Goal: Task Accomplishment & Management: Use online tool/utility

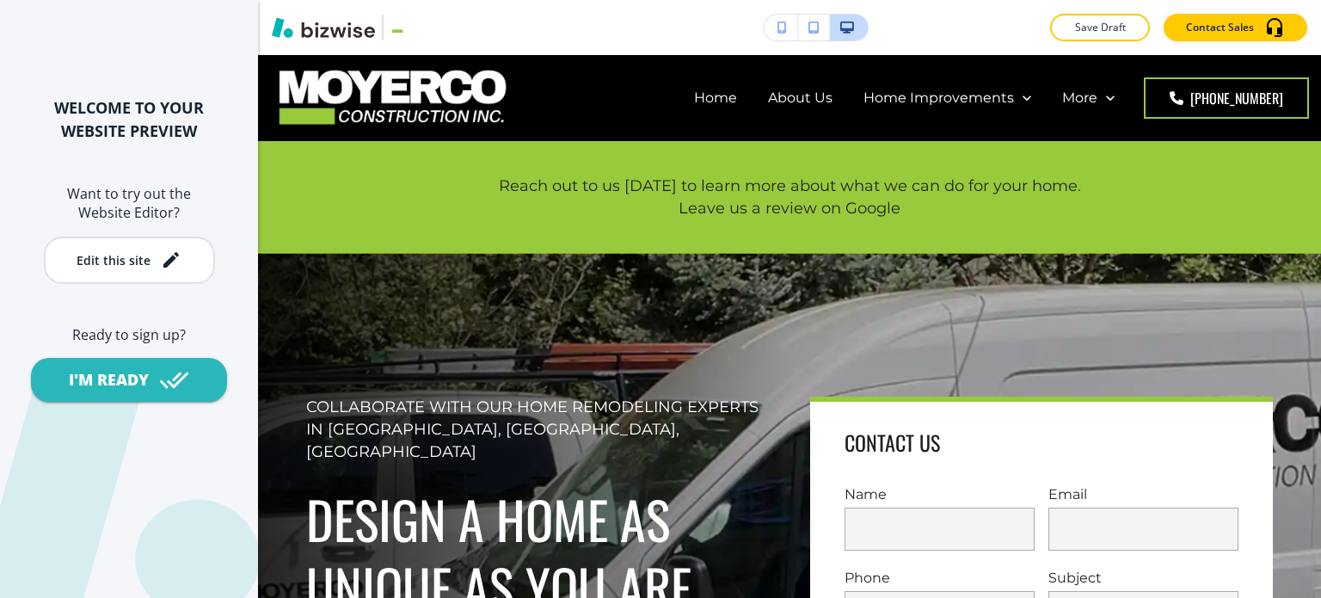
drag, startPoint x: 148, startPoint y: 255, endPoint x: 214, endPoint y: 255, distance: 66.2
click at [148, 255] on div "Edit this site" at bounding box center [114, 260] width 74 height 13
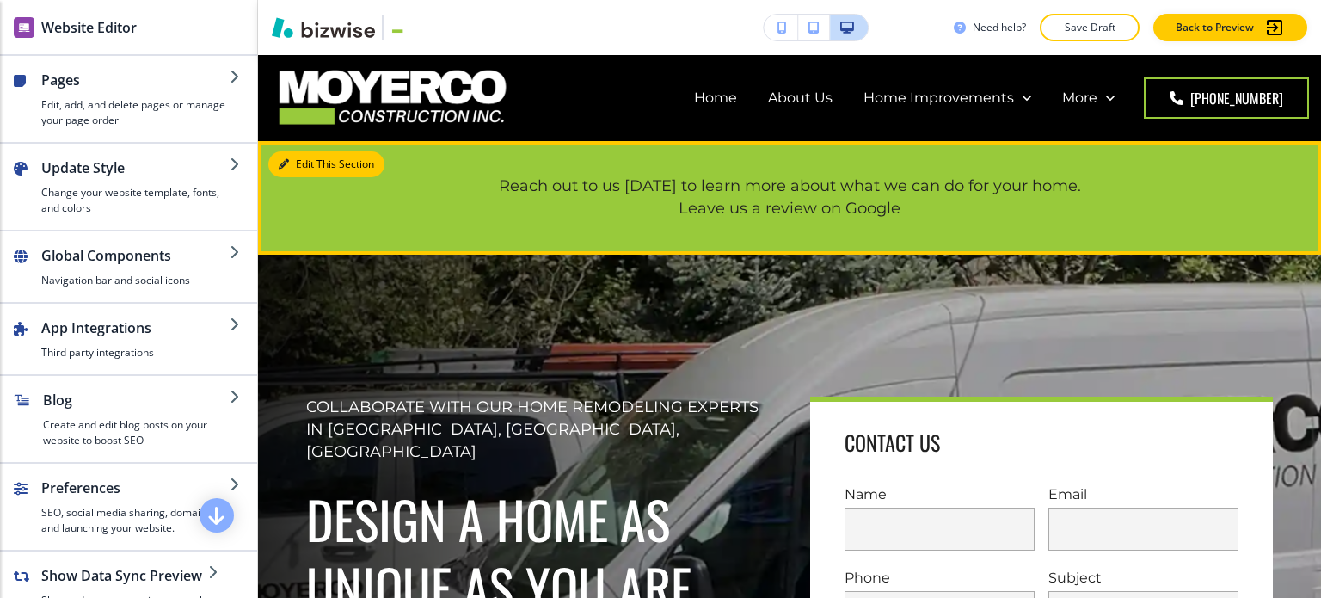
click at [309, 169] on button "Edit This Section" at bounding box center [326, 164] width 116 height 26
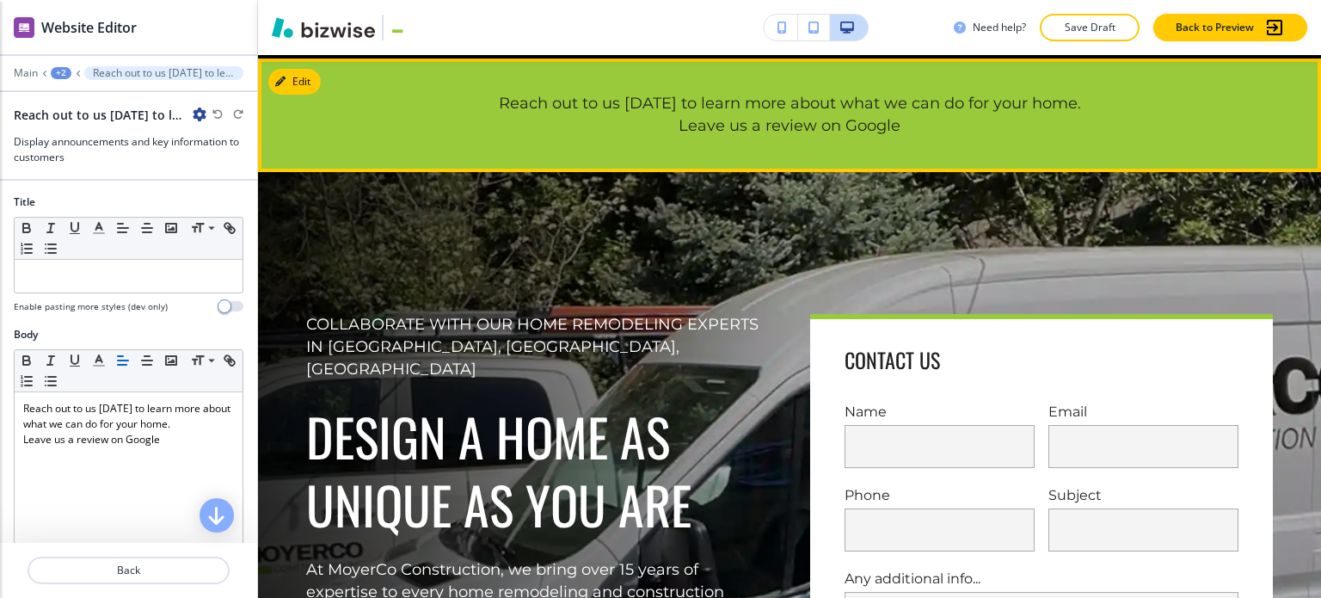
scroll to position [86, 0]
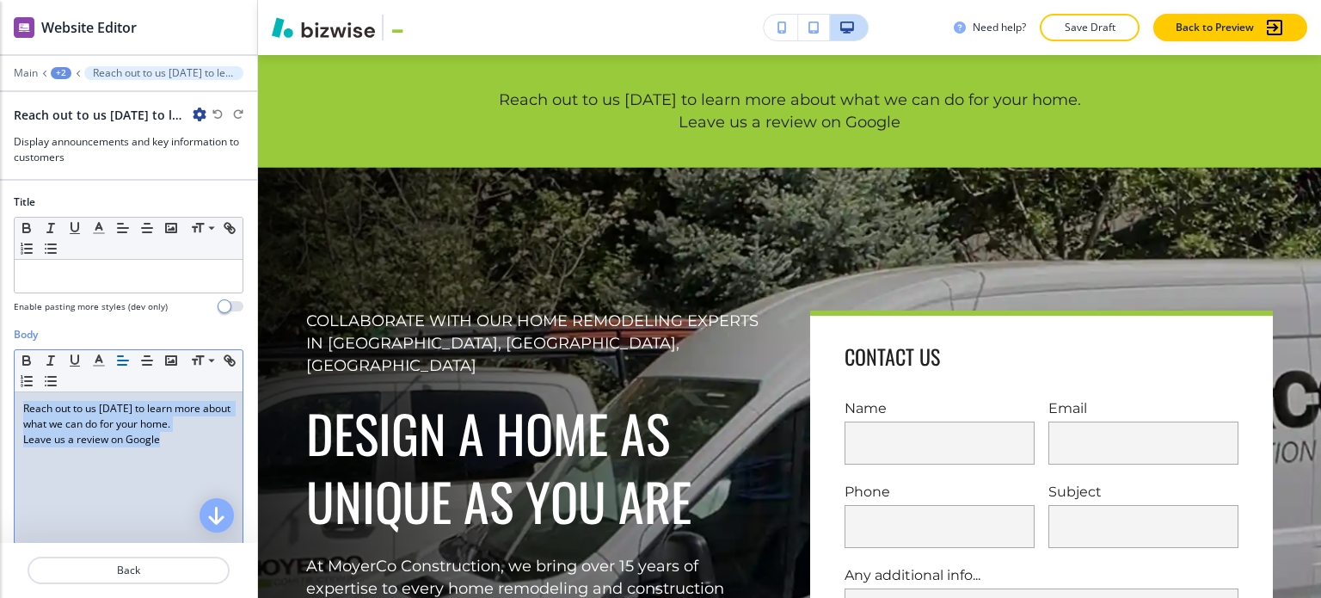
drag, startPoint x: 172, startPoint y: 440, endPoint x: 14, endPoint y: 402, distance: 162.7
click at [15, 404] on div "Reach out to us today to learn more about what we can do for your home. Leave u…" at bounding box center [129, 504] width 228 height 224
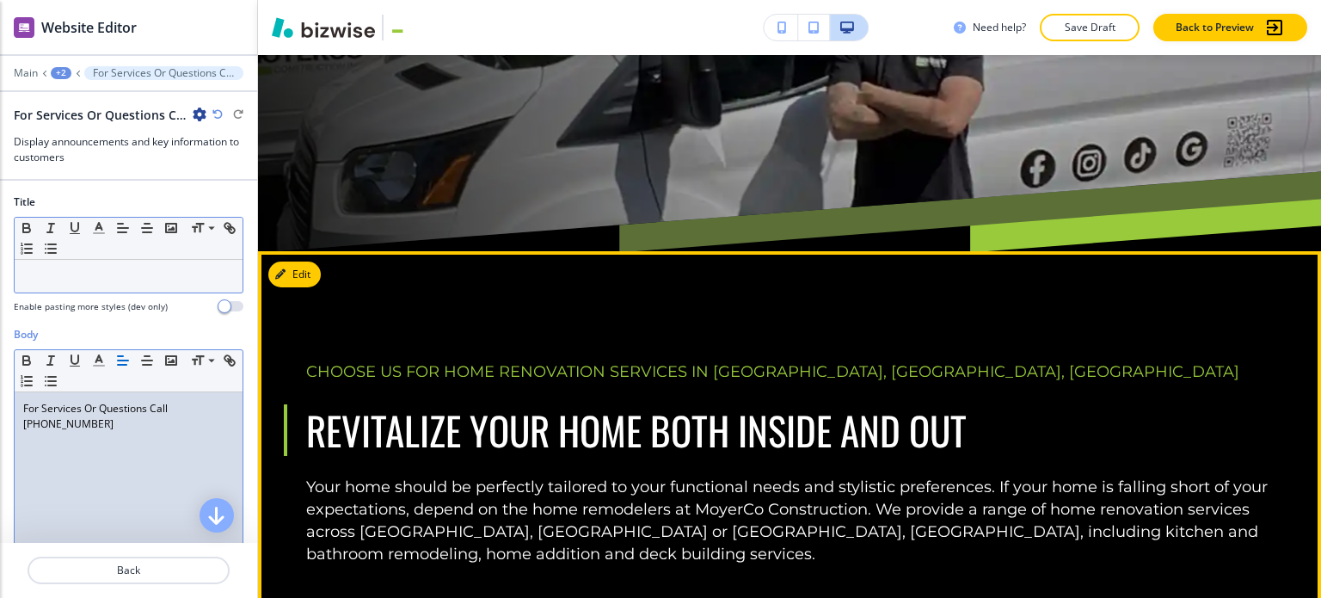
scroll to position [860, 0]
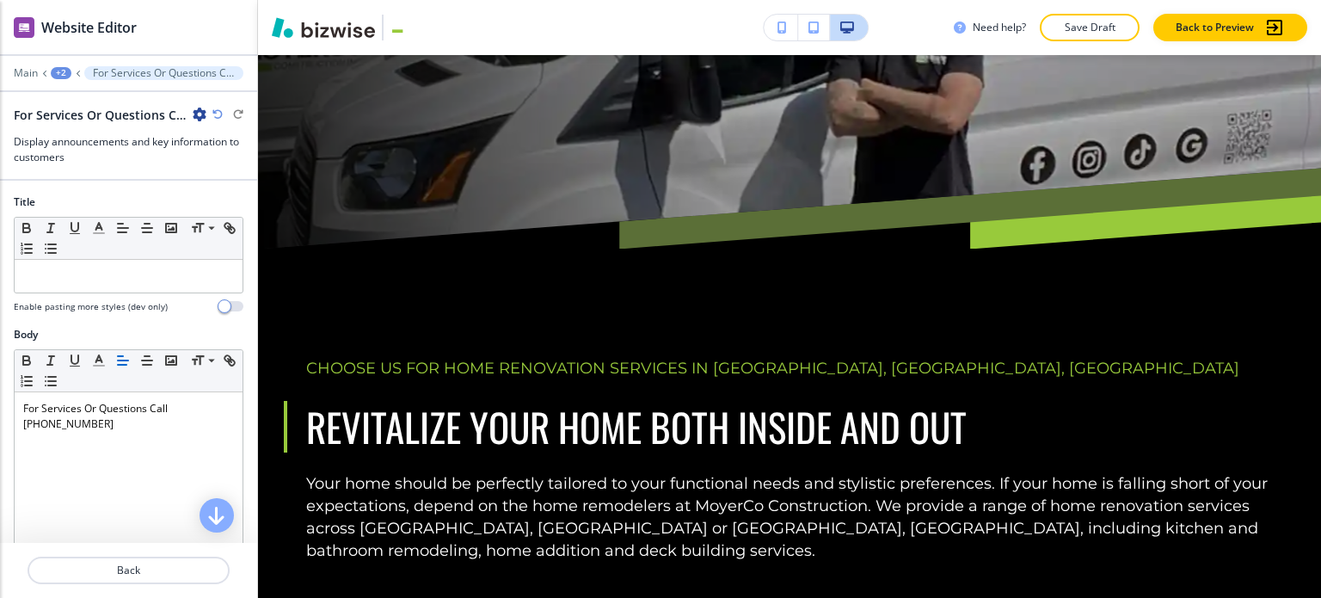
click at [55, 66] on div "Main +2 For Services Or Questions Call(530) 401-0236" at bounding box center [129, 73] width 230 height 14
click at [62, 73] on div "+2" at bounding box center [61, 73] width 21 height 12
click at [83, 129] on p "Home" at bounding box center [106, 130] width 88 height 15
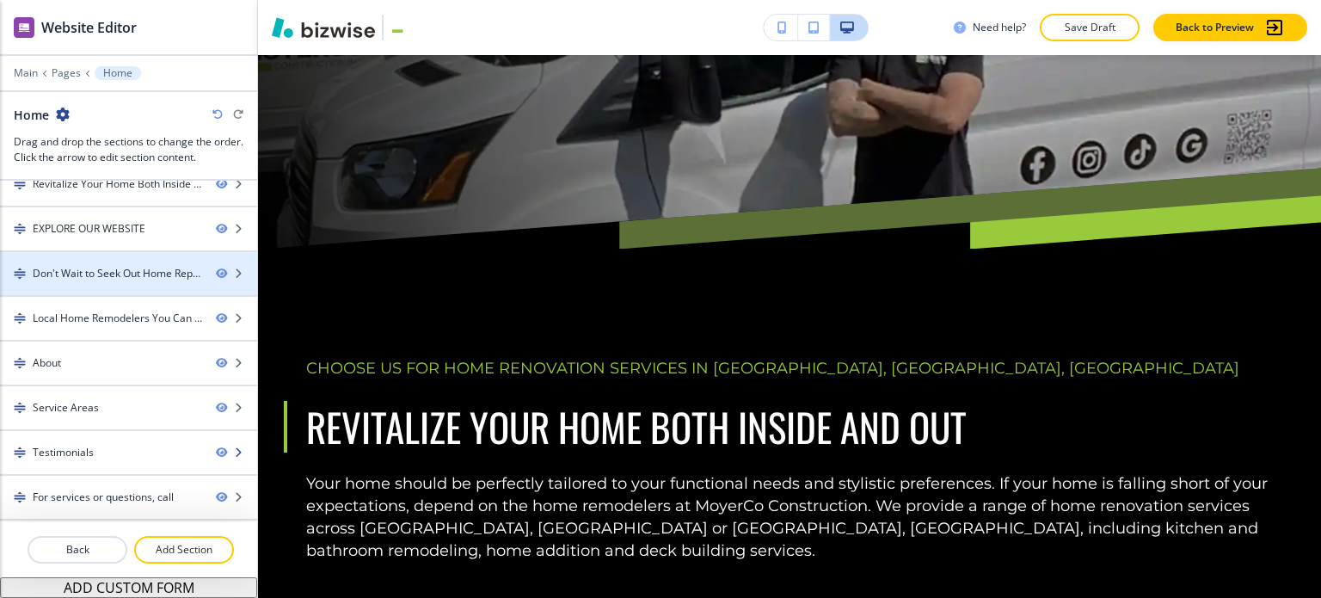
scroll to position [189, 0]
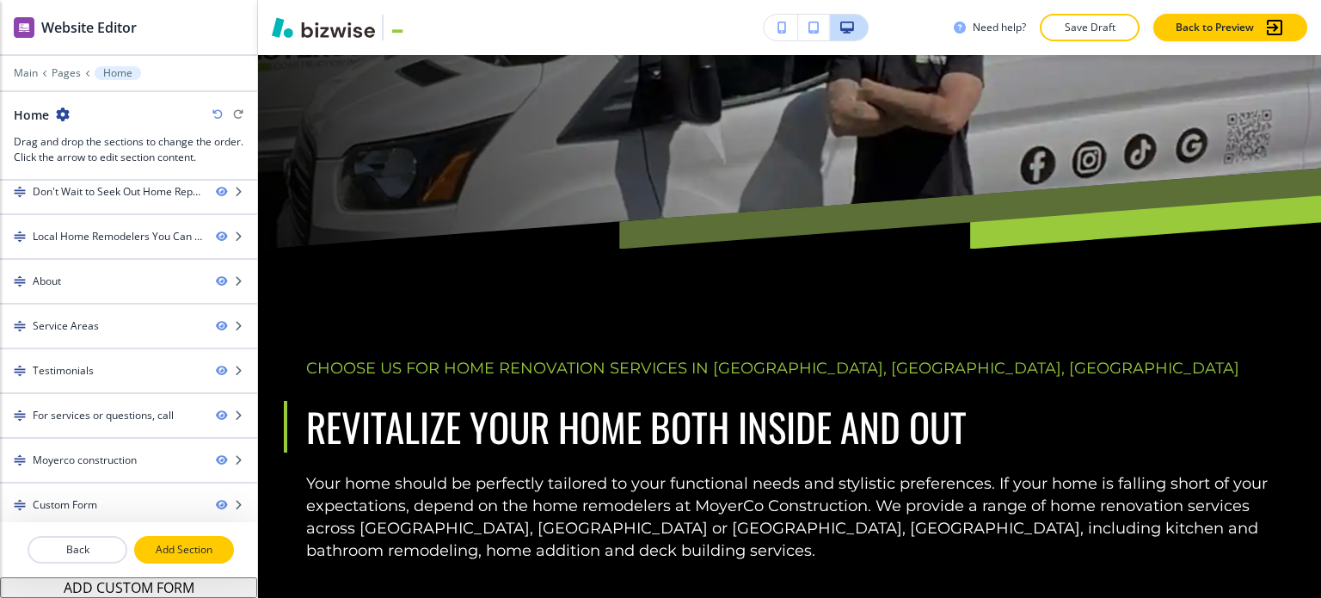
click at [192, 553] on p "Add Section" at bounding box center [184, 549] width 96 height 15
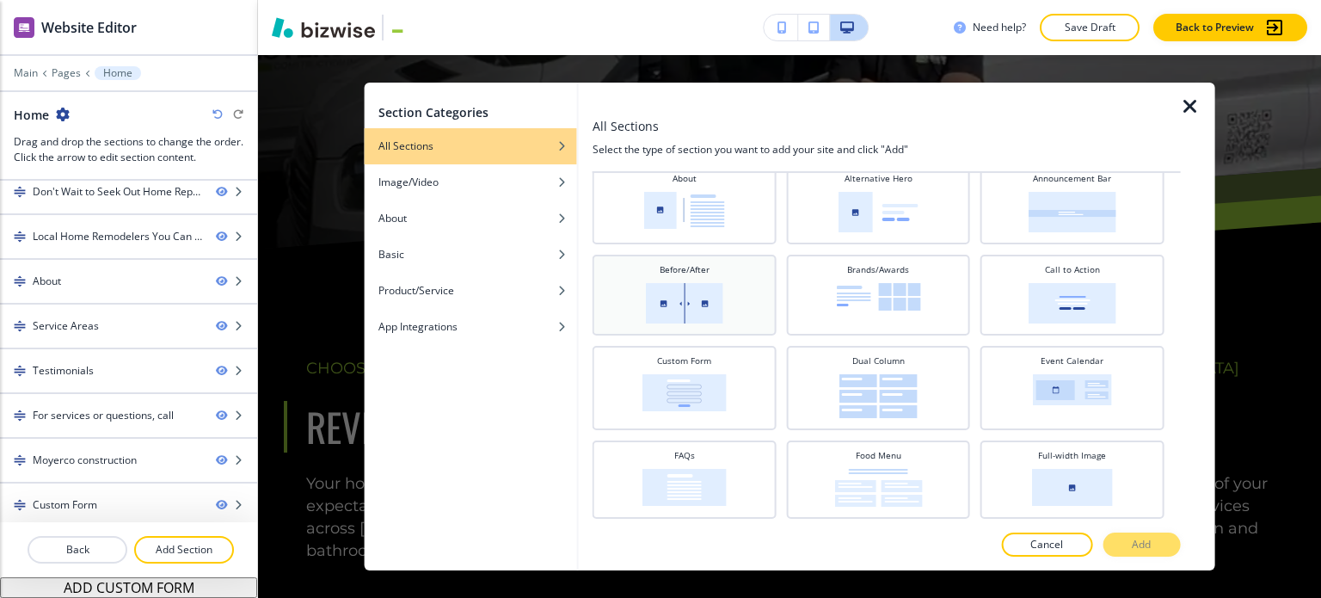
scroll to position [86, 0]
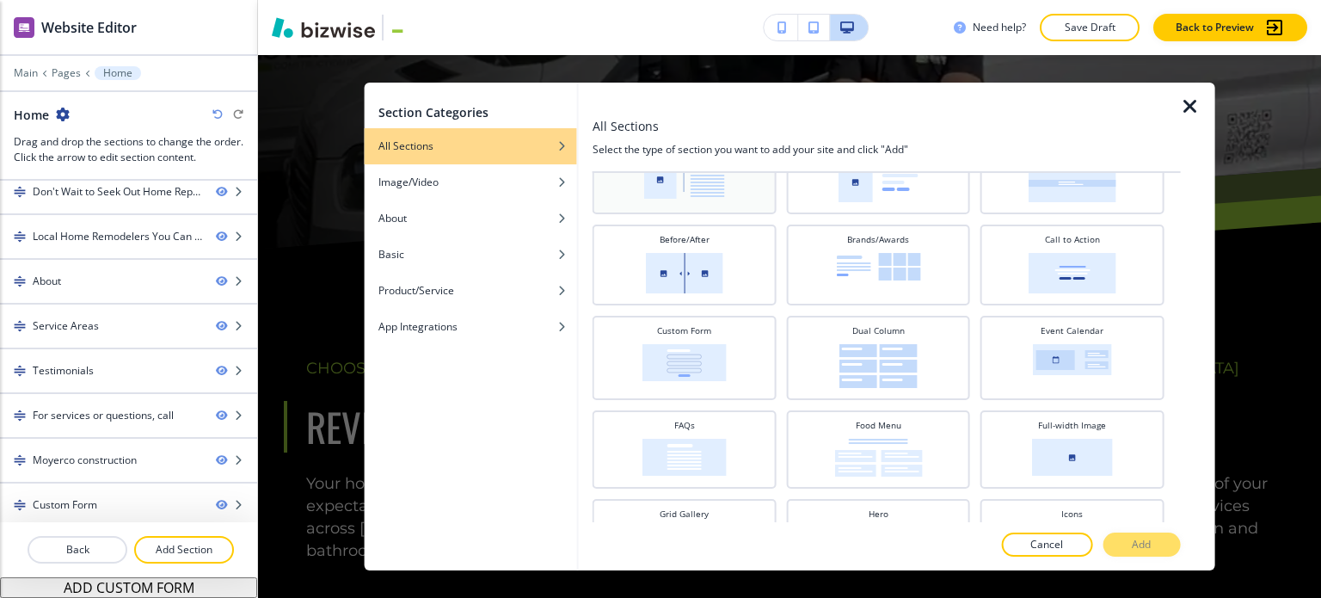
click at [722, 200] on div "About" at bounding box center [685, 173] width 184 height 81
drag, startPoint x: 1135, startPoint y: 547, endPoint x: 1090, endPoint y: 539, distance: 46.2
click at [1137, 547] on p "Add" at bounding box center [1141, 544] width 19 height 15
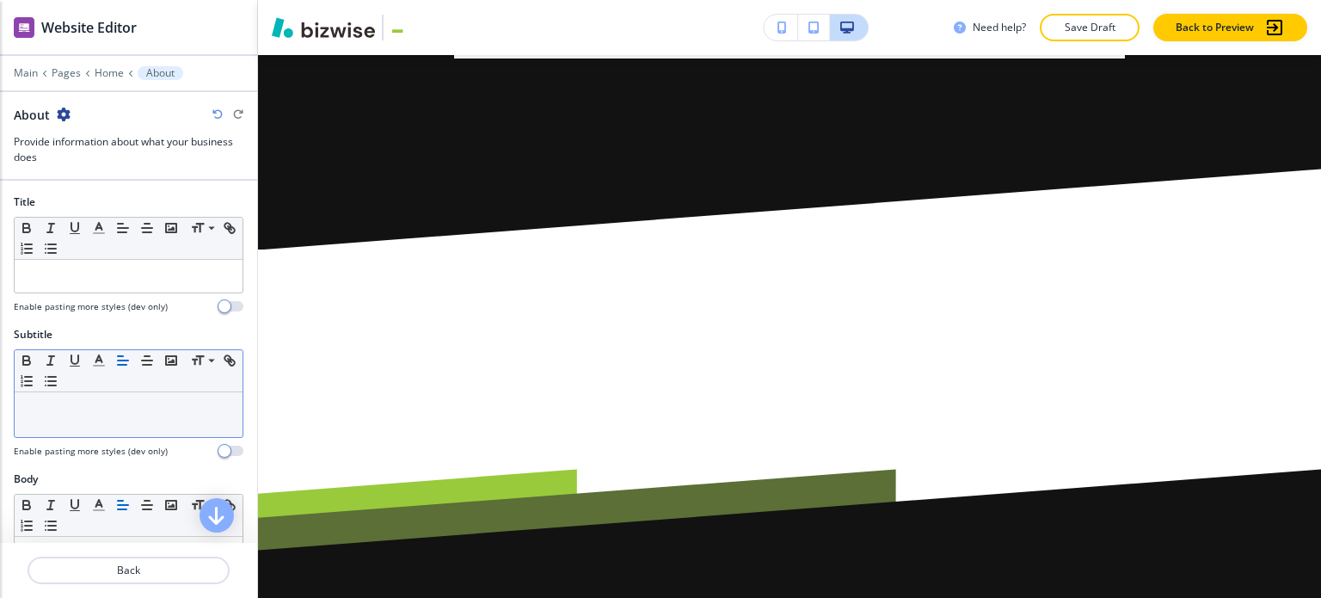
scroll to position [9809, 0]
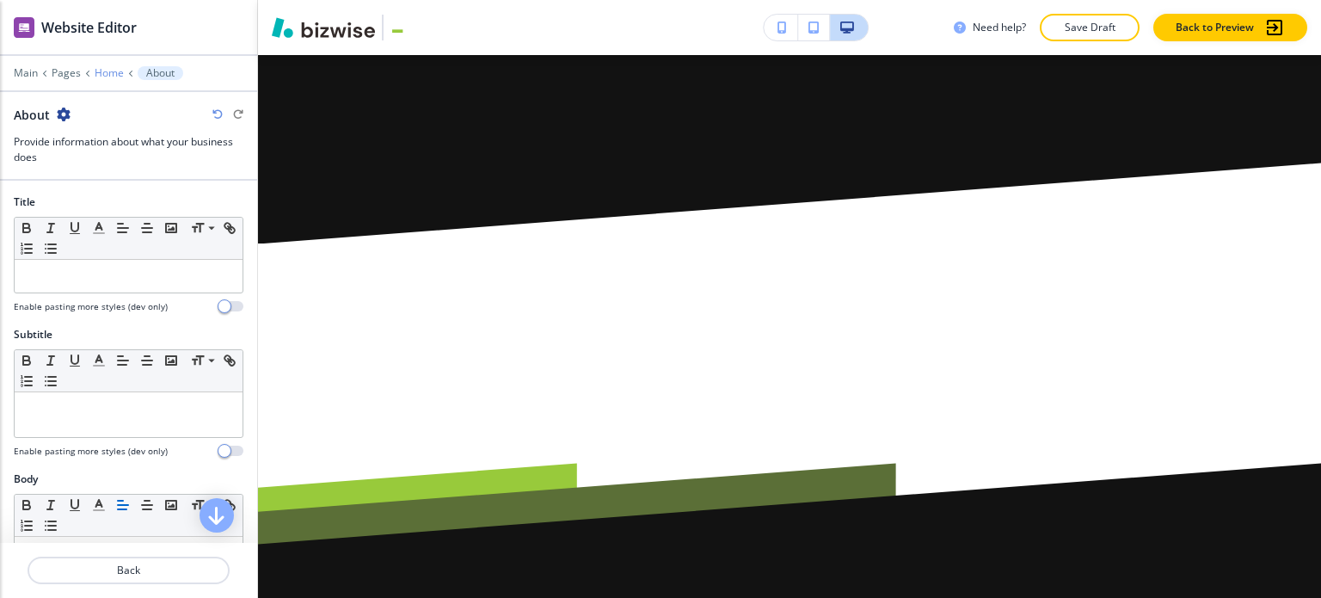
click at [104, 68] on p "Home" at bounding box center [109, 73] width 29 height 12
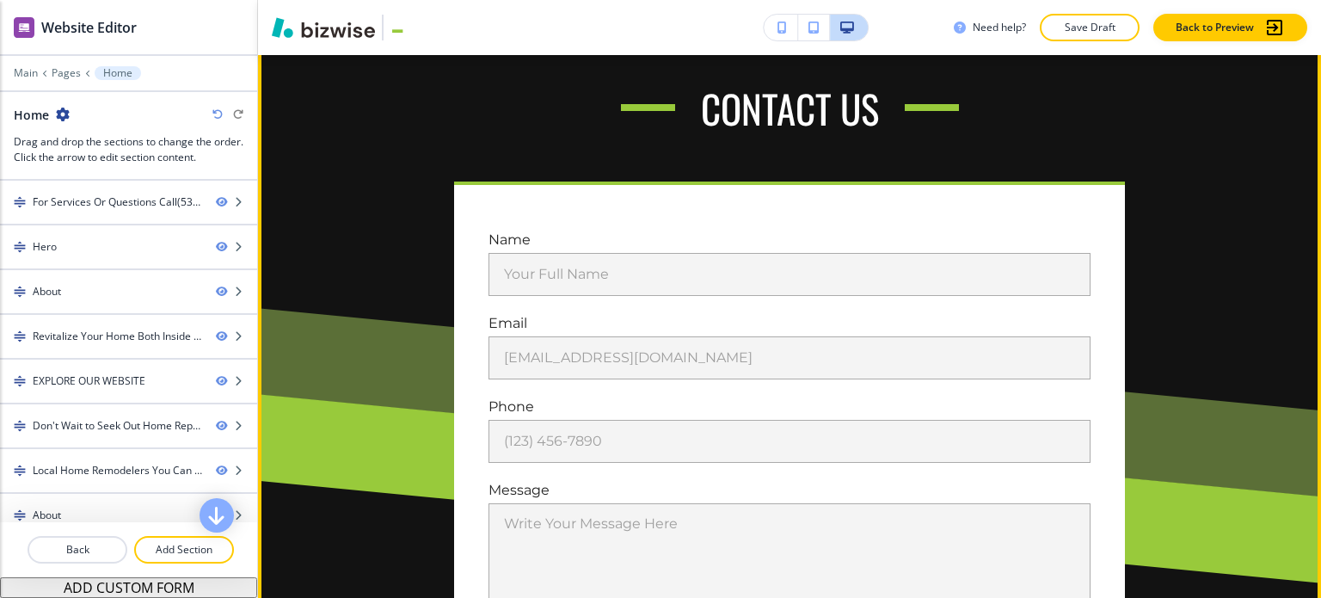
scroll to position [9008, 0]
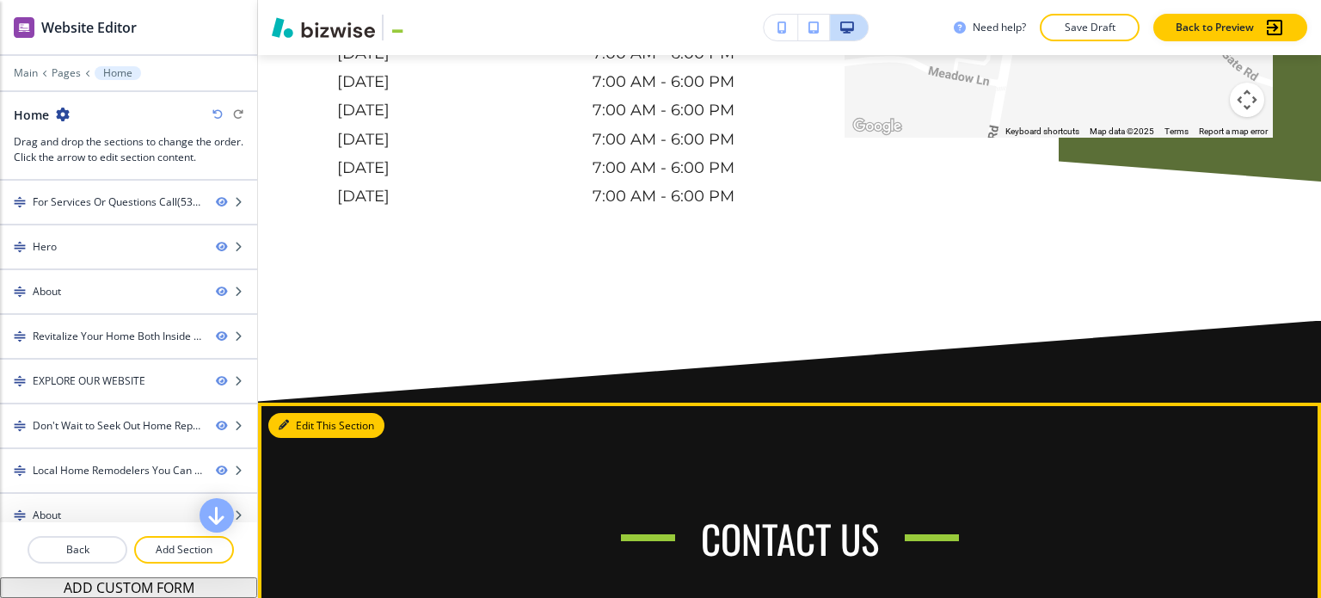
click at [304, 413] on button "Edit This Section" at bounding box center [326, 426] width 116 height 26
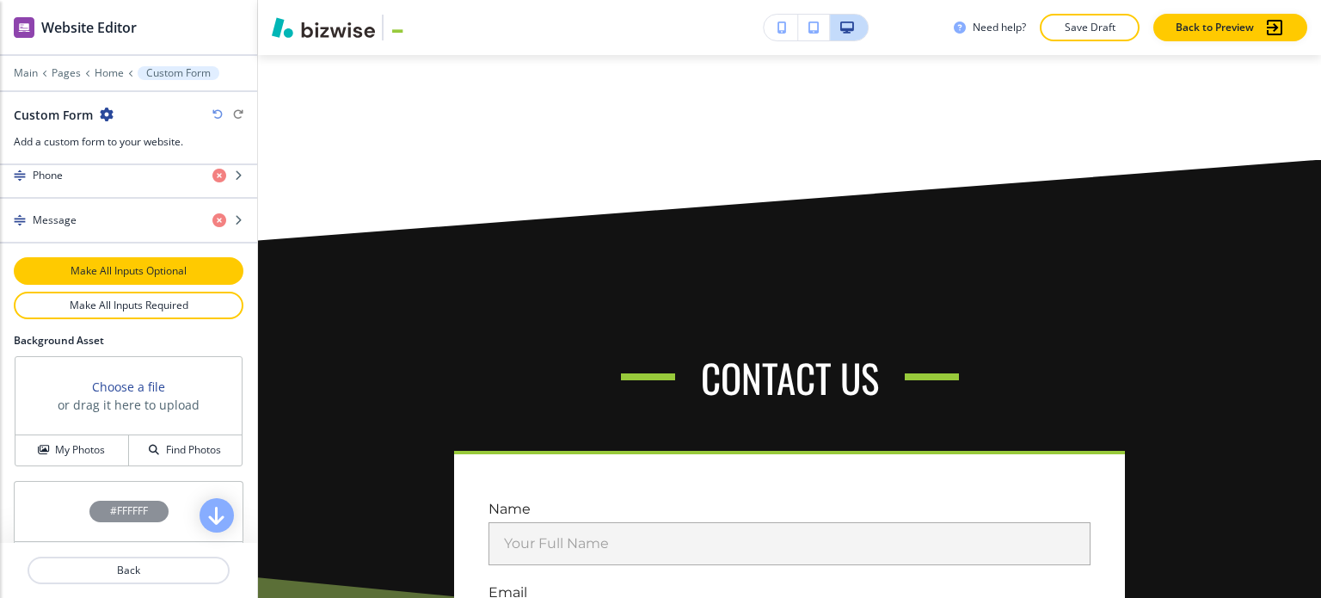
scroll to position [985, 0]
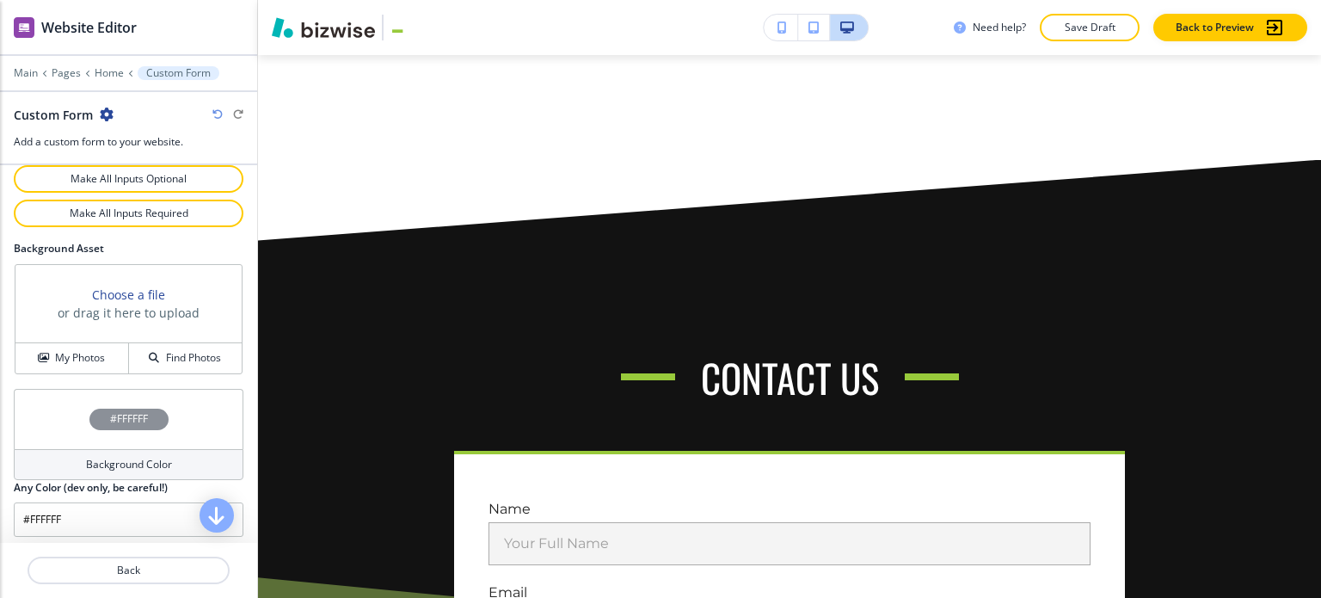
click at [101, 480] on h2 "Any Color (dev only, be careful!)" at bounding box center [91, 487] width 154 height 15
click at [106, 460] on h4 "Background Color" at bounding box center [129, 464] width 86 height 15
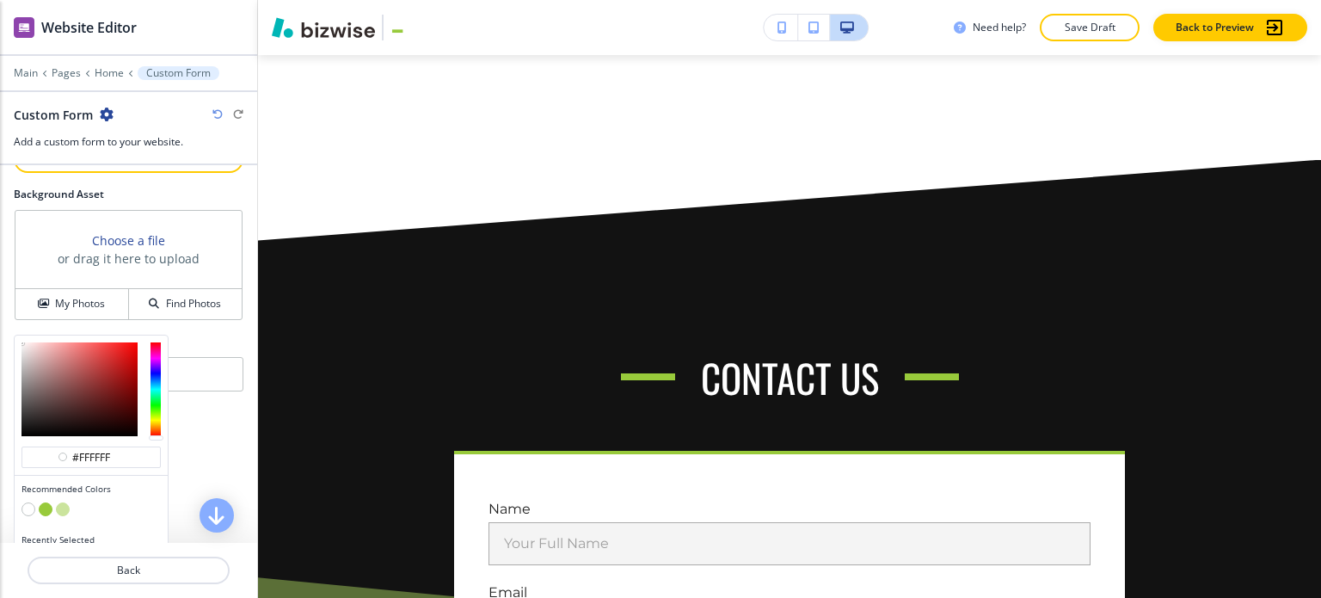
scroll to position [1067, 0]
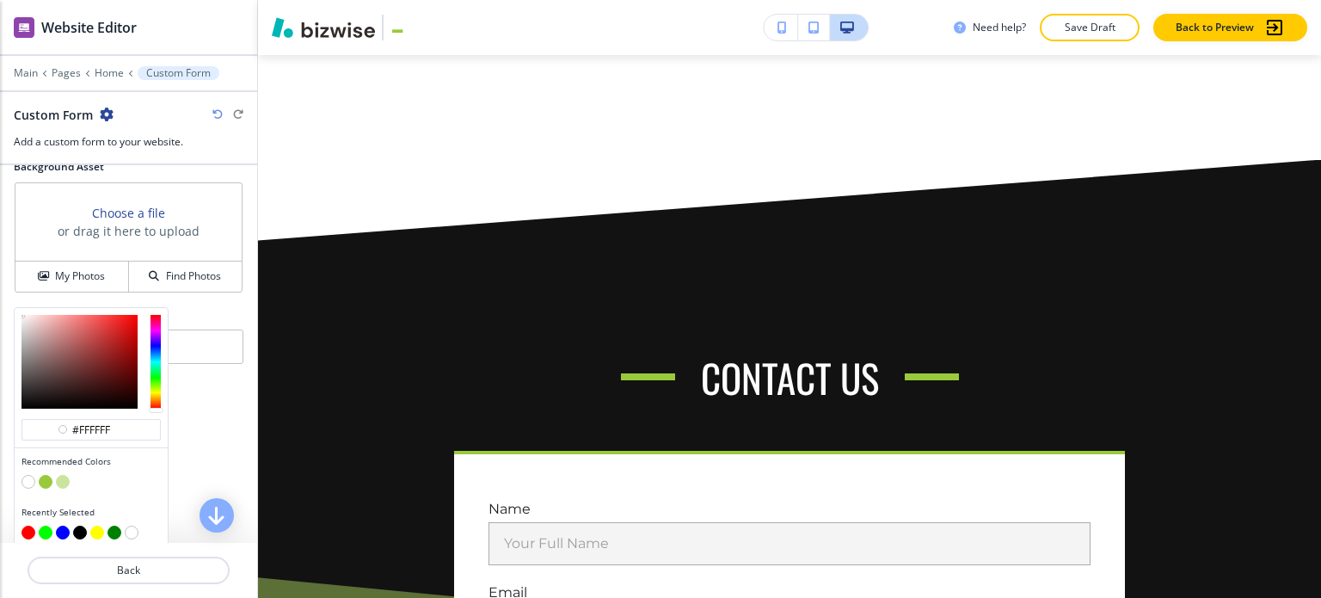
click at [40, 475] on button "button" at bounding box center [46, 482] width 14 height 14
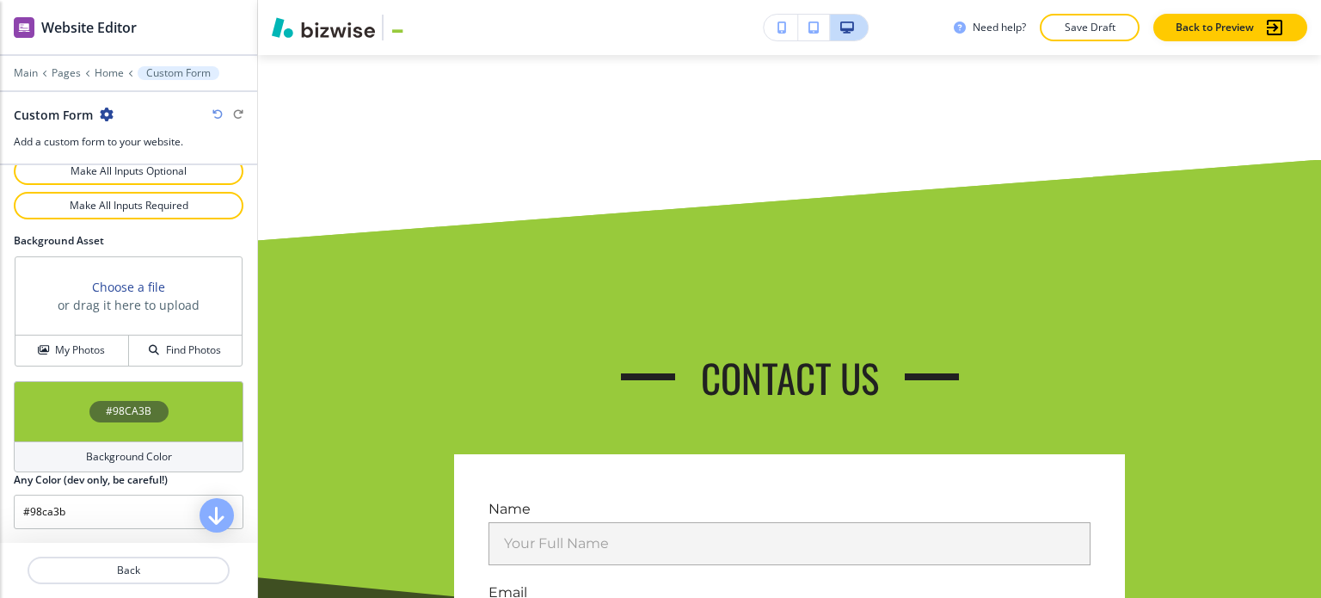
scroll to position [985, 0]
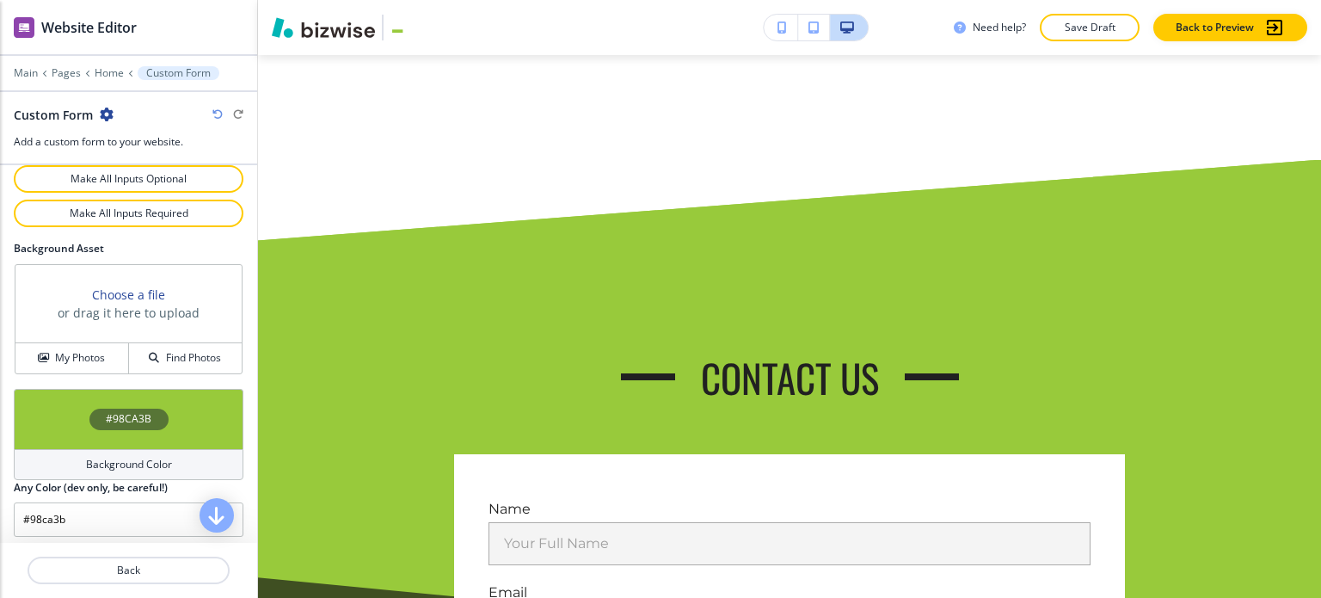
click at [98, 457] on h4 "Background Color" at bounding box center [129, 464] width 86 height 15
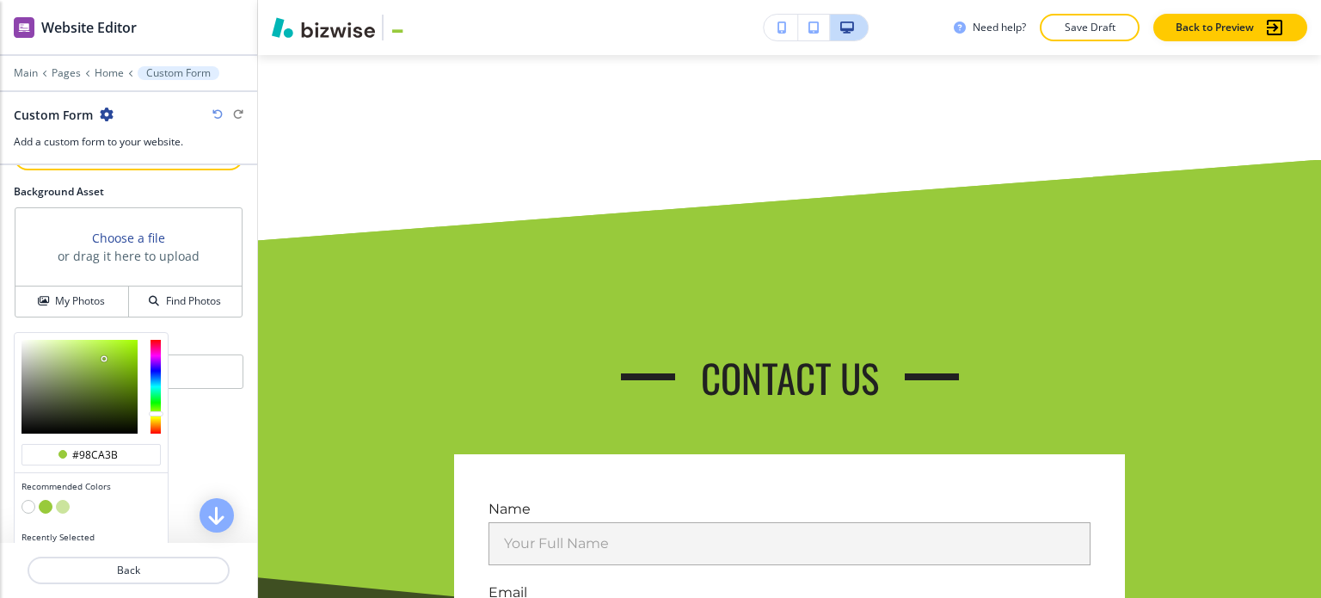
scroll to position [1067, 0]
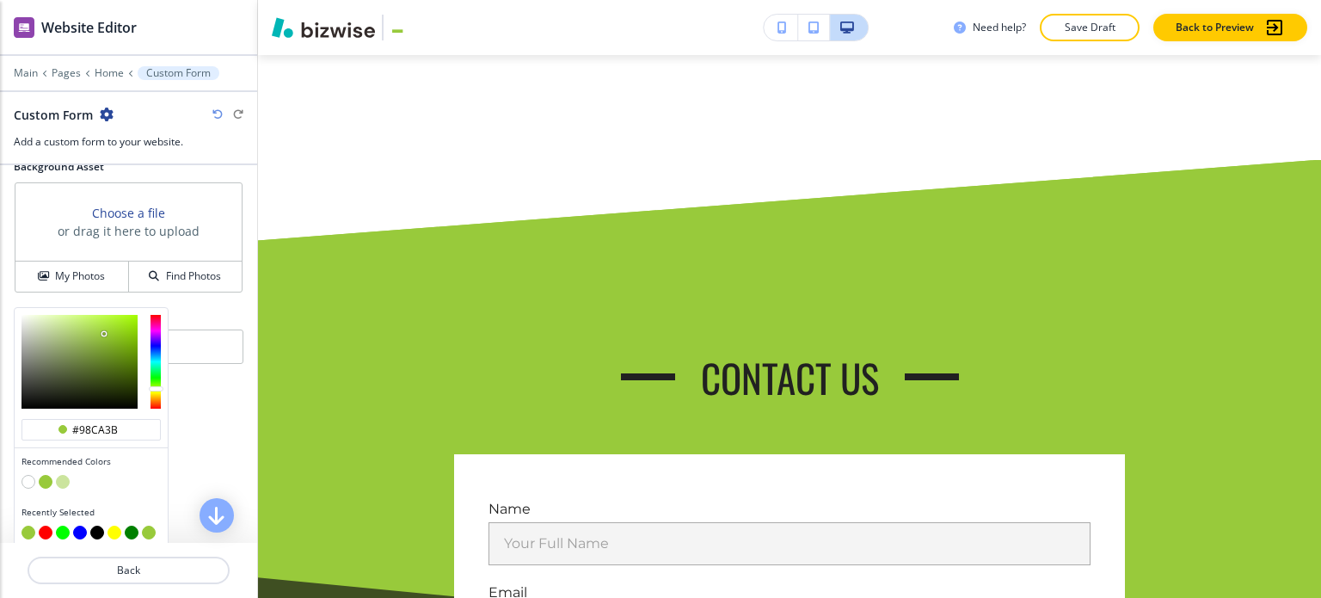
click at [61, 475] on button "button" at bounding box center [63, 482] width 14 height 14
type input "#cbe49d"
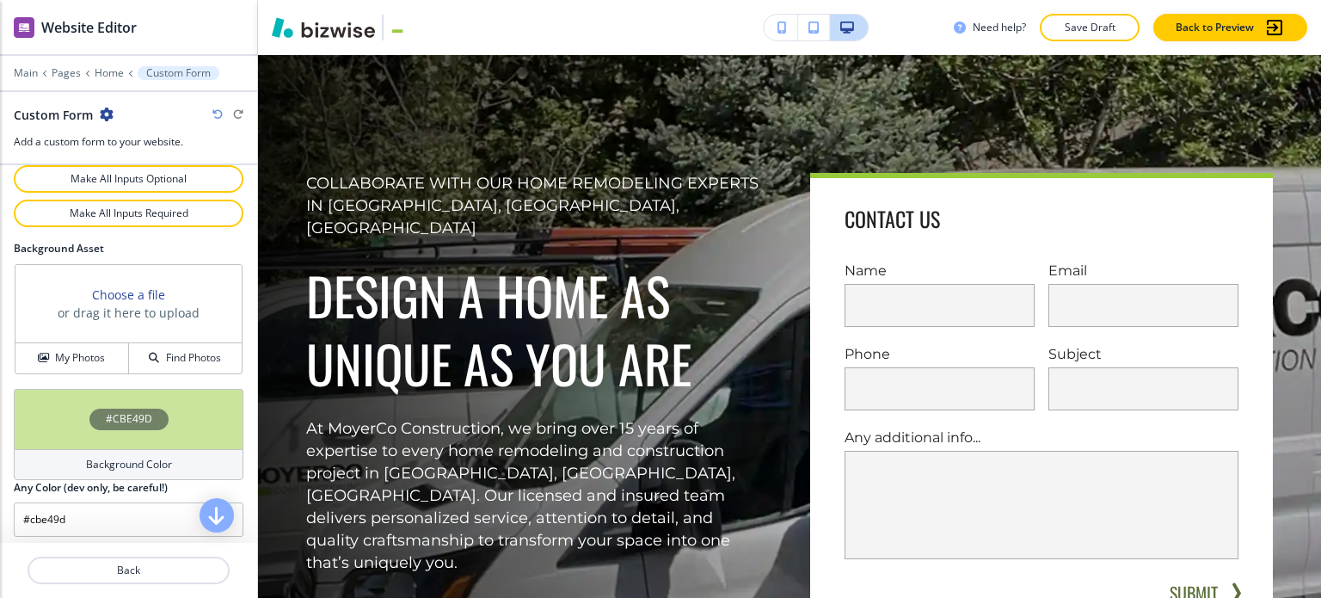
scroll to position [0, 0]
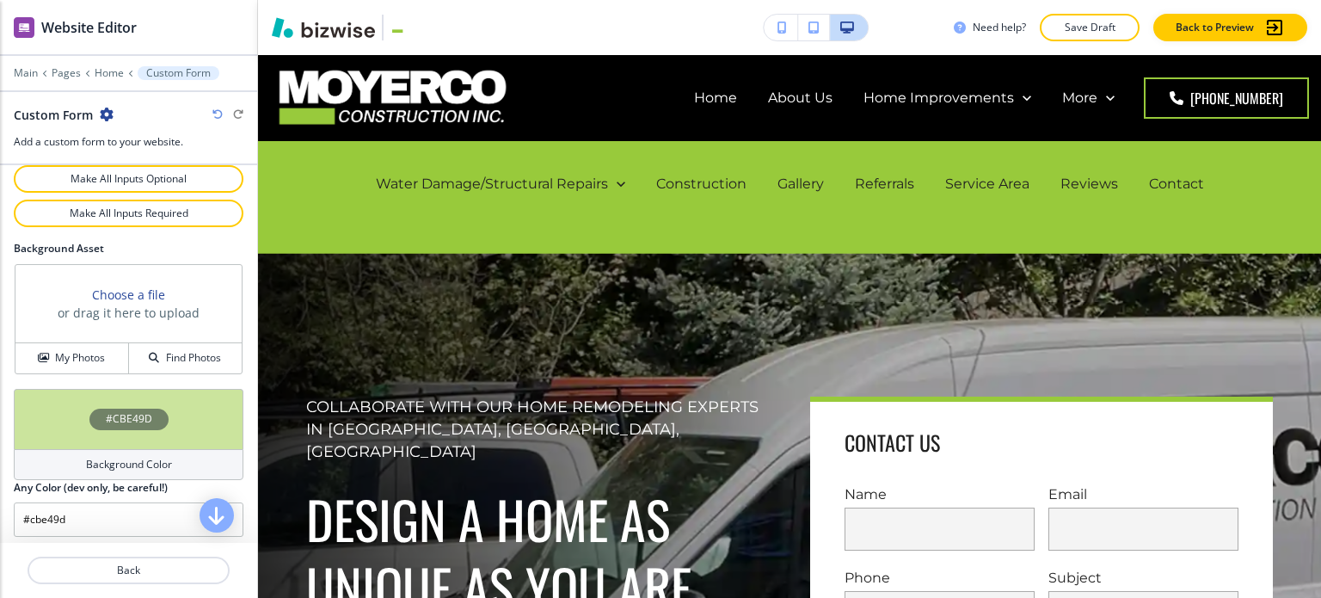
click at [1071, 28] on p "Save Draft" at bounding box center [1089, 27] width 55 height 15
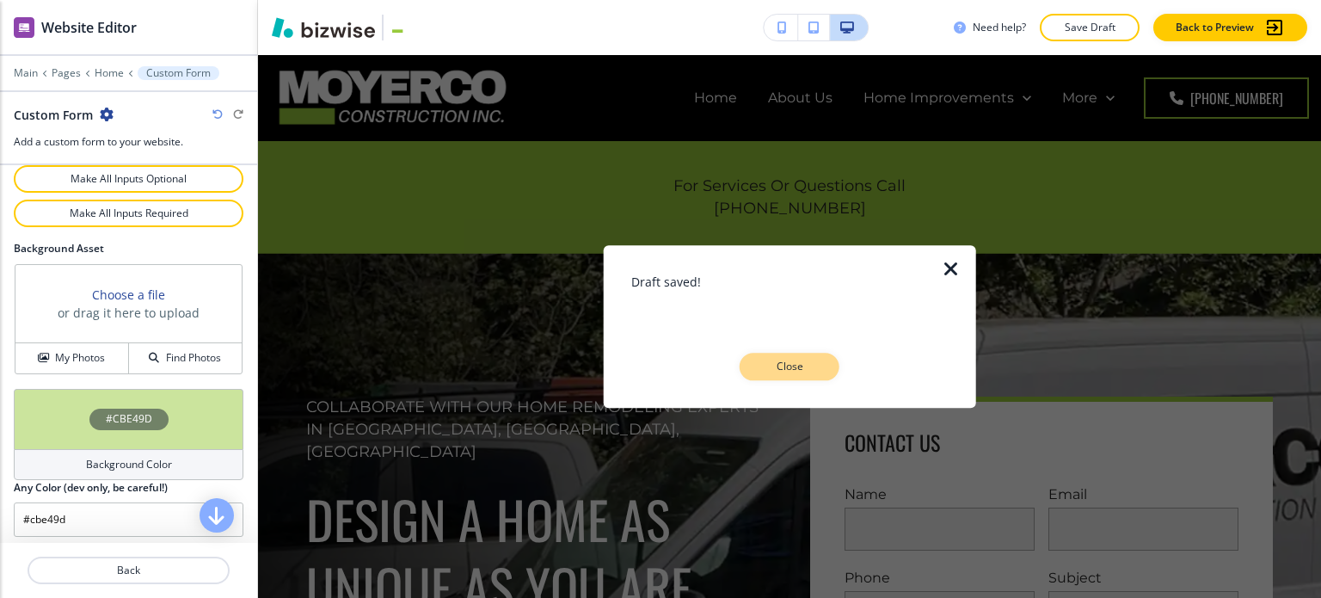
click at [777, 371] on p "Close" at bounding box center [789, 366] width 55 height 15
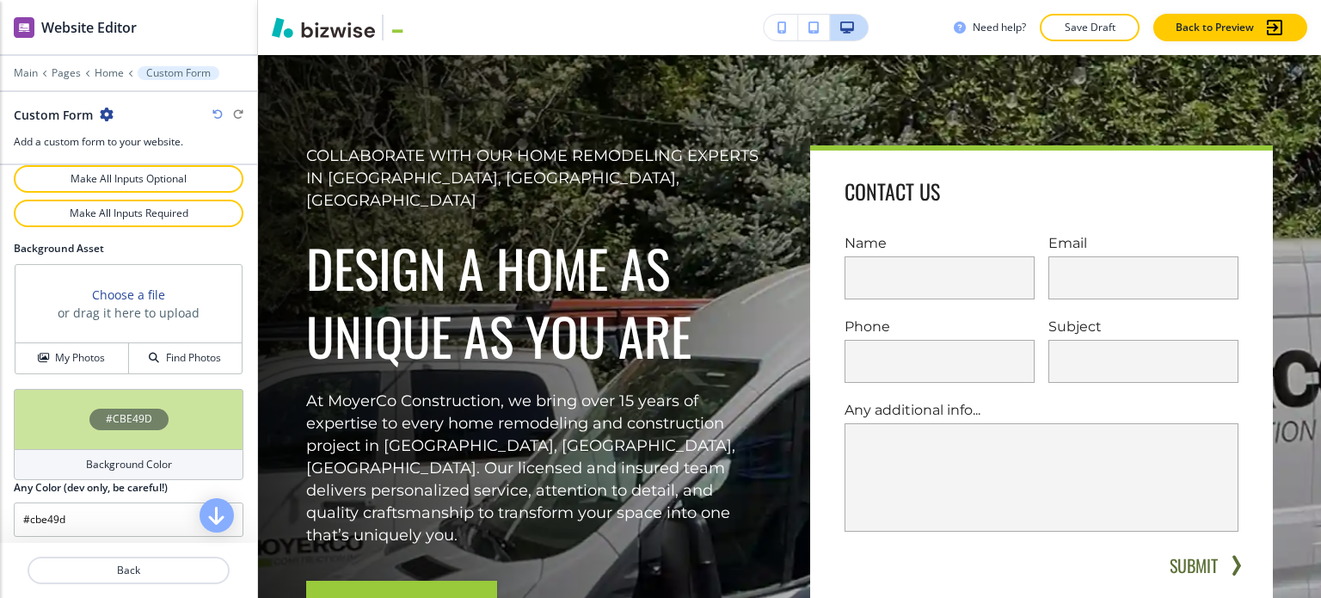
scroll to position [602, 0]
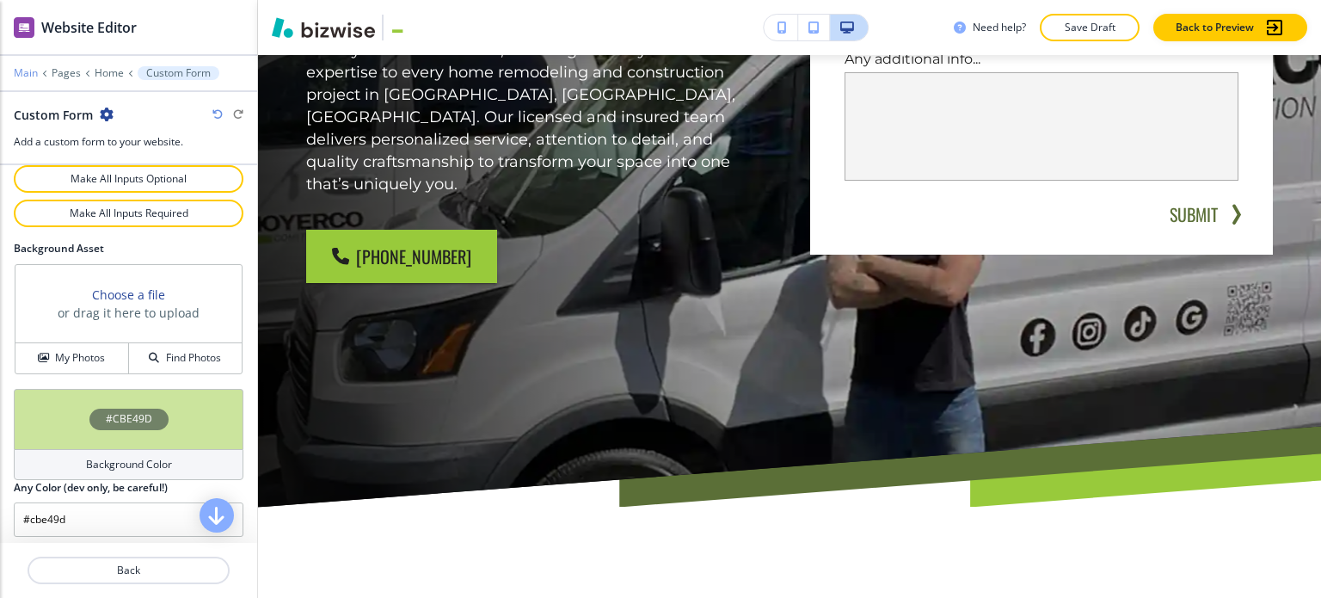
click at [22, 75] on p "Main" at bounding box center [26, 73] width 24 height 12
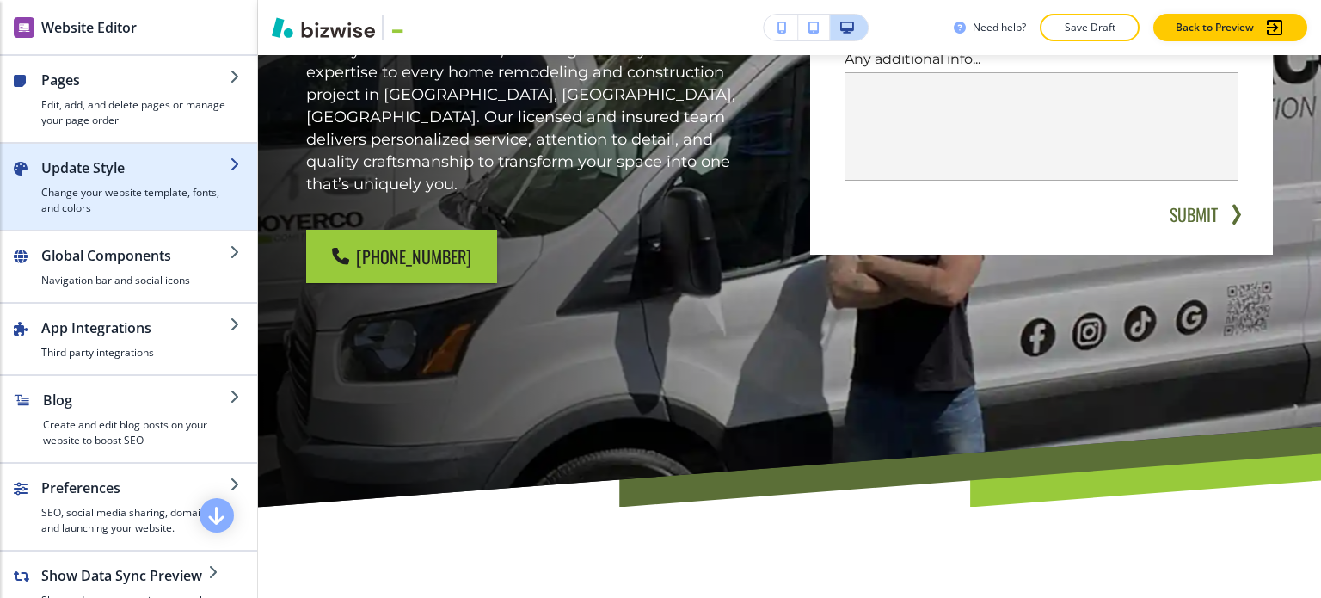
click at [161, 169] on h2 "Update Style" at bounding box center [135, 167] width 188 height 21
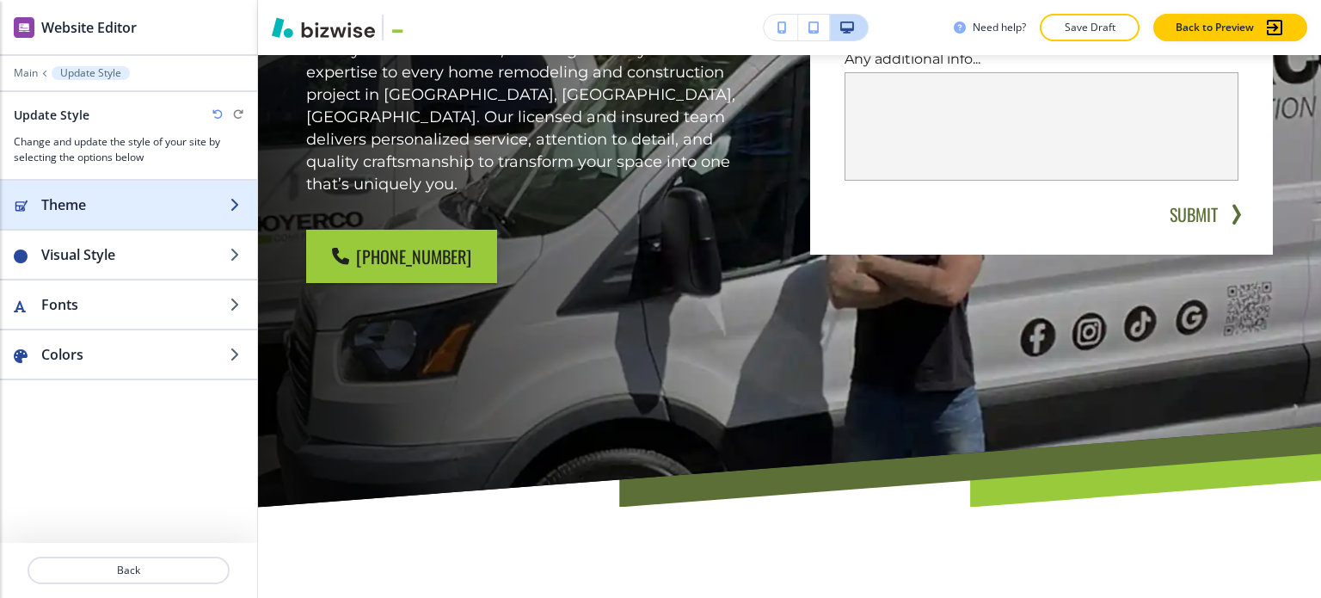
click at [138, 203] on h2 "Theme" at bounding box center [135, 204] width 188 height 21
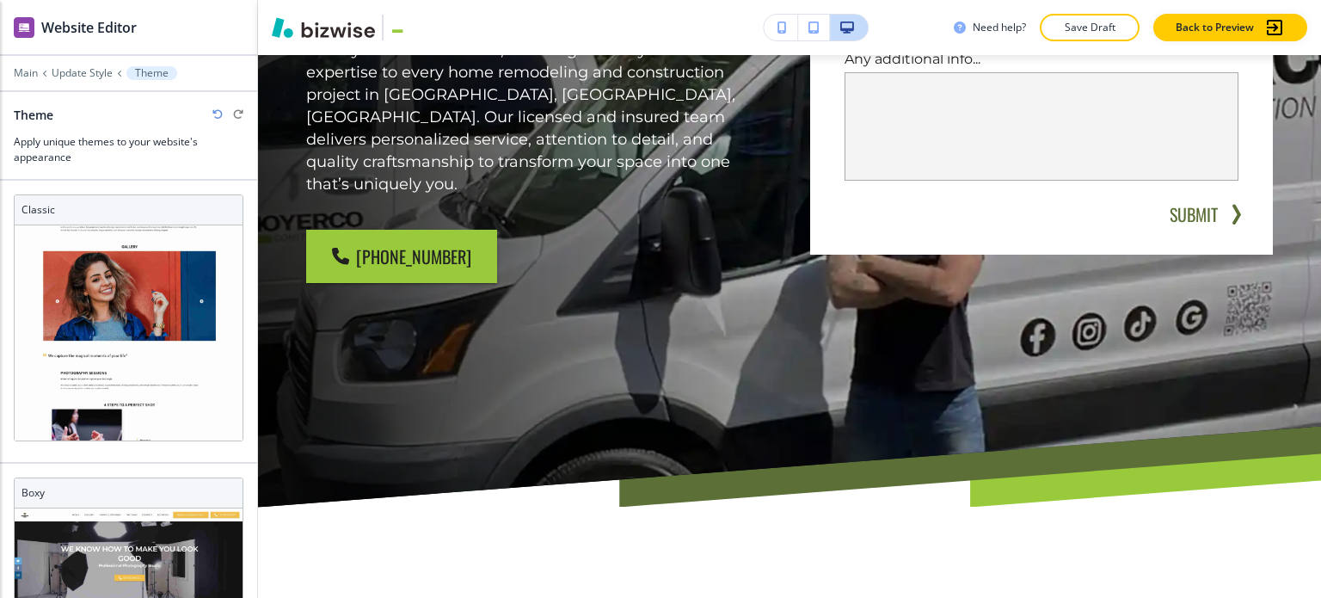
scroll to position [134, 0]
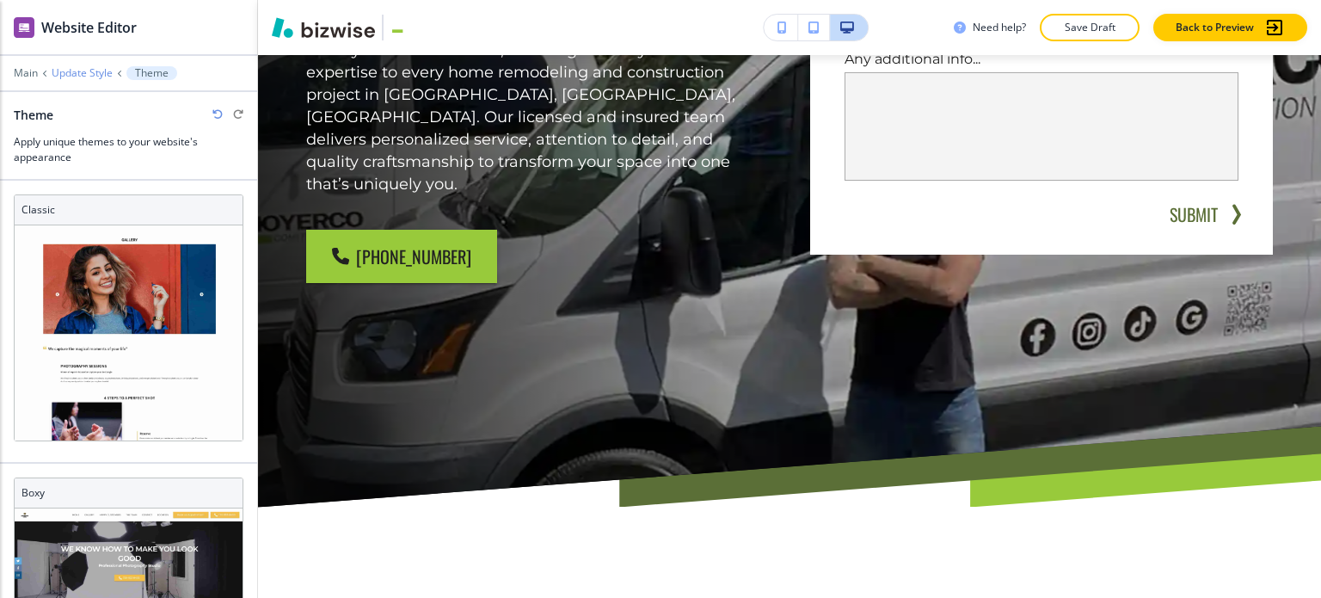
click at [73, 71] on p "Update Style" at bounding box center [82, 73] width 61 height 12
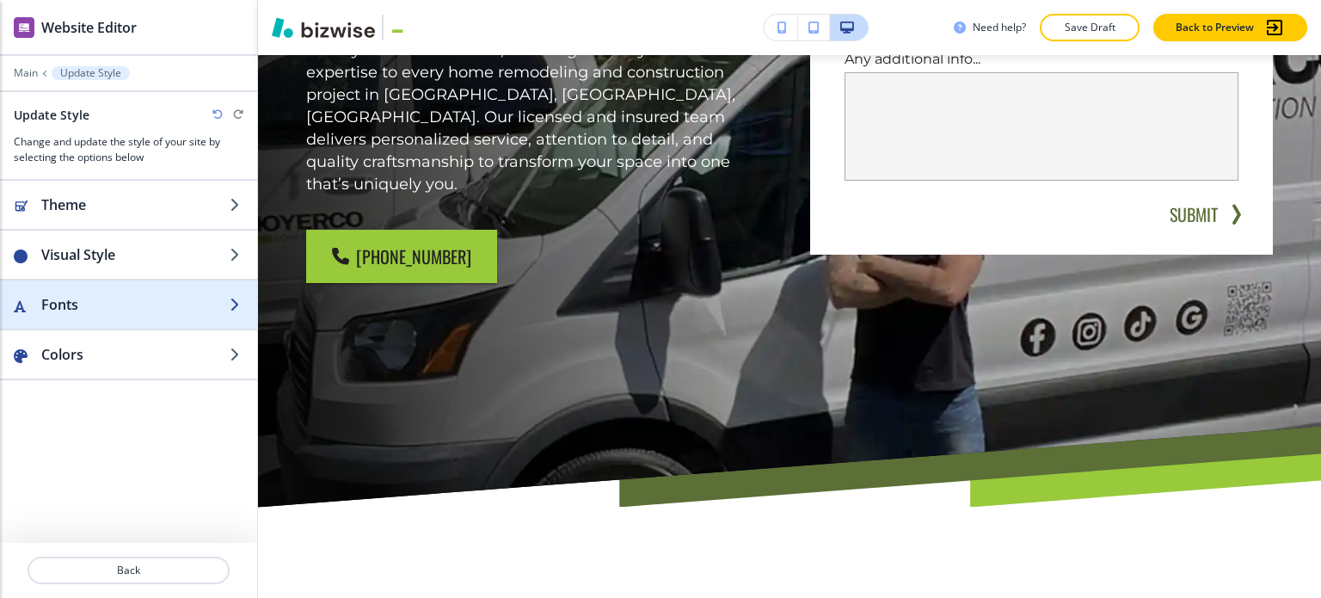
click at [110, 280] on div "button" at bounding box center [128, 287] width 257 height 14
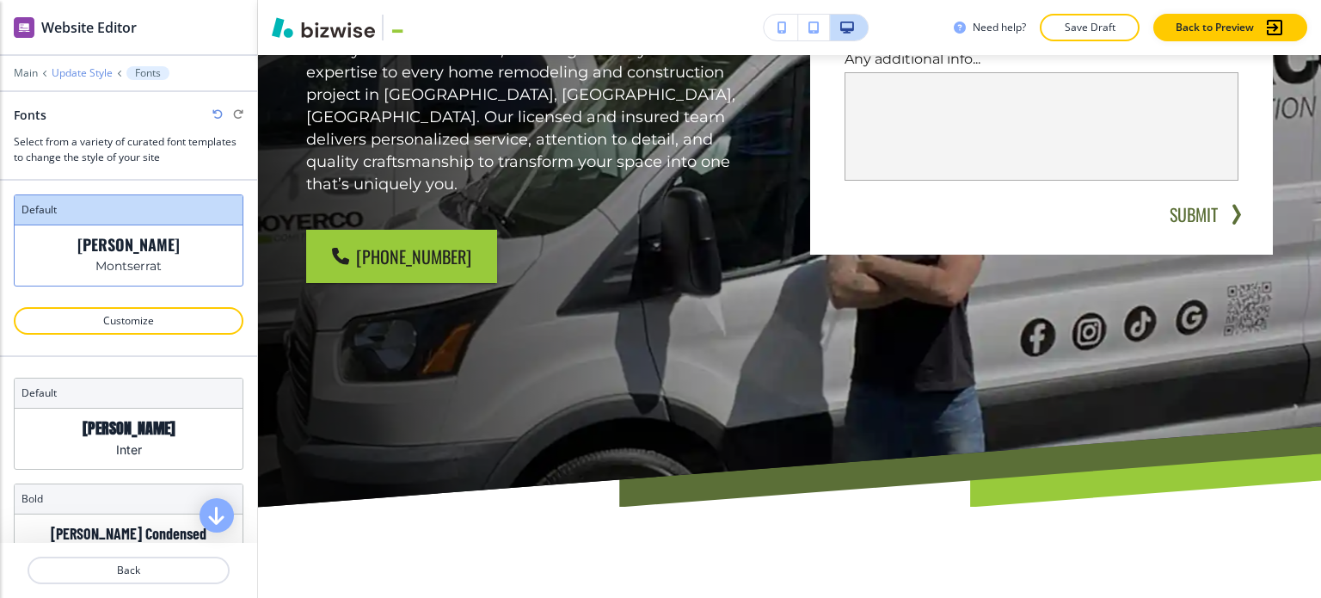
click at [83, 75] on p "Update Style" at bounding box center [82, 73] width 61 height 12
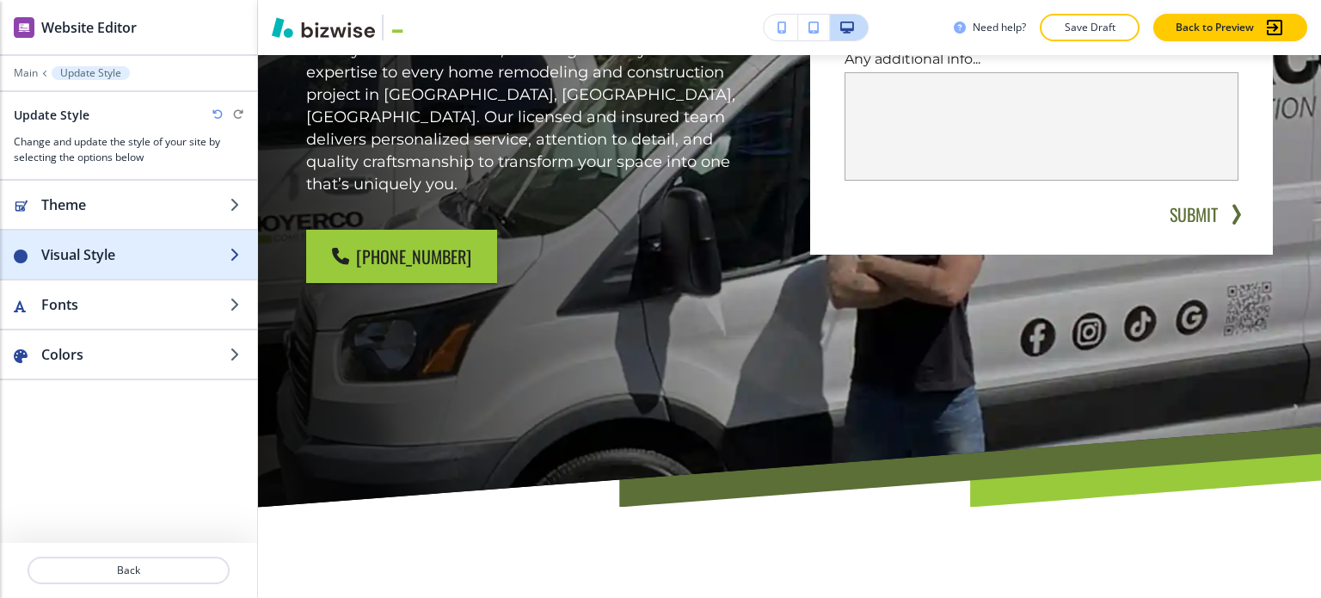
click at [134, 254] on h2 "Visual Style" at bounding box center [135, 254] width 188 height 21
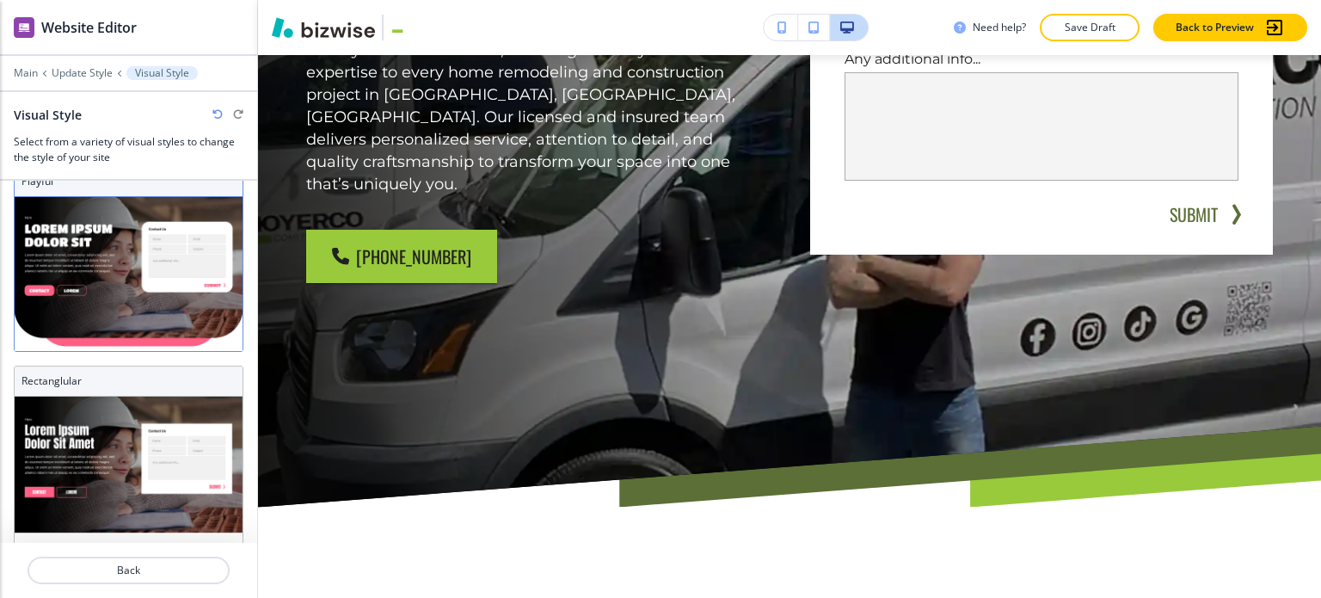
scroll to position [641, 0]
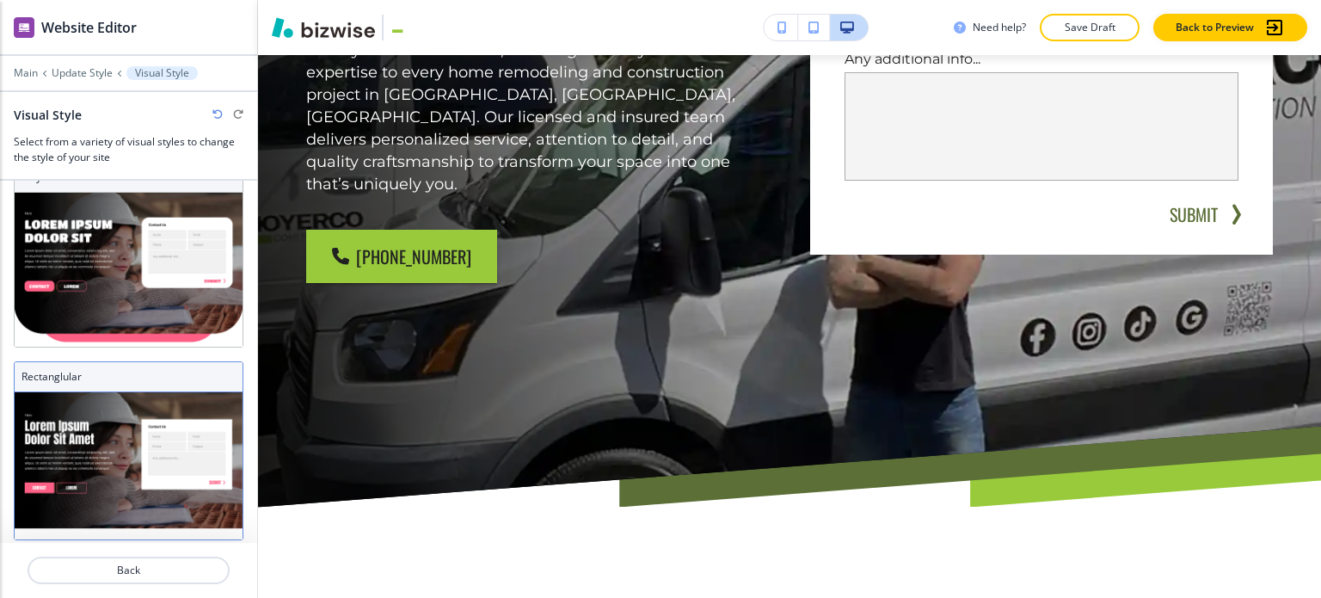
click at [117, 369] on h3 "Rectanglular" at bounding box center [129, 376] width 214 height 15
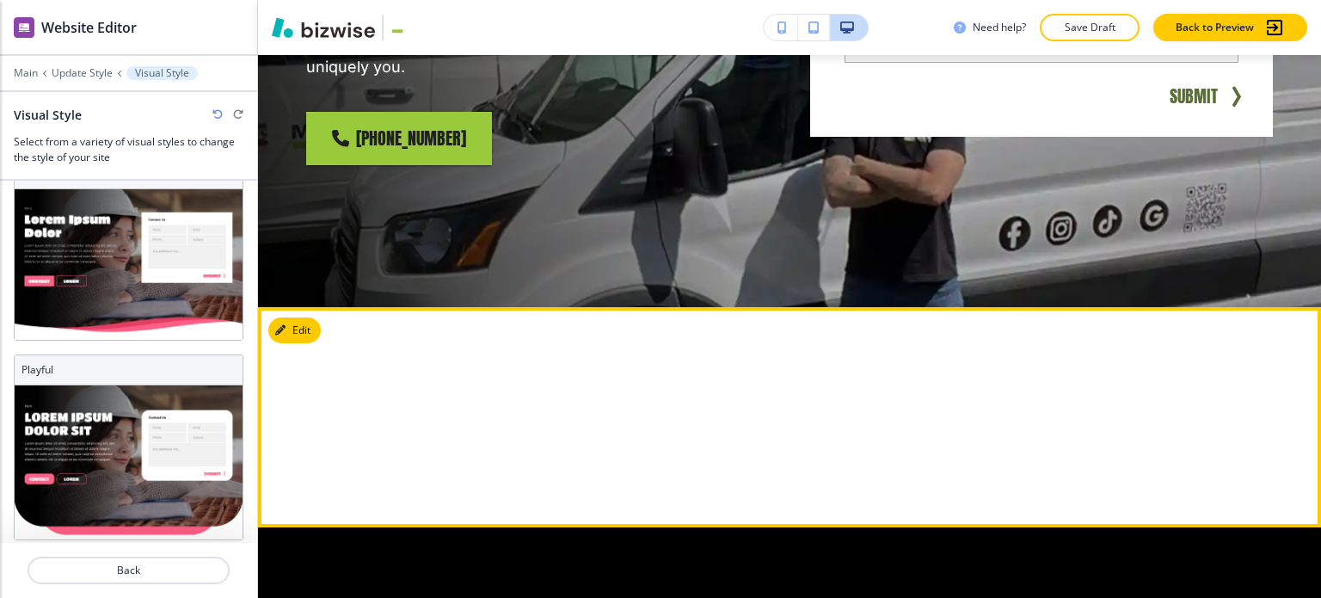
scroll to position [860, 0]
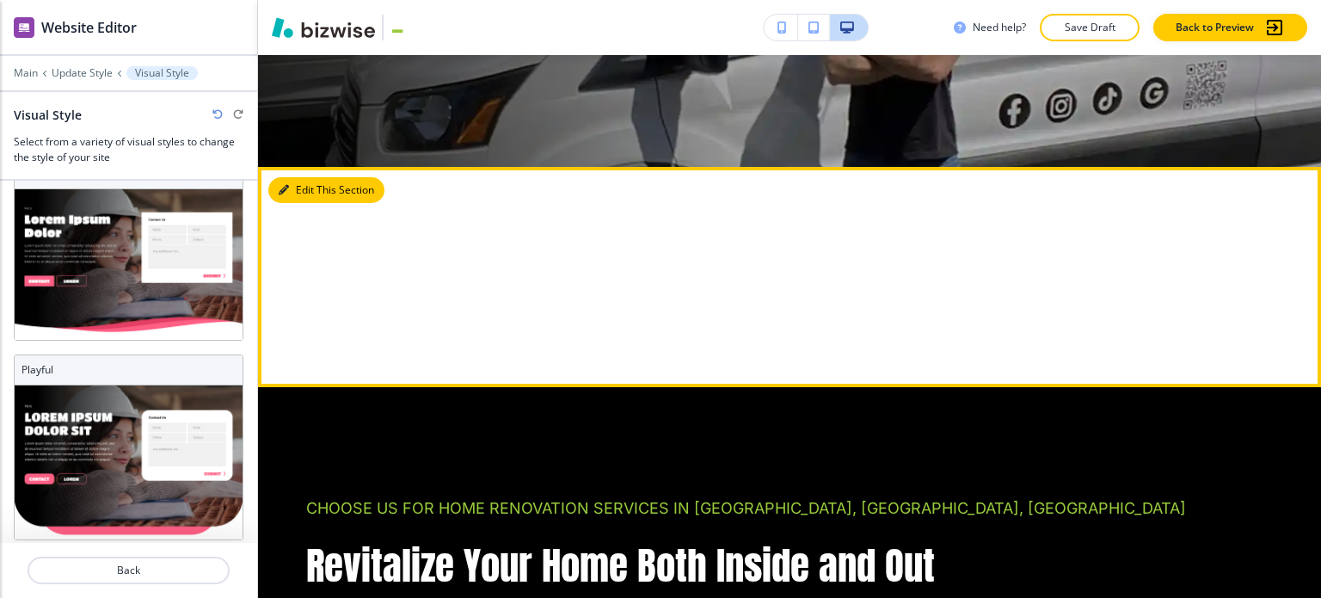
click at [293, 177] on button "Edit This Section" at bounding box center [326, 190] width 116 height 26
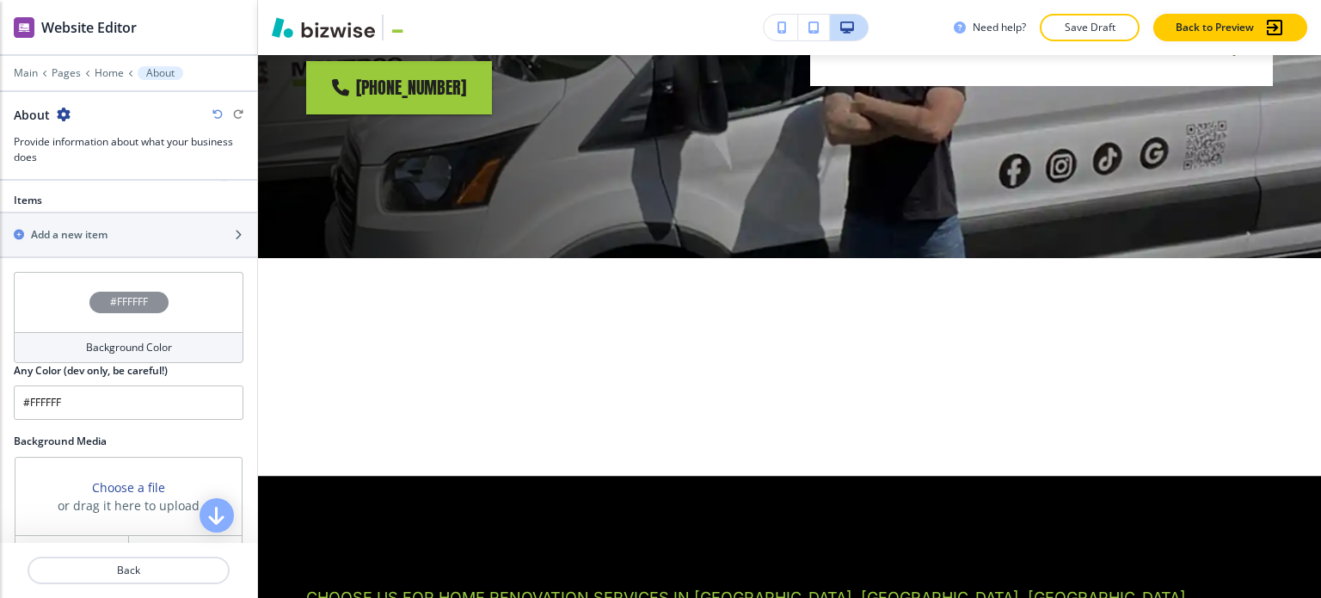
scroll to position [495, 0]
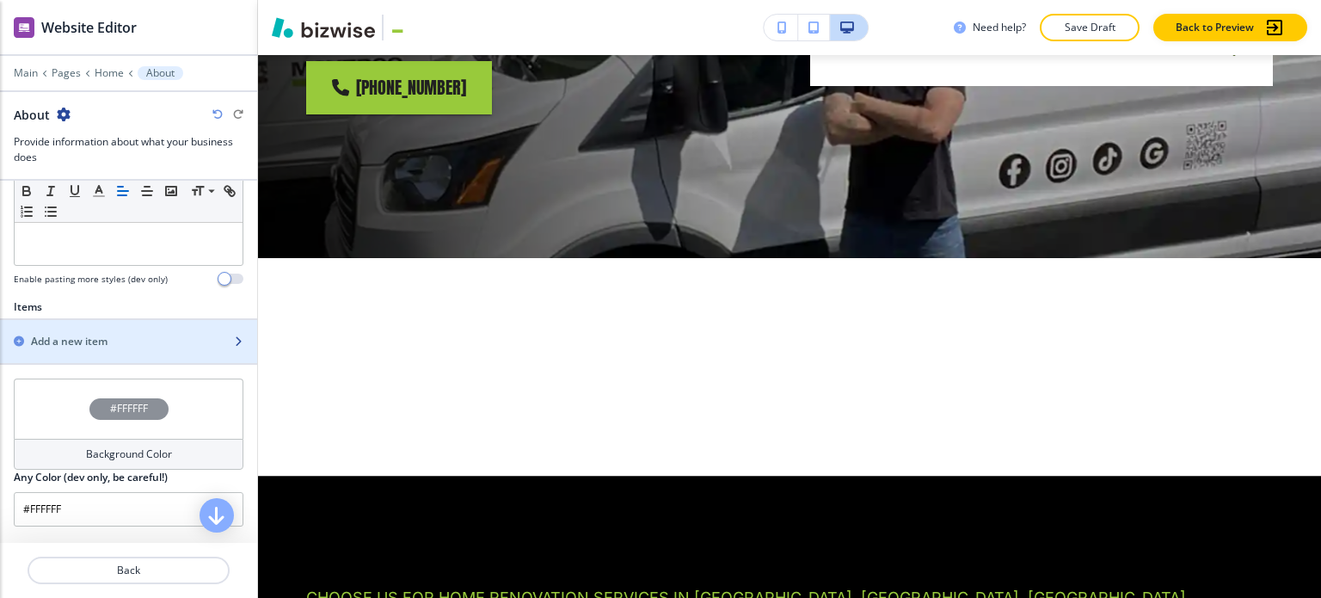
click at [118, 336] on div "Add a new item" at bounding box center [109, 341] width 219 height 15
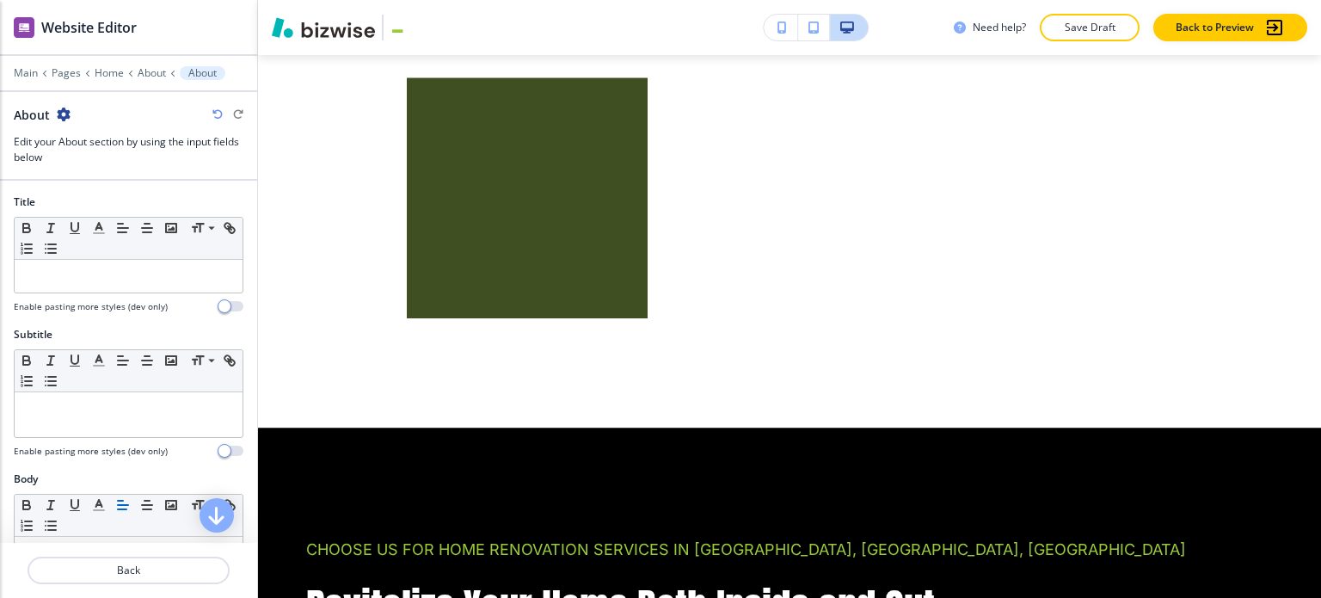
scroll to position [1091, 0]
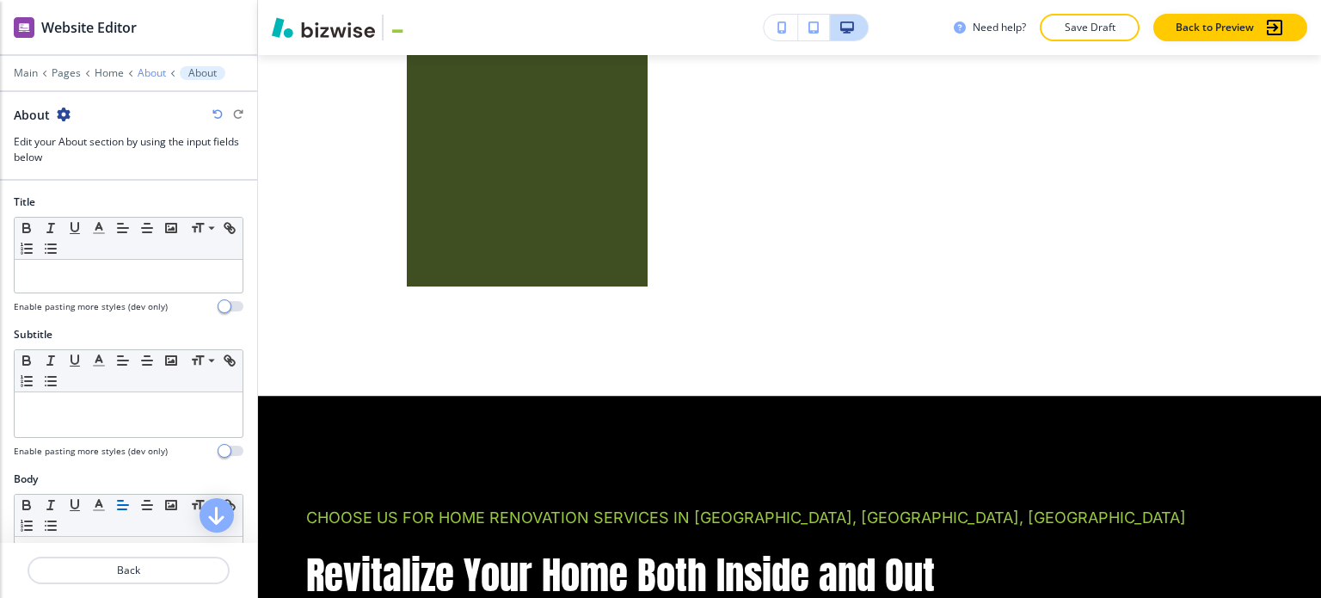
click at [148, 71] on p "About" at bounding box center [152, 73] width 28 height 12
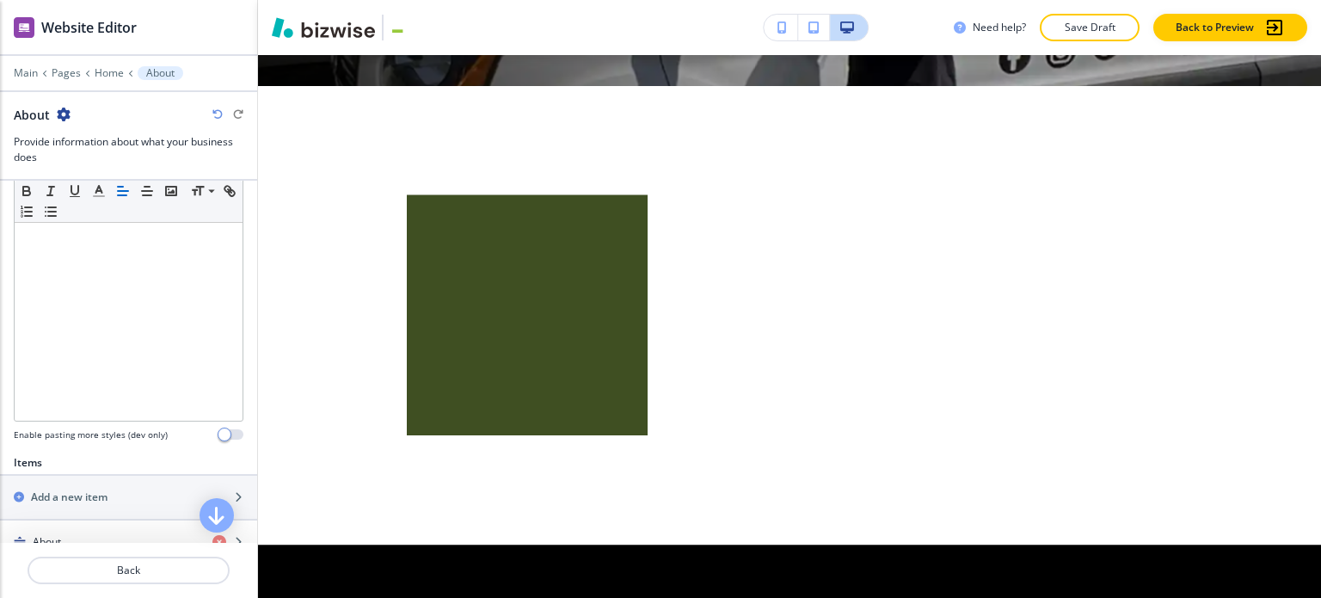
scroll to position [602, 0]
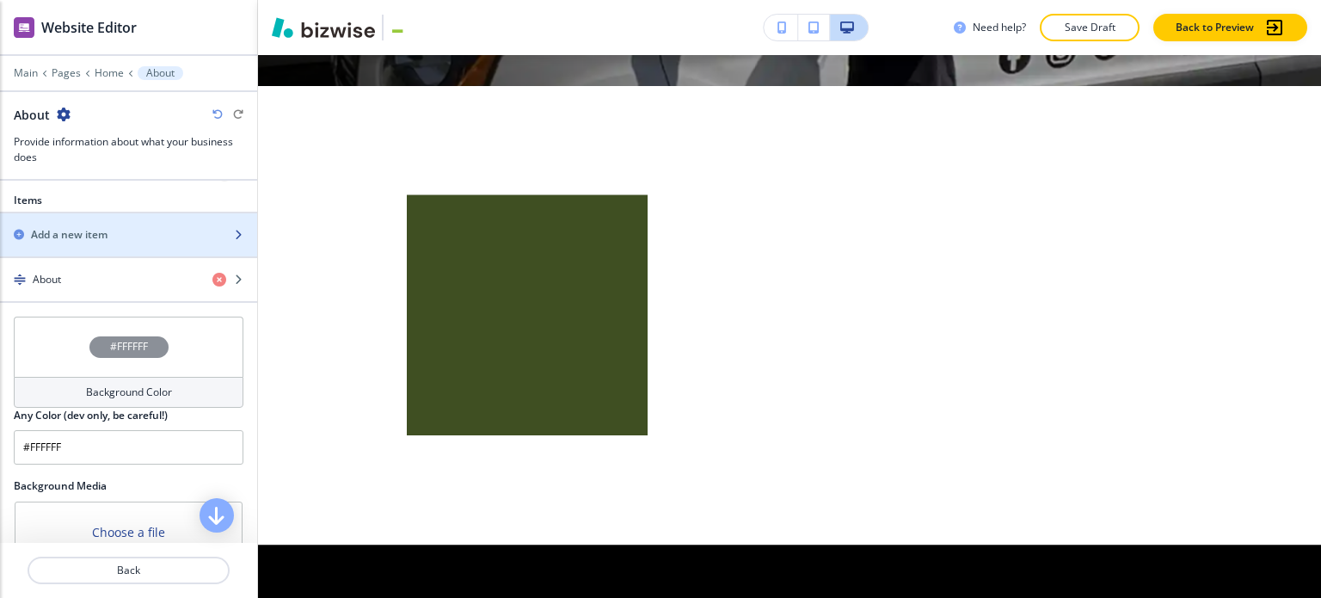
click at [114, 243] on div "button" at bounding box center [128, 250] width 257 height 14
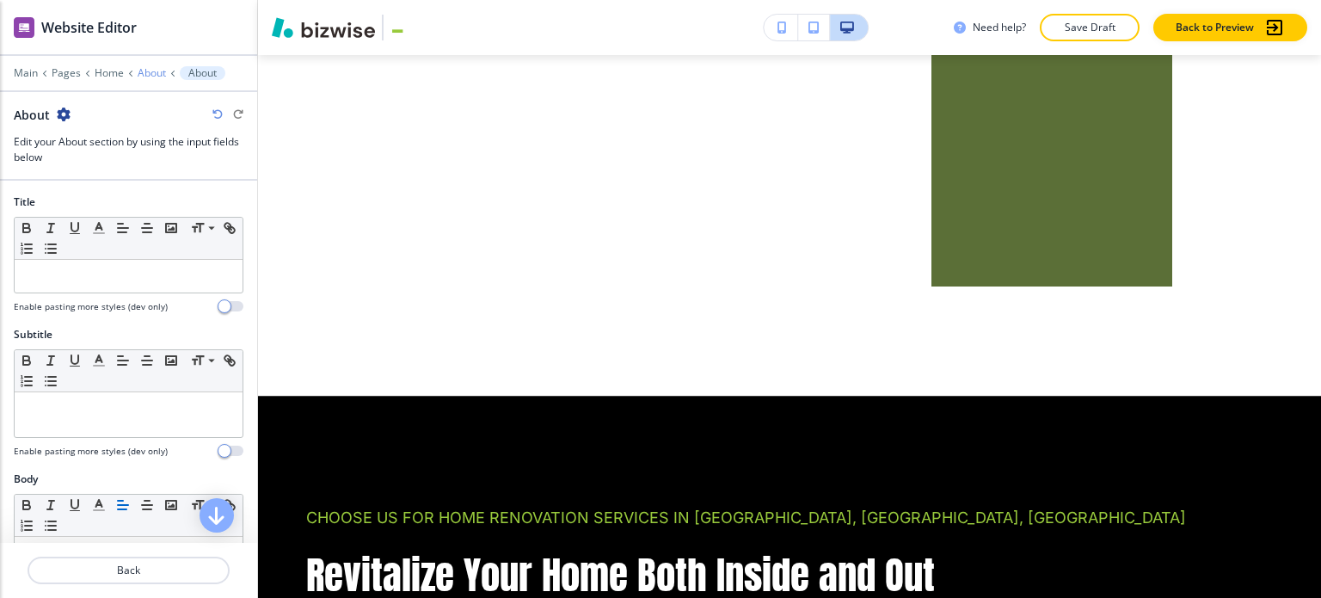
click at [152, 71] on p "About" at bounding box center [152, 73] width 28 height 12
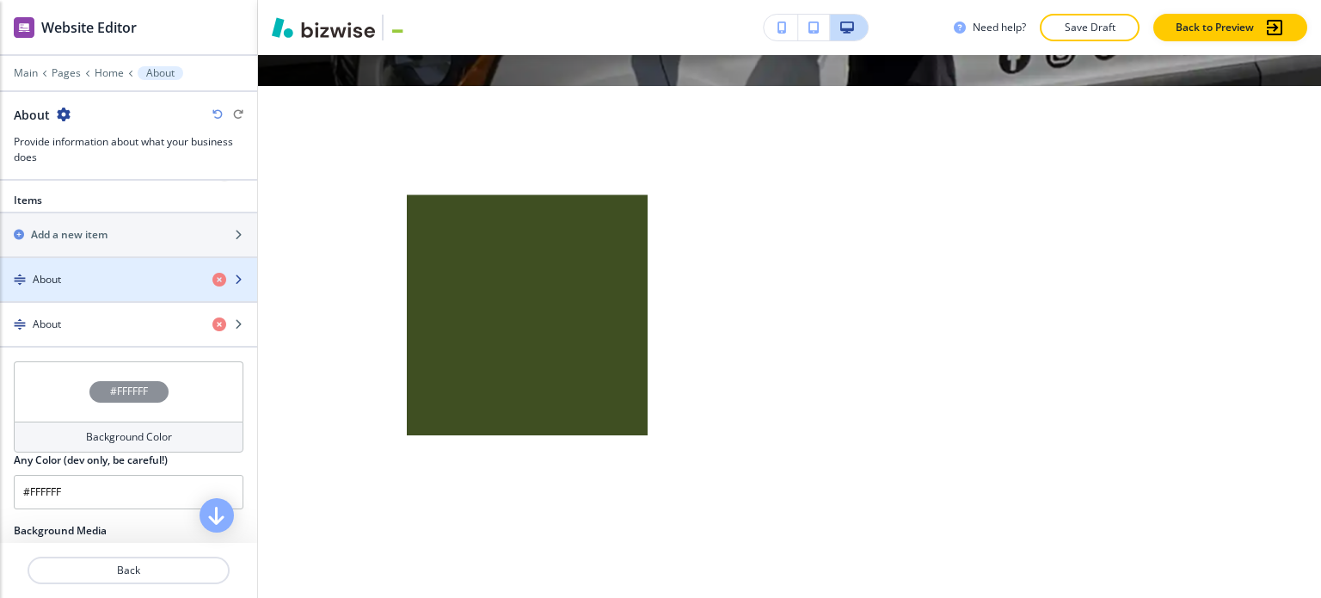
click at [114, 293] on div "button" at bounding box center [128, 294] width 257 height 14
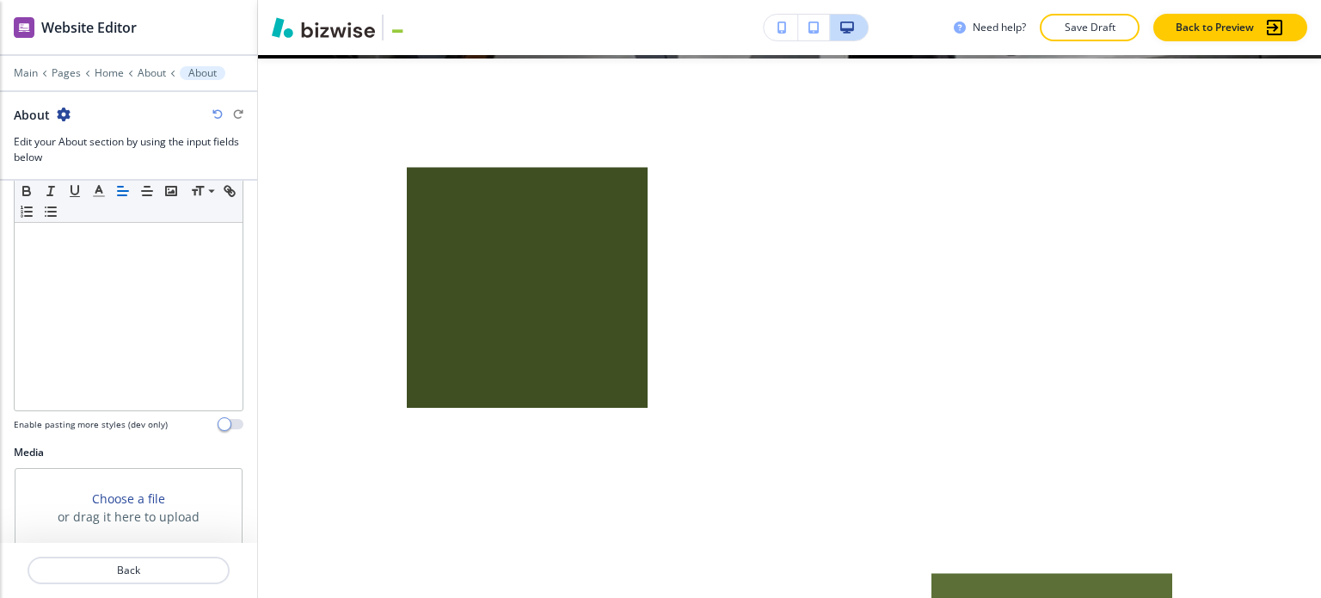
scroll to position [533, 0]
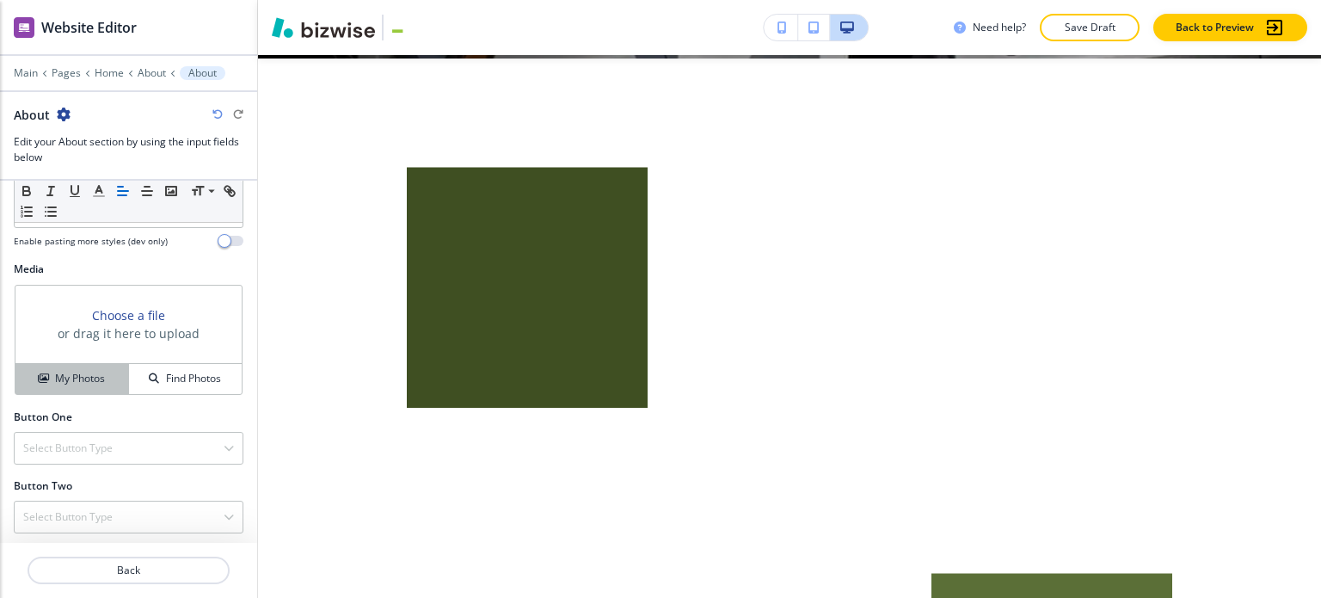
click at [89, 374] on h4 "My Photos" at bounding box center [80, 378] width 50 height 15
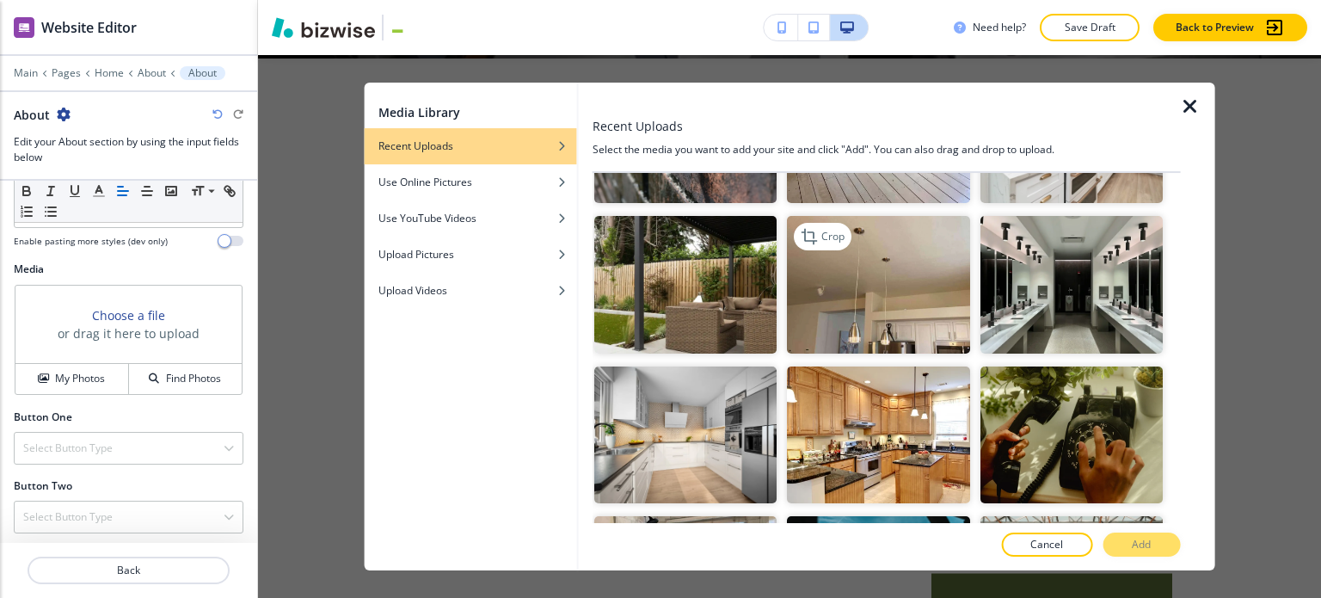
scroll to position [688, 0]
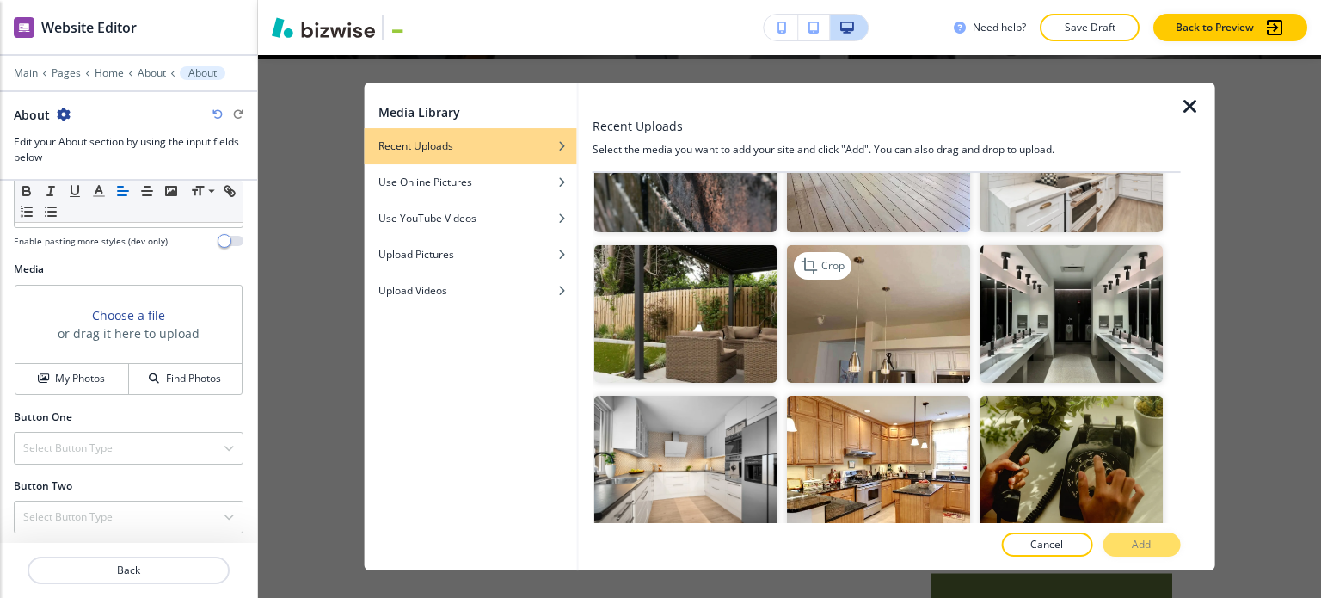
click at [878, 319] on img "button" at bounding box center [878, 313] width 182 height 137
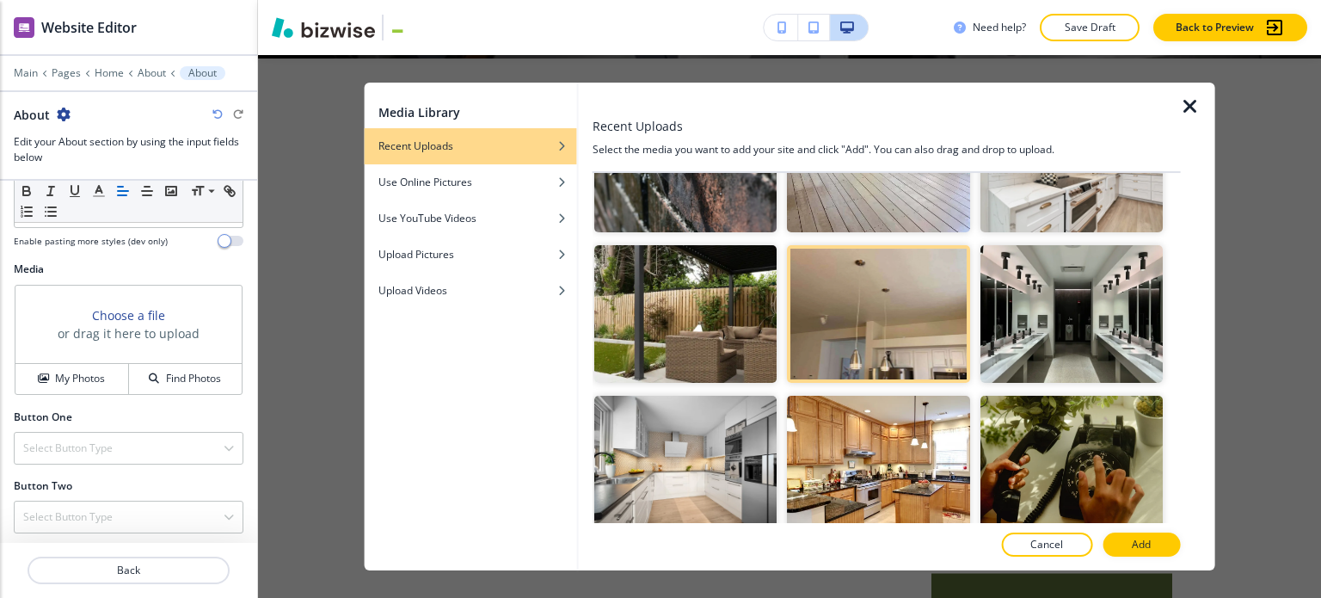
click at [1158, 534] on button "Add" at bounding box center [1141, 544] width 77 height 24
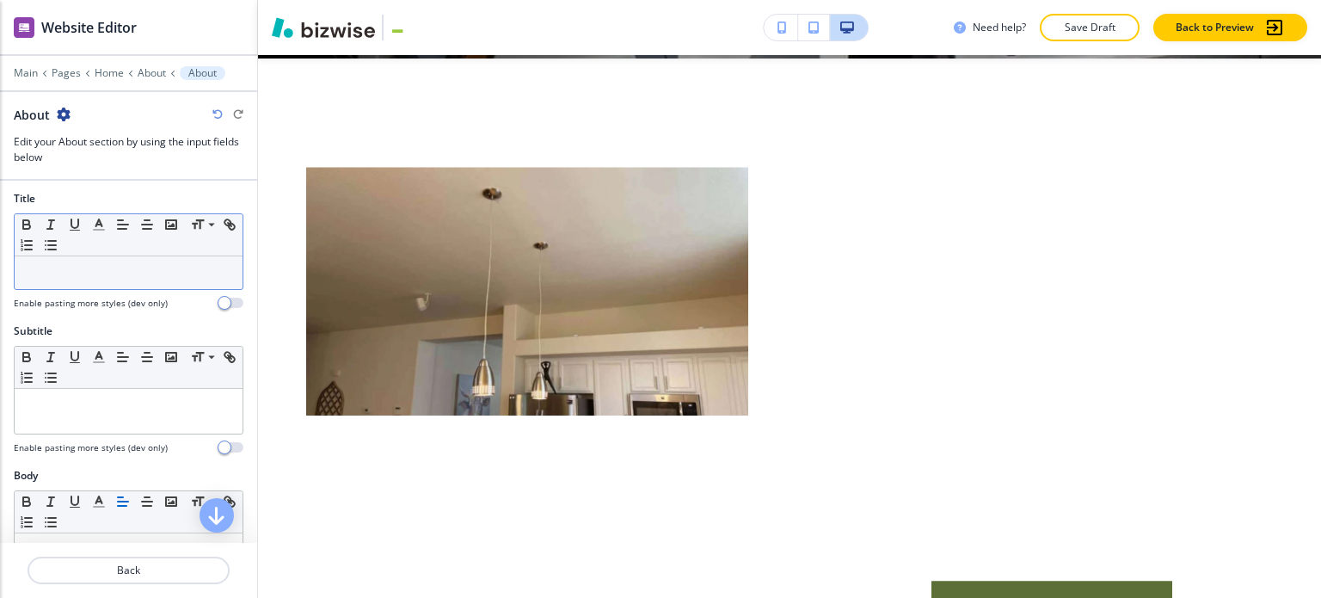
scroll to position [0, 0]
click at [178, 285] on div at bounding box center [129, 276] width 228 height 33
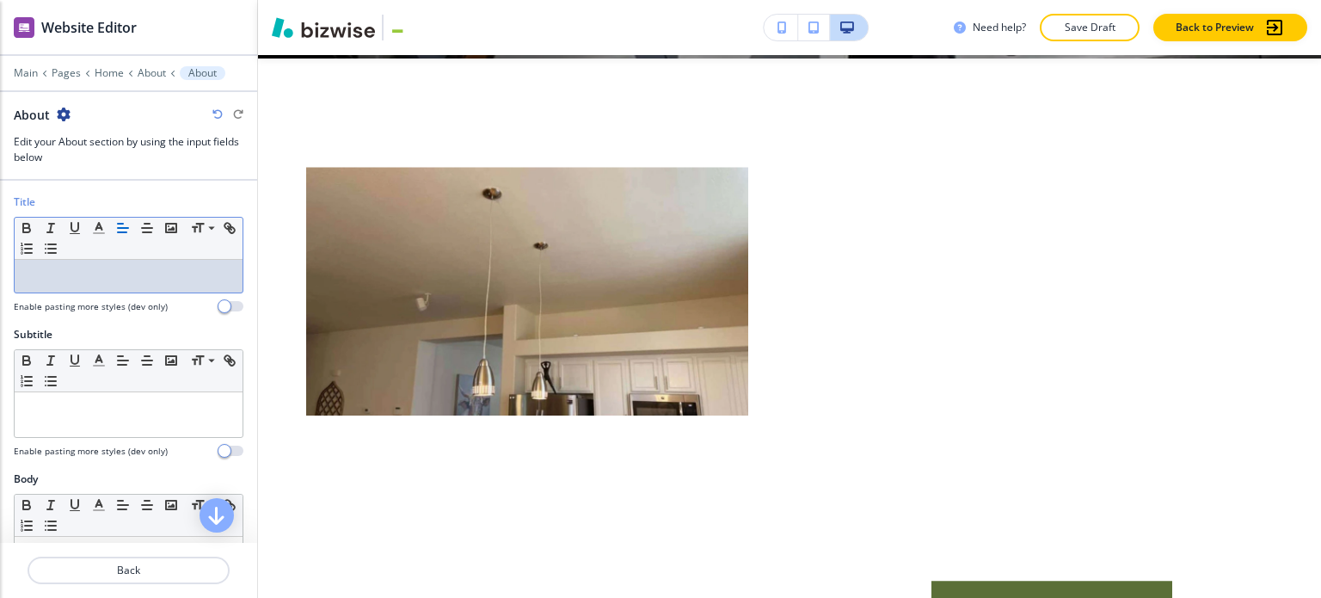
paste div
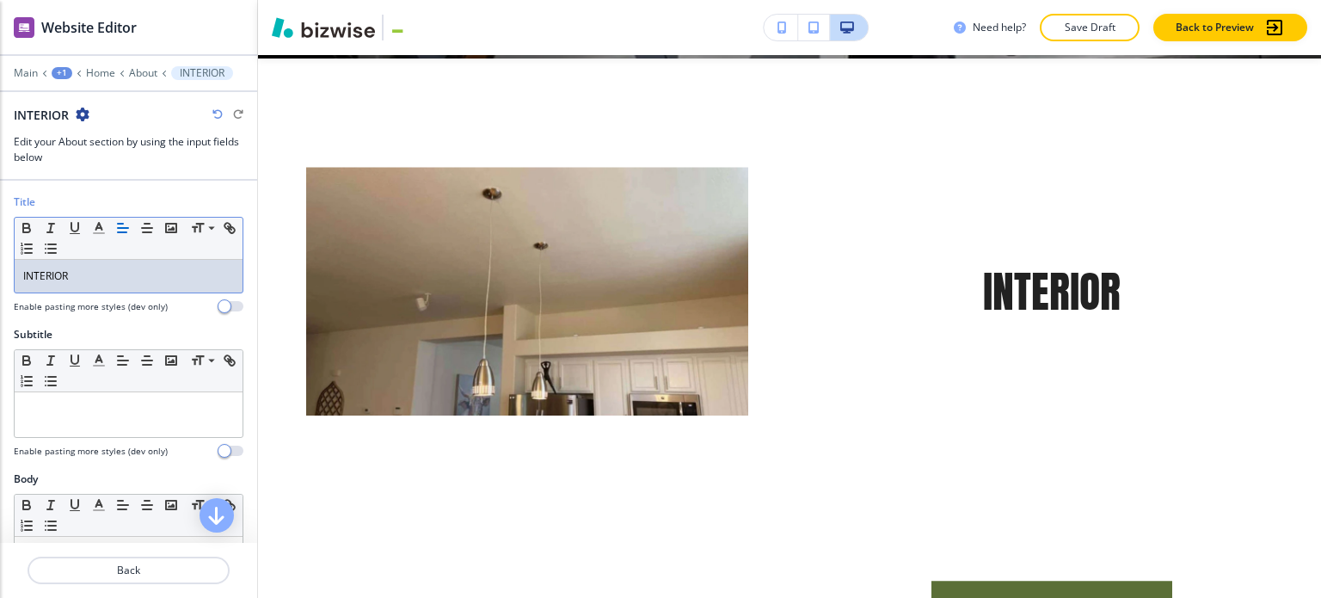
click at [108, 261] on div "INTERIOR" at bounding box center [129, 276] width 228 height 33
click at [108, 264] on div "INTERIOR" at bounding box center [129, 276] width 228 height 33
click at [88, 268] on p "INTERIOR" at bounding box center [128, 275] width 211 height 15
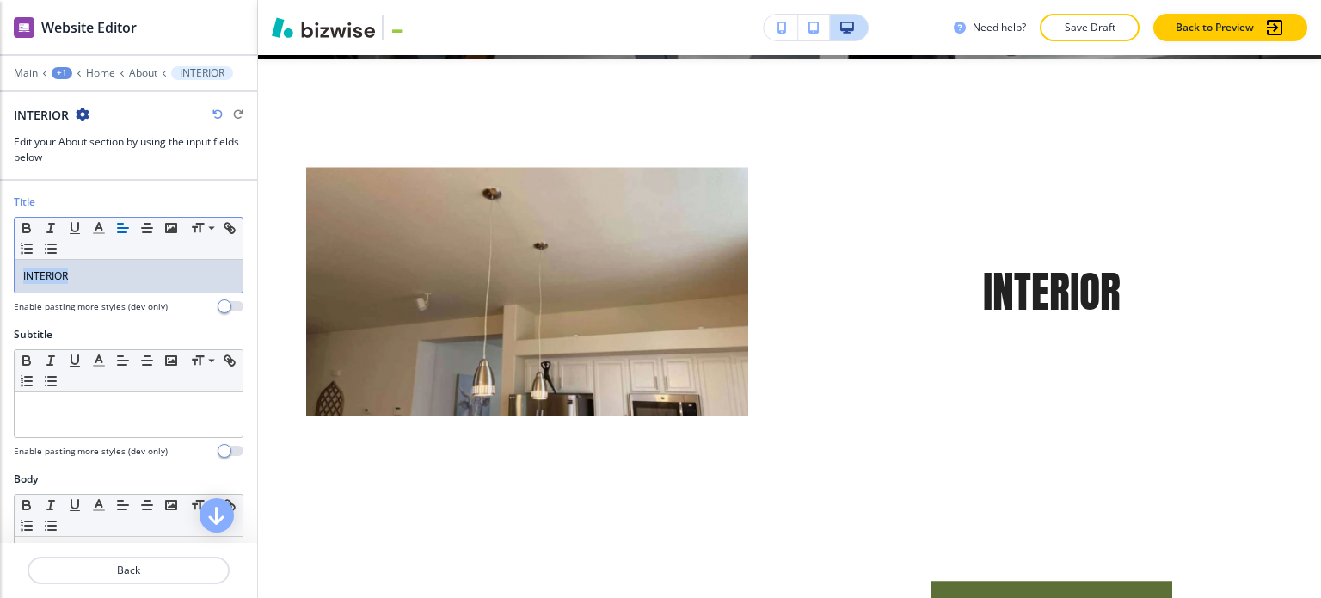
click at [88, 268] on p "INTERIOR" at bounding box center [128, 275] width 211 height 15
click at [100, 233] on icon "button" at bounding box center [98, 227] width 15 height 15
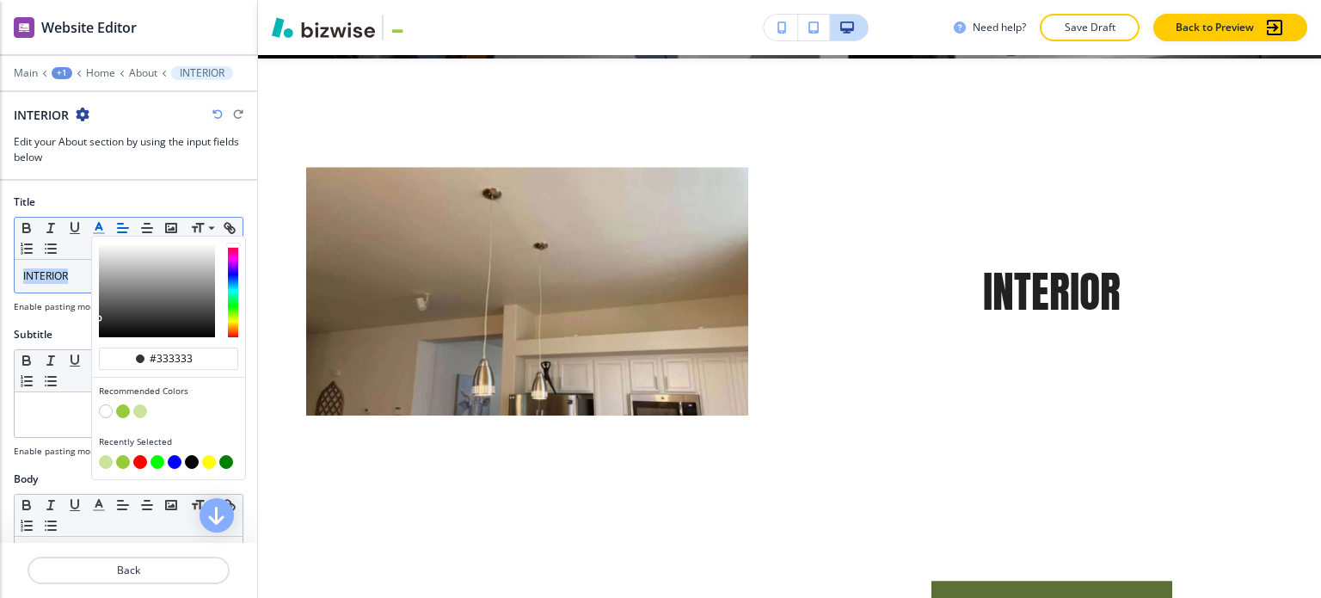
click at [124, 409] on button "button" at bounding box center [123, 411] width 14 height 14
type input "#98ca3b"
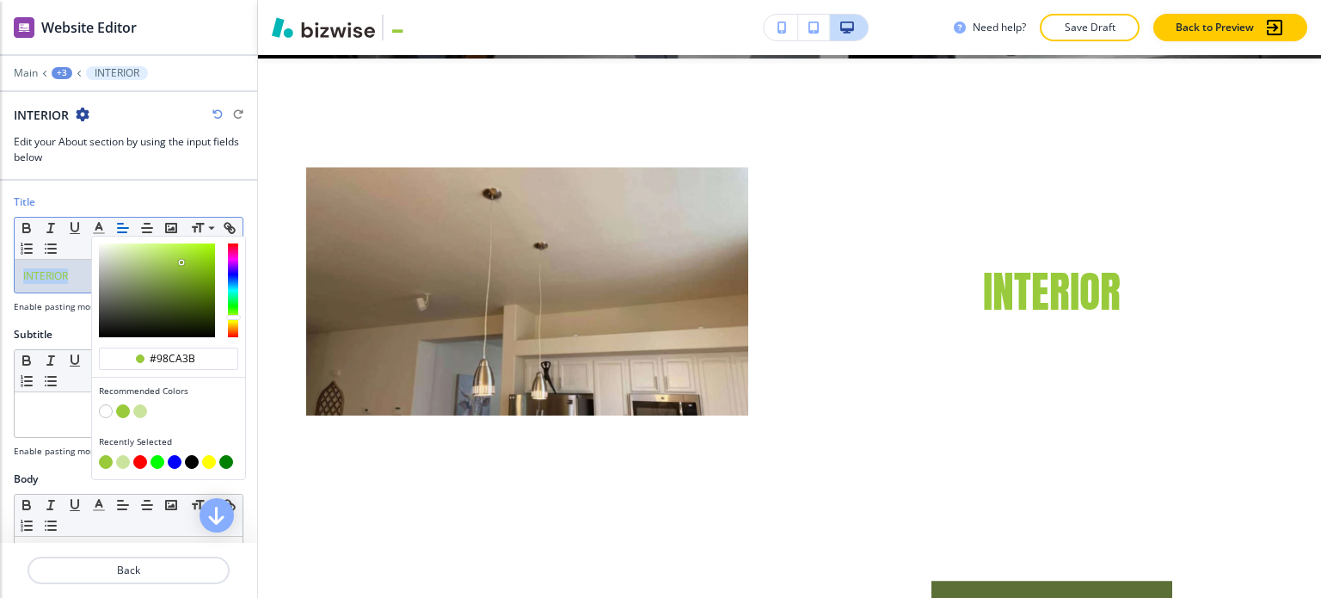
click at [81, 284] on div "INTERIOR" at bounding box center [129, 276] width 228 height 33
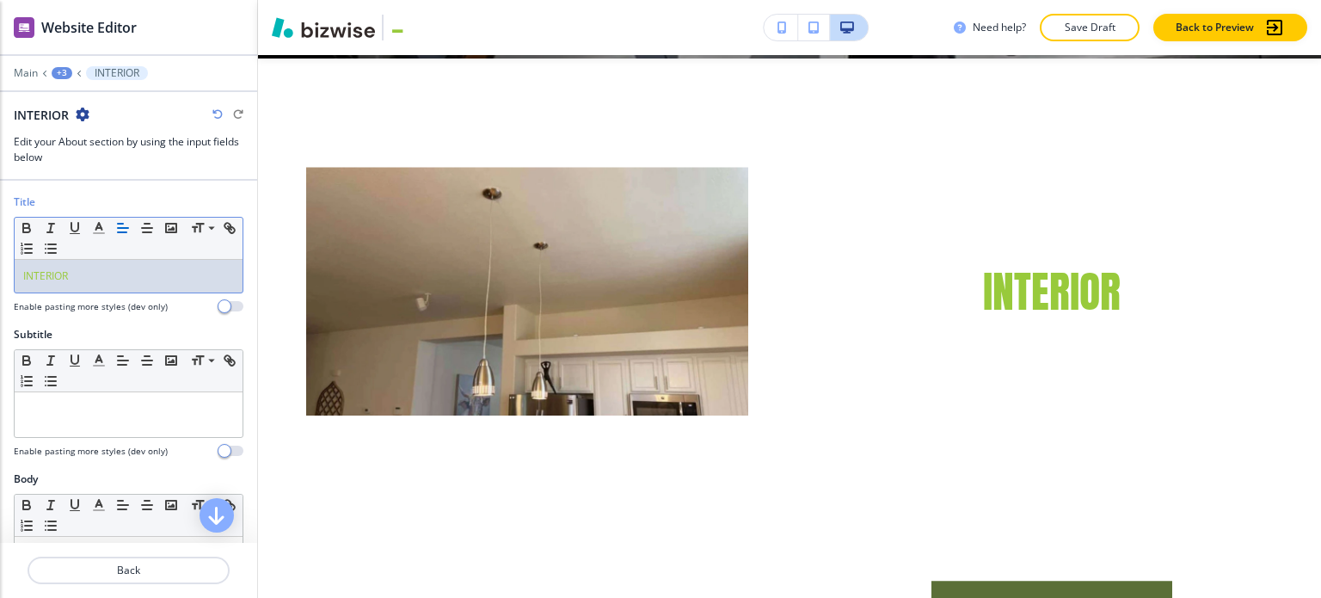
click at [126, 232] on line "button" at bounding box center [122, 232] width 9 height 0
click at [111, 407] on p at bounding box center [128, 408] width 211 height 15
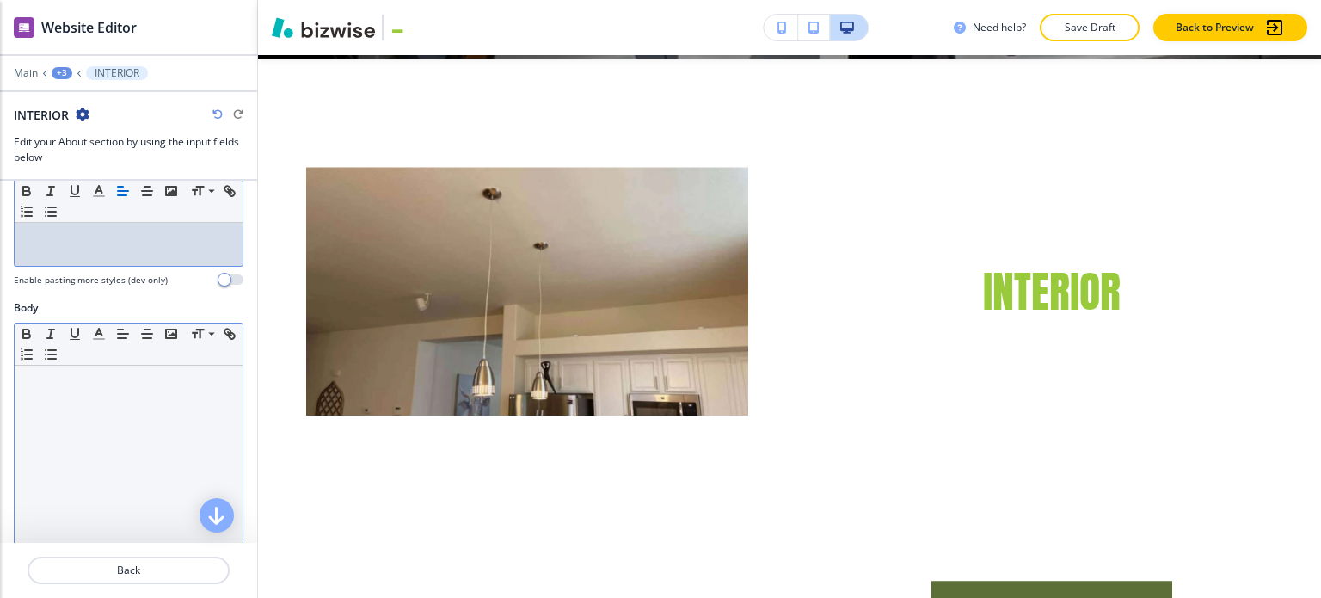
scroll to position [172, 0]
click at [101, 429] on div at bounding box center [129, 477] width 228 height 224
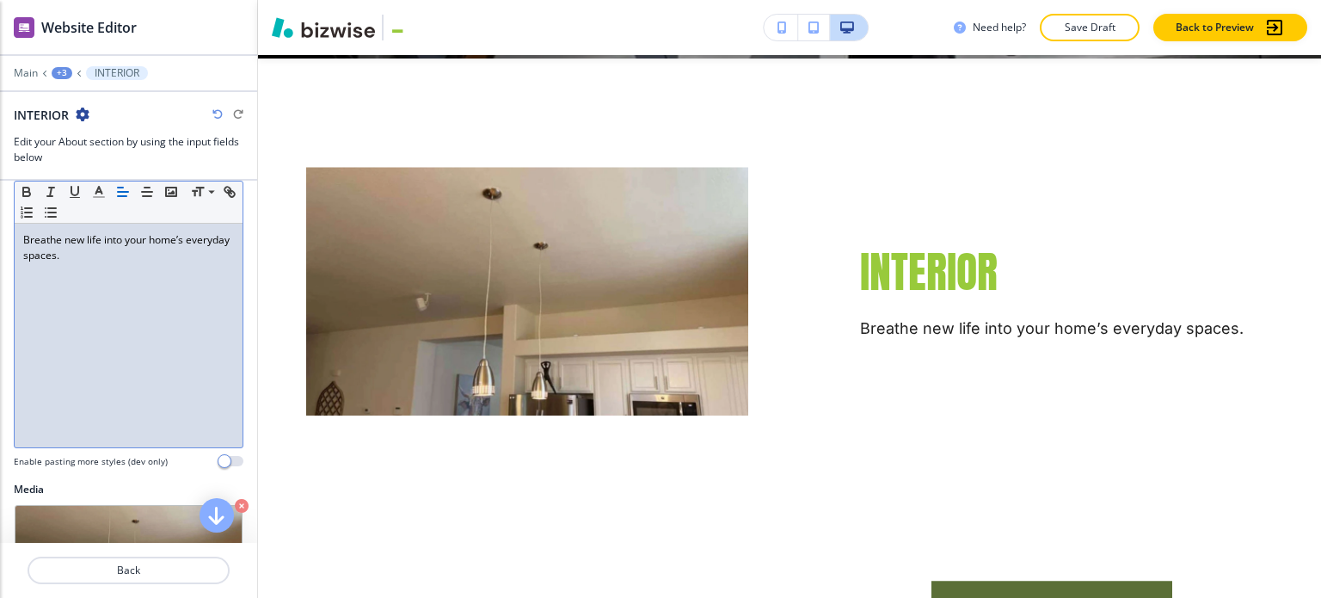
scroll to position [344, 0]
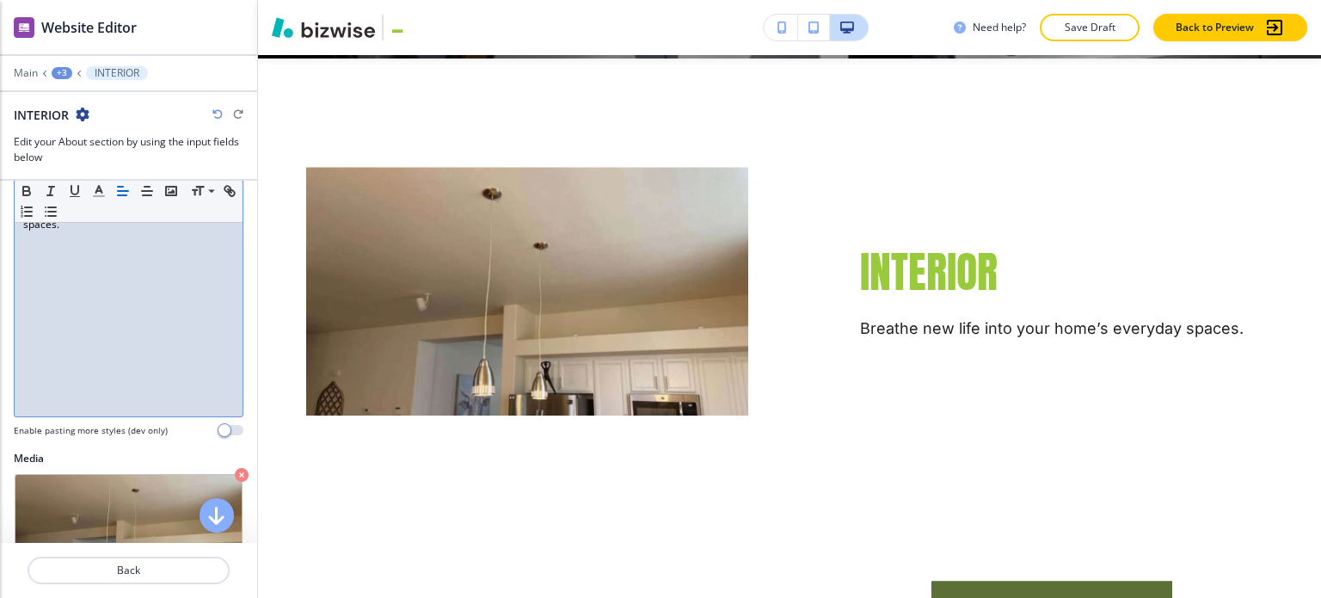
click at [57, 73] on div "+3" at bounding box center [62, 73] width 21 height 12
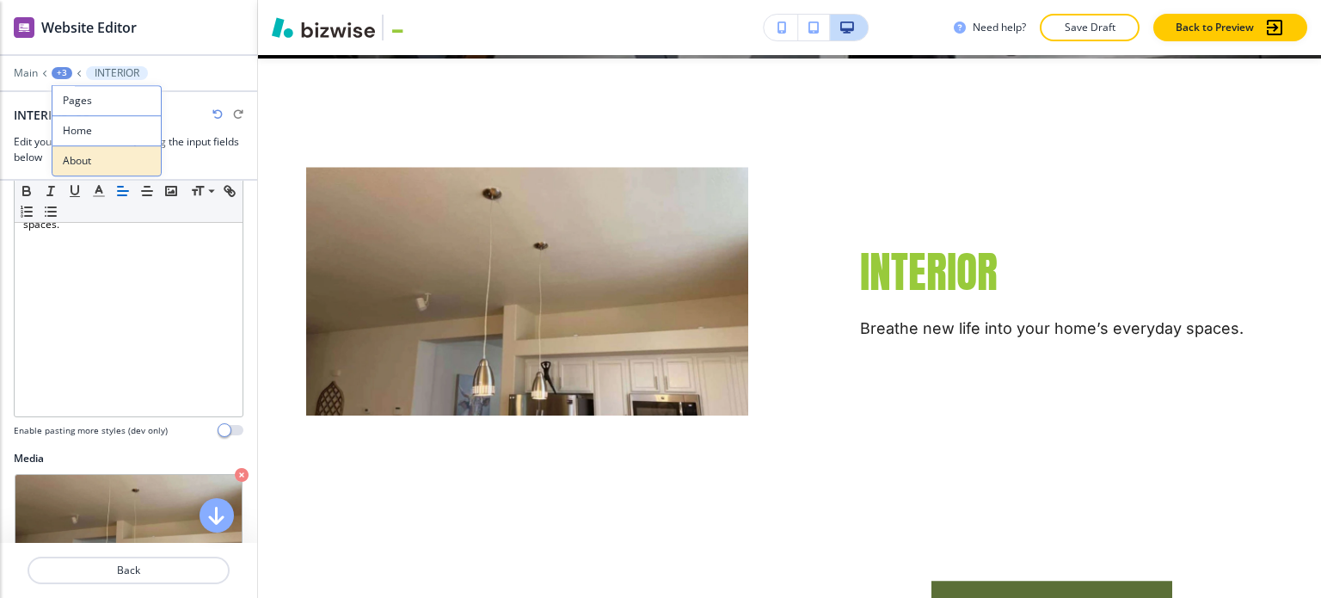
click at [82, 165] on p "About" at bounding box center [107, 160] width 88 height 15
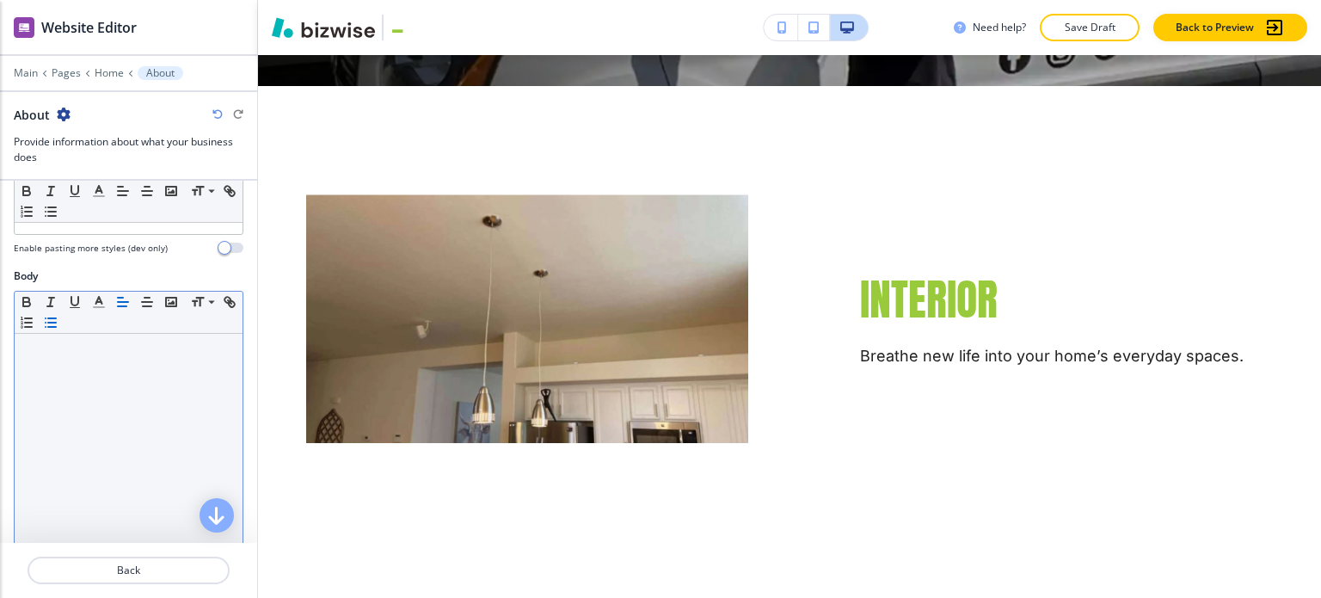
scroll to position [516, 0]
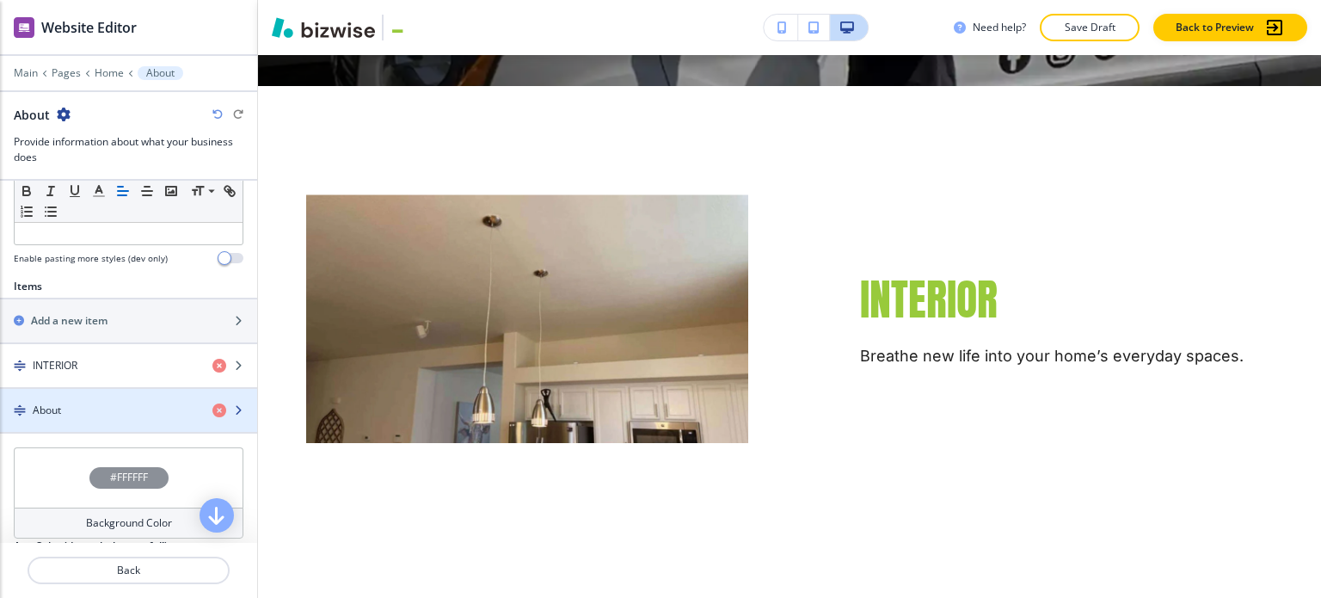
click at [83, 403] on div "About" at bounding box center [99, 410] width 199 height 15
click at [83, 404] on div "About" at bounding box center [99, 410] width 199 height 15
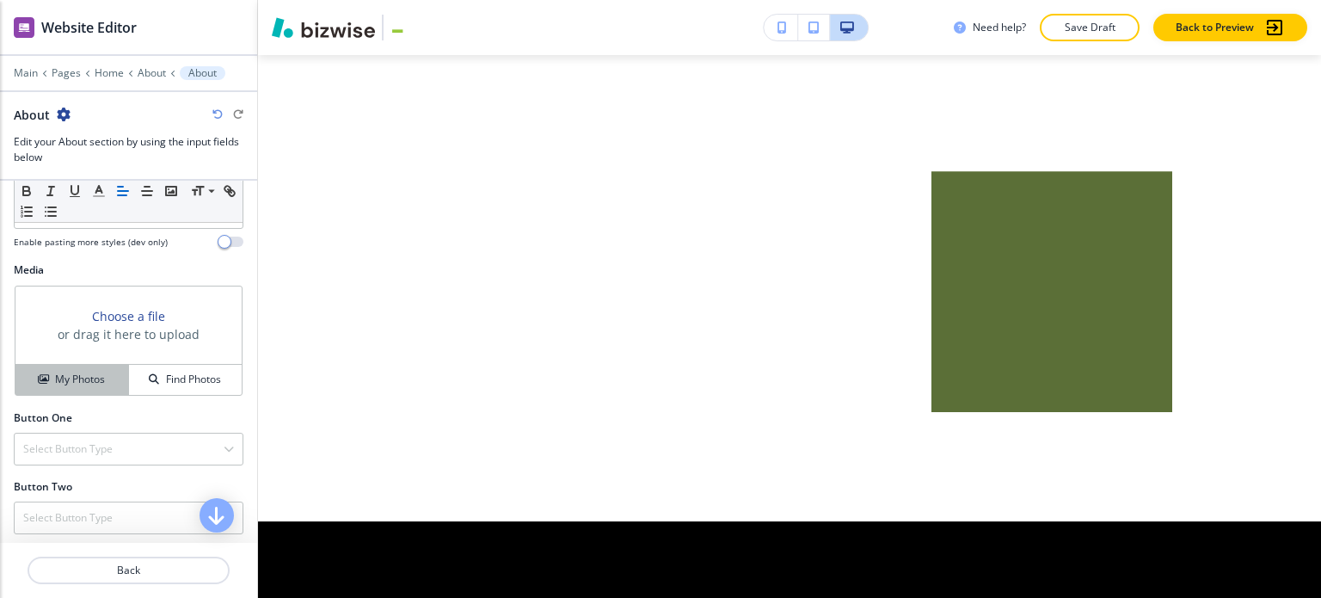
scroll to position [533, 0]
click at [86, 375] on h4 "My Photos" at bounding box center [80, 378] width 50 height 15
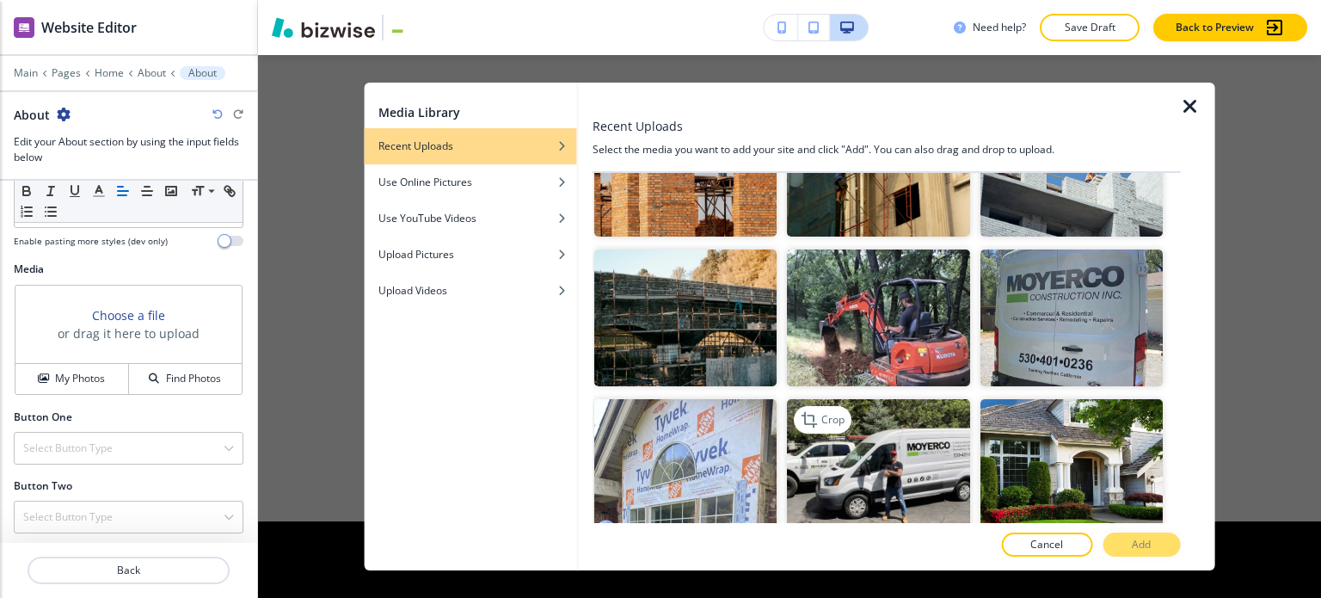
scroll to position [1376, 0]
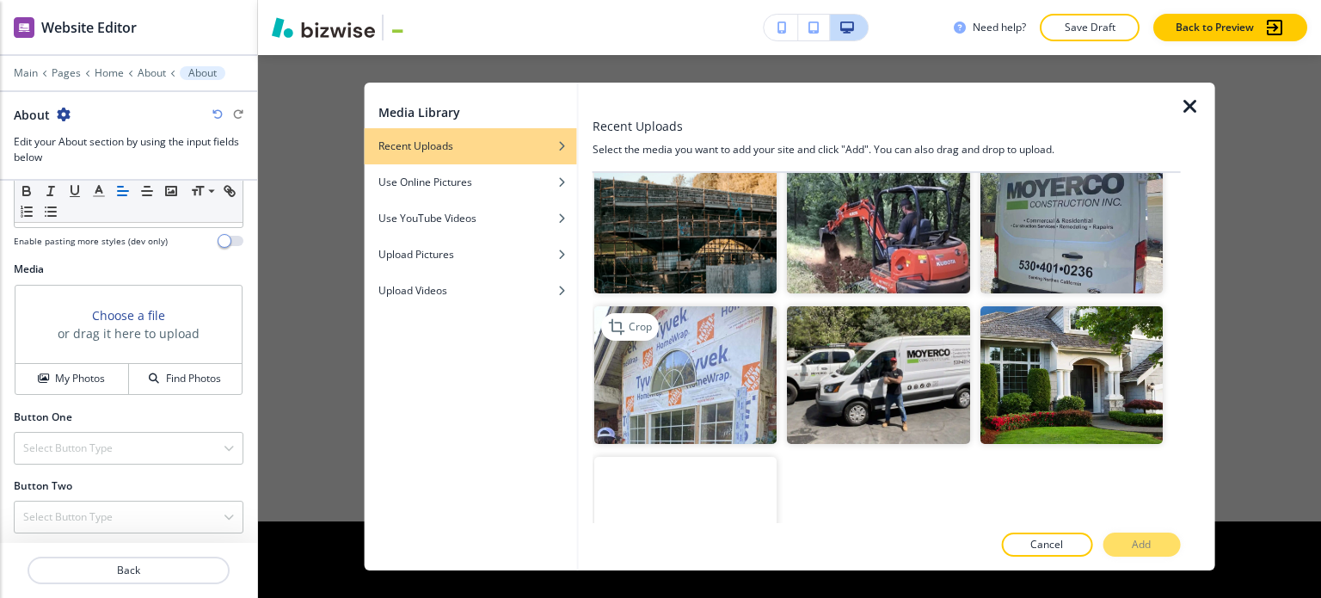
click at [759, 364] on img "button" at bounding box center [685, 374] width 182 height 137
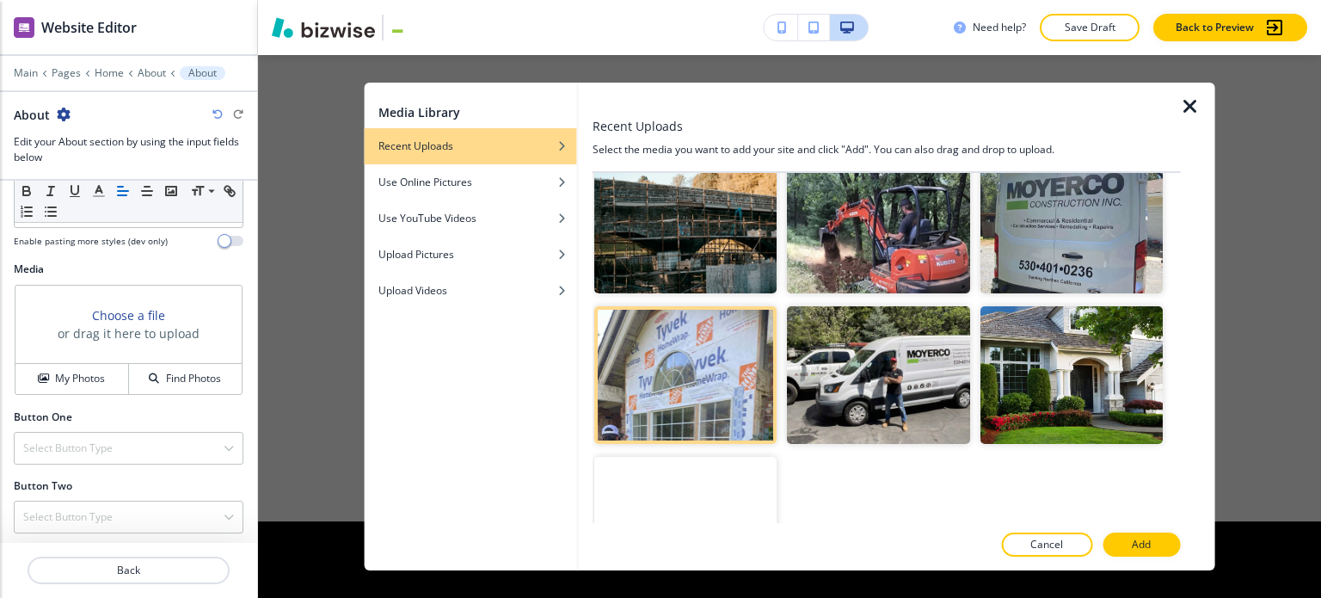
click at [1134, 546] on p "Add" at bounding box center [1141, 544] width 19 height 15
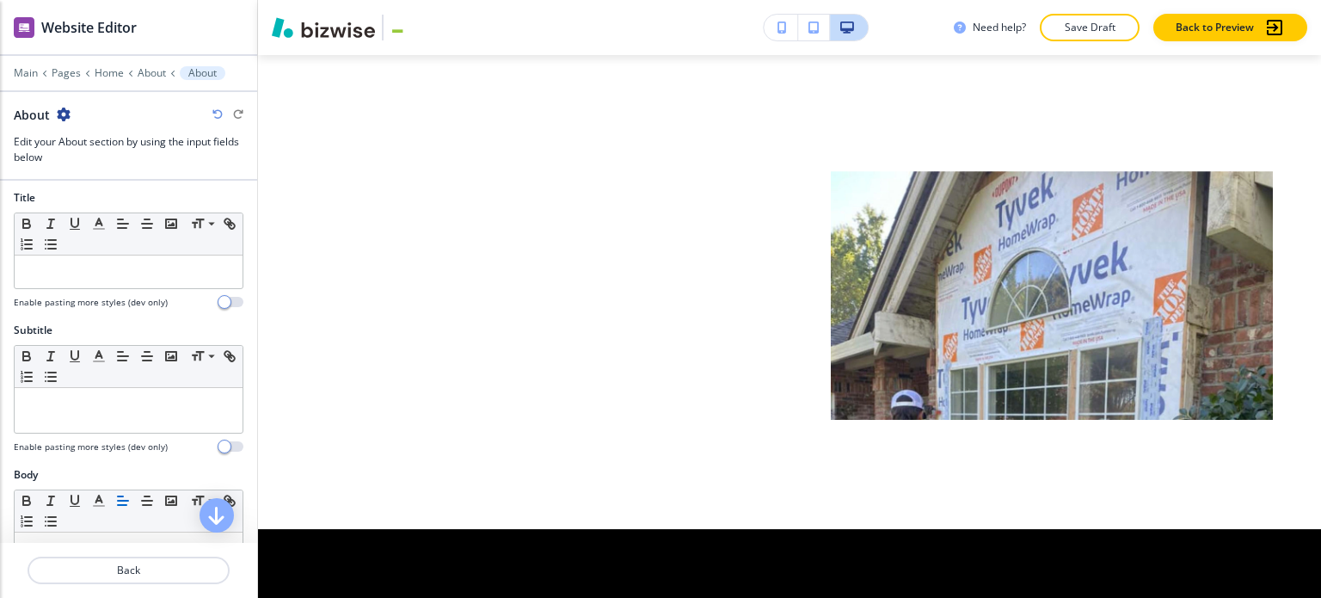
scroll to position [0, 0]
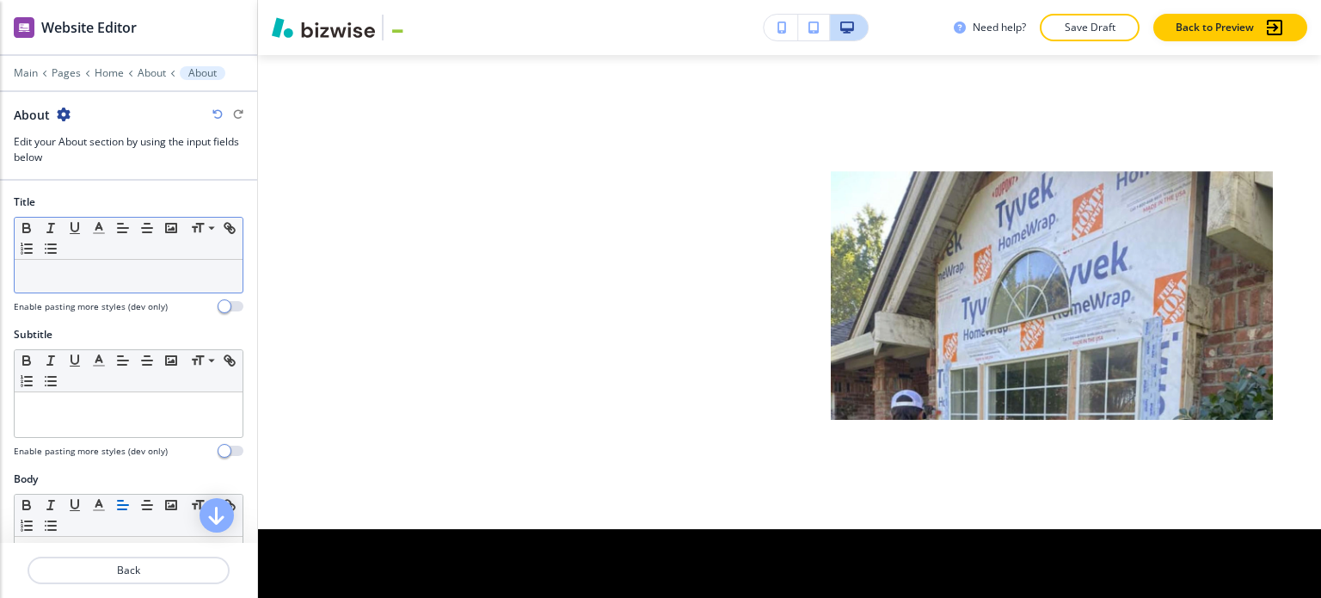
click at [116, 273] on p at bounding box center [128, 275] width 211 height 15
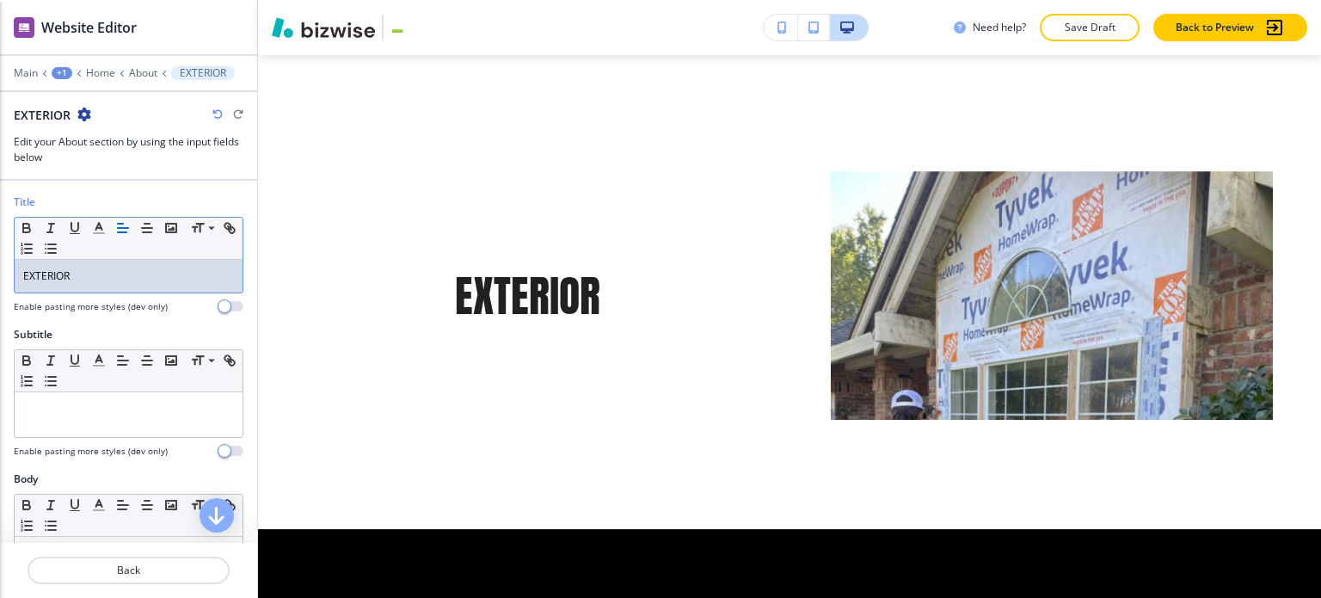
click at [140, 275] on p "EXTERIOR" at bounding box center [128, 275] width 211 height 15
click at [101, 233] on line "button" at bounding box center [99, 233] width 10 height 0
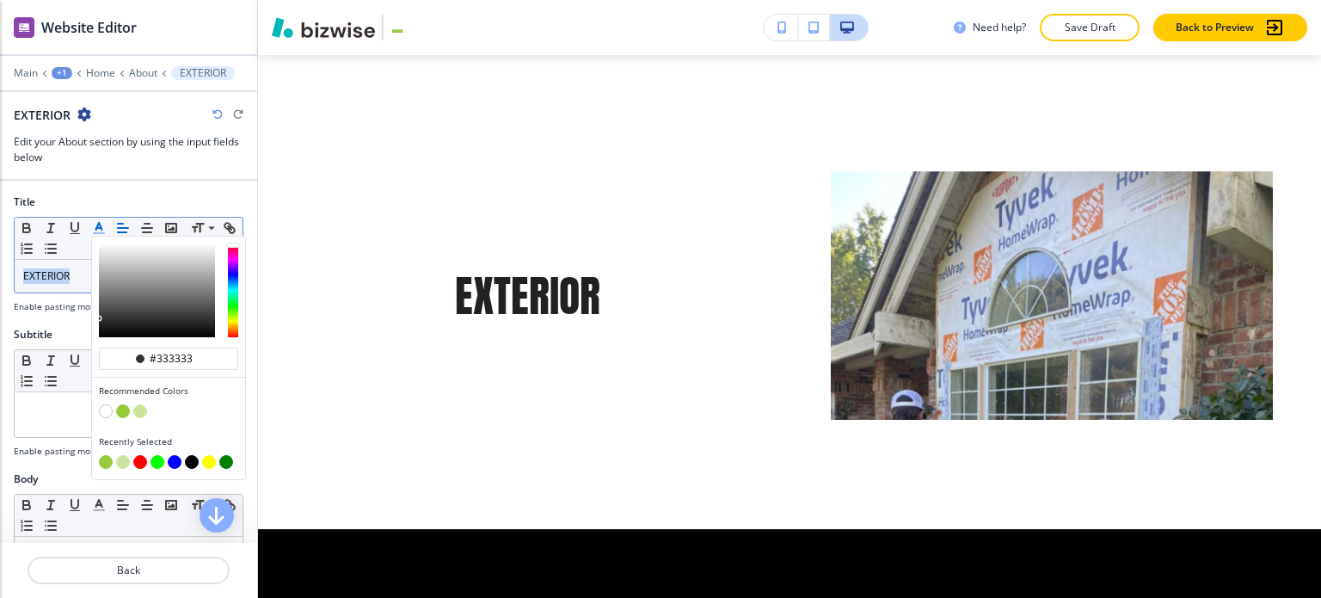
click at [124, 408] on button "button" at bounding box center [123, 411] width 14 height 14
type input "#98ca3b"
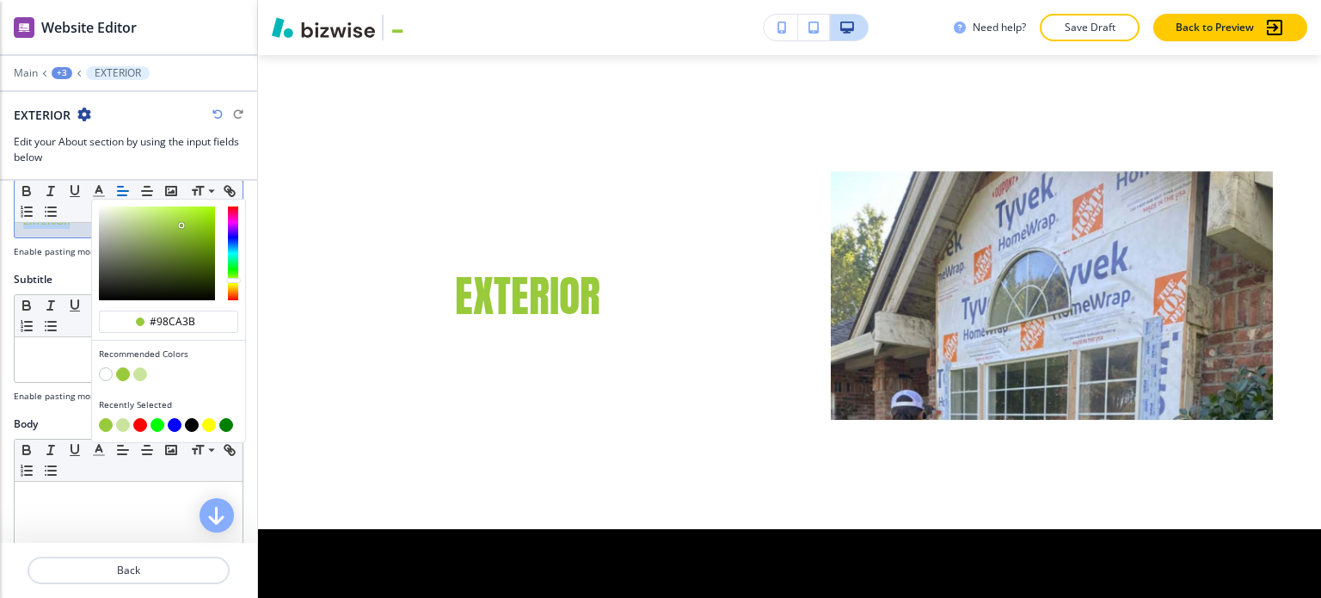
scroll to position [86, 0]
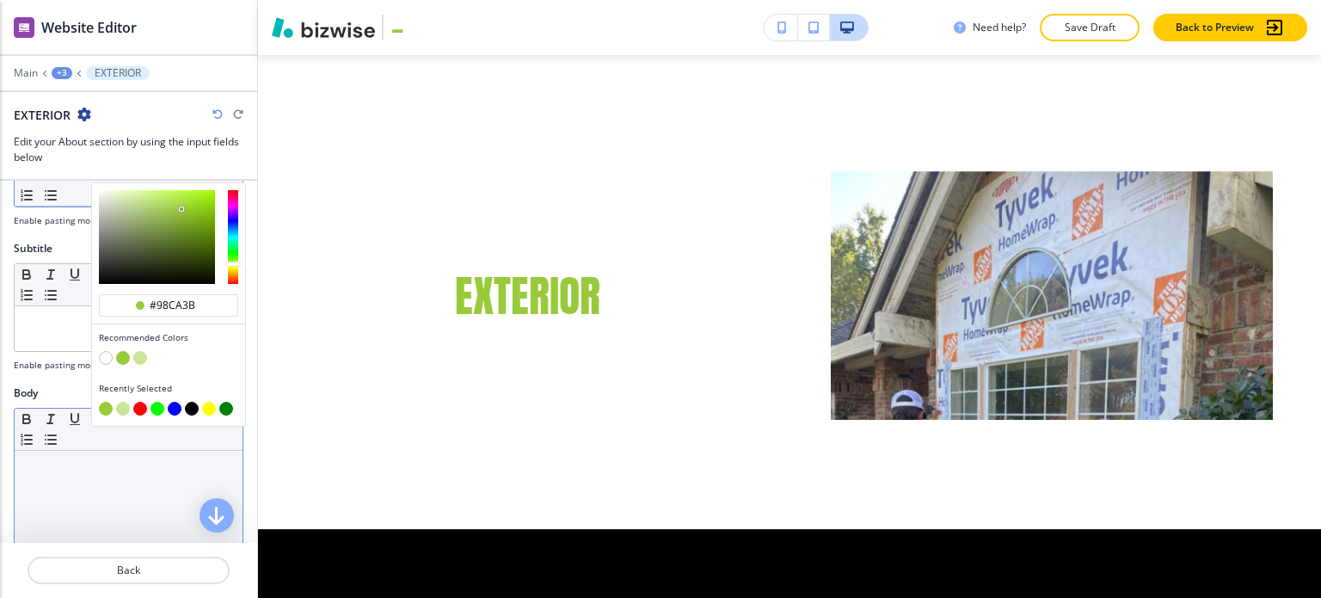
click at [53, 467] on p at bounding box center [128, 466] width 211 height 15
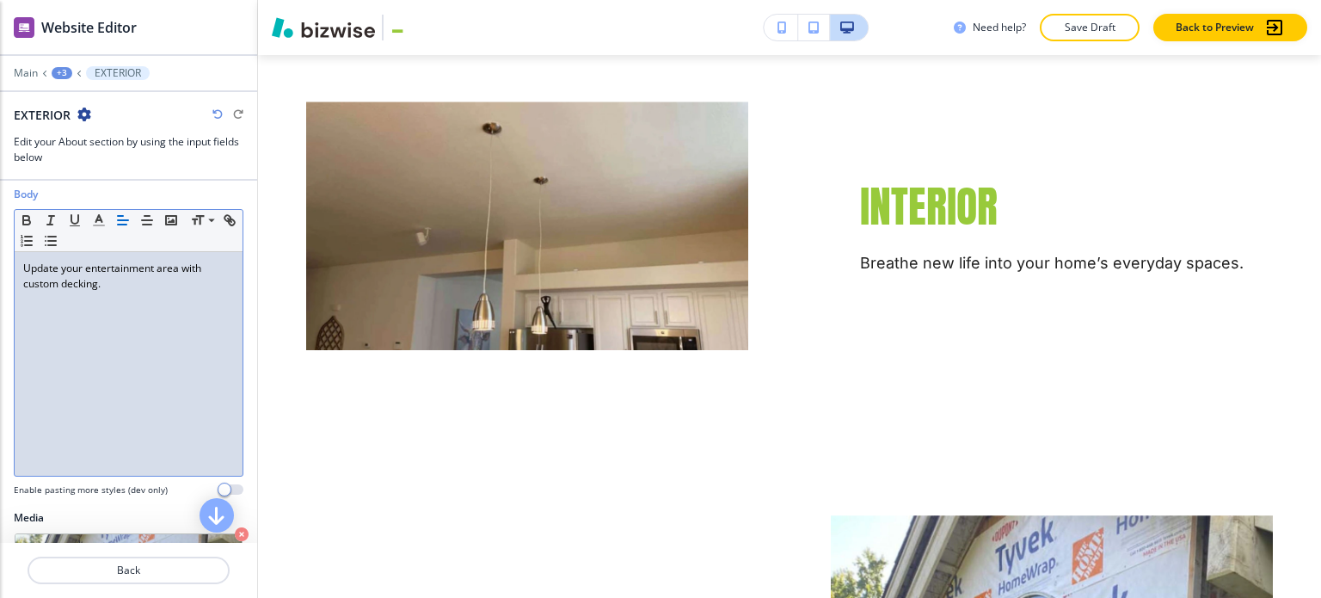
scroll to position [533, 0]
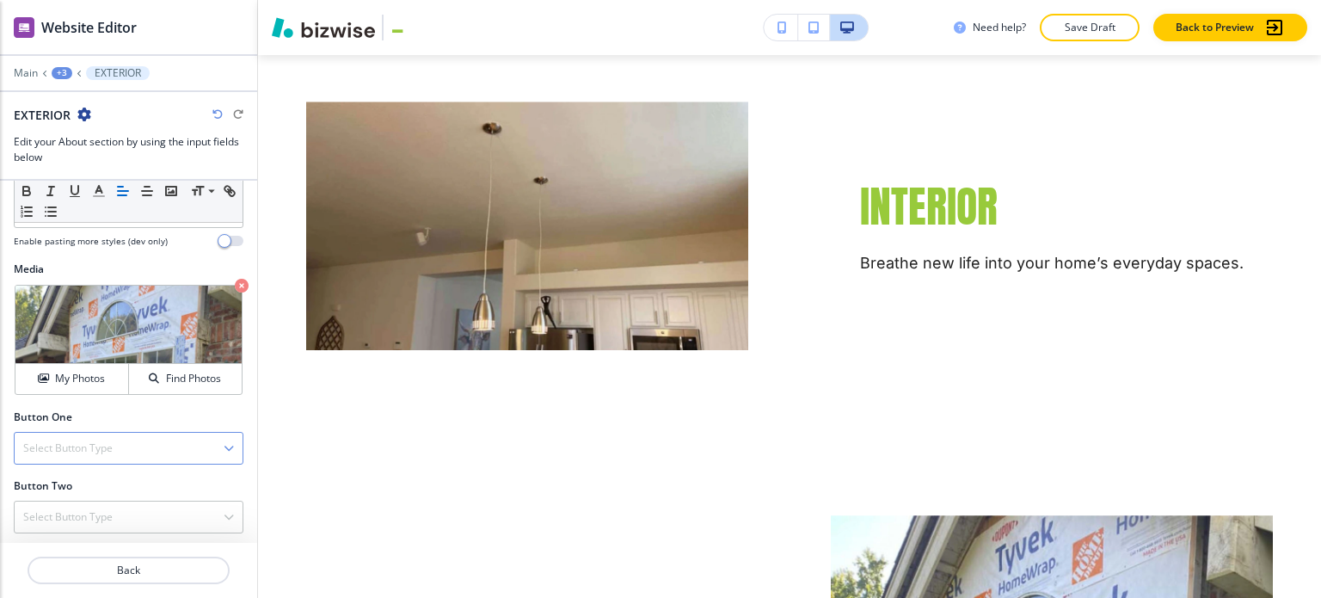
click at [130, 440] on div "Select Button Type" at bounding box center [129, 448] width 228 height 31
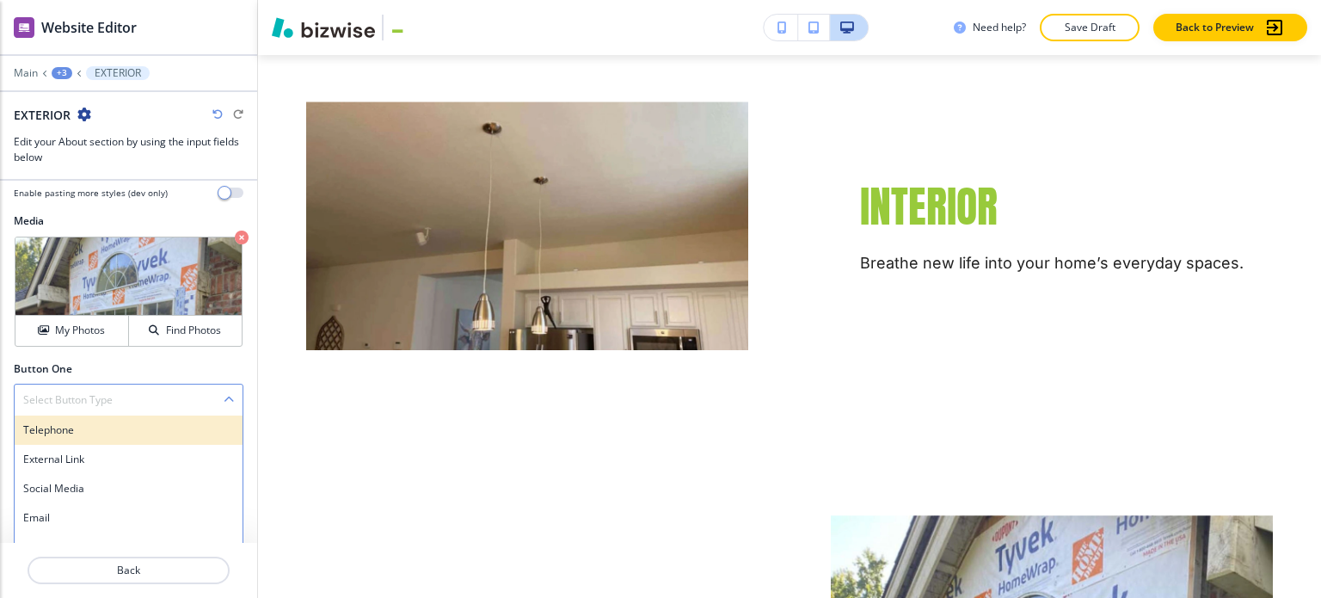
scroll to position [626, 0]
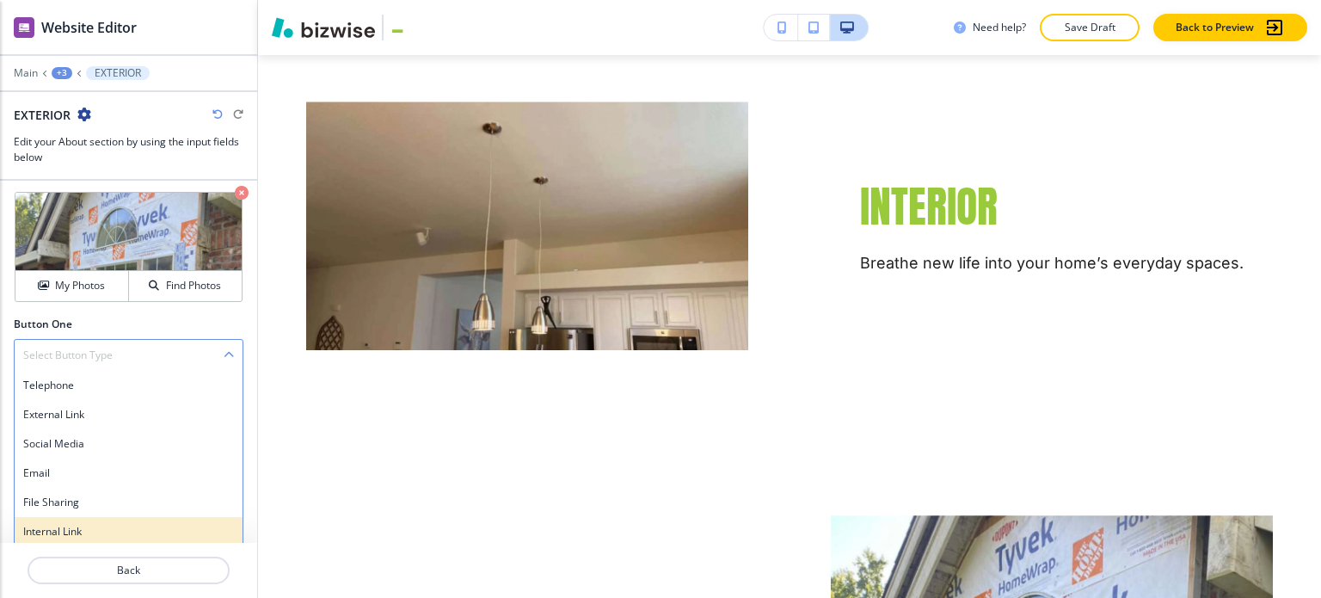
click at [124, 524] on h4 "Internal Link" at bounding box center [128, 531] width 211 height 15
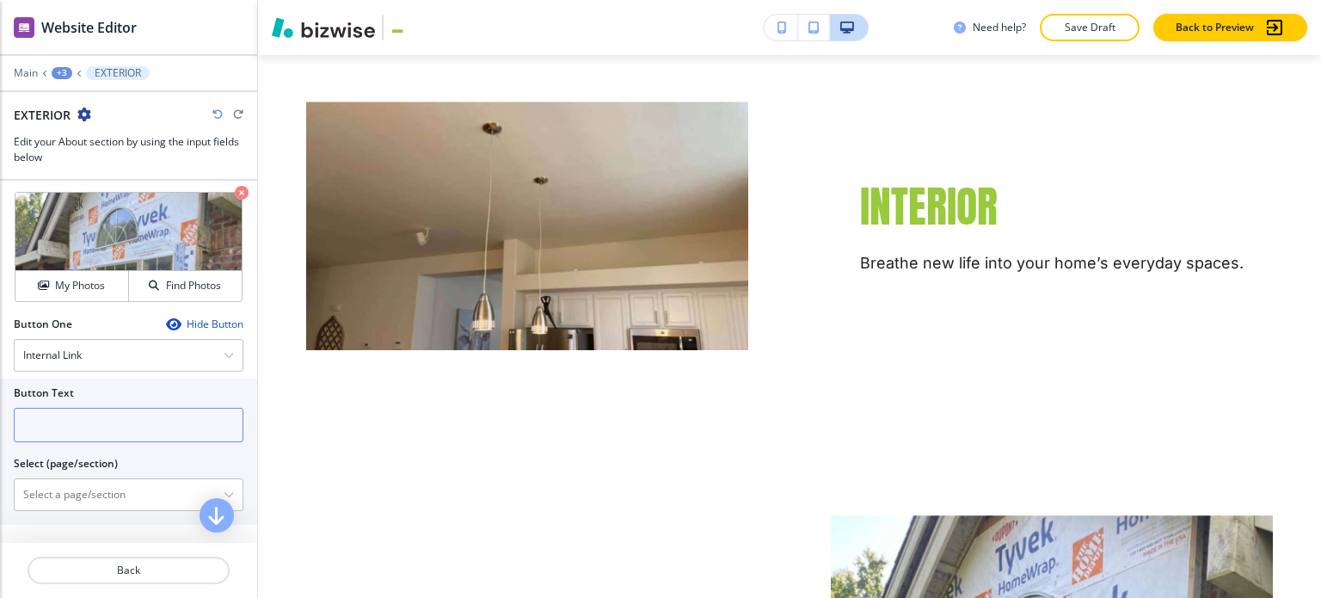
click at [109, 422] on input "text" at bounding box center [129, 425] width 230 height 34
click at [28, 75] on p "Main" at bounding box center [26, 73] width 24 height 12
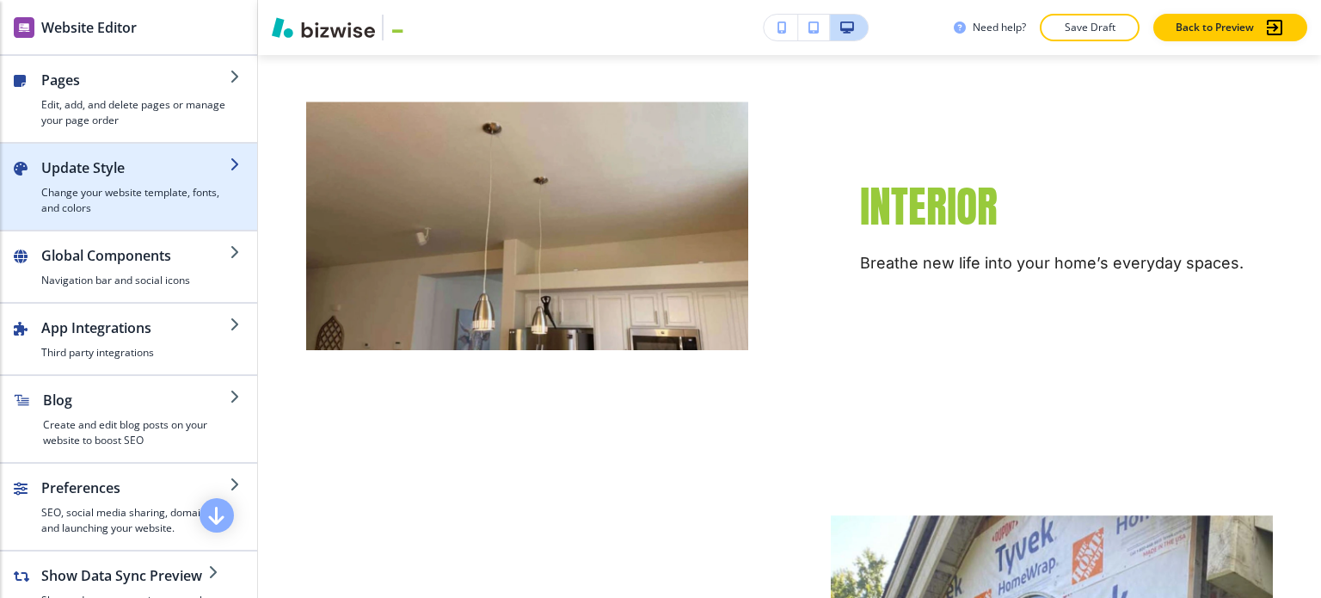
click at [141, 202] on h4 "Change your website template, fonts, and colors" at bounding box center [135, 200] width 188 height 31
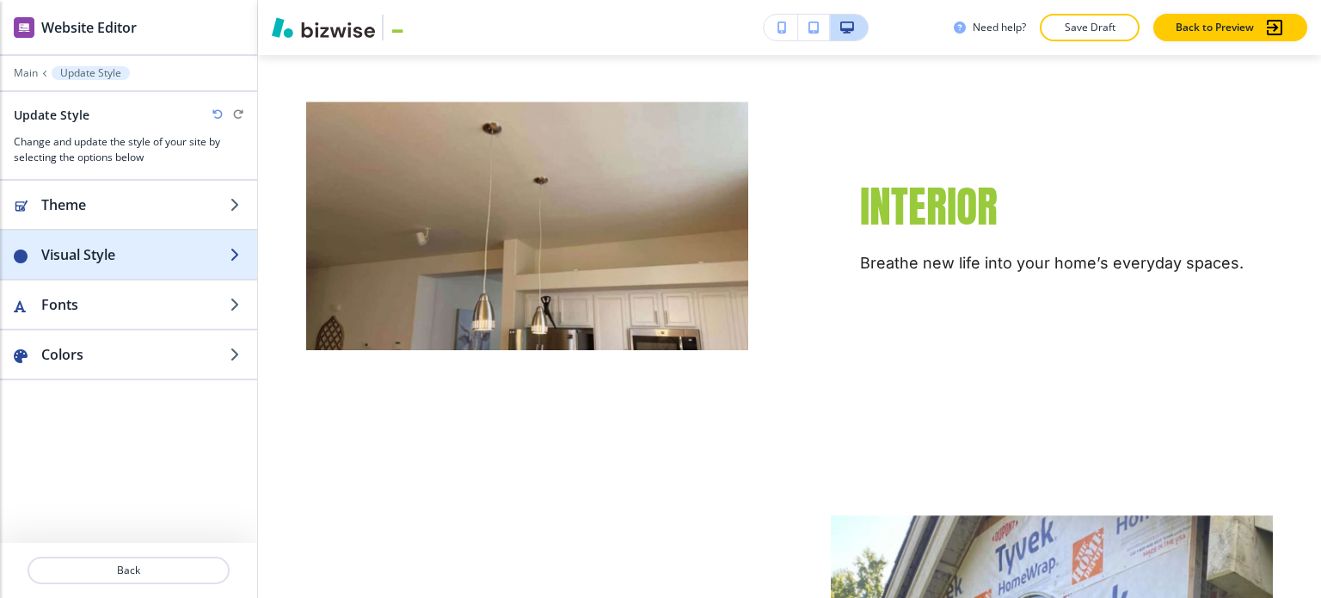
click at [136, 256] on h2 "Visual Style" at bounding box center [135, 254] width 188 height 21
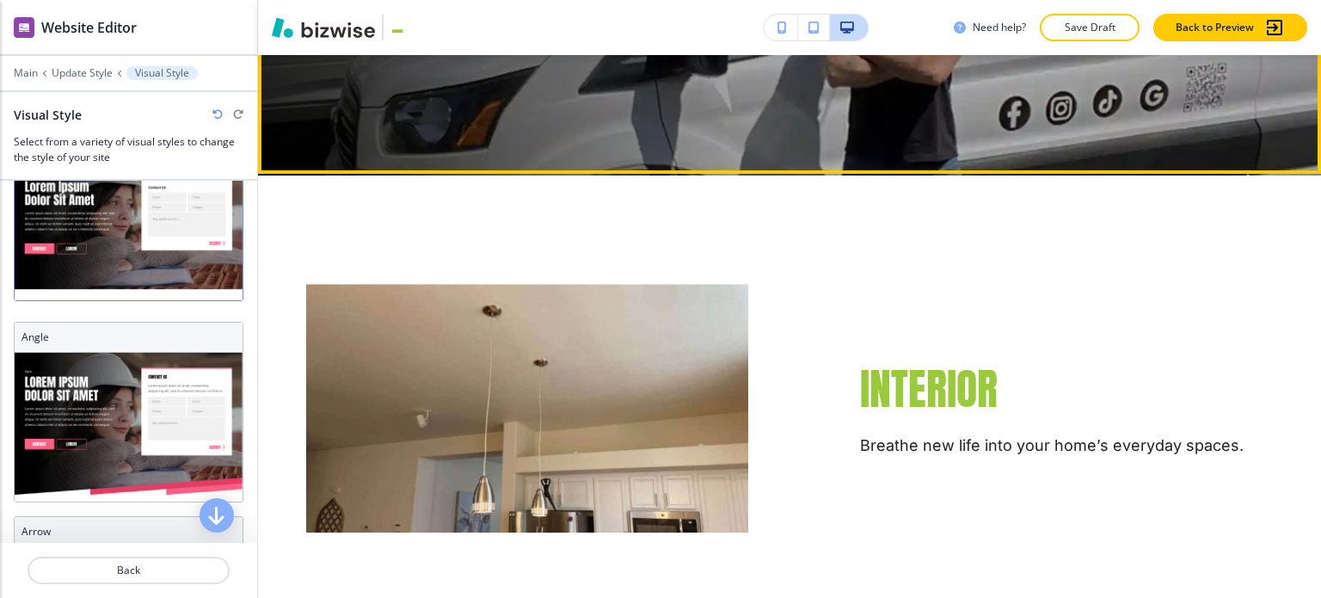
scroll to position [864, 0]
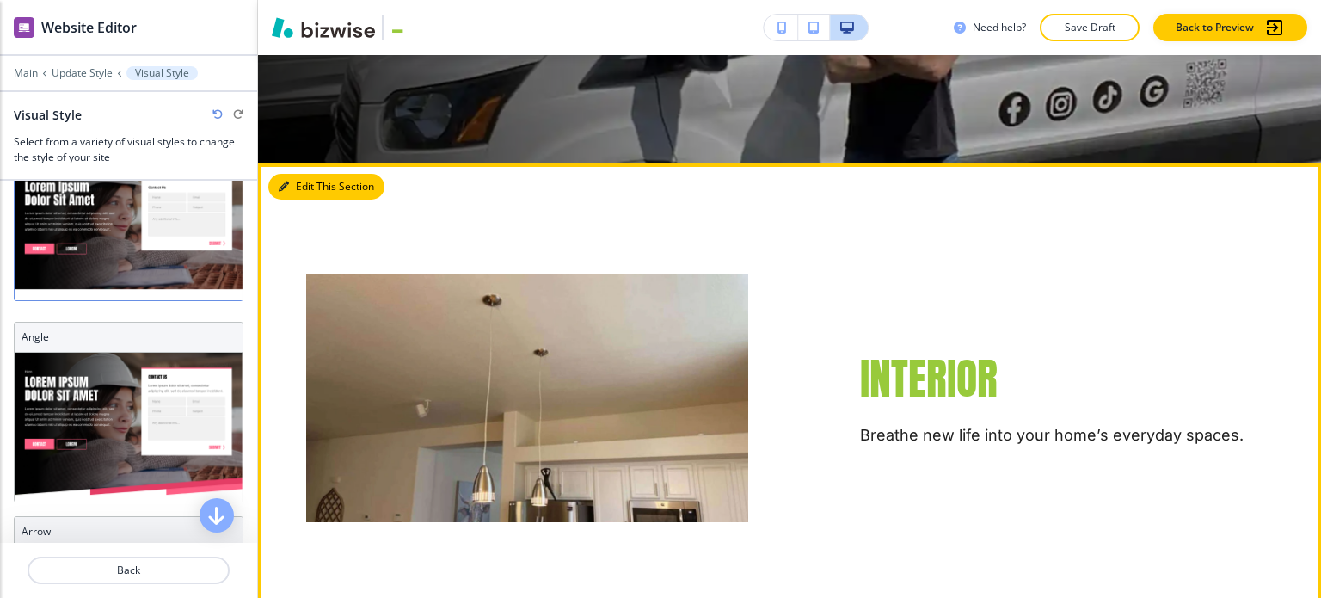
click at [287, 181] on icon "button" at bounding box center [284, 186] width 10 height 10
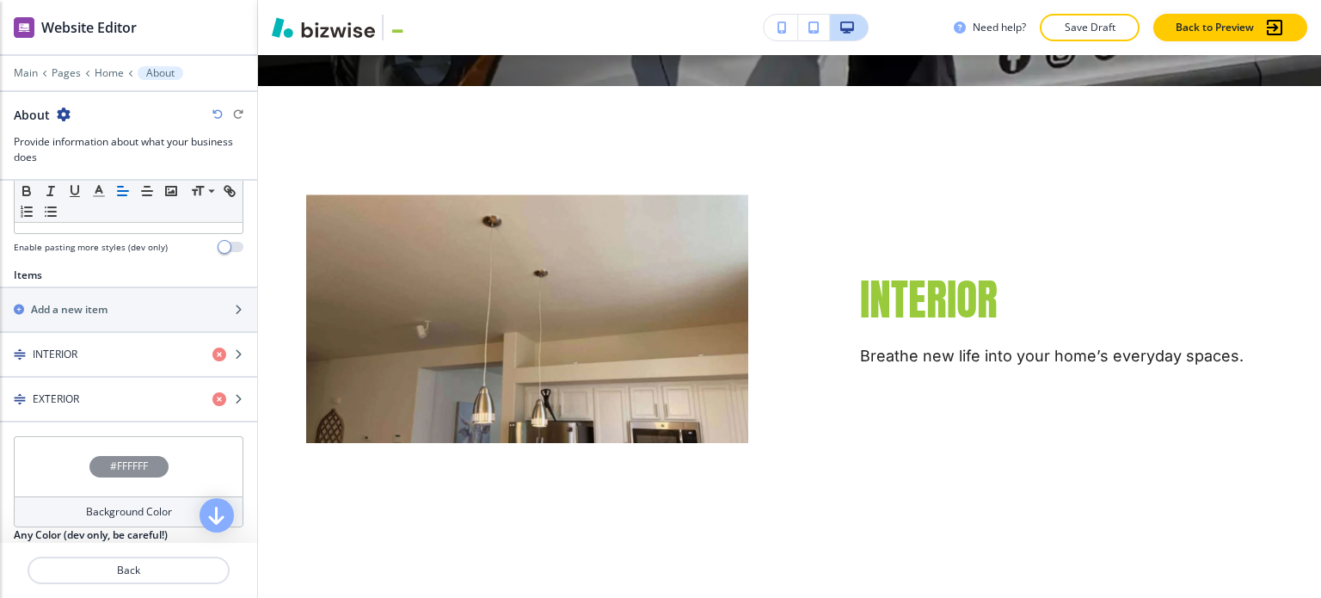
scroll to position [602, 0]
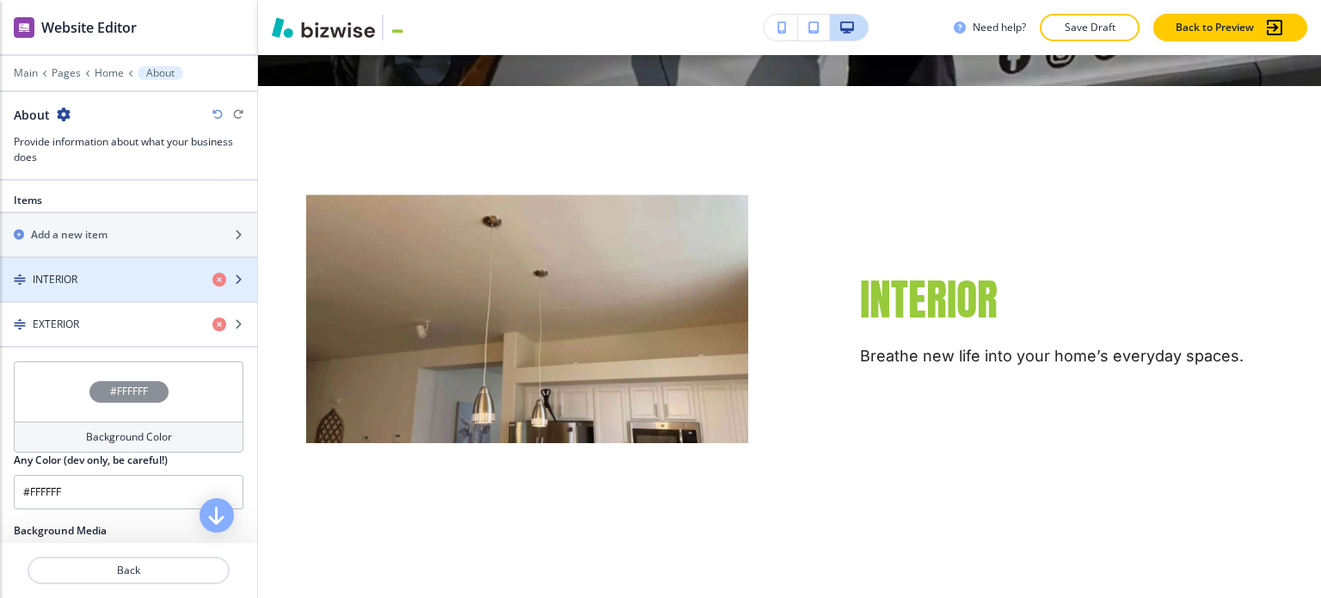
click at [105, 273] on div "INTERIOR" at bounding box center [99, 279] width 199 height 15
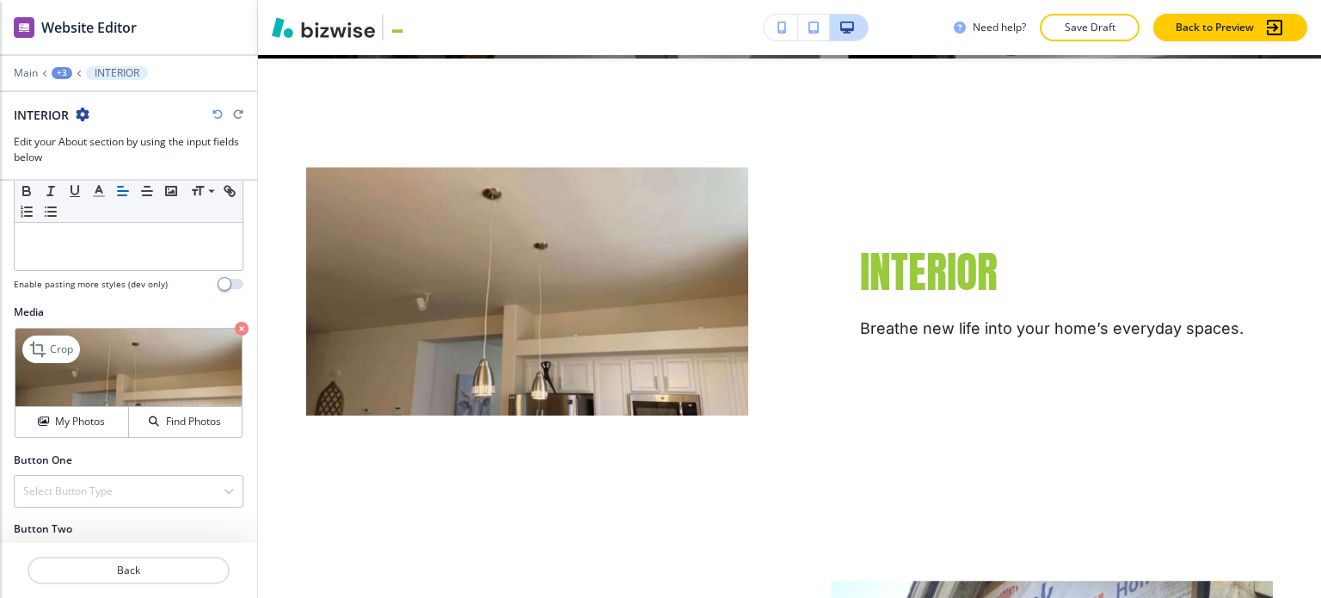
scroll to position [533, 0]
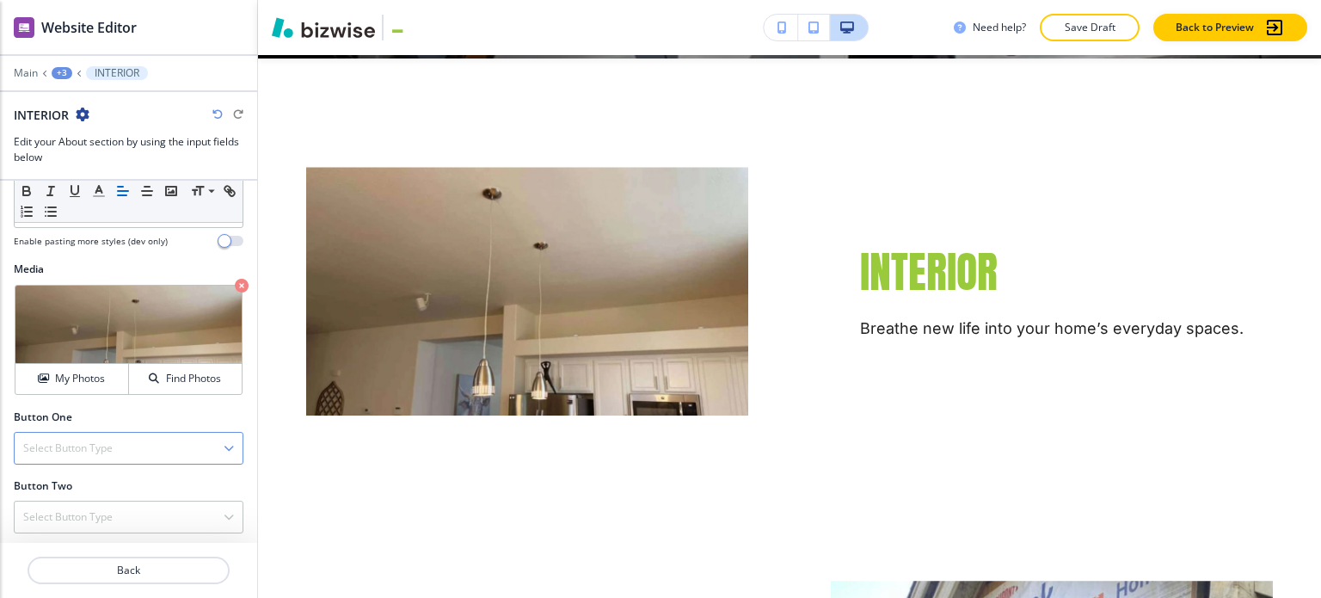
click at [127, 437] on div "Select Button Type" at bounding box center [129, 448] width 228 height 31
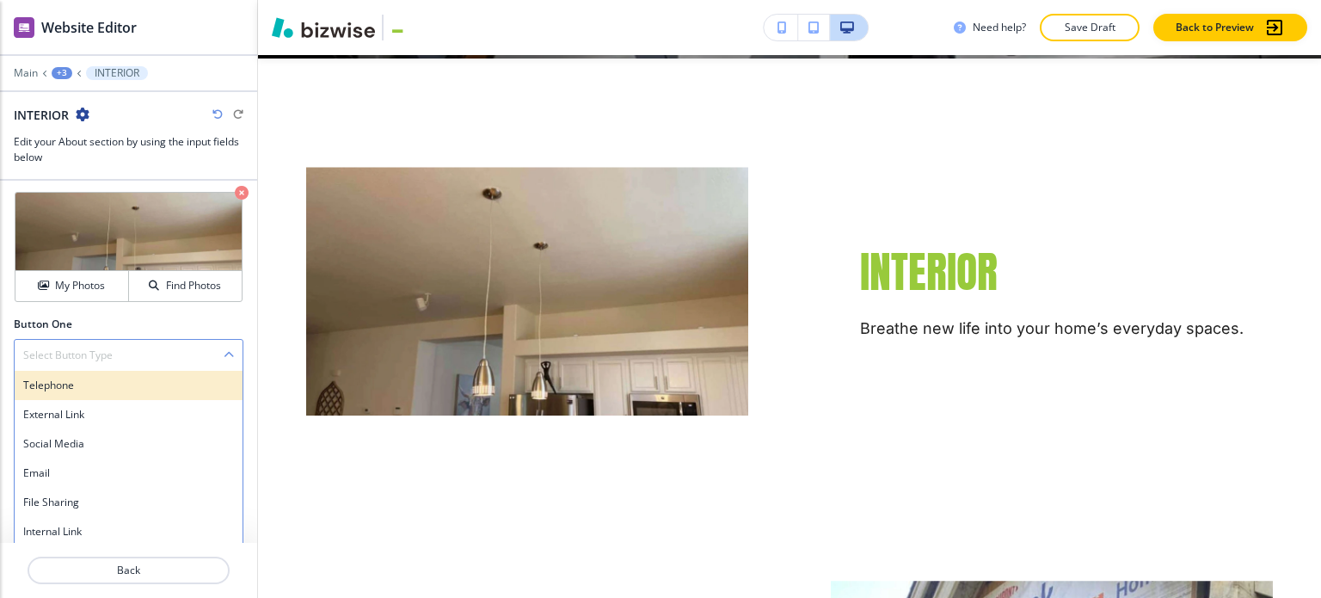
scroll to position [626, 0]
click at [102, 524] on h4 "Internal Link" at bounding box center [128, 531] width 211 height 15
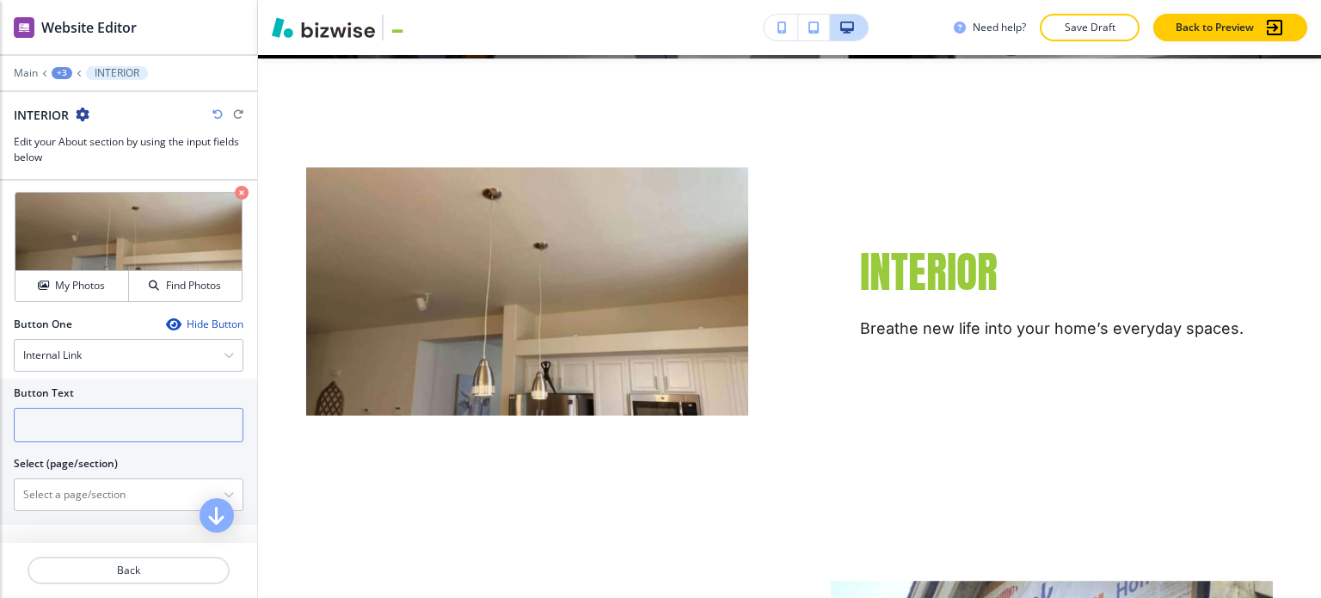
click at [114, 425] on input "text" at bounding box center [129, 425] width 230 height 34
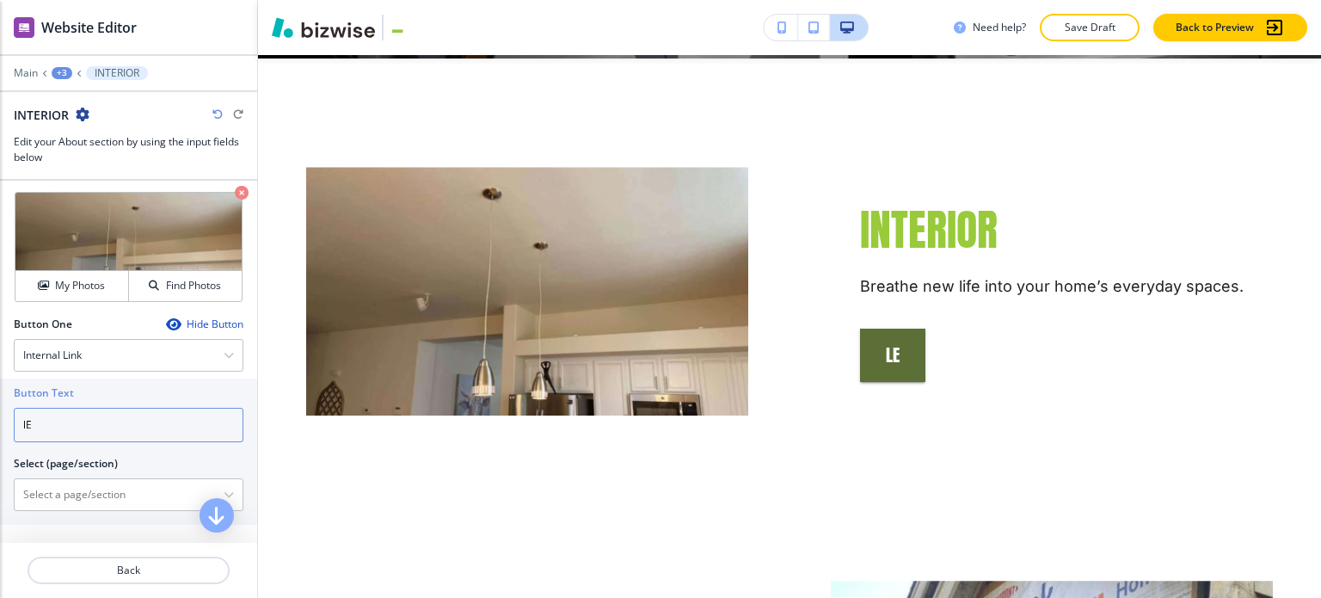
type input "l"
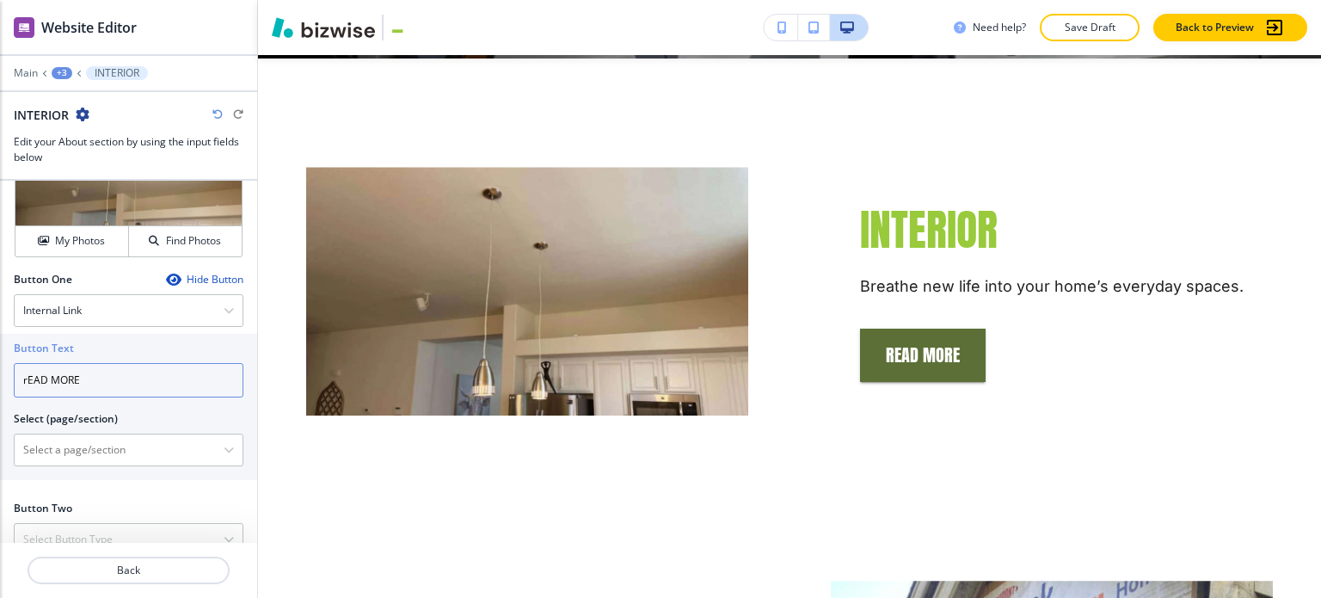
scroll to position [692, 0]
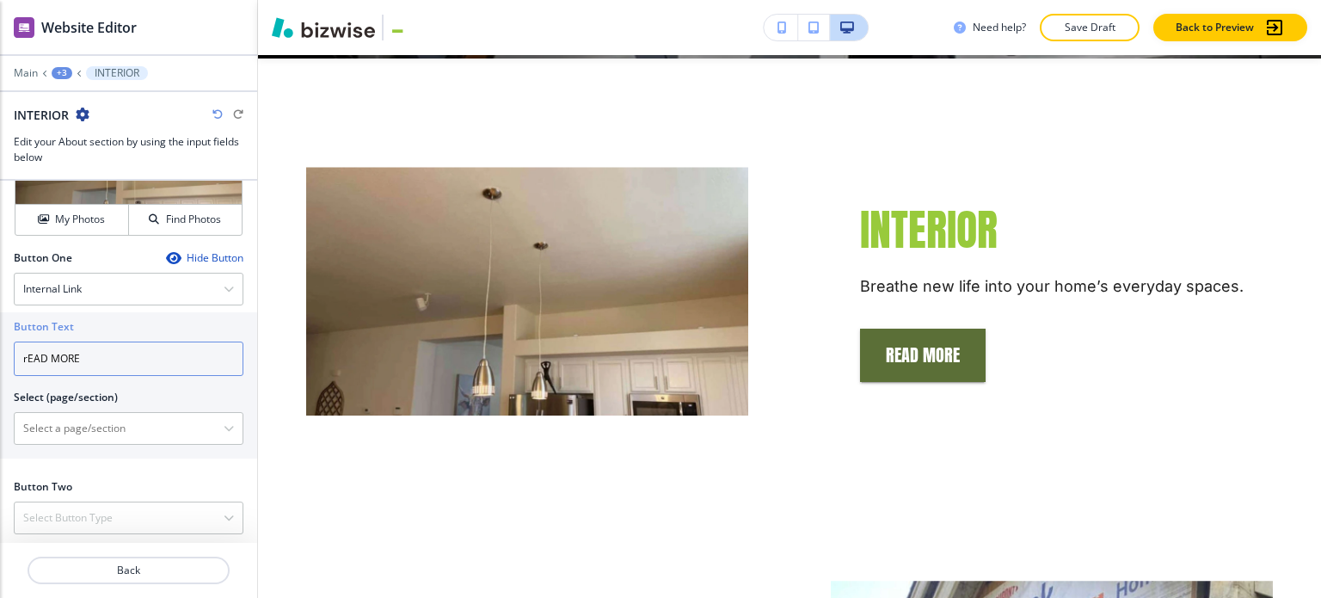
click at [29, 354] on input "rEAD MORE" at bounding box center [129, 358] width 230 height 34
type input "READ MORE"
click at [129, 427] on \(page\/section\) "Manual Input" at bounding box center [119, 428] width 209 height 29
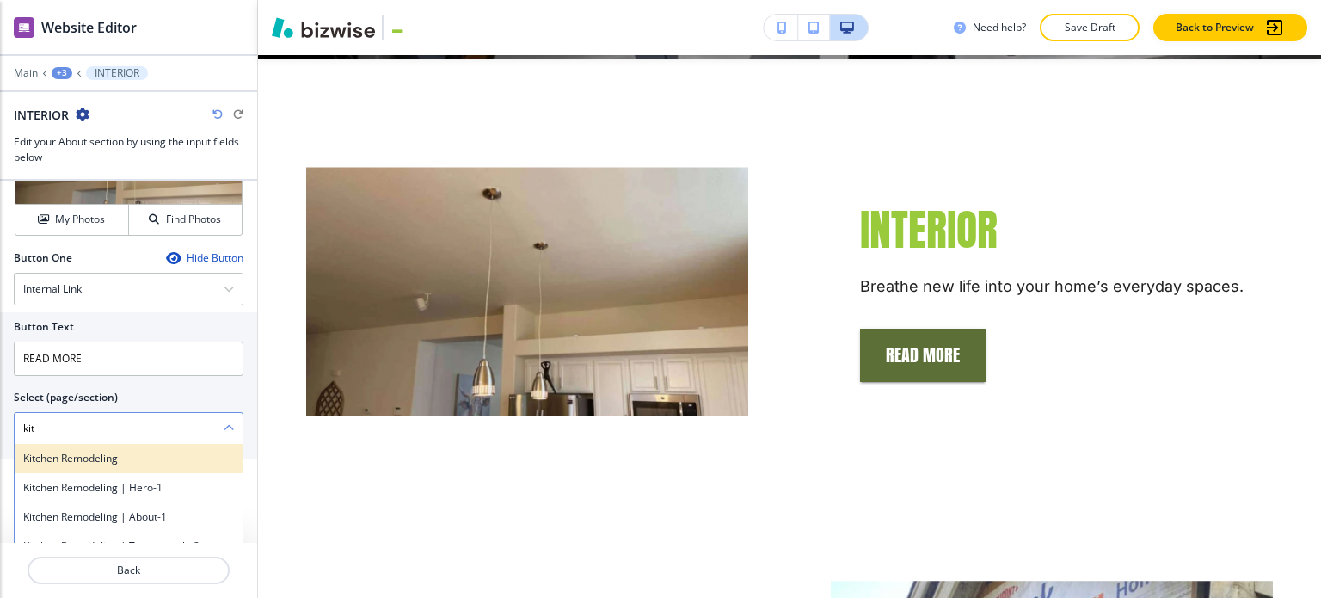
click at [62, 444] on div "Kitchen Remodeling" at bounding box center [129, 458] width 228 height 29
type \(page\/section\) "Kitchen Remodeling"
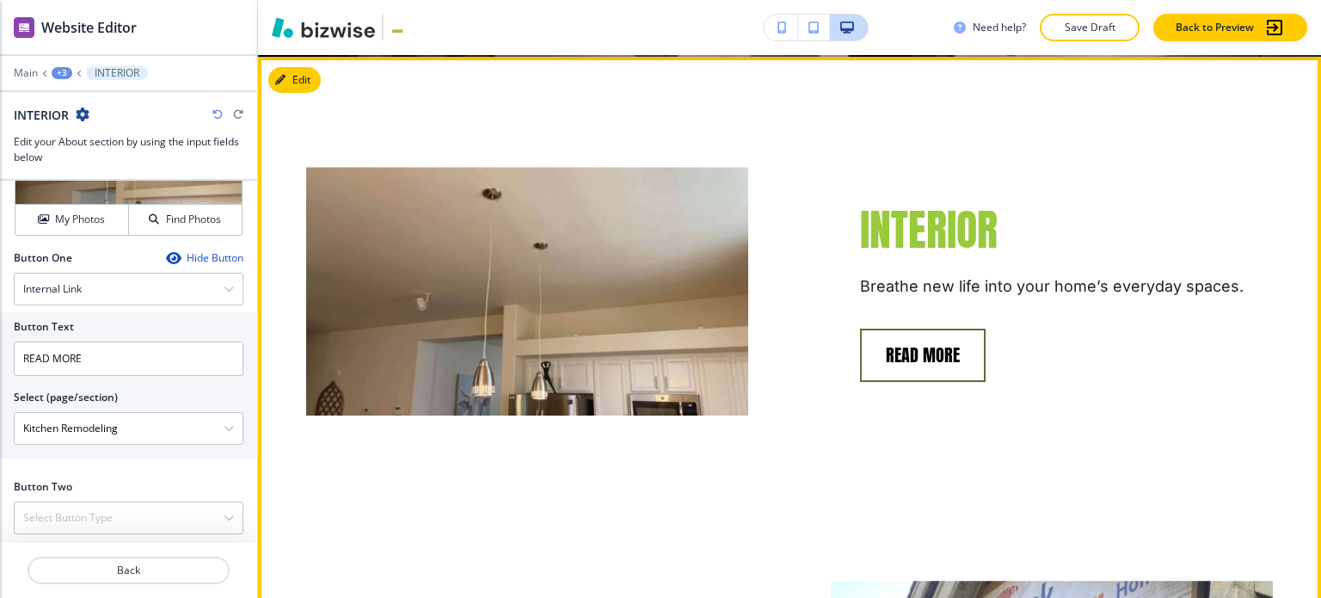
click at [929, 329] on button "READ MORE" at bounding box center [923, 355] width 126 height 53
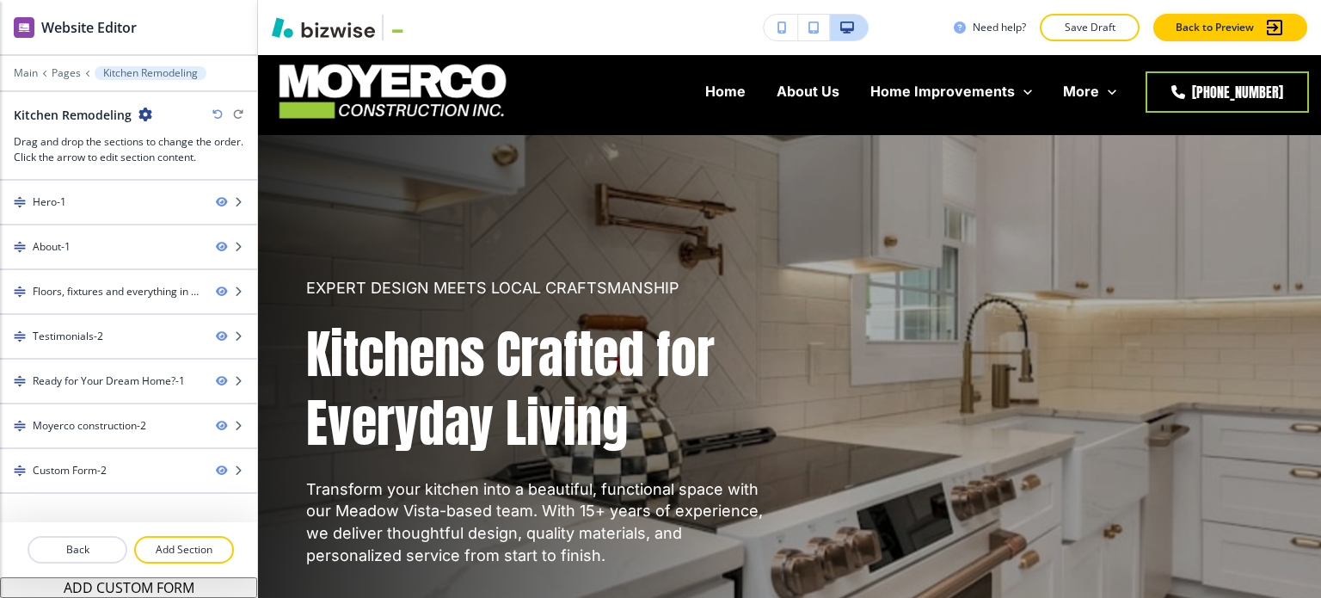
scroll to position [0, 0]
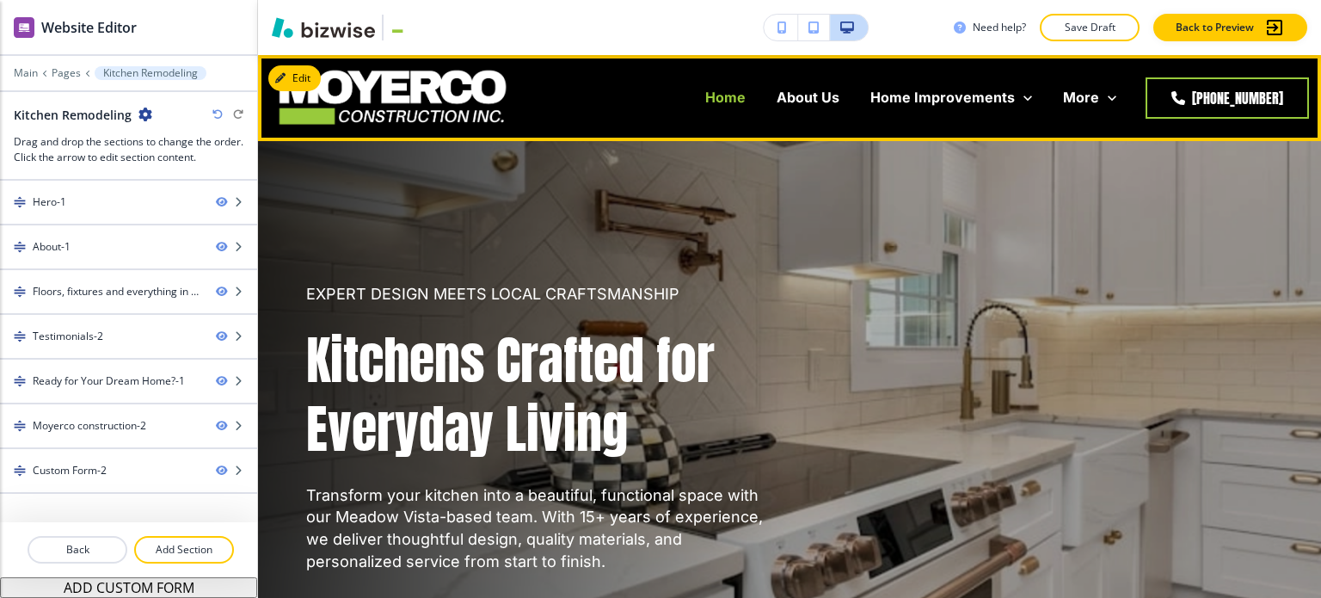
click at [746, 99] on p "Home" at bounding box center [725, 98] width 40 height 20
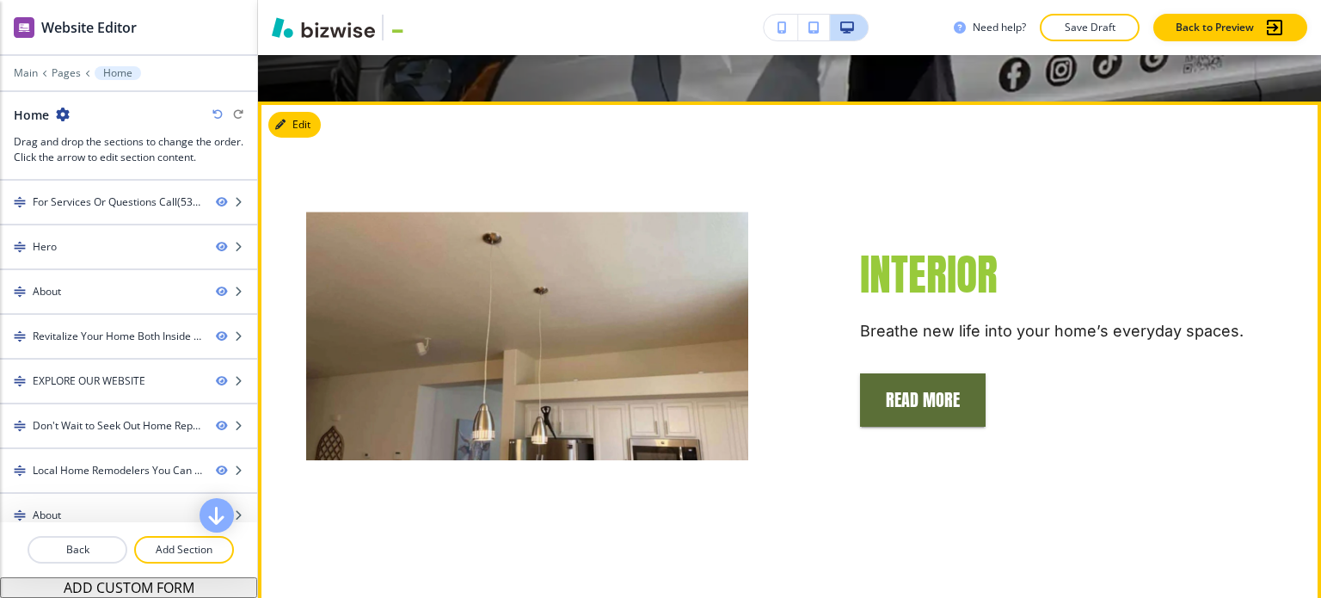
scroll to position [946, 0]
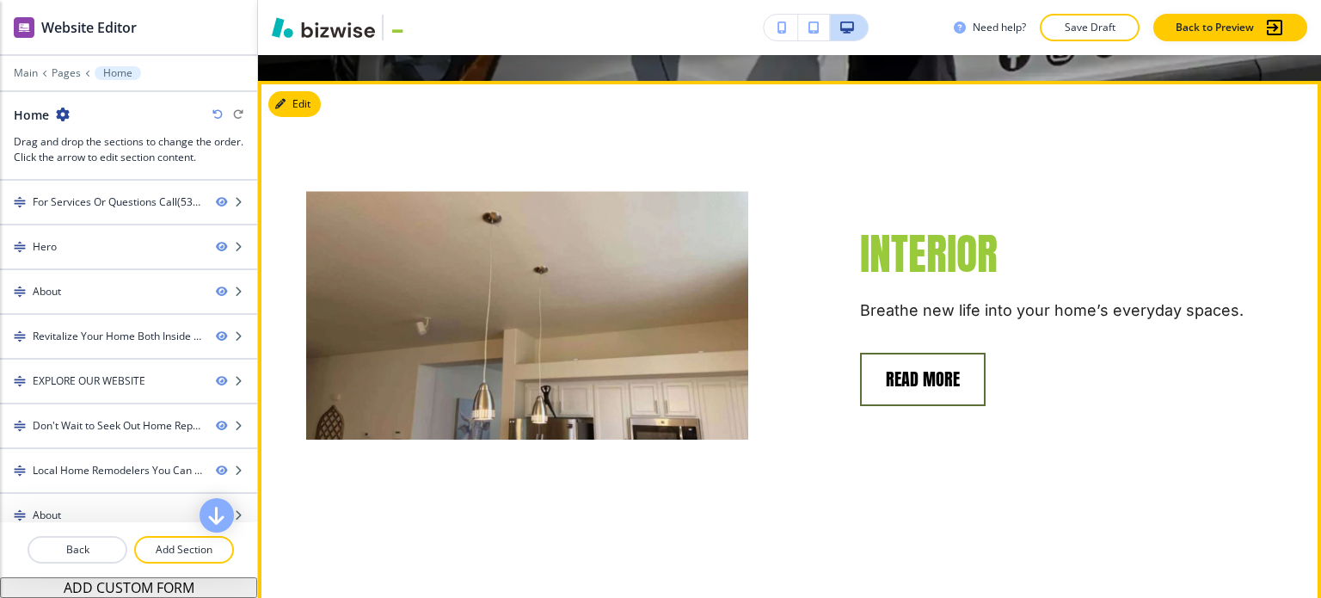
click at [923, 353] on button "READ MORE" at bounding box center [923, 379] width 126 height 53
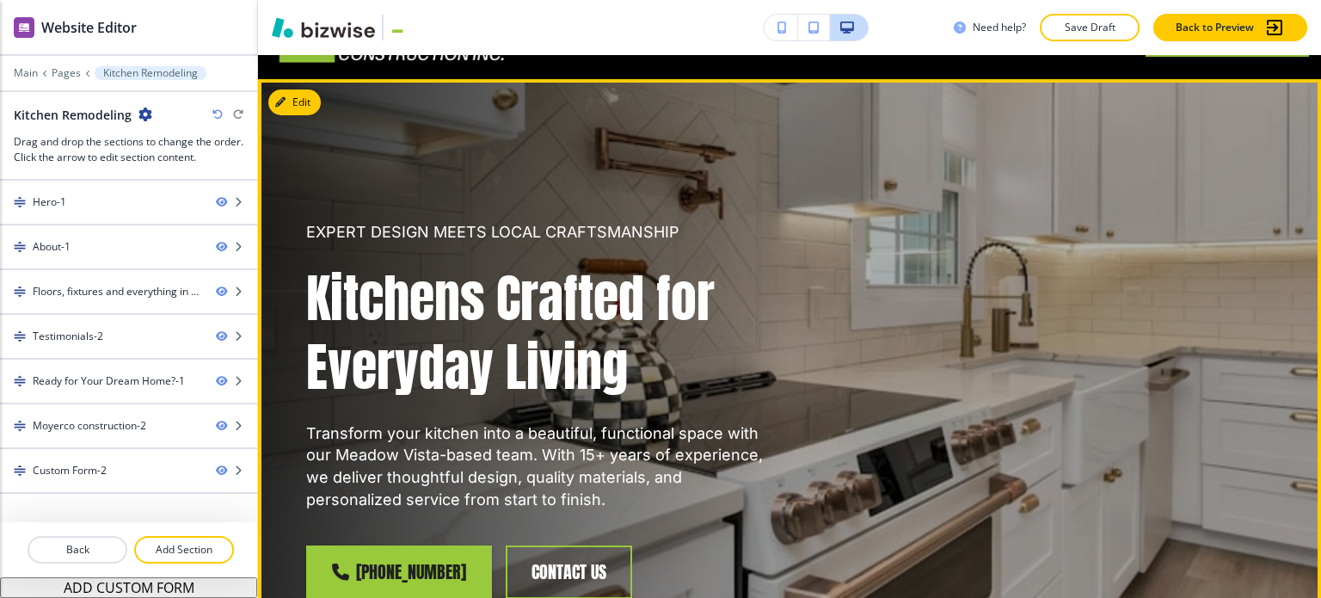
scroll to position [0, 0]
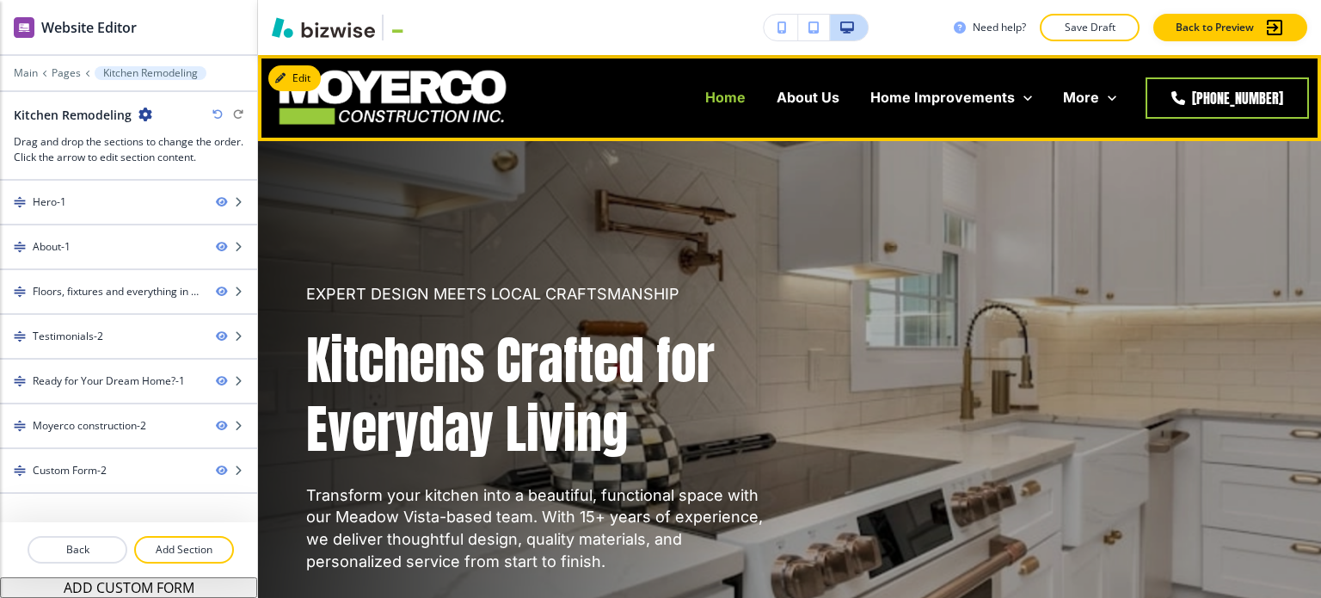
click at [735, 102] on p "Home" at bounding box center [725, 98] width 40 height 20
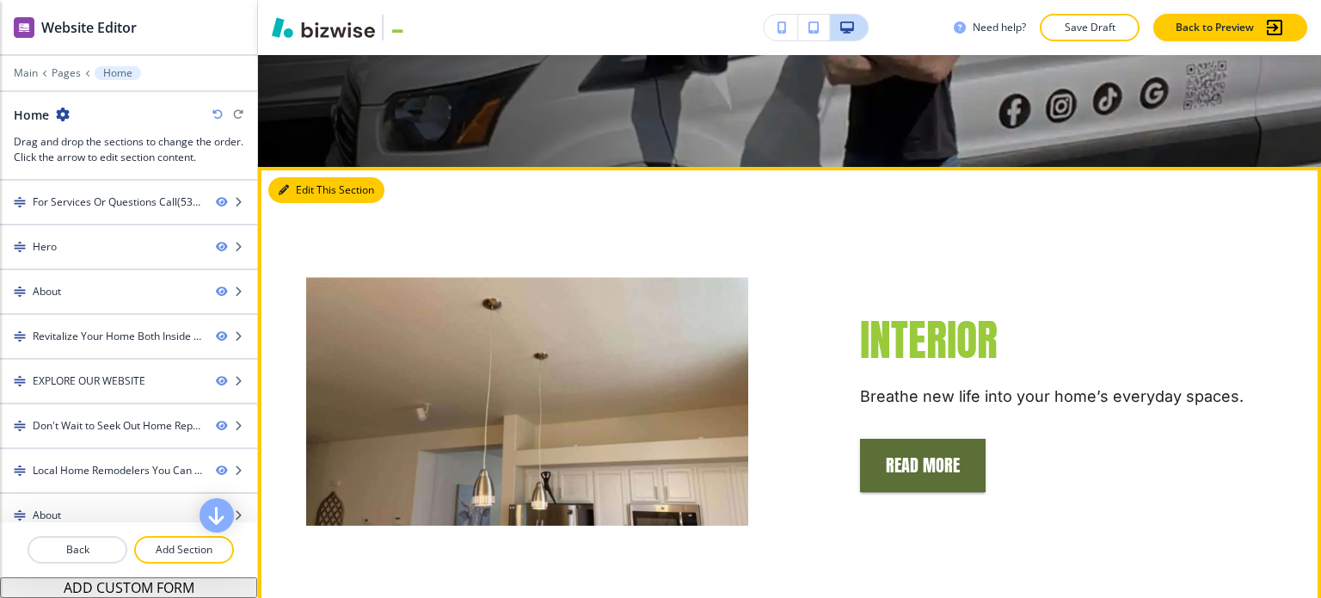
click at [293, 177] on button "Edit This Section" at bounding box center [326, 190] width 116 height 26
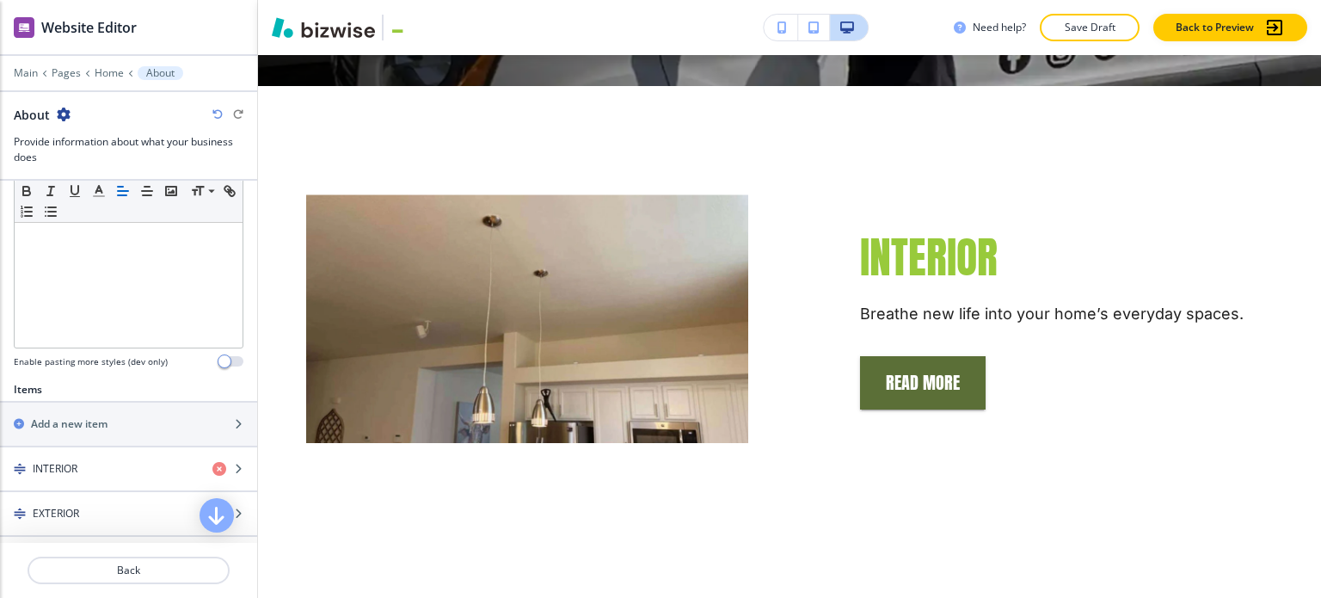
scroll to position [585, 0]
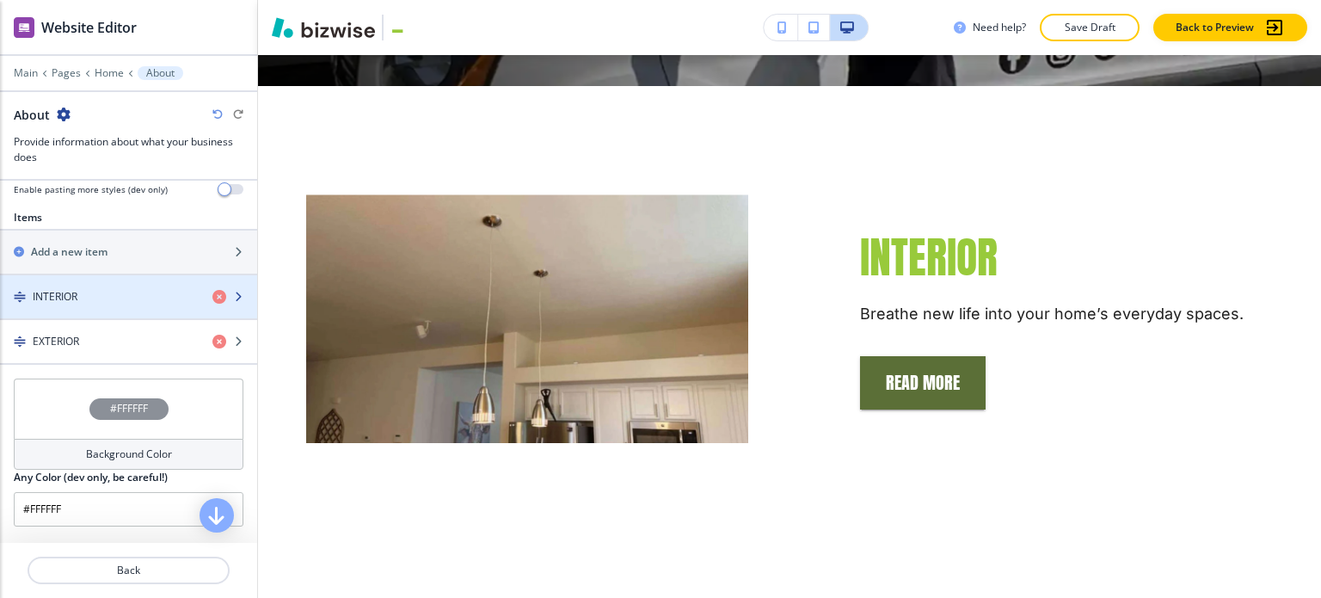
click at [150, 309] on div "button" at bounding box center [128, 311] width 257 height 14
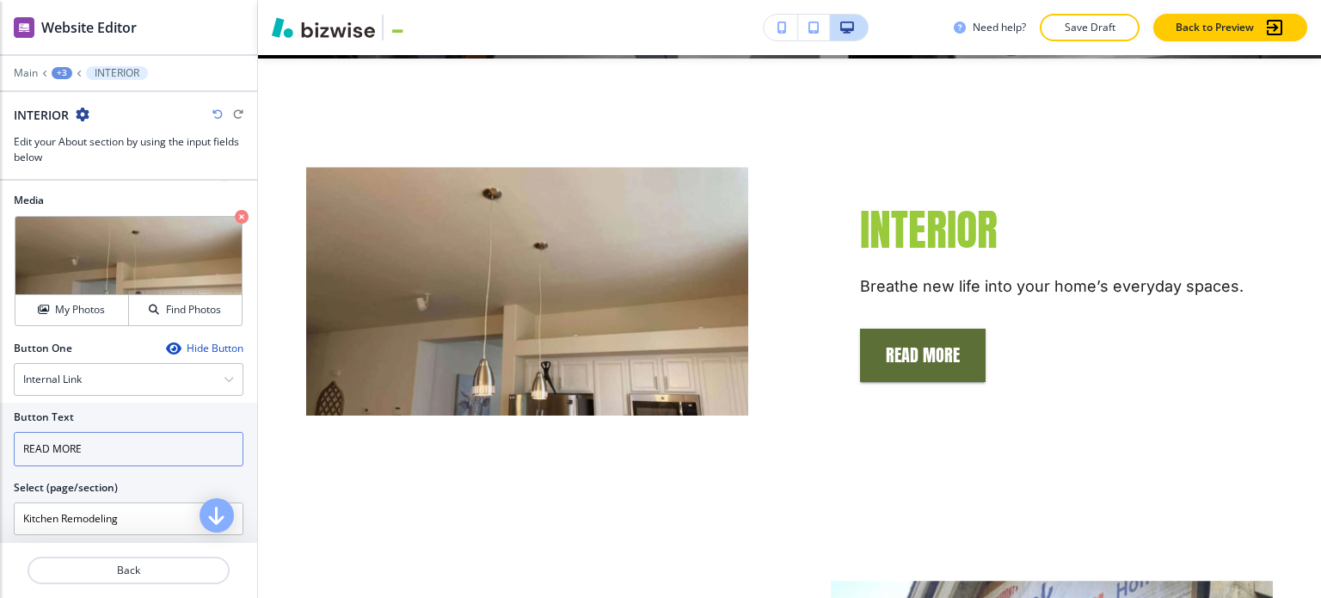
scroll to position [692, 0]
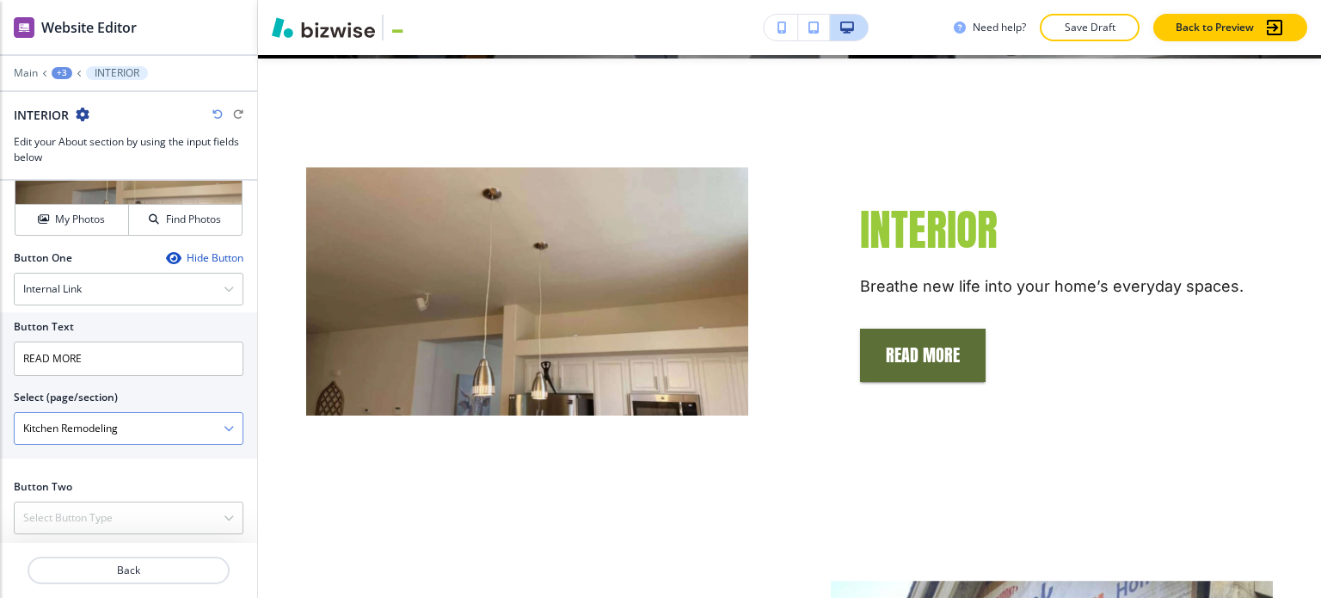
click at [206, 421] on \(page\/section\) "Kitchen Remodeling" at bounding box center [119, 428] width 209 height 29
click at [221, 422] on div "Kitchen Remodeling" at bounding box center [129, 428] width 228 height 31
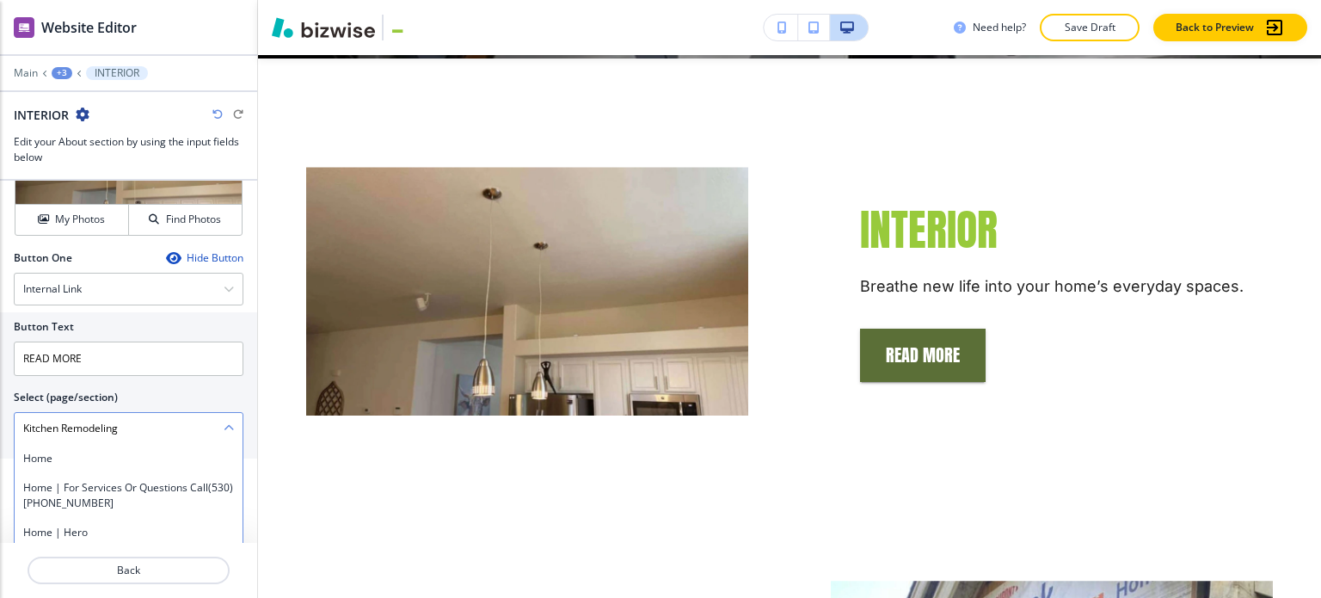
scroll to position [847, 0]
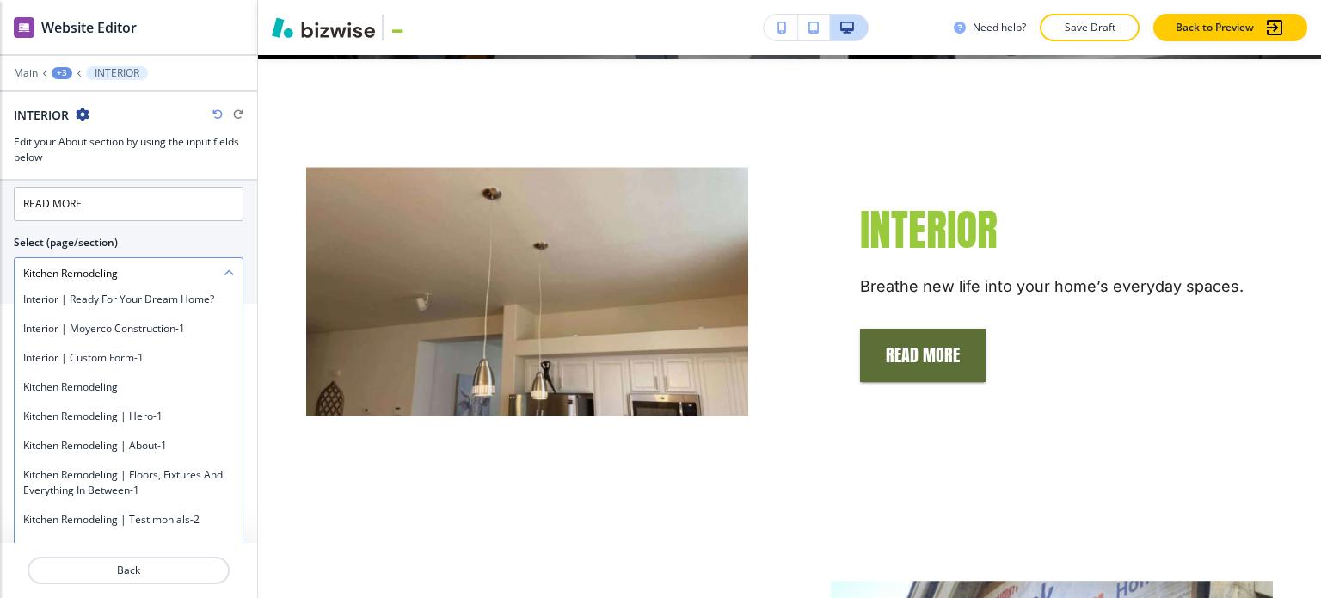
click at [182, 274] on \(page\/section\) "Kitchen Remodeling" at bounding box center [119, 273] width 209 height 29
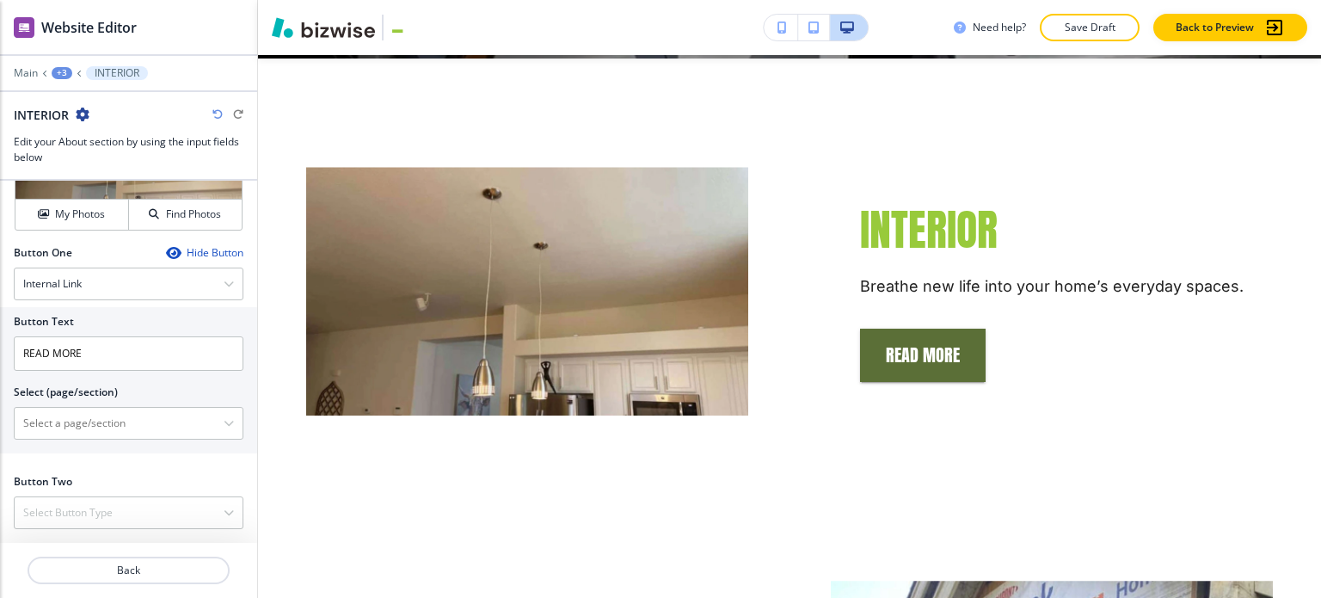
click at [192, 229] on div "Title Small Normal Large Huge INTERIOR Enable pasting more styles (dev only) Su…" at bounding box center [128, 362] width 257 height 362
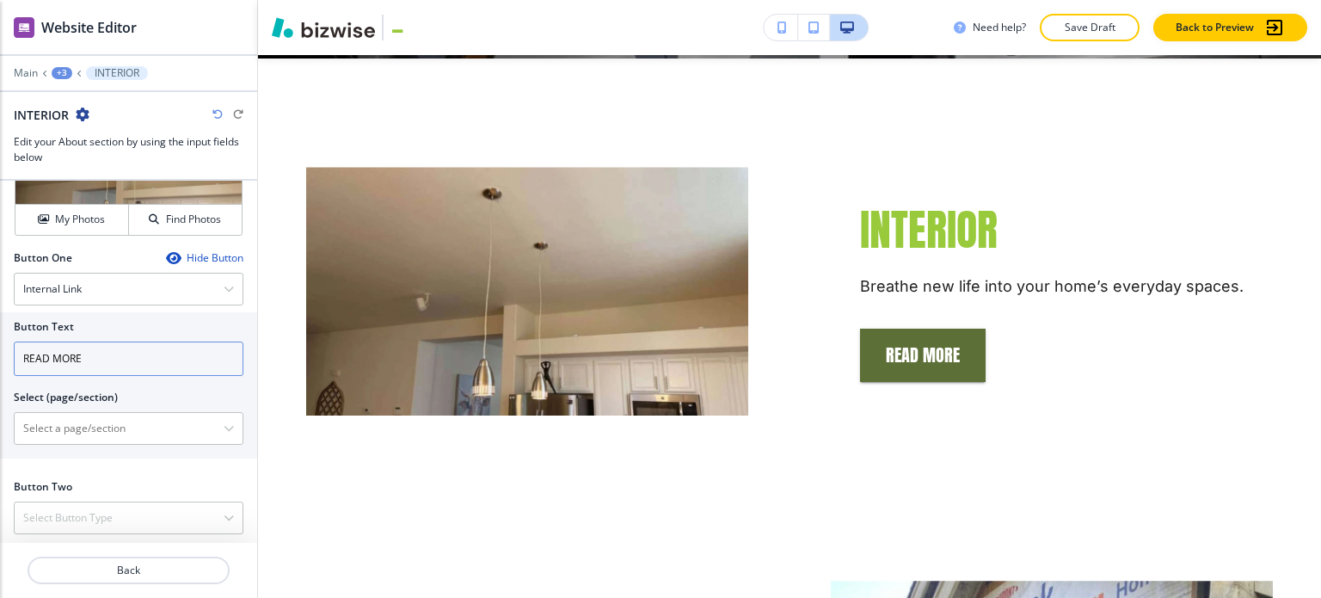
click at [138, 346] on input "READ MORE" at bounding box center [129, 358] width 230 height 34
click at [138, 344] on input "READ MORE" at bounding box center [129, 358] width 230 height 34
click at [65, 61] on div at bounding box center [128, 61] width 257 height 10
click at [65, 67] on div "+3" at bounding box center [62, 73] width 21 height 12
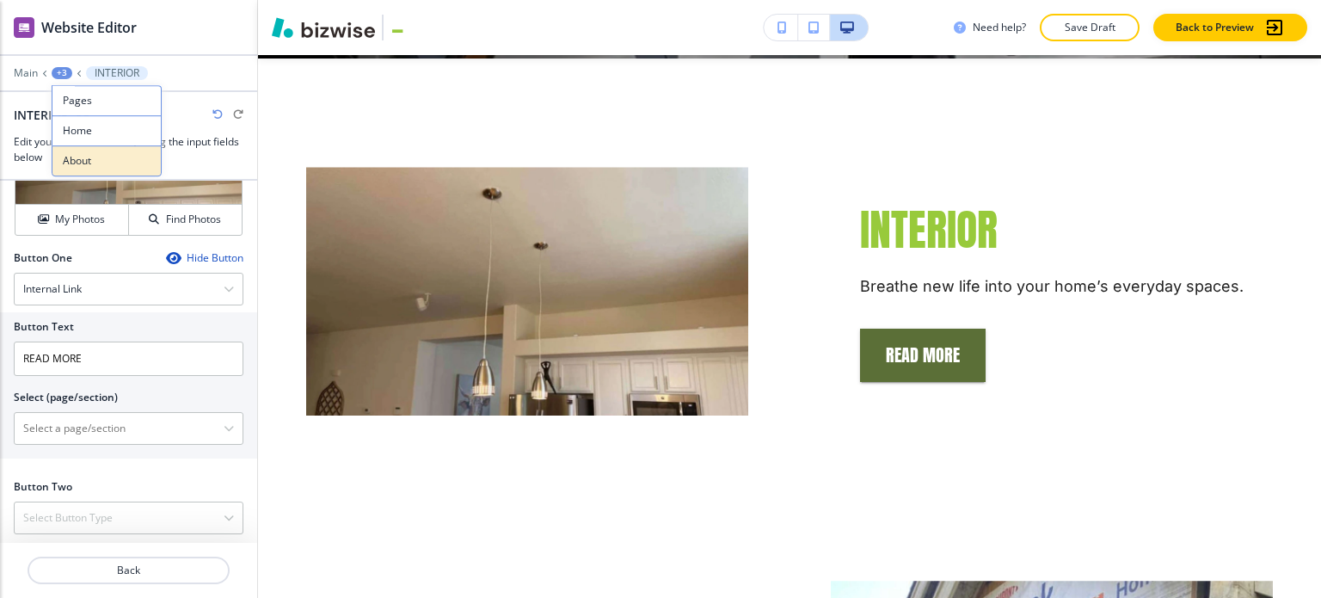
click at [71, 160] on p "About" at bounding box center [107, 160] width 88 height 15
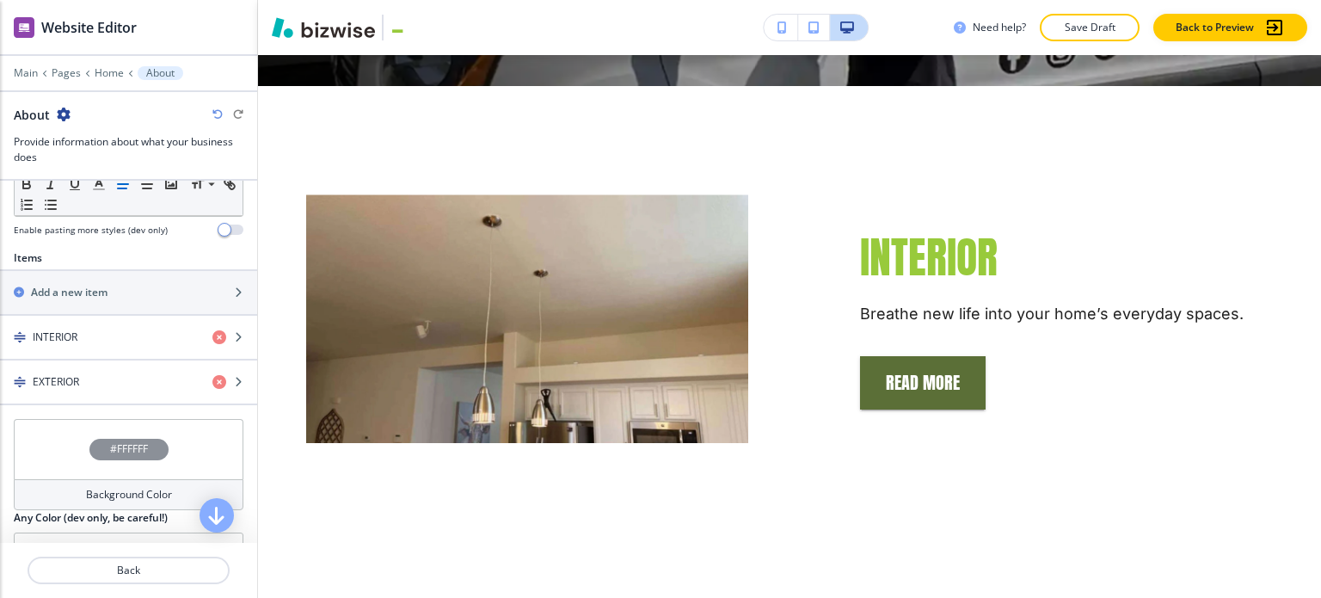
scroll to position [602, 0]
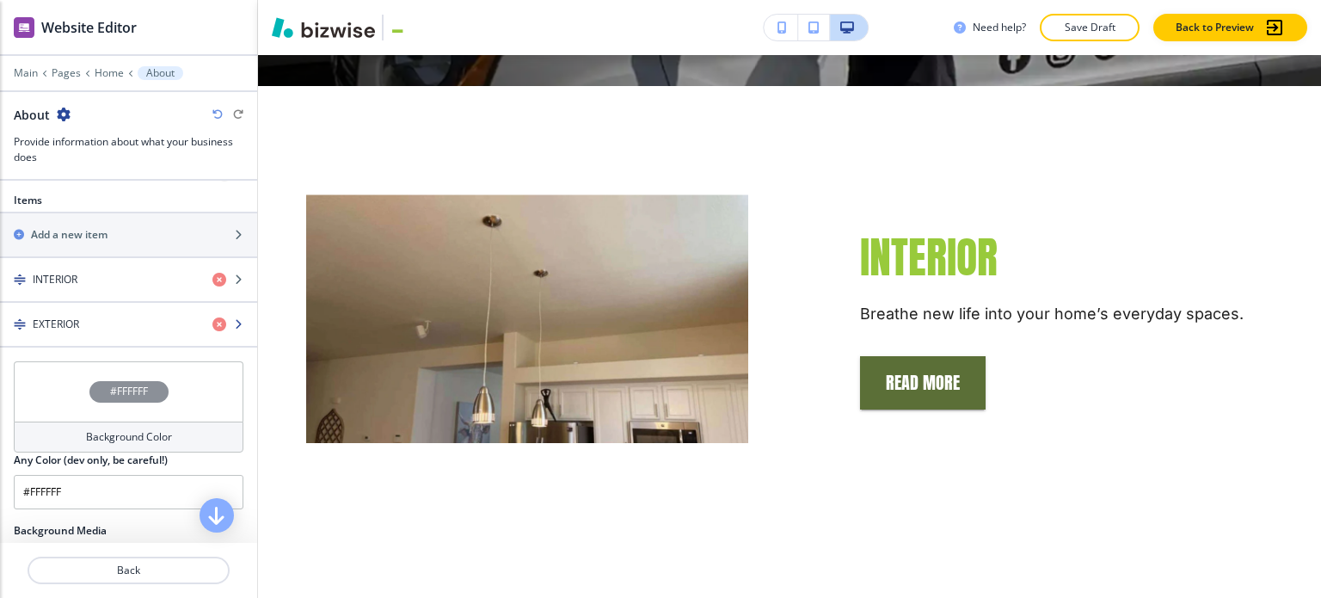
click at [107, 336] on div "button" at bounding box center [128, 339] width 257 height 14
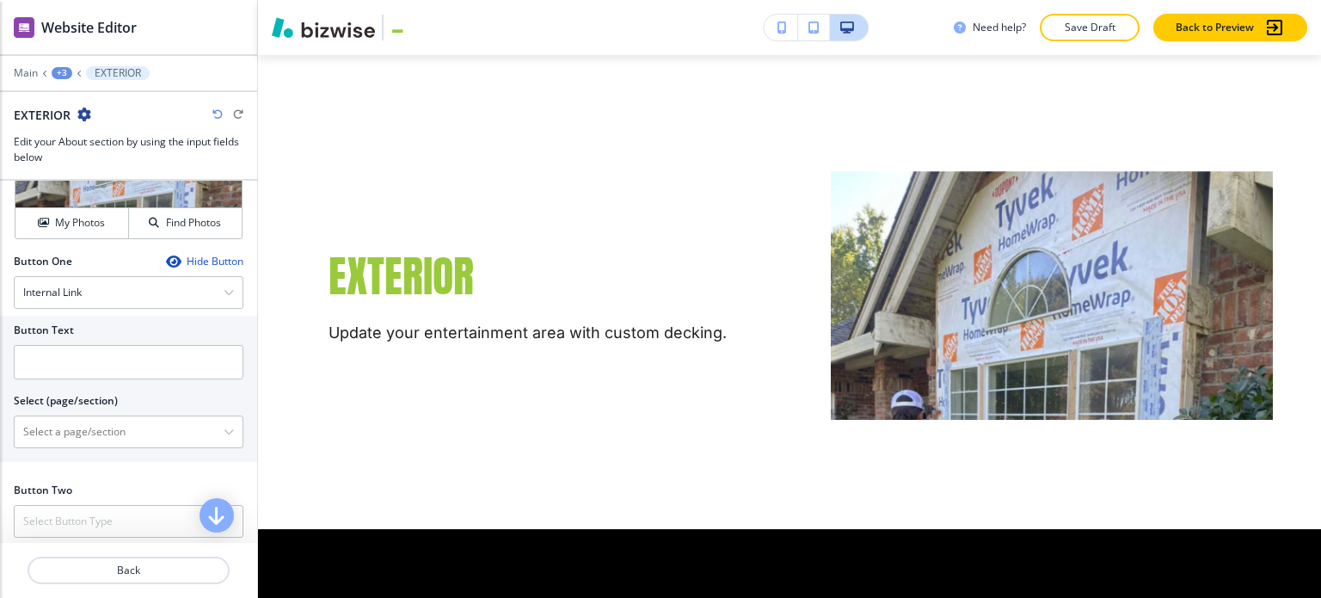
scroll to position [692, 0]
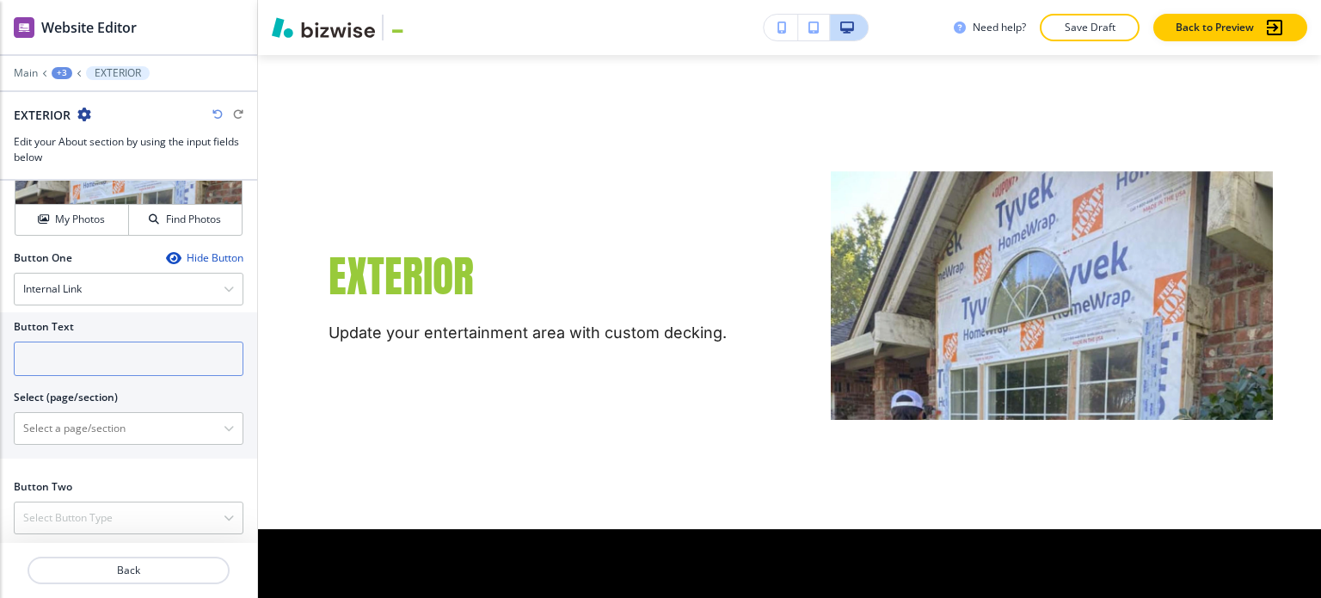
click at [110, 355] on input "text" at bounding box center [129, 358] width 230 height 34
paste input "READ MORE"
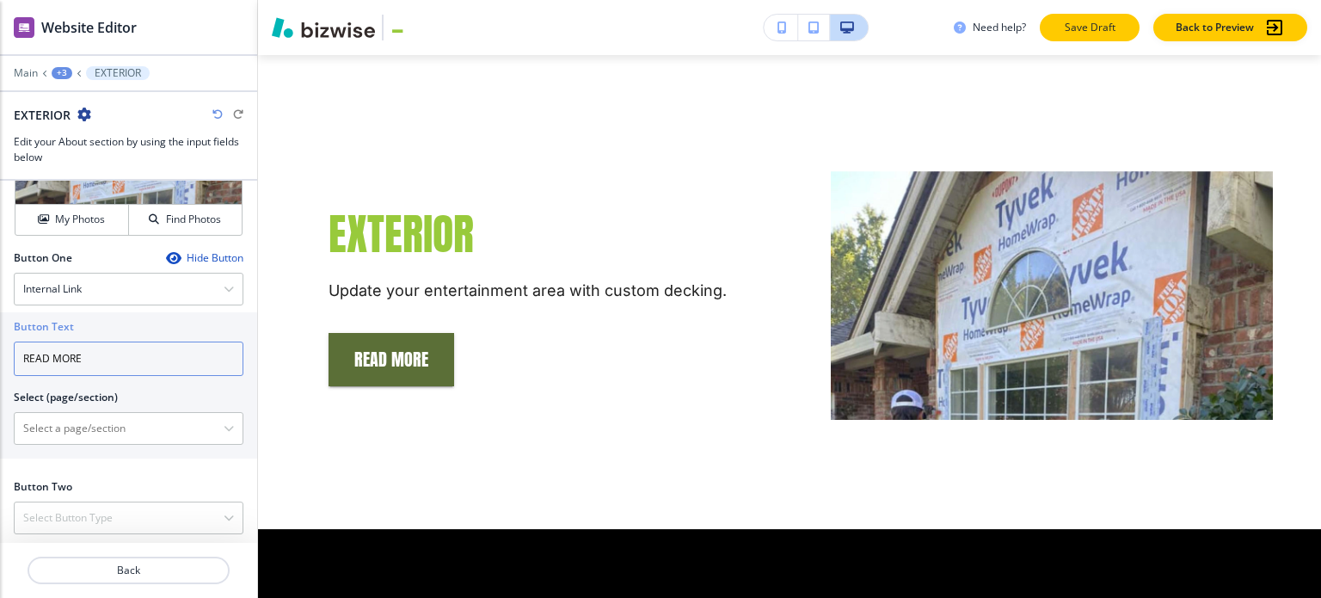
type input "READ MORE"
click at [1097, 37] on button "Save Draft" at bounding box center [1090, 28] width 100 height 28
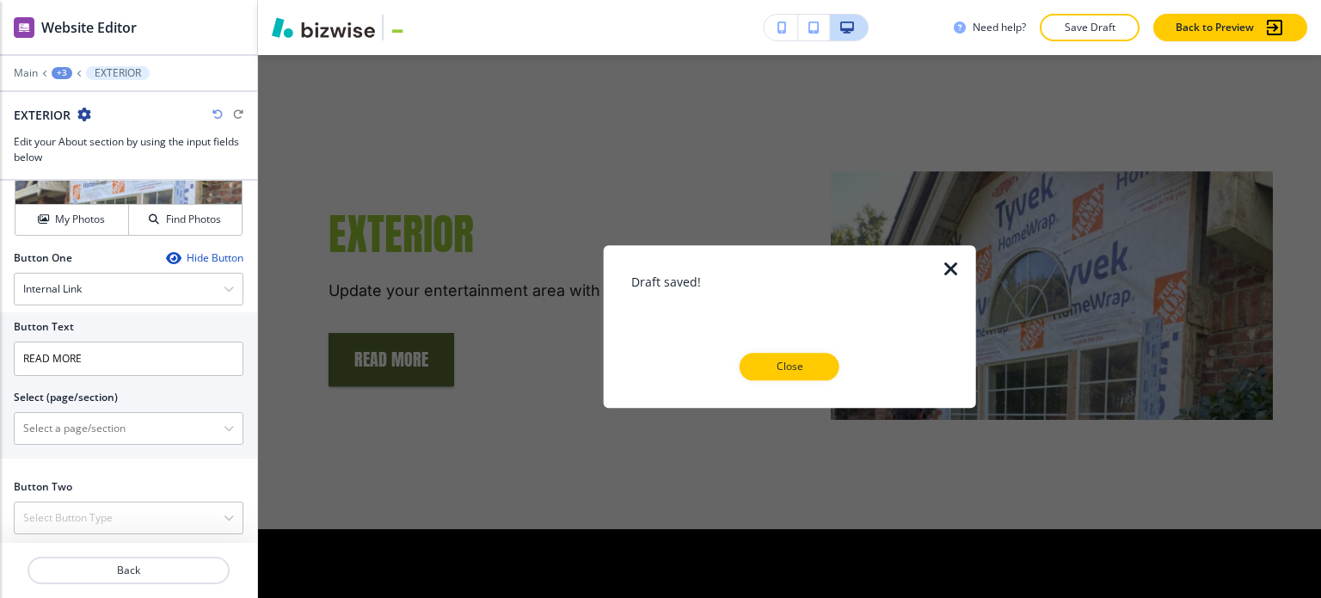
click at [772, 350] on div "Draft saved! Close" at bounding box center [789, 327] width 317 height 108
click at [778, 357] on button "Close" at bounding box center [790, 367] width 100 height 28
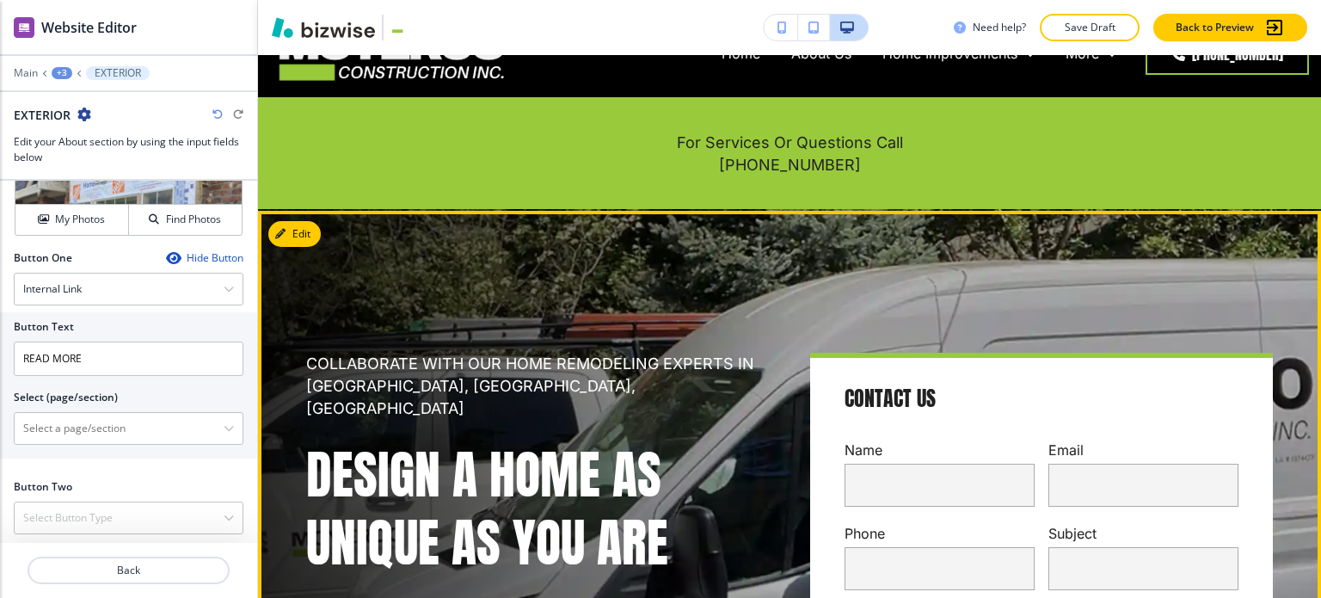
scroll to position [0, 0]
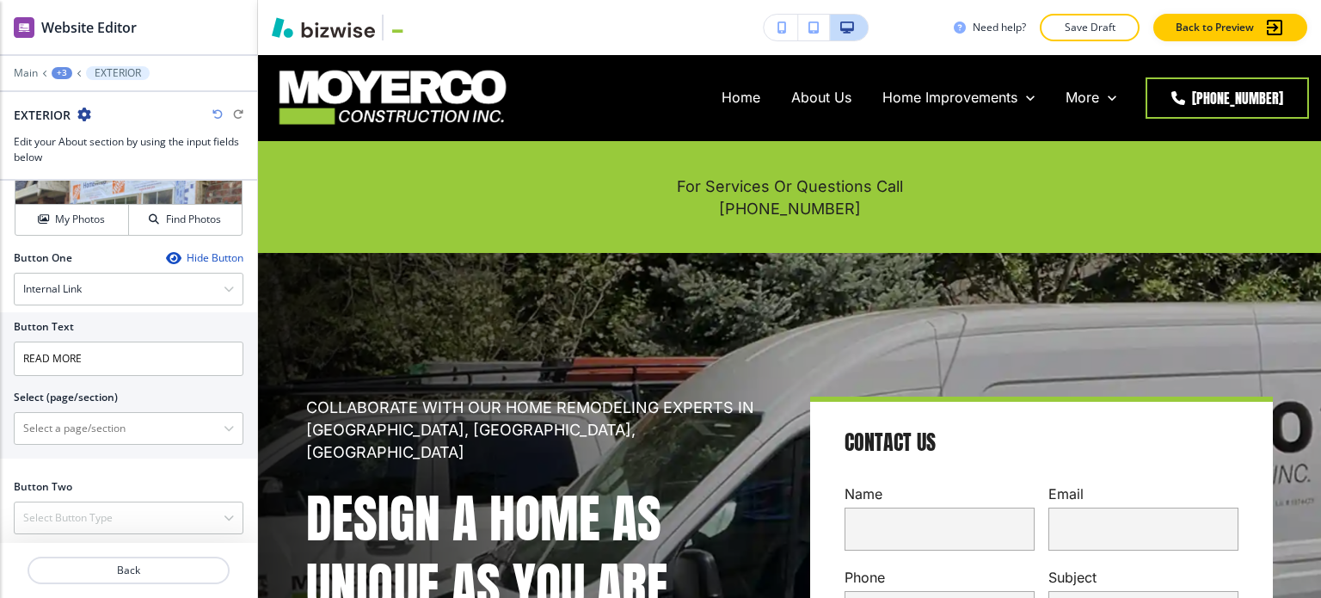
click at [55, 71] on div "+3" at bounding box center [62, 73] width 21 height 12
click at [72, 96] on p "Pages" at bounding box center [107, 100] width 88 height 15
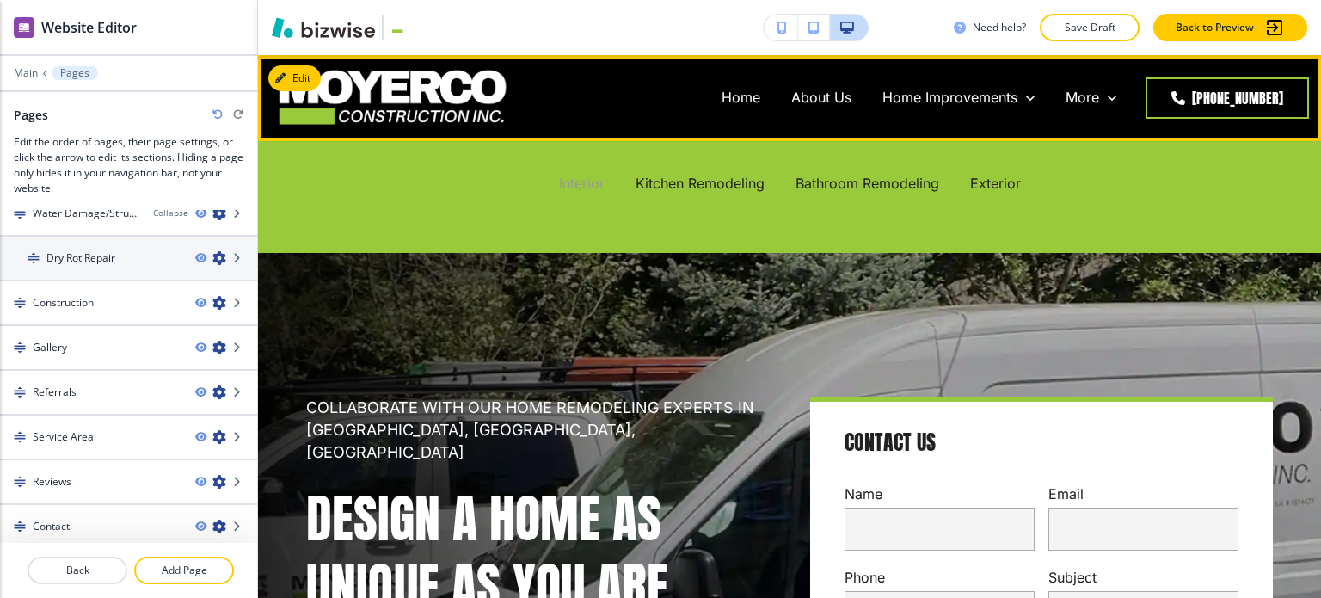
click at [569, 187] on p "Interior" at bounding box center [582, 184] width 46 height 20
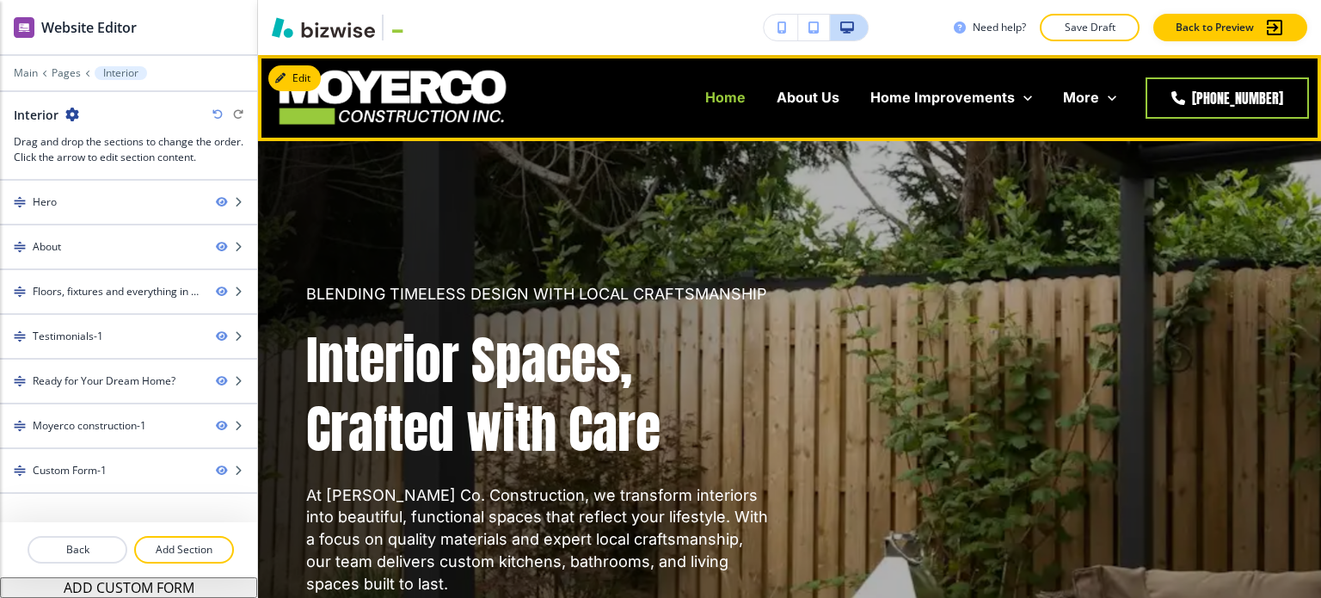
click at [719, 101] on p "Home" at bounding box center [725, 98] width 40 height 20
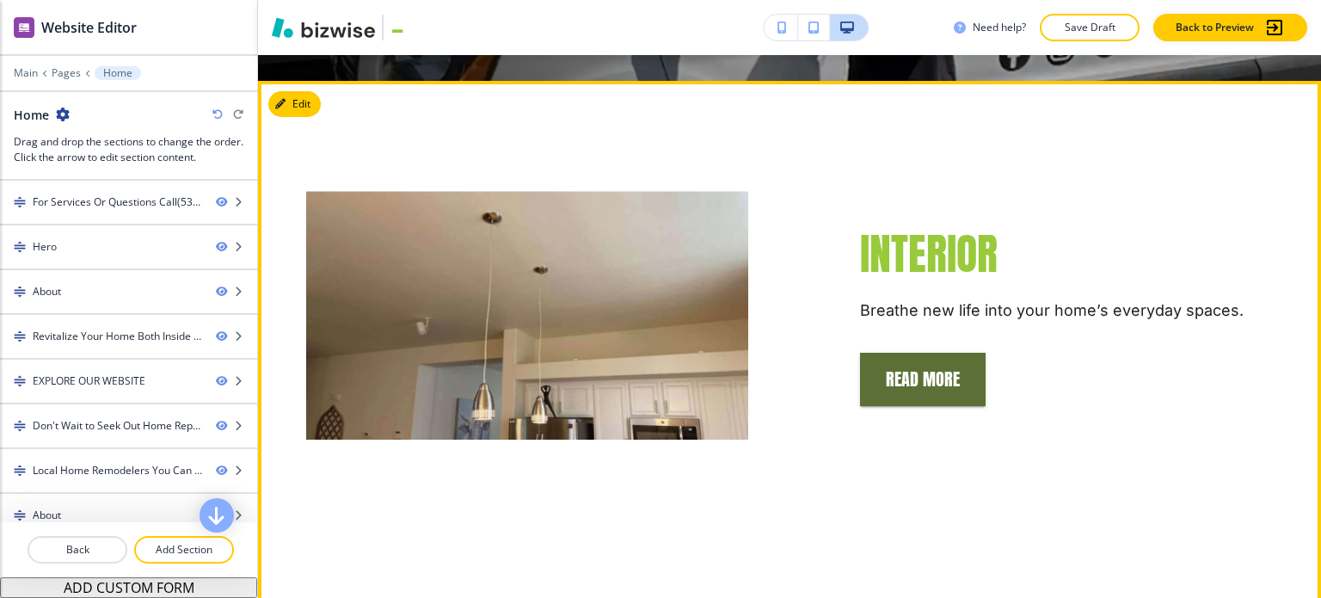
scroll to position [860, 0]
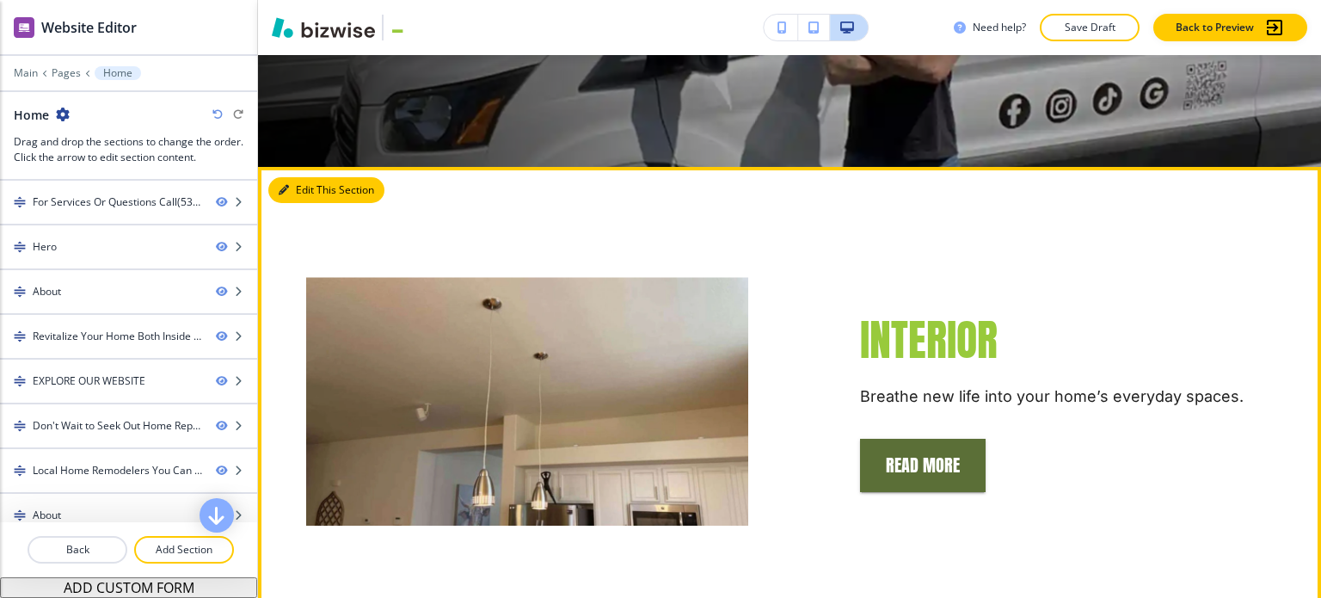
click at [298, 194] on div at bounding box center [486, 359] width 525 height 331
click at [291, 177] on button "Edit This Section" at bounding box center [326, 190] width 116 height 26
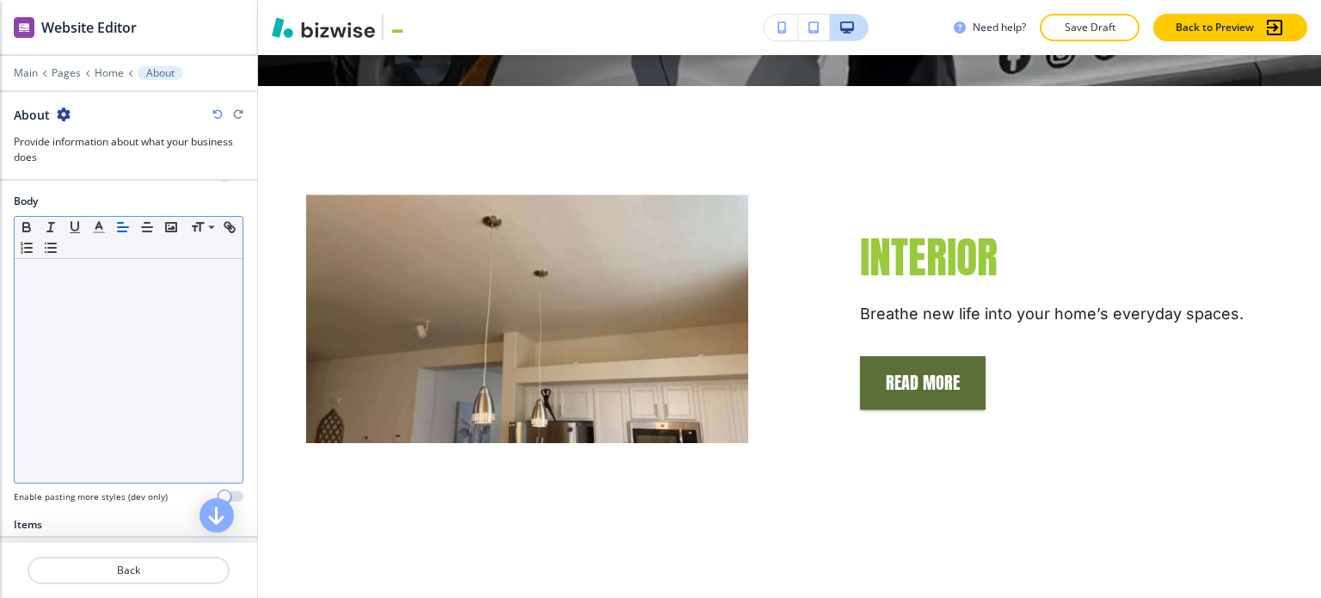
scroll to position [602, 0]
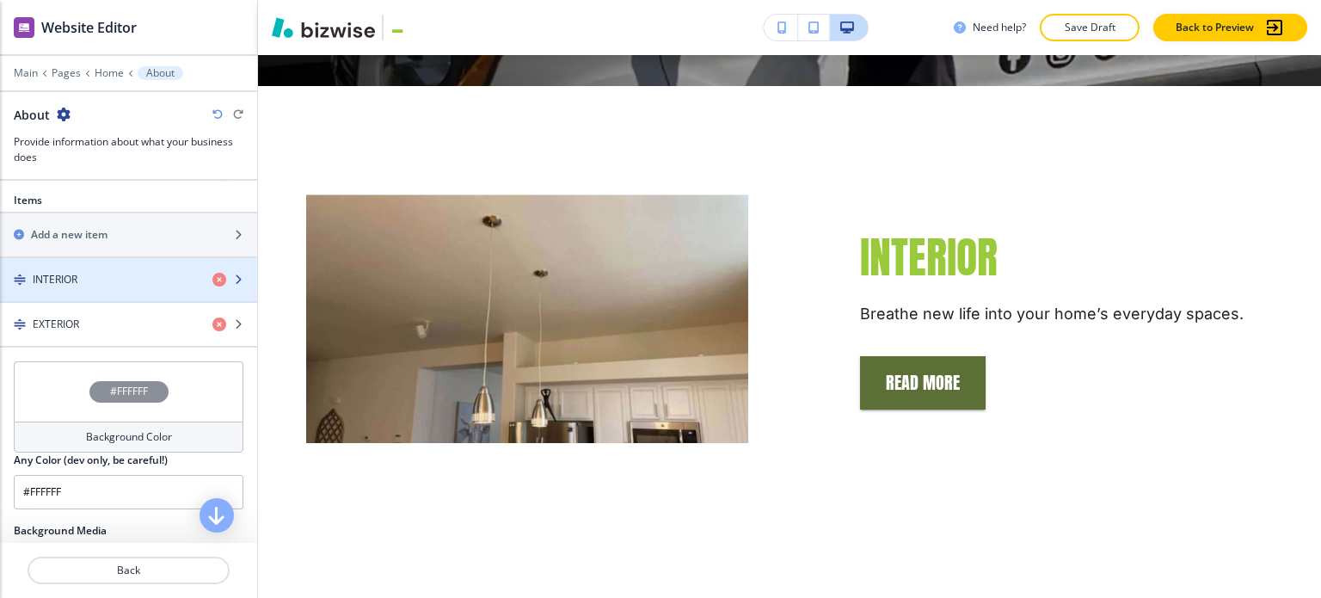
click at [124, 292] on div "button" at bounding box center [128, 294] width 257 height 14
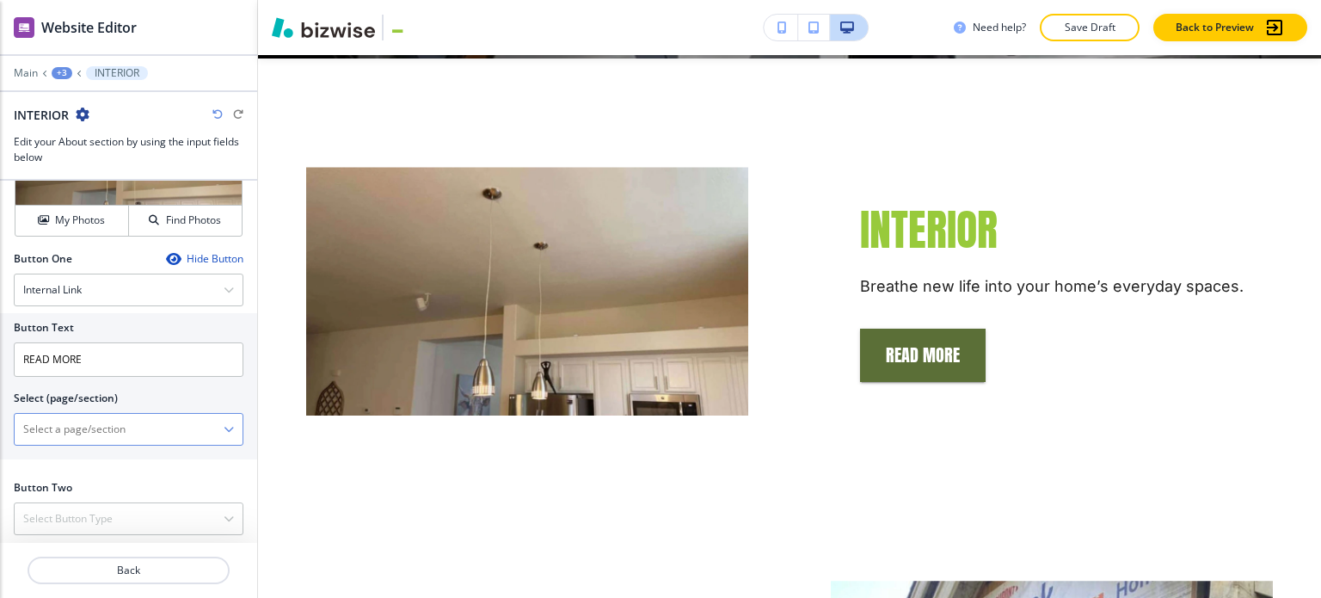
scroll to position [692, 0]
click at [92, 427] on \(page\/section\) "Manual Input" at bounding box center [119, 428] width 209 height 29
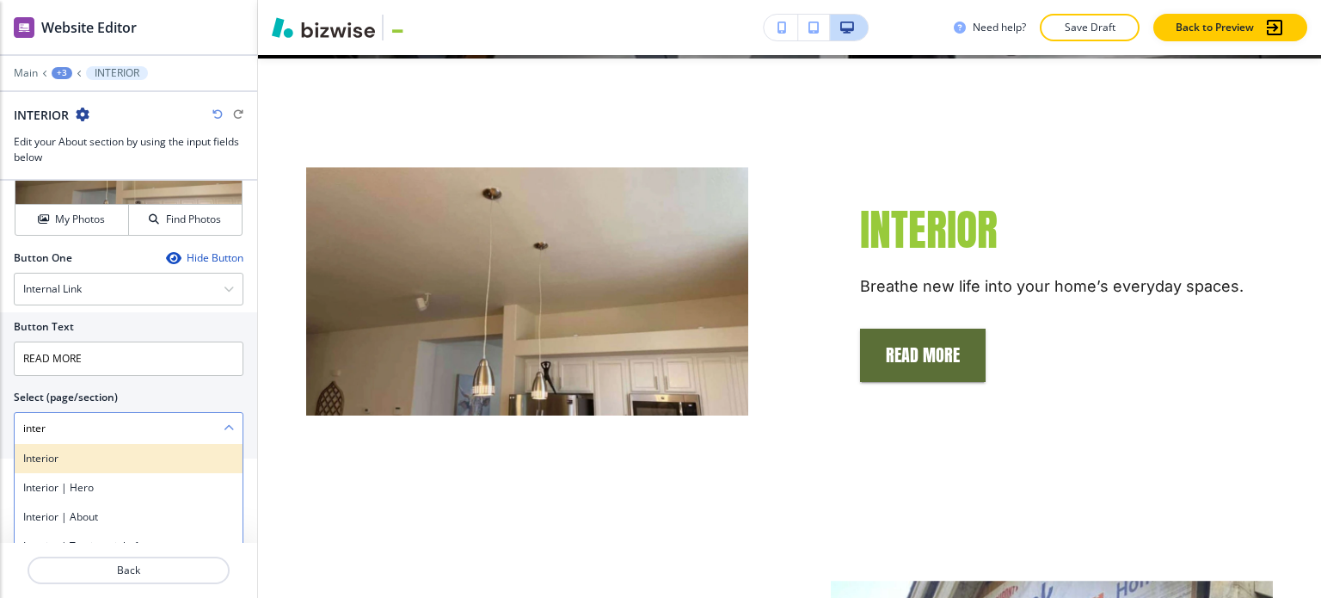
click at [53, 458] on h4 "Interior" at bounding box center [128, 458] width 211 height 15
type \(page\/section\) "Interior"
click at [69, 73] on div "+3" at bounding box center [62, 73] width 21 height 12
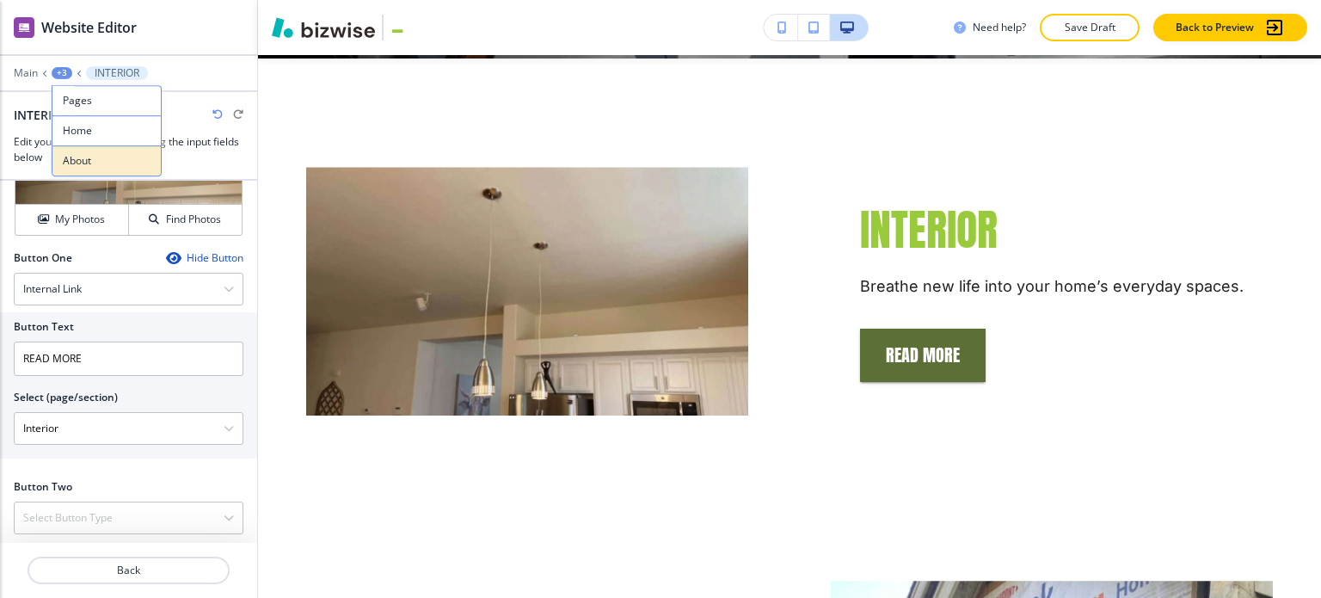
click at [84, 151] on button "About" at bounding box center [107, 160] width 110 height 31
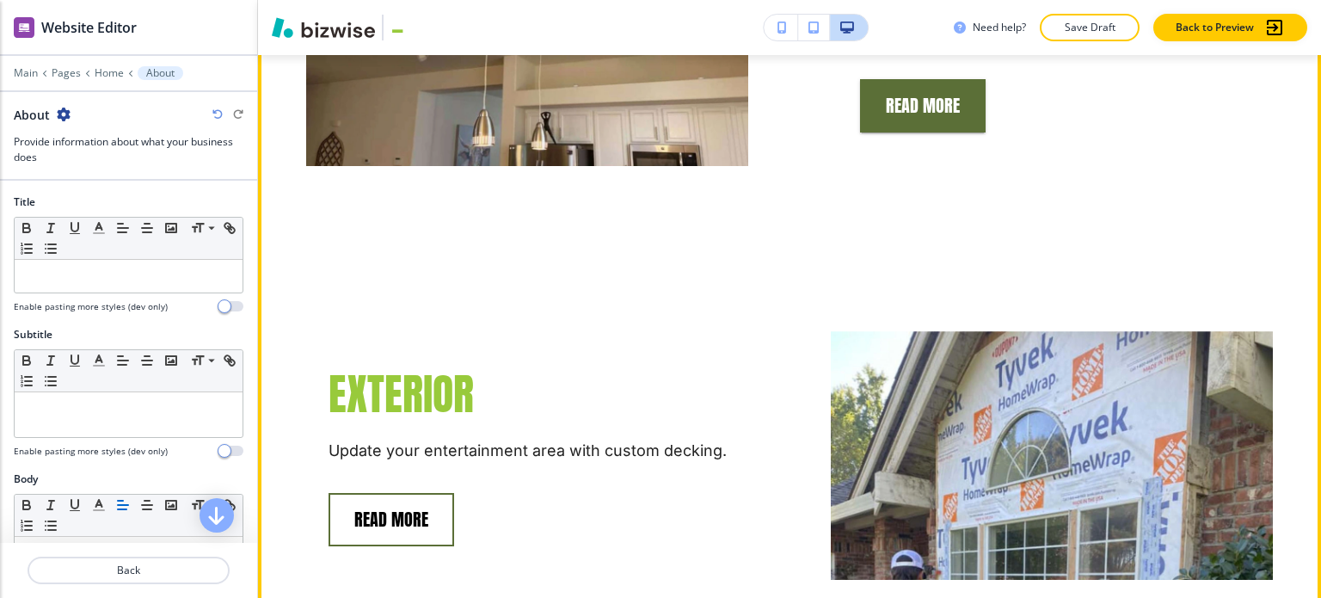
scroll to position [1029, 0]
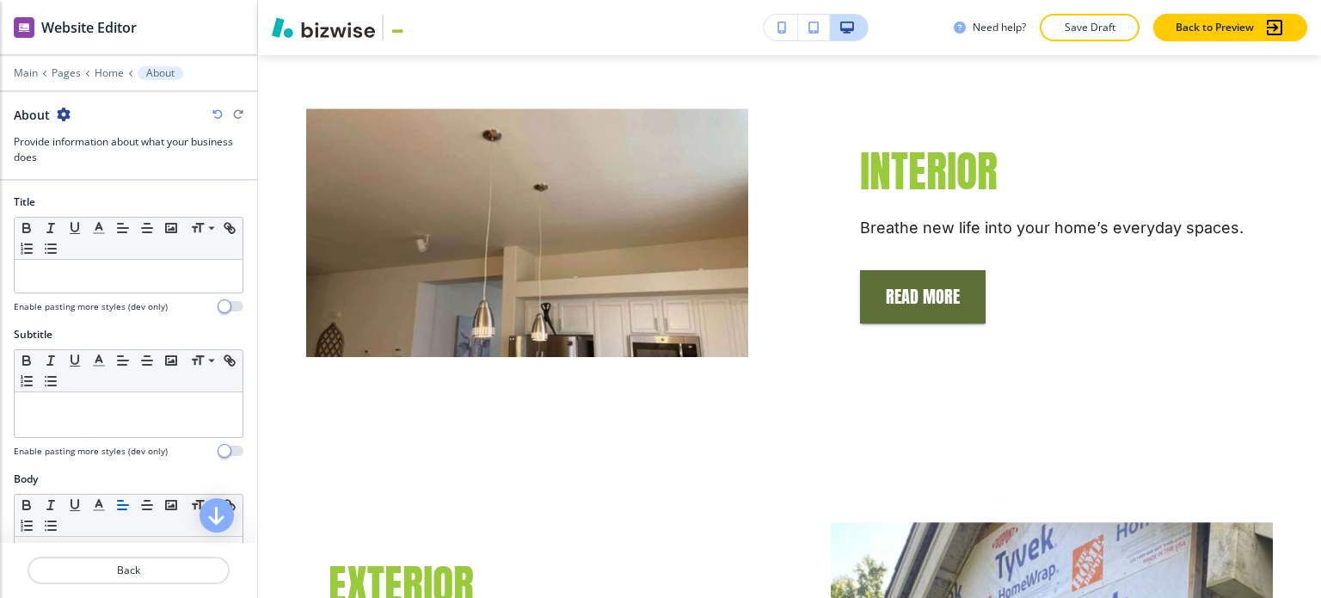
click at [103, 54] on div at bounding box center [128, 55] width 257 height 2
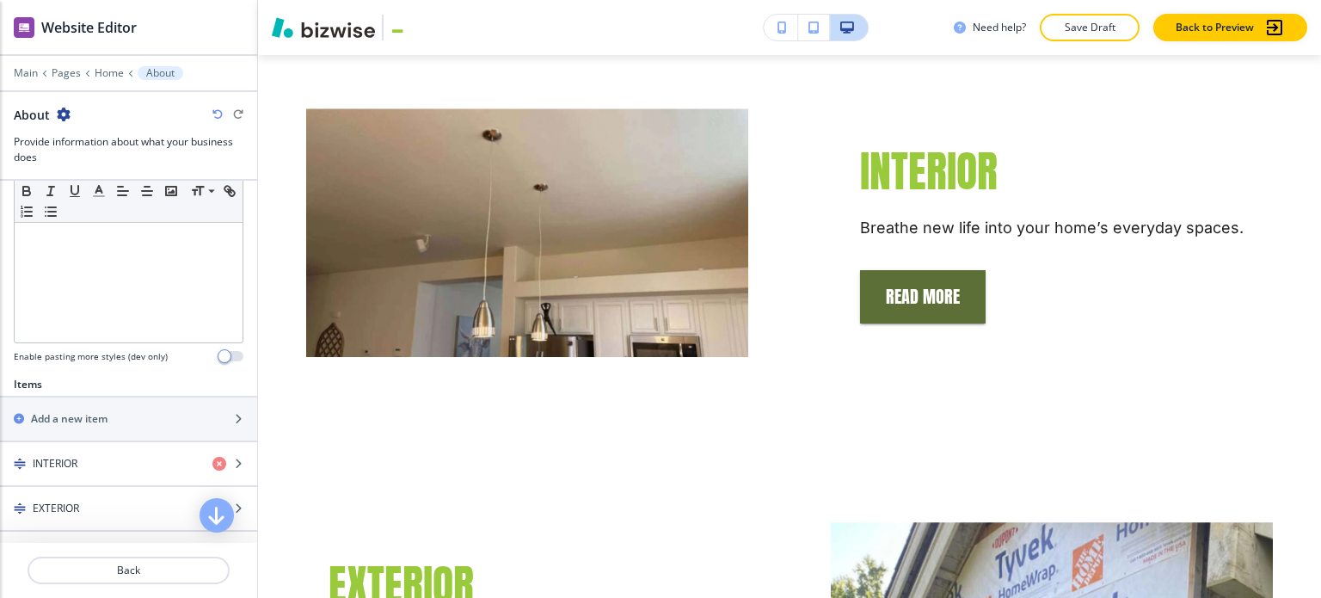
scroll to position [602, 0]
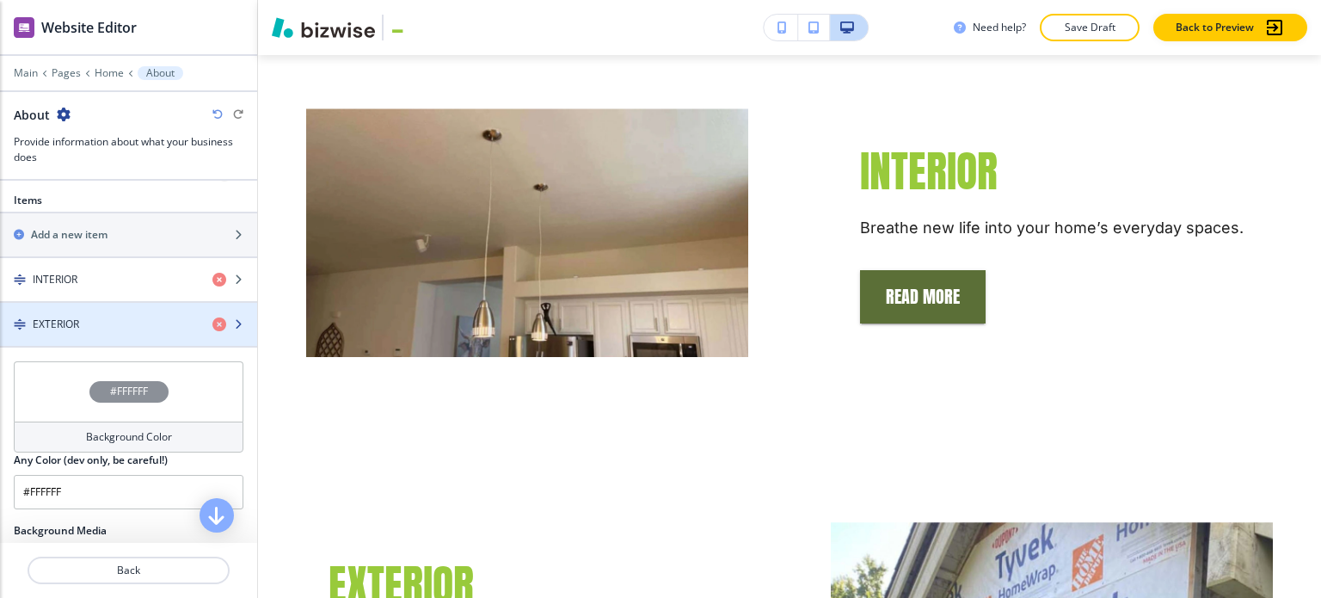
click at [115, 333] on div "button" at bounding box center [128, 339] width 257 height 14
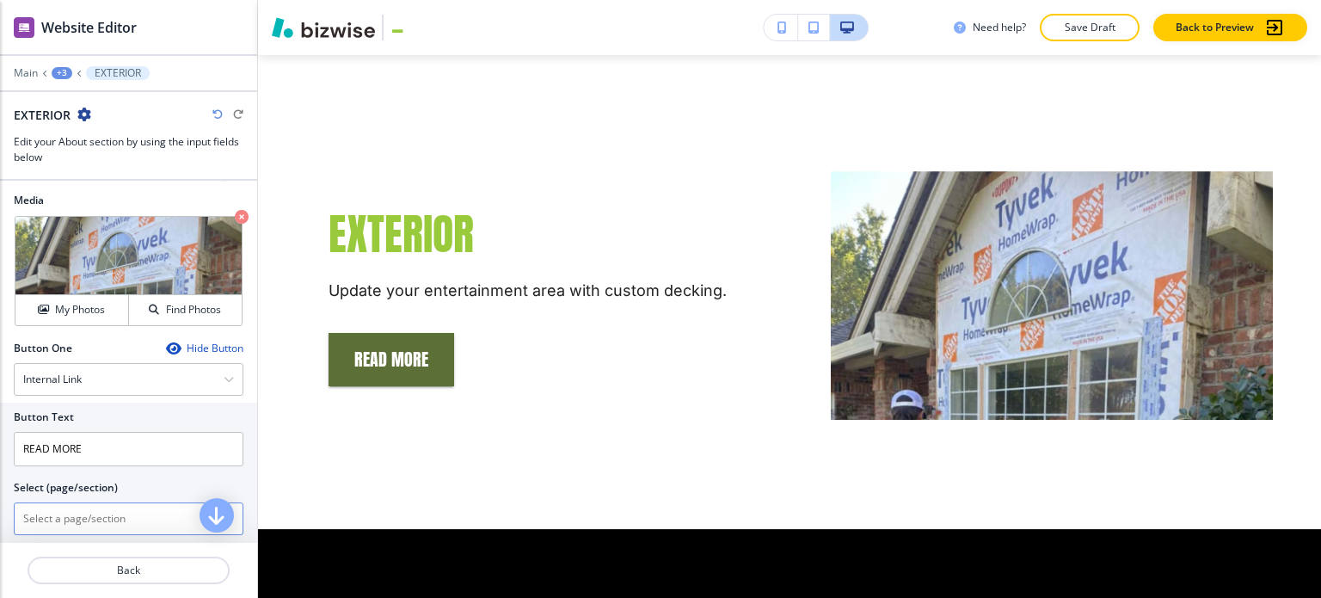
click at [82, 521] on \(page\/section\) "Manual Input" at bounding box center [119, 518] width 209 height 29
click at [70, 520] on \(page\/section\) "Manual Input" at bounding box center [119, 518] width 209 height 29
type \(page\/section\) "Exterior"
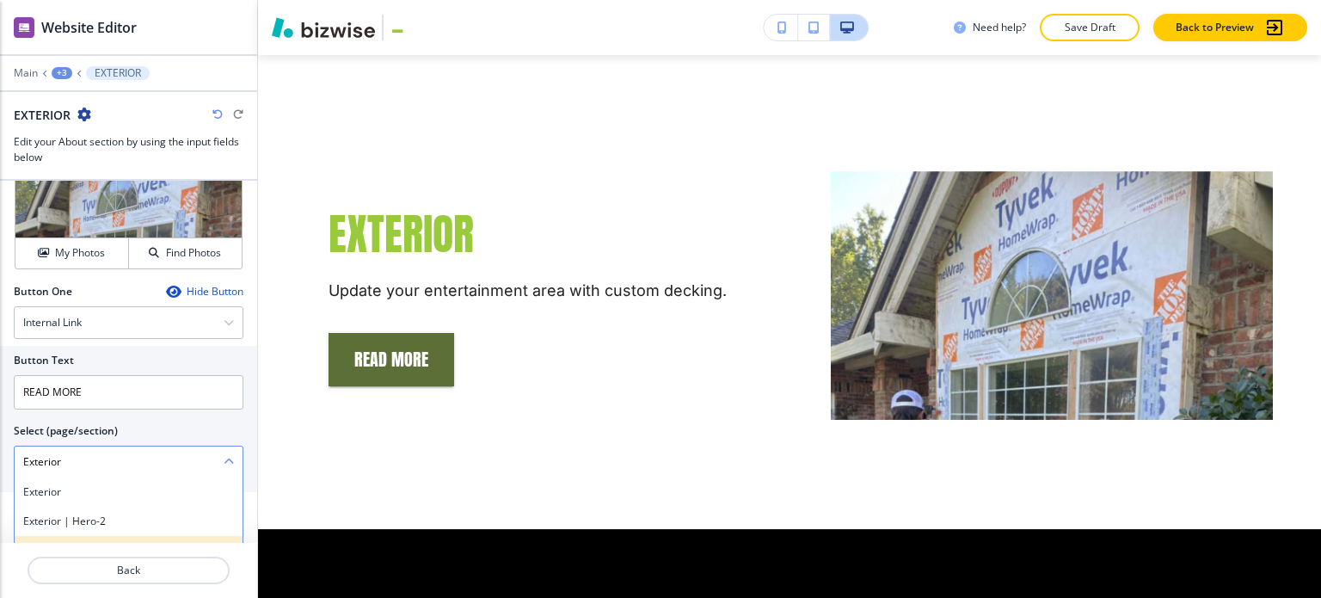
scroll to position [688, 0]
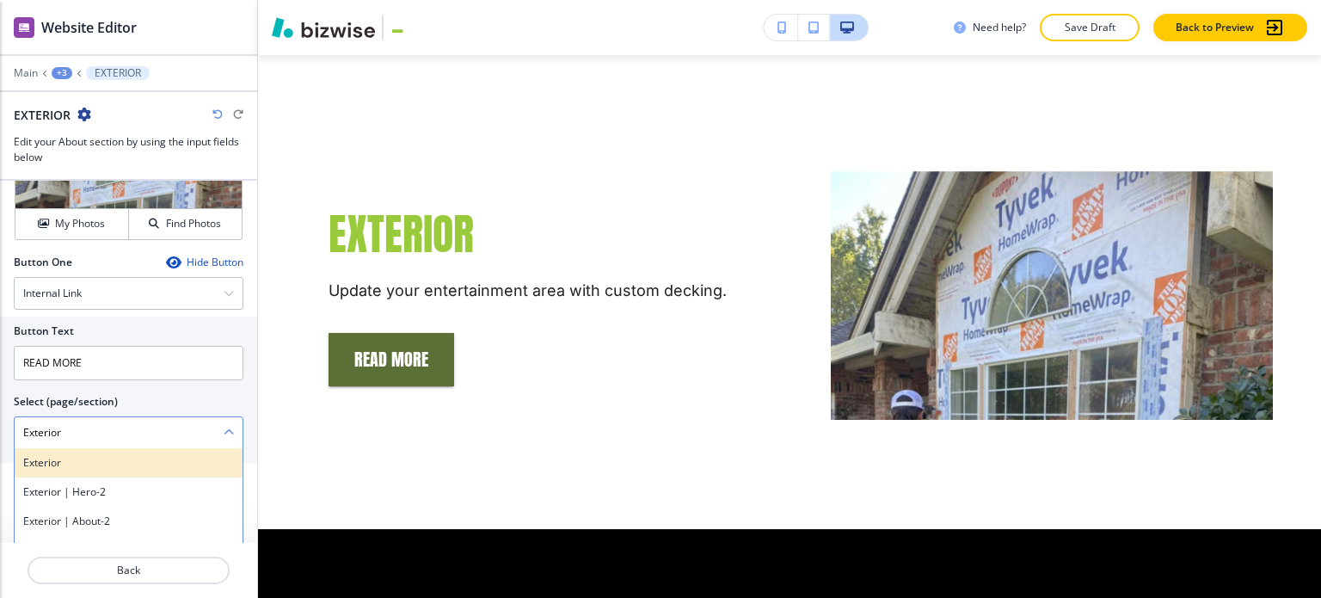
click at [107, 460] on h4 "Exterior" at bounding box center [128, 462] width 211 height 15
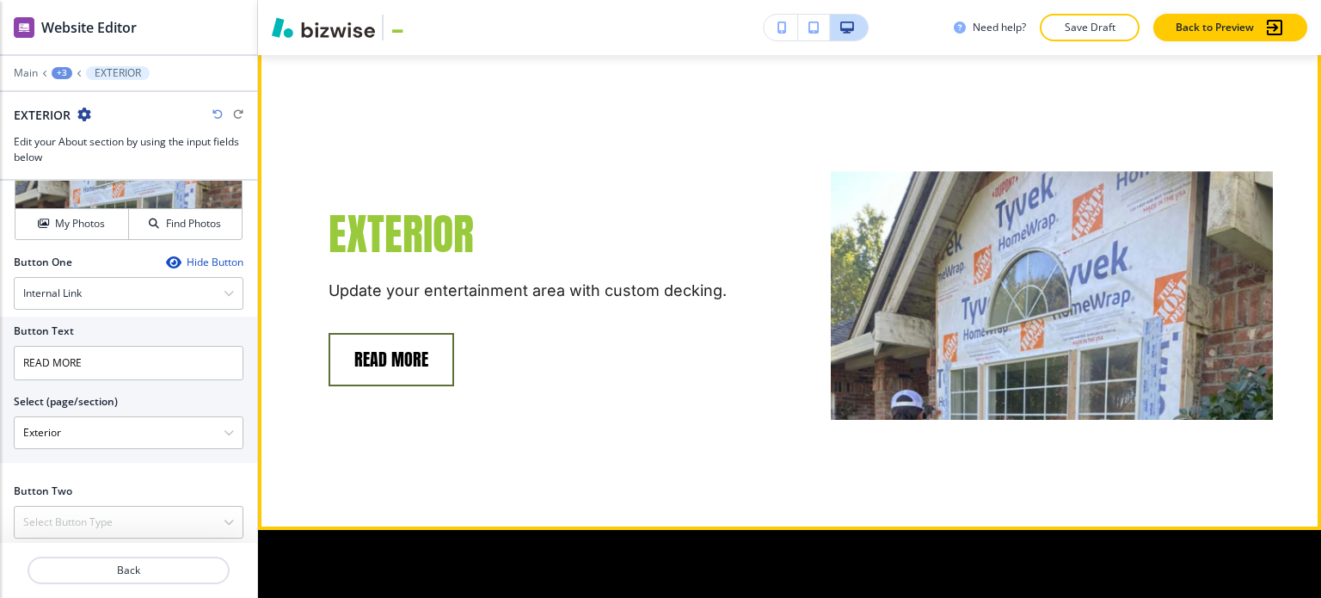
click at [383, 333] on button "READ MORE" at bounding box center [392, 359] width 126 height 53
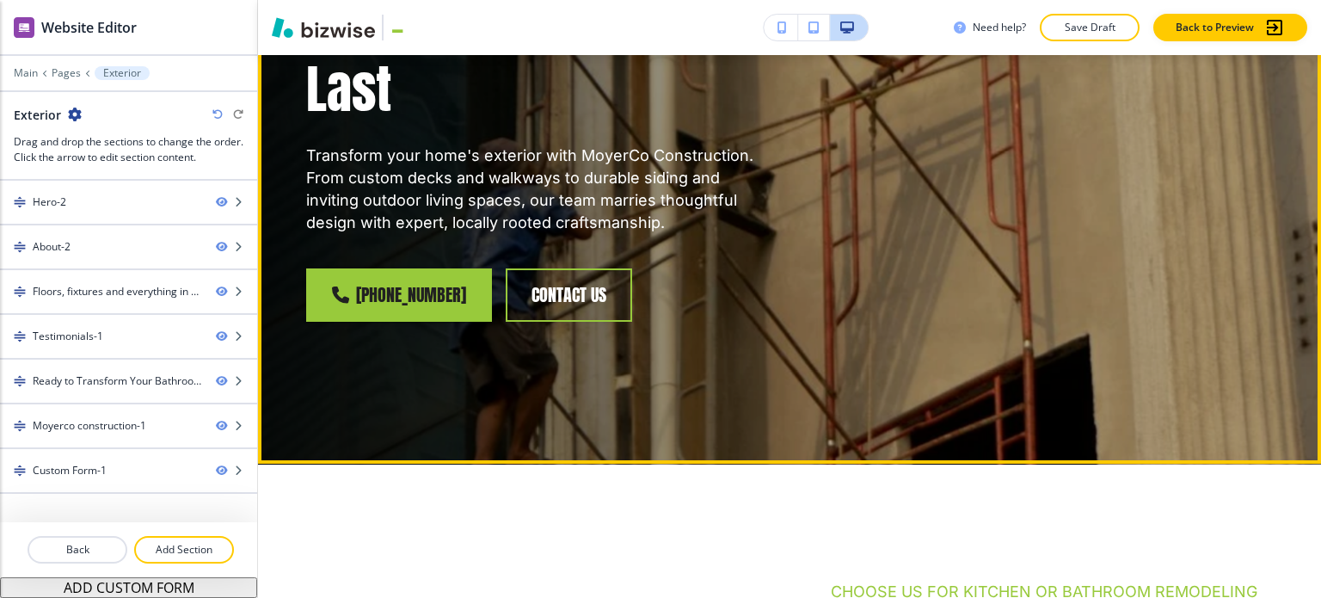
scroll to position [0, 0]
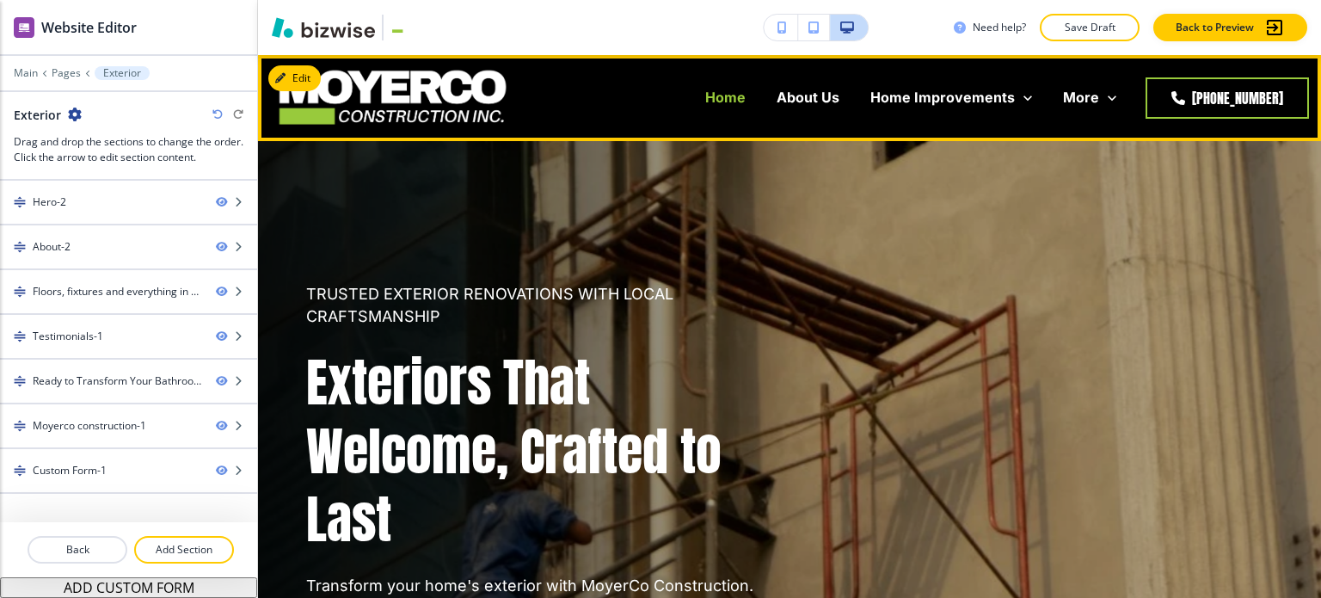
click at [735, 105] on p "Home" at bounding box center [725, 98] width 40 height 20
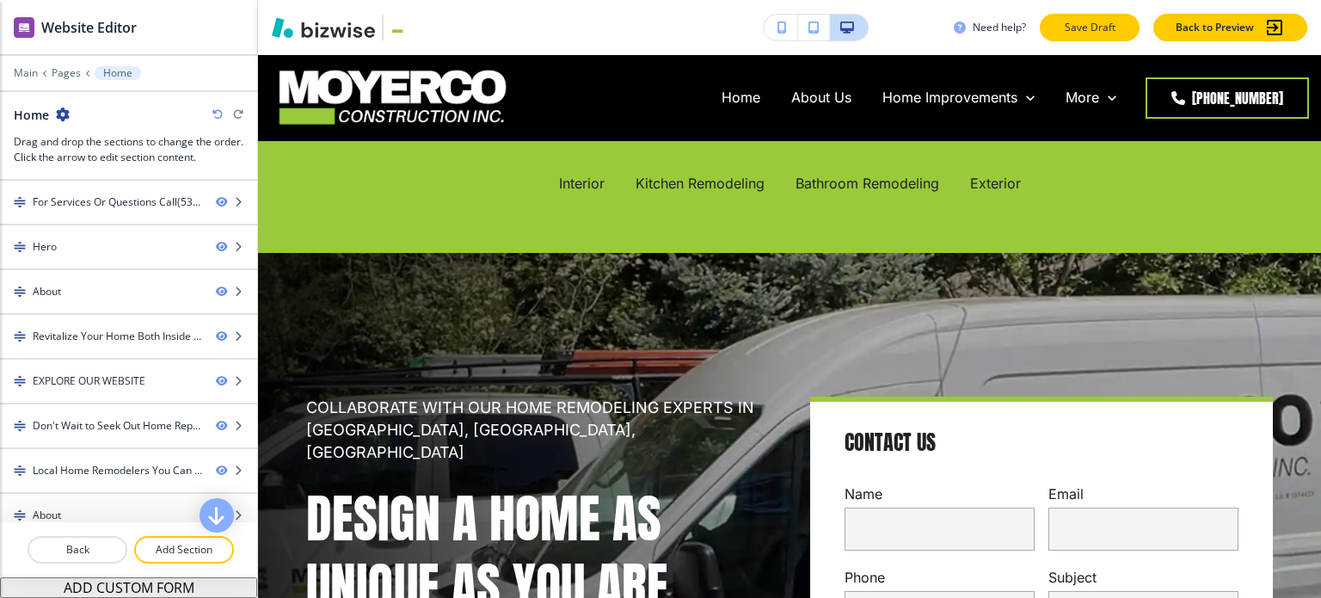
click at [1073, 18] on button "Save Draft" at bounding box center [1090, 28] width 100 height 28
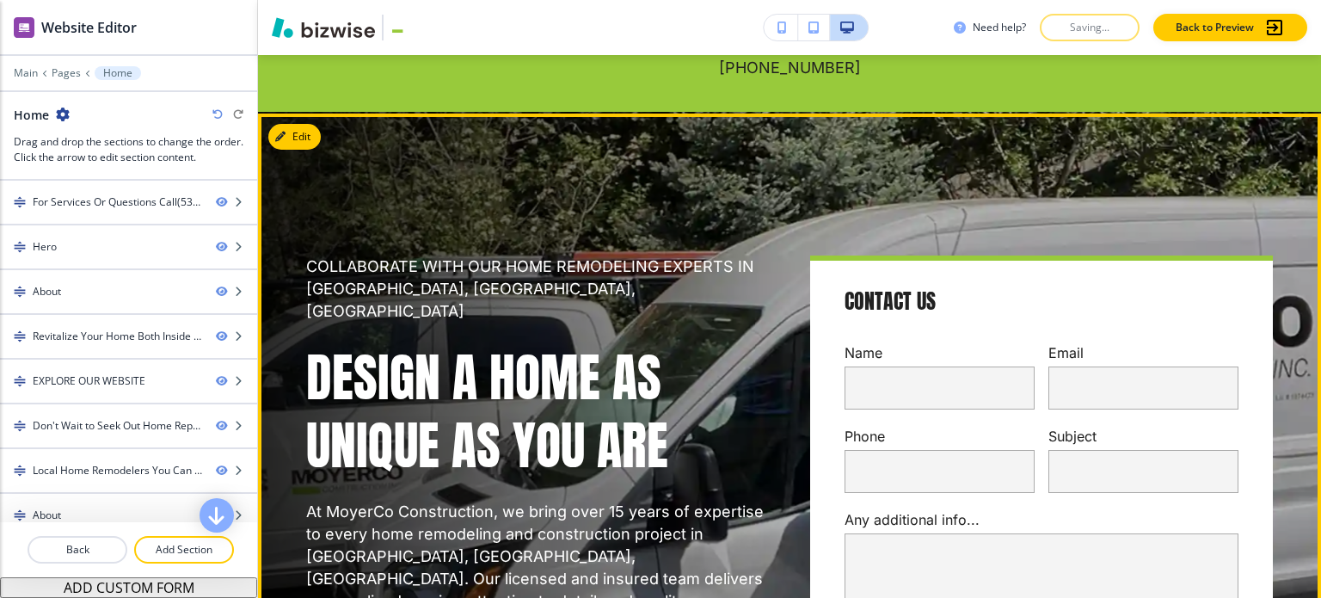
scroll to position [172, 0]
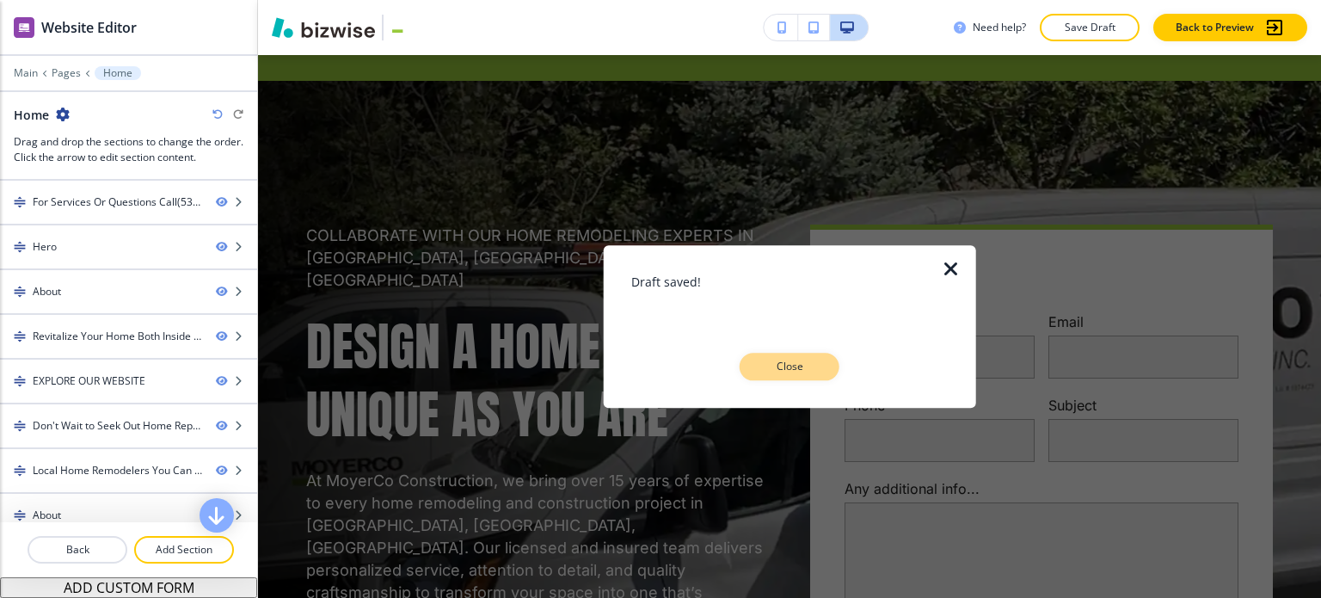
click at [791, 364] on p "Close" at bounding box center [789, 366] width 55 height 15
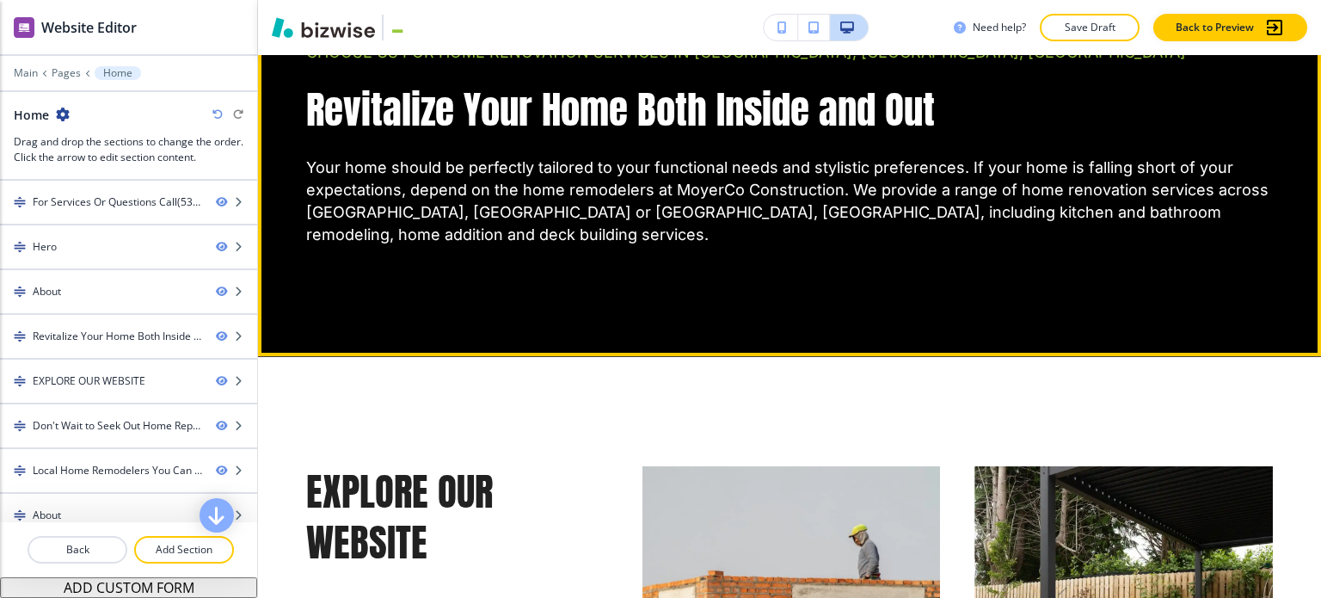
scroll to position [1806, 0]
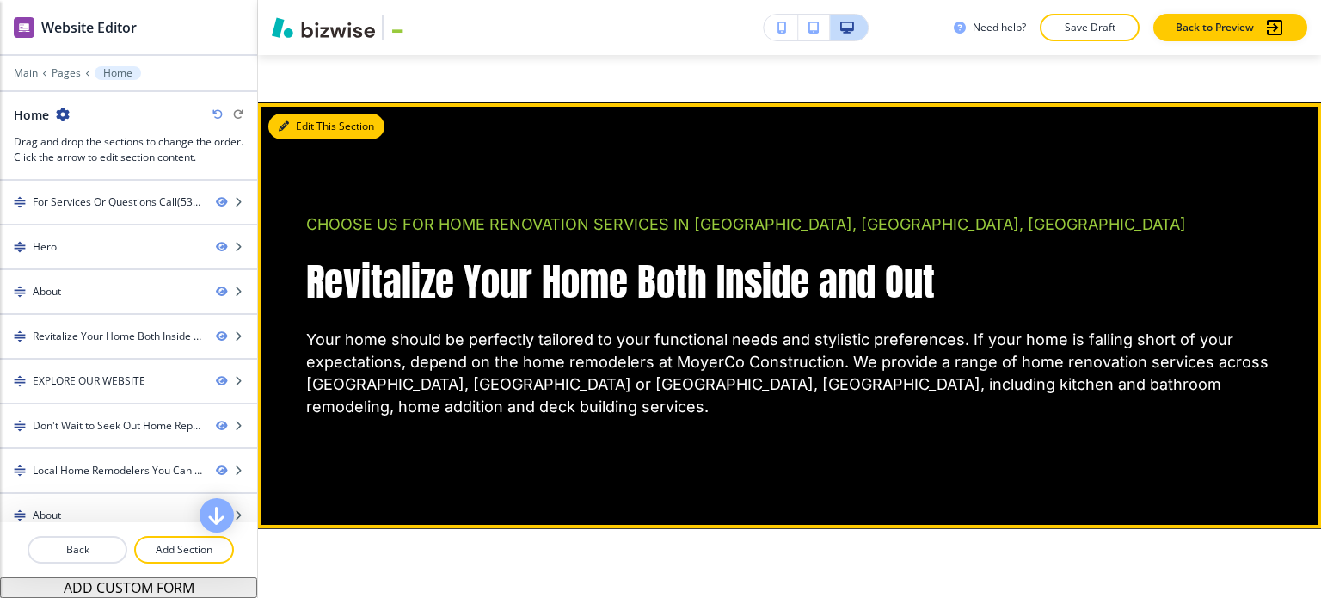
click at [306, 114] on button "Edit This Section" at bounding box center [326, 127] width 116 height 26
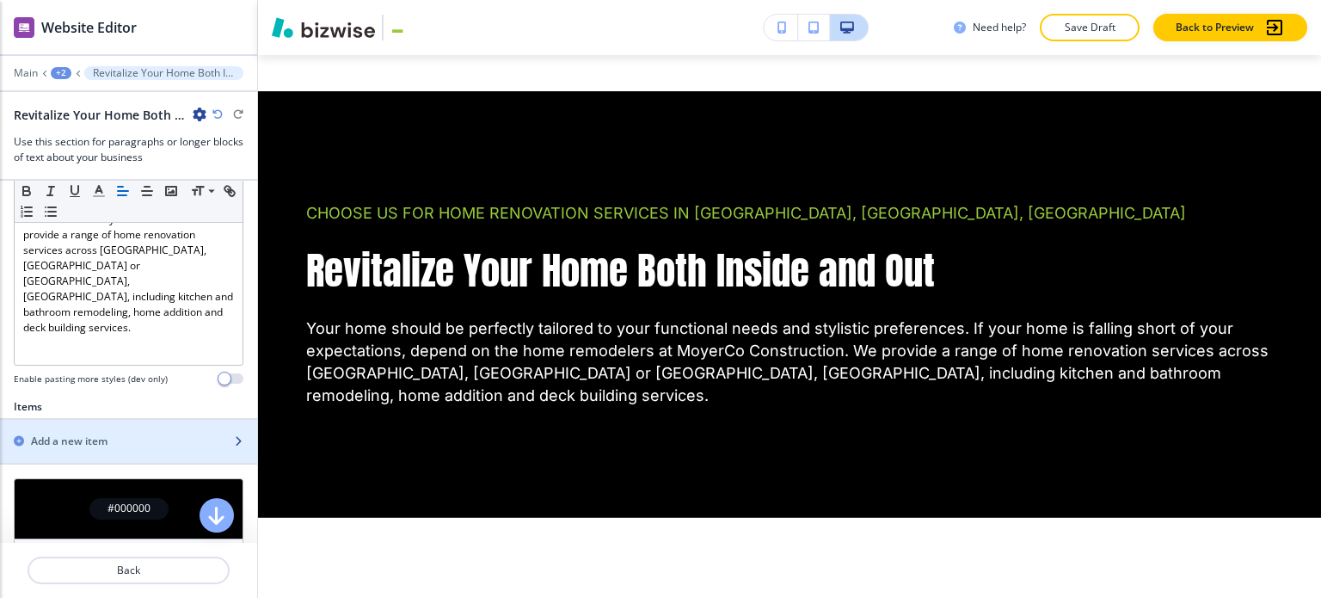
scroll to position [602, 0]
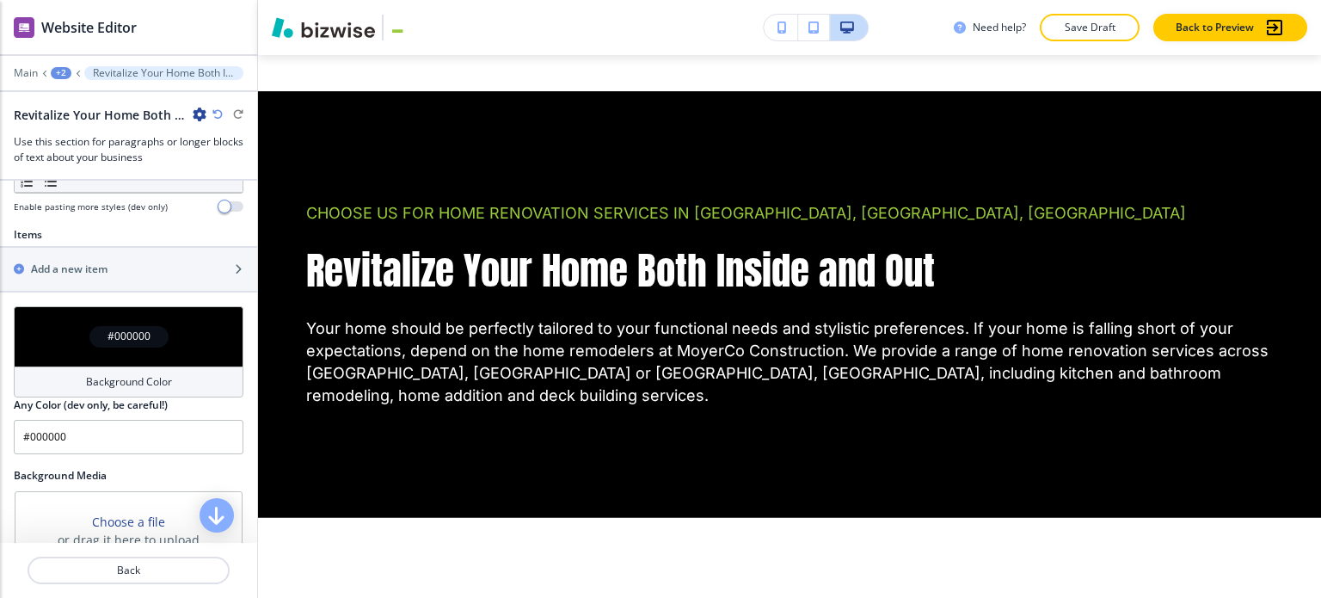
click at [96, 381] on h4 "Background Color" at bounding box center [129, 381] width 86 height 15
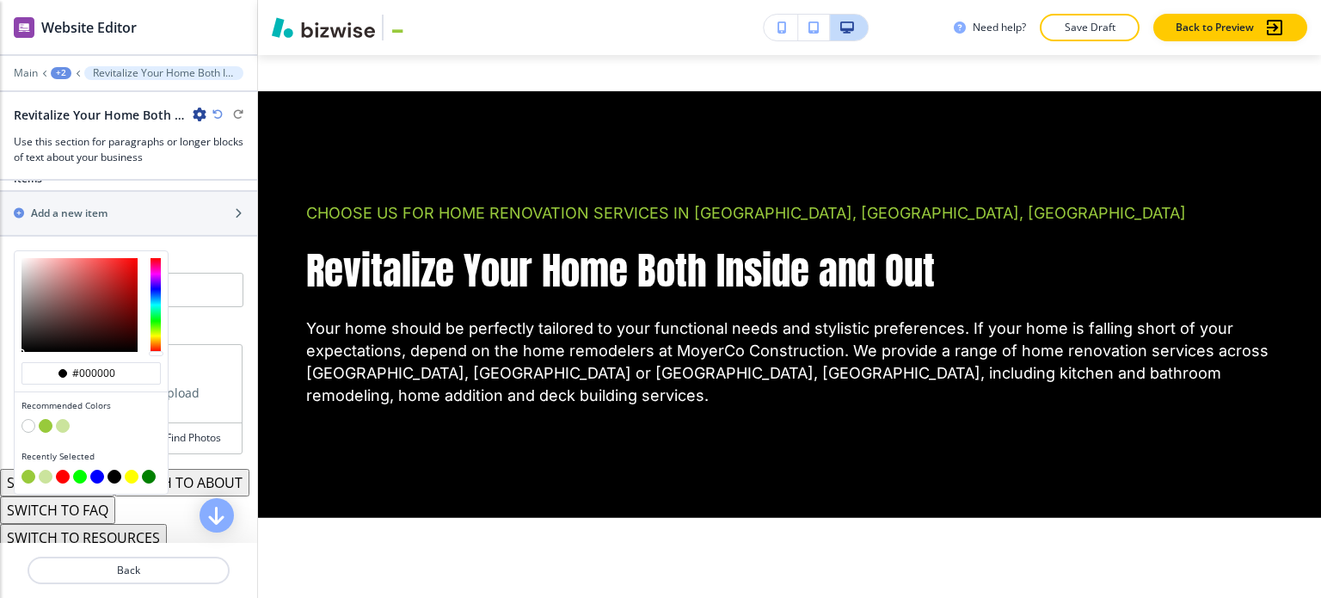
scroll to position [688, 0]
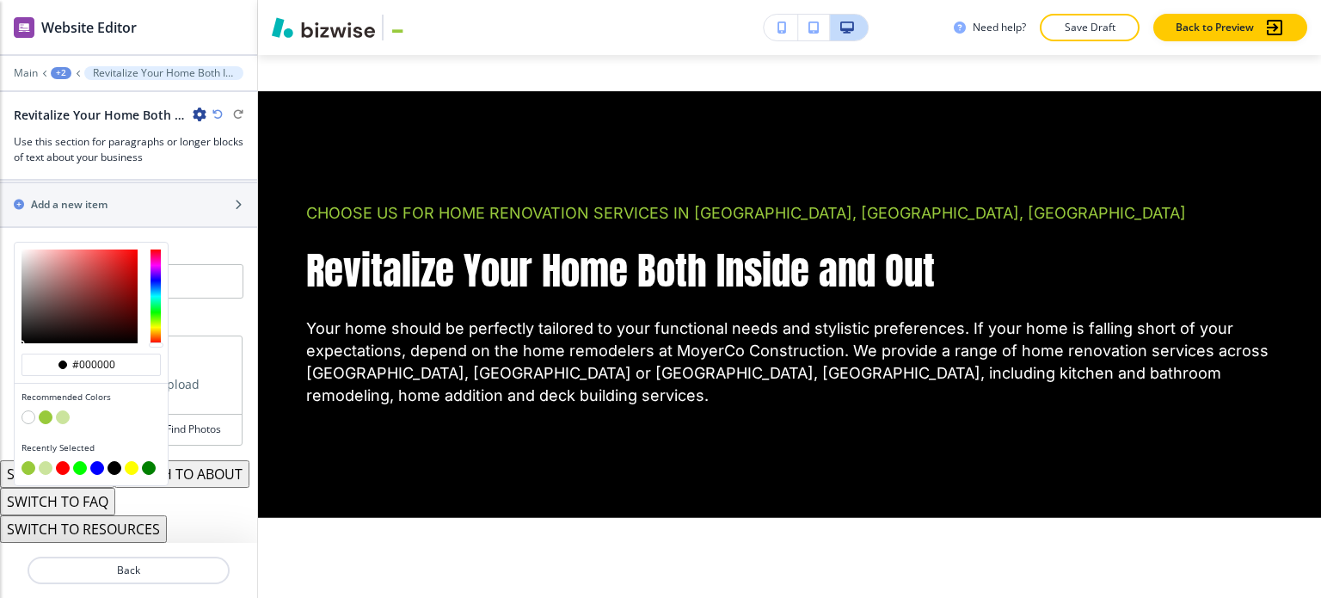
click at [62, 410] on button "button" at bounding box center [63, 417] width 14 height 14
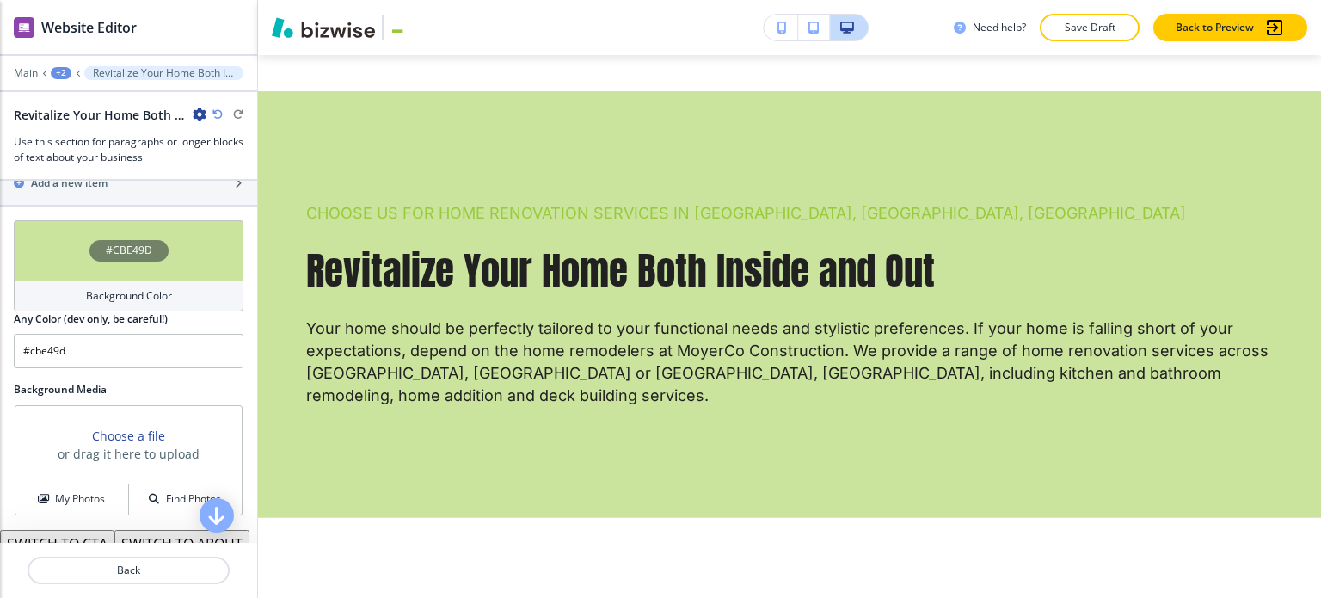
click at [111, 280] on div "Background Color" at bounding box center [129, 295] width 230 height 31
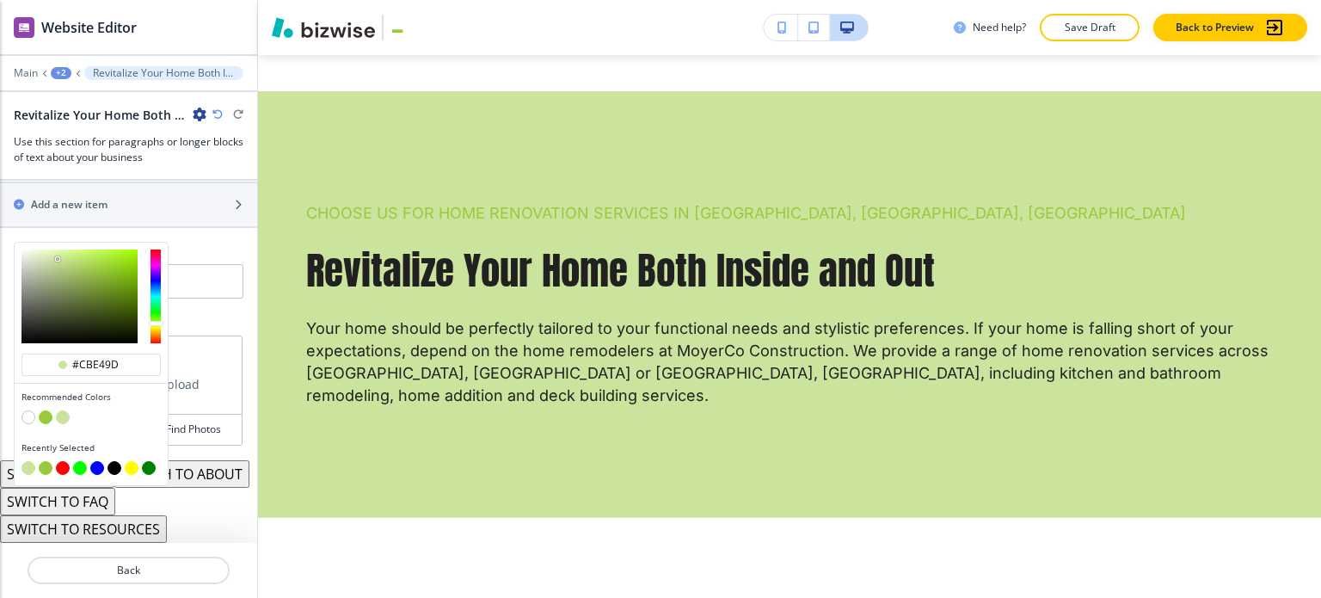
click at [50, 410] on button "button" at bounding box center [46, 417] width 14 height 14
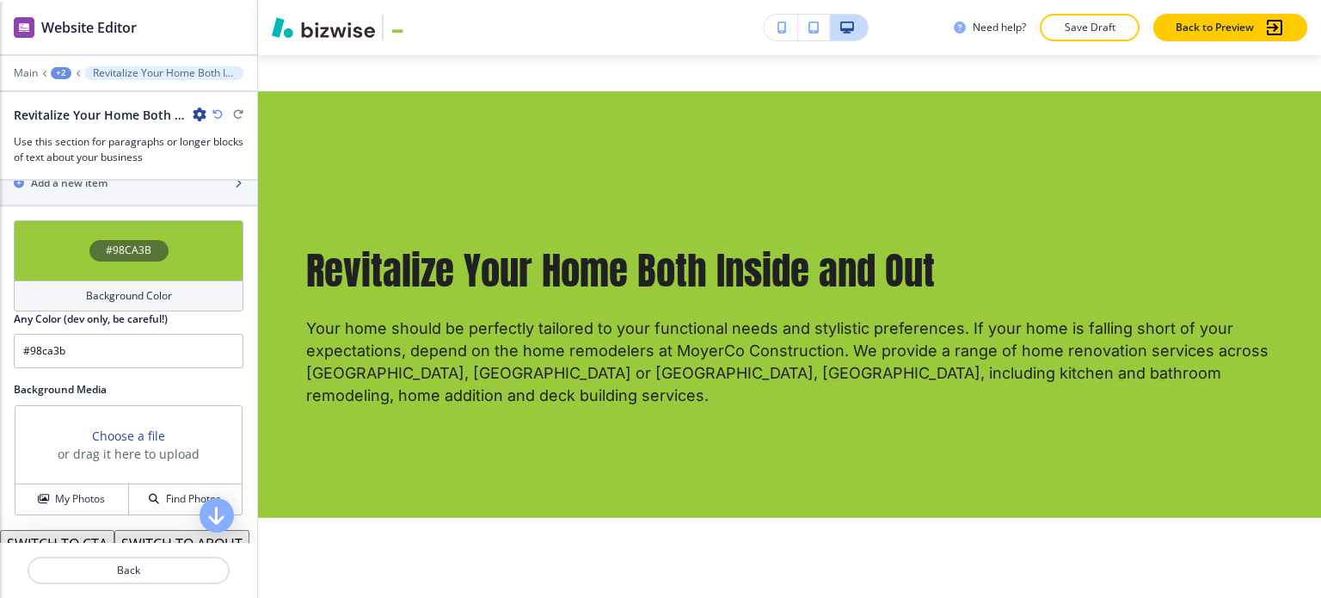
click at [121, 280] on div "Background Color" at bounding box center [129, 295] width 230 height 31
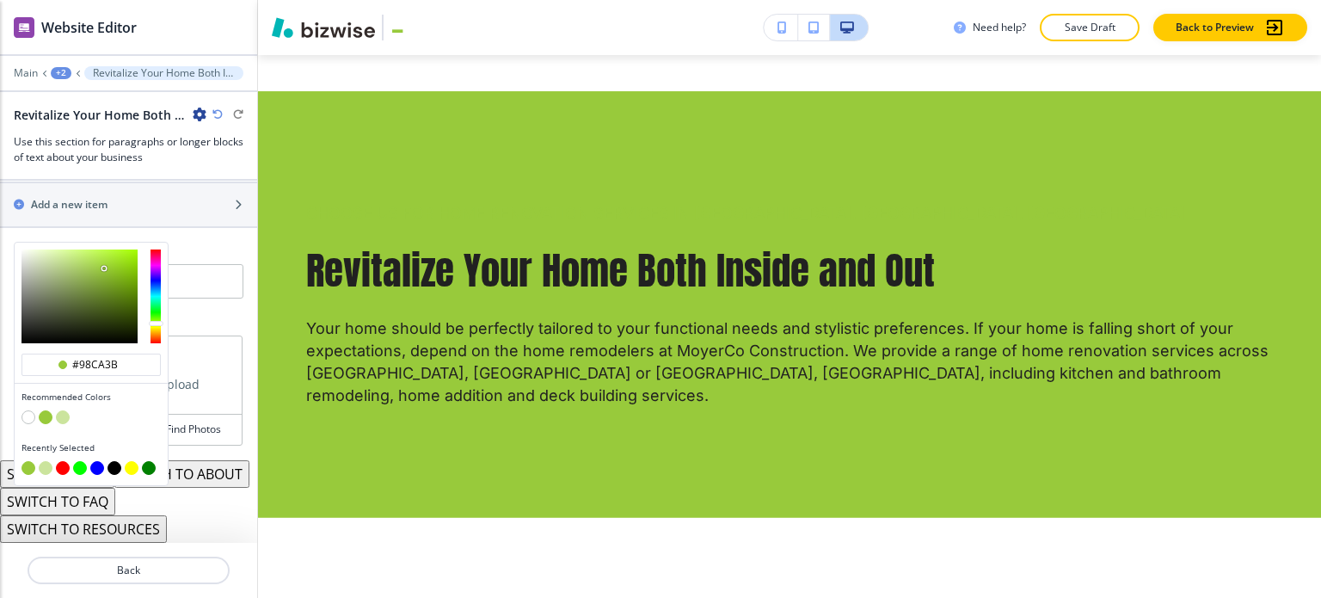
click at [58, 410] on button "button" at bounding box center [63, 417] width 14 height 14
type input "#cbe49d"
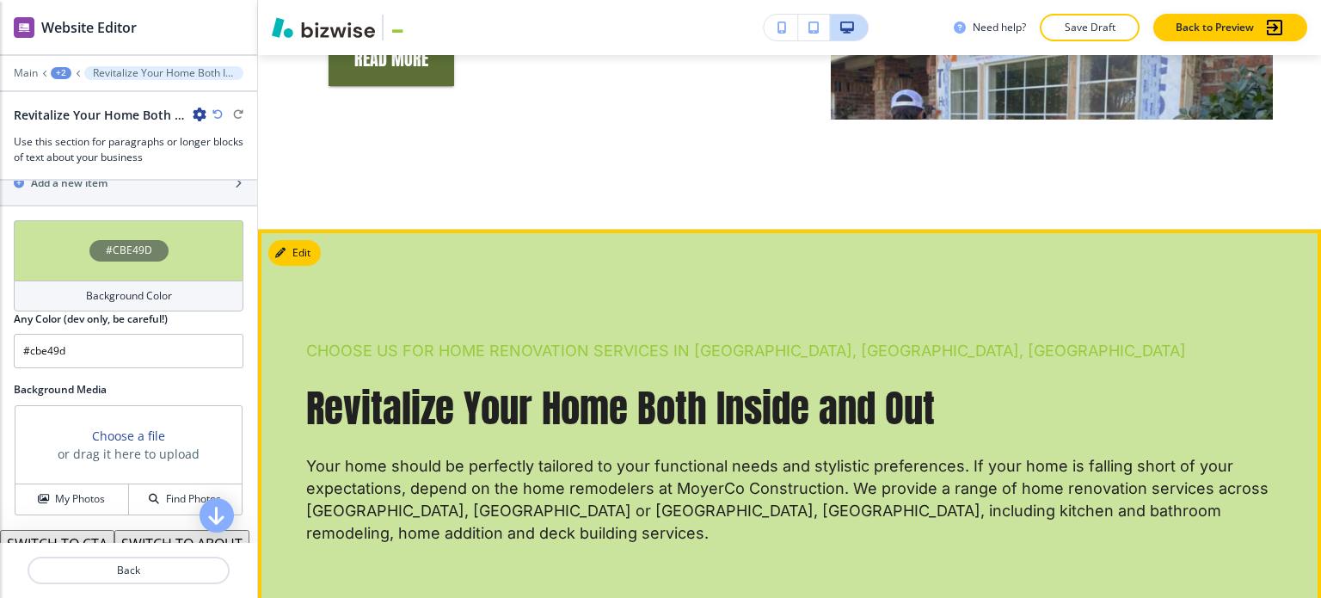
scroll to position [1559, 0]
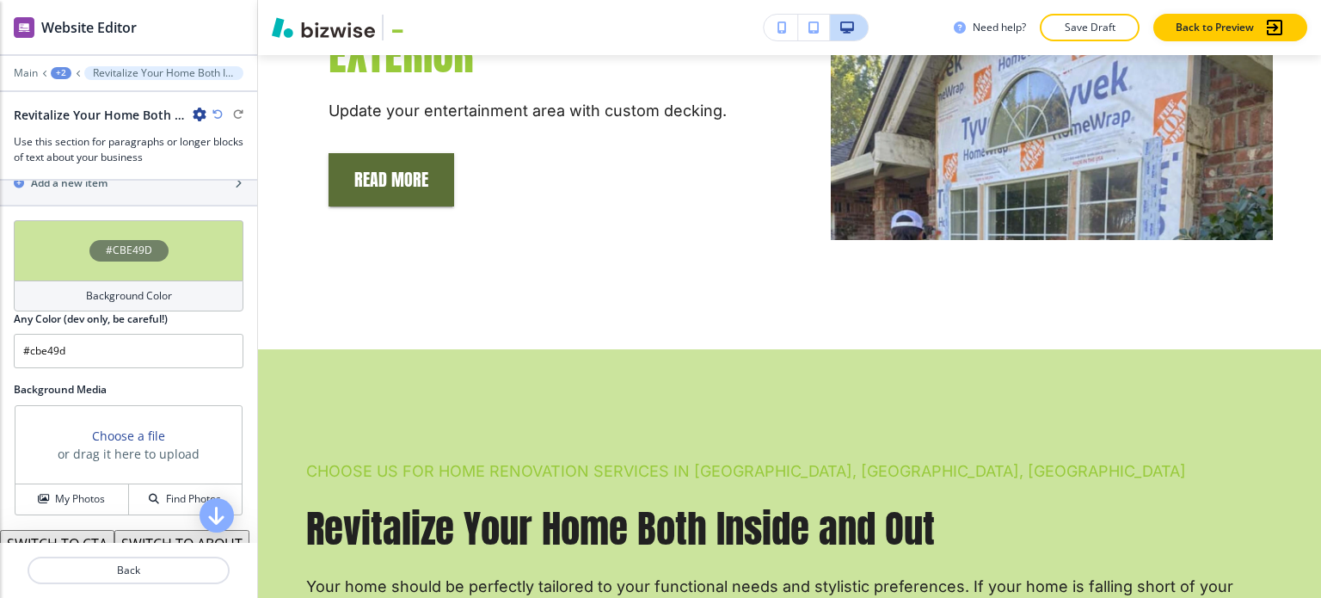
click at [123, 288] on h4 "Background Color" at bounding box center [129, 295] width 86 height 15
click at [14, 56] on img at bounding box center [7, 49] width 14 height 14
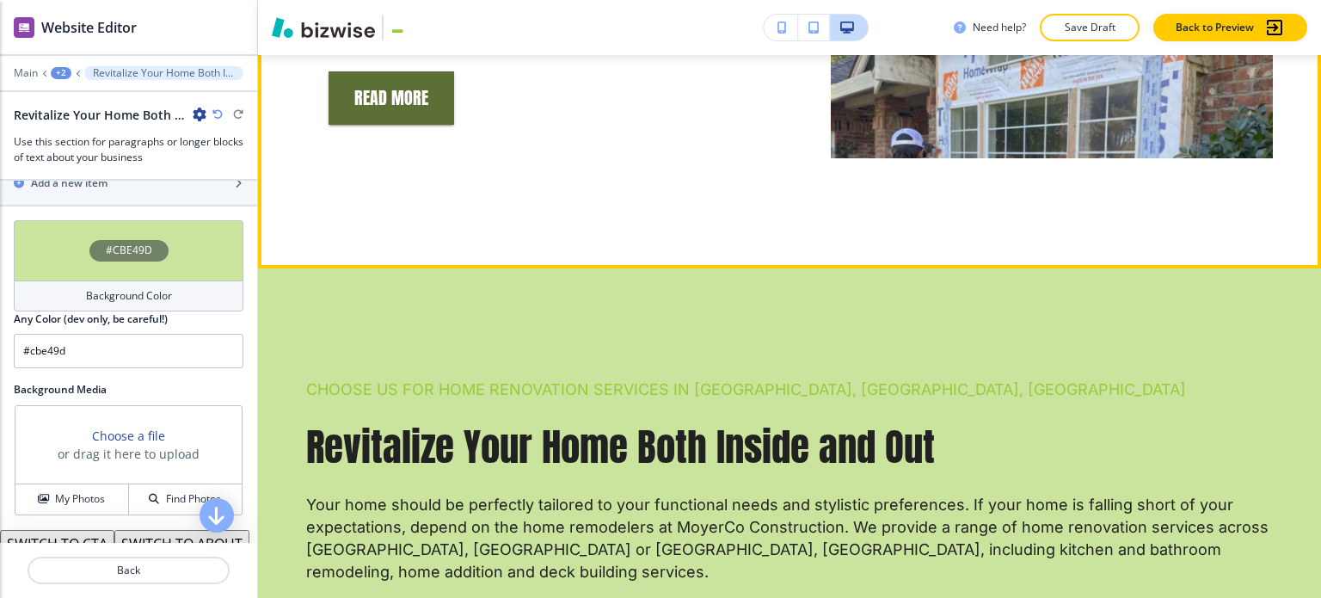
scroll to position [1731, 0]
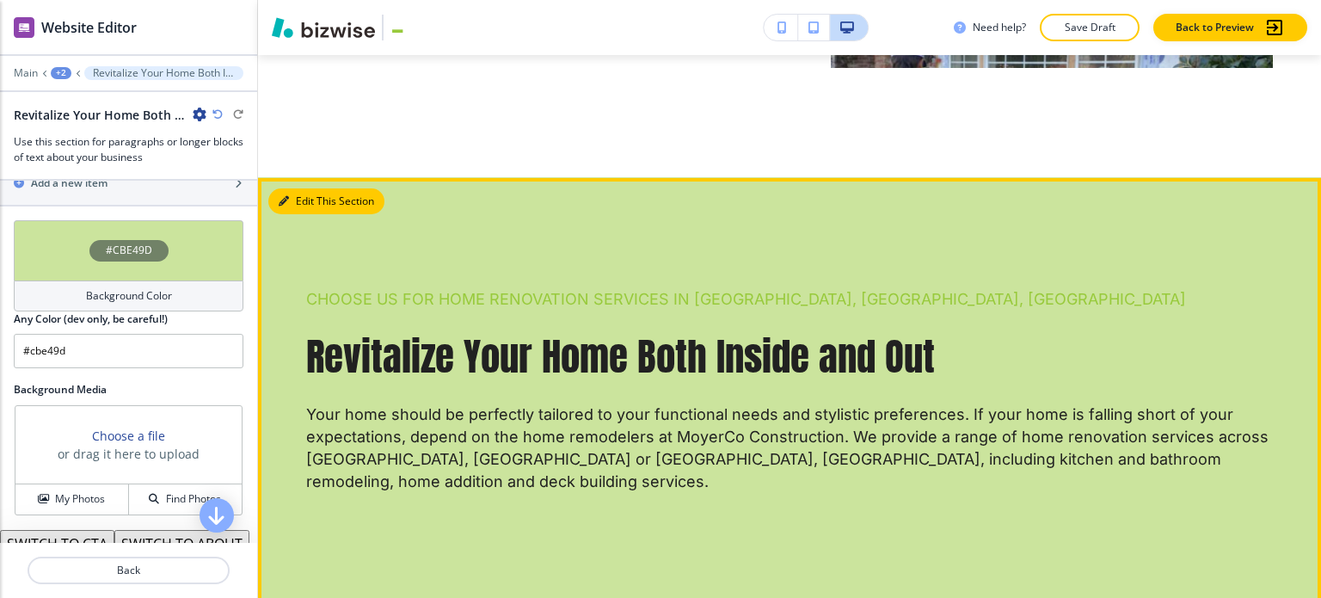
click at [301, 188] on button "Edit This Section" at bounding box center [326, 201] width 116 height 26
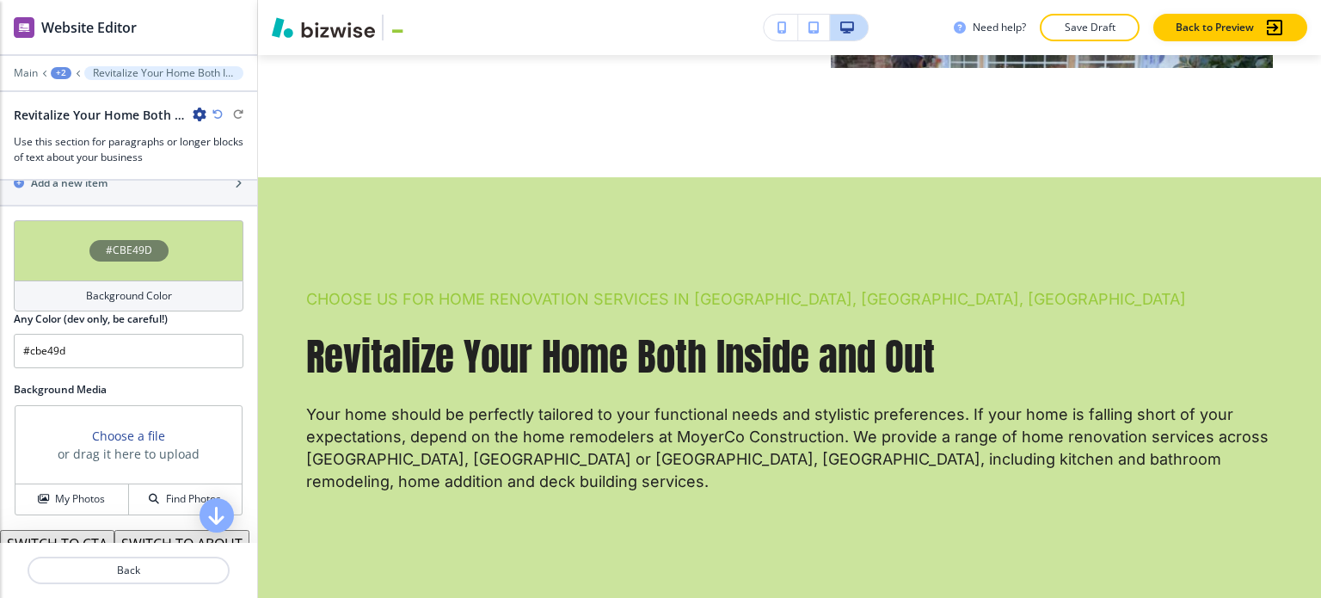
click at [166, 271] on div "#CBE49D" at bounding box center [129, 250] width 230 height 60
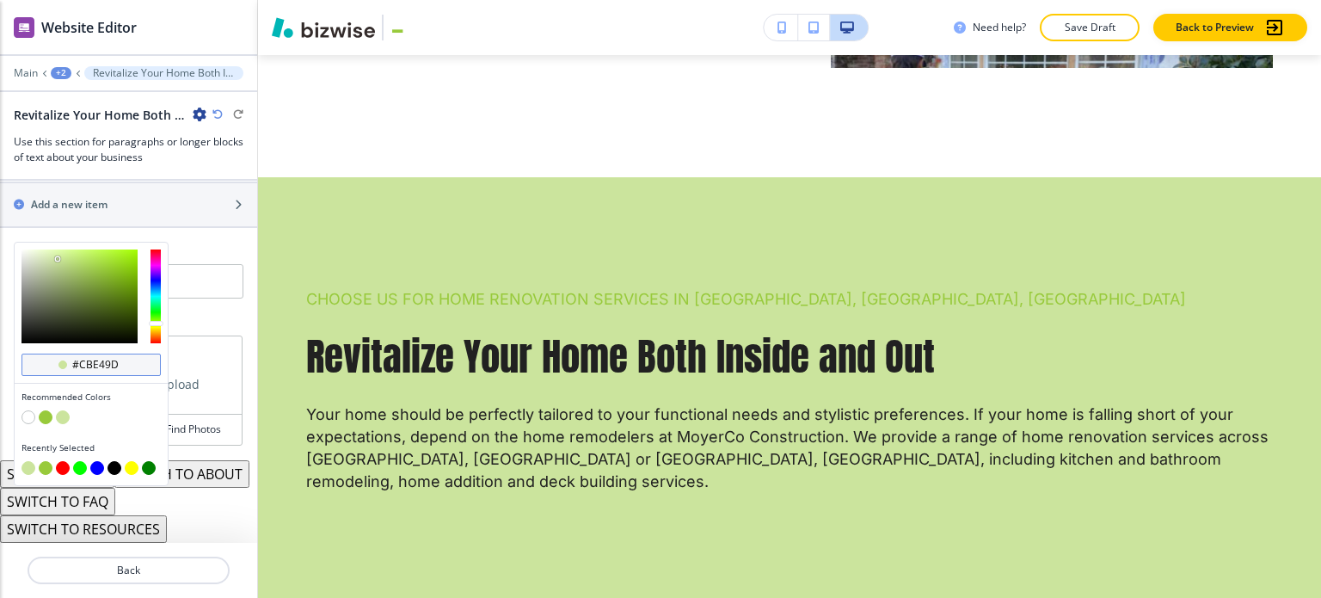
click at [117, 358] on input "#cbe49d" at bounding box center [101, 365] width 60 height 14
paste input "5b6f37"
type input "#5b6f37"
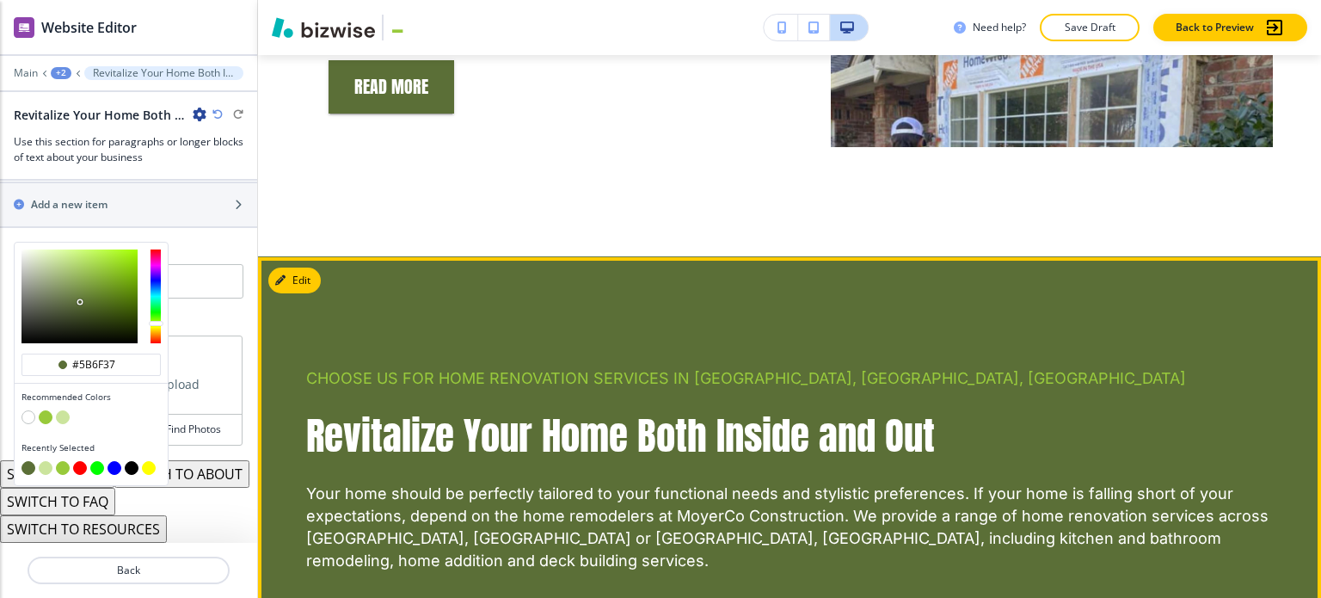
scroll to position [1559, 0]
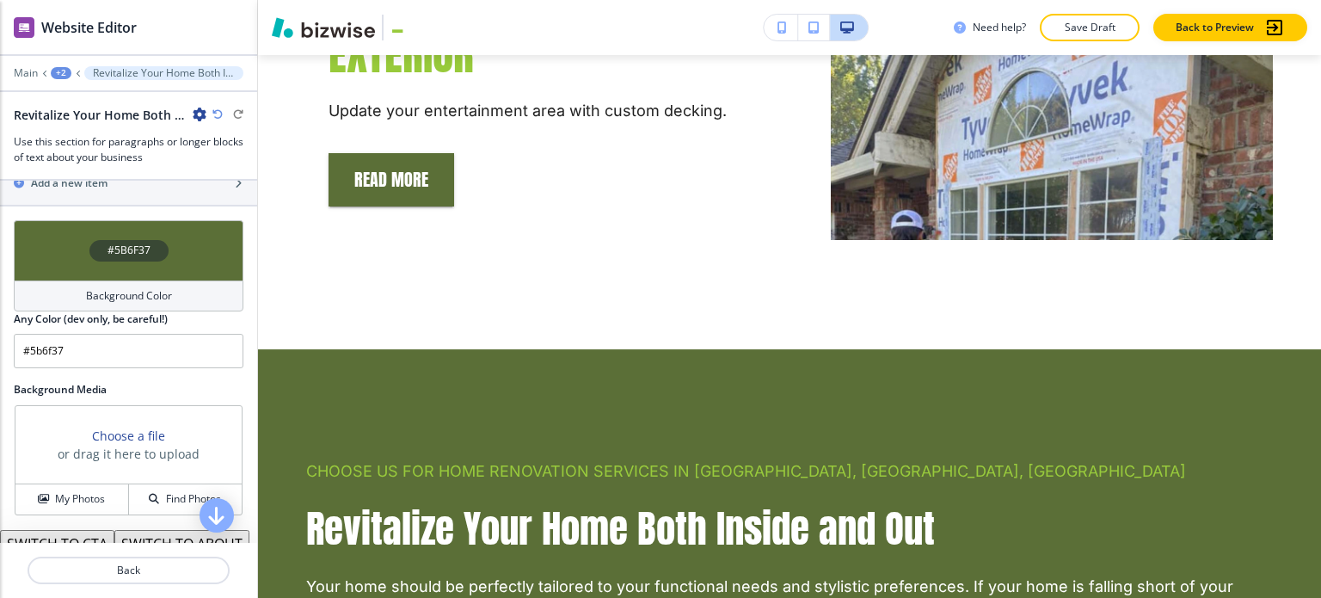
click at [24, 21] on button "X" at bounding box center [12, 10] width 24 height 21
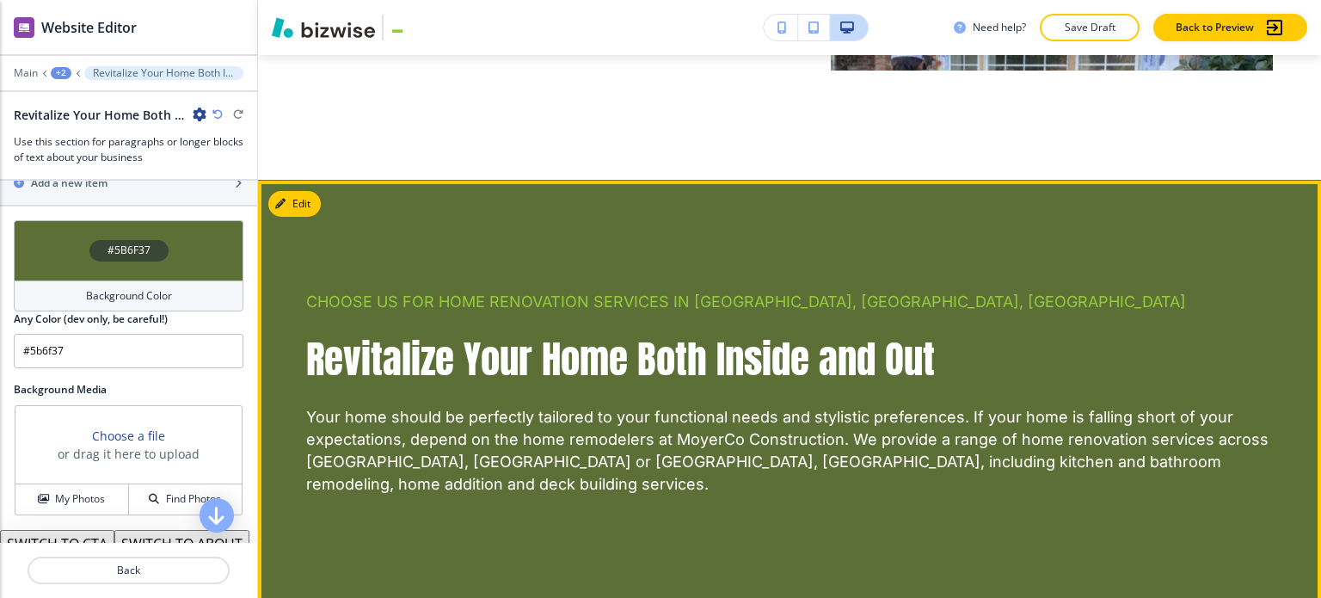
scroll to position [1720, 0]
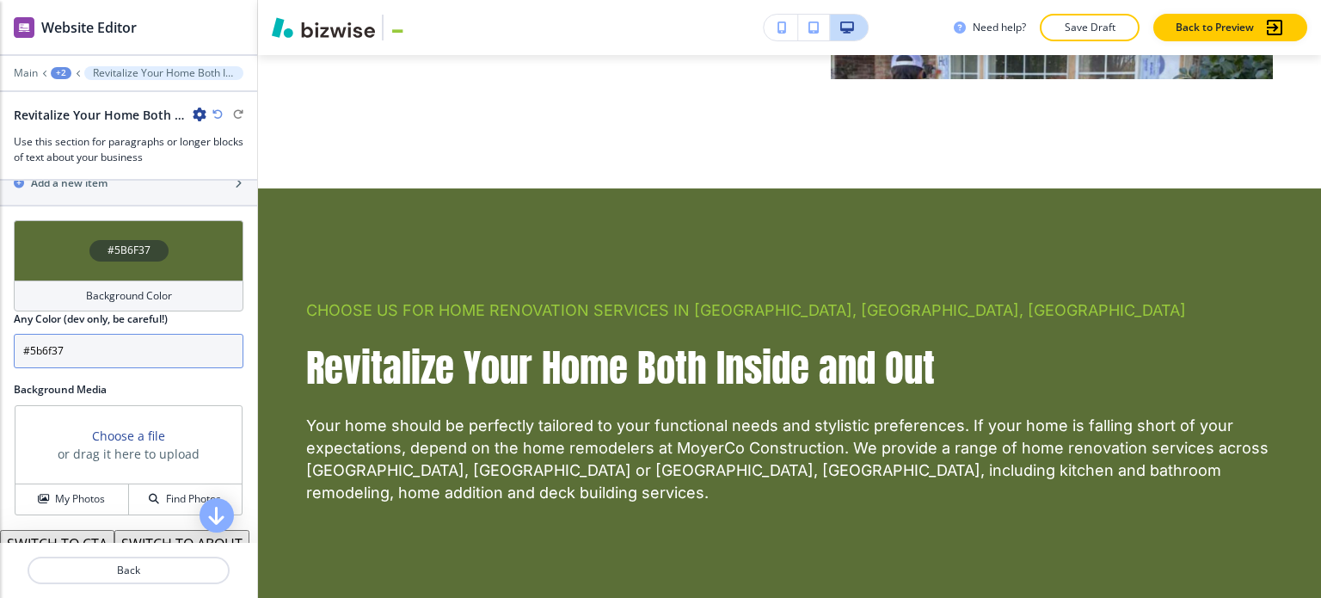
click at [170, 271] on div "#5B6F37" at bounding box center [129, 250] width 230 height 60
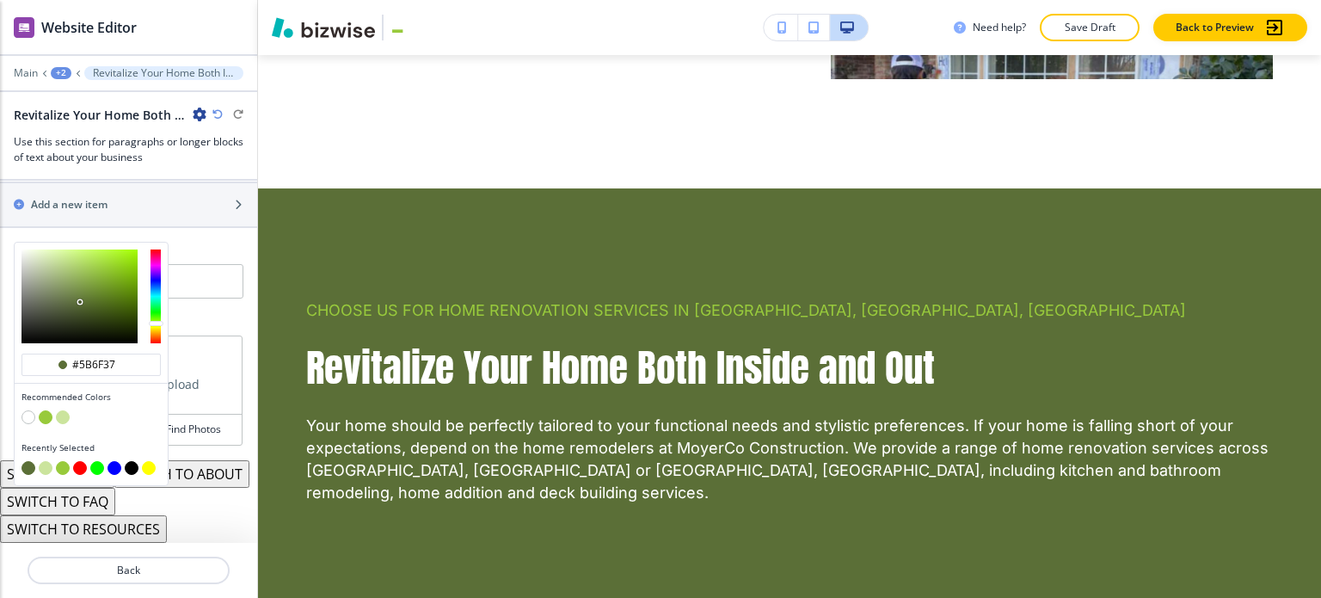
click at [132, 461] on button "button" at bounding box center [132, 468] width 14 height 14
type input "#000000"
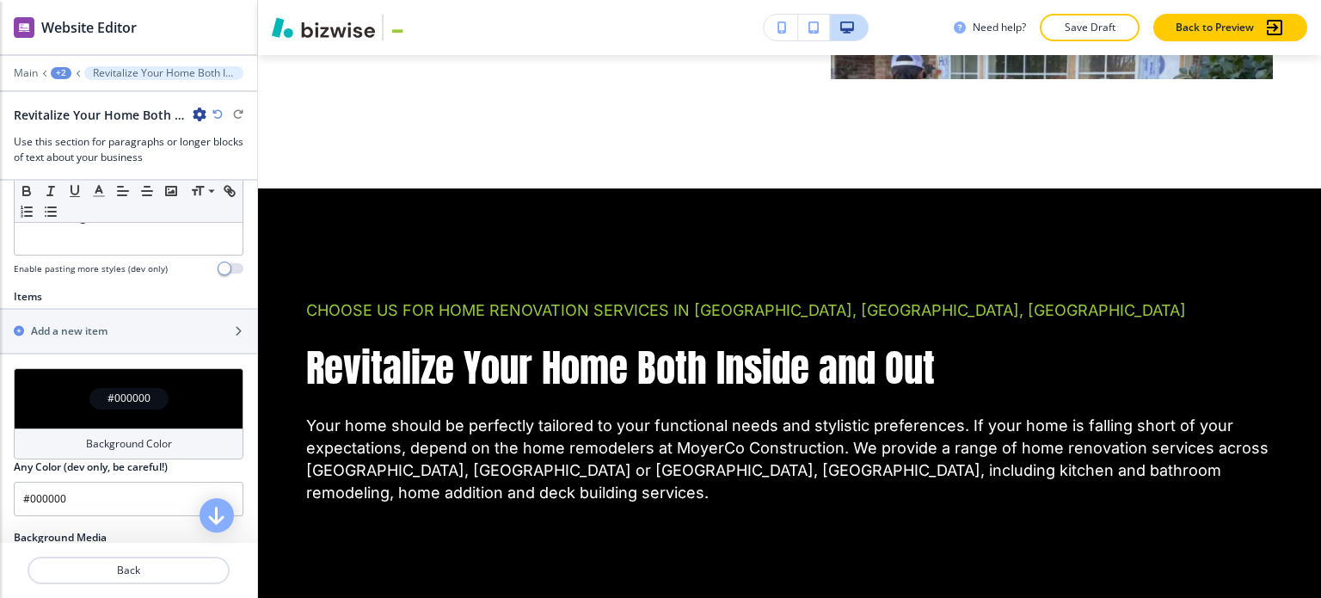
scroll to position [516, 0]
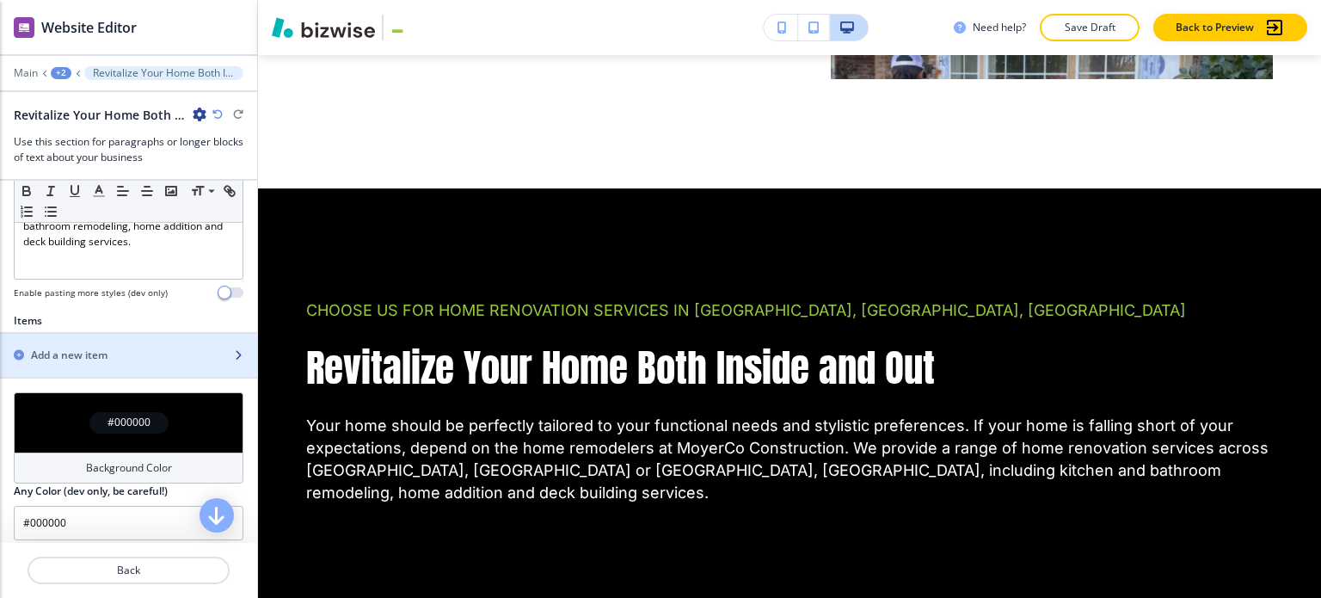
click at [134, 349] on div "Add a new item" at bounding box center [109, 354] width 219 height 15
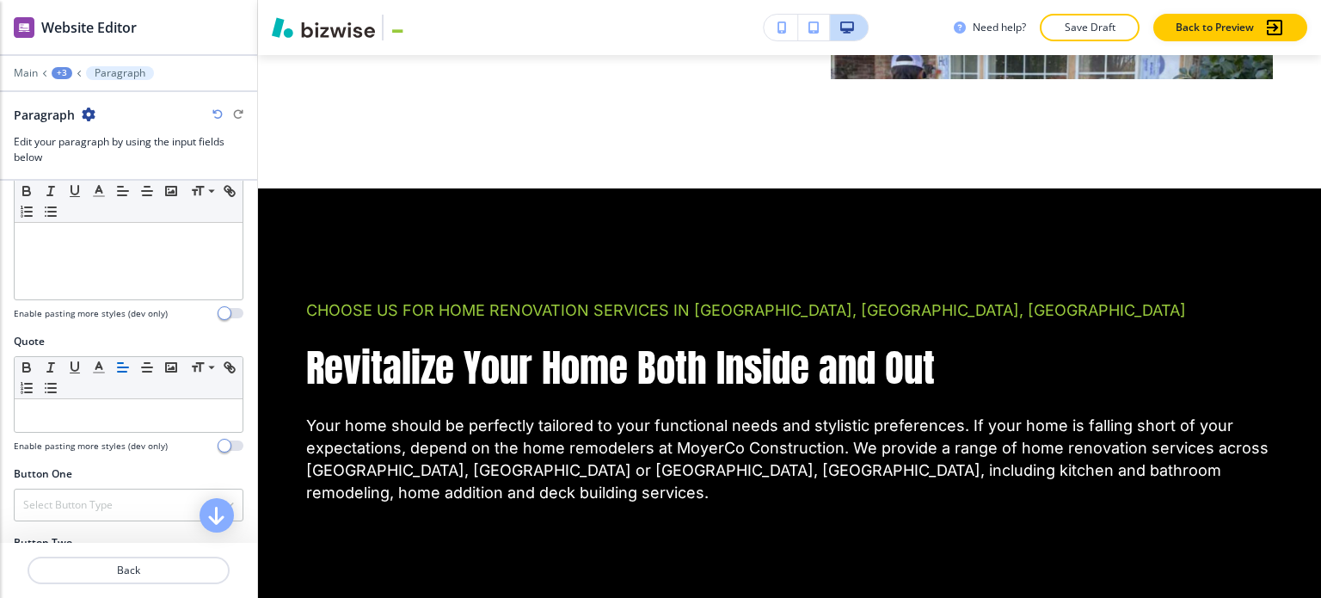
scroll to position [665, 0]
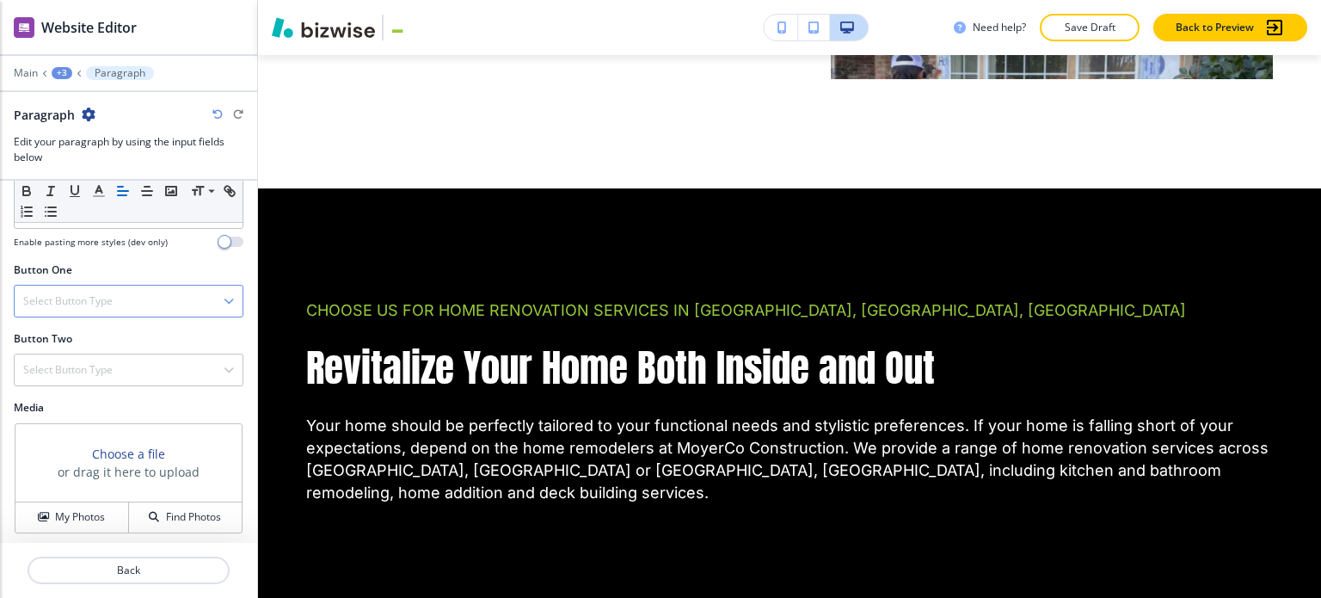
click at [134, 301] on div "Select Button Type" at bounding box center [129, 301] width 228 height 31
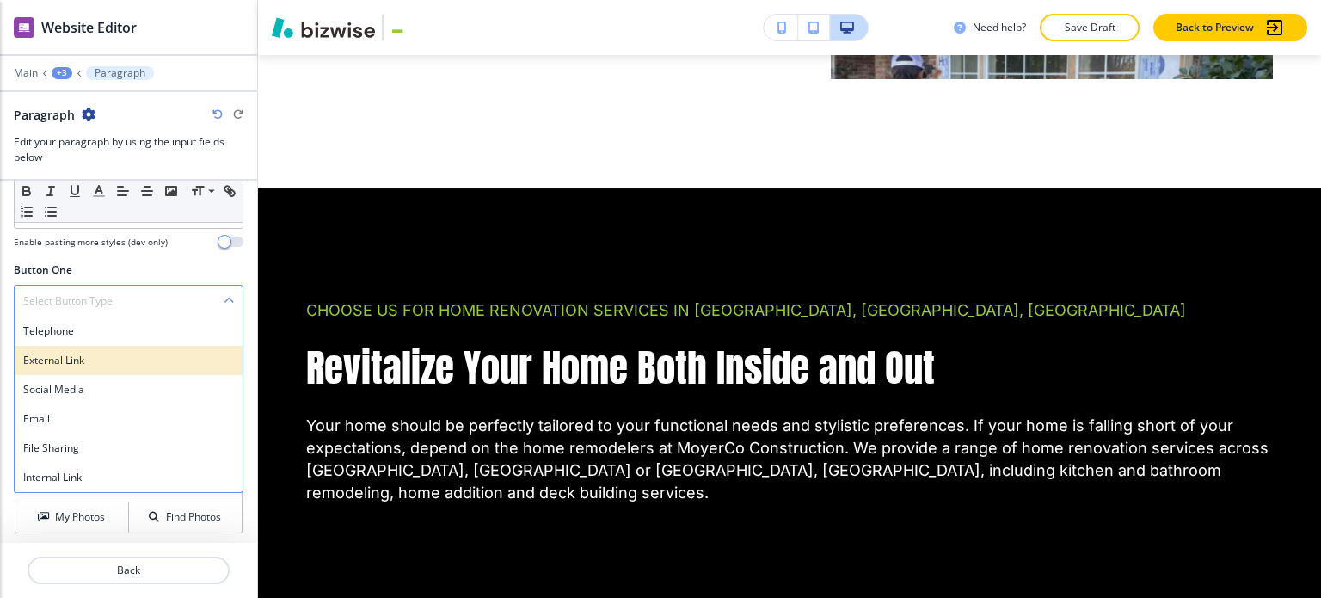
click at [128, 359] on h4 "External Link" at bounding box center [128, 360] width 211 height 15
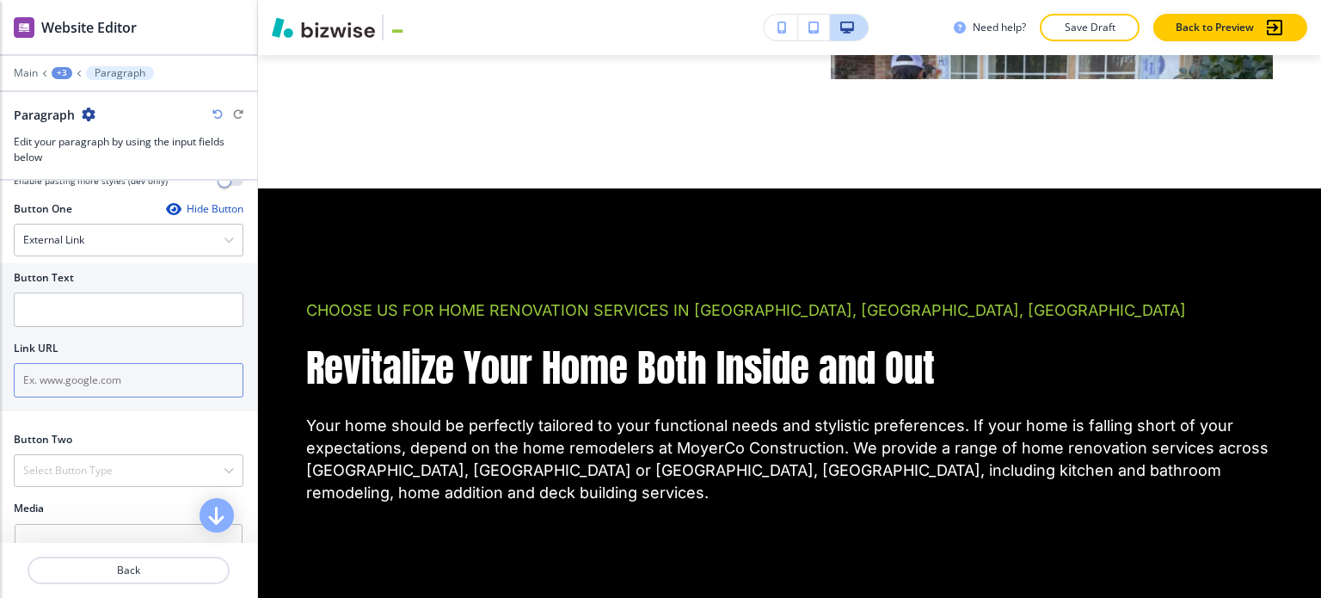
scroll to position [751, 0]
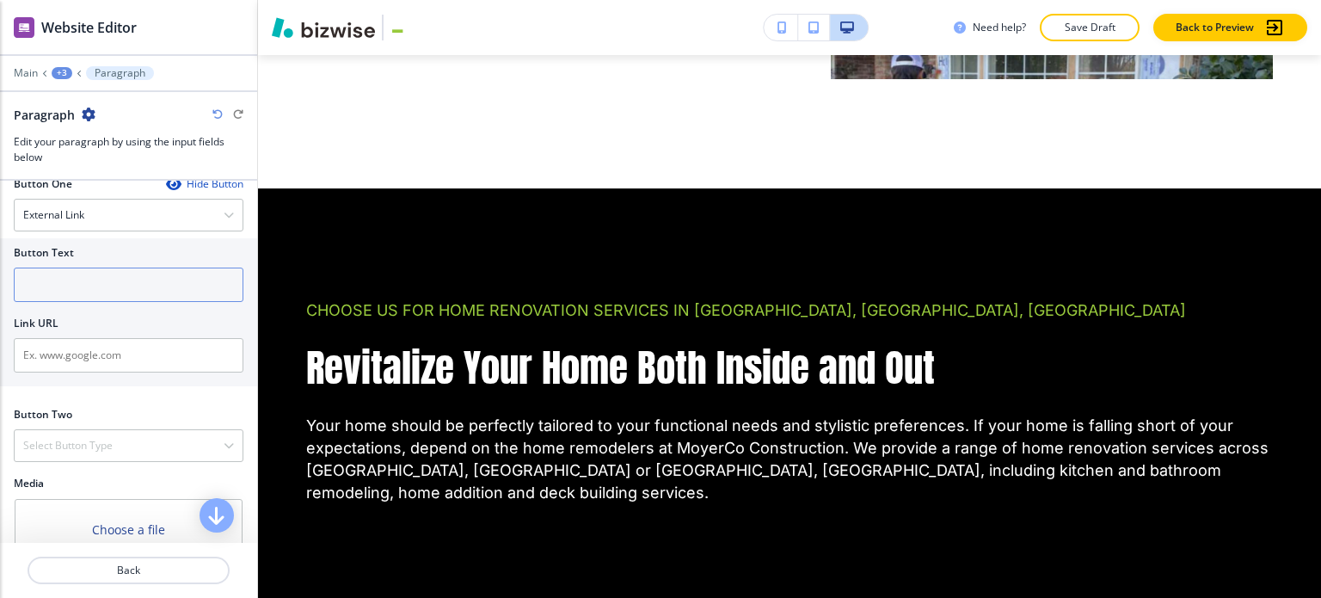
click at [86, 274] on input "text" at bounding box center [129, 284] width 230 height 34
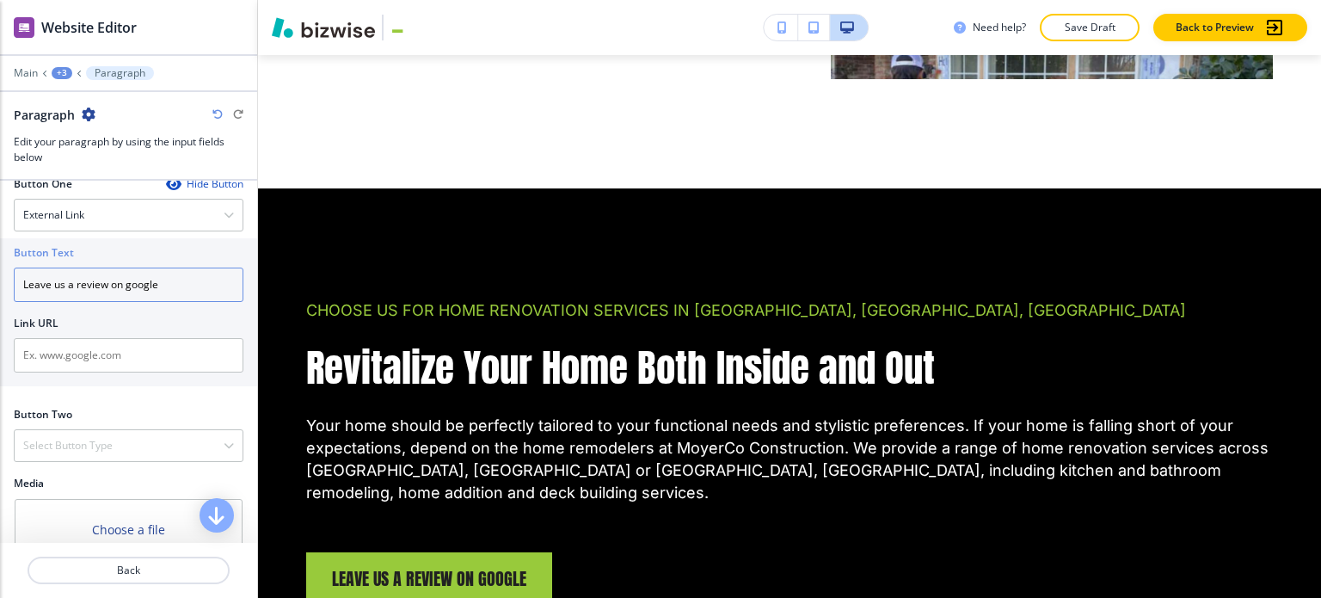
type input "Leave us a review on google"
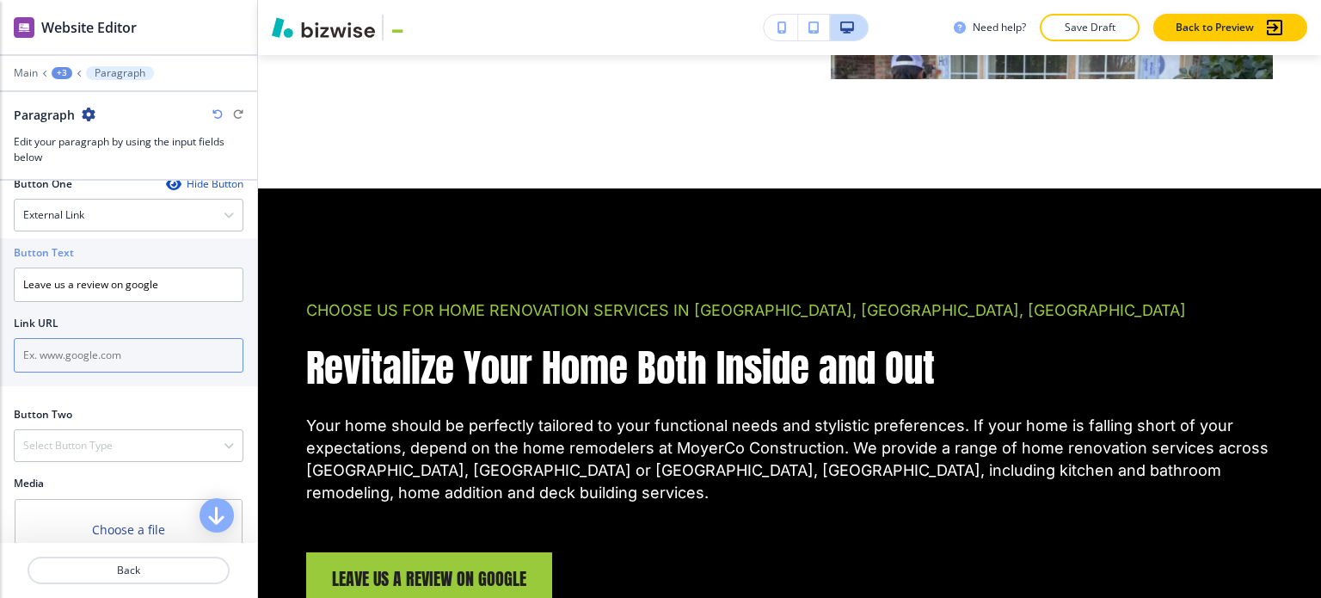
click at [104, 361] on input "text" at bounding box center [129, 355] width 230 height 34
paste input "https://195.3.220.74/maps/place/MoyerCo+Construction/@38.718663,-120.8394946,8z…"
type input "https://195.3.220.74/maps/place/MoyerCo+Construction/@38.718663,-120.8394946,8z…"
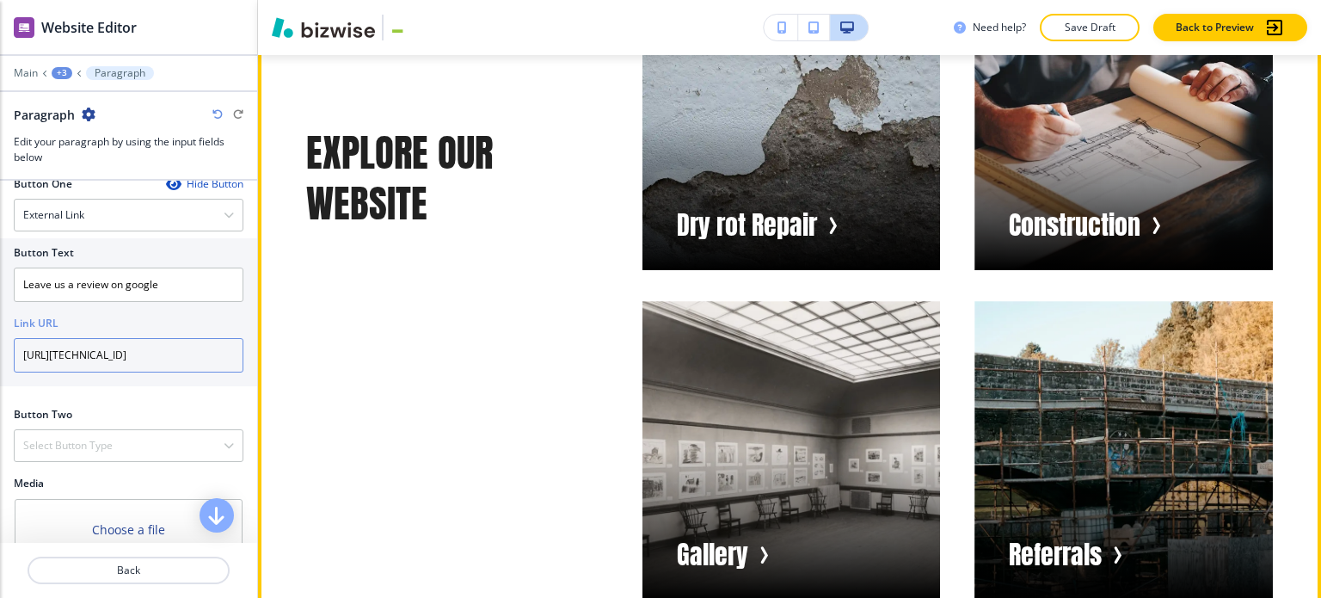
scroll to position [3526, 0]
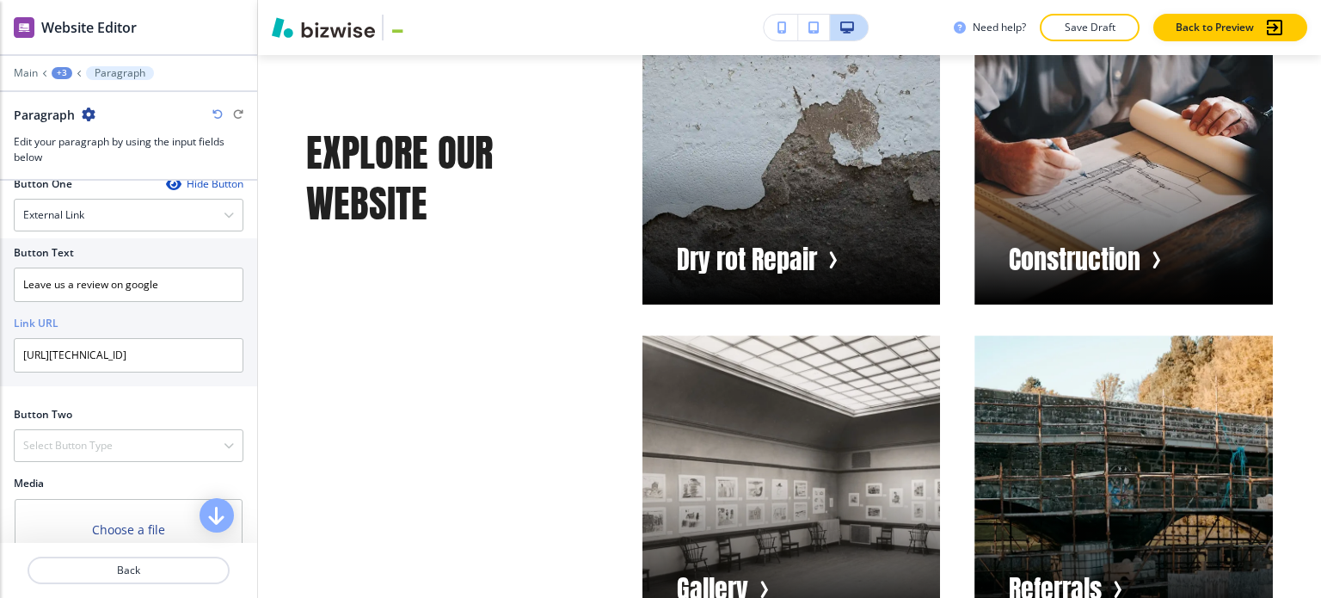
click at [60, 71] on div "+3" at bounding box center [62, 73] width 21 height 12
click at [113, 160] on p "Revitalize Your Home Both Inside and Out" at bounding box center [107, 160] width 88 height 15
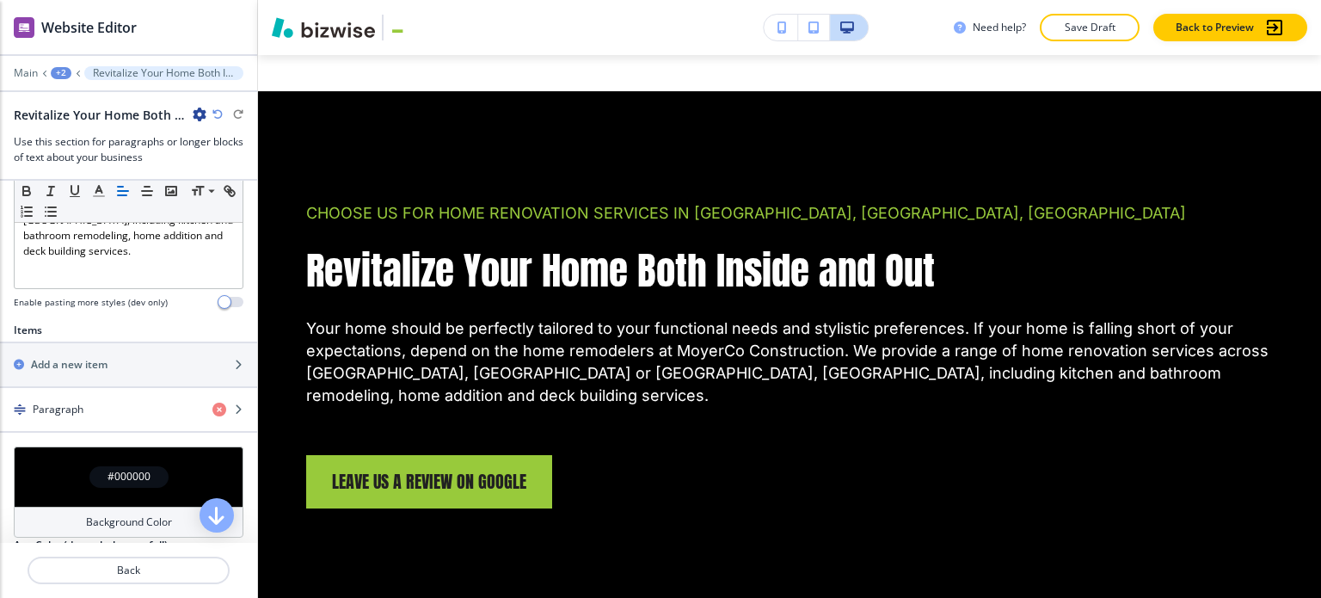
scroll to position [516, 0]
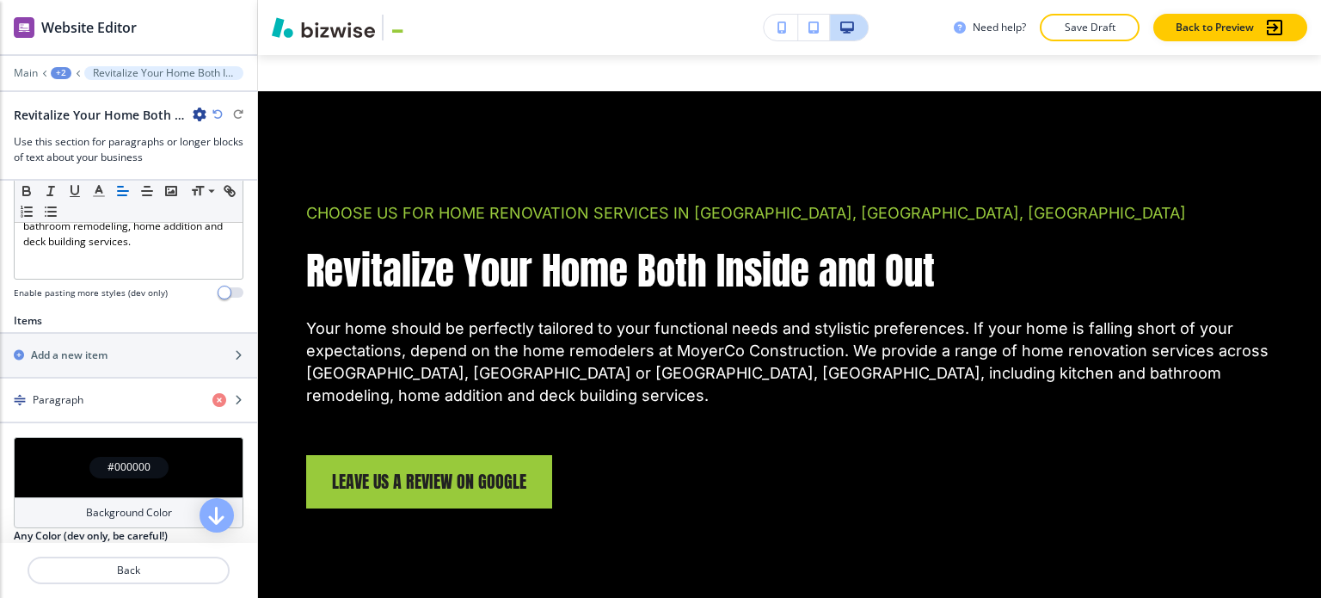
click at [67, 70] on div "+2" at bounding box center [61, 73] width 21 height 12
click at [93, 142] on button "Home" at bounding box center [106, 130] width 110 height 31
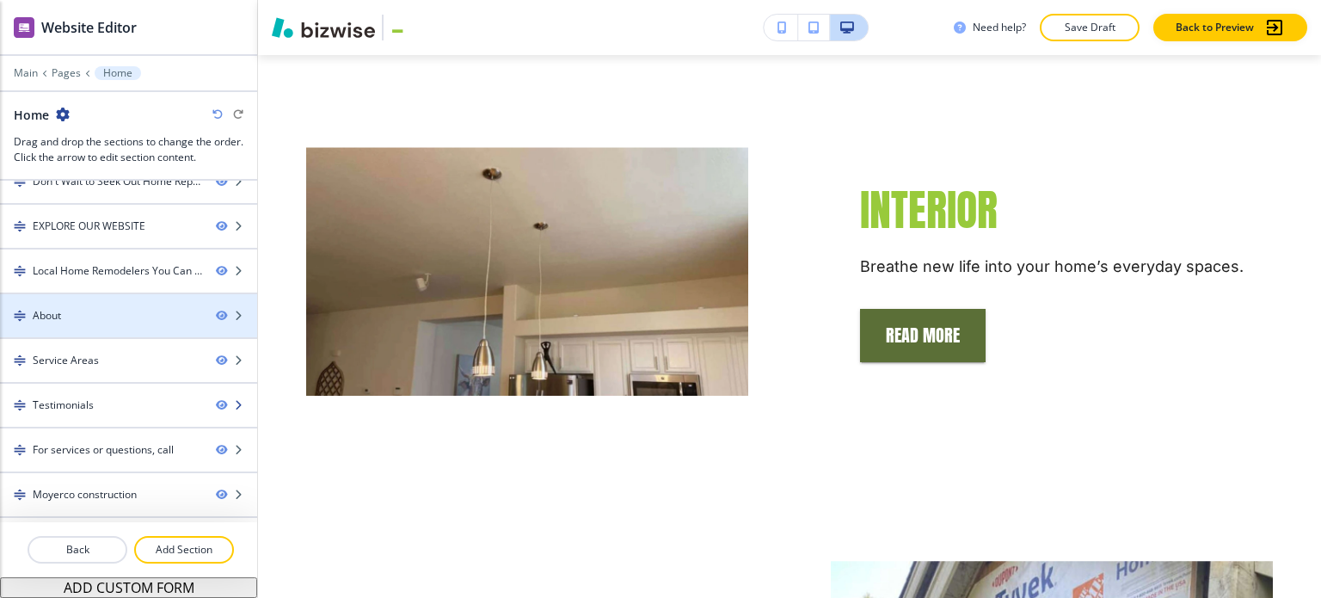
scroll to position [233, 0]
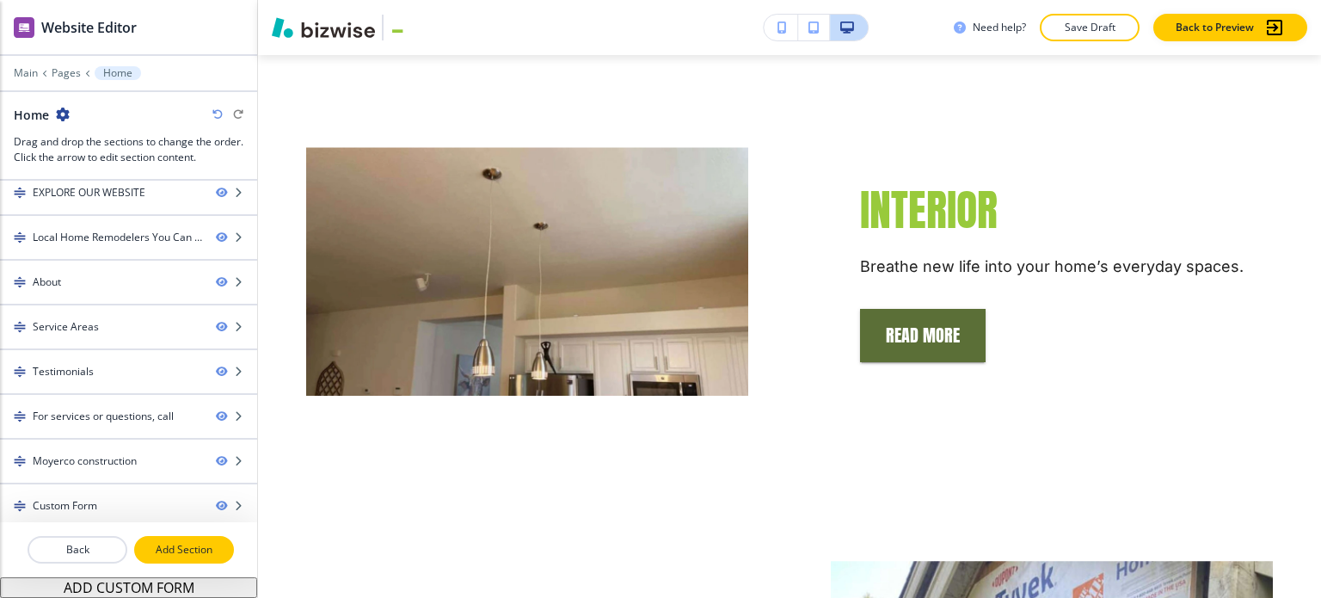
click at [198, 560] on button "Add Section" at bounding box center [184, 550] width 100 height 28
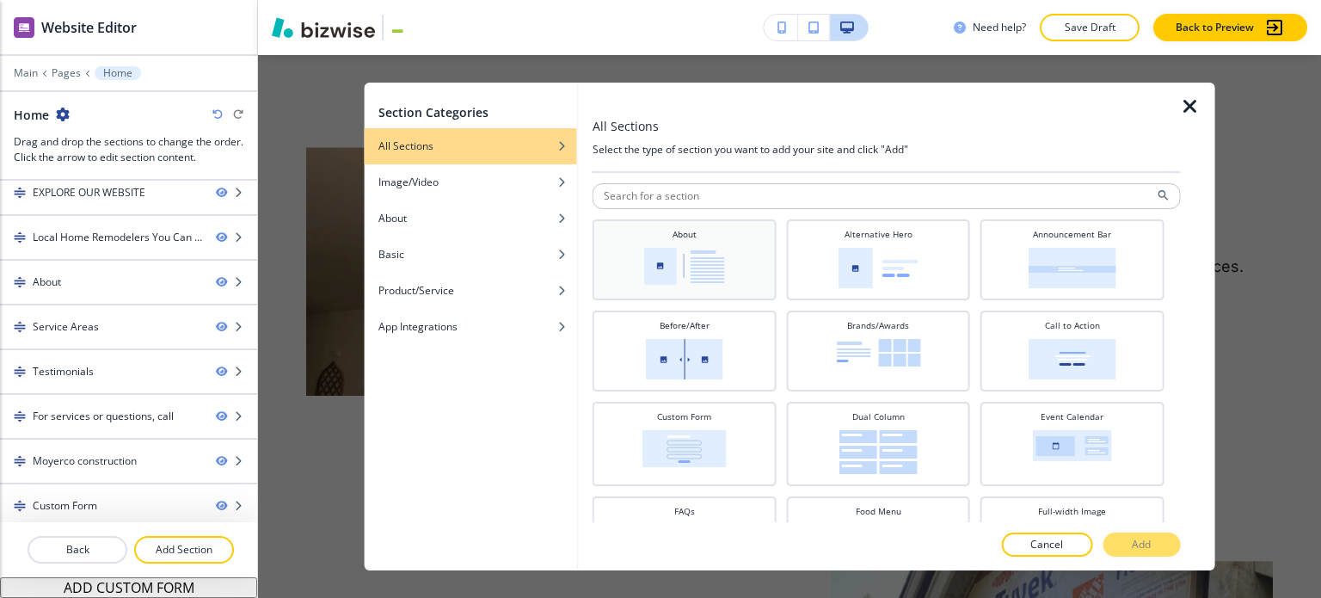
click at [632, 267] on div "About" at bounding box center [684, 258] width 167 height 60
click at [1137, 543] on p "Add" at bounding box center [1141, 544] width 19 height 15
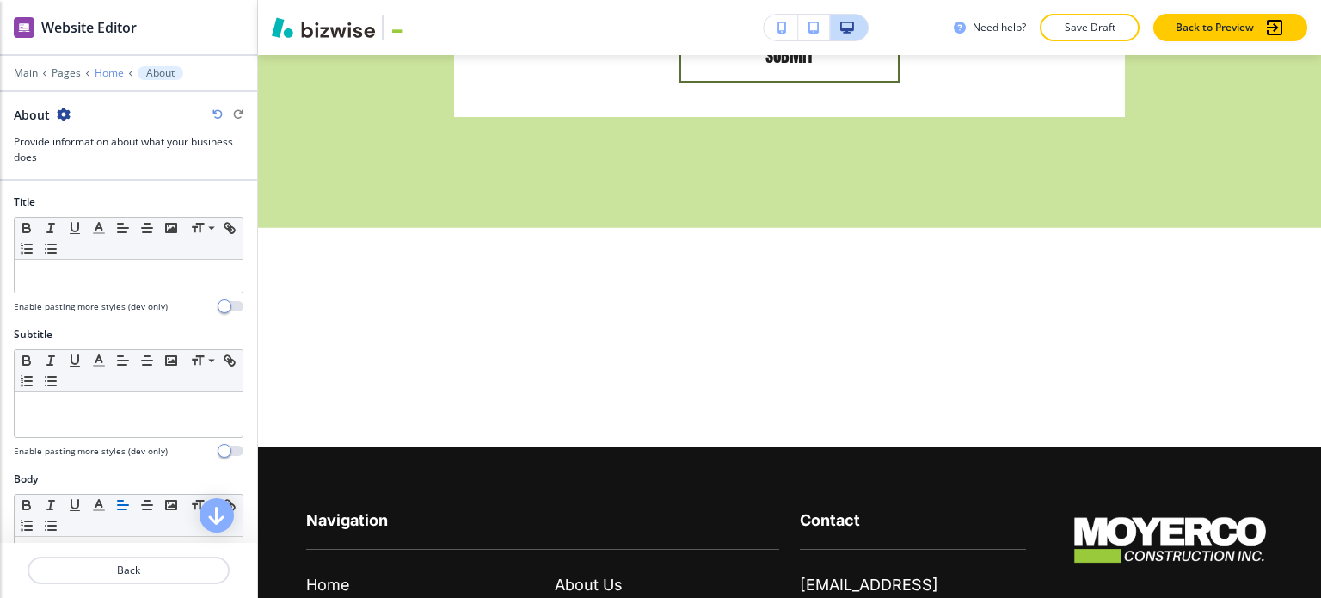
click at [113, 71] on p "Home" at bounding box center [109, 73] width 29 height 12
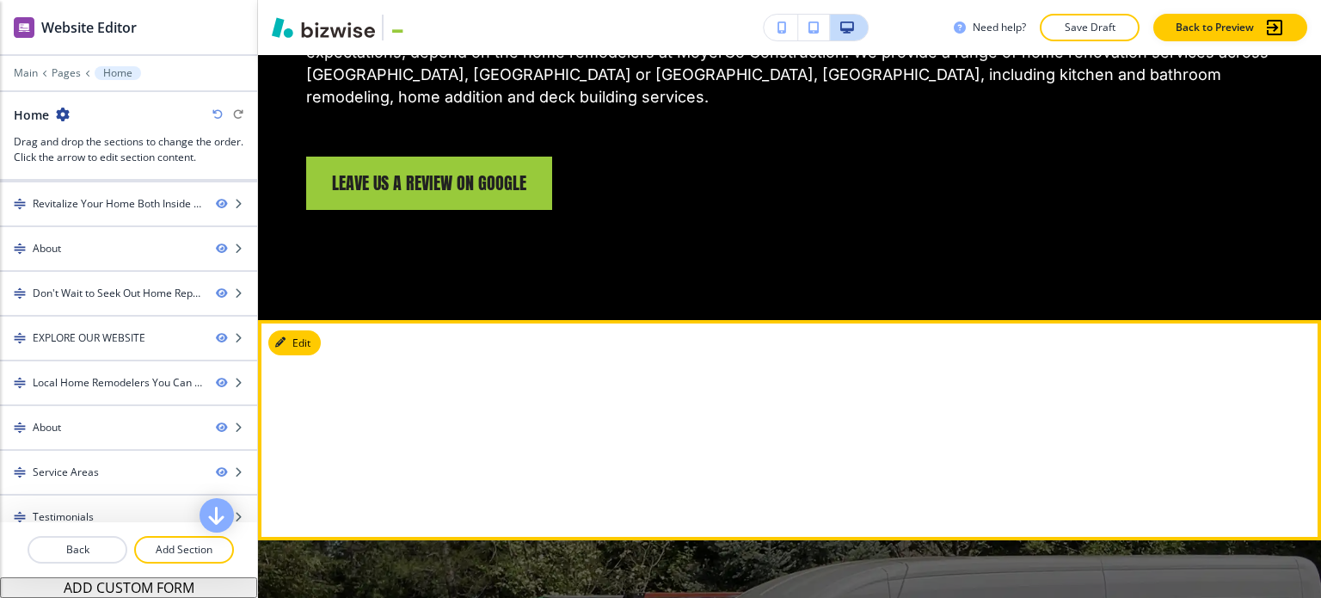
scroll to position [2085, 0]
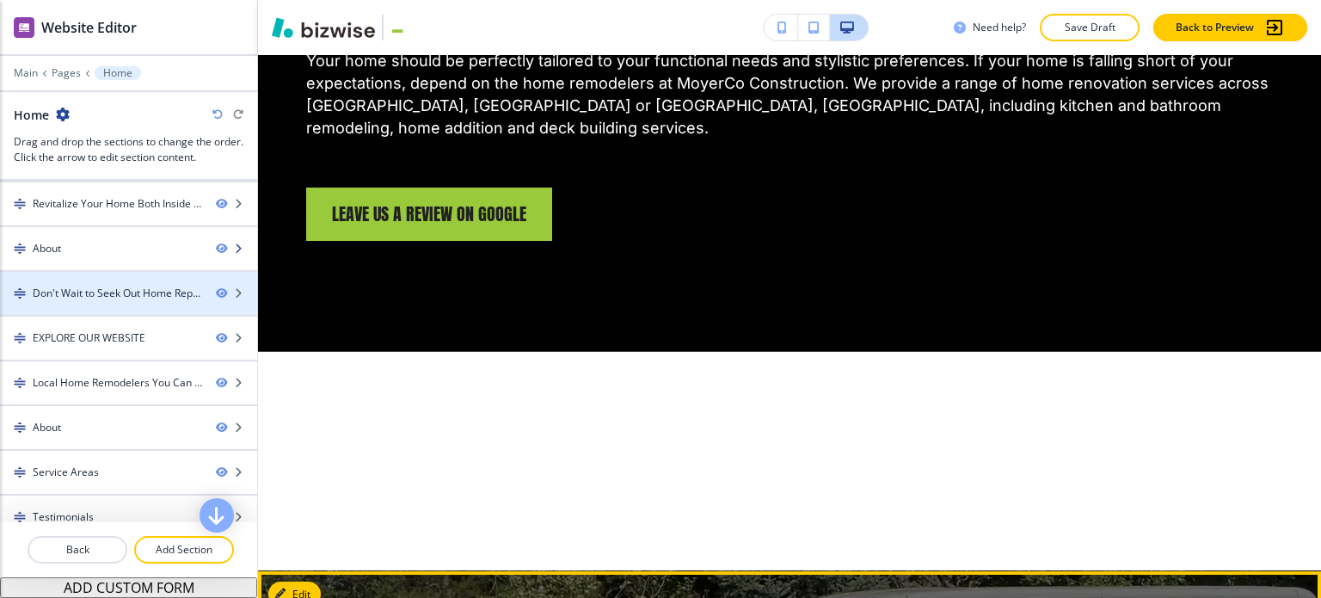
click at [109, 257] on div at bounding box center [128, 263] width 257 height 14
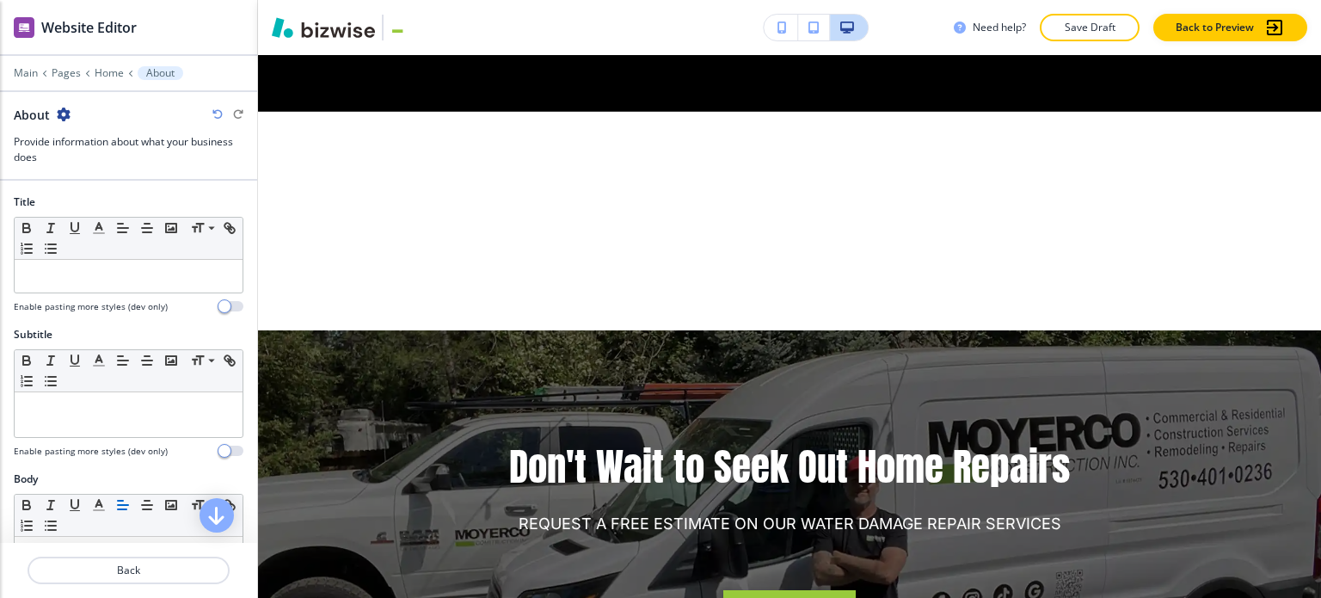
scroll to position [2343, 0]
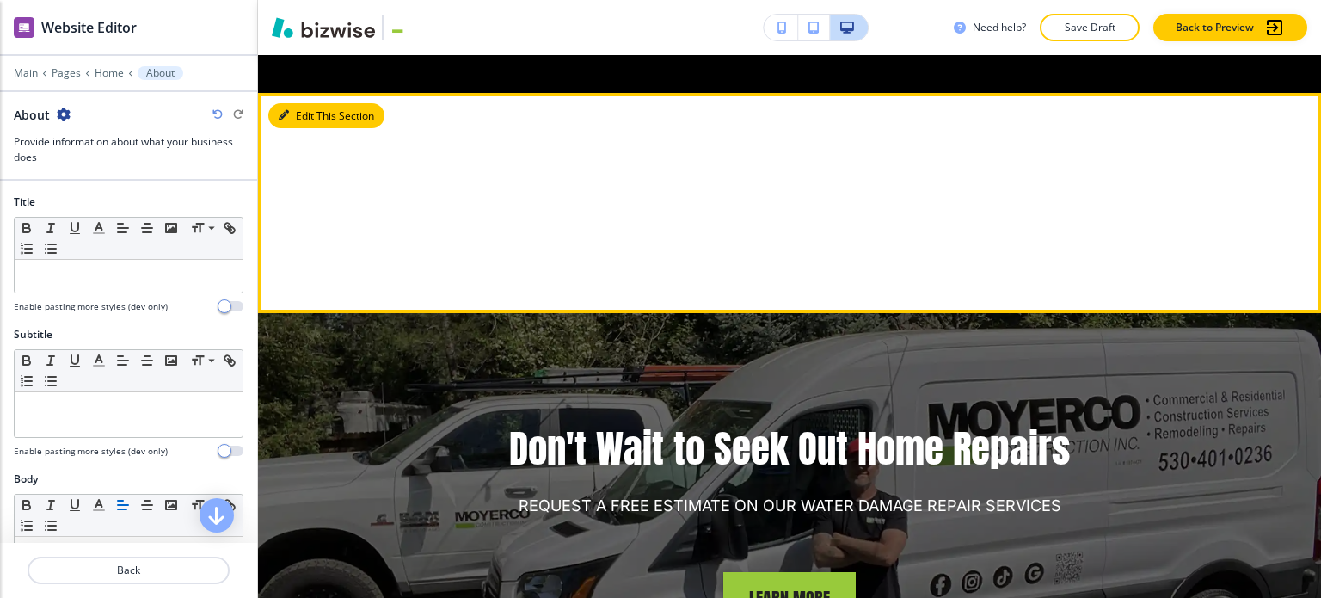
click at [296, 103] on button "Edit This Section" at bounding box center [326, 116] width 116 height 26
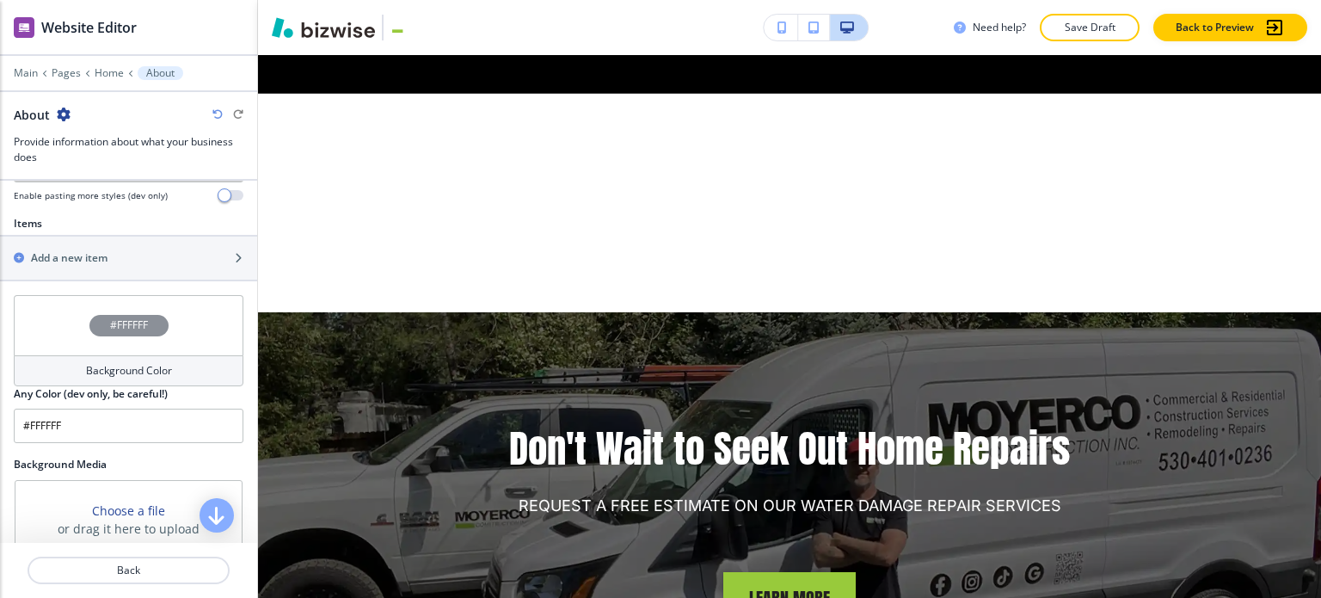
scroll to position [602, 0]
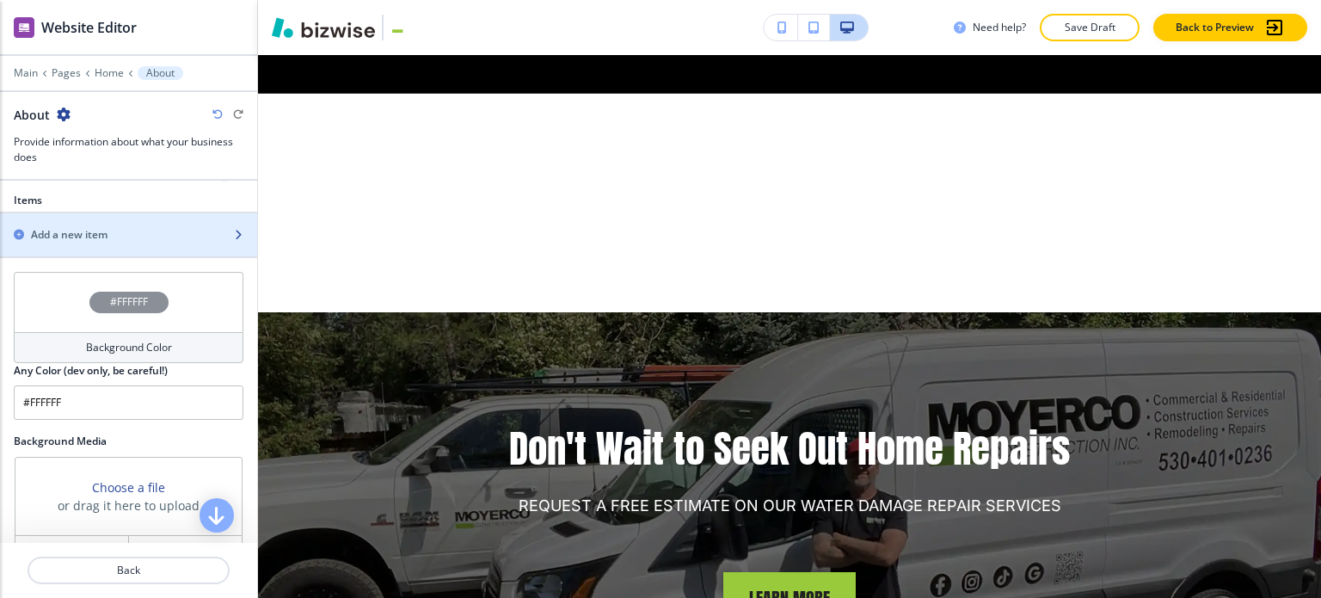
click at [132, 243] on div "button" at bounding box center [128, 250] width 257 height 14
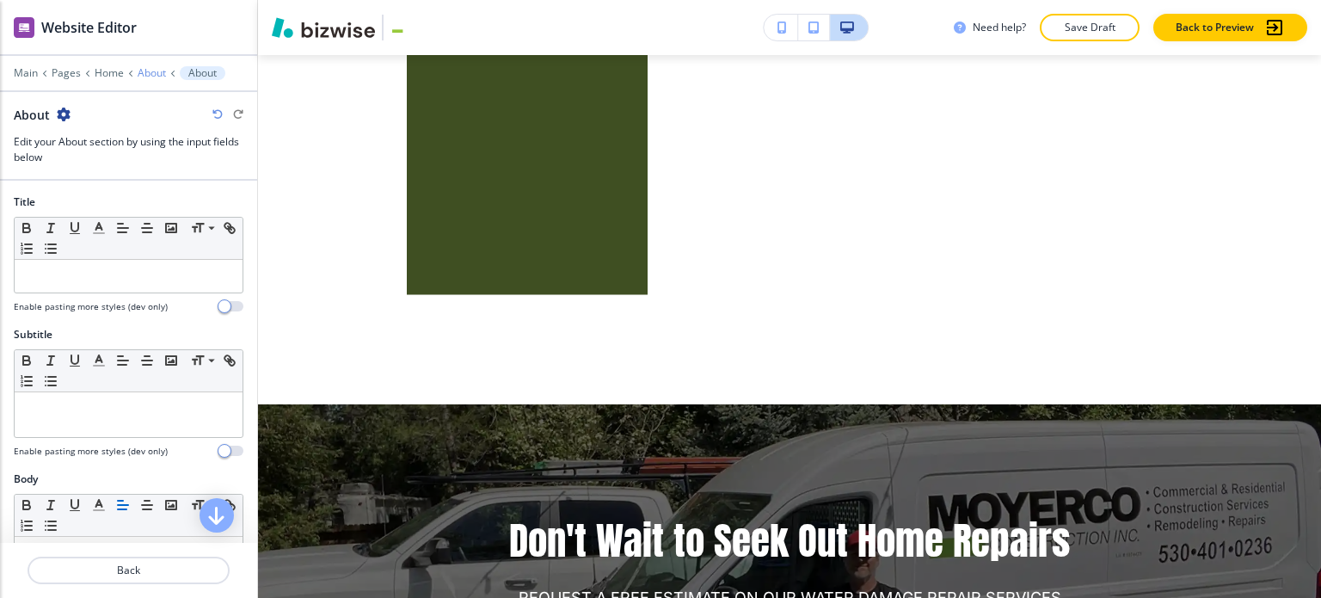
click at [157, 73] on p "About" at bounding box center [152, 73] width 28 height 12
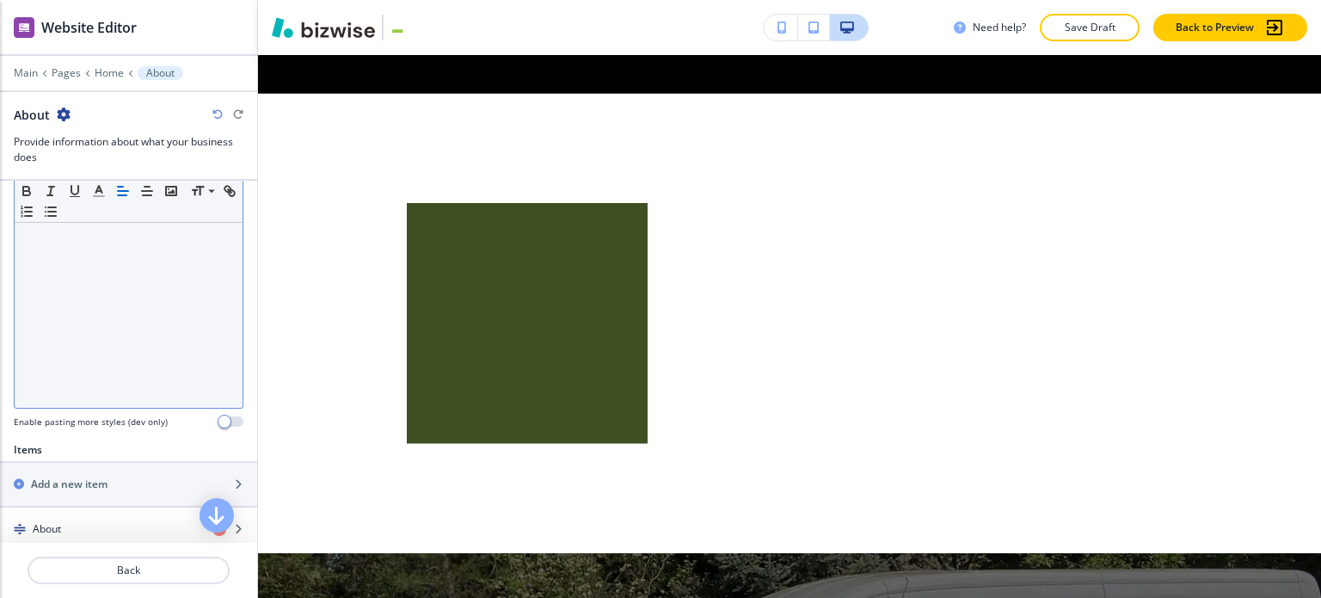
scroll to position [516, 0]
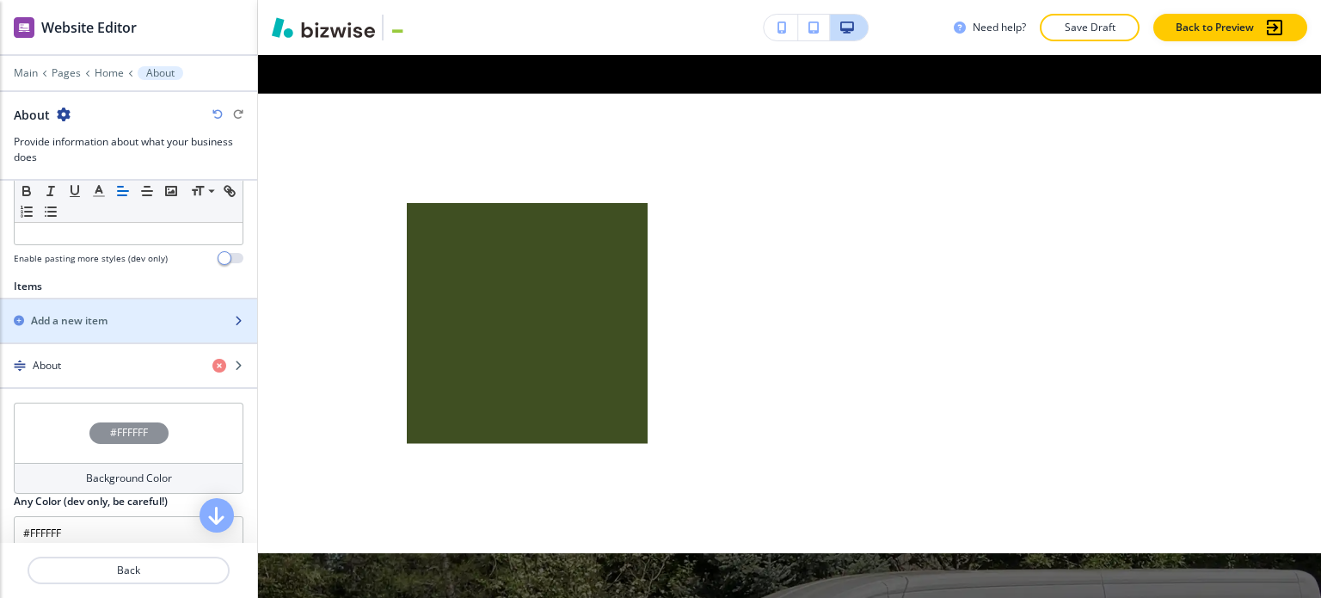
click at [110, 319] on div "Add a new item" at bounding box center [109, 320] width 219 height 15
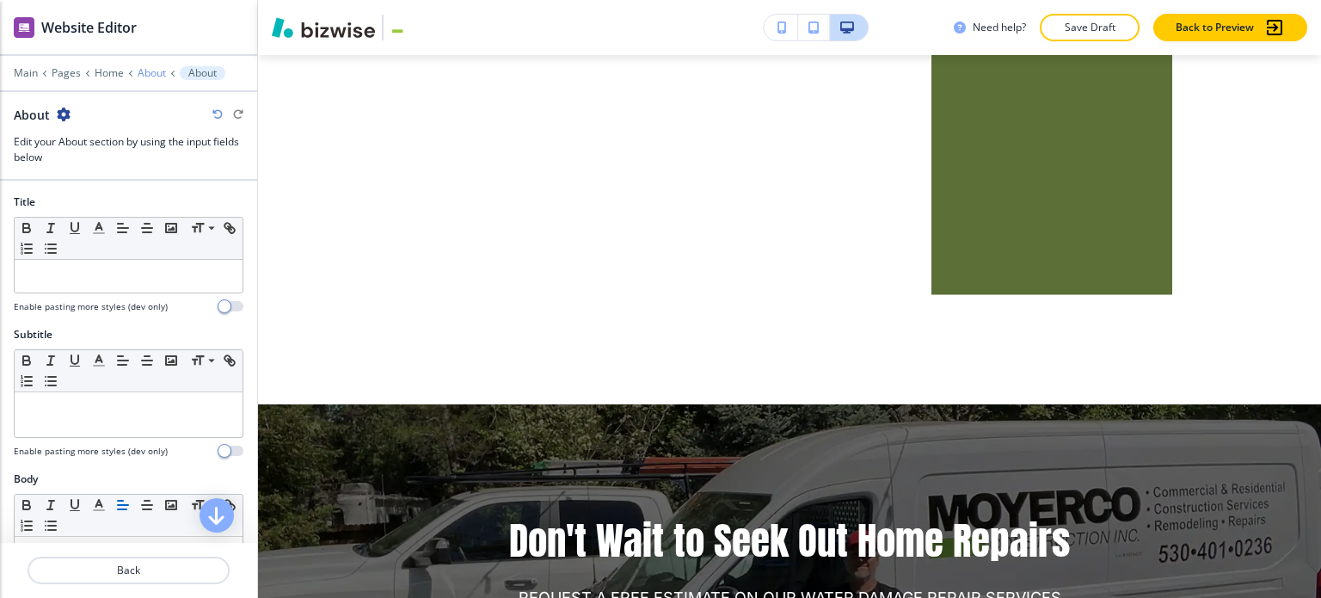
click at [148, 77] on p "About" at bounding box center [152, 73] width 28 height 12
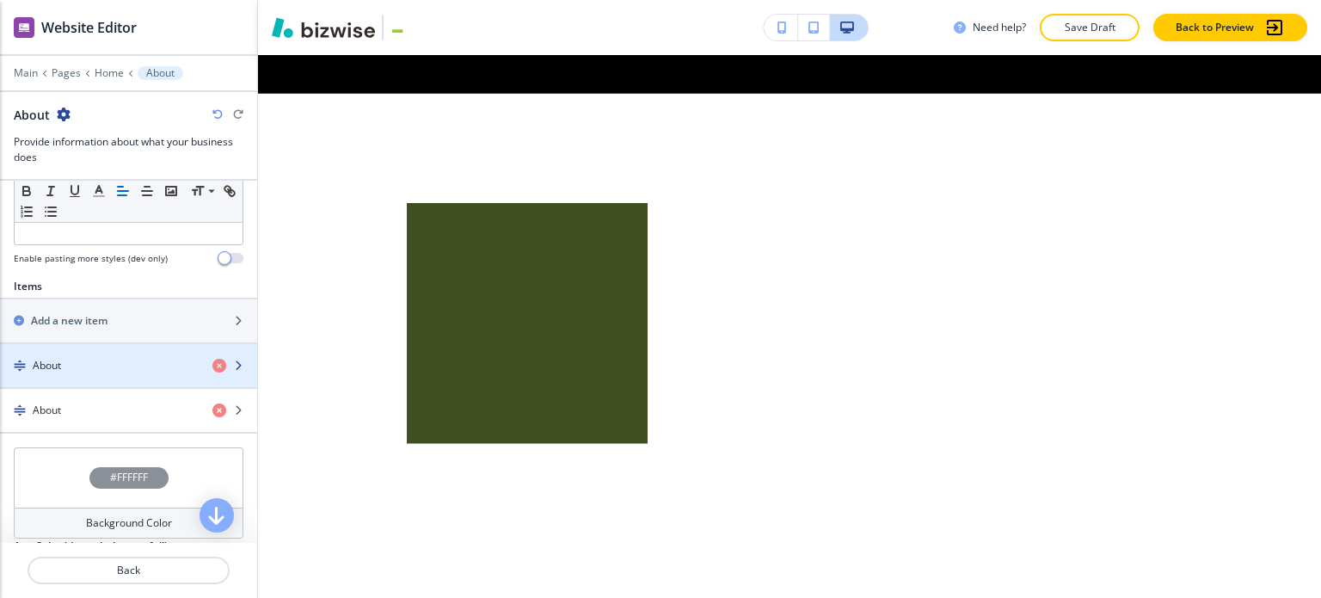
click at [86, 358] on div "About" at bounding box center [99, 365] width 199 height 15
click at [101, 353] on div "button" at bounding box center [128, 351] width 257 height 14
click at [83, 374] on div "button" at bounding box center [128, 380] width 257 height 14
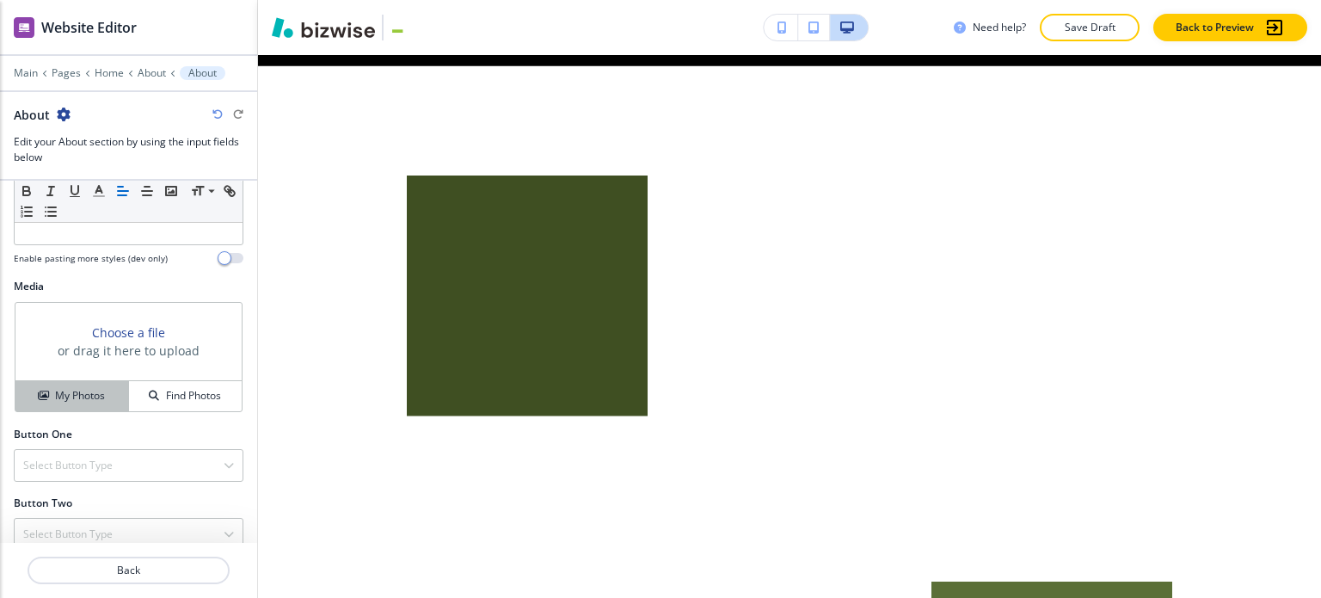
click at [103, 405] on button "My Photos" at bounding box center [72, 396] width 114 height 30
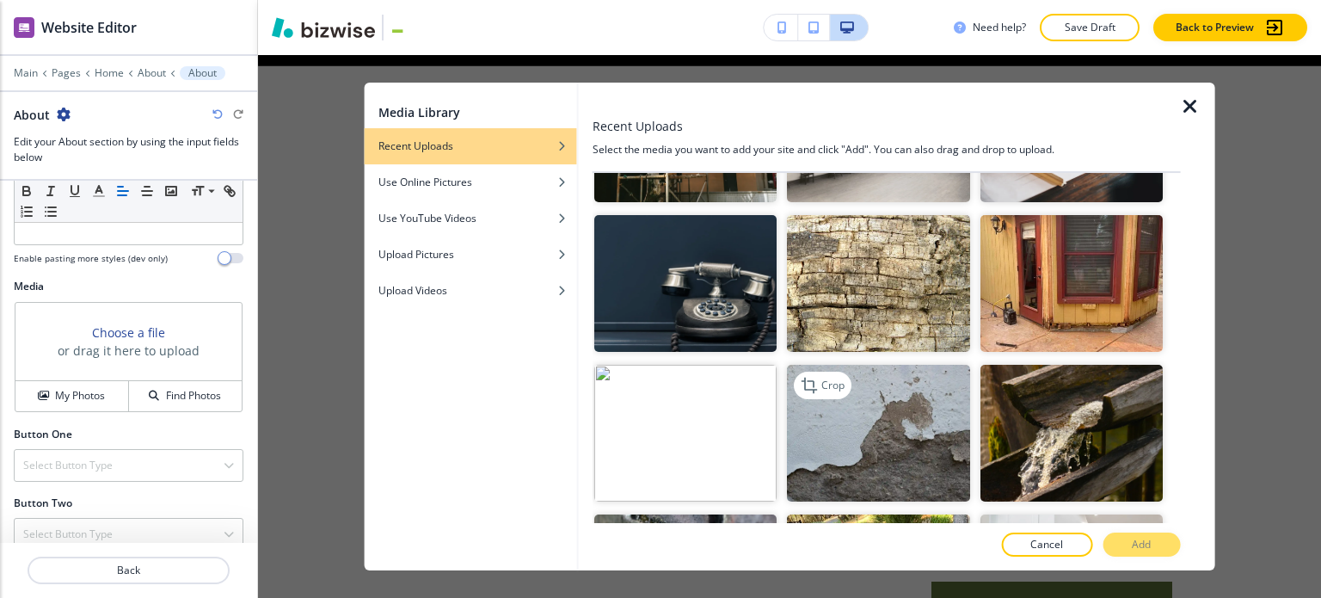
scroll to position [299, 0]
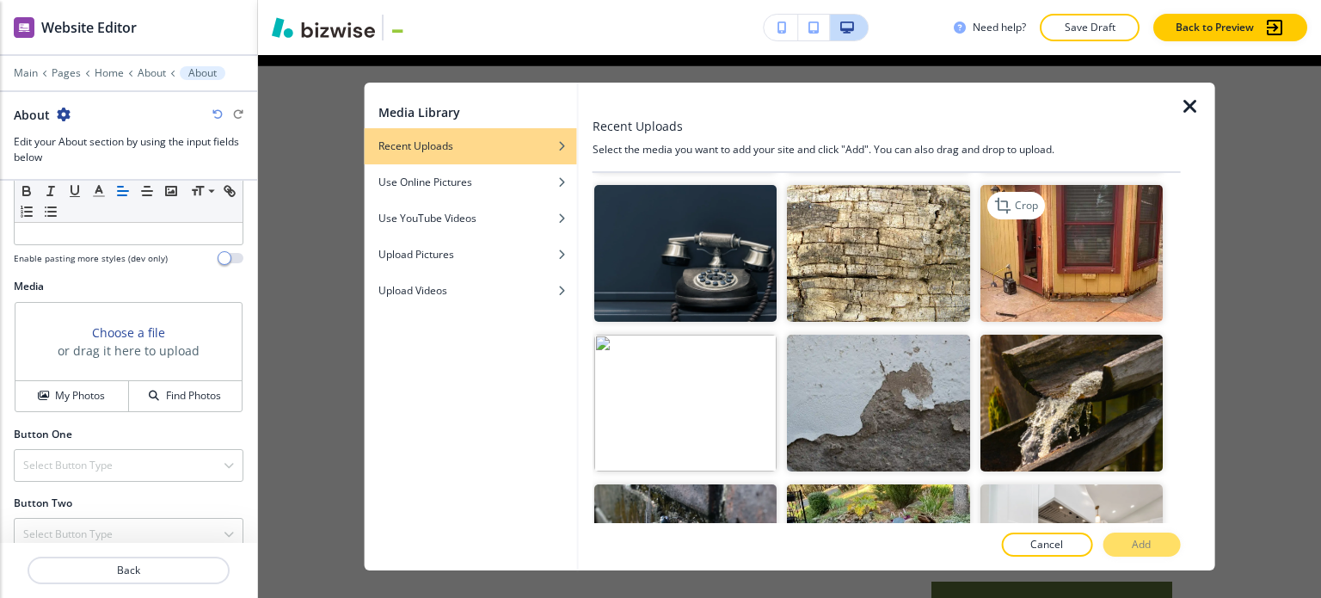
click at [1072, 274] on img "button" at bounding box center [1071, 253] width 182 height 137
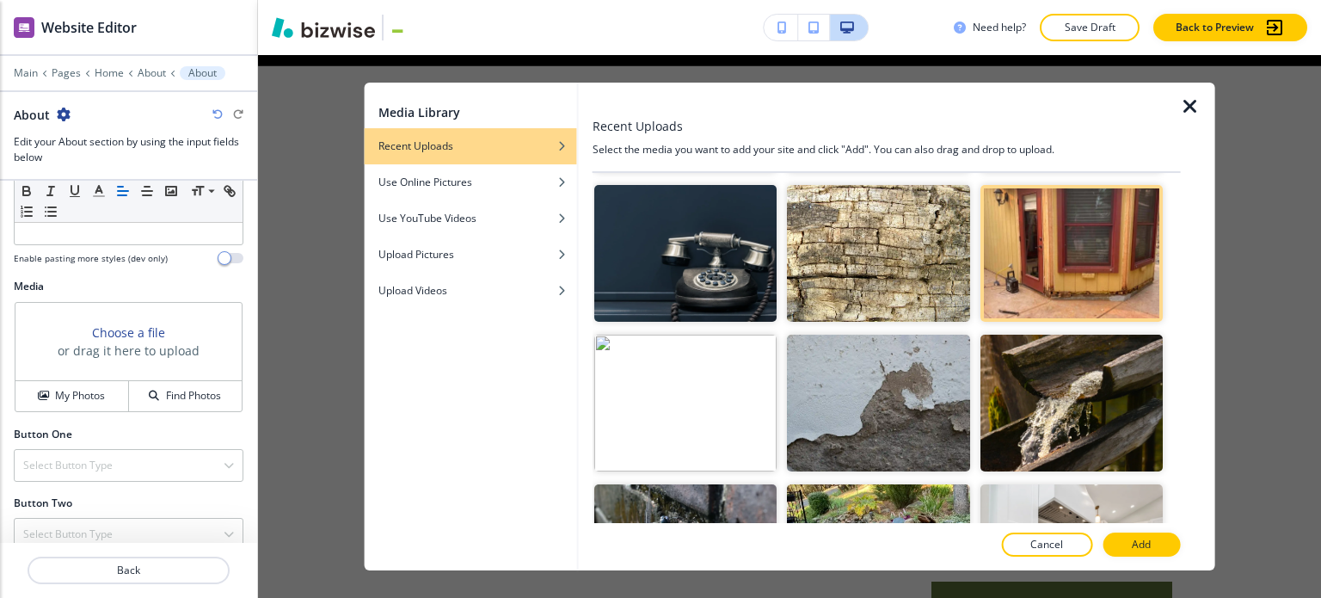
click at [1138, 540] on p "Add" at bounding box center [1141, 544] width 19 height 15
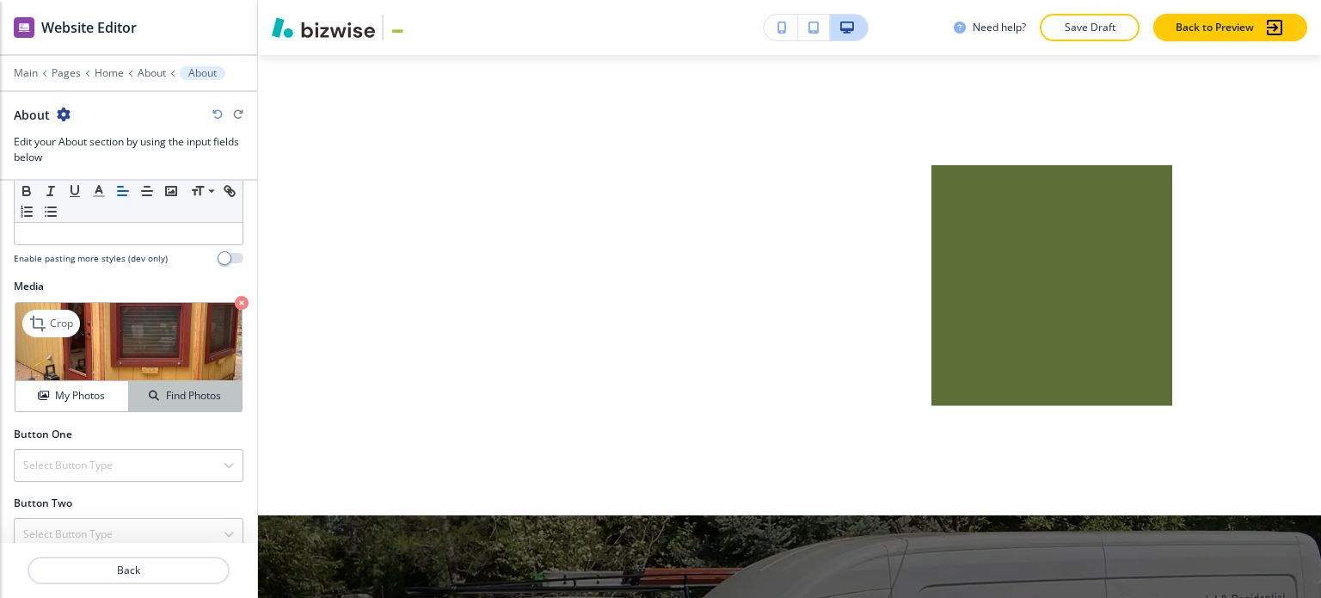
scroll to position [2542, 0]
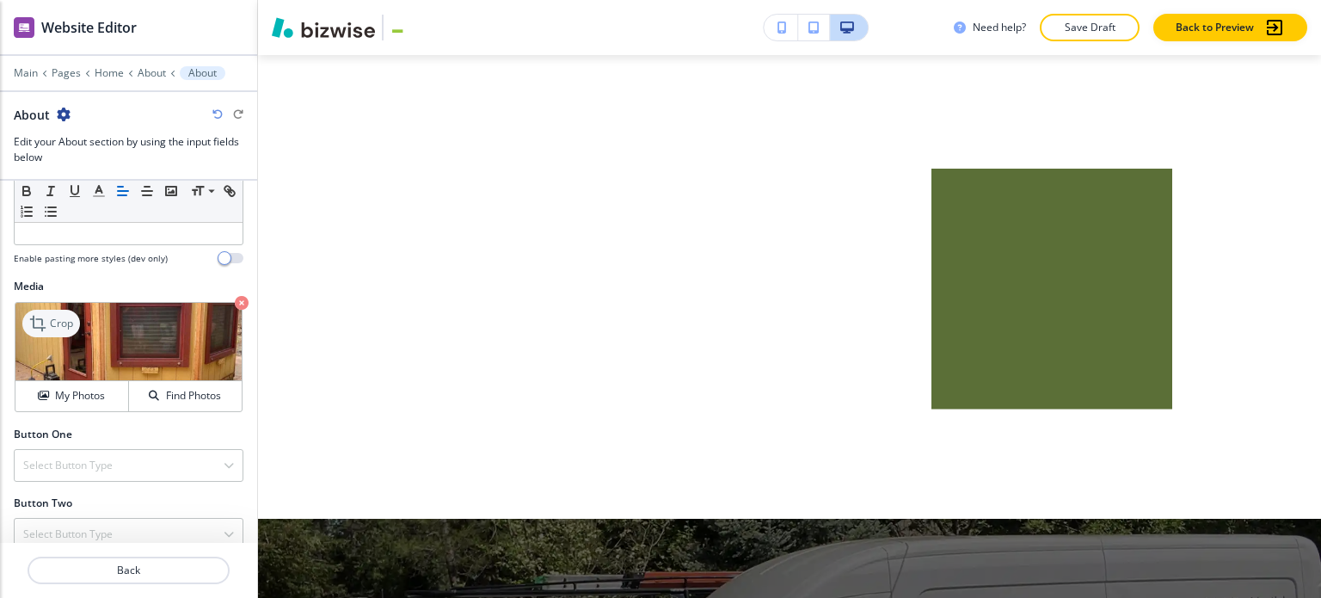
click at [60, 322] on p "Crop" at bounding box center [61, 323] width 23 height 15
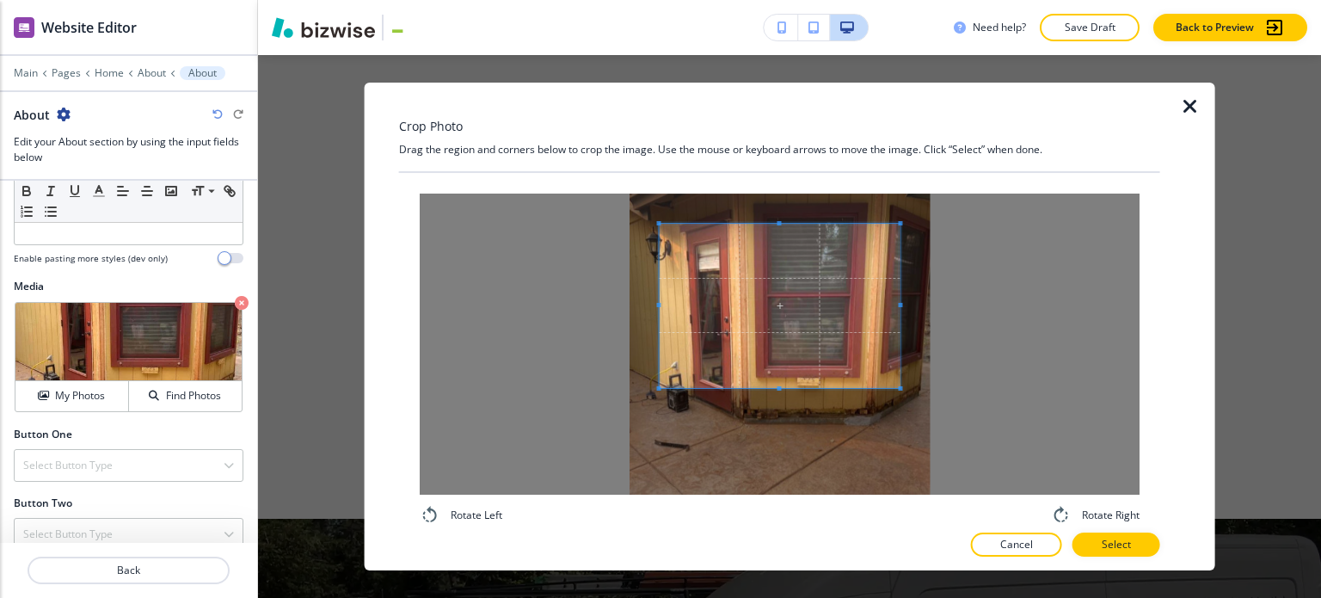
click at [782, 386] on div at bounding box center [779, 306] width 241 height 164
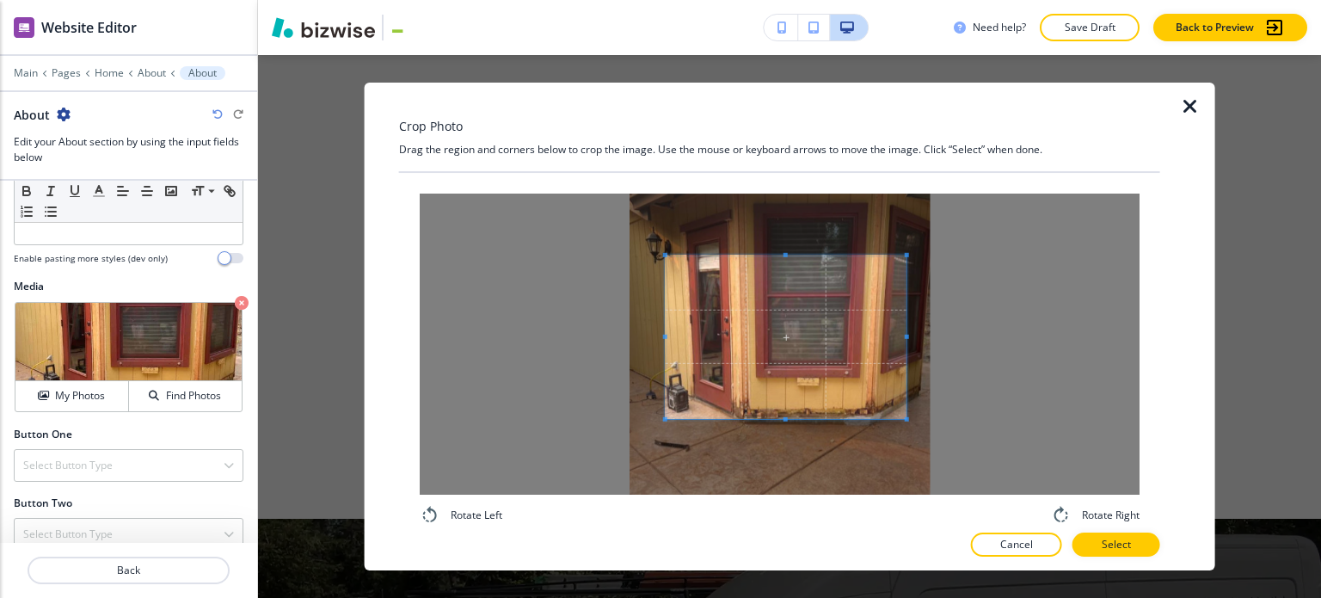
click at [788, 360] on span at bounding box center [785, 336] width 241 height 163
click at [1104, 547] on button "Select" at bounding box center [1117, 544] width 88 height 24
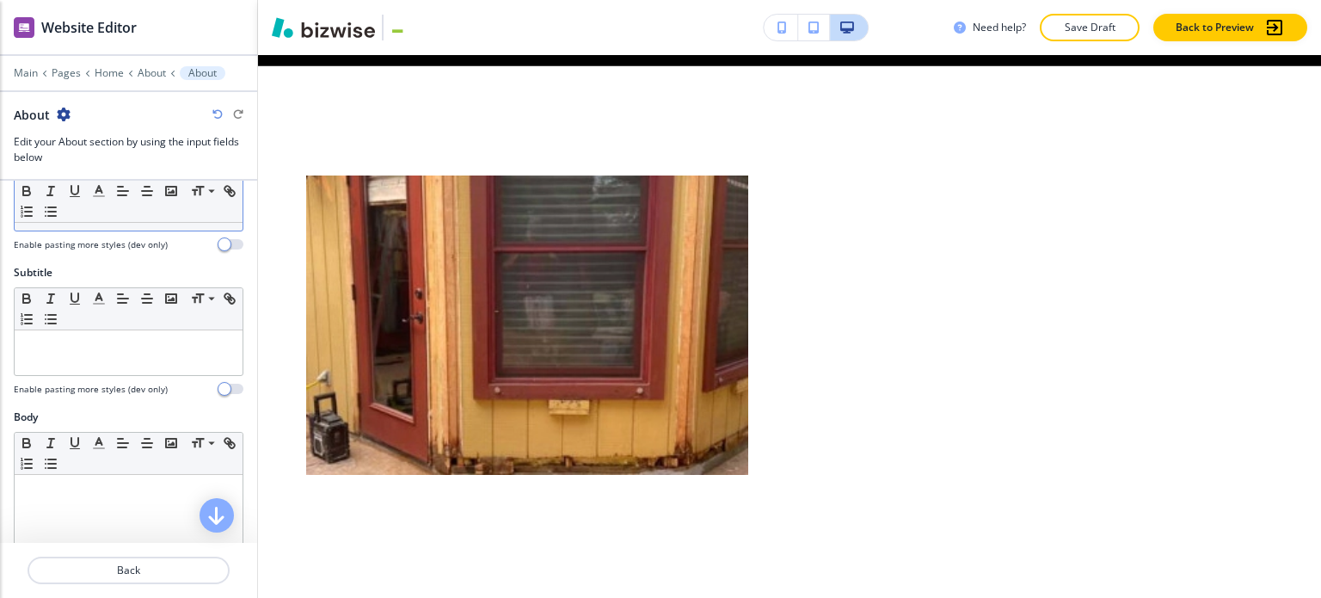
scroll to position [0, 0]
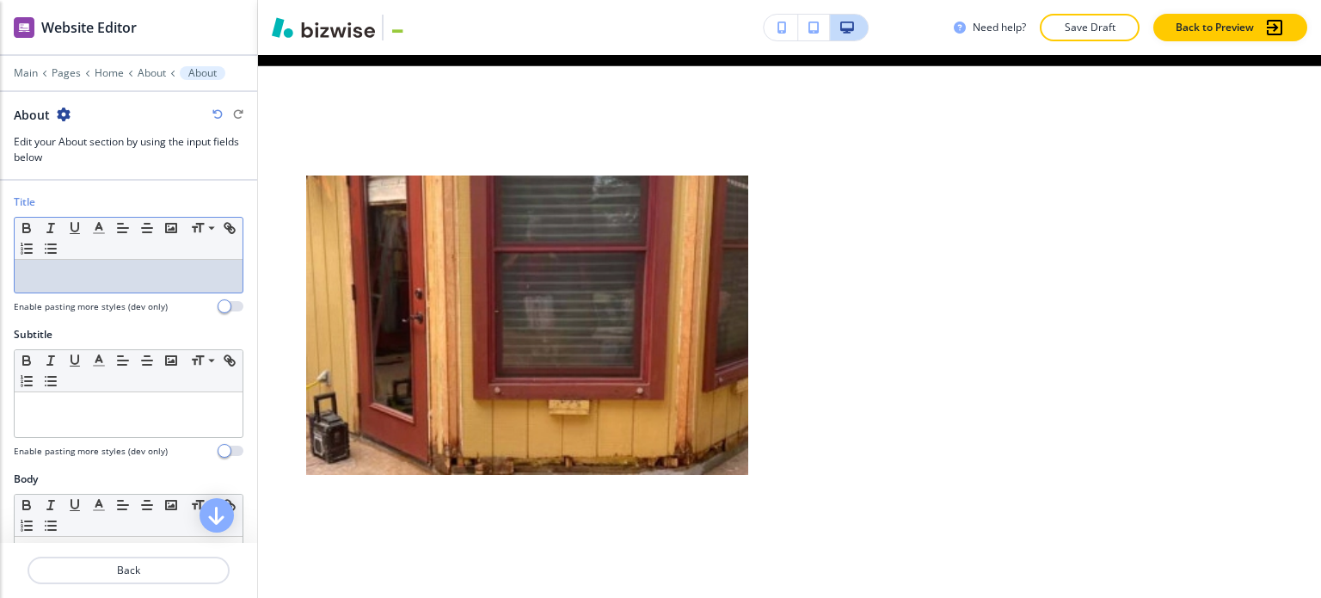
click at [148, 288] on div at bounding box center [129, 276] width 228 height 33
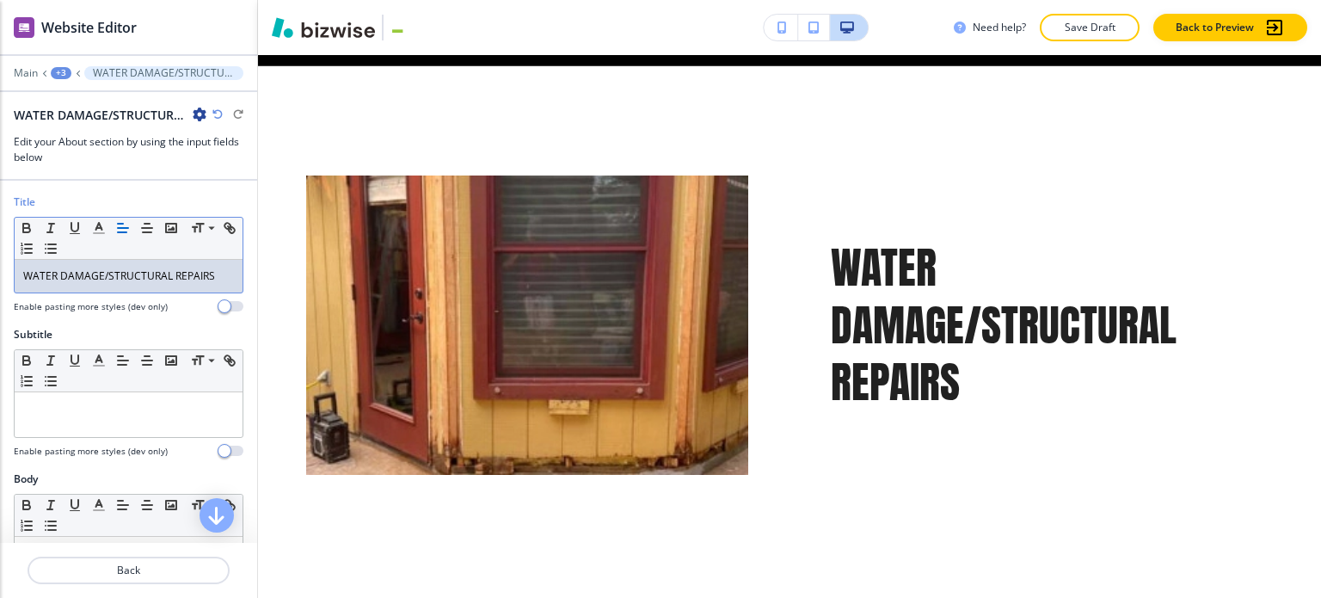
click at [192, 277] on p "WATER DAMAGE/STRUCTURAL REPAIRS" at bounding box center [128, 275] width 211 height 15
drag, startPoint x: 192, startPoint y: 277, endPoint x: 171, endPoint y: 263, distance: 24.8
click at [193, 277] on p "WATER DAMAGE/STRUCTURAL REPAIRS" at bounding box center [128, 275] width 211 height 15
drag, startPoint x: 93, startPoint y: 223, endPoint x: 103, endPoint y: 232, distance: 14.0
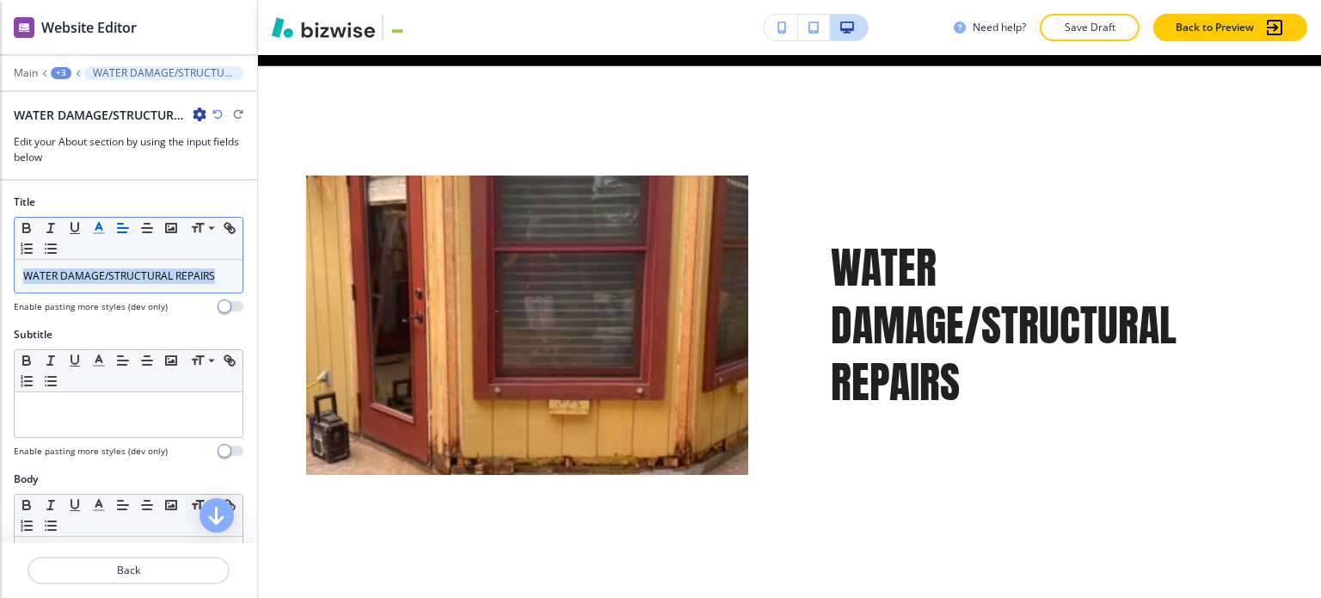
click at [94, 223] on icon "button" at bounding box center [98, 227] width 15 height 15
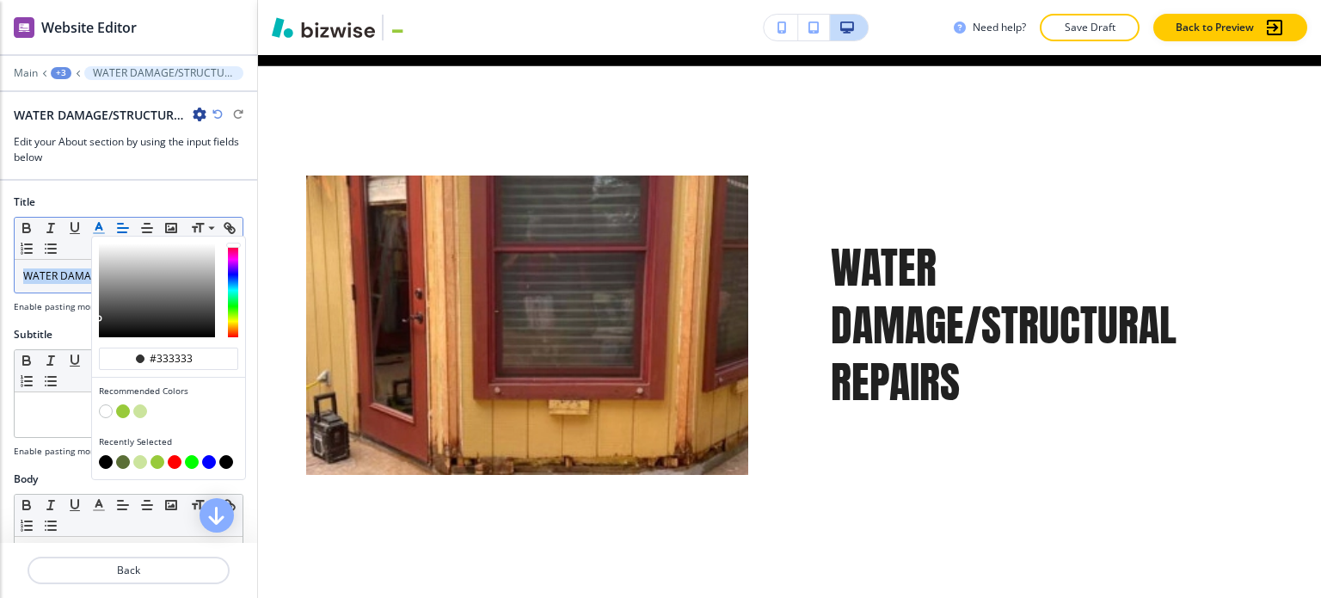
click at [127, 406] on button "button" at bounding box center [123, 411] width 14 height 14
type input "#98ca3b"
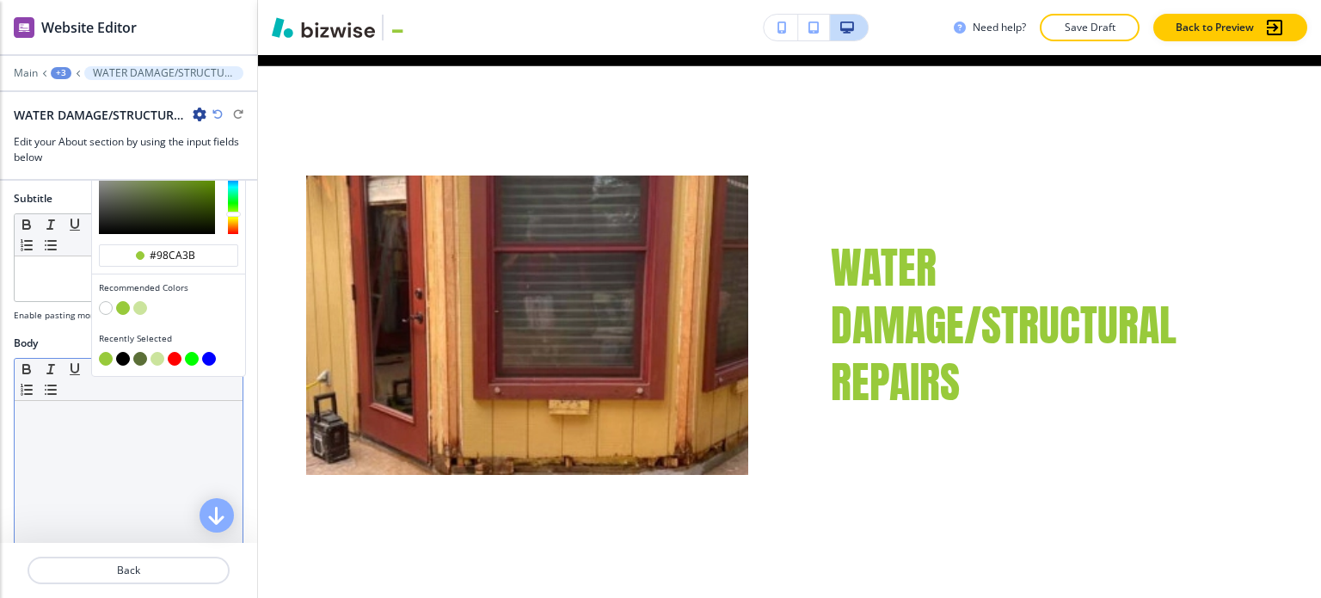
scroll to position [172, 0]
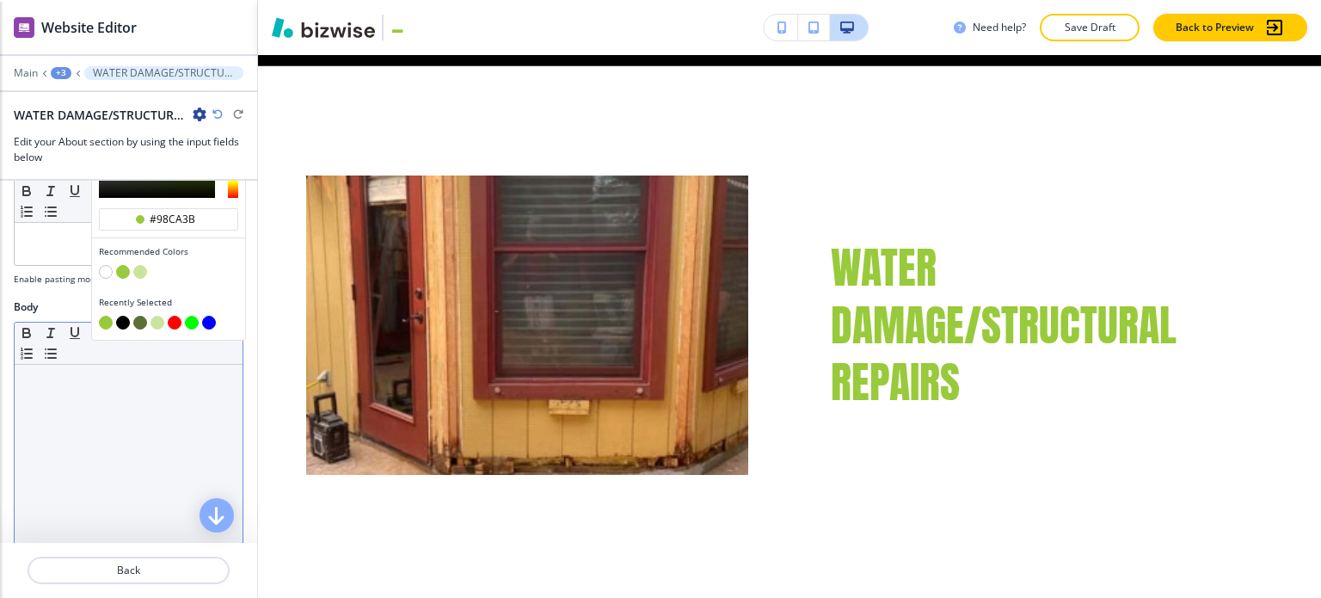
click at [54, 405] on div at bounding box center [129, 477] width 228 height 224
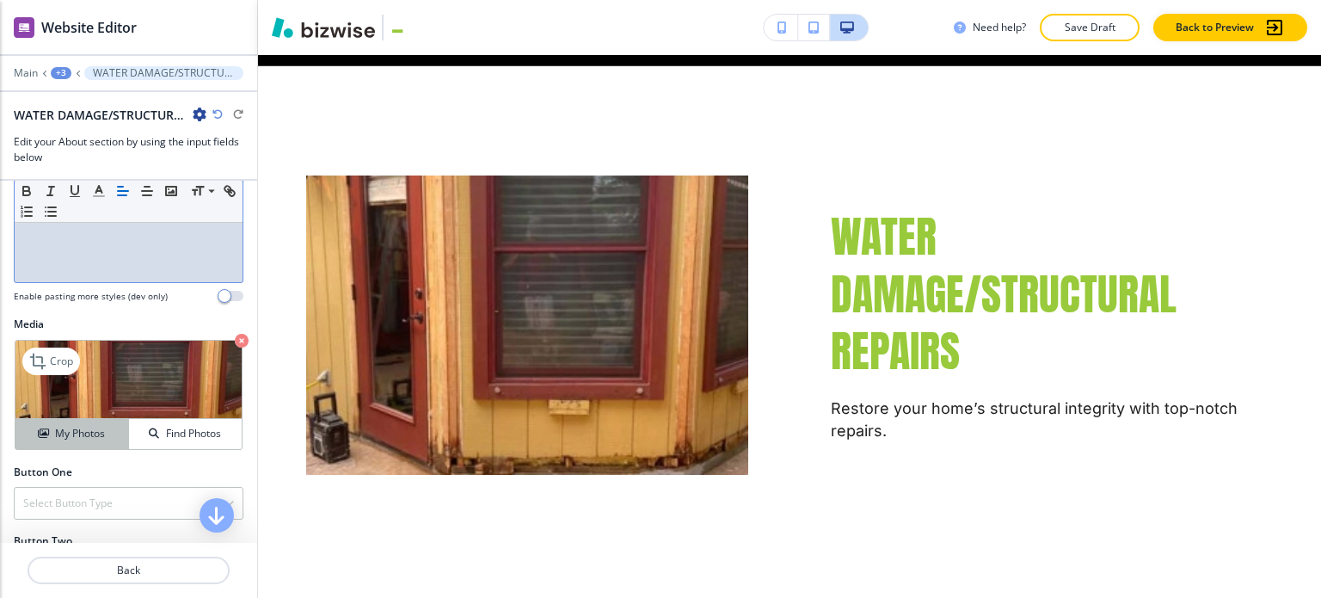
scroll to position [533, 0]
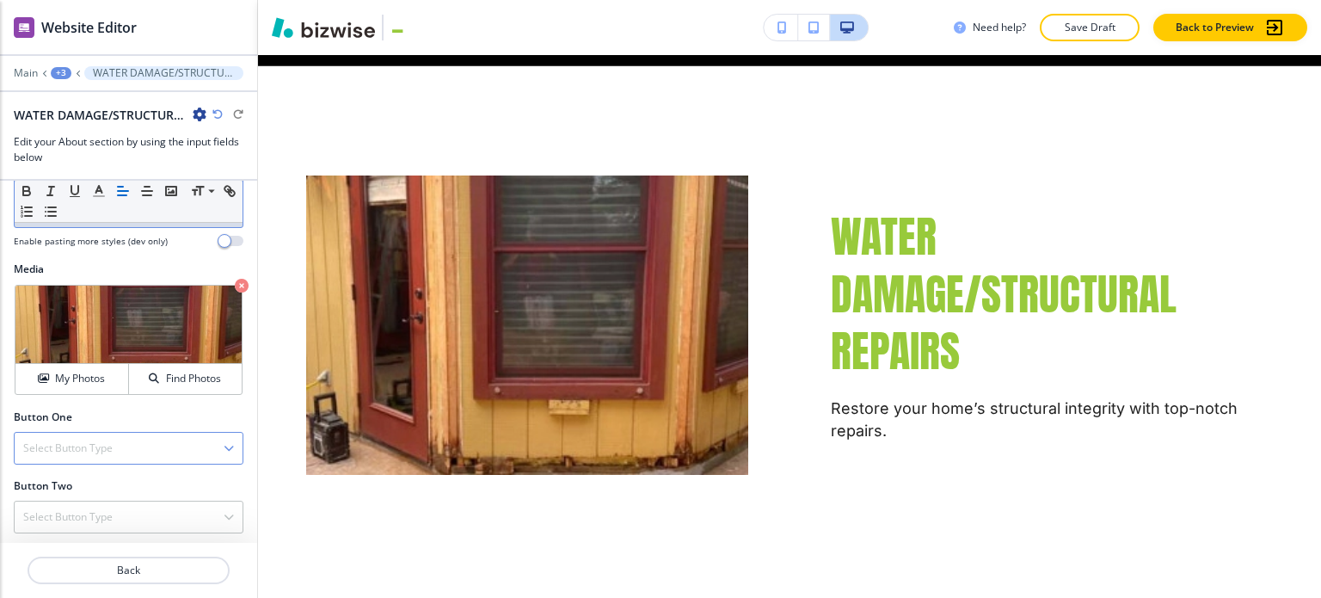
click at [105, 451] on h4 "Select Button Type" at bounding box center [67, 447] width 89 height 15
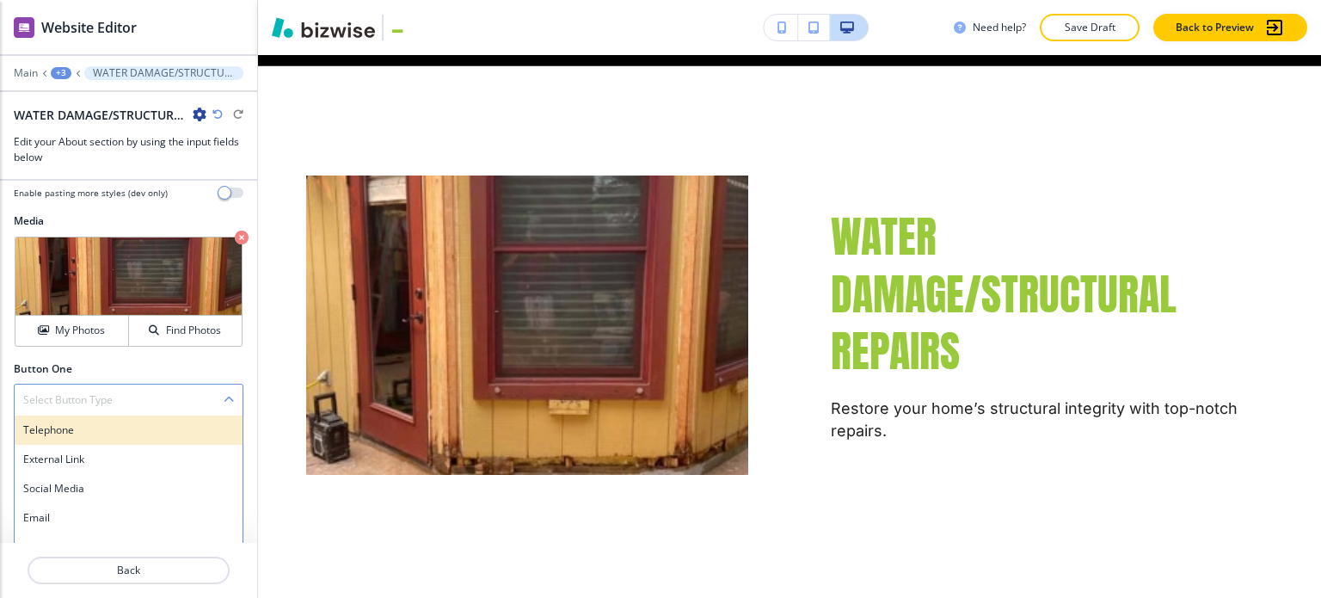
scroll to position [626, 0]
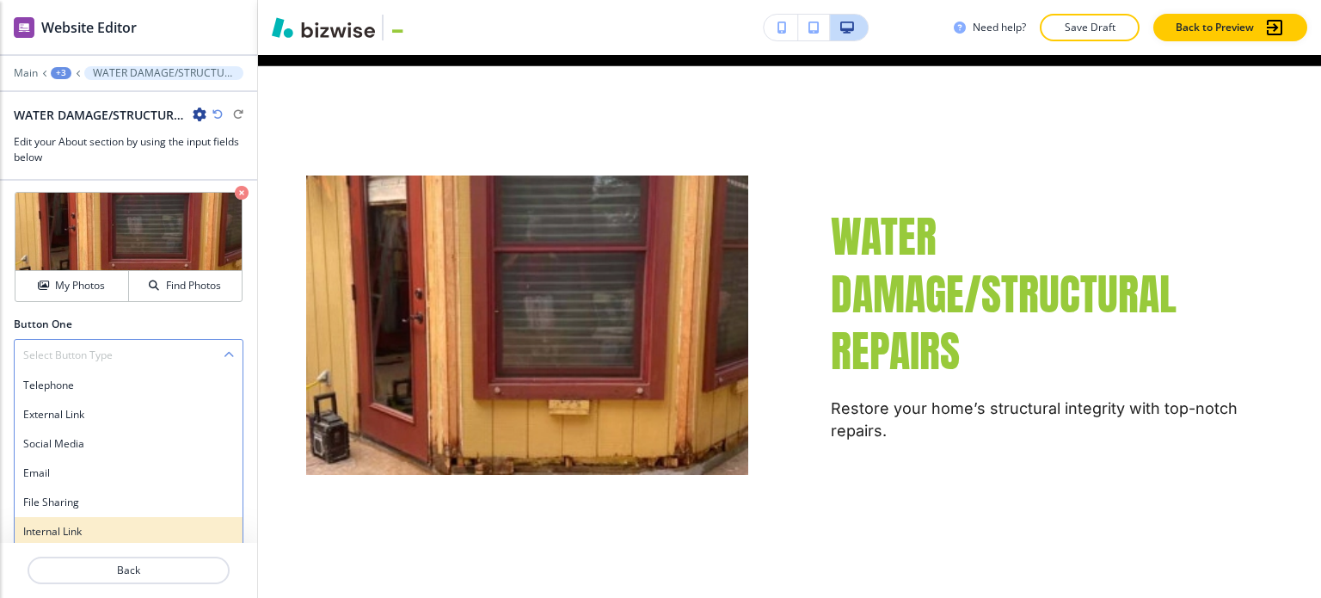
click at [100, 526] on h4 "Internal Link" at bounding box center [128, 531] width 211 height 15
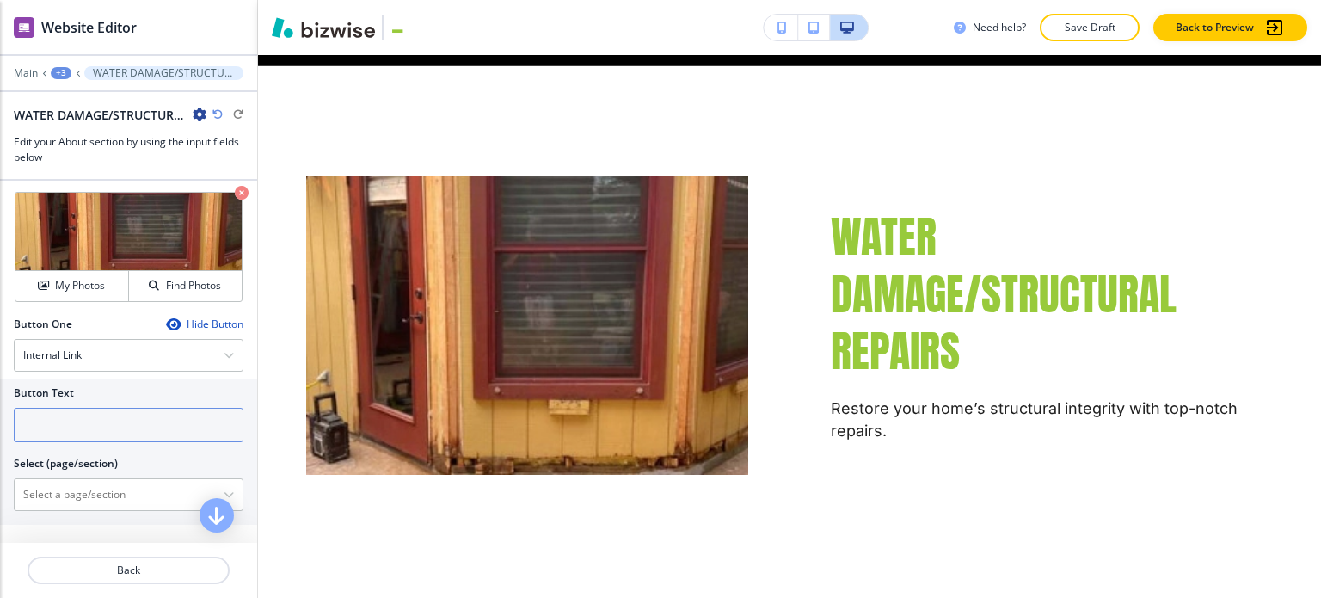
click at [116, 426] on input "text" at bounding box center [129, 425] width 230 height 34
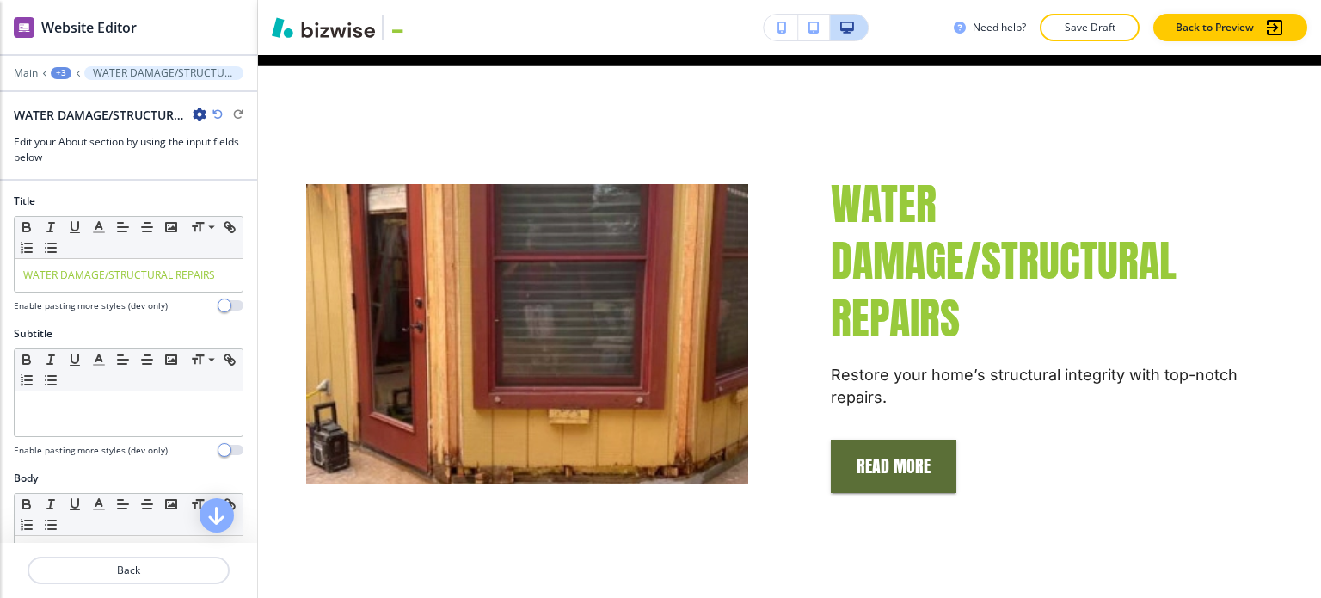
scroll to position [0, 0]
type input "Read More"
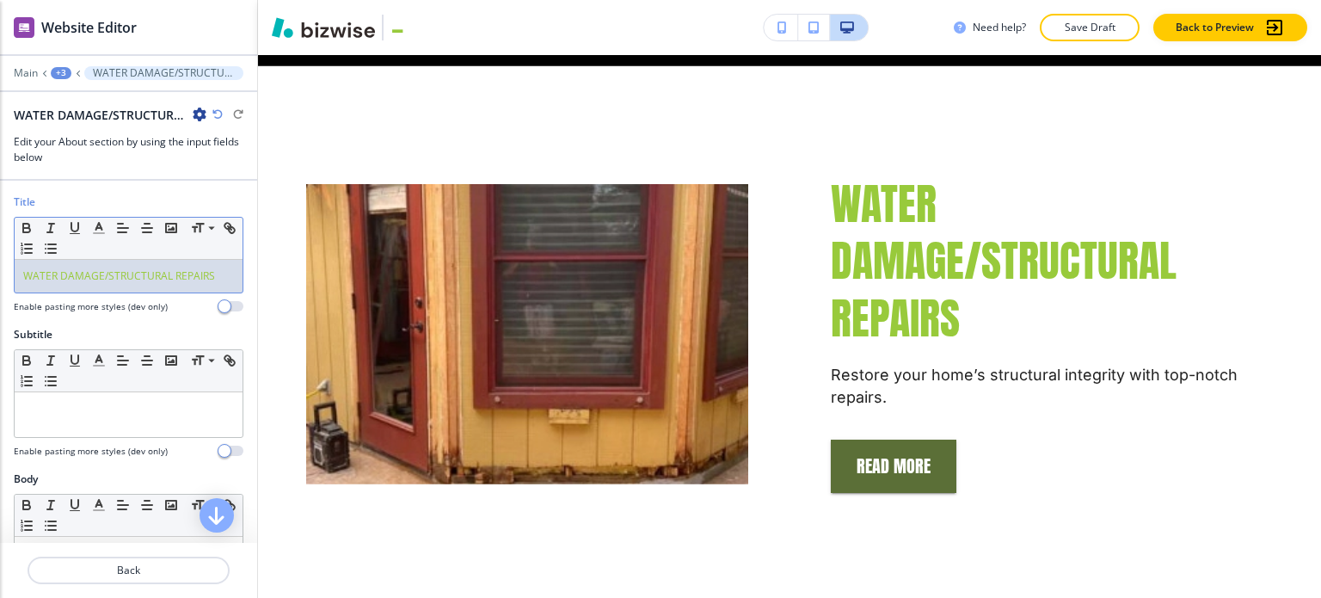
click at [154, 280] on span "WATER DAMAGE/STRUCTURAL REPAIRS" at bounding box center [119, 275] width 192 height 15
copy span "WATER DAMAGE/STRUCTURAL REPAIRS"
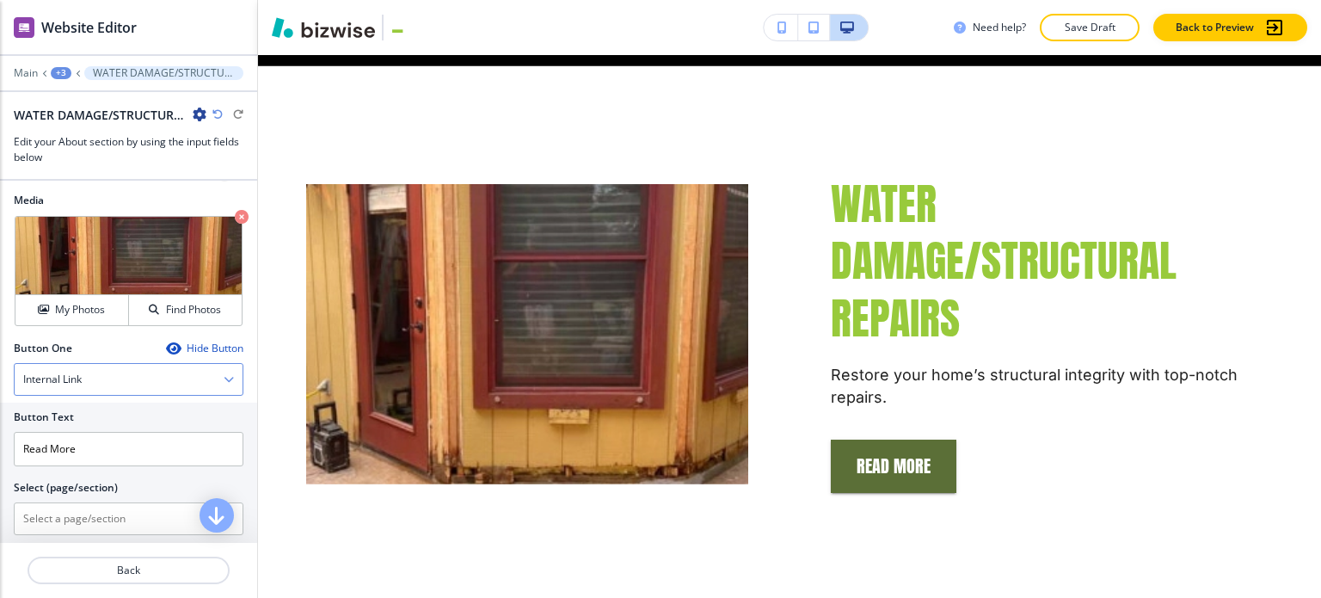
scroll to position [688, 0]
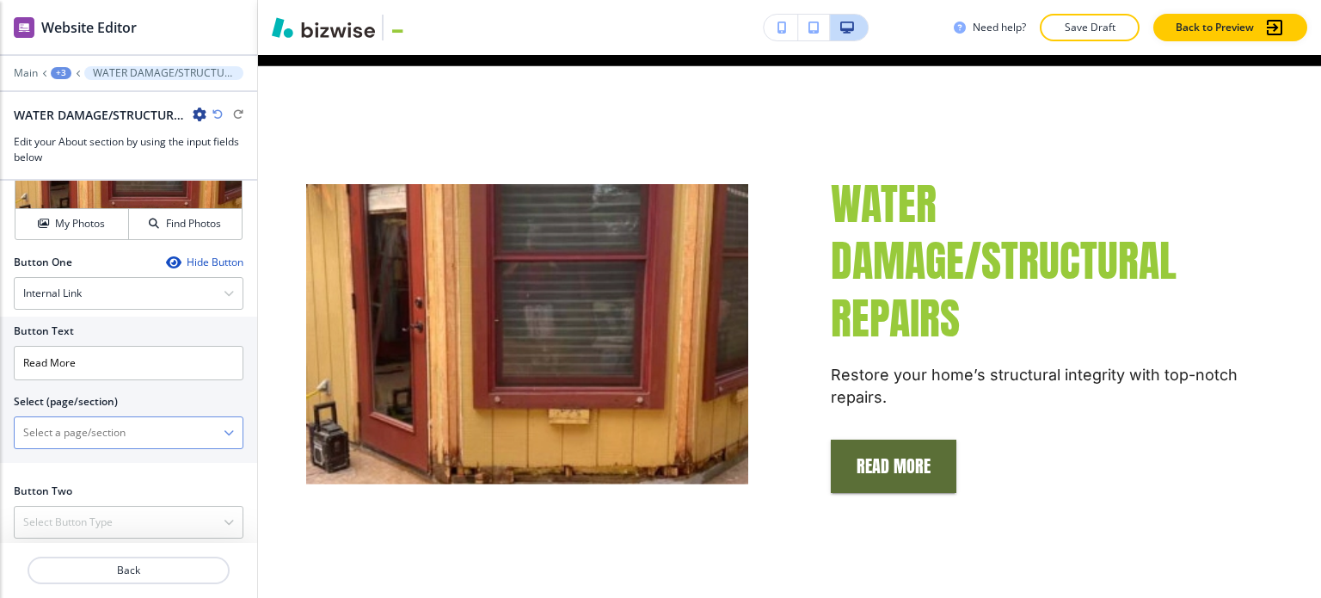
click at [86, 430] on \(page\/section\) "Manual Input" at bounding box center [119, 432] width 209 height 29
paste \(page\/section\) "WATER DAMAGE/STRUCTURAL REPAIRS"
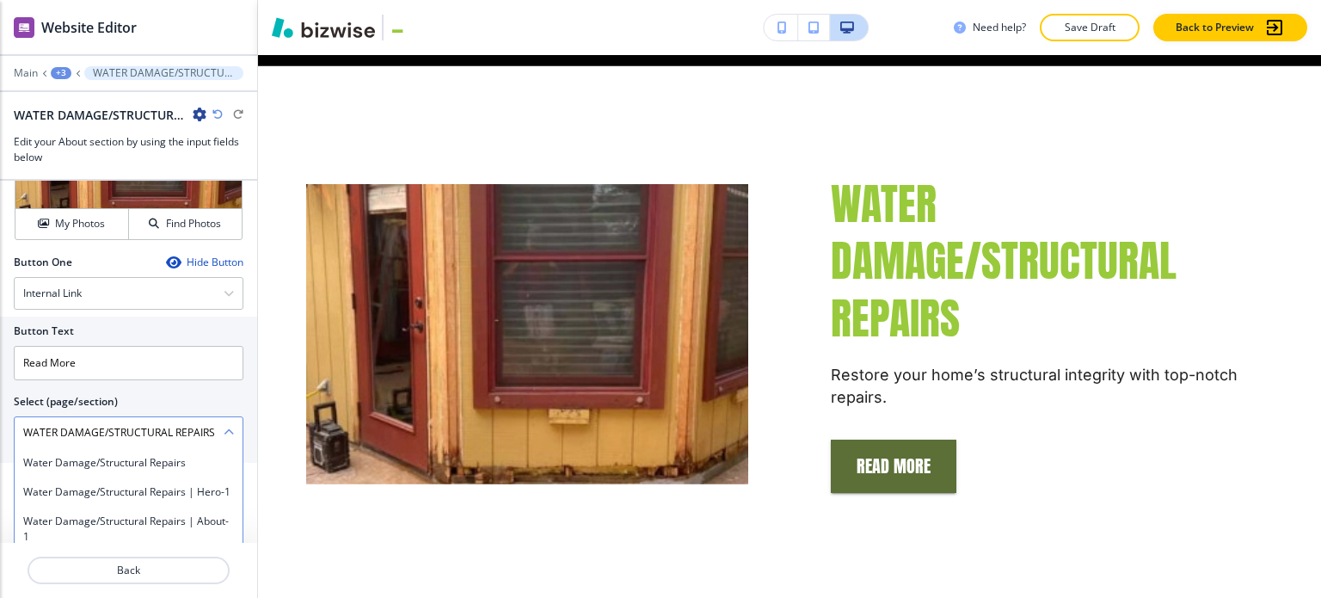
scroll to position [0, 9]
click at [72, 458] on h4 "Water Damage/Structural Repairs" at bounding box center [128, 462] width 211 height 15
type \(page\/section\) "Water Damage/Structural Repairs"
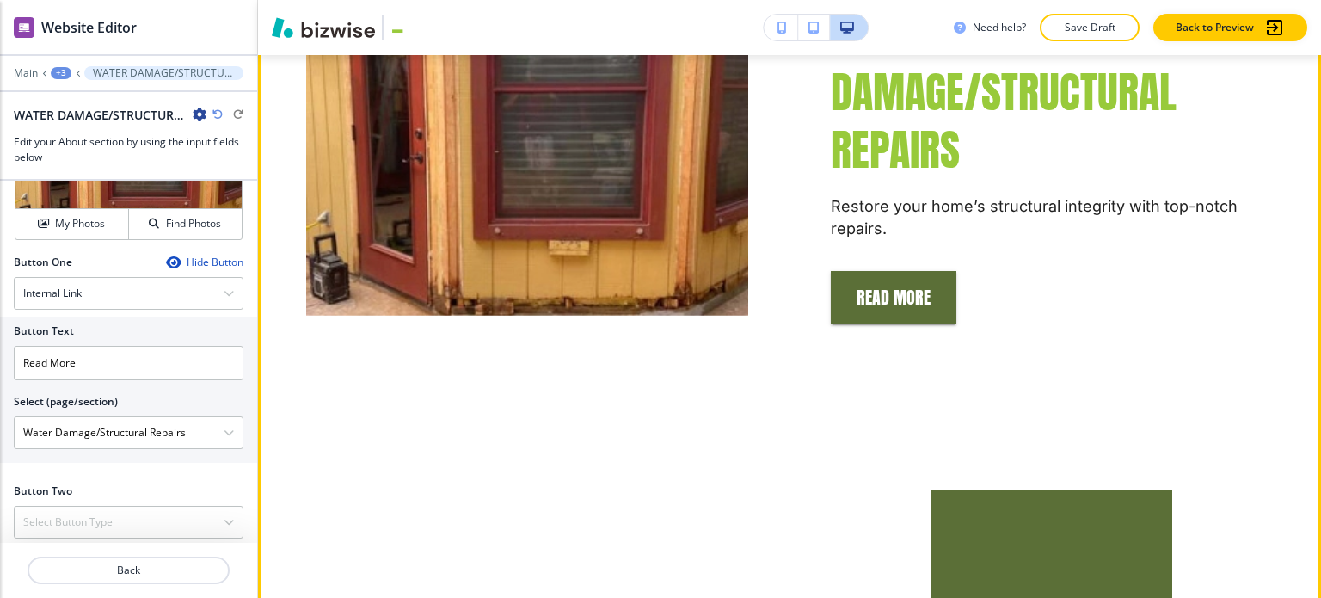
scroll to position [2542, 0]
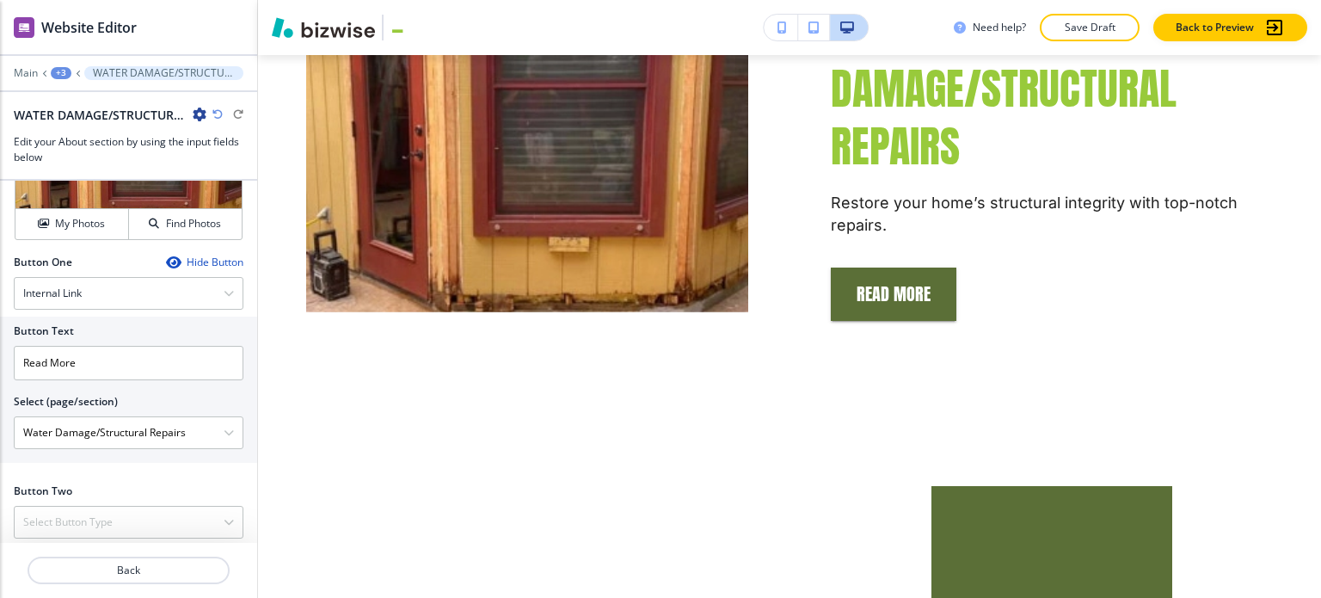
click at [62, 71] on div "+3" at bounding box center [61, 73] width 21 height 12
click at [110, 169] on button "About" at bounding box center [106, 160] width 110 height 31
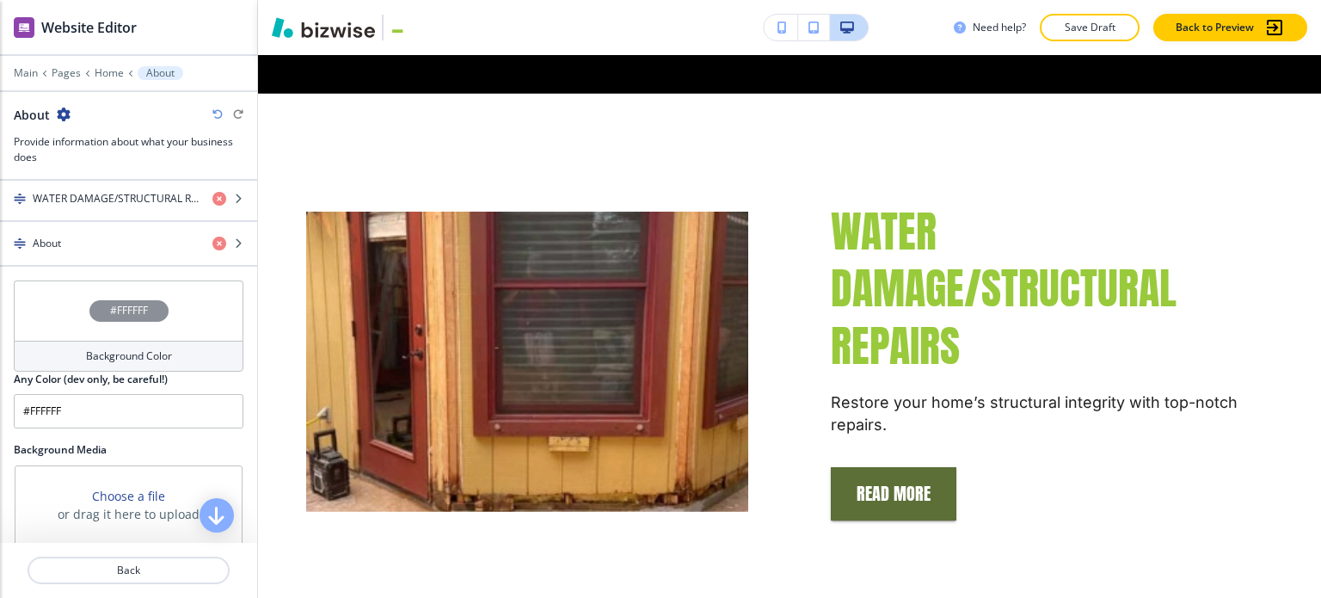
scroll to position [688, 0]
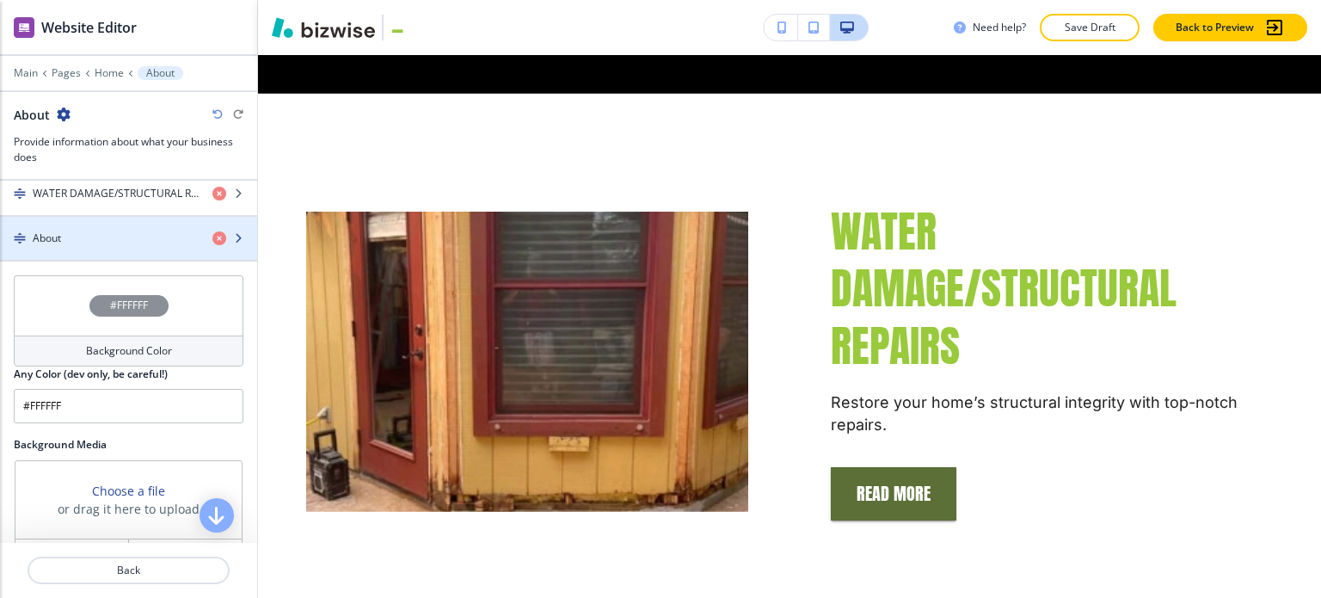
click at [108, 246] on div "button" at bounding box center [128, 253] width 257 height 14
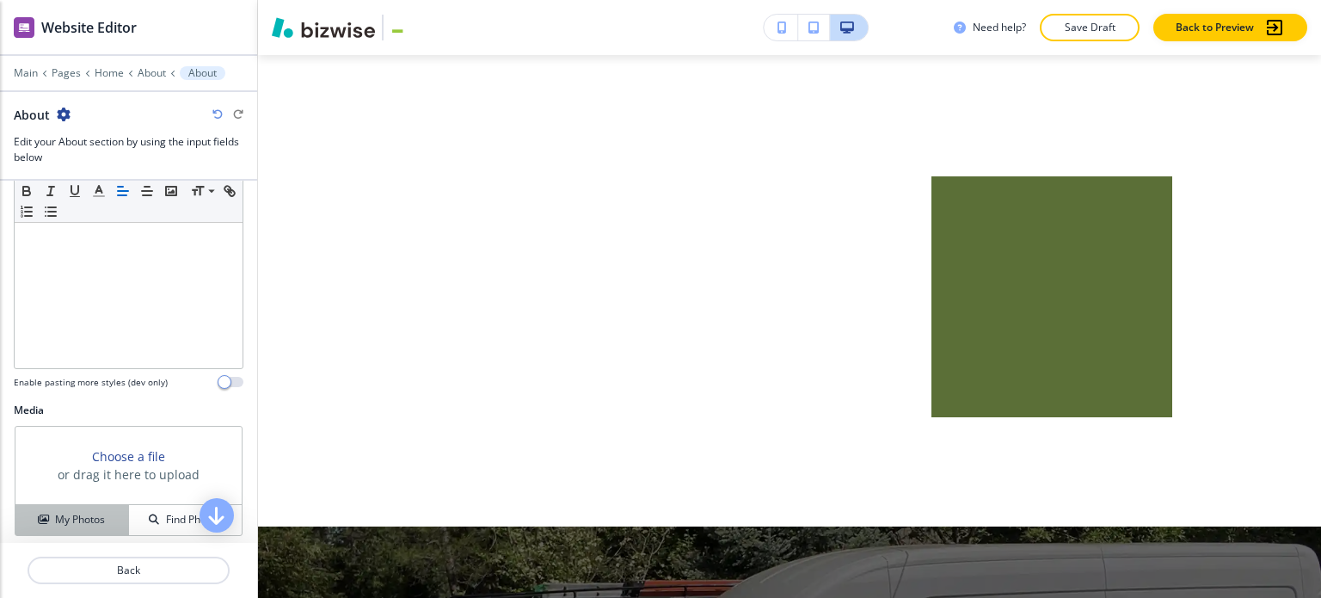
scroll to position [533, 0]
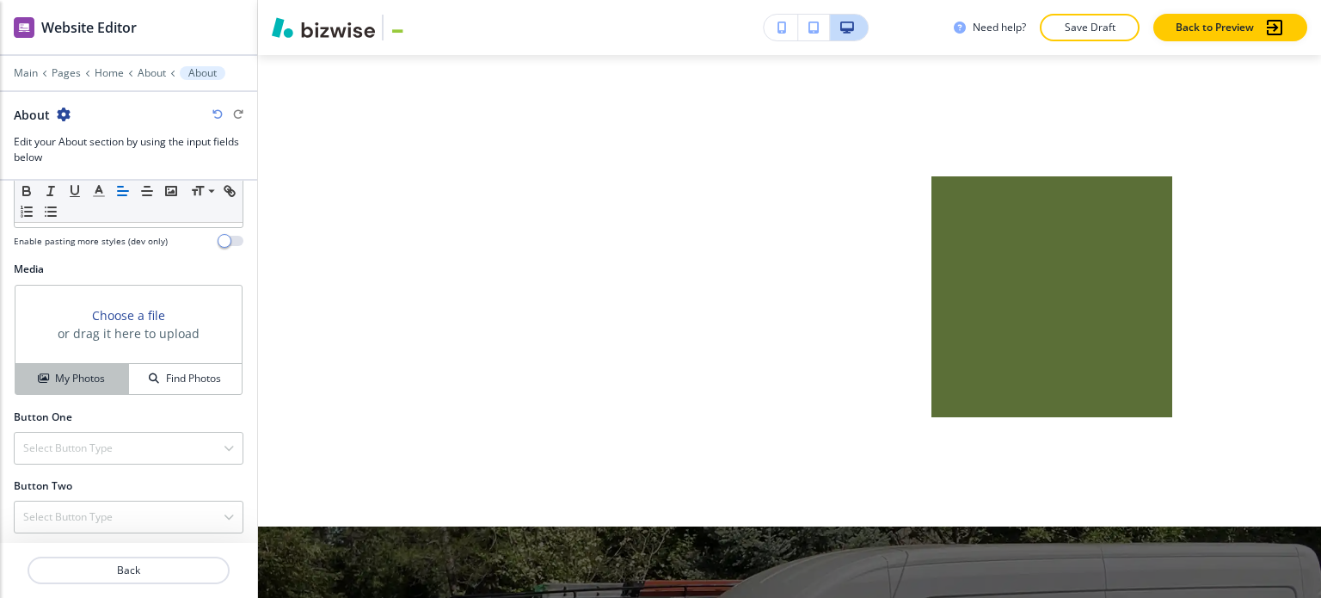
click at [69, 381] on h4 "My Photos" at bounding box center [80, 378] width 50 height 15
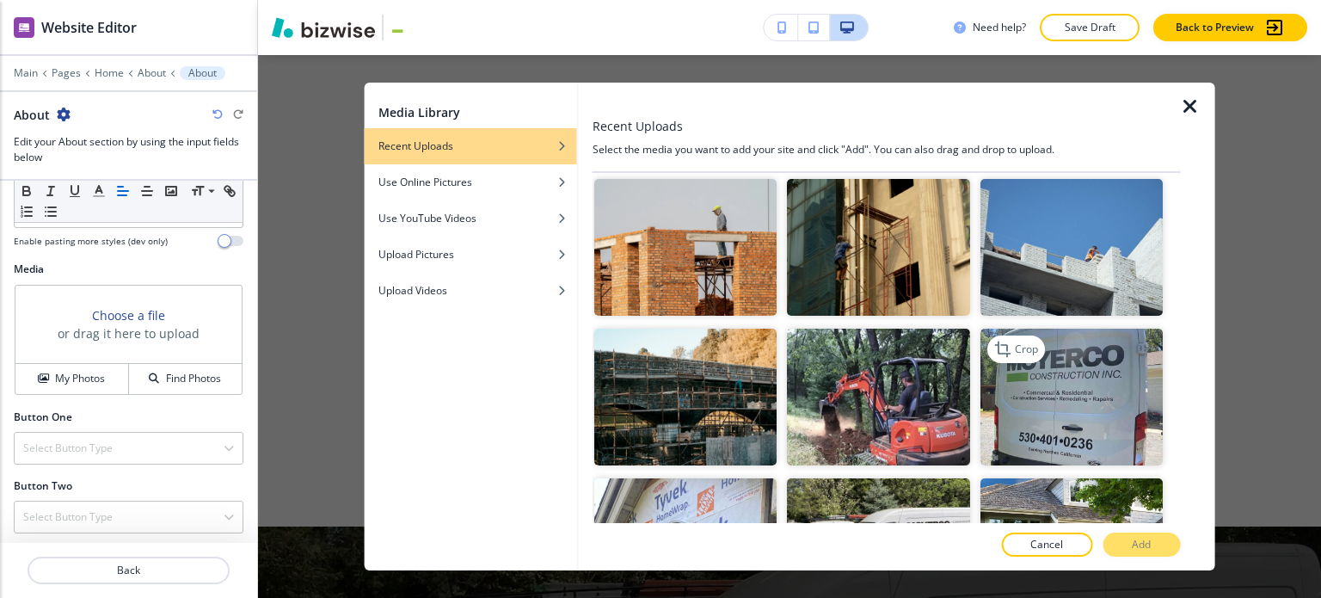
scroll to position [1417, 0]
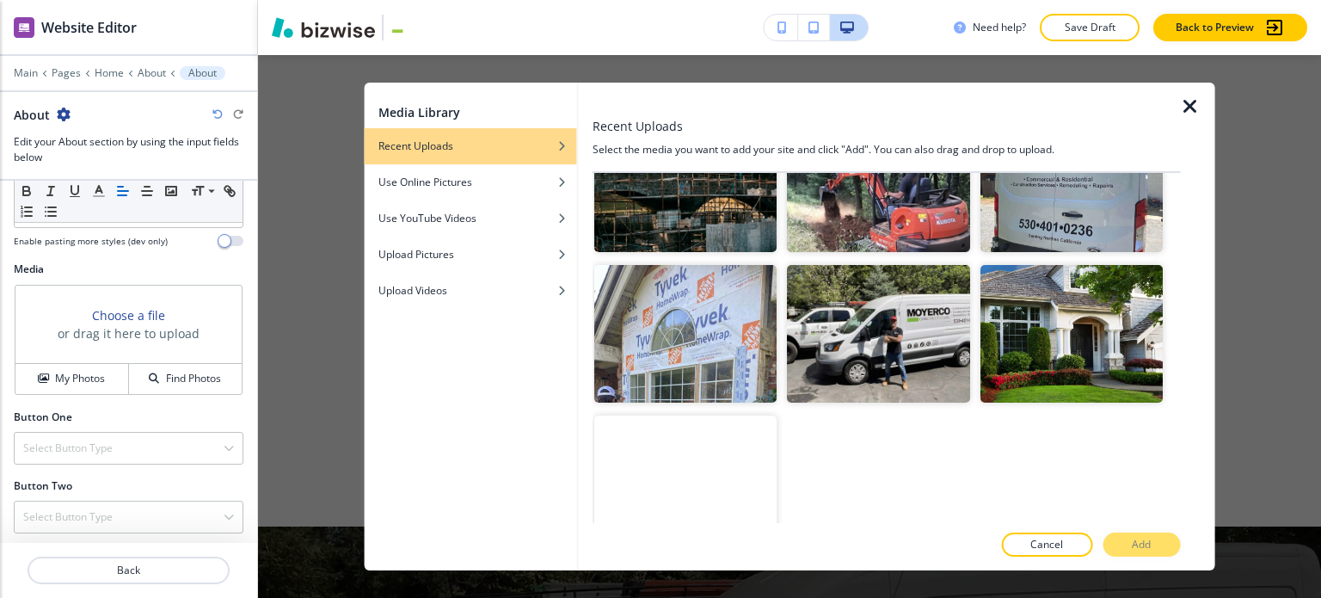
click at [908, 194] on img "button" at bounding box center [878, 183] width 182 height 137
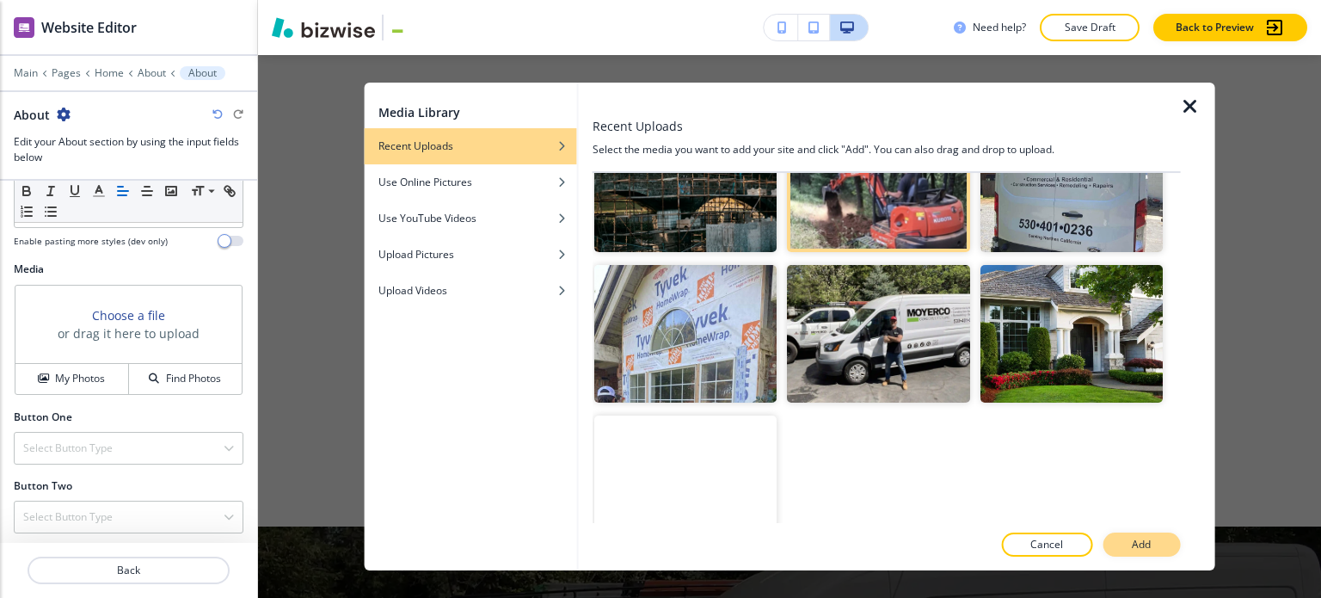
click at [1128, 544] on button "Add" at bounding box center [1141, 544] width 77 height 24
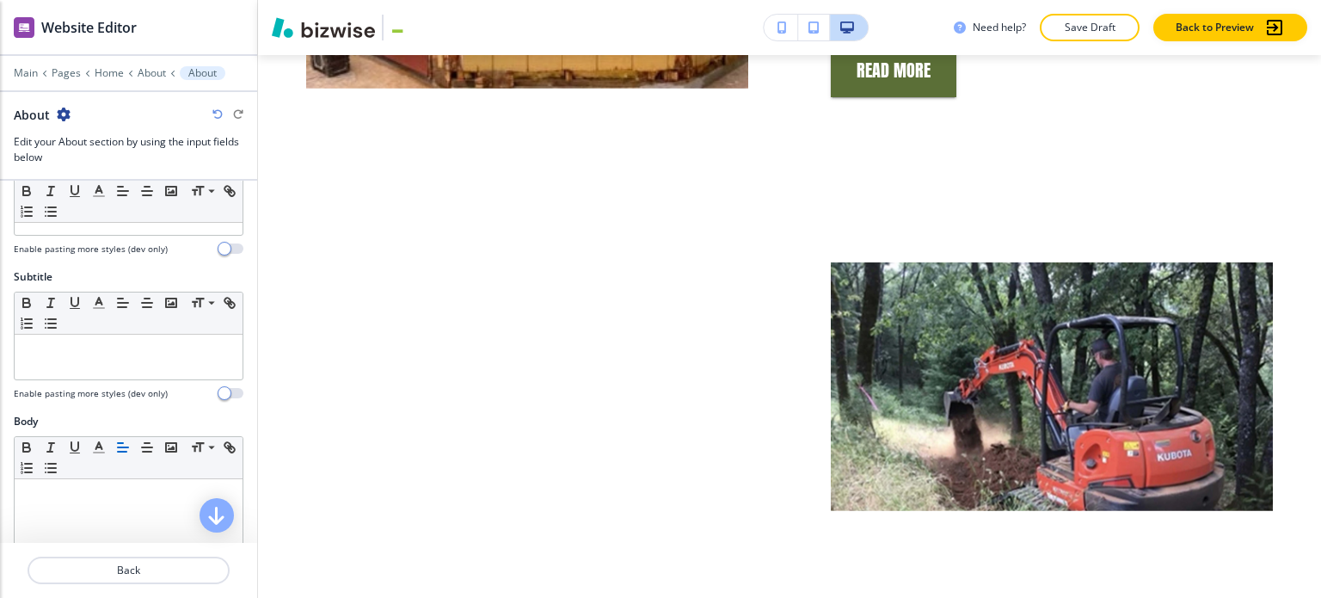
scroll to position [0, 0]
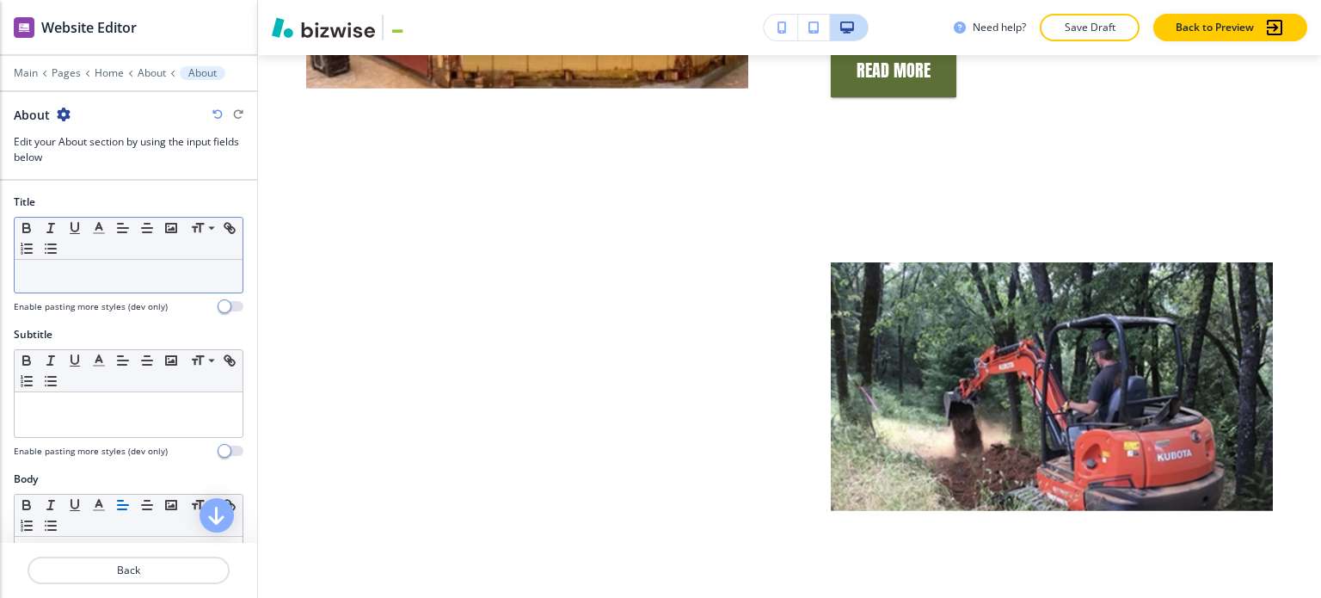
click at [131, 274] on p at bounding box center [128, 275] width 211 height 15
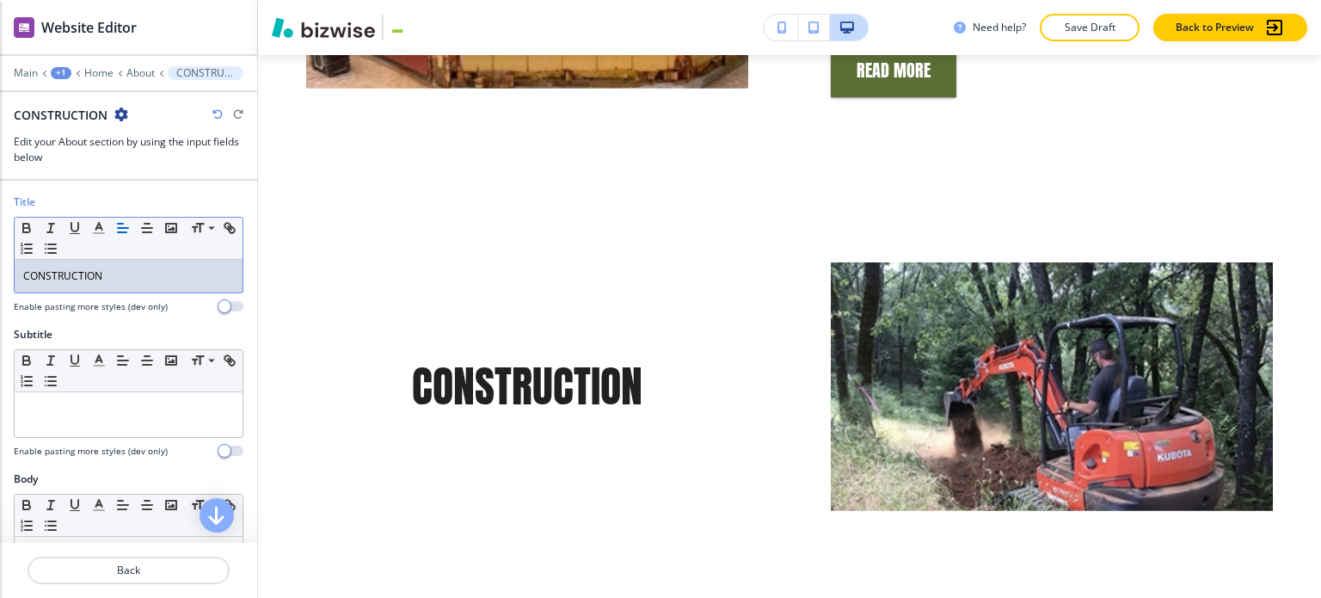
click at [152, 269] on p "CONSTRUCTION" at bounding box center [128, 275] width 211 height 15
click at [95, 229] on icon "button" at bounding box center [98, 227] width 15 height 15
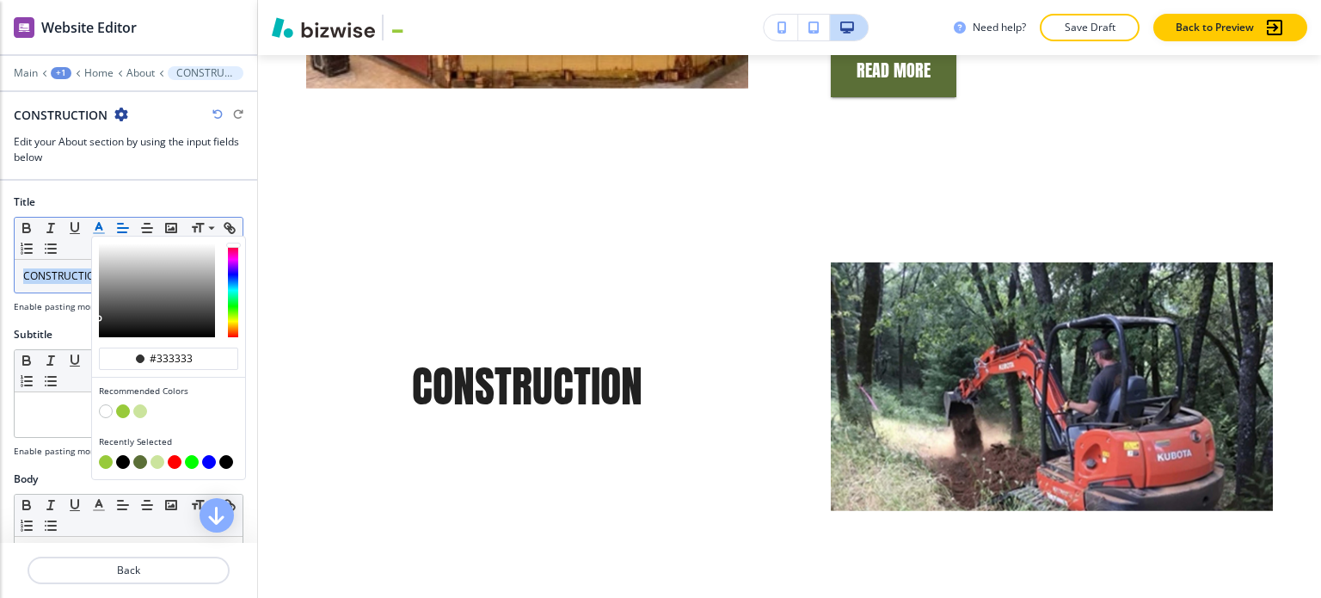
click at [127, 408] on button "button" at bounding box center [123, 411] width 14 height 14
type input "#98ca3b"
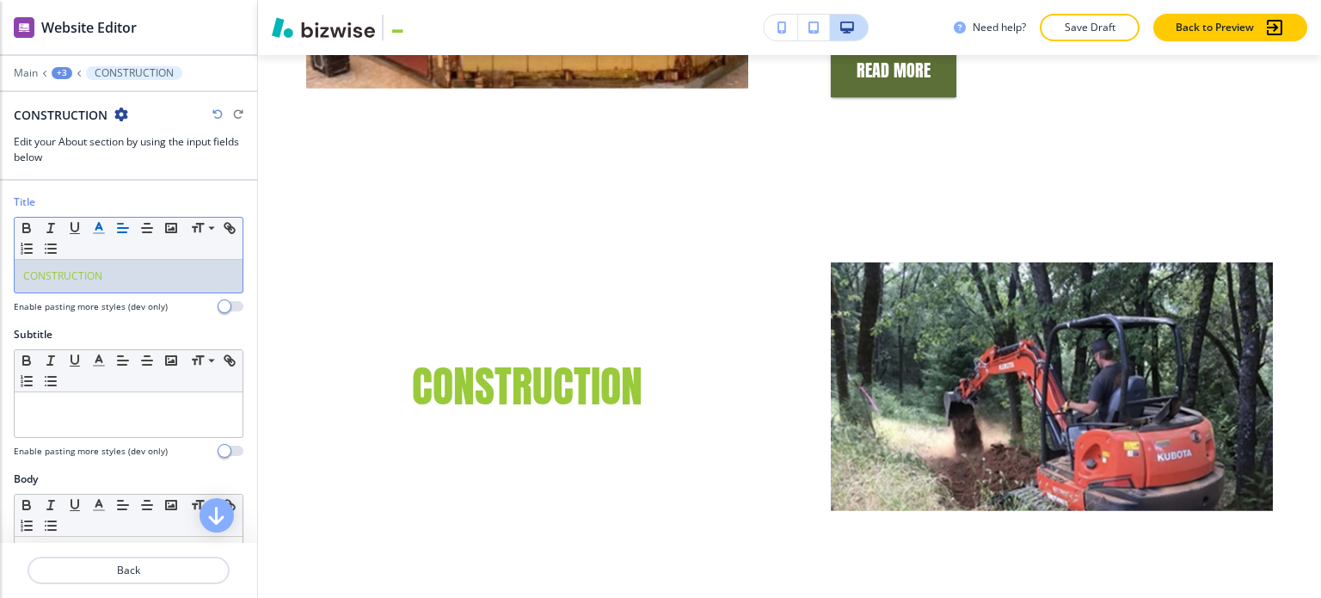
click at [30, 280] on span "CONSTRUCTION" at bounding box center [62, 275] width 79 height 15
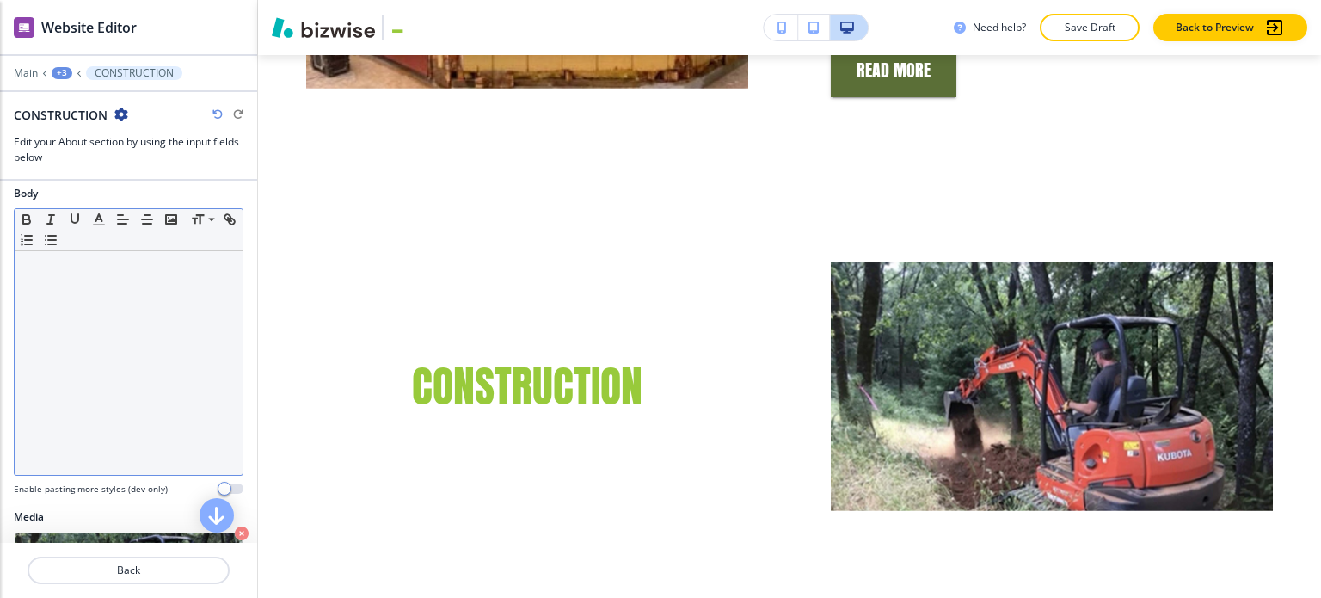
scroll to position [344, 0]
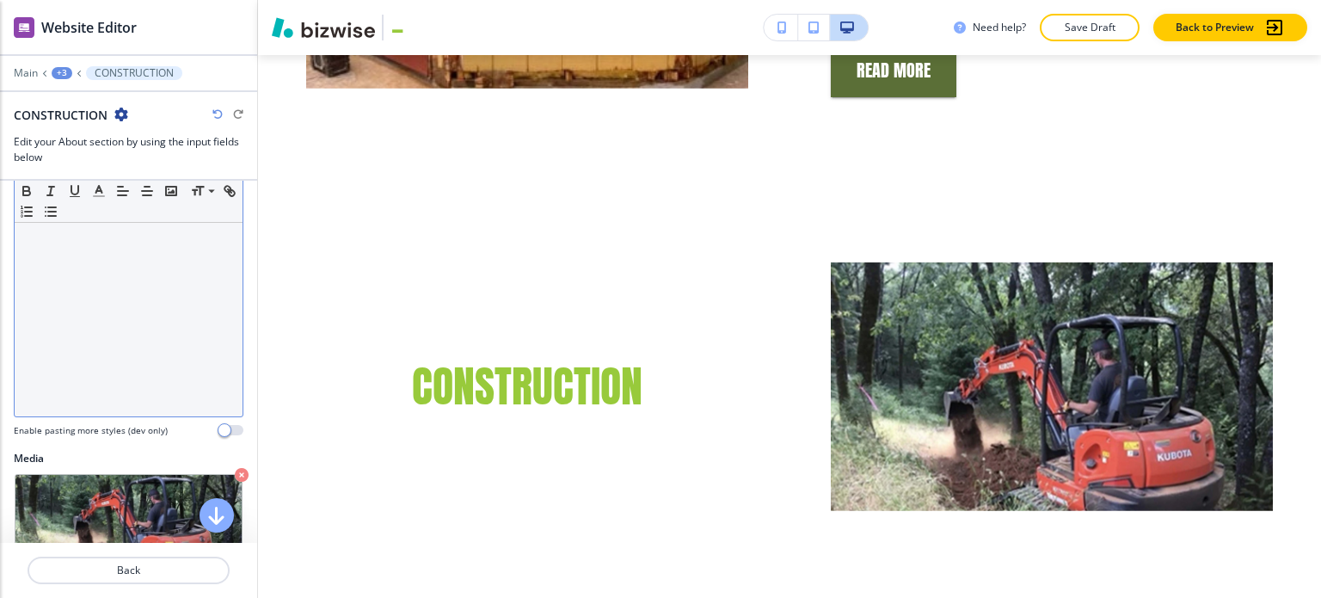
click at [114, 314] on div at bounding box center [129, 305] width 228 height 224
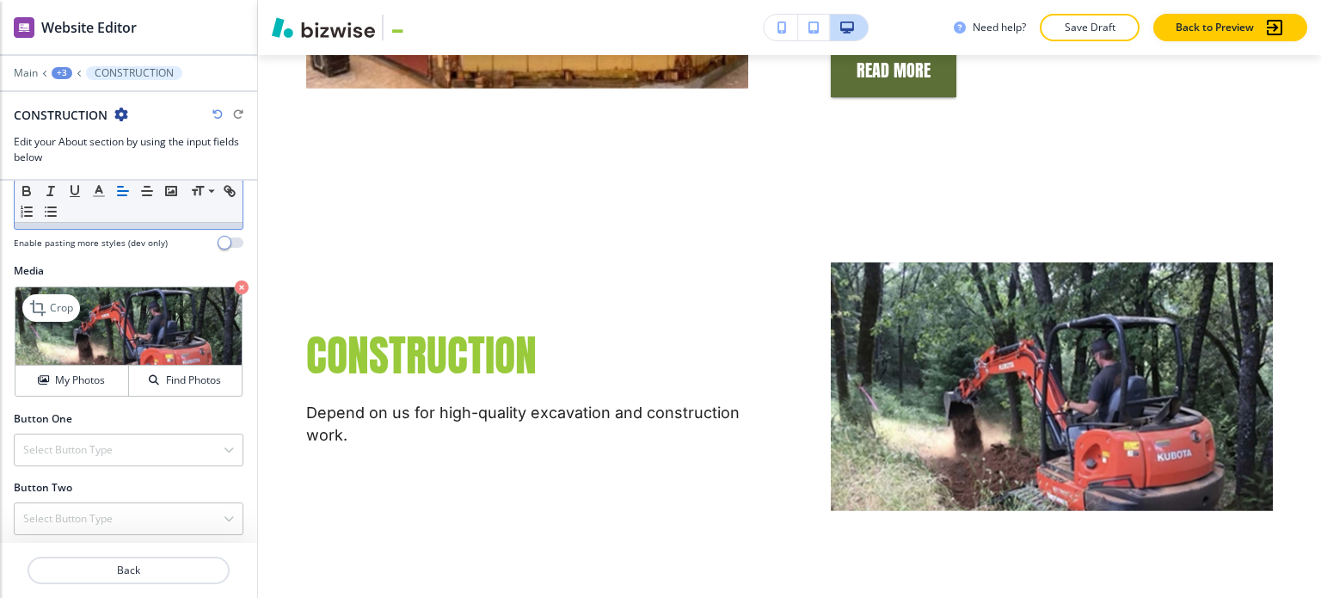
scroll to position [533, 0]
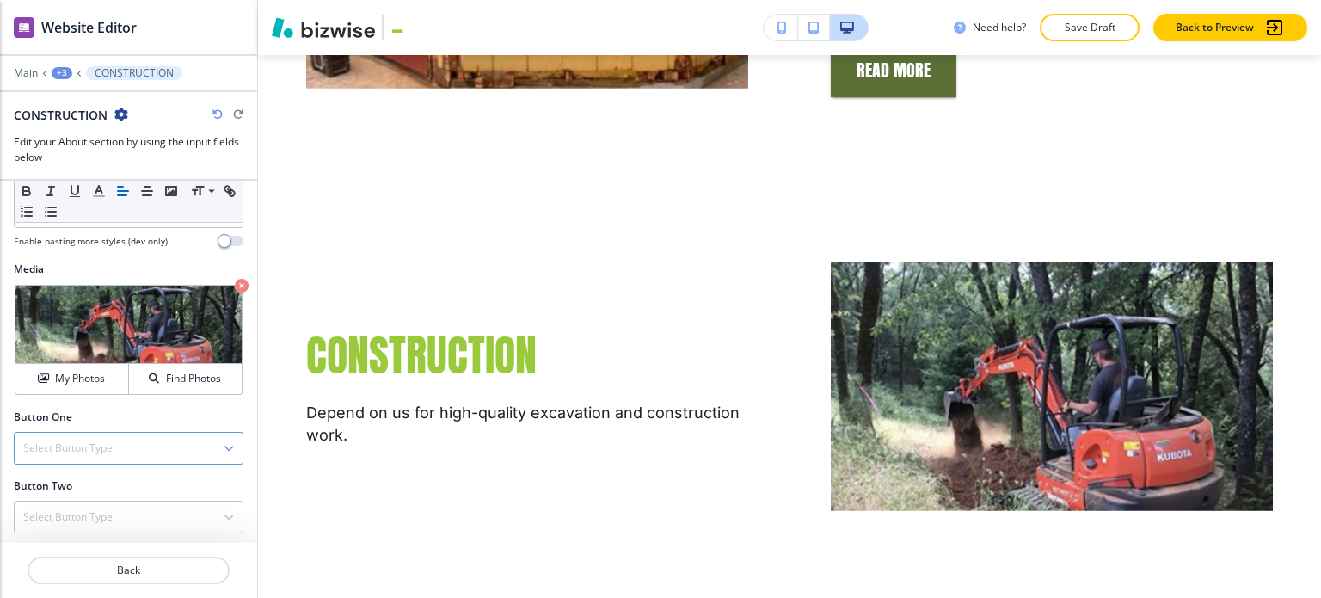
click at [138, 433] on div "Select Button Type" at bounding box center [129, 448] width 228 height 31
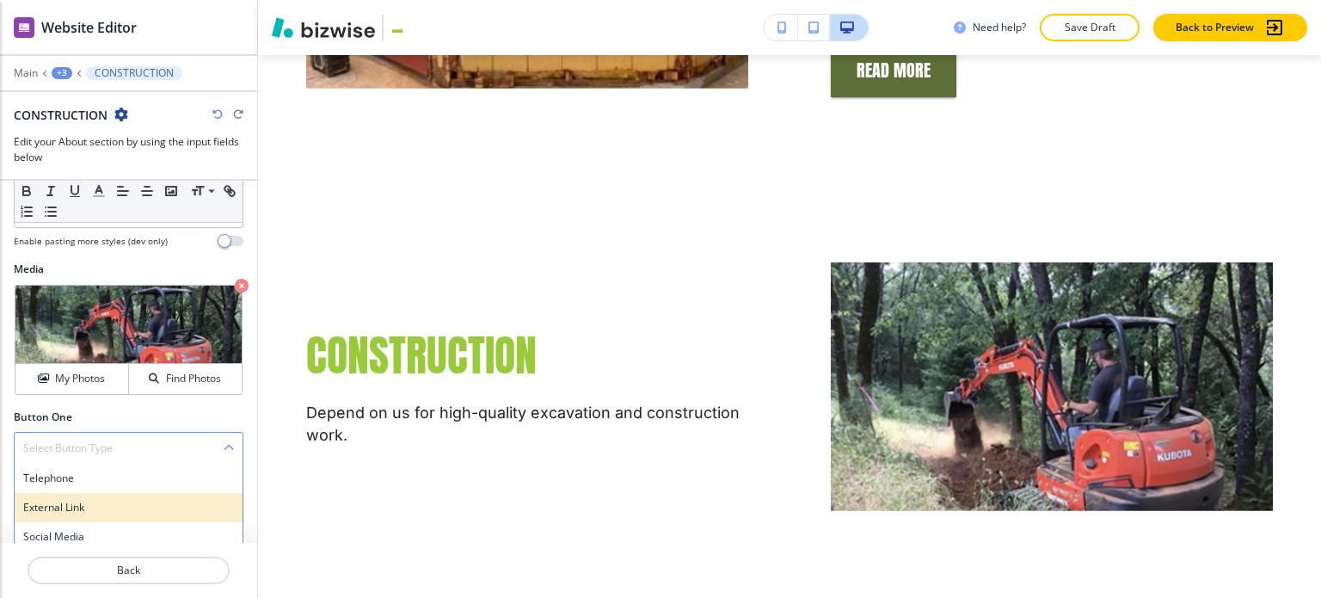
click at [155, 504] on h4 "External Link" at bounding box center [128, 507] width 211 height 15
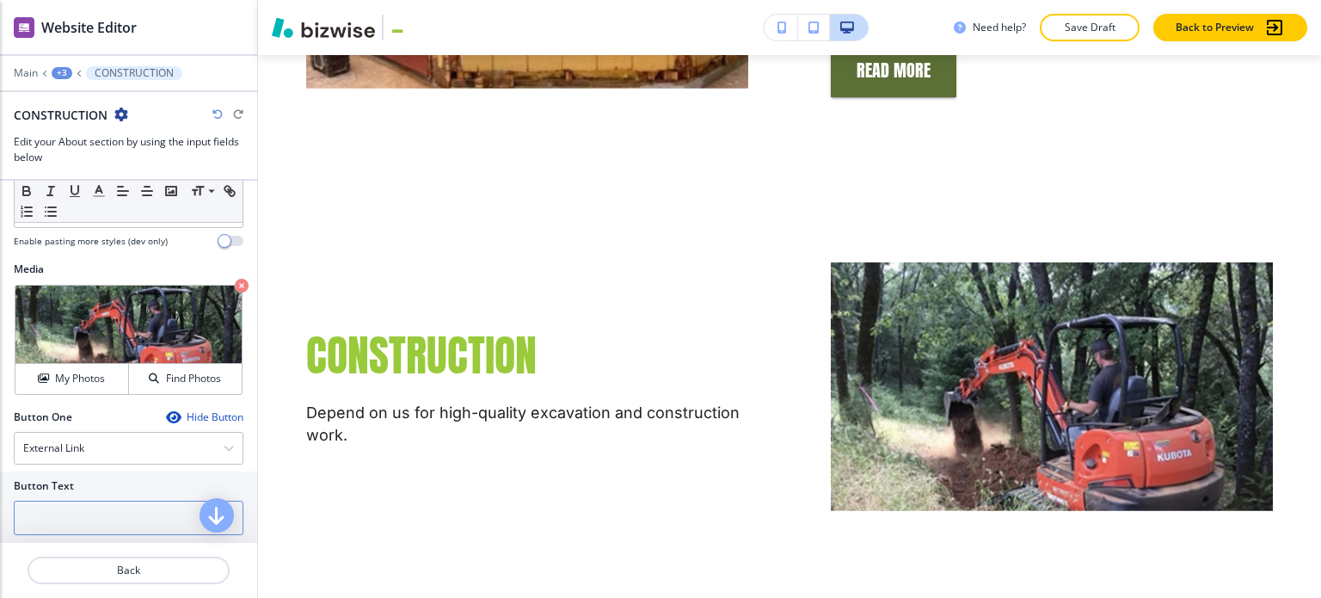
scroll to position [619, 0]
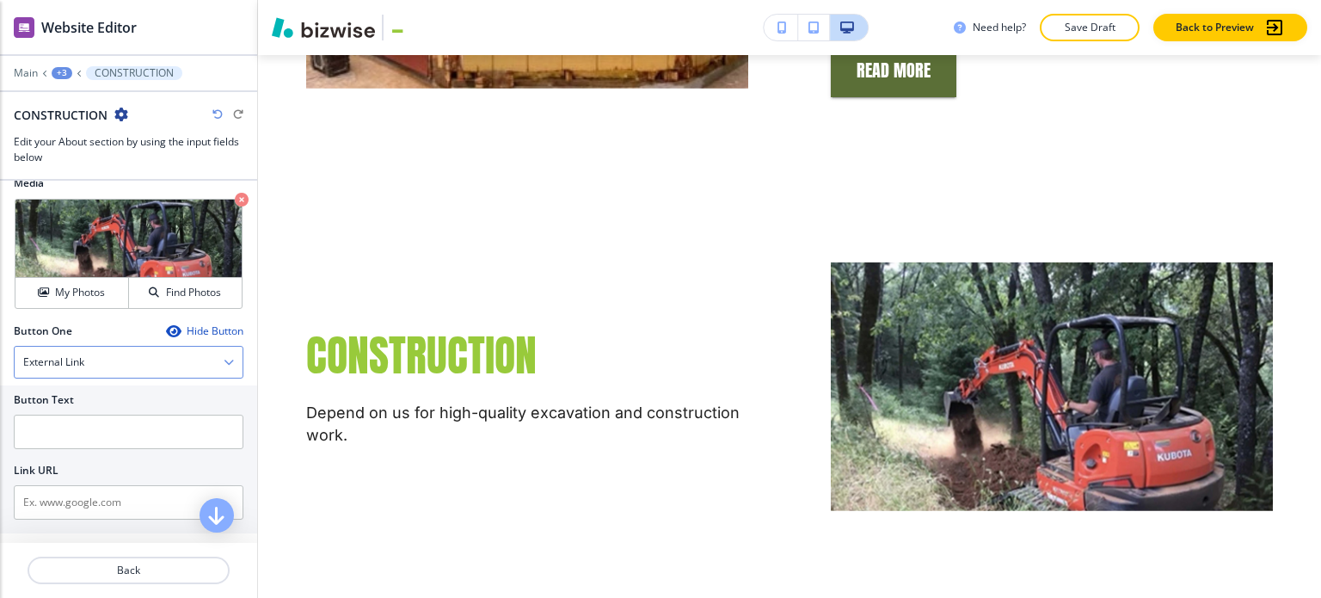
click at [104, 362] on div "External Link" at bounding box center [129, 362] width 228 height 31
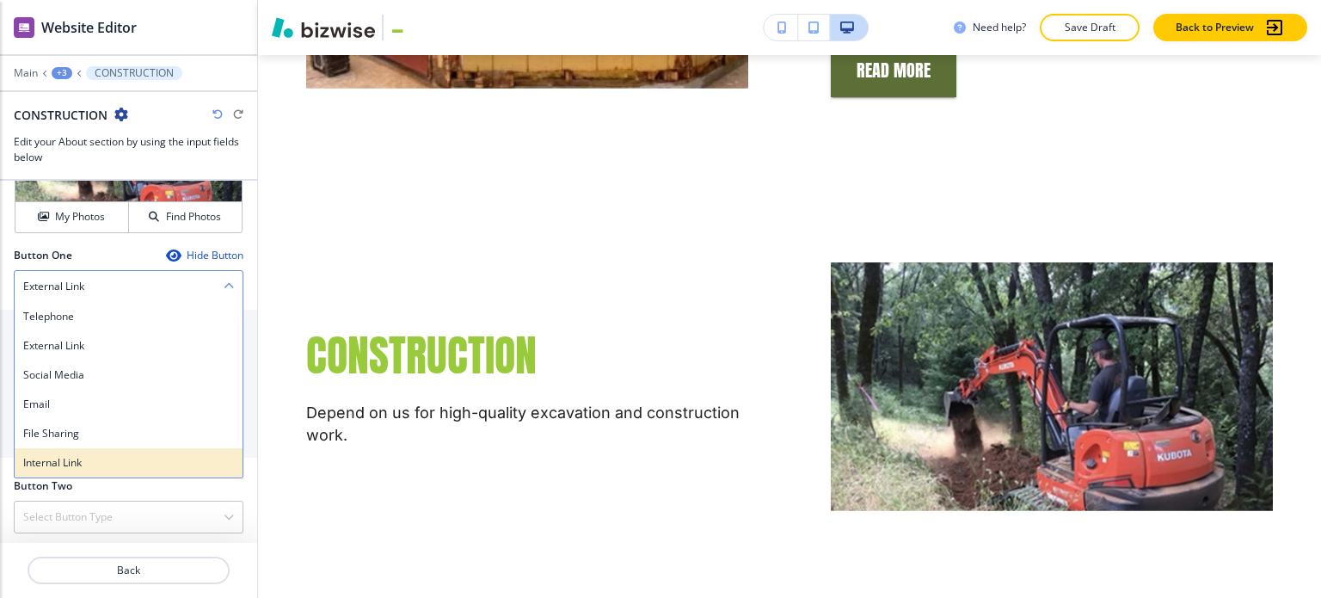
click at [114, 469] on div "Internal Link" at bounding box center [129, 462] width 228 height 29
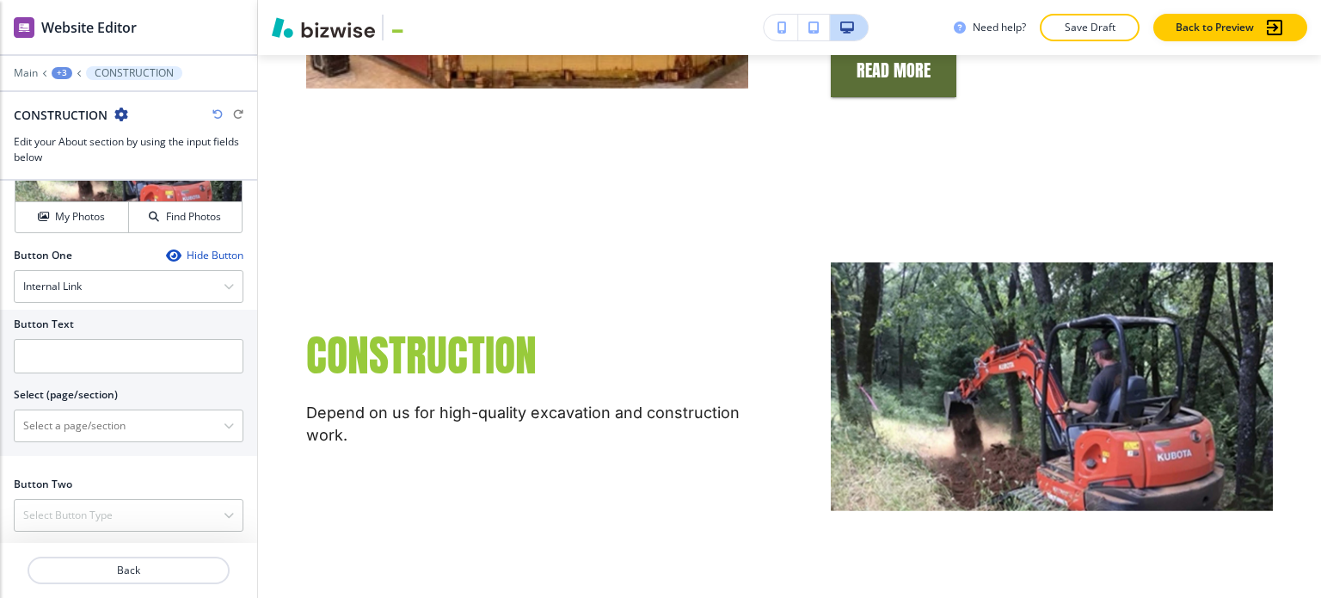
scroll to position [692, 0]
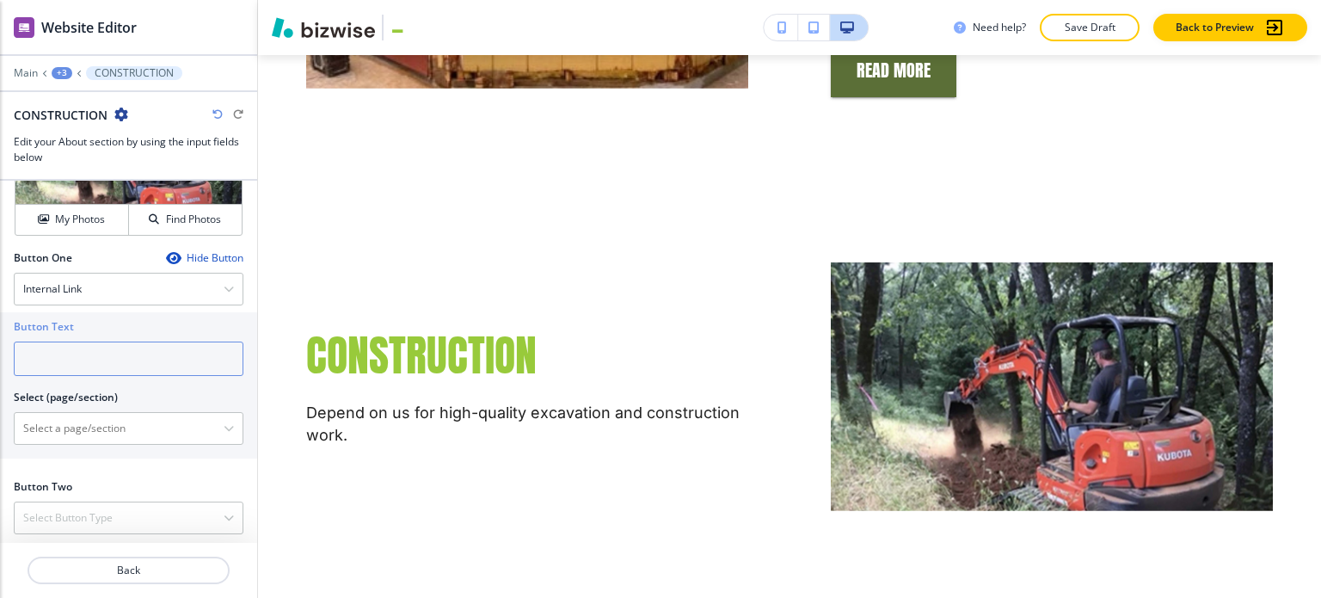
click at [103, 363] on input "text" at bounding box center [129, 358] width 230 height 34
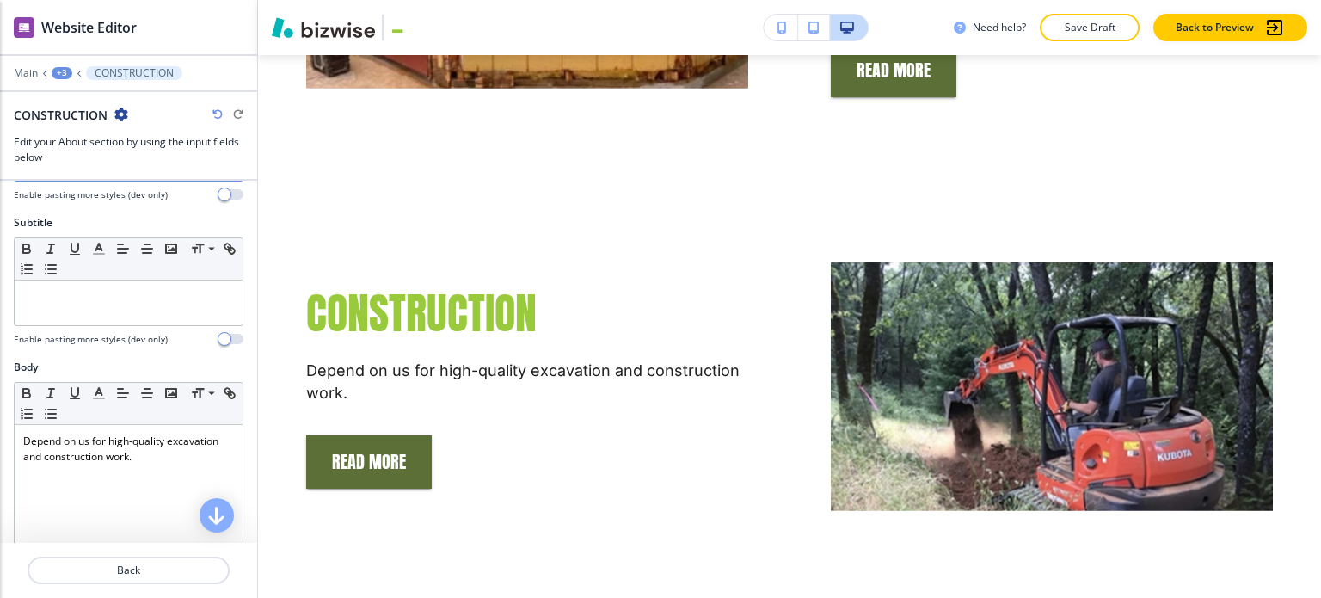
scroll to position [4, 0]
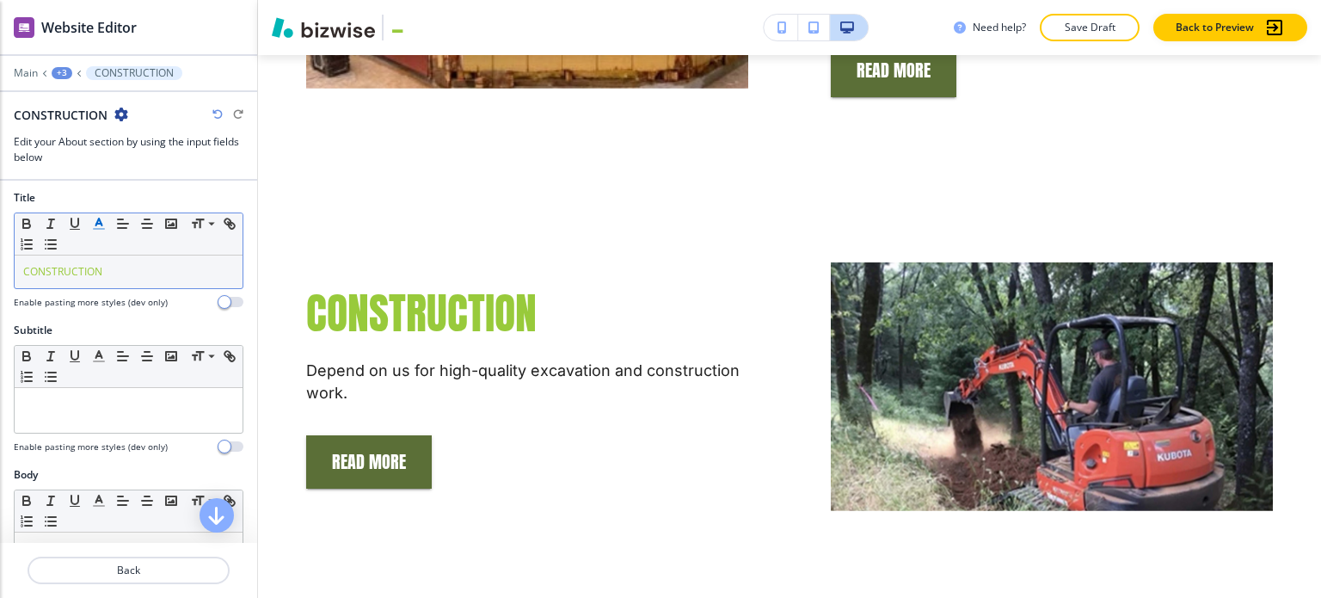
type input "Read more"
click at [138, 272] on p "CONSTRUCTION" at bounding box center [128, 271] width 211 height 15
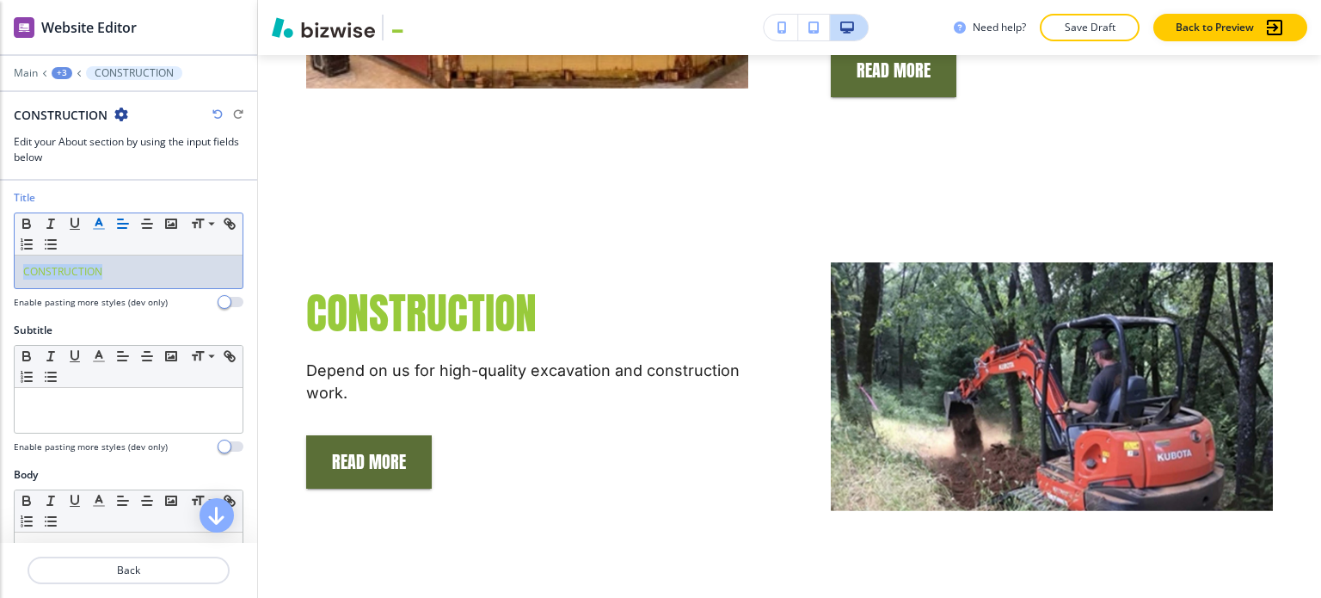
copy span "CONSTRUCTION"
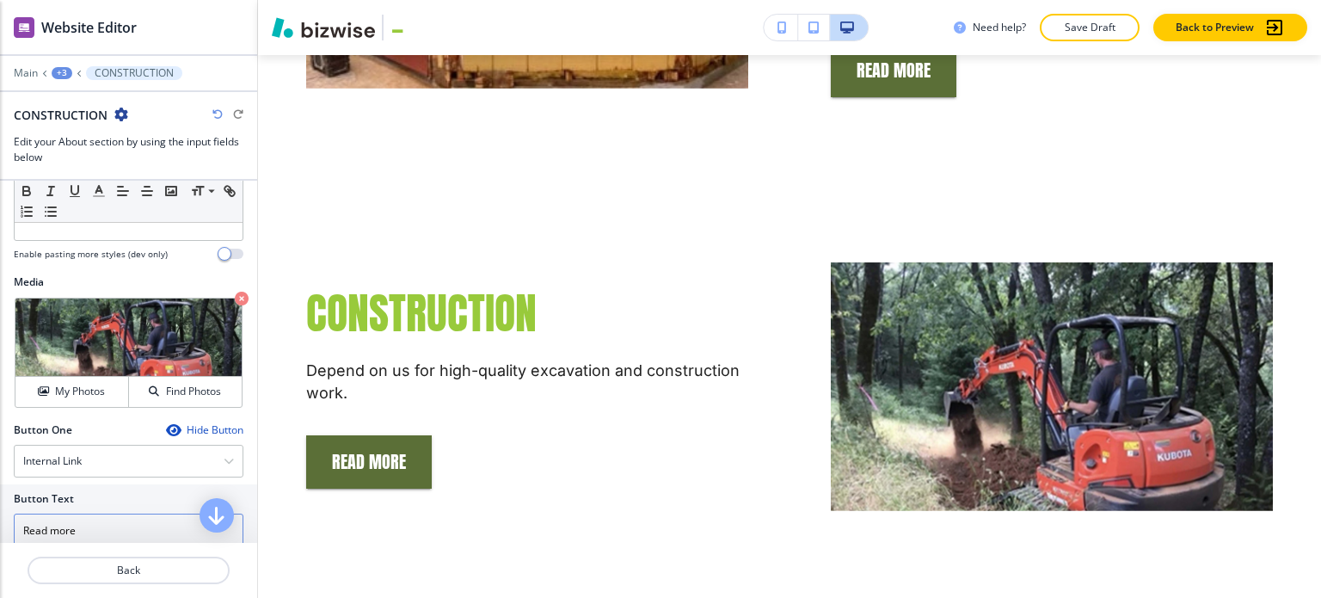
scroll to position [692, 0]
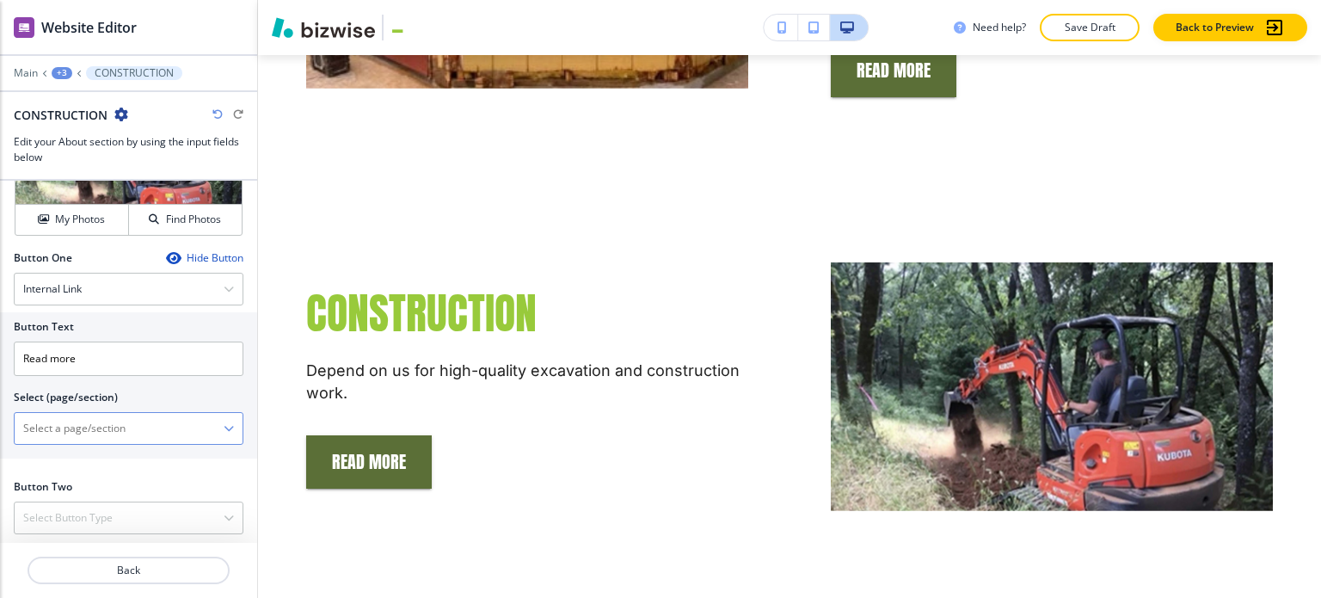
click at [92, 418] on \(page\/section\) "Manual Input" at bounding box center [119, 428] width 209 height 29
paste \(page\/section\) "CONSTRUCTION"
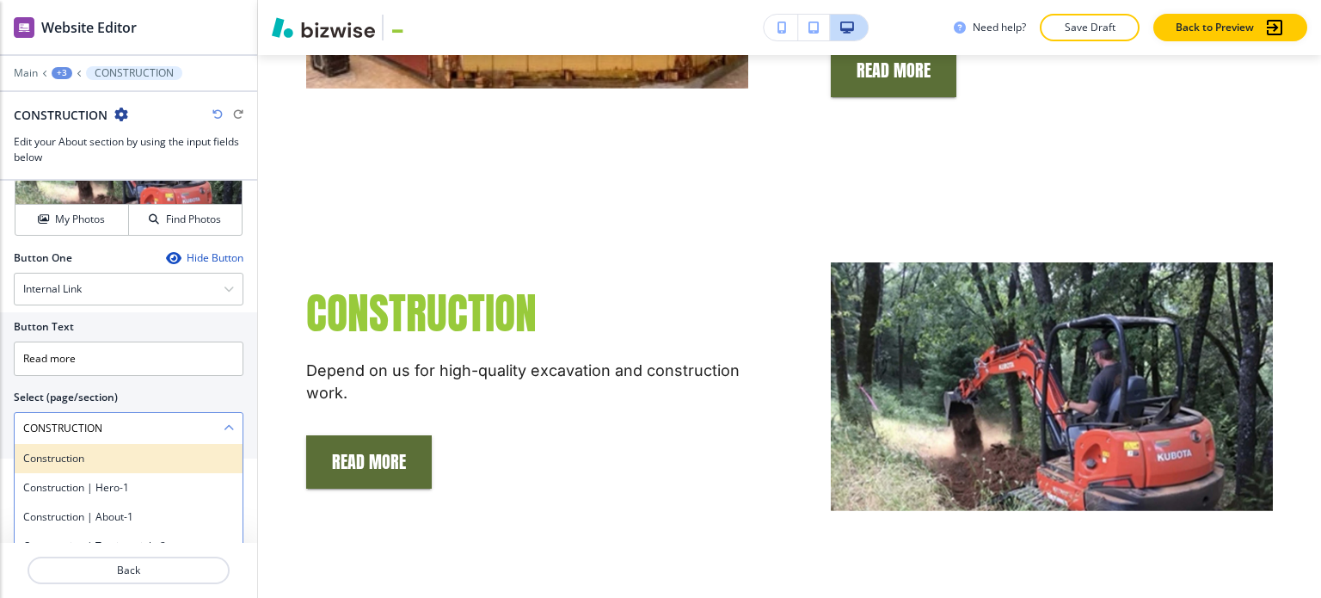
click at [103, 451] on h4 "Construction" at bounding box center [128, 458] width 211 height 15
type \(page\/section\) "Construction"
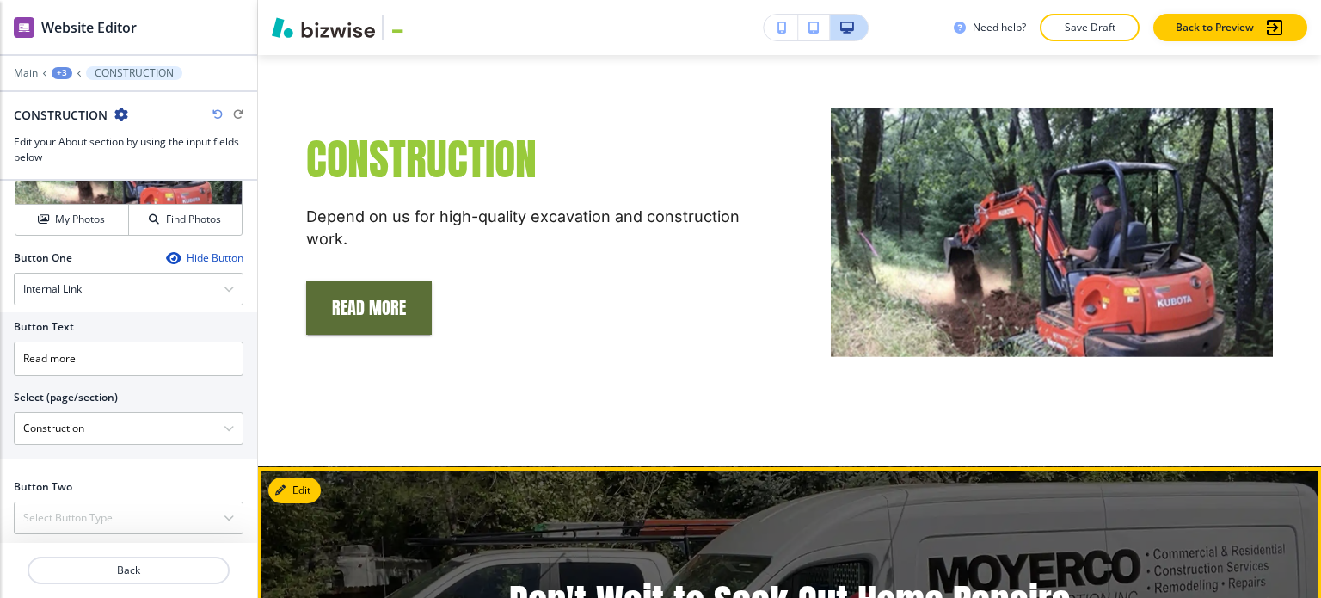
scroll to position [3196, 0]
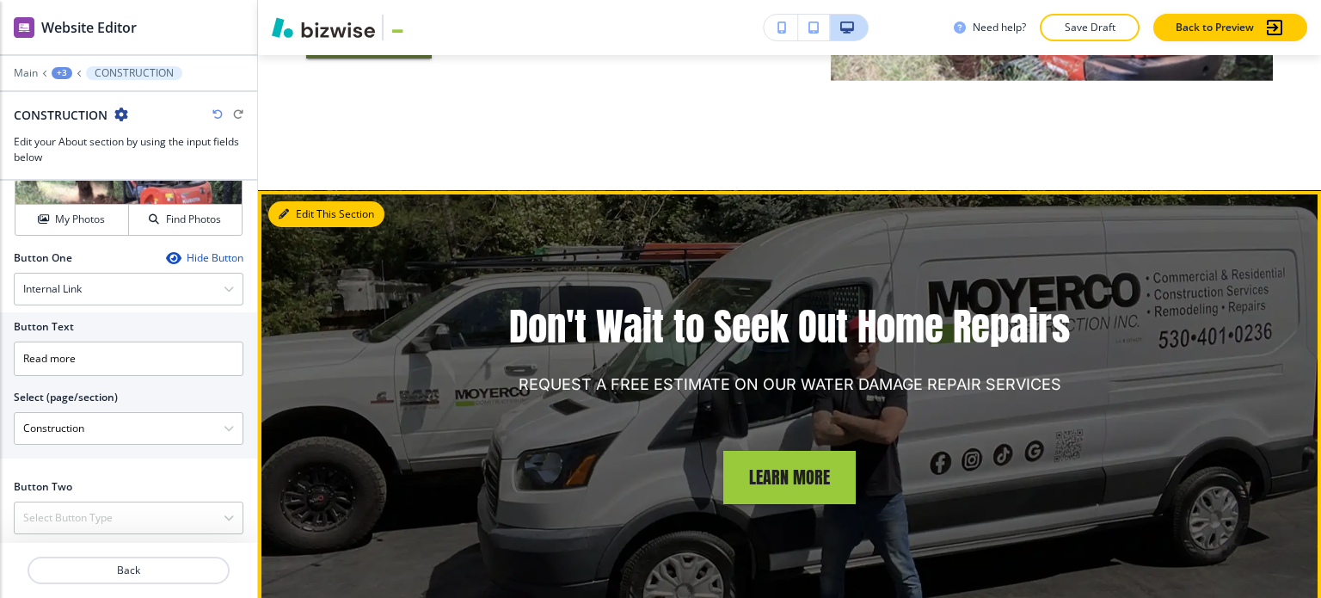
click at [317, 201] on button "Edit This Section" at bounding box center [326, 214] width 116 height 26
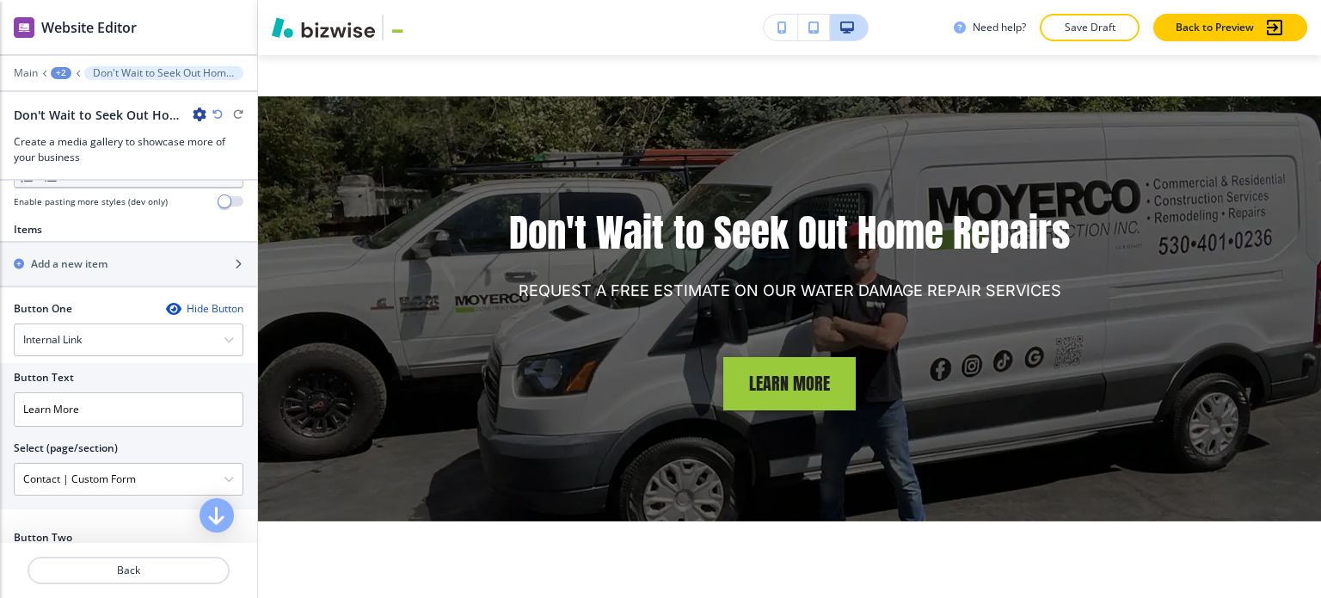
scroll to position [602, 0]
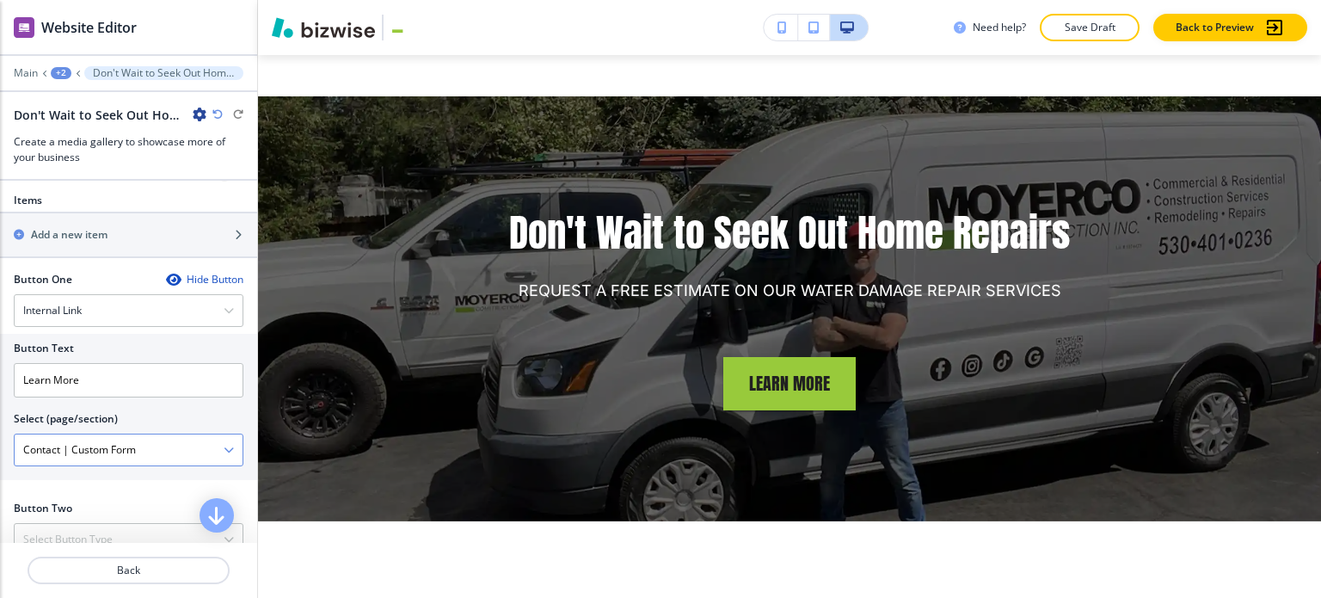
click at [125, 450] on \(page\/section\) "Contact | Custom Form" at bounding box center [119, 449] width 209 height 29
click at [183, 450] on \(page\/section\) "Contact | Custom Form" at bounding box center [119, 449] width 209 height 29
click at [186, 448] on \(page\/section\) "Manual Input" at bounding box center [119, 449] width 209 height 29
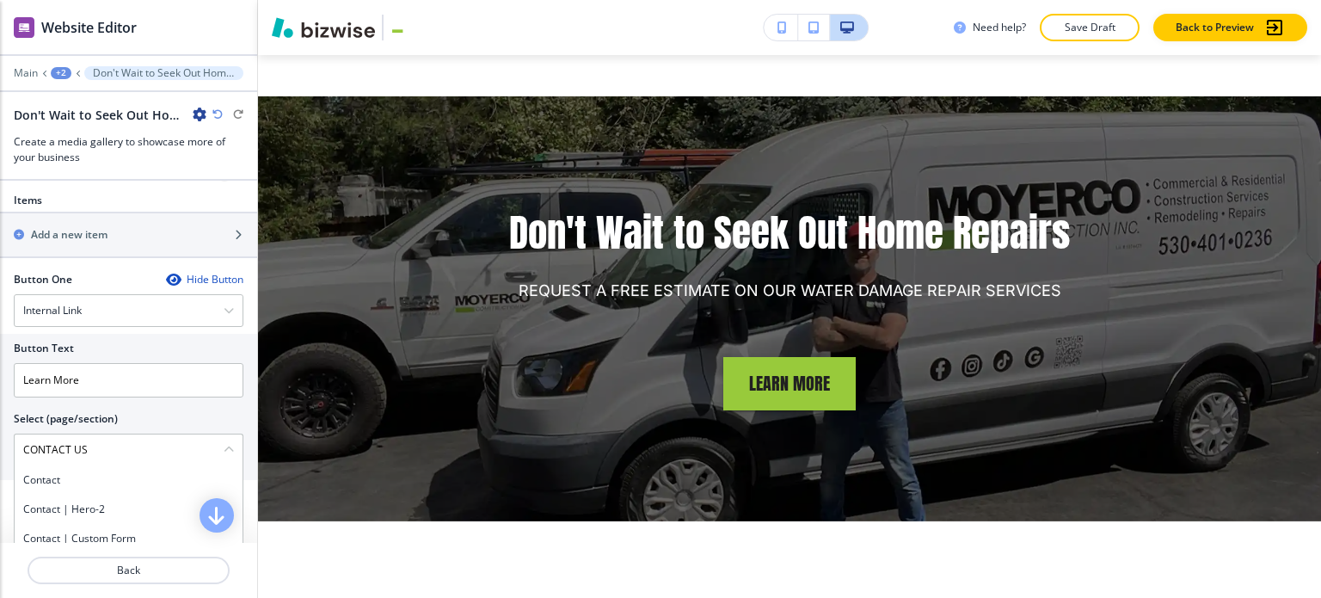
click at [122, 480] on h4 "Contact" at bounding box center [128, 479] width 211 height 15
type \(page\/section\) "Contact"
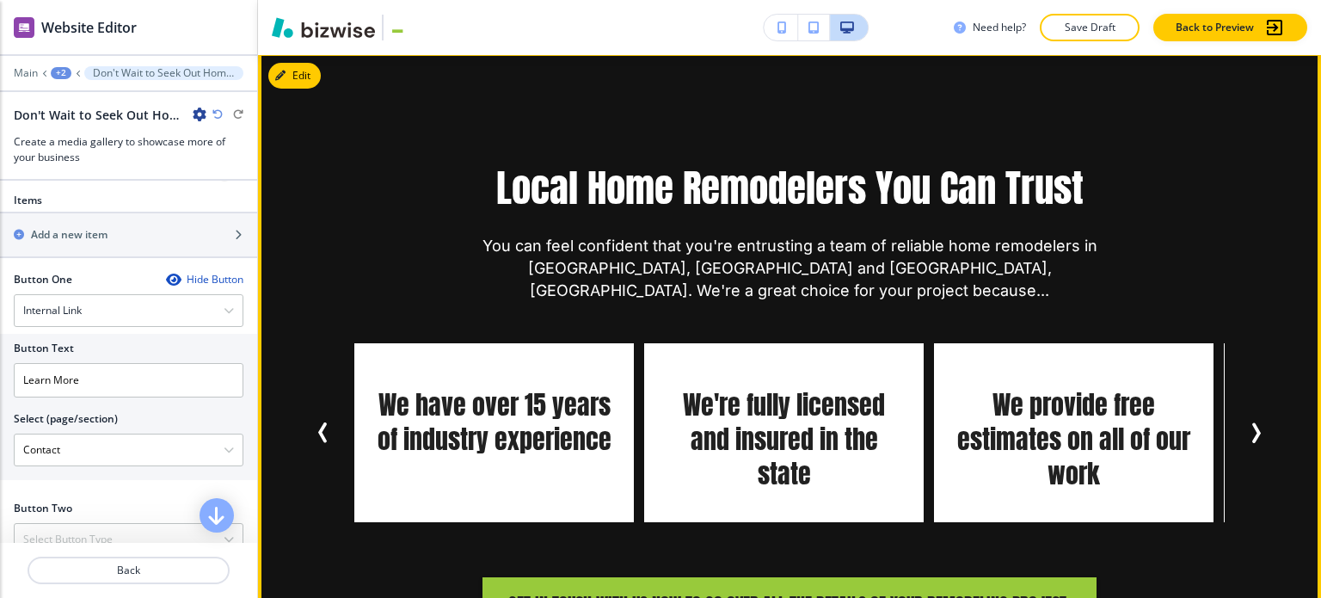
scroll to position [6300, 0]
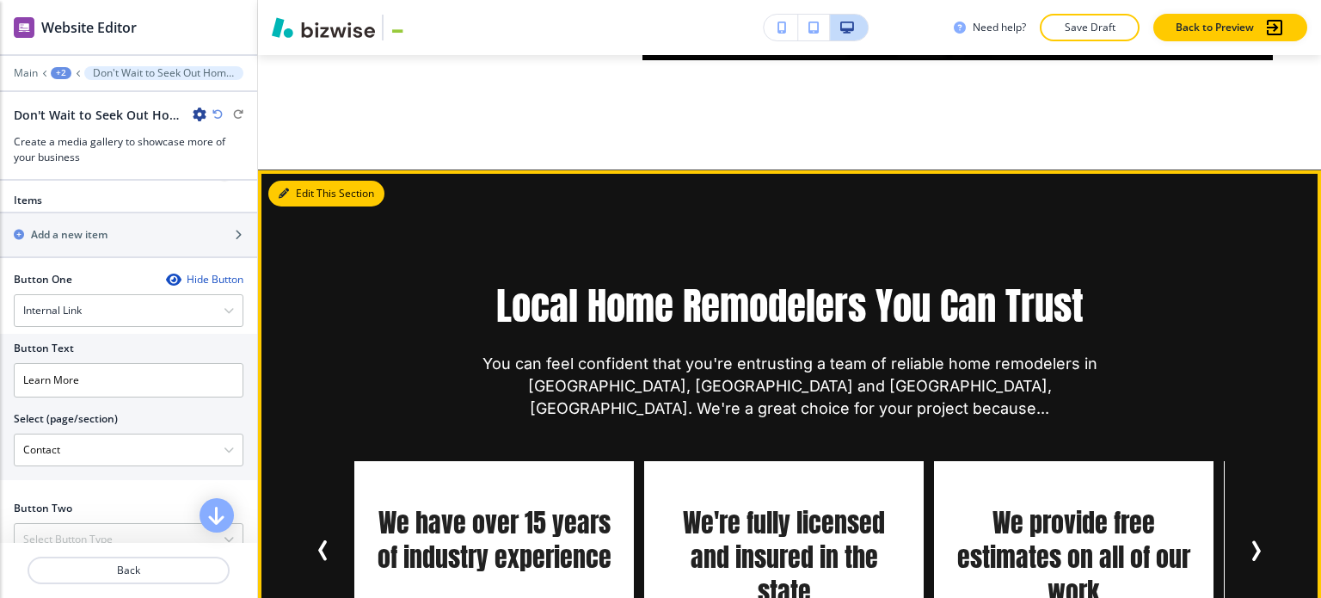
click at [309, 181] on button "Edit This Section" at bounding box center [326, 194] width 116 height 26
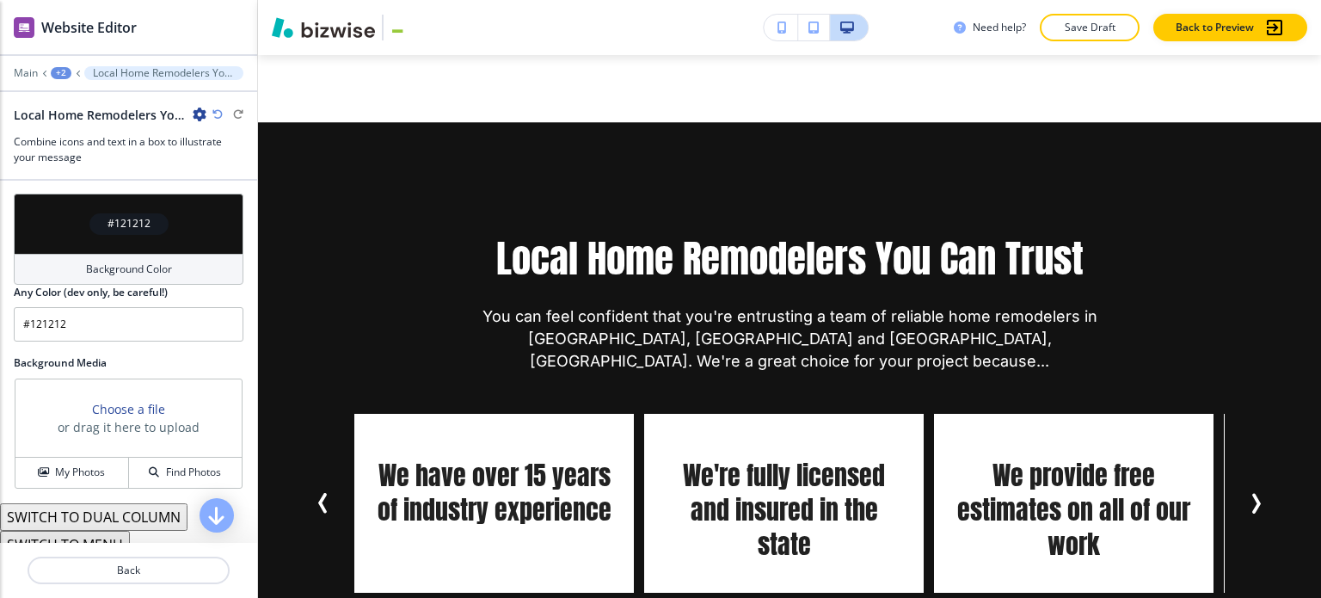
scroll to position [1220, 0]
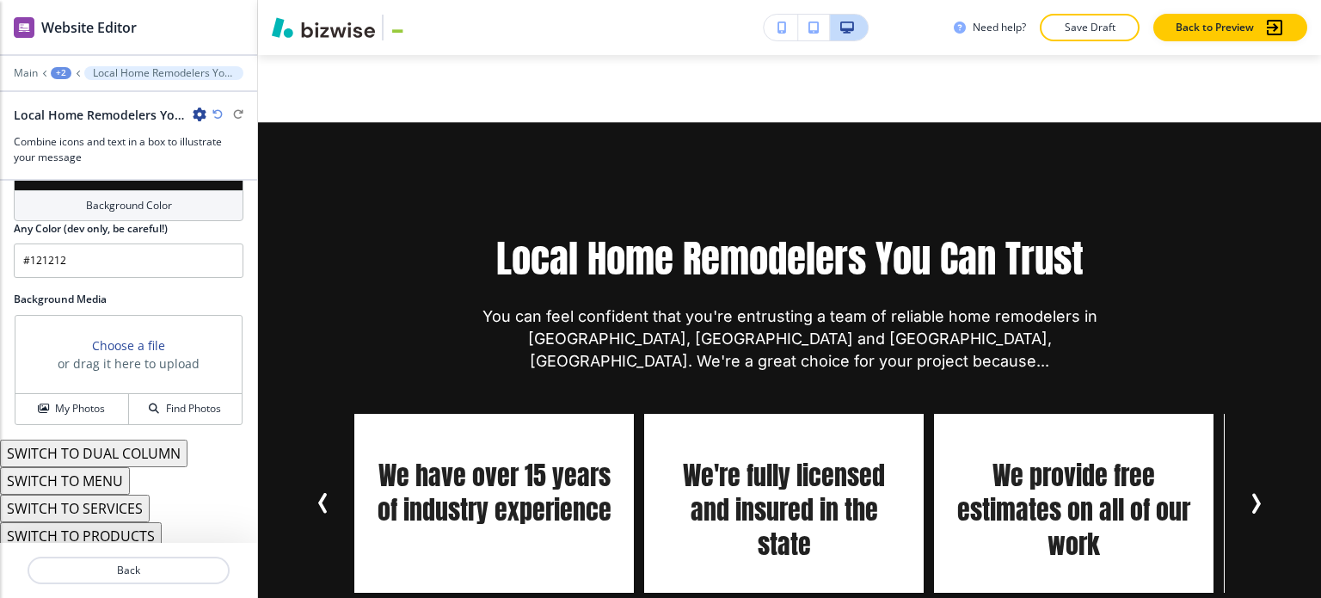
click at [150, 447] on button "SWITCH TO DUAL COLUMN" at bounding box center [94, 454] width 188 height 28
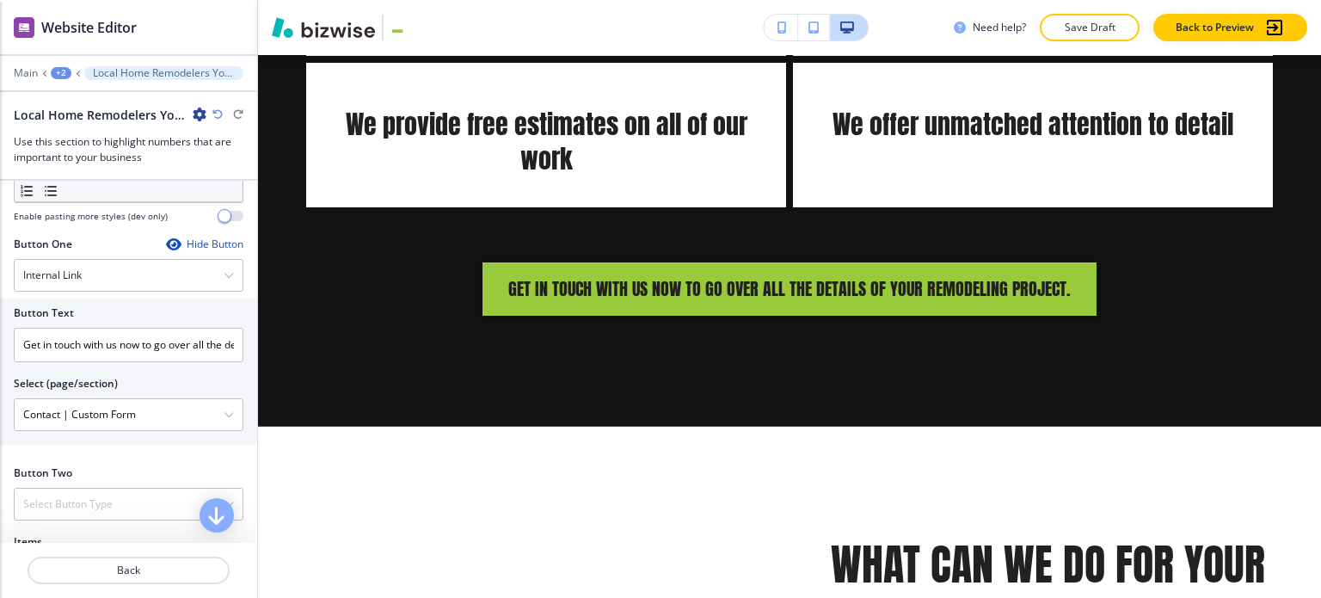
scroll to position [532, 0]
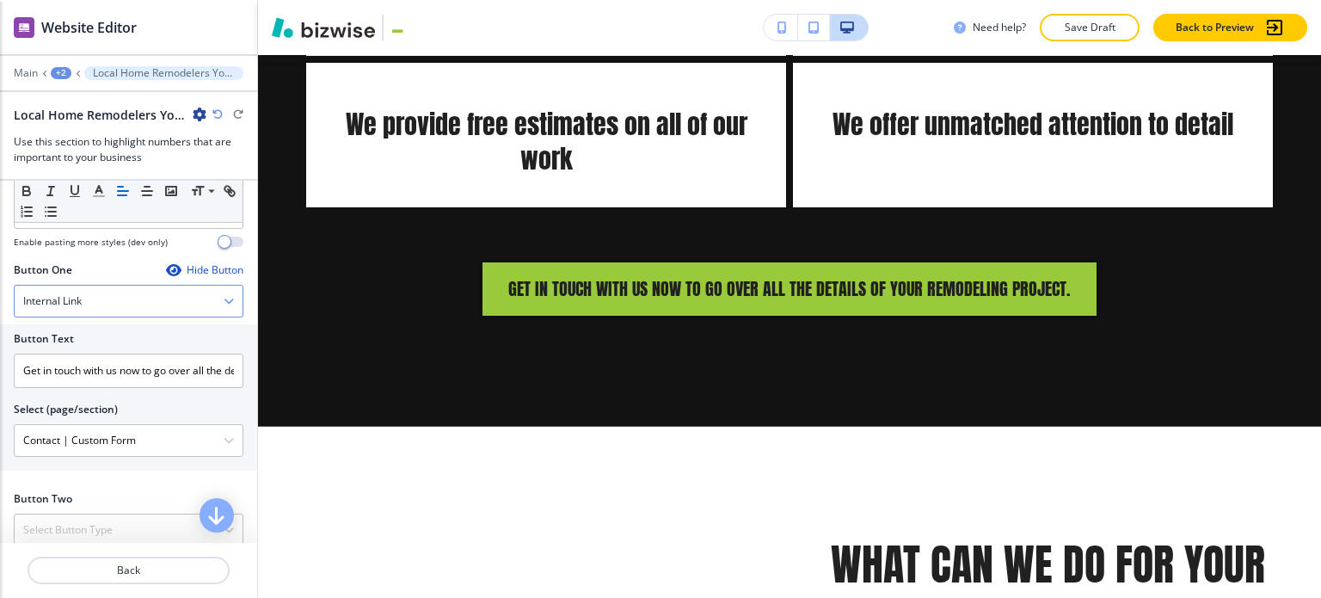
click at [161, 291] on div "Internal Link" at bounding box center [129, 301] width 228 height 31
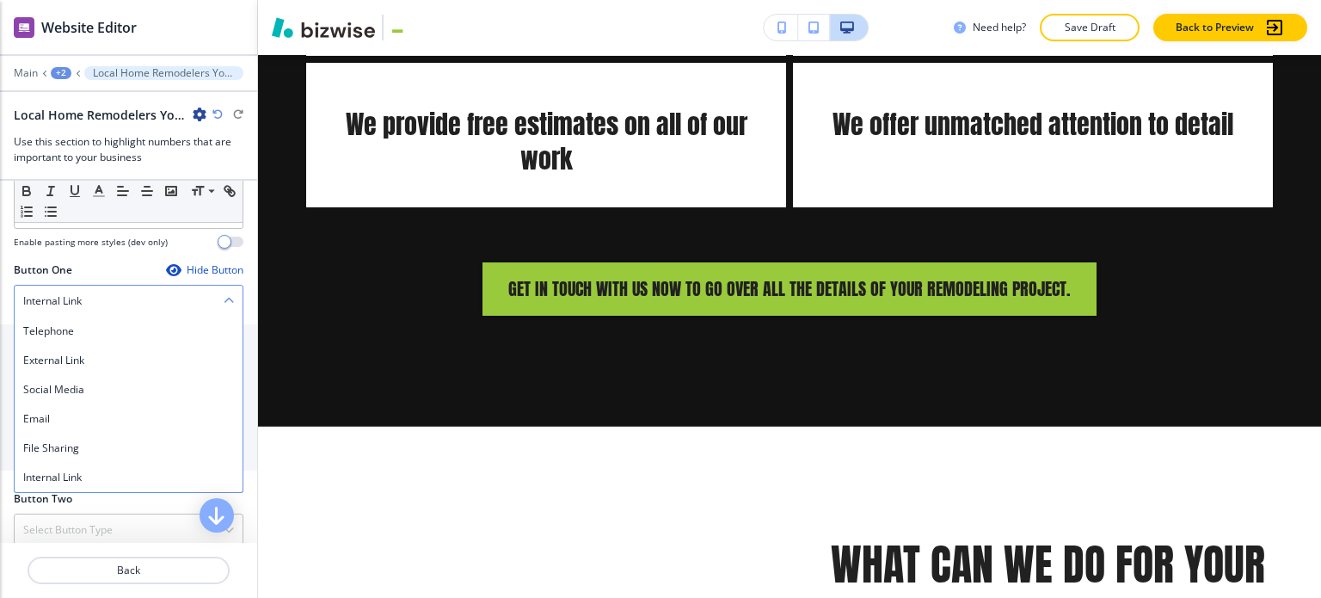
click at [153, 295] on div "Internal Link" at bounding box center [129, 301] width 228 height 31
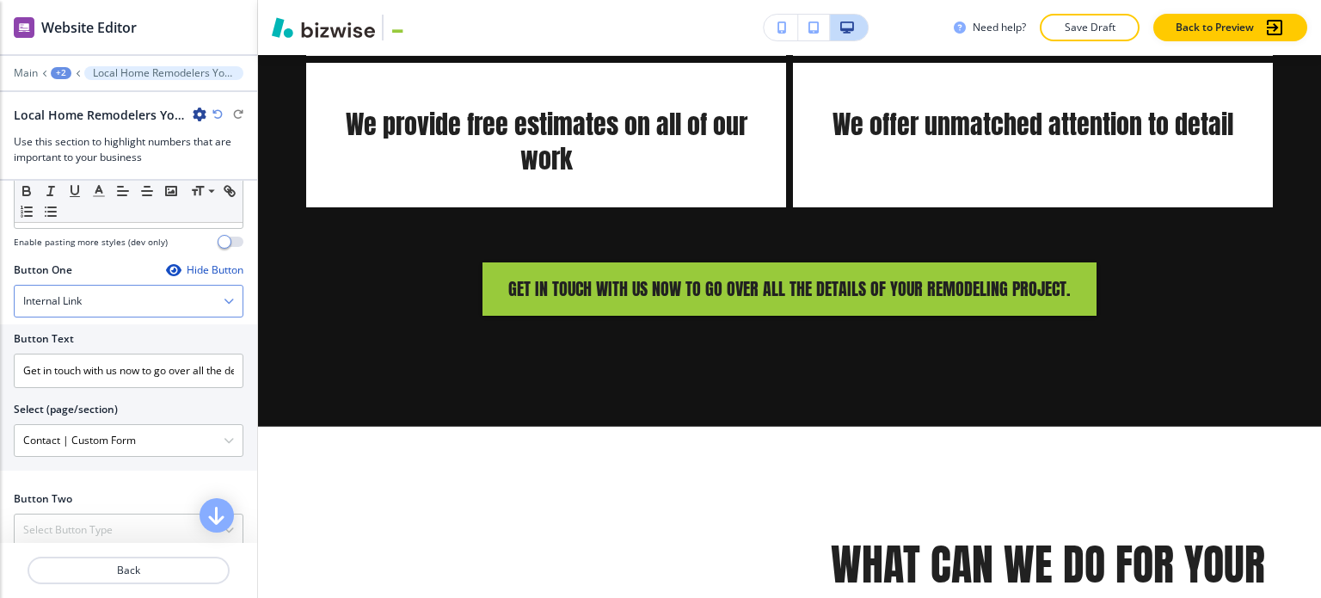
click at [148, 293] on div "Internal Link" at bounding box center [129, 301] width 228 height 31
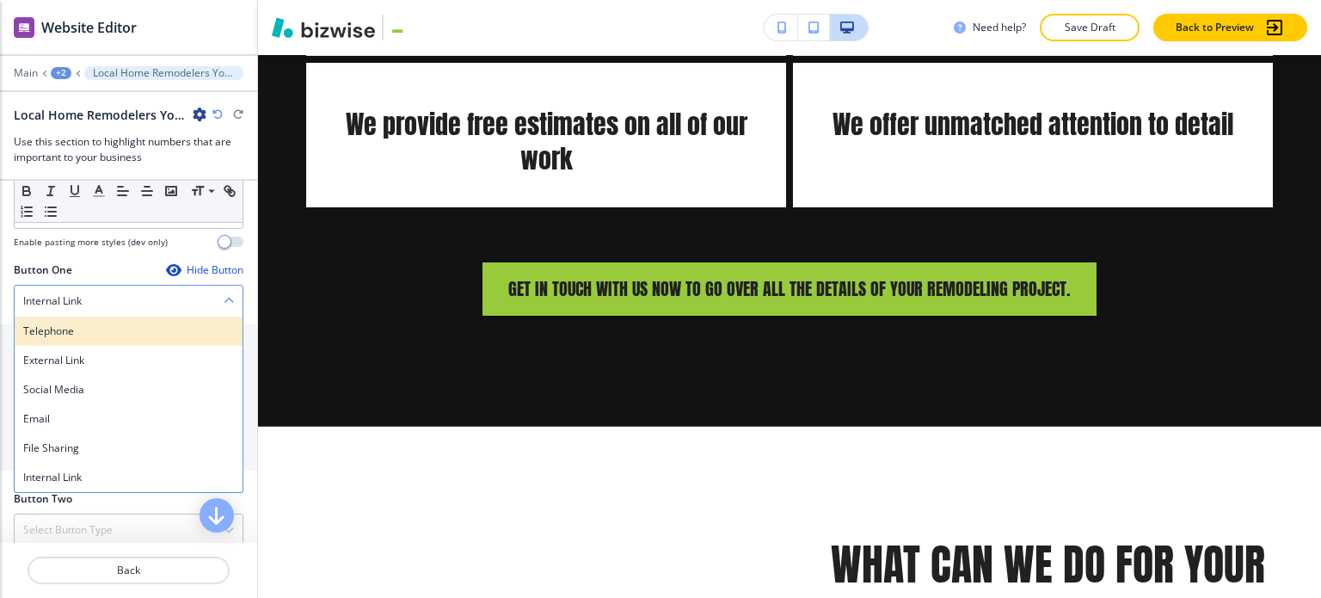
click at [140, 333] on h4 "Telephone" at bounding box center [128, 330] width 211 height 15
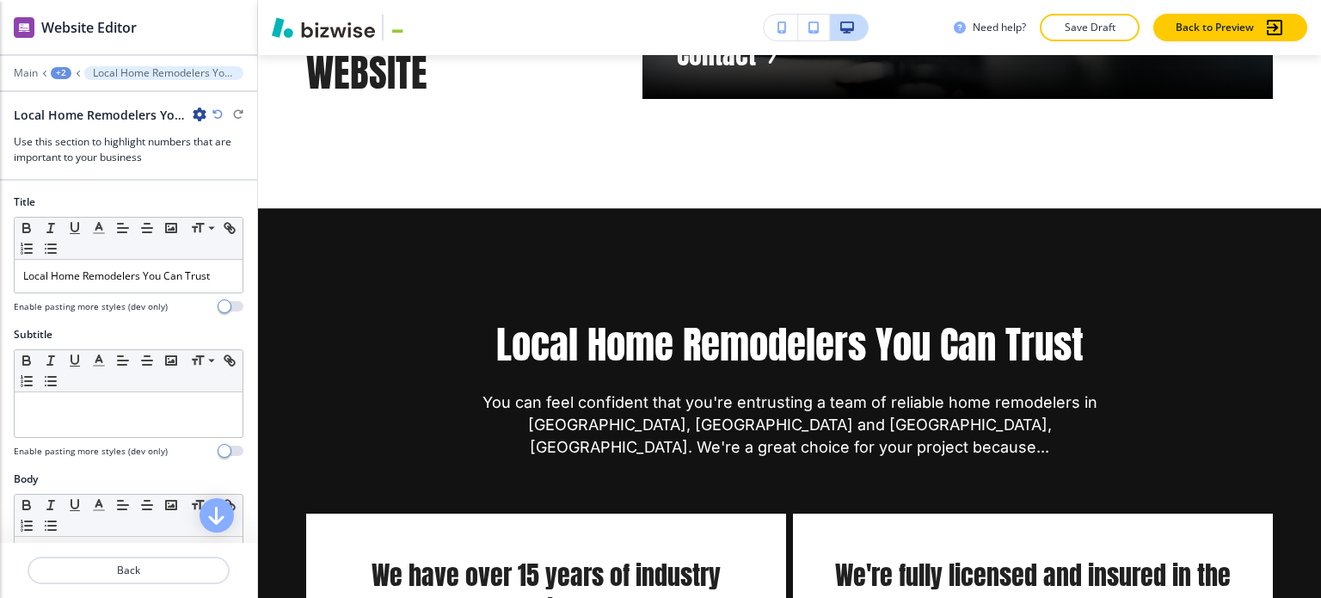
scroll to position [172, 0]
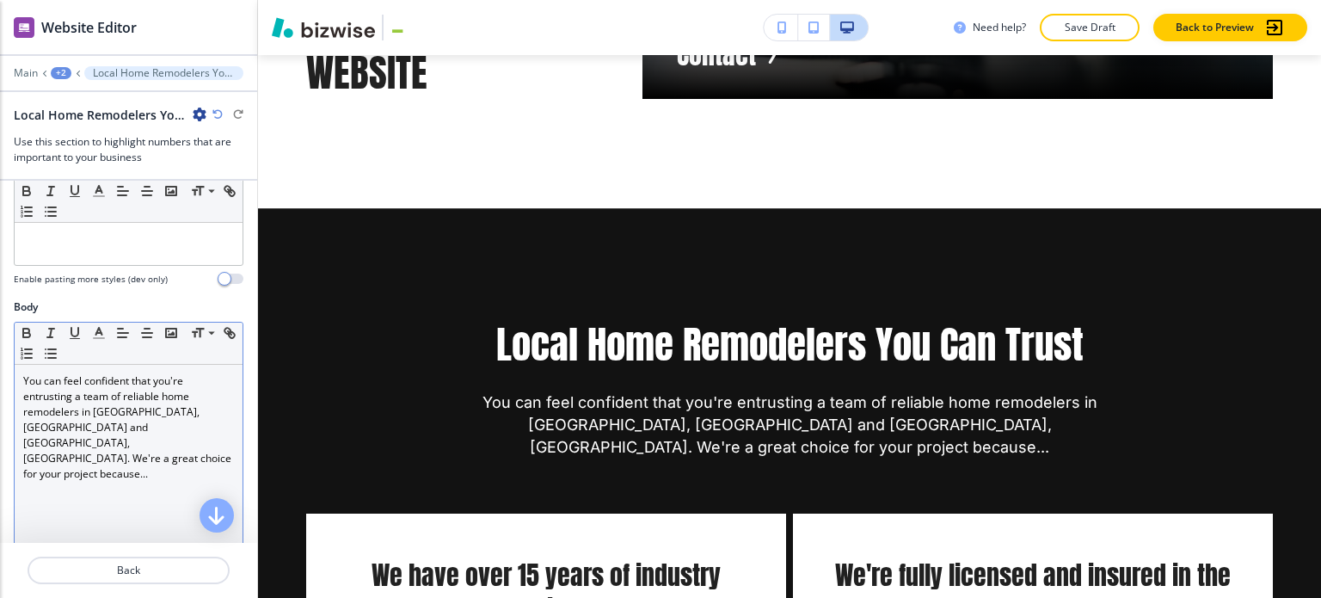
drag, startPoint x: 207, startPoint y: 433, endPoint x: 216, endPoint y: 431, distance: 9.0
click at [210, 433] on p "You can feel confident that you're entrusting a team of reliable home remodeler…" at bounding box center [128, 427] width 211 height 108
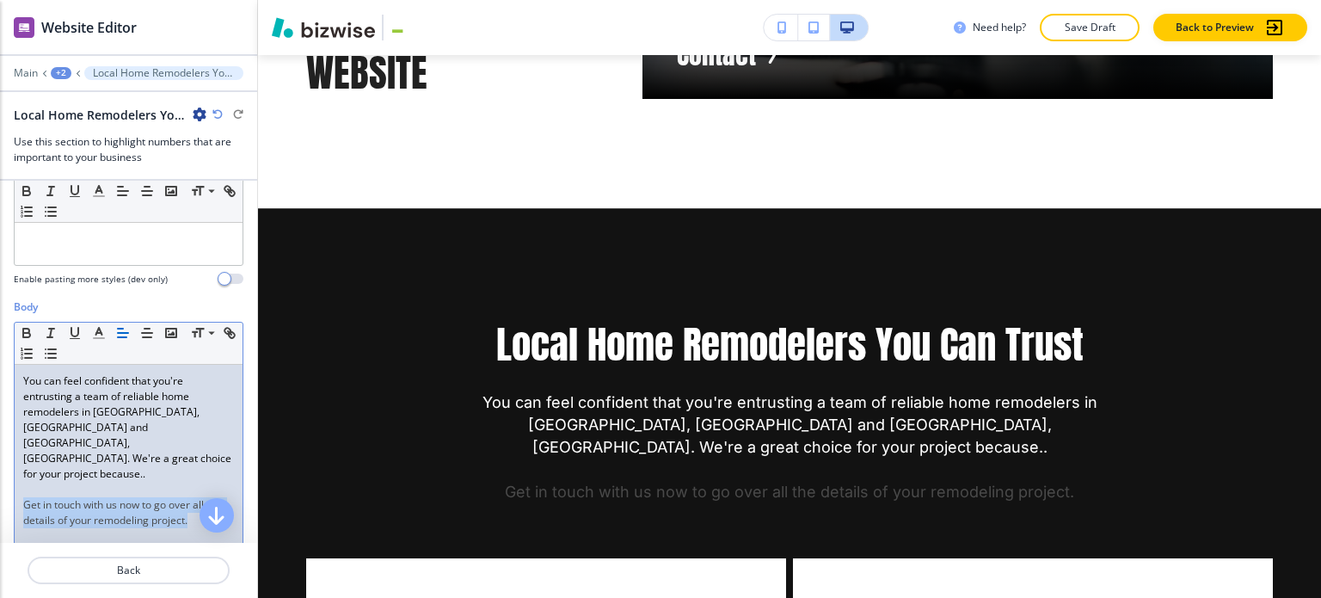
drag, startPoint x: 141, startPoint y: 488, endPoint x: -1, endPoint y: 467, distance: 143.4
click at [0, 0] on html "WELCOME TO YOUR WEBSITE PREVIEW Want to try out the Website Editor? Edit this s…" at bounding box center [660, 0] width 1321 height 0
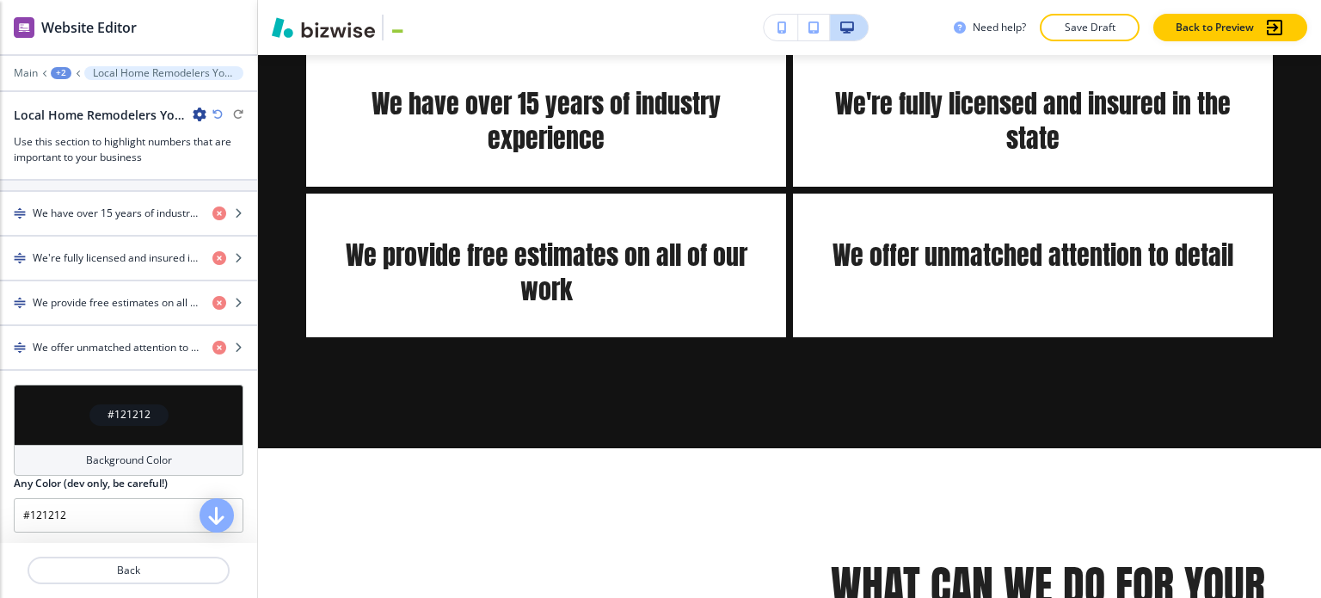
scroll to position [894, 0]
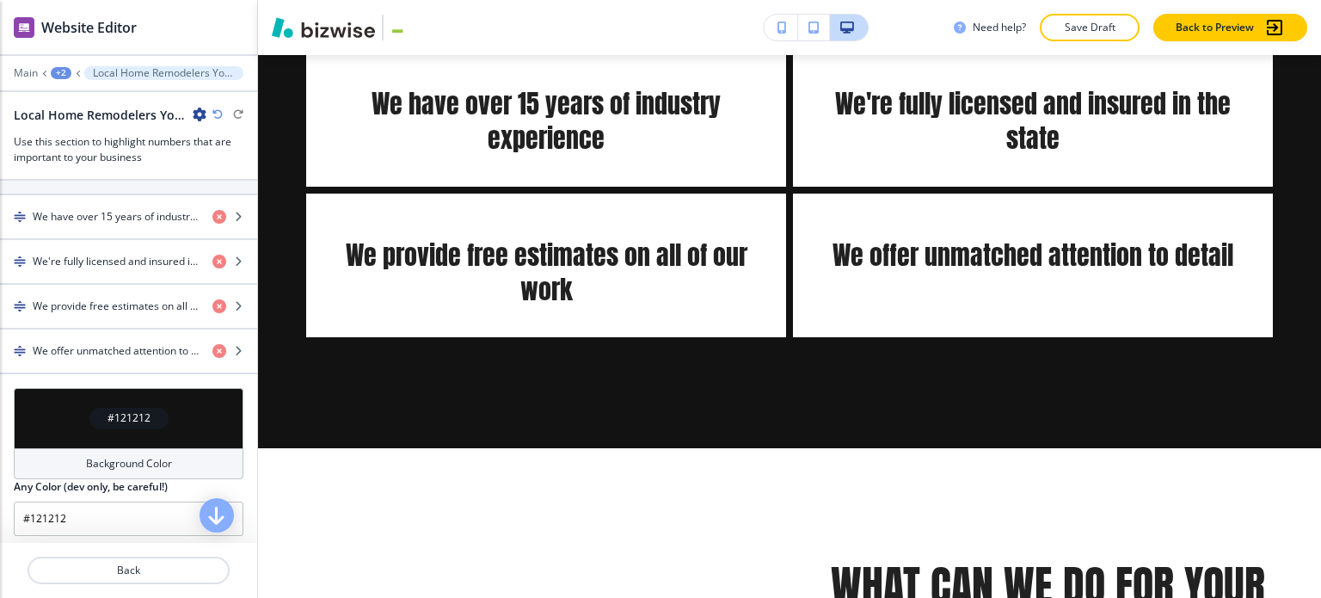
click at [109, 448] on div "Background Color" at bounding box center [129, 463] width 230 height 31
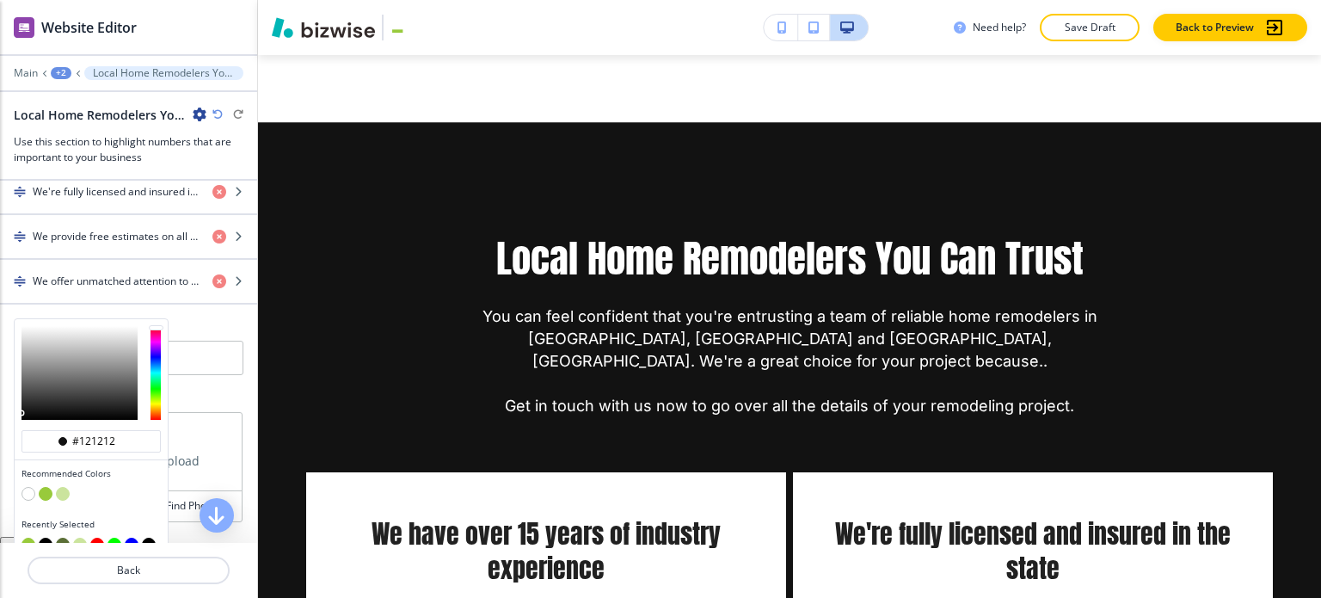
scroll to position [1061, 0]
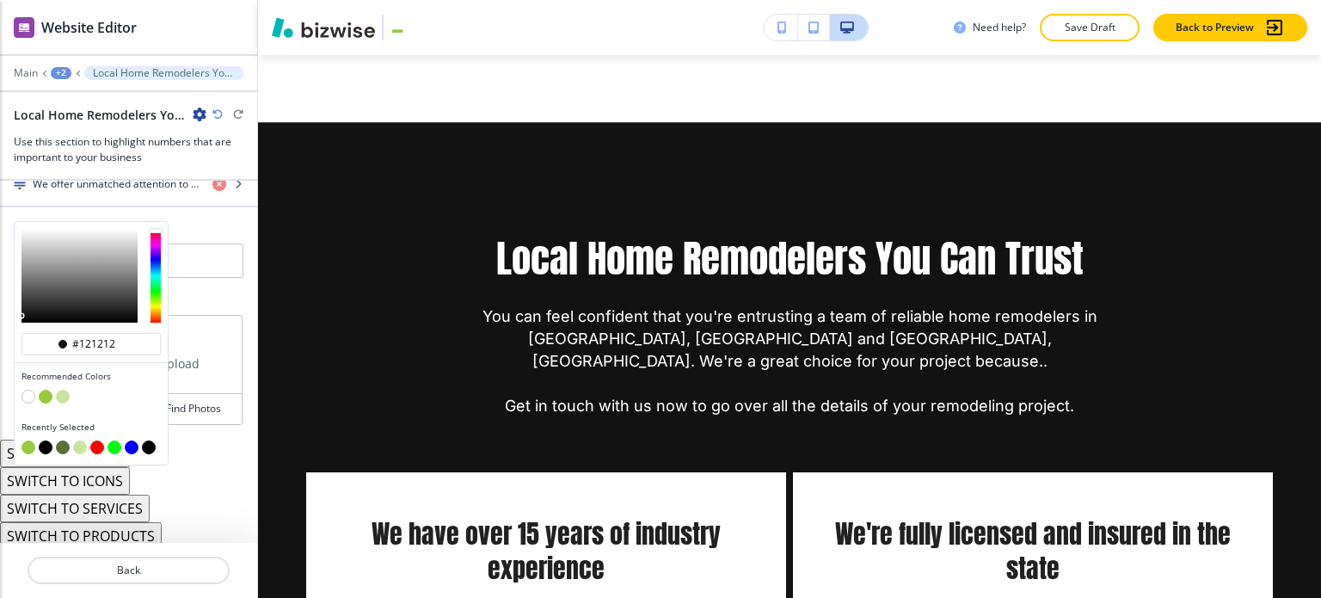
click at [58, 390] on button "button" at bounding box center [63, 397] width 14 height 14
type input "#cbe49d"
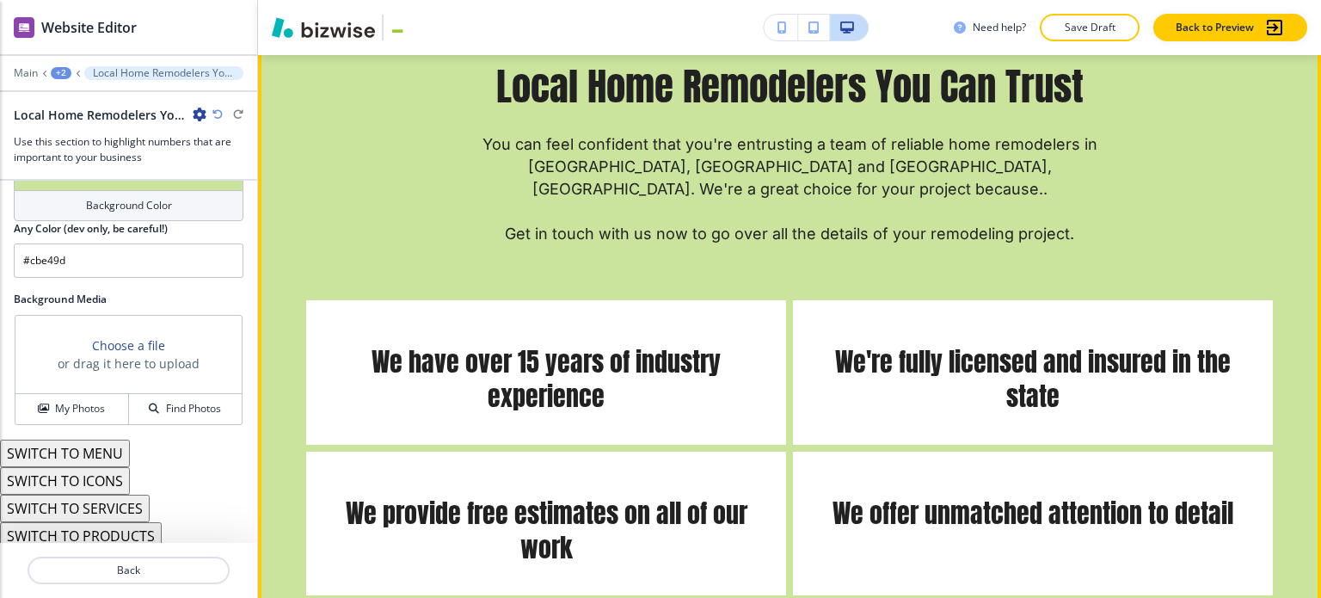
scroll to position [6520, 0]
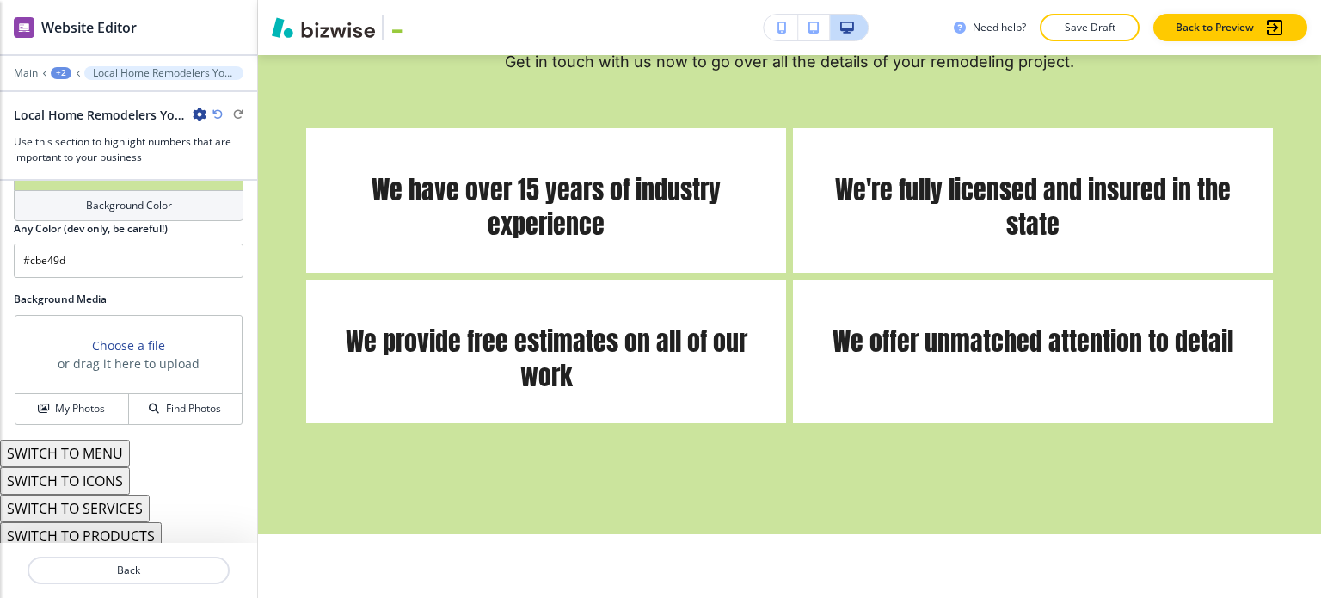
click at [118, 501] on button "SWITCH TO SERVICES" at bounding box center [75, 509] width 150 height 28
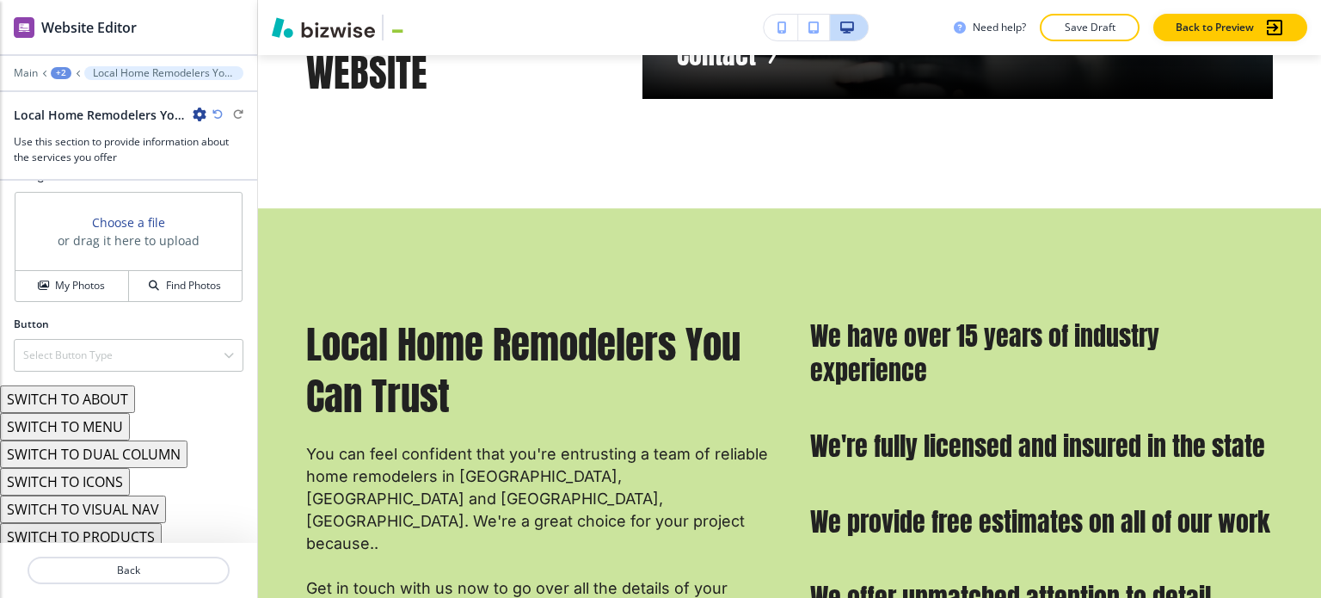
scroll to position [1075, 0]
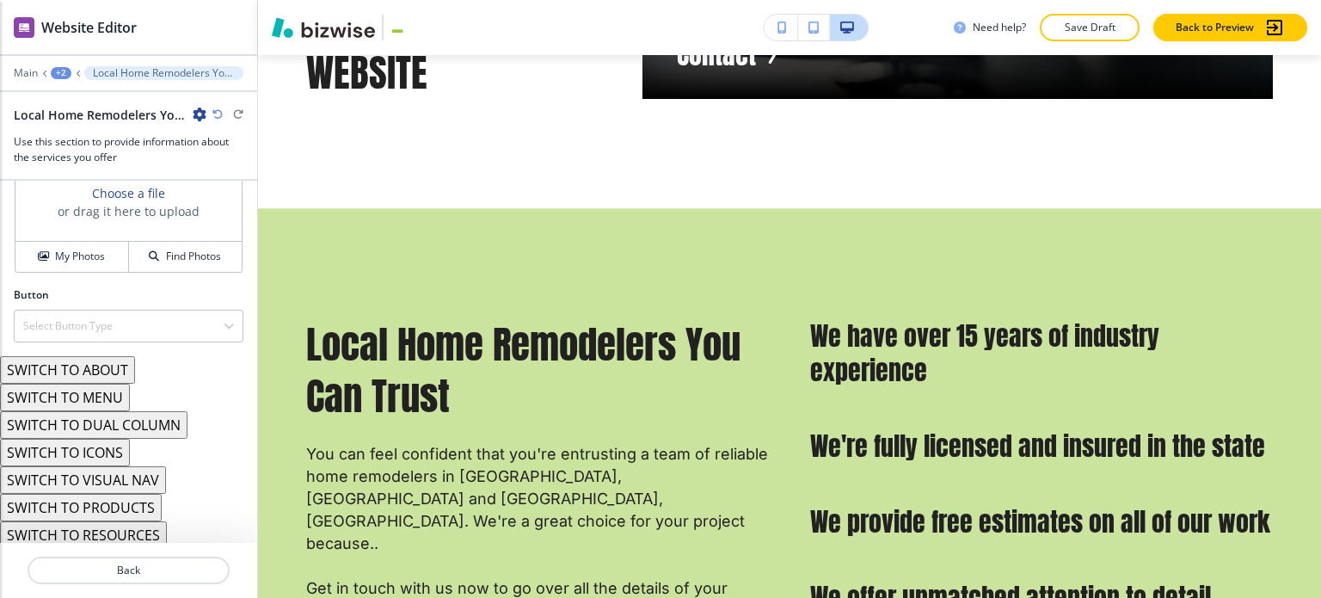
click at [120, 396] on button "SWITCH TO MENU" at bounding box center [65, 398] width 130 height 28
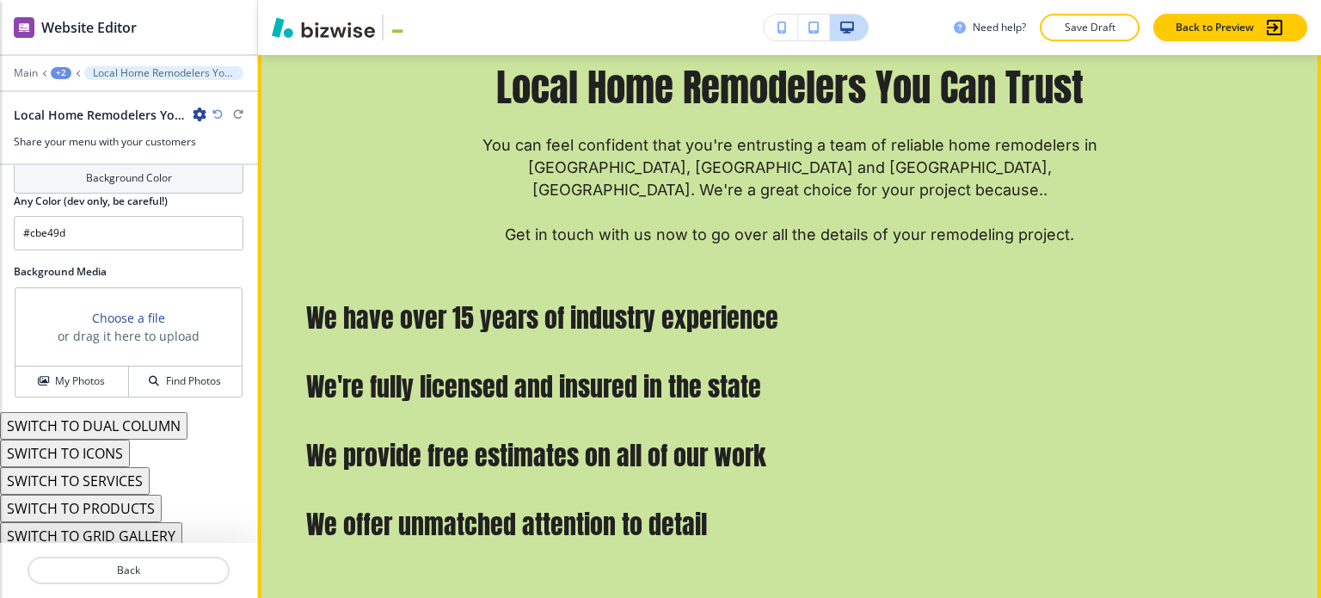
scroll to position [6348, 0]
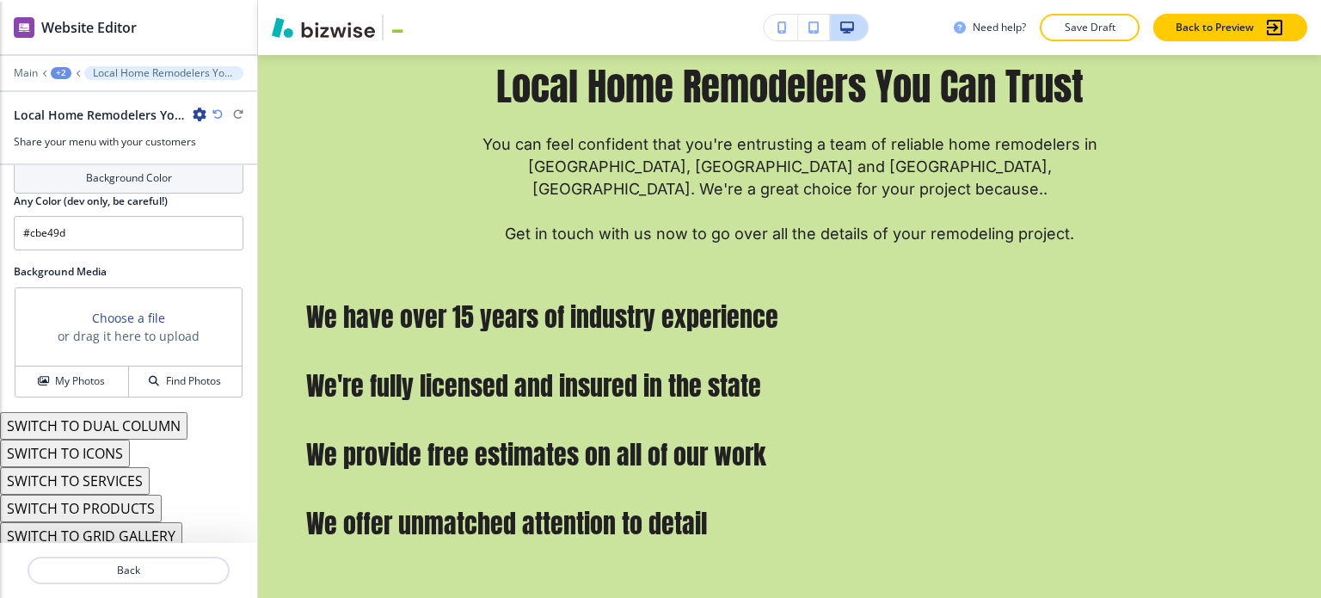
click at [123, 423] on button "SWITCH TO DUAL COLUMN" at bounding box center [94, 426] width 188 height 28
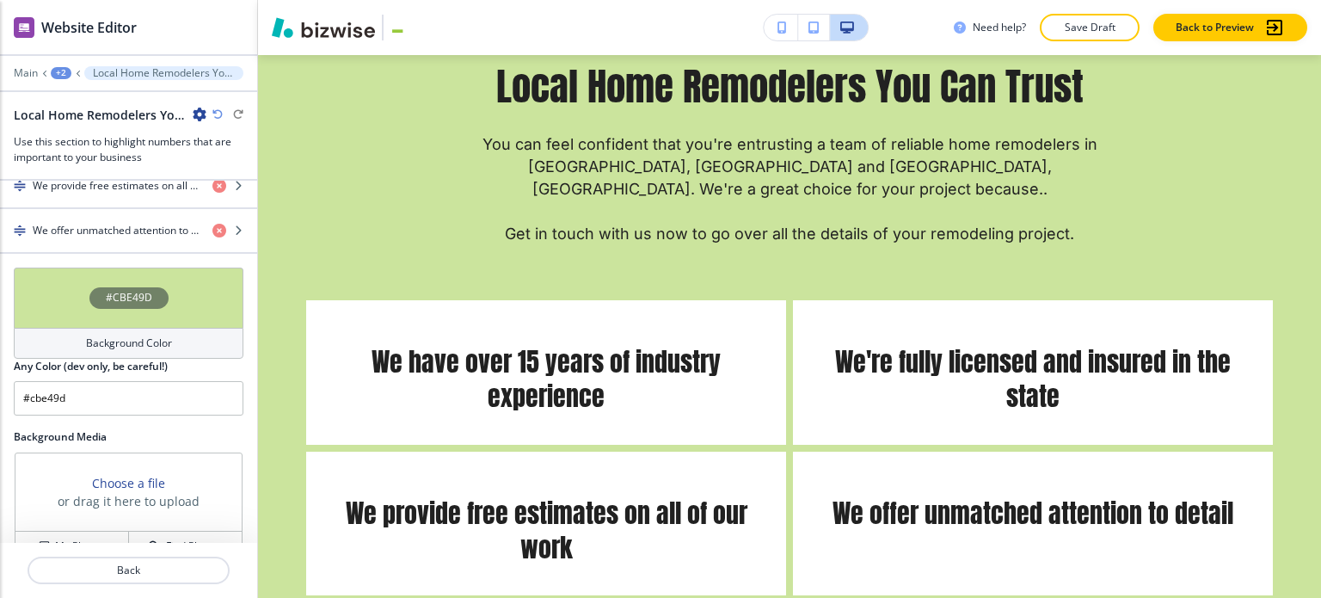
scroll to position [1152, 0]
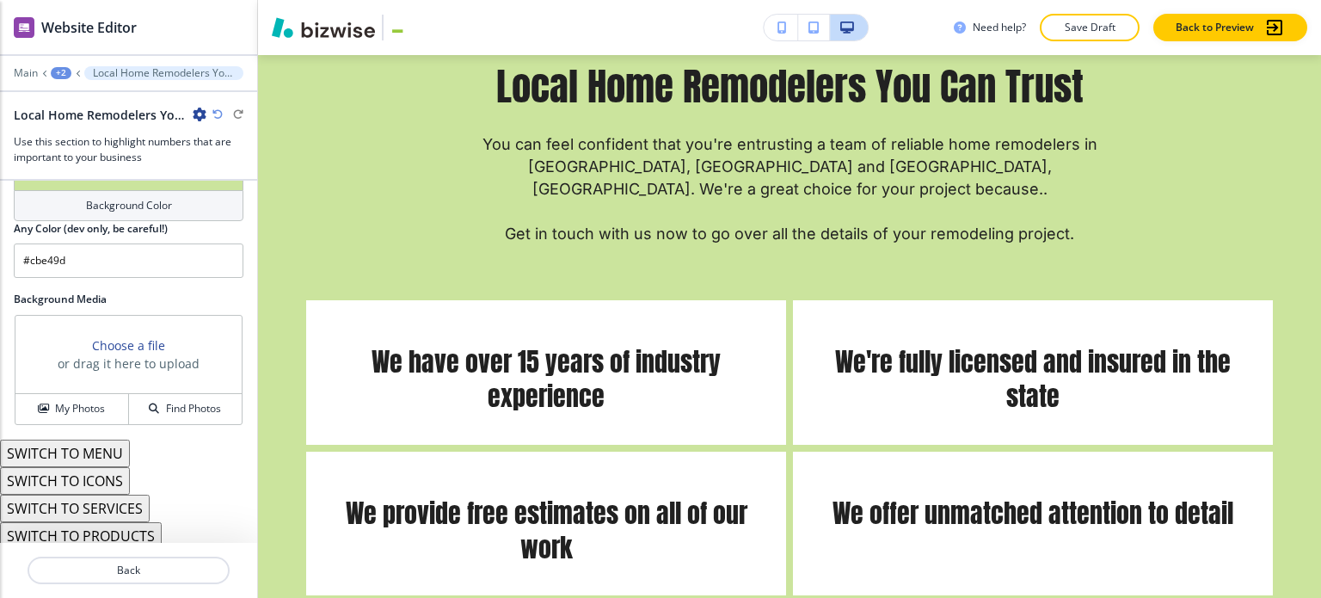
click at [119, 501] on button "SWITCH TO SERVICES" at bounding box center [75, 509] width 150 height 28
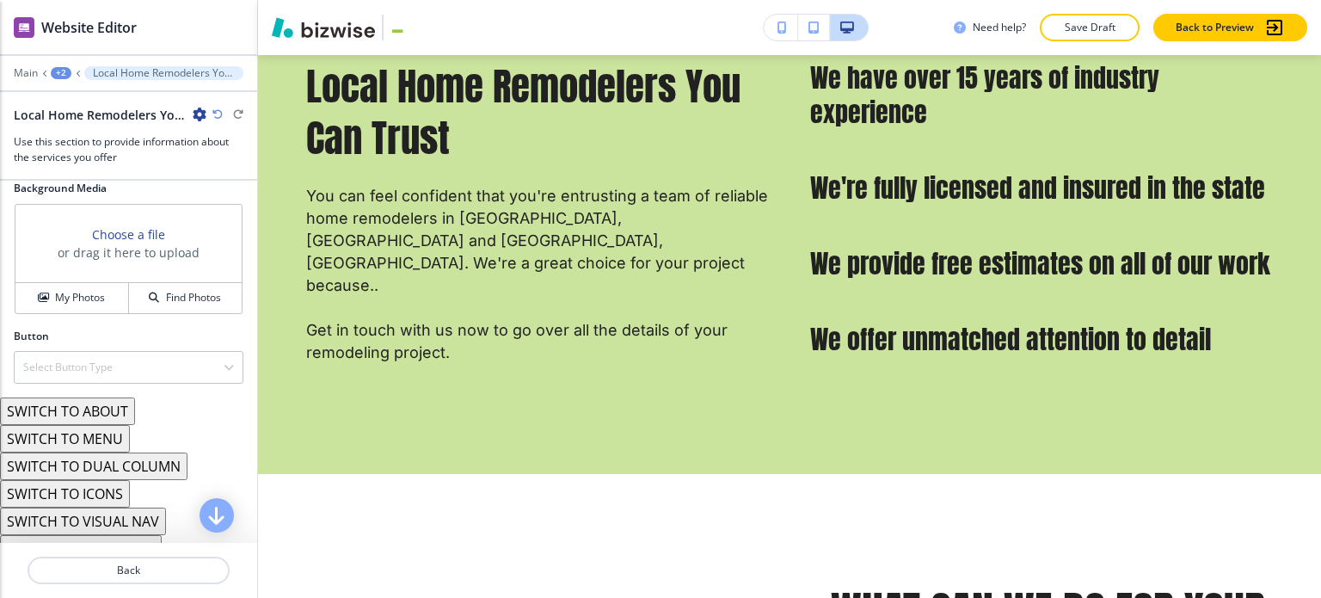
scroll to position [1075, 0]
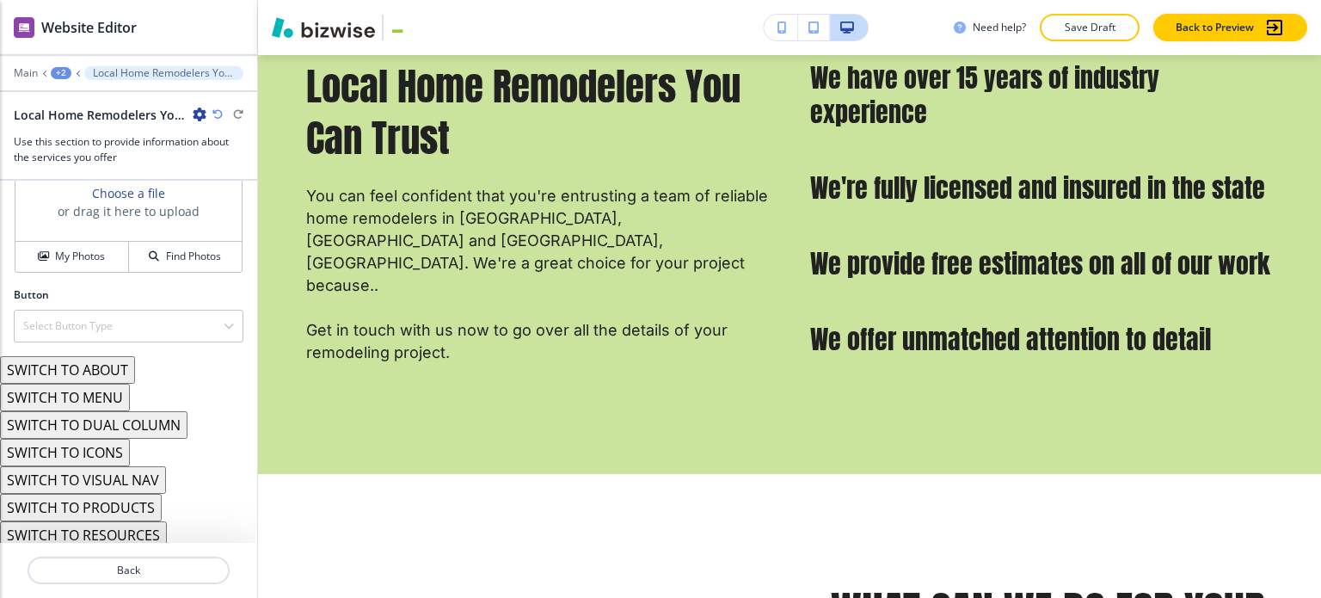
click at [118, 452] on button "SWITCH TO ICONS" at bounding box center [65, 453] width 130 height 28
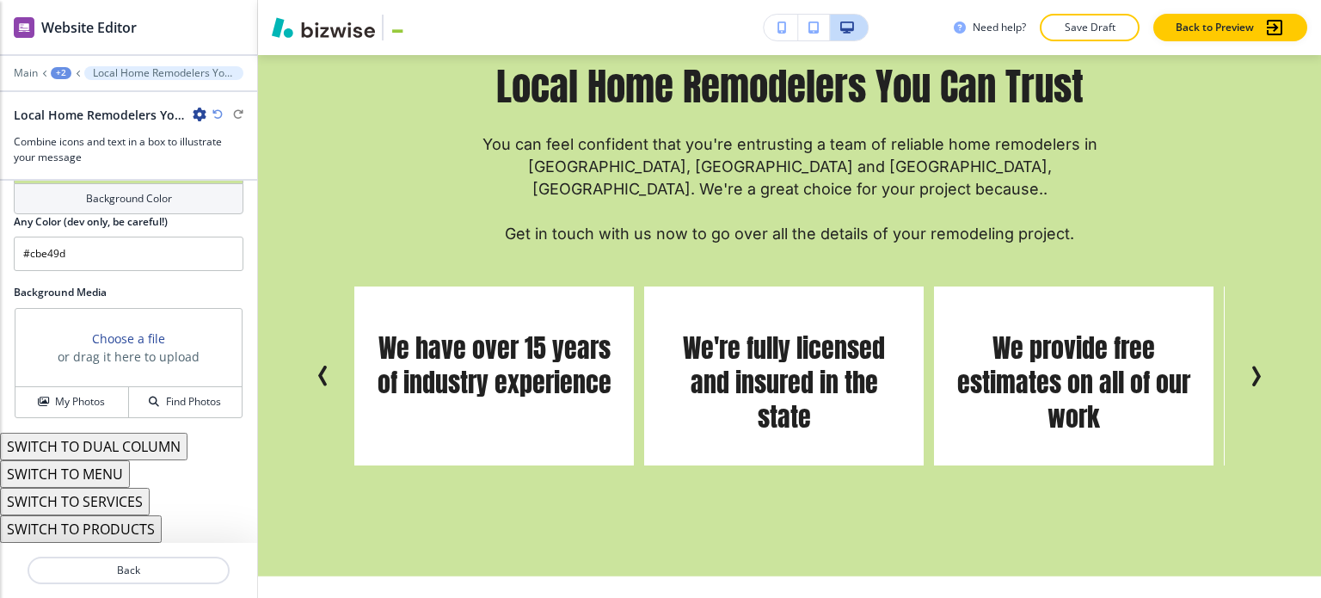
scroll to position [1061, 0]
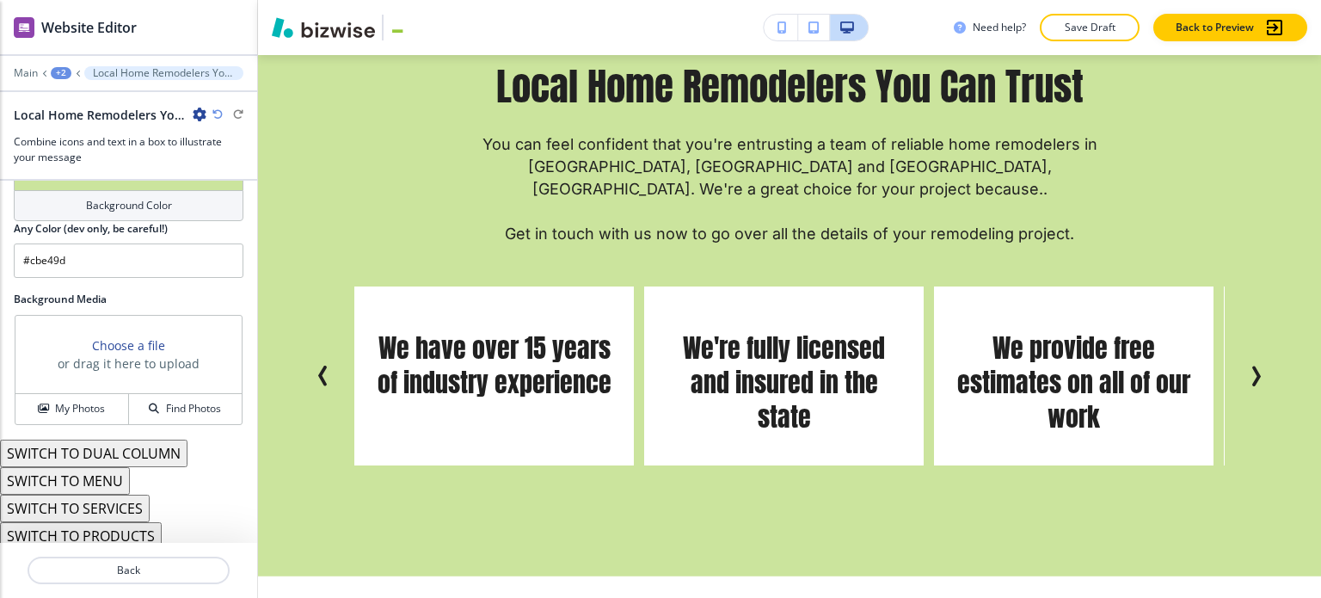
click at [128, 455] on button "SWITCH TO DUAL COLUMN" at bounding box center [94, 454] width 188 height 28
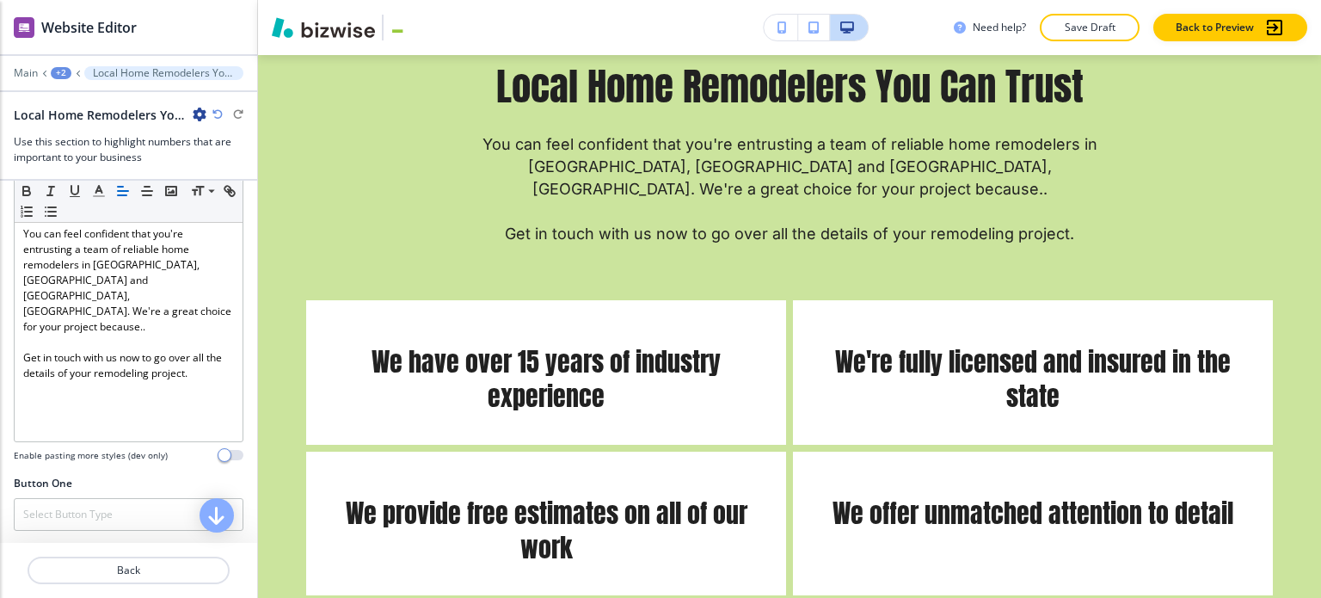
scroll to position [602, 0]
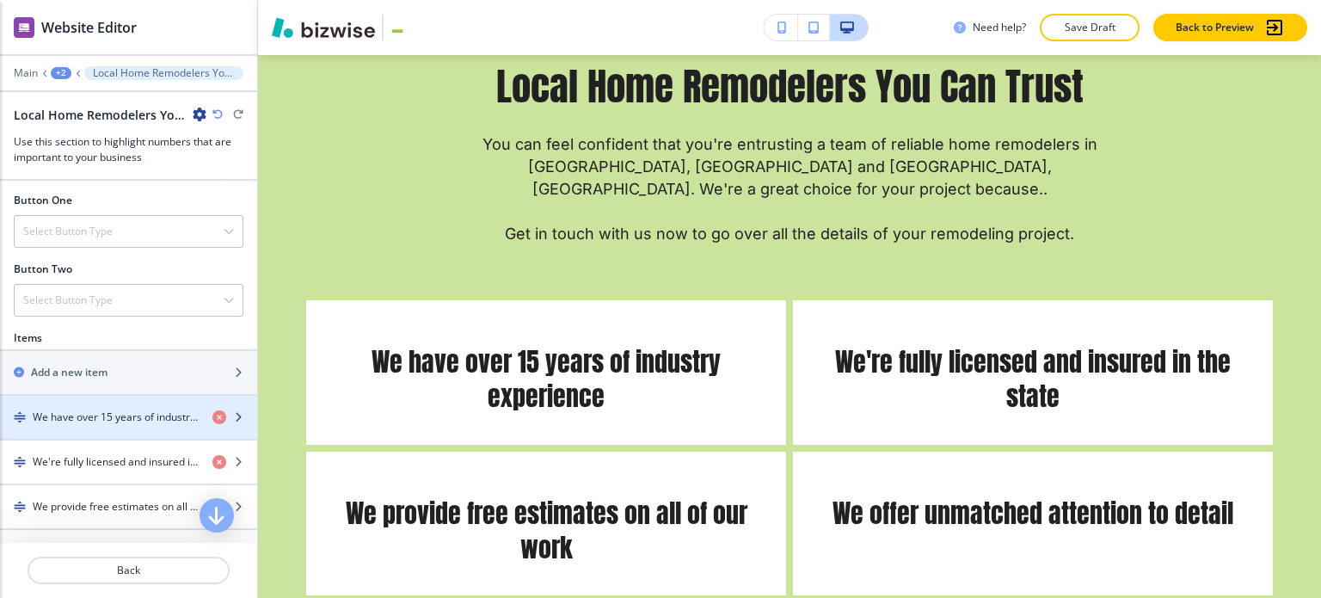
click at [110, 412] on h4 "We have over 15 years of industry experience" at bounding box center [116, 416] width 166 height 15
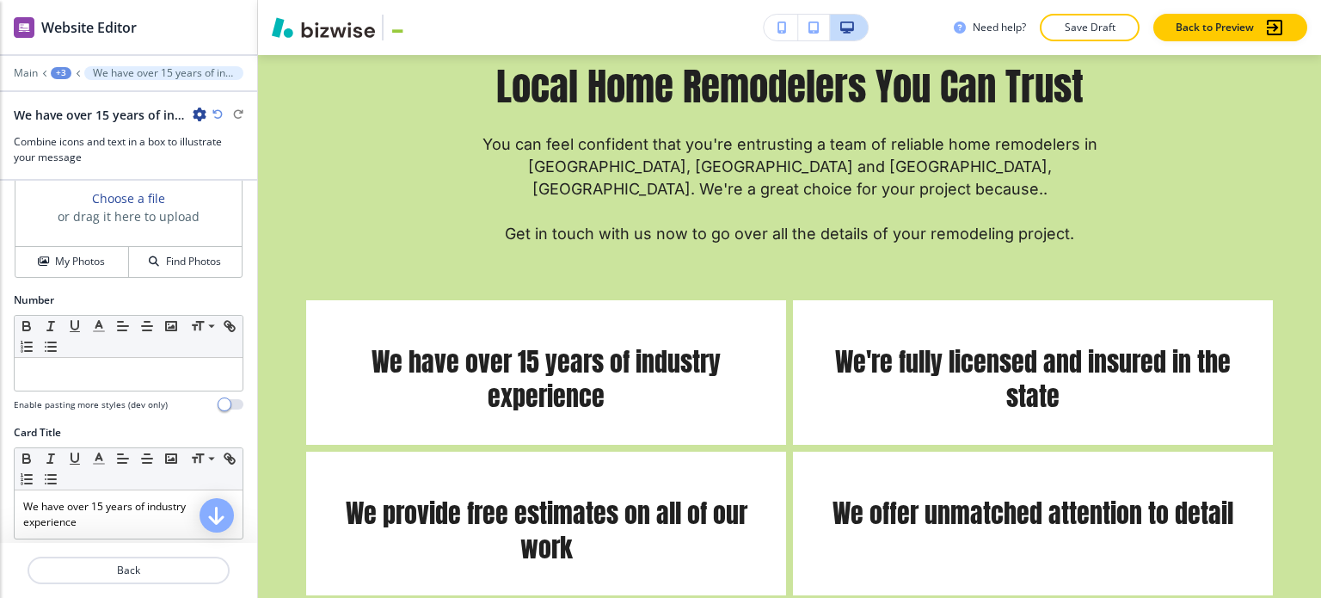
scroll to position [344, 0]
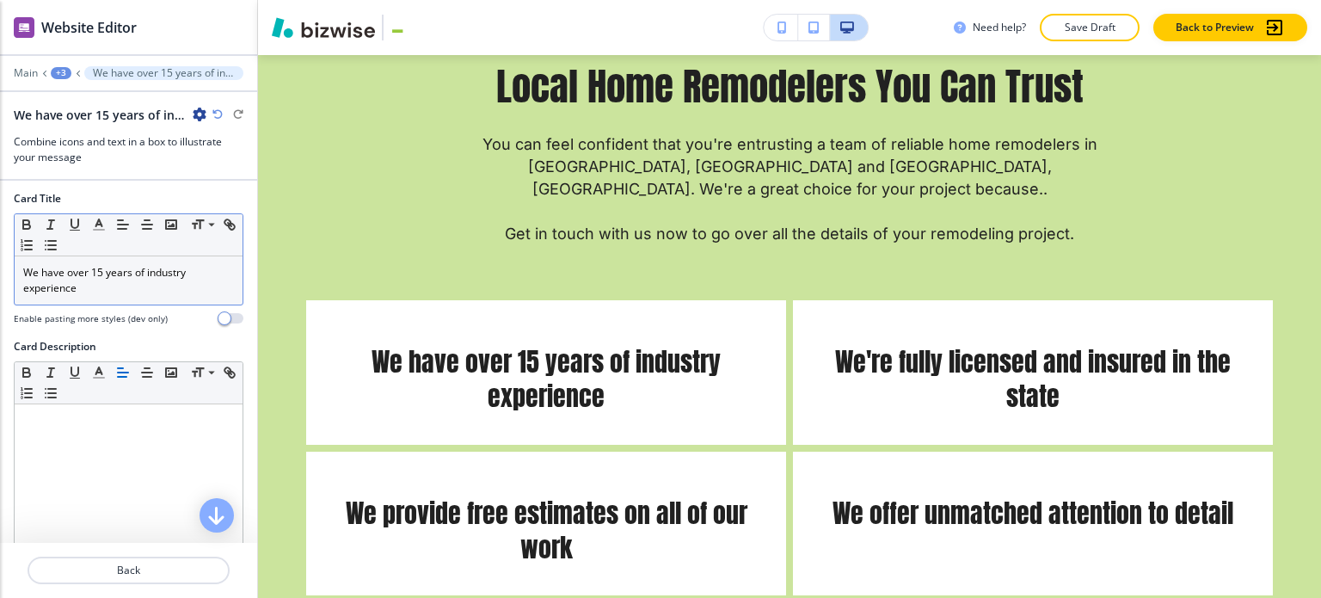
click at [135, 286] on p "We have over 15 years of industry experience" at bounding box center [128, 280] width 211 height 31
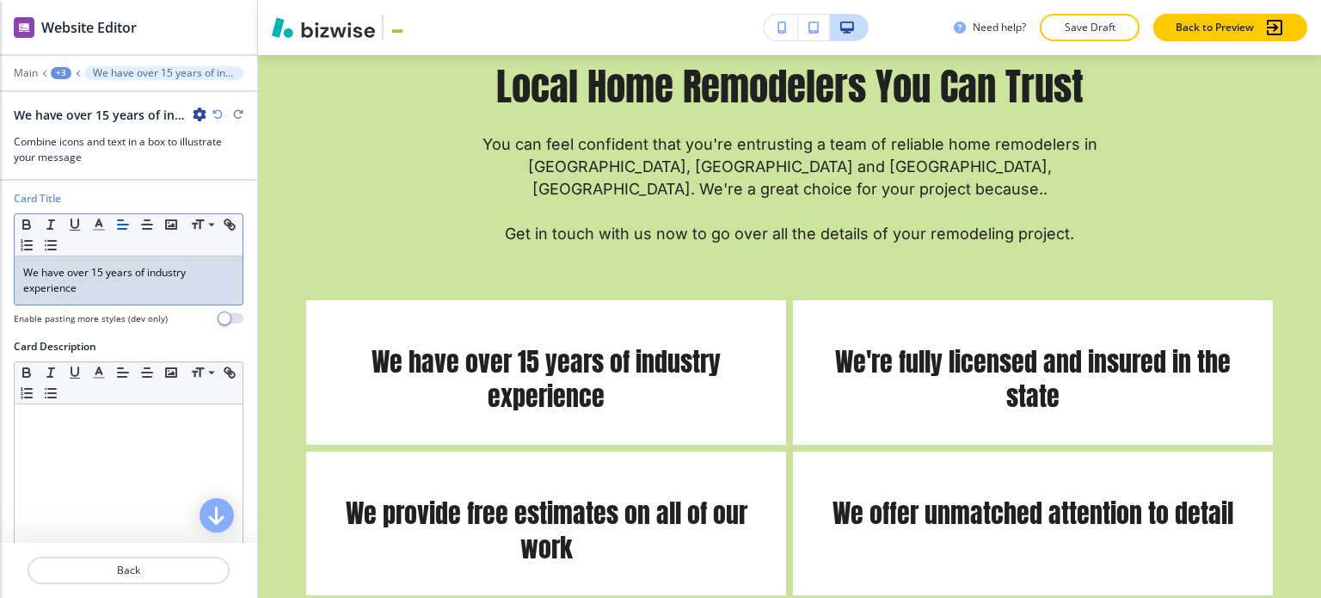
click at [134, 286] on p "We have over 15 years of industry experience" at bounding box center [128, 280] width 211 height 31
click at [133, 287] on p "We have over 15 years of industry experience" at bounding box center [128, 280] width 211 height 31
drag, startPoint x: 92, startPoint y: 292, endPoint x: 20, endPoint y: 267, distance: 76.2
click at [20, 267] on div "We have over 15 years of industry experience" at bounding box center [129, 280] width 228 height 48
copy p "We have over 15 years of industry experience"
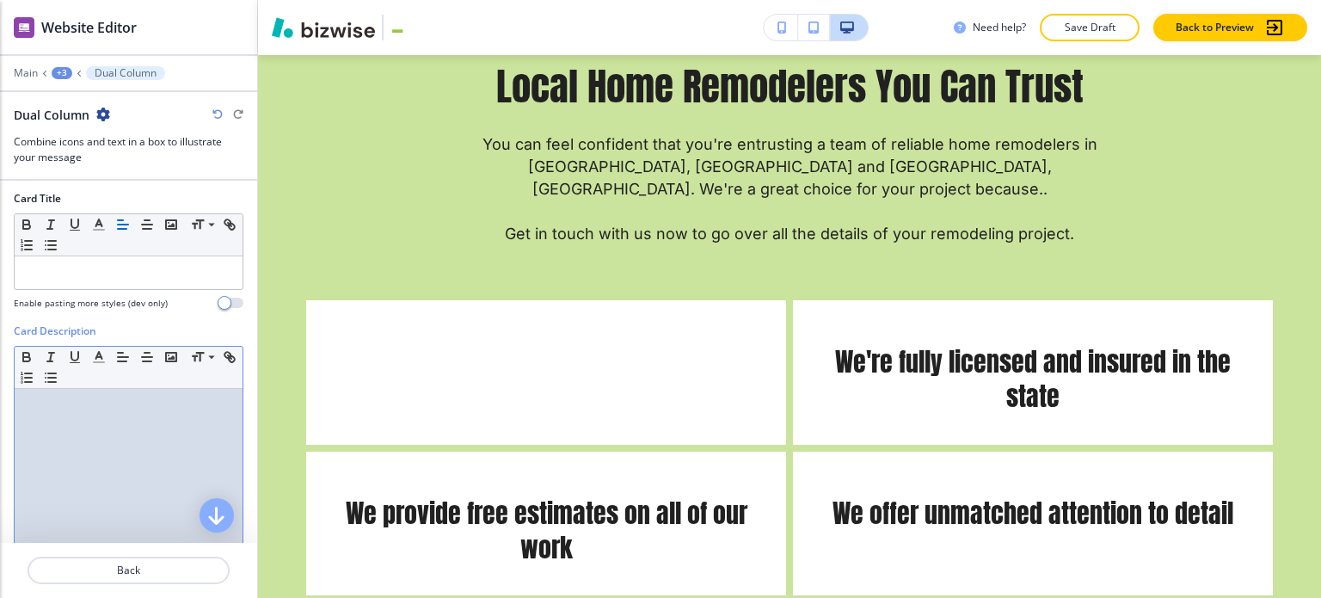
click at [75, 421] on div at bounding box center [129, 501] width 228 height 224
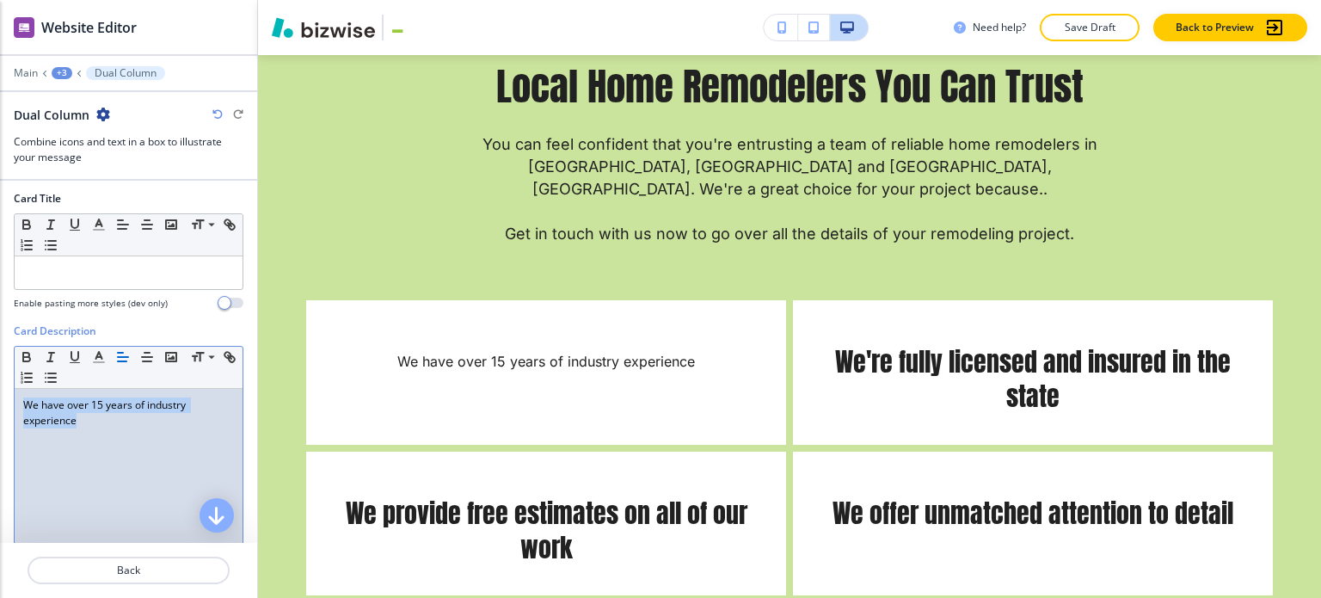
drag, startPoint x: 91, startPoint y: 417, endPoint x: -11, endPoint y: 396, distance: 104.6
click at [0, 0] on html "WELCOME TO YOUR WEBSITE PREVIEW Want to try out the Website Editor? Edit this s…" at bounding box center [660, 0] width 1321 height 0
copy p "We have over 15 years of industry experience"
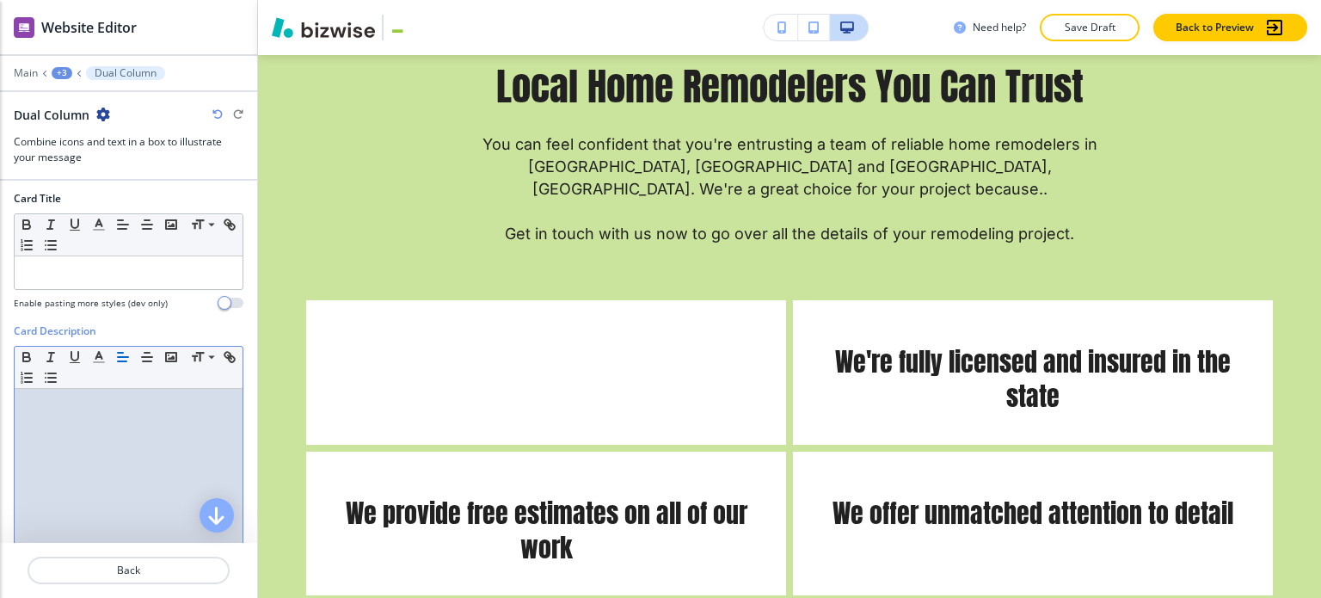
scroll to position [258, 0]
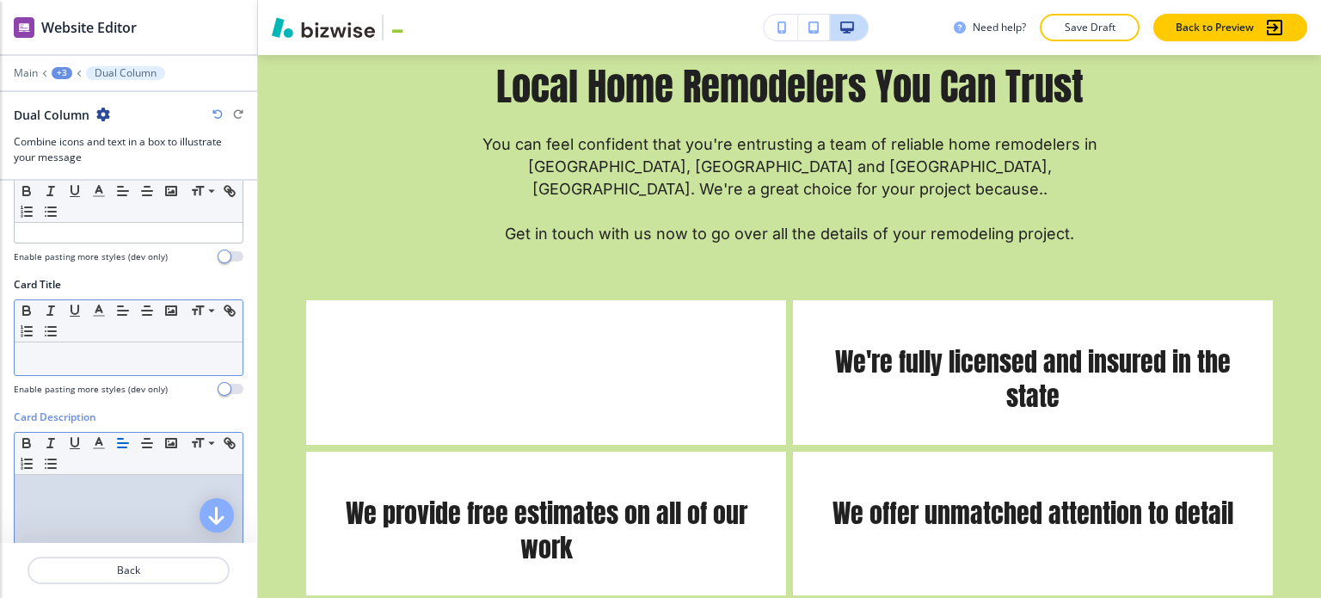
click at [83, 362] on p at bounding box center [128, 358] width 211 height 15
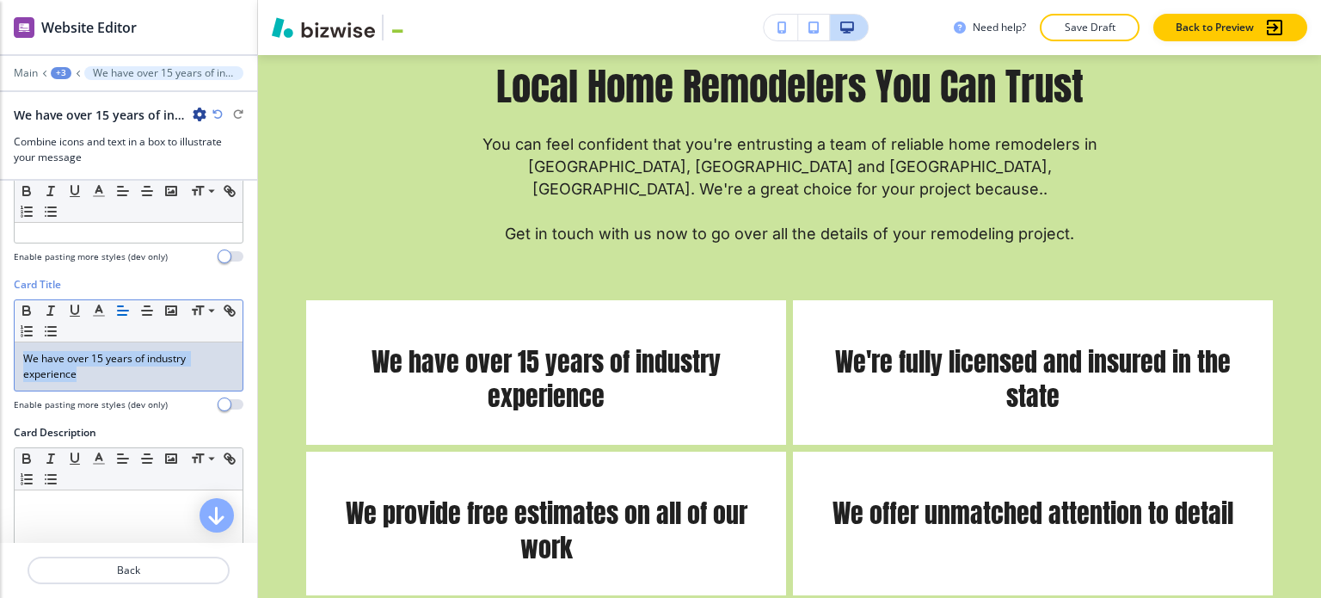
drag, startPoint x: 113, startPoint y: 378, endPoint x: 22, endPoint y: 347, distance: 95.5
click at [0, 0] on html "WELCOME TO YOUR WEBSITE PREVIEW Want to try out the Website Editor? Edit this s…" at bounding box center [660, 0] width 1321 height 0
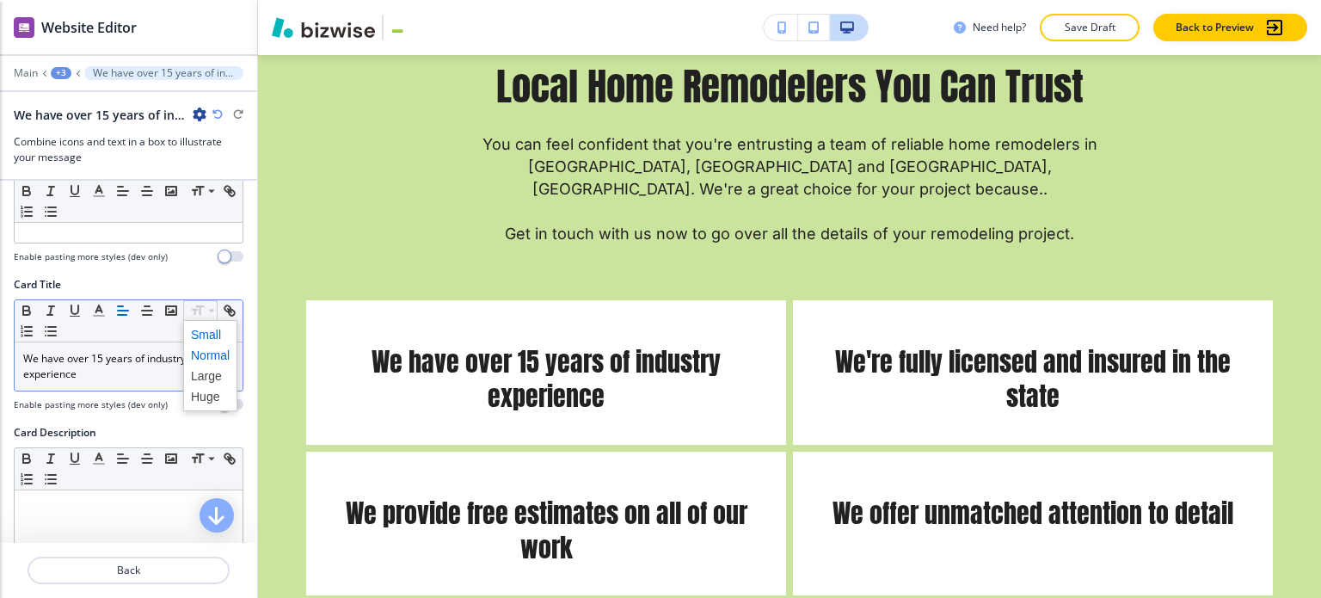
click at [208, 333] on span at bounding box center [210, 334] width 39 height 21
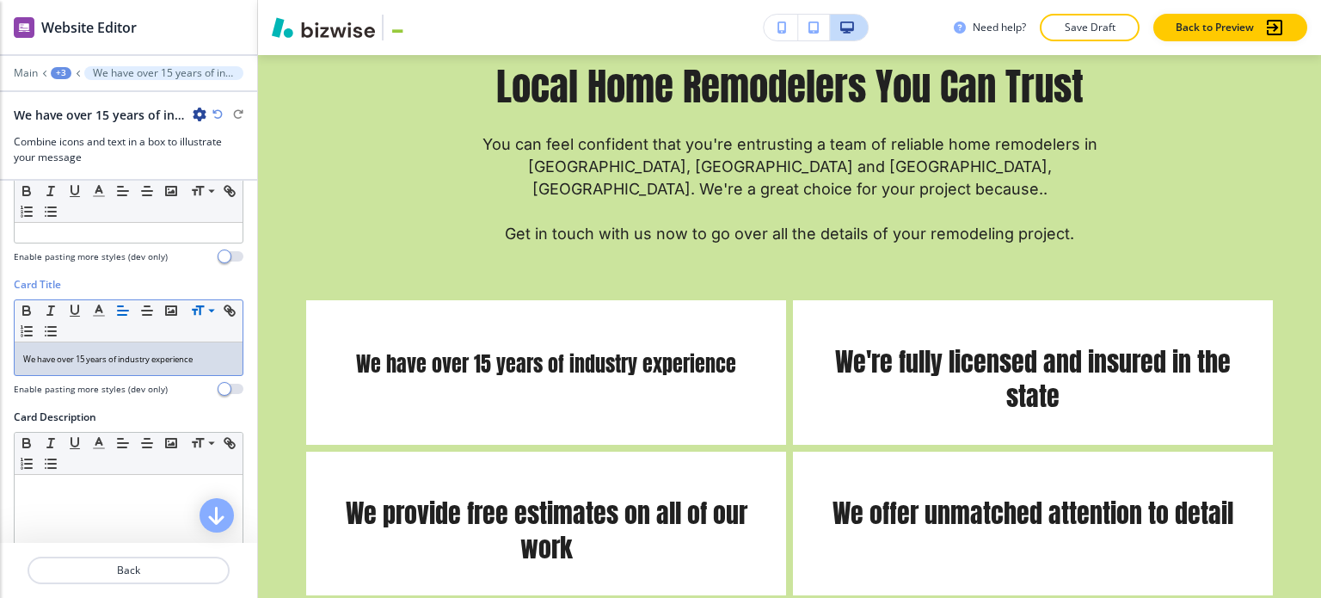
click at [205, 352] on p "We have over 15 years of industry experience" at bounding box center [128, 358] width 211 height 15
click at [63, 70] on div "+3" at bounding box center [61, 73] width 21 height 12
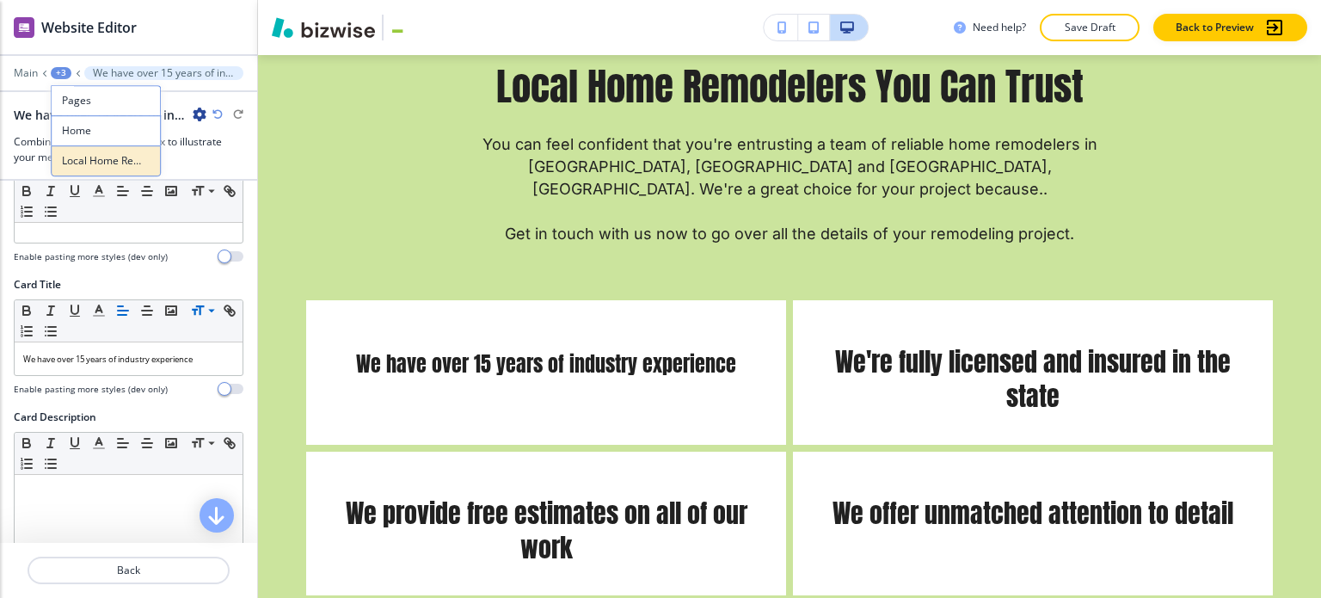
click at [118, 161] on p "Local Home Remodelers You Can Trust" at bounding box center [106, 160] width 88 height 15
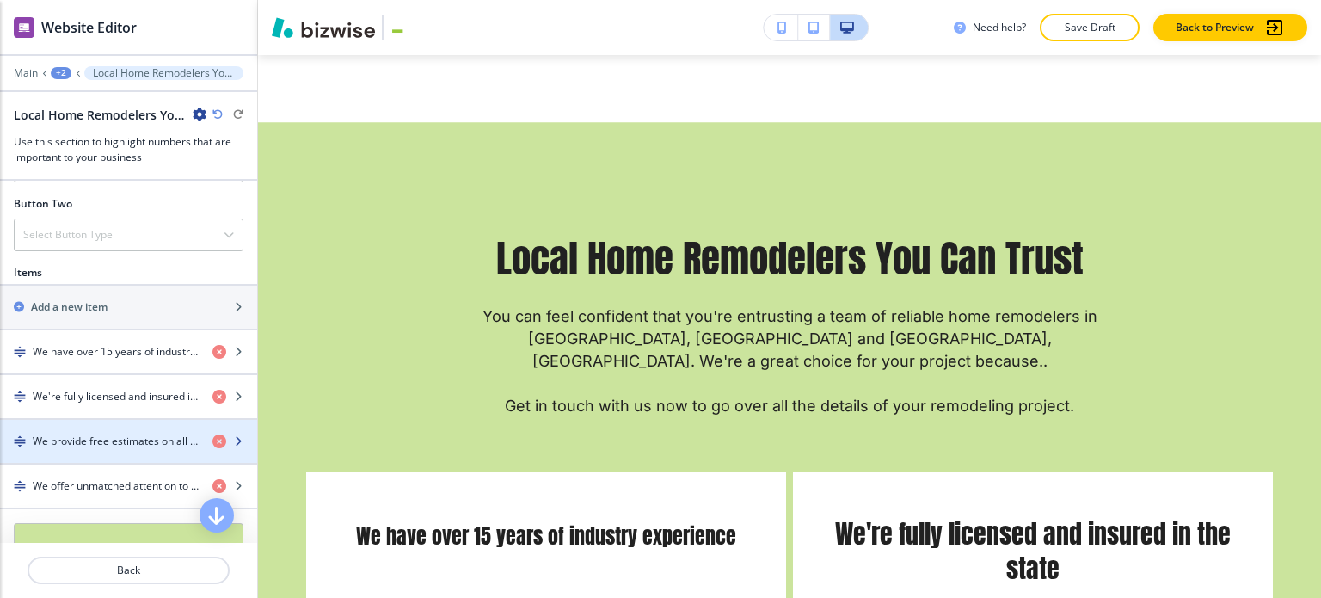
scroll to position [688, 0]
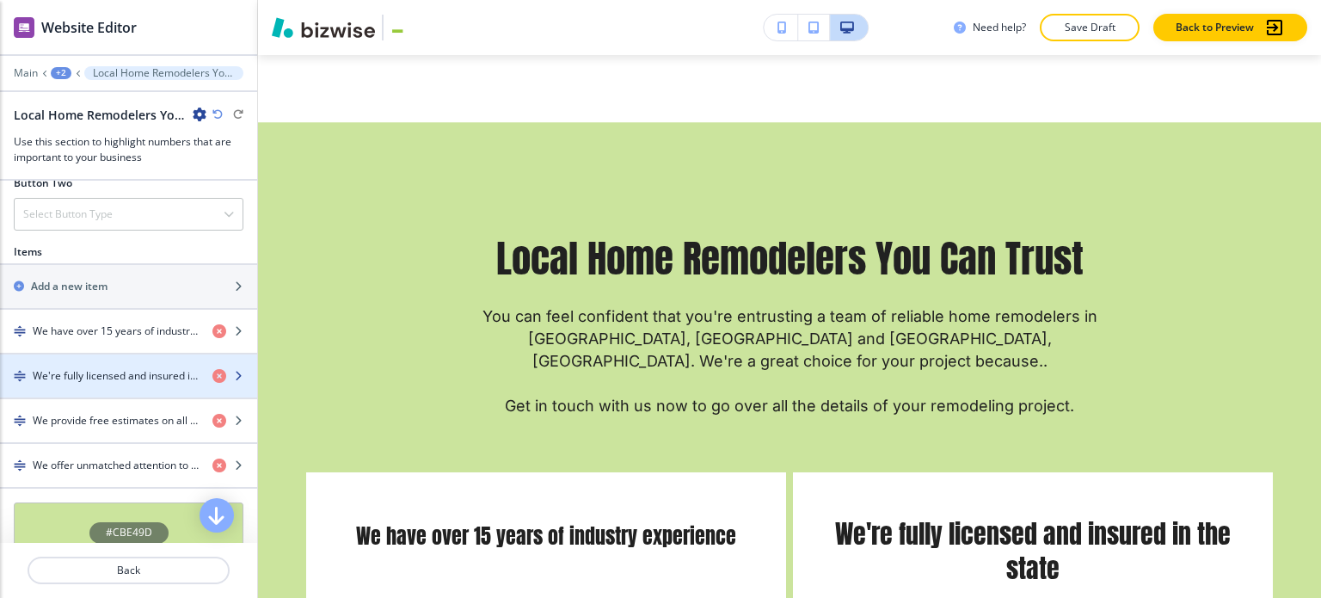
click at [117, 384] on div "button" at bounding box center [128, 391] width 257 height 14
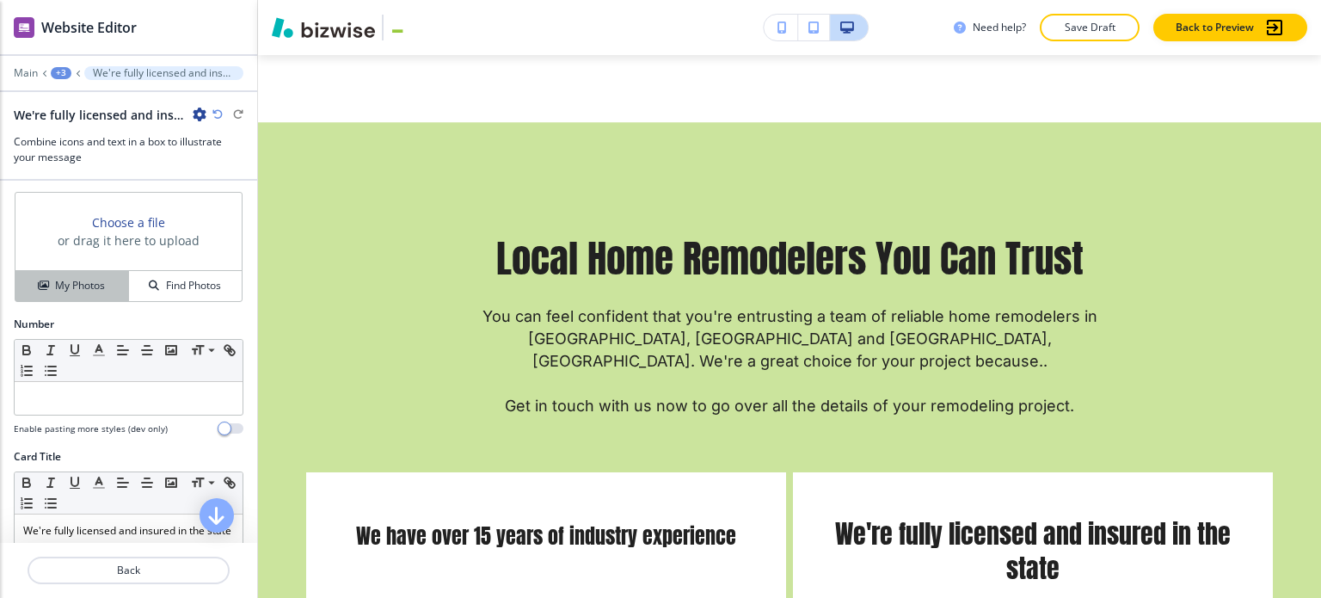
scroll to position [258, 0]
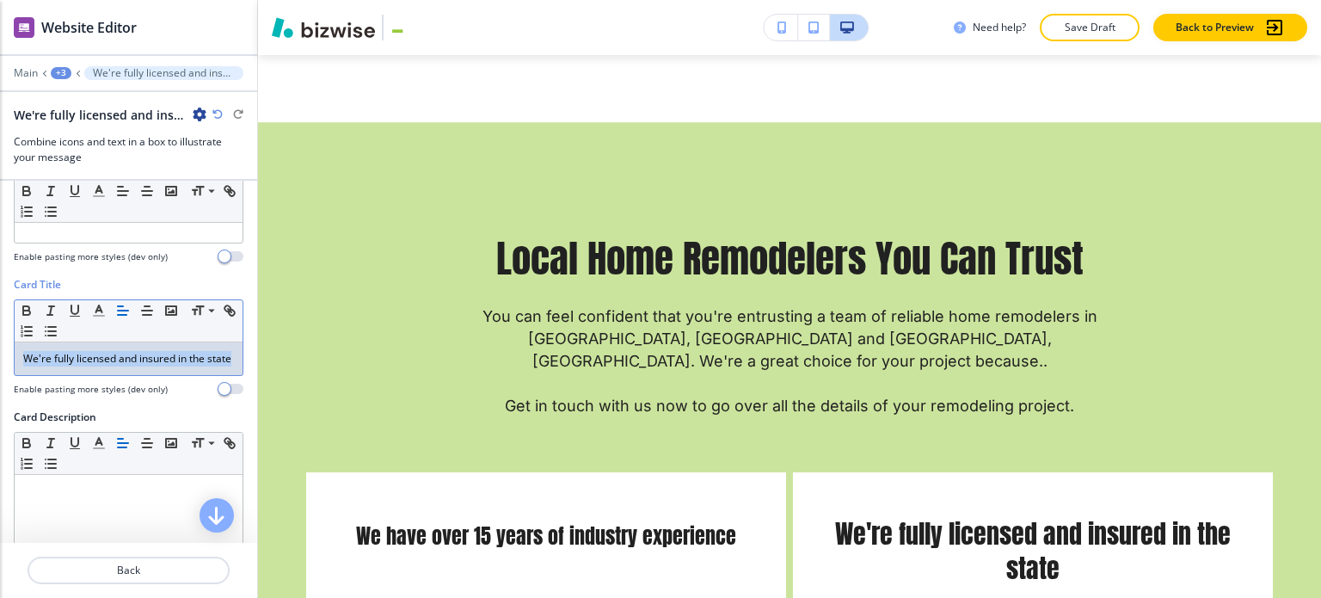
drag, startPoint x: 58, startPoint y: 374, endPoint x: 133, endPoint y: 316, distance: 95.7
click at [15, 352] on div "We're fully licensed and insured in the state" at bounding box center [129, 358] width 228 height 33
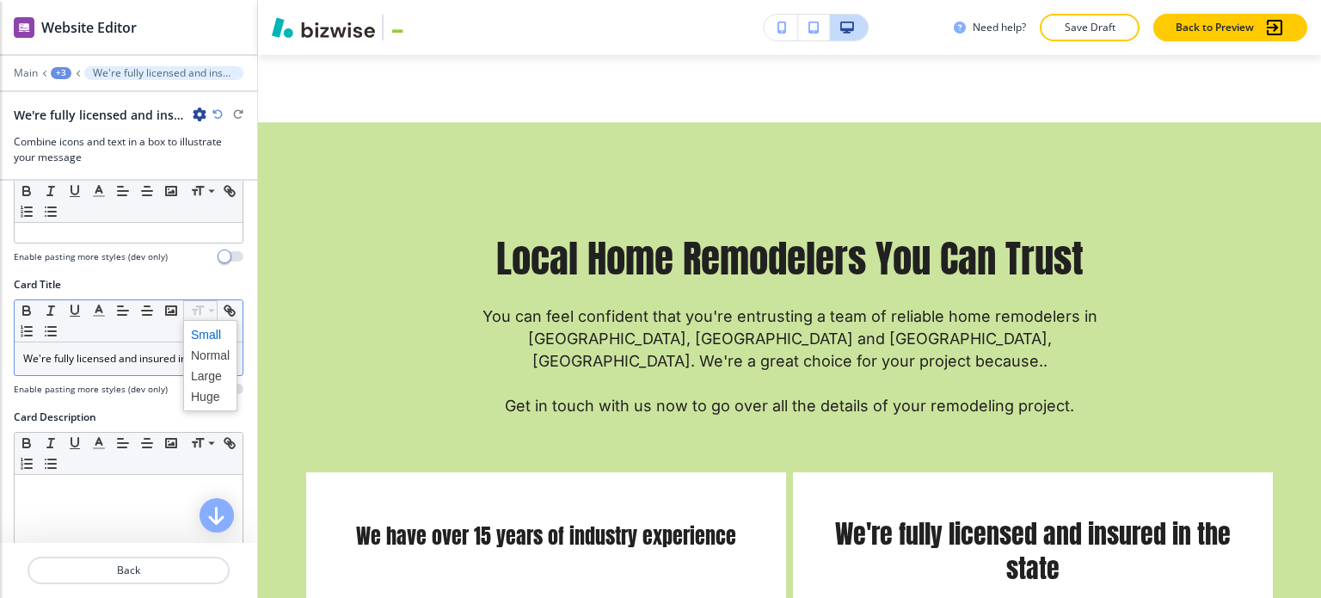
click at [202, 326] on span at bounding box center [210, 334] width 39 height 21
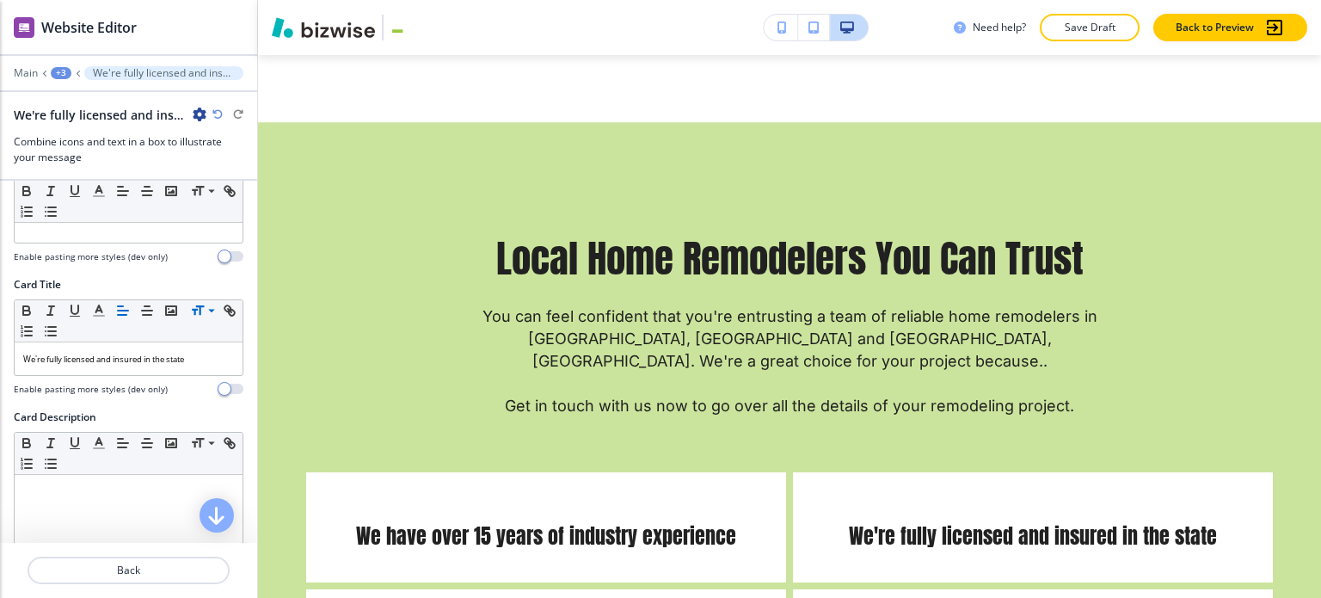
click at [59, 70] on div "+3" at bounding box center [61, 73] width 21 height 12
click at [108, 158] on p "Local Home Remodelers You Can Trust" at bounding box center [106, 160] width 88 height 15
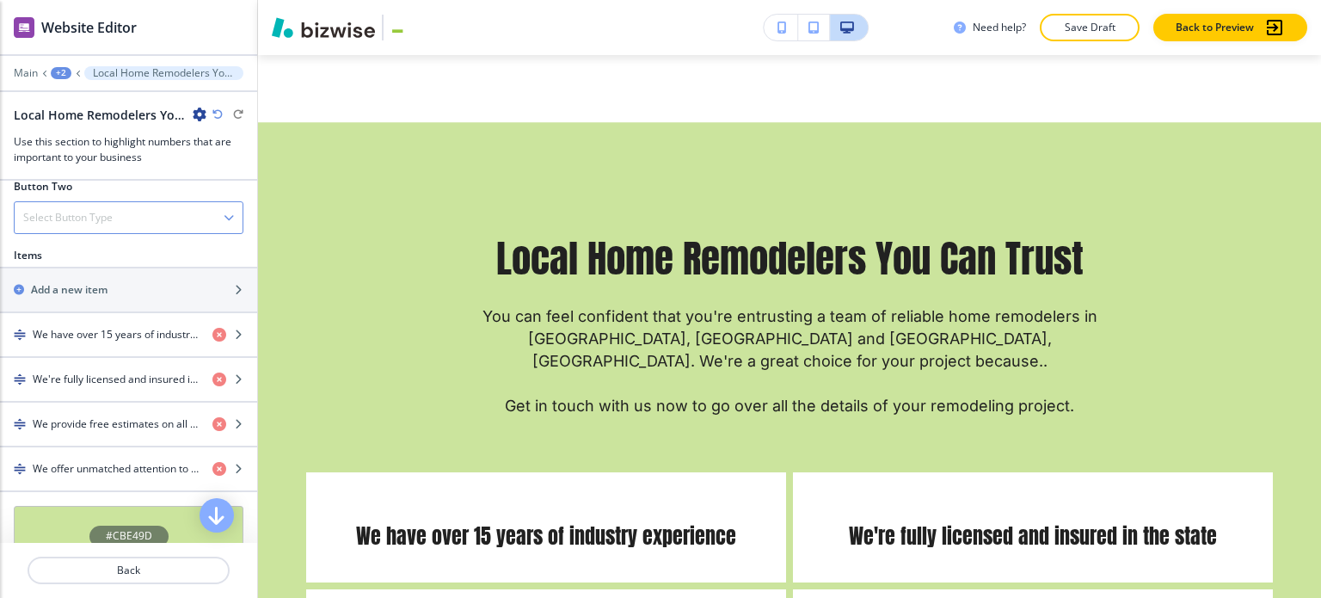
scroll to position [688, 0]
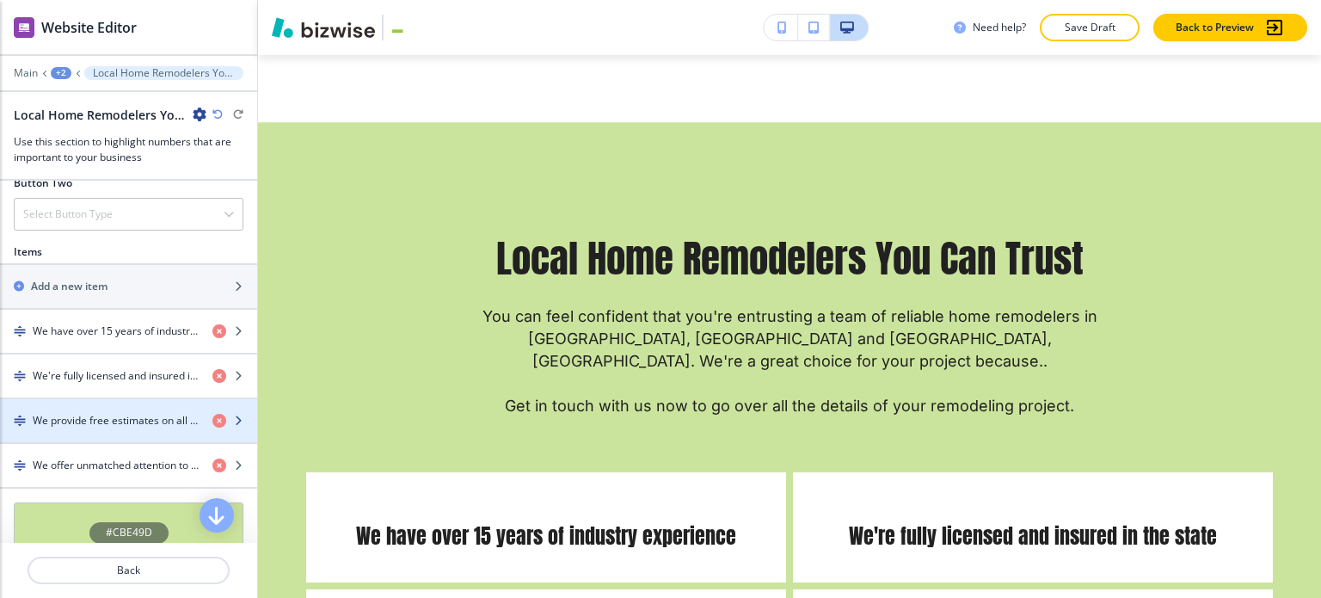
click at [110, 428] on div "button" at bounding box center [128, 435] width 257 height 14
click at [108, 419] on h4 "We provide free estimates on all of our work" at bounding box center [116, 420] width 166 height 15
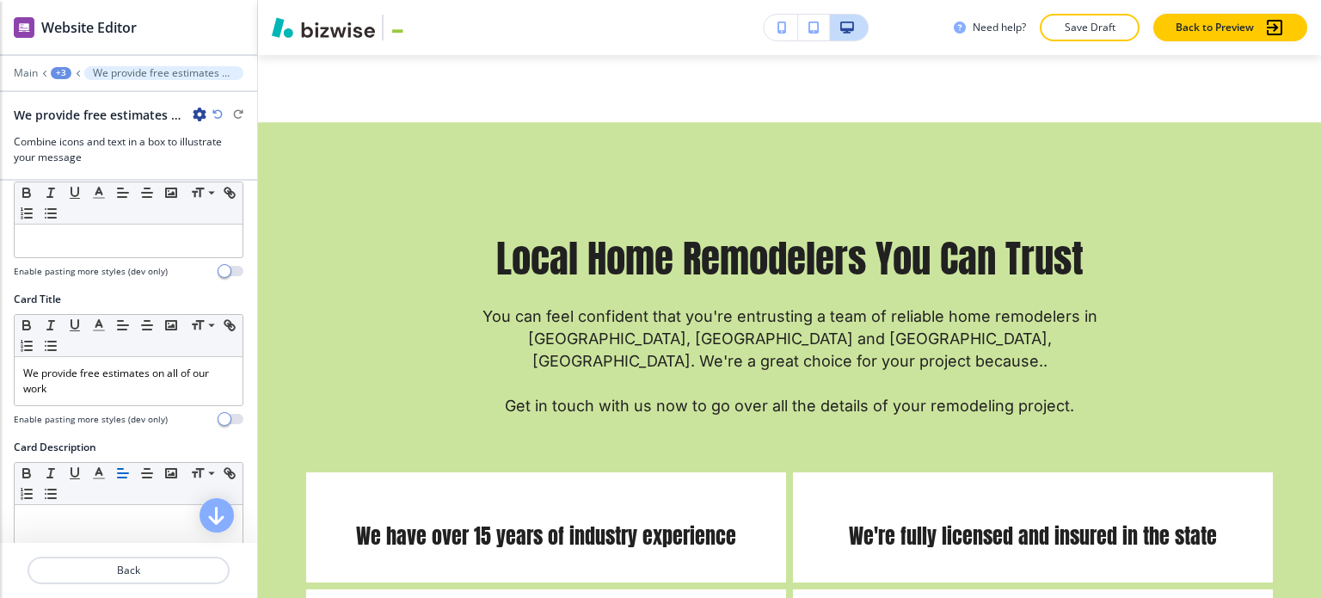
scroll to position [258, 0]
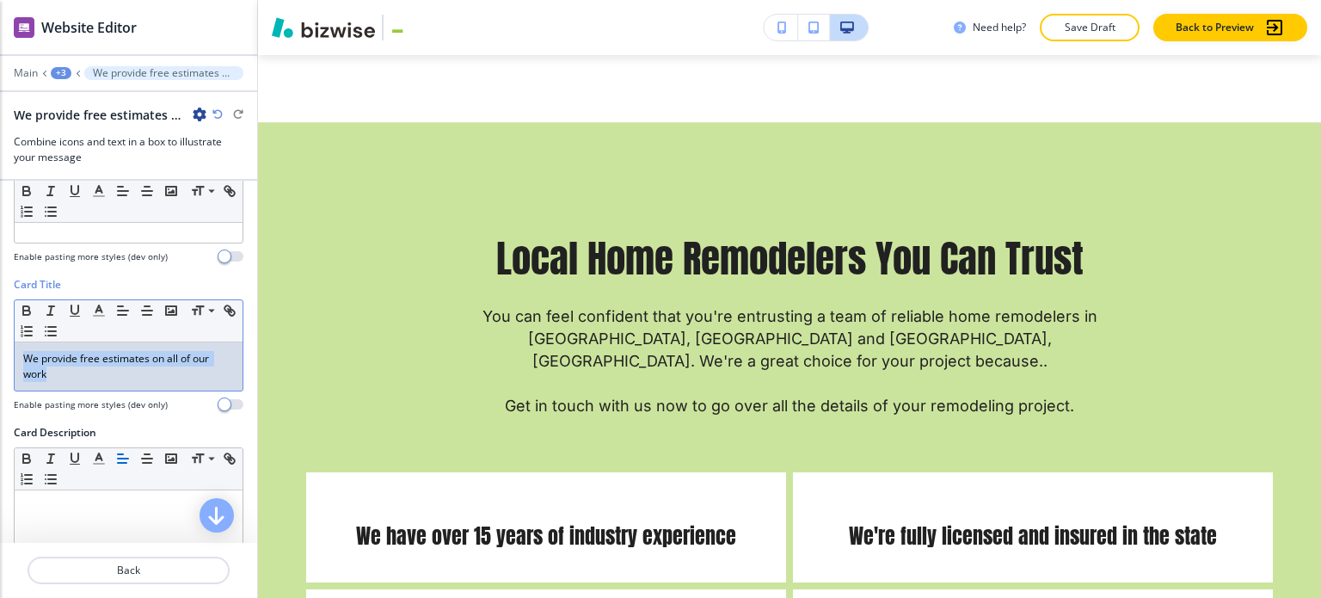
drag, startPoint x: 63, startPoint y: 378, endPoint x: 21, endPoint y: 352, distance: 49.4
click at [15, 354] on div "We provide free estimates on all of our work" at bounding box center [129, 366] width 228 height 48
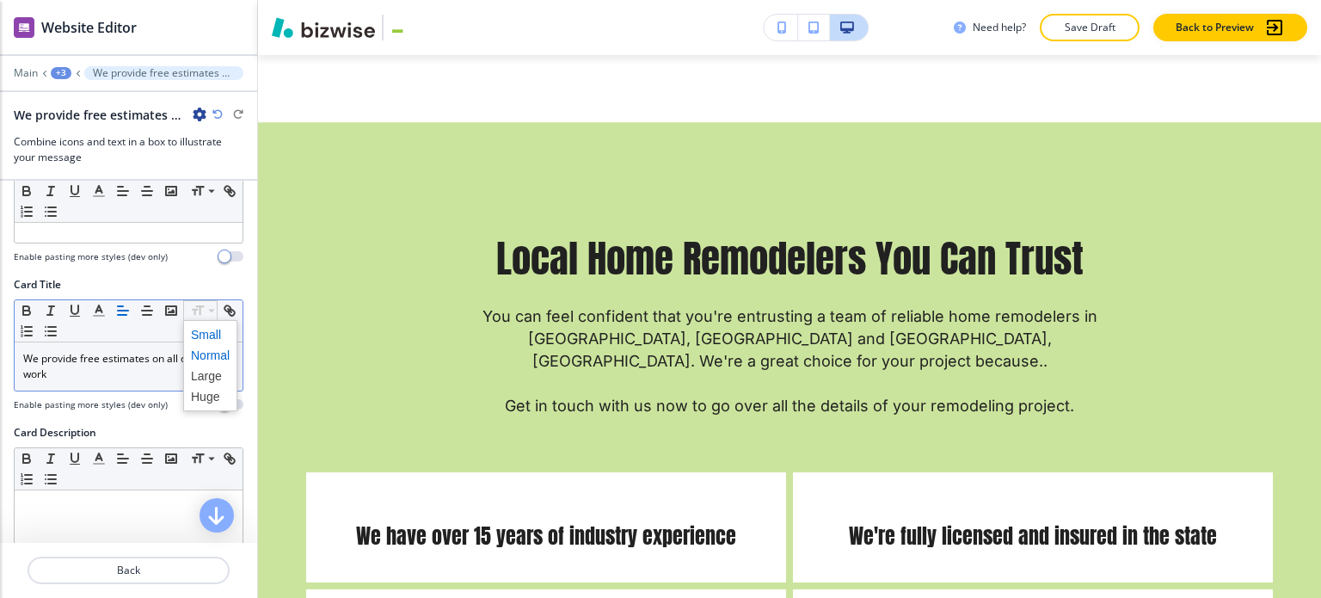
click at [206, 328] on span at bounding box center [210, 334] width 39 height 21
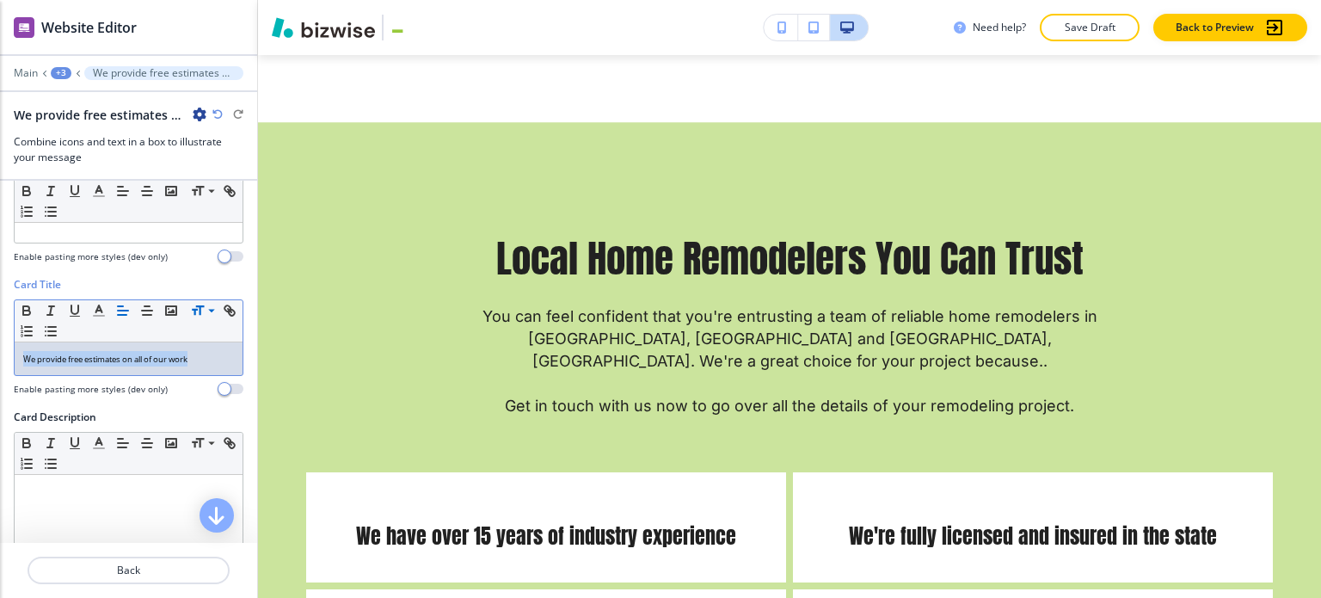
scroll to position [344, 0]
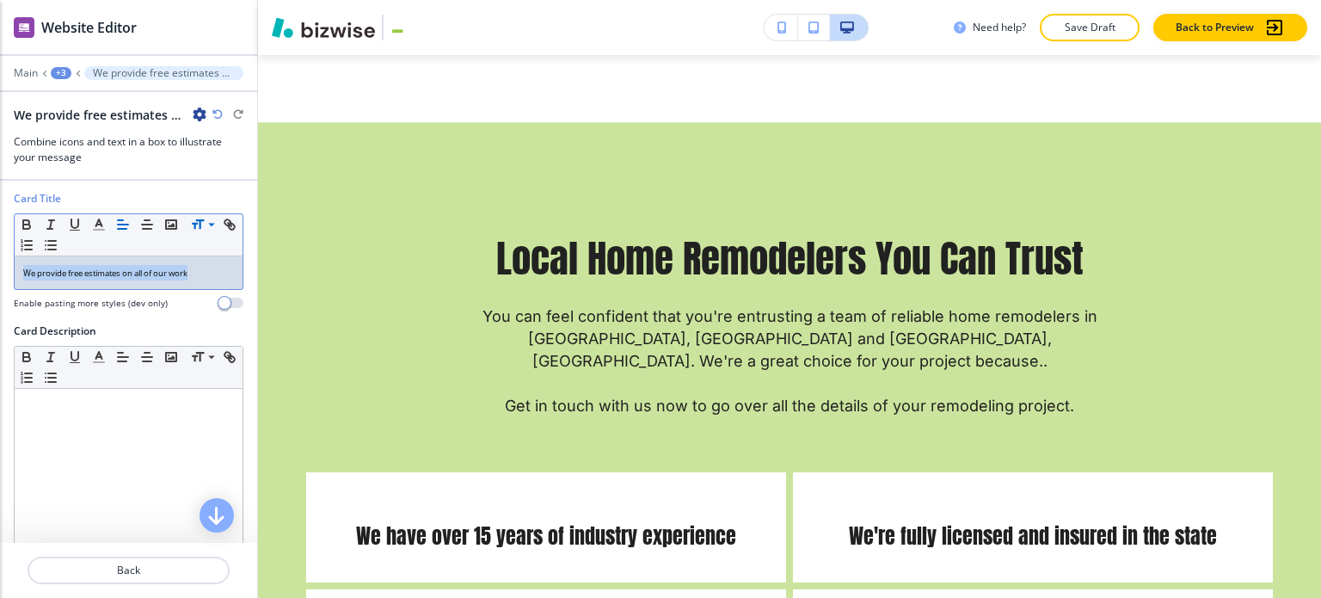
click at [56, 67] on div "+3" at bounding box center [61, 73] width 21 height 12
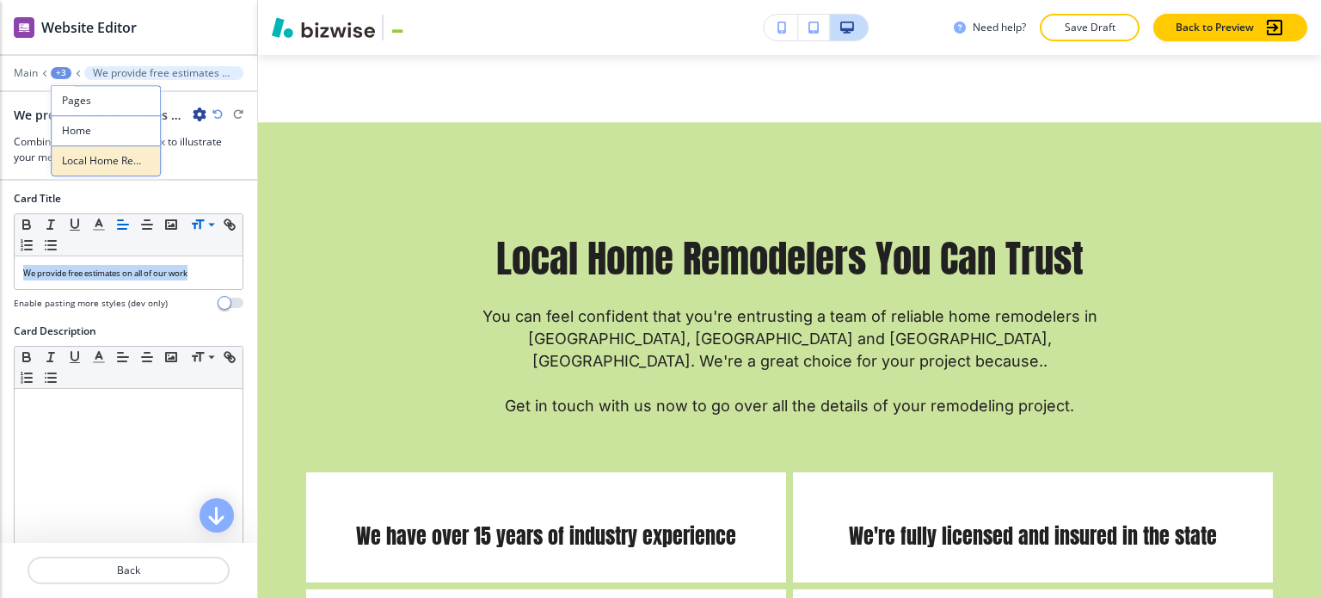
click at [95, 161] on p "Local Home Remodelers You Can Trust" at bounding box center [106, 160] width 88 height 15
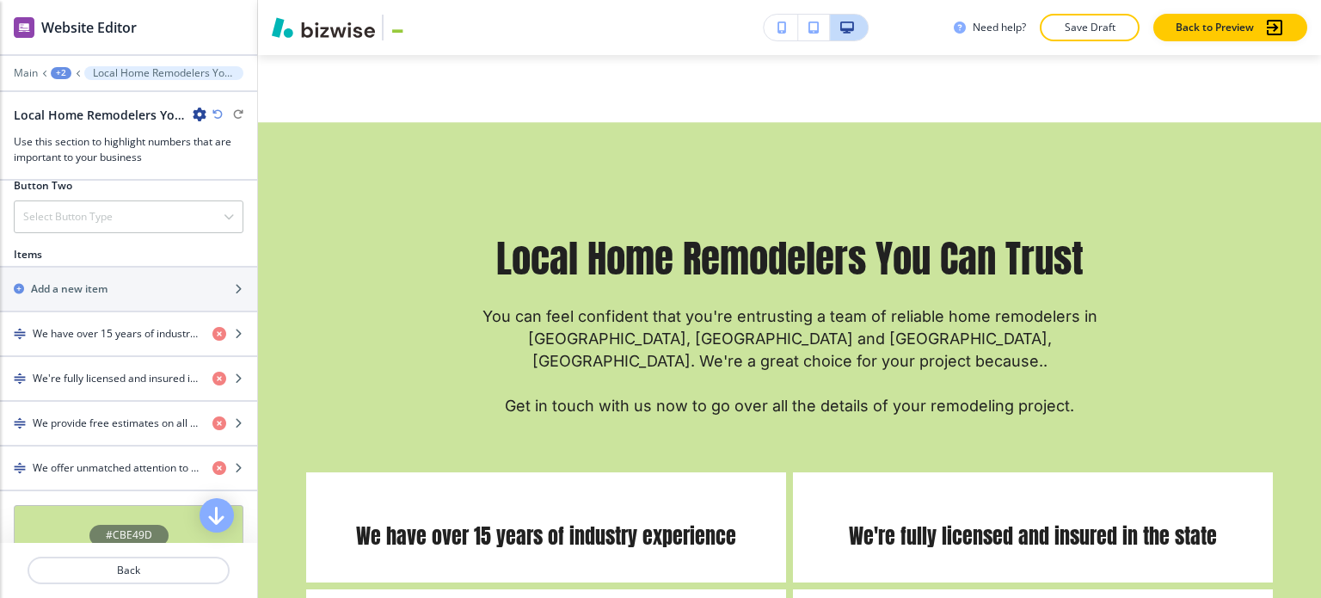
scroll to position [688, 0]
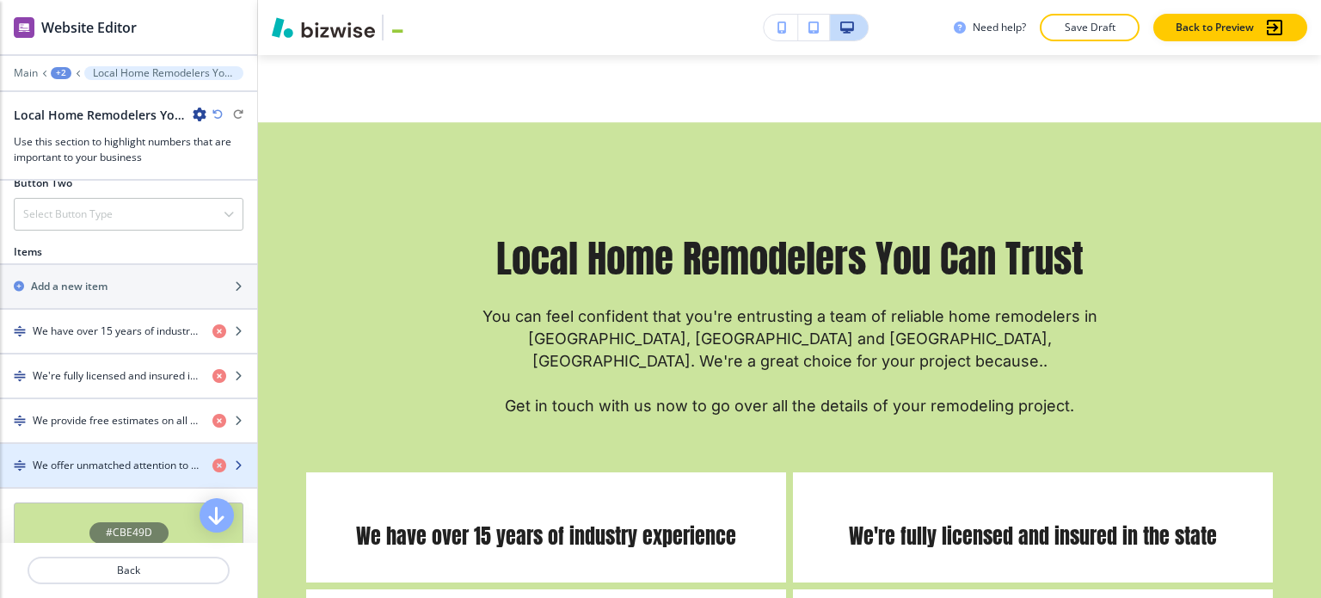
click at [104, 451] on div "button" at bounding box center [128, 451] width 257 height 14
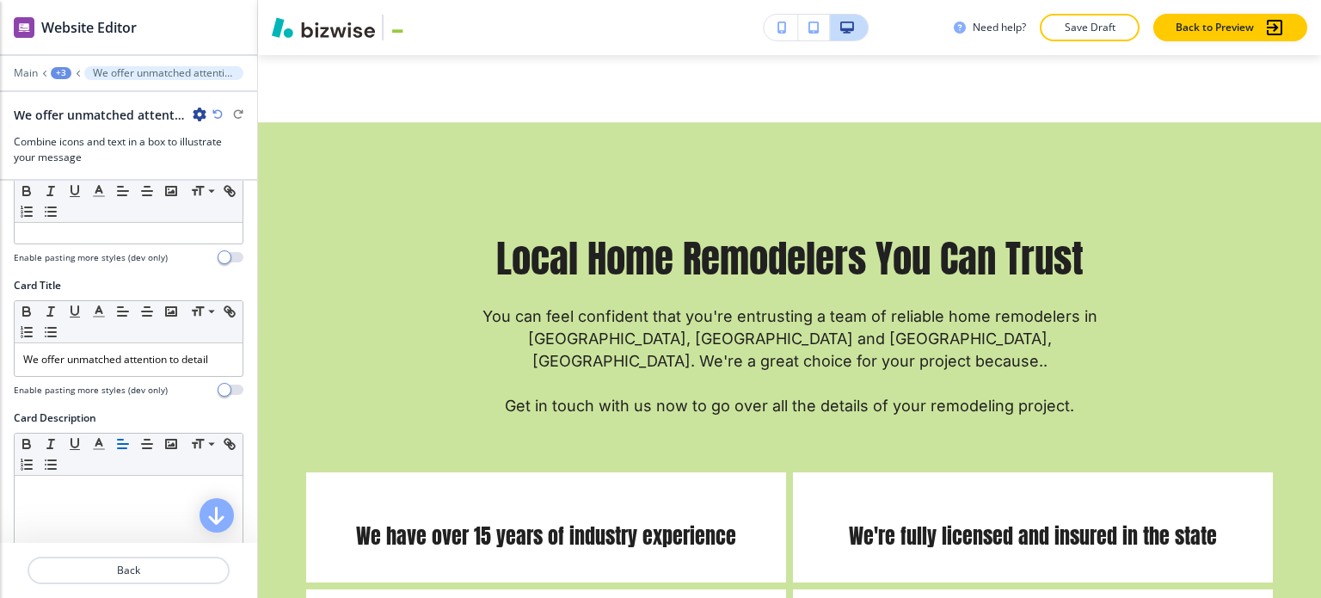
scroll to position [258, 0]
click at [188, 360] on p "We offer unmatched attention to detail" at bounding box center [128, 358] width 211 height 15
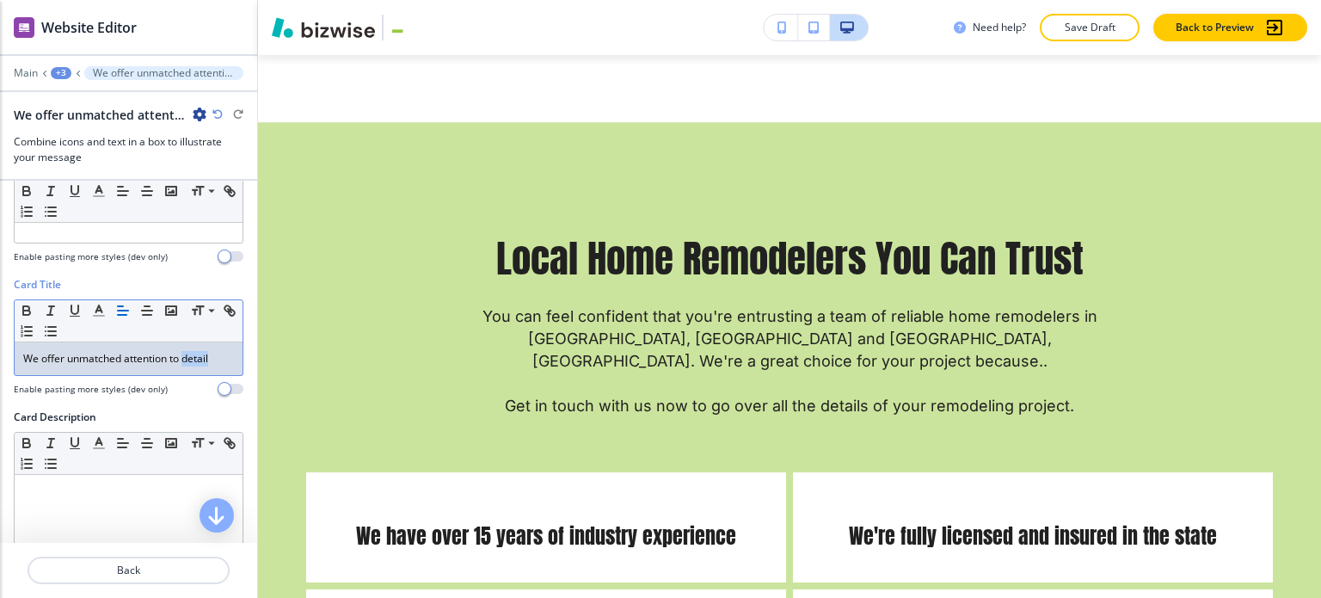
click at [188, 360] on p "We offer unmatched attention to detail" at bounding box center [128, 358] width 211 height 15
click at [189, 360] on p "We offer unmatched attention to detail" at bounding box center [128, 358] width 211 height 15
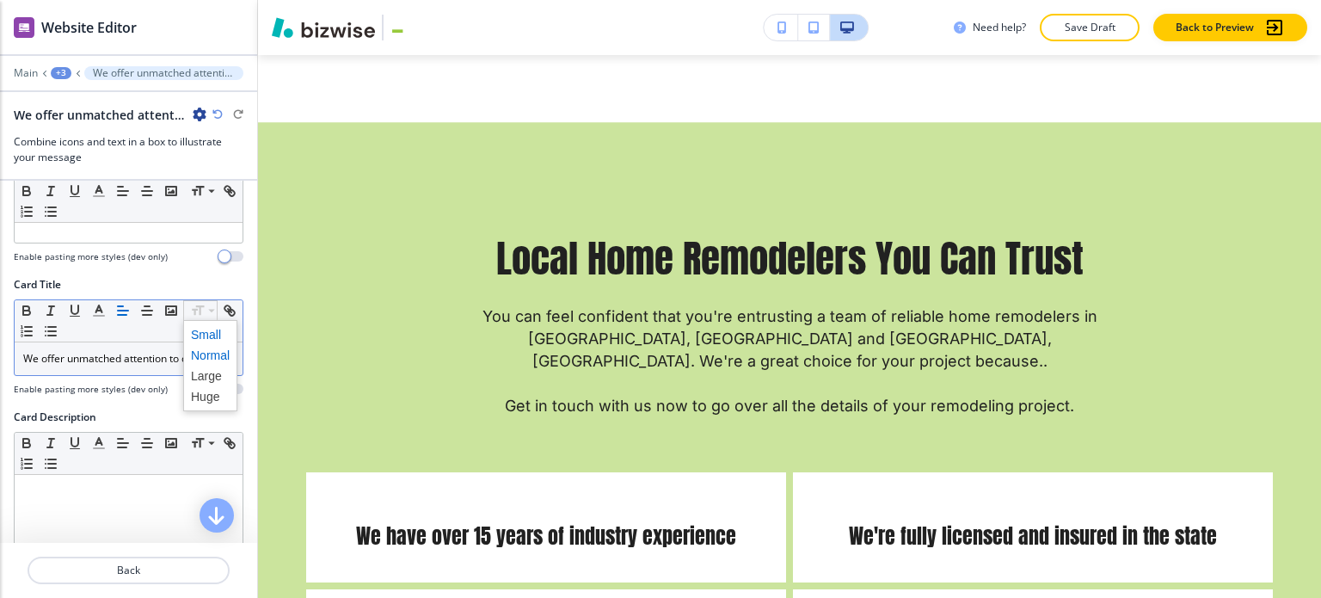
click at [206, 332] on span at bounding box center [210, 334] width 39 height 21
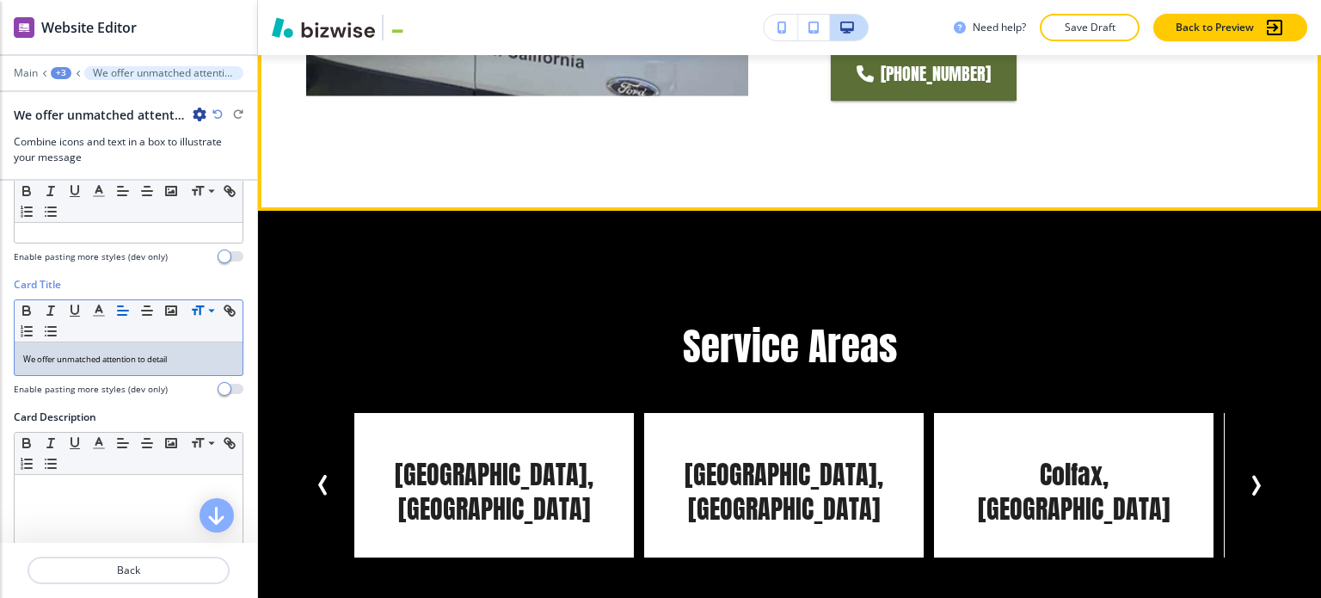
scroll to position [7552, 0]
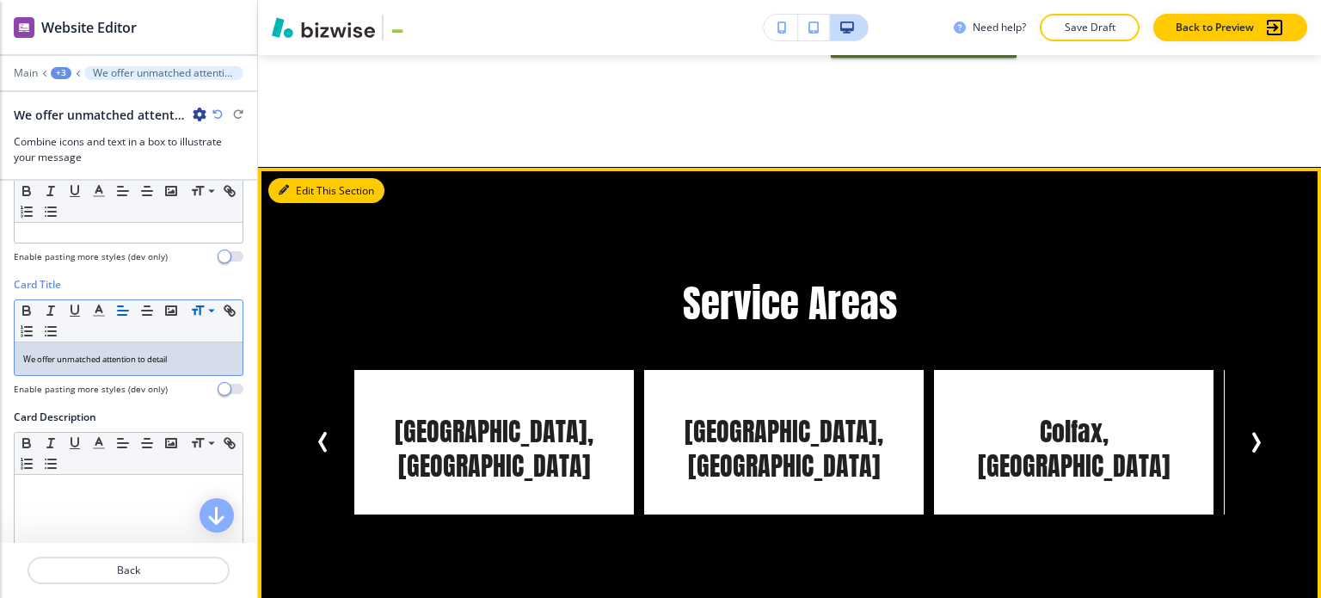
click at [310, 178] on button "Edit This Section" at bounding box center [326, 191] width 116 height 26
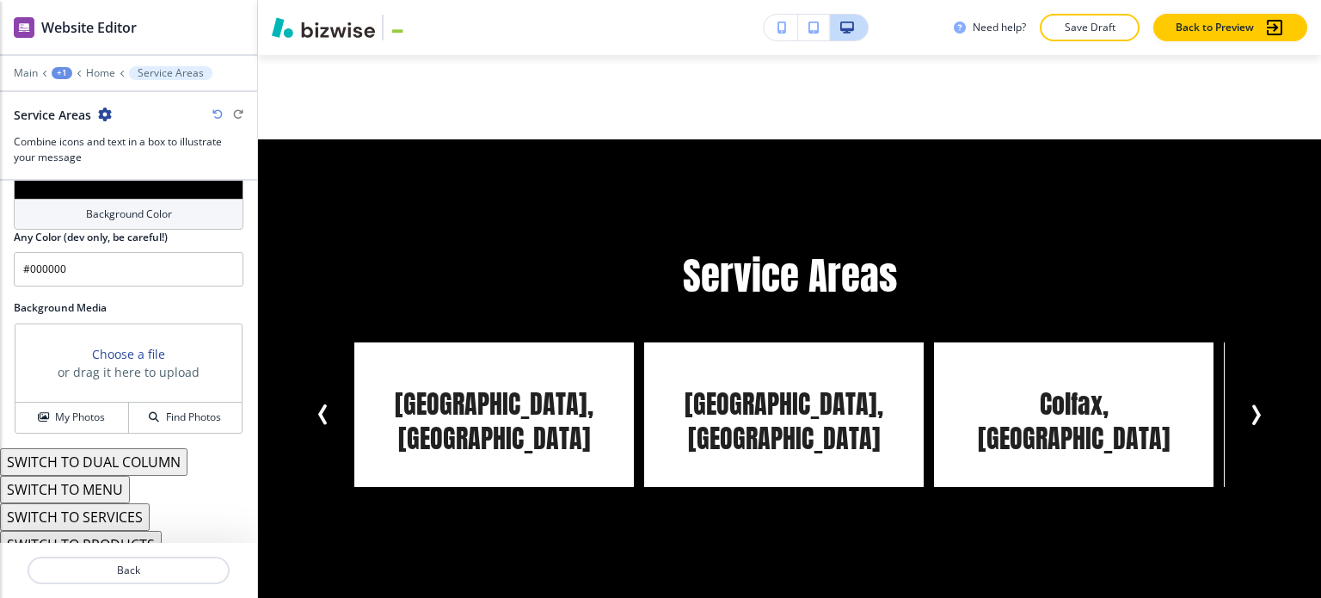
scroll to position [1993, 0]
click at [169, 446] on button "SWITCH TO DUAL COLUMN" at bounding box center [94, 460] width 188 height 28
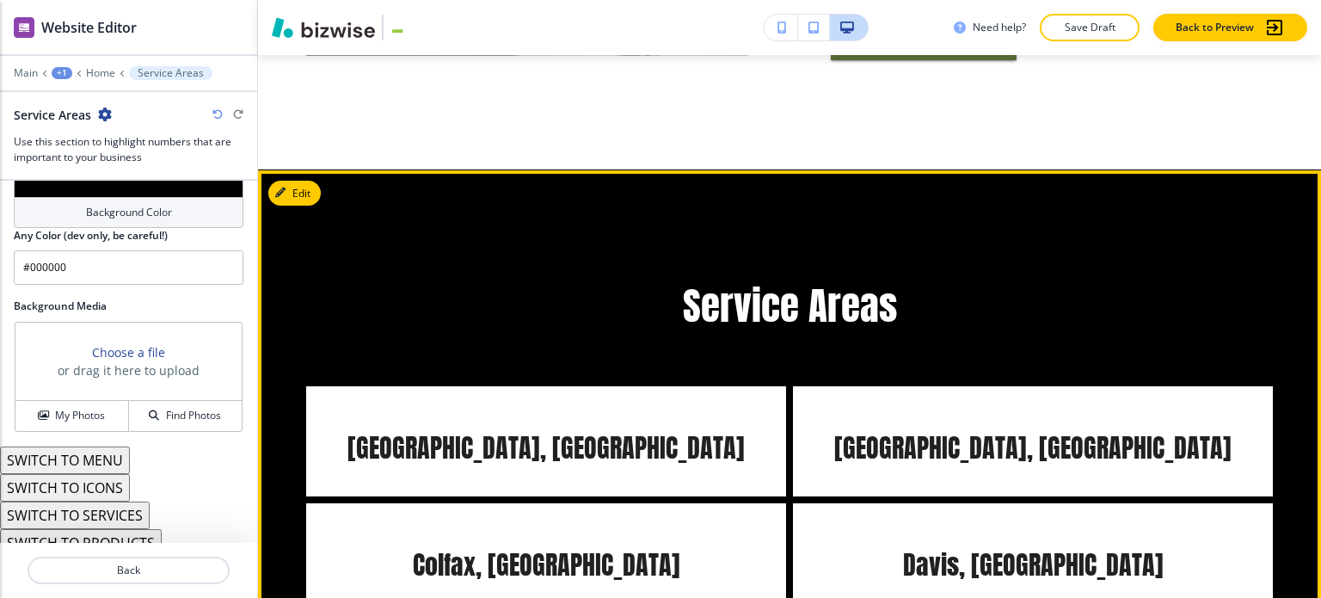
scroll to position [7407, 0]
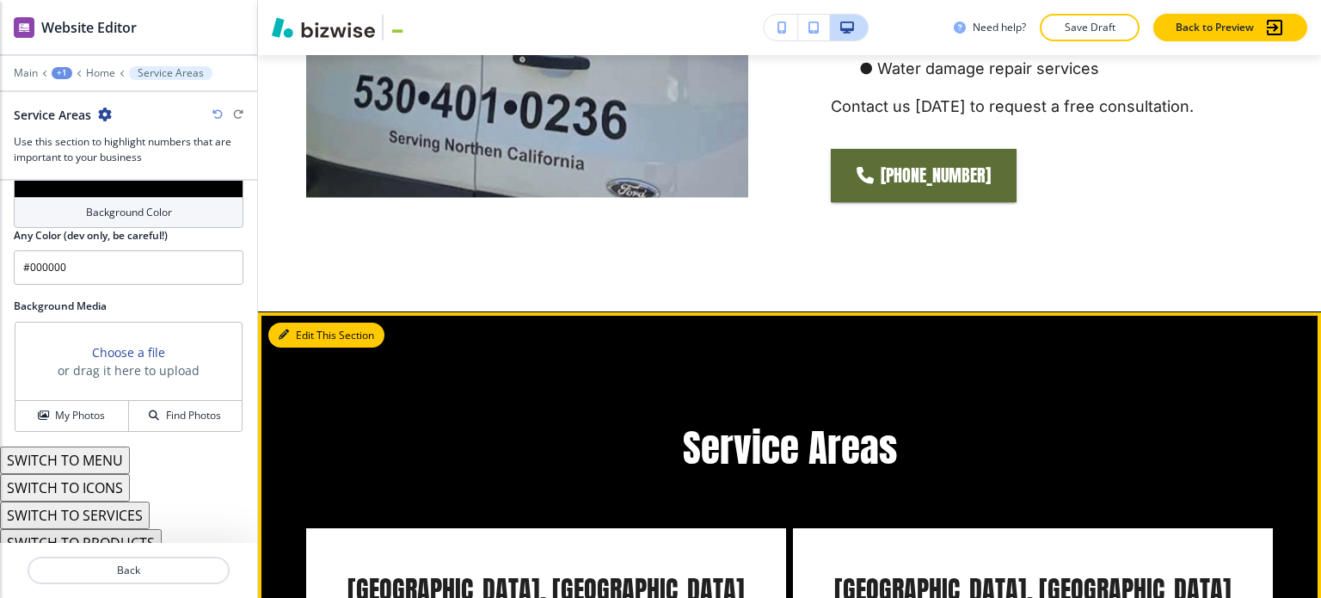
click at [289, 323] on button "Edit This Section" at bounding box center [326, 336] width 116 height 26
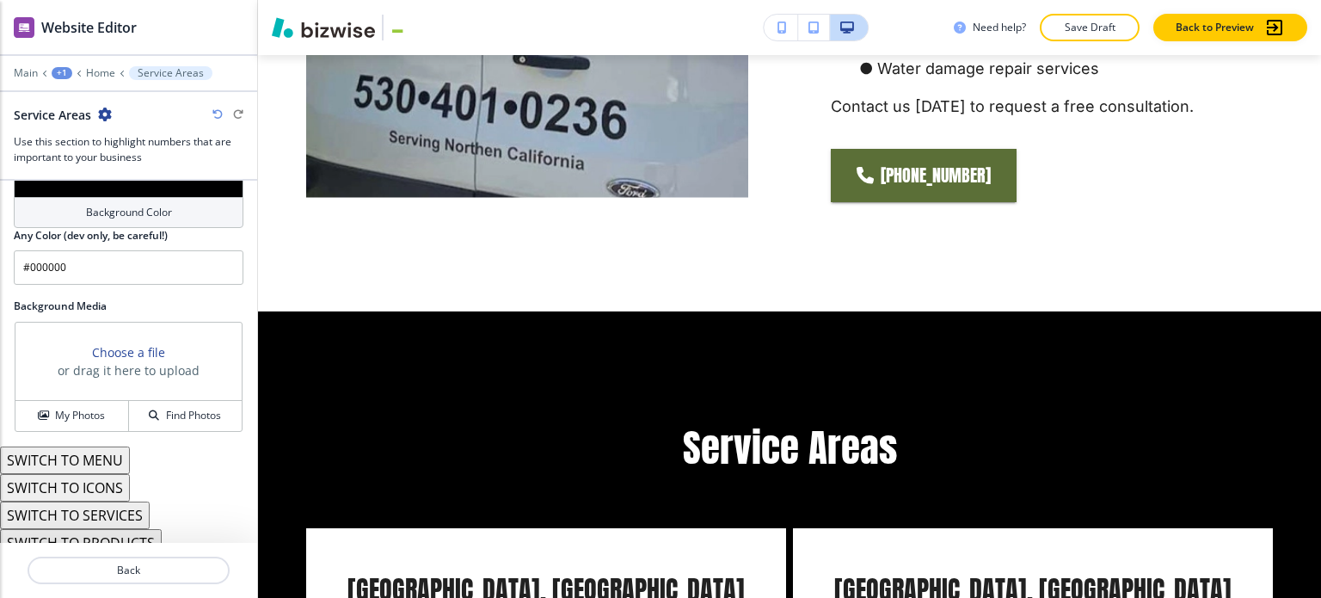
scroll to position [1735, 0]
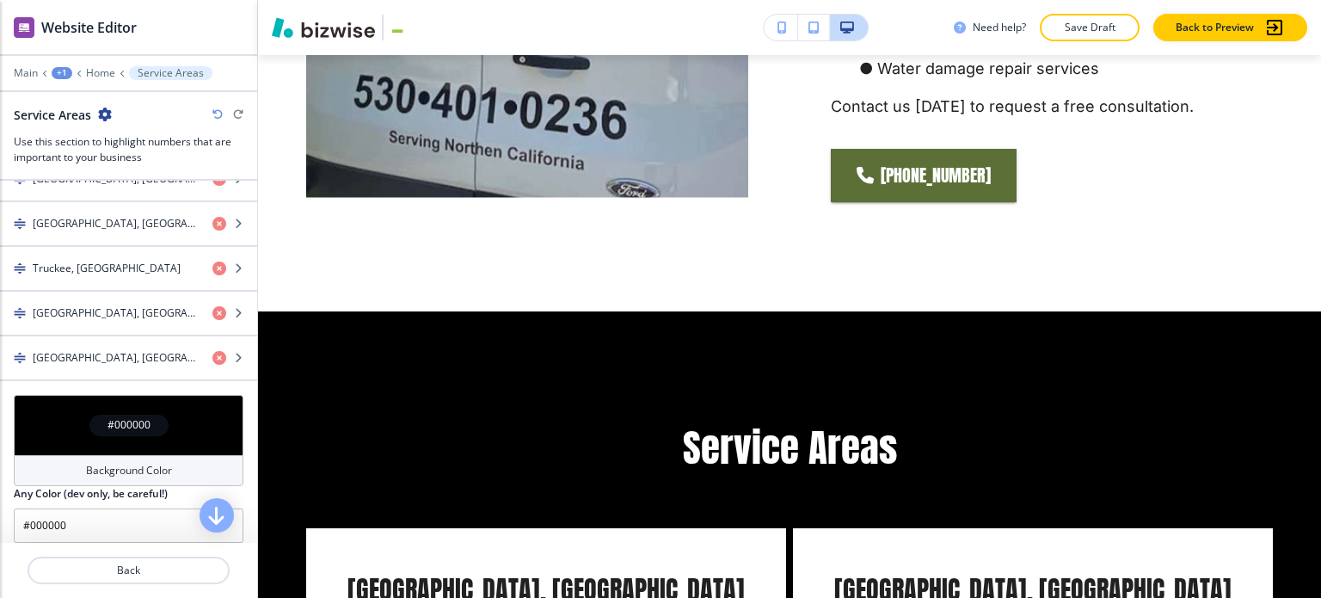
click at [164, 455] on div "Background Color" at bounding box center [129, 470] width 230 height 31
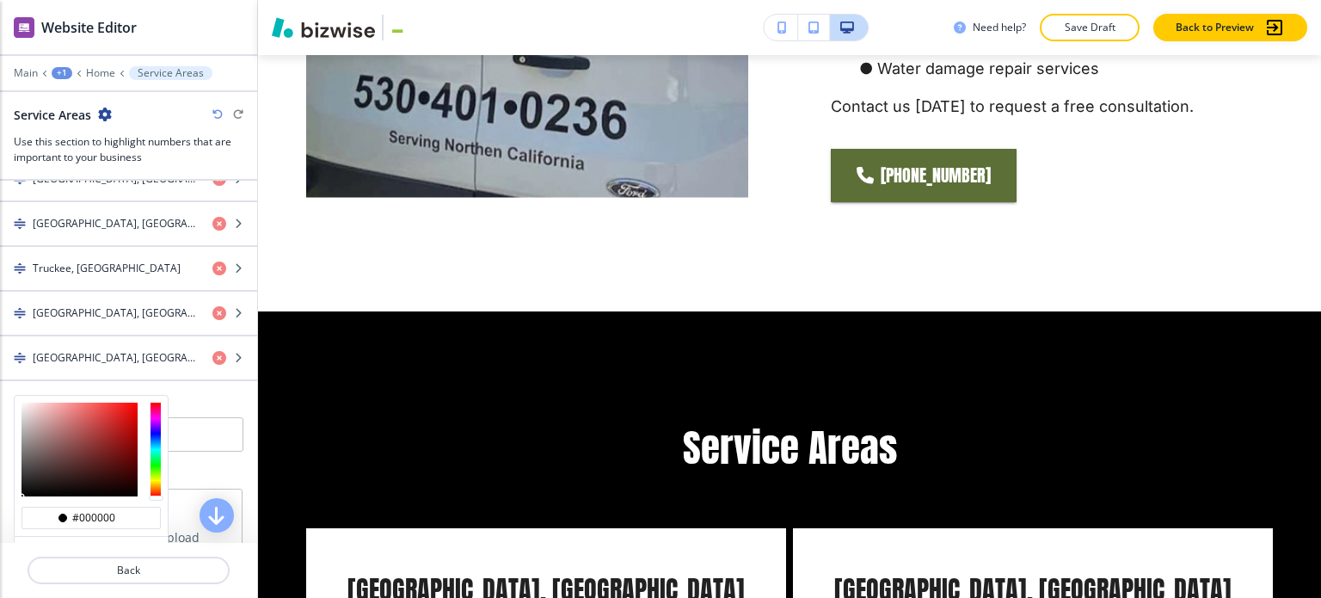
scroll to position [1902, 0]
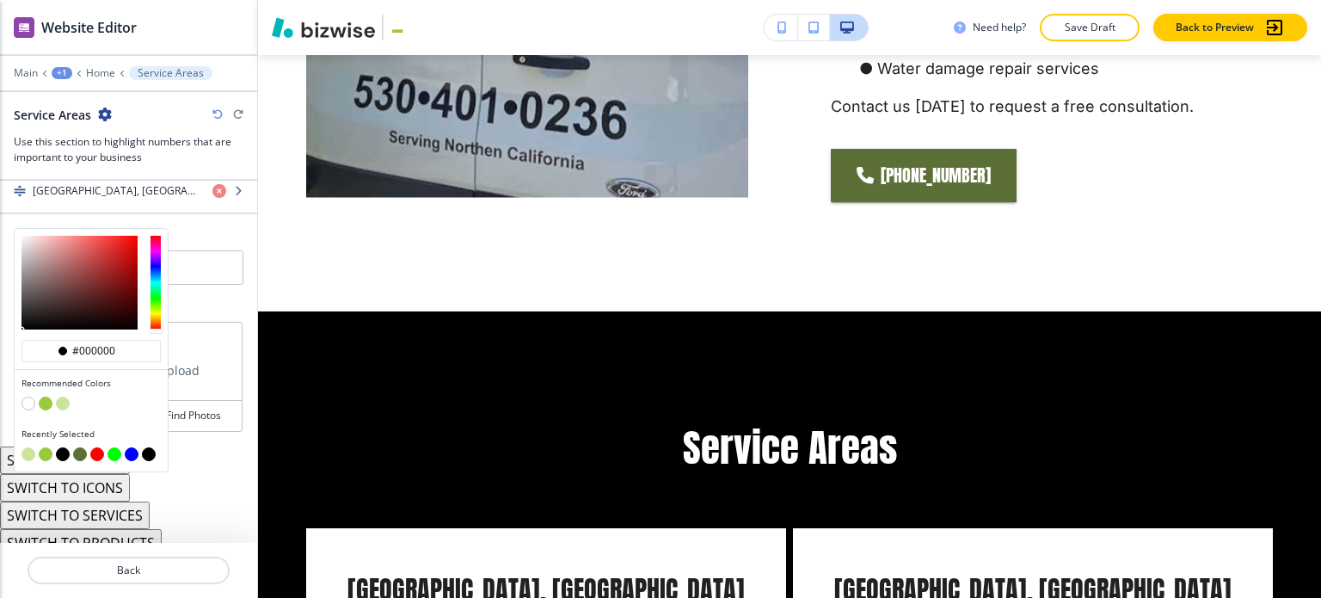
click at [64, 397] on button "button" at bounding box center [63, 404] width 14 height 14
type input "#cbe49d"
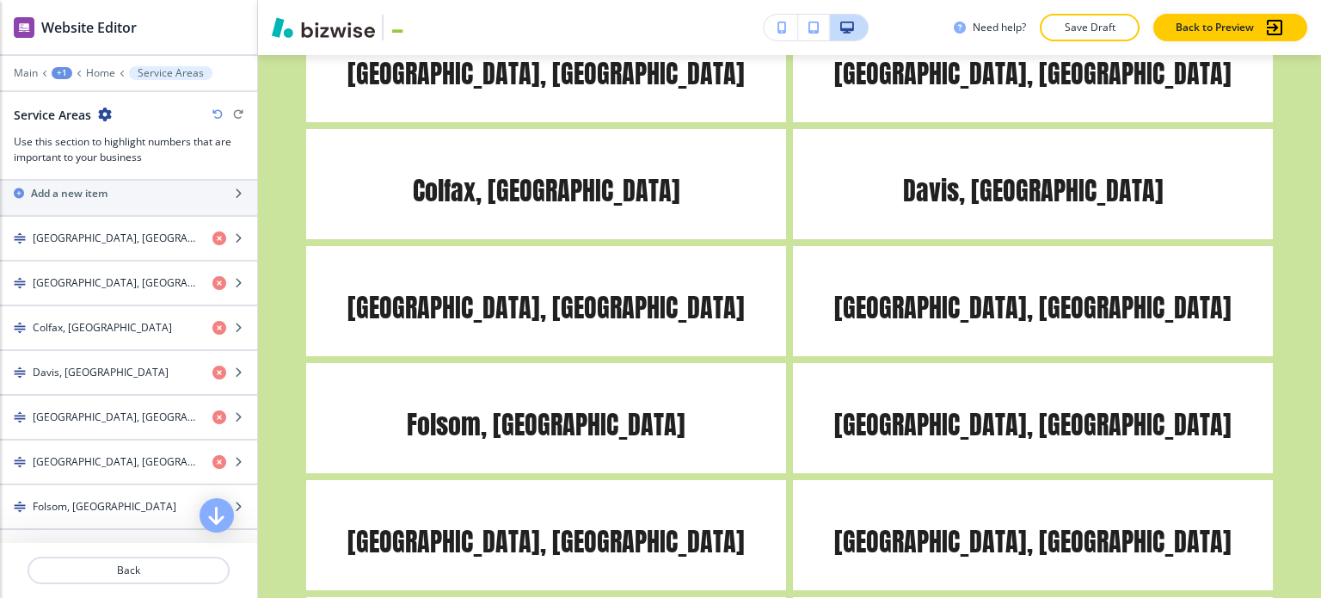
scroll to position [784, 0]
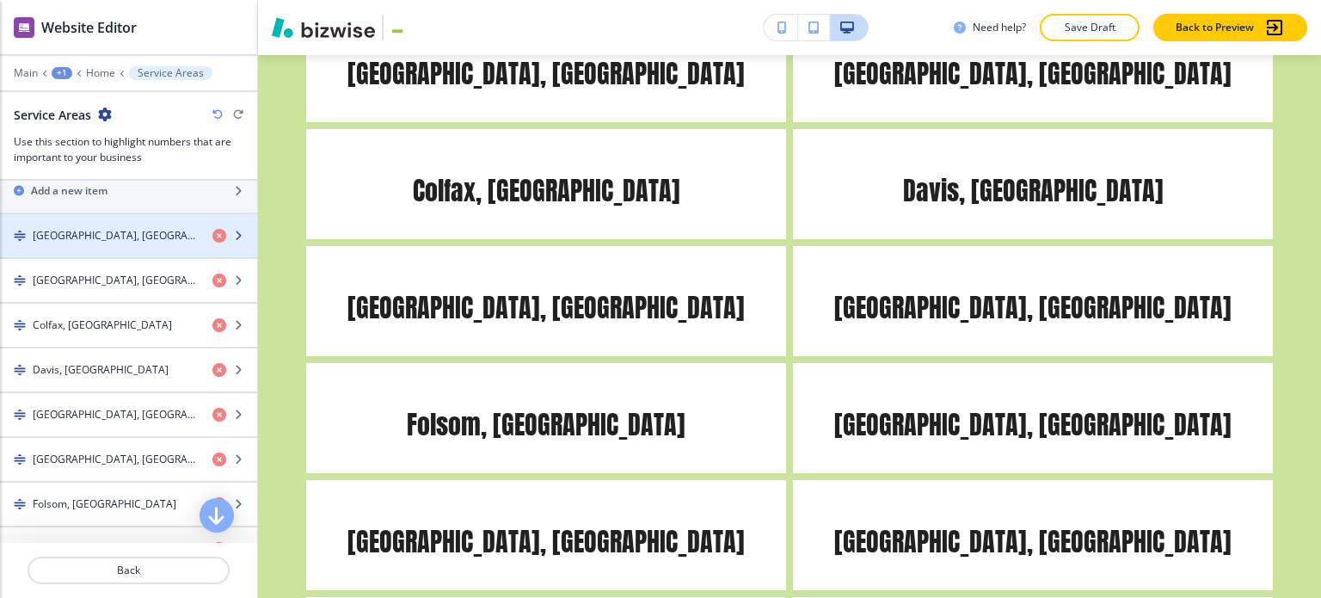
click at [114, 237] on div "Auburn, CA" at bounding box center [99, 235] width 199 height 15
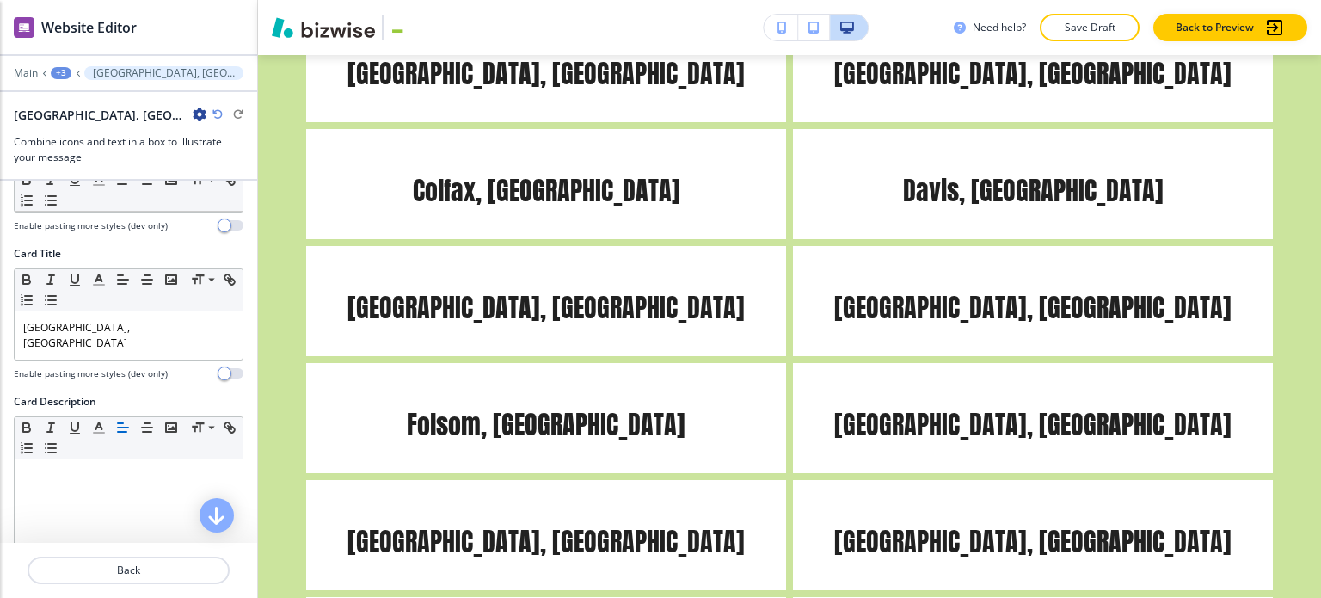
scroll to position [344, 0]
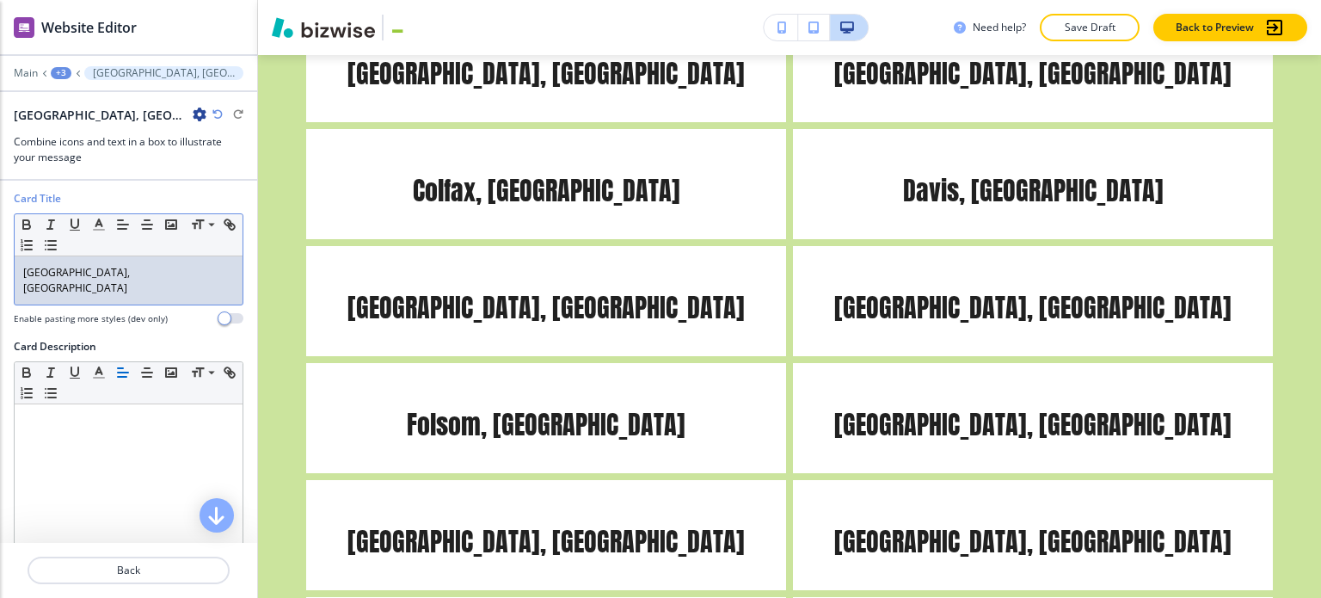
click at [114, 272] on p "Auburn, CA" at bounding box center [128, 280] width 211 height 31
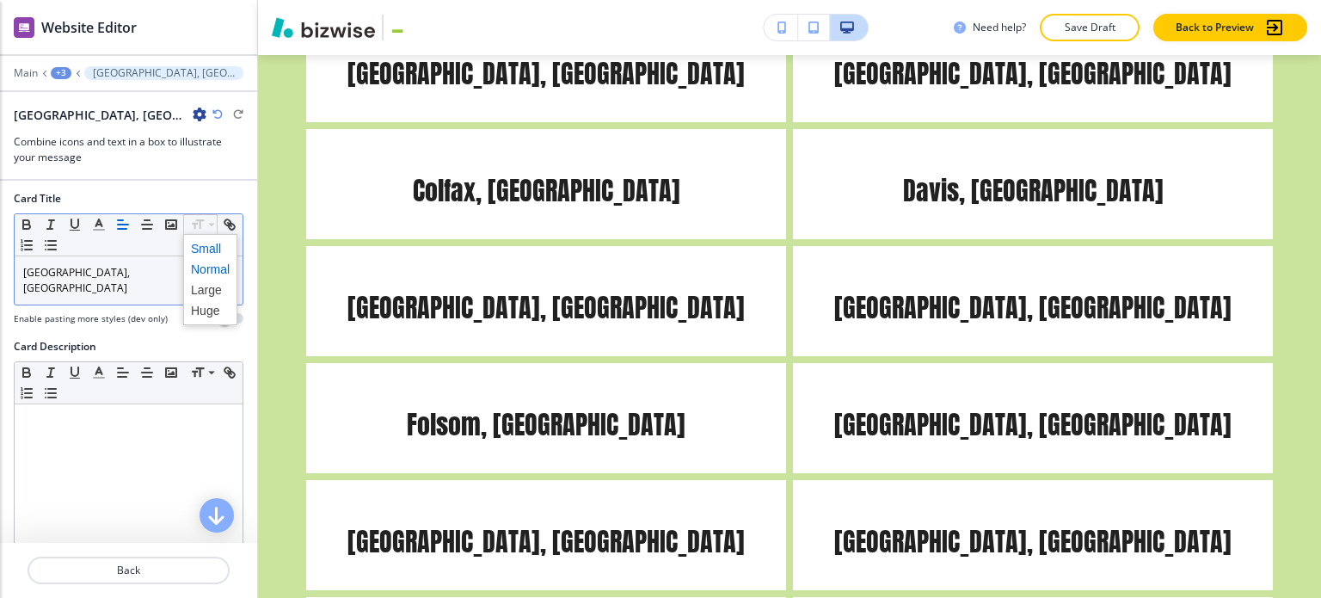
click at [202, 241] on span at bounding box center [210, 248] width 39 height 21
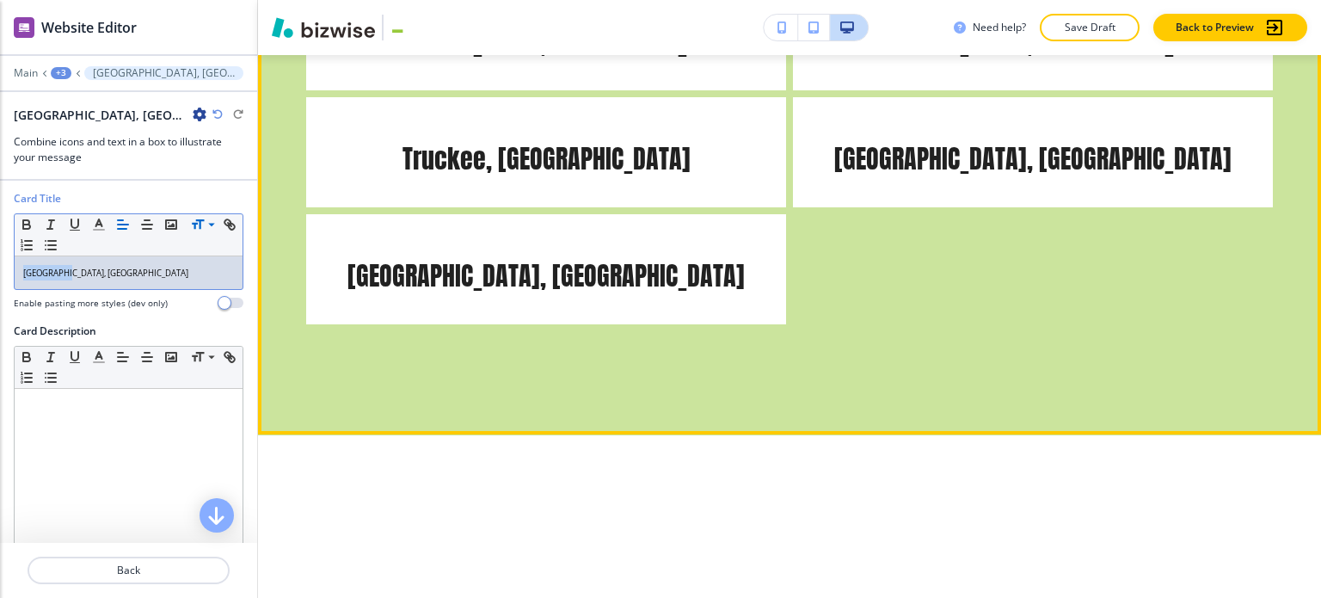
scroll to position [9127, 0]
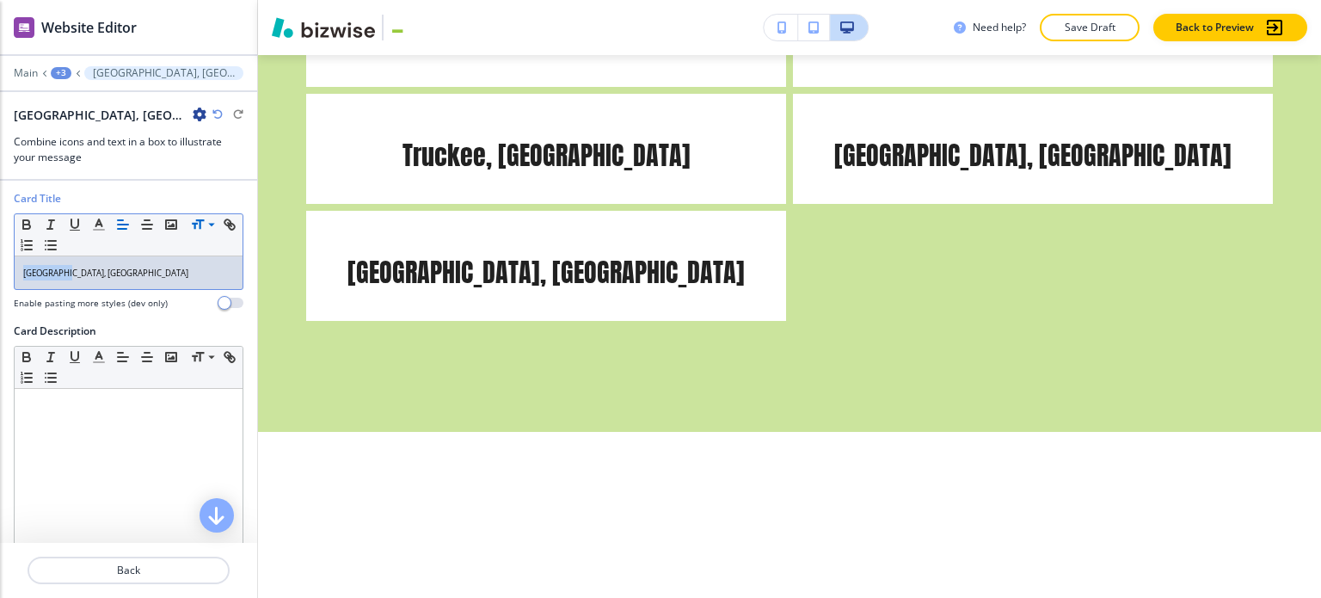
click at [62, 69] on div "+3" at bounding box center [61, 73] width 21 height 12
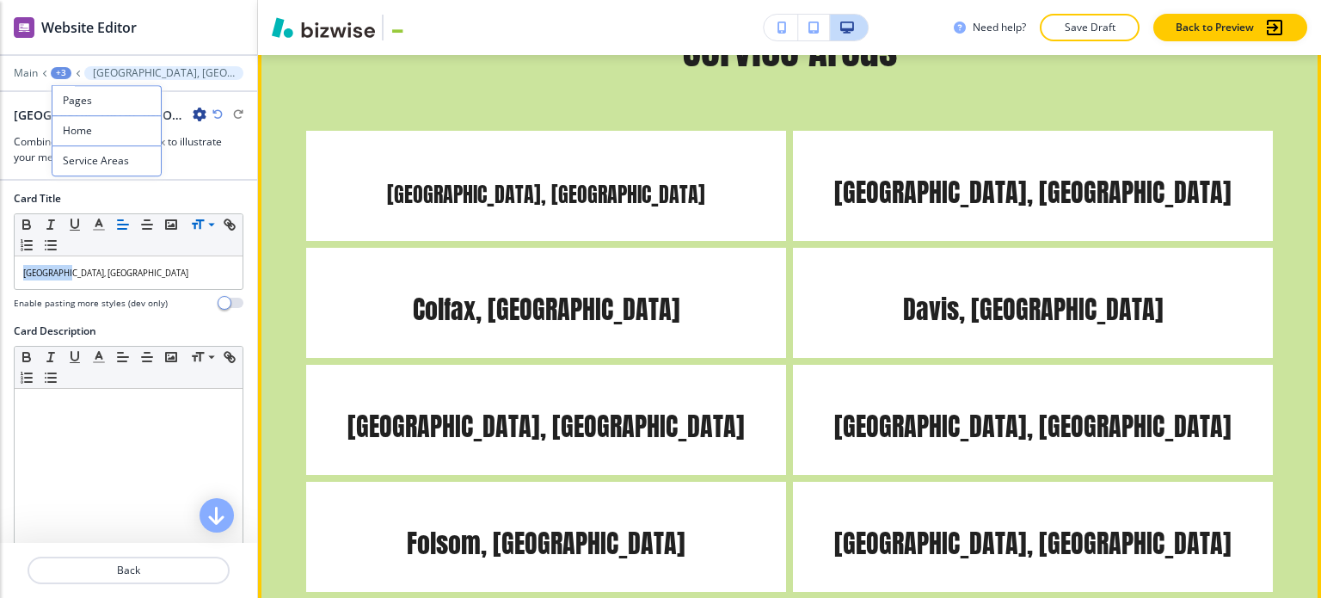
scroll to position [7665, 0]
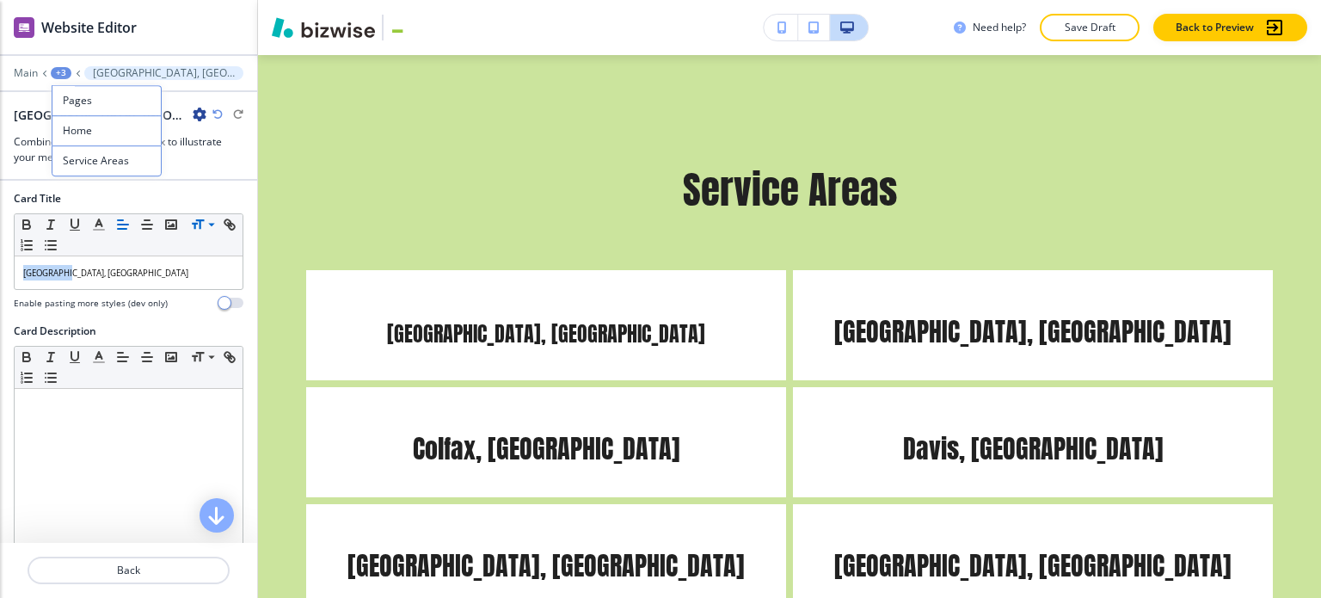
click at [206, 222] on icon at bounding box center [211, 224] width 21 height 15
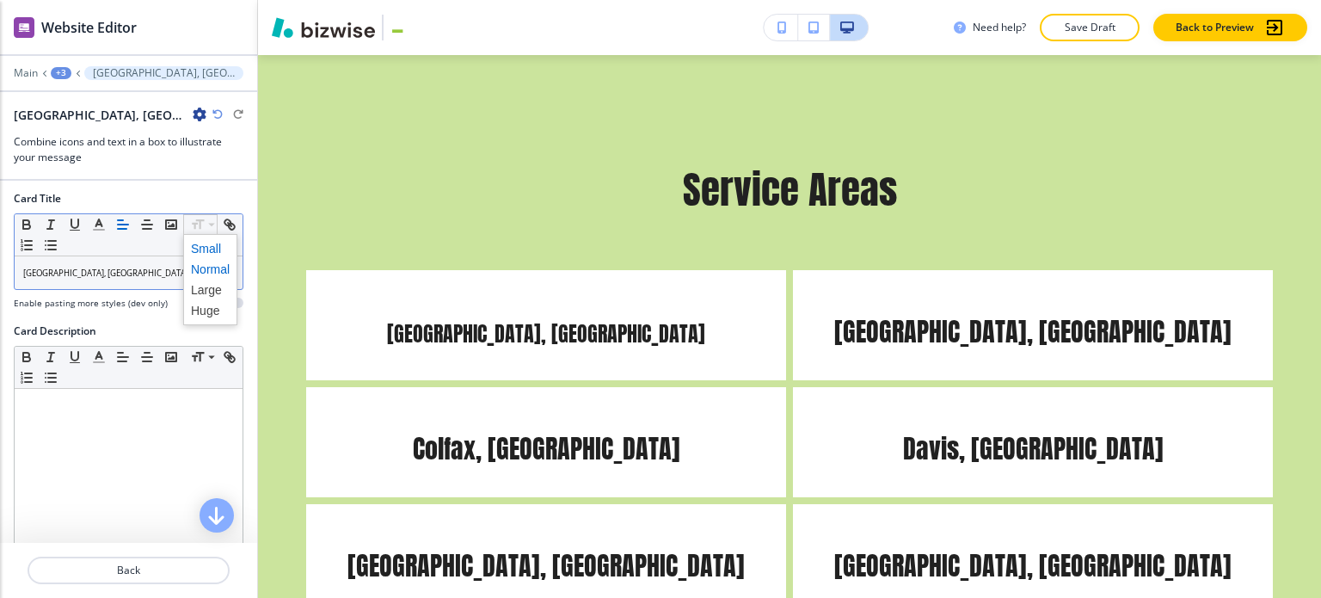
click at [220, 264] on span at bounding box center [210, 269] width 39 height 21
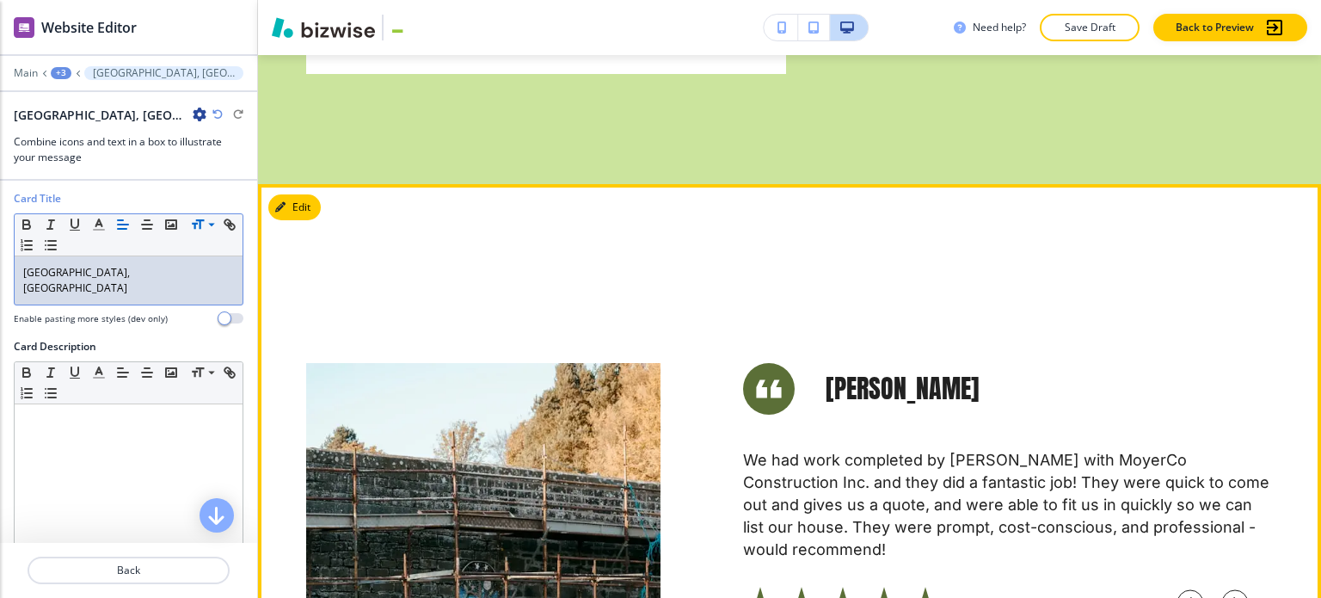
scroll to position [9299, 0]
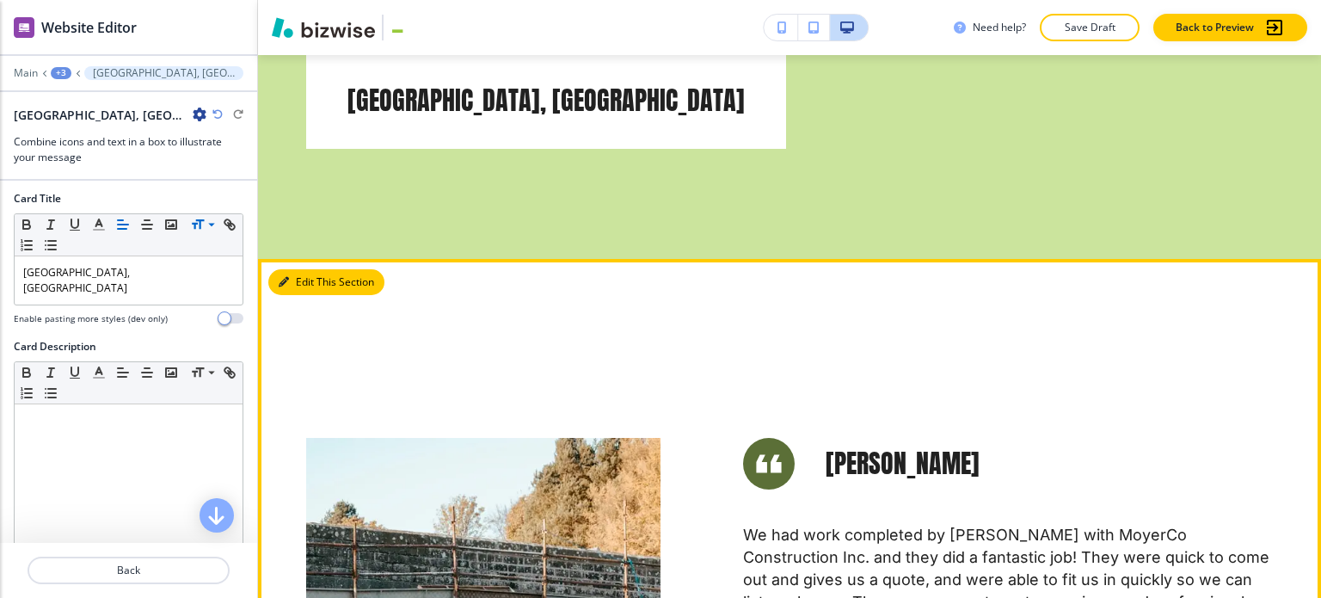
click at [305, 269] on button "Edit This Section" at bounding box center [326, 282] width 116 height 26
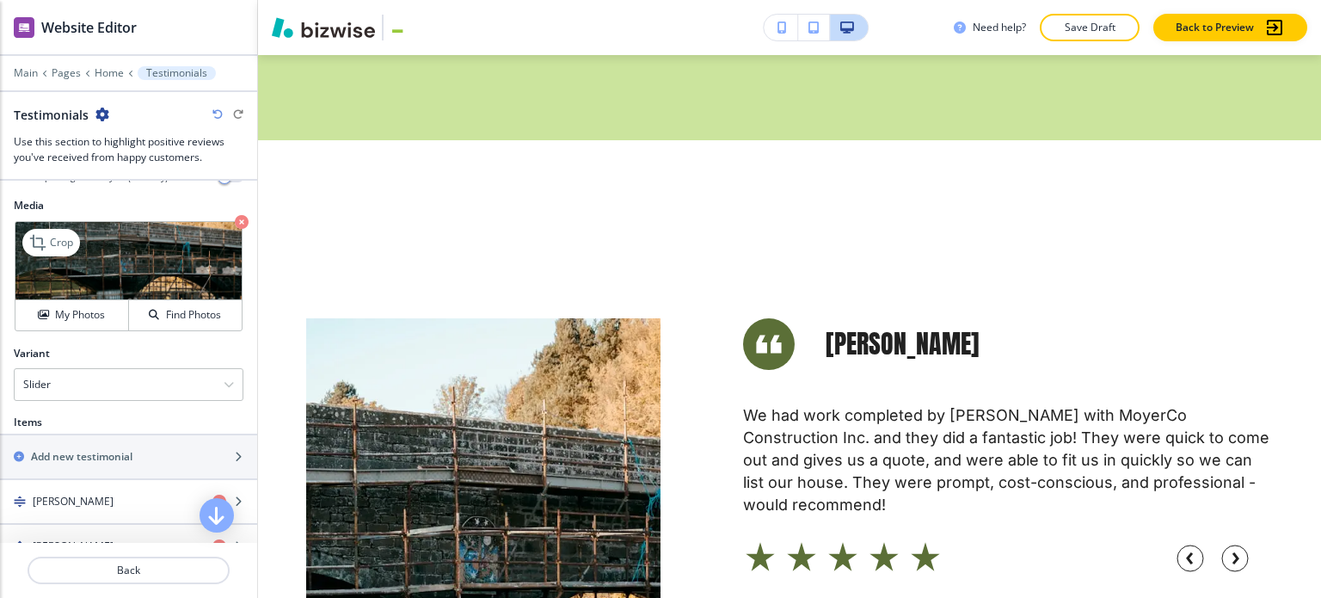
scroll to position [602, 0]
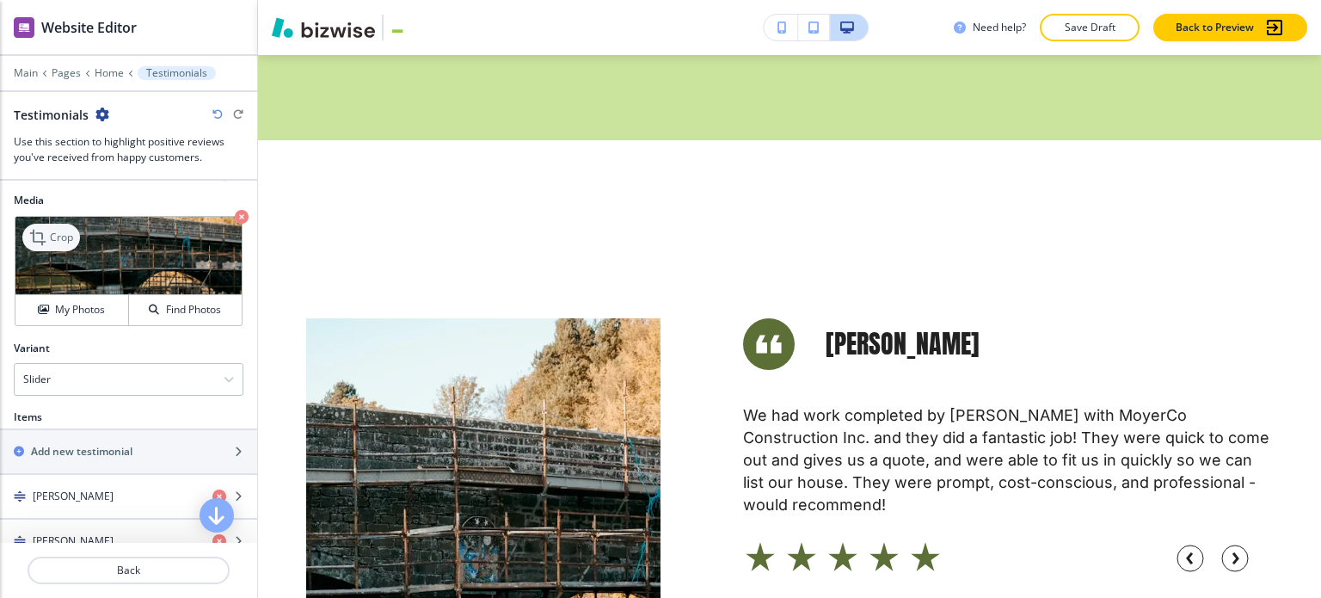
click at [60, 241] on div "Crop" at bounding box center [51, 238] width 58 height 28
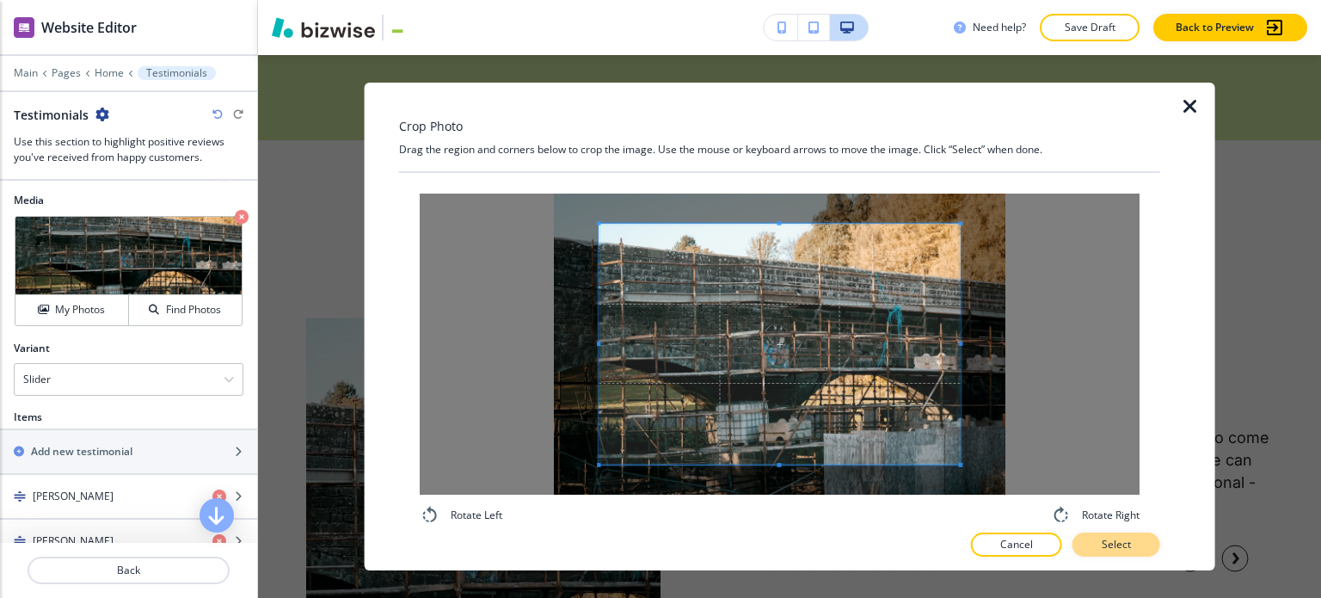
click at [1116, 542] on p "Select" at bounding box center [1116, 544] width 29 height 15
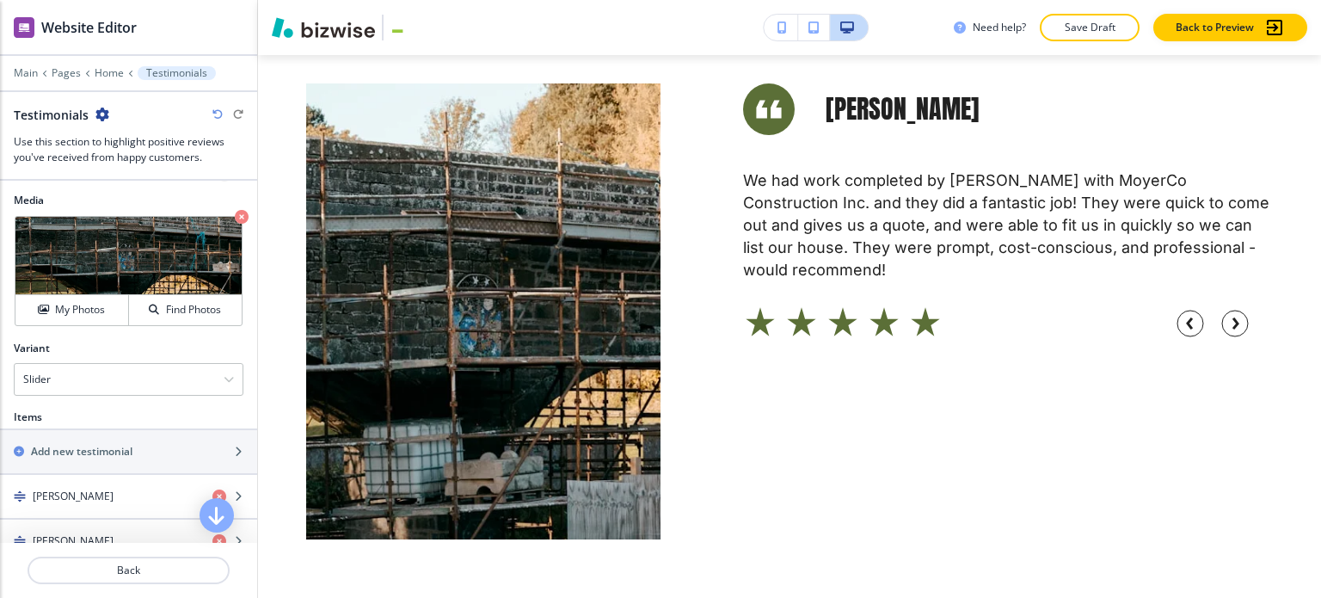
scroll to position [9677, 0]
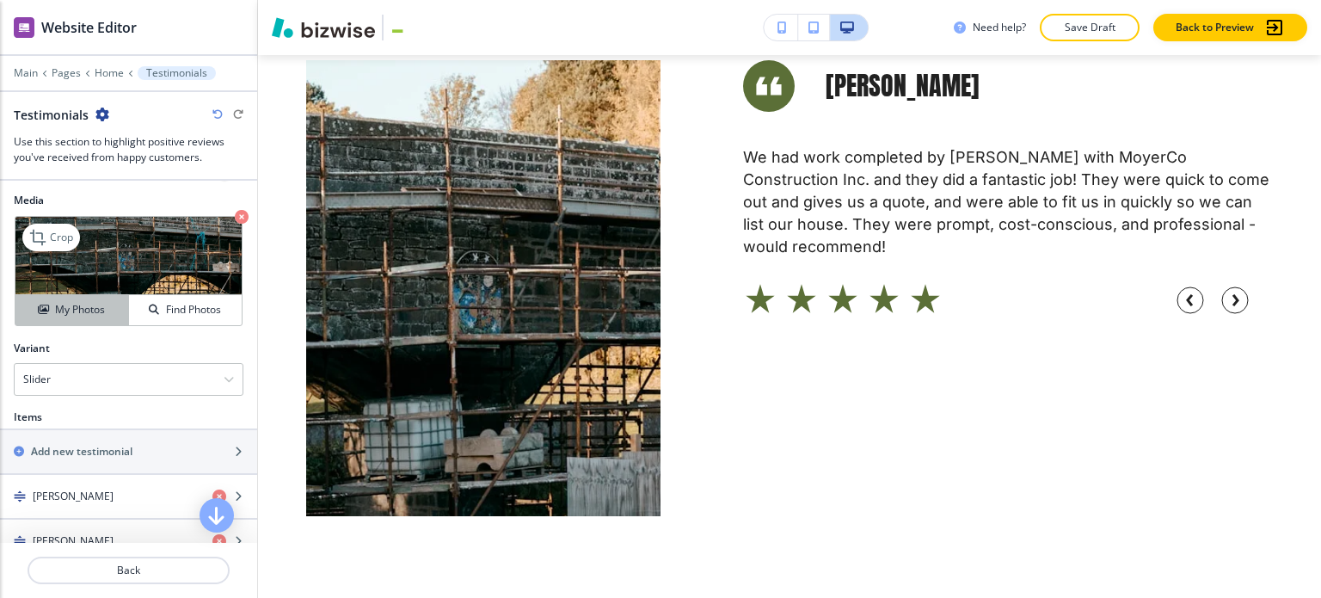
click at [77, 304] on h4 "My Photos" at bounding box center [80, 309] width 50 height 15
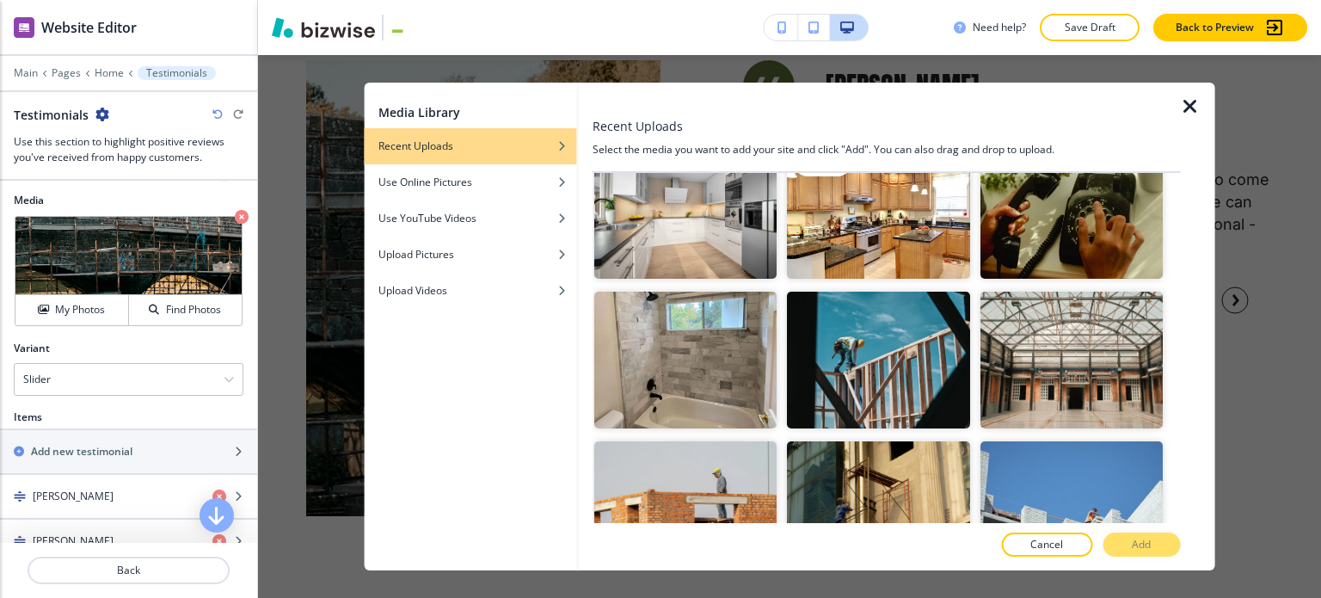
scroll to position [1032, 0]
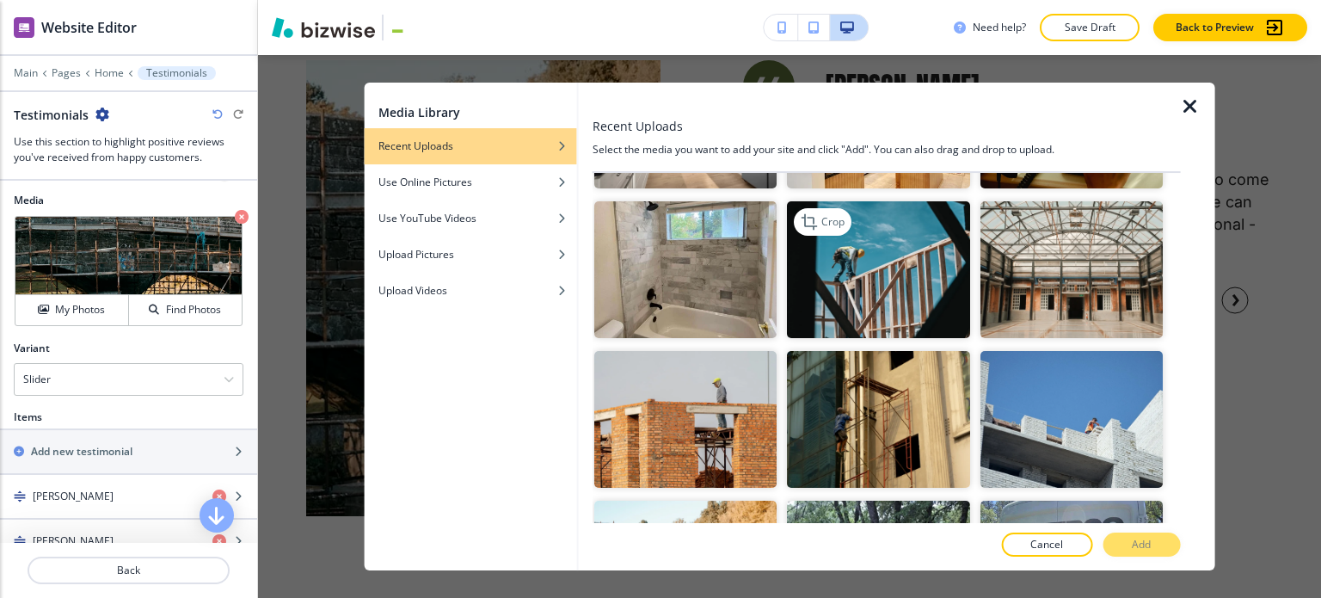
click at [860, 273] on img "button" at bounding box center [878, 269] width 182 height 137
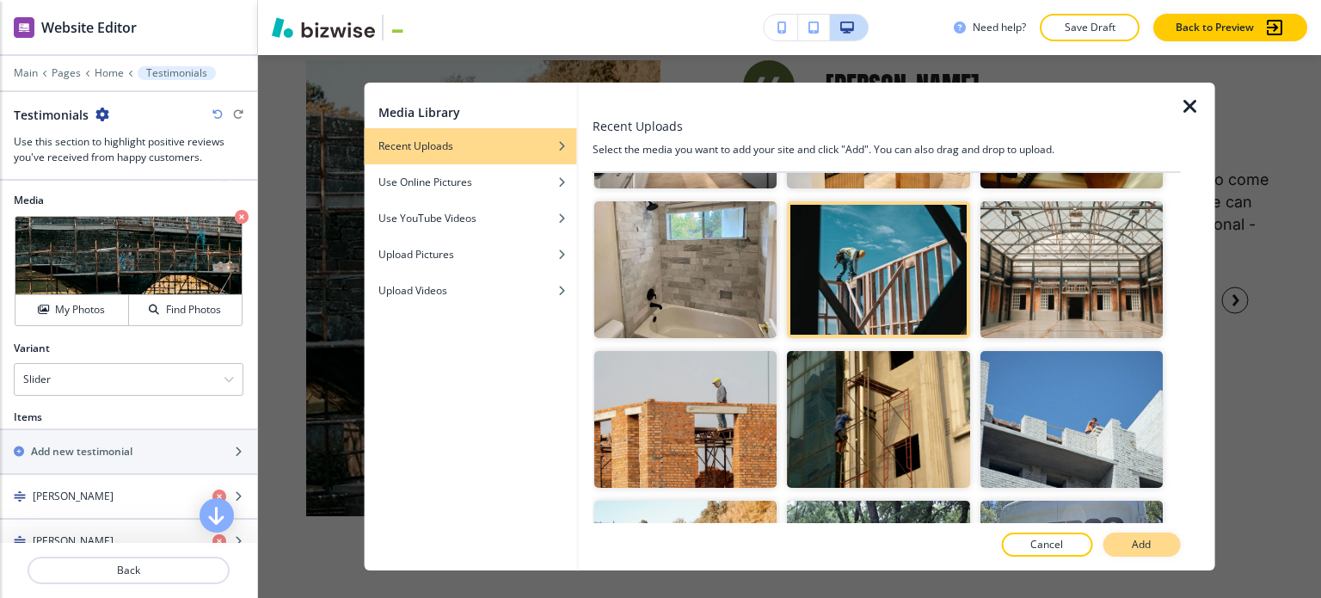
click at [1123, 536] on button "Add" at bounding box center [1141, 544] width 77 height 24
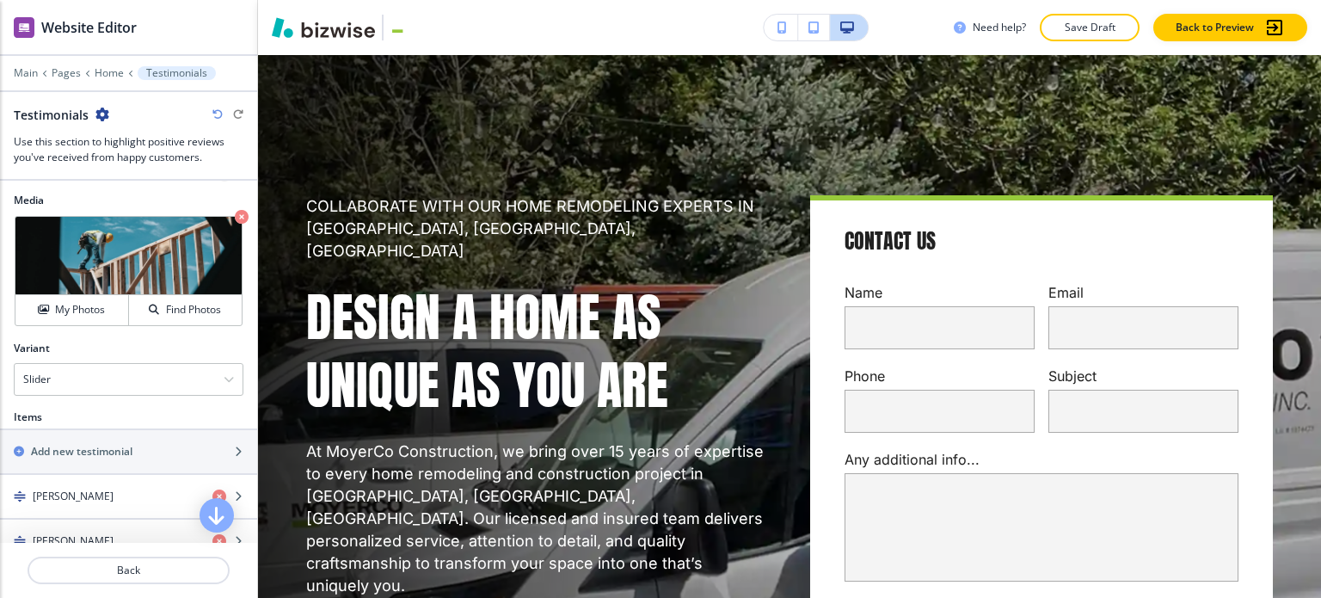
scroll to position [0, 0]
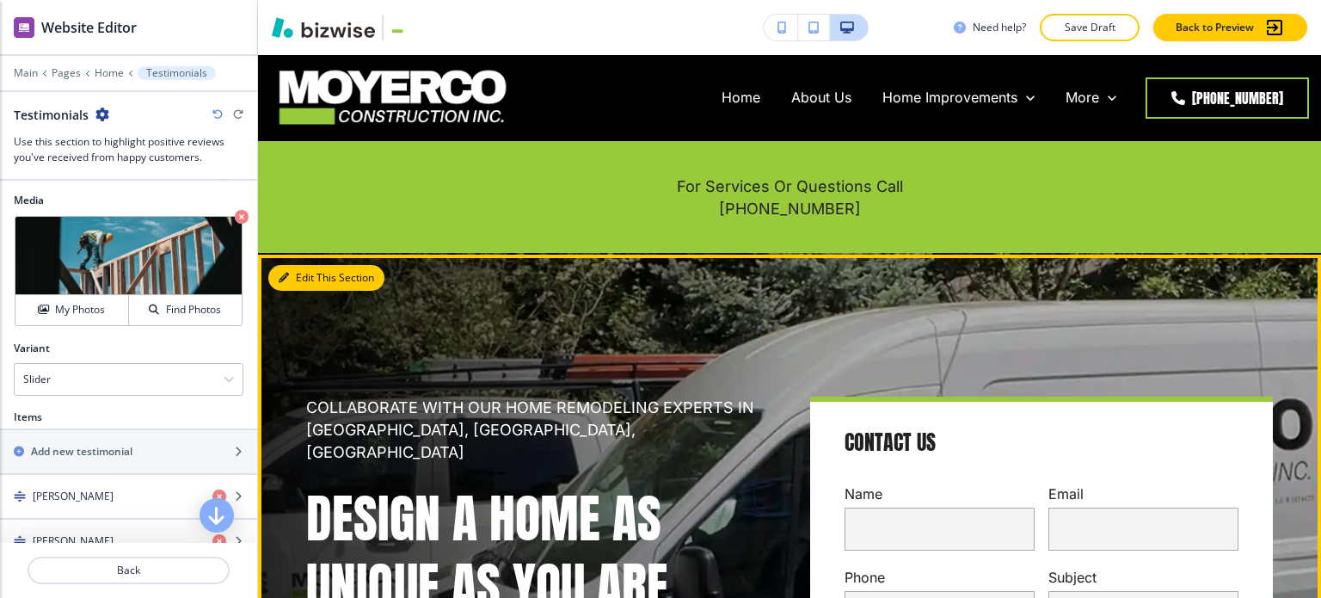
click at [300, 275] on button "Edit This Section" at bounding box center [326, 278] width 116 height 26
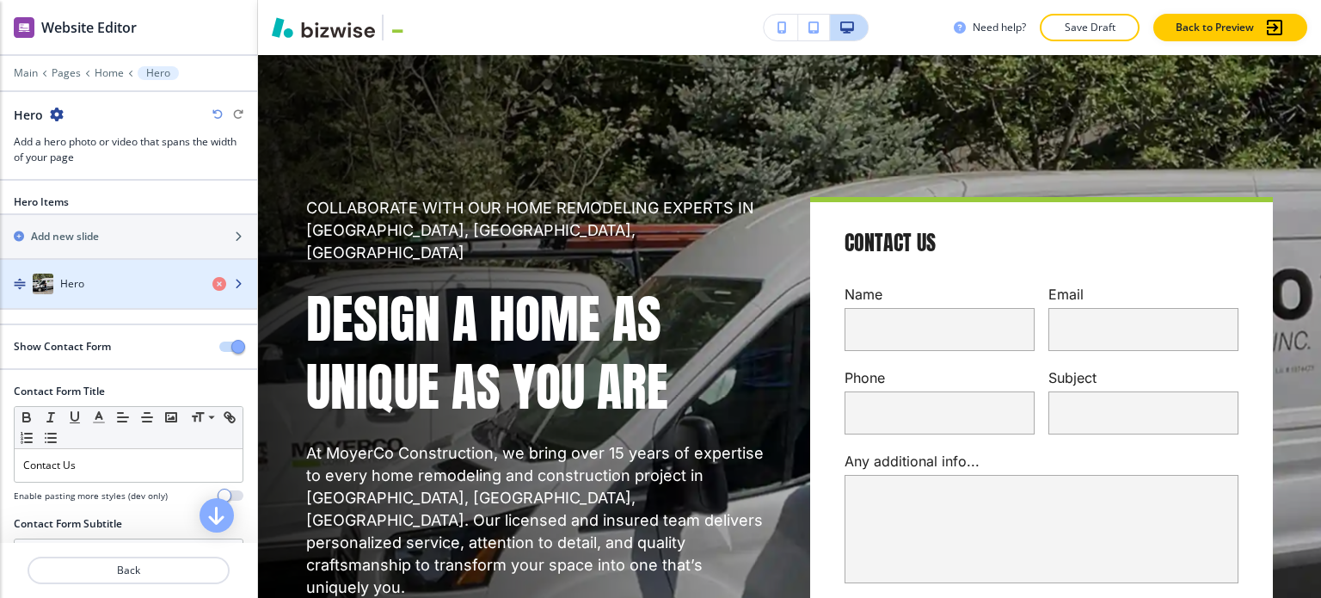
click at [103, 305] on div "button" at bounding box center [128, 301] width 257 height 14
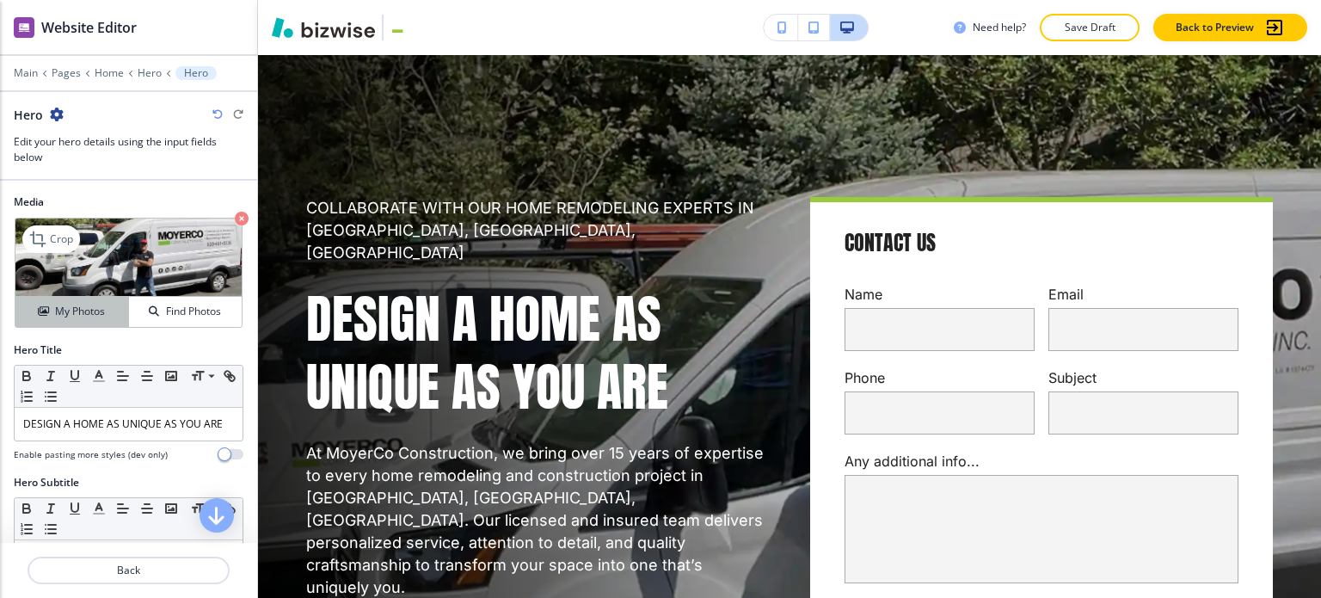
click at [96, 323] on button "My Photos" at bounding box center [72, 312] width 114 height 30
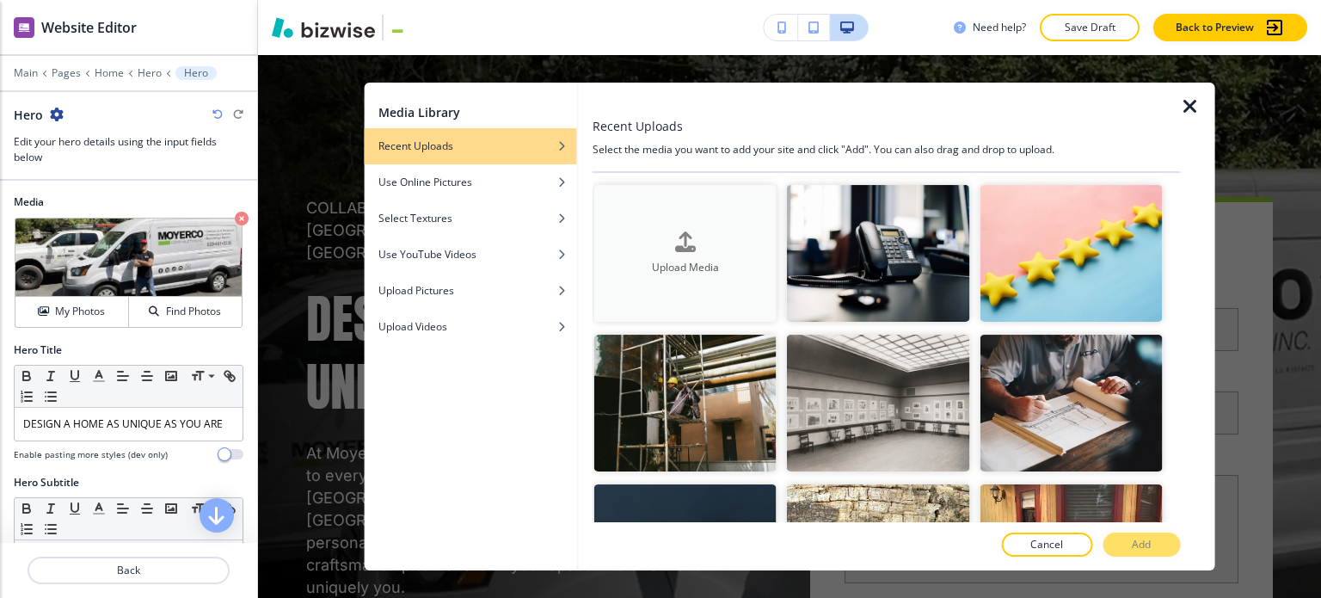
click at [688, 290] on button "Upload Media" at bounding box center [685, 253] width 182 height 137
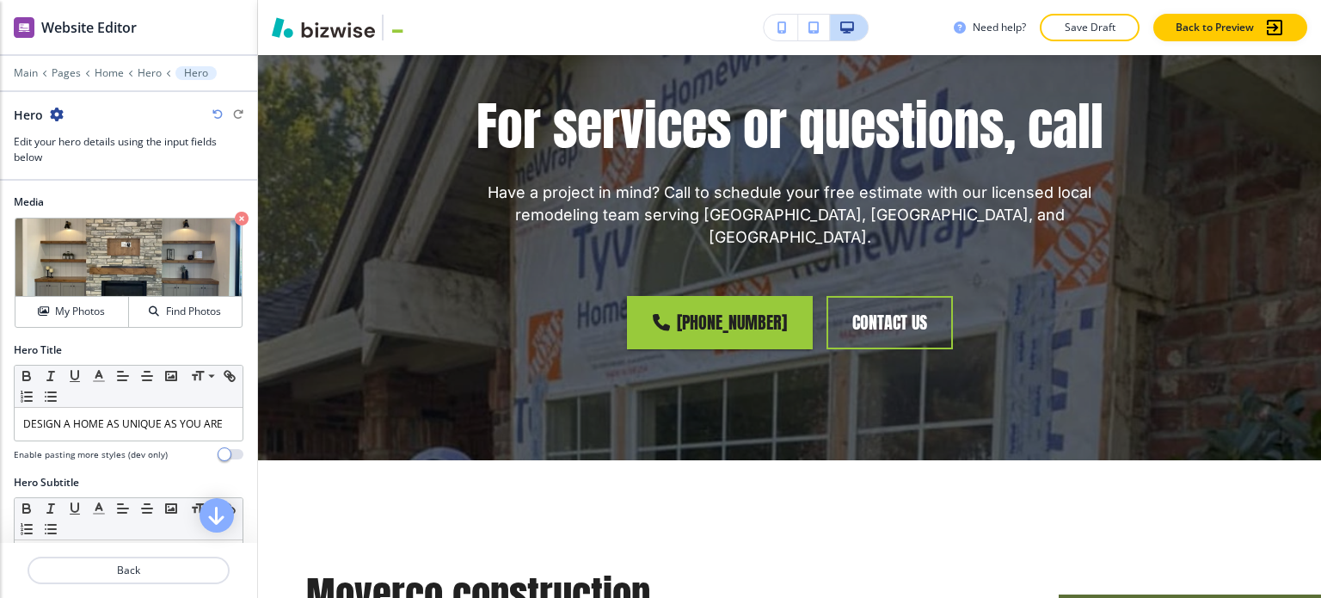
scroll to position [10149, 0]
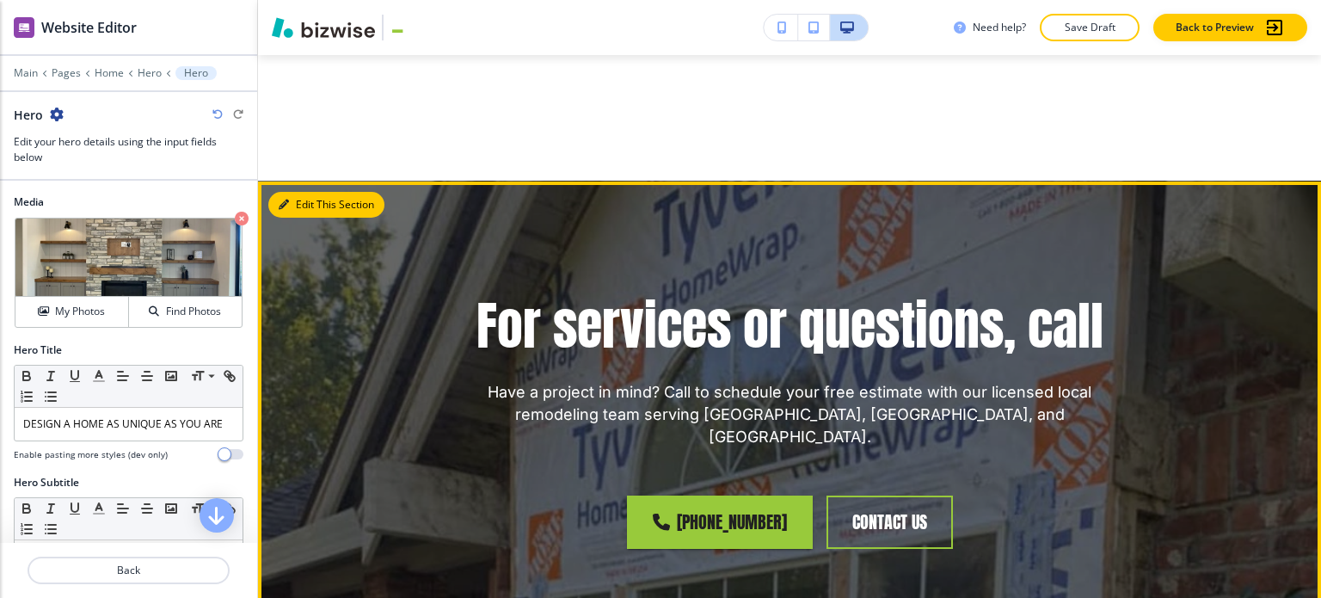
drag, startPoint x: 286, startPoint y: 120, endPoint x: 274, endPoint y: 120, distance: 12.0
click at [286, 200] on icon "button" at bounding box center [284, 205] width 10 height 10
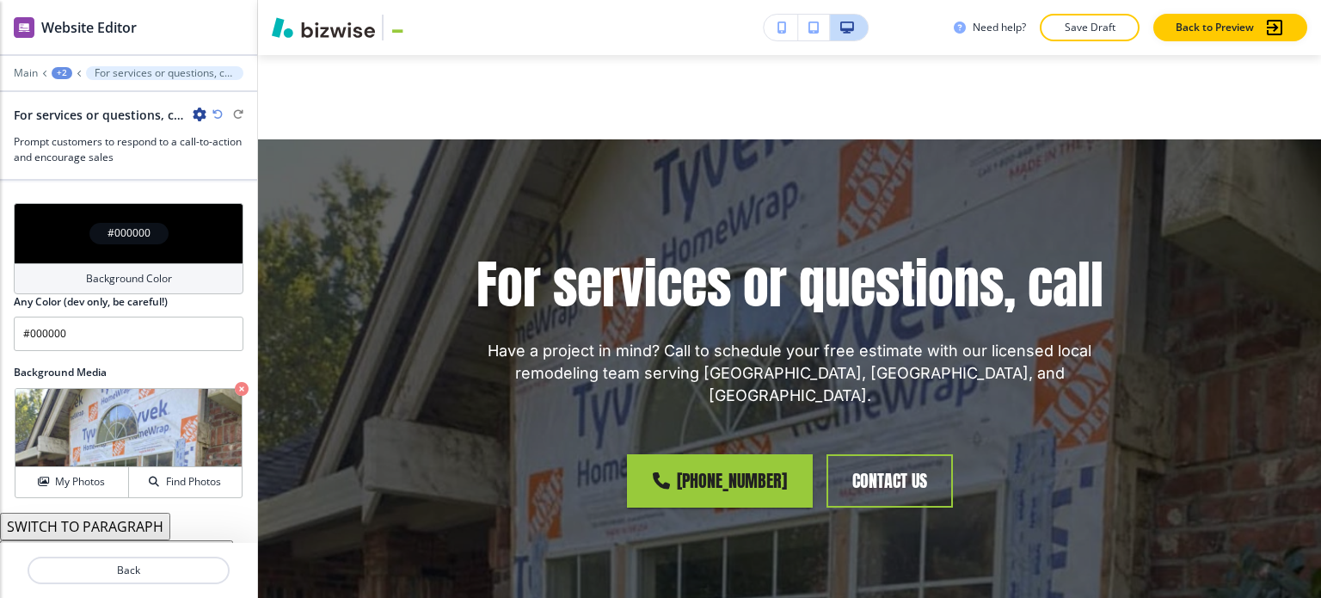
scroll to position [1000, 0]
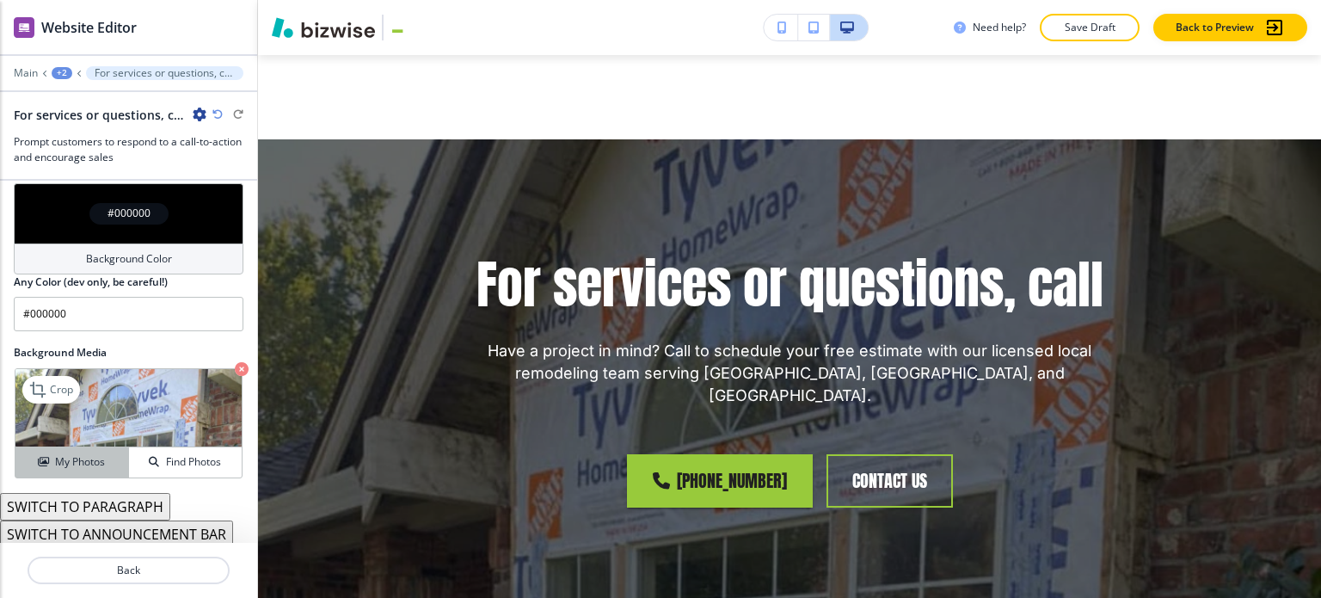
click at [65, 447] on button "My Photos" at bounding box center [72, 462] width 114 height 30
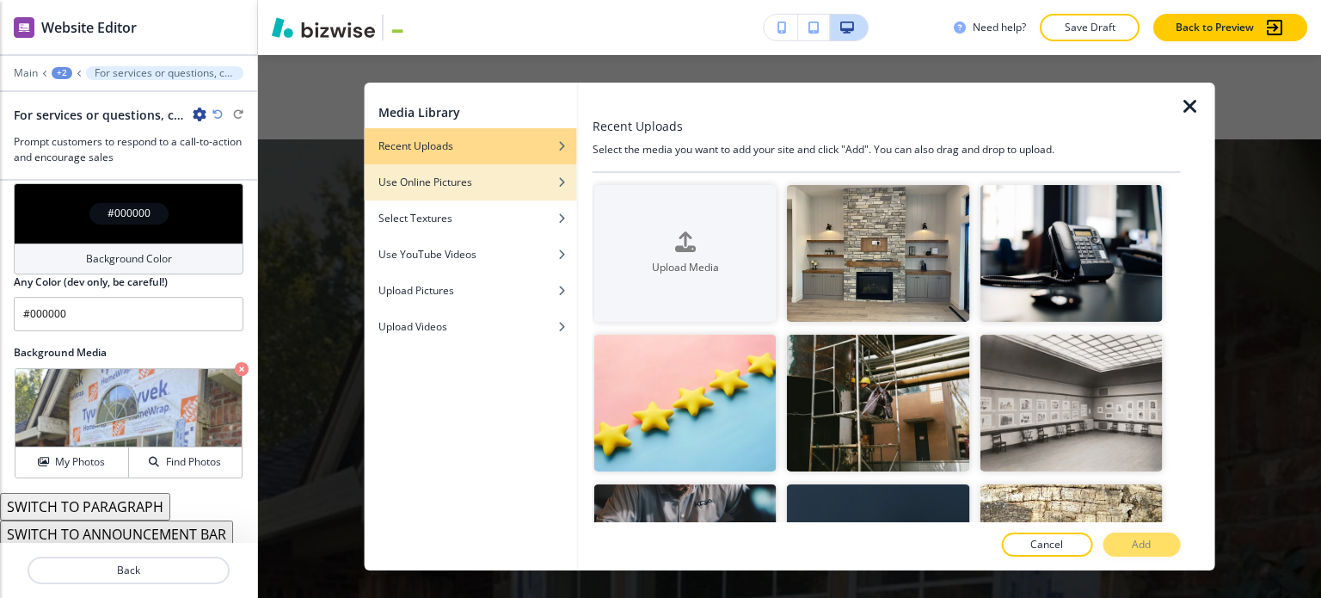
click at [473, 190] on div "button" at bounding box center [471, 195] width 212 height 10
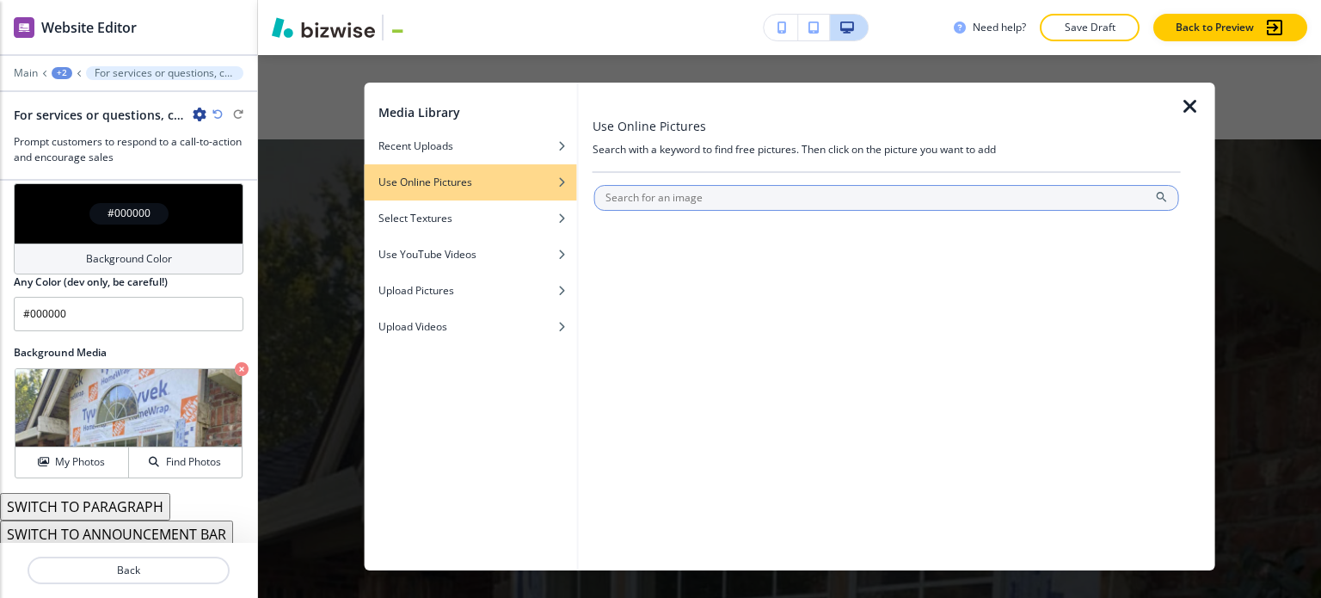
click at [642, 202] on input "text" at bounding box center [886, 198] width 585 height 26
type input "home remodeling"
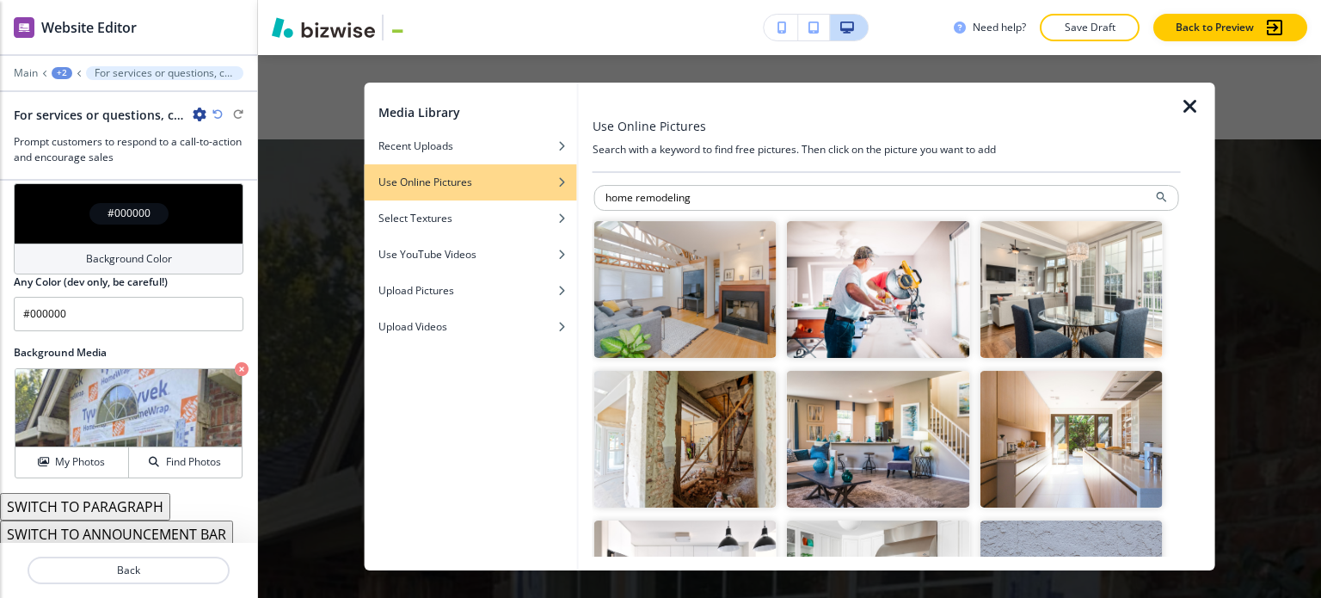
click at [707, 297] on img "button" at bounding box center [685, 289] width 182 height 137
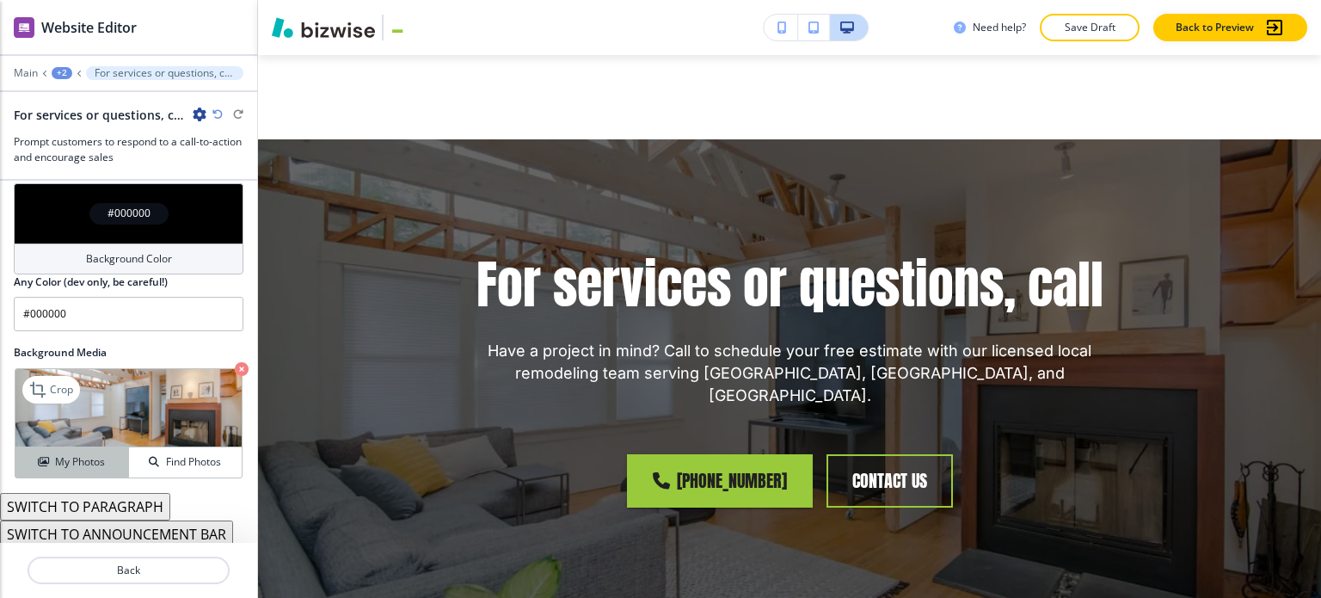
click at [69, 457] on h4 "My Photos" at bounding box center [80, 461] width 50 height 15
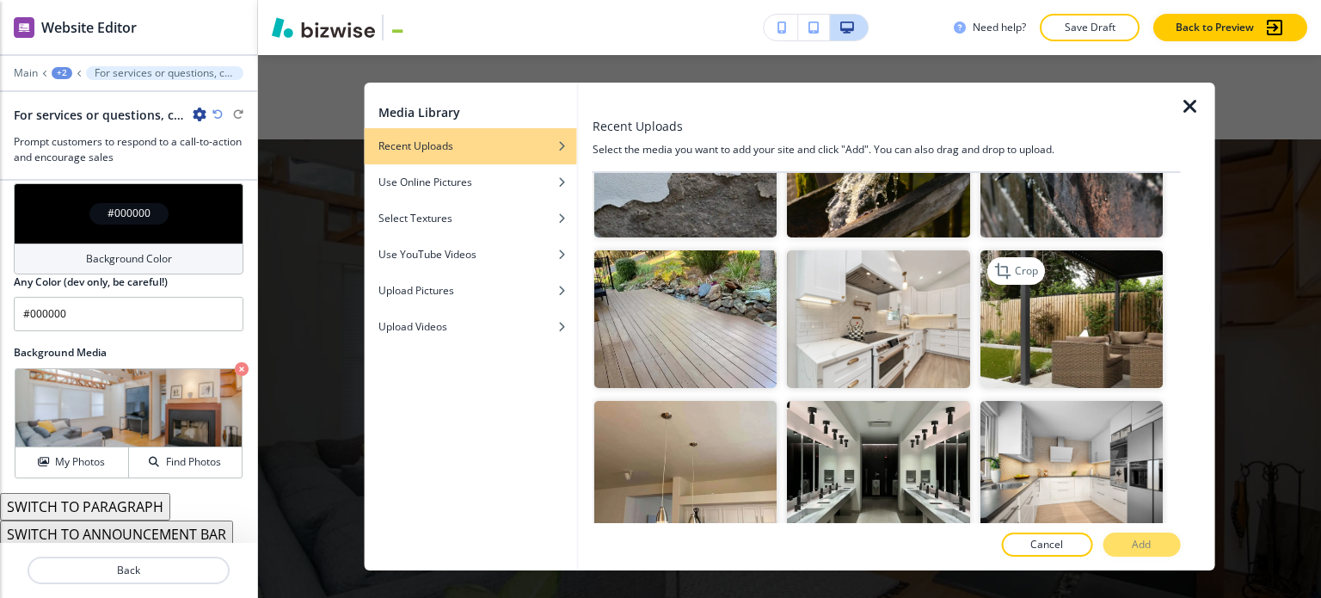
scroll to position [688, 0]
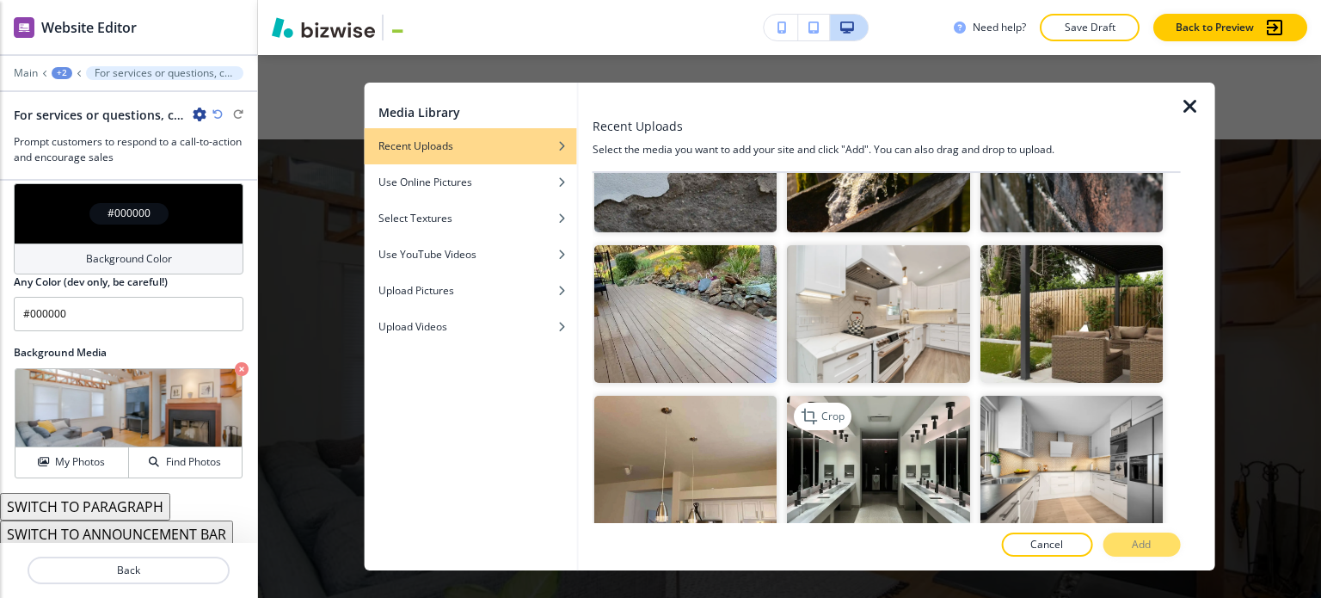
click at [932, 450] on img "button" at bounding box center [878, 464] width 182 height 137
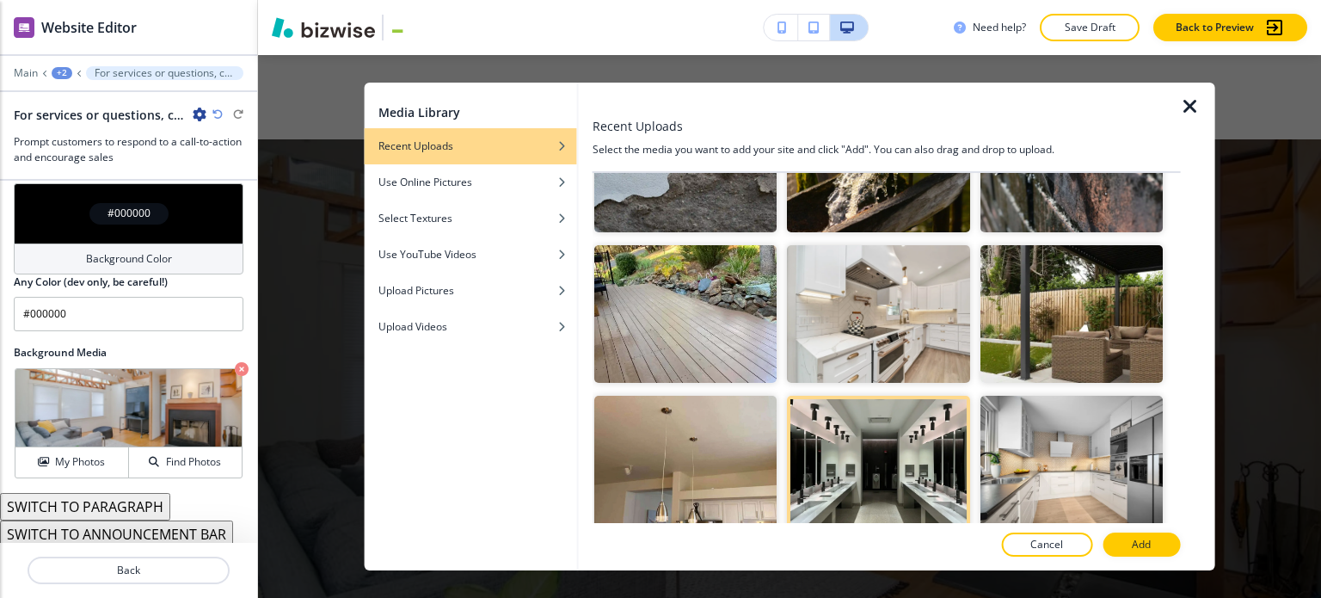
click at [1136, 542] on p "Add" at bounding box center [1141, 544] width 19 height 15
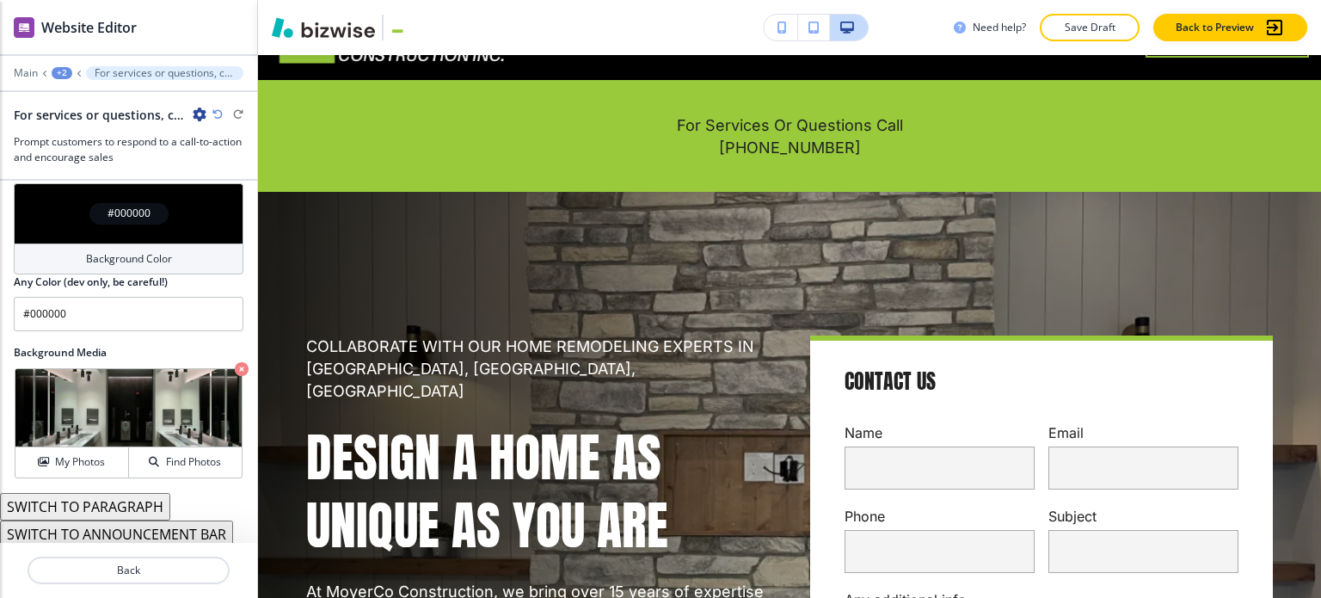
scroll to position [0, 0]
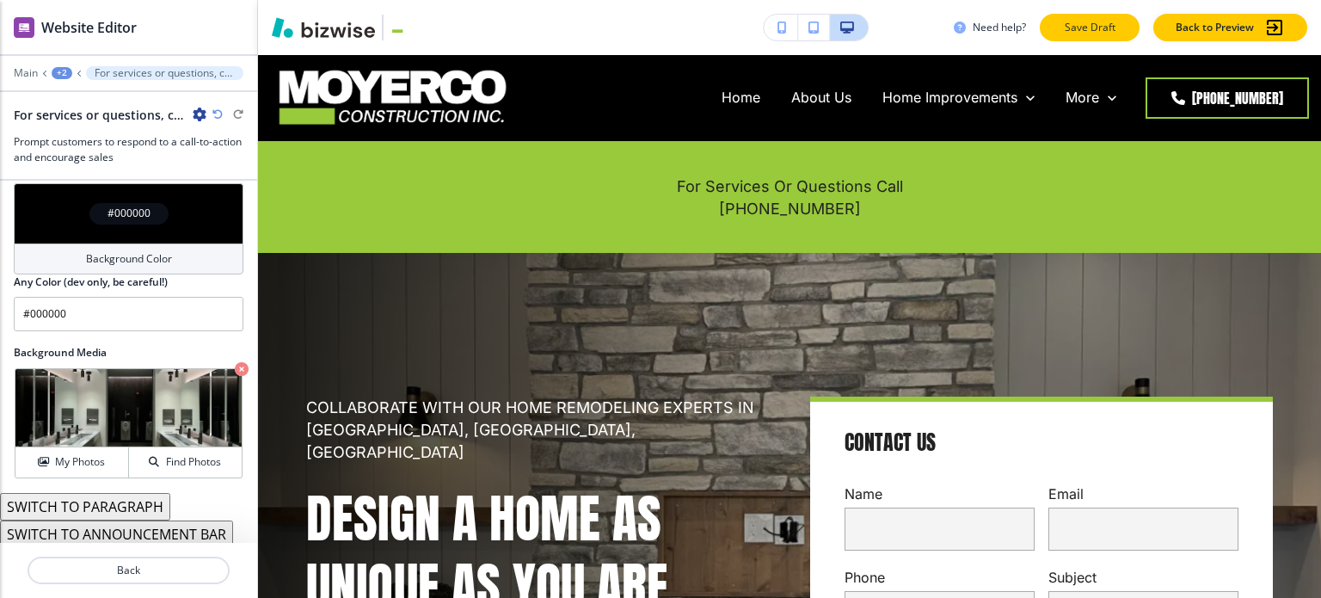
click at [1060, 26] on button "Save Draft" at bounding box center [1090, 28] width 100 height 28
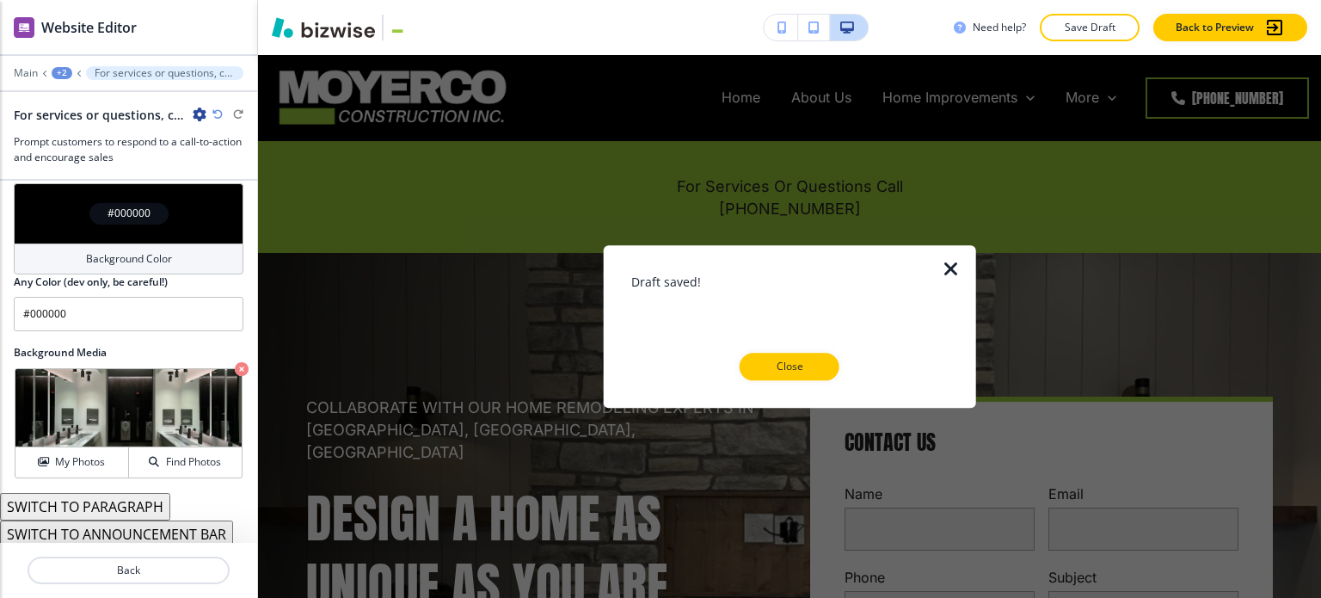
click at [781, 369] on p "Close" at bounding box center [789, 366] width 55 height 15
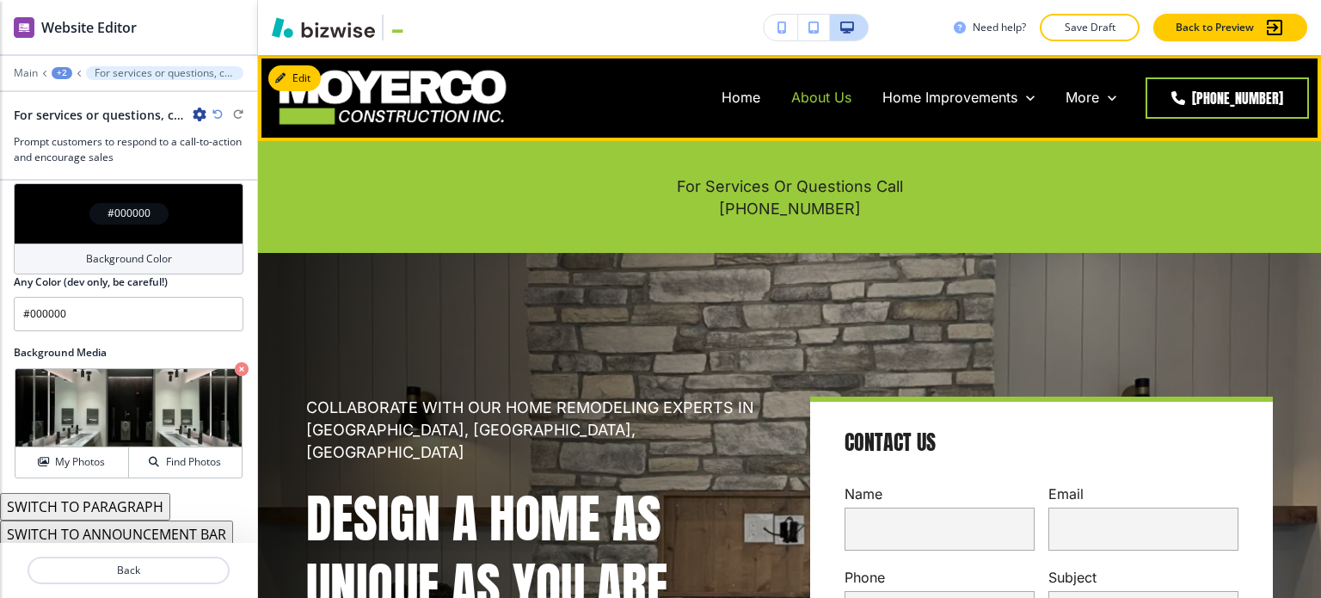
click at [812, 99] on p "About Us" at bounding box center [821, 98] width 60 height 20
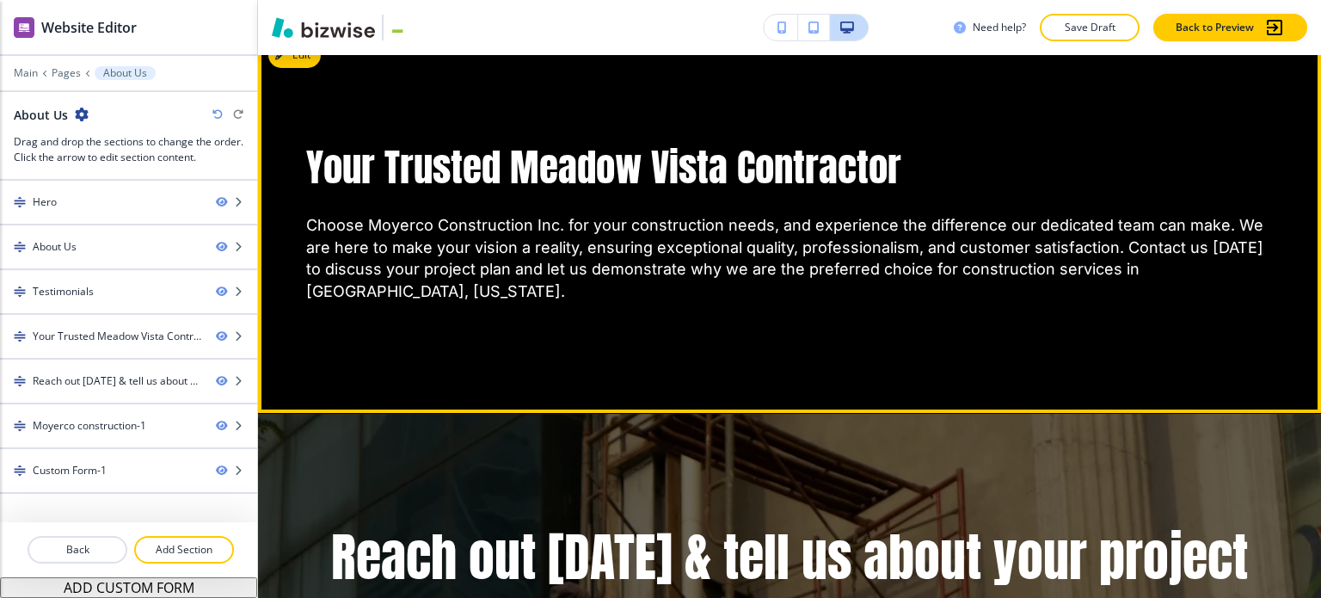
scroll to position [2064, 0]
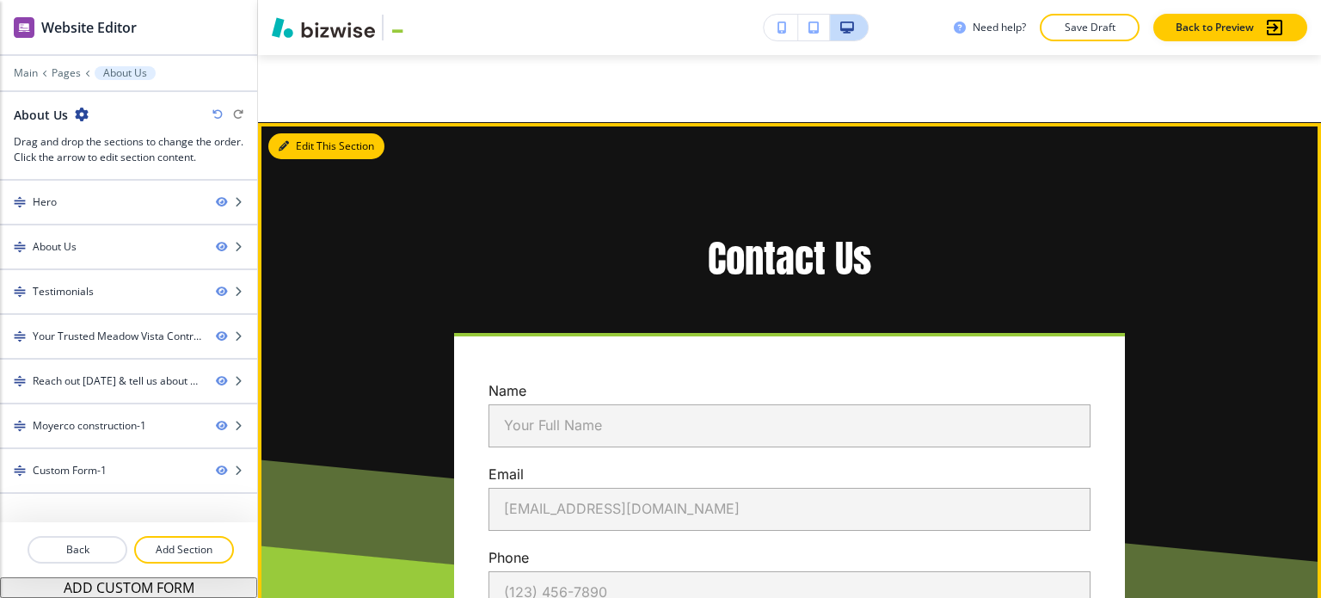
drag, startPoint x: 303, startPoint y: 104, endPoint x: 293, endPoint y: 107, distance: 9.8
click at [303, 133] on button "Edit This Section" at bounding box center [326, 146] width 116 height 26
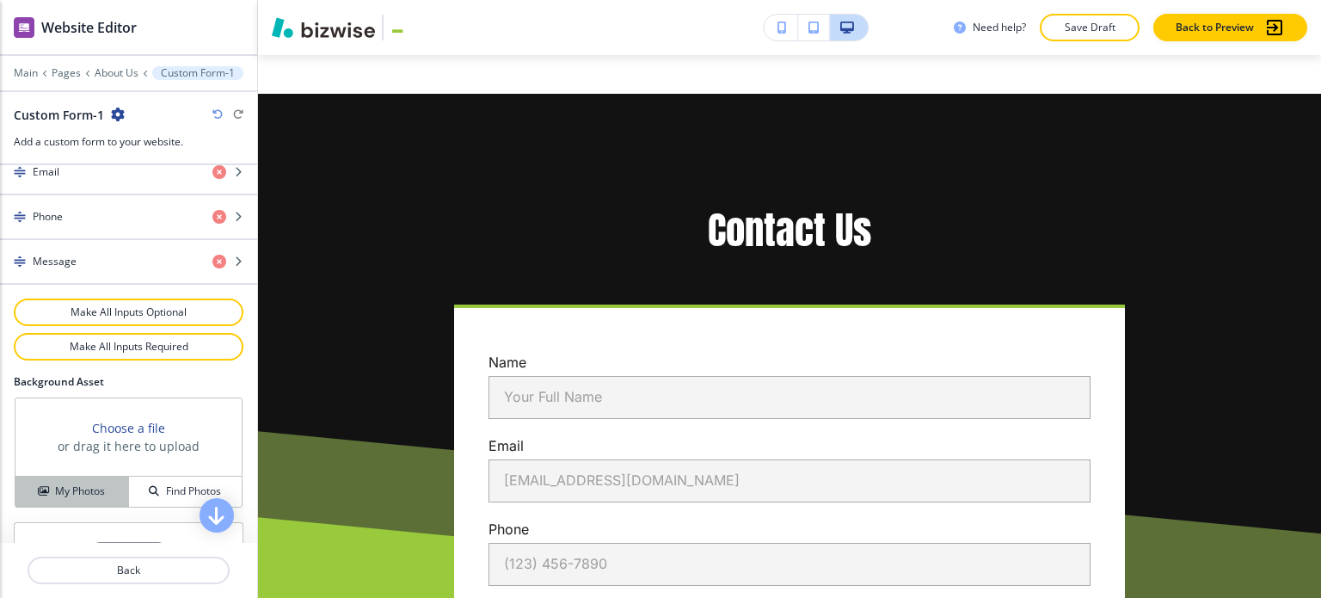
scroll to position [985, 0]
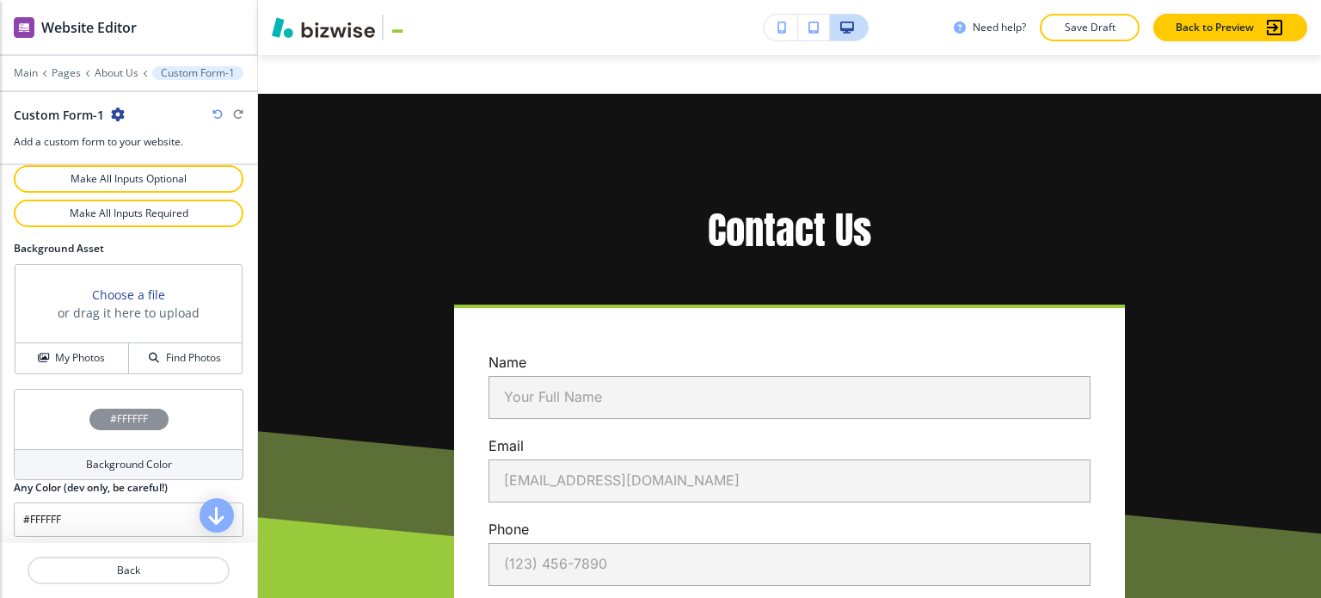
click at [97, 461] on h4 "Background Color" at bounding box center [129, 464] width 86 height 15
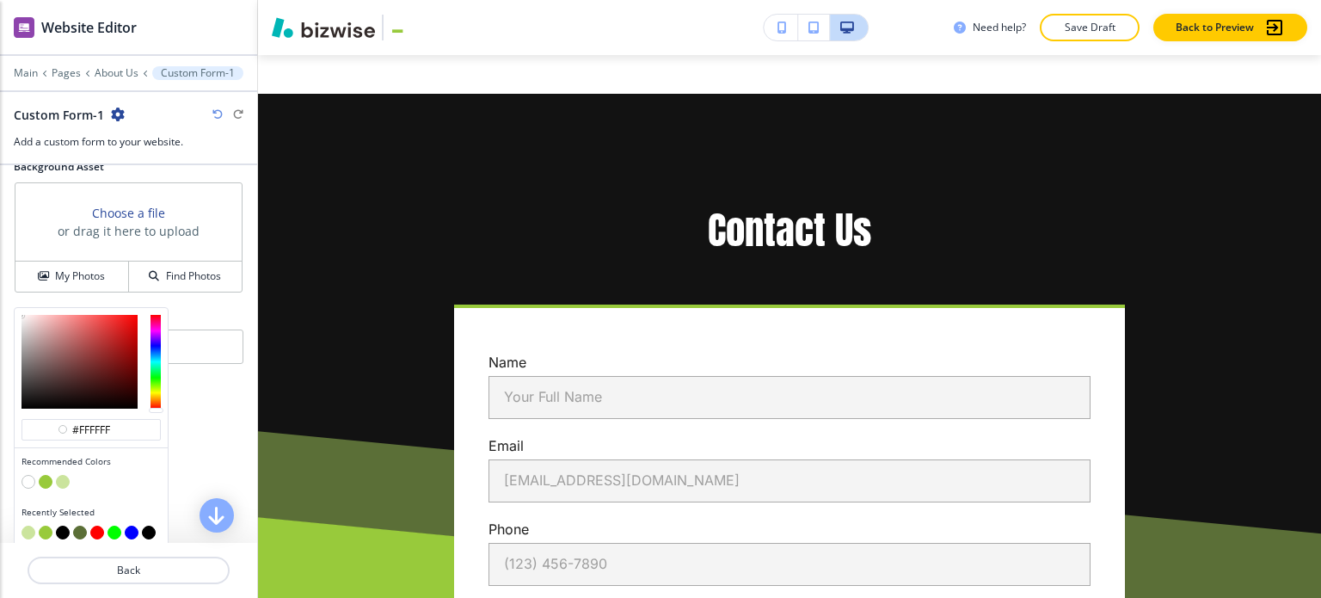
click at [65, 475] on button "button" at bounding box center [63, 482] width 14 height 14
type input "#cbe49d"
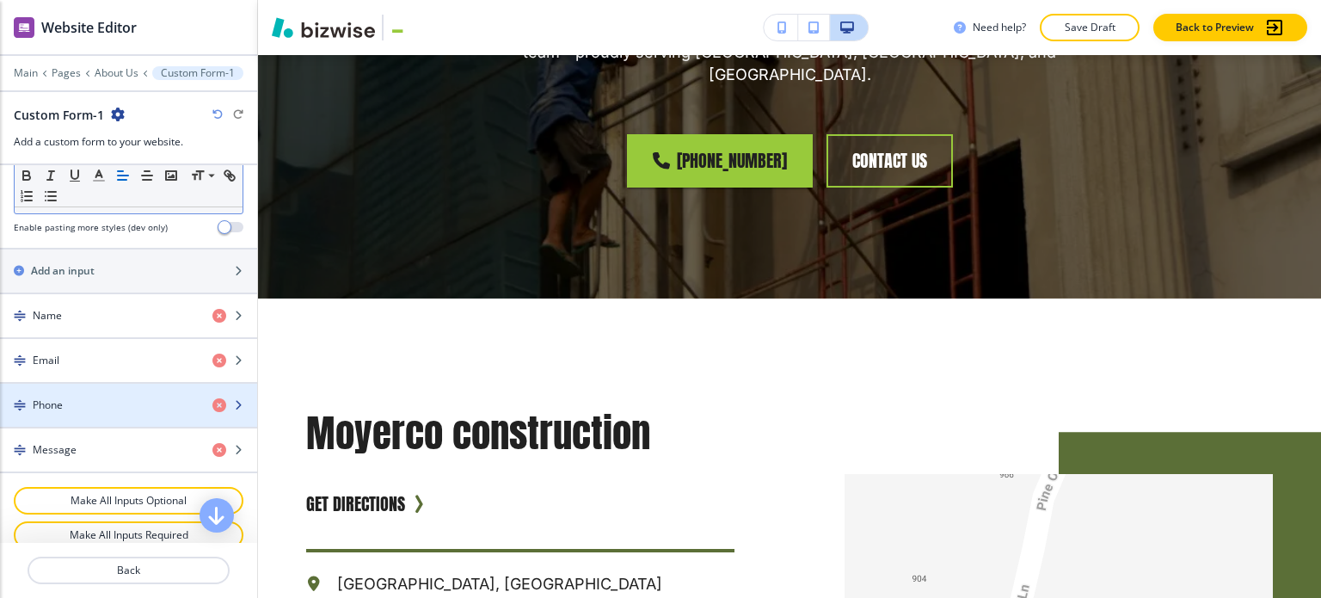
scroll to position [469, 0]
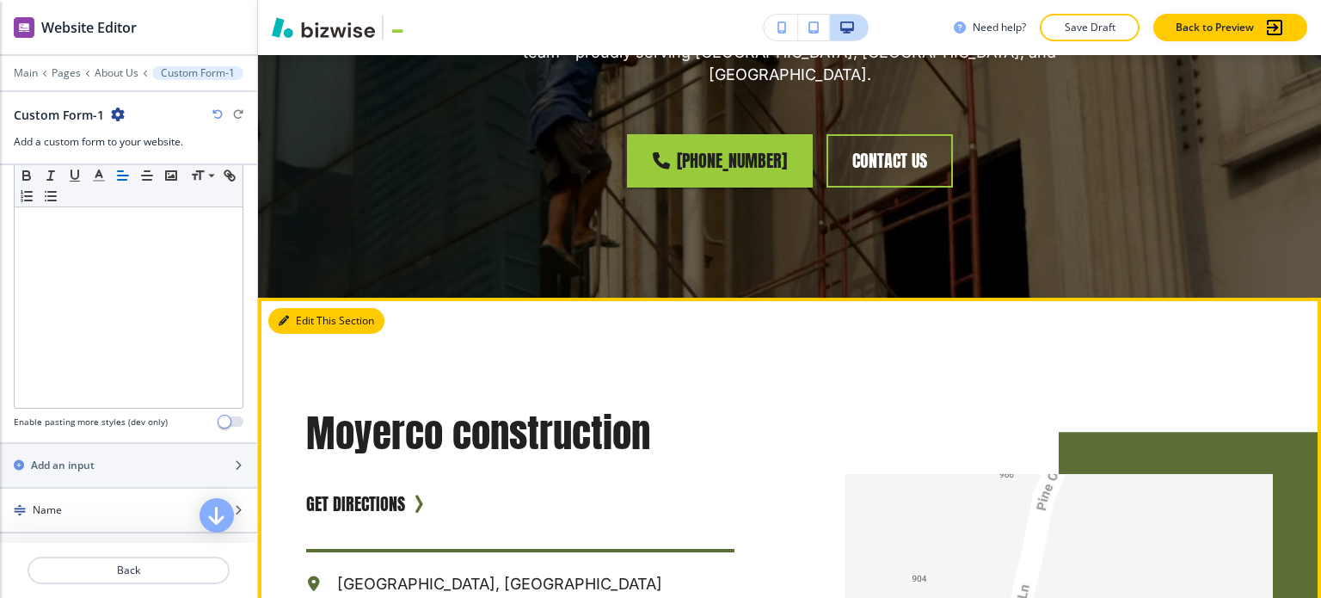
click at [309, 308] on button "Edit This Section" at bounding box center [326, 321] width 116 height 26
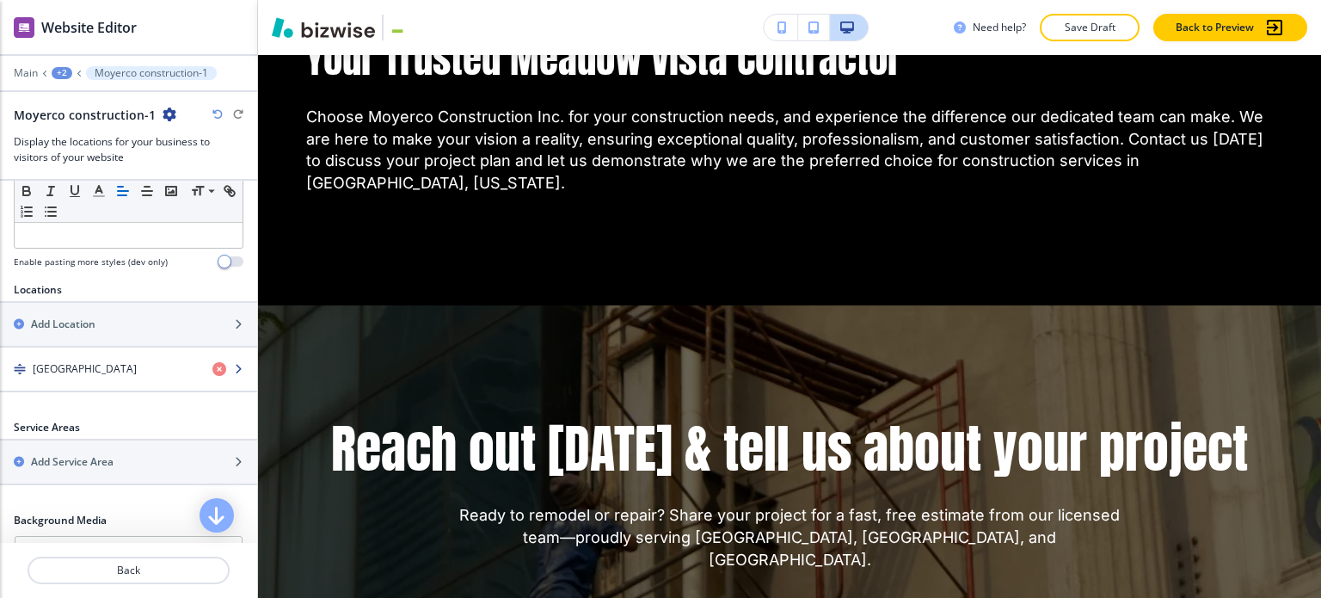
scroll to position [516, 0]
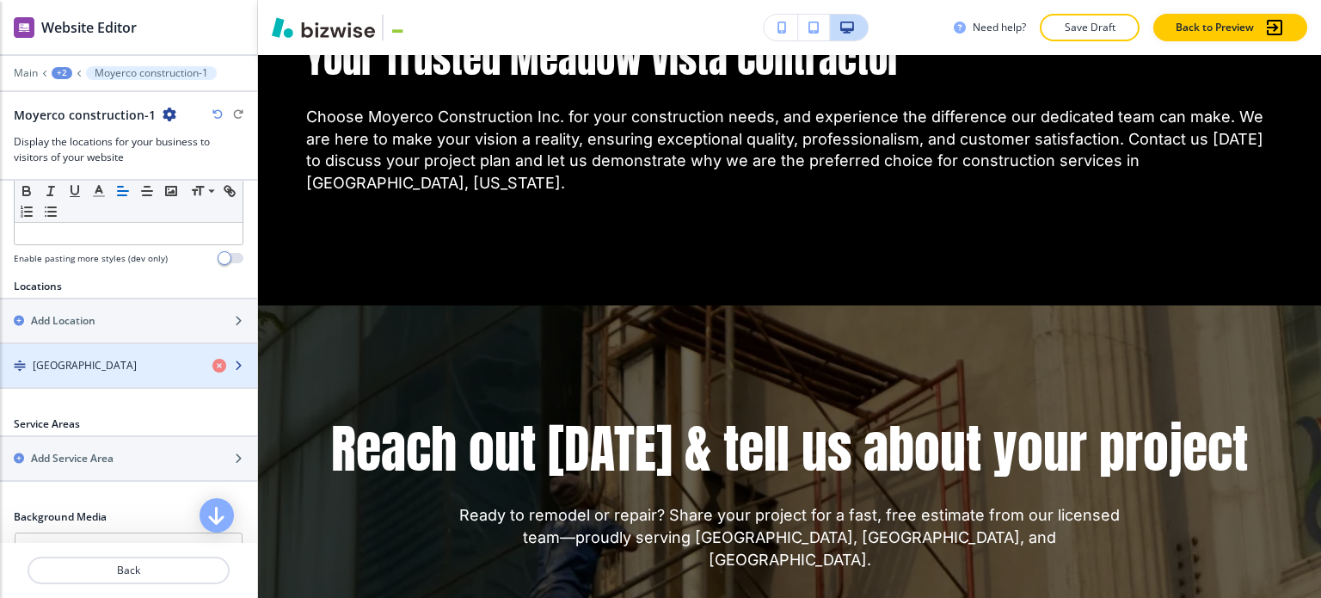
click at [120, 366] on h4 "Meadow Vista, CA 95722" at bounding box center [85, 365] width 104 height 15
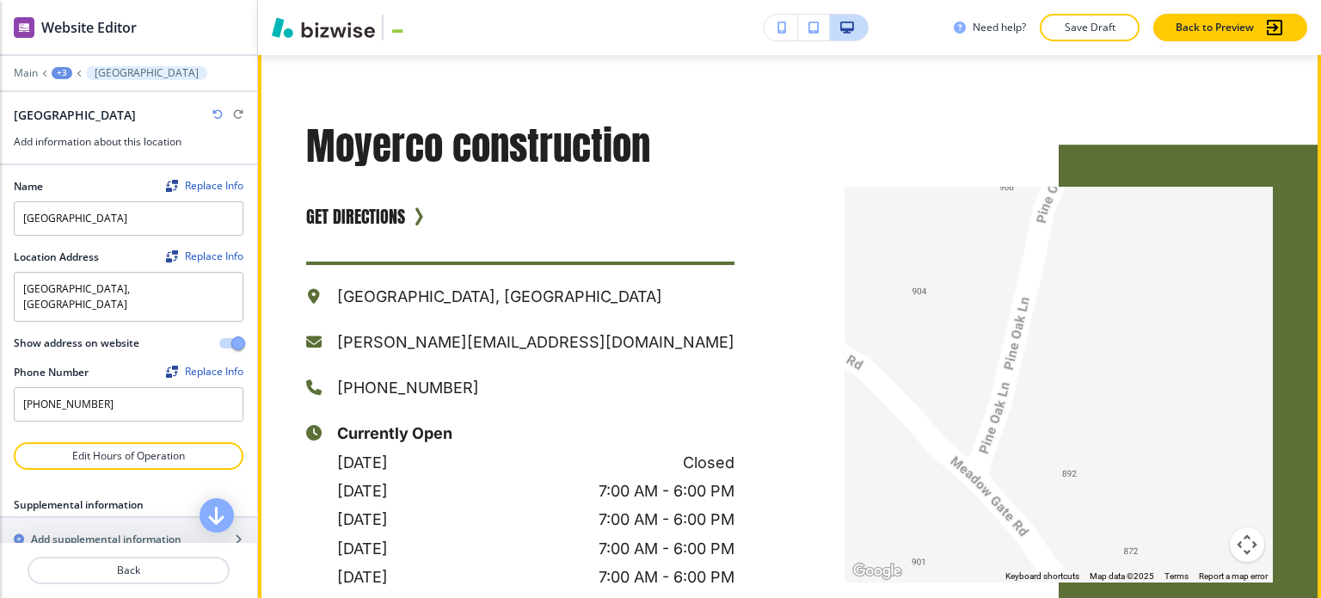
scroll to position [2893, 0]
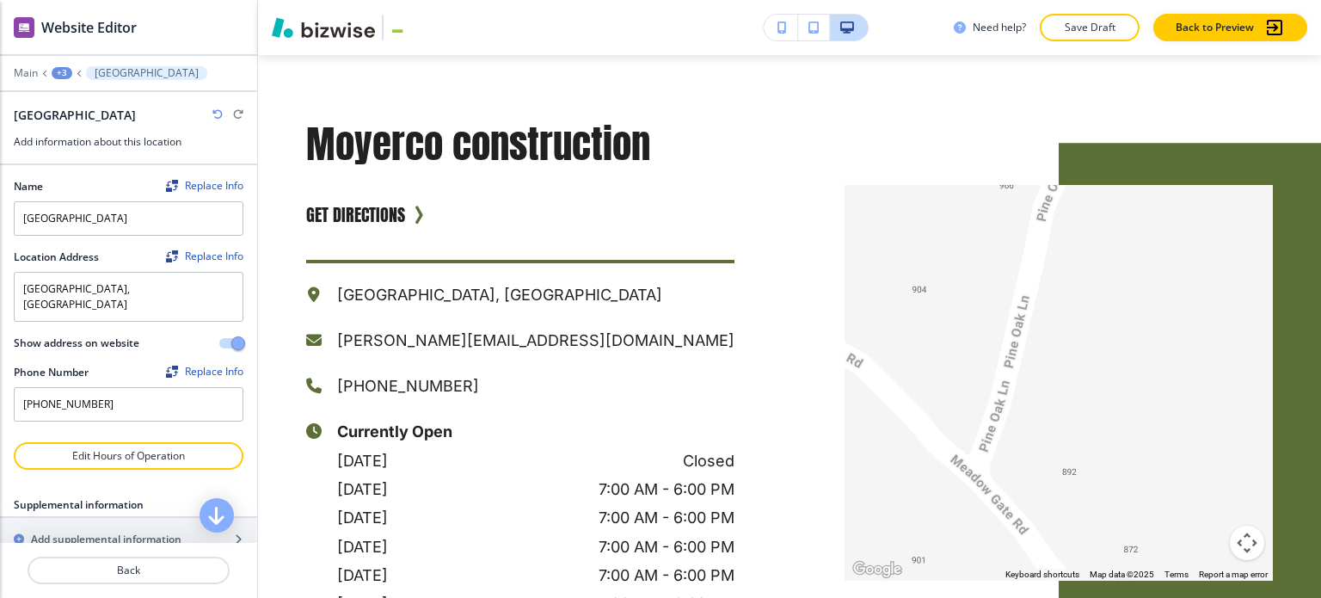
click at [216, 335] on div "Show address on website" at bounding box center [129, 342] width 230 height 15
click at [219, 338] on button "button" at bounding box center [231, 343] width 24 height 10
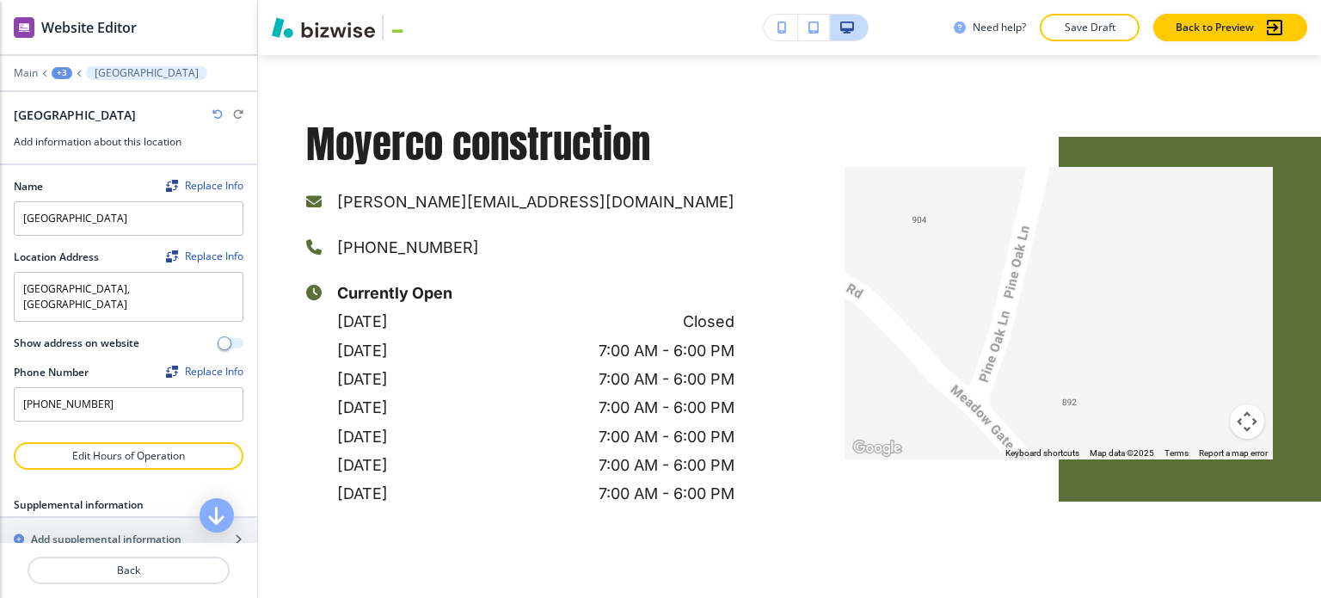
click at [218, 336] on span "button" at bounding box center [225, 343] width 14 height 14
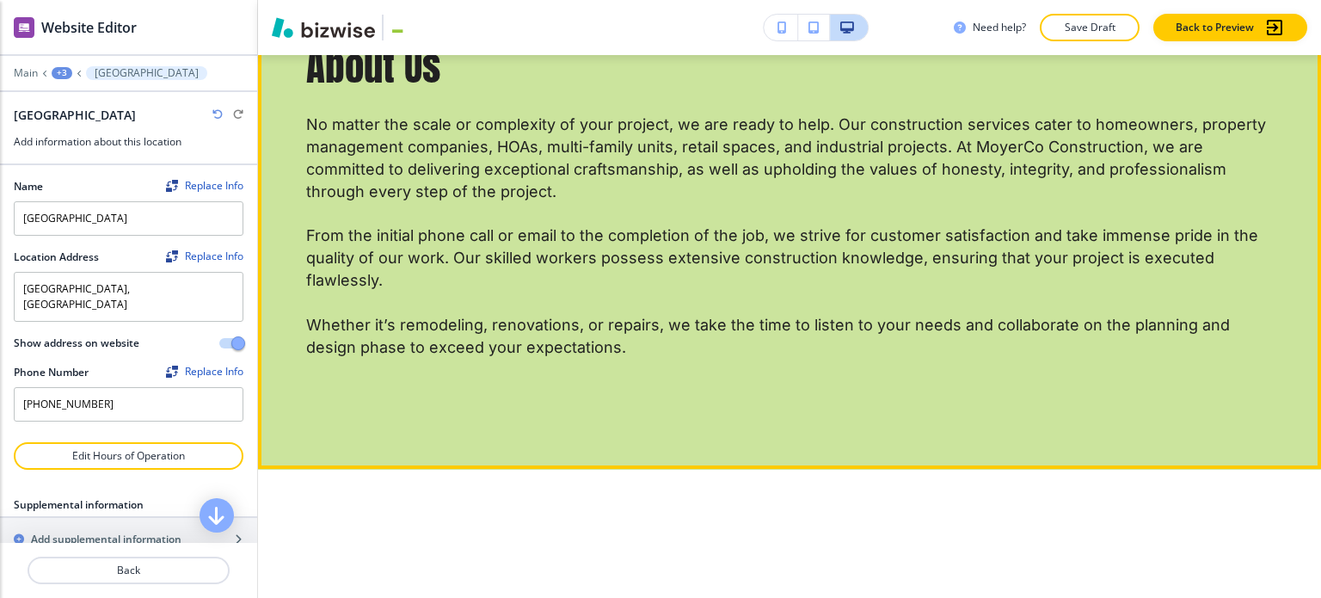
scroll to position [570, 0]
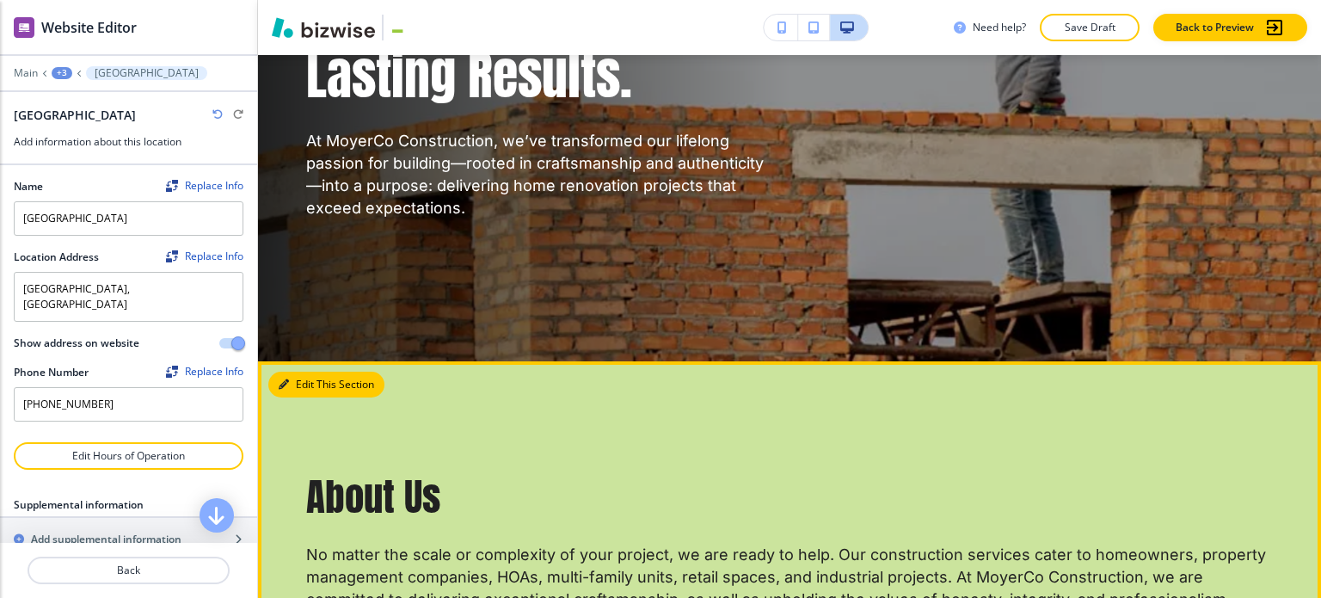
click at [304, 372] on button "Edit This Section" at bounding box center [326, 385] width 116 height 26
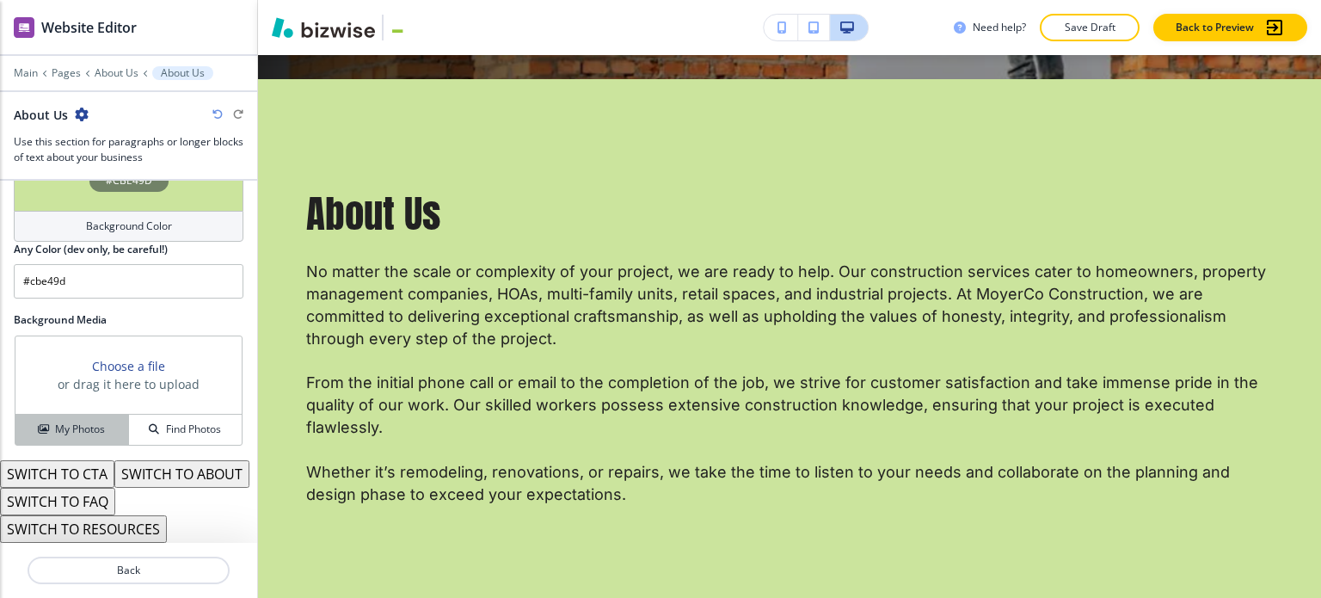
scroll to position [943, 0]
click at [114, 482] on button "SWITCH TO ABOUT" at bounding box center [181, 474] width 135 height 28
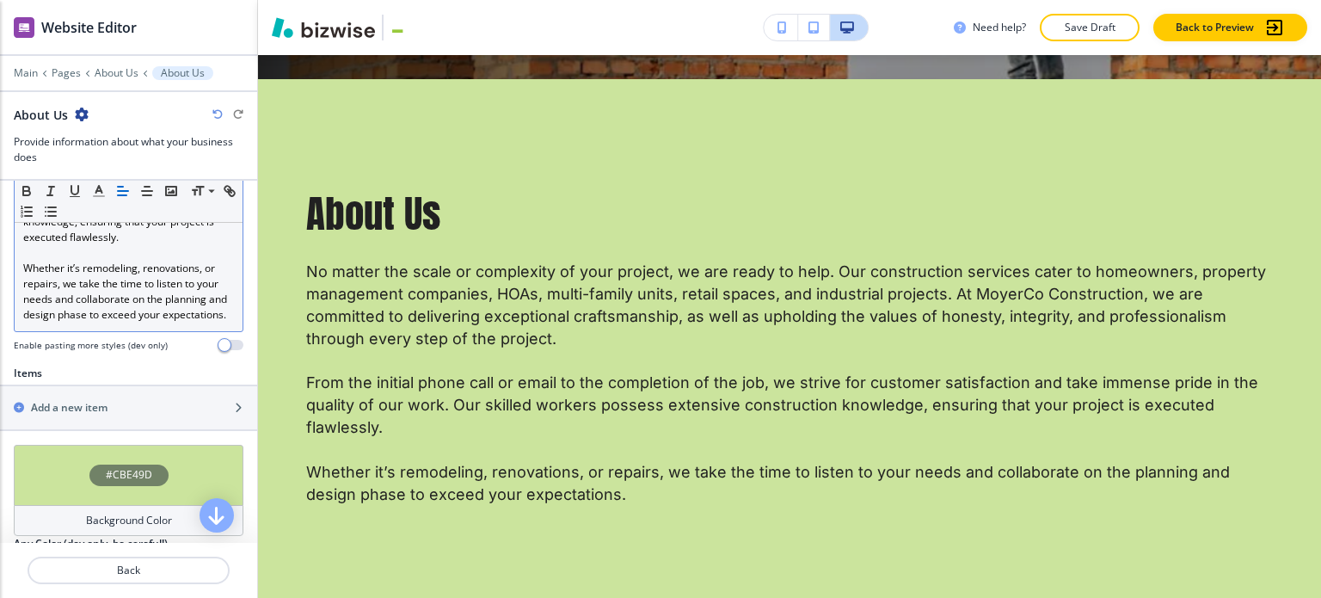
scroll to position [692, 0]
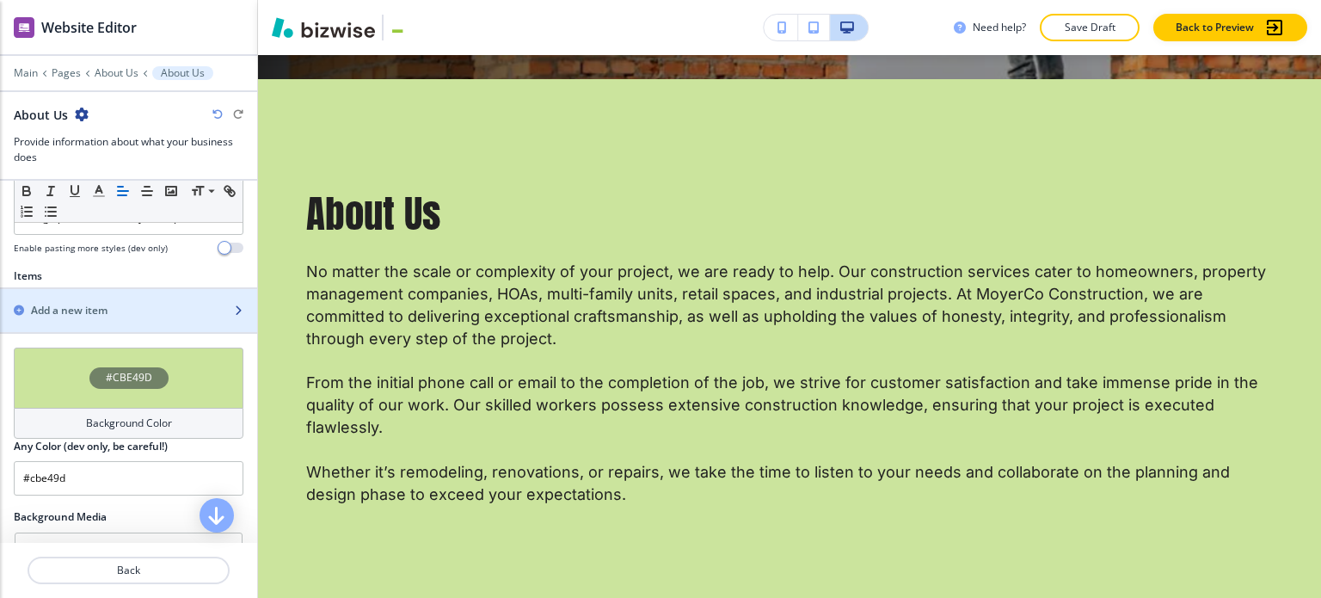
click at [151, 332] on div "button" at bounding box center [128, 325] width 257 height 14
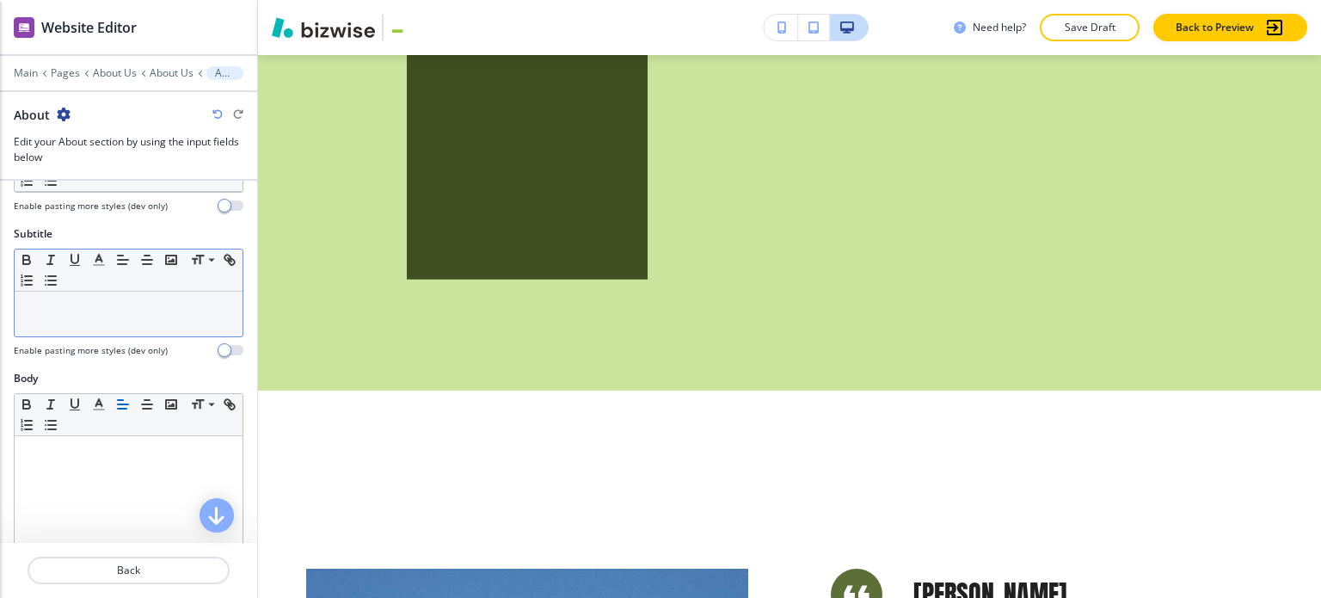
scroll to position [0, 0]
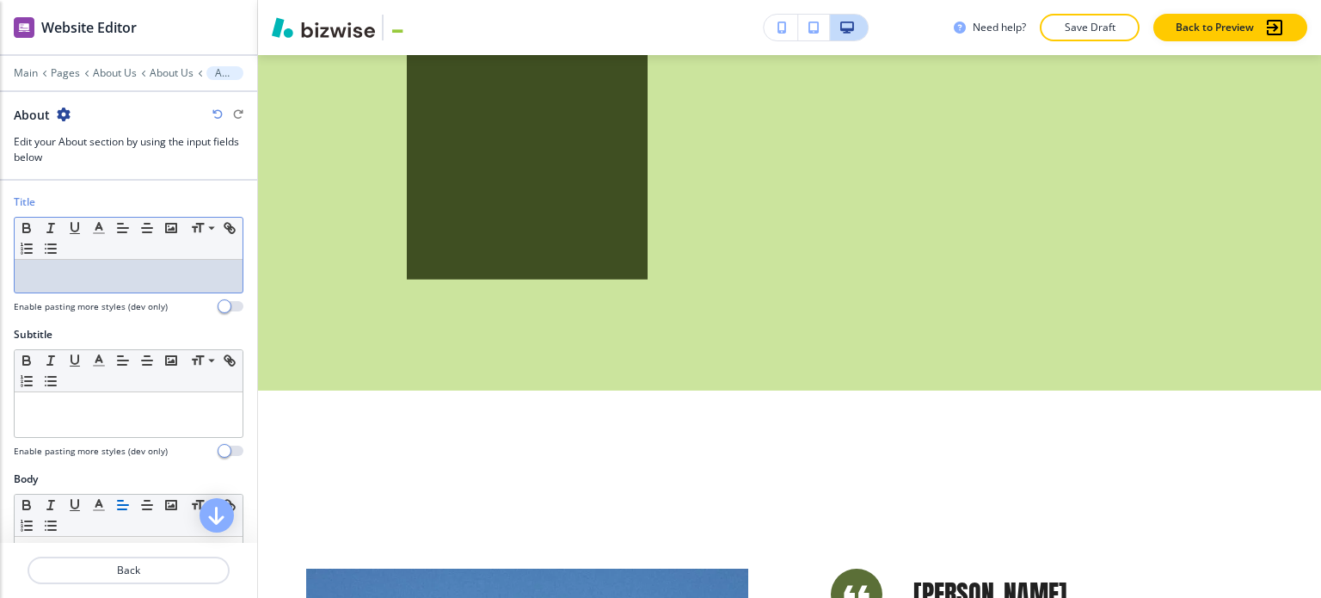
click at [108, 273] on p at bounding box center [128, 275] width 211 height 15
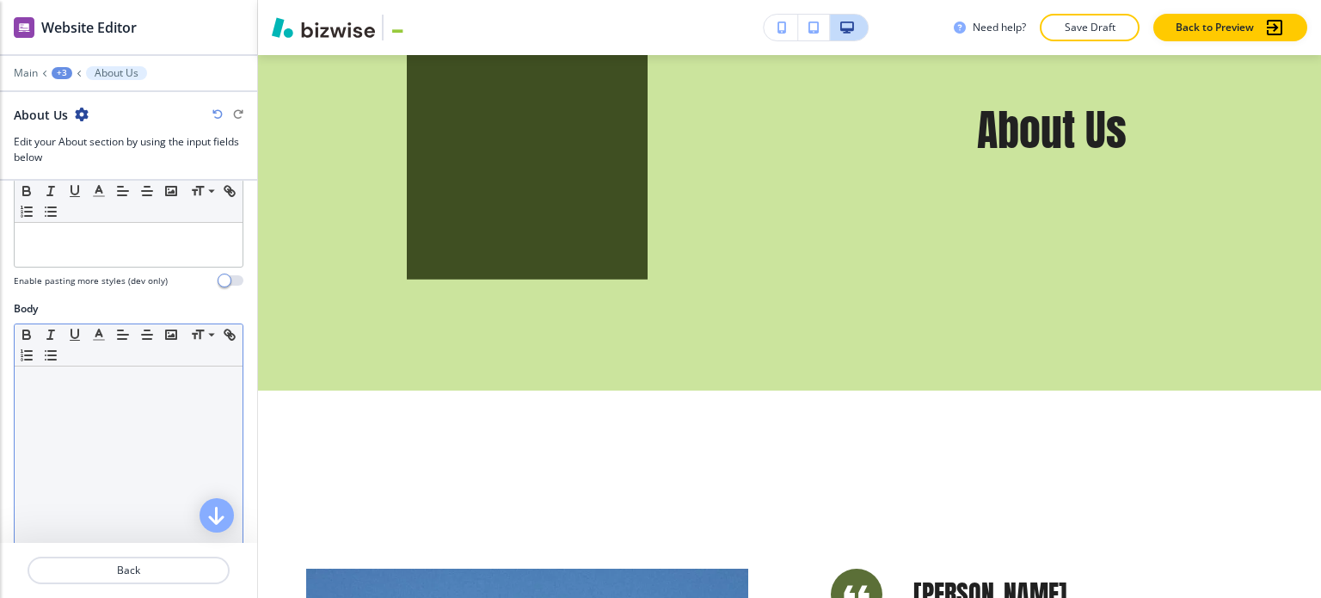
scroll to position [172, 0]
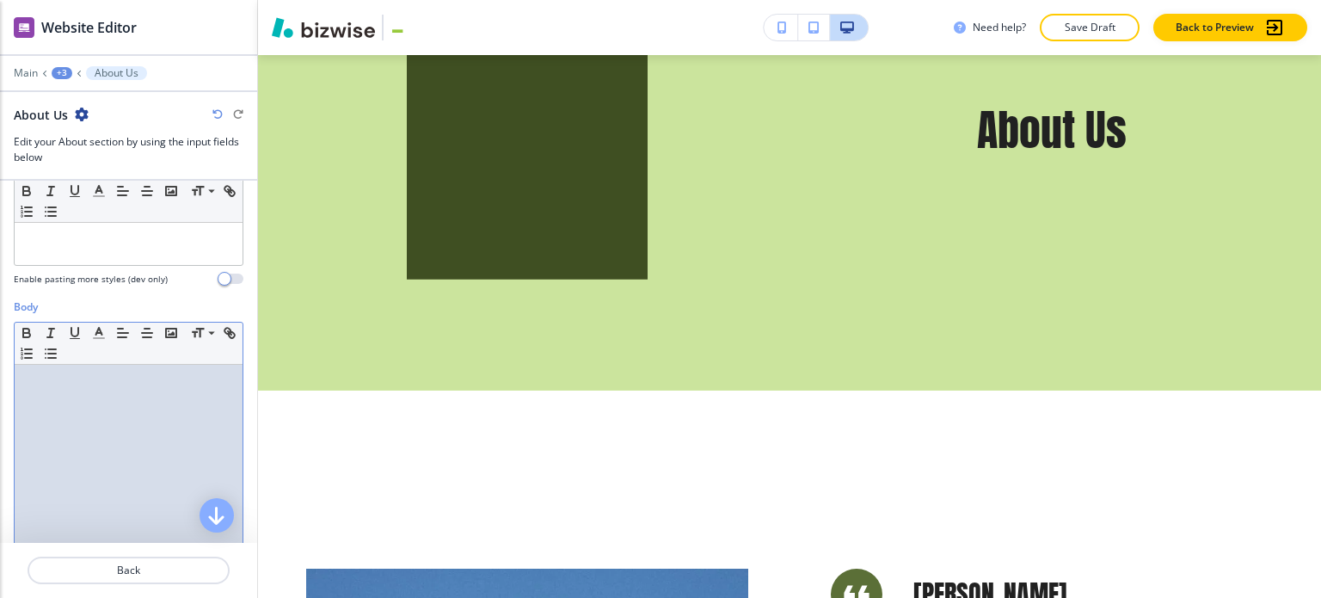
click at [108, 402] on div at bounding box center [129, 477] width 228 height 224
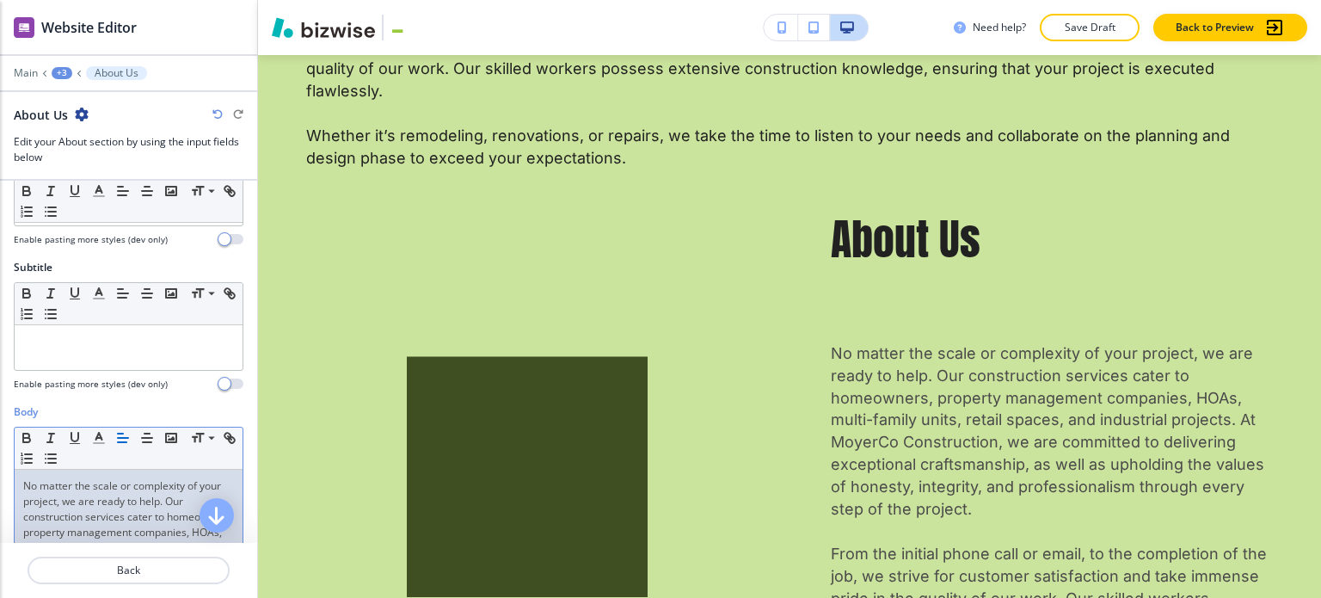
scroll to position [0, 0]
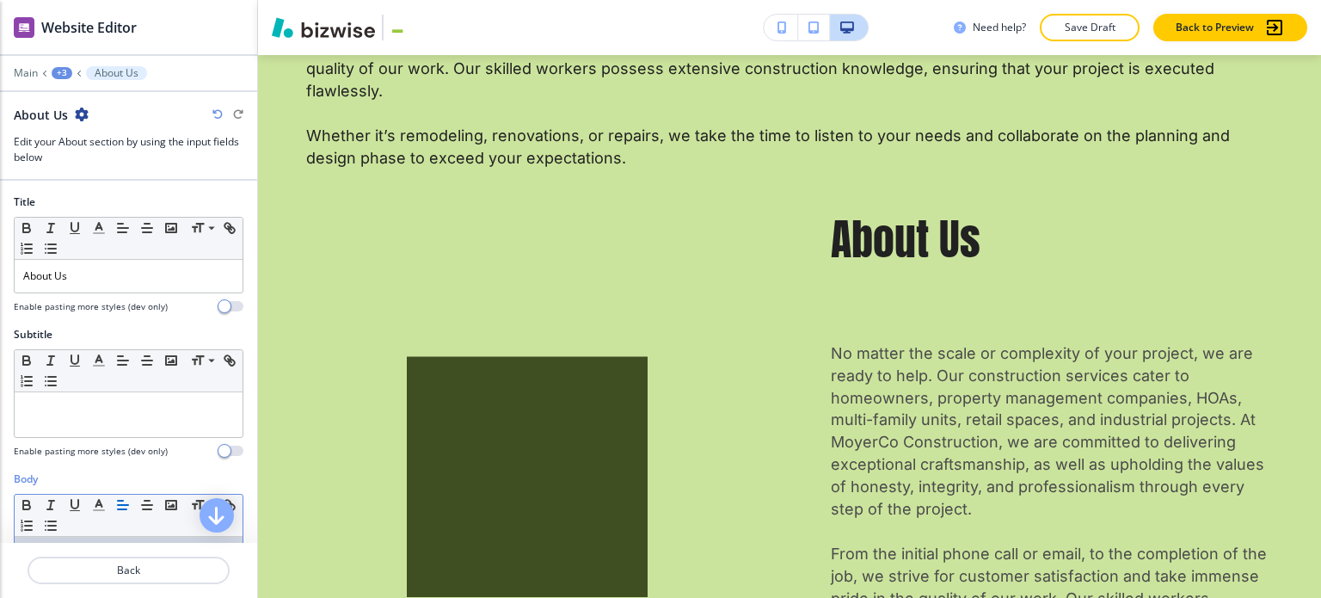
click at [61, 72] on div "+3" at bounding box center [62, 73] width 21 height 12
click at [83, 148] on button "About Us" at bounding box center [107, 160] width 110 height 31
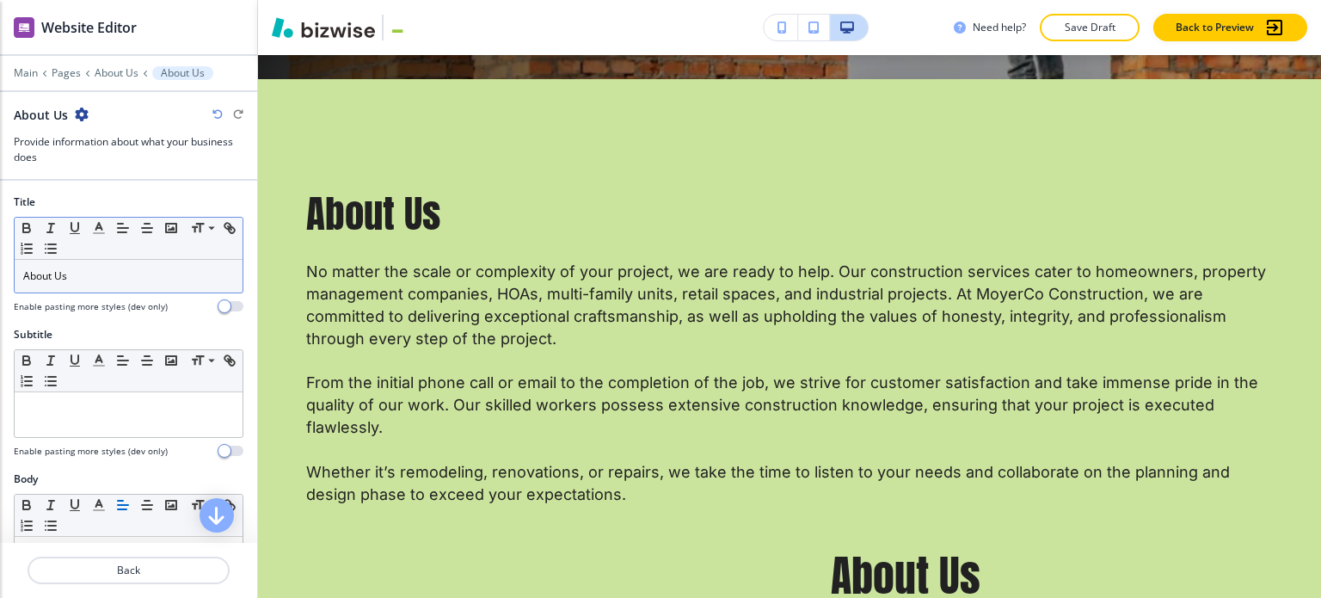
click at [108, 270] on p "About Us" at bounding box center [128, 275] width 211 height 15
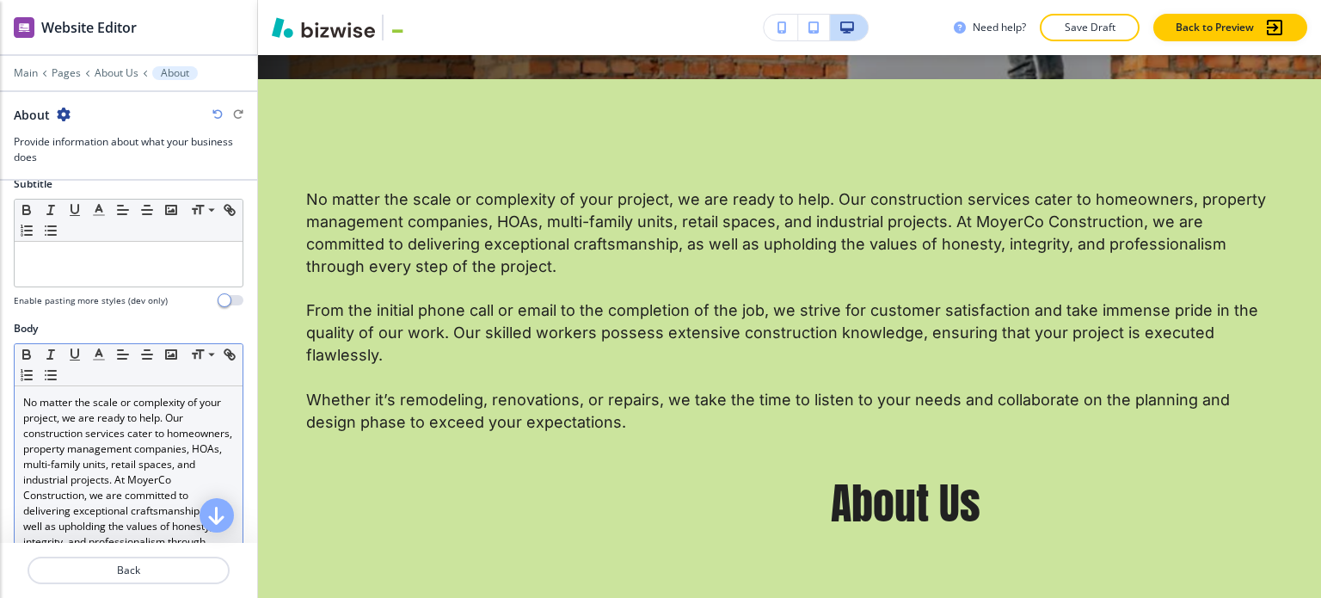
scroll to position [344, 0]
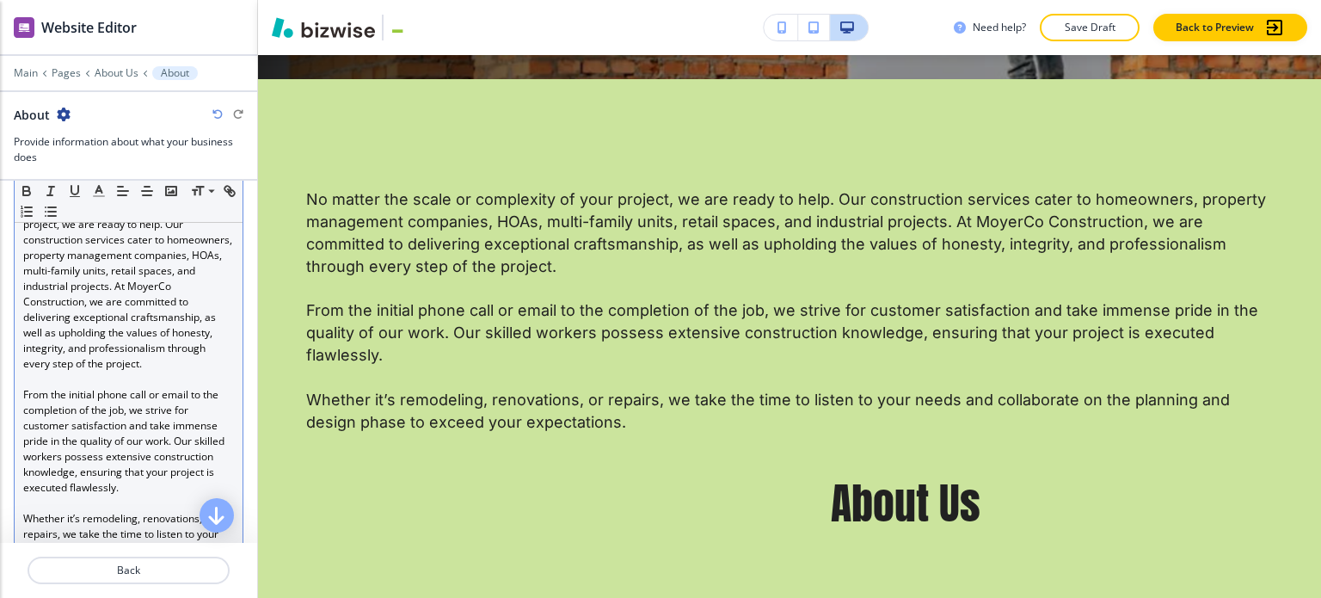
click at [100, 415] on p "From the initial phone call or email to the completion of the job, we strive fo…" at bounding box center [128, 441] width 211 height 108
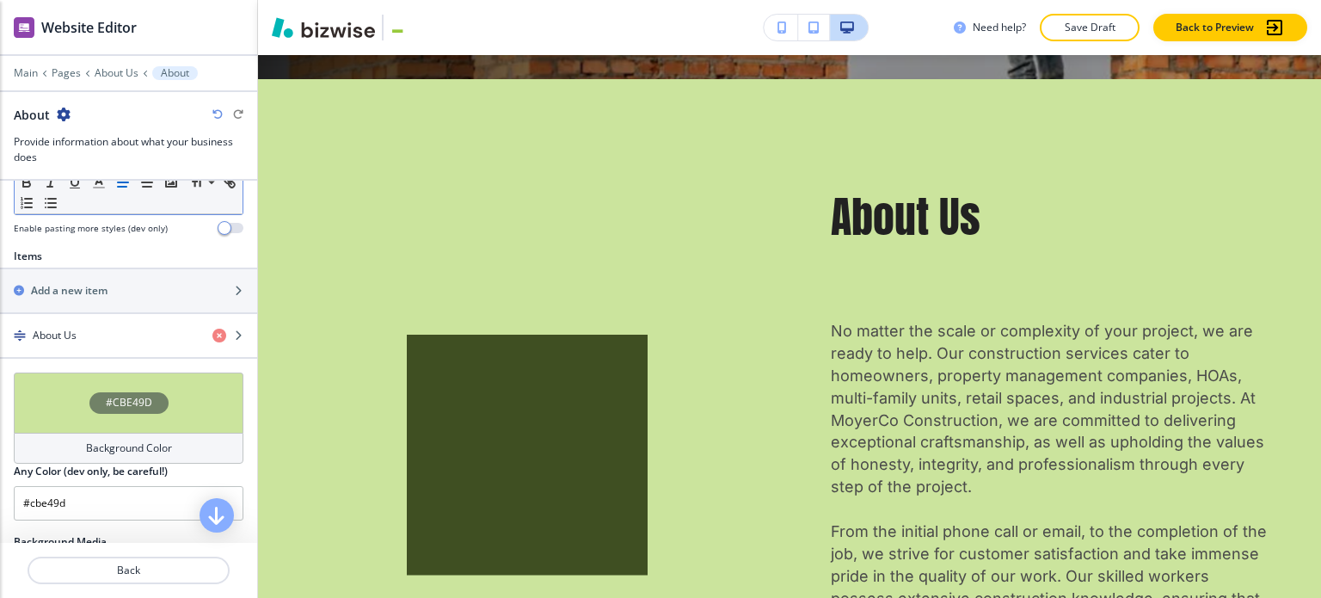
scroll to position [620, 0]
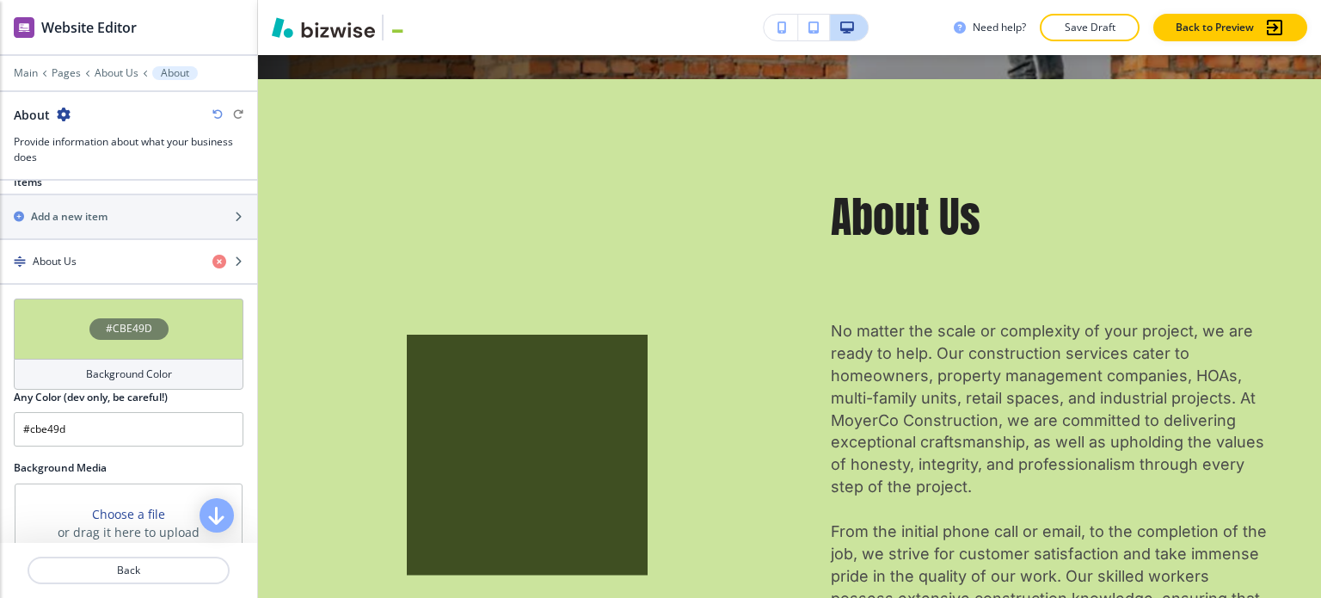
click at [134, 342] on div "#CBE49D" at bounding box center [129, 328] width 230 height 60
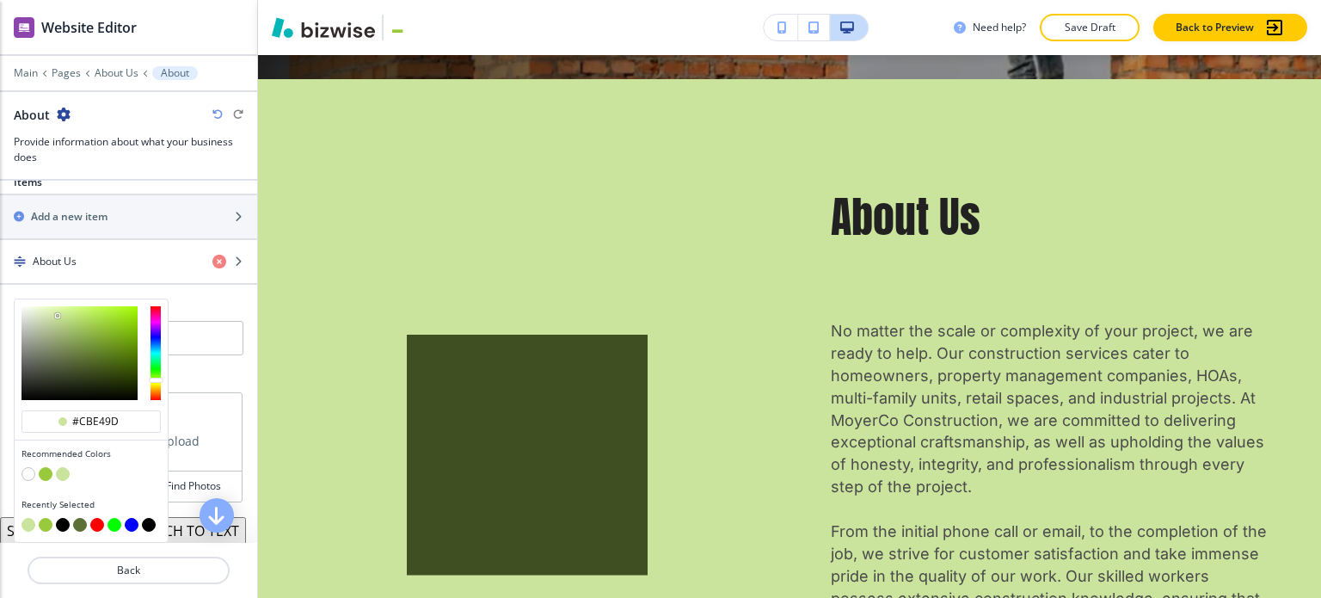
click at [30, 467] on button "button" at bounding box center [29, 474] width 14 height 14
type input "#FFFFFF"
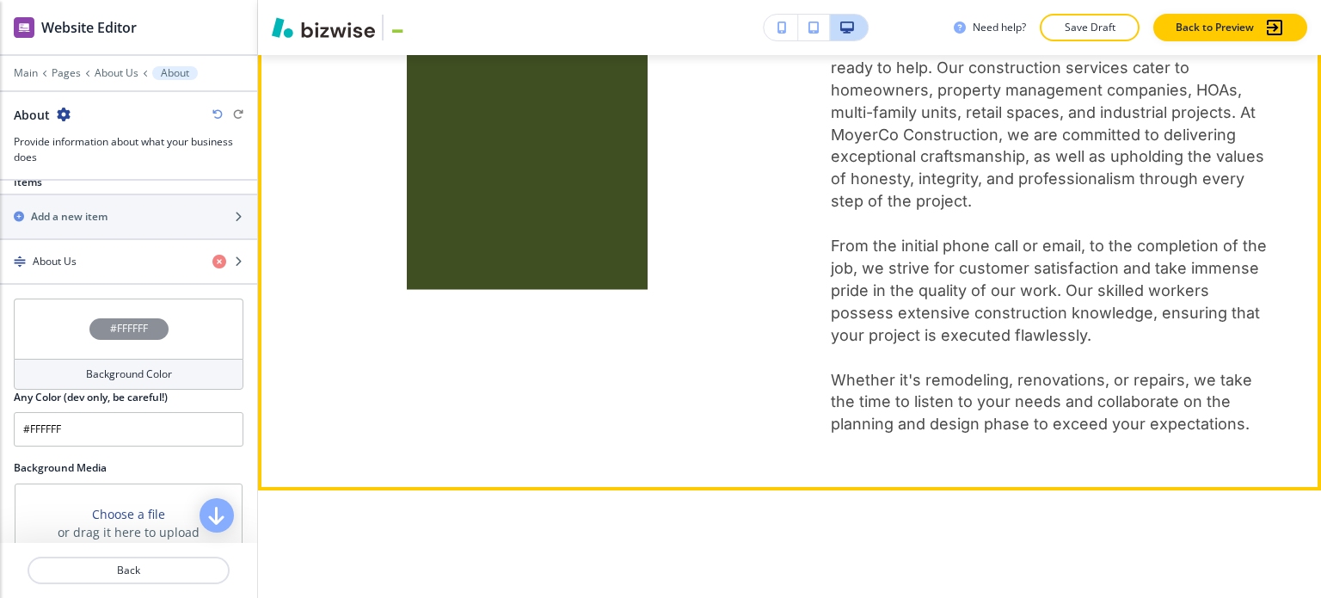
scroll to position [0, 0]
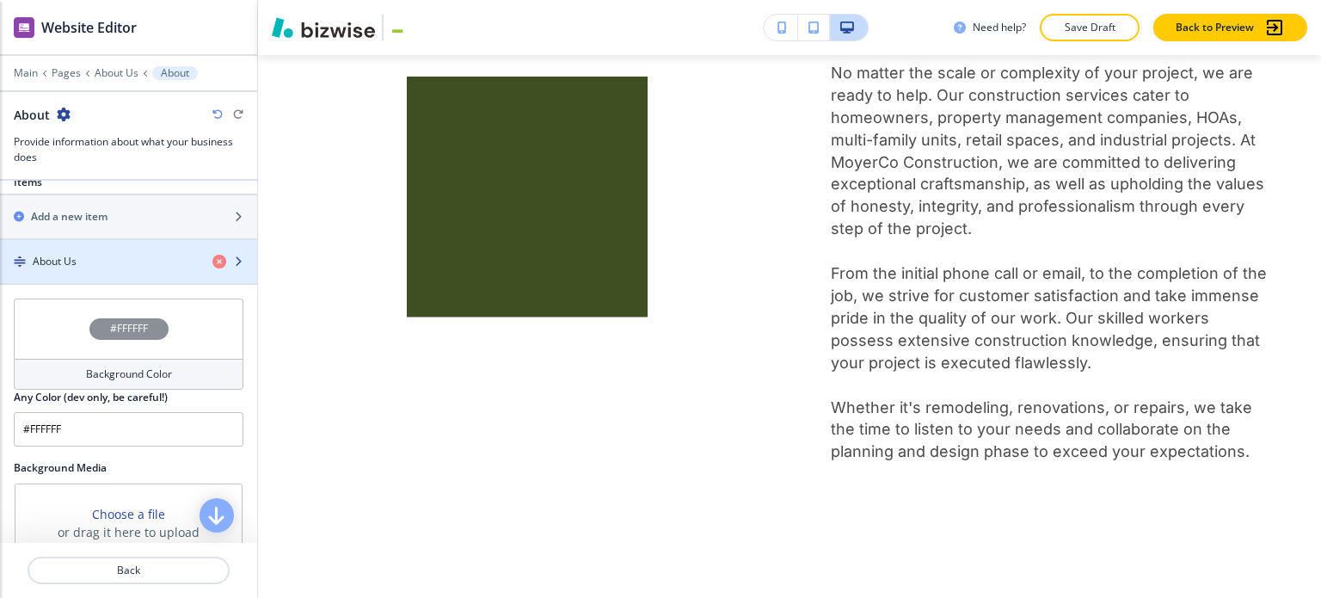
click at [151, 274] on div "button" at bounding box center [128, 276] width 257 height 14
click at [109, 257] on div "About Us" at bounding box center [99, 261] width 199 height 15
click at [58, 257] on h4 "About Us" at bounding box center [55, 261] width 44 height 15
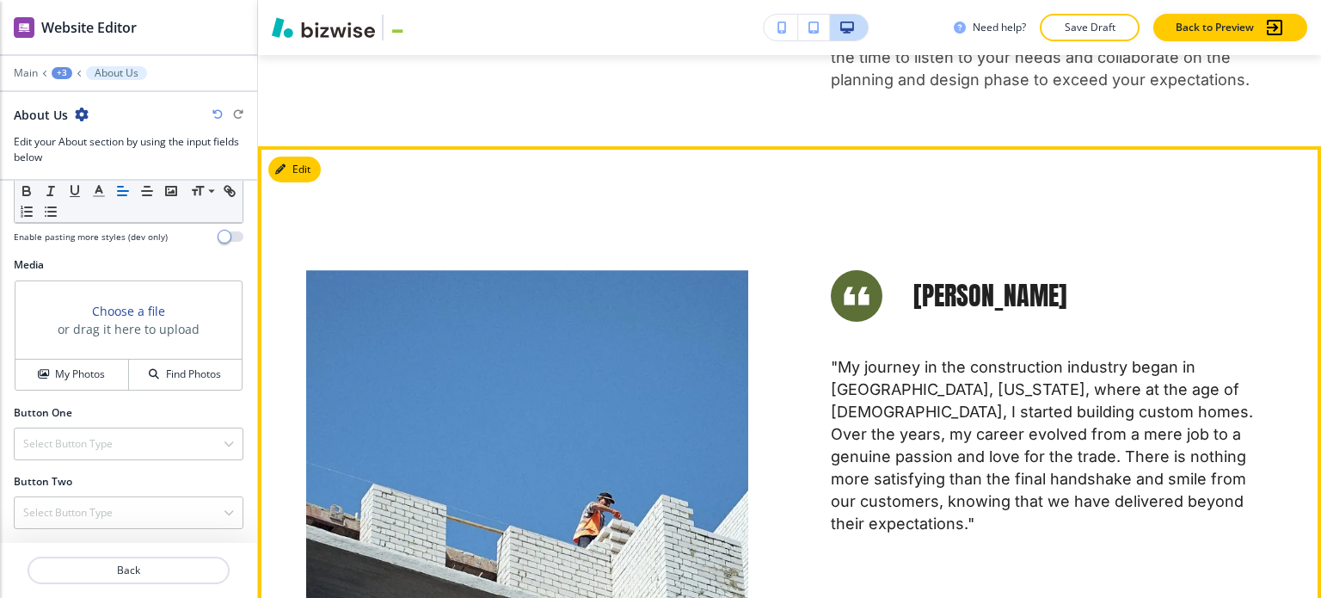
scroll to position [1053, 0]
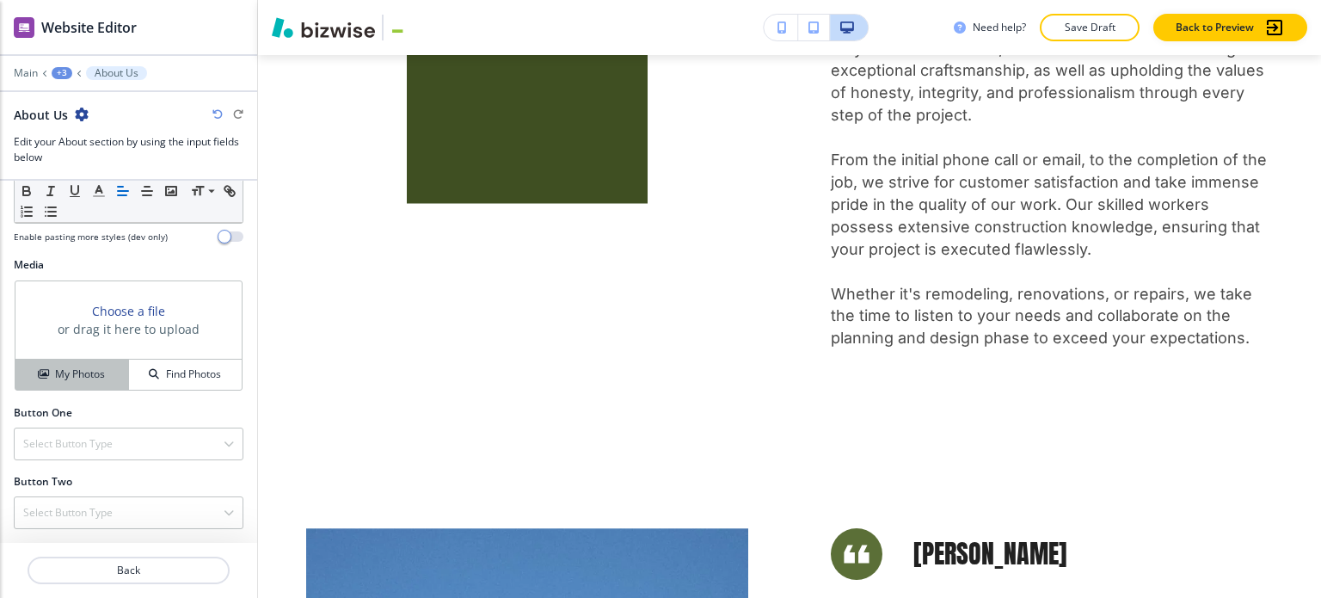
click at [97, 380] on h4 "My Photos" at bounding box center [80, 373] width 50 height 15
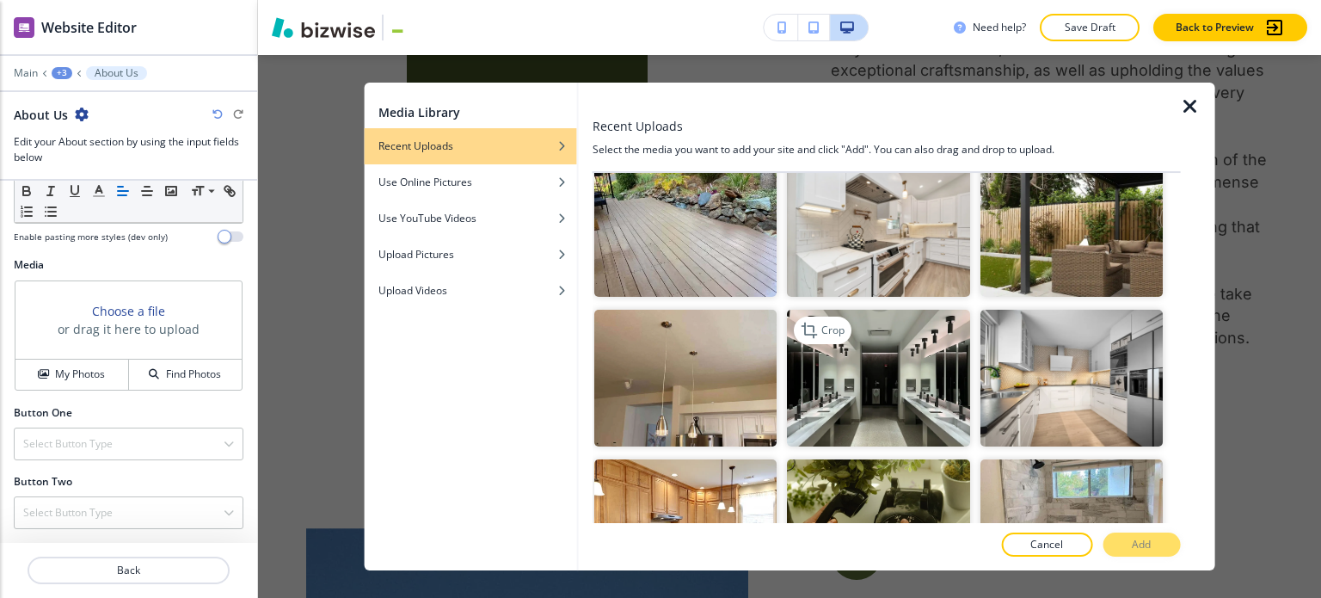
scroll to position [860, 0]
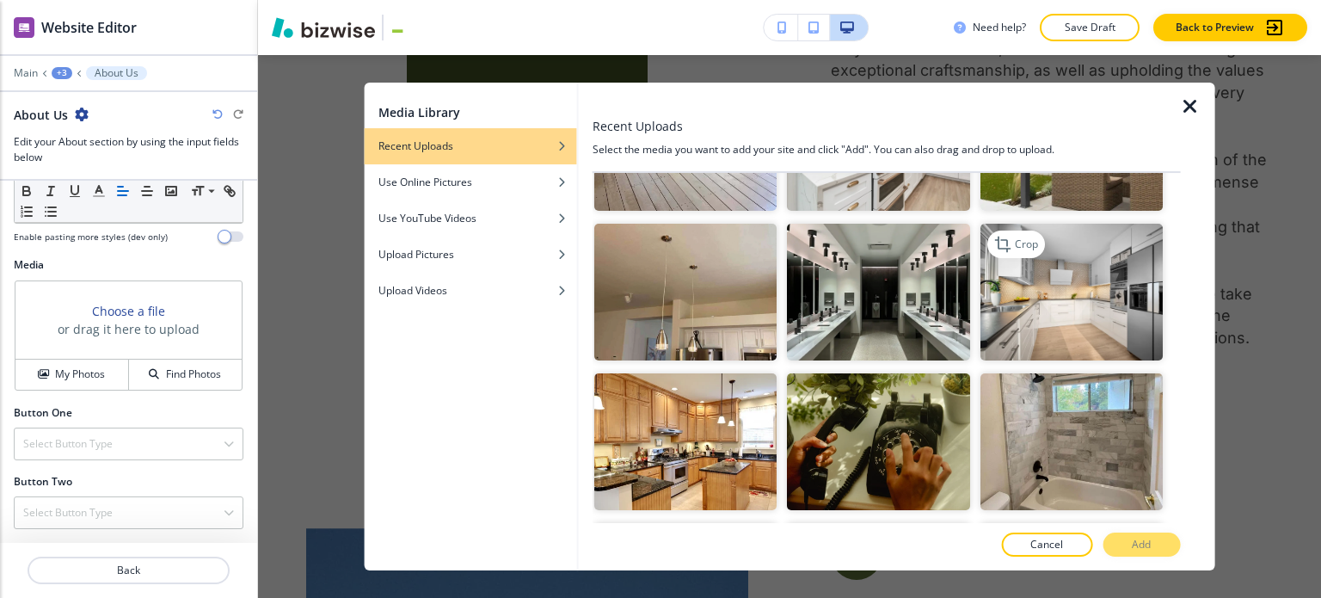
click at [1063, 295] on img "button" at bounding box center [1071, 292] width 182 height 137
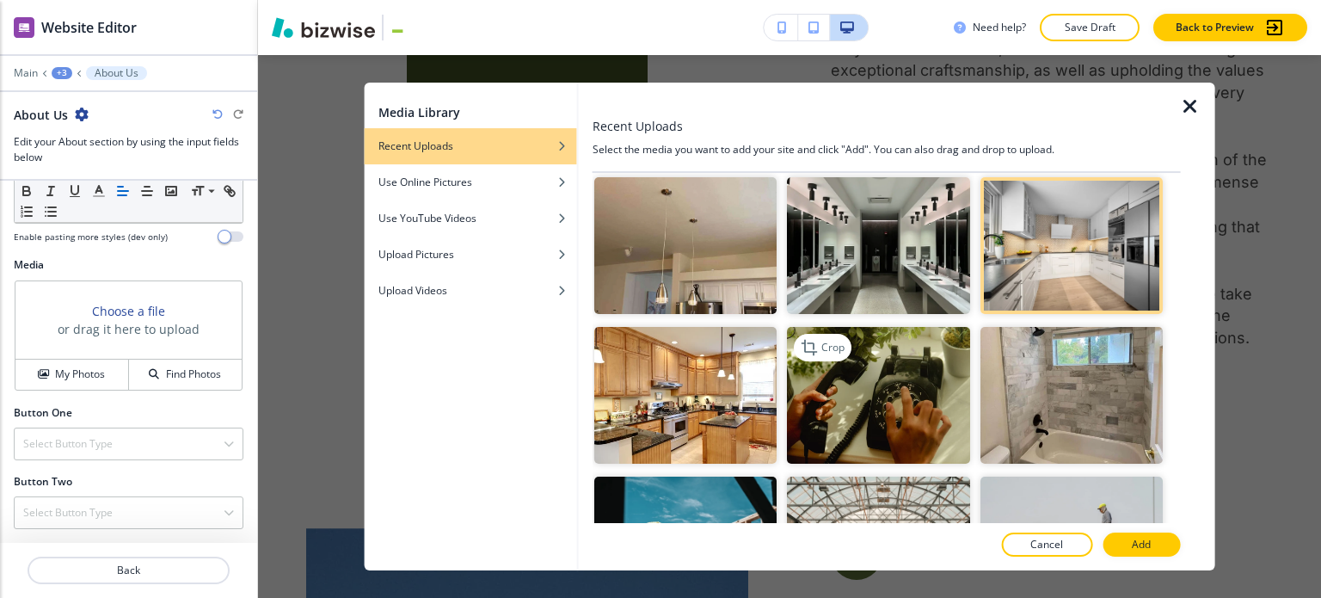
scroll to position [946, 0]
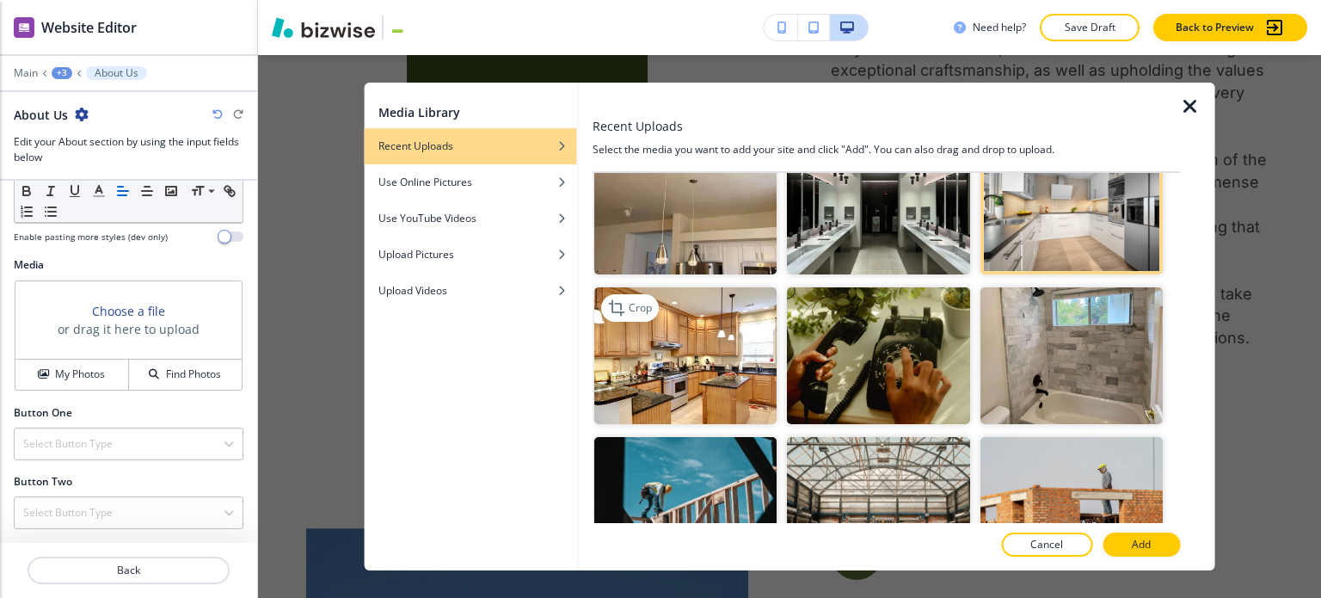
click at [710, 347] on img "button" at bounding box center [685, 355] width 182 height 137
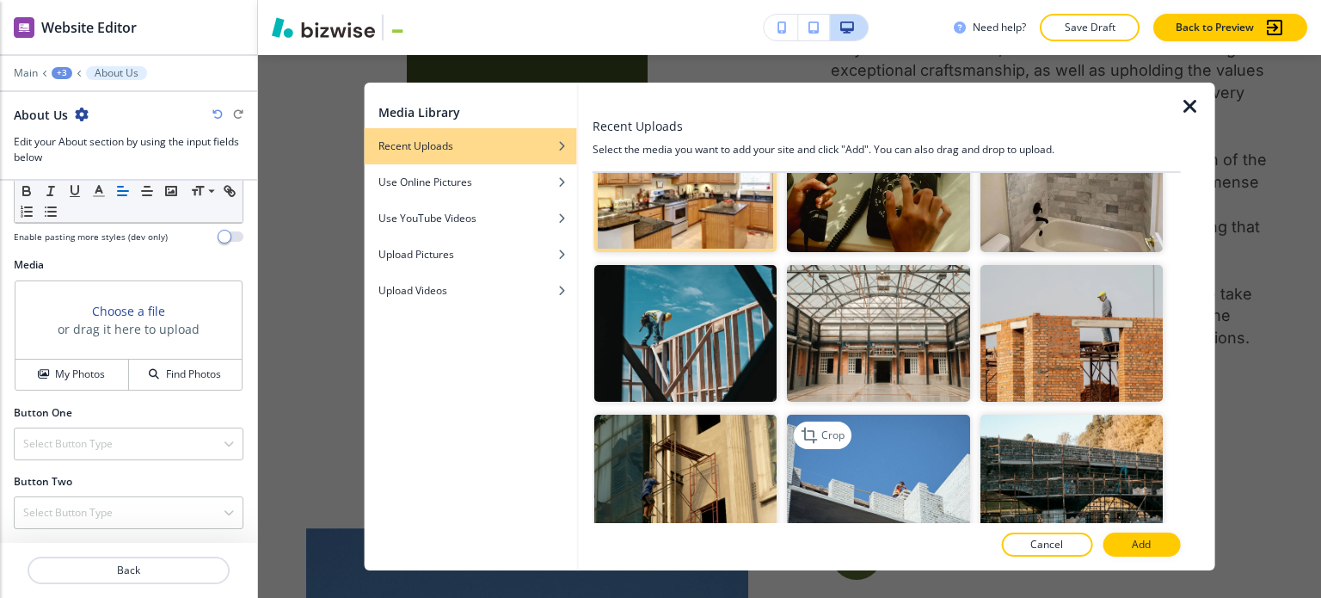
scroll to position [1290, 0]
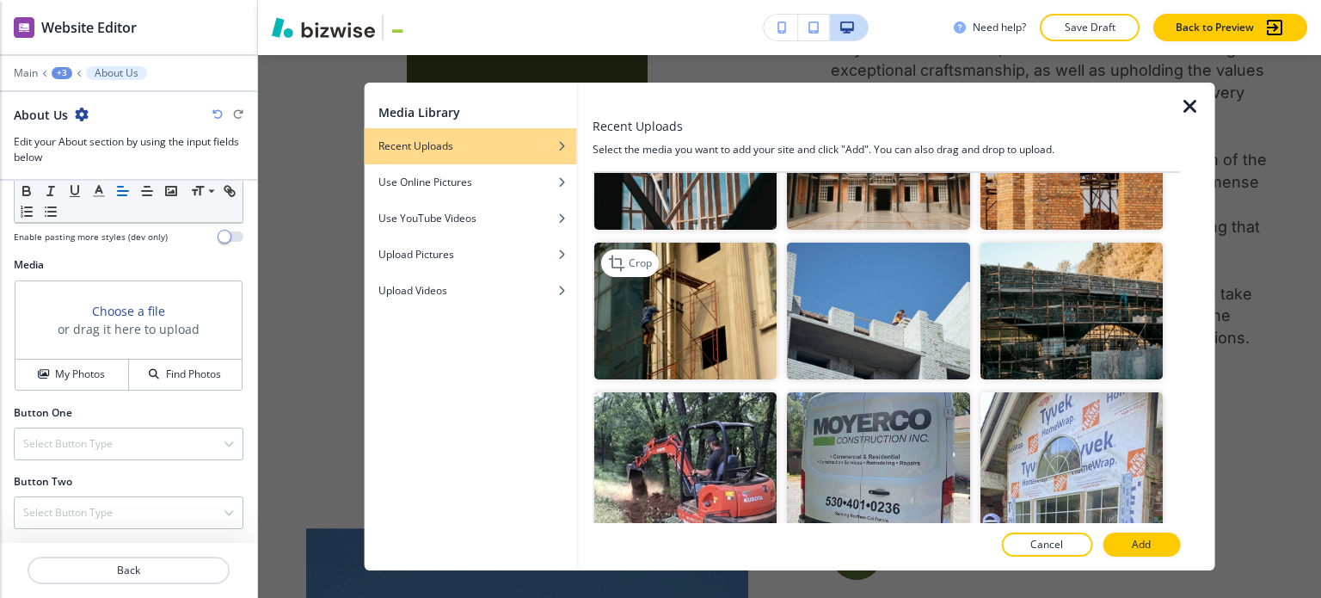
click at [691, 309] on img "button" at bounding box center [685, 311] width 182 height 137
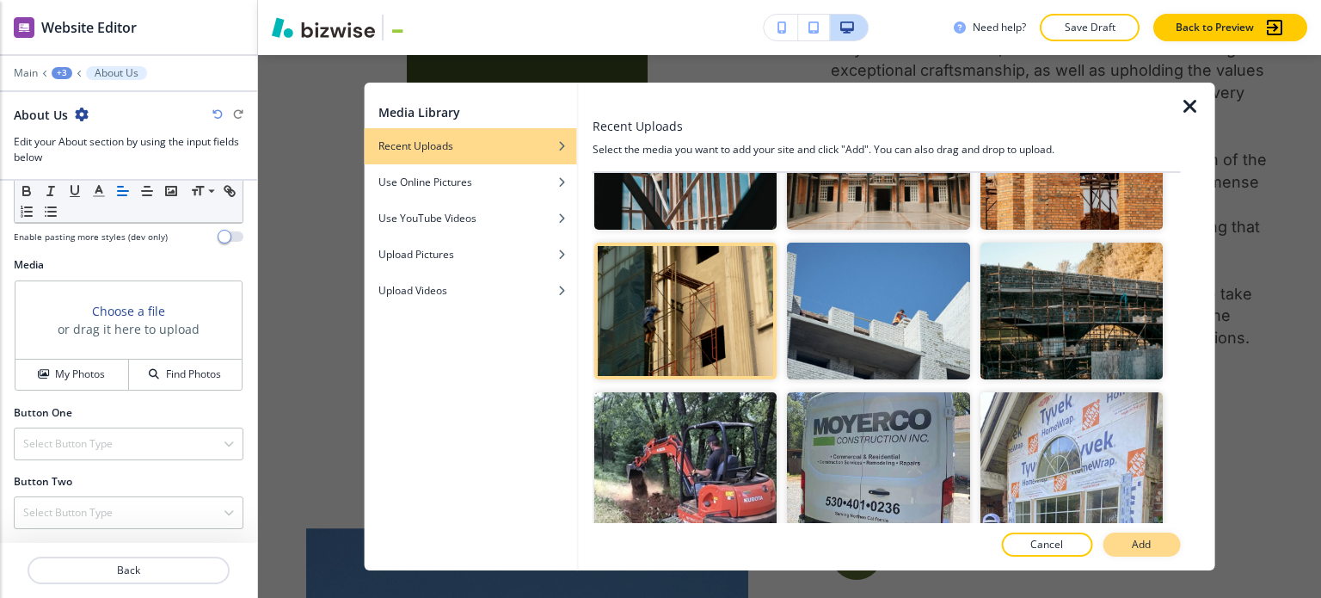
click at [1139, 554] on button "Add" at bounding box center [1141, 544] width 77 height 24
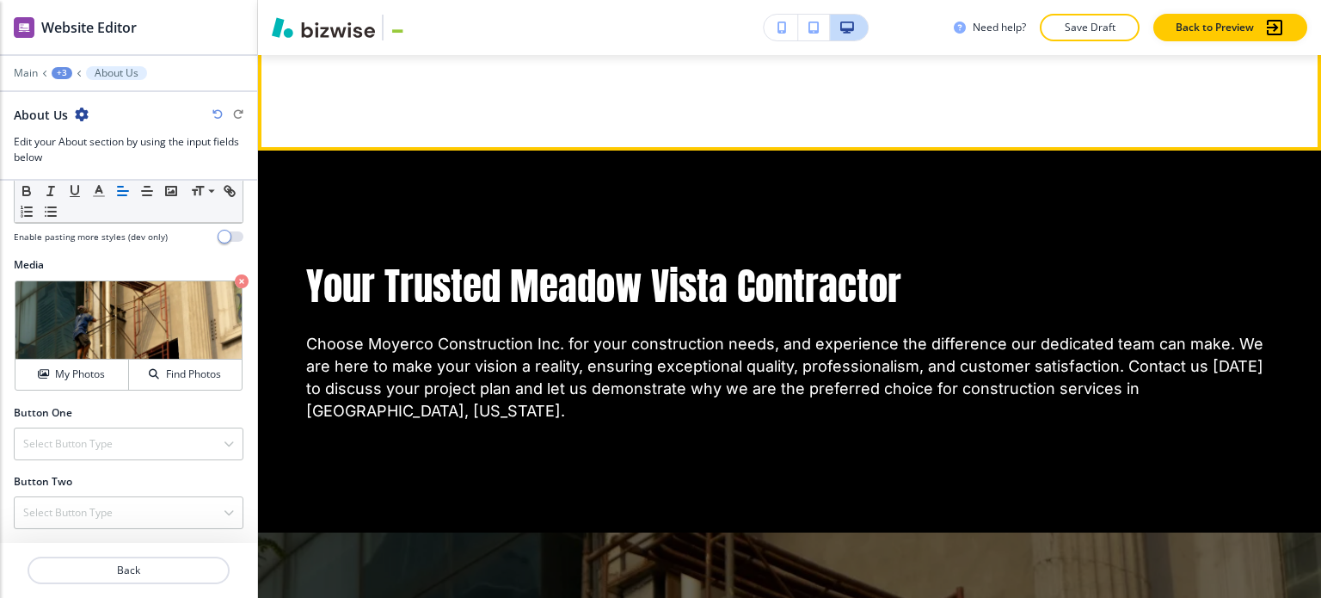
scroll to position [2171, 0]
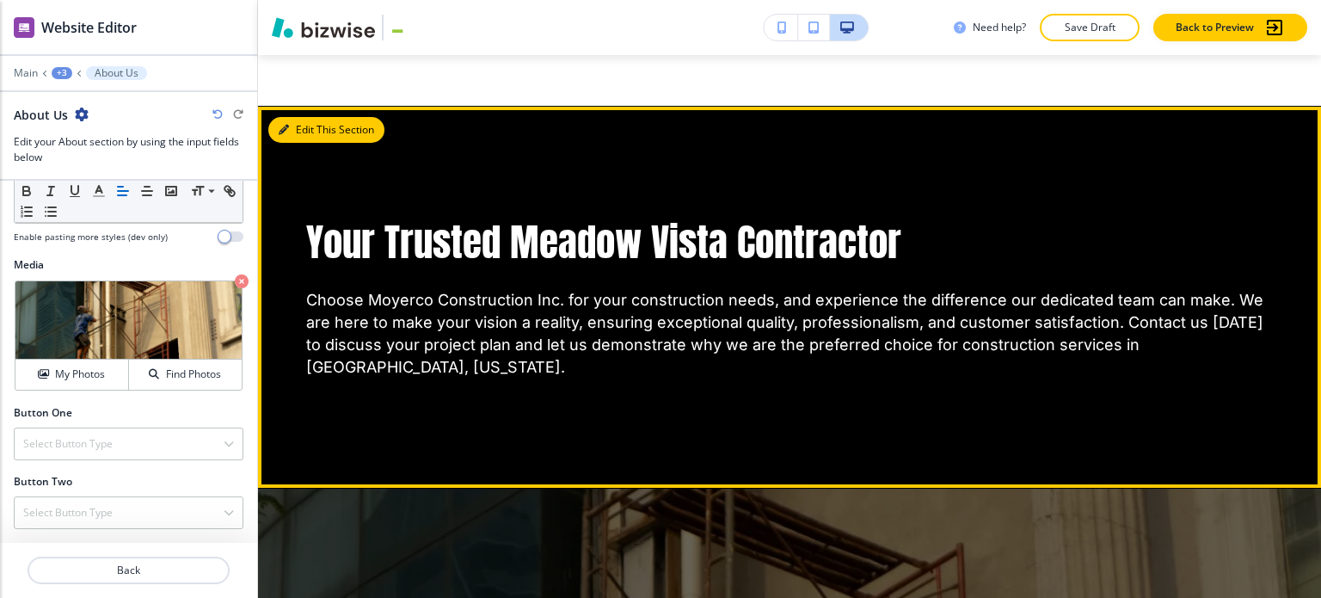
click at [310, 117] on button "Edit This Section" at bounding box center [326, 130] width 116 height 26
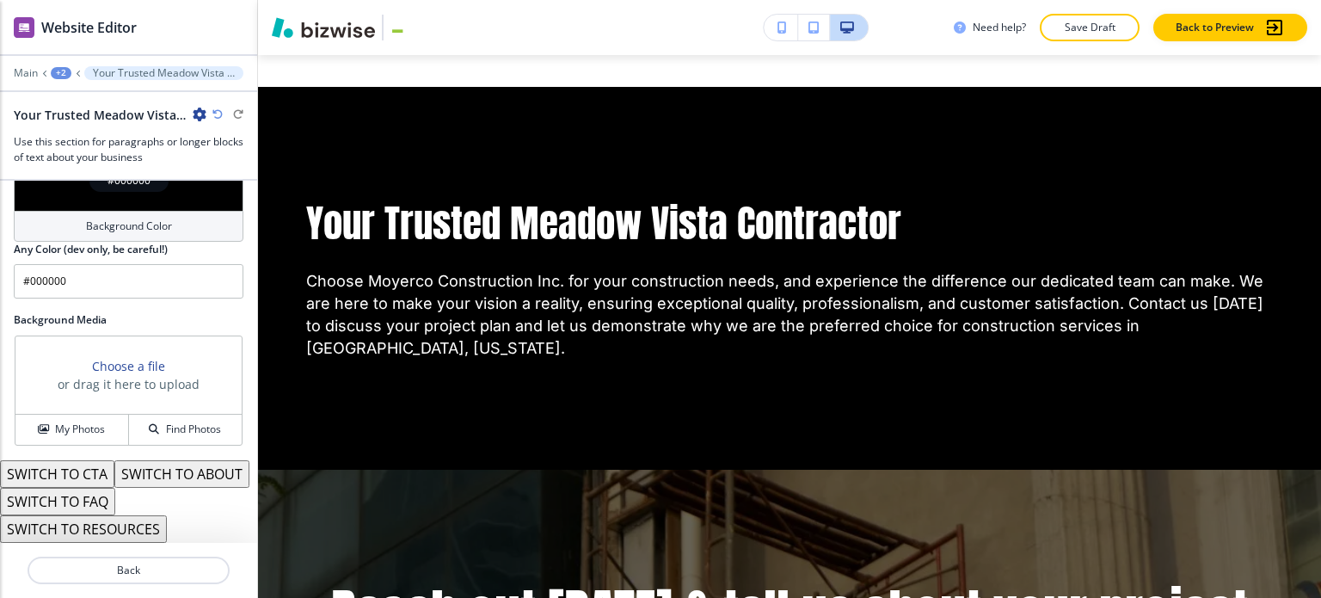
click at [134, 218] on h4 "Background Color" at bounding box center [129, 225] width 86 height 15
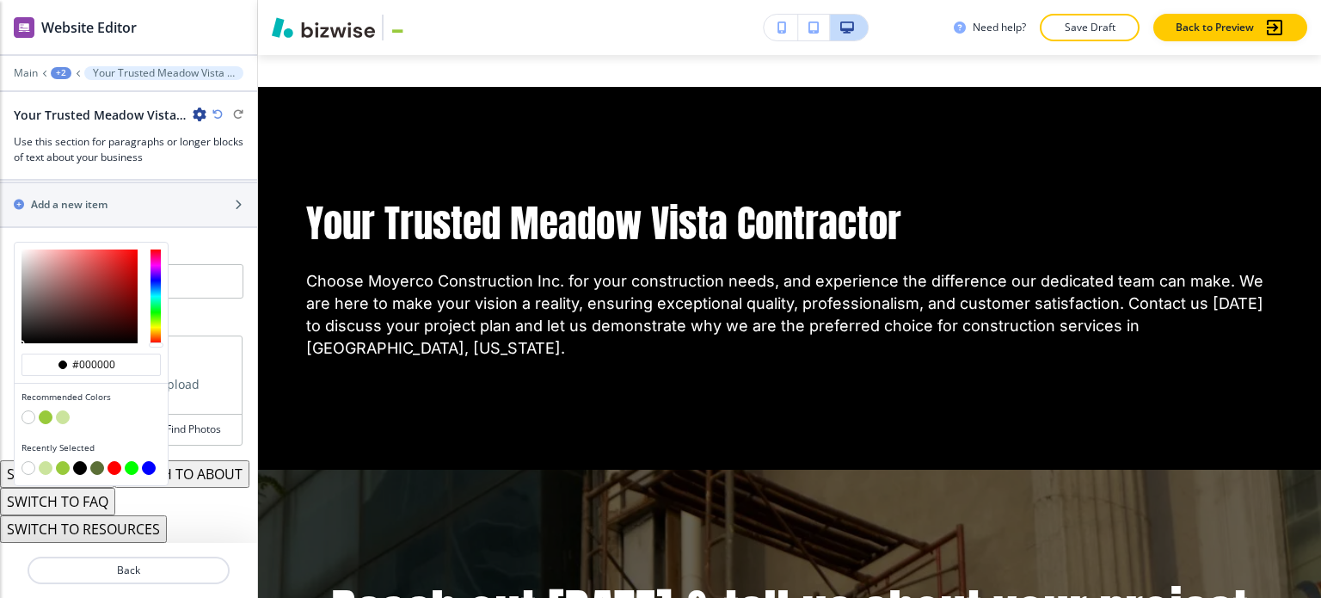
click at [58, 410] on button "button" at bounding box center [63, 417] width 14 height 14
type input "#cbe49d"
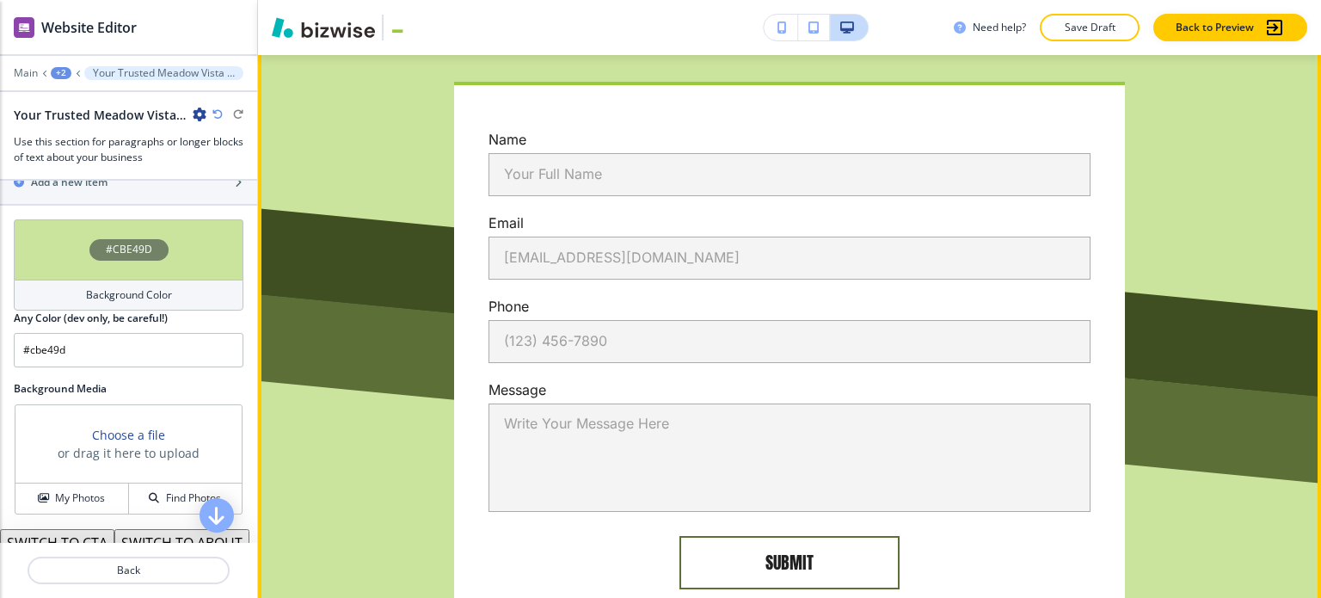
scroll to position [4082, 0]
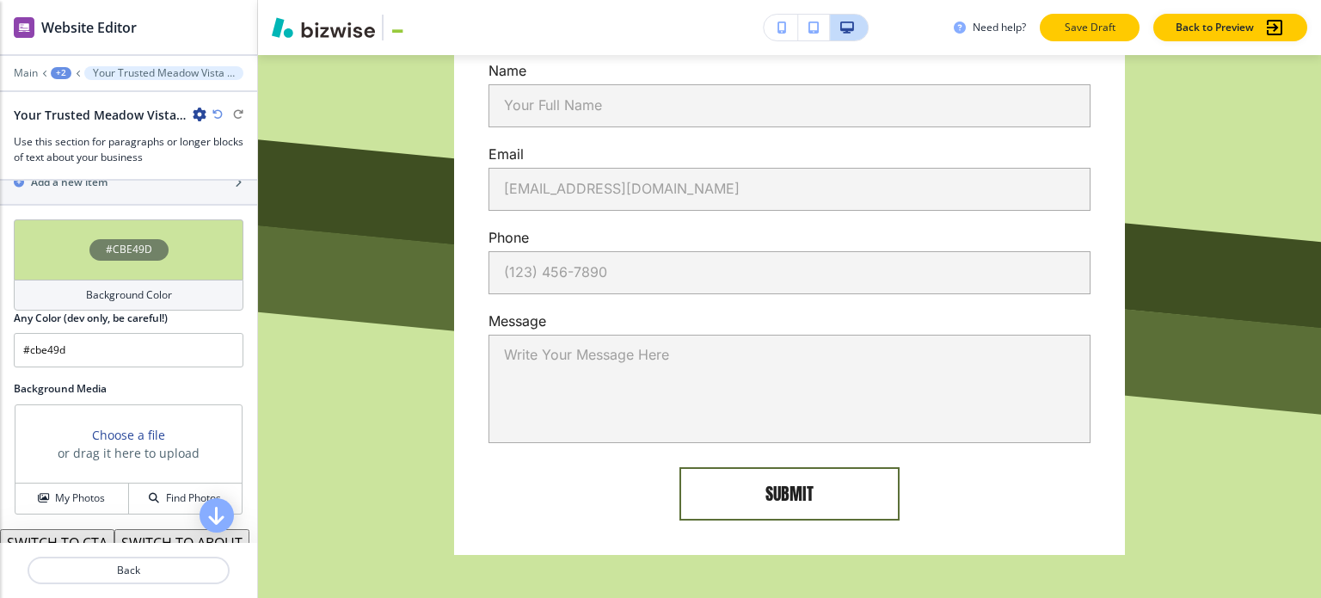
click at [1092, 33] on p "Save Draft" at bounding box center [1089, 27] width 55 height 15
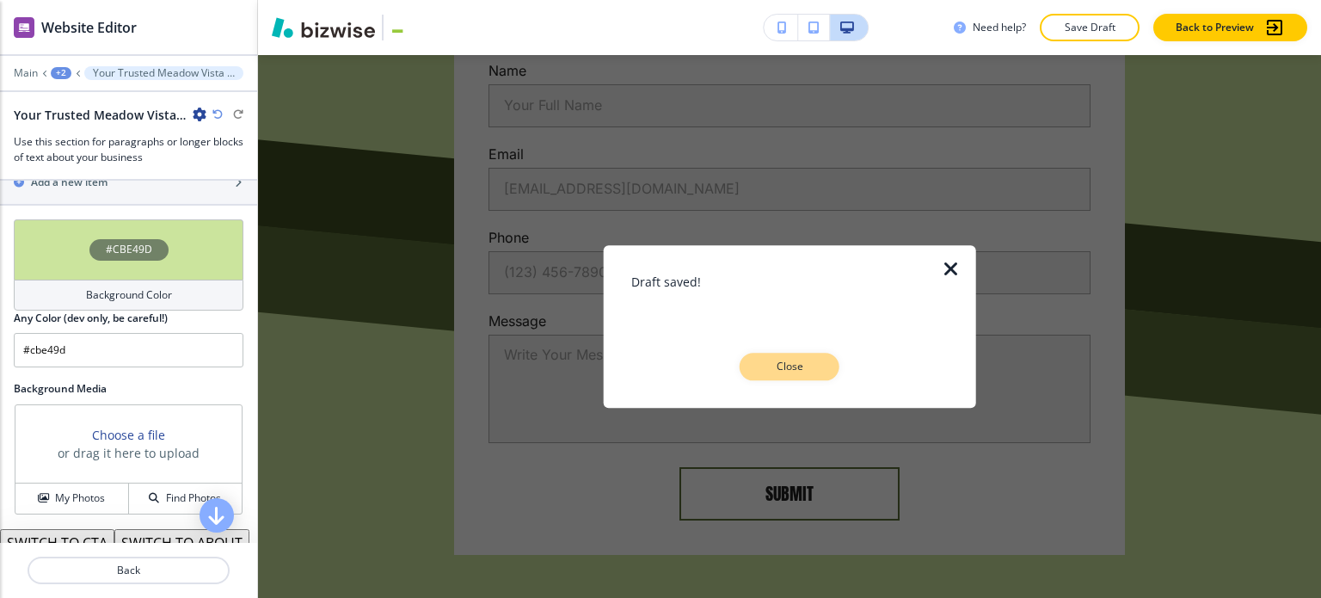
click at [811, 364] on p "Close" at bounding box center [789, 366] width 55 height 15
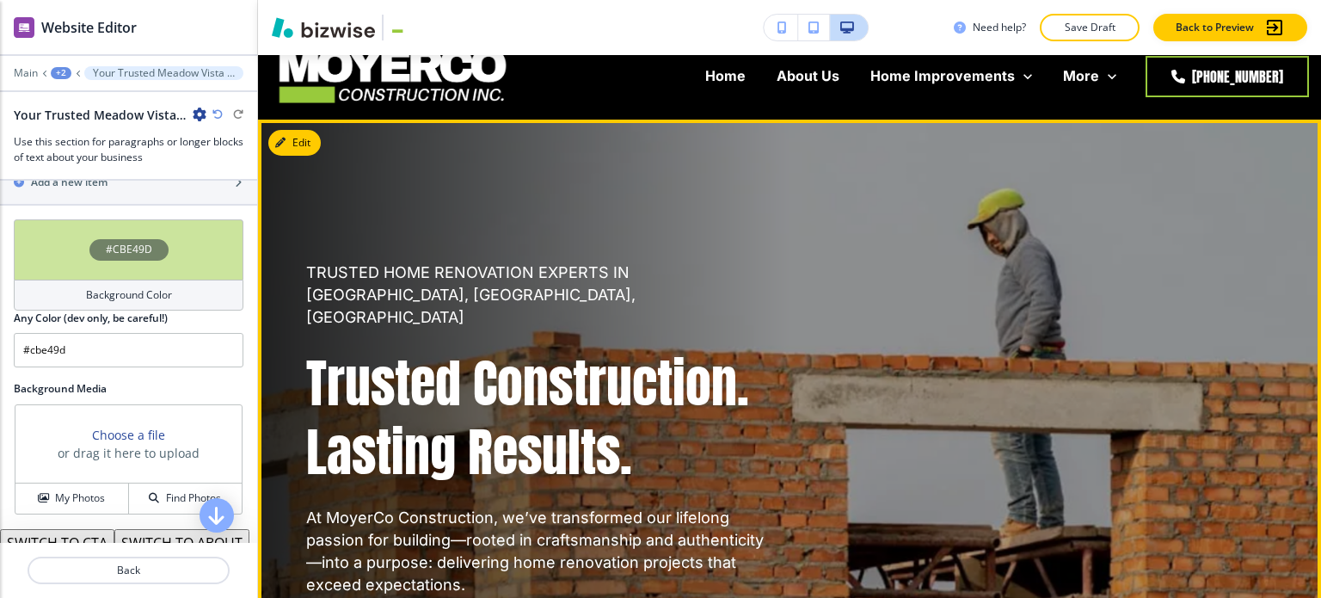
scroll to position [0, 0]
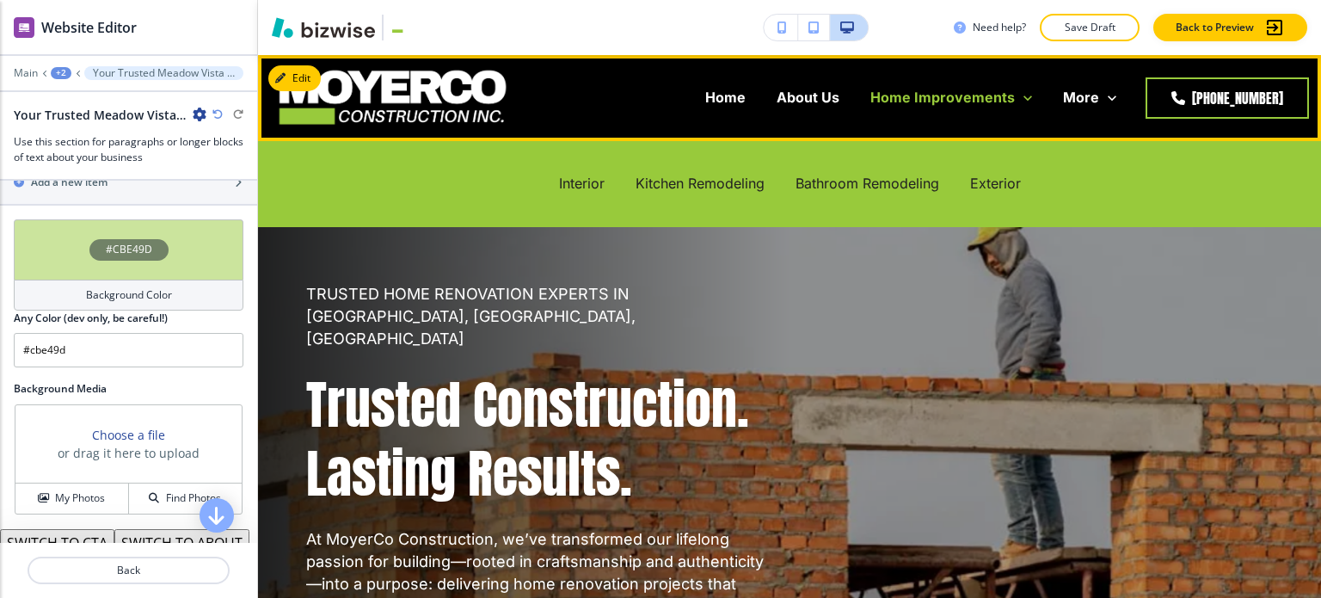
click at [906, 95] on p "Home Improvements" at bounding box center [942, 98] width 144 height 20
click at [579, 185] on p "Interior" at bounding box center [582, 184] width 46 height 20
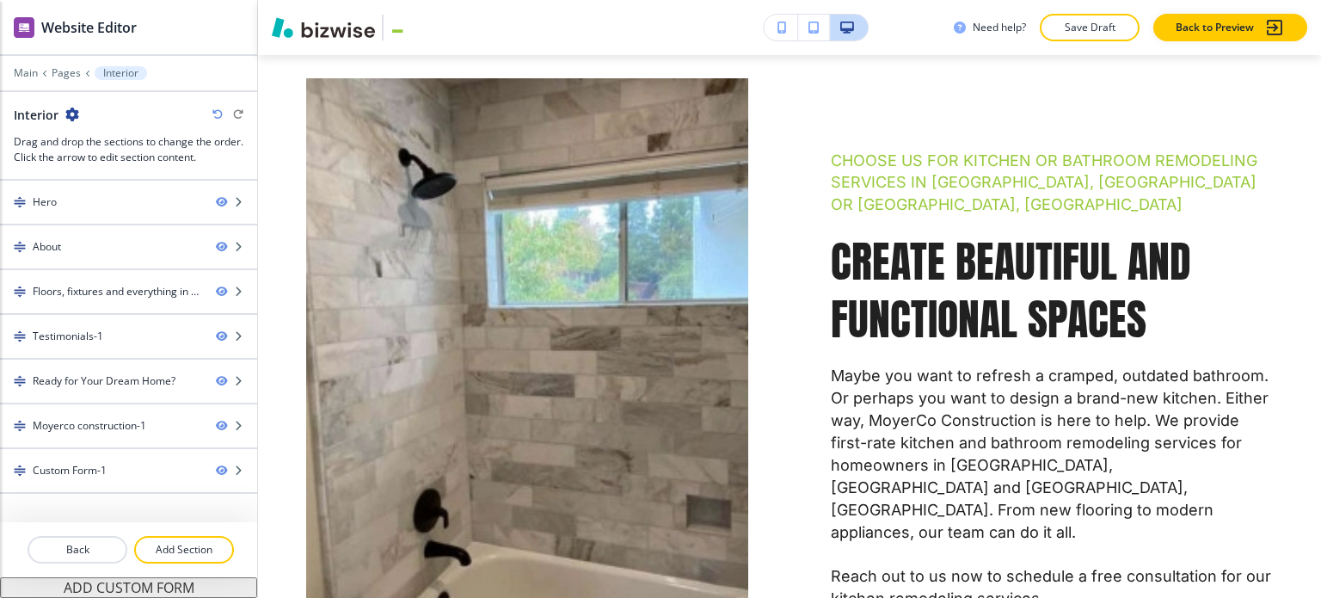
scroll to position [860, 0]
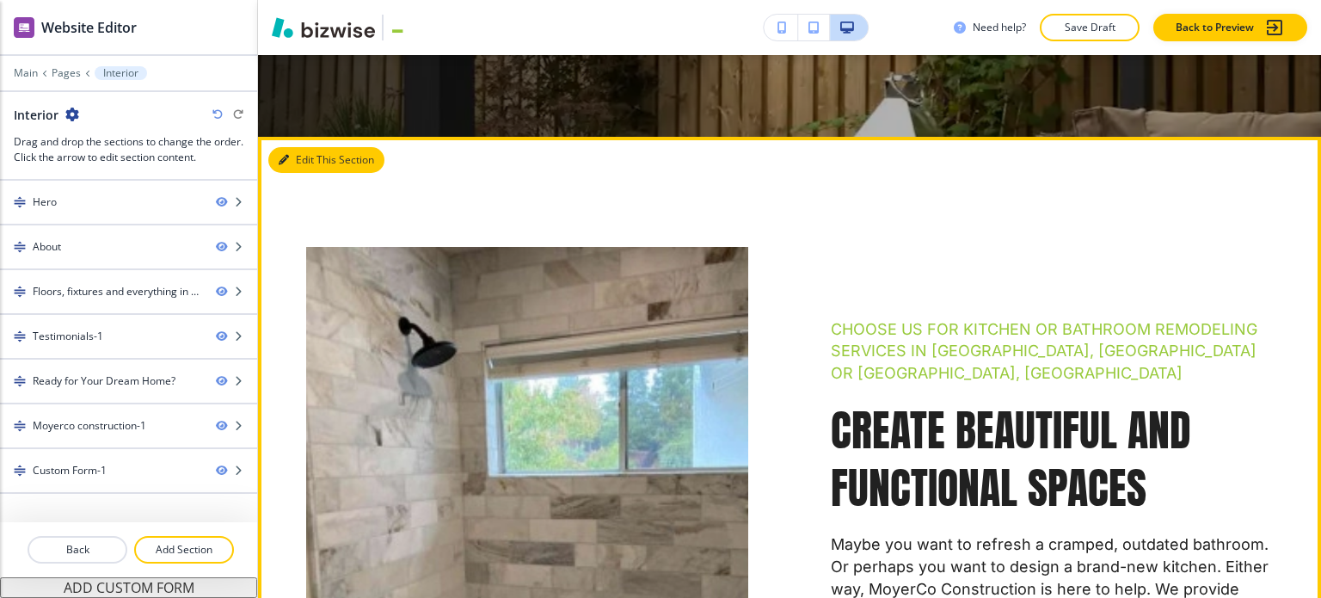
click at [300, 173] on button "Edit This Section" at bounding box center [326, 160] width 116 height 26
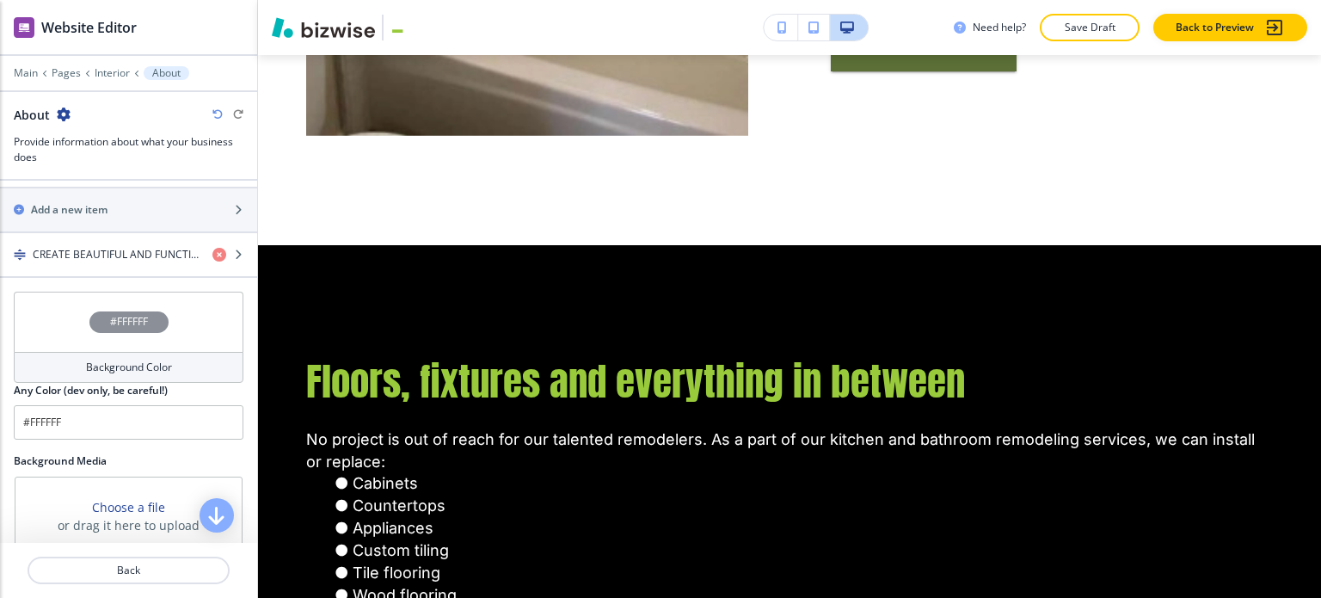
scroll to position [626, 0]
click at [103, 263] on div "button" at bounding box center [128, 270] width 257 height 14
click at [102, 254] on h4 "CREATE BEAUTIFUL AND FUNCTIONAL SPACES" at bounding box center [116, 255] width 166 height 15
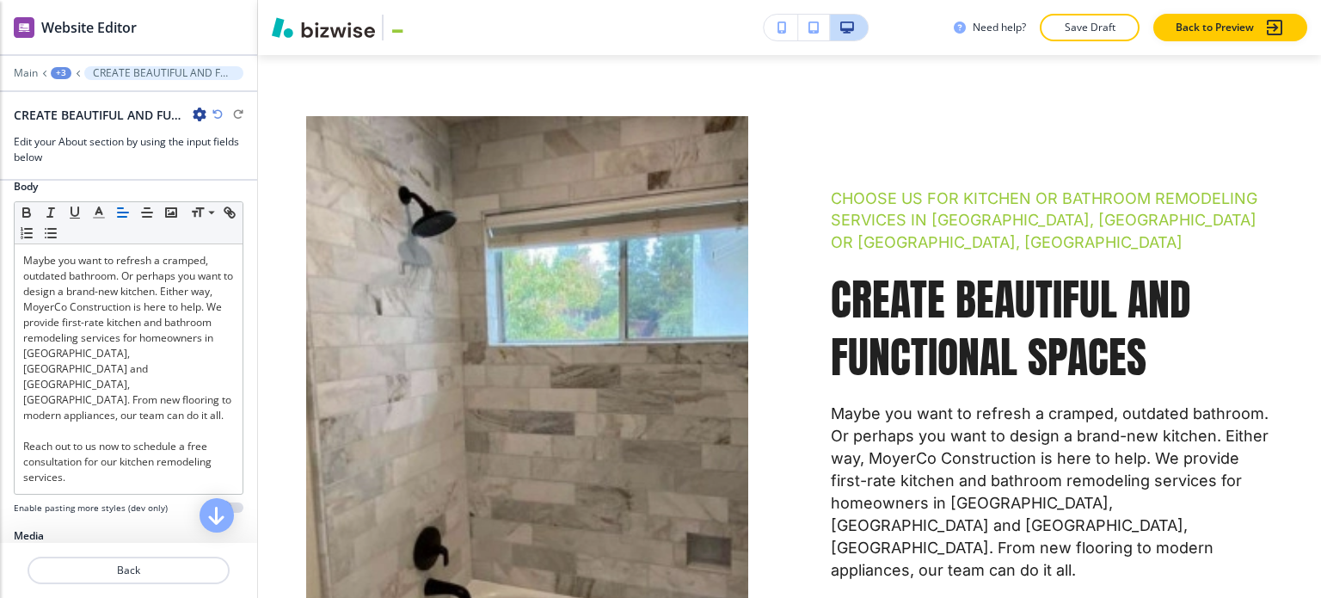
scroll to position [602, 0]
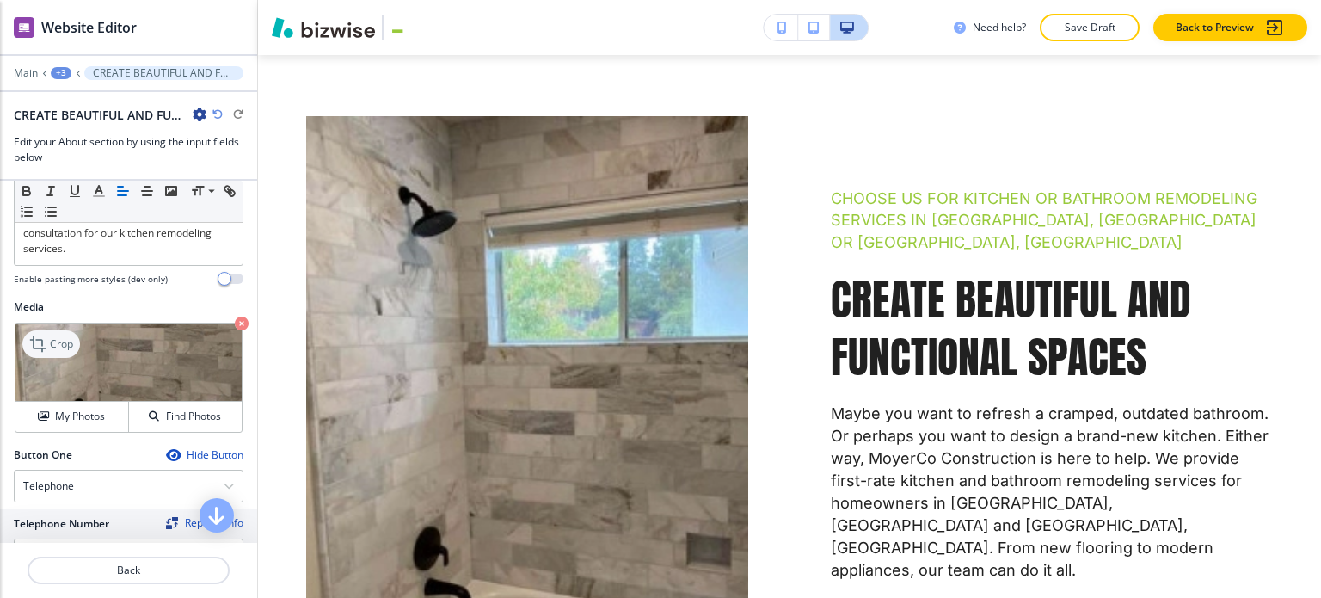
click at [72, 330] on div "Crop" at bounding box center [51, 344] width 58 height 28
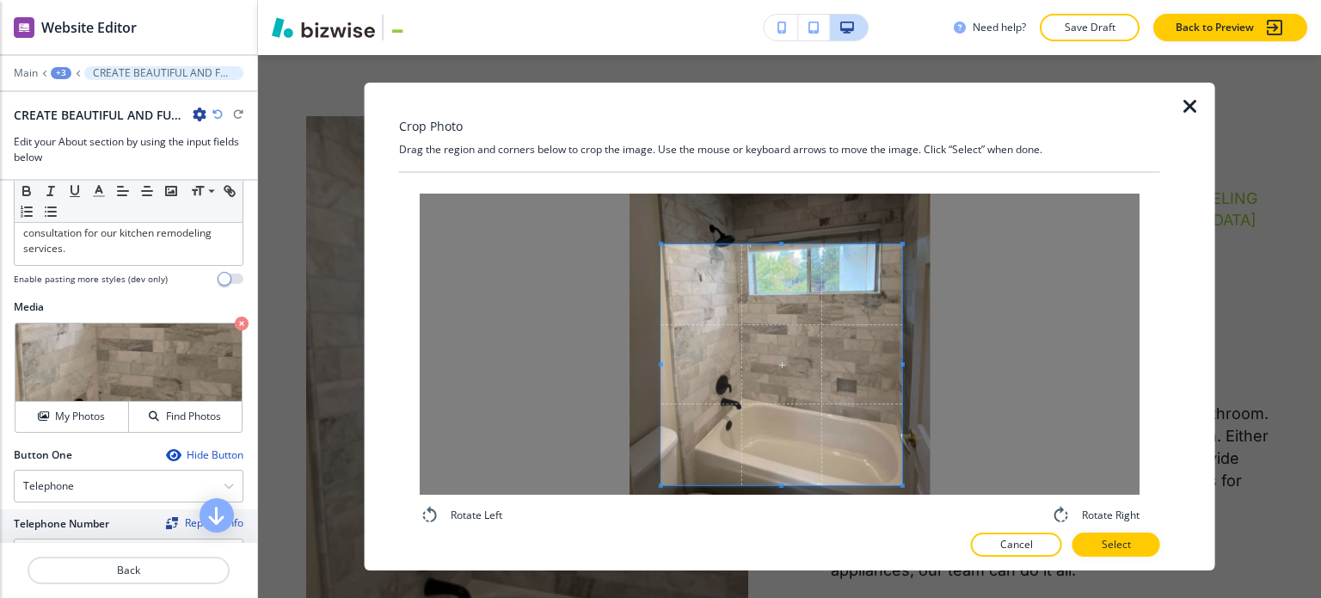
click at [823, 445] on span at bounding box center [781, 364] width 241 height 241
click at [781, 223] on span at bounding box center [781, 225] width 4 height 4
click at [1131, 548] on p "Select" at bounding box center [1116, 544] width 29 height 15
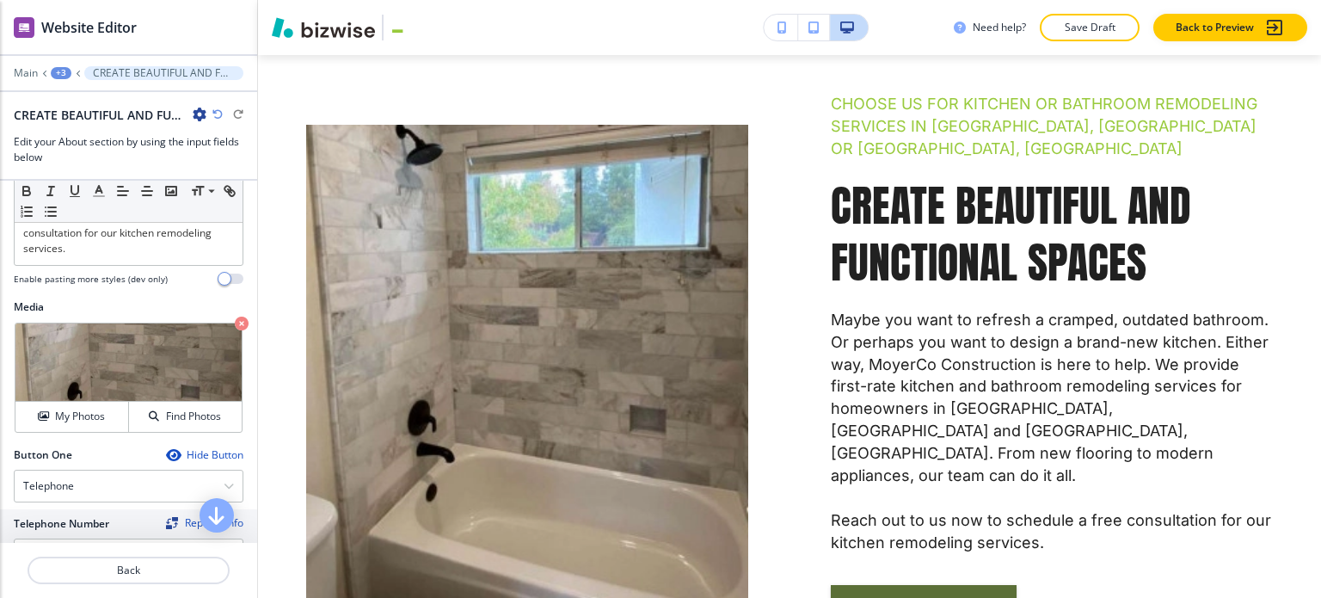
scroll to position [819, 0]
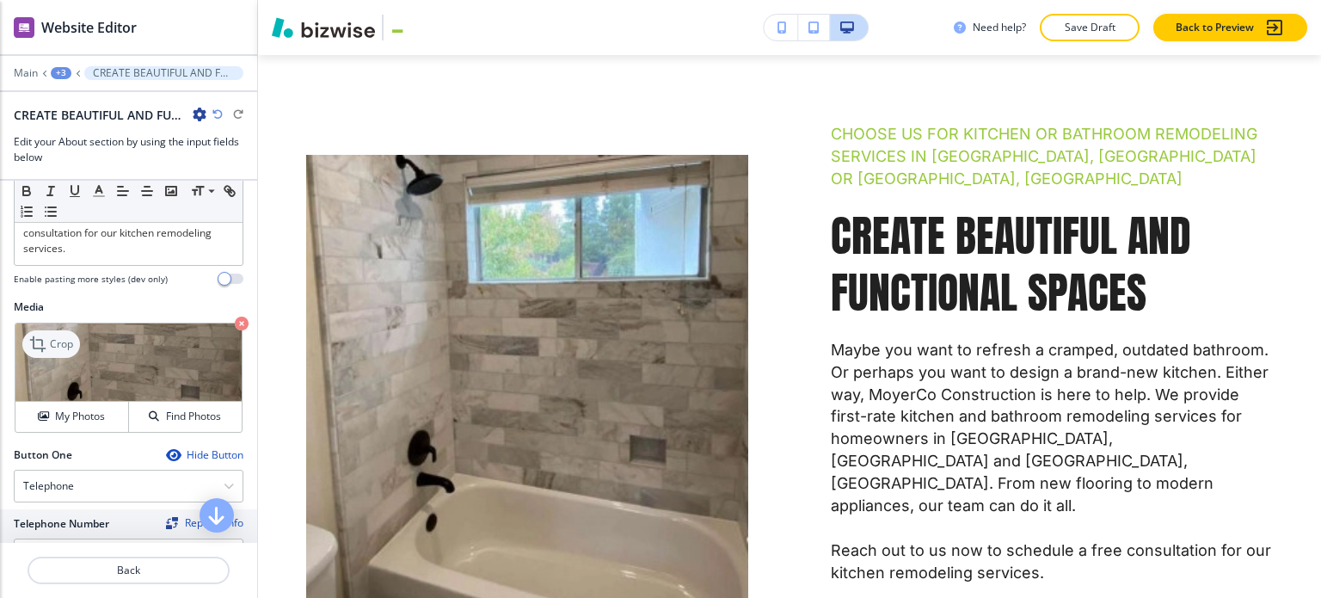
click at [61, 336] on p "Crop" at bounding box center [61, 343] width 23 height 15
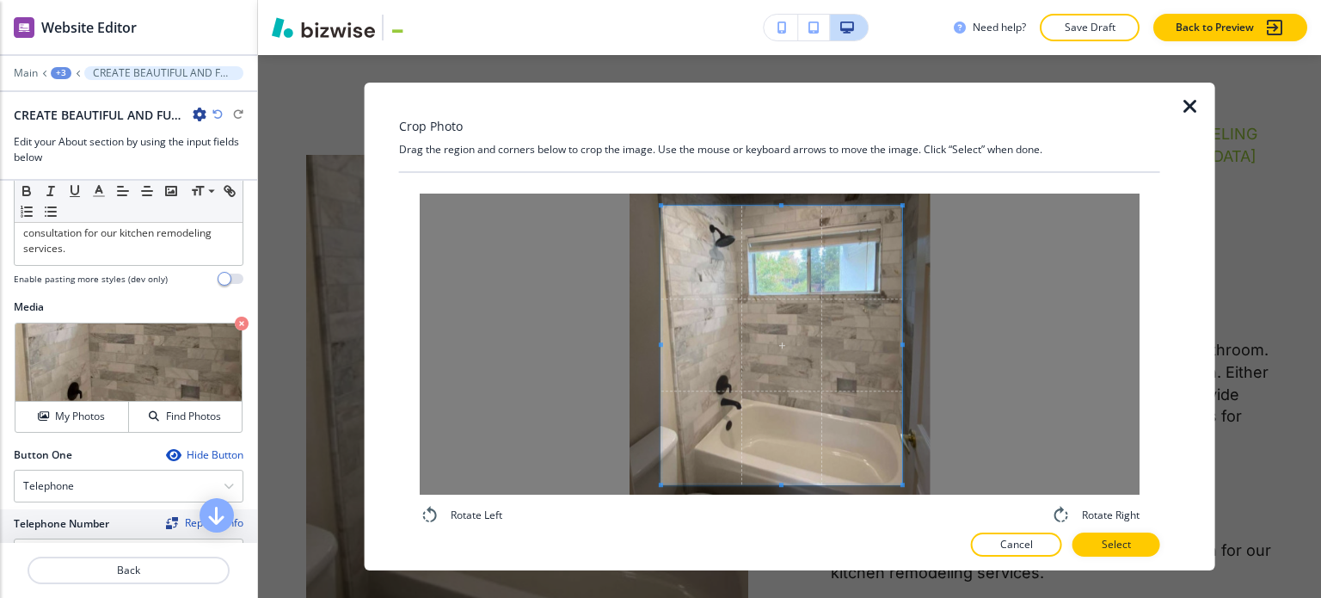
click at [784, 206] on div at bounding box center [781, 346] width 241 height 280
click at [1131, 546] on p "Select" at bounding box center [1116, 544] width 29 height 15
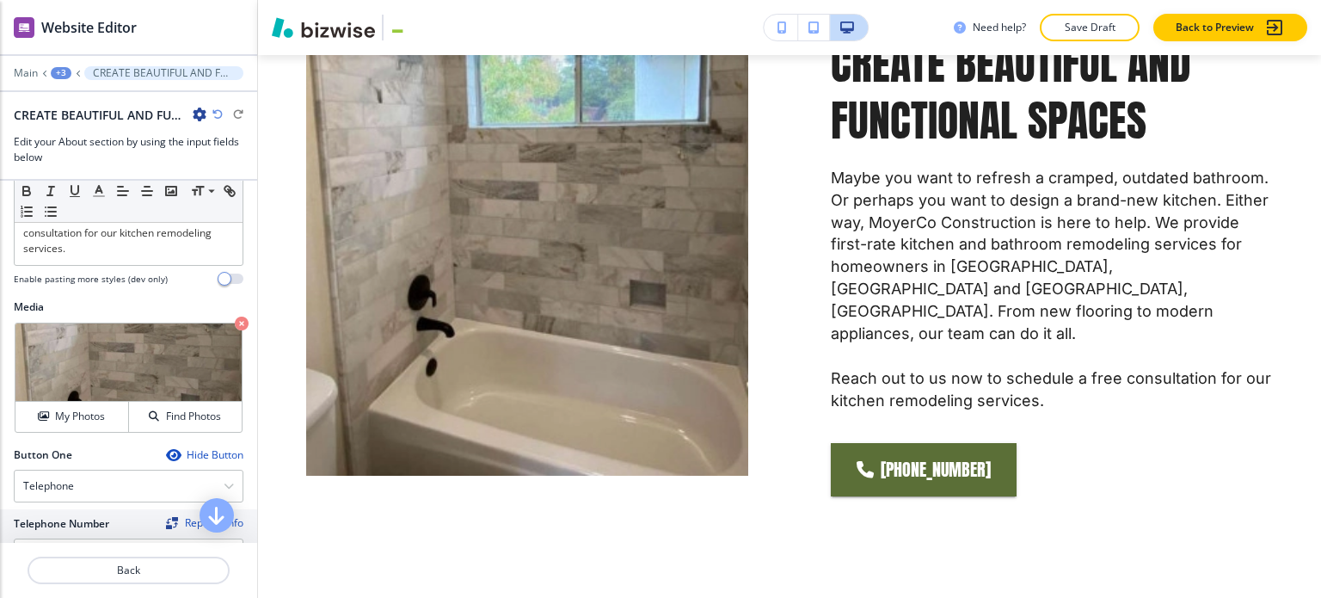
scroll to position [685, 0]
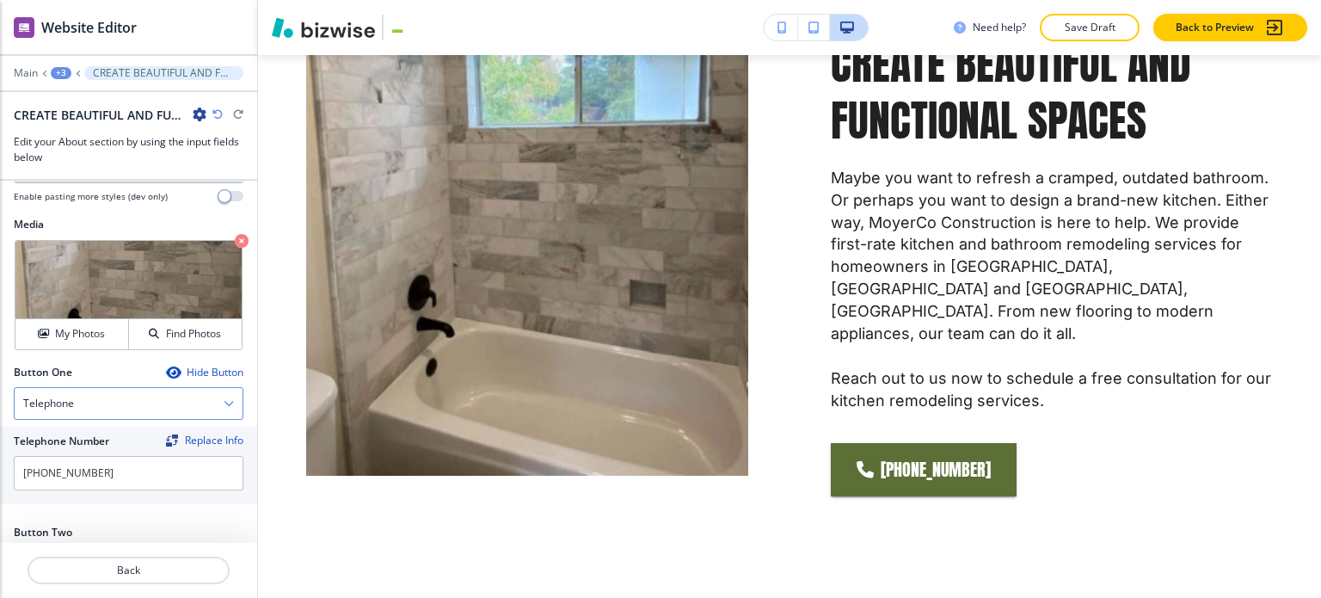
click at [119, 388] on div "Telephone" at bounding box center [129, 403] width 228 height 31
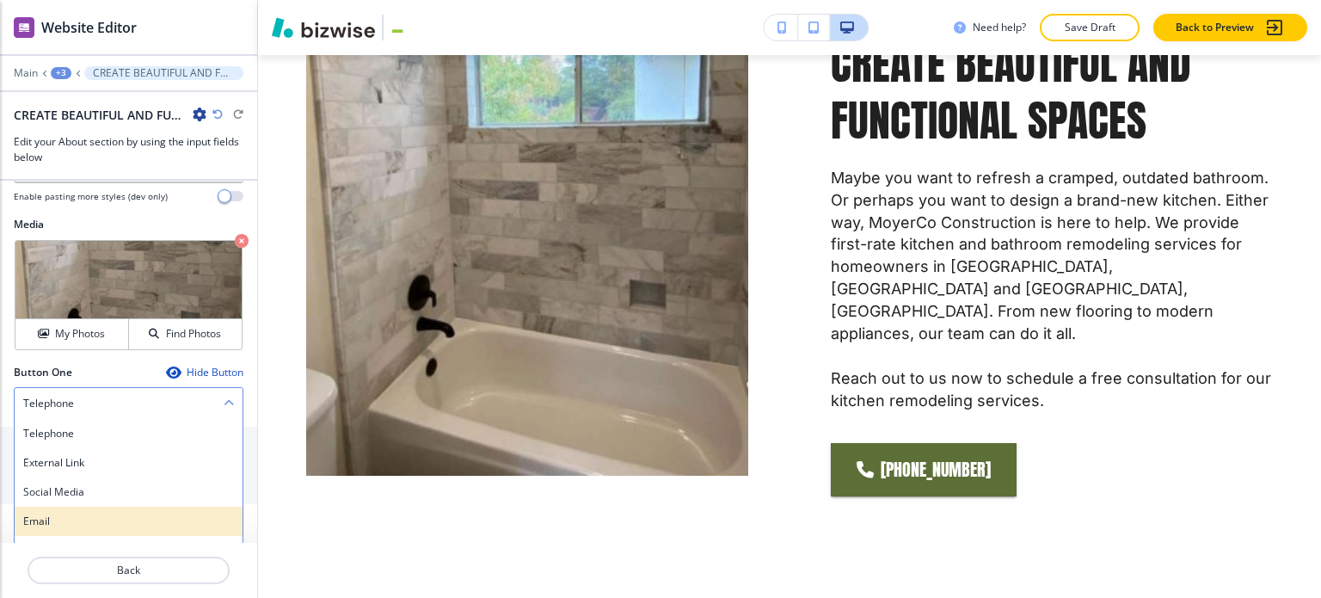
scroll to position [687, 0]
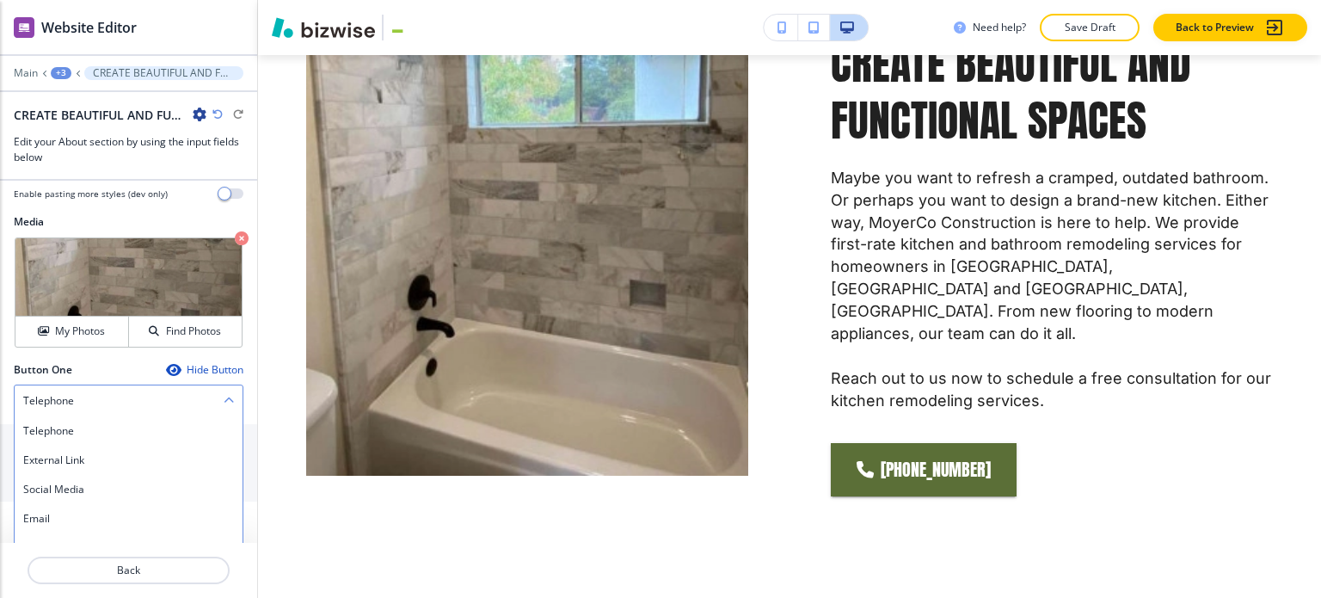
drag, startPoint x: 107, startPoint y: 526, endPoint x: 108, endPoint y: 512, distance: 13.9
click at [107, 569] on h4 "Internal Link" at bounding box center [128, 576] width 211 height 15
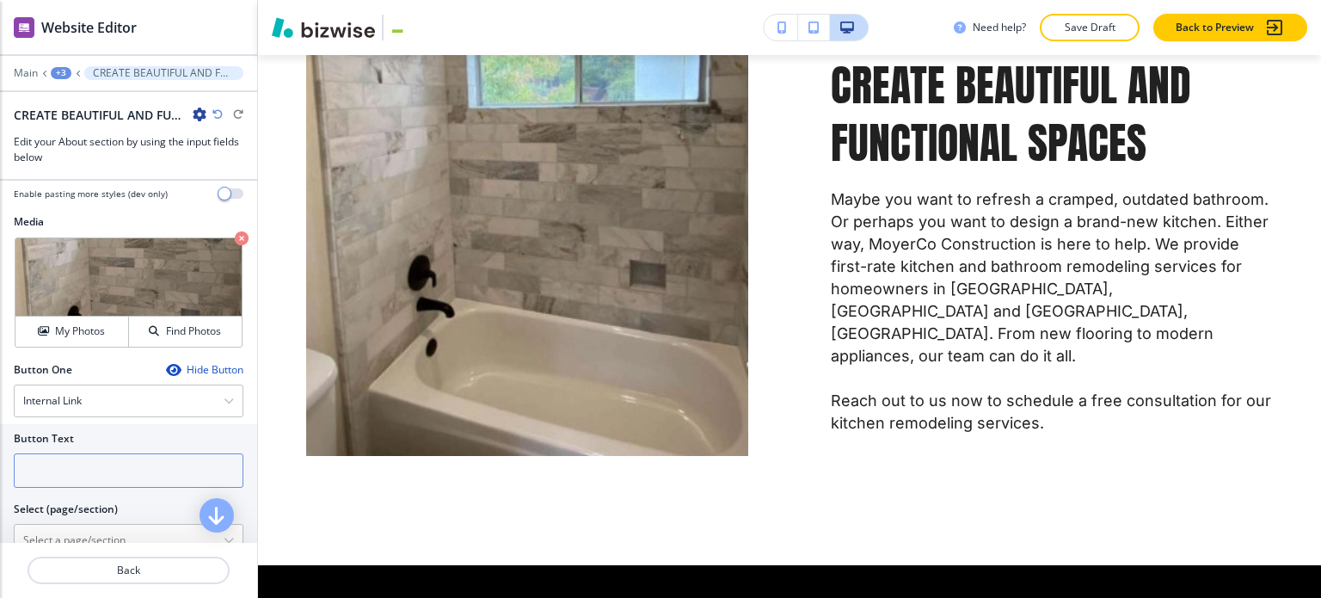
drag, startPoint x: 120, startPoint y: 412, endPoint x: 105, endPoint y: 427, distance: 21.3
click at [120, 453] on input "text" at bounding box center [129, 470] width 230 height 34
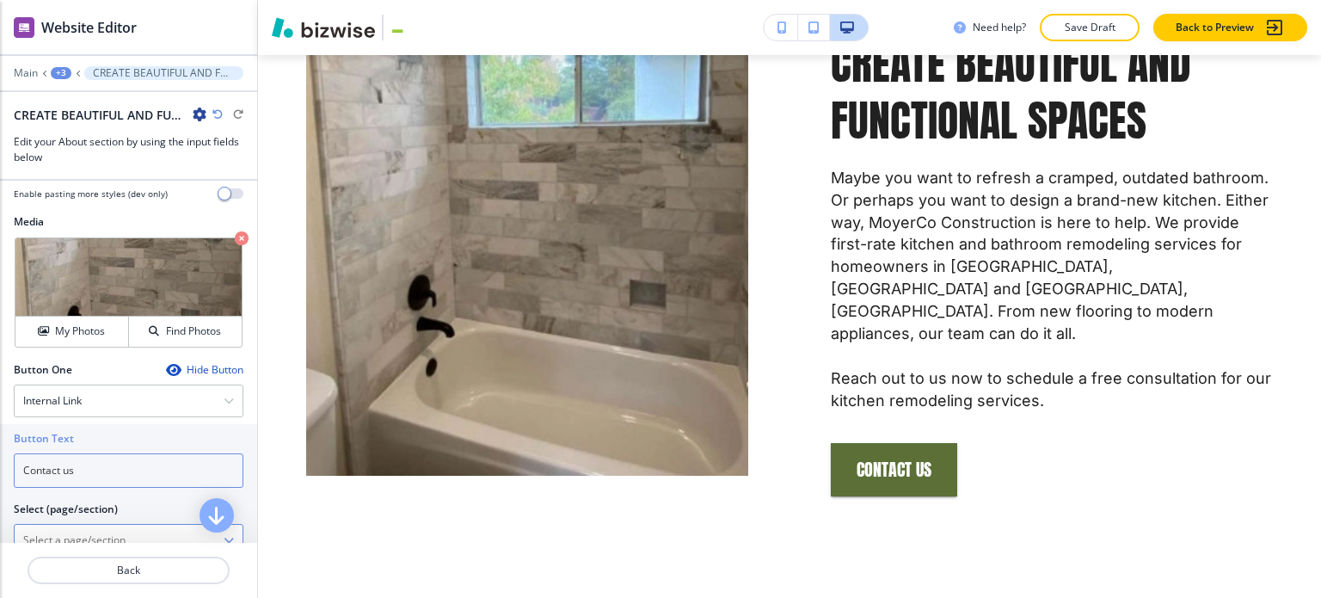
type input "Contact us"
click at [120, 526] on \(page\/section\) "Manual Input" at bounding box center [119, 540] width 209 height 29
click at [122, 556] on div "Contact" at bounding box center [129, 570] width 228 height 29
type \(page\/section\) "Contact"
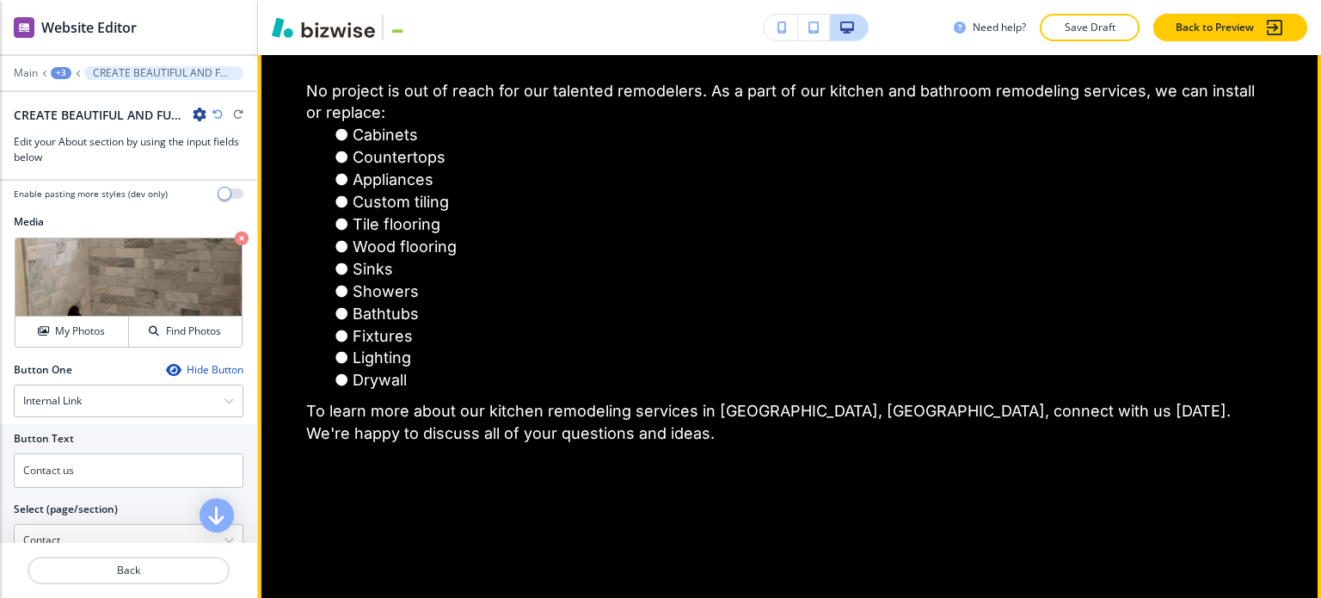
scroll to position [1851, 0]
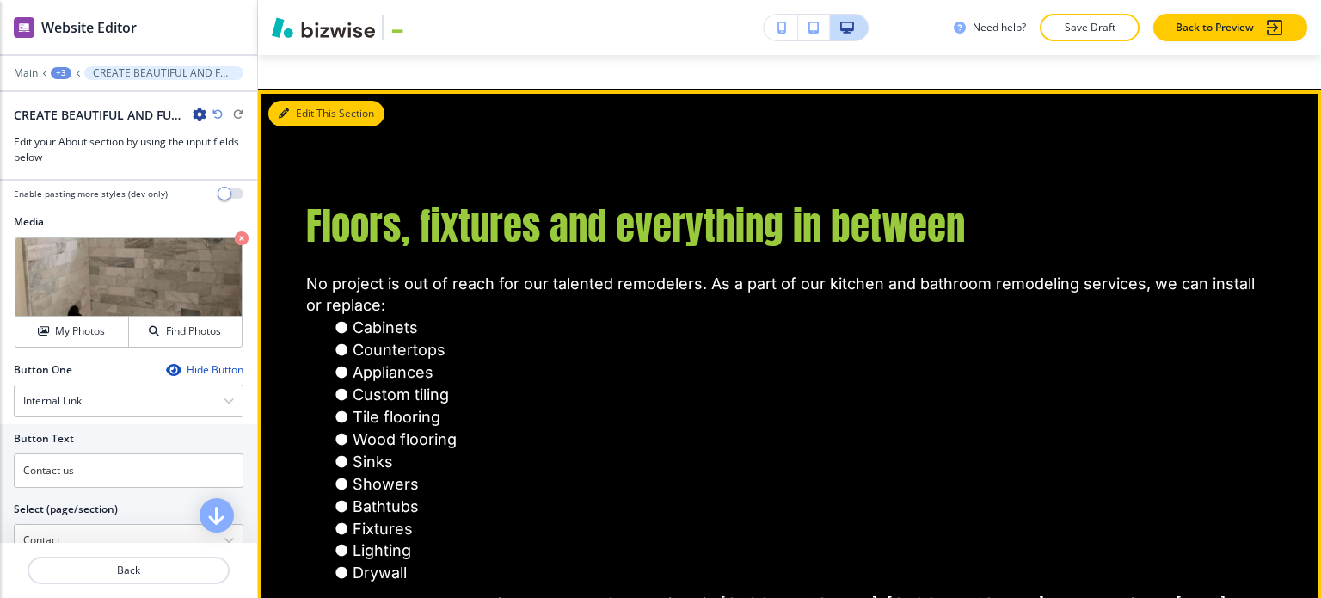
click at [303, 113] on button "Edit This Section" at bounding box center [326, 114] width 116 height 26
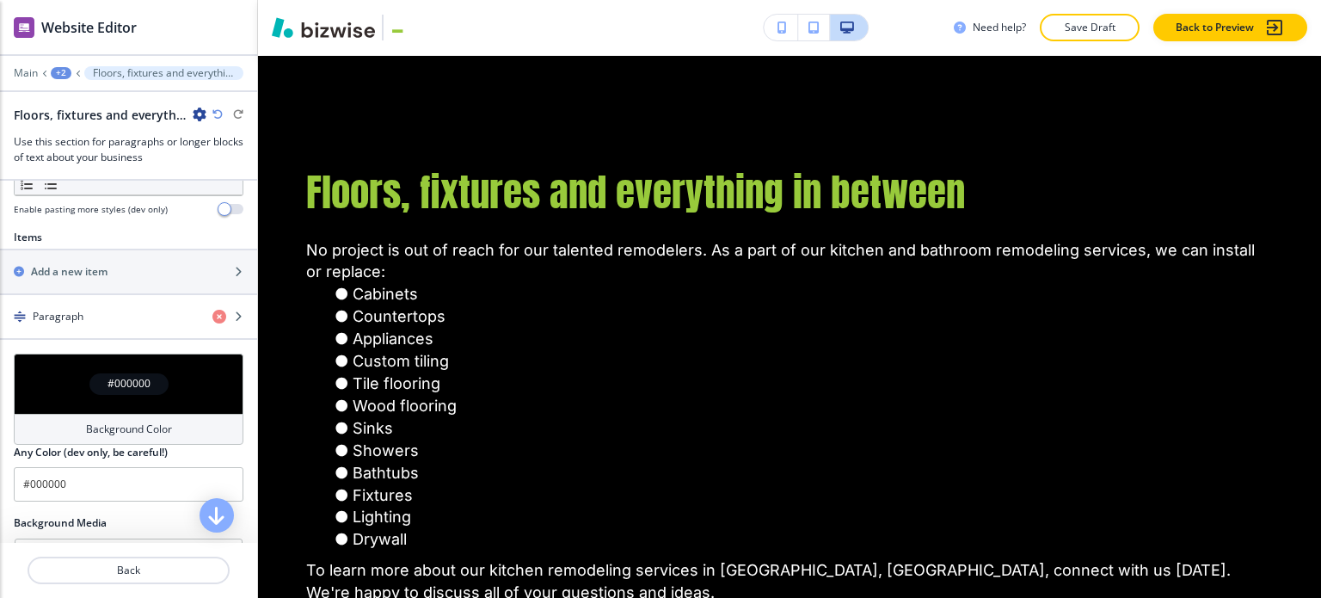
scroll to position [667, 0]
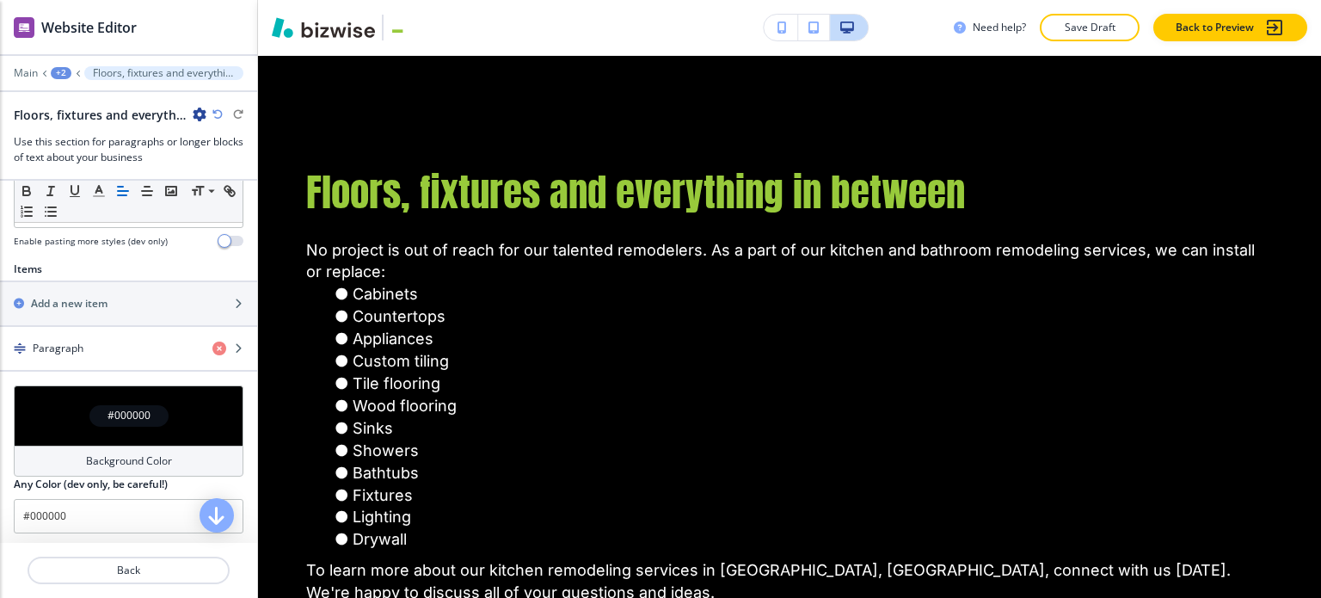
click at [127, 427] on div "#000000" at bounding box center [129, 415] width 230 height 60
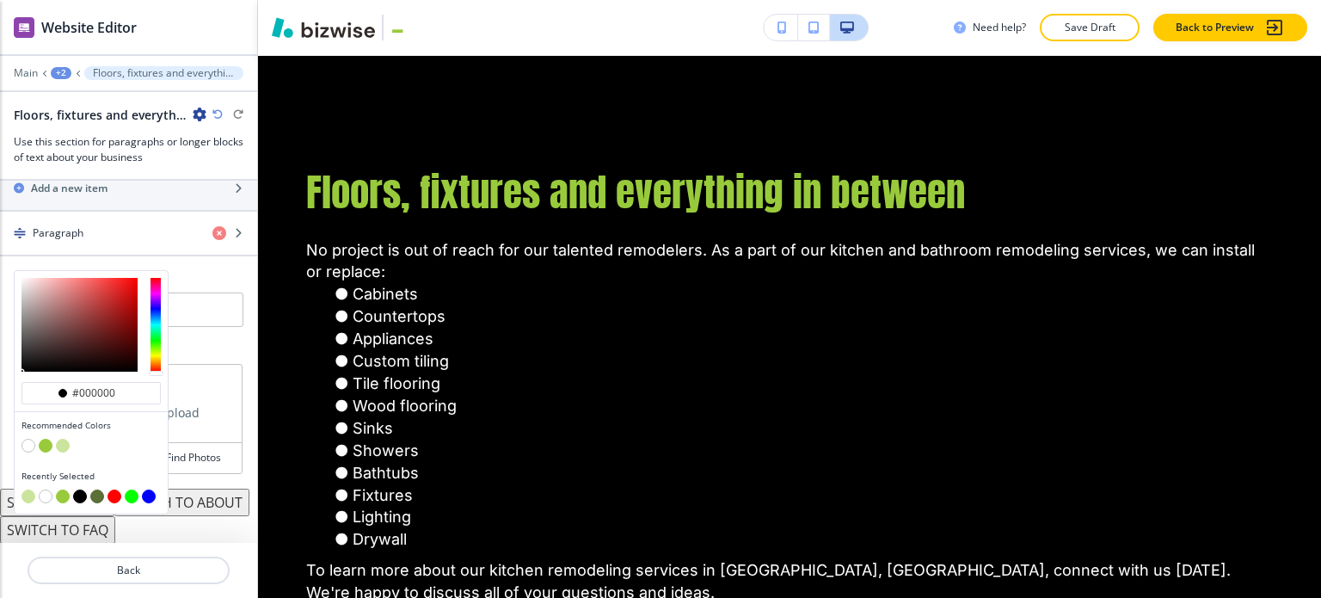
scroll to position [833, 0]
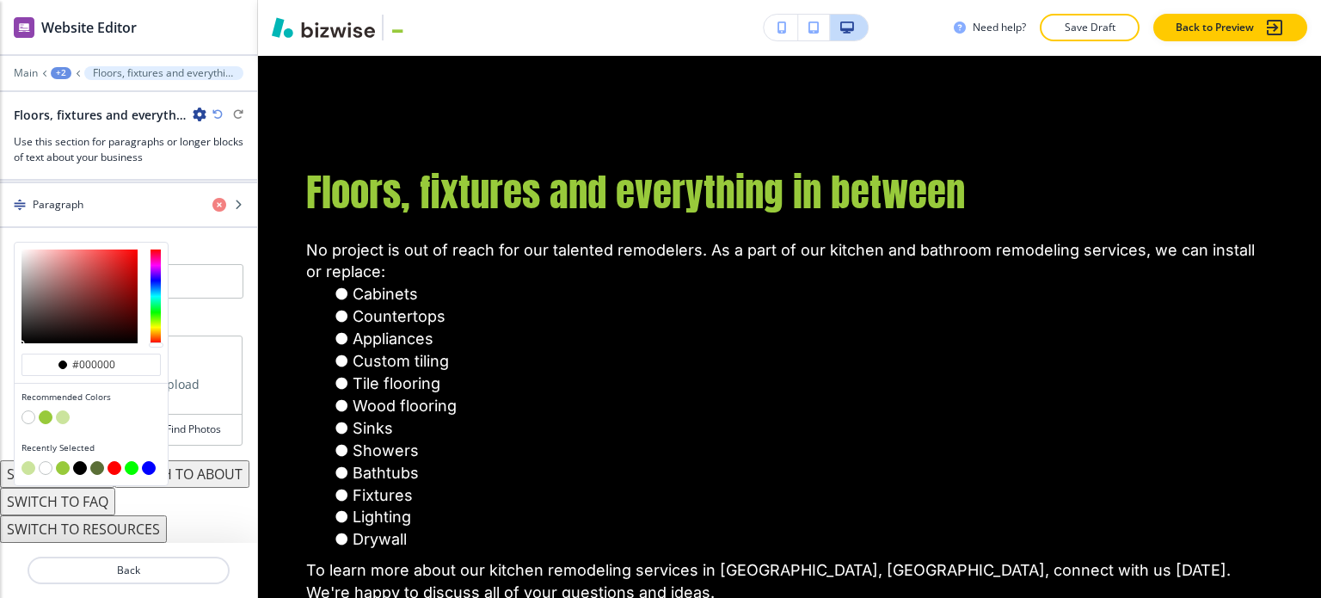
click at [65, 410] on button "button" at bounding box center [63, 417] width 14 height 14
type input "#cbe49d"
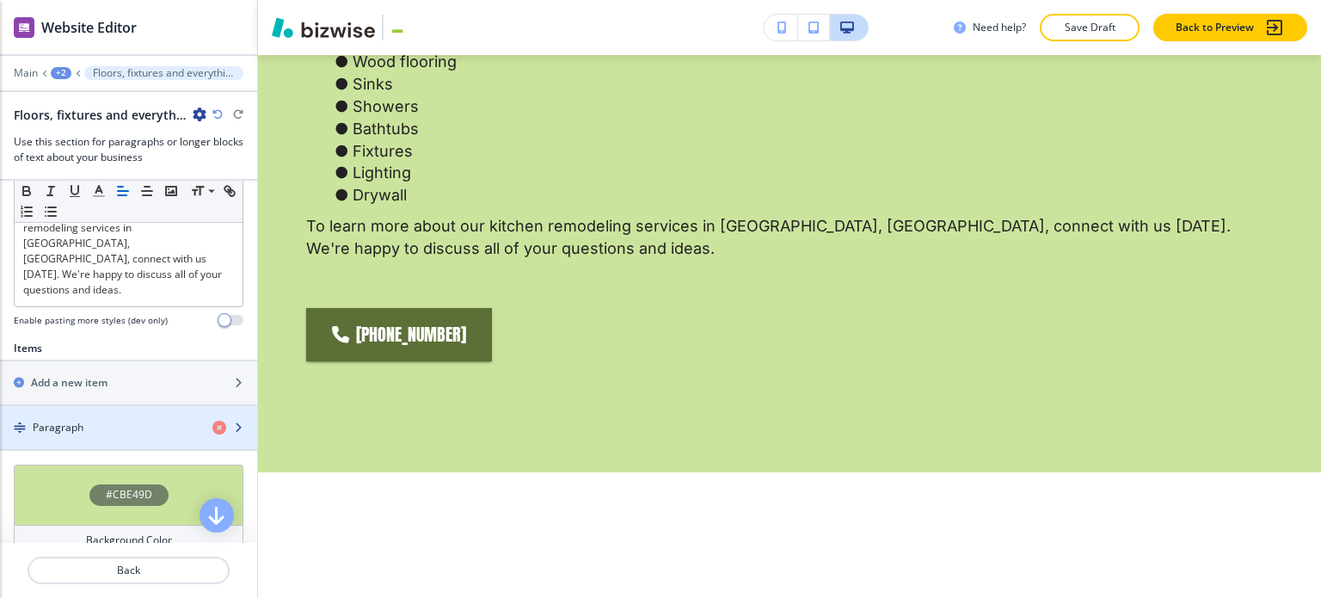
scroll to position [581, 0]
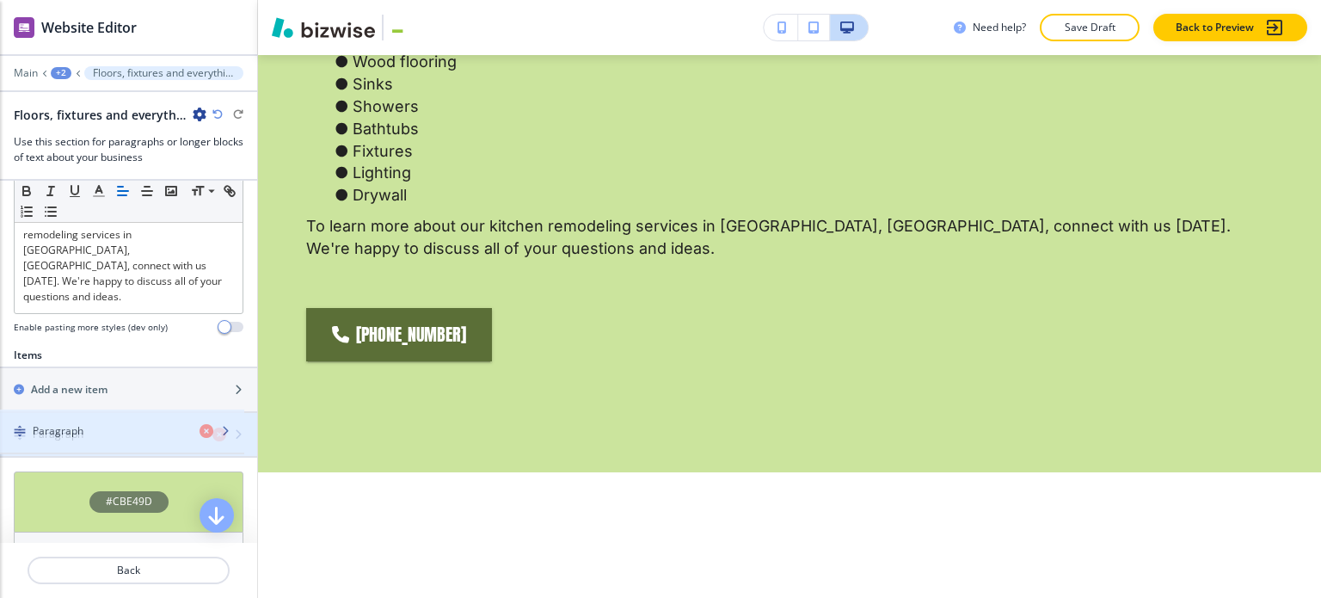
click at [147, 428] on div "Paragraph" at bounding box center [99, 434] width 199 height 15
click at [145, 436] on div "Paragraph" at bounding box center [99, 434] width 199 height 15
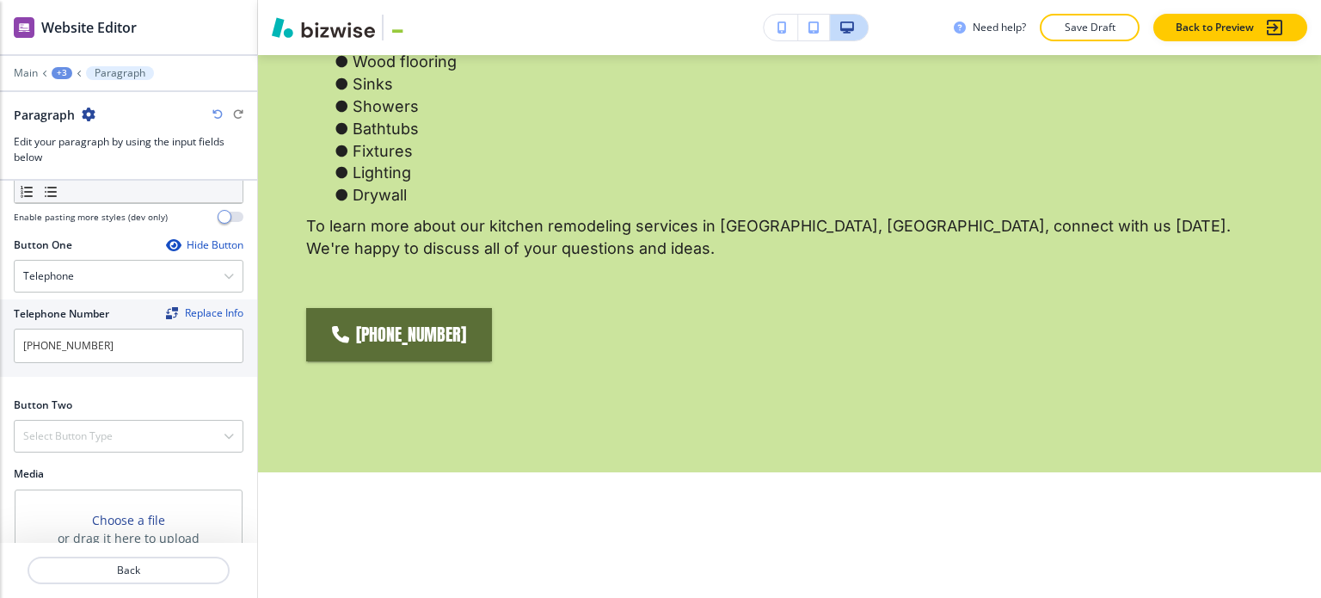
scroll to position [756, 0]
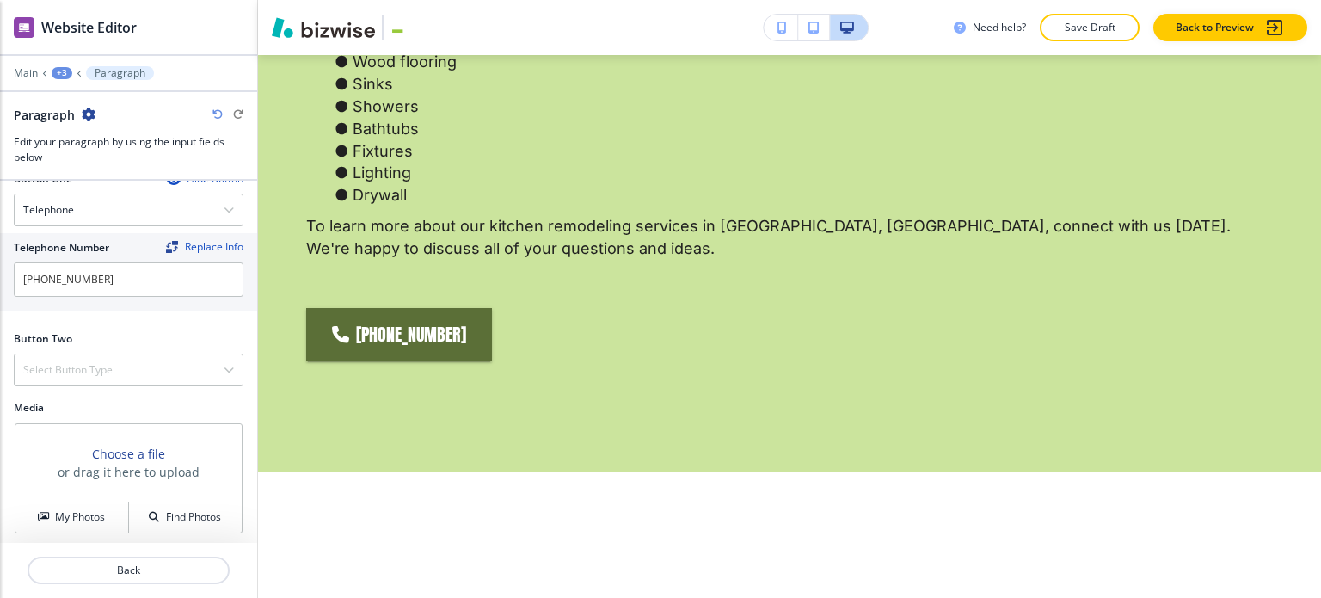
click at [146, 223] on div "Button One Hide Button Telephone Telephone External Link Social Media Email Fil…" at bounding box center [129, 244] width 230 height 146
click at [151, 217] on div "Telephone" at bounding box center [129, 209] width 228 height 31
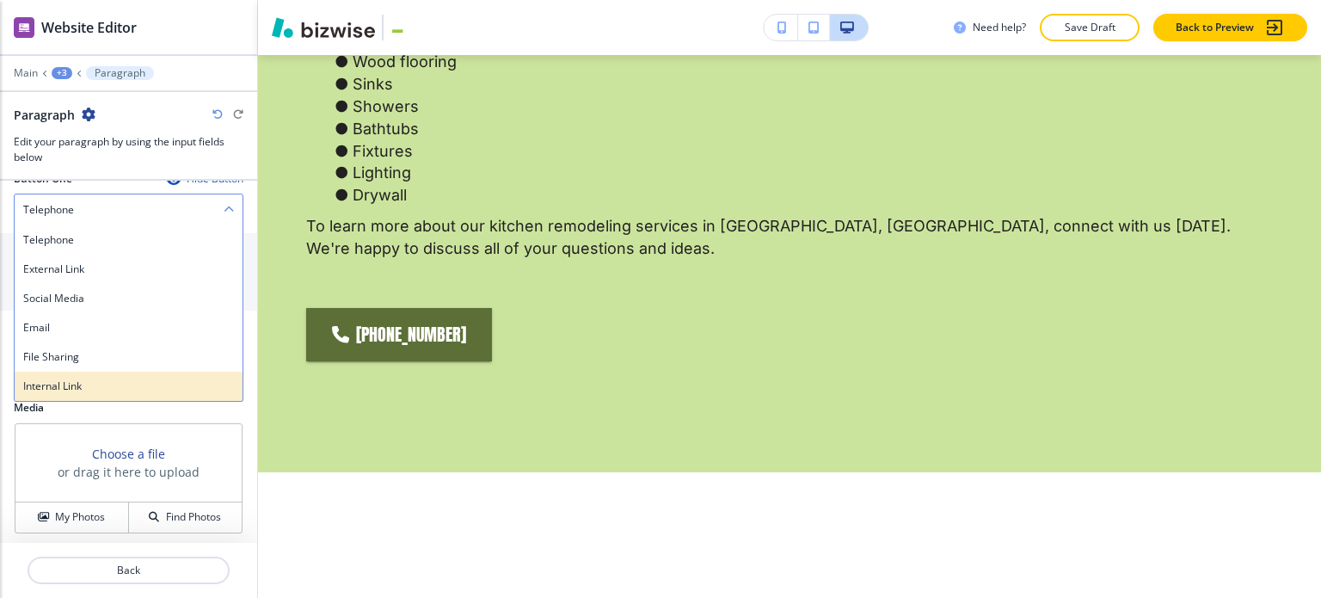
click at [130, 384] on h4 "Internal Link" at bounding box center [128, 385] width 211 height 15
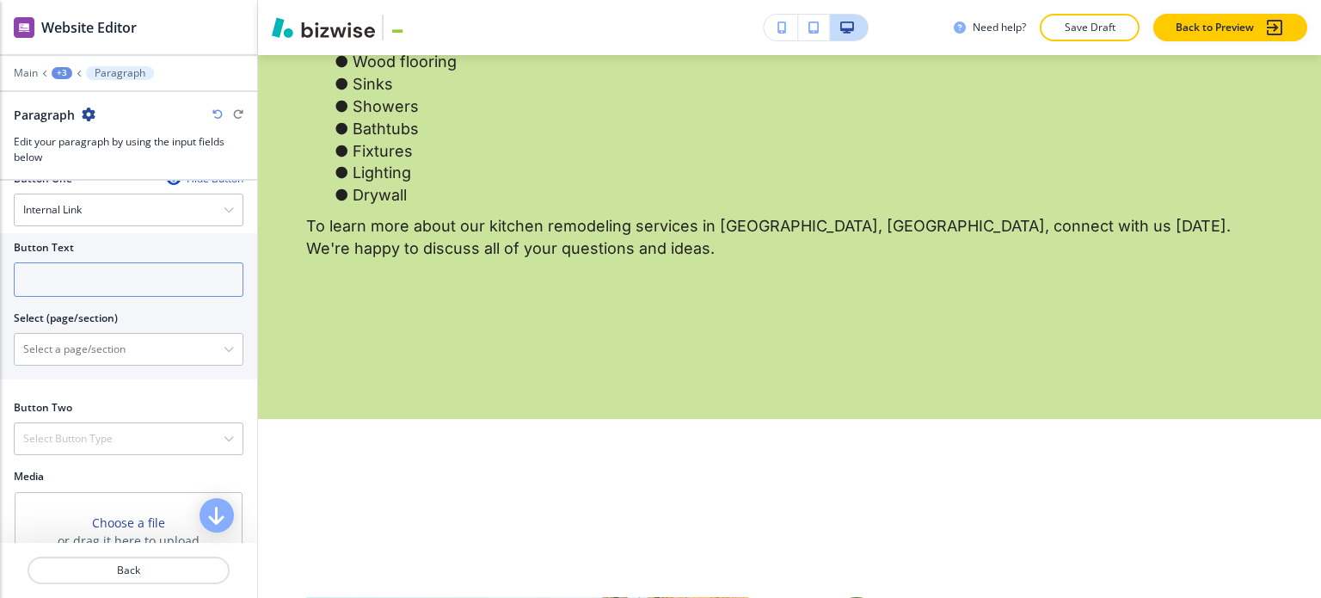
click at [134, 283] on input "text" at bounding box center [129, 279] width 230 height 34
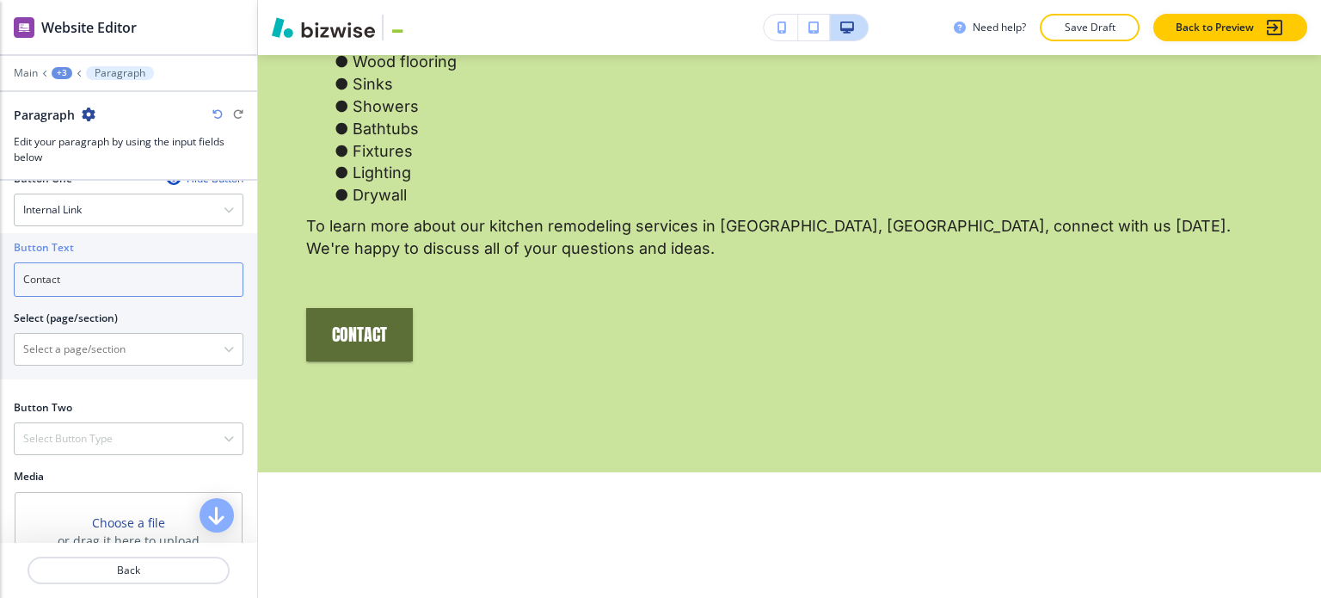
scroll to position [670, 0]
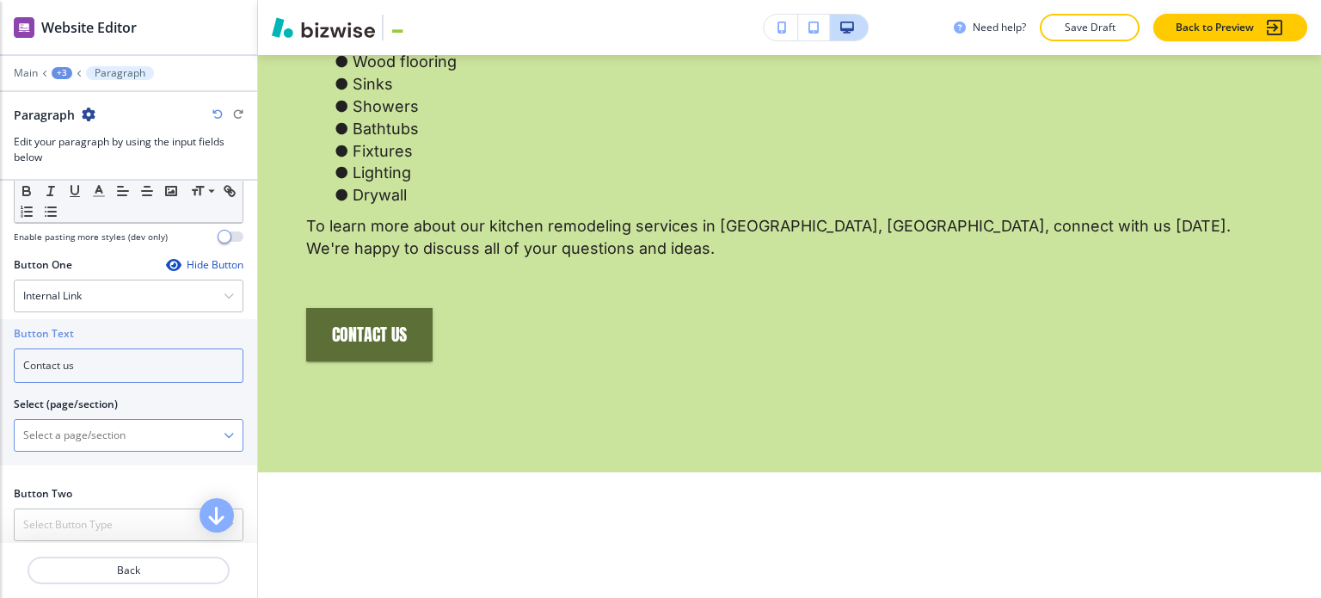
type input "Contact us"
click at [108, 428] on \(page\/section\) "Manual Input" at bounding box center [119, 435] width 209 height 29
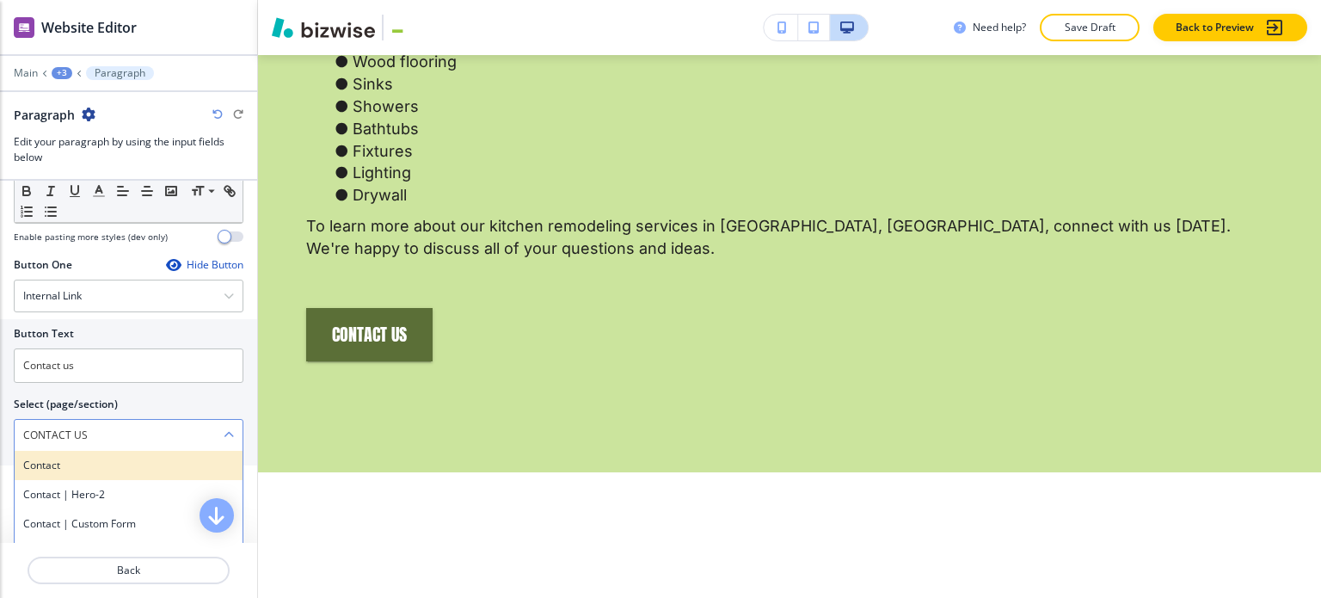
click at [89, 470] on div "Contact" at bounding box center [129, 465] width 228 height 29
type \(page\/section\) "Contact"
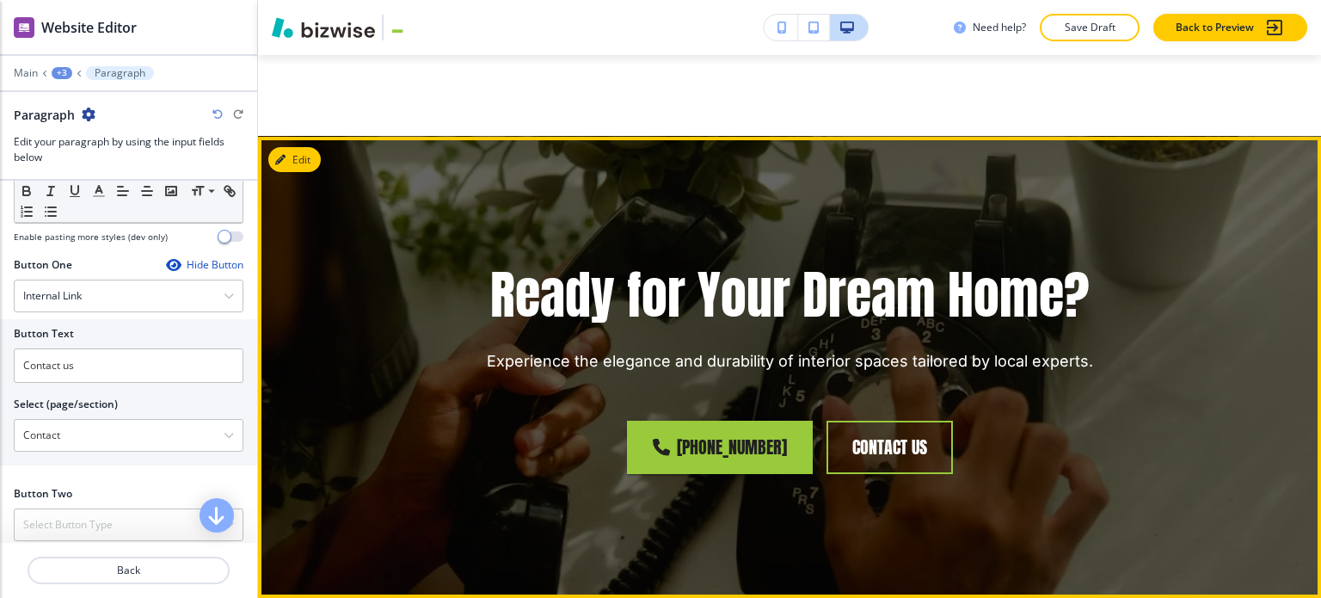
scroll to position [4723, 0]
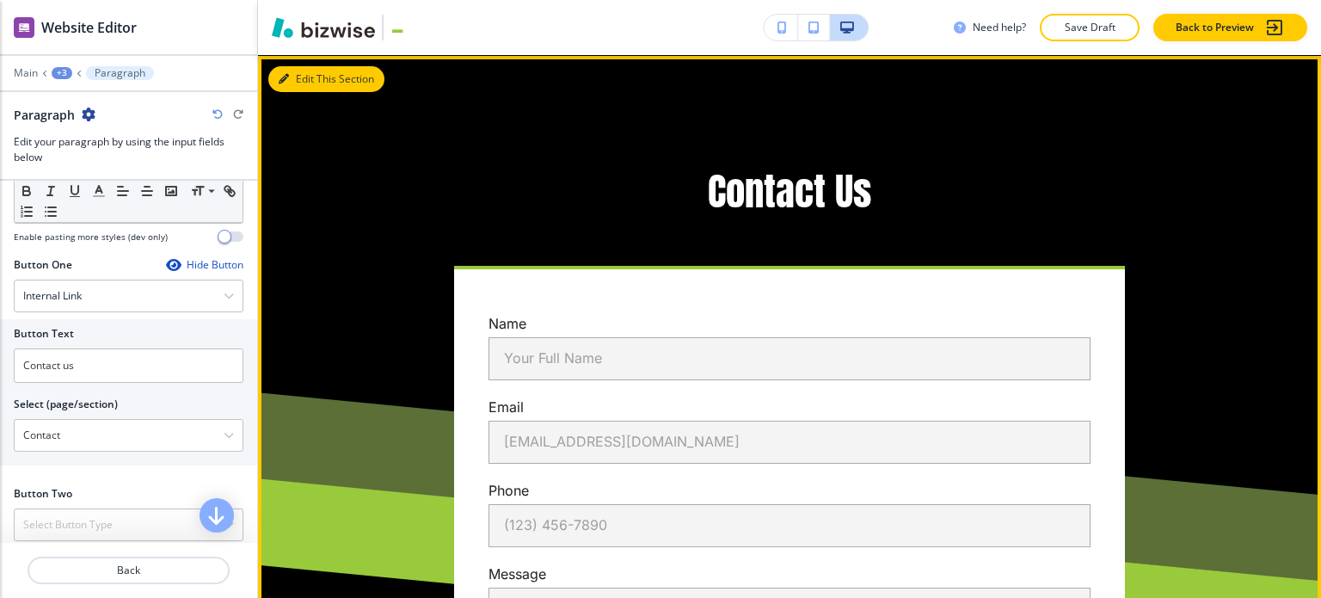
click at [304, 73] on button "Edit This Section" at bounding box center [326, 79] width 116 height 26
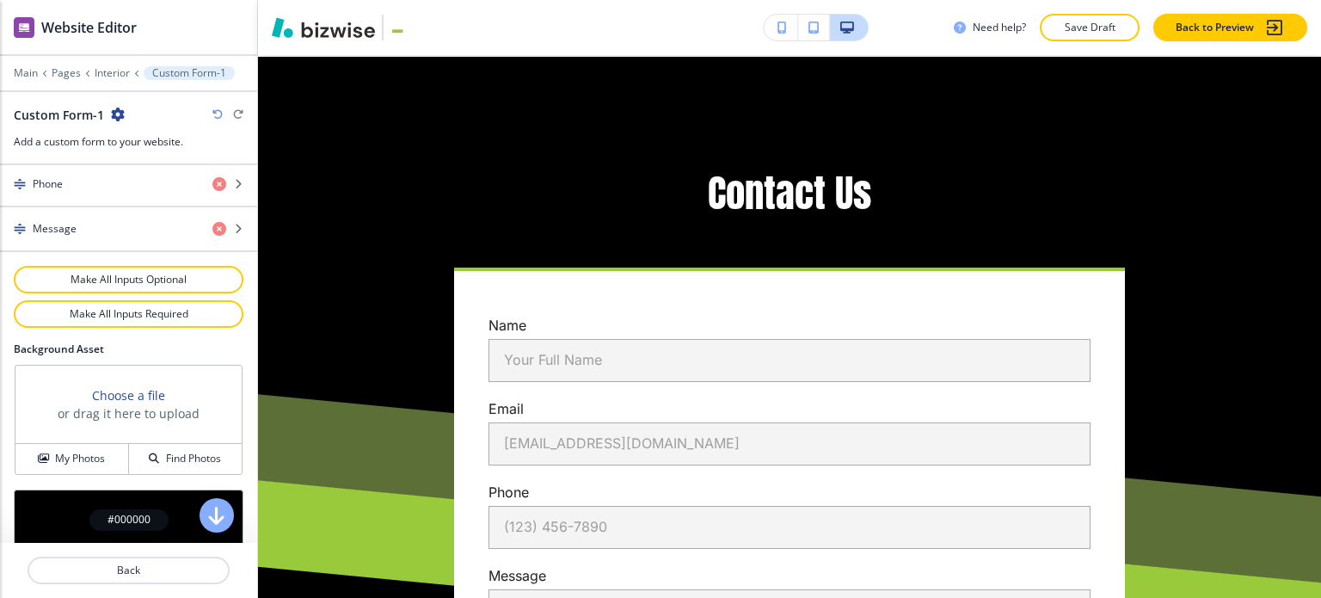
scroll to position [985, 0]
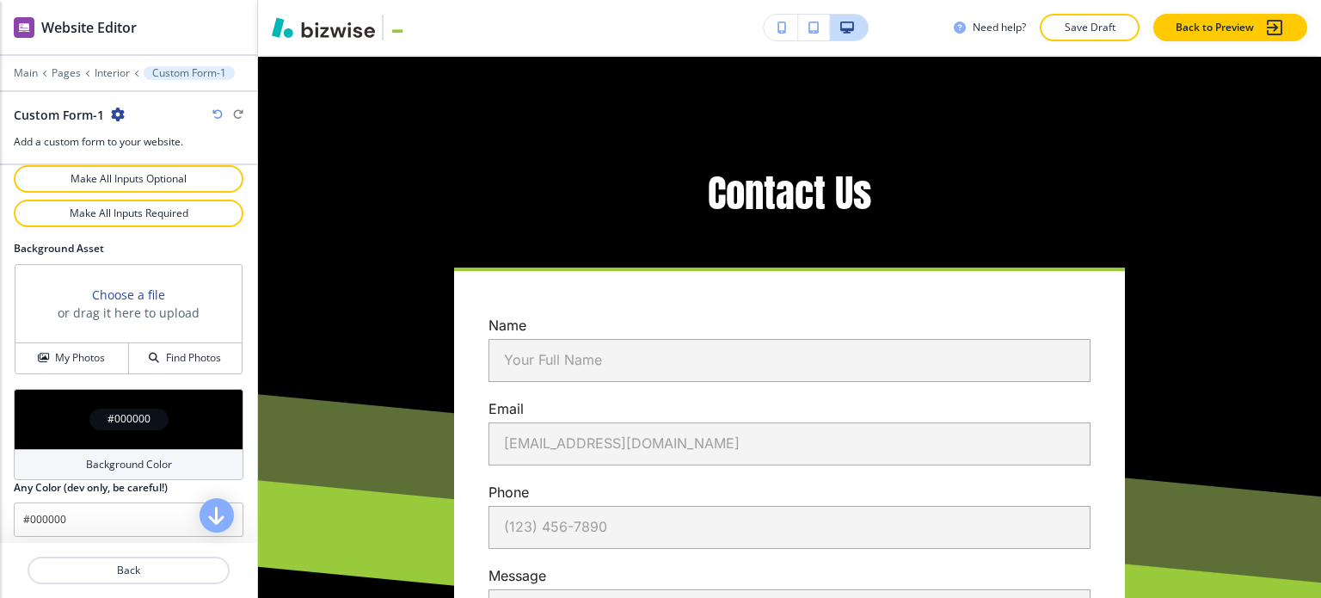
click at [130, 437] on div "#000000" at bounding box center [129, 419] width 230 height 60
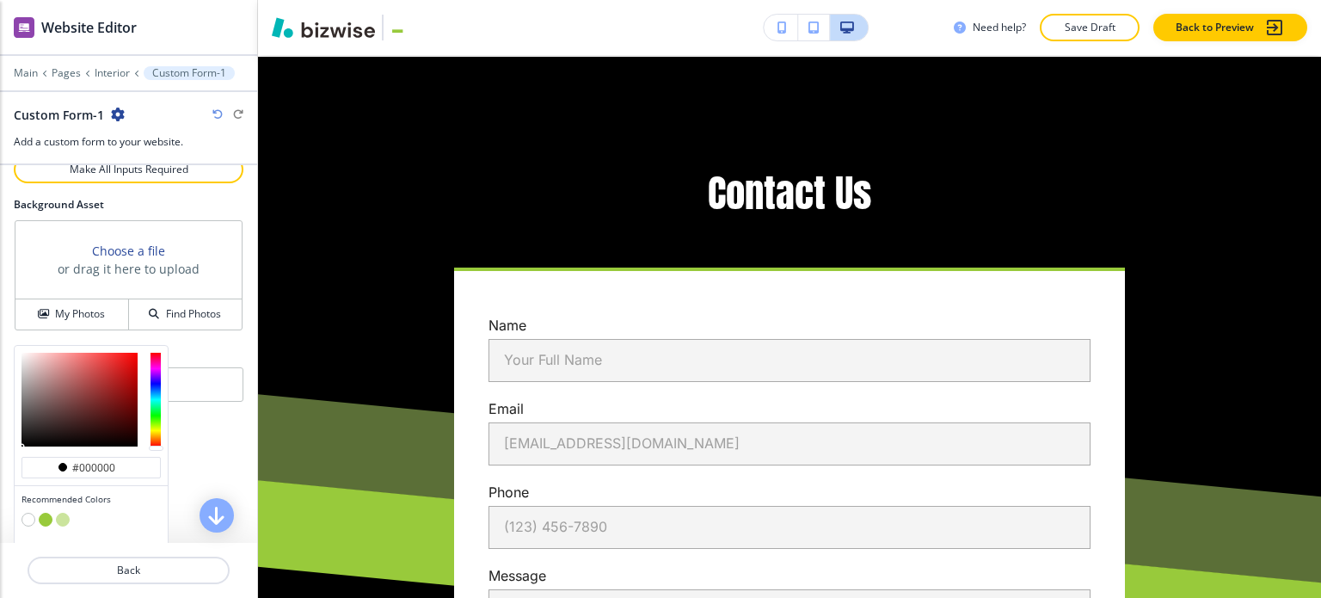
scroll to position [1067, 0]
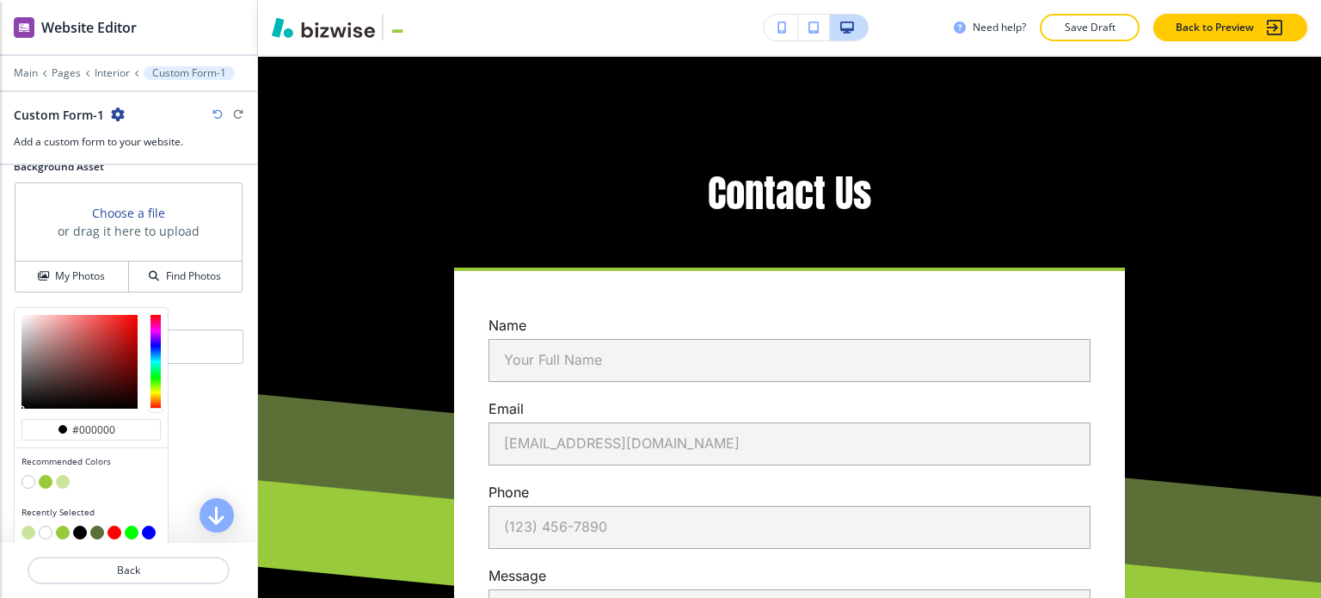
click at [63, 475] on button "button" at bounding box center [63, 482] width 14 height 14
type input "#cbe49d"
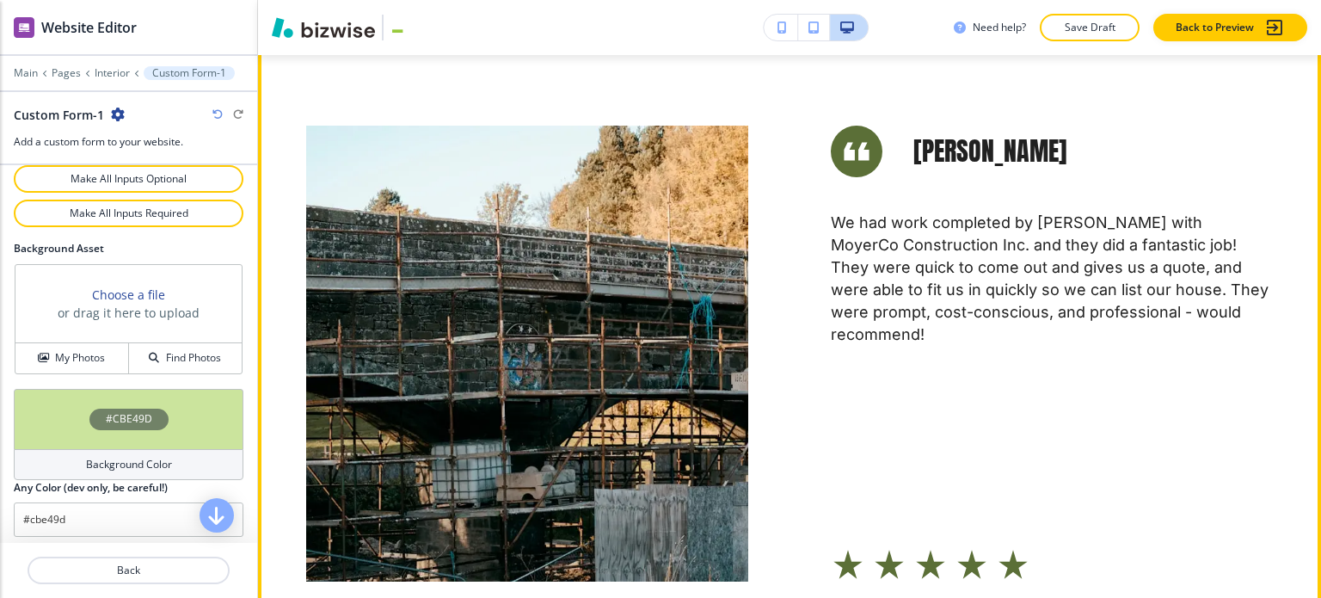
scroll to position [2309, 0]
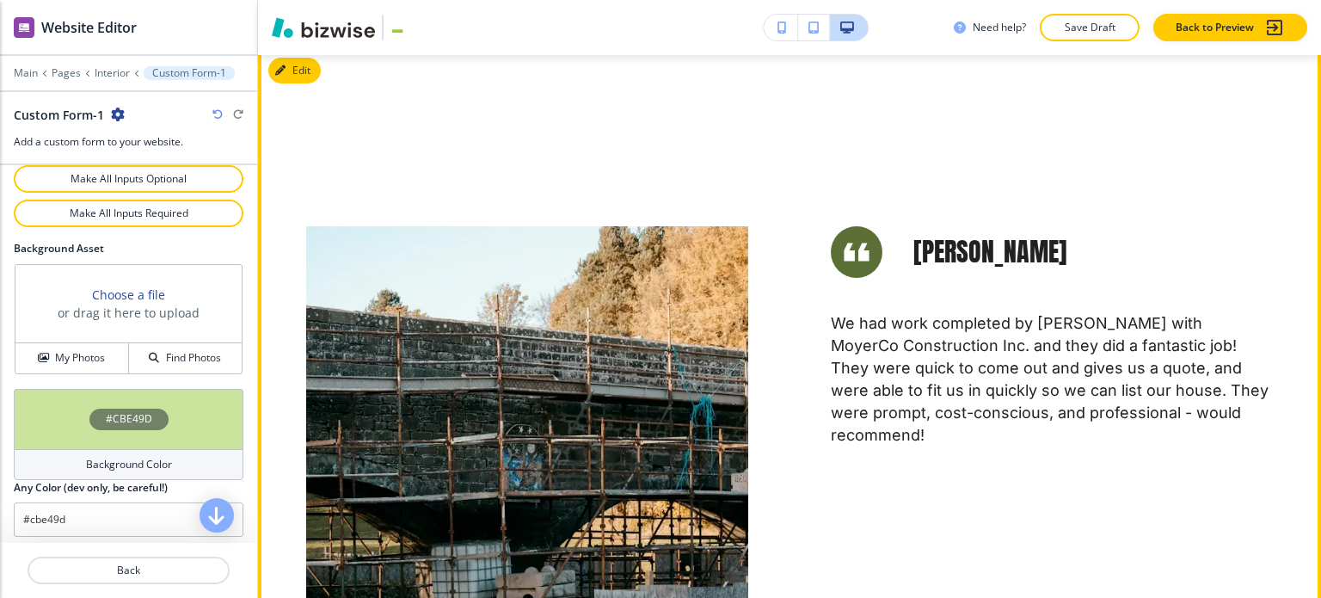
click at [289, 83] on button "Edit This Section" at bounding box center [326, 71] width 116 height 26
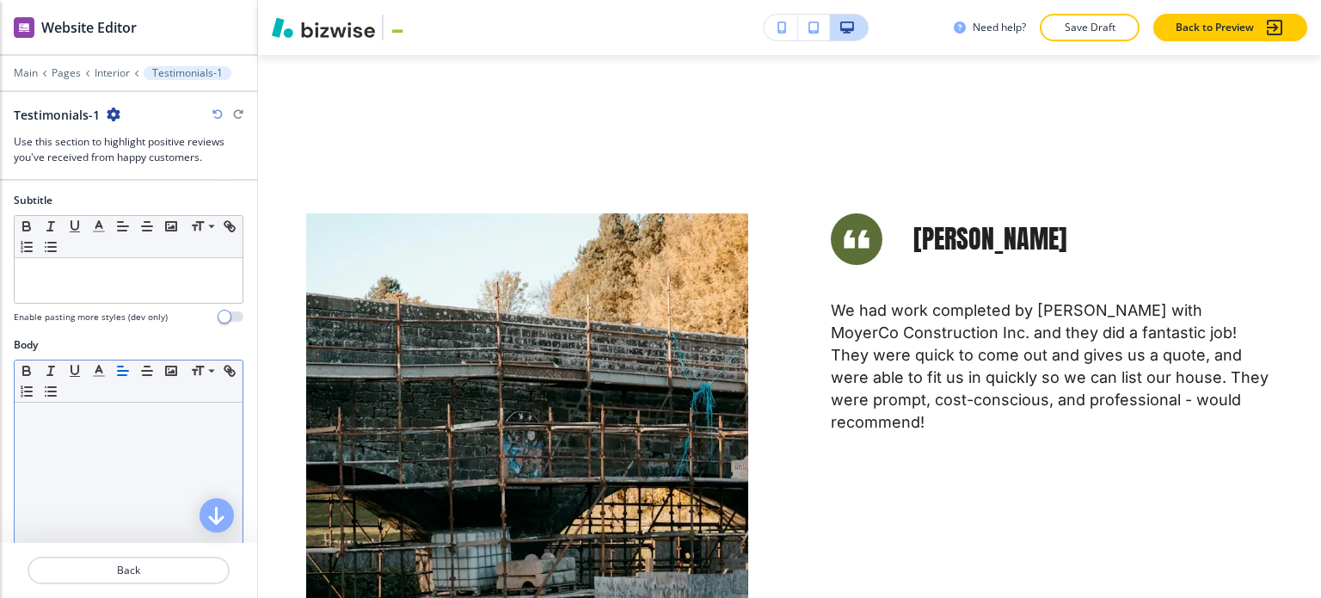
scroll to position [602, 0]
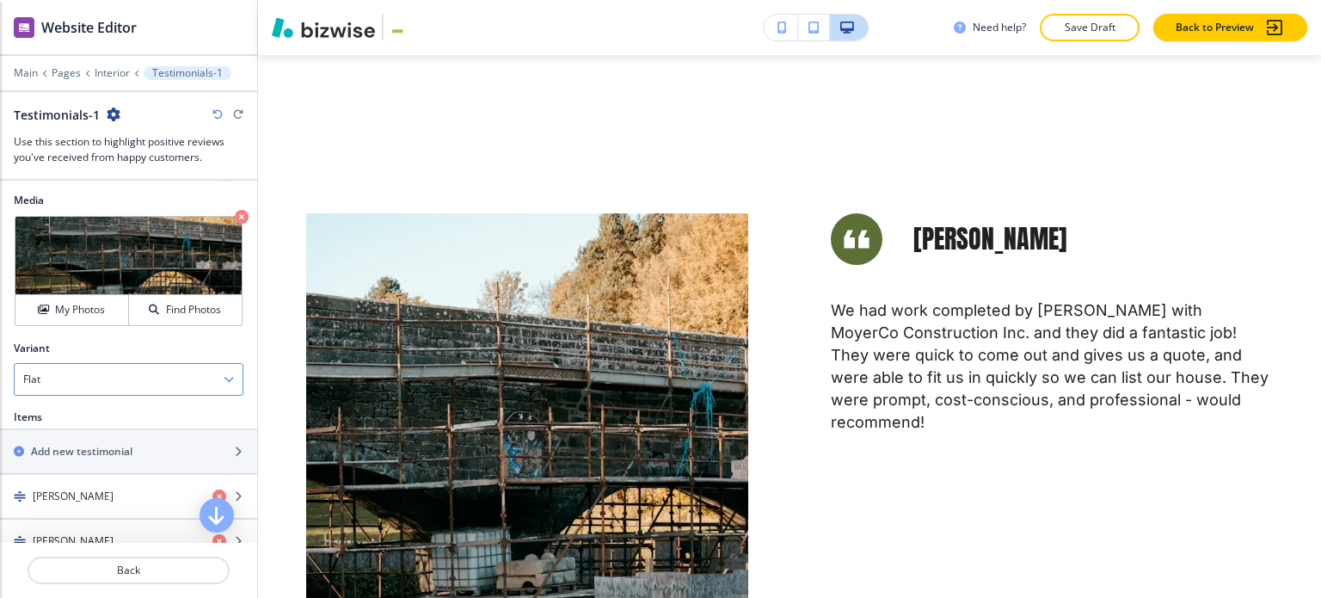
click at [113, 369] on div "Flat" at bounding box center [129, 379] width 228 height 31
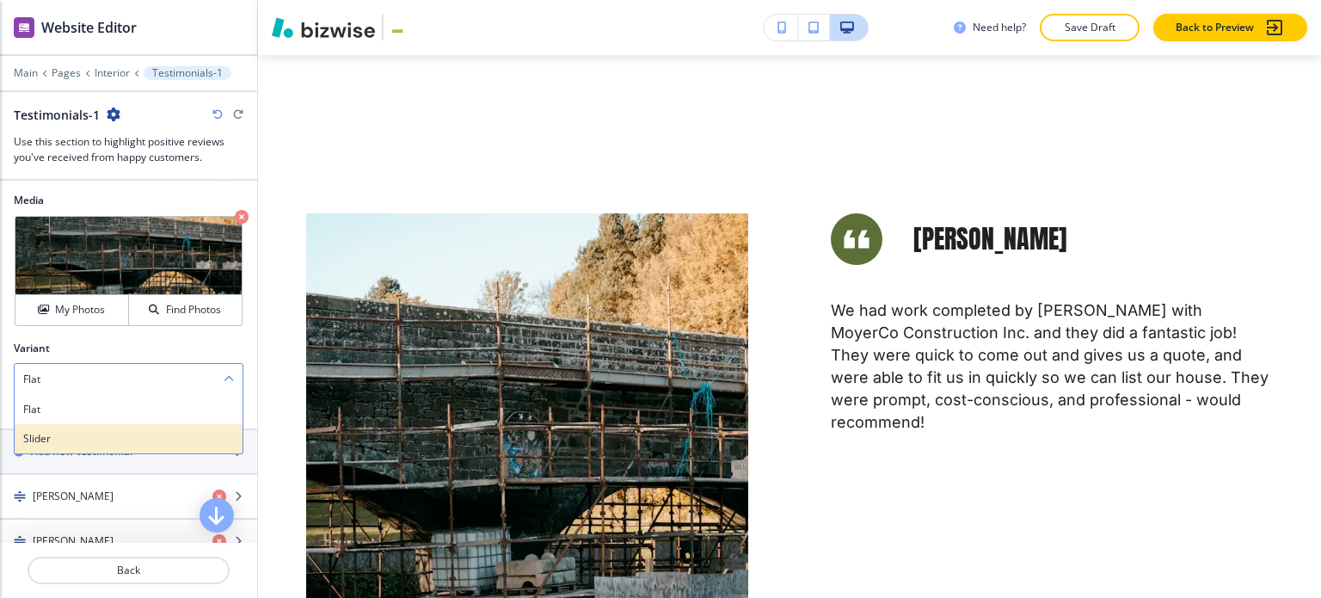
click at [93, 431] on h4 "Slider" at bounding box center [128, 438] width 211 height 15
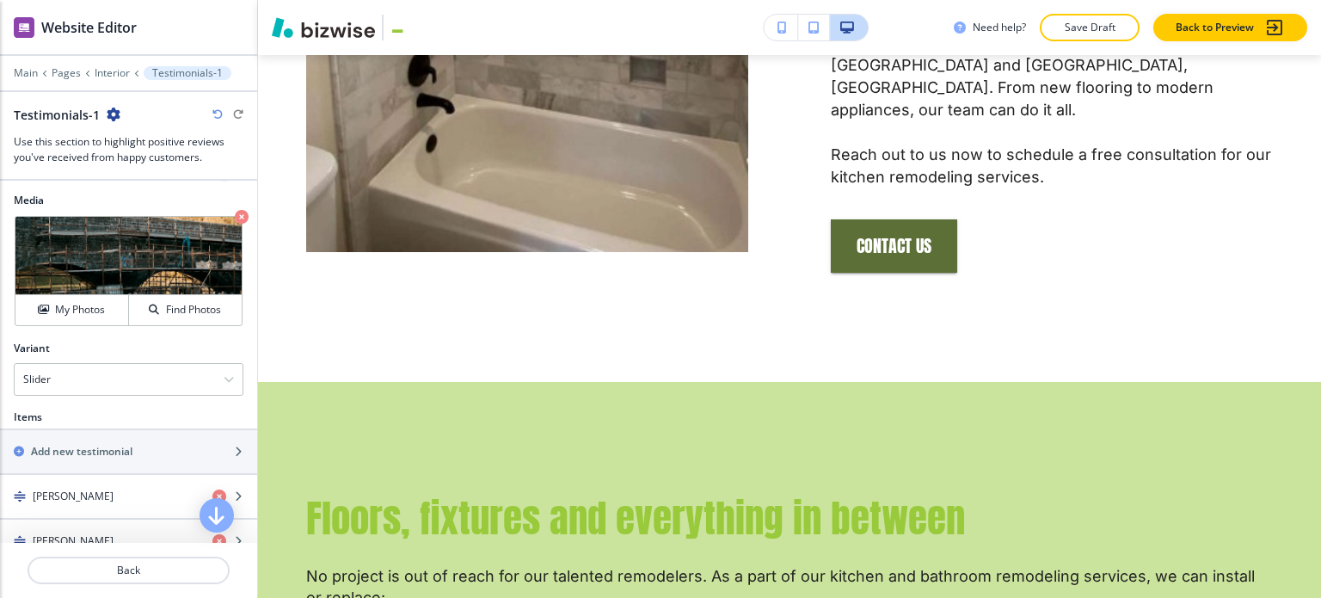
scroll to position [1203, 0]
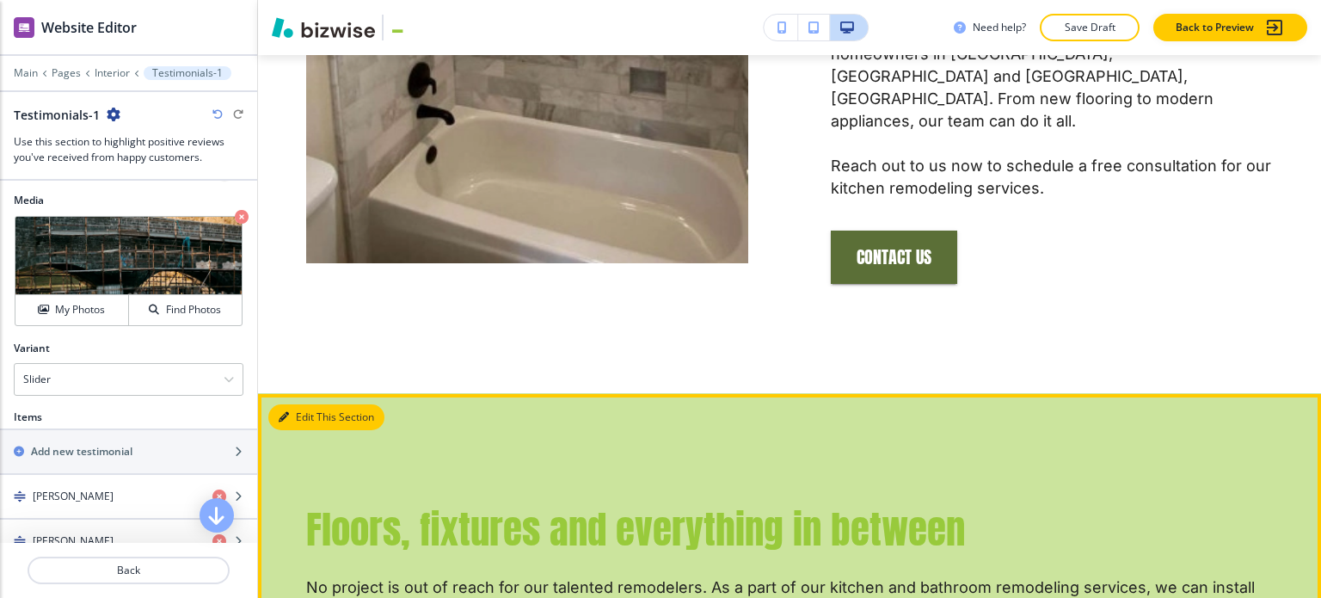
click at [298, 410] on button "Edit This Section" at bounding box center [326, 417] width 116 height 26
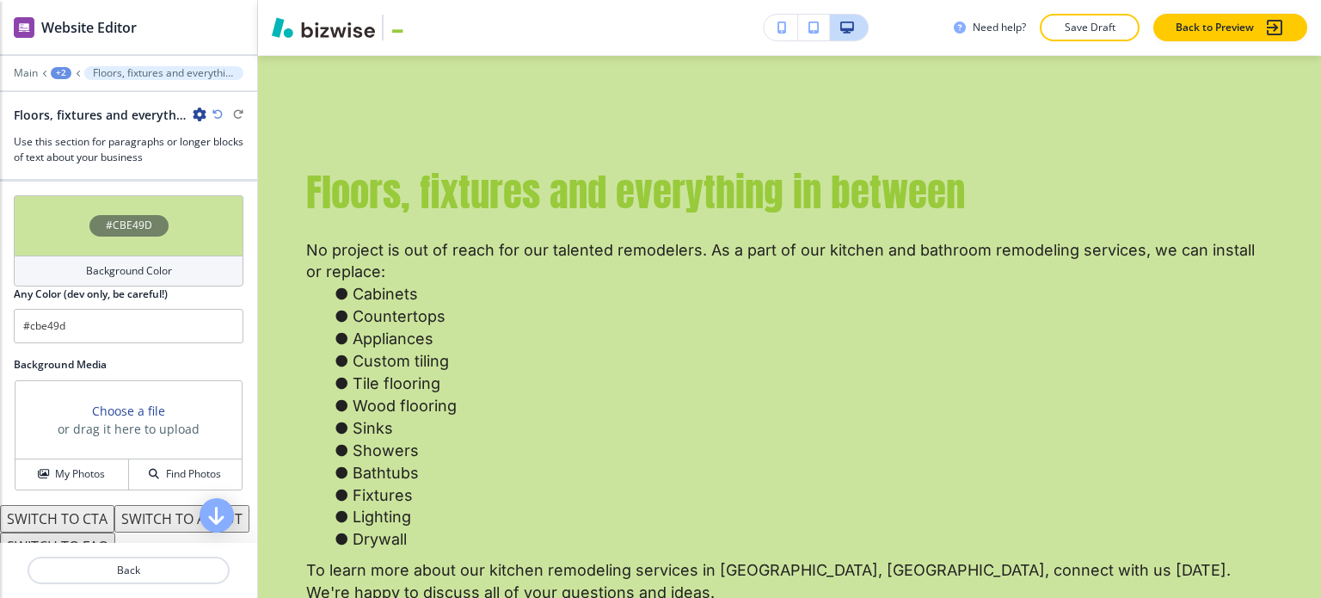
scroll to position [925, 0]
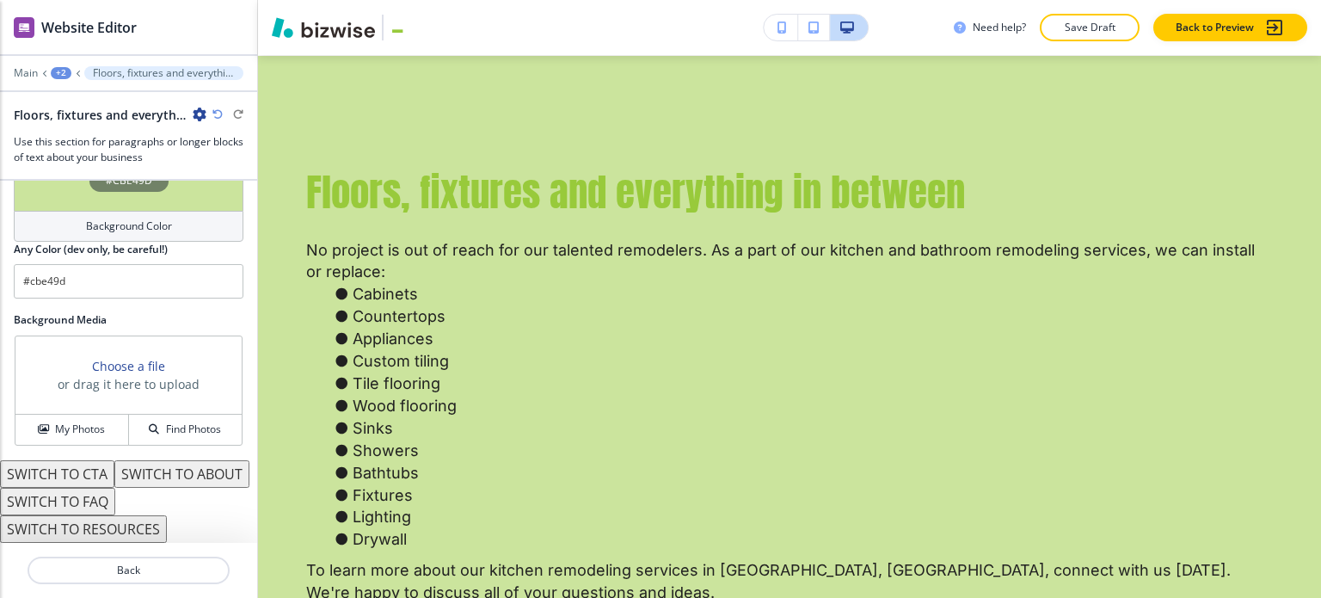
click at [117, 470] on button "SWITCH TO ABOUT" at bounding box center [181, 474] width 135 height 28
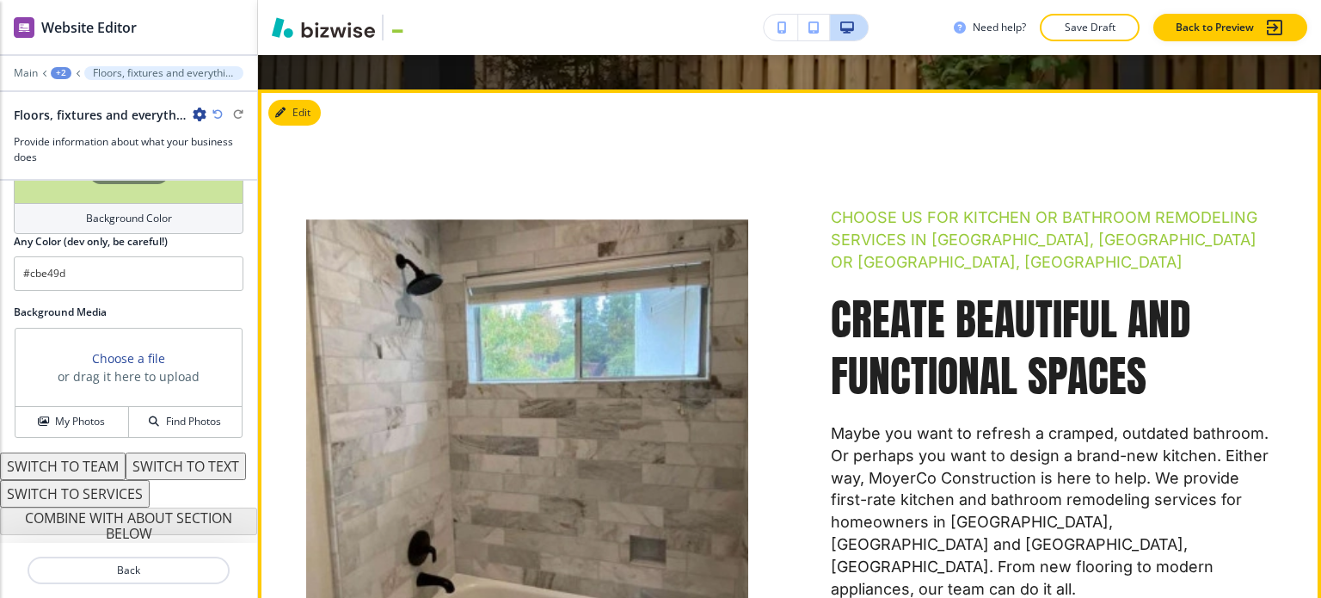
scroll to position [422, 0]
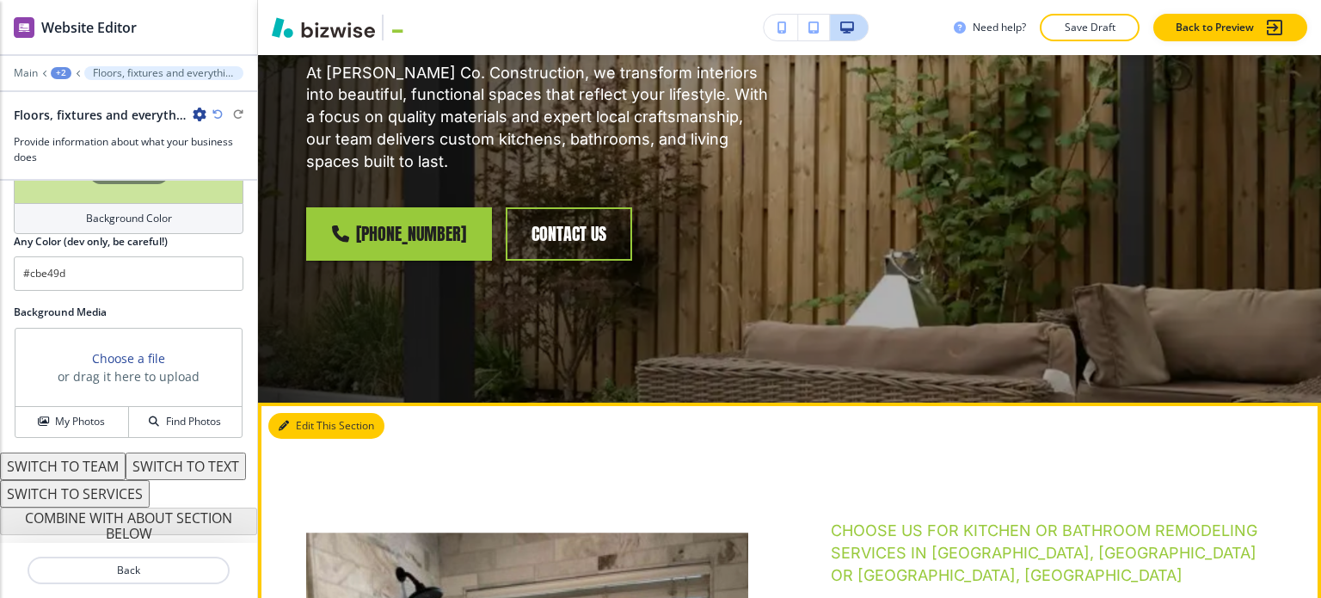
drag, startPoint x: 306, startPoint y: 446, endPoint x: 298, endPoint y: 445, distance: 8.8
click at [306, 439] on button "Edit This Section" at bounding box center [326, 426] width 116 height 26
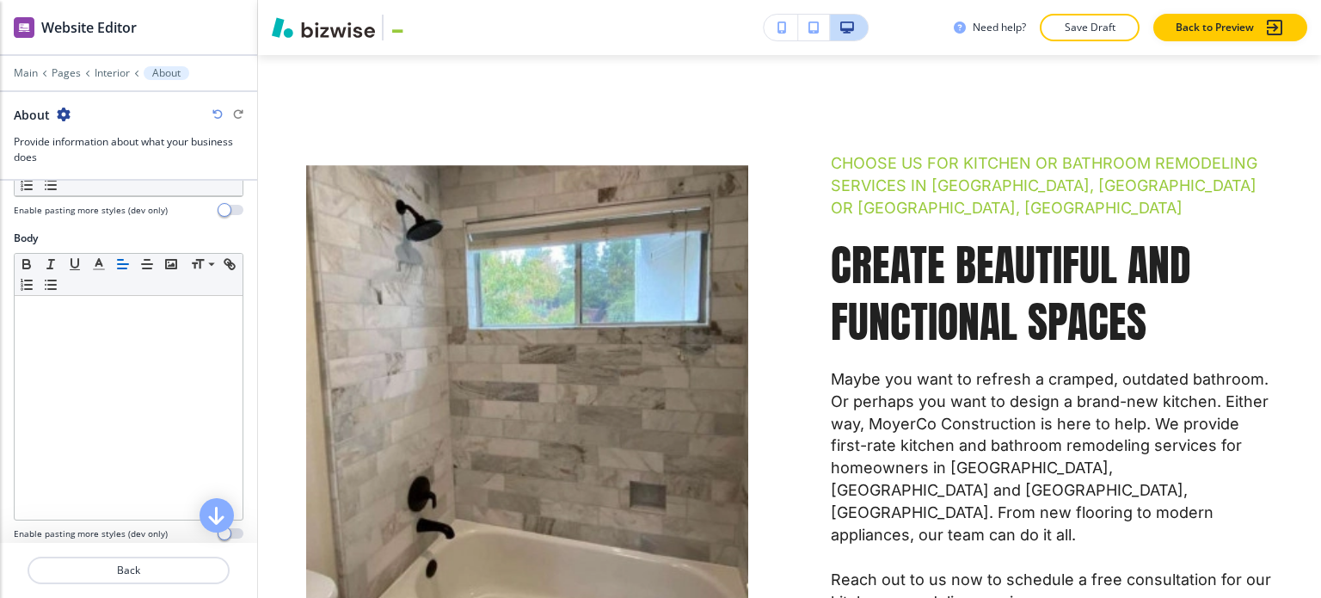
scroll to position [791, 0]
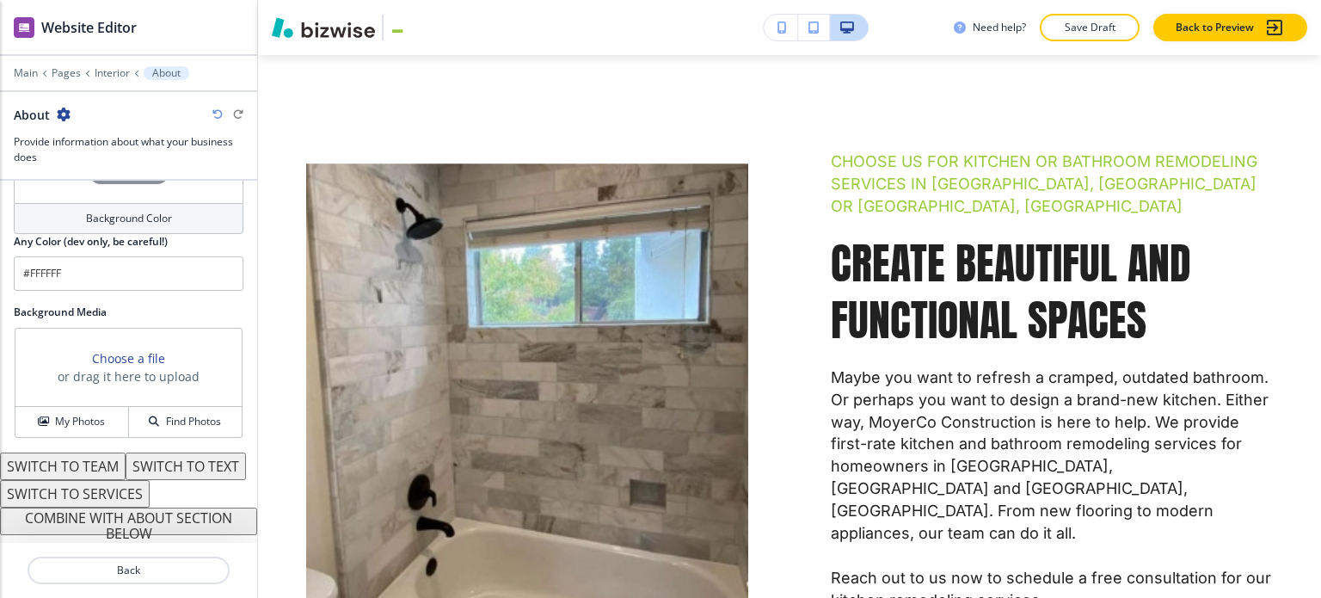
click at [155, 522] on button "COMBINE WITH ABOUT SECTION BELOW" at bounding box center [128, 521] width 257 height 28
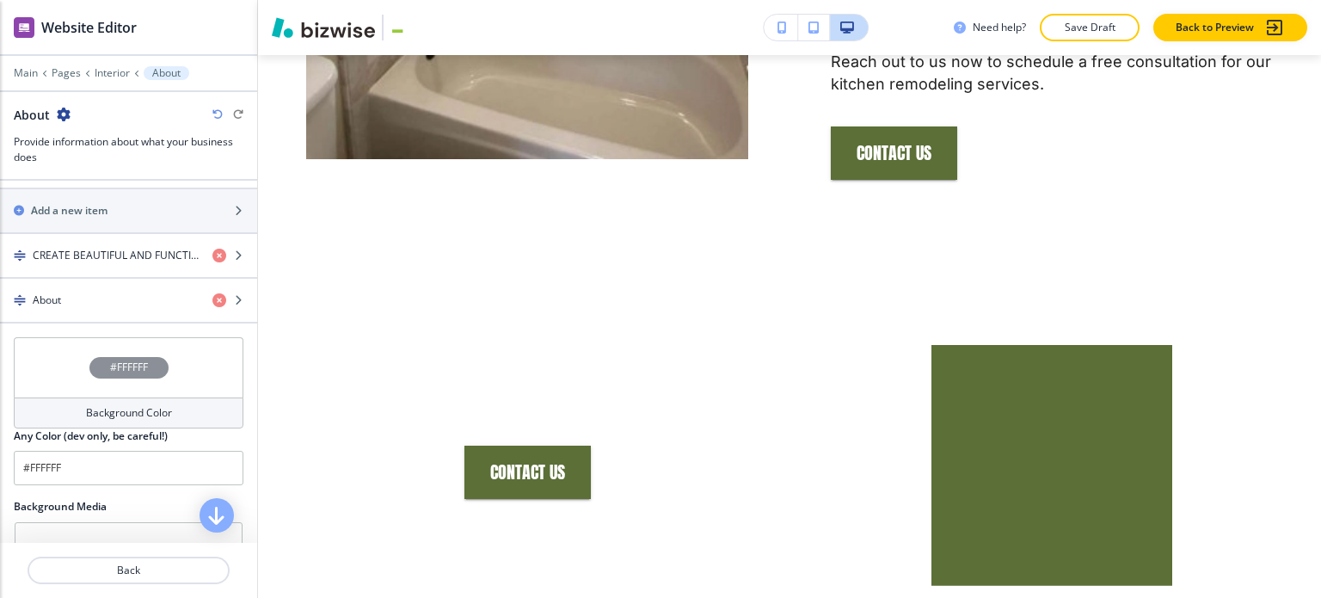
scroll to position [499, 0]
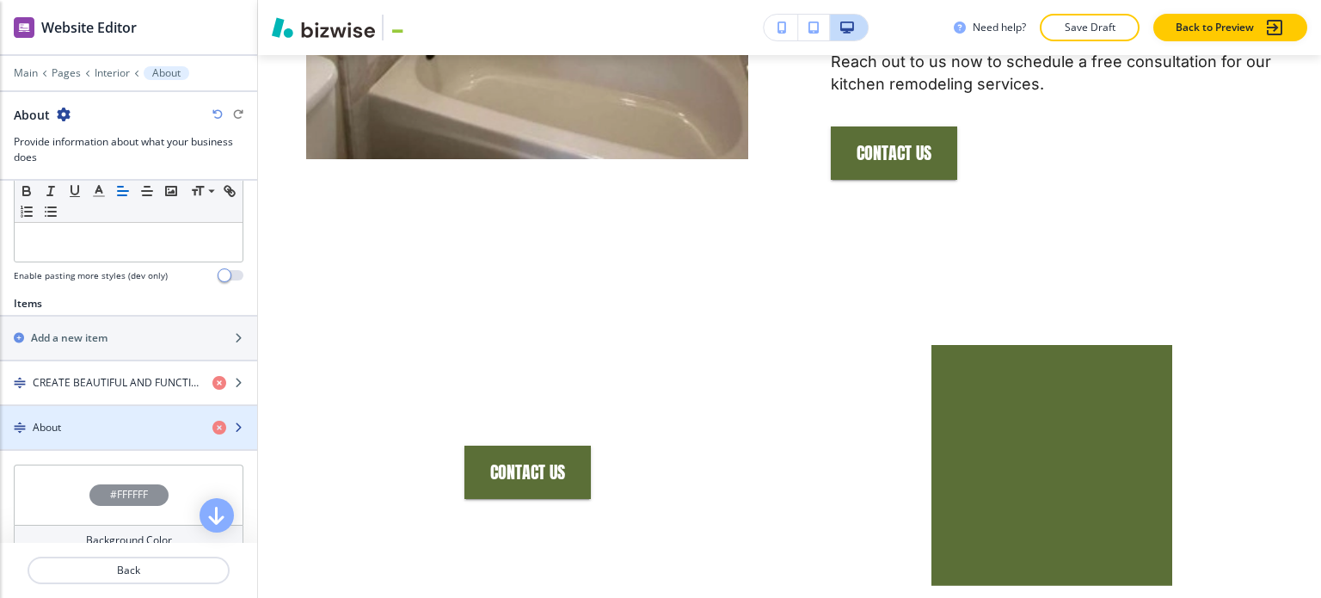
click at [101, 420] on div "About" at bounding box center [99, 427] width 199 height 15
click at [100, 435] on div "button" at bounding box center [128, 442] width 257 height 14
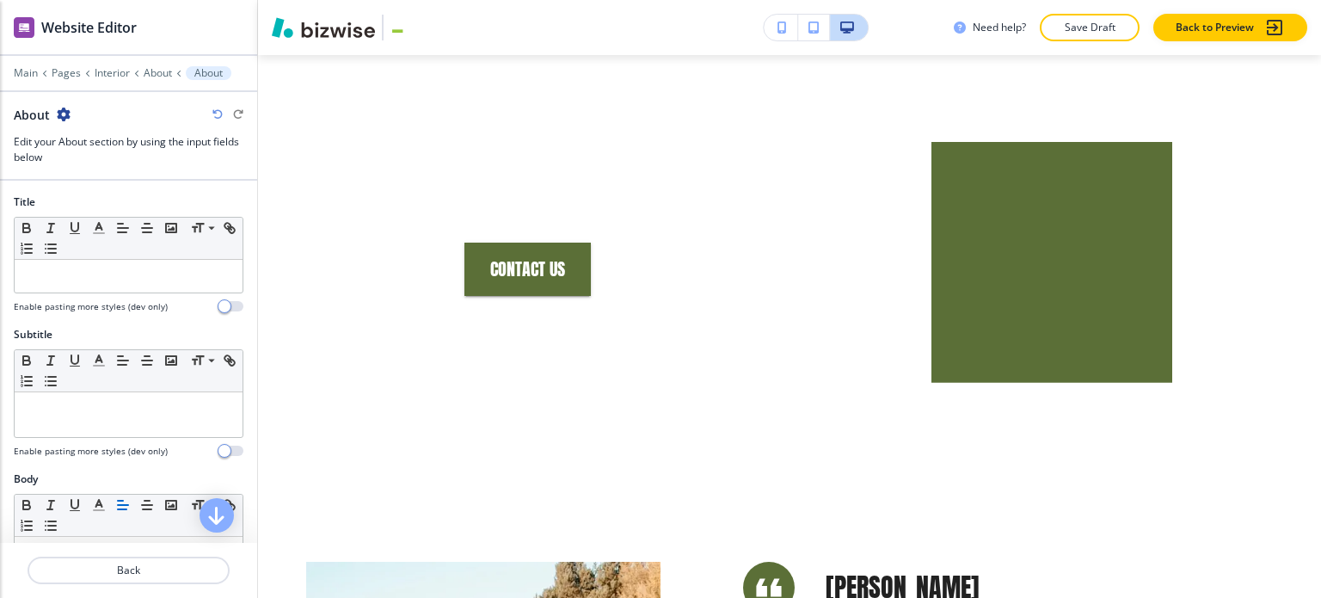
scroll to position [1513, 0]
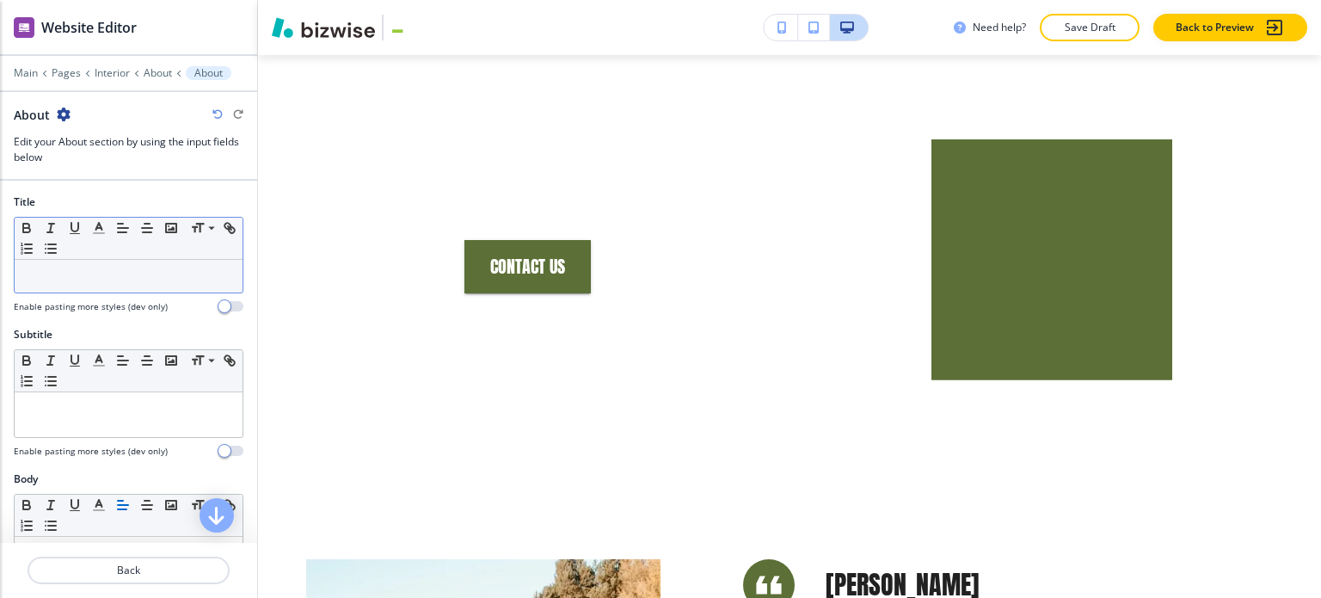
click at [110, 285] on div at bounding box center [129, 276] width 228 height 33
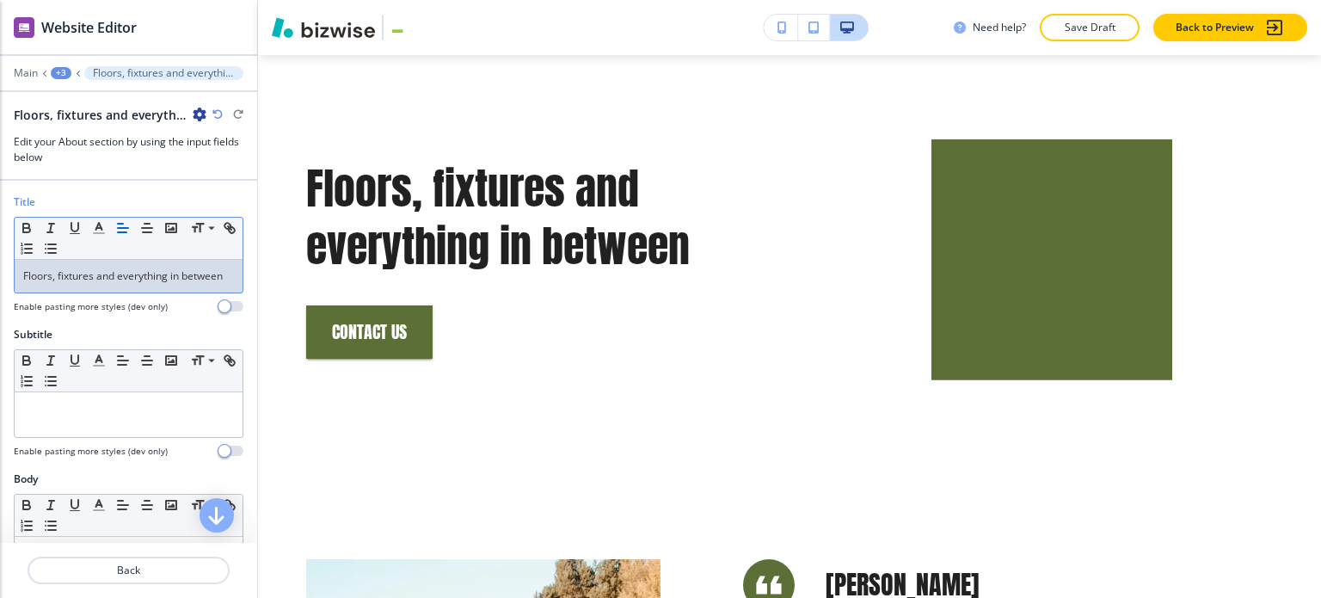
click at [135, 274] on p "Floors, fixtures and everything in between" at bounding box center [128, 275] width 211 height 15
click at [137, 274] on p "Floors, fixtures and everything in between" at bounding box center [128, 275] width 211 height 15
click at [96, 228] on line "button" at bounding box center [98, 228] width 4 height 0
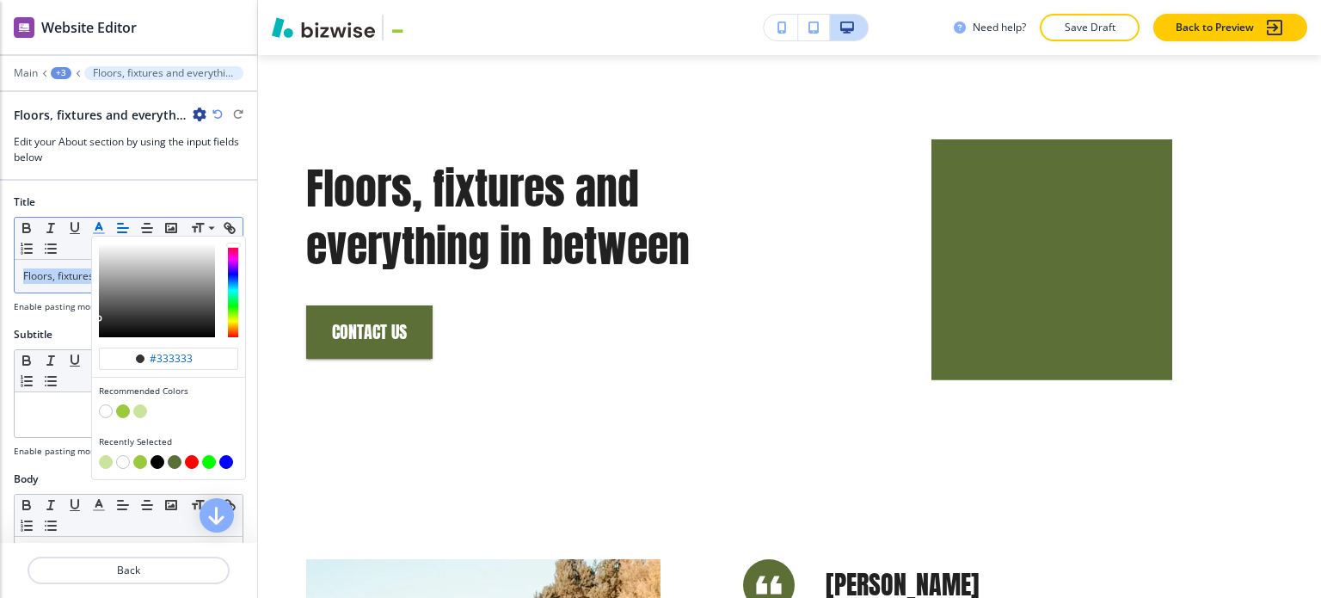
click at [125, 407] on button "button" at bounding box center [123, 411] width 14 height 14
type input "#98ca3b"
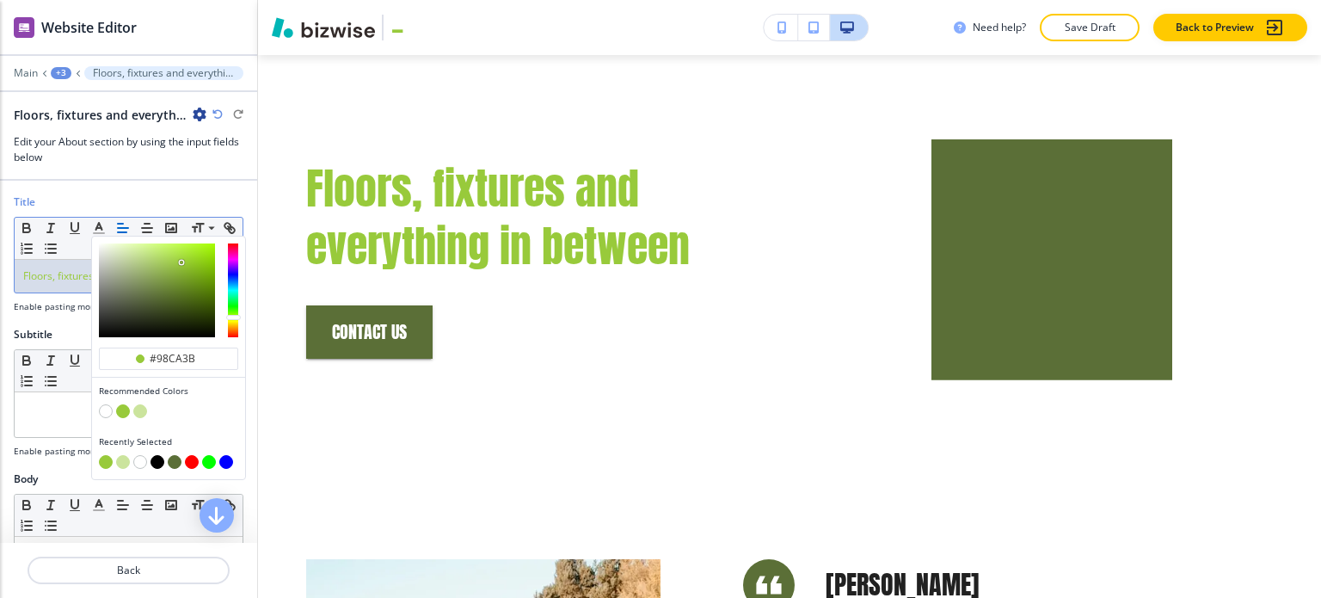
click at [77, 284] on p "Floors, fixtures and everything in between" at bounding box center [128, 275] width 211 height 15
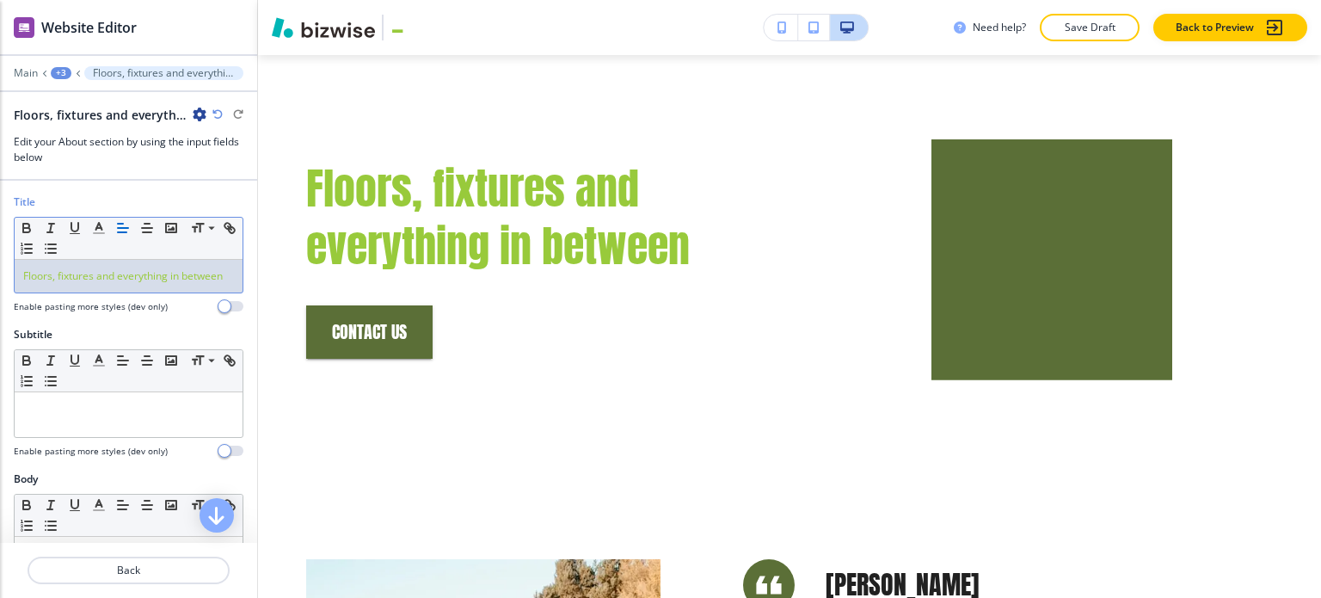
click at [77, 284] on p "Floors, fixtures and everything in between" at bounding box center [128, 275] width 211 height 15
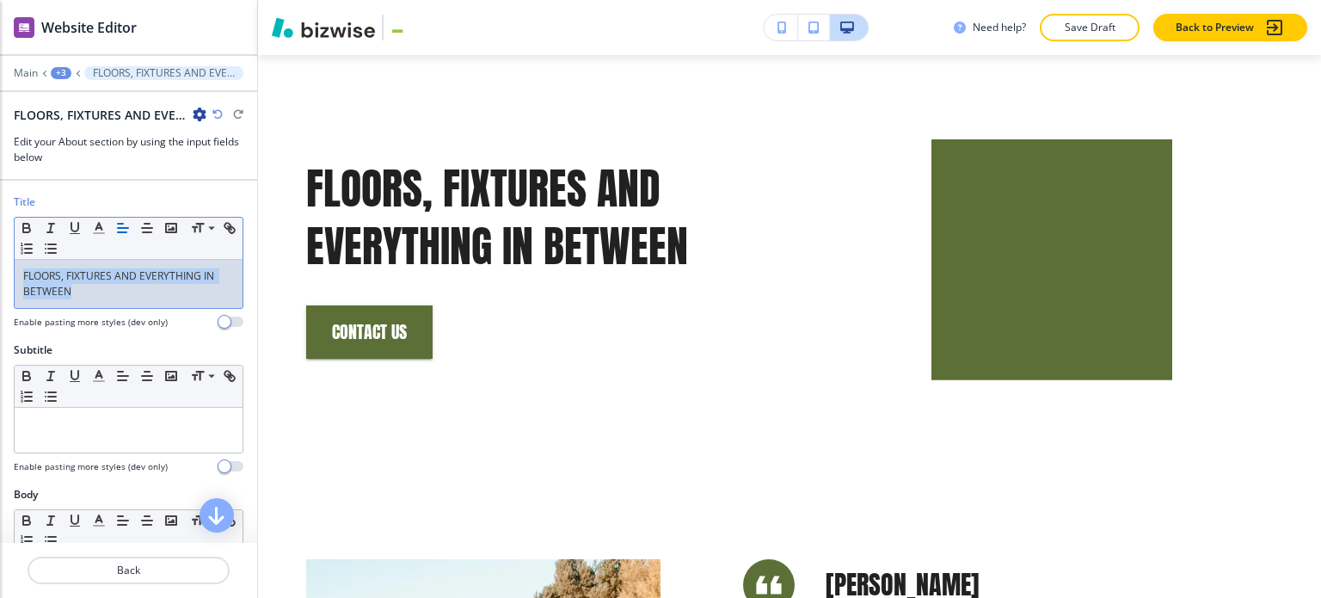
drag, startPoint x: 79, startPoint y: 286, endPoint x: 17, endPoint y: 268, distance: 64.5
click at [17, 268] on div "FLOORS, FIXTURES AND EVERYTHING IN BETWEEN" at bounding box center [129, 284] width 228 height 48
click at [98, 229] on icon "button" at bounding box center [98, 227] width 15 height 15
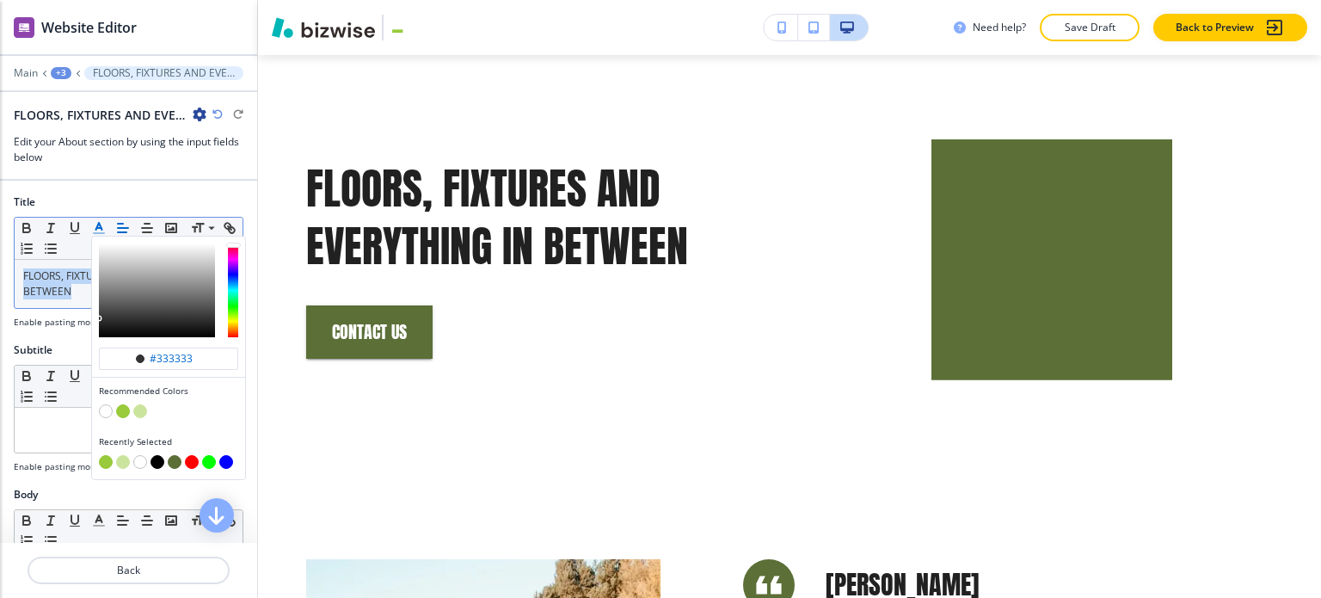
click at [141, 404] on button "button" at bounding box center [140, 411] width 14 height 14
type input "#cbe49d"
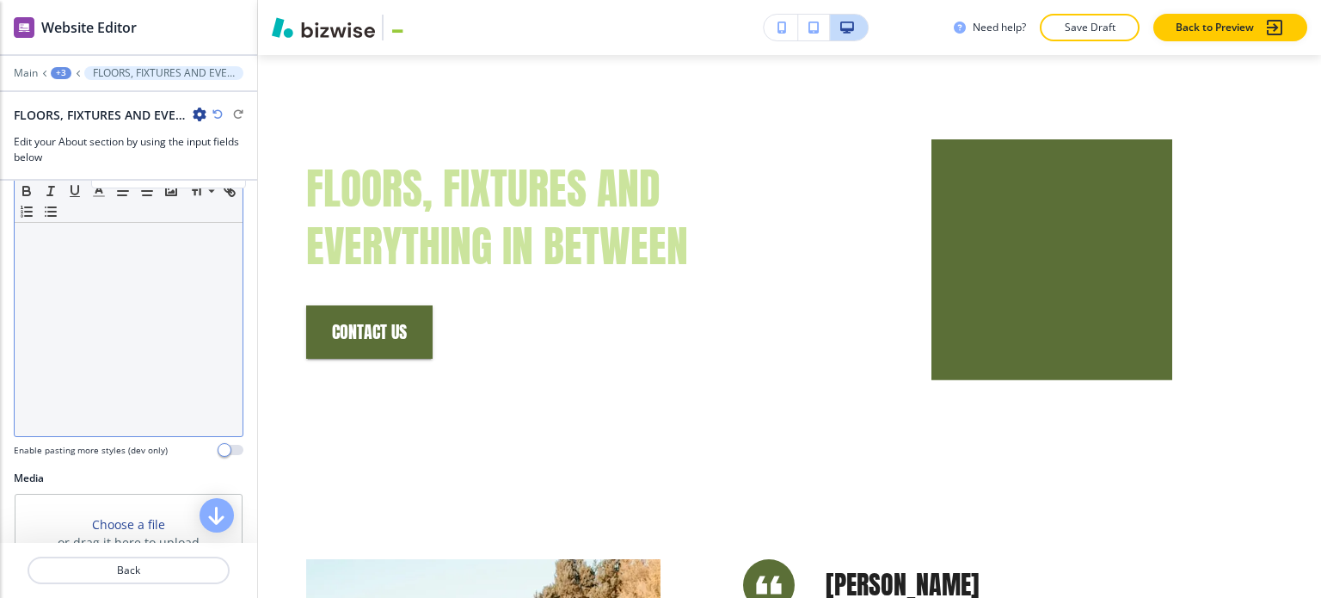
scroll to position [344, 0]
click at [74, 283] on div at bounding box center [129, 320] width 228 height 224
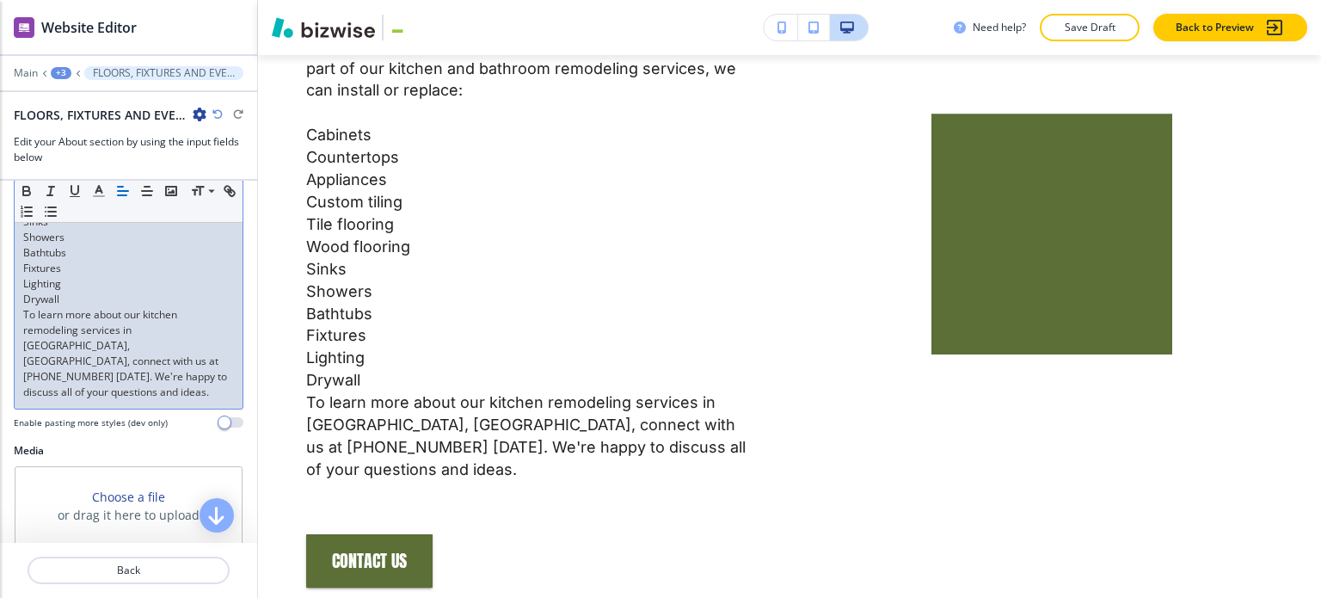
scroll to position [430, 0]
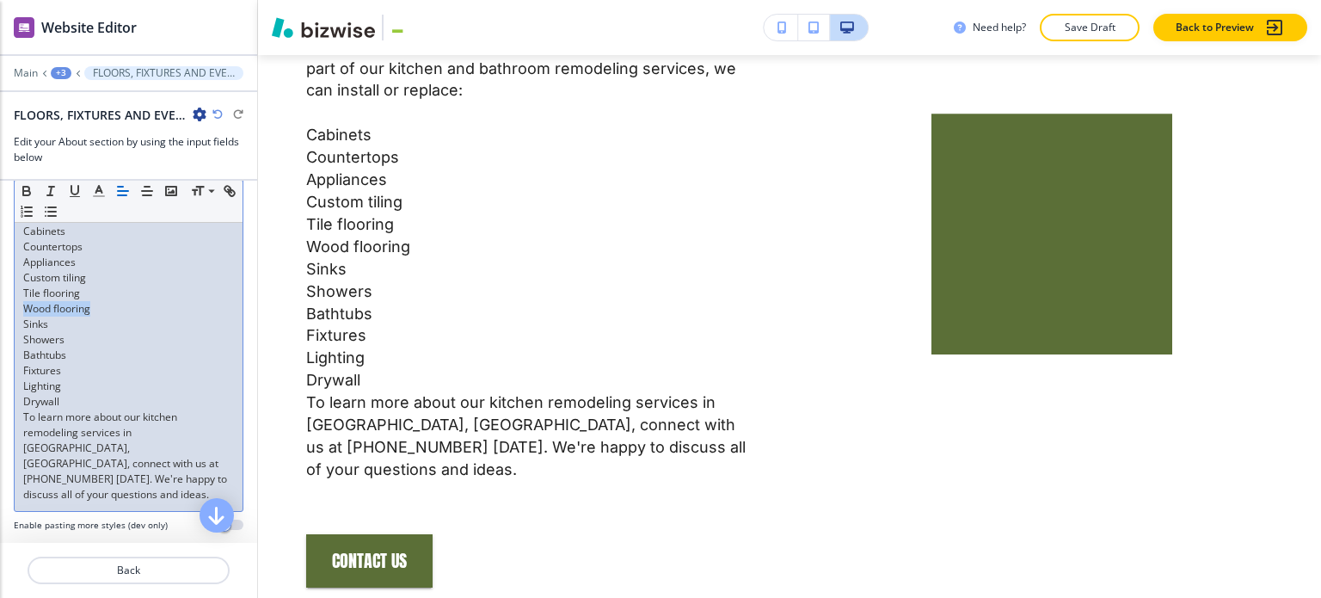
drag, startPoint x: 24, startPoint y: 324, endPoint x: 115, endPoint y: 323, distance: 91.2
click at [115, 317] on p "Wood flooring" at bounding box center [128, 308] width 211 height 15
copy p "Wood flooring"
click at [85, 239] on p "Cabinets" at bounding box center [128, 231] width 211 height 15
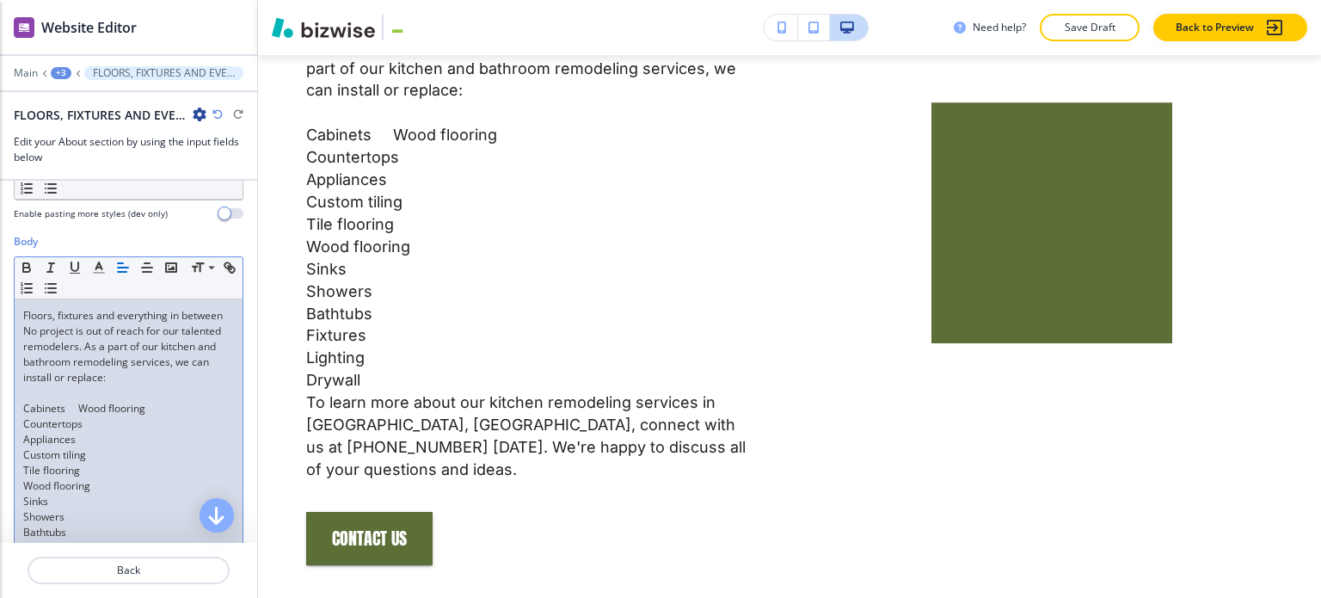
scroll to position [291, 0]
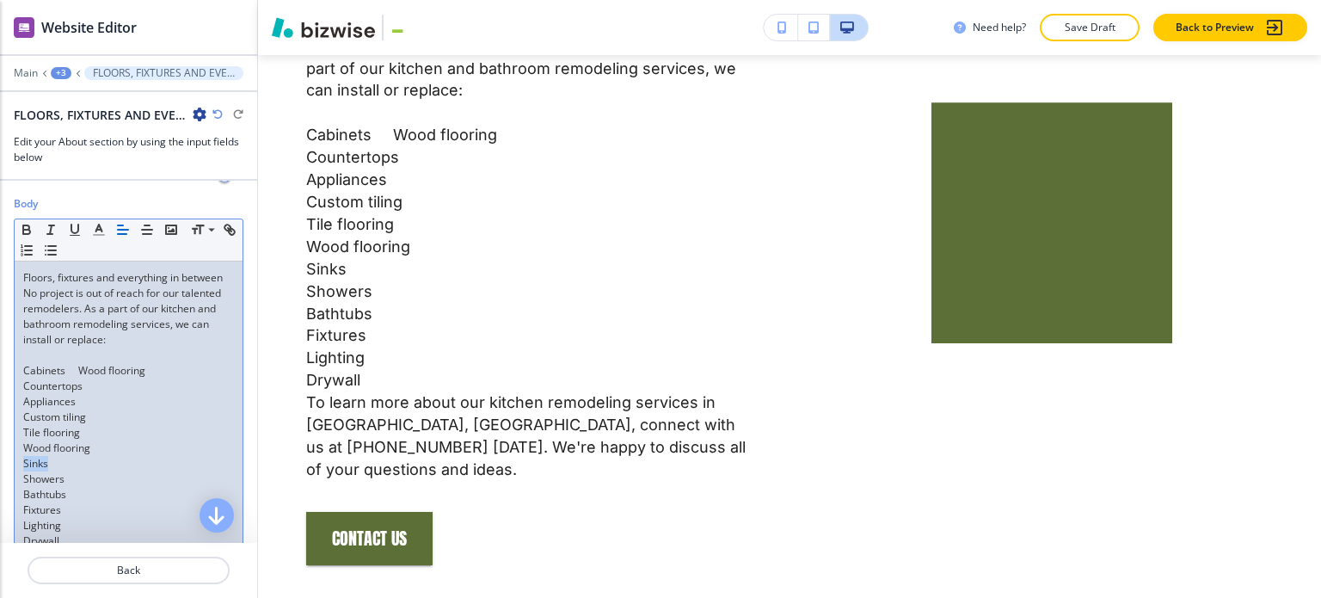
drag, startPoint x: 24, startPoint y: 475, endPoint x: 52, endPoint y: 475, distance: 28.4
click at [52, 471] on p "Sinks" at bounding box center [128, 463] width 211 height 15
copy p "Sinks"
click at [103, 394] on p "Countertops" at bounding box center [128, 385] width 211 height 15
click at [79, 378] on p "Cabinets Wood flooring" at bounding box center [128, 370] width 211 height 15
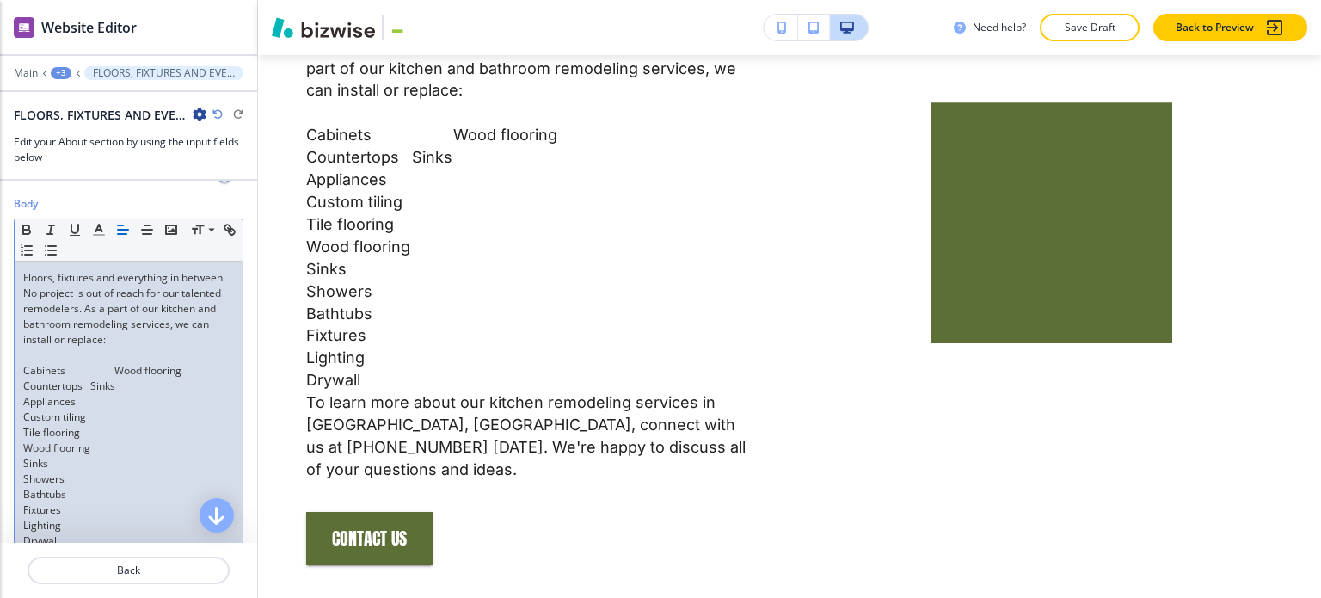
click at [93, 394] on p "Countertops Sinks" at bounding box center [128, 385] width 211 height 15
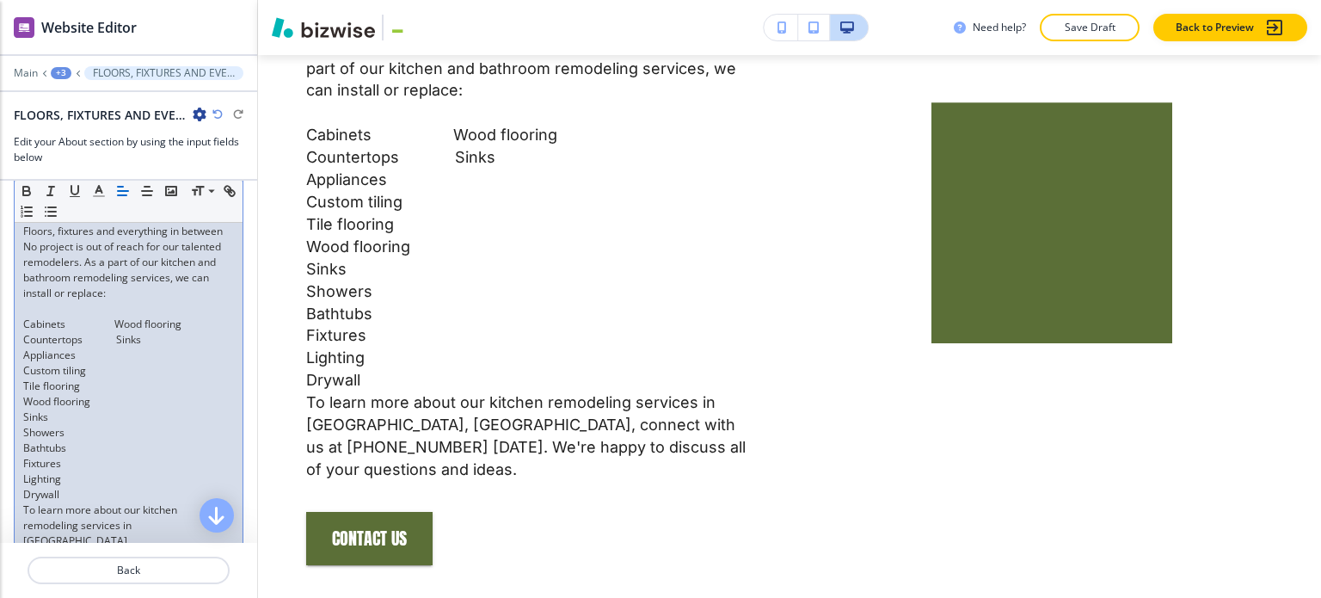
scroll to position [377, 0]
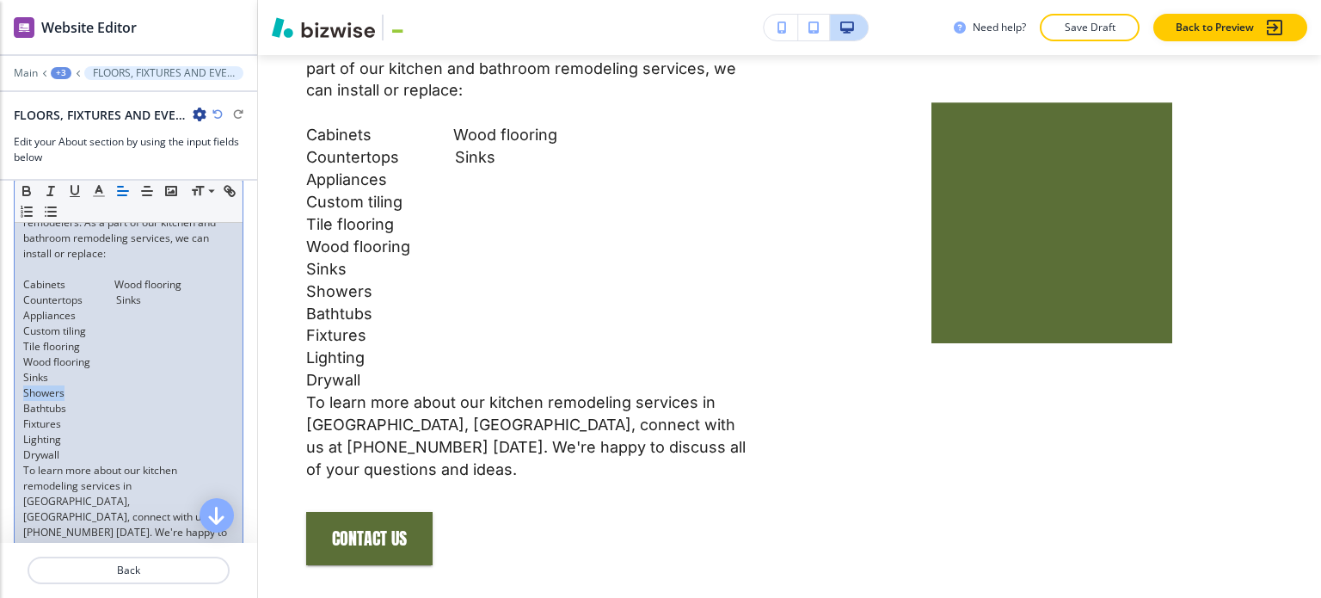
drag, startPoint x: 77, startPoint y: 401, endPoint x: 11, endPoint y: 405, distance: 66.4
click at [11, 405] on div "Body Small Normal Large Huge Floors, fixtures and everything in between No proj…" at bounding box center [128, 354] width 257 height 489
copy p "Showers"
click at [102, 323] on p "Appliances" at bounding box center [128, 315] width 211 height 15
drag, startPoint x: 116, startPoint y: 296, endPoint x: 206, endPoint y: 295, distance: 90.3
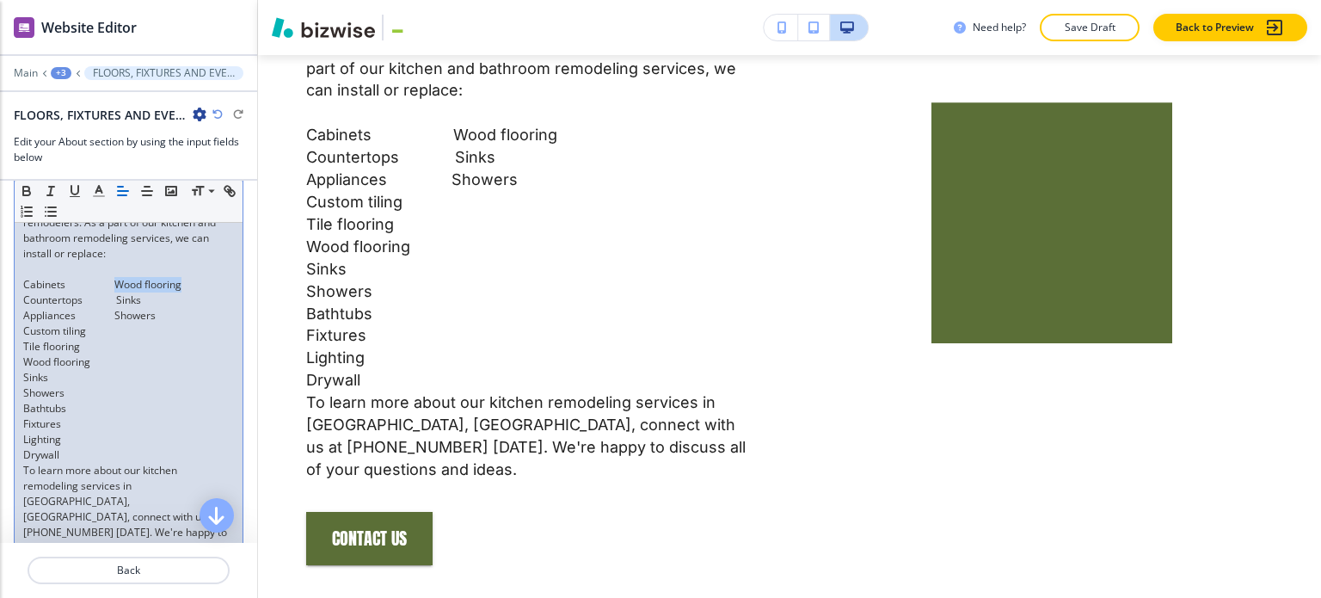
click at [206, 292] on p "Cabinets Wood flooring" at bounding box center [128, 284] width 211 height 15
click at [165, 308] on p "Countertops Sinks" at bounding box center [128, 299] width 211 height 15
drag, startPoint x: 166, startPoint y: 326, endPoint x: 114, endPoint y: 326, distance: 51.6
click at [114, 323] on p "Appliances Showers" at bounding box center [128, 315] width 211 height 15
drag, startPoint x: 61, startPoint y: 387, endPoint x: 18, endPoint y: 388, distance: 43.0
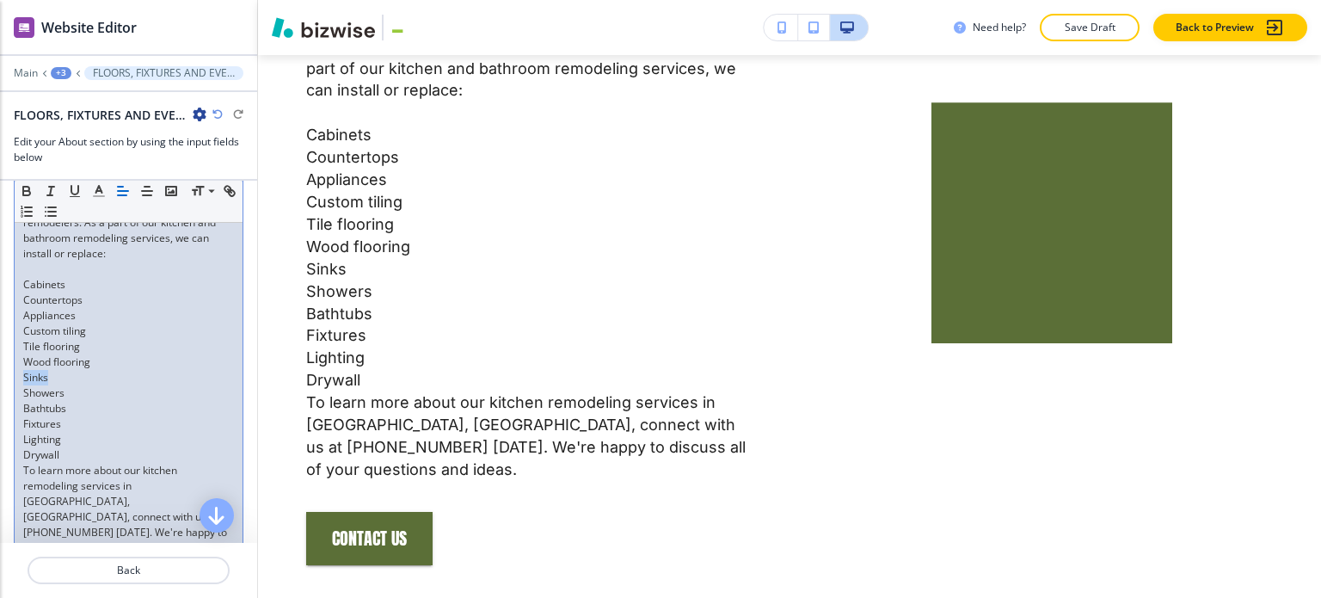
click at [18, 388] on div "Floors, fixtures and everything in between No project is out of reach for our t…" at bounding box center [129, 369] width 228 height 389
copy p "Sinks"
click at [124, 292] on p "Cabinets" at bounding box center [128, 284] width 211 height 15
drag, startPoint x: 71, startPoint y: 402, endPoint x: 10, endPoint y: 408, distance: 61.4
click at [10, 408] on div "Body Small Normal Large Huge Floors, fixtures and everything in between No proj…" at bounding box center [128, 354] width 257 height 489
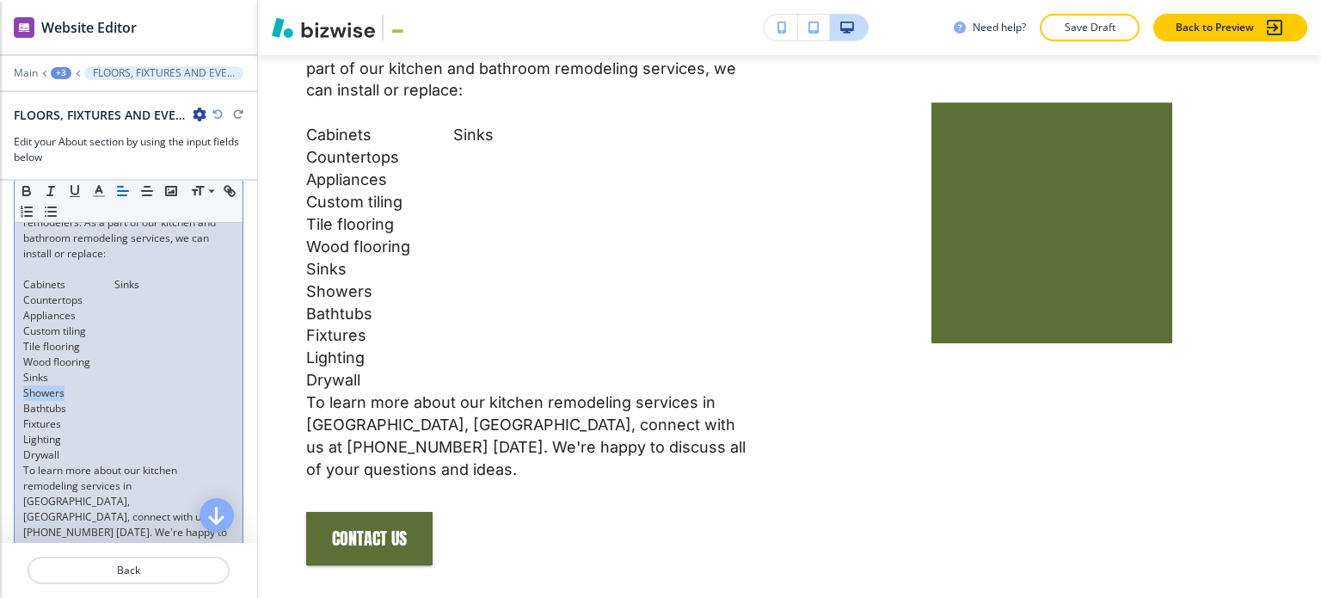
copy p "Showers"
click at [120, 308] on p "Countertops" at bounding box center [128, 299] width 211 height 15
drag, startPoint x: 70, startPoint y: 421, endPoint x: 10, endPoint y: 422, distance: 59.4
click at [10, 422] on div "Body Small Normal Large Huge Floors, fixtures and everything in between No proj…" at bounding box center [128, 354] width 257 height 489
copy p "Bathtubs"
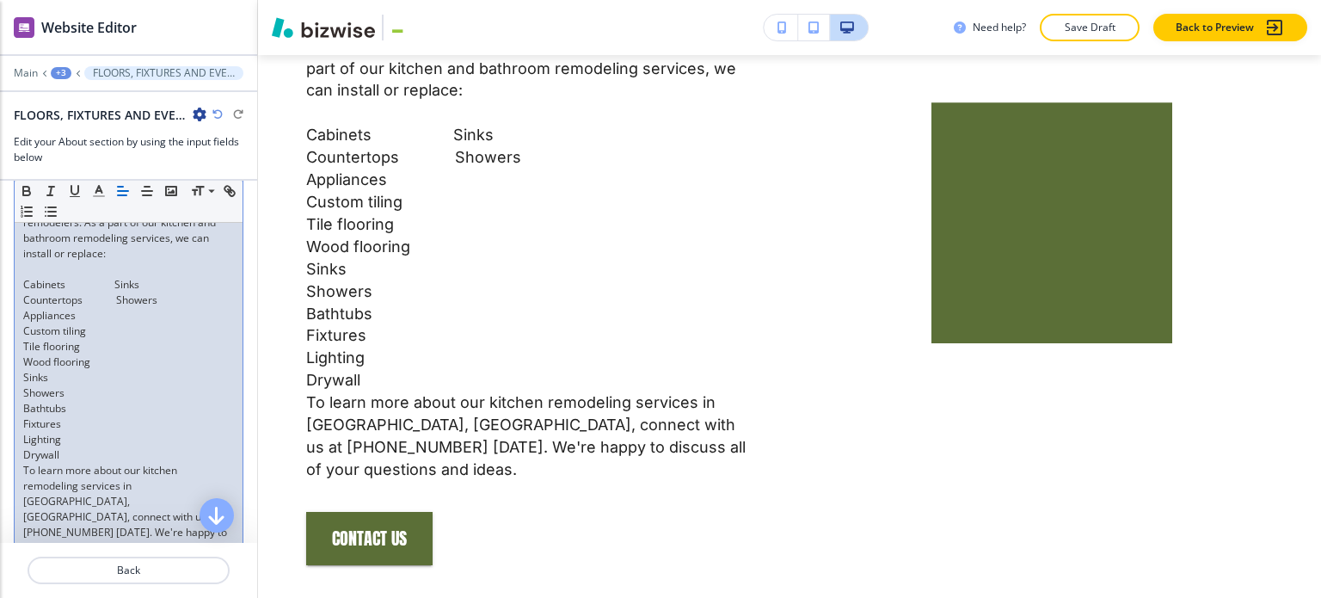
click at [131, 323] on p "Appliances" at bounding box center [128, 315] width 211 height 15
click at [114, 323] on p "Appliances Bathtubs" at bounding box center [128, 315] width 211 height 15
drag, startPoint x: 65, startPoint y: 436, endPoint x: -1, endPoint y: 436, distance: 65.4
click at [0, 0] on html "WELCOME TO YOUR WEBSITE PREVIEW Want to try out the Website Editor? Edit this s…" at bounding box center [660, 0] width 1321 height 0
copy p "Fixtures"
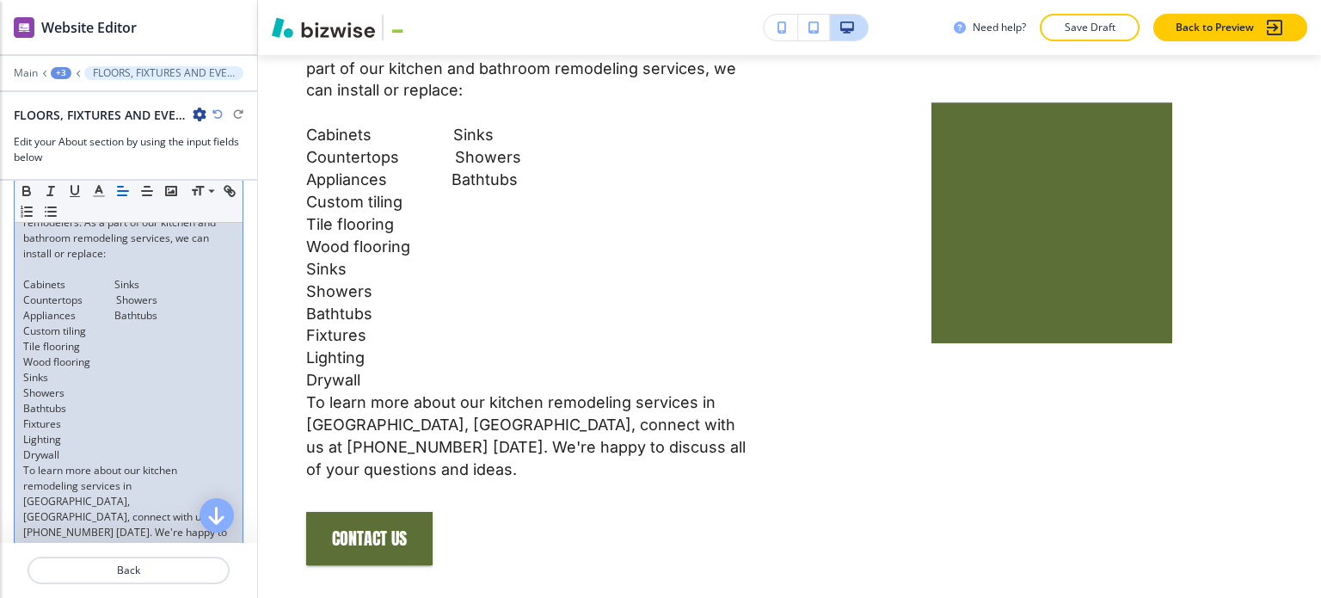
click at [111, 339] on p "Custom tiling" at bounding box center [128, 330] width 211 height 15
click at [112, 339] on p "Custom tiling Fixtures" at bounding box center [128, 330] width 211 height 15
drag, startPoint x: 72, startPoint y: 450, endPoint x: 5, endPoint y: 452, distance: 67.1
click at [5, 452] on div "Body Small Normal Large Huge Floors, fixtures and everything in between No proj…" at bounding box center [128, 354] width 257 height 489
copy p "Lighting"
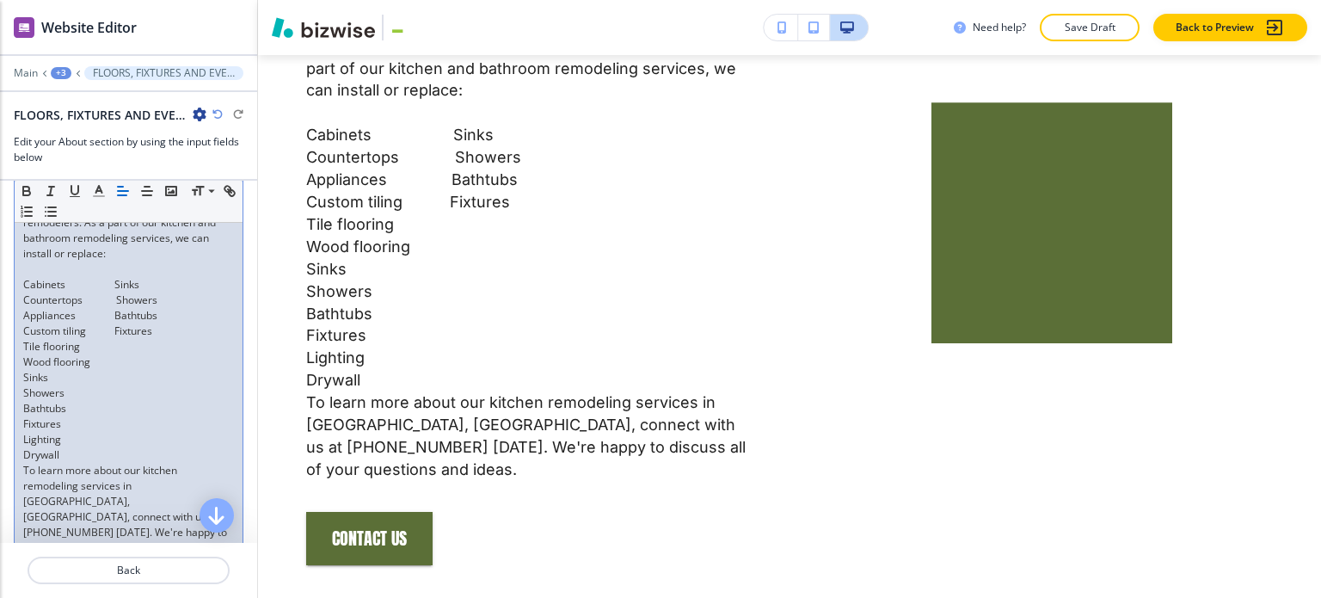
click at [110, 354] on p "Tile flooring" at bounding box center [128, 346] width 211 height 15
drag, startPoint x: 65, startPoint y: 467, endPoint x: 12, endPoint y: 467, distance: 53.3
click at [12, 467] on div "Body Small Normal Large Huge Floors, fixtures and everything in between No proj…" at bounding box center [128, 354] width 257 height 489
copy p "Drywall"
click at [119, 370] on p "Wood flooring" at bounding box center [128, 361] width 211 height 15
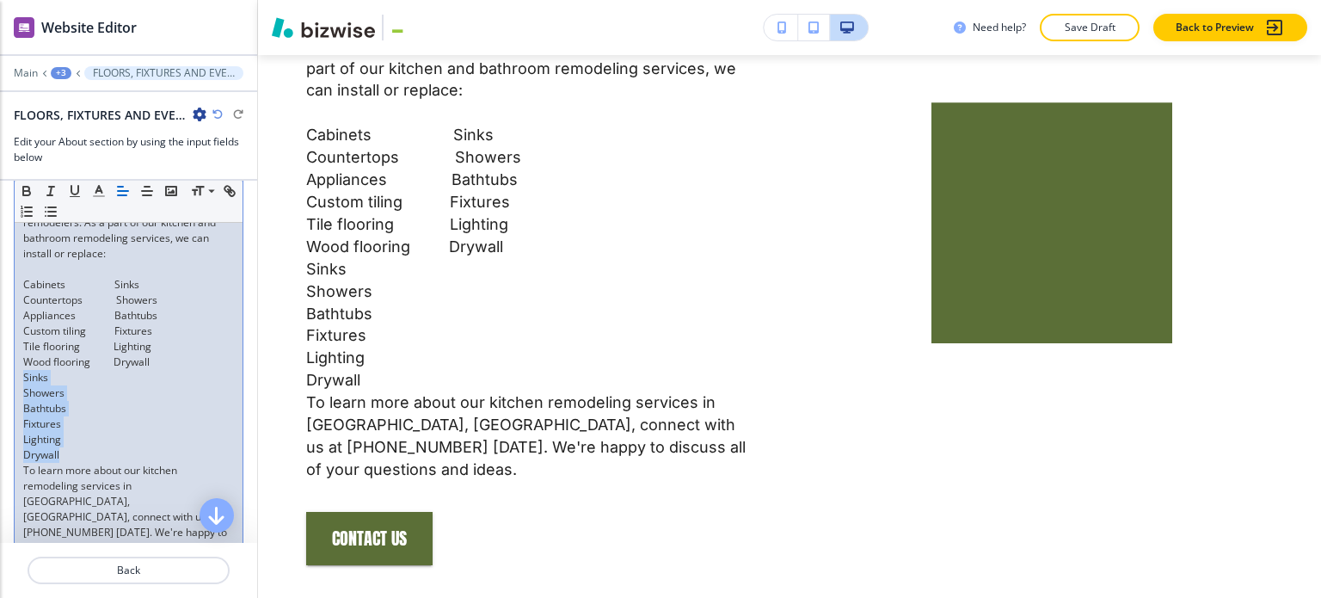
drag, startPoint x: 21, startPoint y: 390, endPoint x: 65, endPoint y: 462, distance: 84.2
click at [65, 462] on div "Floors, fixtures and everything in between No project is out of reach for our t…" at bounding box center [129, 369] width 228 height 389
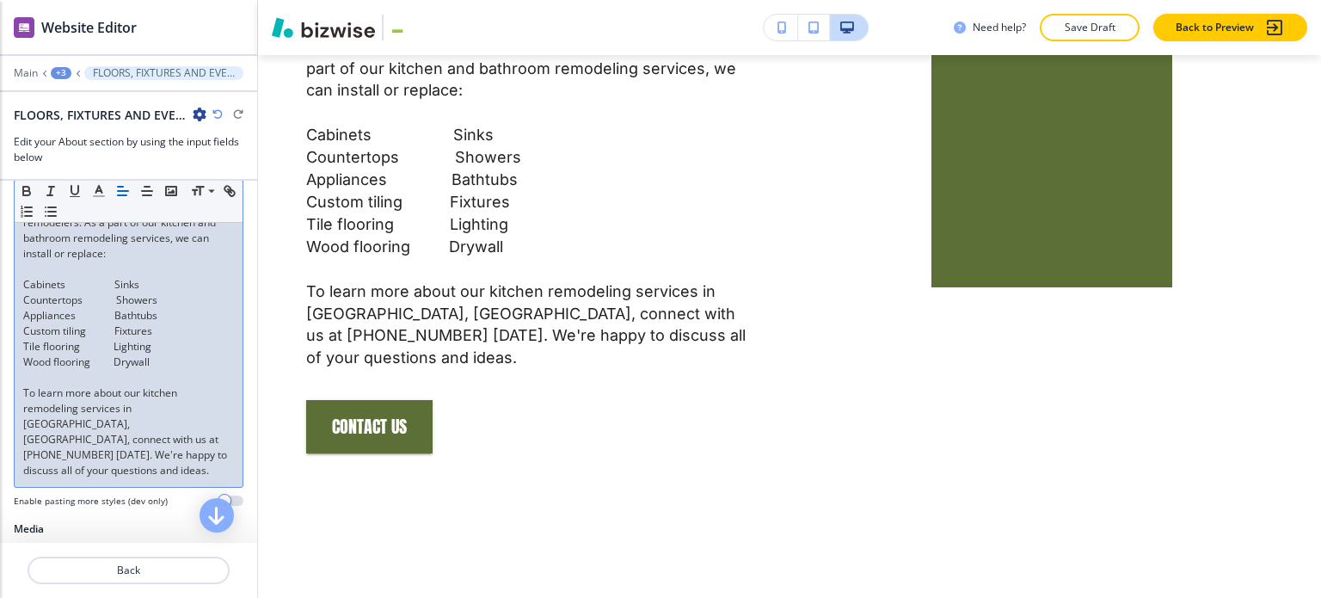
click at [24, 292] on p "Cabinets Sinks" at bounding box center [128, 284] width 211 height 15
click at [23, 308] on p "Countertops Showers" at bounding box center [128, 299] width 211 height 15
click at [23, 323] on p "Appliances Bathtubs" at bounding box center [128, 315] width 211 height 15
click at [23, 339] on p "Custom tiling Fixtures" at bounding box center [128, 330] width 211 height 15
click at [22, 362] on div "Floors, fixtures and everything in between No project is out of reach for our t…" at bounding box center [129, 330] width 228 height 311
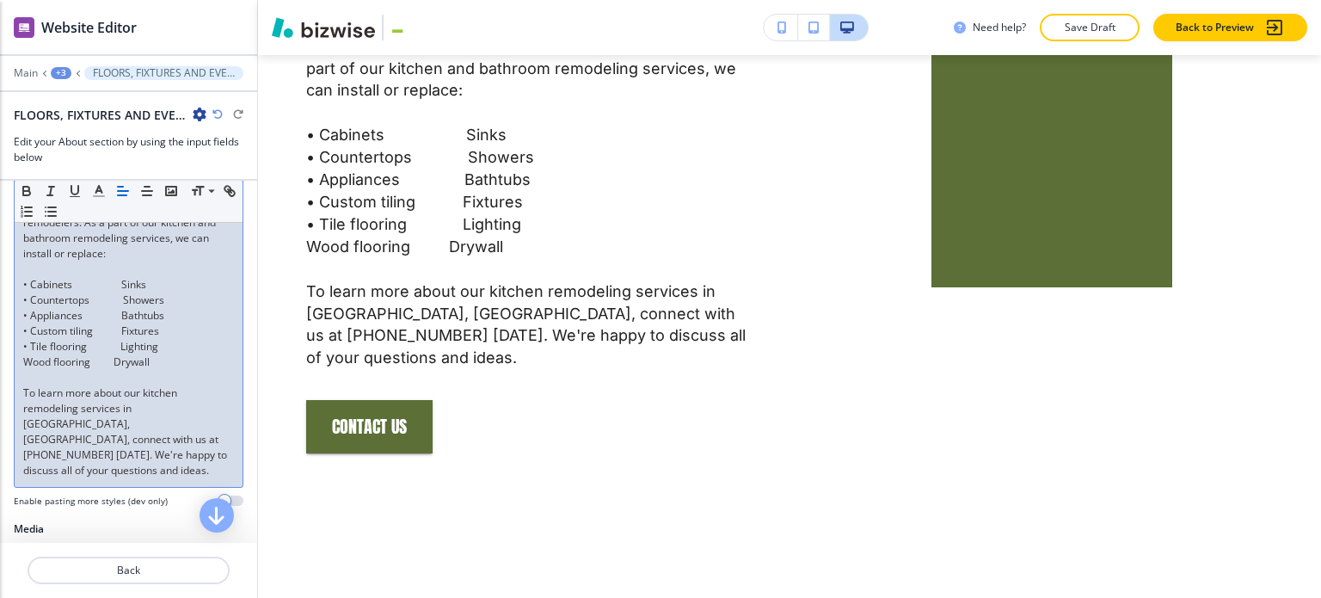
click at [20, 375] on div "Floors, fixtures and everything in between No project is out of reach for our t…" at bounding box center [129, 330] width 228 height 311
click at [124, 292] on p "• Cabinets Sinks" at bounding box center [128, 284] width 211 height 15
click at [123, 308] on p "• Countertops Showers" at bounding box center [128, 299] width 211 height 15
click at [126, 308] on p "• Countertops Showers" at bounding box center [128, 299] width 211 height 15
click at [124, 323] on p "• Appliances Bathtubs" at bounding box center [128, 315] width 211 height 15
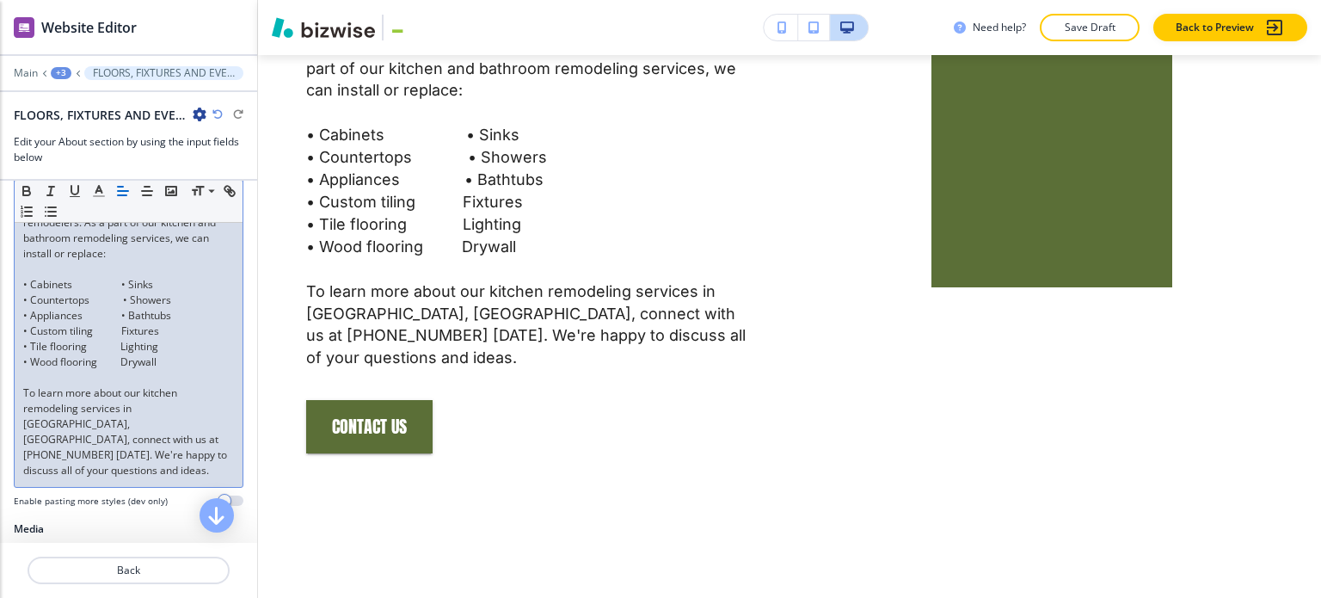
click at [123, 339] on p "• Custom tiling Fixtures" at bounding box center [128, 330] width 211 height 15
click at [122, 354] on p "• Tile flooring Lighting" at bounding box center [128, 346] width 211 height 15
click at [122, 370] on p "• Wood flooring Drywall" at bounding box center [128, 361] width 211 height 15
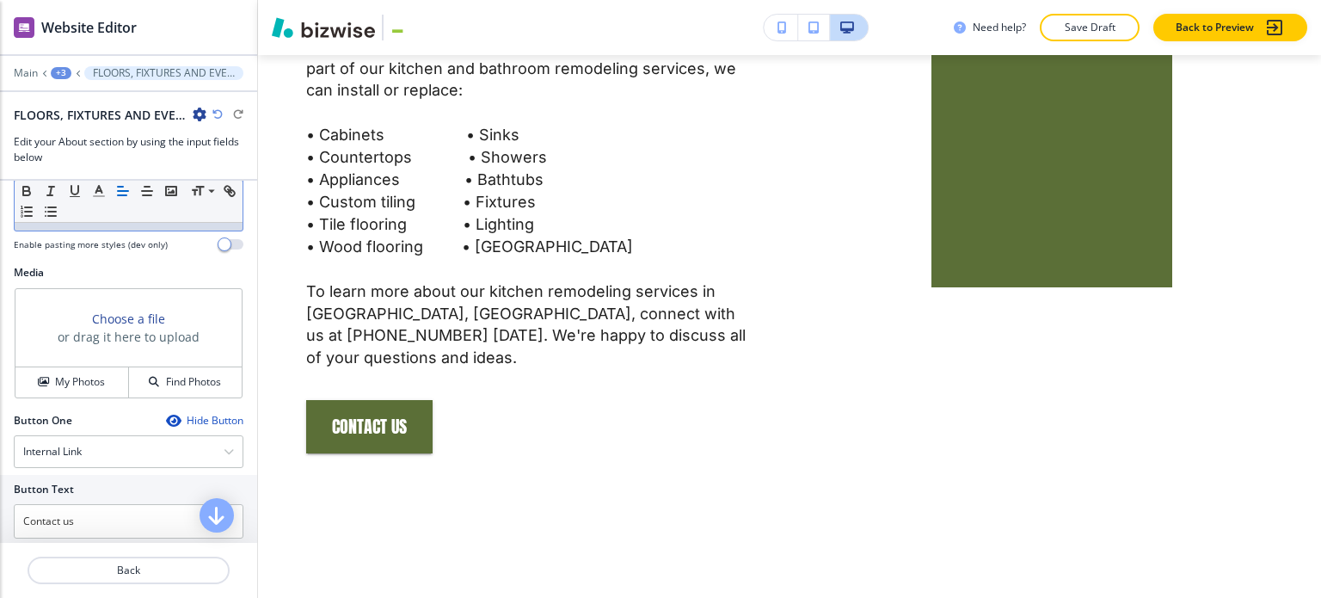
scroll to position [635, 0]
click at [75, 376] on h4 "My Photos" at bounding box center [80, 379] width 50 height 15
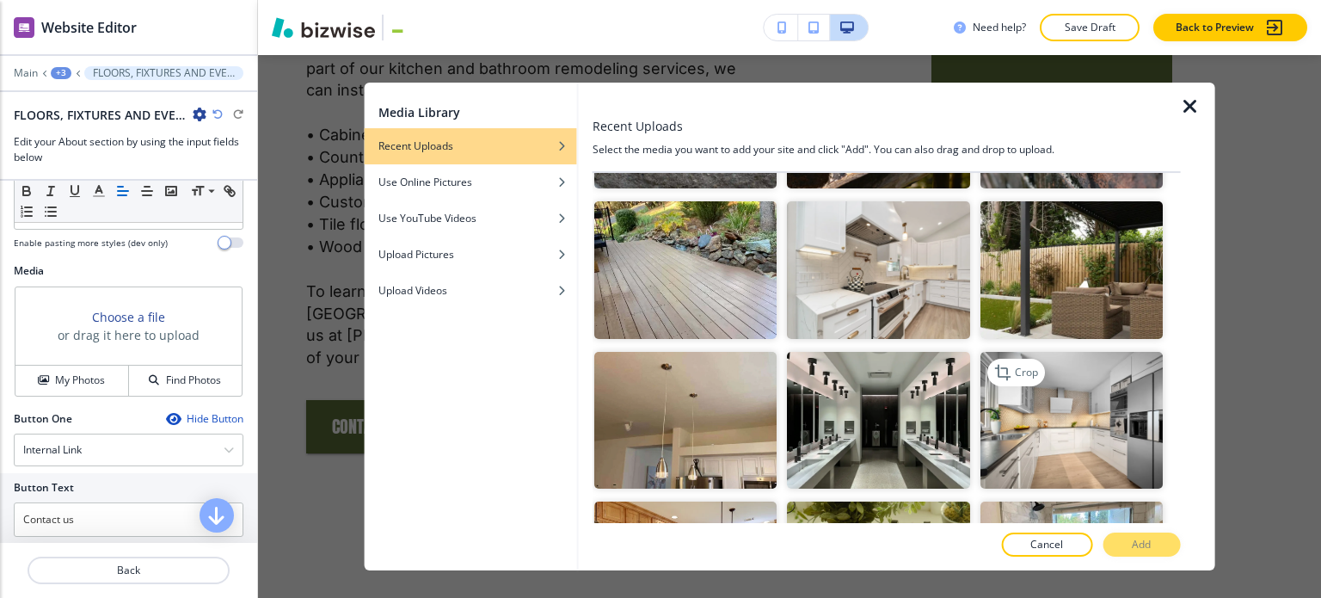
scroll to position [729, 0]
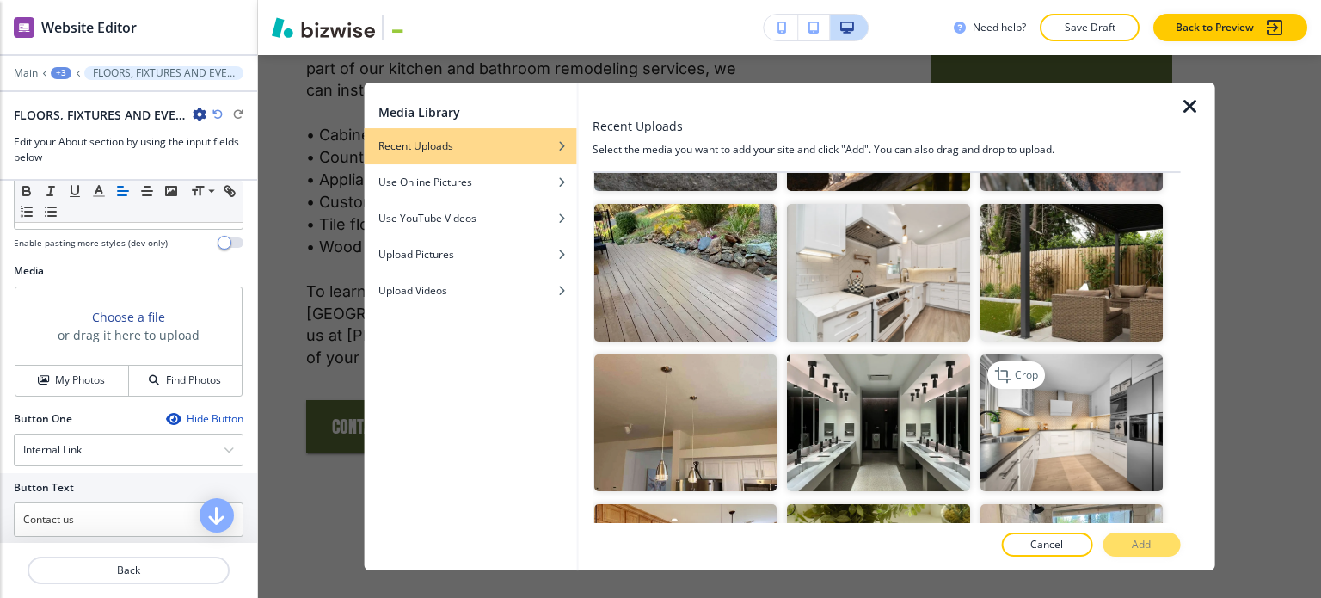
click at [1060, 434] on img "button" at bounding box center [1071, 422] width 182 height 137
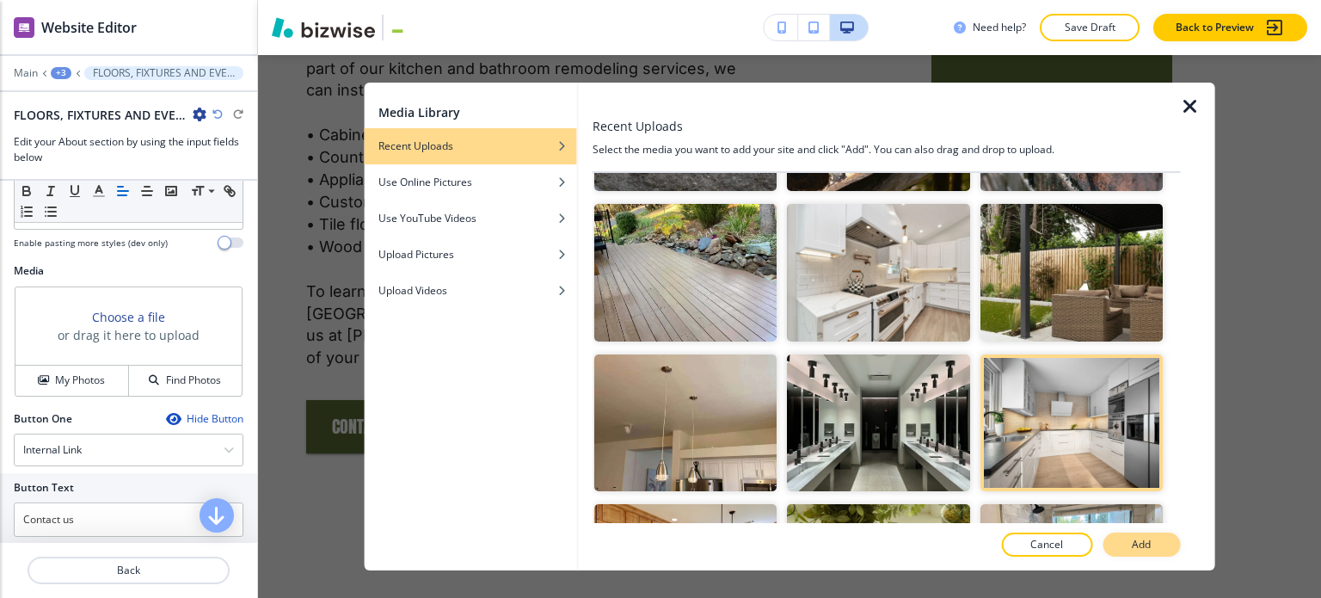
click at [1147, 543] on p "Add" at bounding box center [1141, 544] width 19 height 15
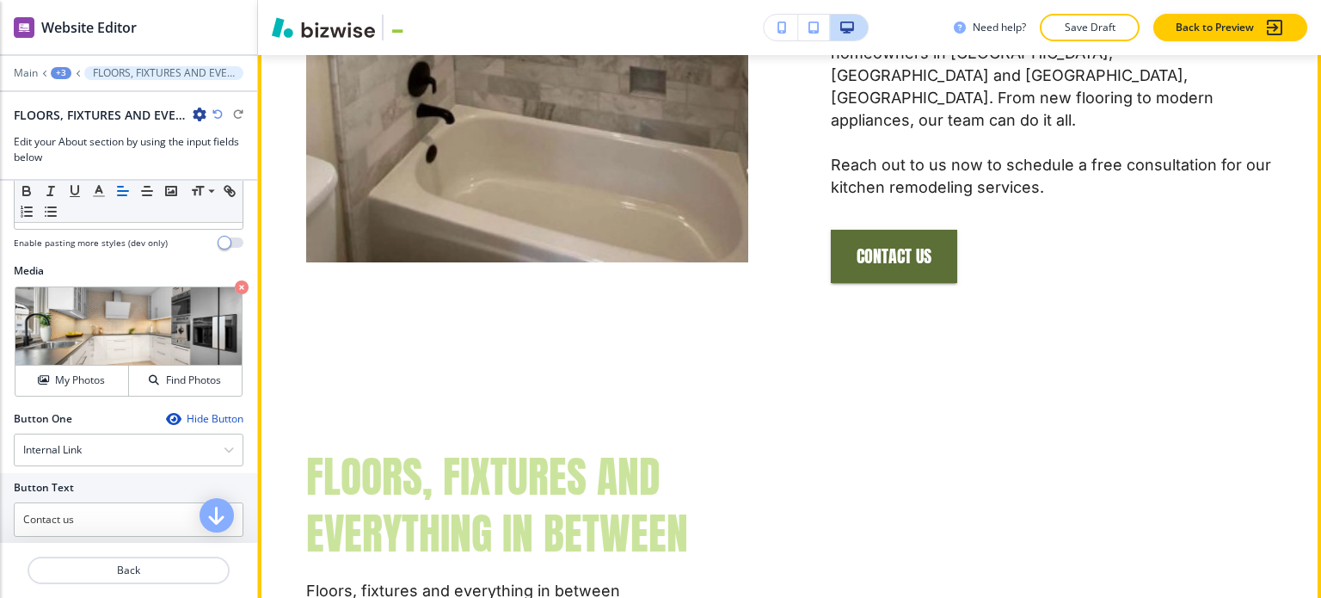
scroll to position [1634, 0]
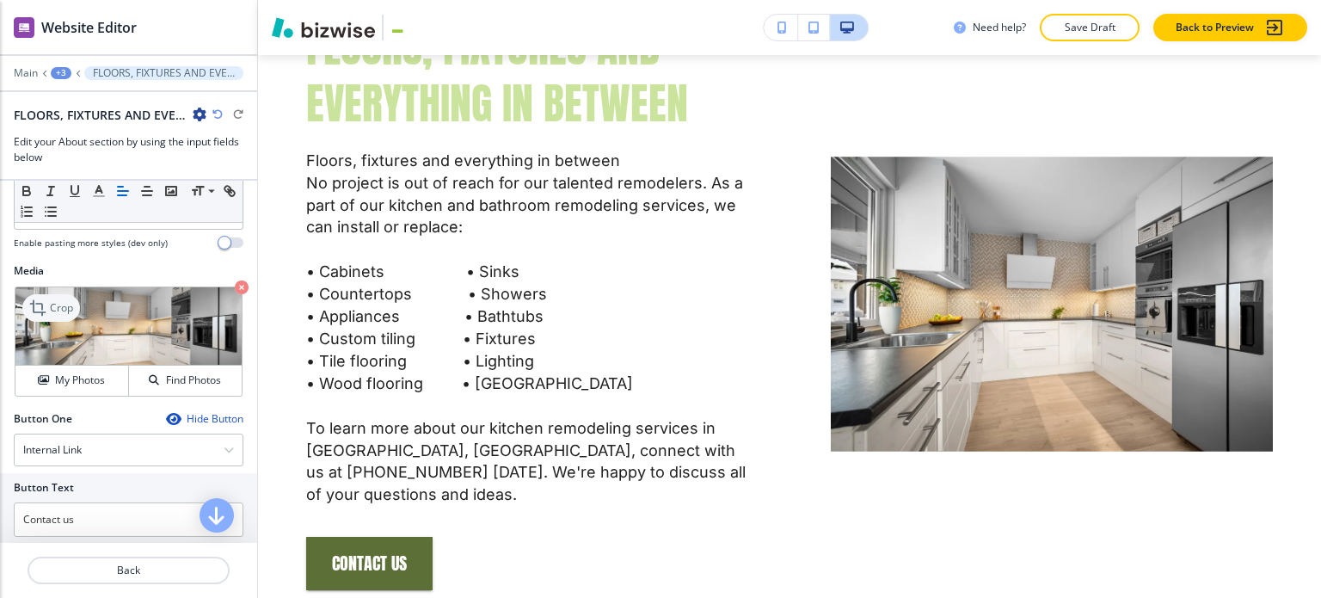
click at [75, 309] on div "Crop" at bounding box center [51, 308] width 58 height 28
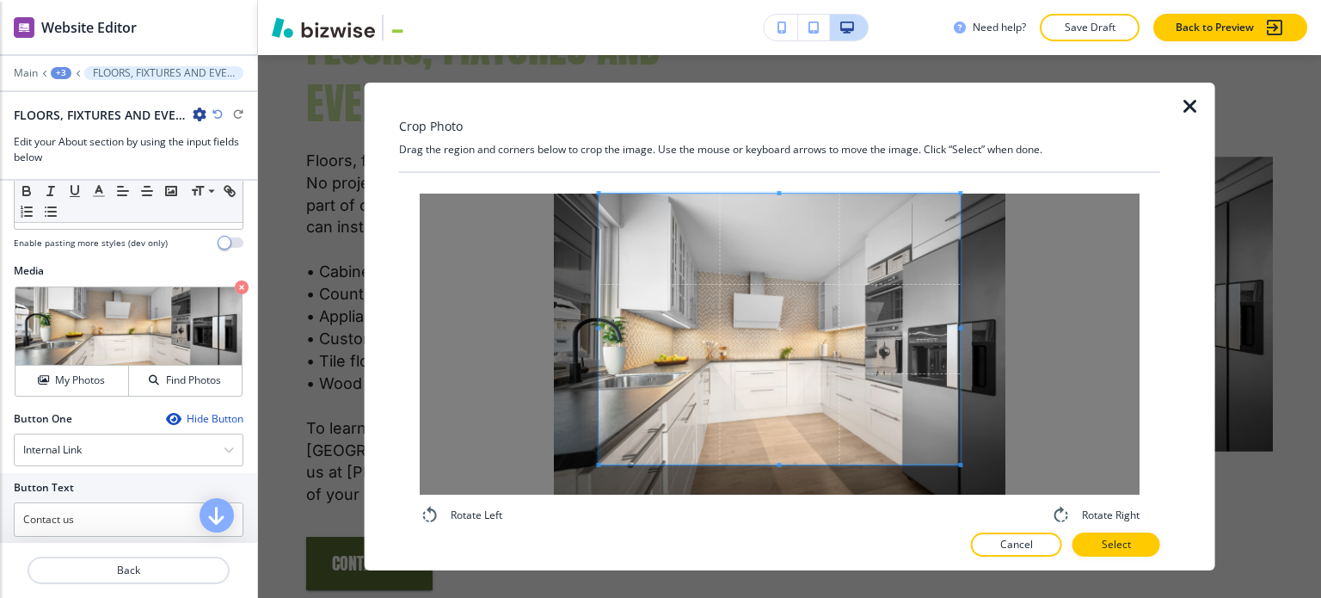
click at [788, 162] on div "Crop Photo Drag the region and corners below to crop the image. Use the mouse o…" at bounding box center [779, 327] width 761 height 489
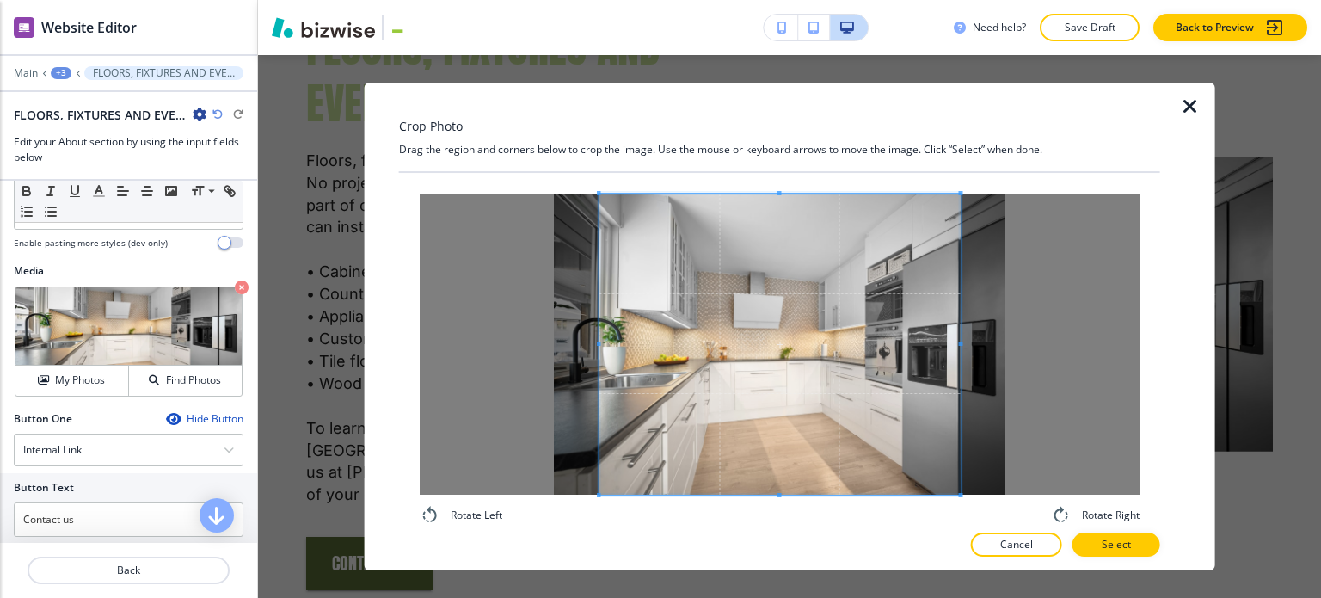
click at [781, 580] on div "Crop Photo Drag the region and corners below to crop the image. Use the mouse o…" at bounding box center [789, 326] width 1063 height 543
click at [1158, 550] on button "Select" at bounding box center [1117, 544] width 88 height 24
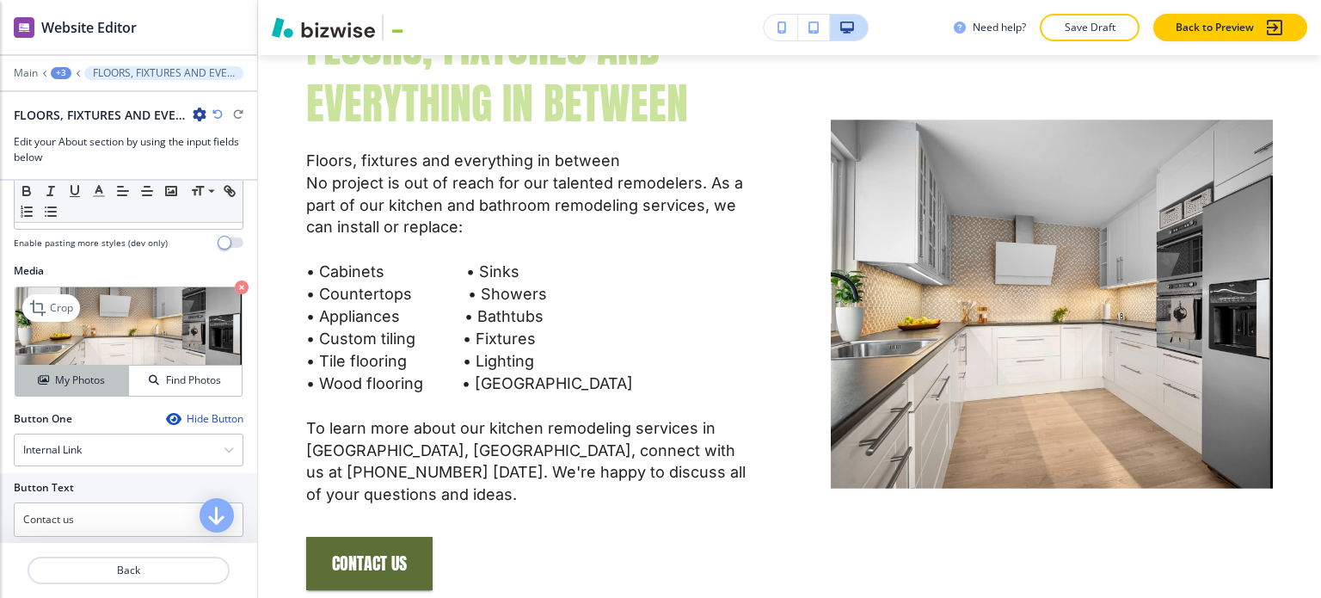
click at [94, 378] on h4 "My Photos" at bounding box center [80, 379] width 50 height 15
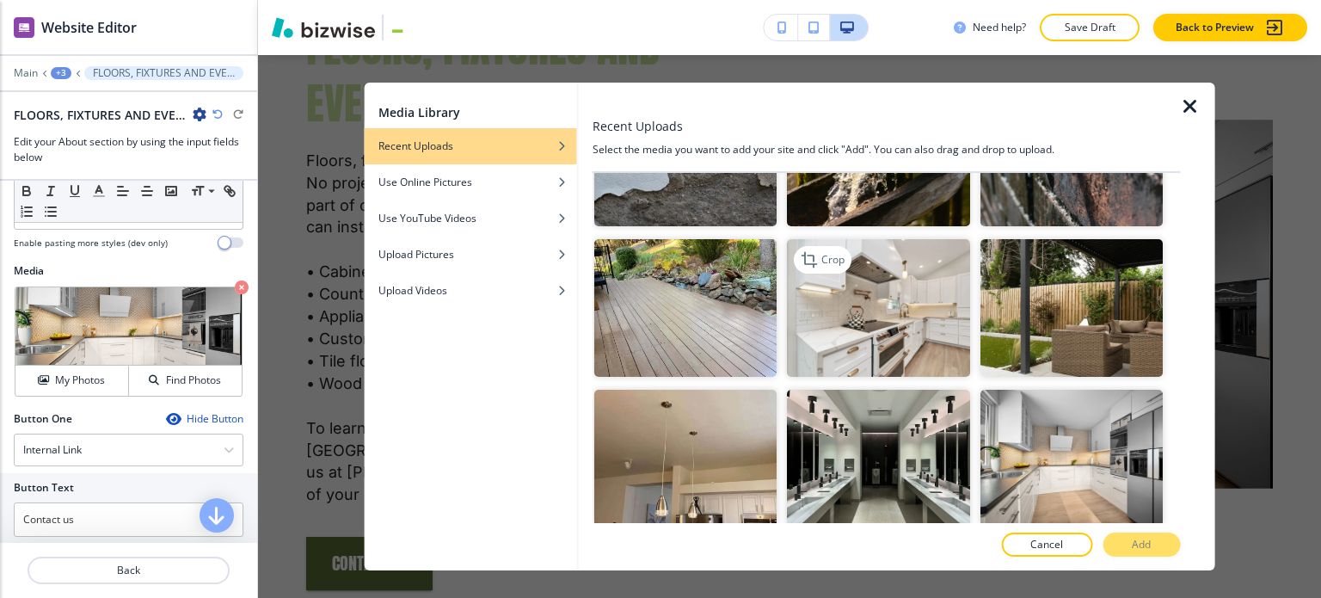
scroll to position [774, 0]
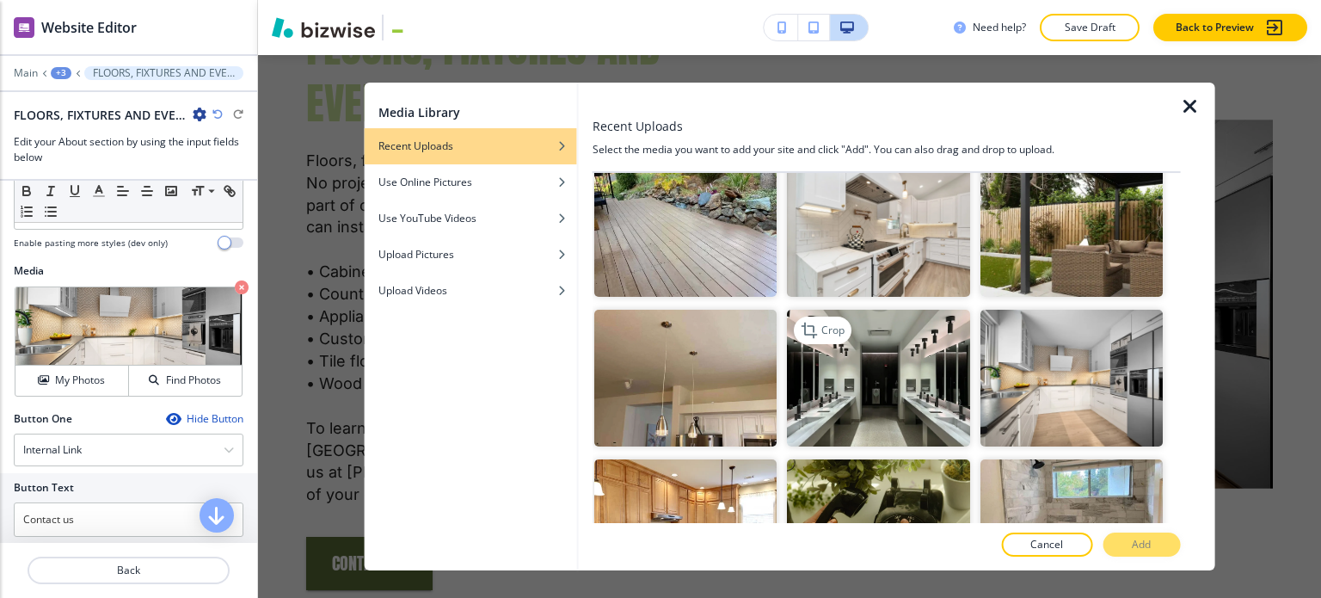
click at [944, 384] on img "button" at bounding box center [878, 378] width 182 height 137
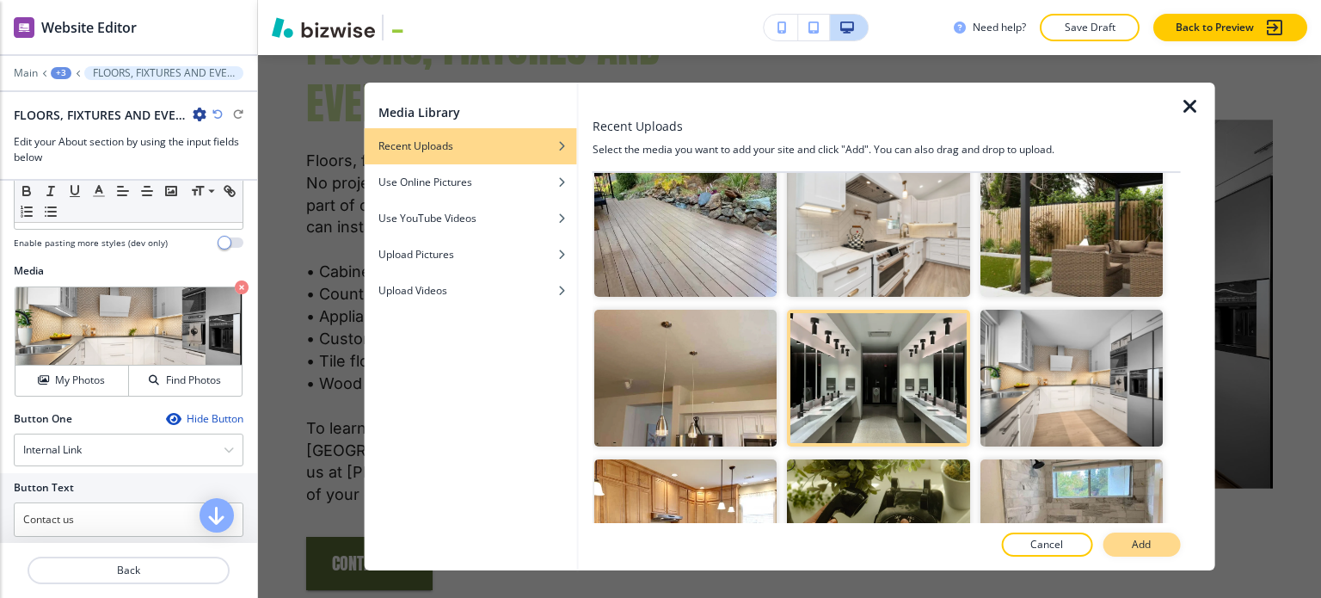
click at [1129, 538] on button "Add" at bounding box center [1141, 544] width 77 height 24
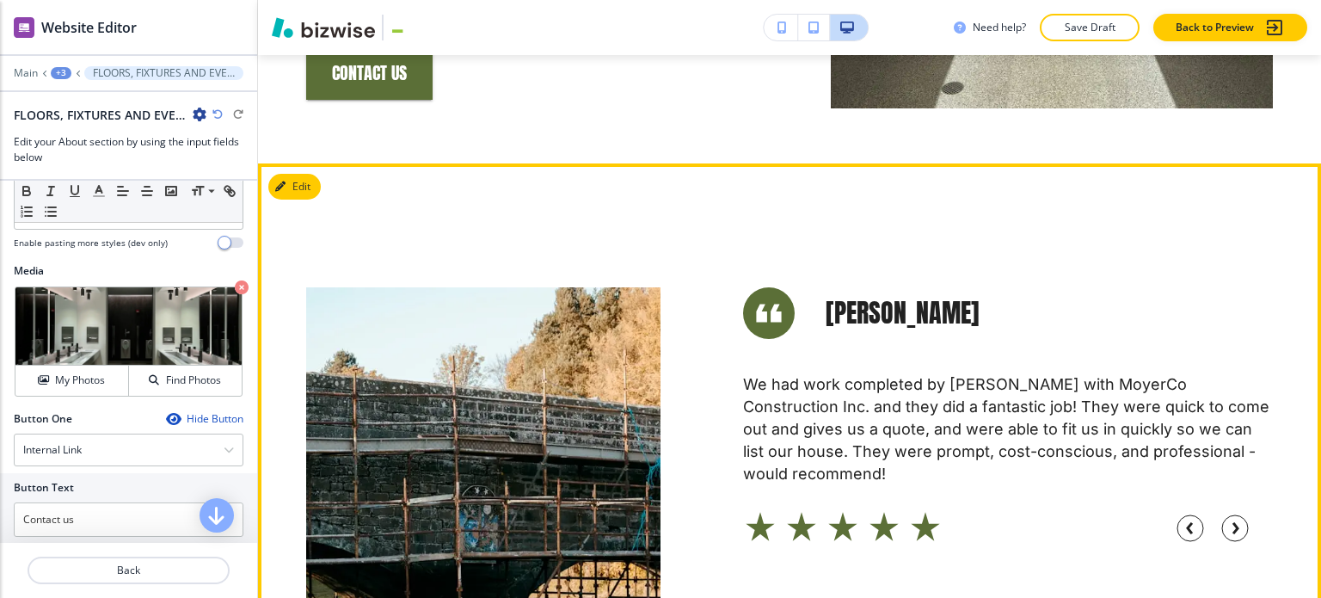
scroll to position [2064, 0]
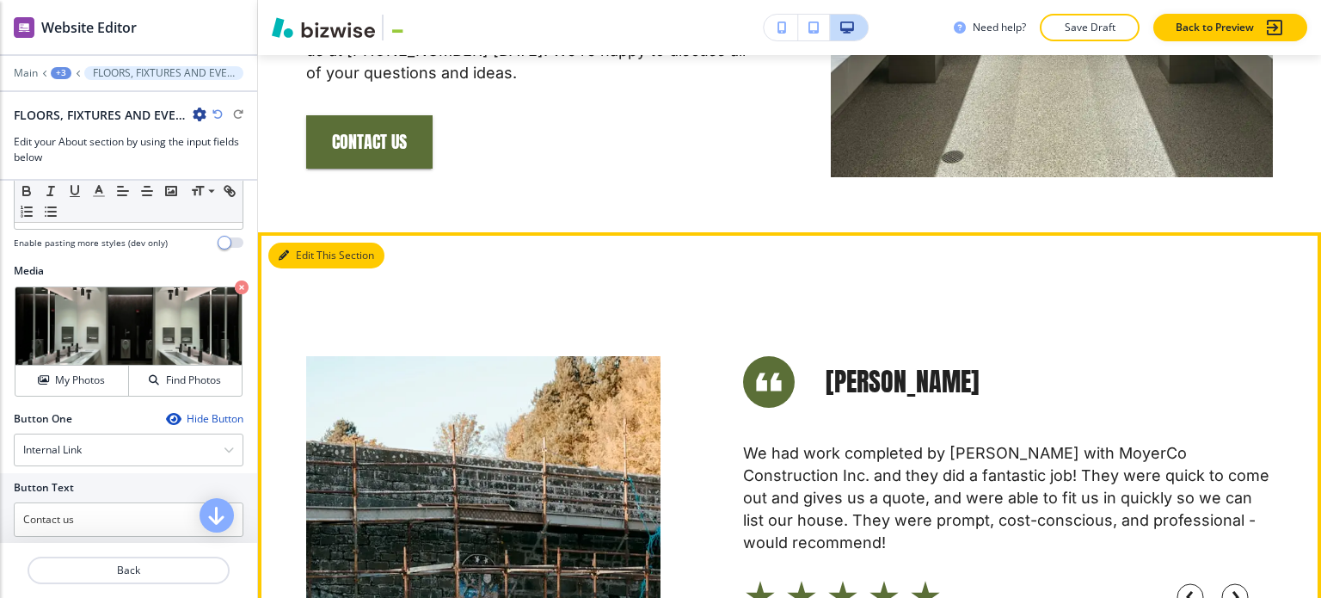
click at [314, 249] on button "Edit This Section" at bounding box center [326, 256] width 116 height 26
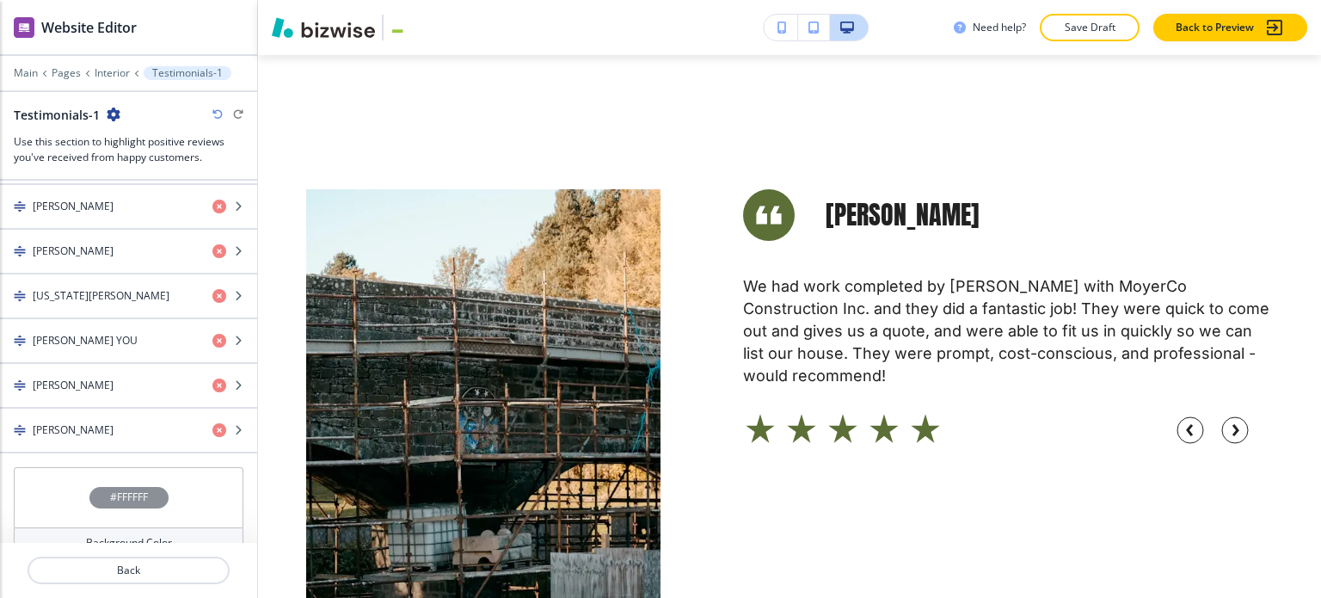
scroll to position [1208, 0]
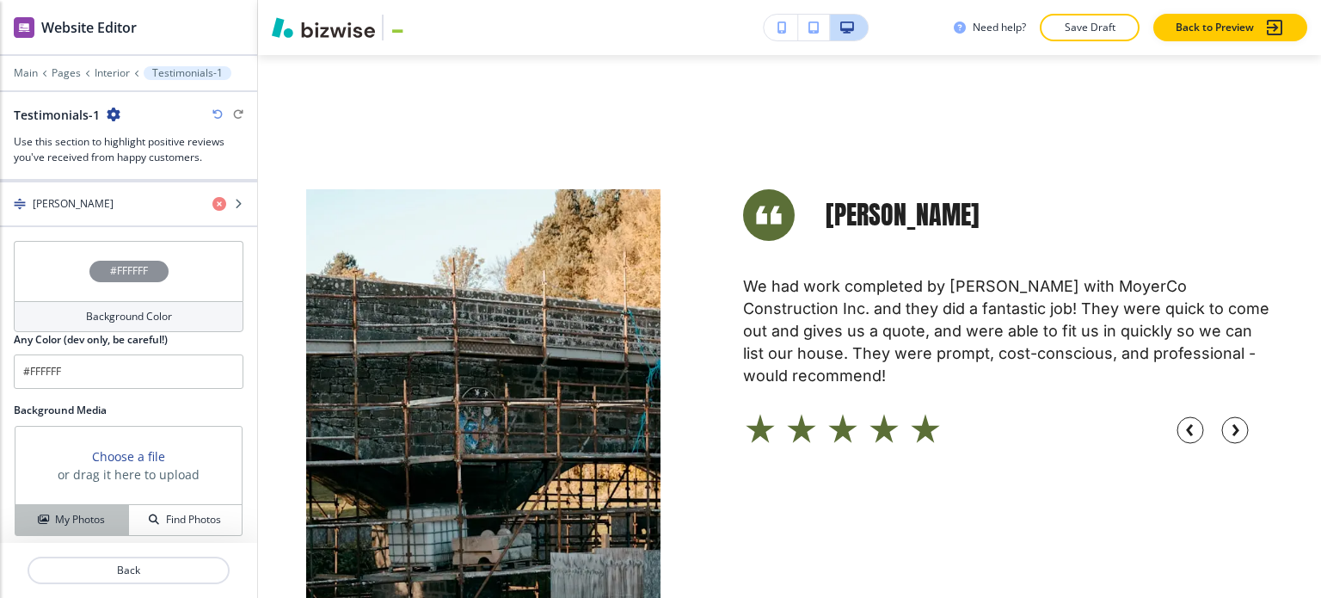
click at [91, 519] on h4 "My Photos" at bounding box center [80, 519] width 50 height 15
click at [134, 310] on h4 "Background Color" at bounding box center [129, 316] width 86 height 15
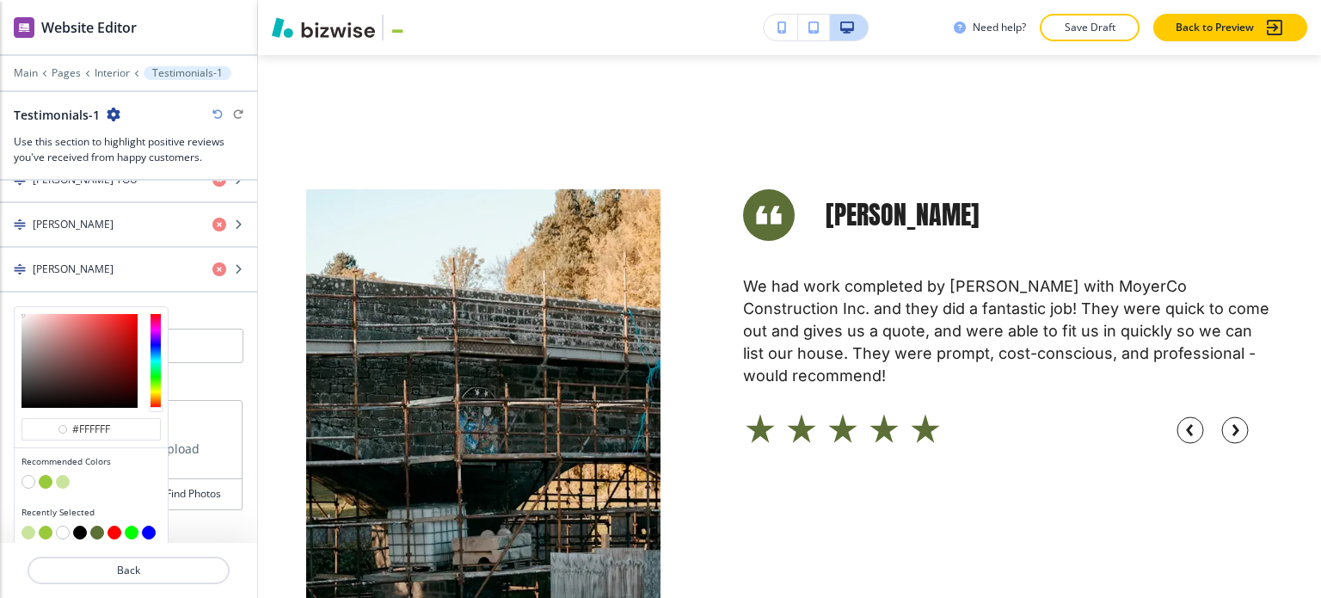
click at [65, 477] on button "button" at bounding box center [63, 482] width 14 height 14
type input "#cbe49d"
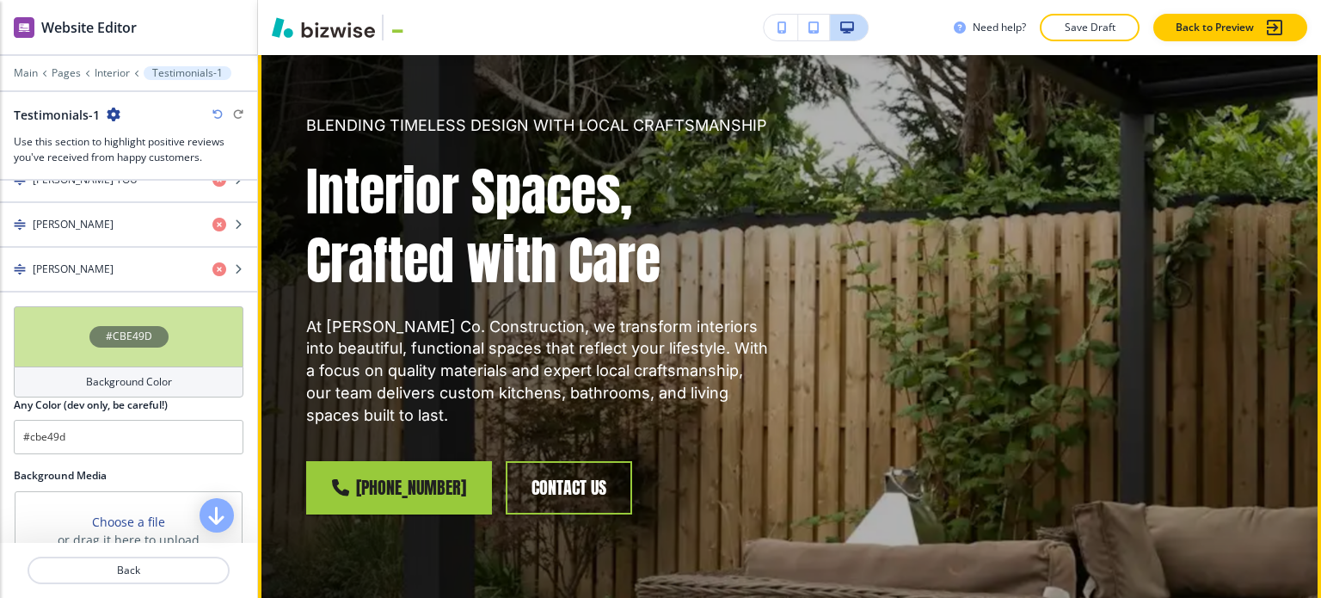
scroll to position [0, 0]
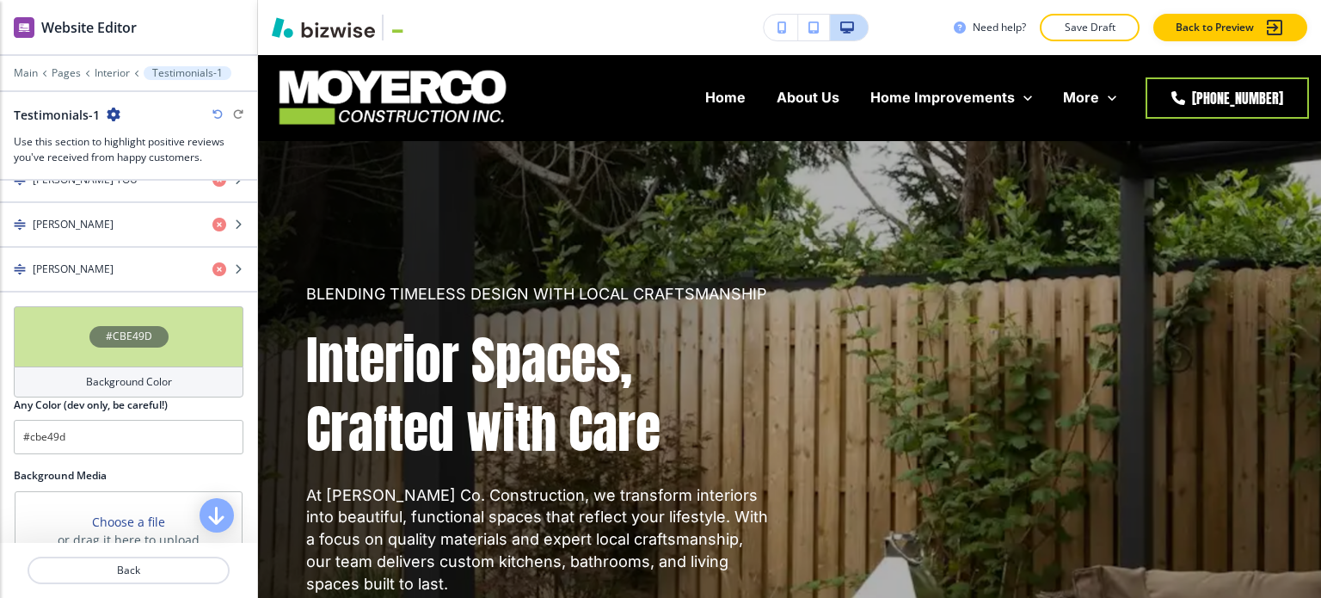
click at [1072, 20] on p "Save Draft" at bounding box center [1089, 27] width 55 height 15
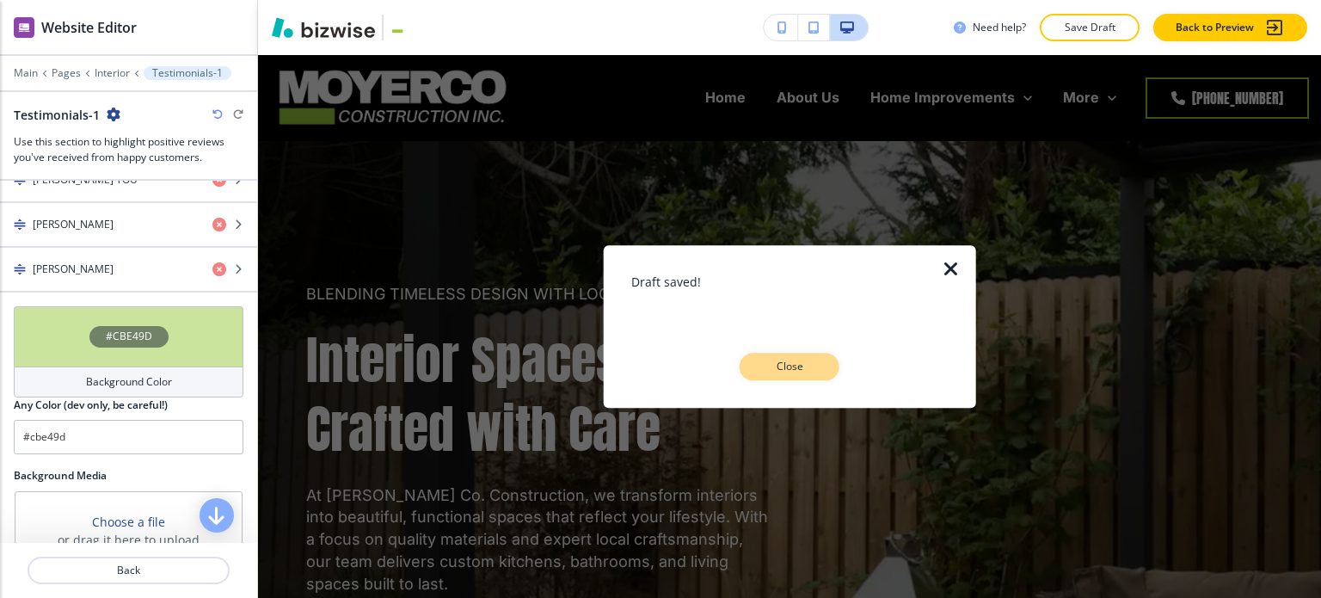
click at [784, 367] on p "Close" at bounding box center [789, 366] width 55 height 15
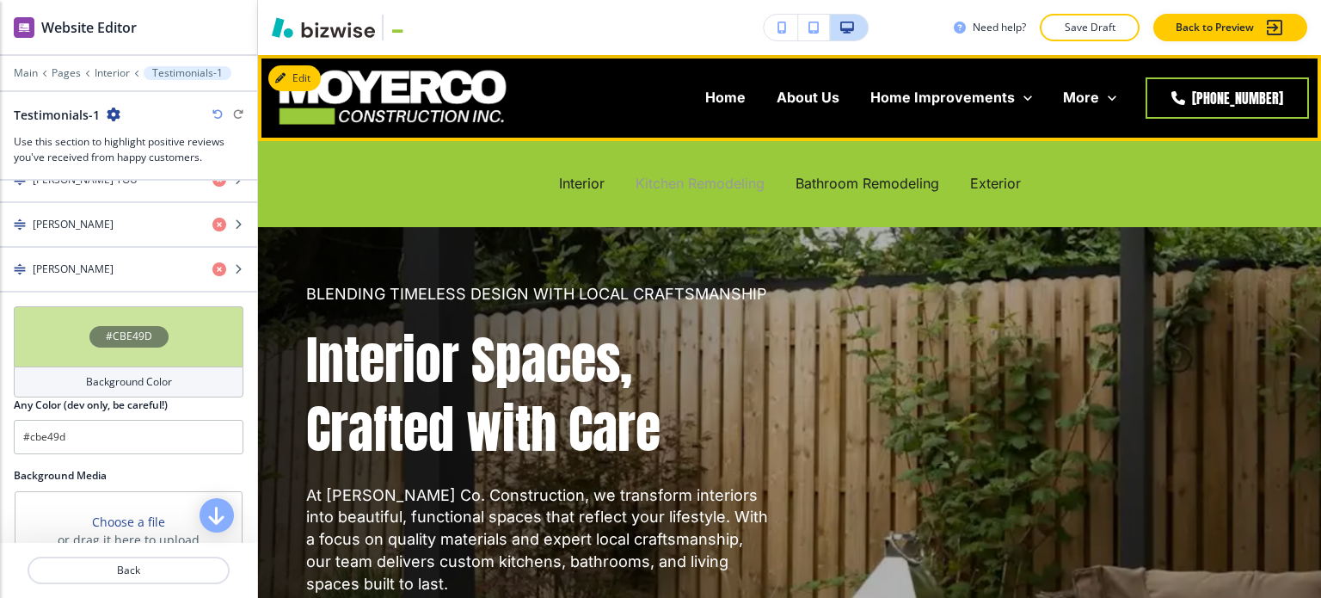
click at [659, 182] on p "Kitchen Remodeling" at bounding box center [700, 184] width 129 height 20
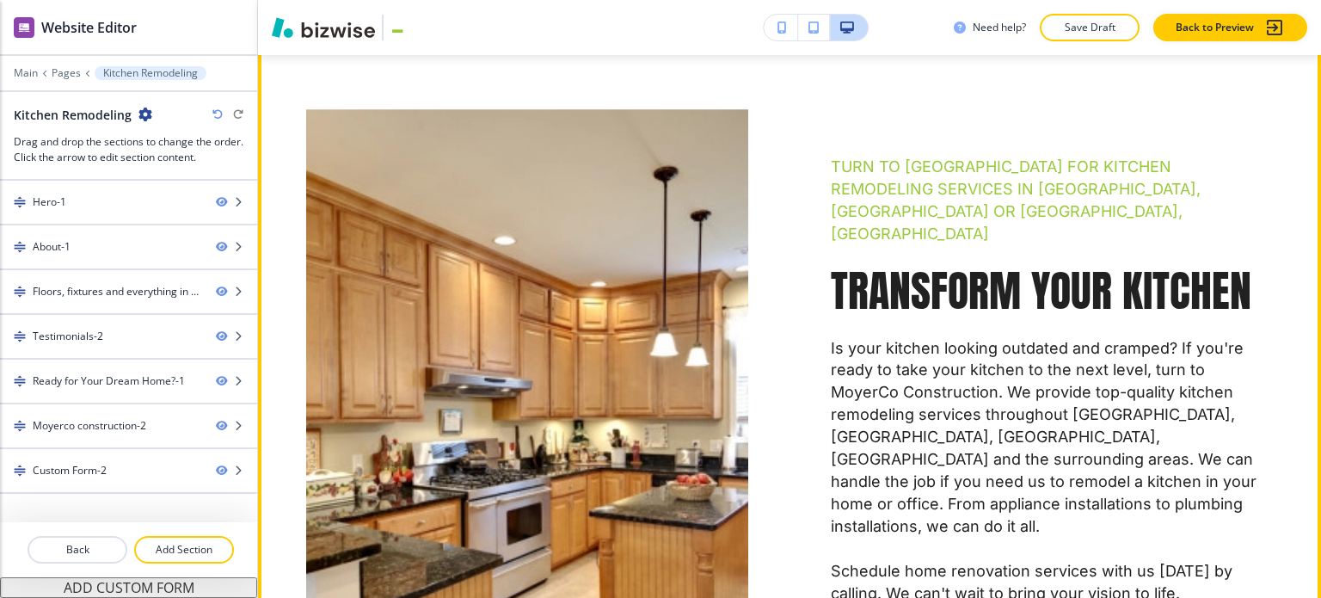
scroll to position [774, 0]
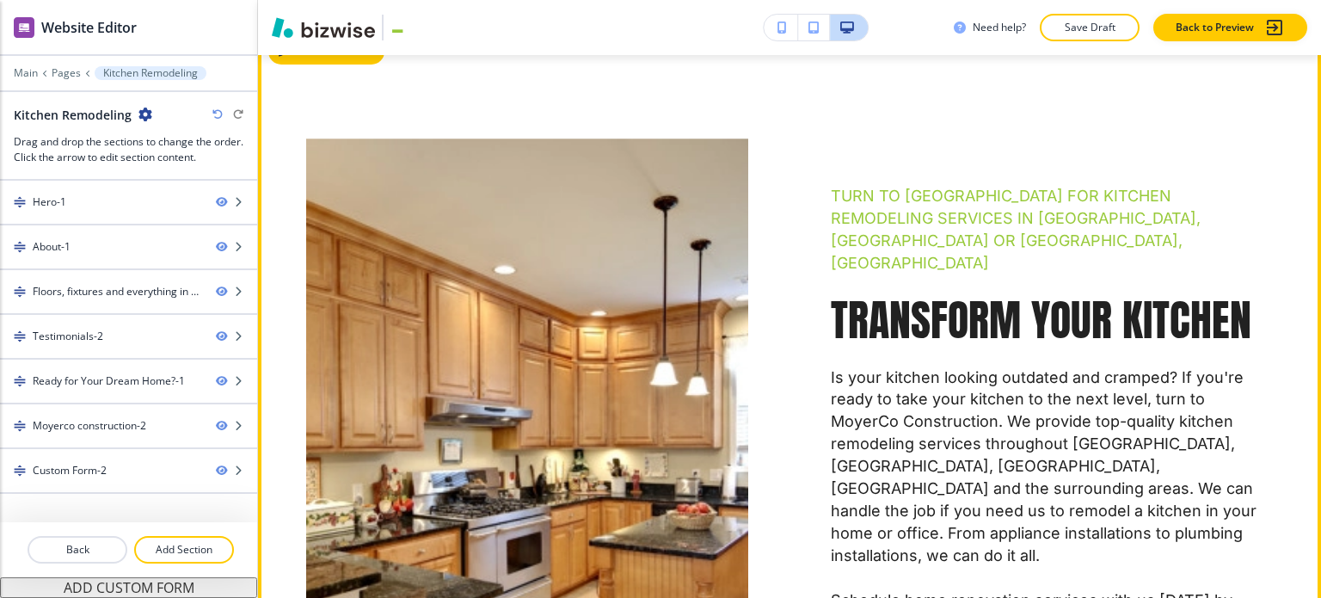
click at [299, 58] on button "Edit This Section" at bounding box center [326, 52] width 116 height 26
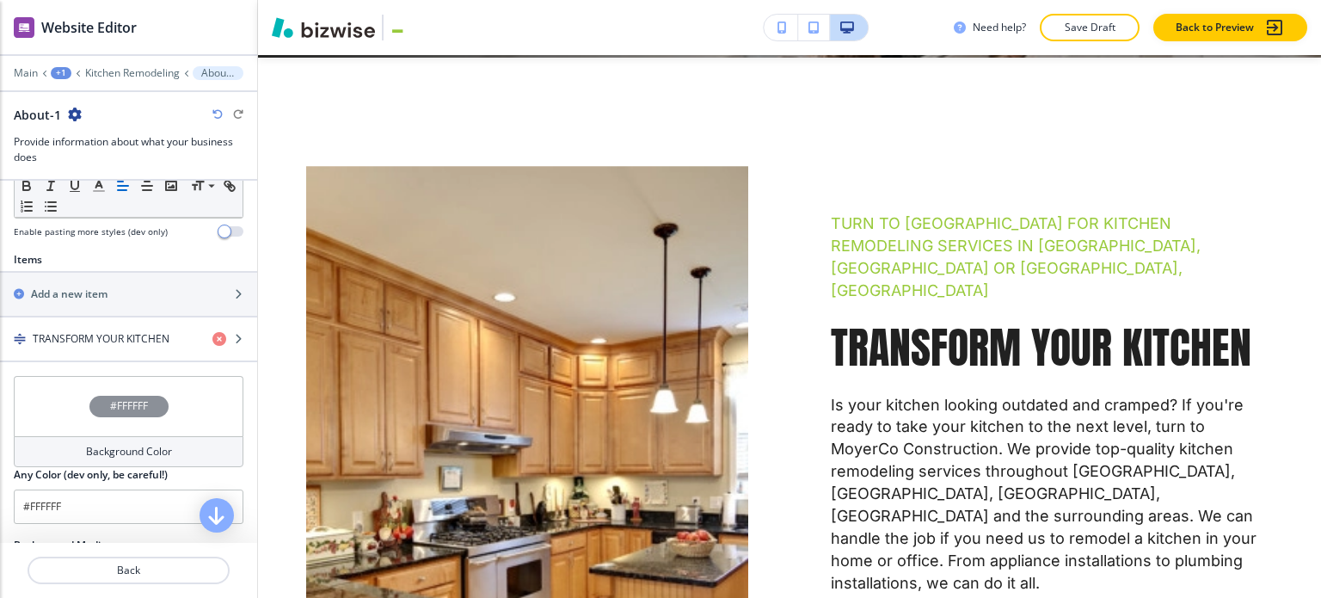
scroll to position [602, 0]
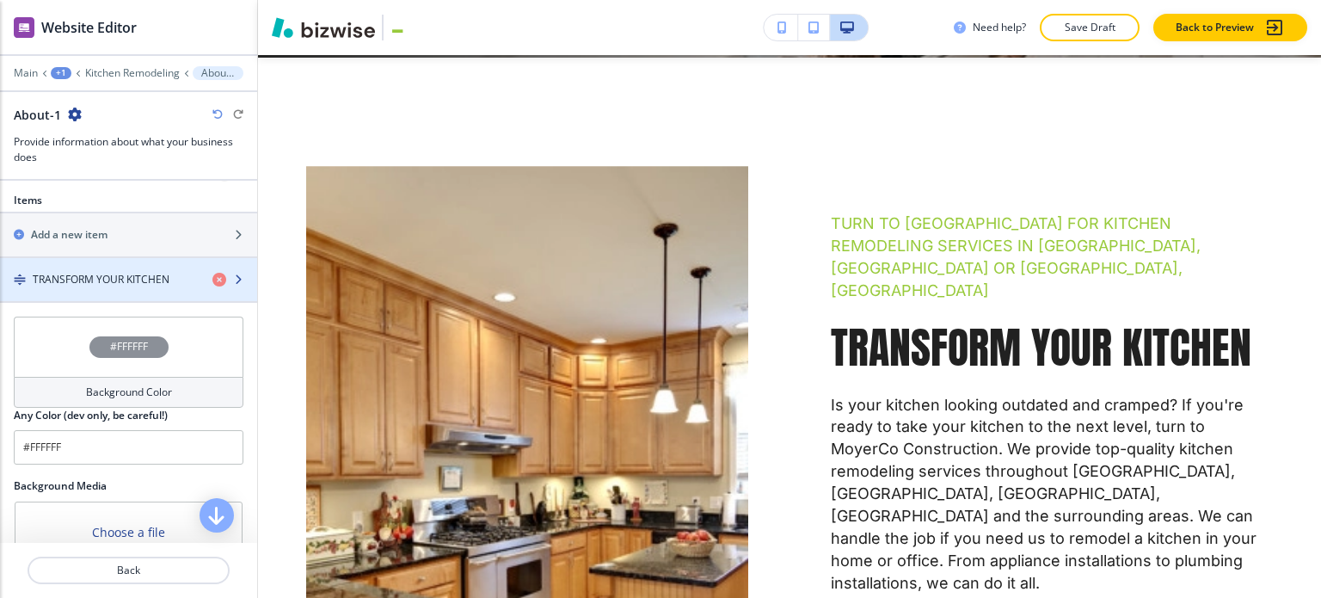
click at [126, 287] on div "button" at bounding box center [128, 294] width 257 height 14
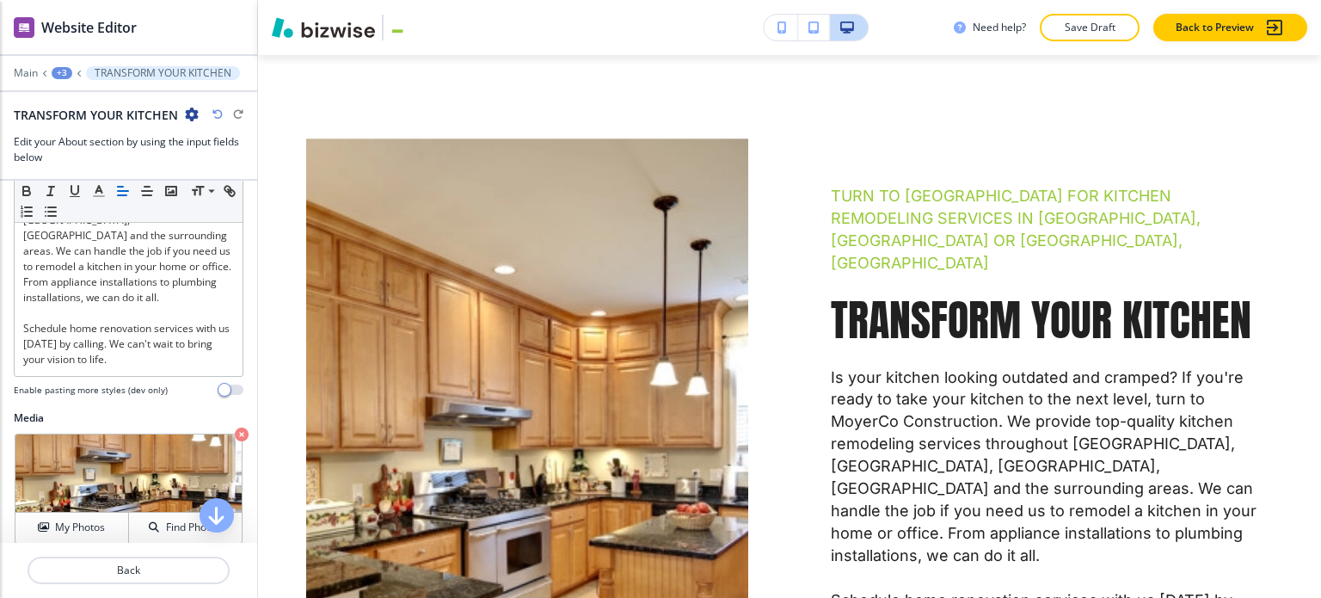
scroll to position [516, 0]
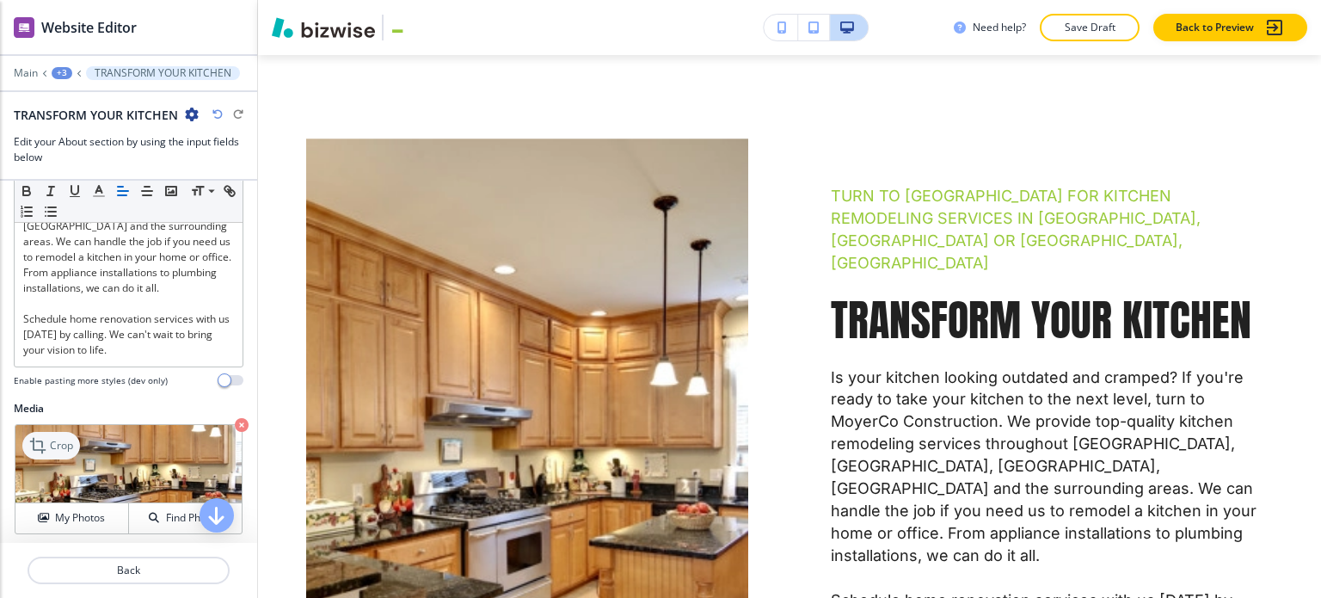
click at [44, 435] on icon at bounding box center [39, 445] width 21 height 21
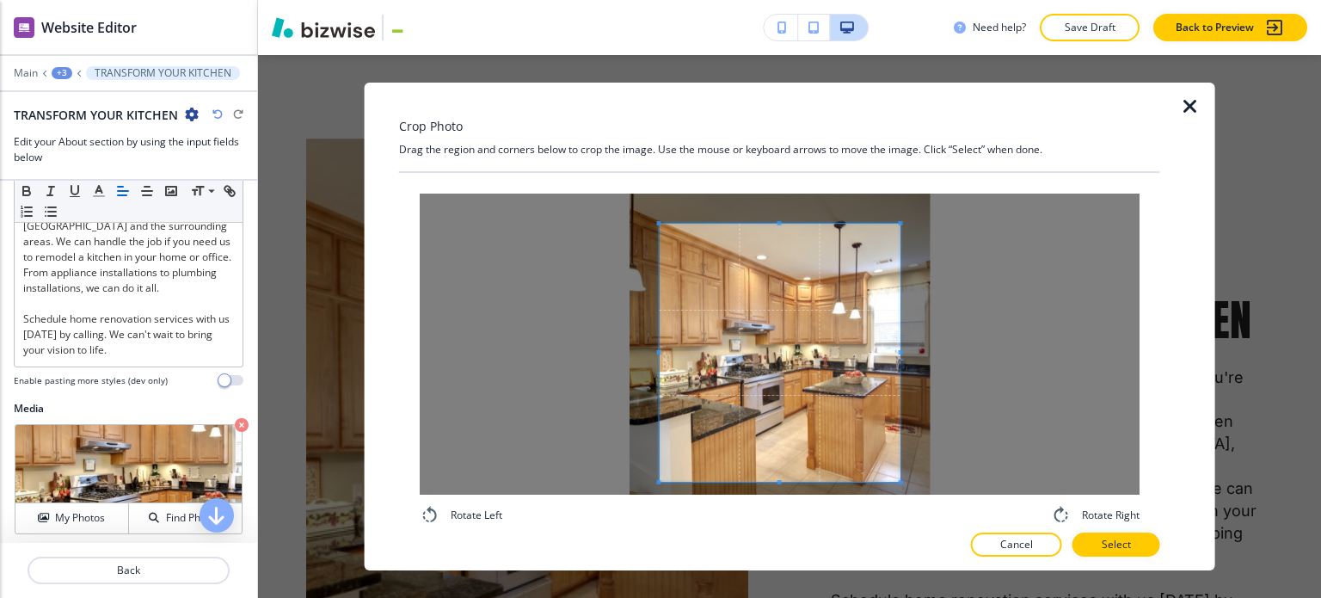
click at [778, 481] on span at bounding box center [779, 482] width 4 height 4
click at [826, 358] on span at bounding box center [778, 353] width 241 height 259
click at [1127, 542] on p "Select" at bounding box center [1116, 544] width 29 height 15
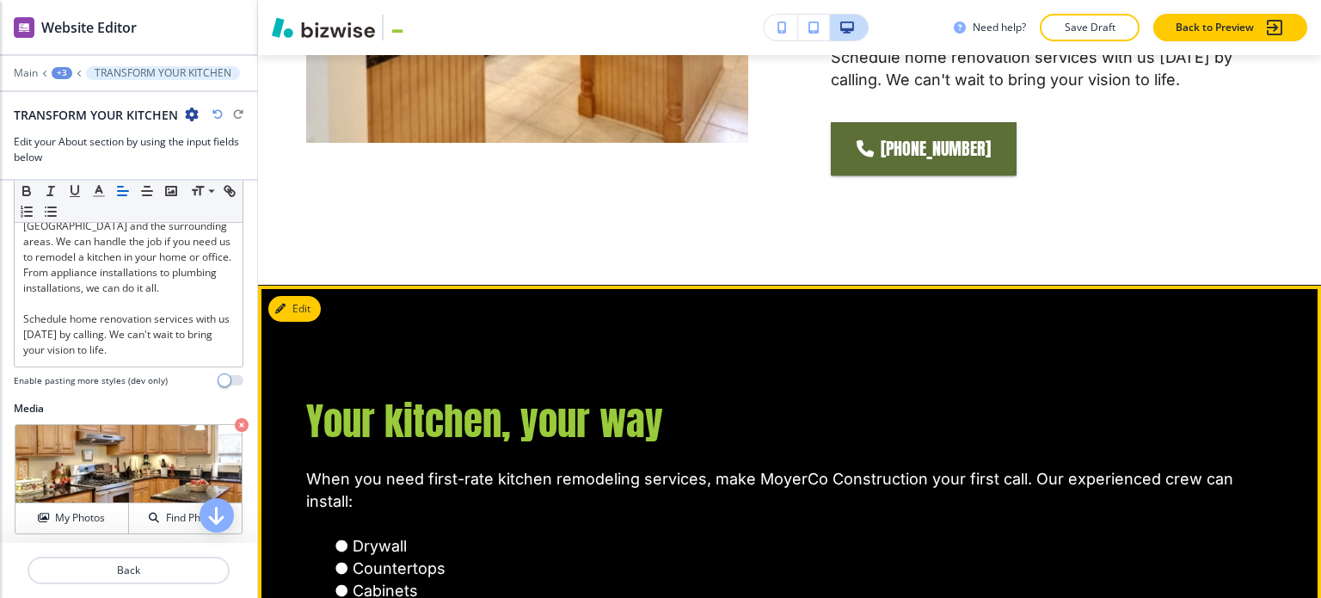
scroll to position [1376, 0]
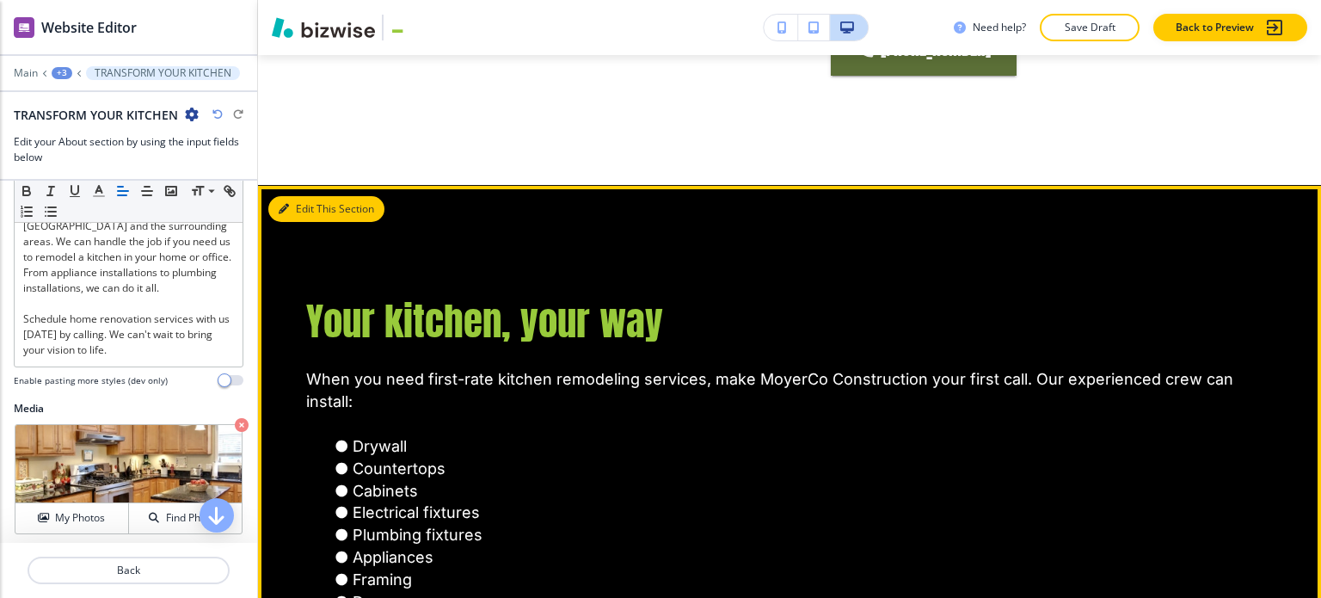
click at [306, 196] on button "Edit This Section" at bounding box center [326, 209] width 116 height 26
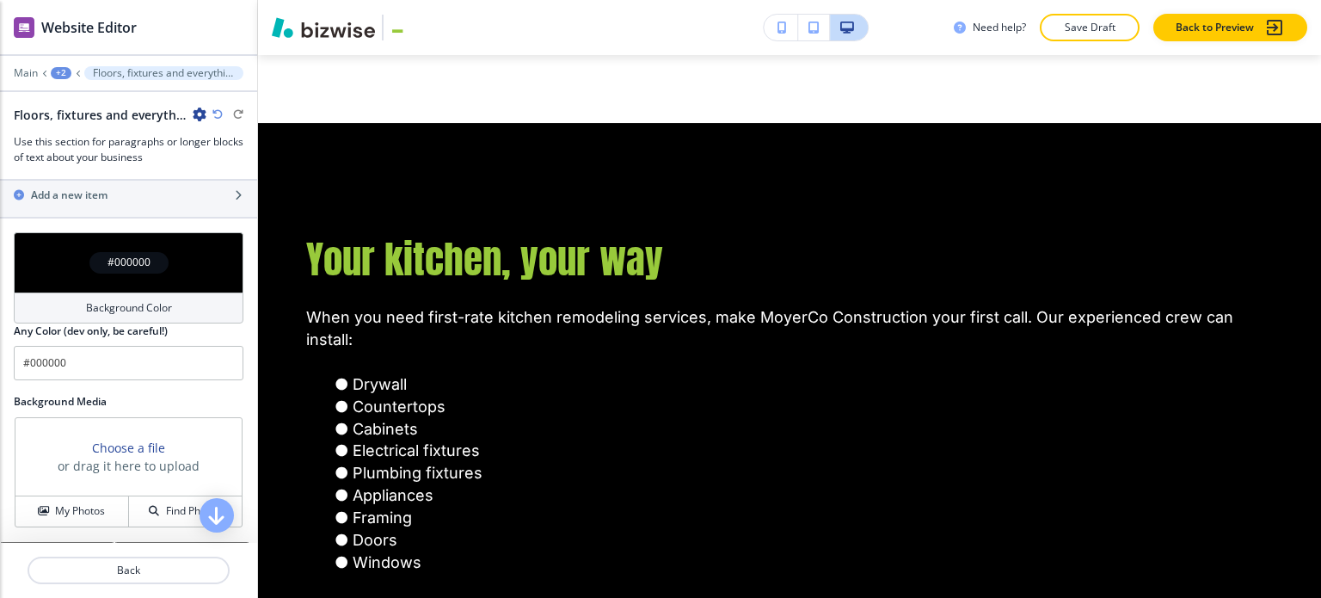
scroll to position [834, 0]
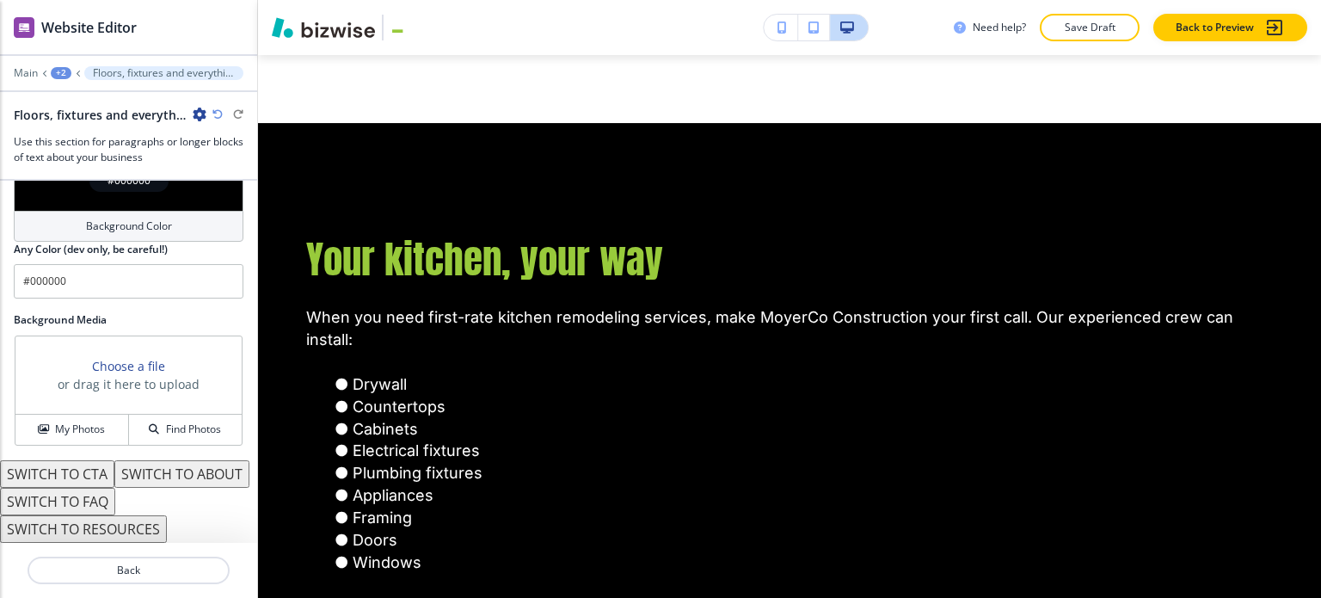
click at [126, 472] on button "SWITCH TO ABOUT" at bounding box center [181, 474] width 135 height 28
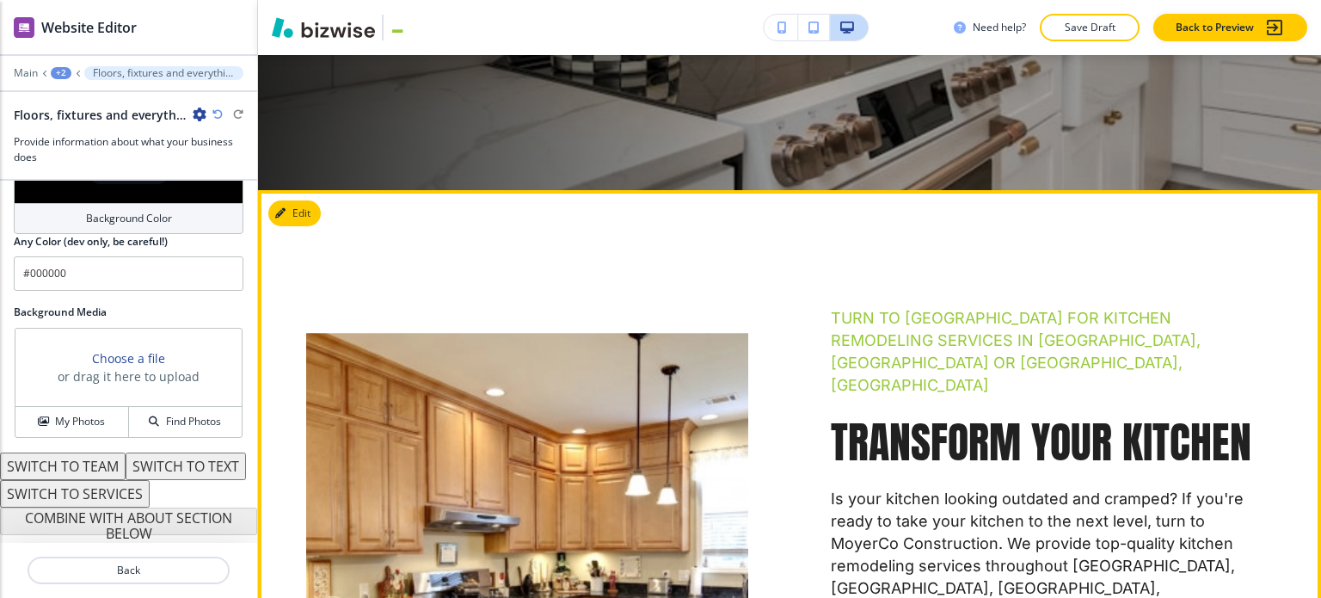
scroll to position [578, 0]
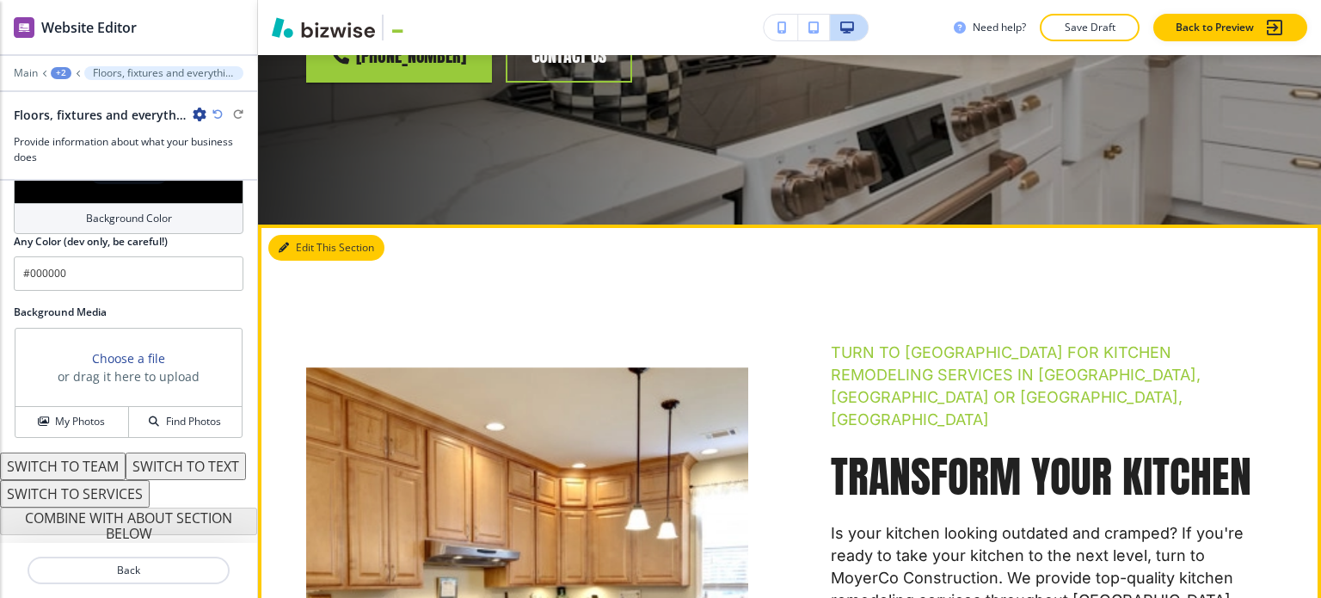
click at [293, 246] on button "Edit This Section" at bounding box center [326, 248] width 116 height 26
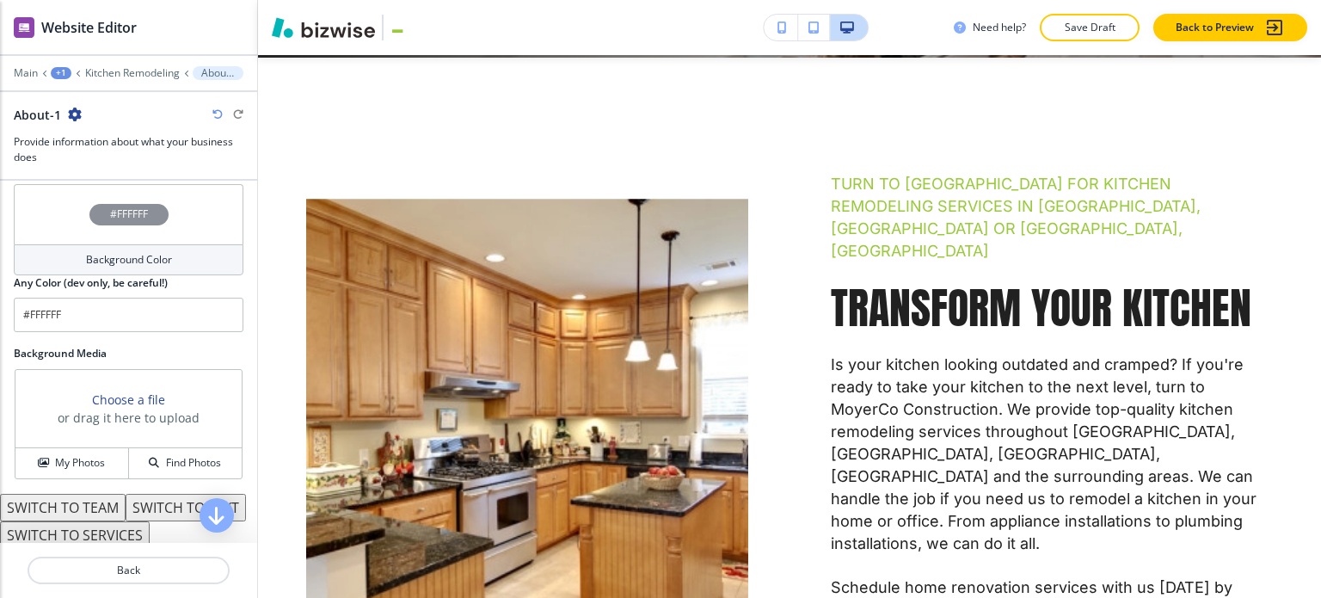
scroll to position [798, 0]
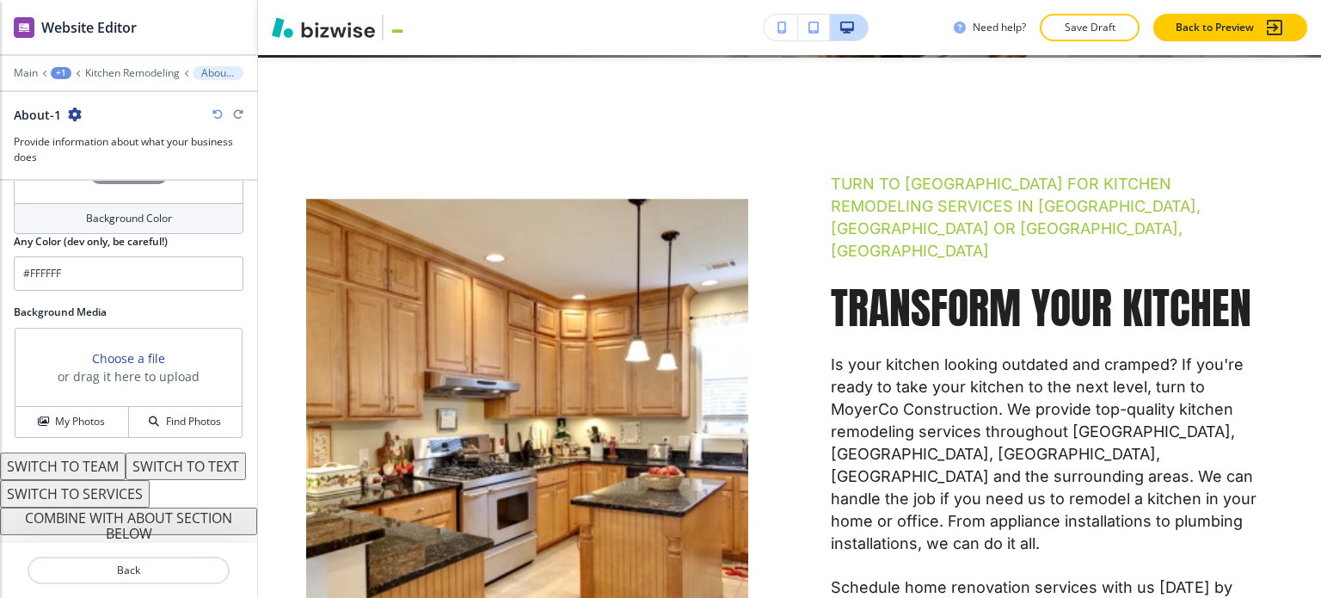
click at [152, 514] on button "COMBINE WITH ABOUT SECTION BELOW" at bounding box center [128, 521] width 257 height 28
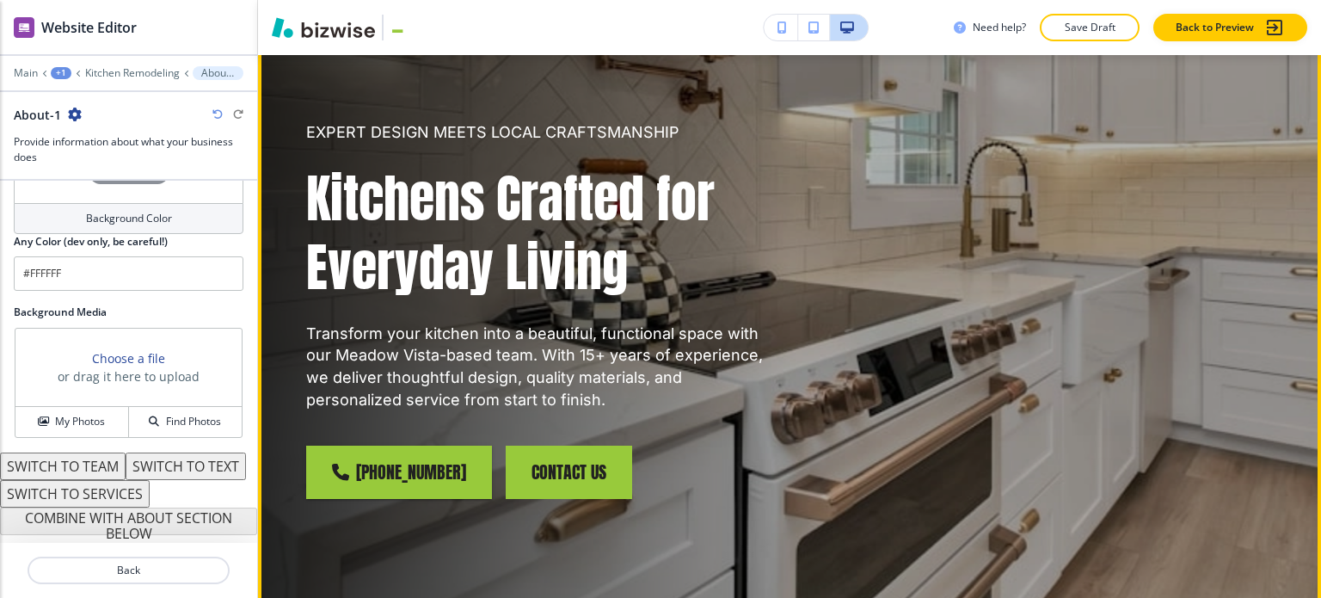
scroll to position [0, 0]
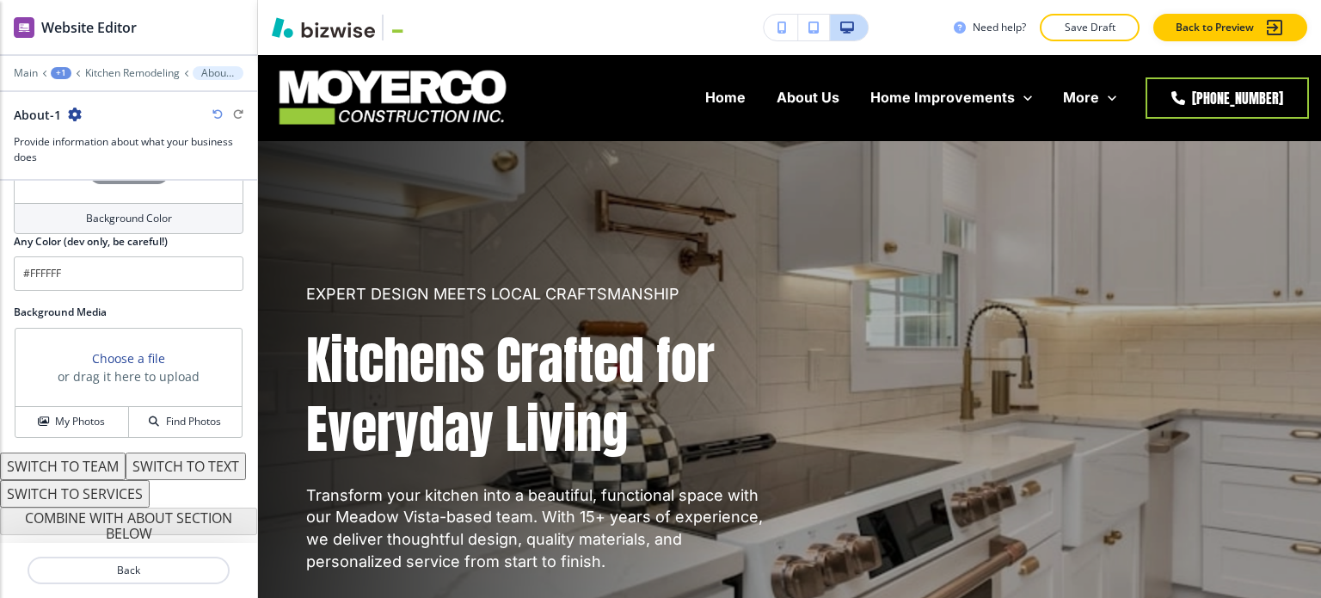
click at [217, 116] on icon "button" at bounding box center [217, 114] width 10 height 10
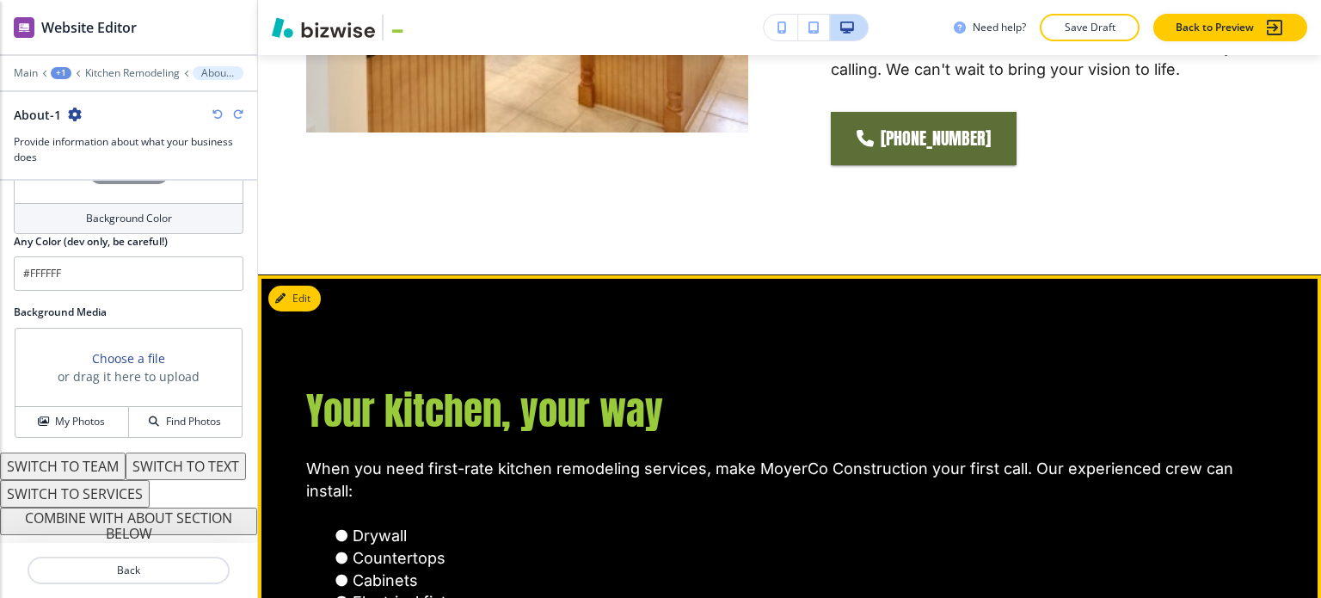
scroll to position [1290, 0]
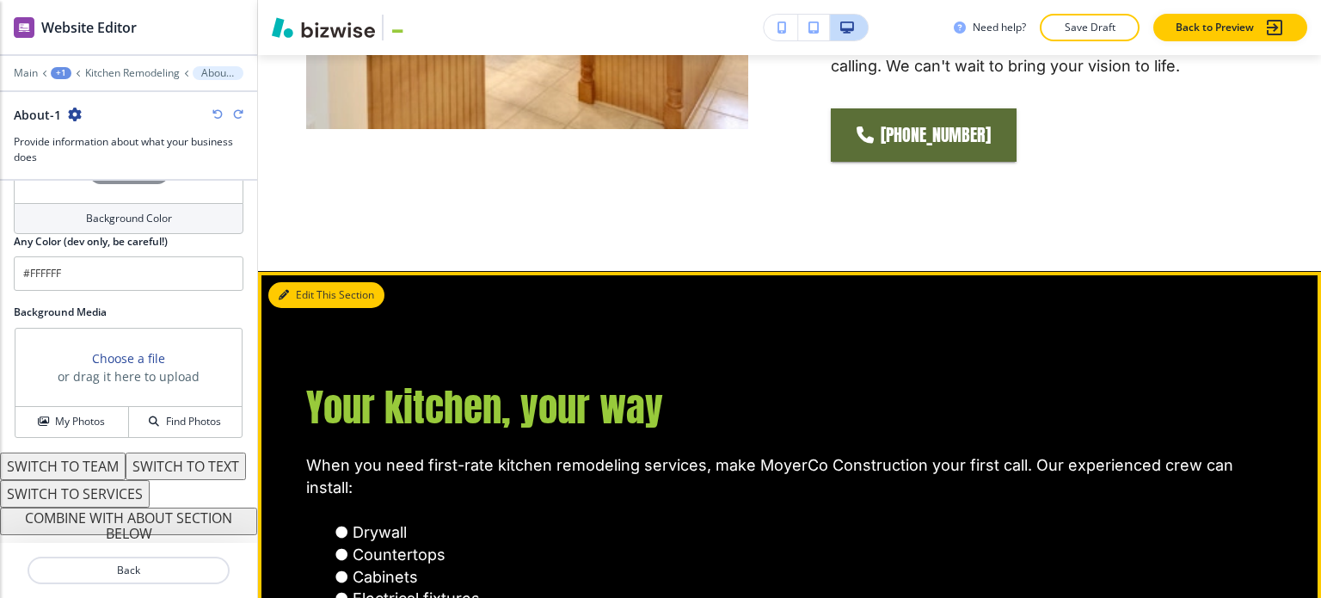
drag, startPoint x: 307, startPoint y: 227, endPoint x: 292, endPoint y: 237, distance: 17.9
click at [307, 282] on button "Edit This Section" at bounding box center [326, 295] width 116 height 26
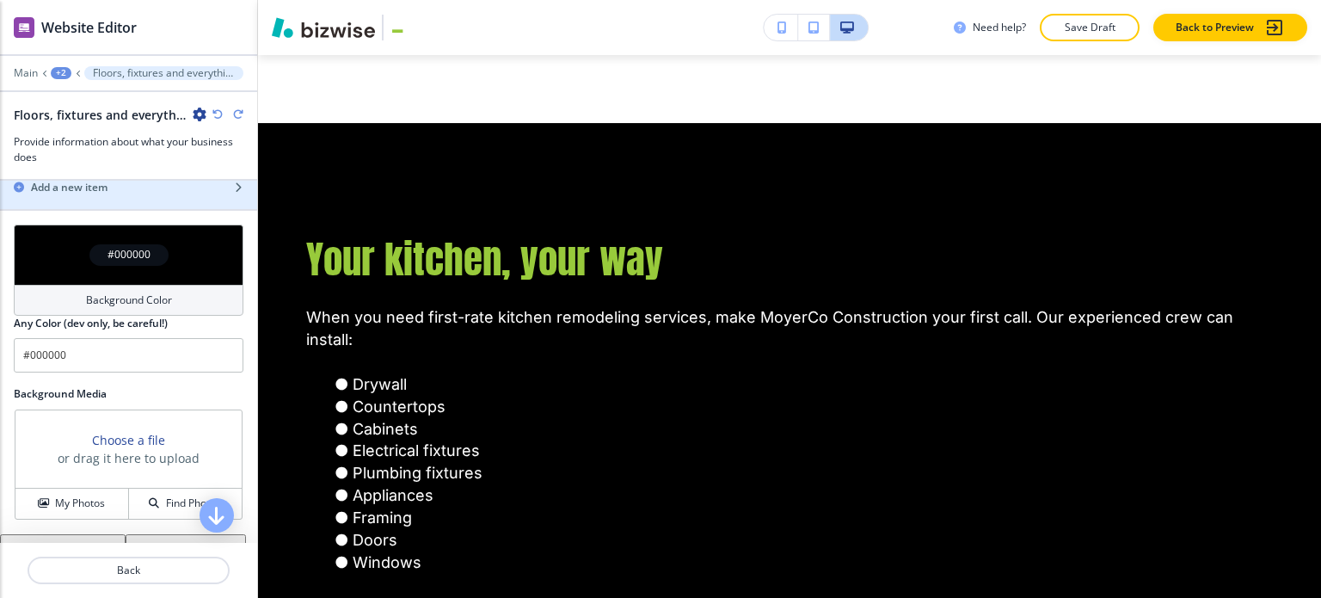
scroll to position [584, 0]
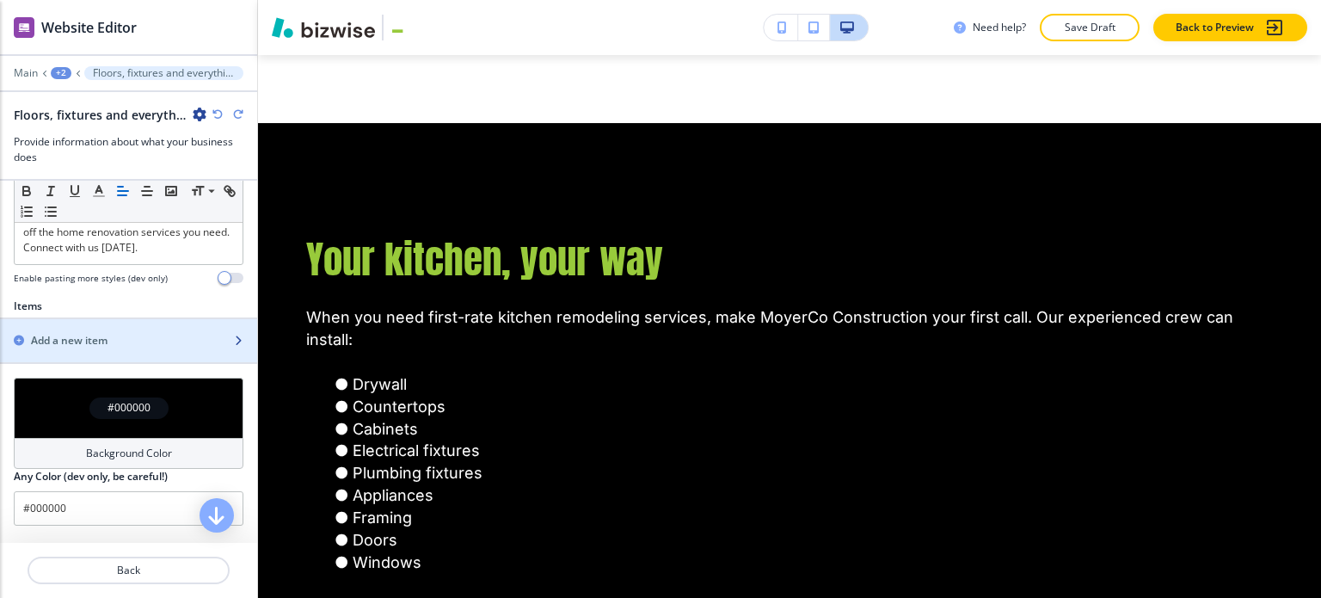
click at [151, 338] on div "Add a new item" at bounding box center [109, 340] width 219 height 15
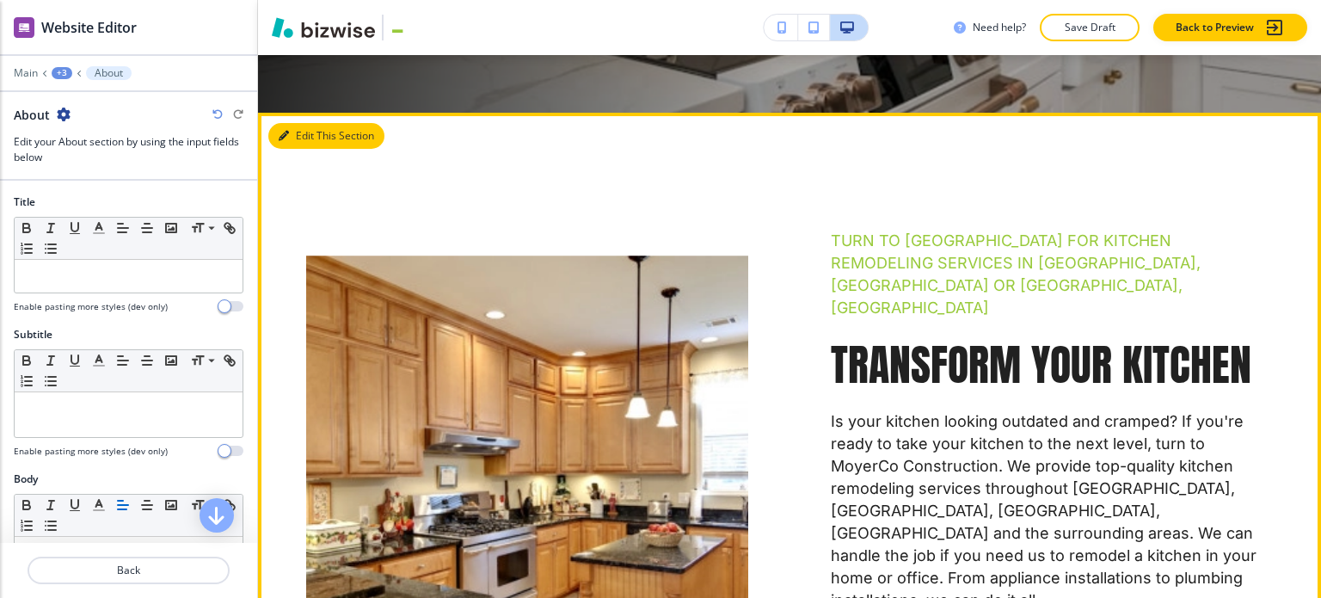
click at [303, 146] on button "Edit This Section" at bounding box center [326, 136] width 116 height 26
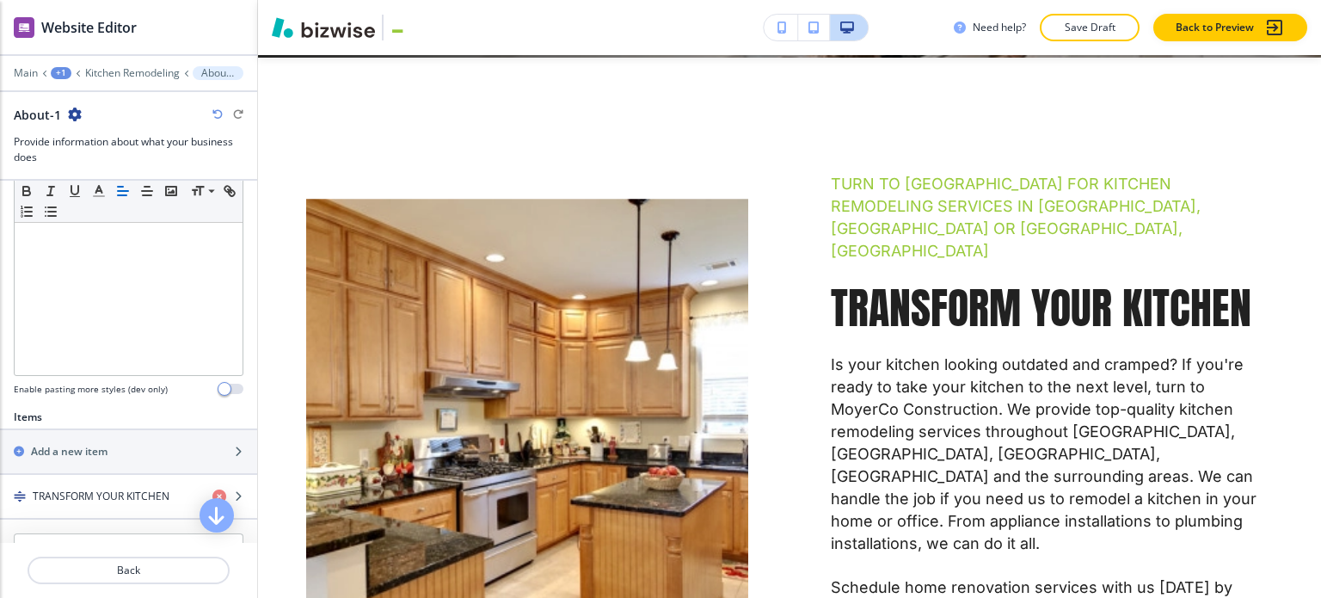
scroll to position [688, 0]
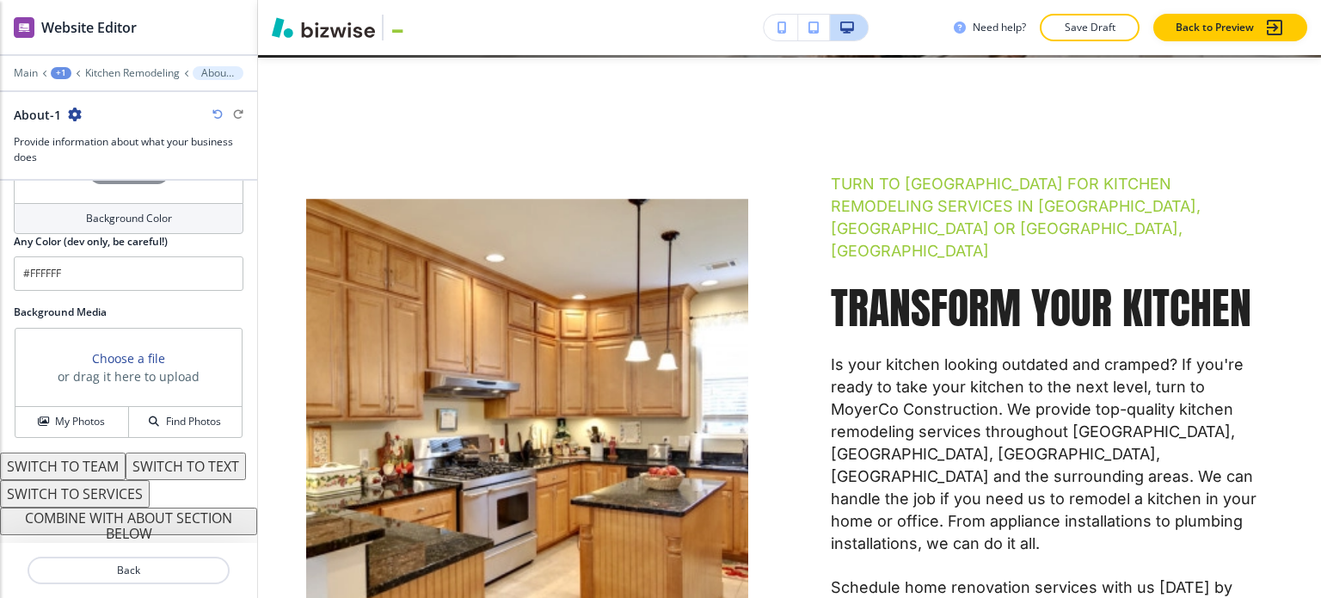
click at [144, 520] on button "COMBINE WITH ABOUT SECTION BELOW" at bounding box center [128, 521] width 257 height 28
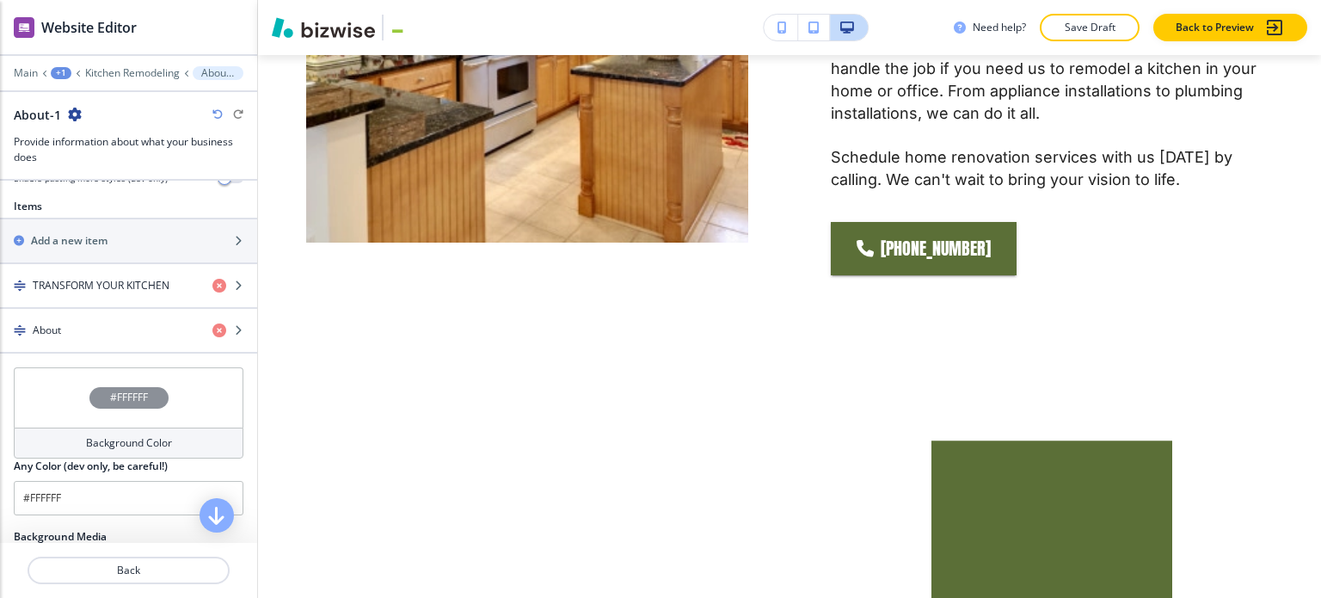
scroll to position [499, 0]
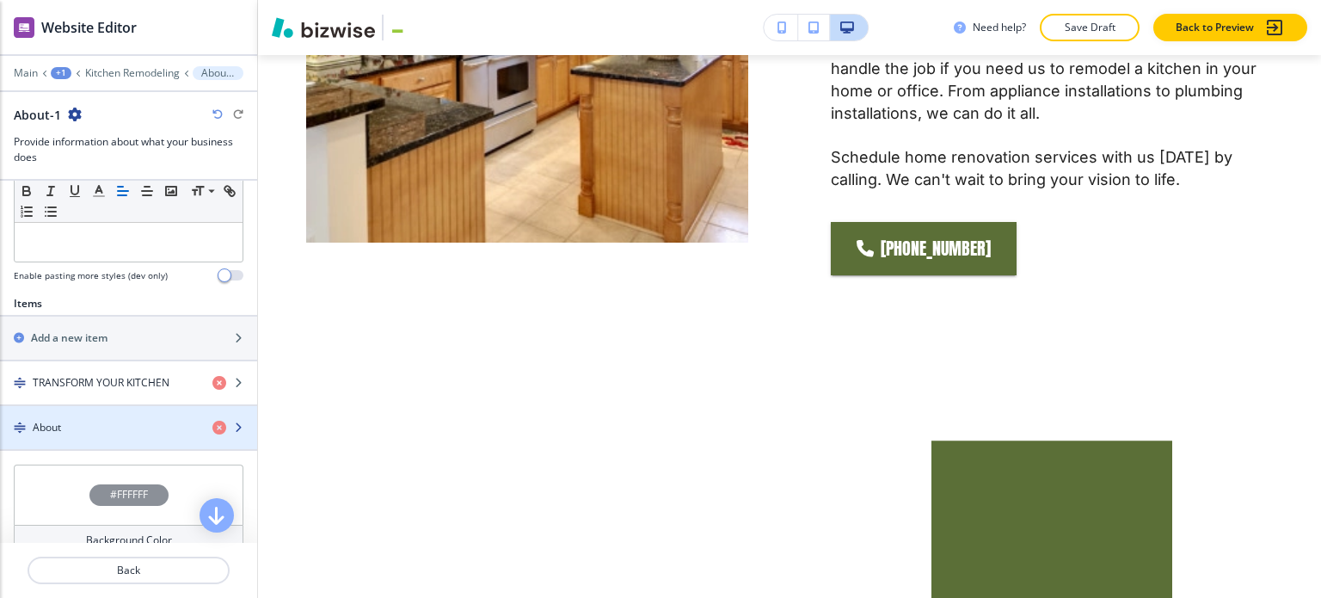
click at [130, 429] on div "About" at bounding box center [99, 427] width 199 height 15
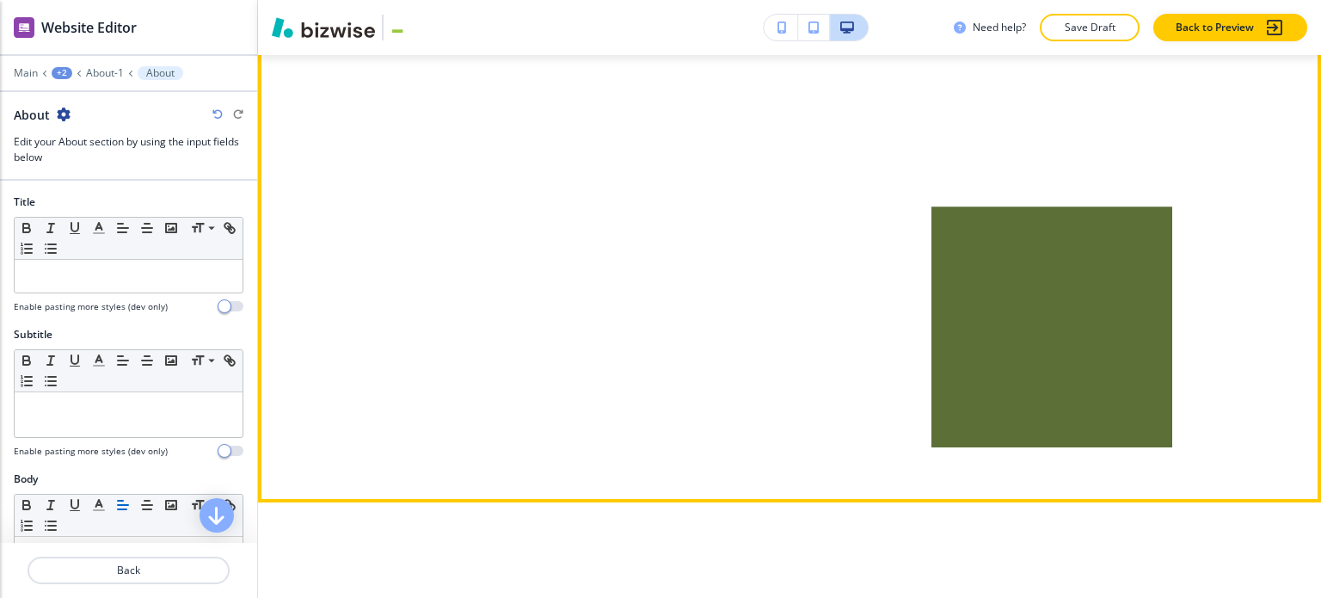
scroll to position [1669, 0]
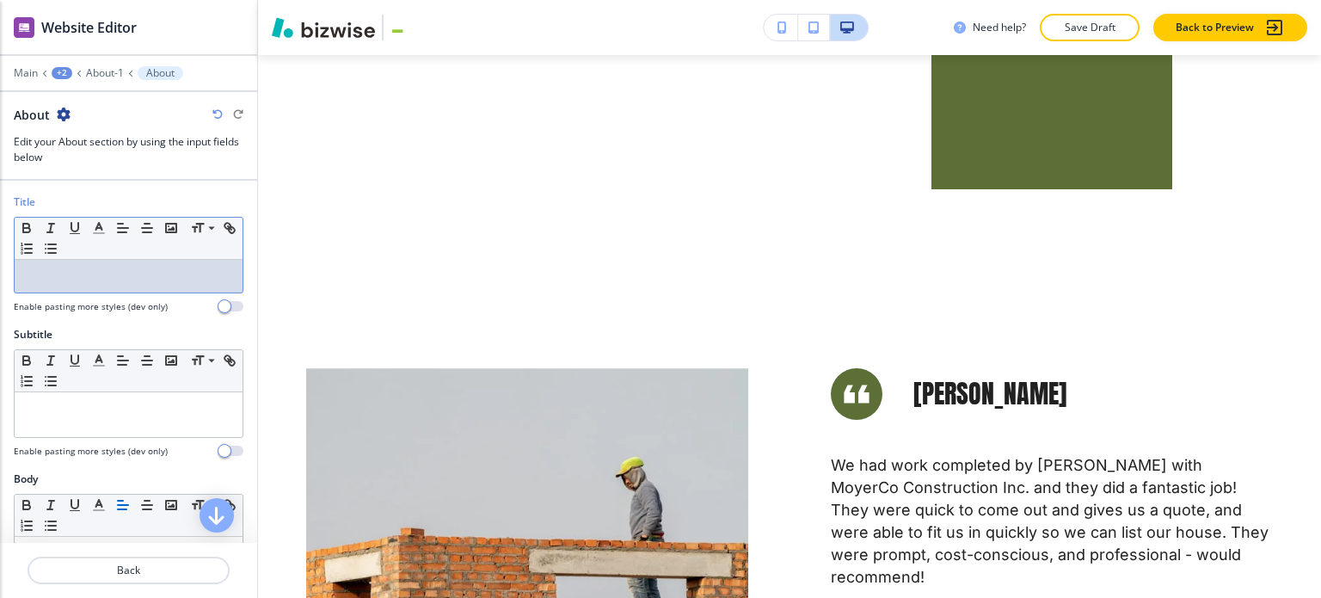
click at [102, 268] on p at bounding box center [128, 275] width 211 height 15
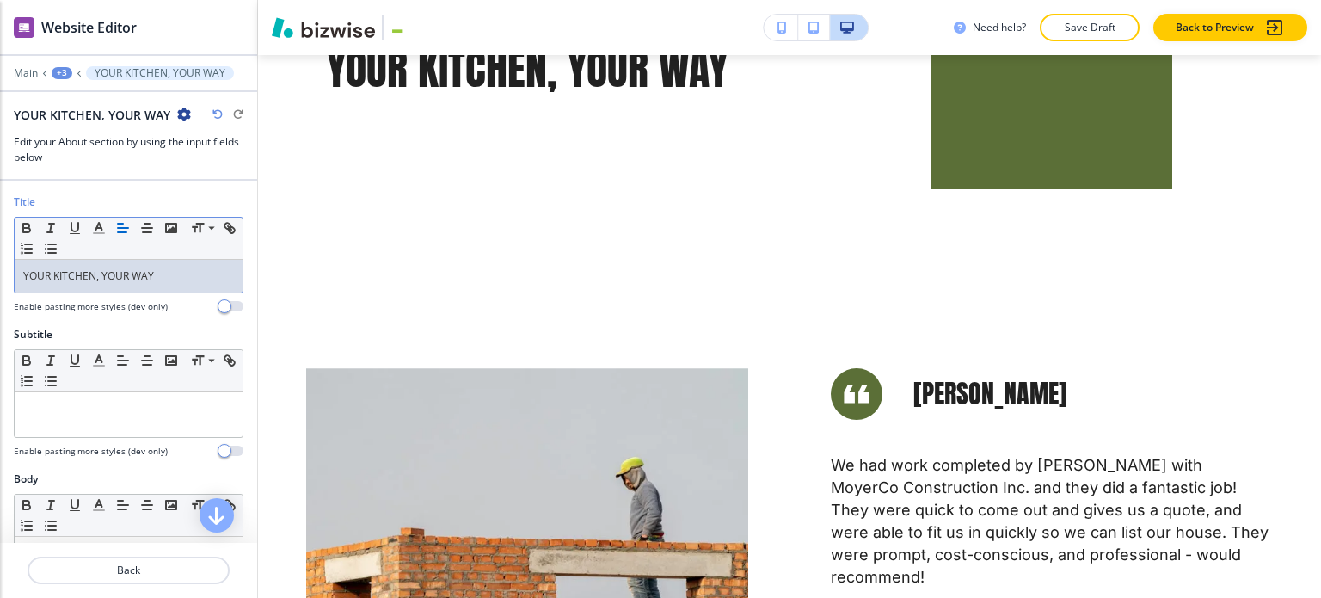
click at [102, 268] on p "YOUR KITCHEN, YOUR WAY" at bounding box center [128, 275] width 211 height 15
click at [97, 224] on polyline "button" at bounding box center [99, 226] width 6 height 7
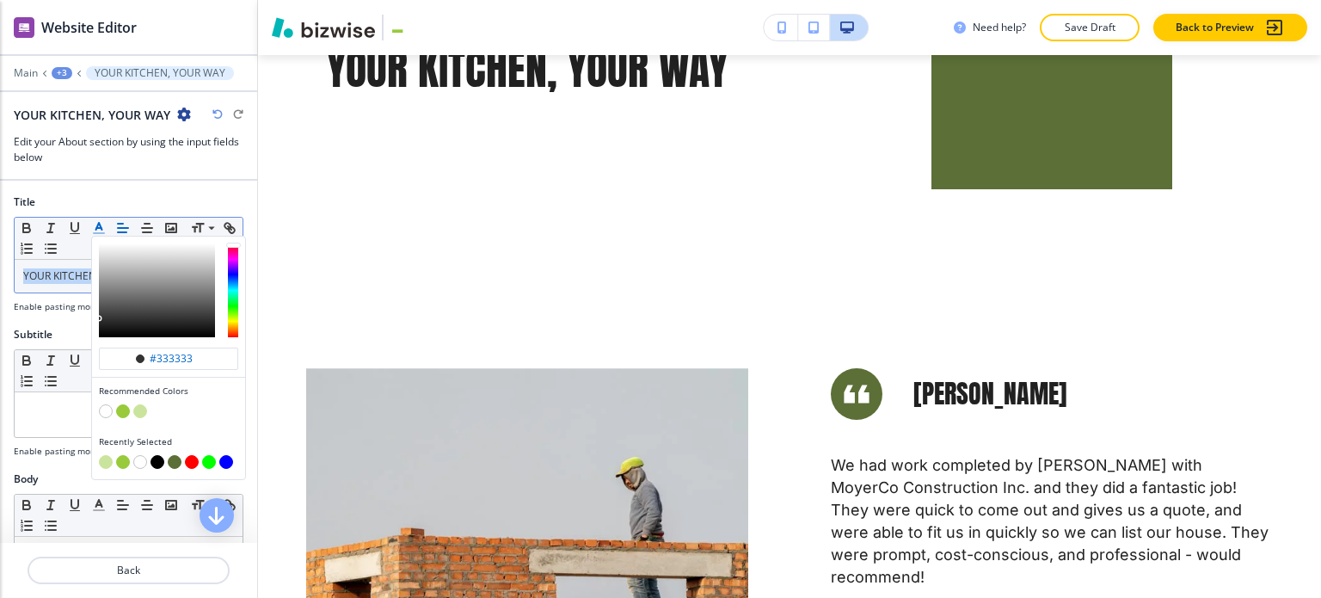
click at [117, 407] on button "button" at bounding box center [123, 411] width 14 height 14
type input "#98ca3b"
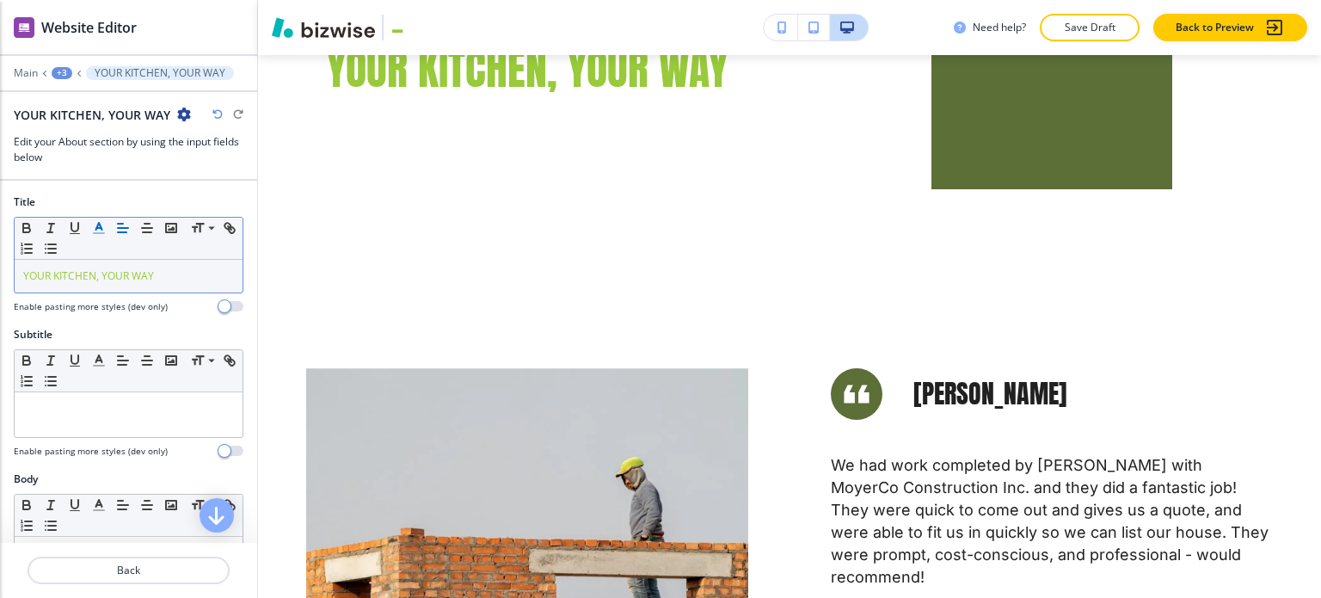
click at [55, 297] on div at bounding box center [129, 296] width 230 height 7
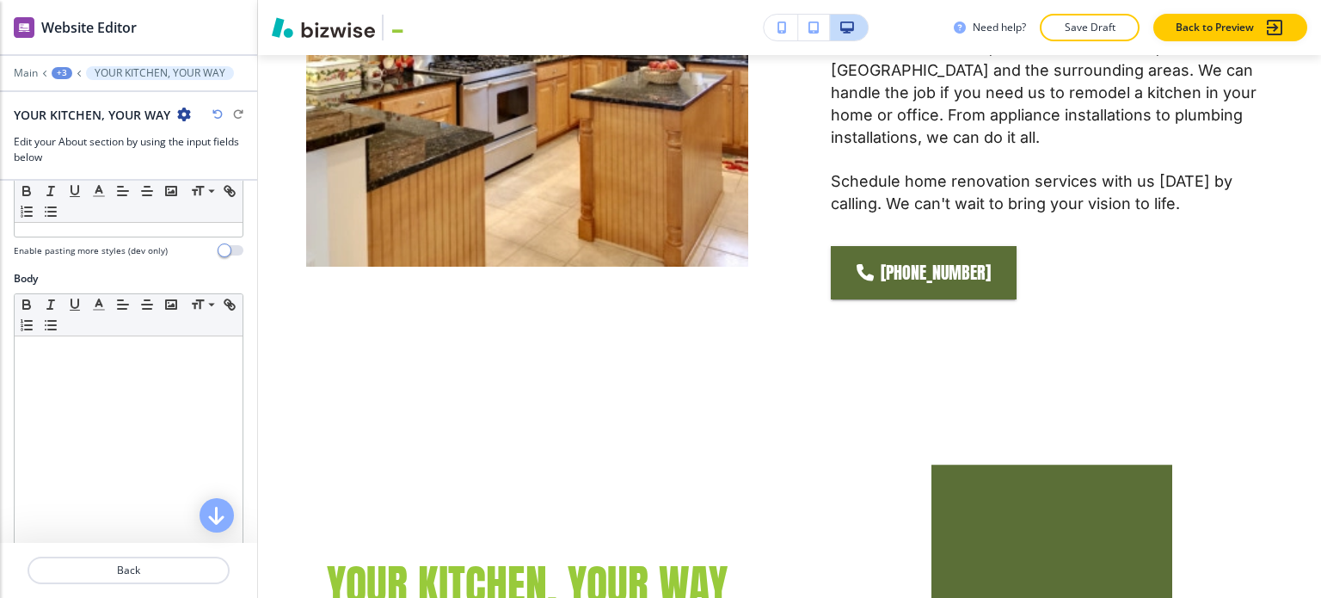
scroll to position [344, 0]
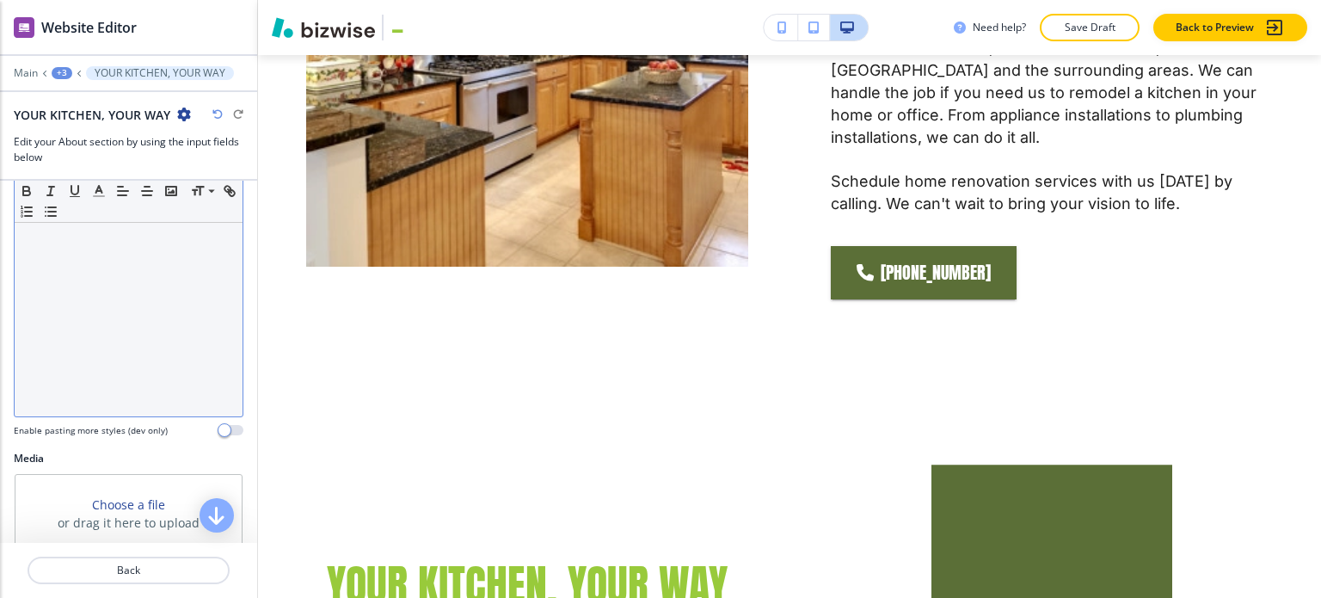
click at [102, 313] on div at bounding box center [129, 305] width 228 height 224
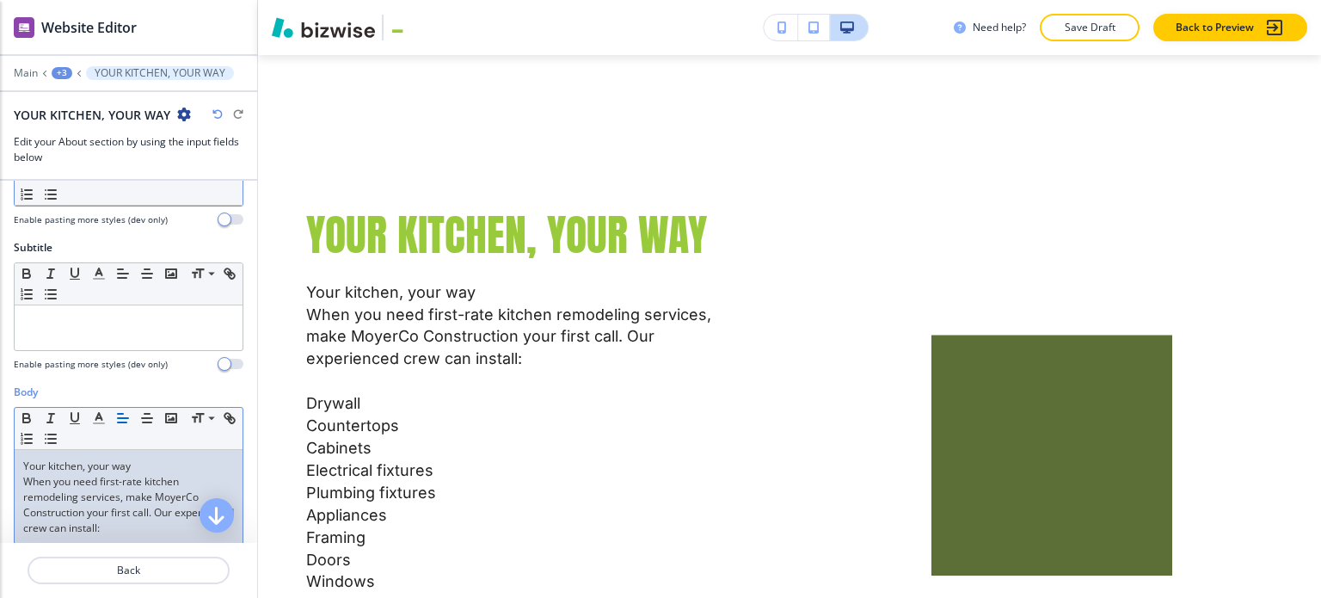
scroll to position [86, 0]
drag, startPoint x: 148, startPoint y: 462, endPoint x: 12, endPoint y: 462, distance: 135.9
click at [12, 462] on div "Body Small Normal Large Huge Your kitchen, your way When you need first-rate ki…" at bounding box center [128, 598] width 257 height 427
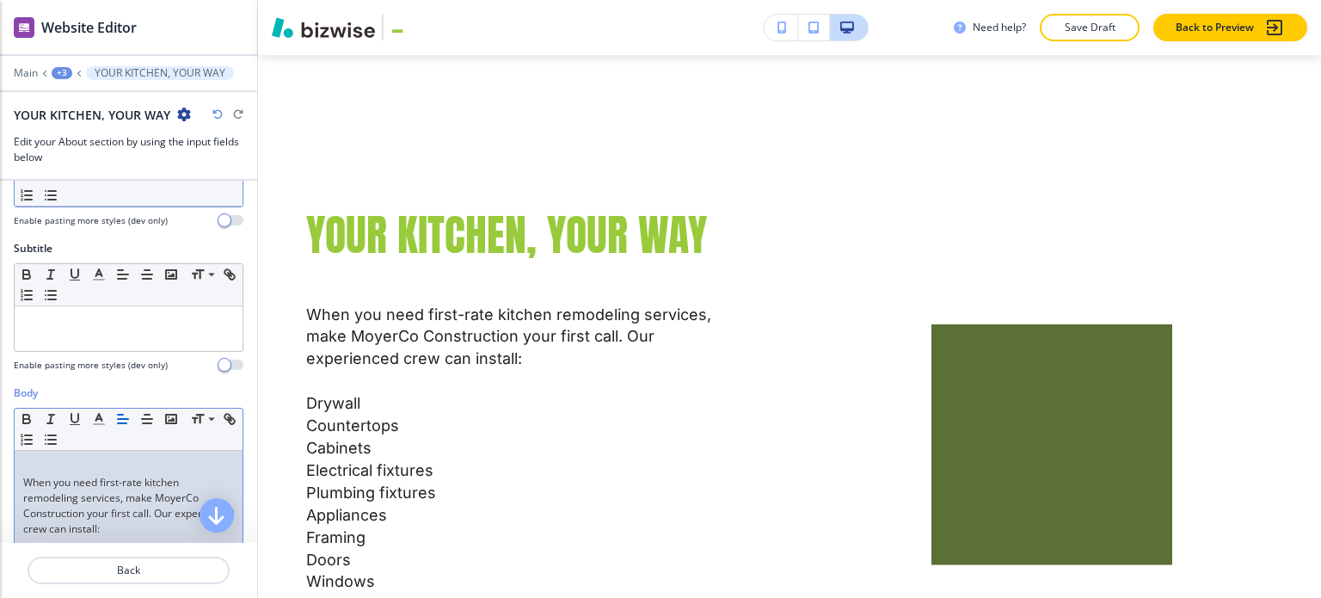
click at [23, 482] on p "When you need first-rate kitchen remodeling services, make MoyerCo Construction…" at bounding box center [128, 506] width 211 height 62
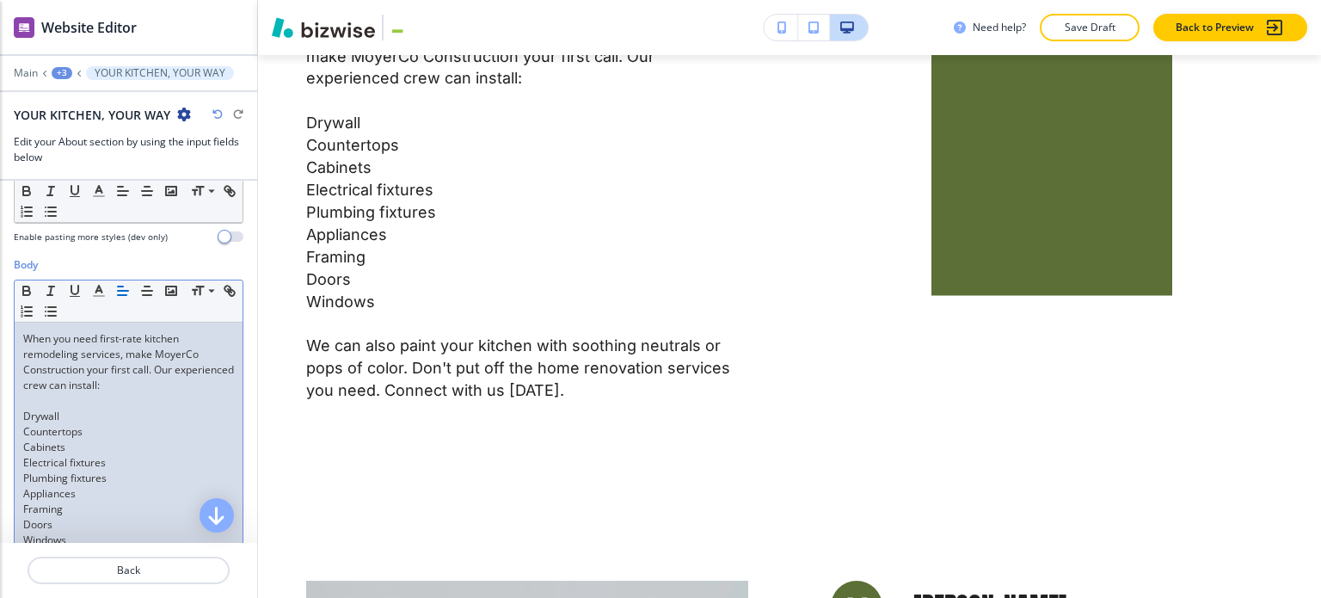
scroll to position [242, 0]
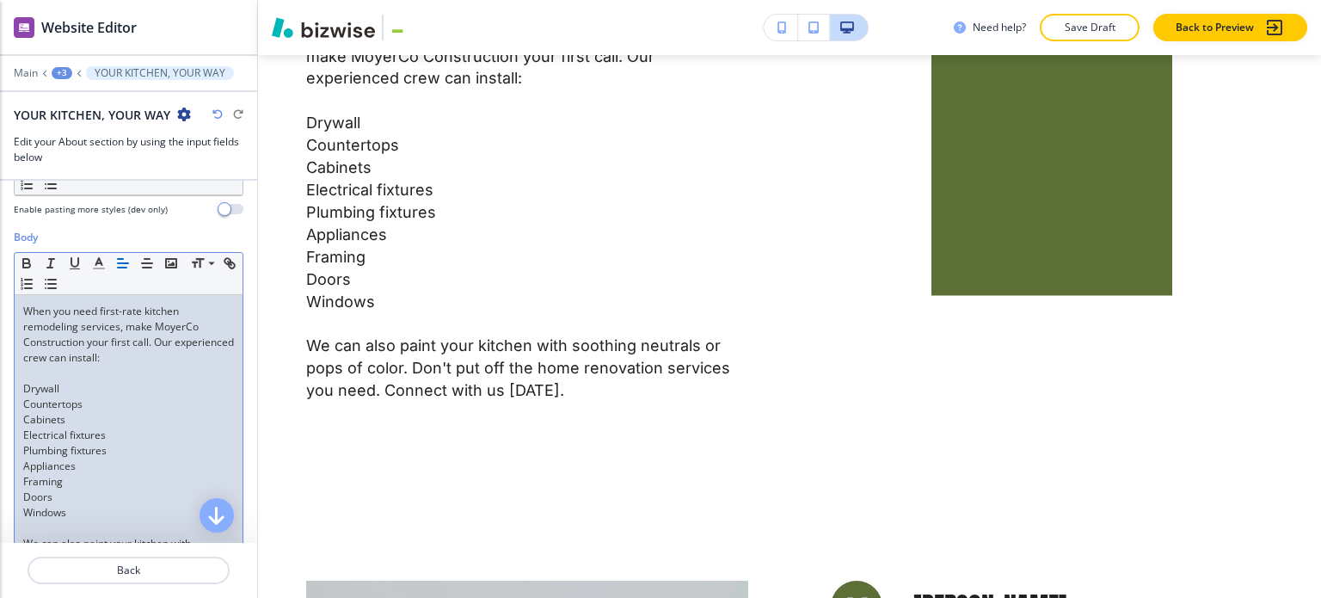
click at [26, 389] on p "Drywall" at bounding box center [128, 388] width 211 height 15
click at [26, 401] on p "Countertops" at bounding box center [128, 404] width 211 height 15
click at [21, 417] on div "When you need first-rate kitchen remodeling services, make MoyerCo Construction…" at bounding box center [129, 450] width 228 height 311
click at [23, 427] on p "Electrical fixtures" at bounding box center [128, 434] width 211 height 15
click at [23, 445] on p "Plumbing fixtures" at bounding box center [128, 450] width 211 height 15
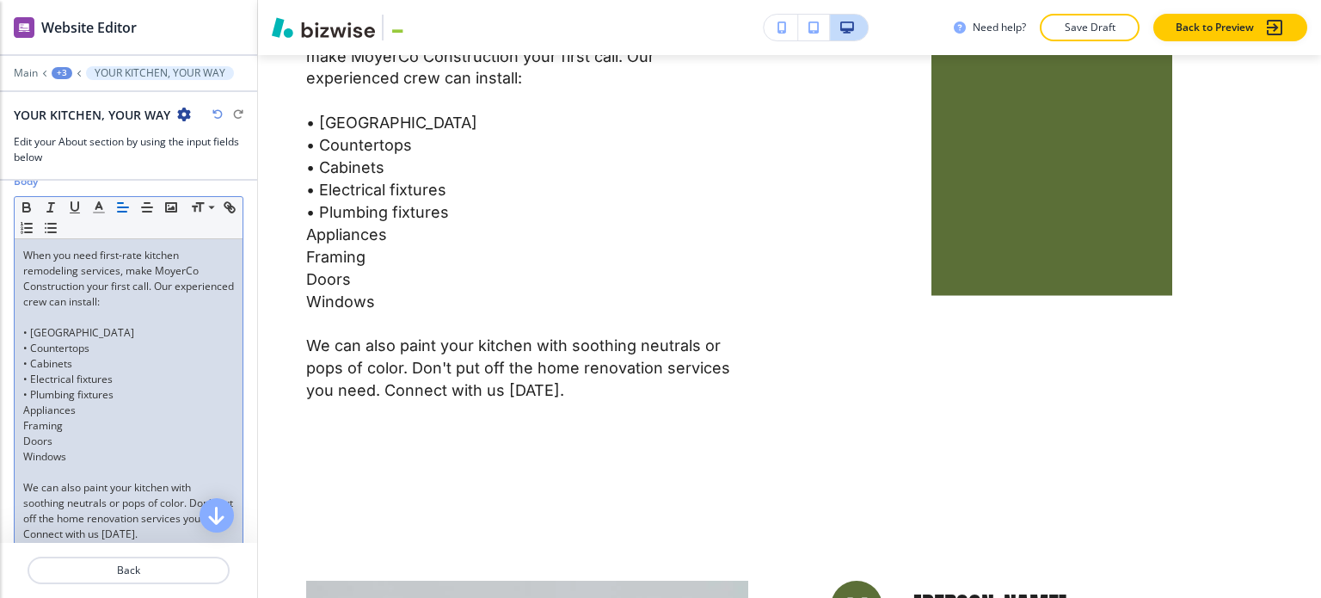
scroll to position [328, 0]
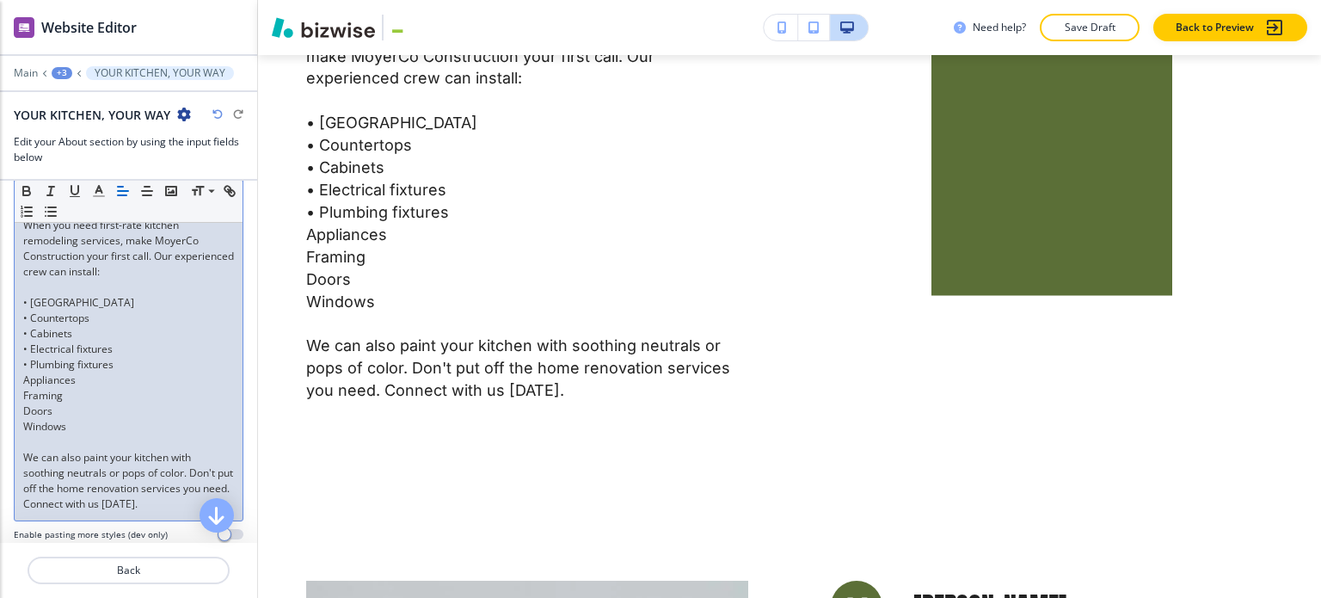
click at [24, 378] on p "Appliances" at bounding box center [128, 379] width 211 height 15
click at [23, 393] on p "Framing" at bounding box center [128, 395] width 211 height 15
click at [21, 408] on div "When you need first-rate kitchen remodeling services, make MoyerCo Construction…" at bounding box center [129, 364] width 228 height 311
click at [21, 421] on div "When you need first-rate kitchen remodeling services, make MoyerCo Construction…" at bounding box center [129, 364] width 228 height 311
click at [71, 439] on p at bounding box center [128, 441] width 211 height 15
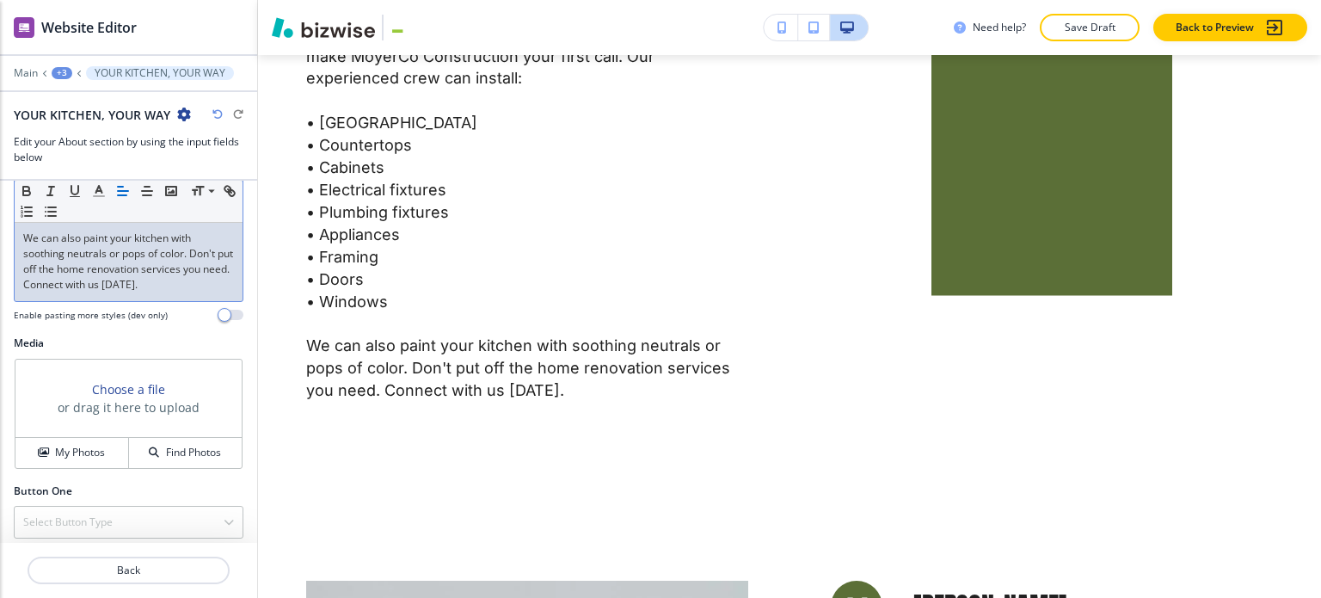
scroll to position [621, 0]
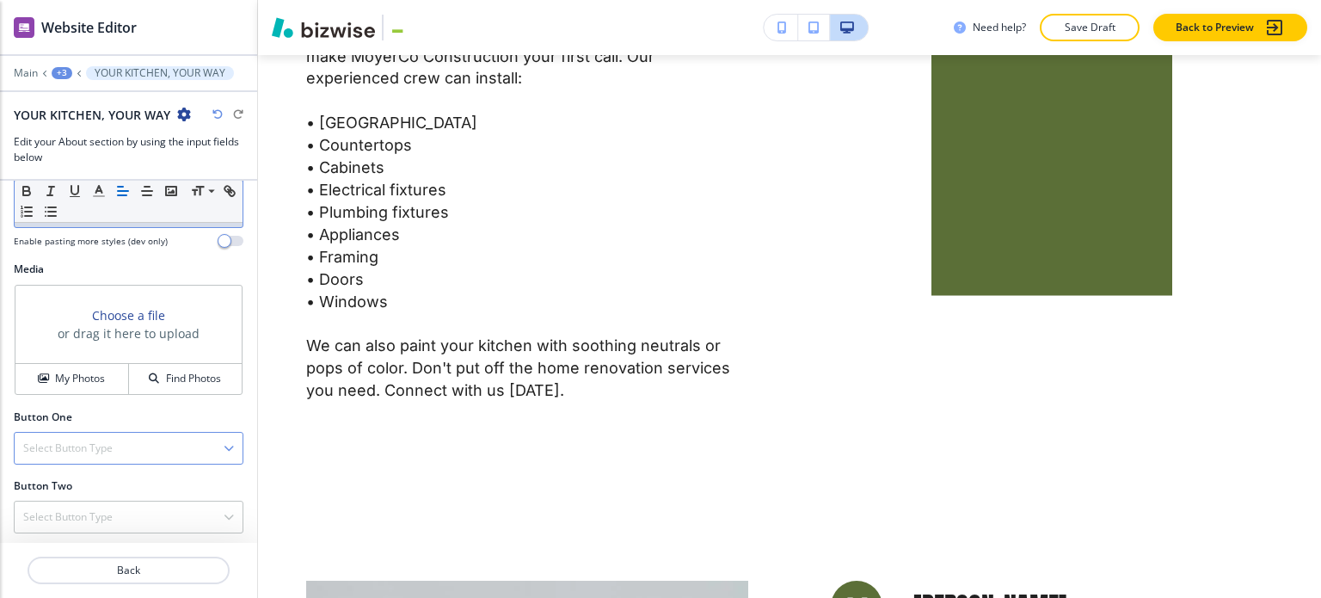
click at [83, 442] on h4 "Select Button Type" at bounding box center [67, 447] width 89 height 15
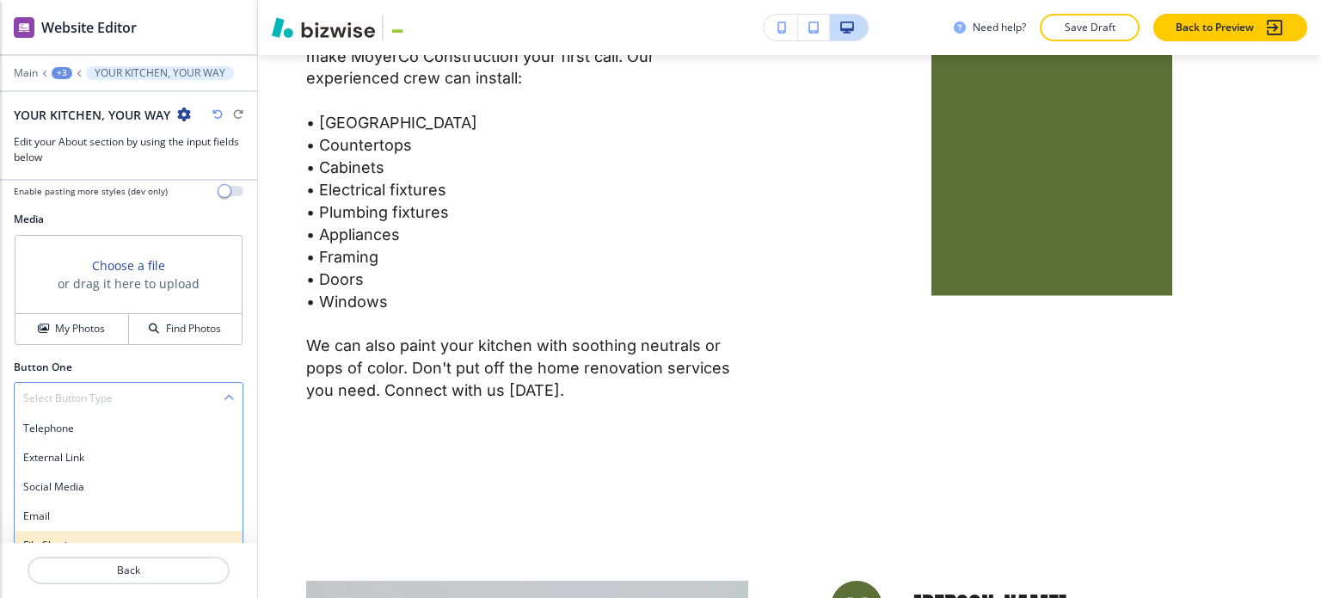
scroll to position [715, 0]
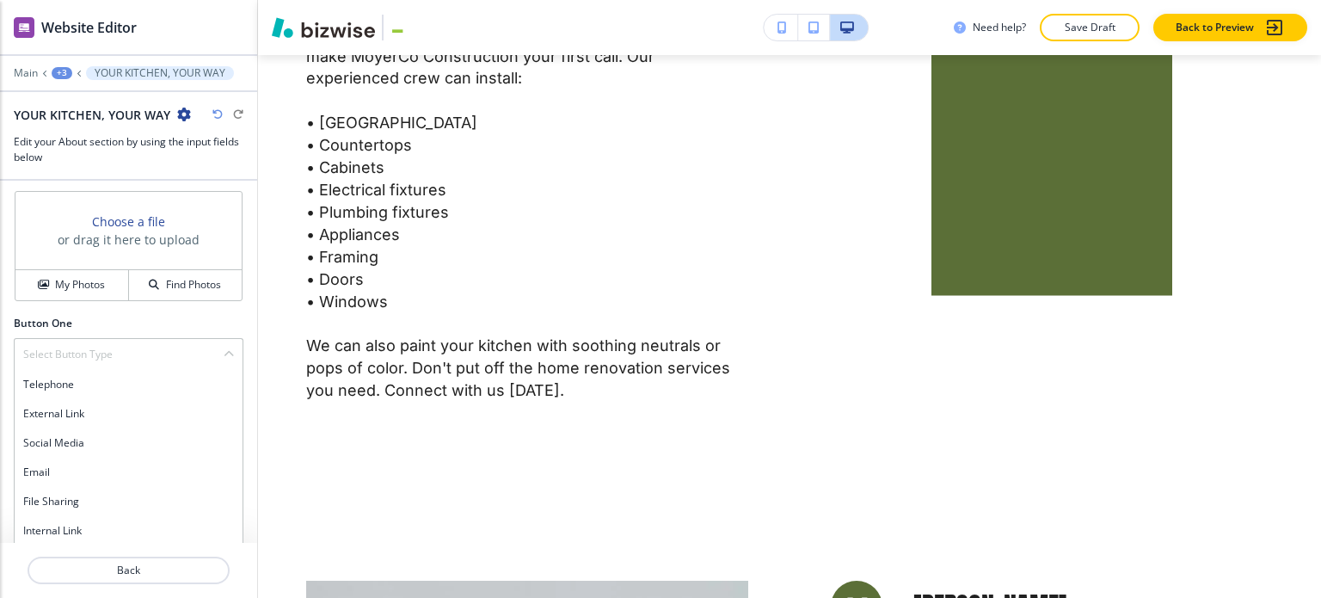
click at [89, 526] on h4 "Internal Link" at bounding box center [128, 530] width 211 height 15
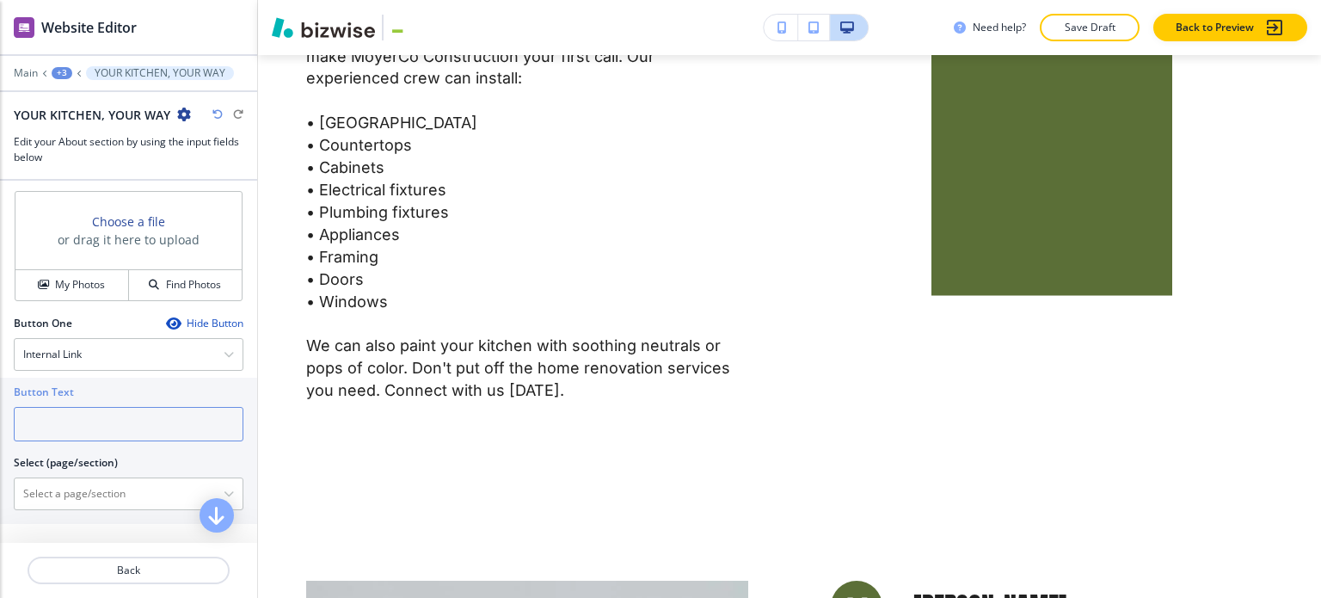
click at [101, 419] on input "text" at bounding box center [129, 424] width 230 height 34
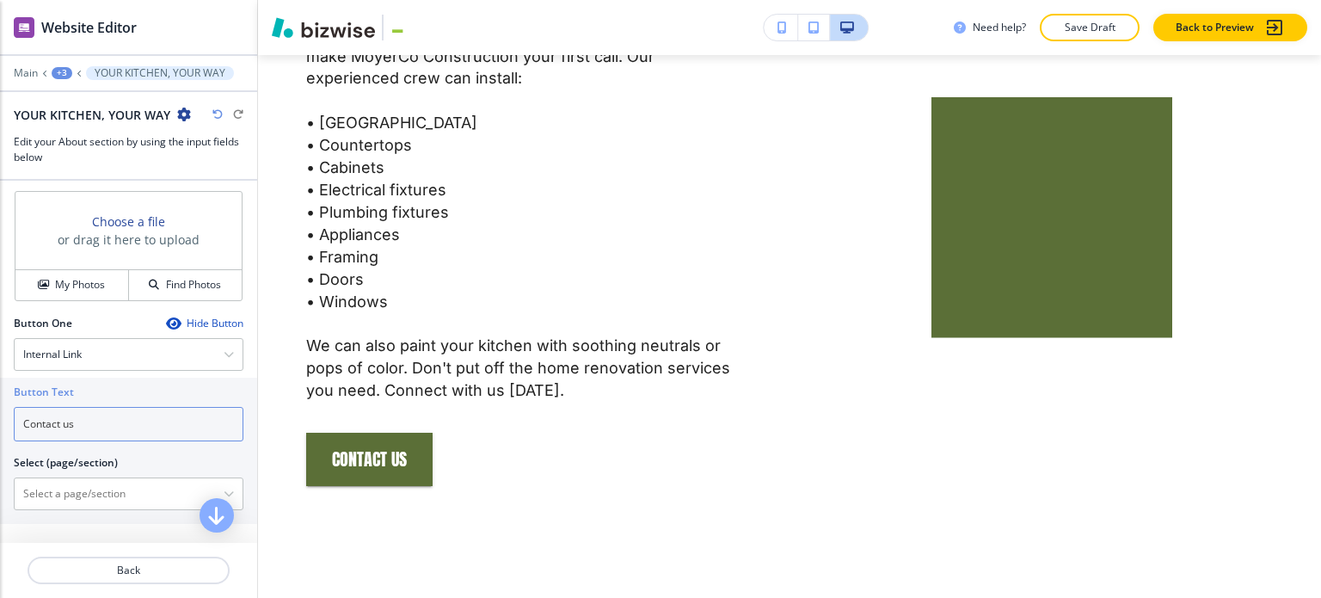
type input "Contact us"
click at [132, 509] on div "Button Text Contact us Select (page/section) Home Home | For Services Or Questi…" at bounding box center [128, 451] width 257 height 146
click at [138, 491] on \(page\/section\) "Manual Input" at bounding box center [119, 493] width 209 height 29
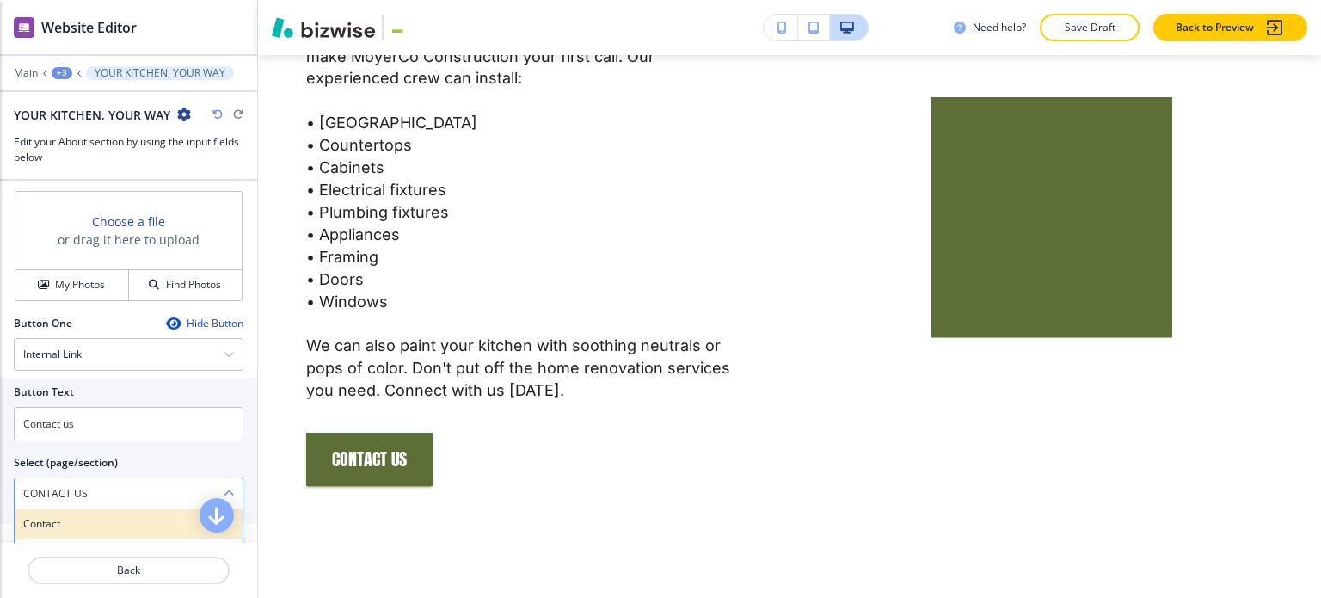
click at [94, 527] on div "Contact" at bounding box center [129, 523] width 228 height 29
type \(page\/section\) "Contact"
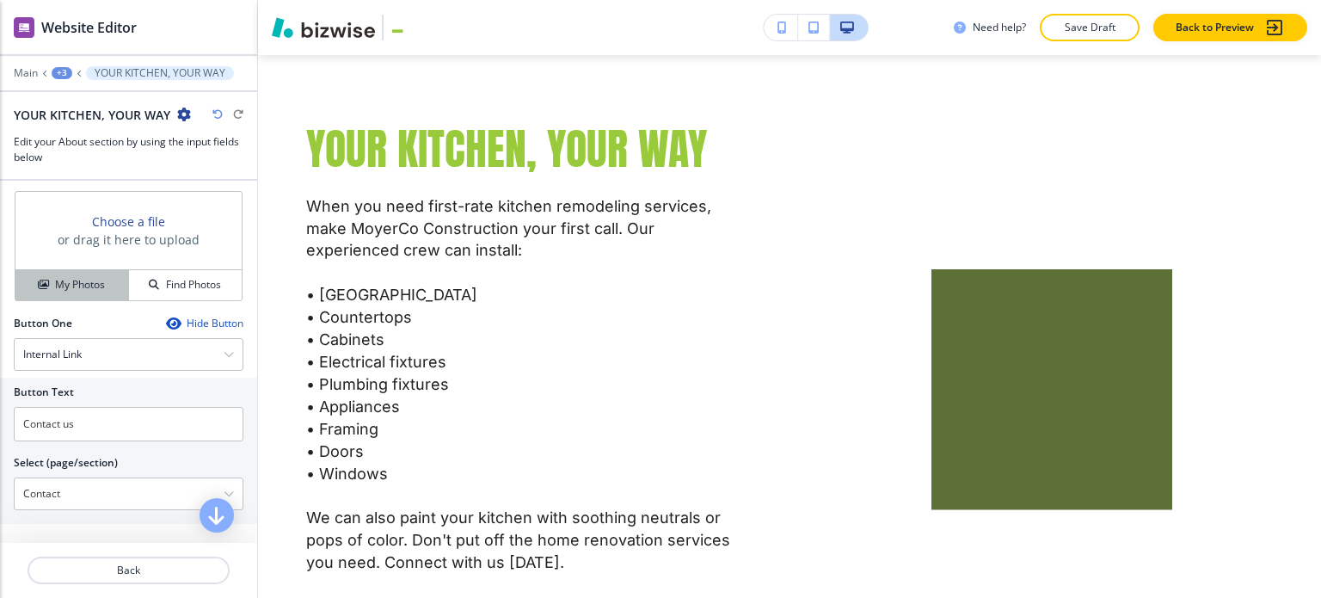
click at [77, 280] on h4 "My Photos" at bounding box center [80, 284] width 50 height 15
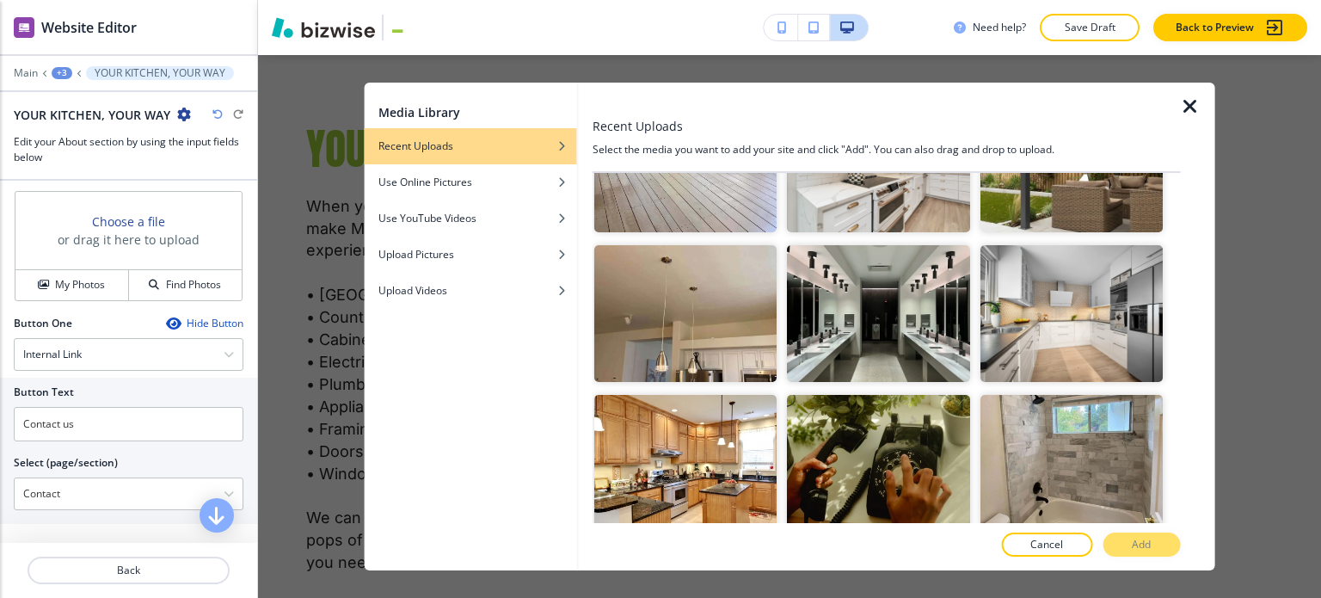
scroll to position [860, 0]
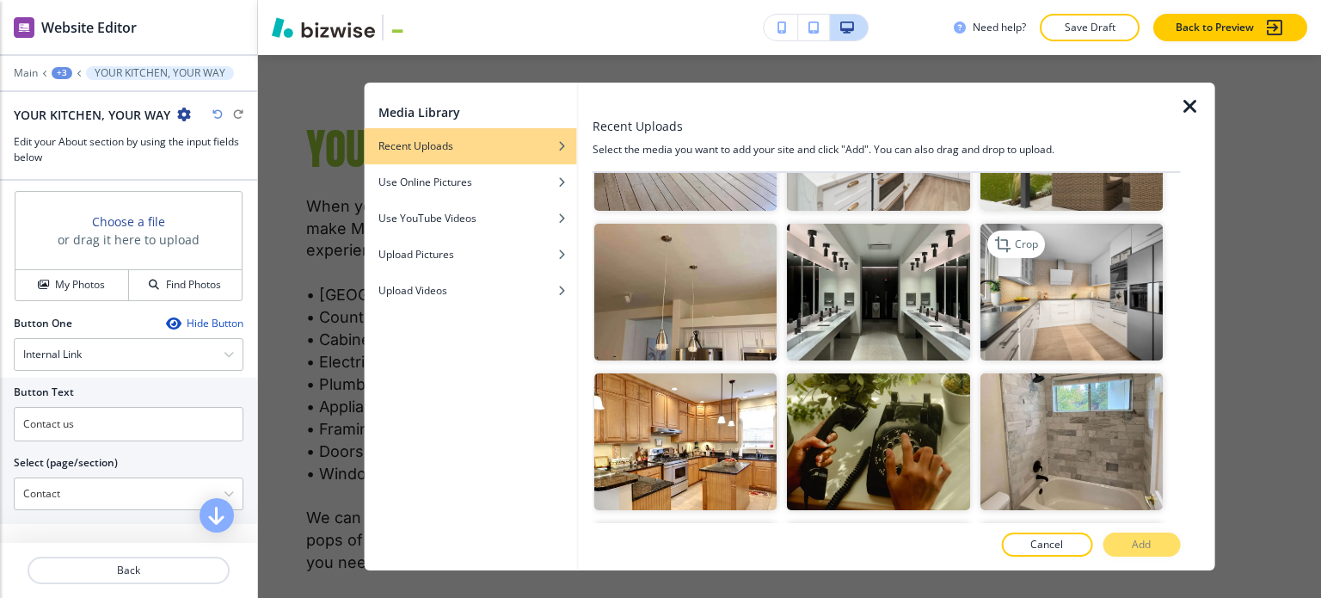
click at [1040, 267] on img "button" at bounding box center [1071, 292] width 182 height 137
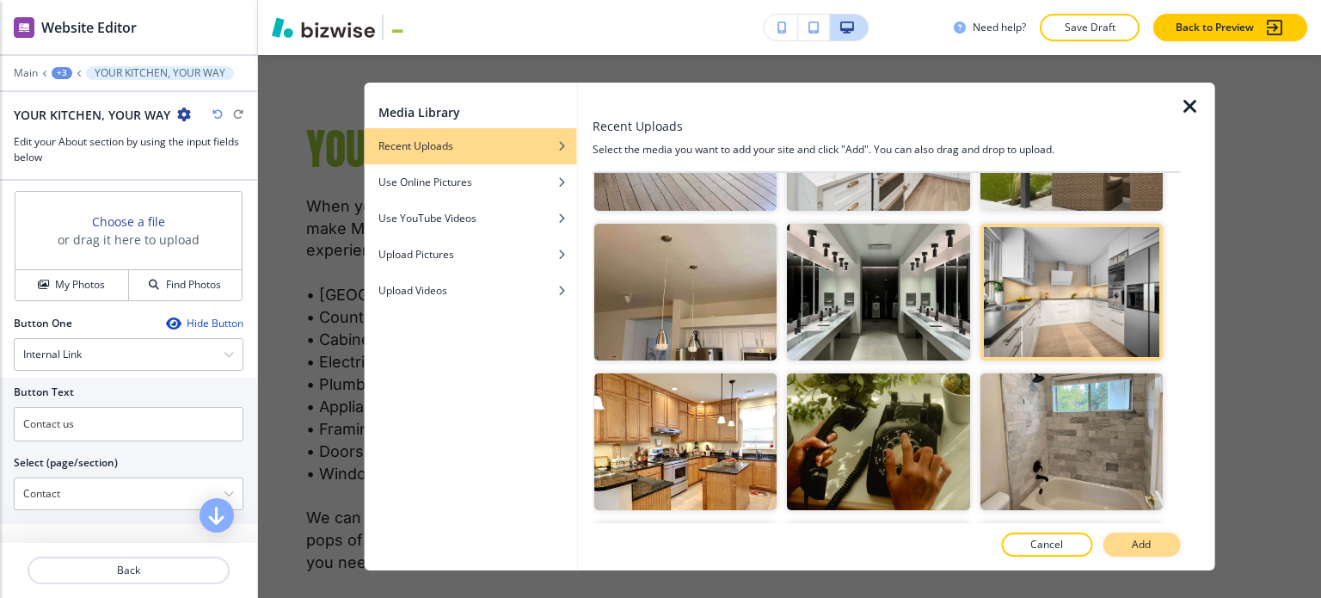
click at [1141, 541] on p "Add" at bounding box center [1141, 544] width 19 height 15
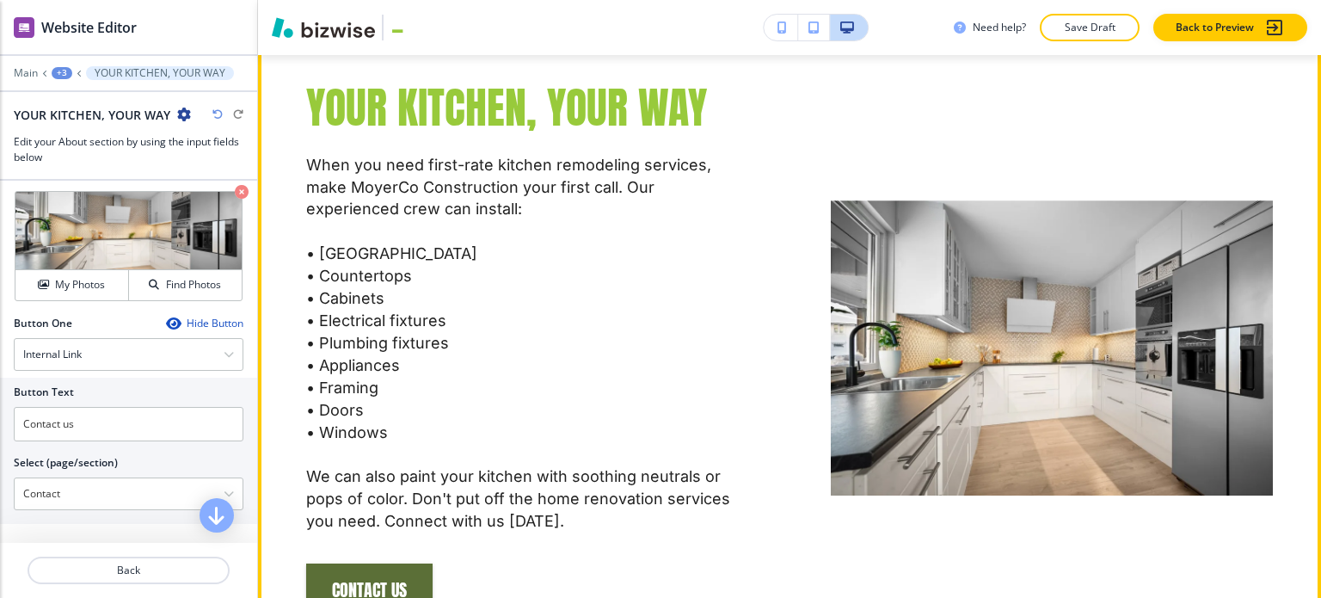
scroll to position [1548, 0]
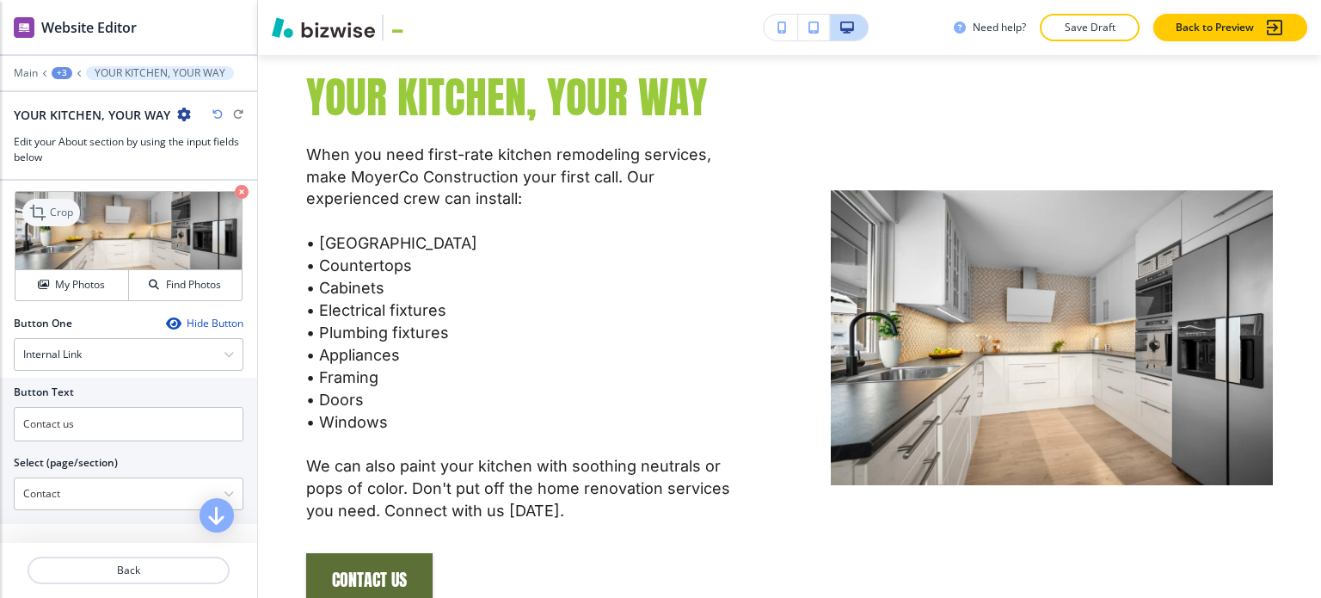
click at [55, 207] on p "Crop" at bounding box center [61, 212] width 23 height 15
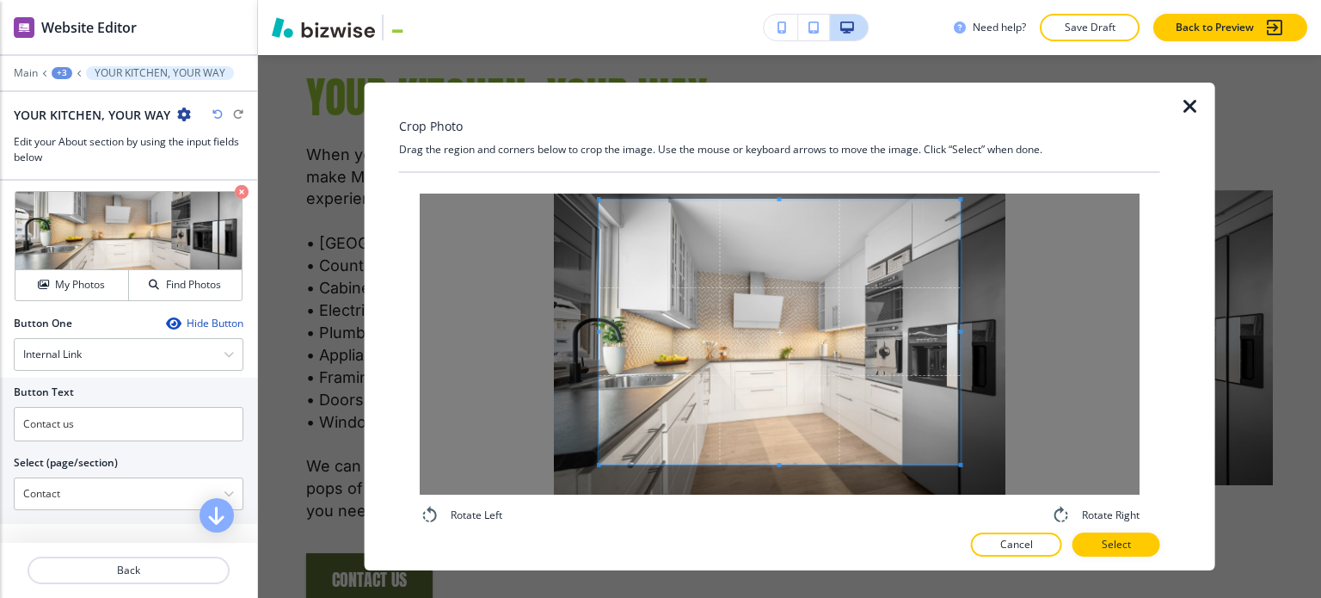
click at [784, 171] on div "Crop Photo Drag the region and corners below to crop the image. Use the mouse o…" at bounding box center [779, 327] width 761 height 489
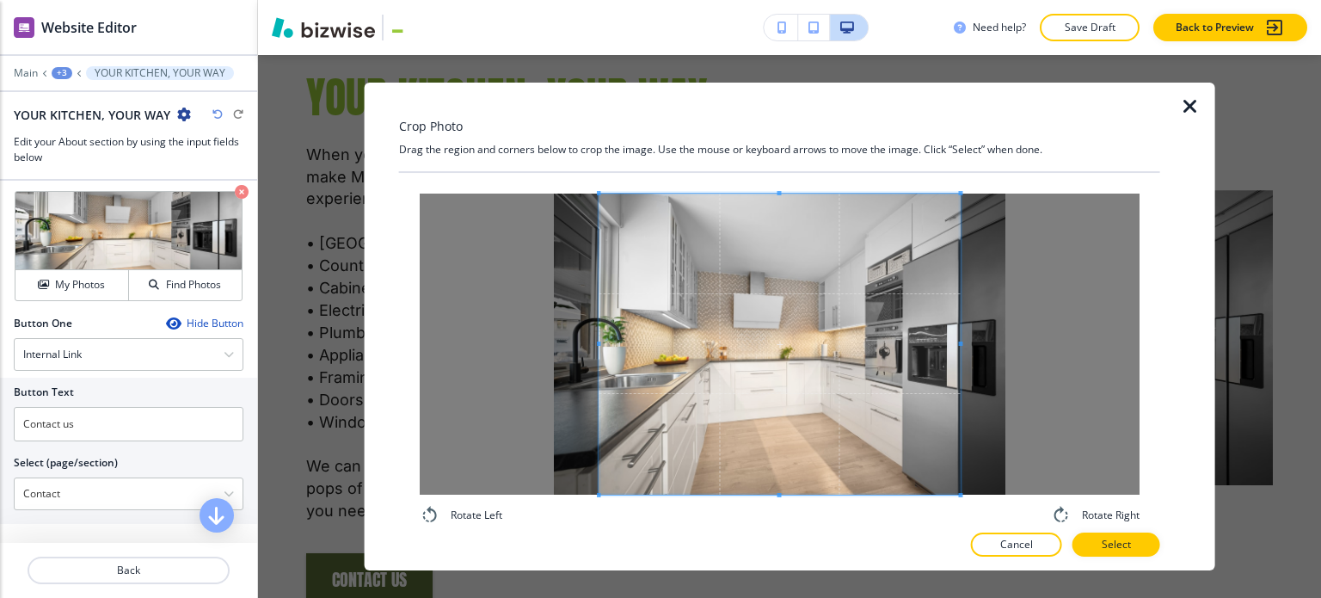
click at [774, 542] on div "Crop Photo Drag the region and corners below to crop the image. Use the mouse o…" at bounding box center [779, 327] width 761 height 489
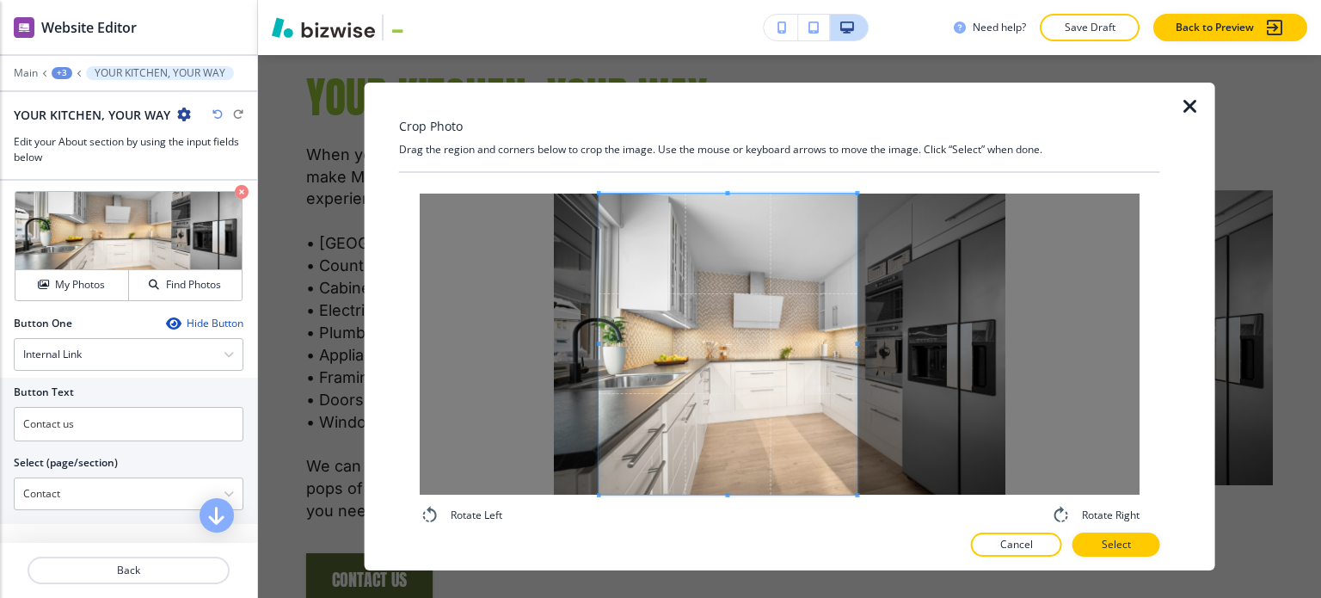
click at [857, 360] on div at bounding box center [728, 344] width 258 height 301
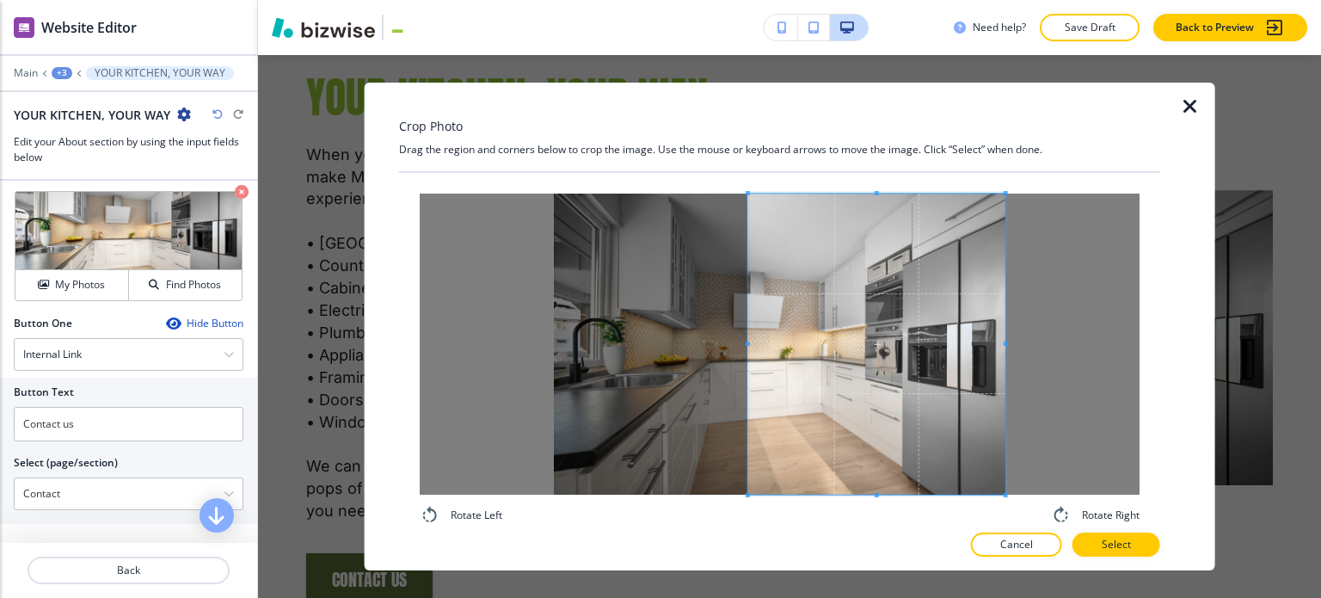
click at [957, 407] on span at bounding box center [875, 344] width 257 height 301
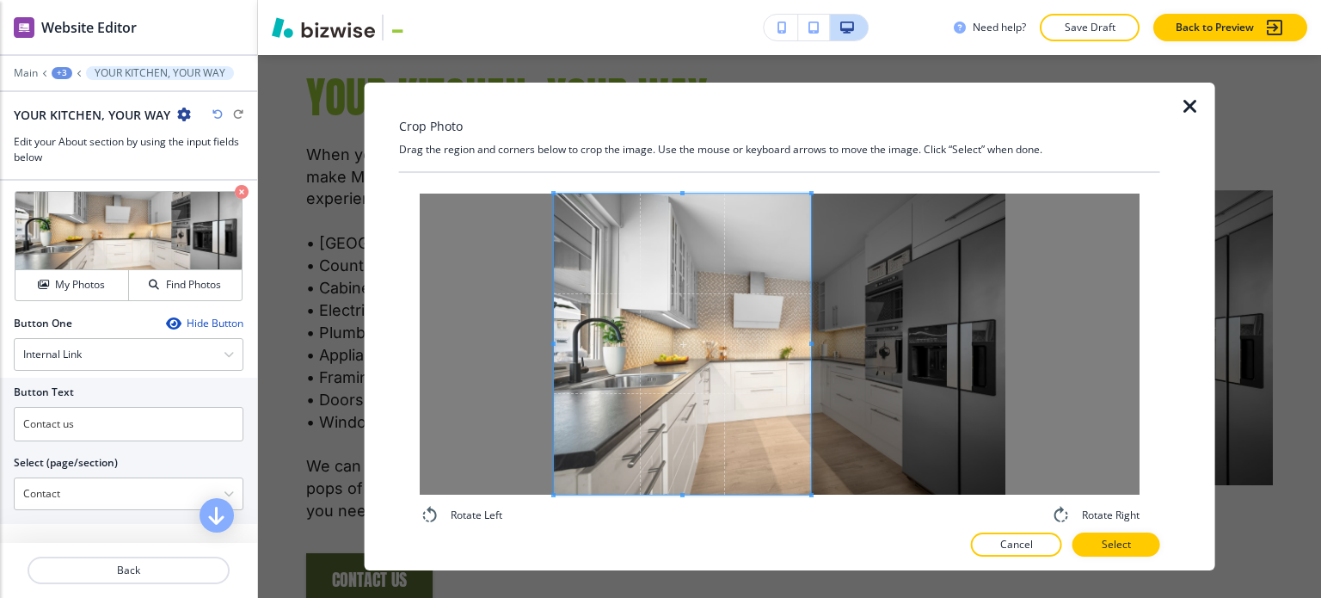
click at [687, 434] on span at bounding box center [682, 344] width 257 height 301
click at [1153, 550] on button "Select" at bounding box center [1117, 544] width 88 height 24
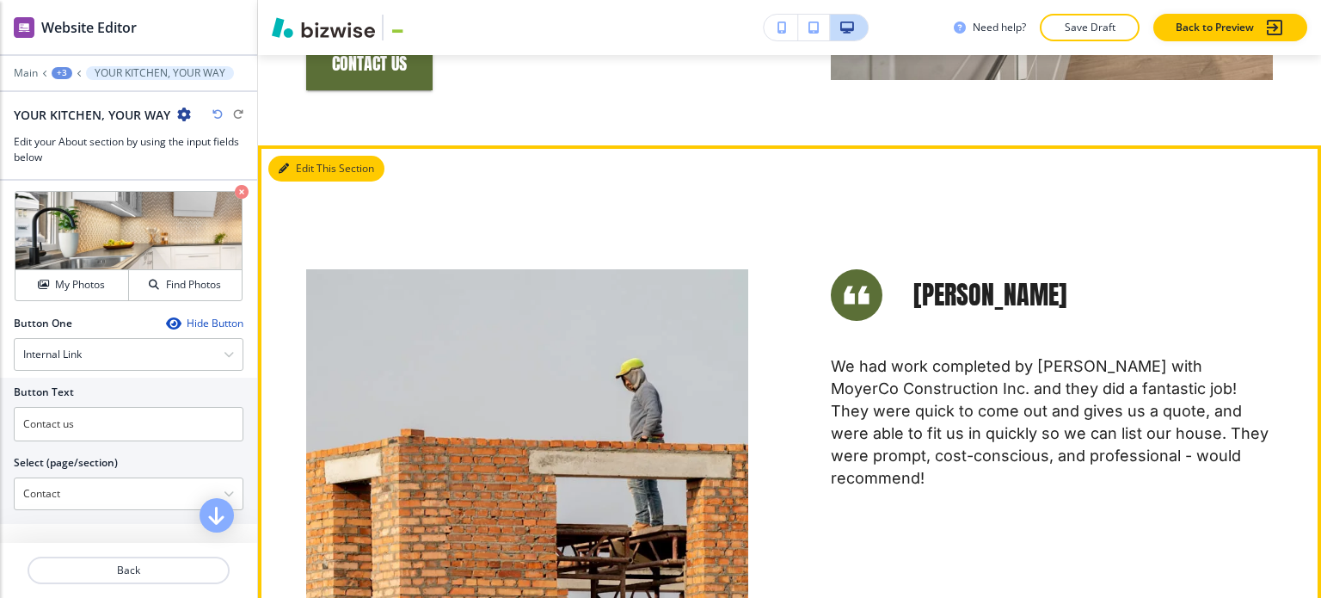
click at [295, 156] on button "Edit This Section" at bounding box center [326, 169] width 116 height 26
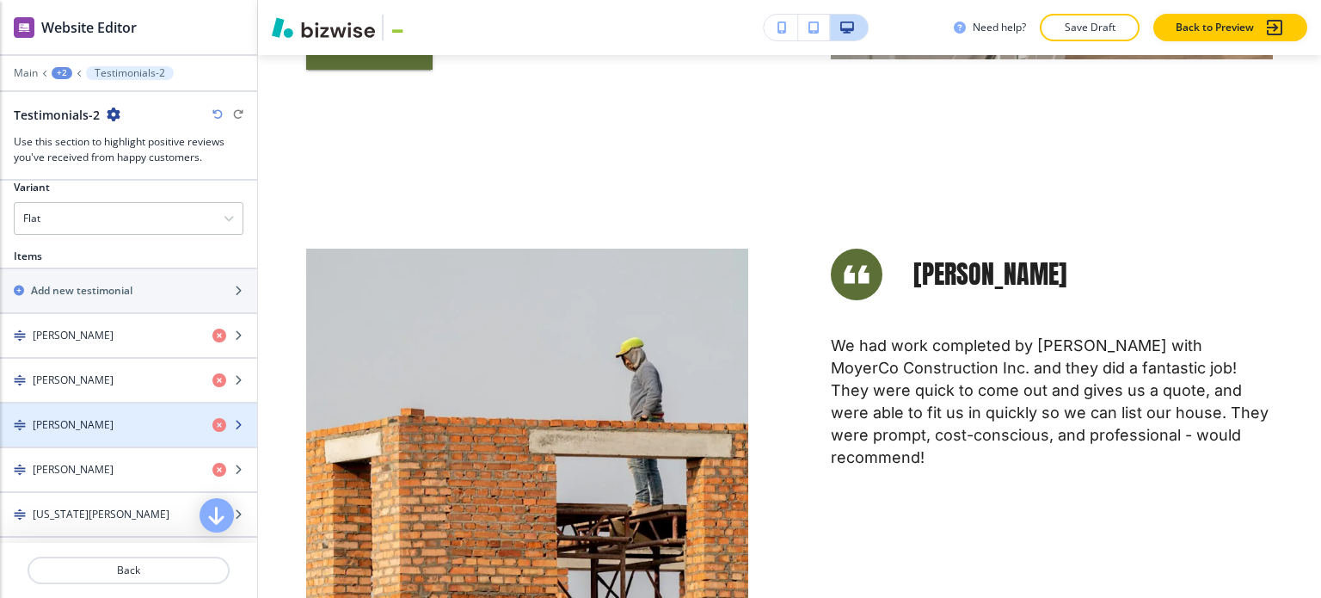
scroll to position [774, 0]
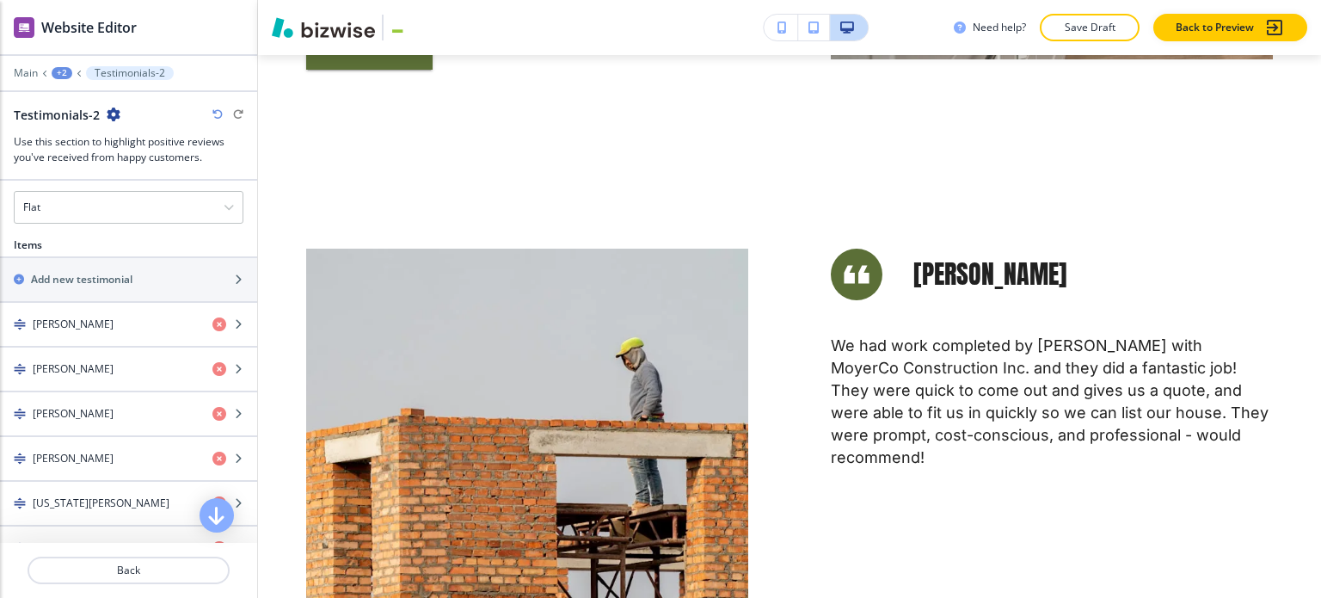
click at [114, 186] on div at bounding box center [129, 187] width 230 height 7
click at [114, 195] on div "Flat" at bounding box center [129, 207] width 228 height 31
click at [105, 261] on h4 "Slider" at bounding box center [128, 266] width 211 height 15
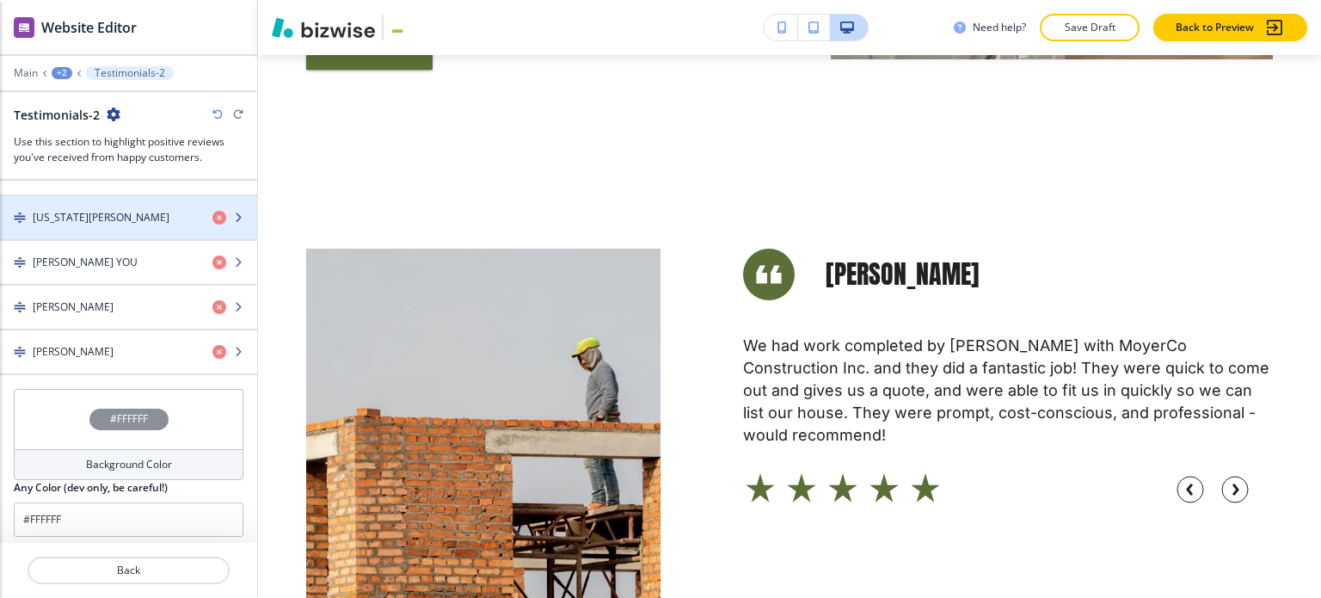
scroll to position [1208, 0]
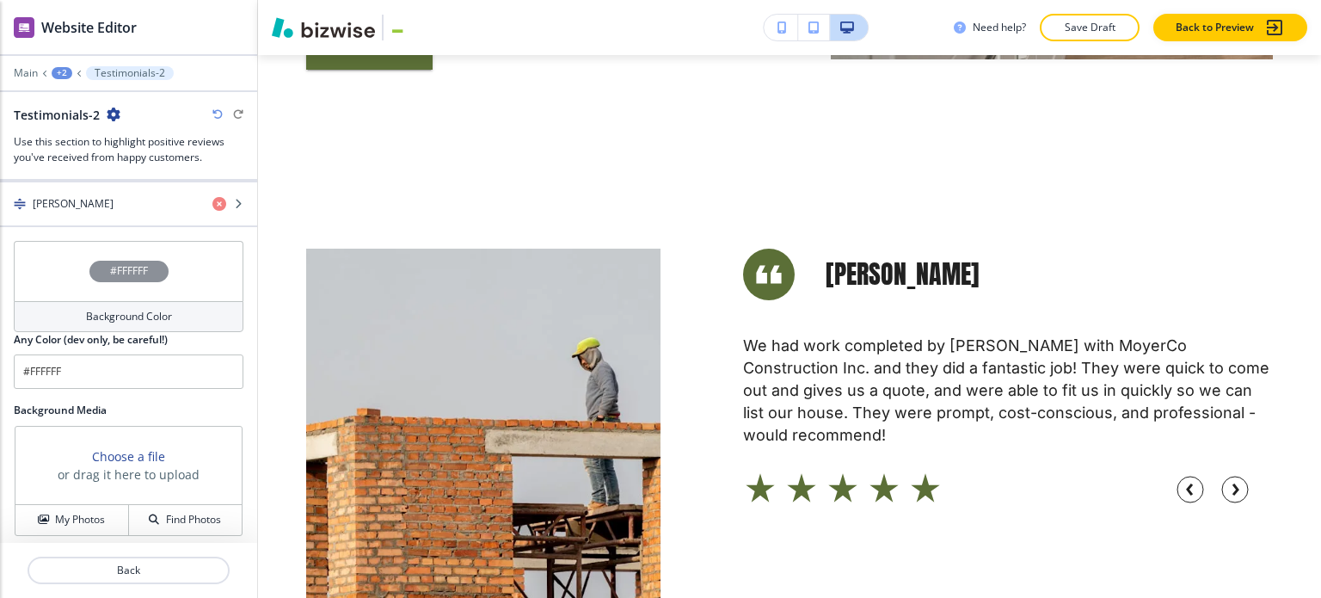
click at [105, 301] on div "Background Color" at bounding box center [129, 316] width 230 height 31
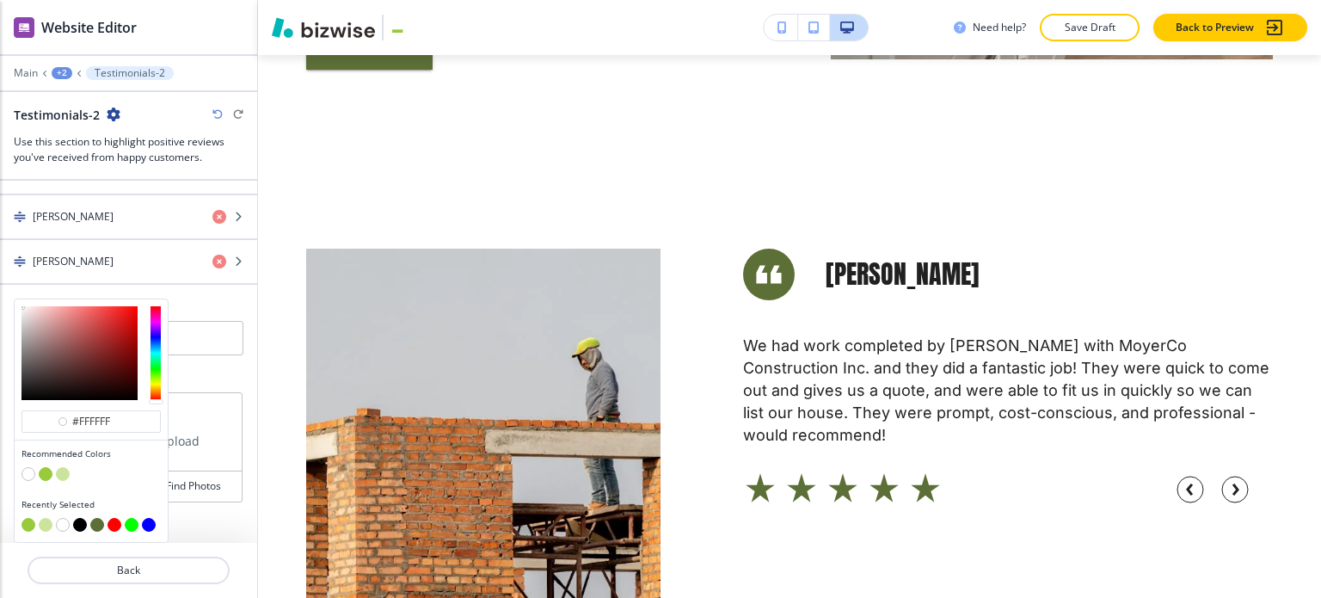
scroll to position [1142, 0]
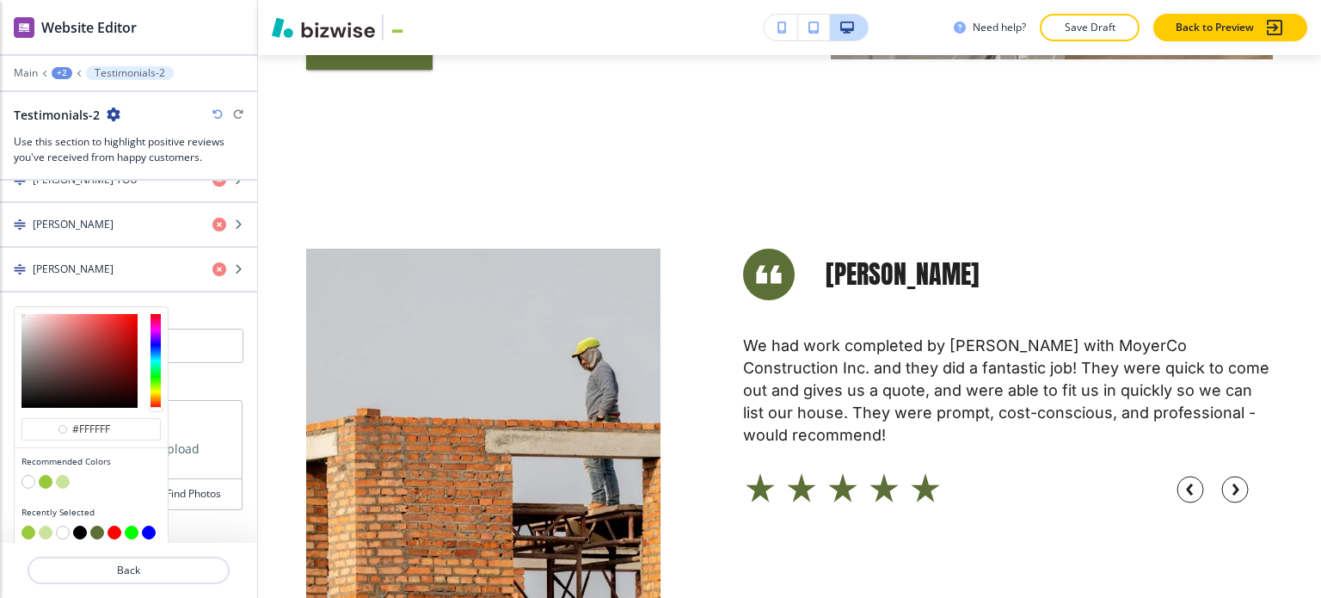
click at [61, 477] on button "button" at bounding box center [63, 482] width 14 height 14
type input "#cbe49d"
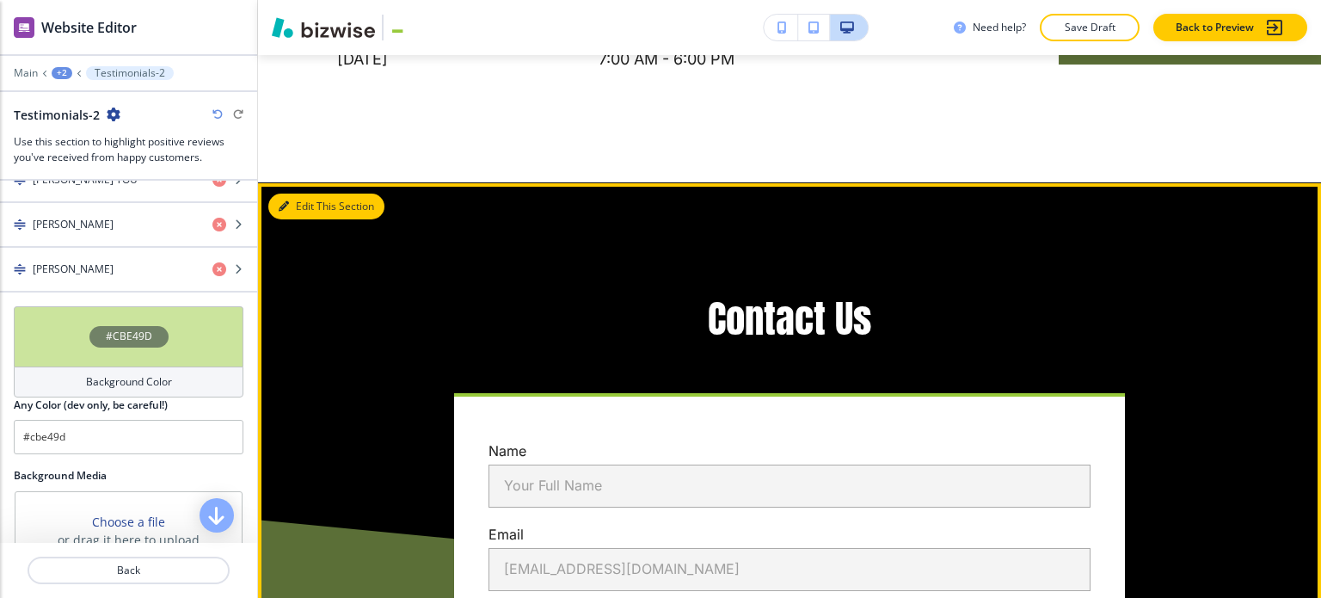
drag, startPoint x: 292, startPoint y: 133, endPoint x: 275, endPoint y: 141, distance: 18.9
click at [292, 194] on button "Edit This Section" at bounding box center [326, 207] width 116 height 26
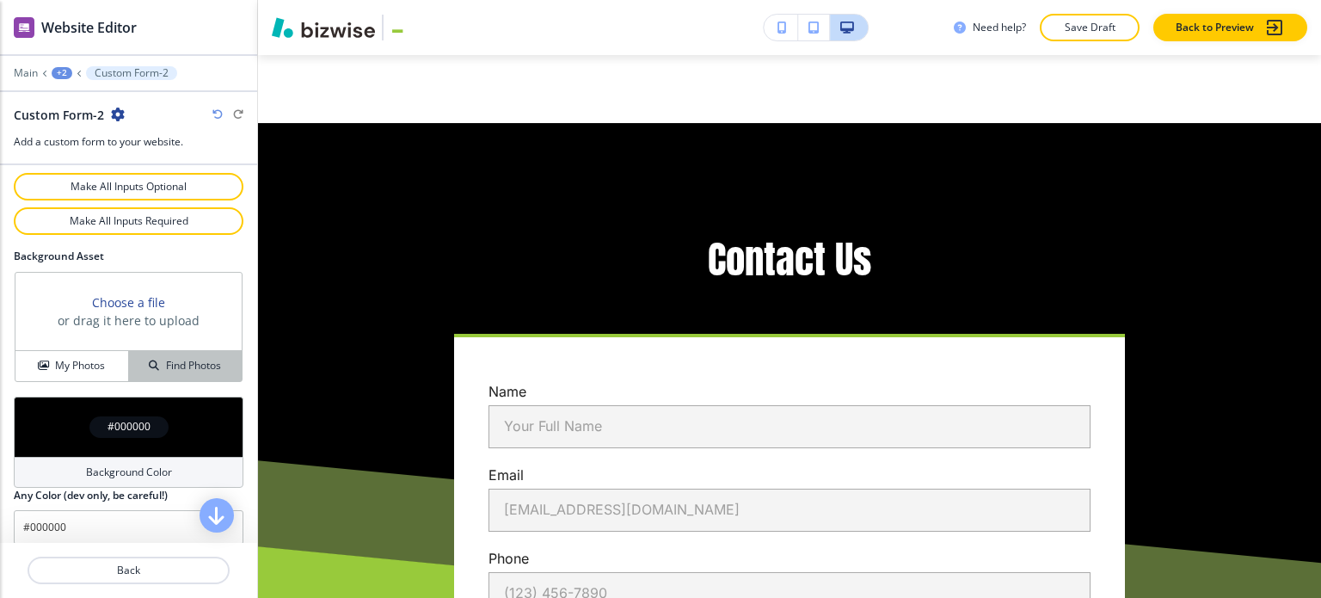
scroll to position [985, 0]
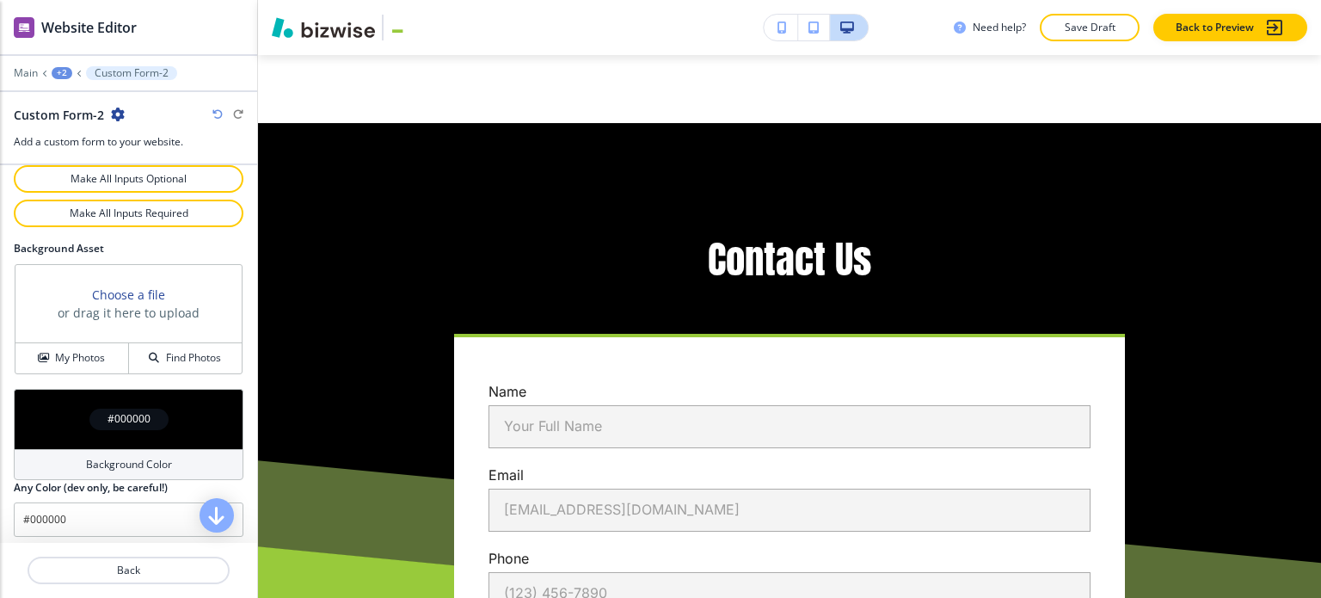
click at [127, 458] on h4 "Background Color" at bounding box center [129, 464] width 86 height 15
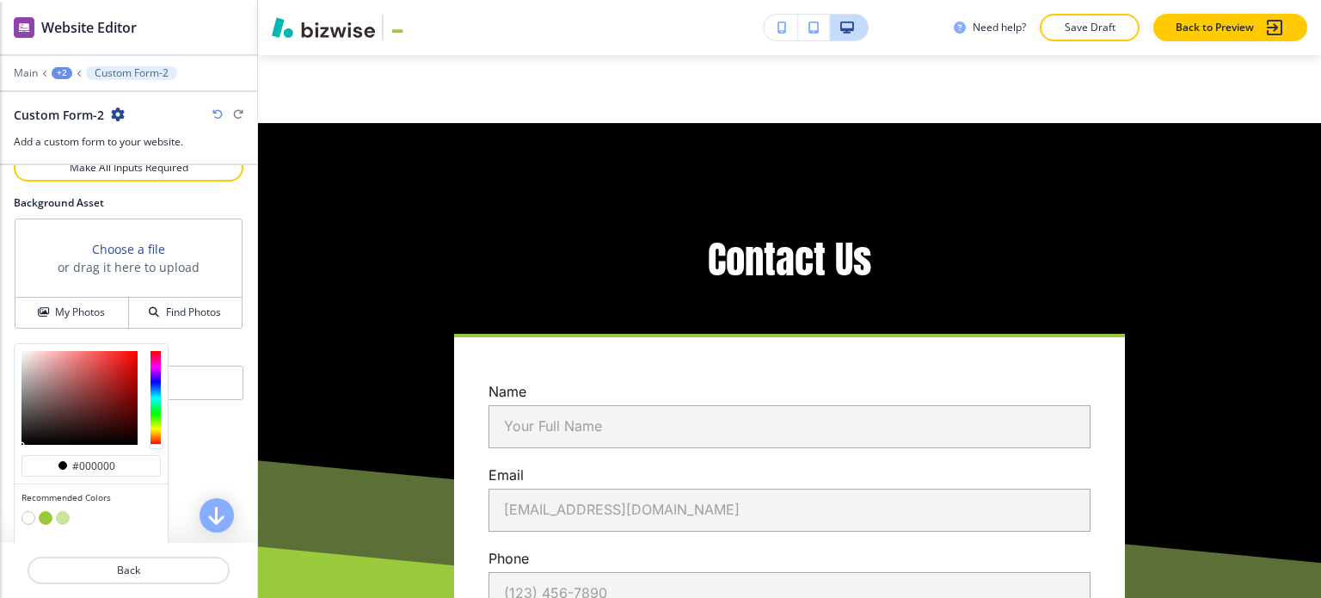
scroll to position [1067, 0]
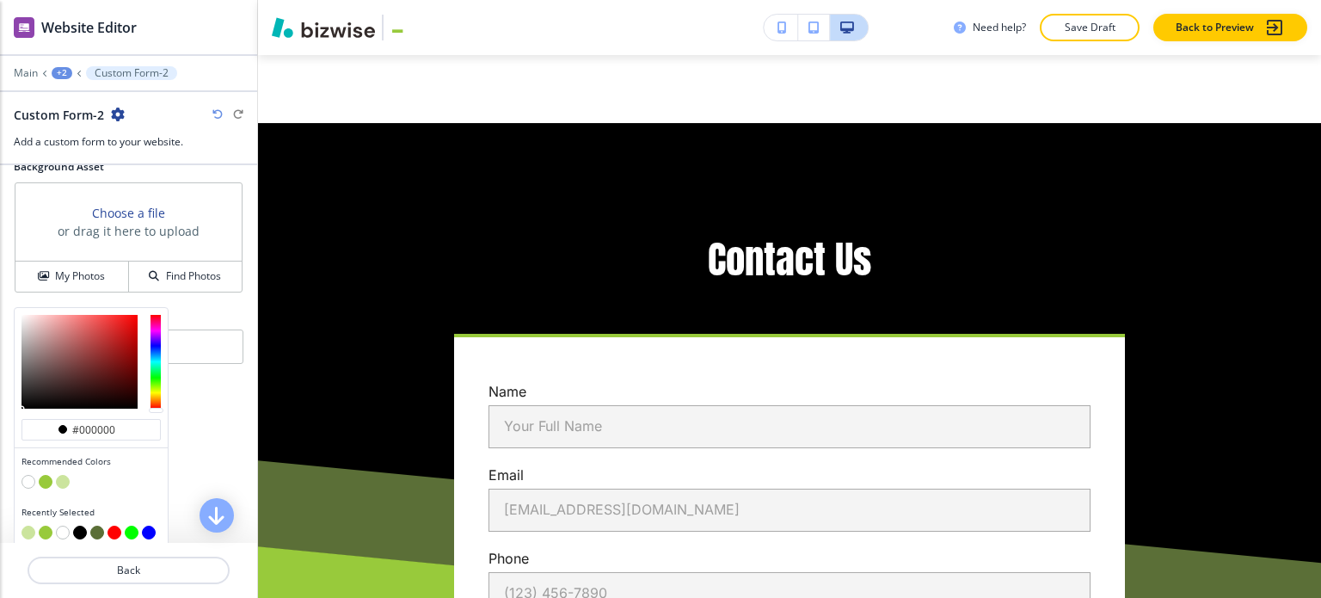
click at [56, 475] on button "button" at bounding box center [63, 482] width 14 height 14
type input "#cbe49d"
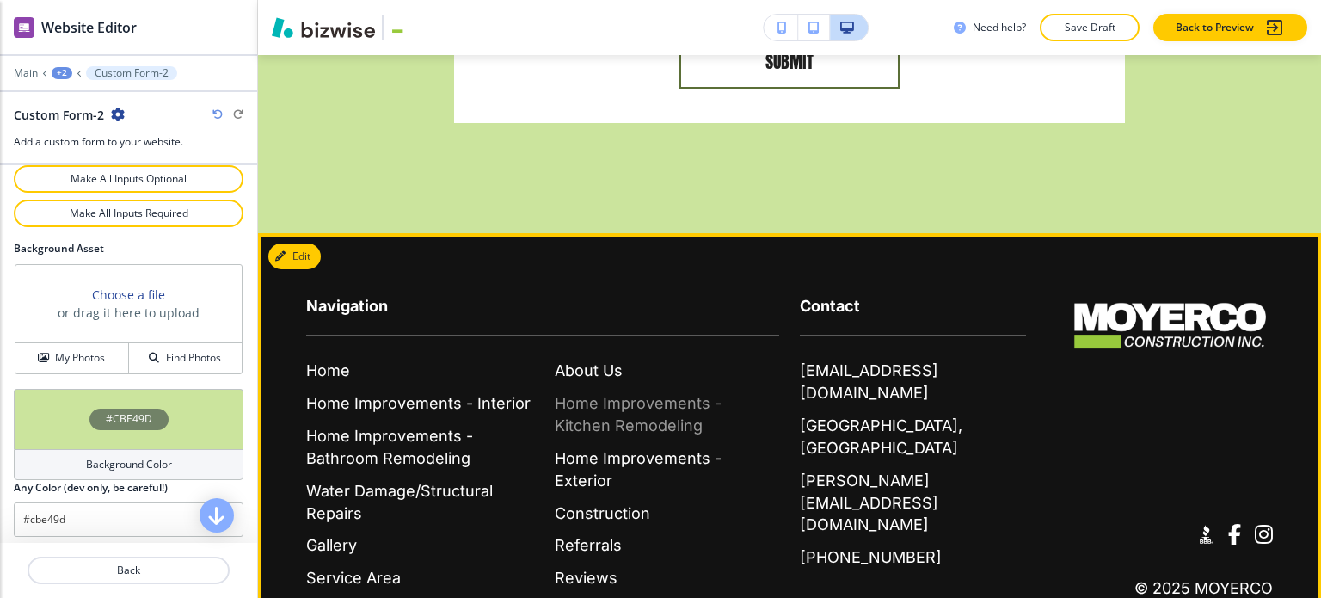
scroll to position [4891, 0]
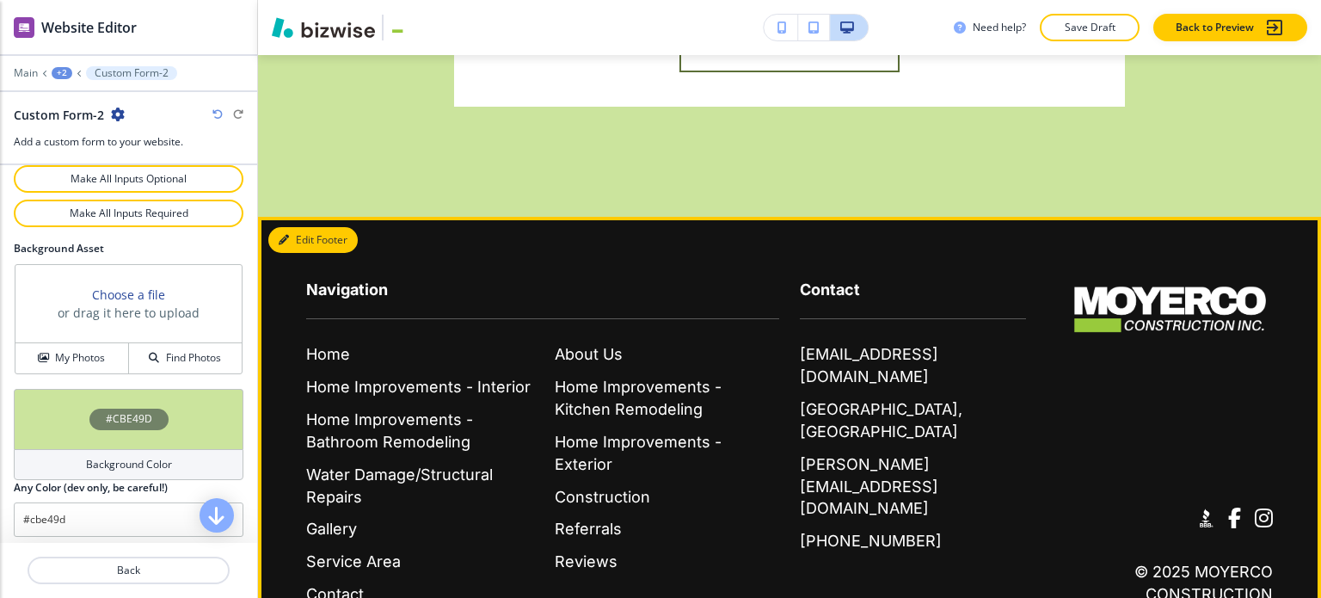
click at [298, 227] on button "Edit Footer" at bounding box center [312, 240] width 89 height 26
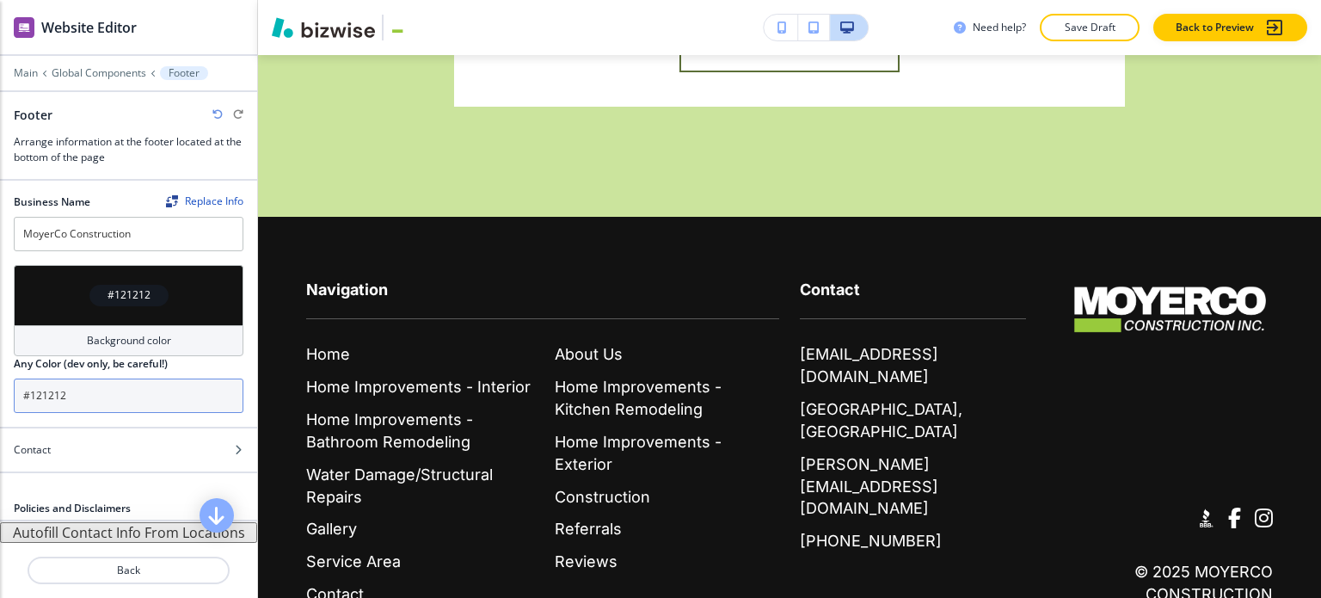
scroll to position [40, 0]
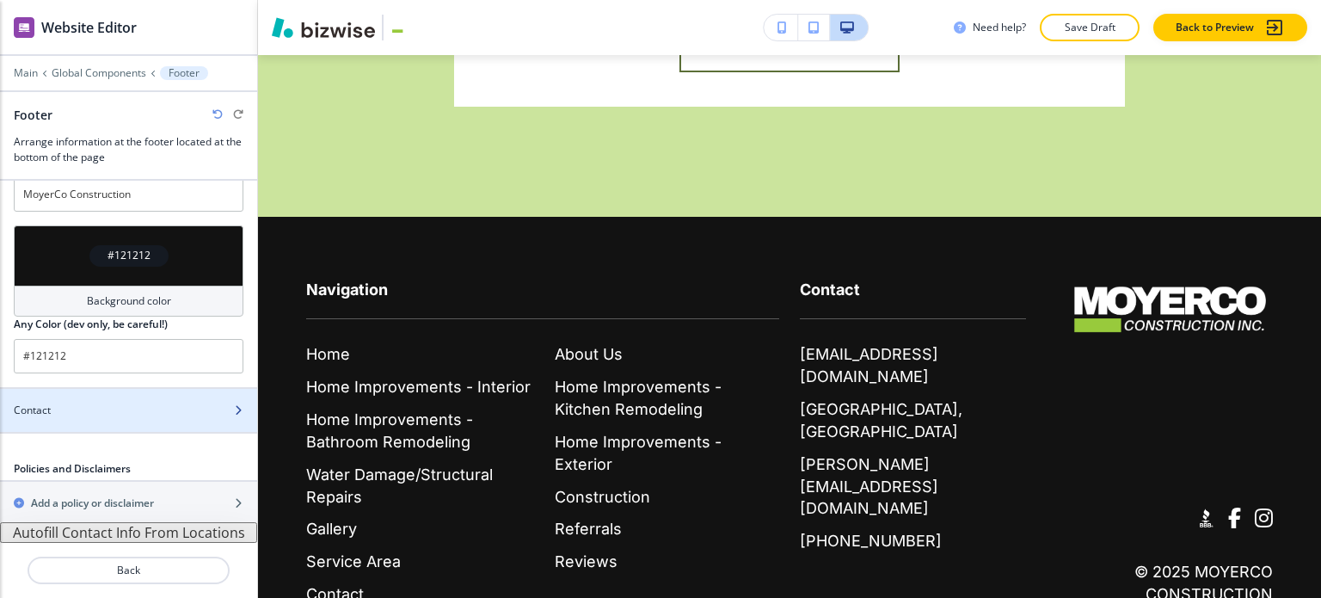
click at [152, 408] on div "Contact" at bounding box center [109, 410] width 219 height 15
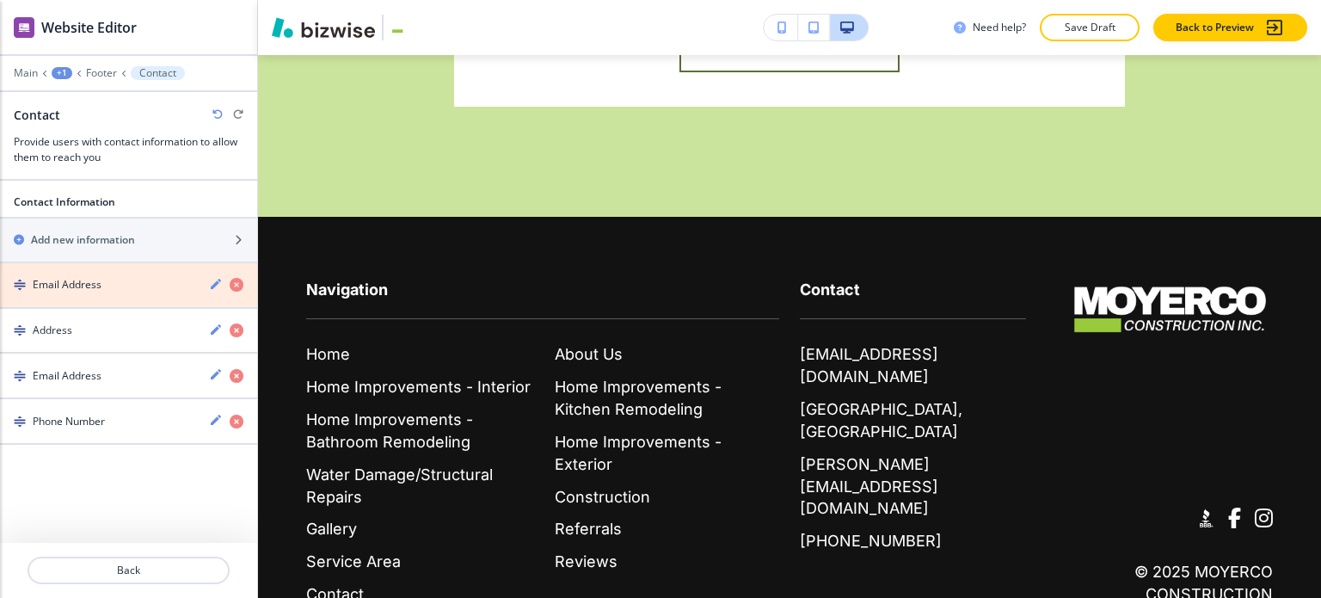
click at [236, 281] on icon "button" at bounding box center [237, 285] width 14 height 14
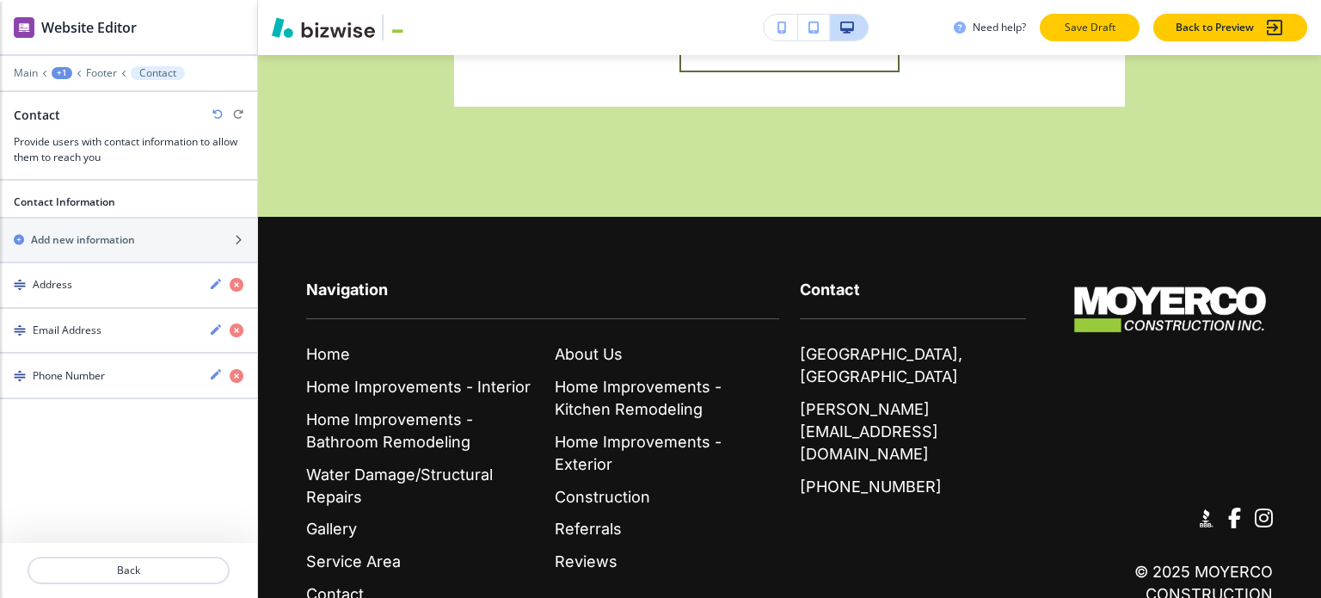
click at [1073, 29] on p "Save Draft" at bounding box center [1089, 27] width 55 height 15
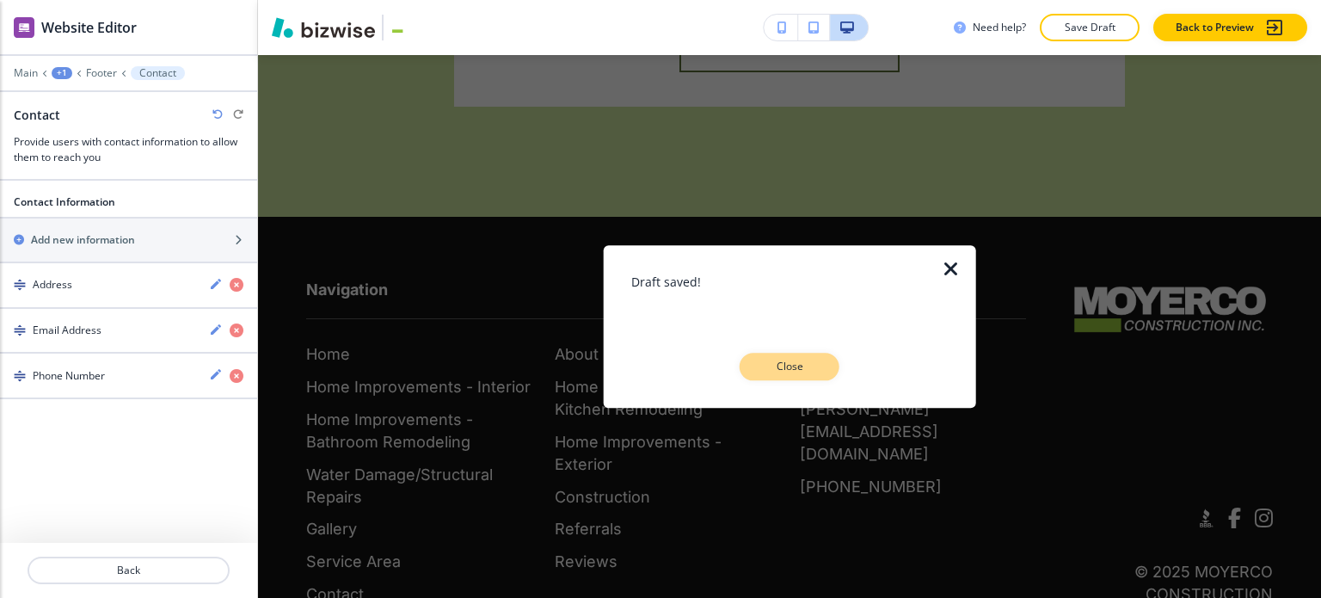
click at [805, 366] on p "Close" at bounding box center [789, 366] width 55 height 15
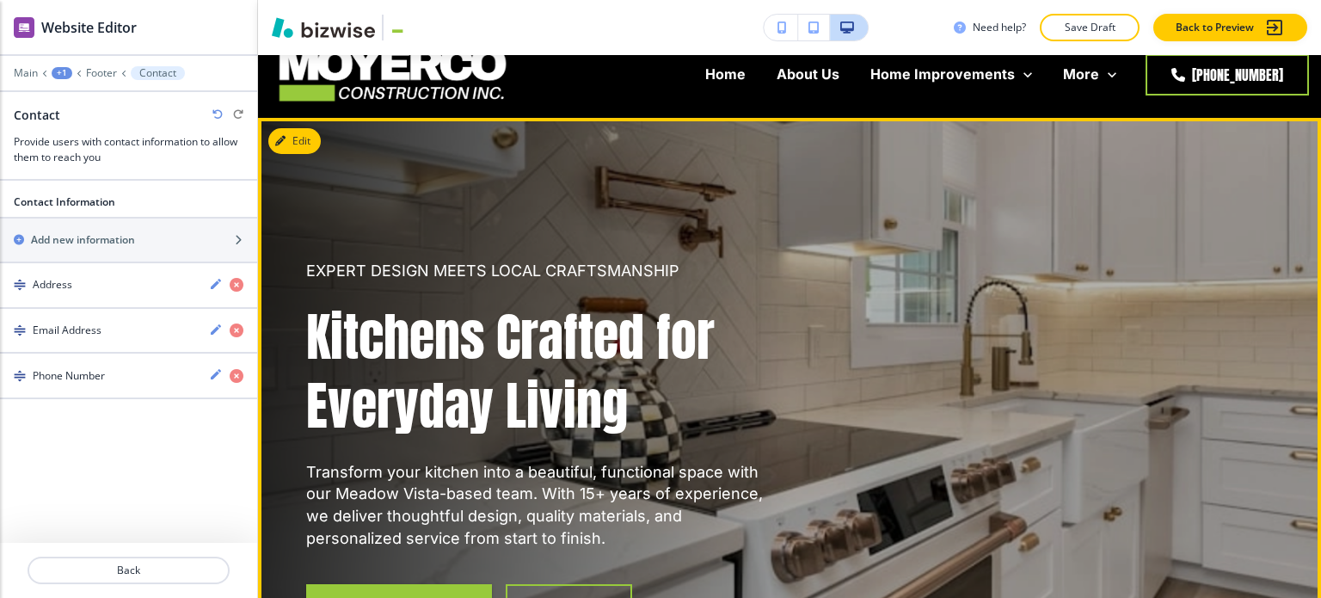
scroll to position [0, 0]
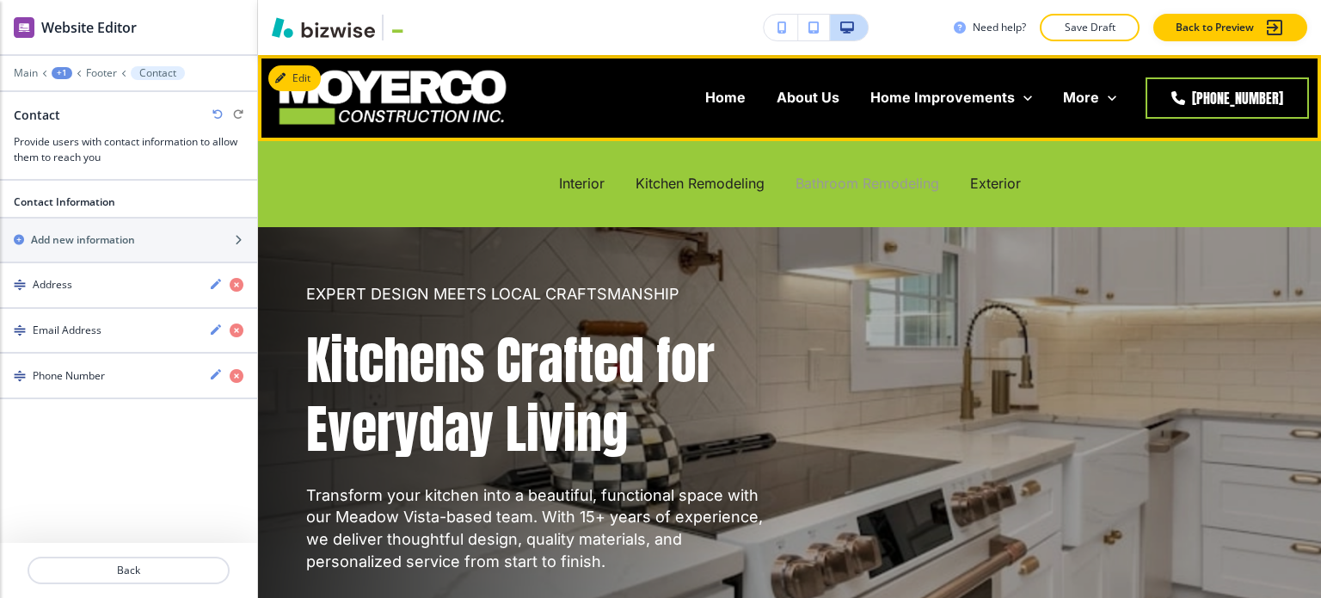
click at [820, 178] on p "Bathroom Remodeling" at bounding box center [868, 184] width 144 height 20
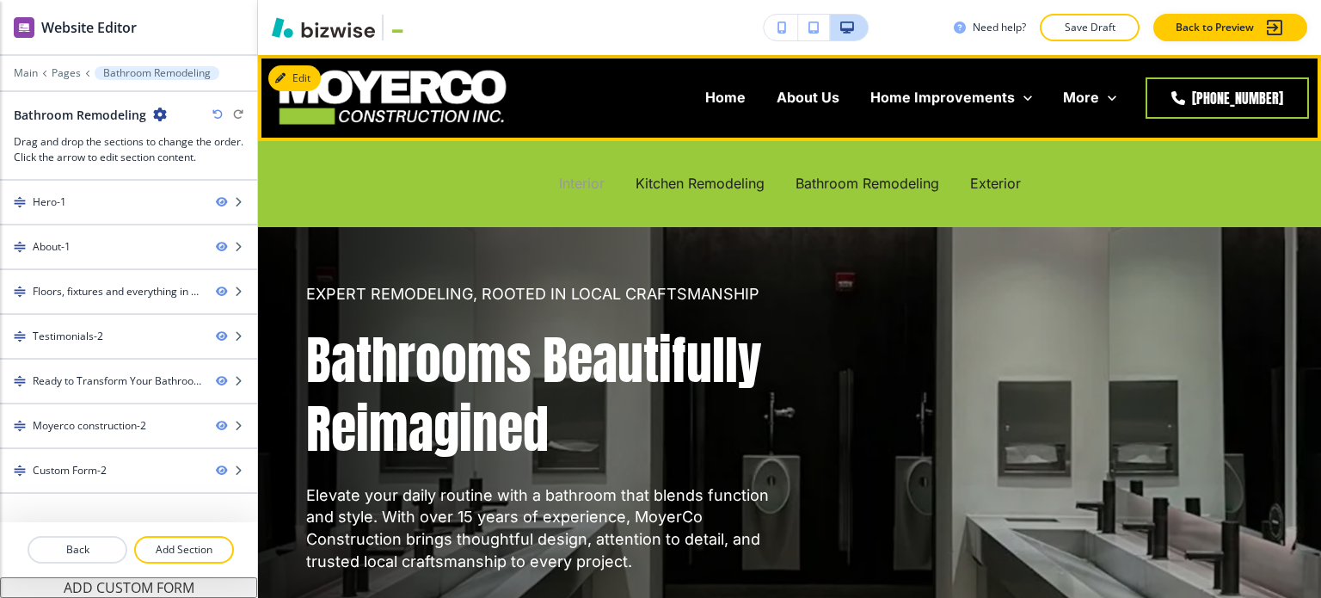
click at [566, 183] on p "Interior" at bounding box center [582, 184] width 46 height 20
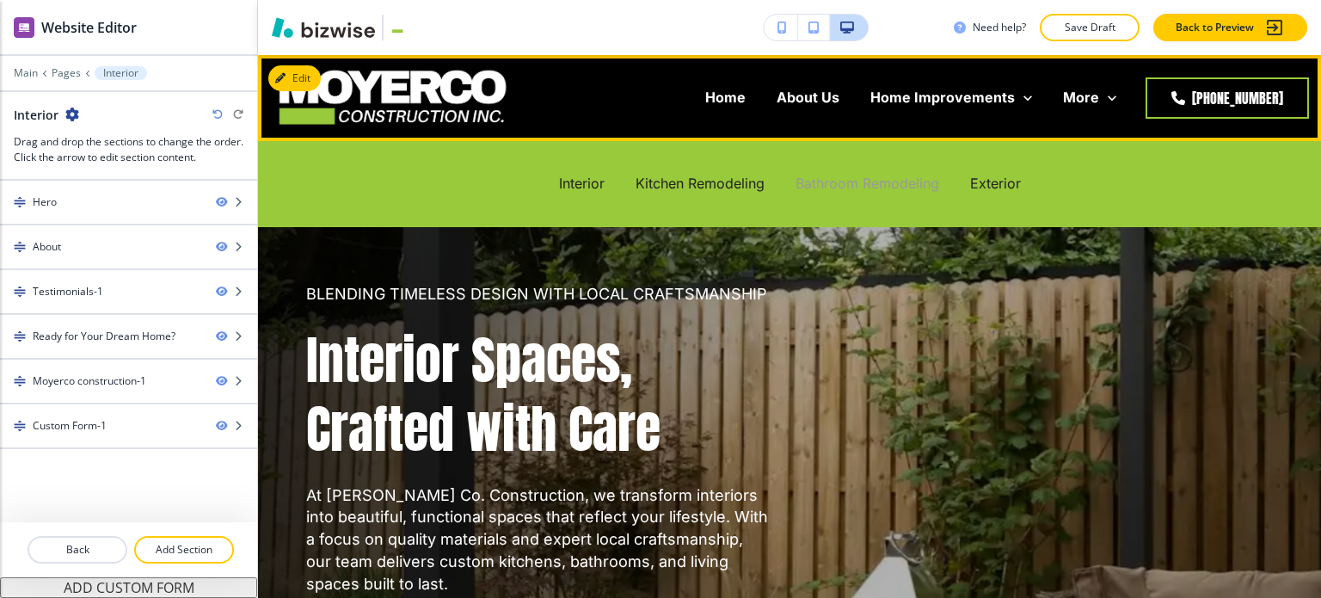
click at [844, 182] on p "Bathroom Remodeling" at bounding box center [868, 184] width 144 height 20
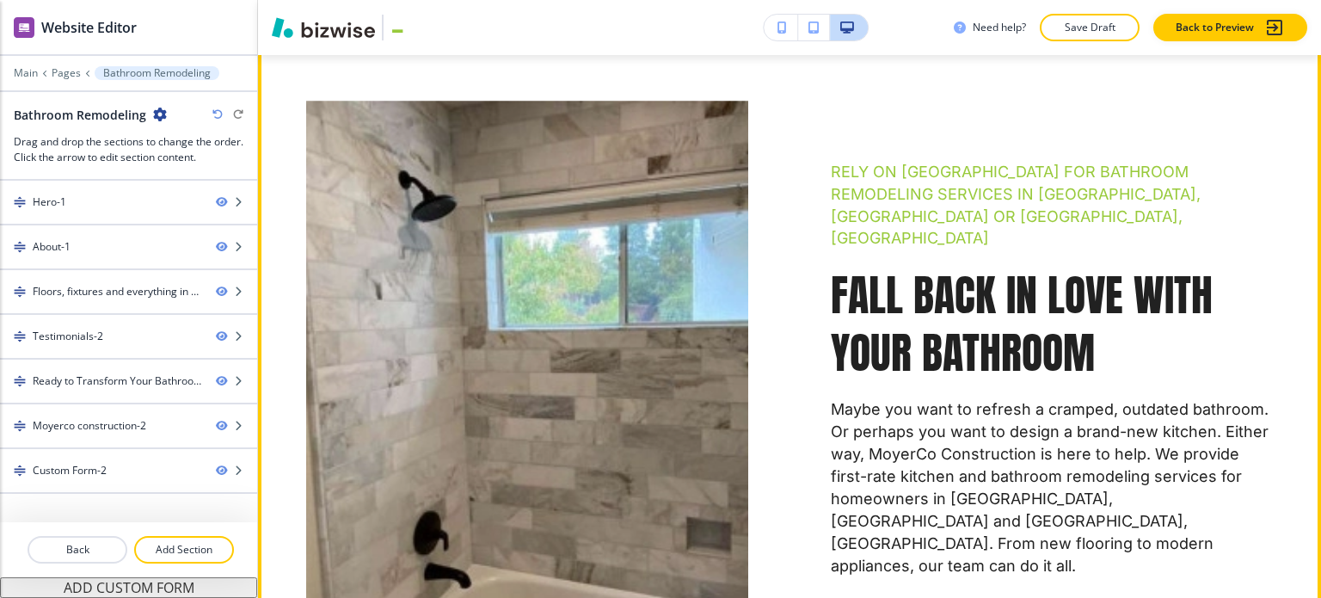
scroll to position [688, 0]
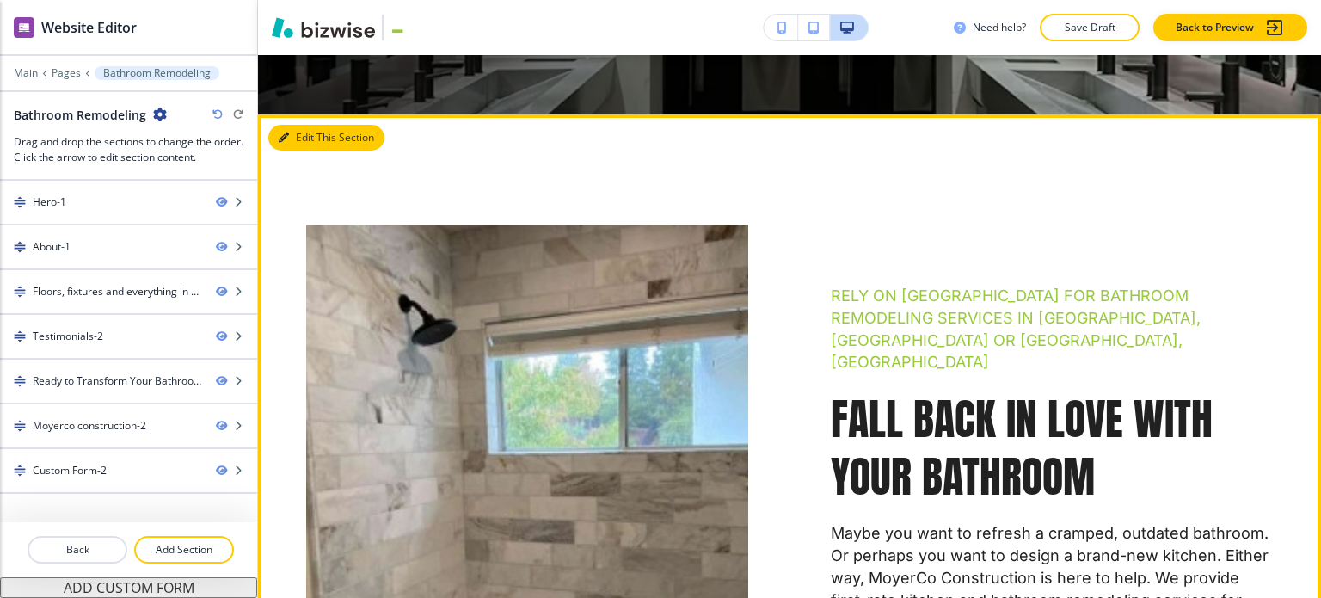
click at [303, 133] on button "Edit This Section" at bounding box center [326, 138] width 116 height 26
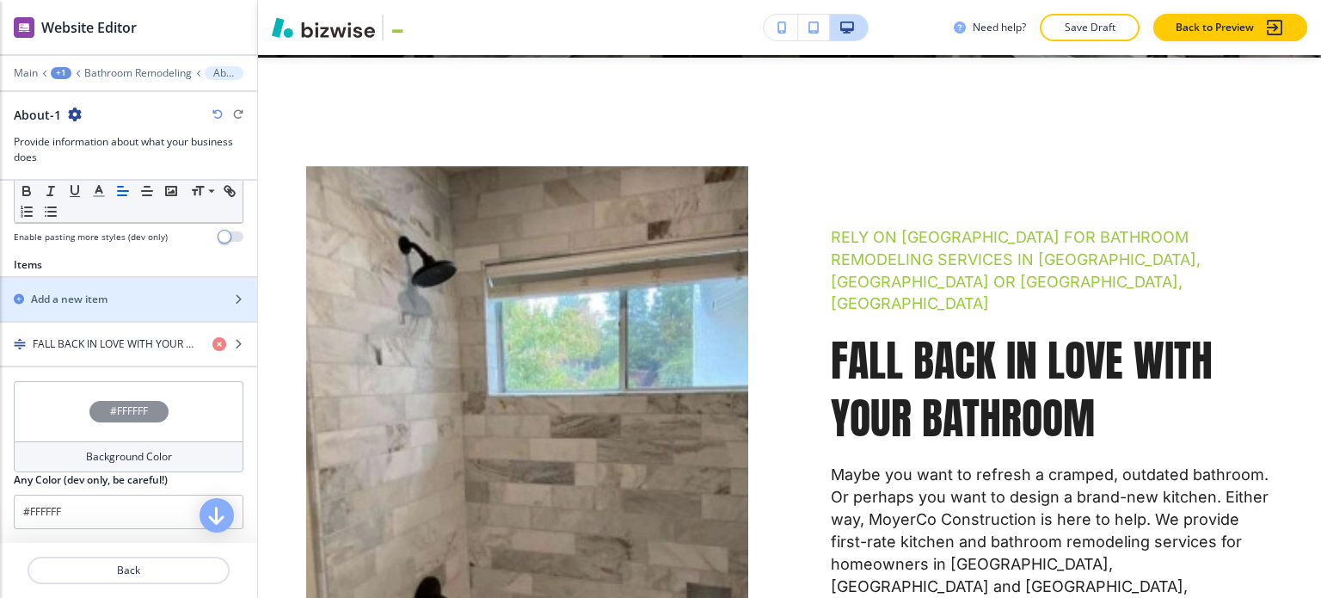
scroll to position [602, 0]
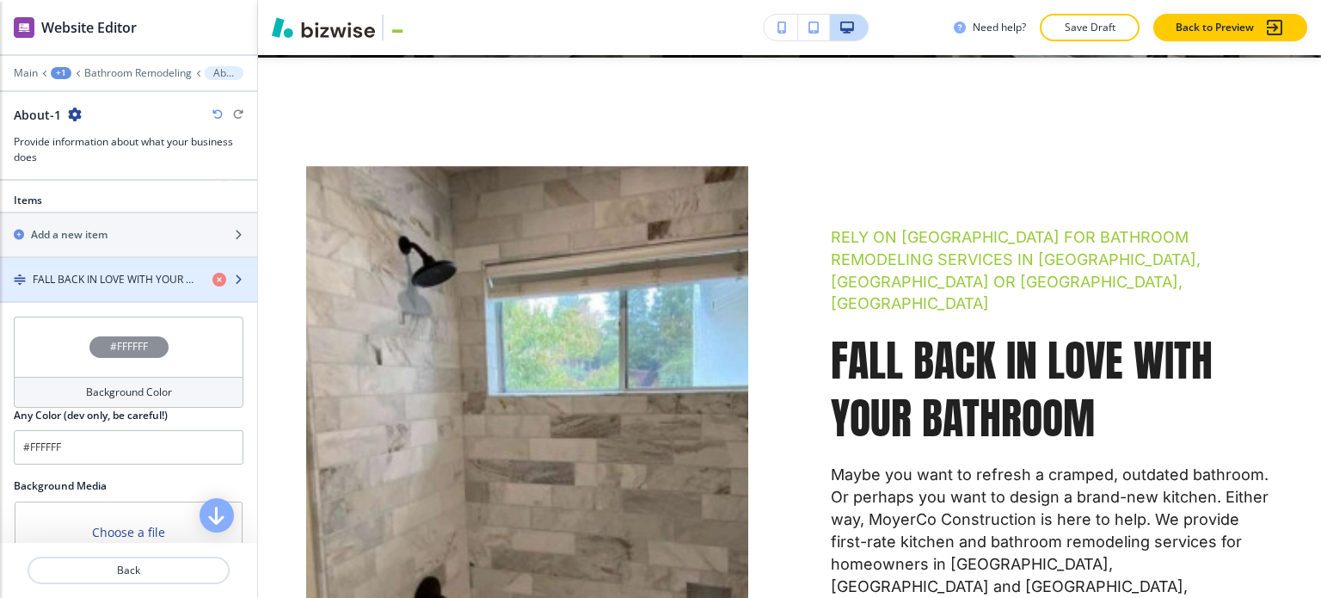
click at [123, 279] on h4 "FALL BACK IN LOVE WITH YOUR BATHROOM" at bounding box center [116, 279] width 166 height 15
click at [123, 278] on h4 "FALL BACK IN LOVE WITH YOUR BATHROOM" at bounding box center [116, 279] width 166 height 15
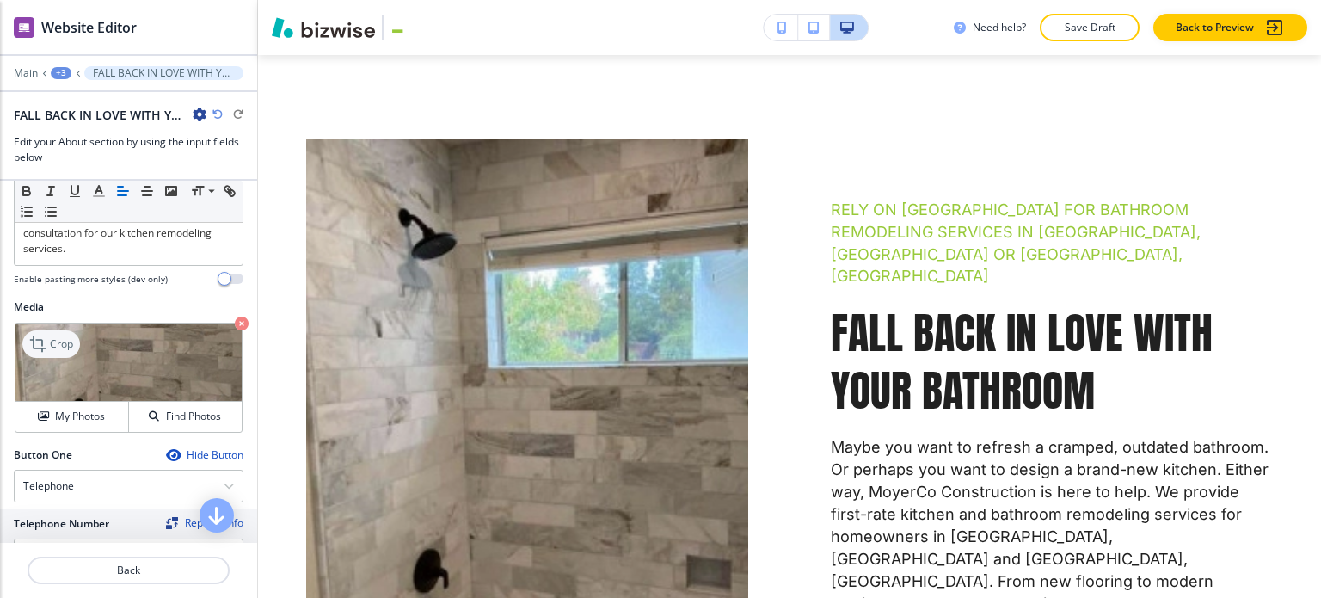
click at [66, 336] on p "Crop" at bounding box center [61, 343] width 23 height 15
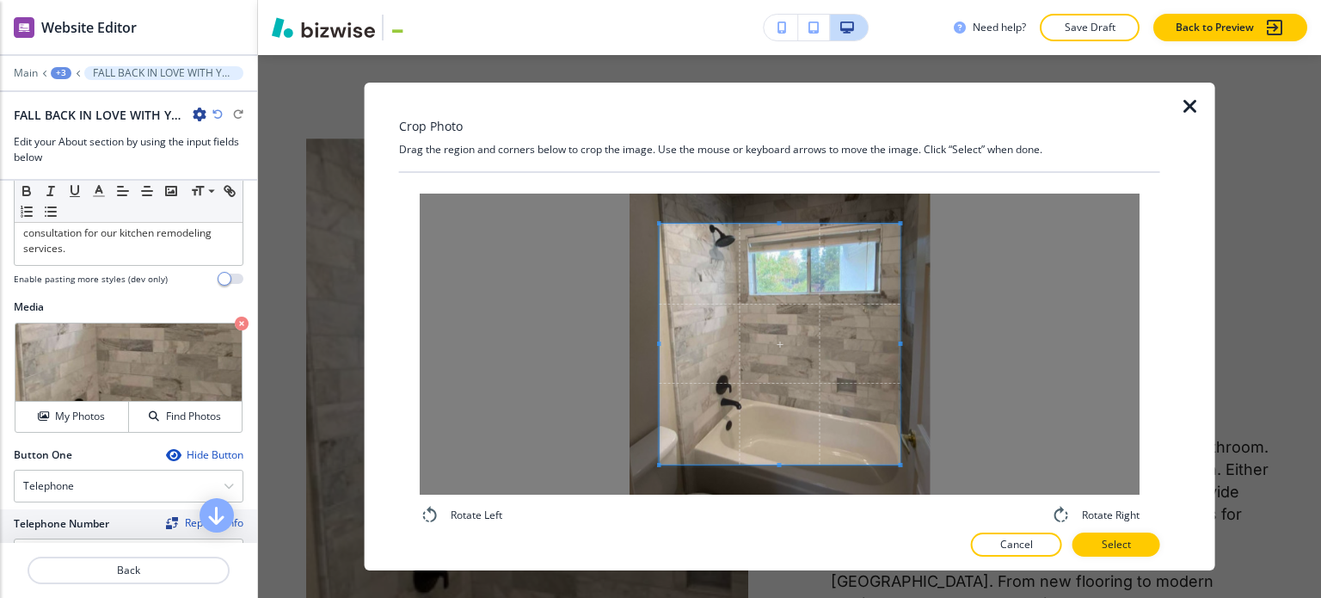
click at [776, 460] on span at bounding box center [779, 344] width 241 height 241
click at [780, 482] on span at bounding box center [779, 483] width 4 height 4
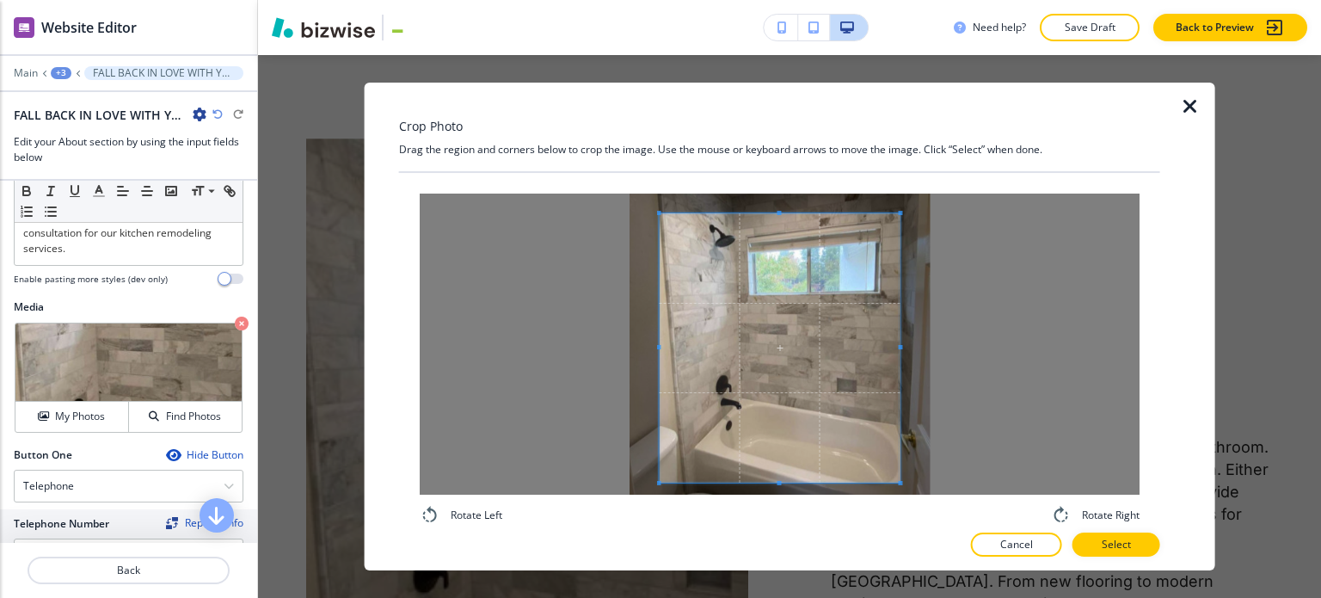
click at [784, 211] on span at bounding box center [779, 213] width 241 height 4
click at [1131, 550] on p "Select" at bounding box center [1116, 544] width 29 height 15
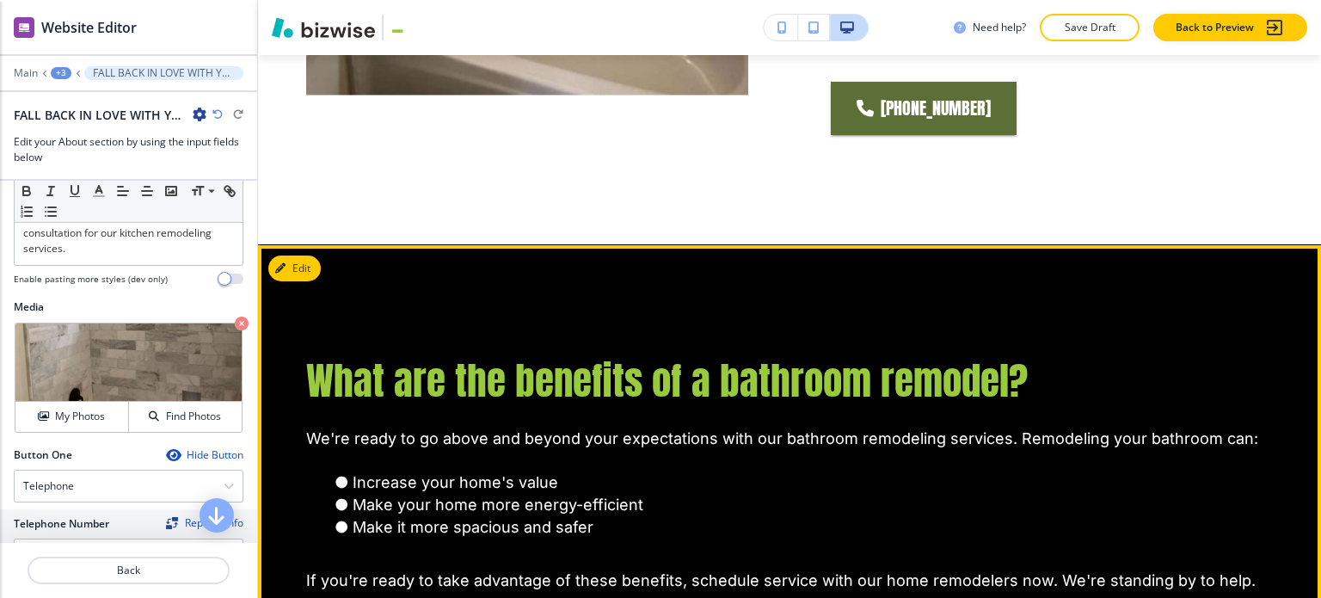
scroll to position [1462, 0]
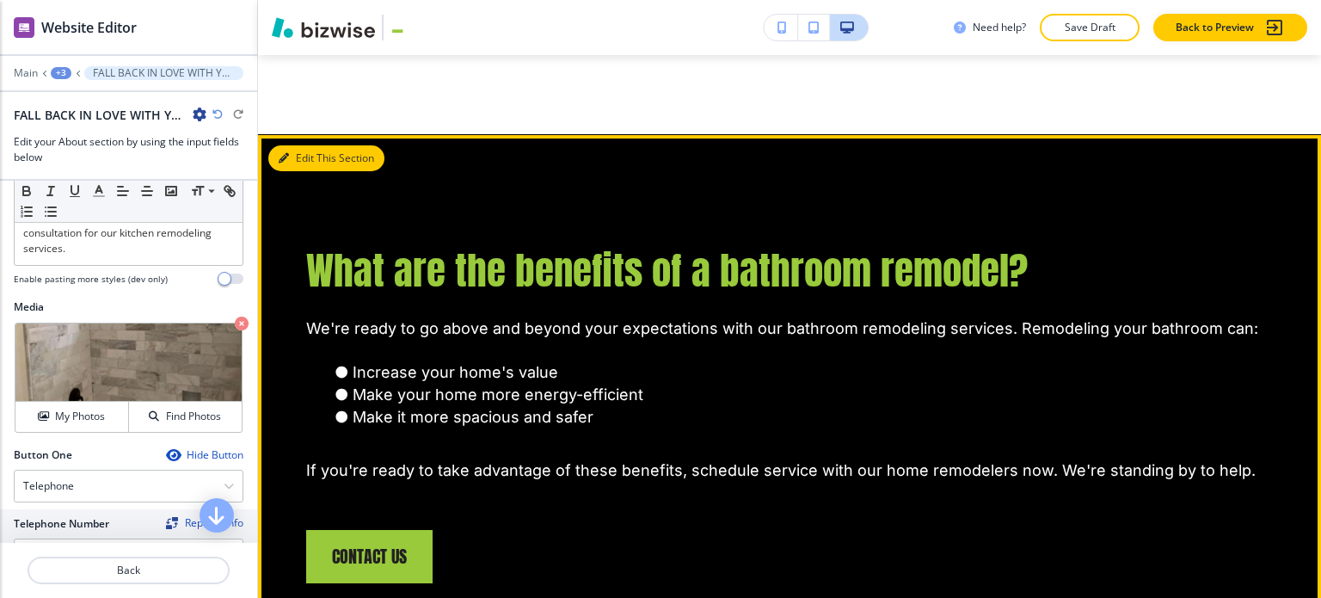
click at [309, 145] on button "Edit This Section" at bounding box center [326, 158] width 116 height 26
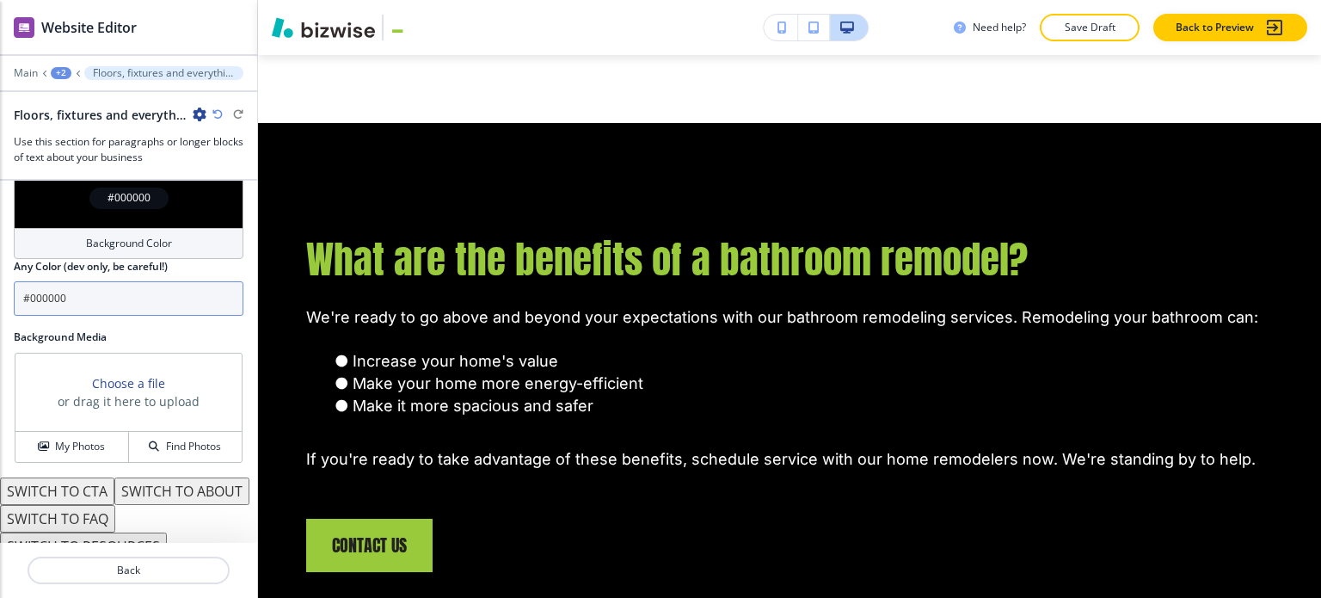
scroll to position [815, 0]
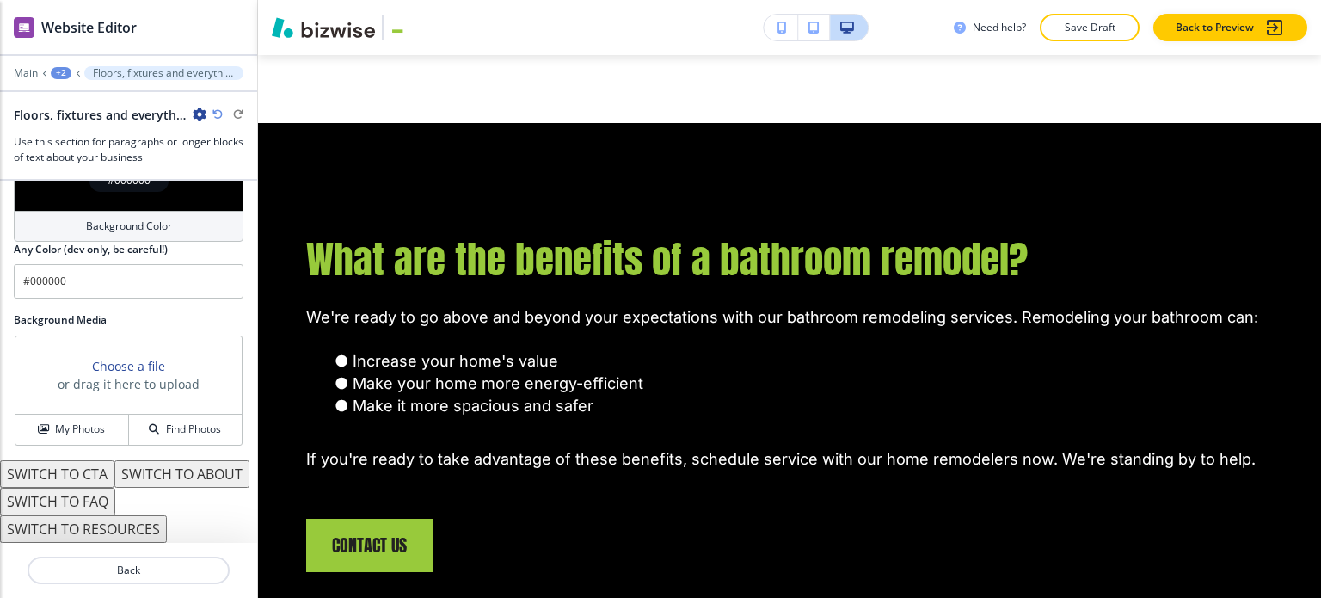
click at [114, 476] on button "SWITCH TO ABOUT" at bounding box center [181, 474] width 135 height 28
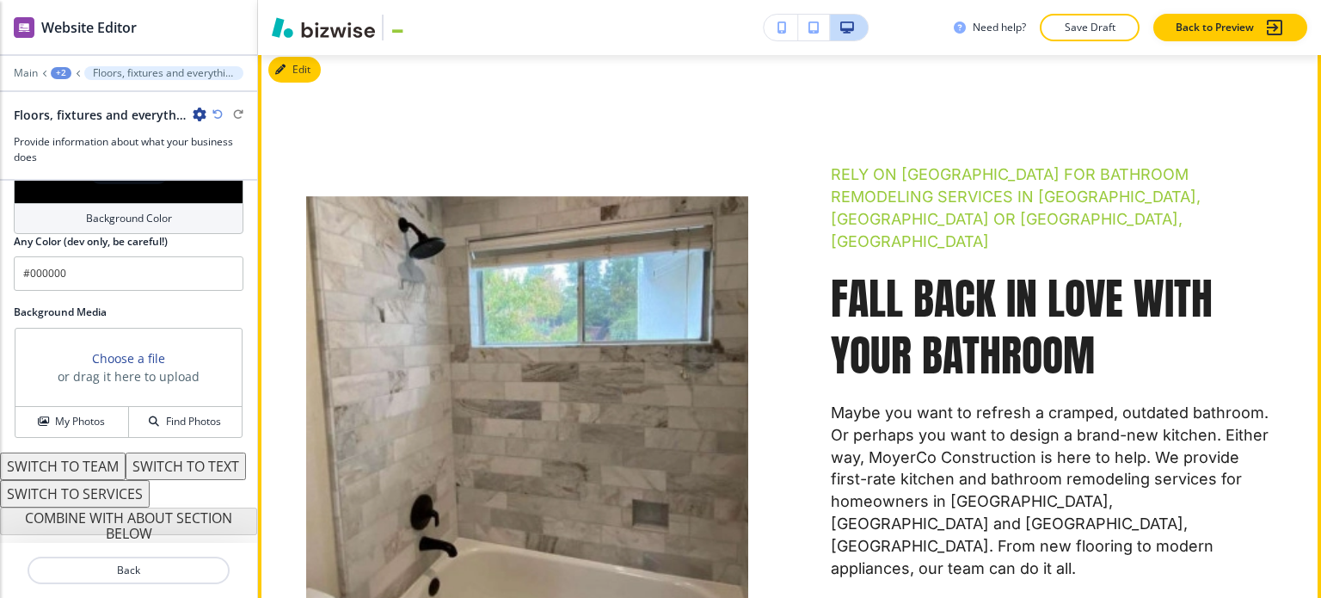
scroll to position [527, 0]
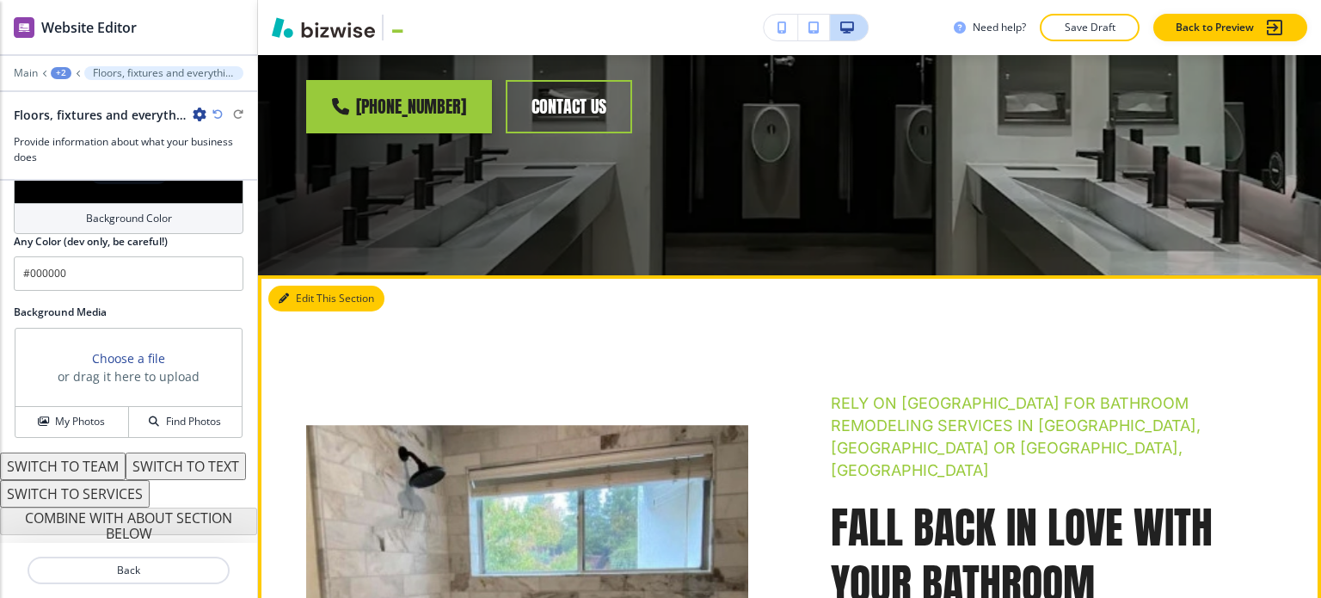
click at [314, 298] on button "Edit This Section" at bounding box center [326, 299] width 116 height 26
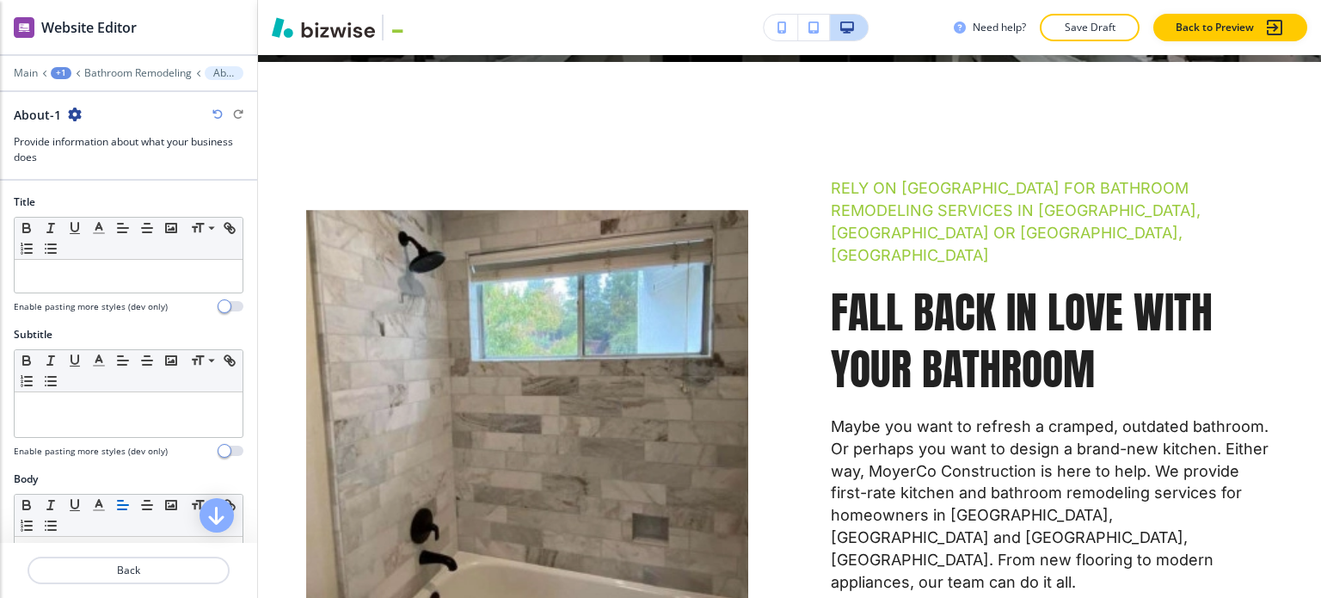
scroll to position [747, 0]
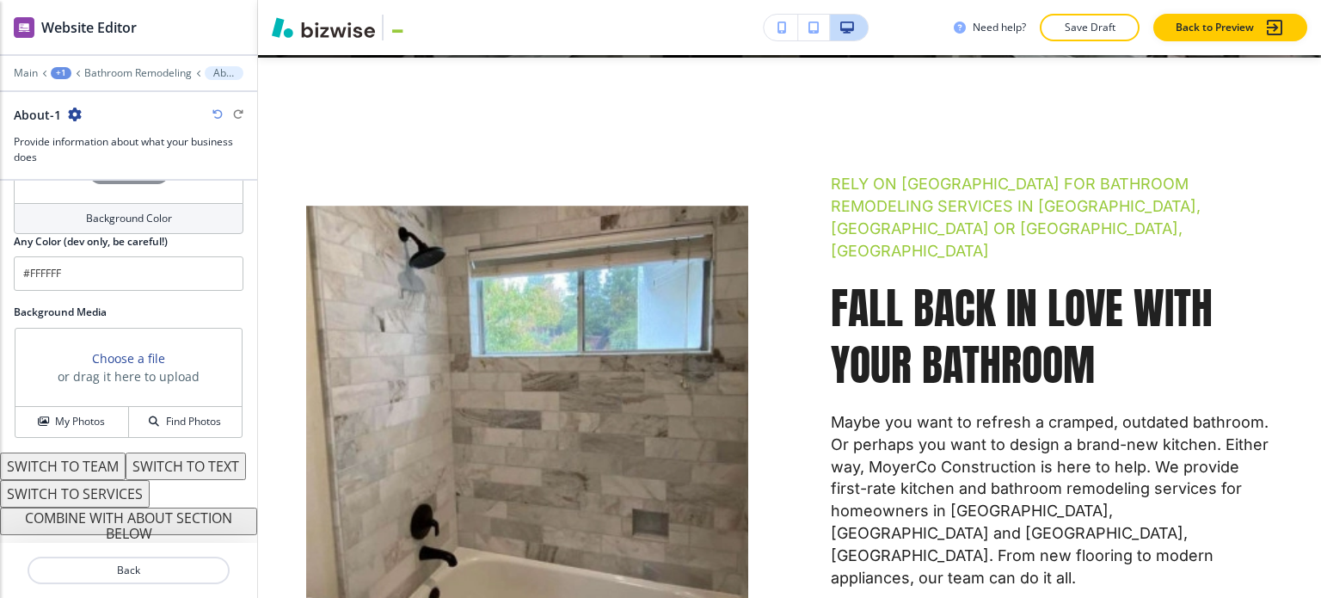
click at [128, 512] on button "COMBINE WITH ABOUT SECTION BELOW" at bounding box center [128, 521] width 257 height 28
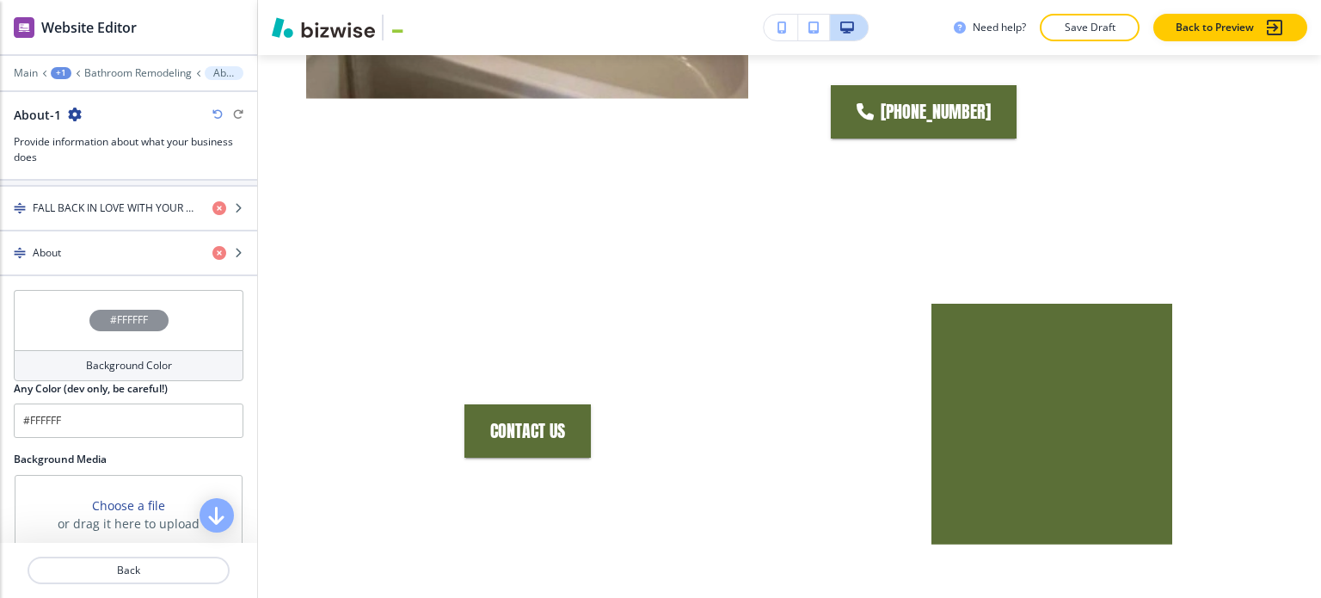
scroll to position [671, 0]
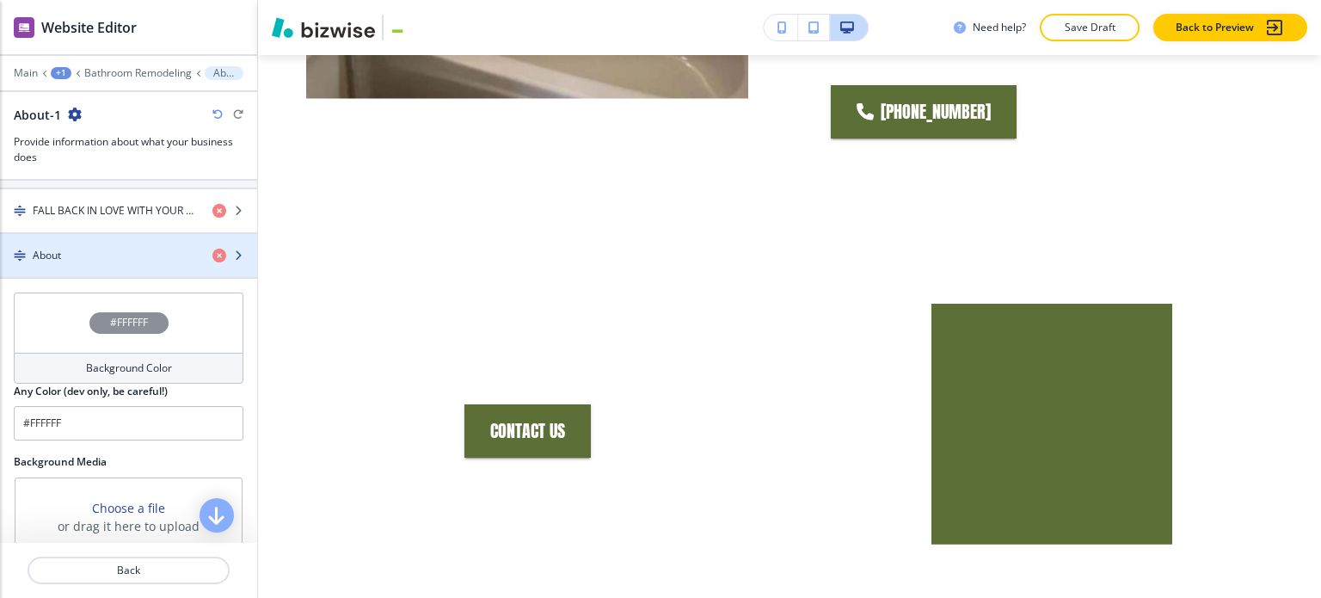
click at [115, 263] on div "button" at bounding box center [128, 270] width 257 height 14
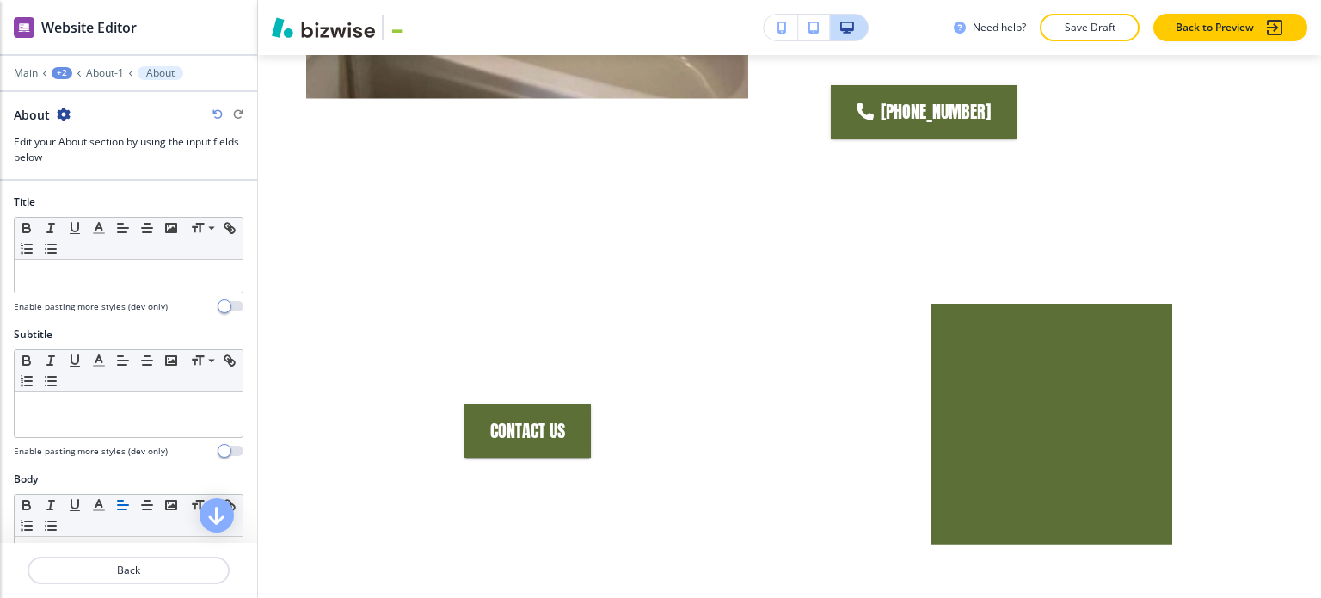
scroll to position [1446, 0]
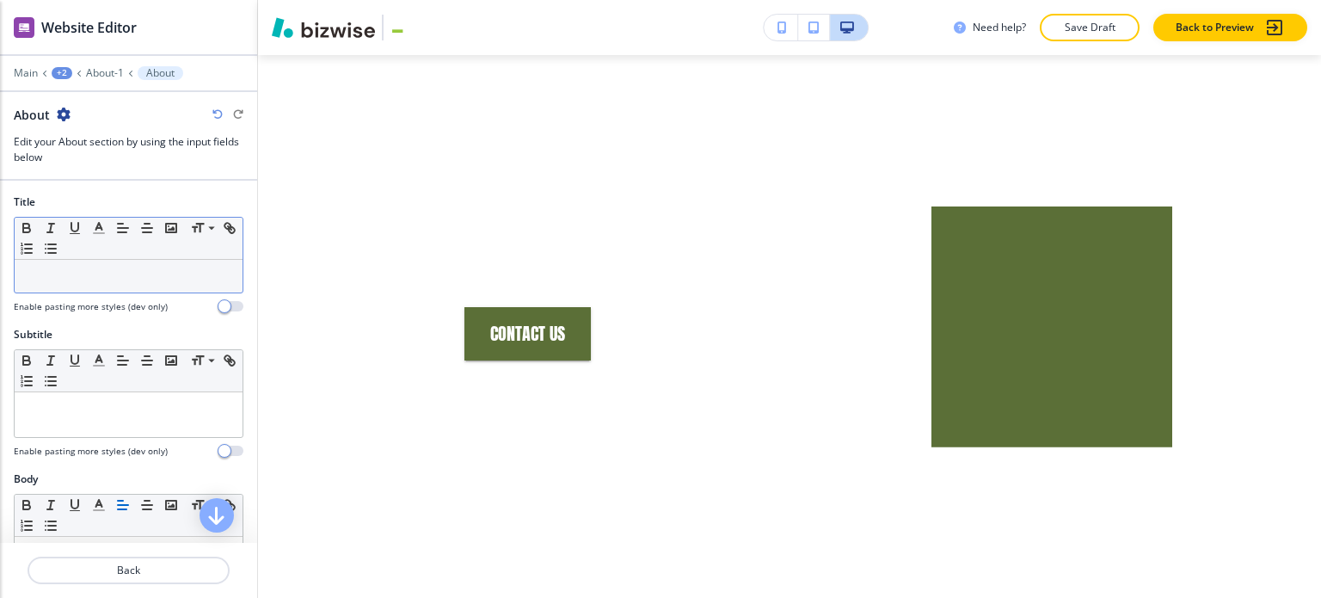
click at [131, 274] on p at bounding box center [128, 275] width 211 height 15
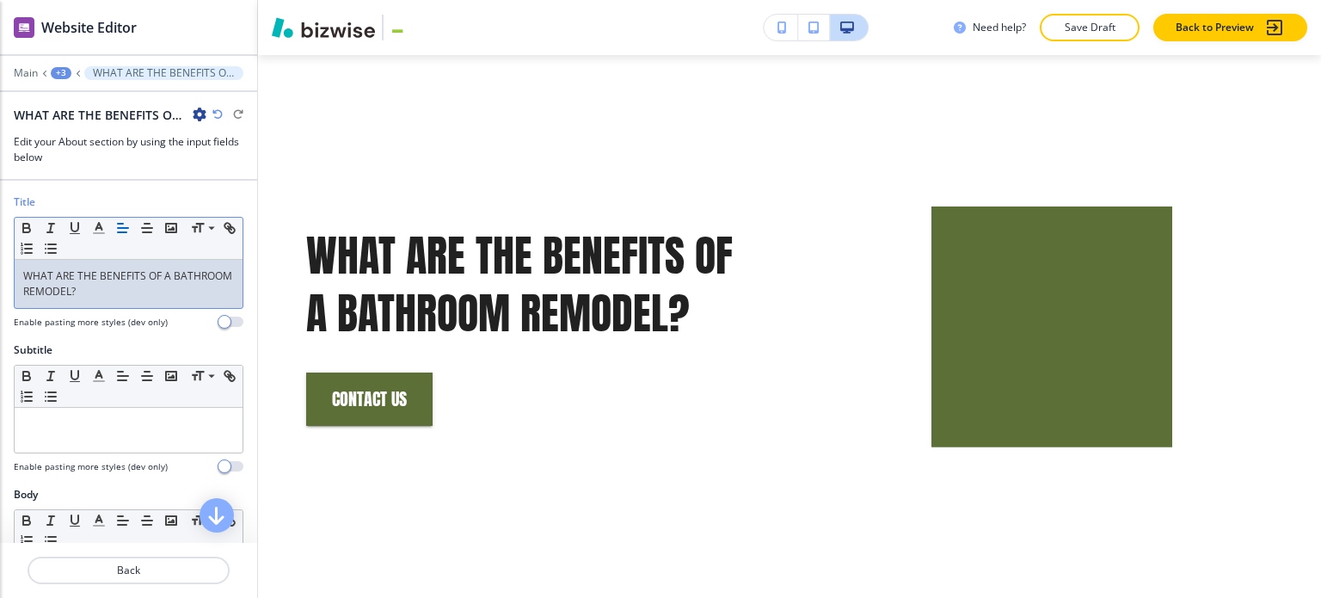
click at [131, 274] on p "WHAT ARE THE BENEFITS OF A BATHROOM REMODEL?" at bounding box center [128, 283] width 211 height 31
click at [131, 276] on p "WHAT ARE THE BENEFITS OF A BATHROOM REMODEL?" at bounding box center [128, 283] width 211 height 31
click at [104, 231] on icon "button" at bounding box center [98, 227] width 15 height 15
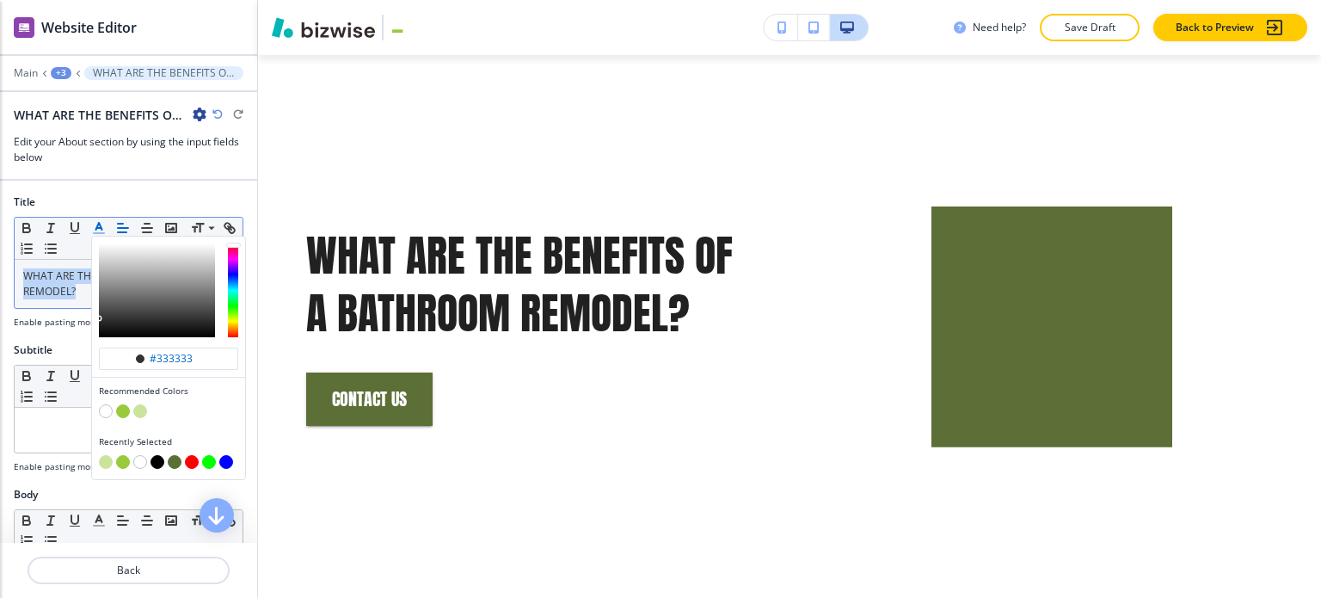
click at [128, 409] on button "button" at bounding box center [123, 411] width 14 height 14
type input "#98ca3b"
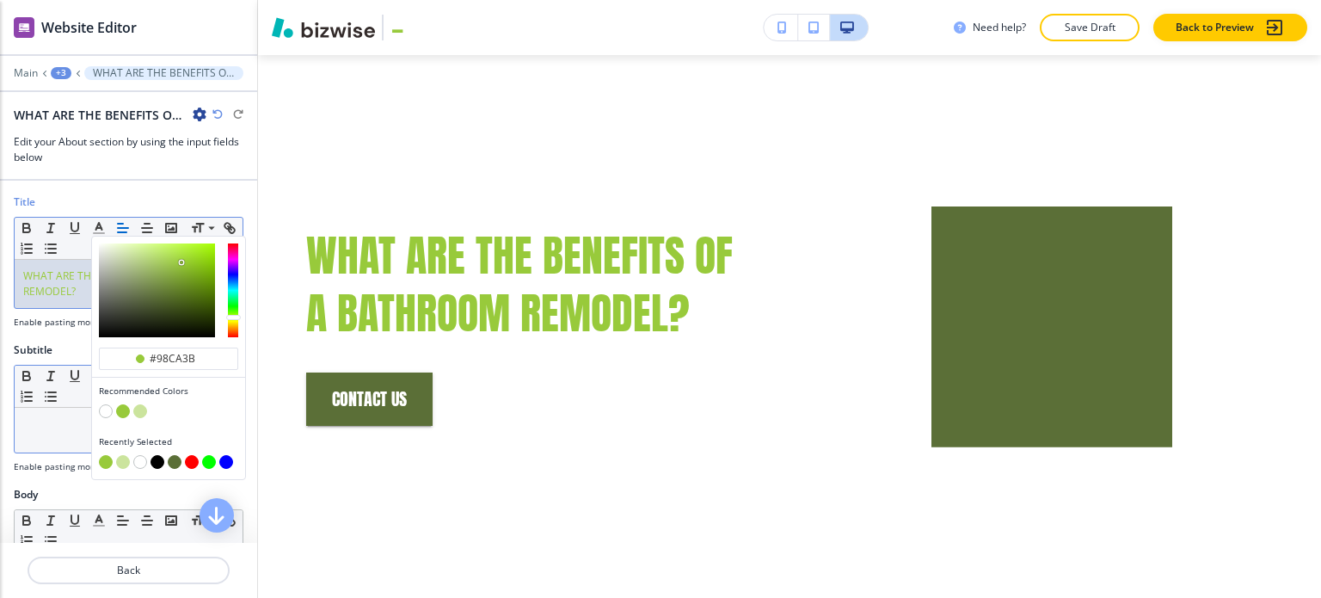
scroll to position [172, 0]
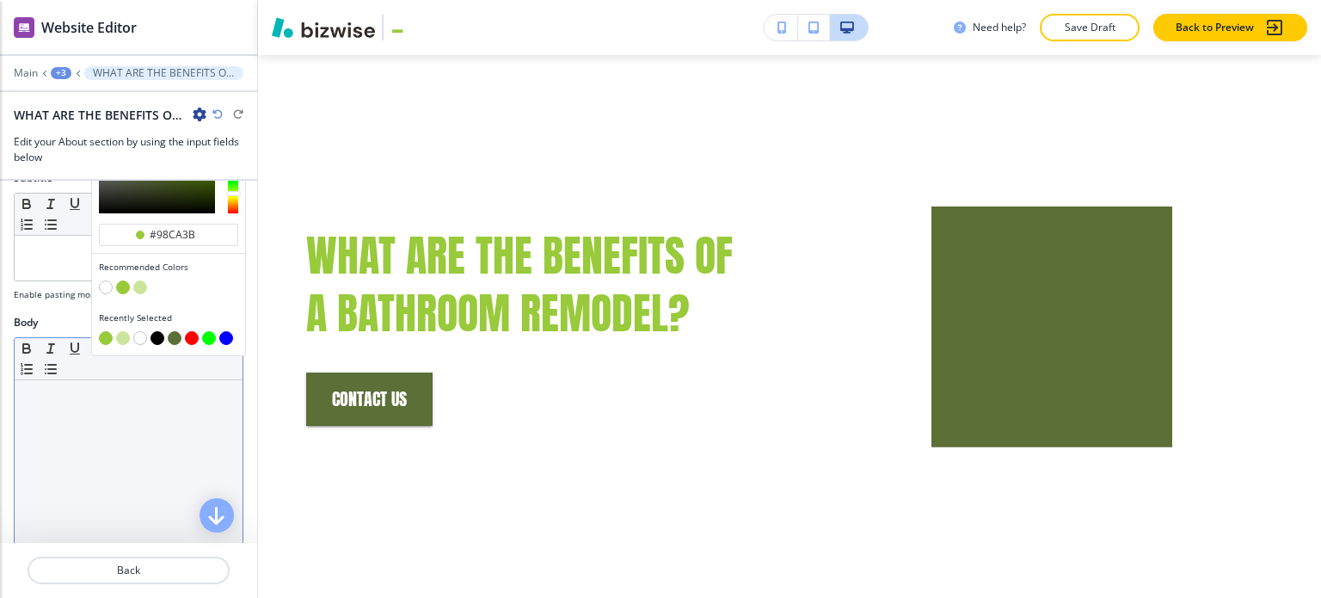
click at [34, 412] on div at bounding box center [129, 492] width 228 height 224
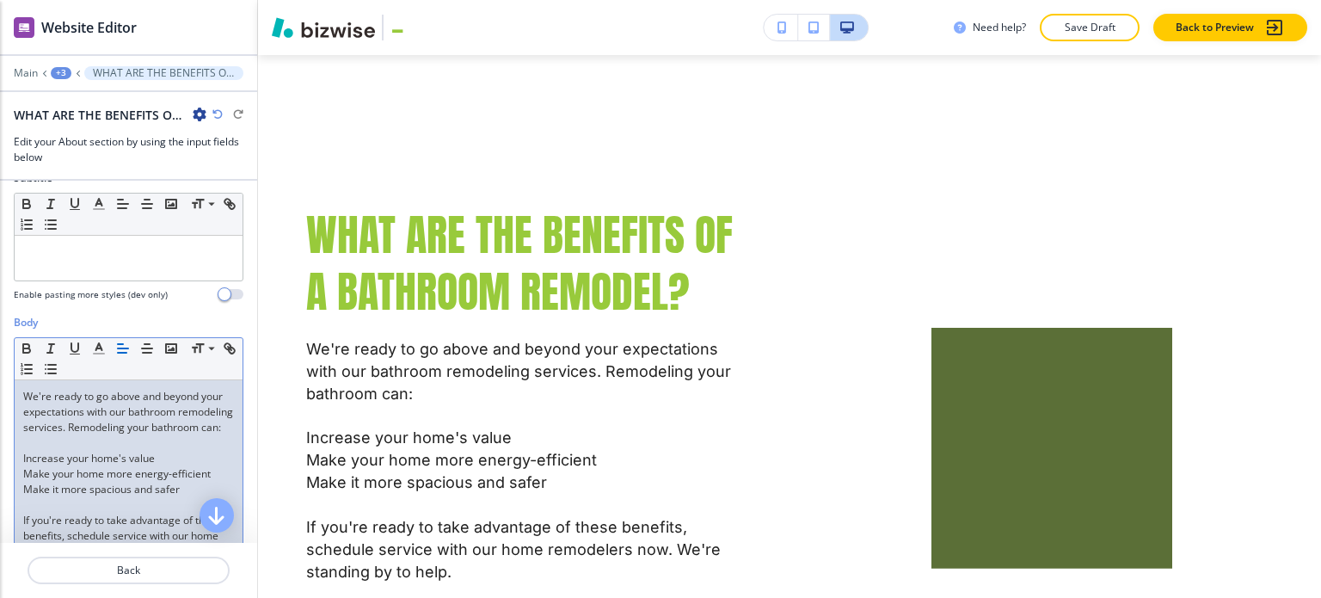
scroll to position [0, 0]
click at [17, 470] on div "We're ready to go above and beyond your expectations with our bathroom remodeli…" at bounding box center [129, 492] width 228 height 224
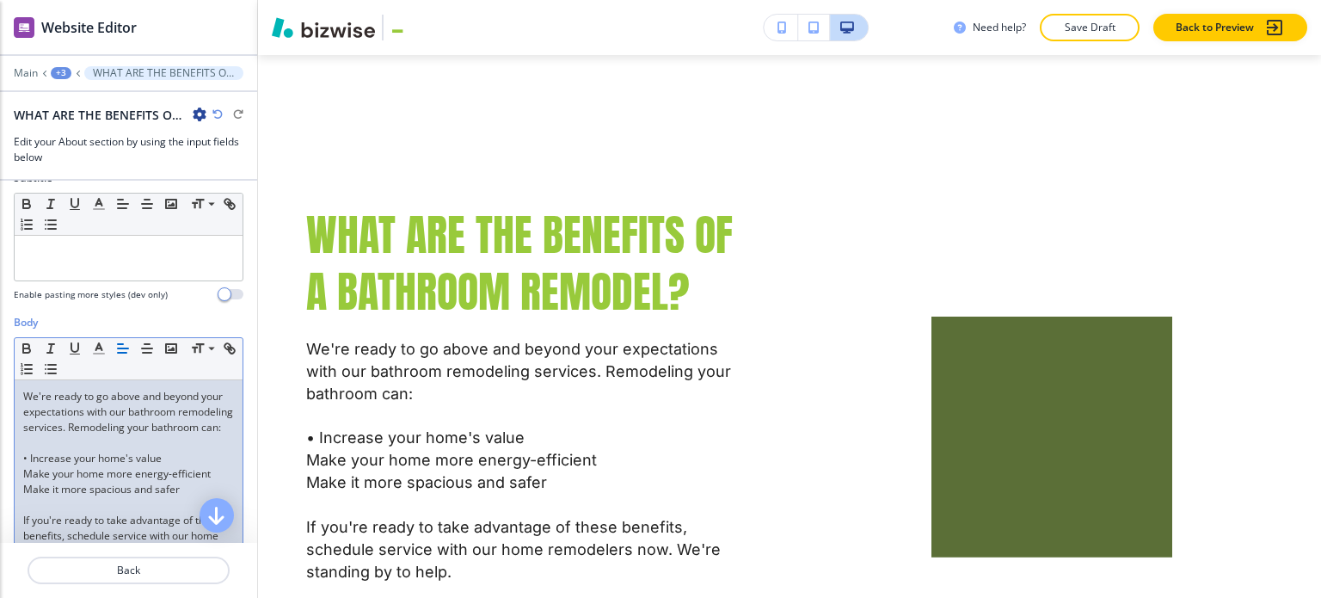
click at [21, 479] on div "We're ready to go above and beyond your expectations with our bathroom remodeli…" at bounding box center [129, 492] width 228 height 224
click at [19, 497] on div "We're ready to go above and beyond your expectations with our bathroom remodeli…" at bounding box center [129, 492] width 228 height 224
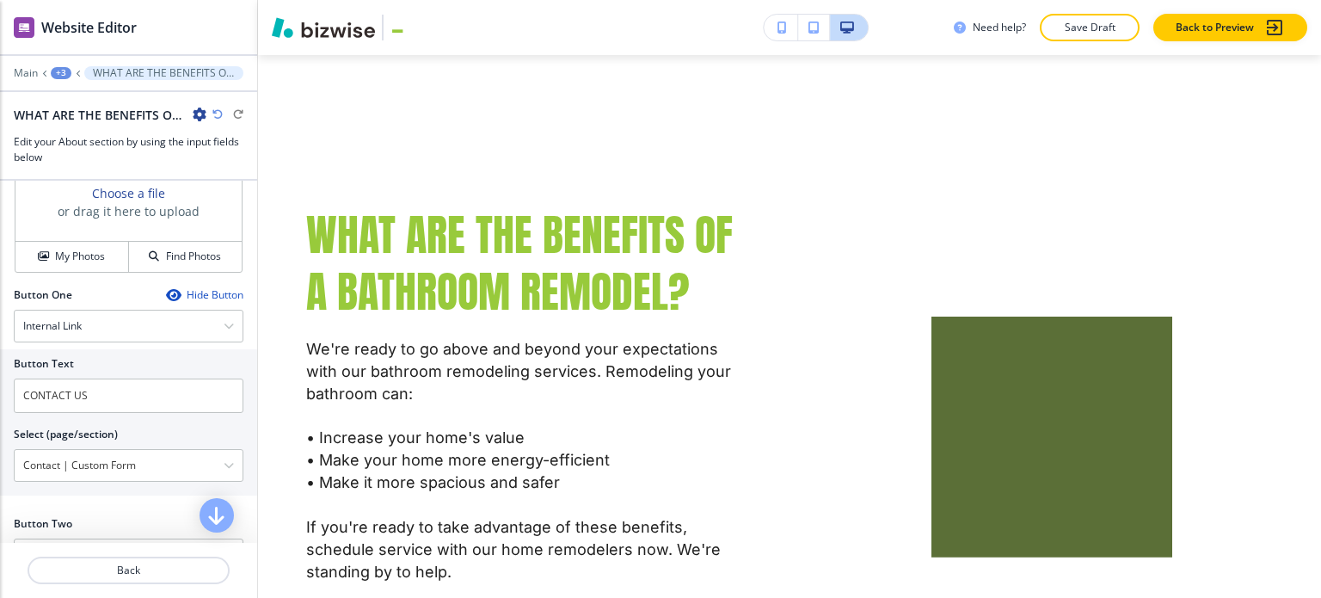
scroll to position [709, 0]
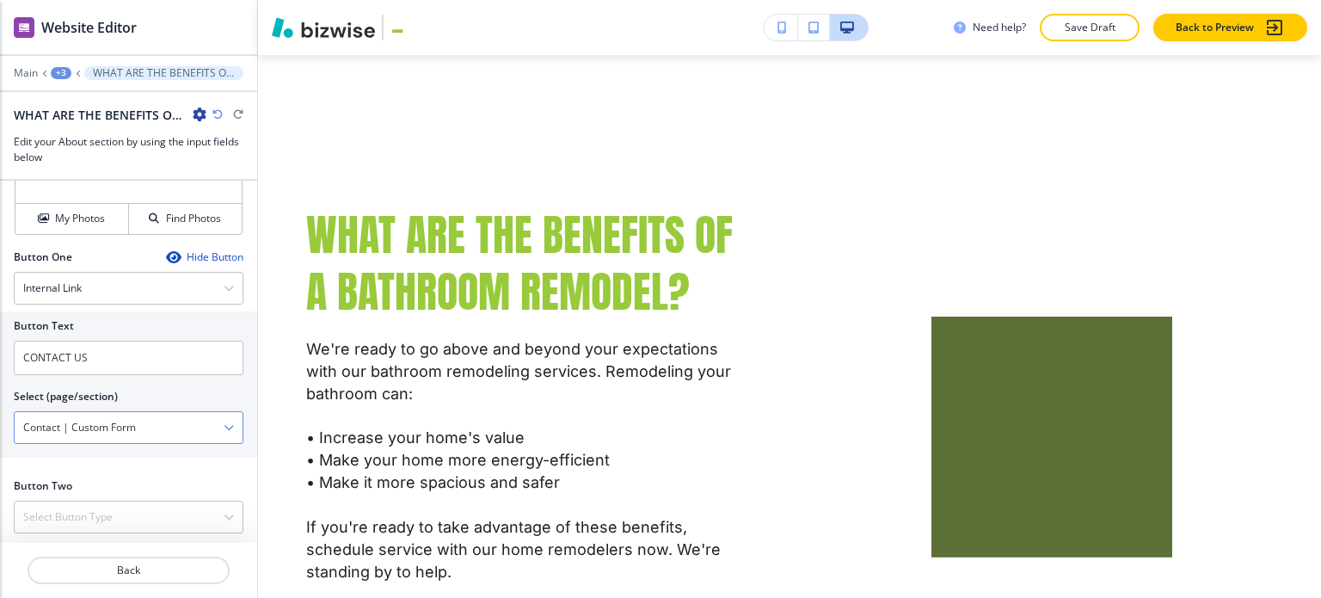
click at [164, 427] on \(page\/section\) "Contact | Custom Form" at bounding box center [119, 427] width 209 height 29
click at [165, 428] on \(page\/section\) "Contact | Custom Form" at bounding box center [119, 427] width 209 height 29
click at [165, 427] on \(page\/section\) "Contact | Custom Form" at bounding box center [119, 427] width 209 height 29
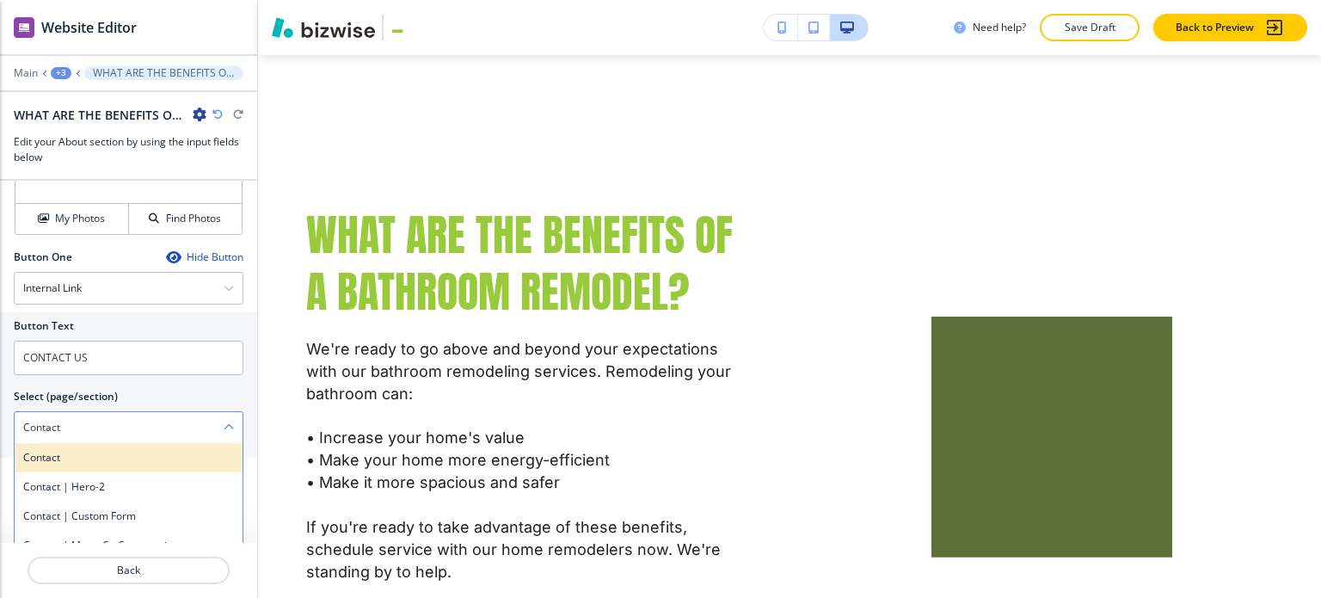
click at [123, 457] on h4 "Contact" at bounding box center [128, 457] width 211 height 15
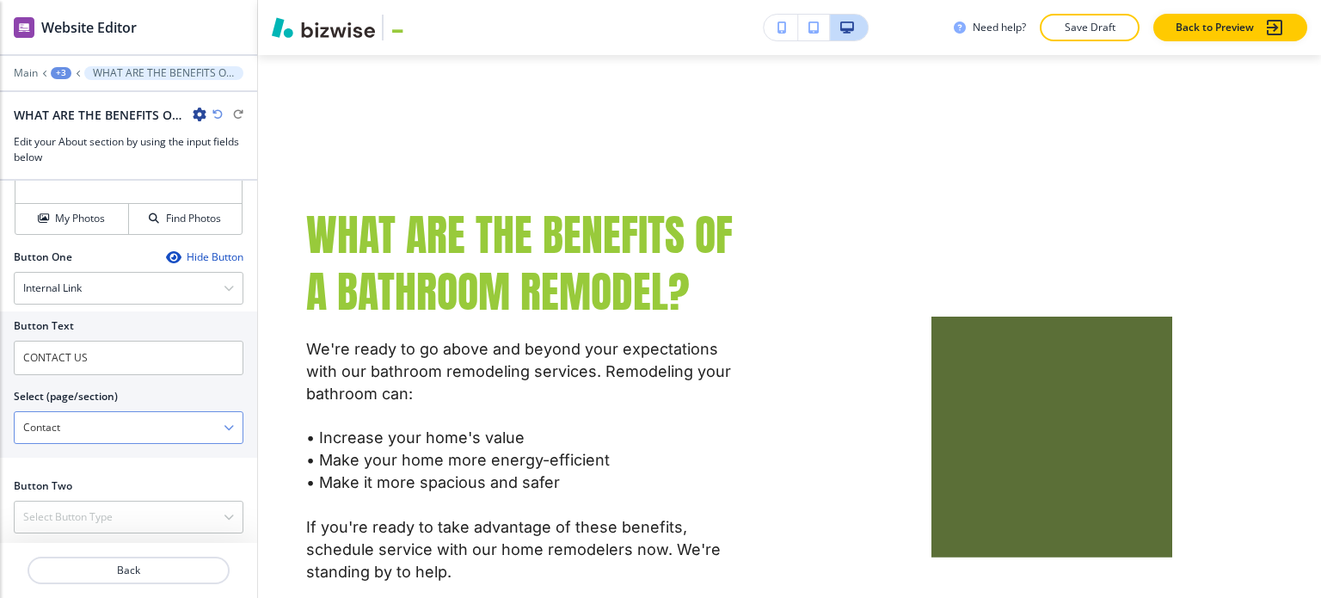
click at [115, 425] on \(page\/section\) "Contact" at bounding box center [119, 427] width 209 height 29
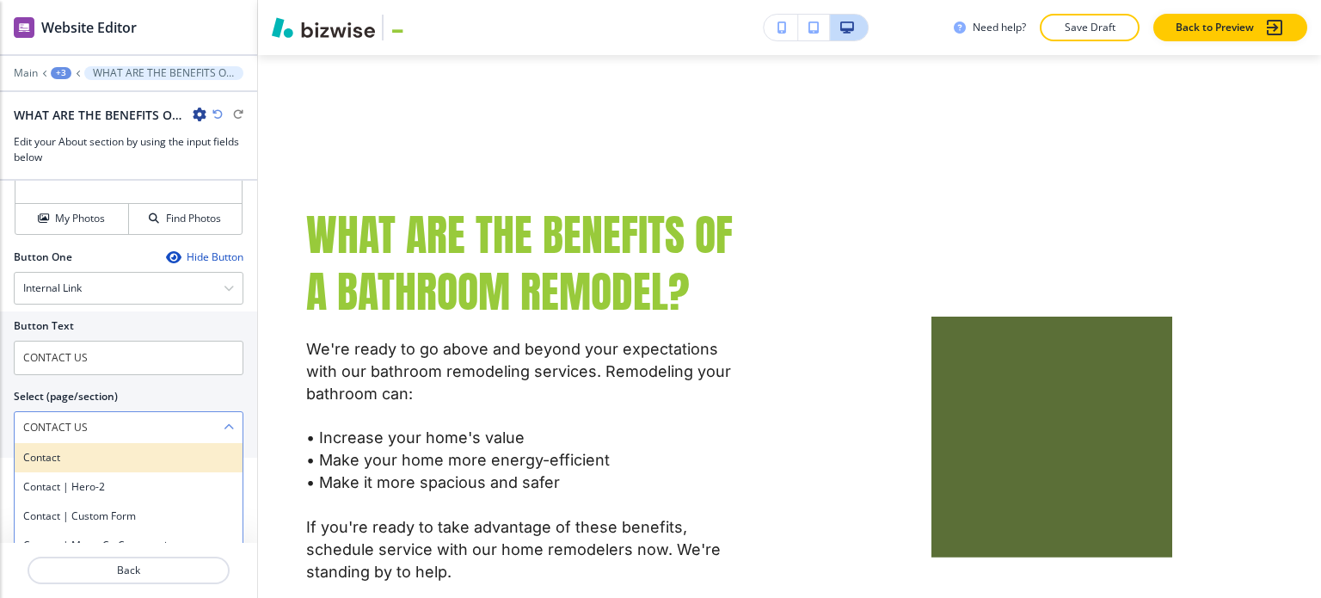
click at [103, 450] on h4 "Contact" at bounding box center [128, 457] width 211 height 15
type \(page\/section\) "Contact"
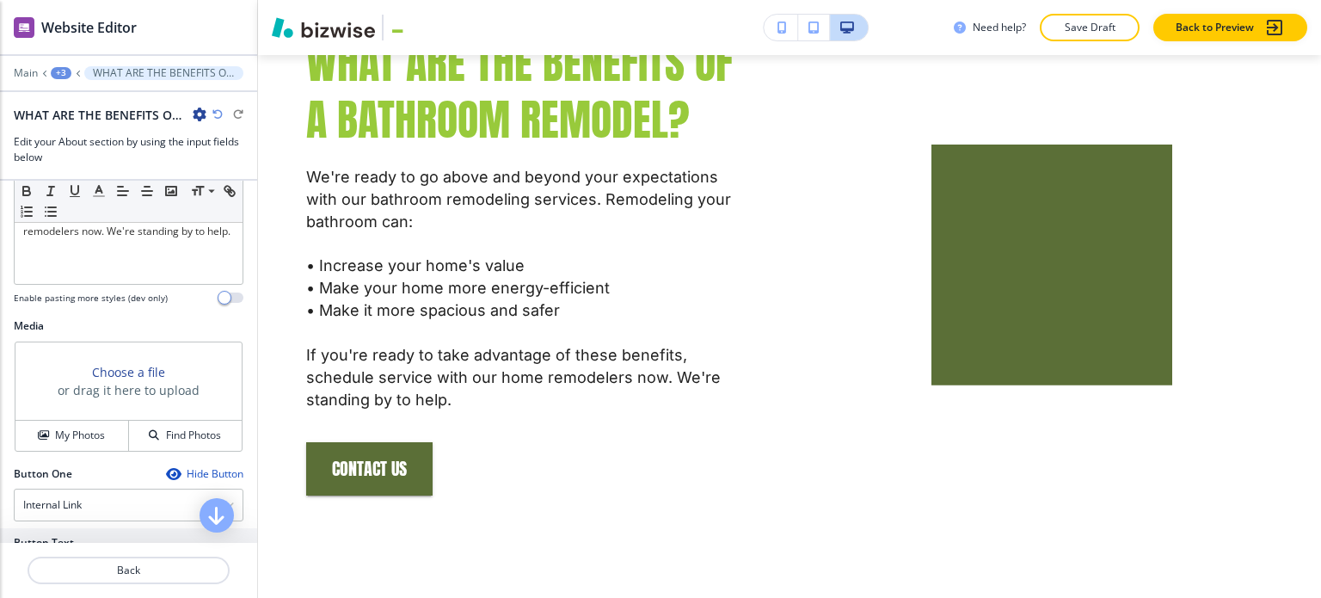
scroll to position [451, 0]
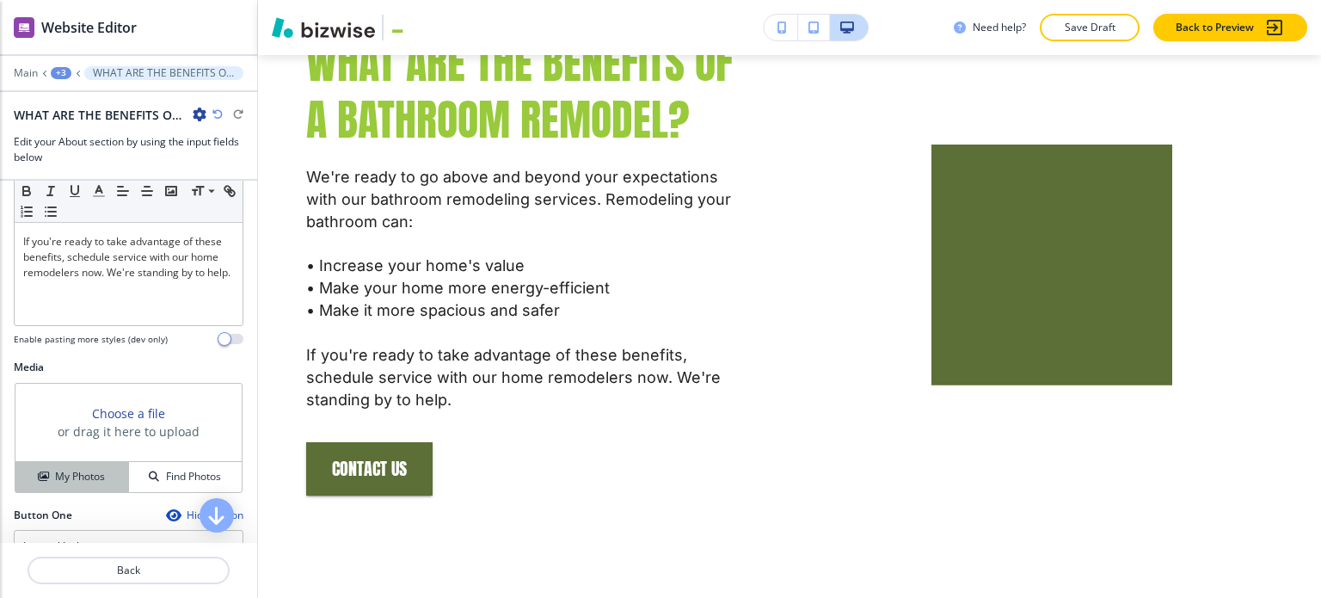
click at [68, 471] on h4 "My Photos" at bounding box center [80, 476] width 50 height 15
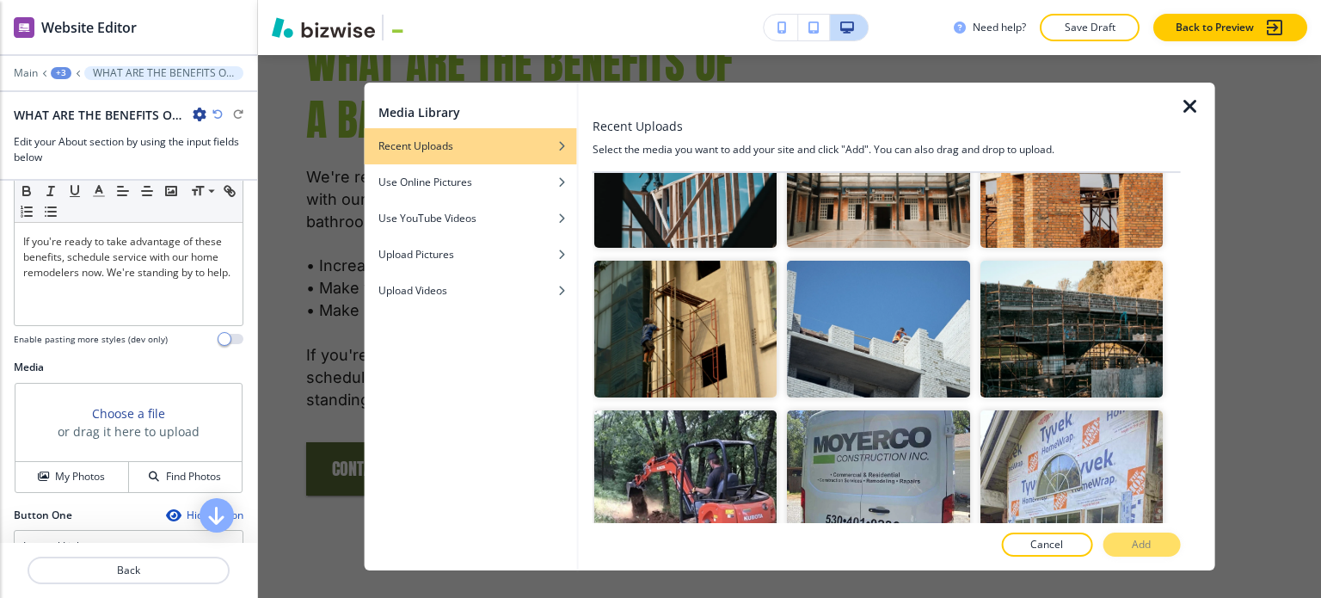
scroll to position [1417, 0]
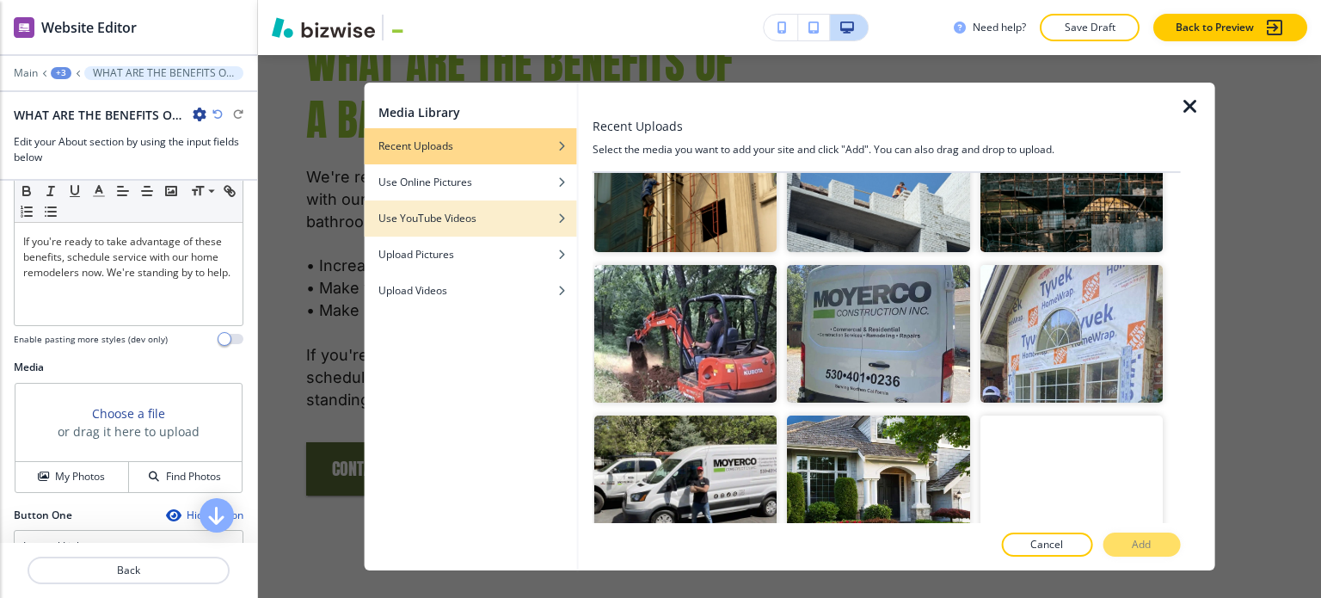
click at [494, 200] on div "button" at bounding box center [471, 205] width 212 height 10
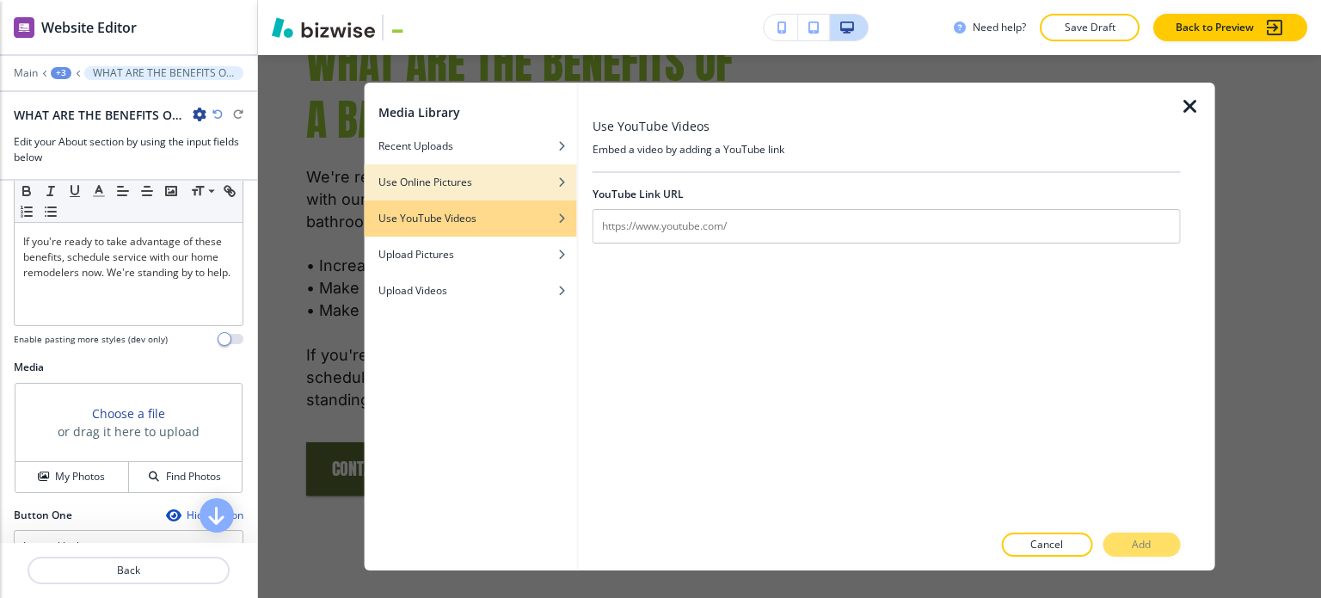
click at [486, 184] on div "Use Online Pictures" at bounding box center [471, 182] width 212 height 15
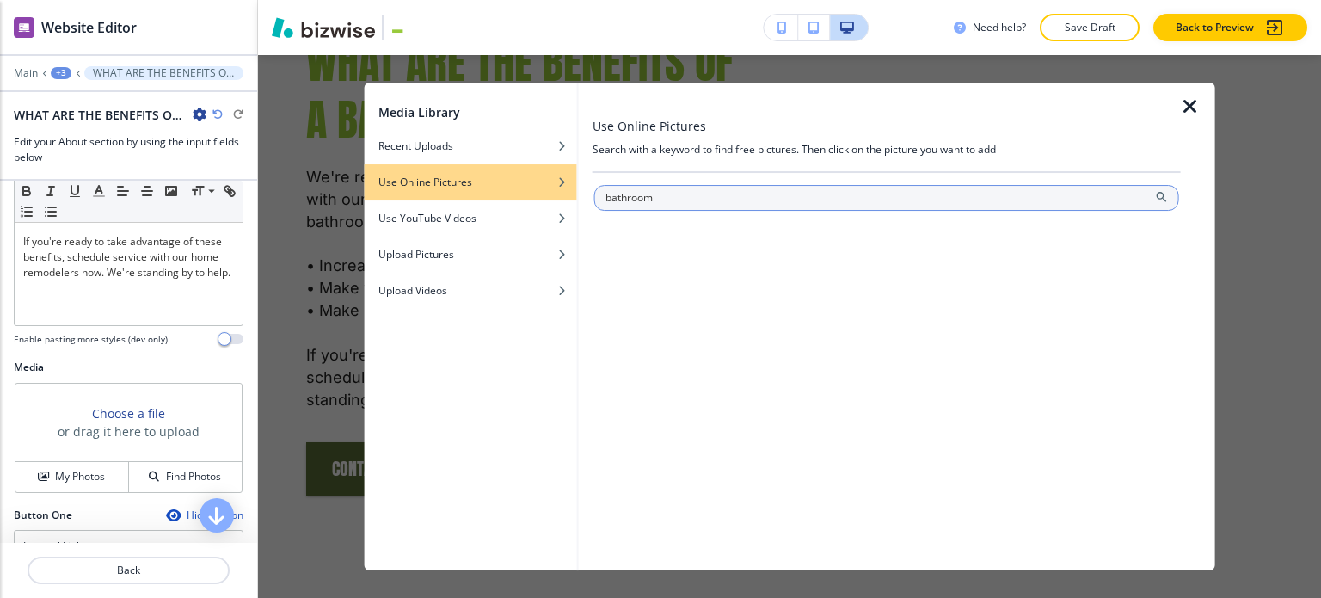
type input "bathroom"
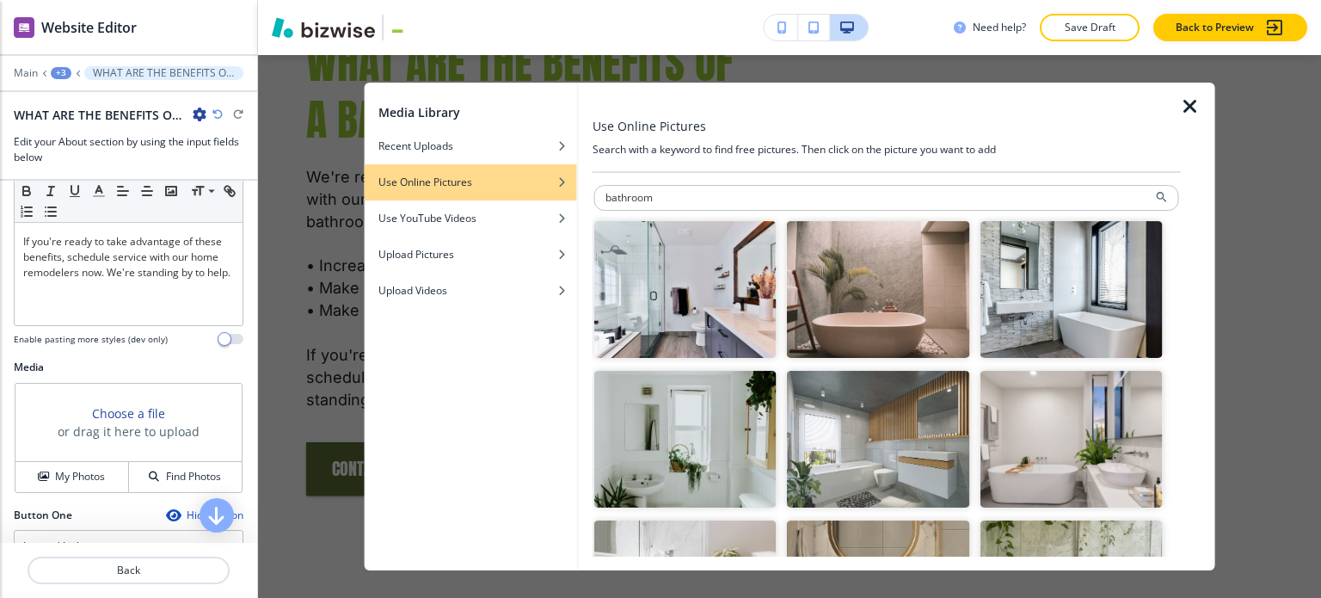
scroll to position [86, 0]
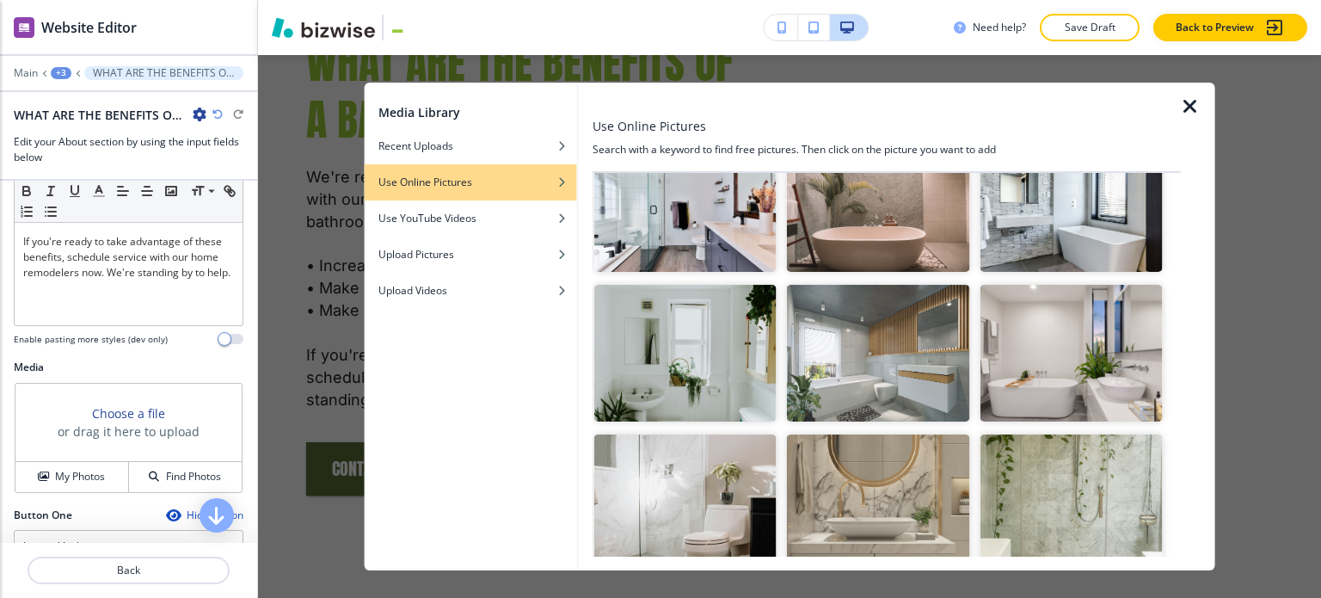
click at [1092, 231] on img "button" at bounding box center [1071, 203] width 182 height 137
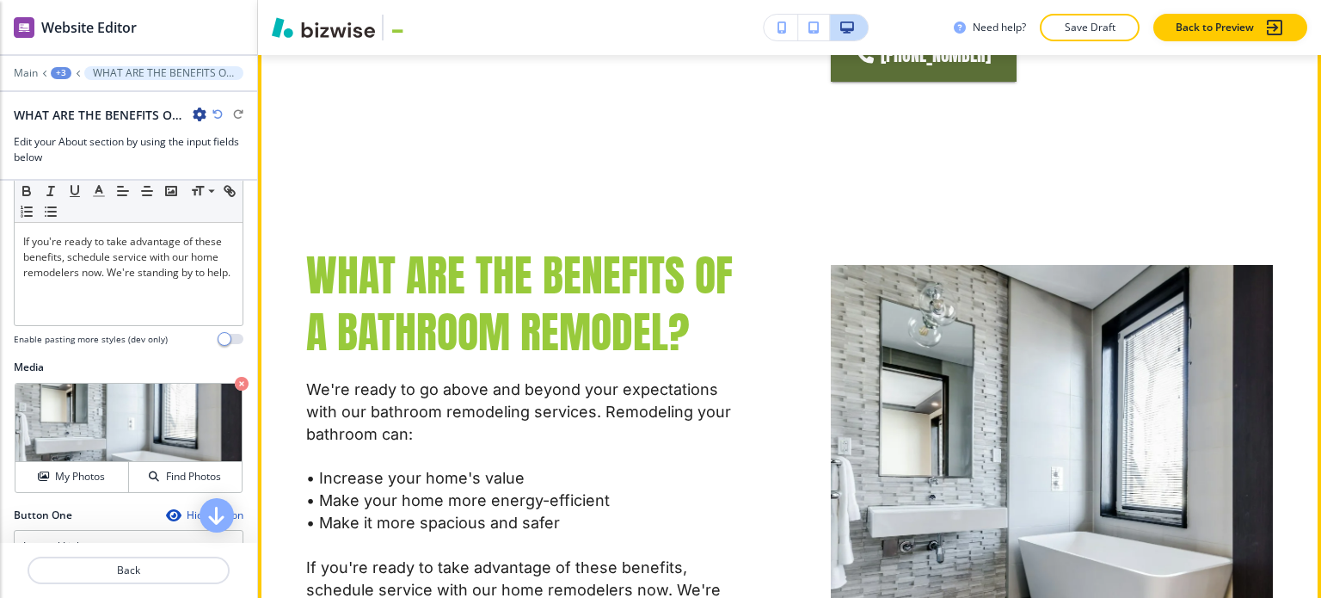
scroll to position [1446, 0]
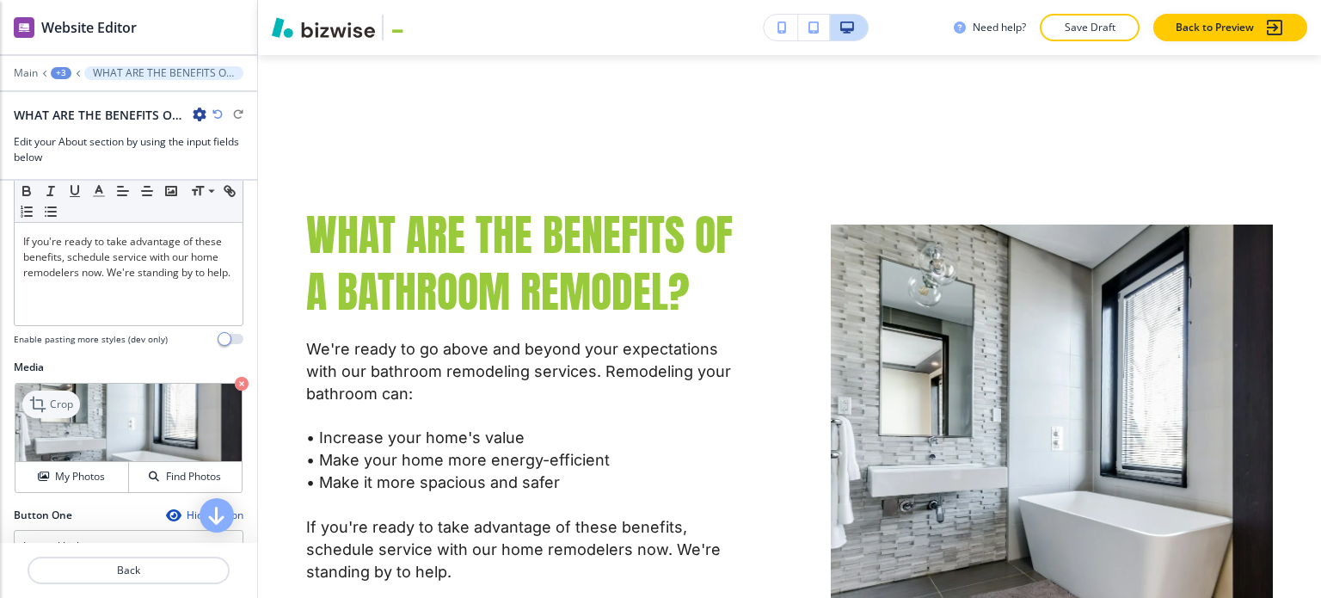
click at [72, 399] on p "Crop" at bounding box center [61, 404] width 23 height 15
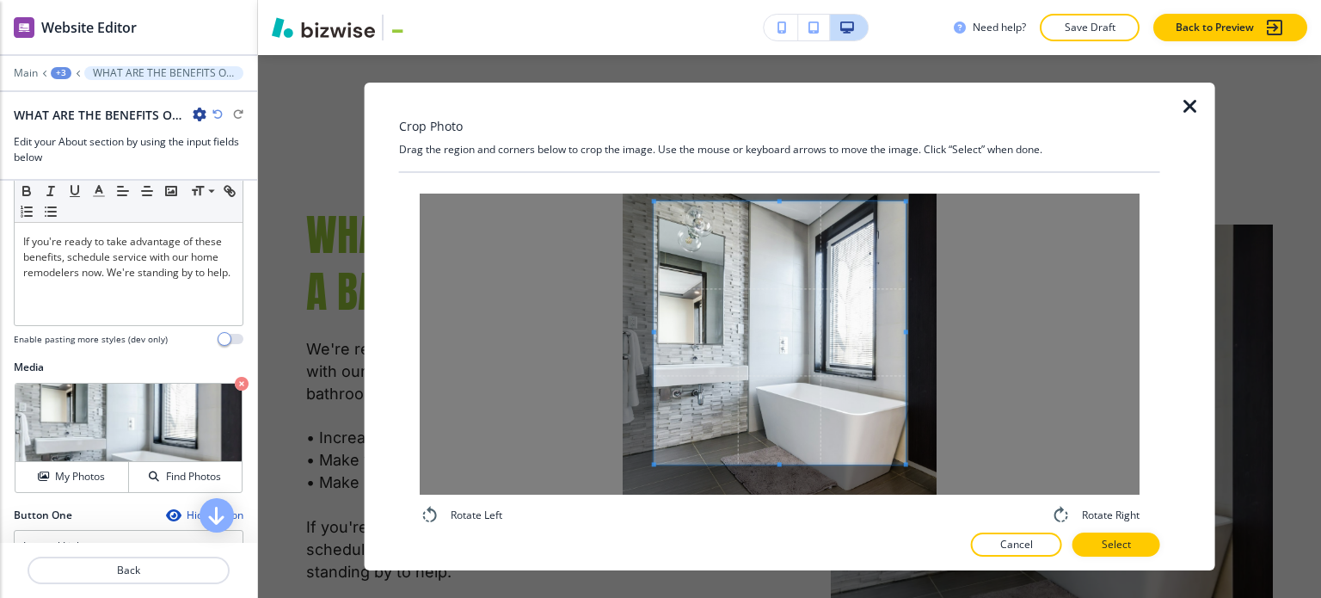
click at [781, 199] on span at bounding box center [779, 201] width 251 height 4
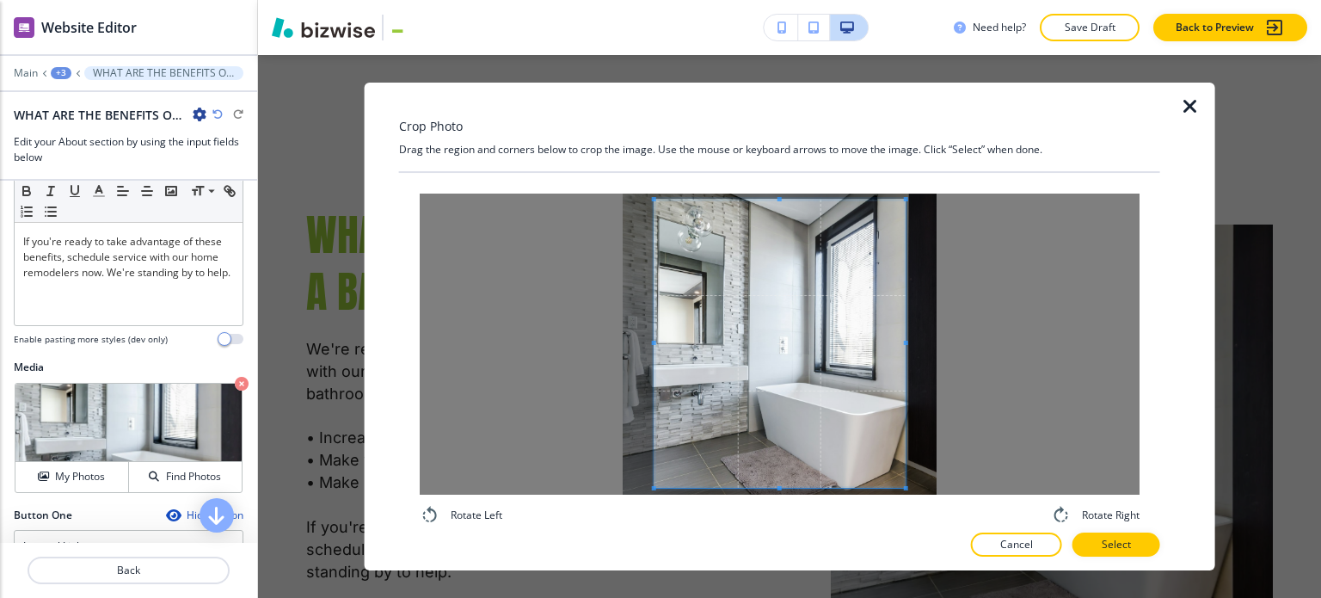
click at [770, 490] on div at bounding box center [780, 344] width 720 height 301
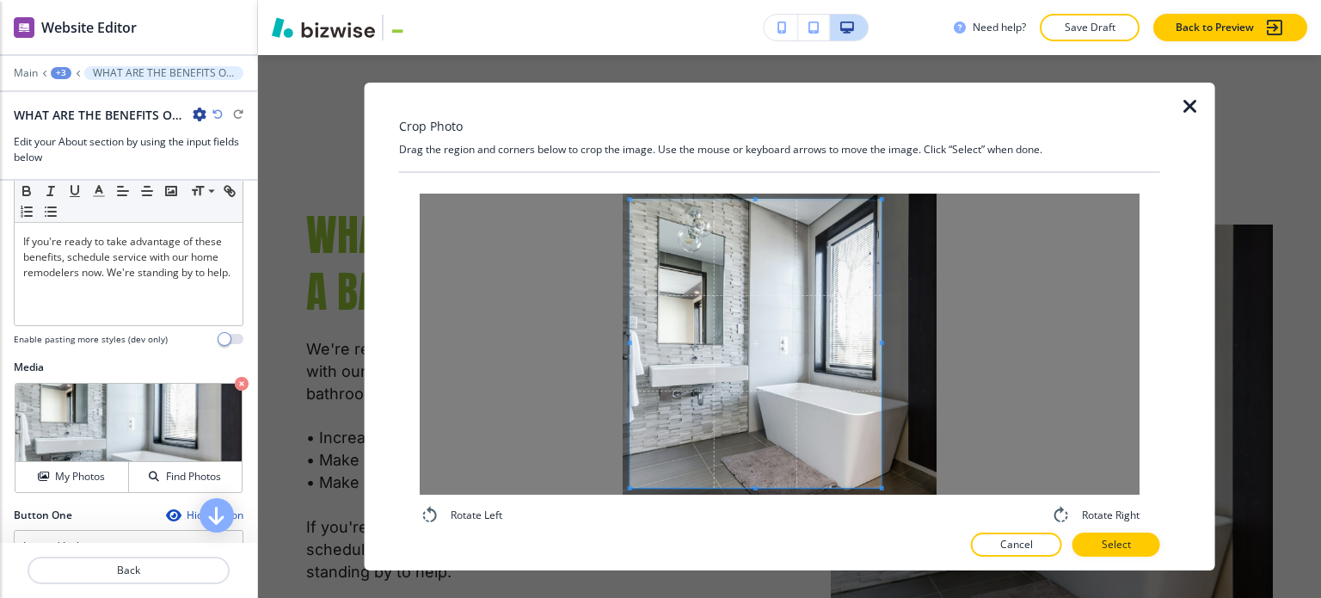
click at [763, 447] on span at bounding box center [755, 344] width 251 height 288
click at [1127, 548] on p "Select" at bounding box center [1116, 544] width 29 height 15
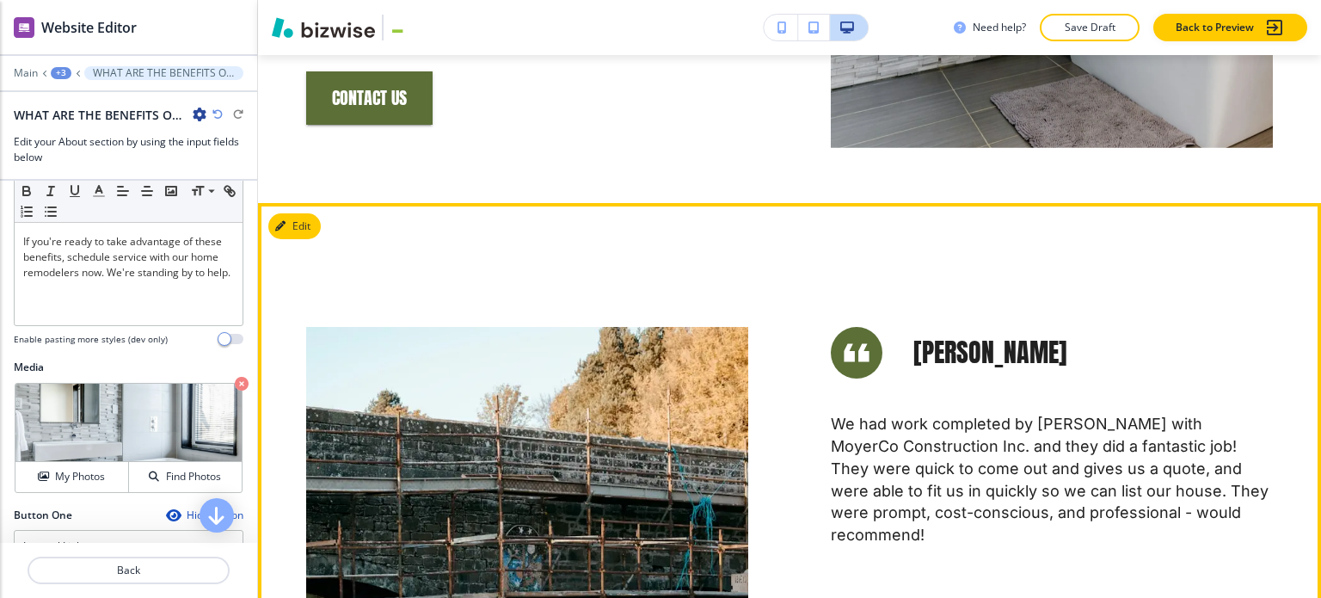
scroll to position [2048, 0]
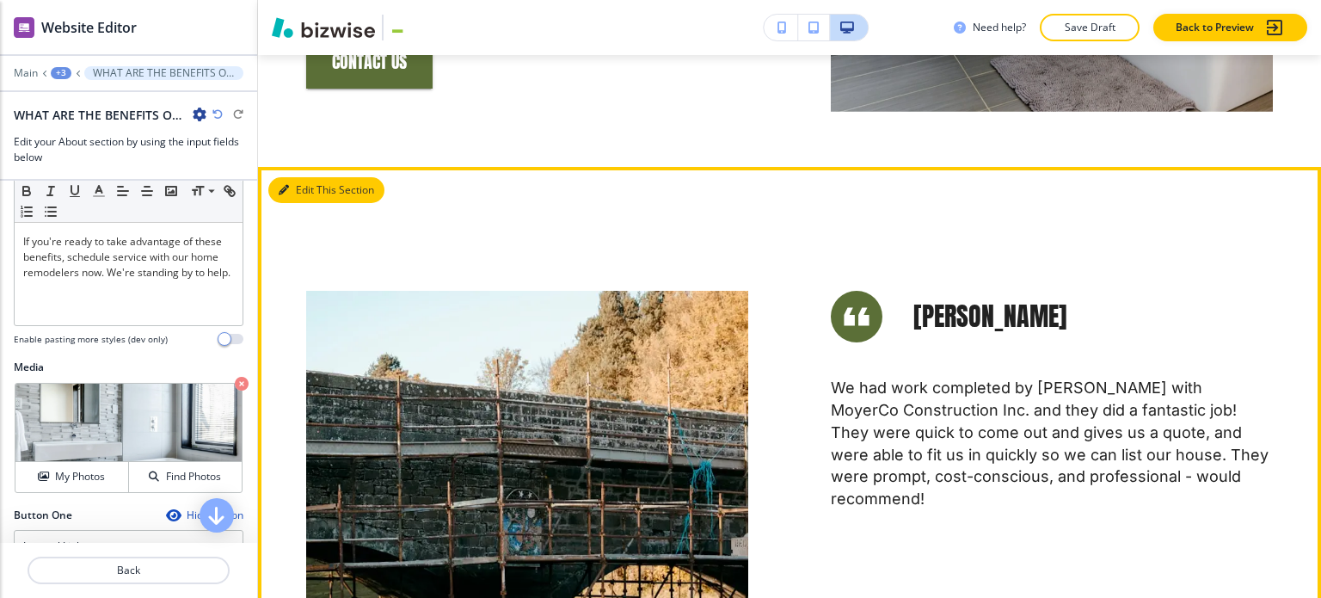
click at [306, 177] on button "Edit This Section" at bounding box center [326, 190] width 116 height 26
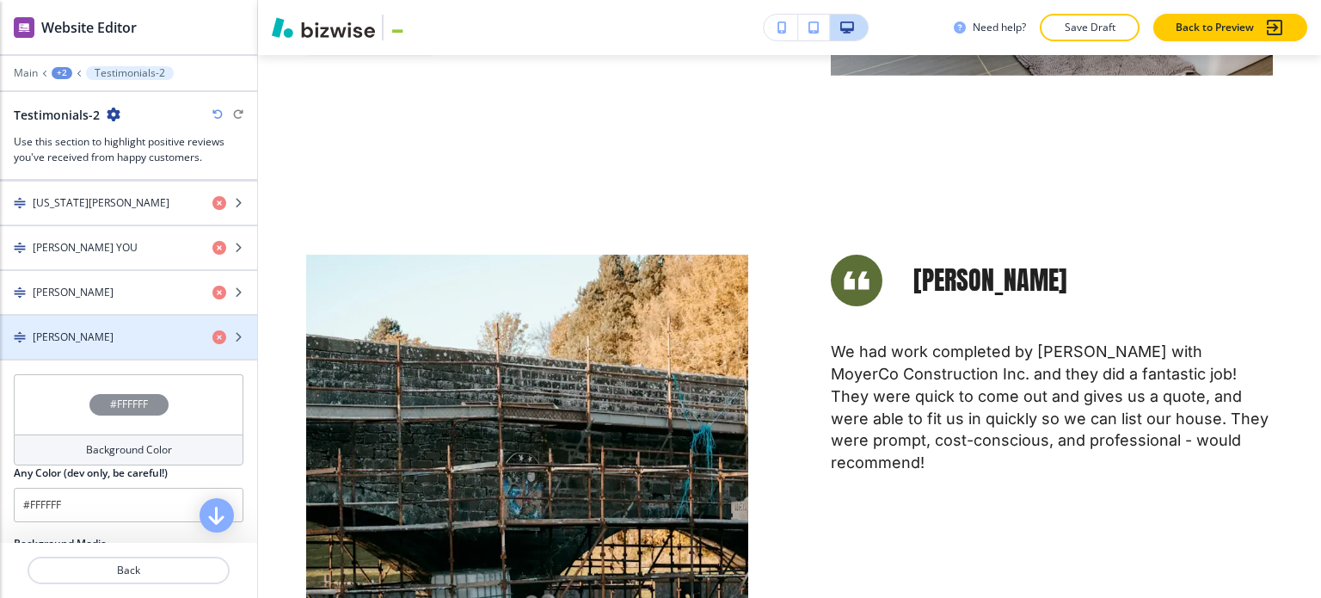
scroll to position [1208, 0]
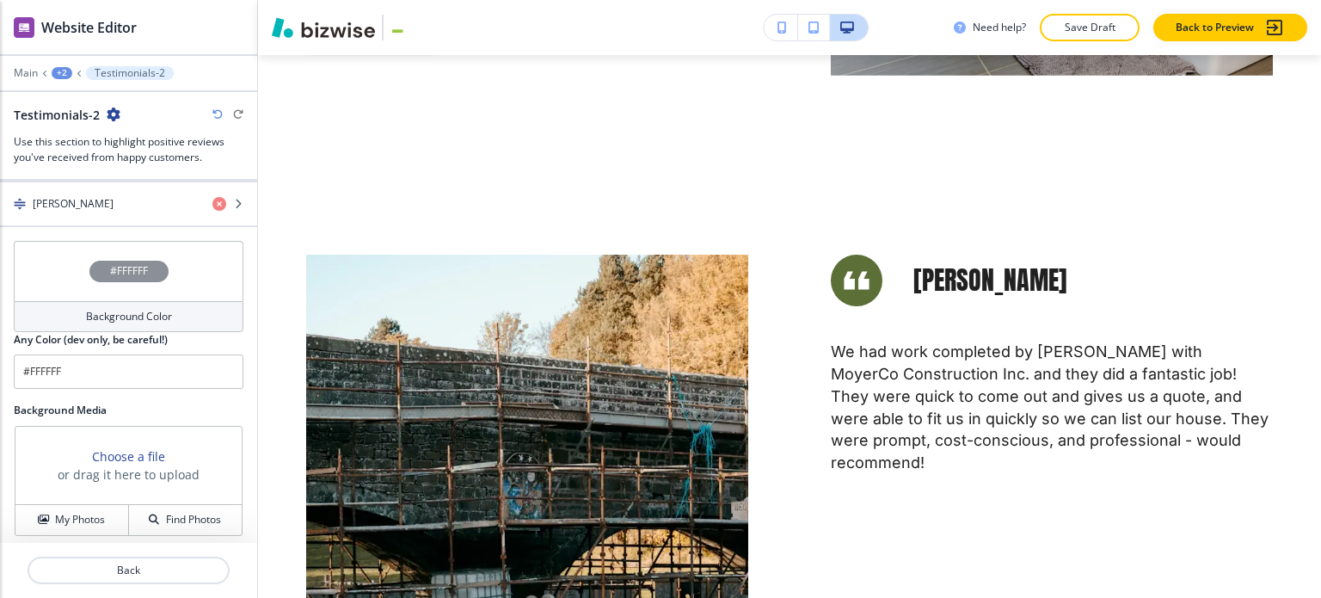
click at [129, 310] on h4 "Background Color" at bounding box center [129, 316] width 86 height 15
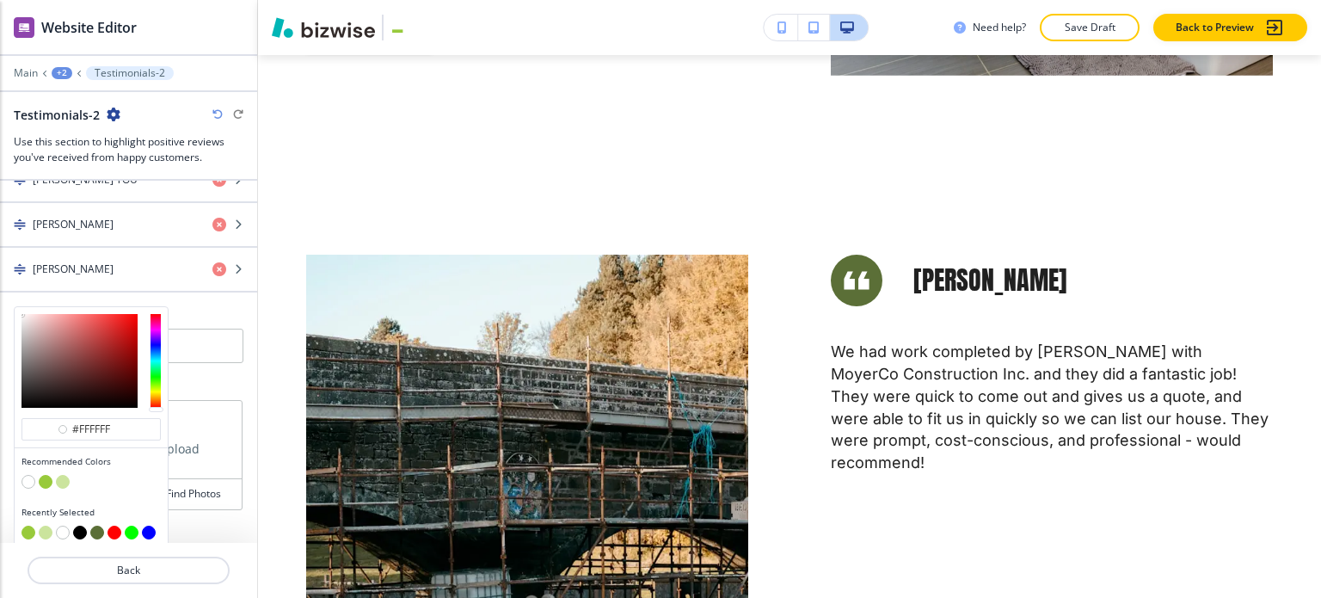
click at [66, 475] on button "button" at bounding box center [63, 482] width 14 height 14
type input "#cbe49d"
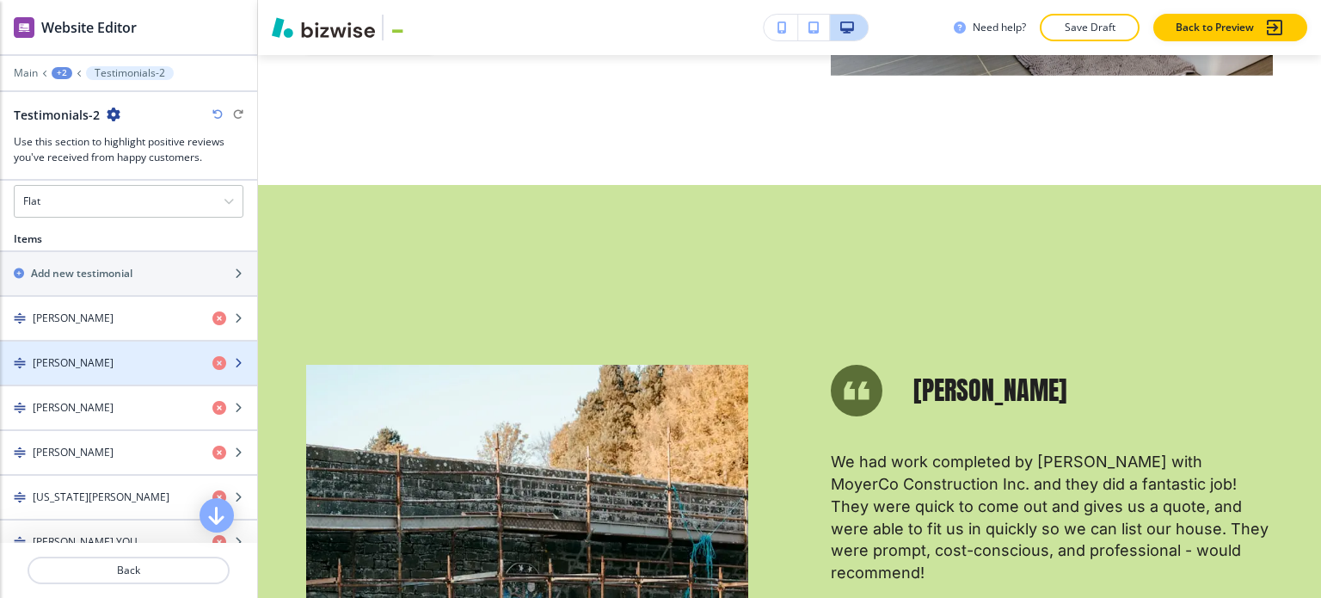
scroll to position [712, 0]
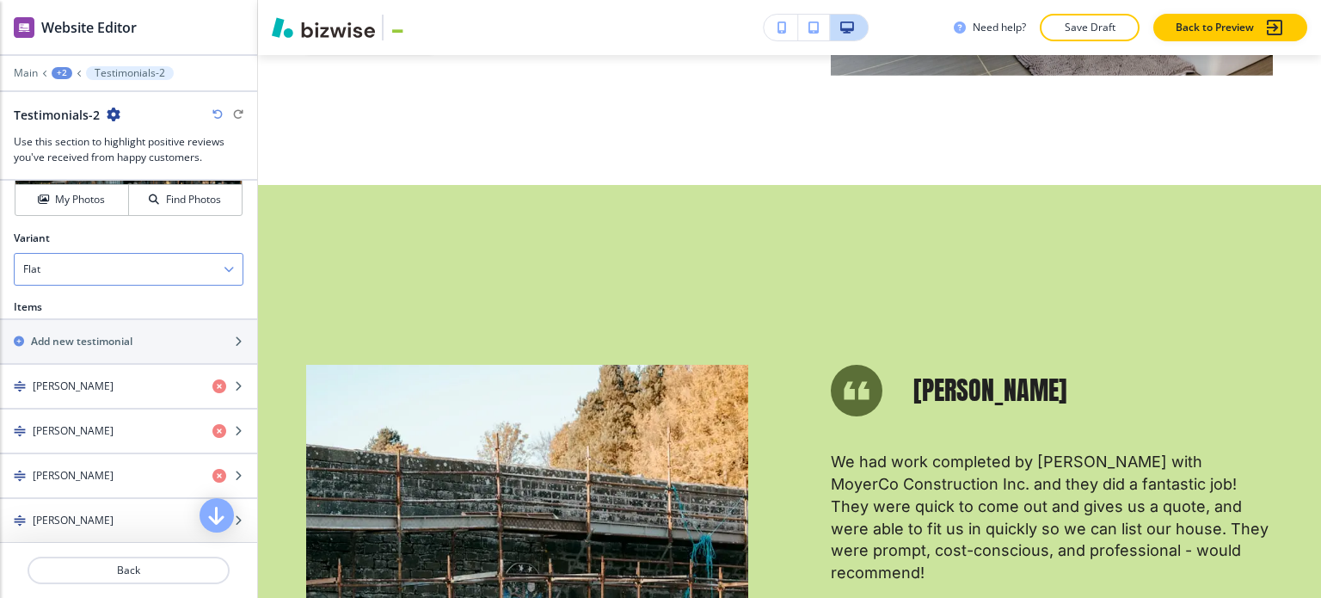
click at [125, 271] on div "Flat" at bounding box center [129, 269] width 228 height 31
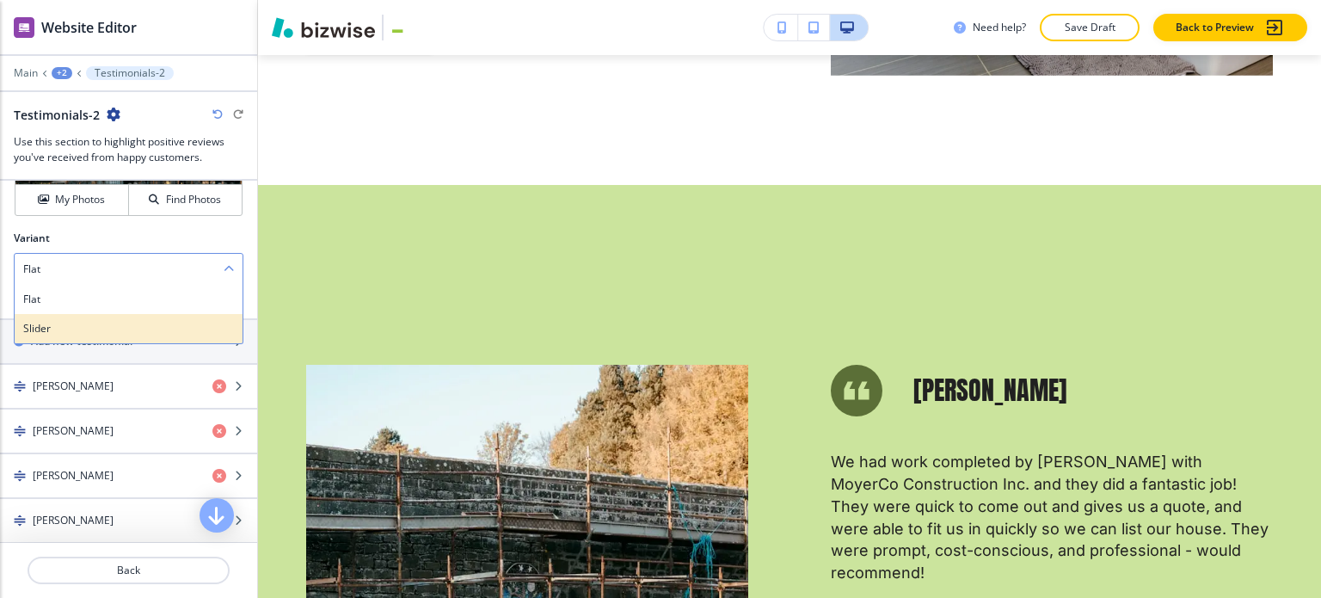
click at [110, 324] on h4 "Slider" at bounding box center [128, 328] width 211 height 15
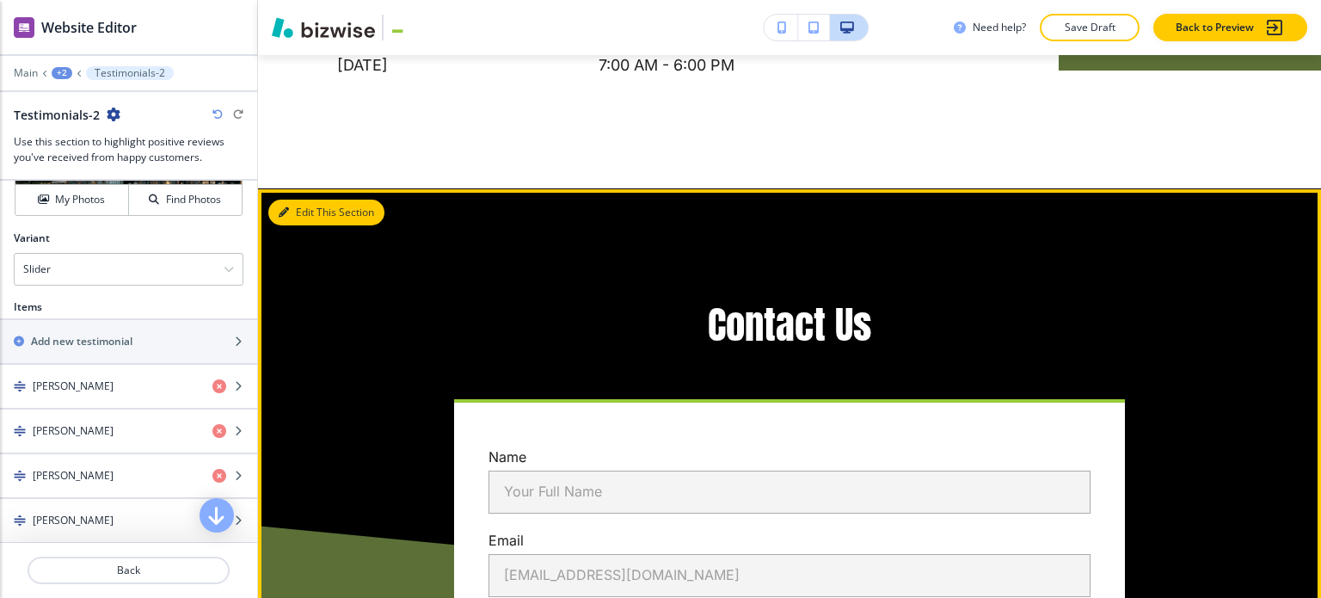
click at [313, 200] on button "Edit This Section" at bounding box center [326, 213] width 116 height 26
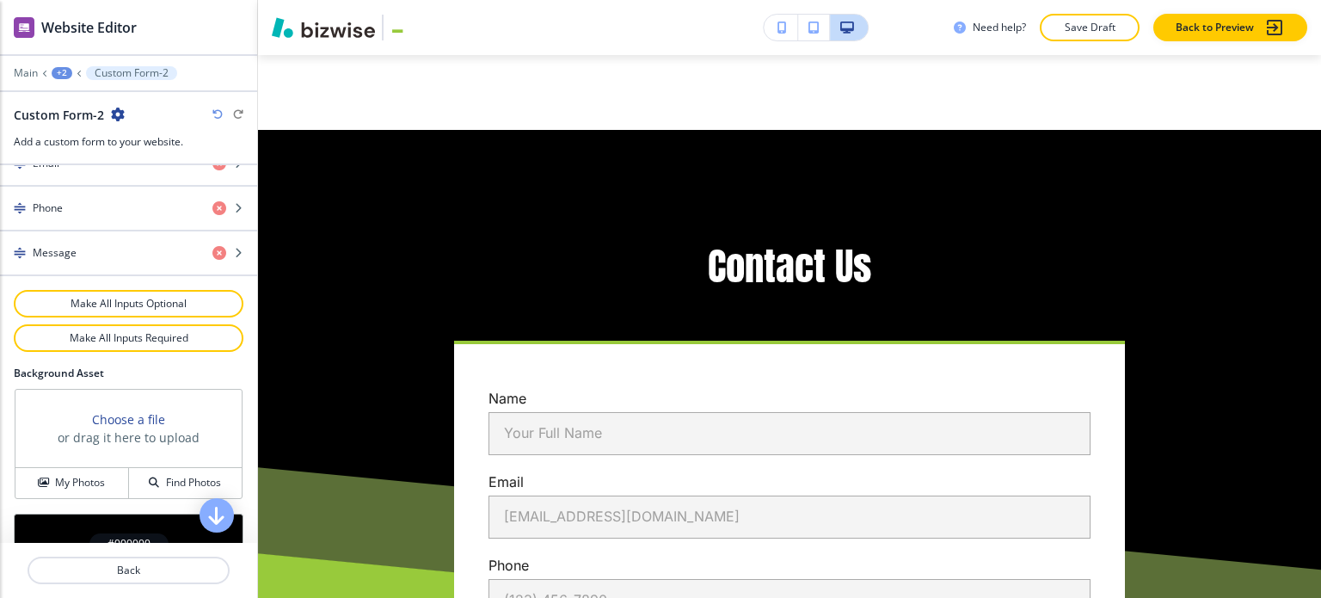
scroll to position [985, 0]
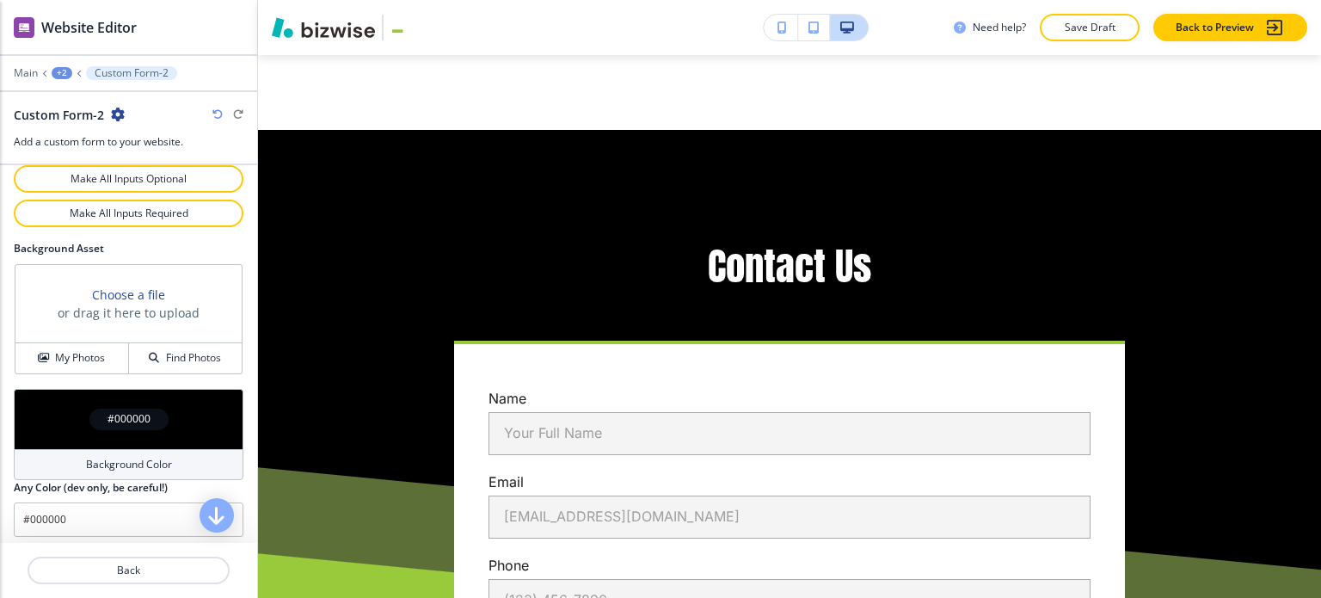
click at [123, 464] on h4 "Background Color" at bounding box center [129, 464] width 86 height 15
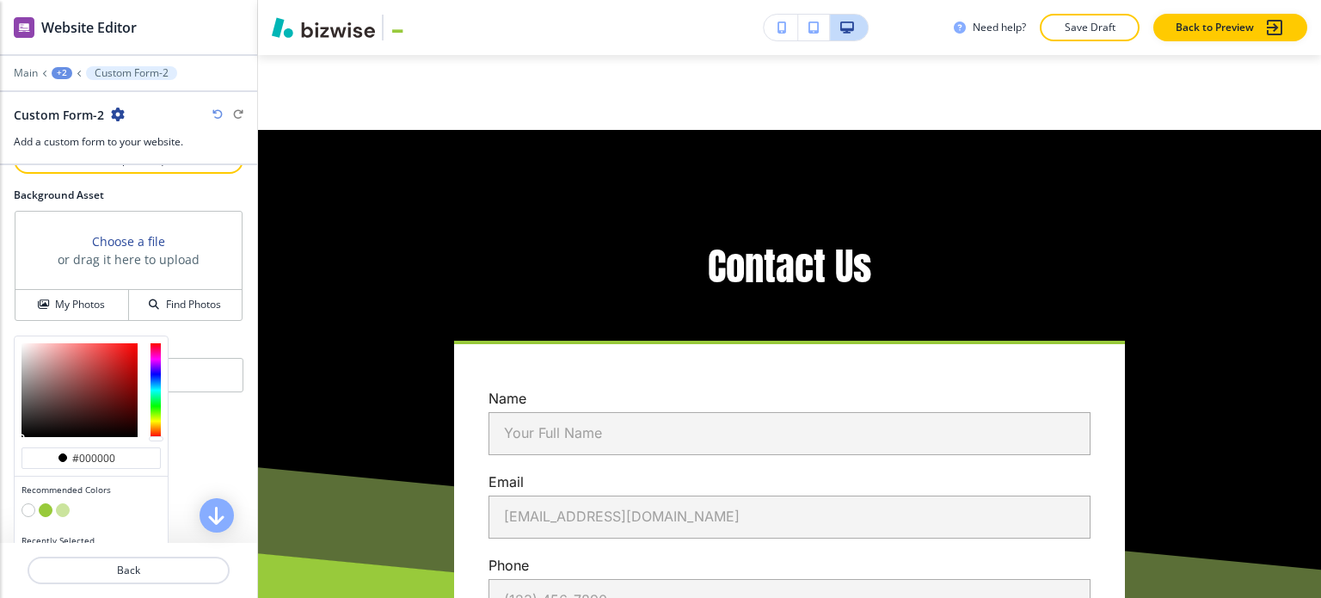
scroll to position [1067, 0]
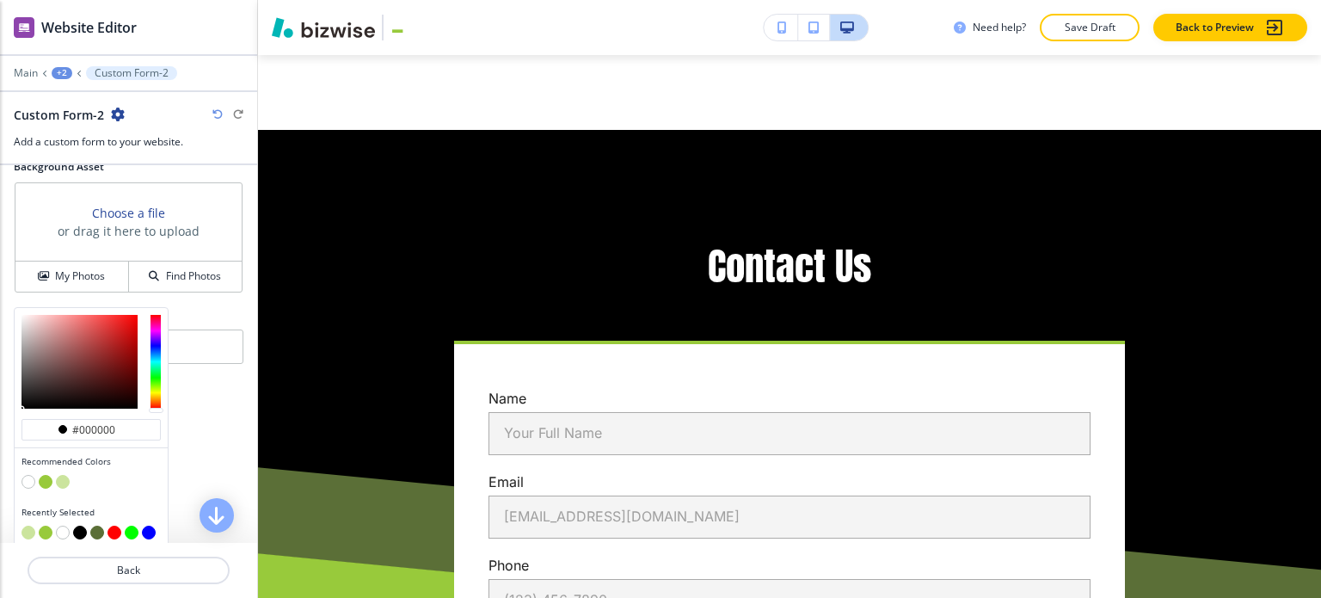
click at [62, 475] on button "button" at bounding box center [63, 482] width 14 height 14
type input "#cbe49d"
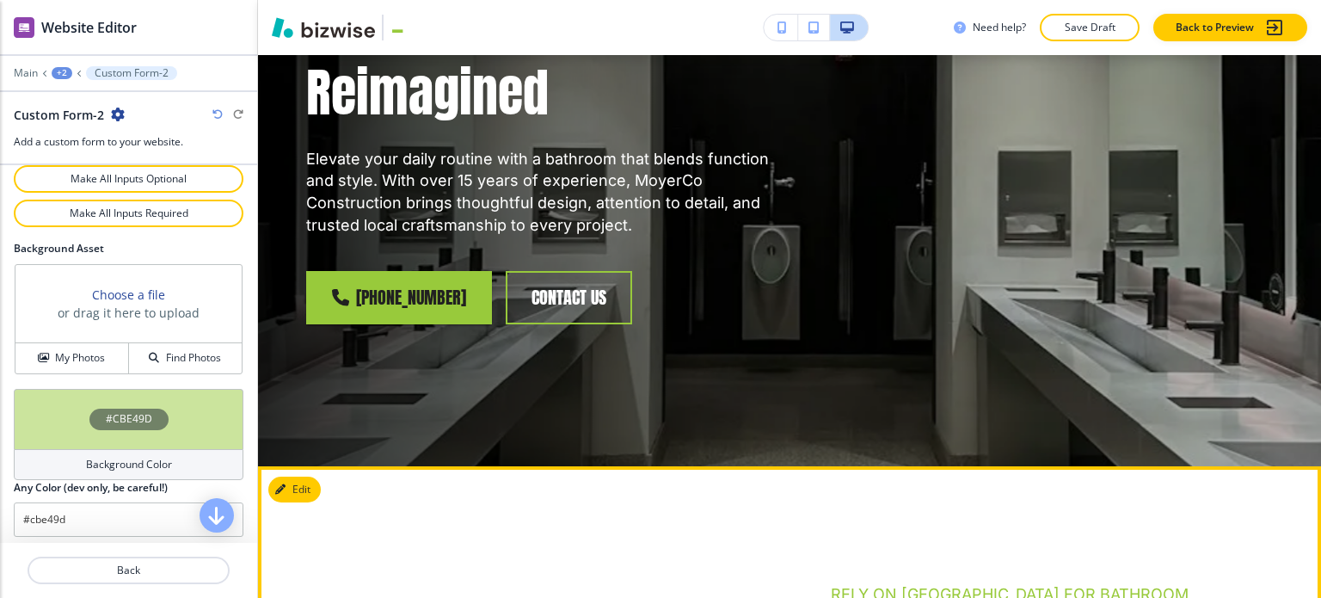
scroll to position [0, 0]
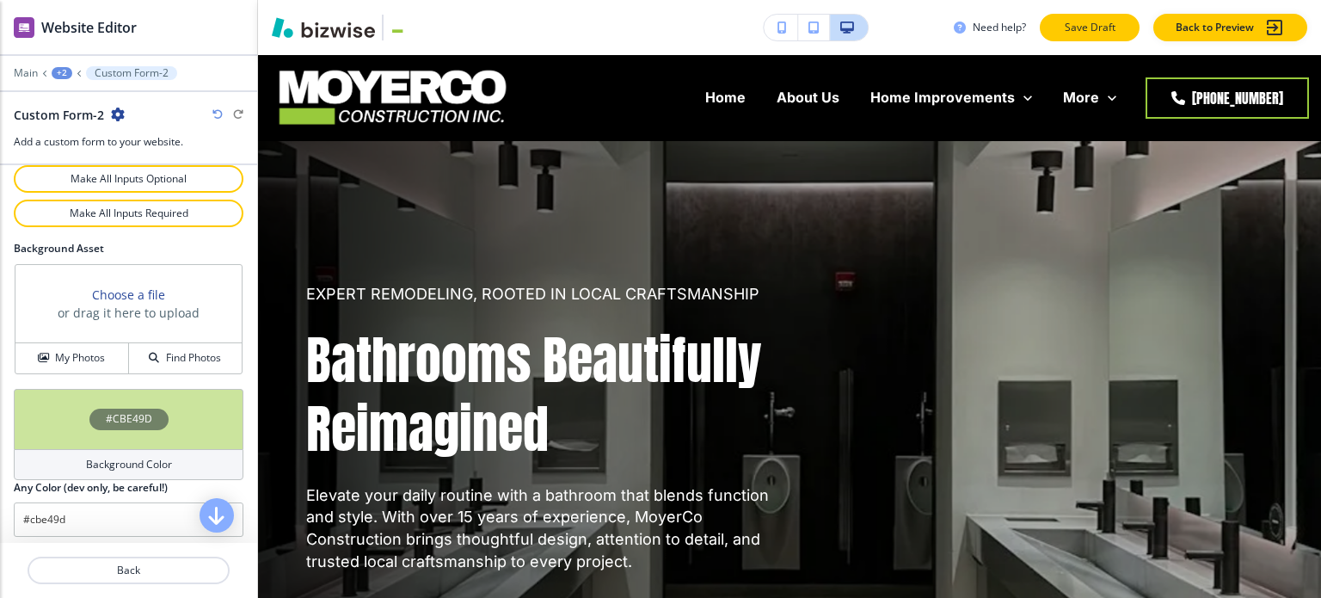
click at [1110, 25] on p "Save Draft" at bounding box center [1089, 27] width 55 height 15
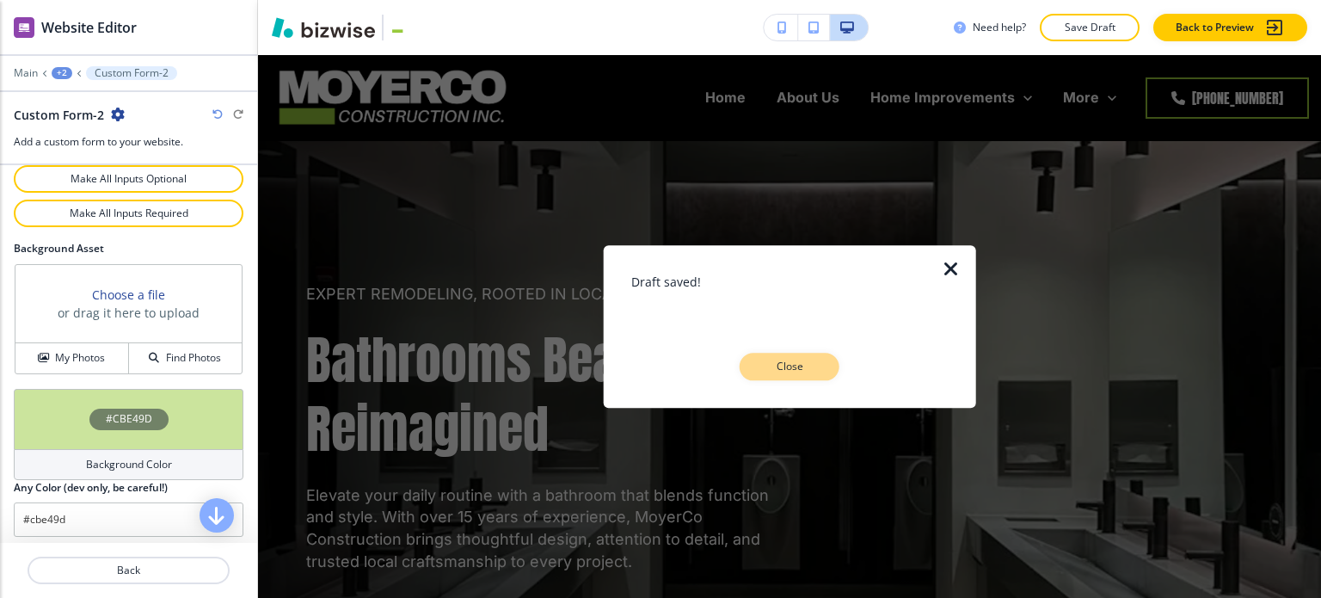
click at [792, 360] on p "Close" at bounding box center [789, 366] width 55 height 15
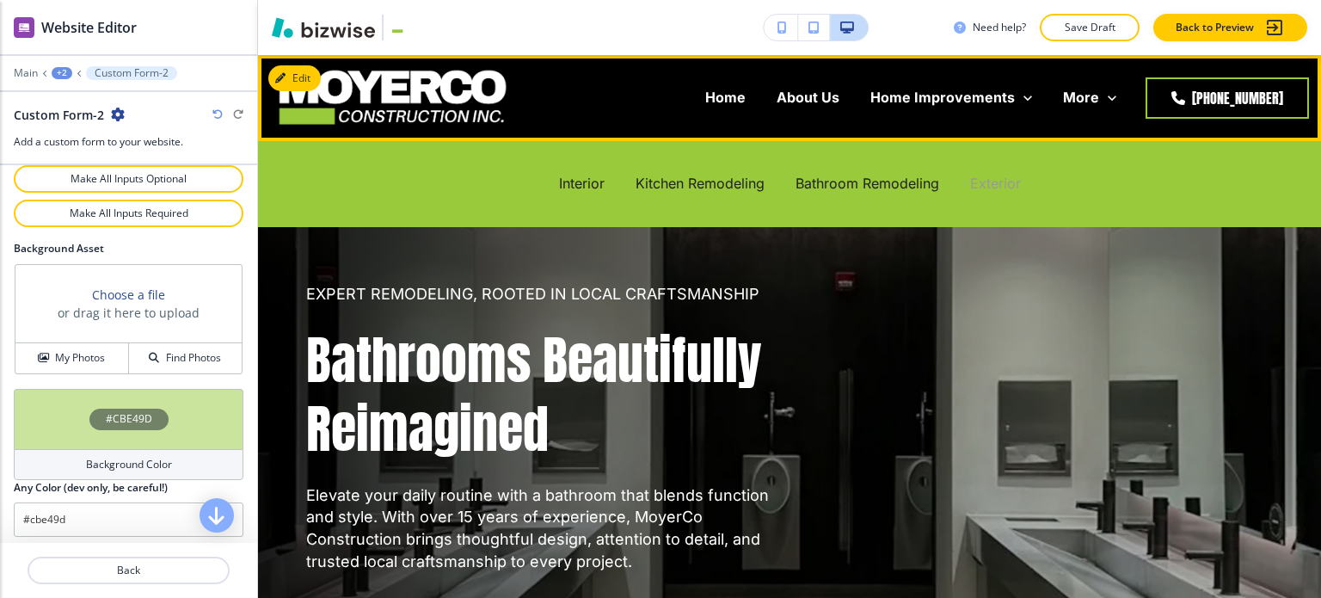
click at [972, 178] on p "Exterior" at bounding box center [995, 184] width 51 height 20
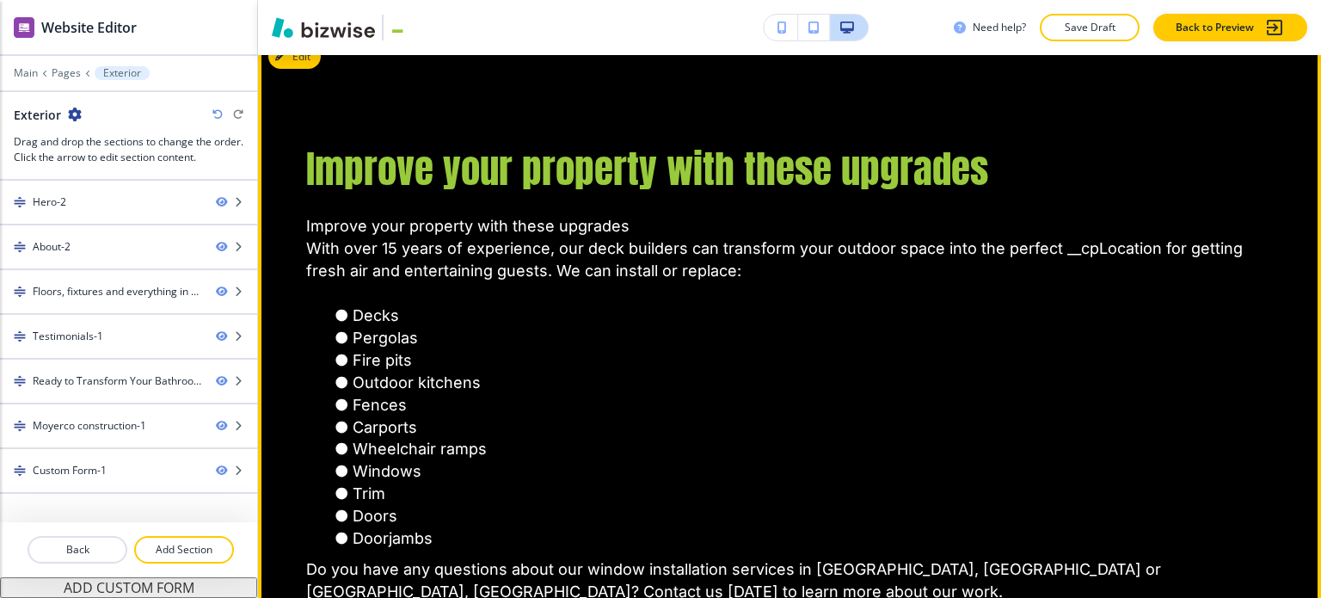
scroll to position [1634, 0]
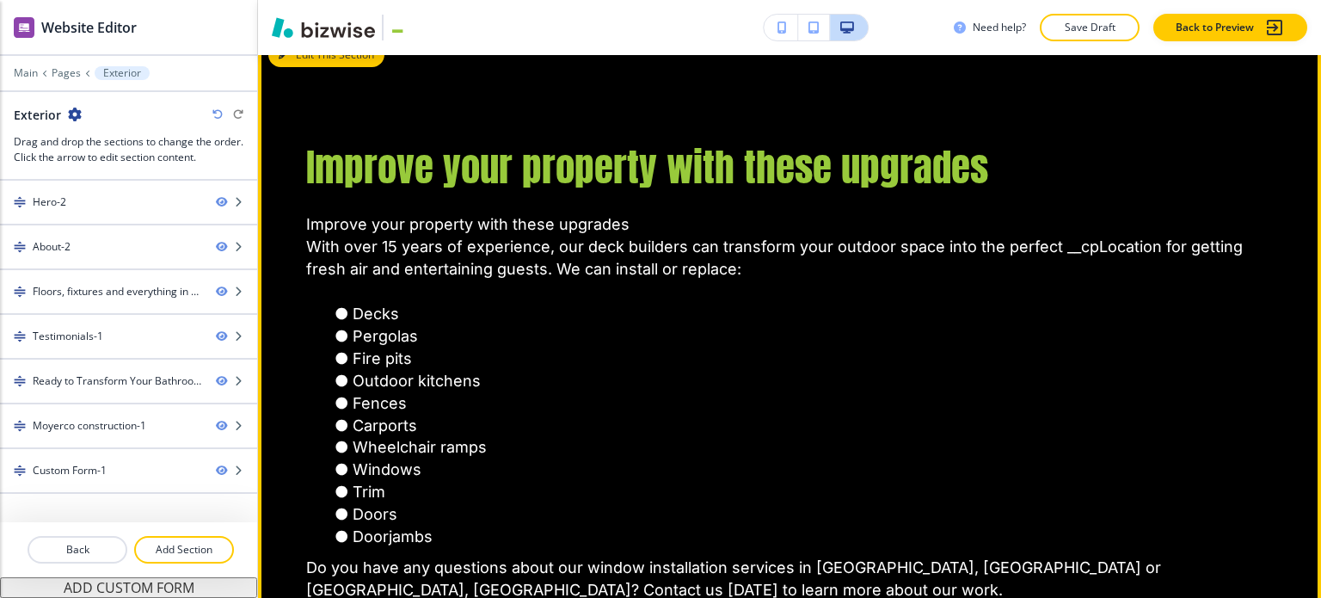
click at [303, 68] on button "Edit This Section" at bounding box center [326, 55] width 116 height 26
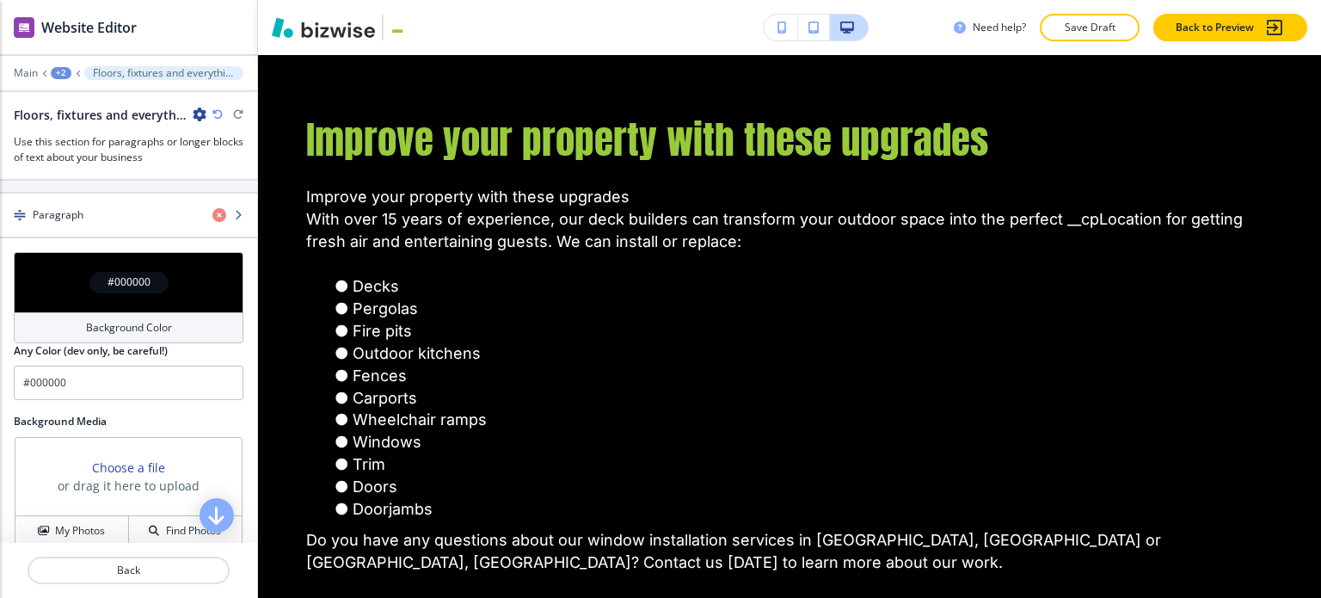
scroll to position [987, 0]
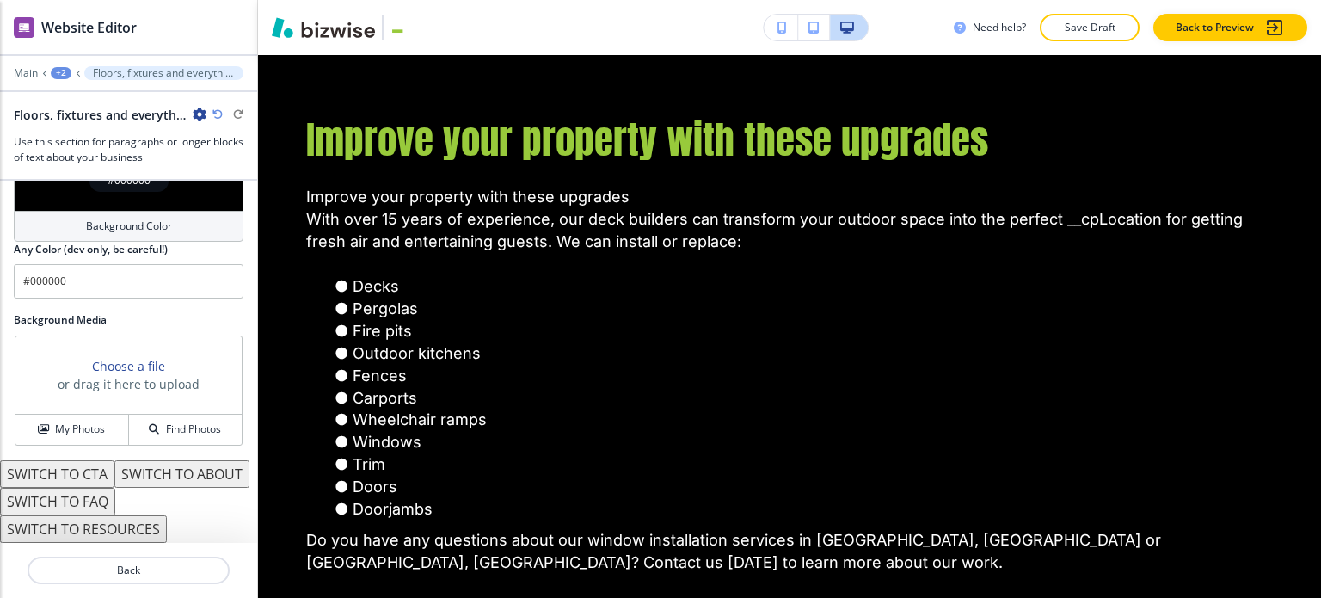
click at [114, 466] on button "SWITCH TO ABOUT" at bounding box center [181, 474] width 135 height 28
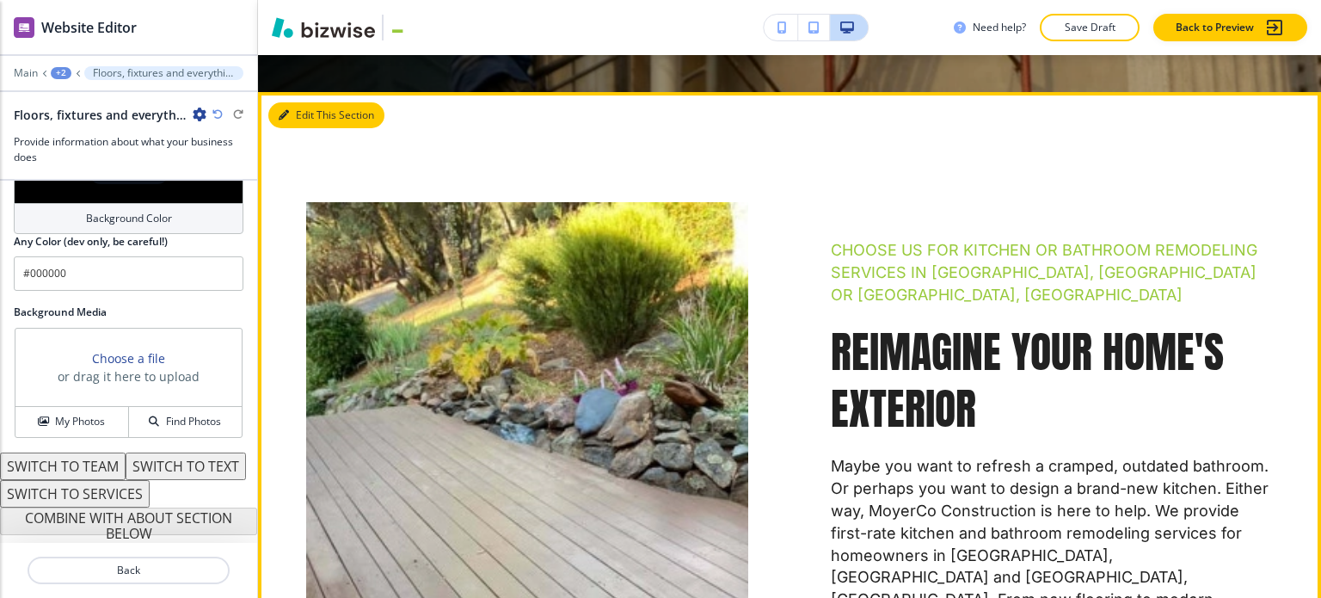
click at [299, 115] on button "Edit This Section" at bounding box center [326, 115] width 116 height 26
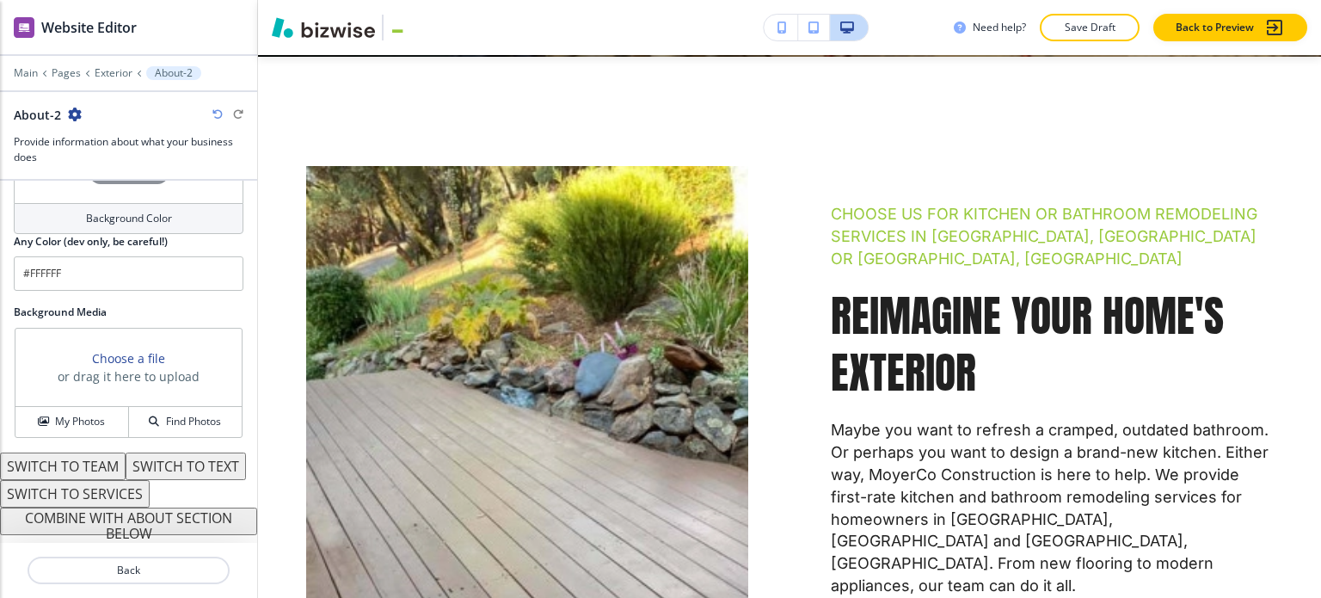
scroll to position [798, 0]
click at [162, 519] on button "COMBINE WITH ABOUT SECTION BELOW" at bounding box center [128, 521] width 257 height 28
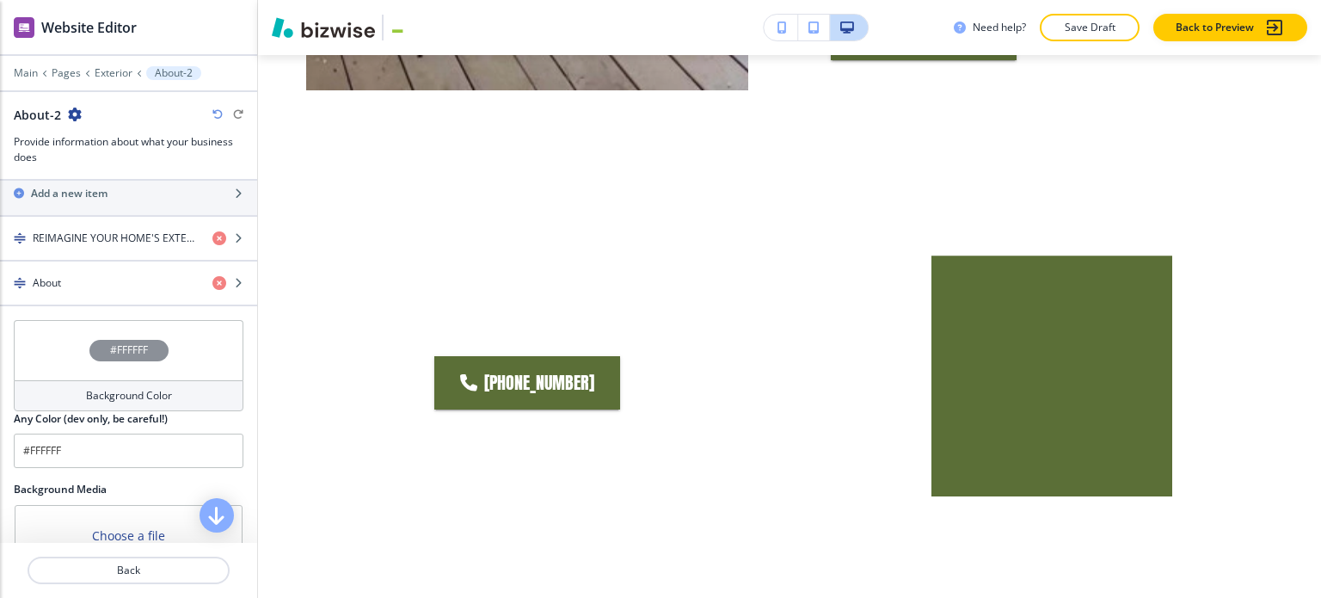
scroll to position [585, 0]
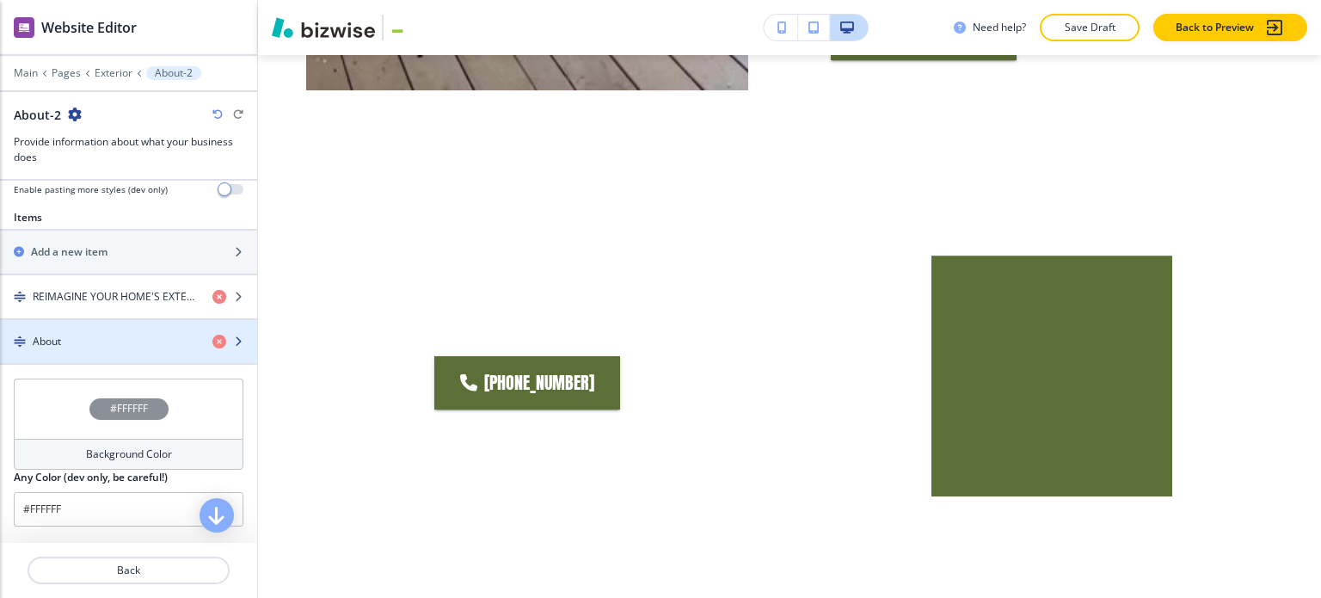
click at [96, 336] on div "About" at bounding box center [99, 341] width 199 height 15
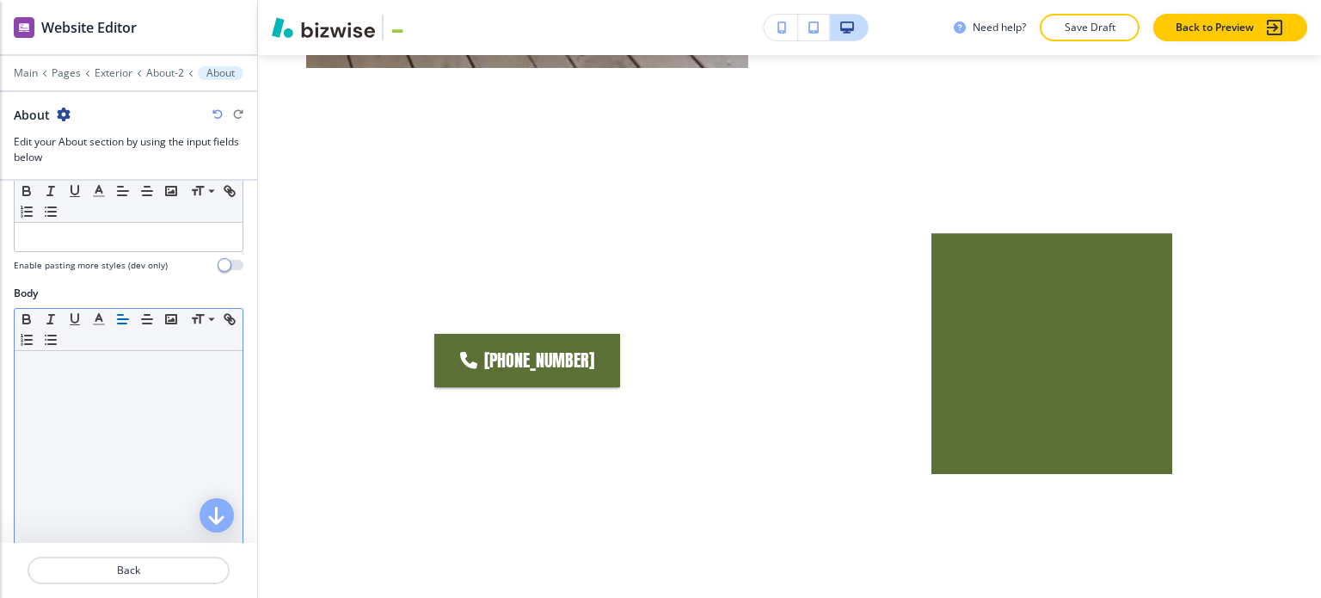
scroll to position [172, 0]
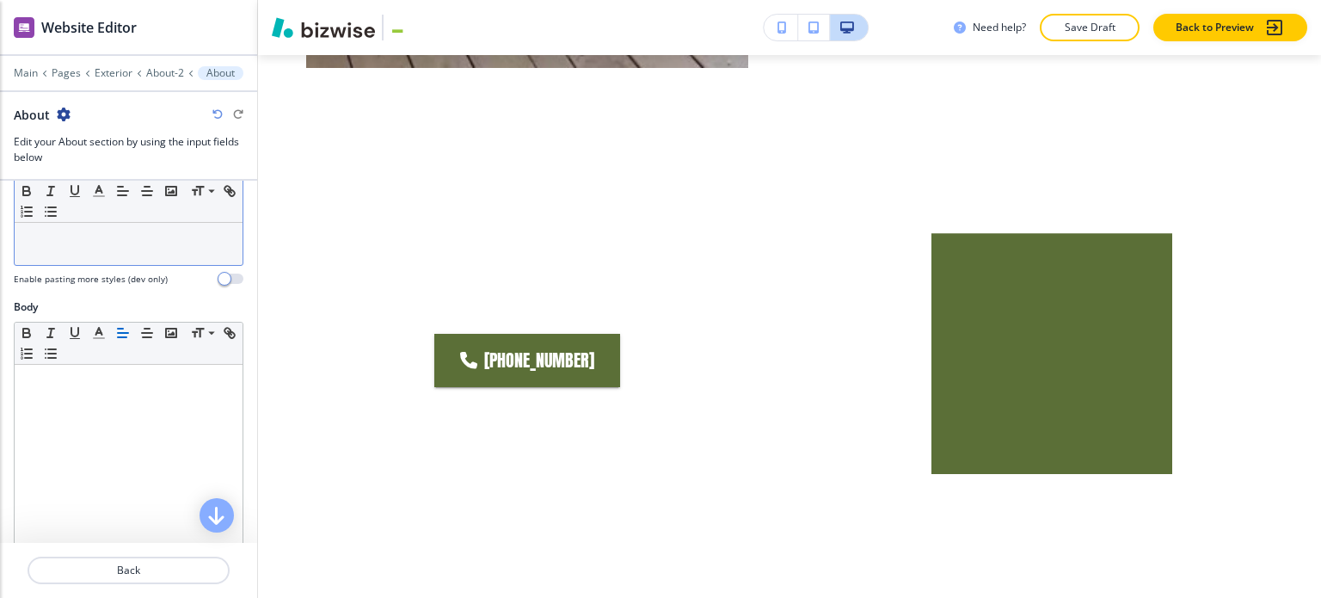
click at [144, 255] on div at bounding box center [129, 242] width 228 height 45
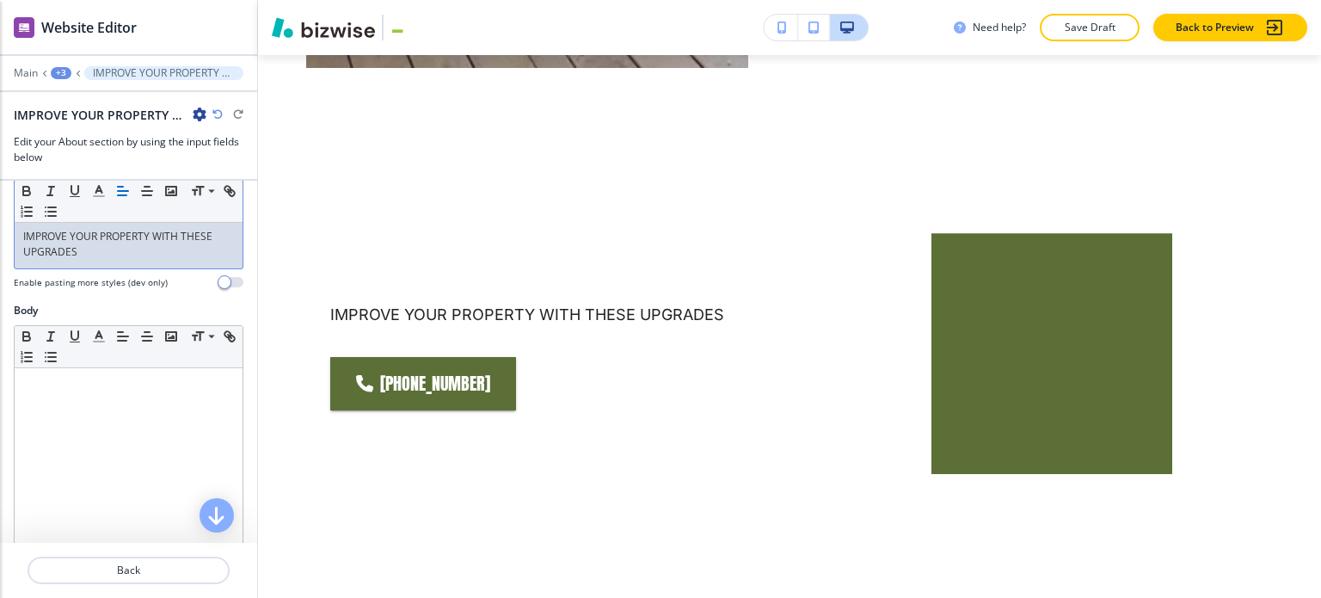
scroll to position [0, 0]
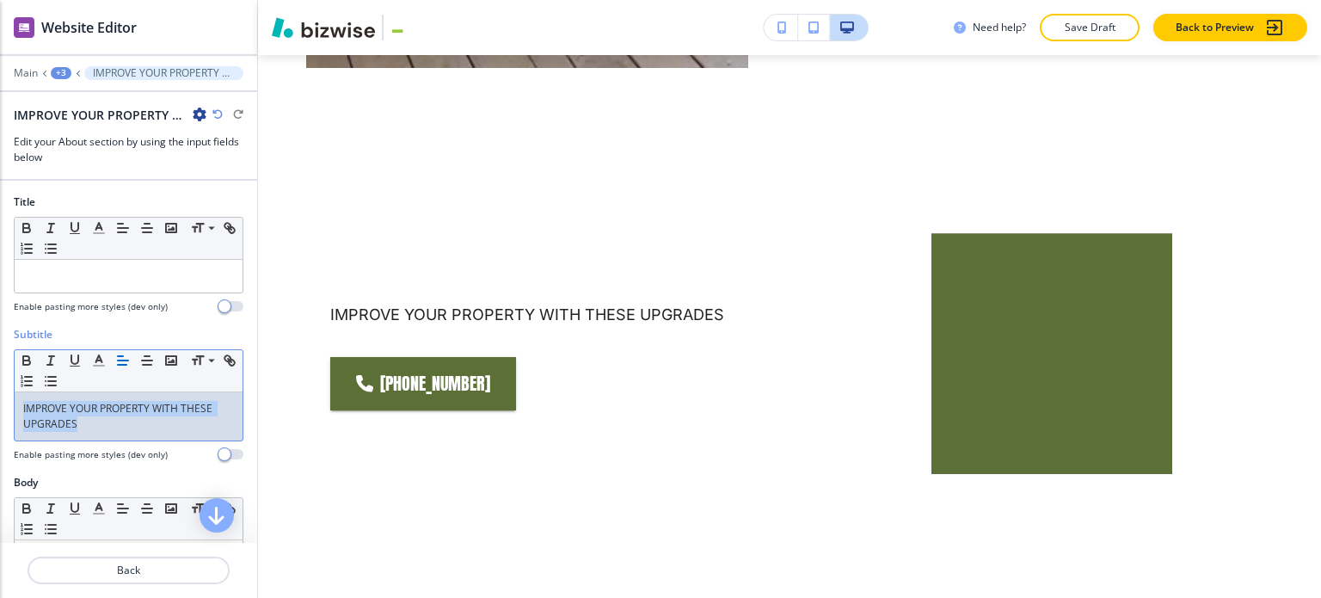
drag, startPoint x: 58, startPoint y: 410, endPoint x: 12, endPoint y: 401, distance: 47.4
click at [12, 401] on div "Subtitle Small Normal Large Huge IMPROVE YOUR PROPERTY WITH THESE UPGRADES Enab…" at bounding box center [128, 401] width 257 height 148
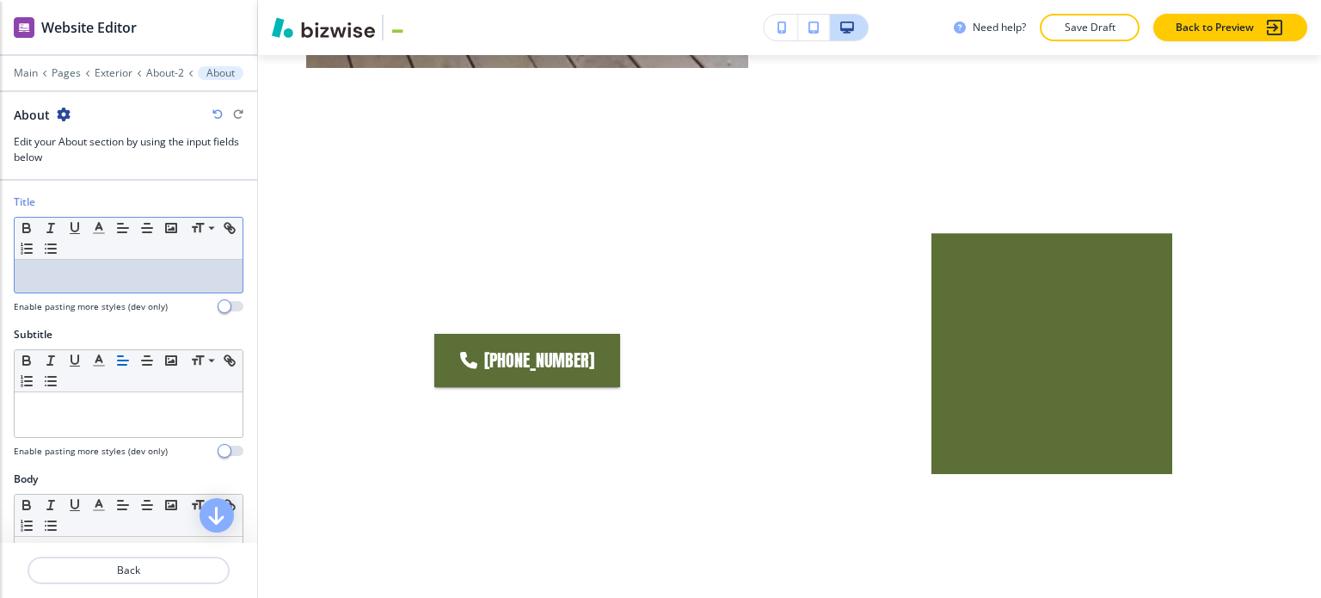
click at [132, 280] on p at bounding box center [128, 275] width 211 height 15
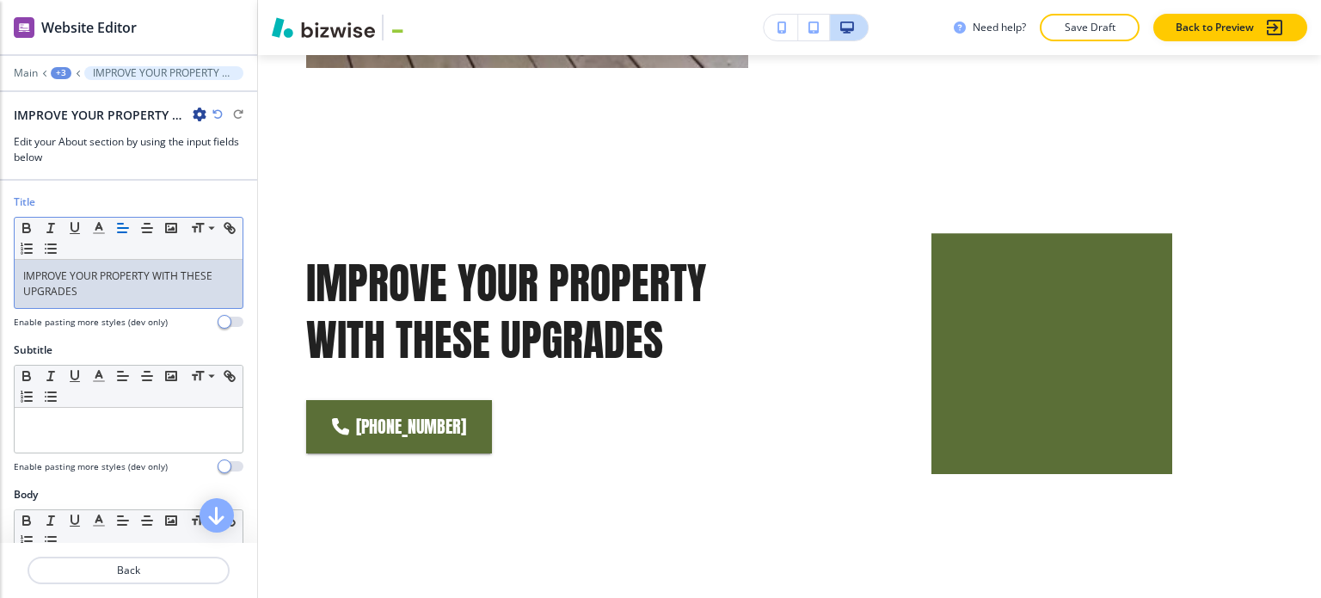
click at [128, 271] on p "IMPROVE YOUR PROPERTY WITH THESE UPGRADES" at bounding box center [128, 283] width 211 height 31
click at [101, 224] on icon "button" at bounding box center [98, 227] width 15 height 15
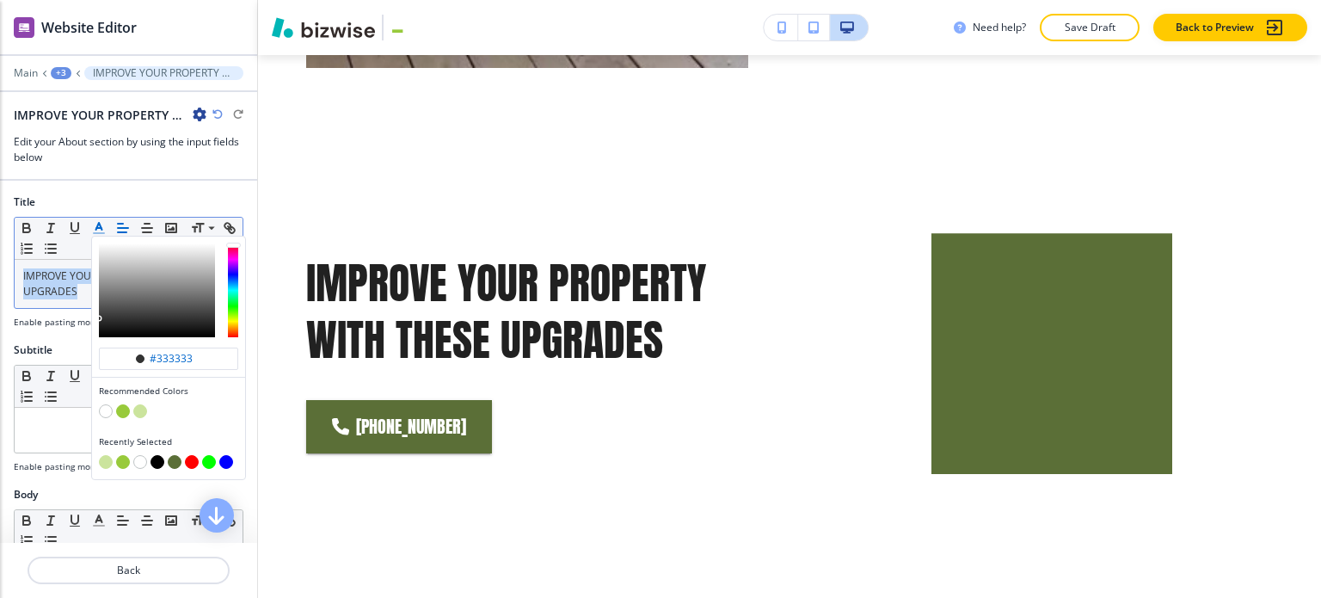
click at [120, 405] on button "button" at bounding box center [123, 411] width 14 height 14
type input "#98ca3b"
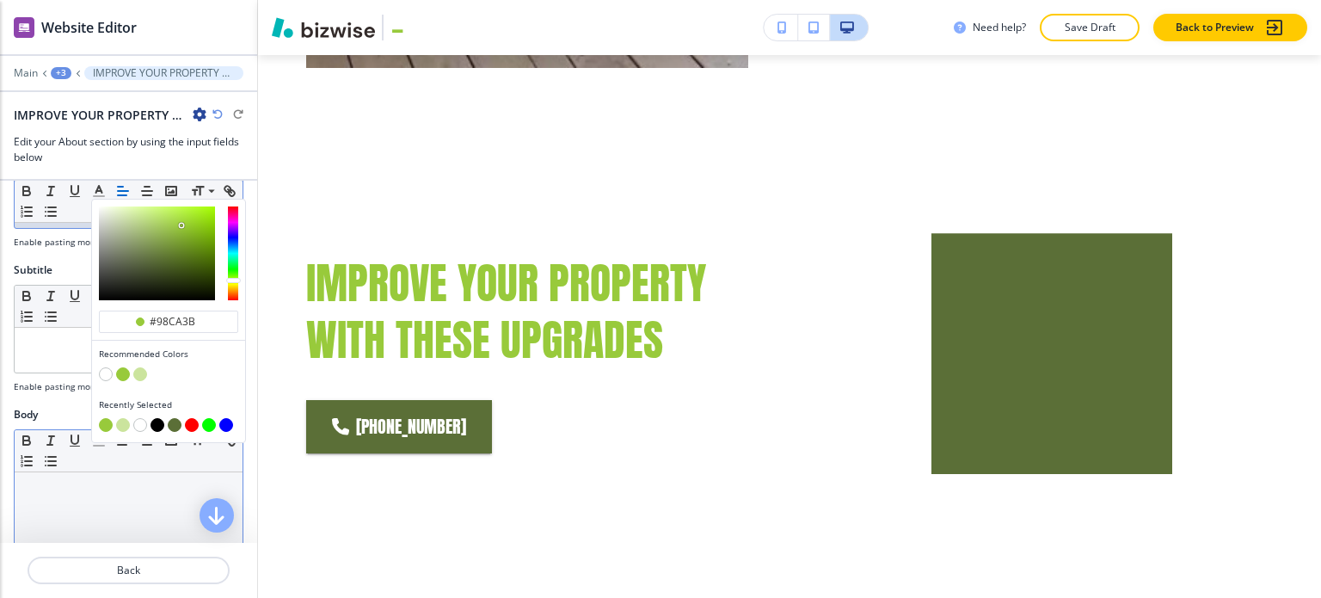
scroll to position [172, 0]
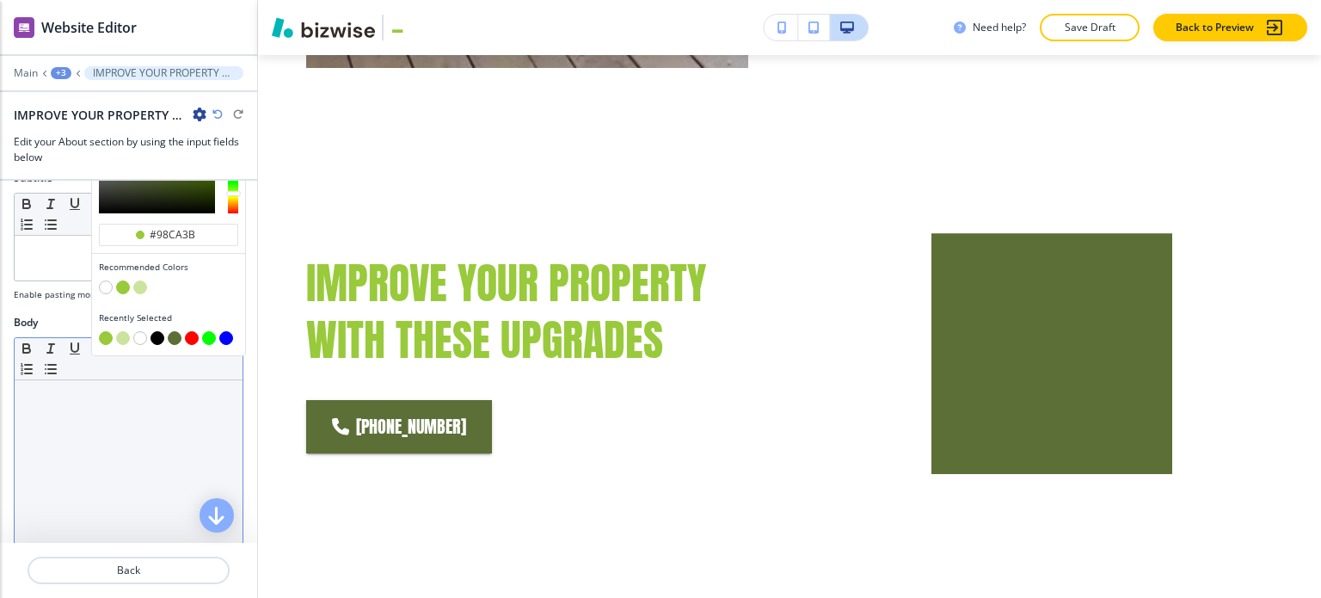
click at [52, 420] on div at bounding box center [129, 492] width 228 height 224
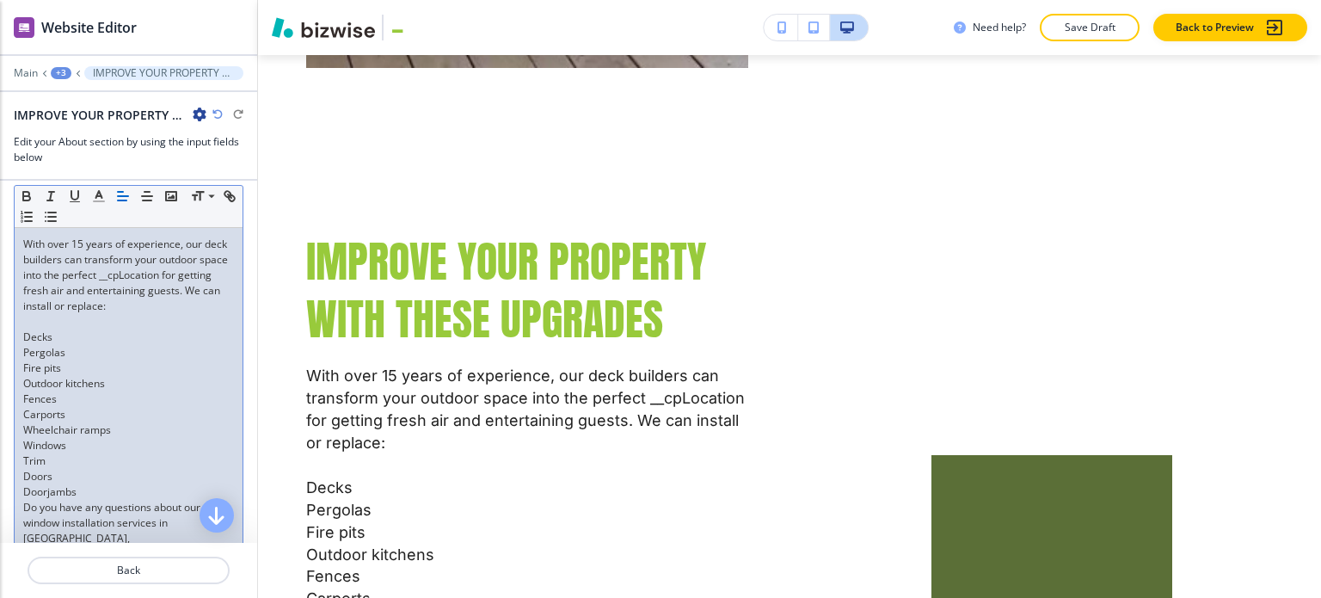
scroll to position [344, 0]
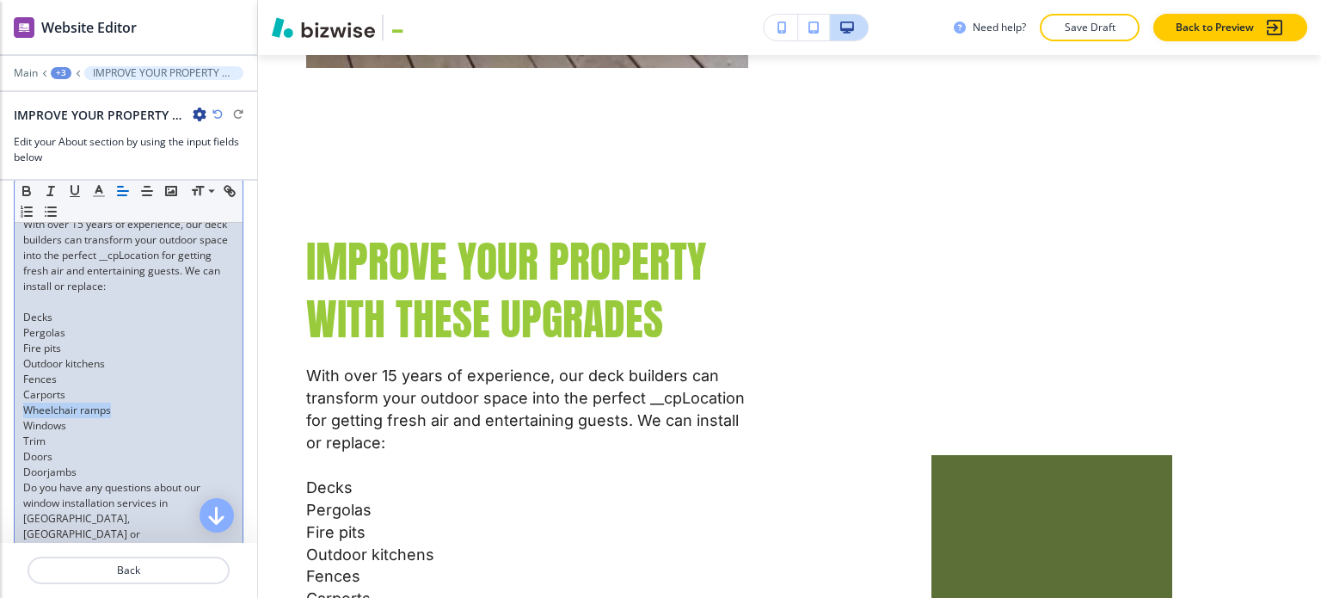
drag, startPoint x: 120, startPoint y: 419, endPoint x: 16, endPoint y: 418, distance: 104.1
click at [16, 418] on div "With over 15 years of experience, our deck builders can transform your outdoor …" at bounding box center [129, 410] width 228 height 404
copy p "Wheelchair ramps"
click at [94, 325] on p "Decks" at bounding box center [128, 317] width 211 height 15
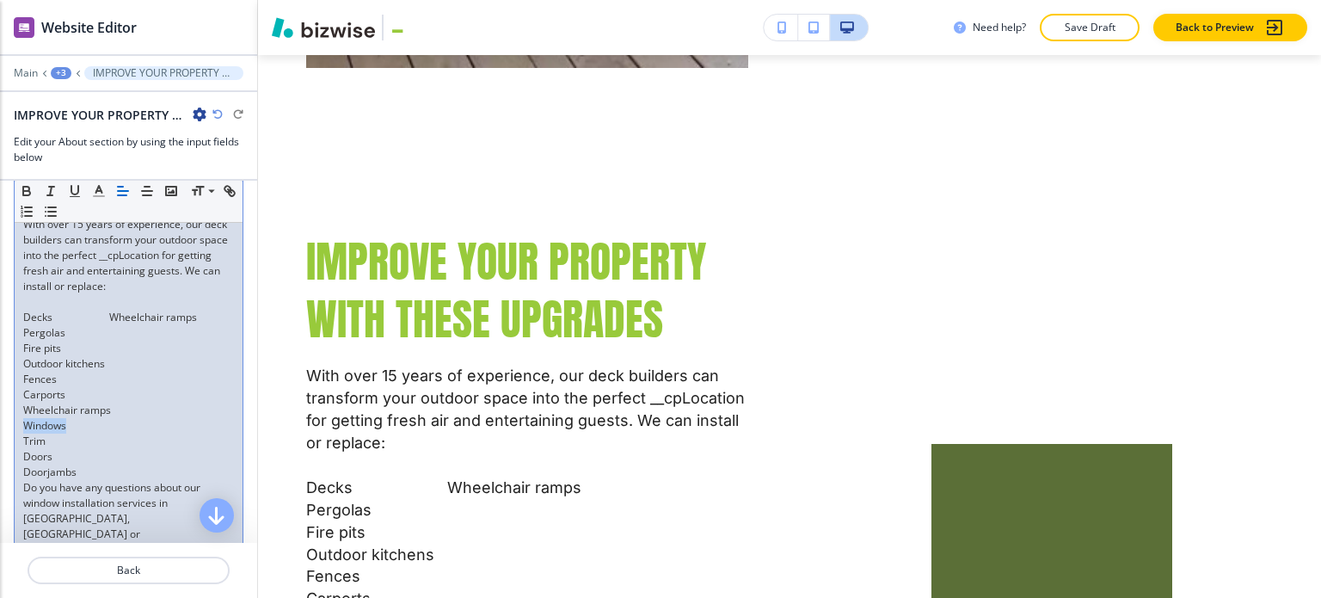
drag, startPoint x: 86, startPoint y: 440, endPoint x: 8, endPoint y: 440, distance: 78.3
click at [8, 440] on div "Body Small Normal Large Huge With over 15 years of experience, our deck builder…" at bounding box center [128, 395] width 257 height 504
click at [81, 341] on p "Pergolas" at bounding box center [128, 332] width 211 height 15
drag, startPoint x: 47, startPoint y: 453, endPoint x: 9, endPoint y: 453, distance: 37.8
click at [9, 453] on div "Body Small Normal Large Huge With over 15 years of experience, our deck builder…" at bounding box center [128, 395] width 257 height 504
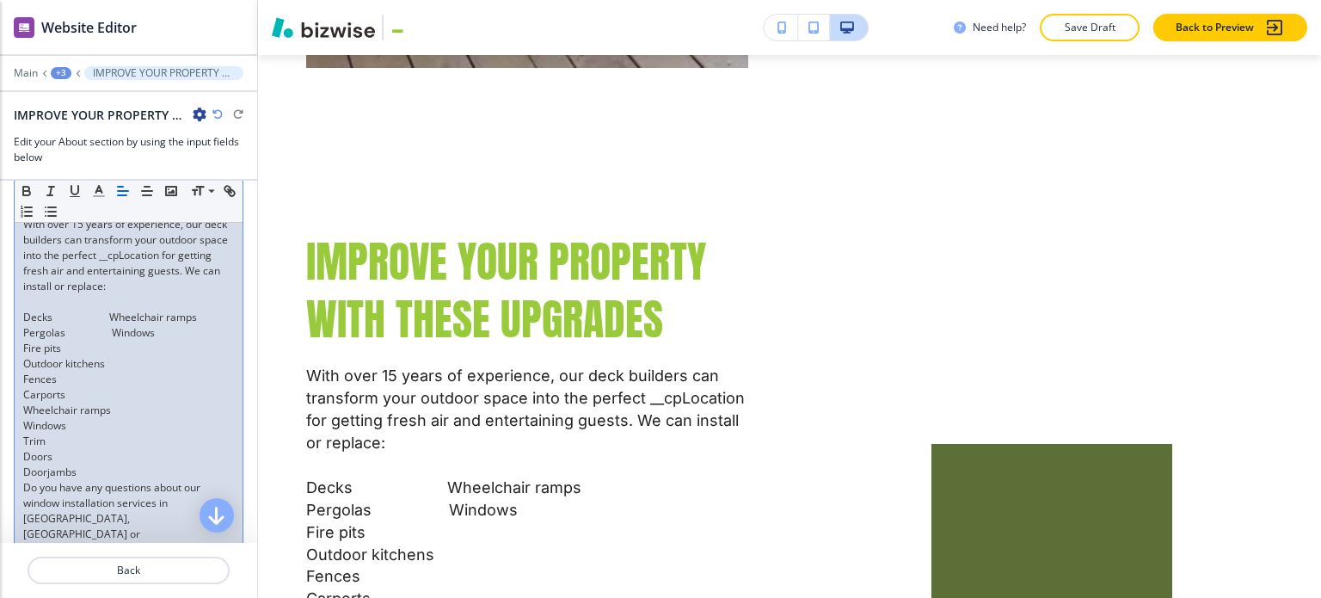
click at [94, 356] on p "Fire pits" at bounding box center [128, 348] width 211 height 15
click at [117, 356] on p "Fire pits Trim" at bounding box center [128, 348] width 211 height 15
drag, startPoint x: 70, startPoint y: 467, endPoint x: 15, endPoint y: 464, distance: 54.2
click at [15, 464] on div "With over 15 years of experience, our deck builders can transform your outdoor …" at bounding box center [129, 410] width 228 height 404
click at [127, 372] on p "Outdoor kitchens" at bounding box center [128, 363] width 211 height 15
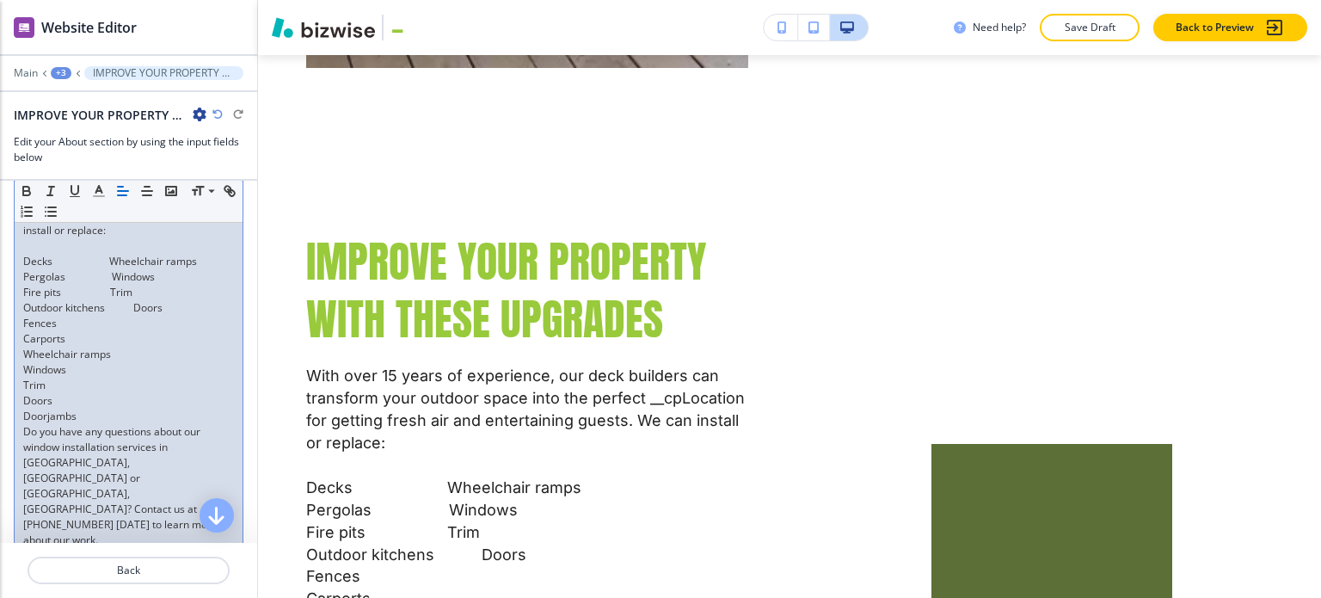
scroll to position [430, 0]
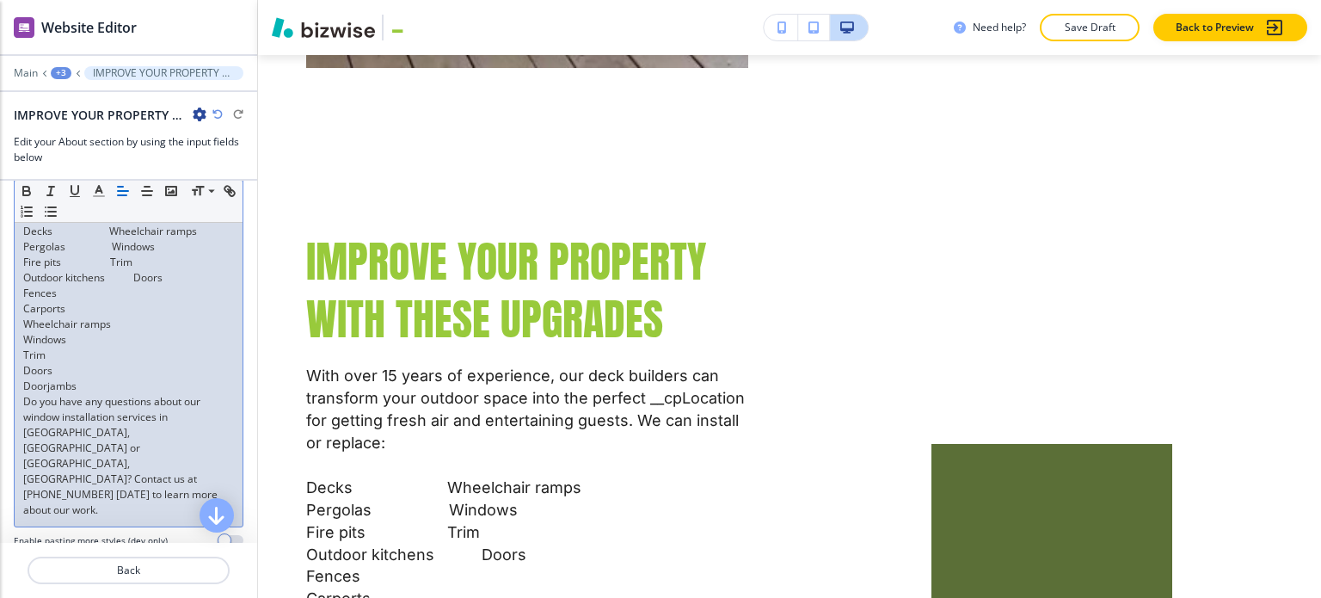
click at [113, 270] on p "Fire pits Trim" at bounding box center [128, 262] width 211 height 15
click at [113, 255] on p "Pergolas Windows" at bounding box center [128, 246] width 211 height 15
click at [99, 239] on p "Decks Wheelchair ramps" at bounding box center [128, 231] width 211 height 15
drag, startPoint x: 76, startPoint y: 398, endPoint x: 11, endPoint y: 396, distance: 64.6
click at [11, 396] on div "Body Small Normal Large Huge With over 15 years of experience, our deck builder…" at bounding box center [128, 309] width 257 height 504
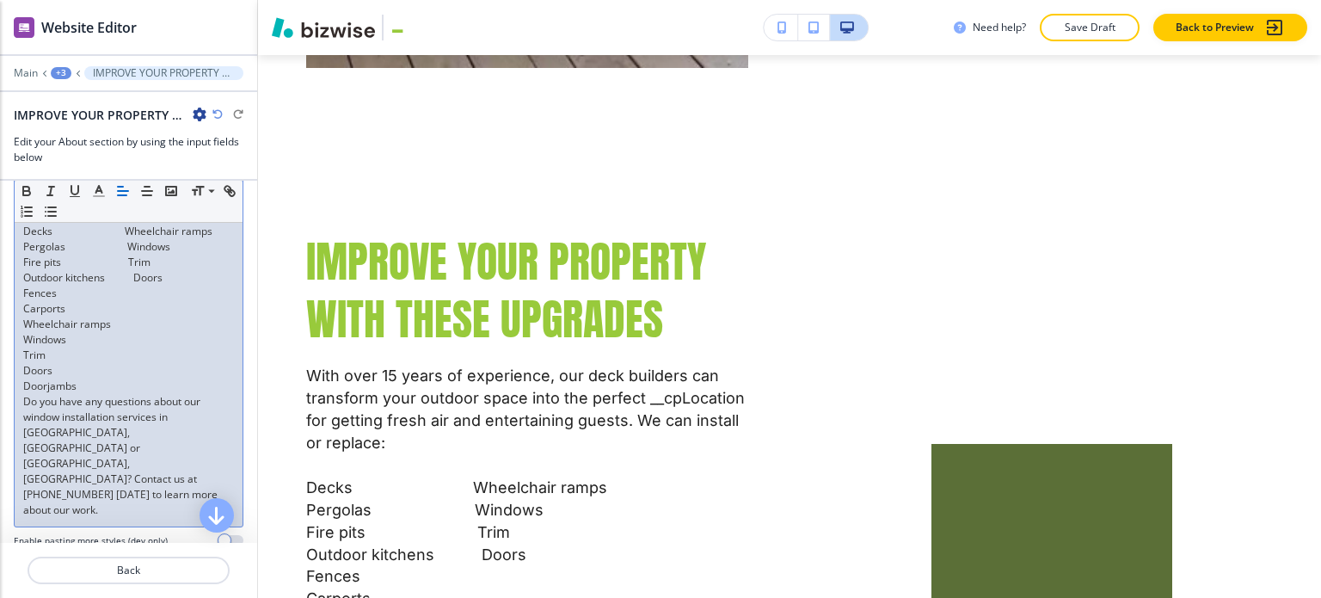
click at [99, 301] on p "Fences" at bounding box center [128, 293] width 211 height 15
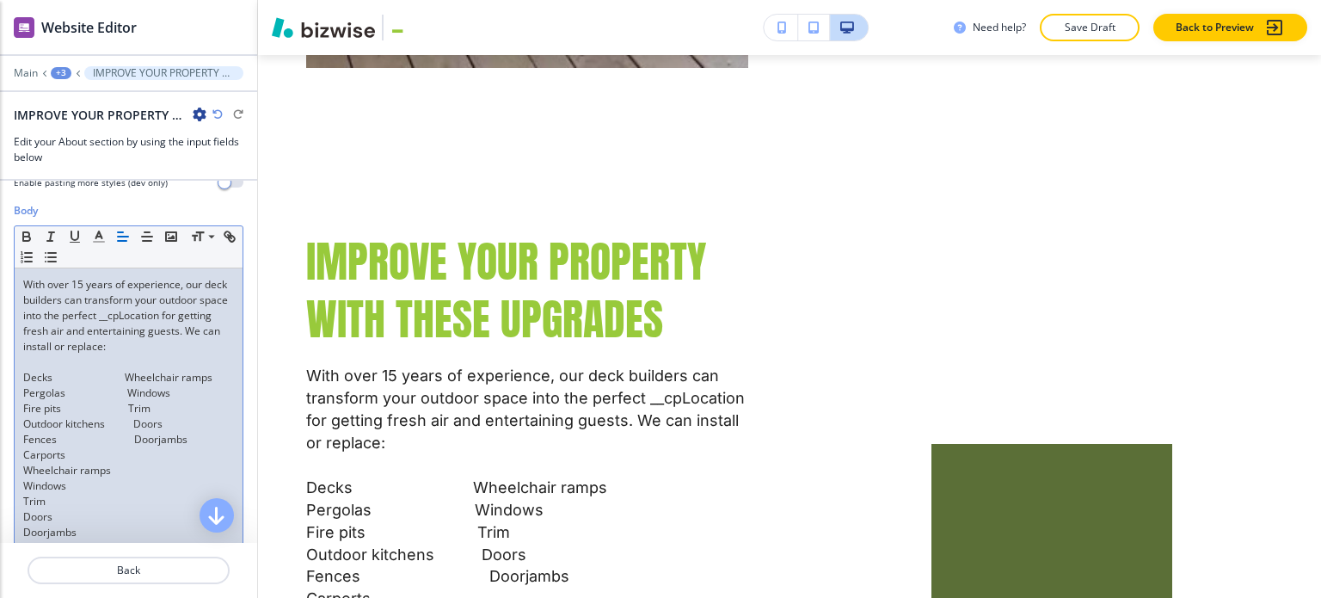
scroll to position [377, 0]
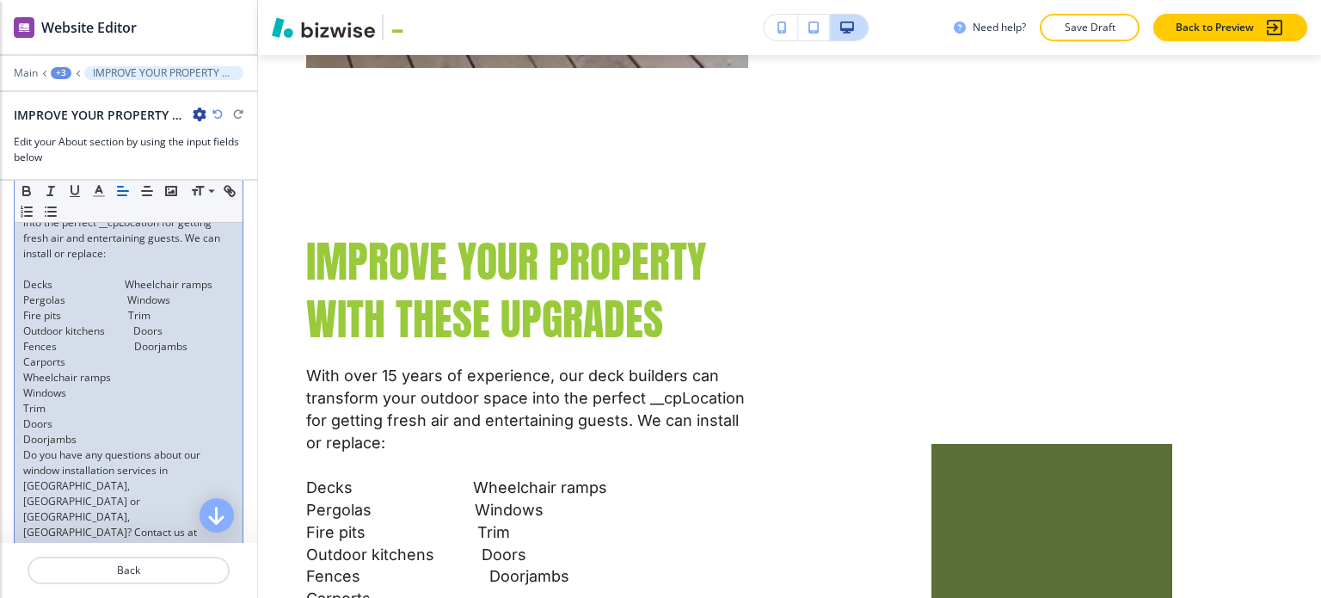
click at [134, 354] on p "Fences Doorjambs" at bounding box center [128, 346] width 211 height 15
drag, startPoint x: 89, startPoint y: 453, endPoint x: 27, endPoint y: 396, distance: 84.6
click at [27, 396] on div "With over 15 years of experience, our deck builders can transform your outdoor …" at bounding box center [129, 377] width 228 height 404
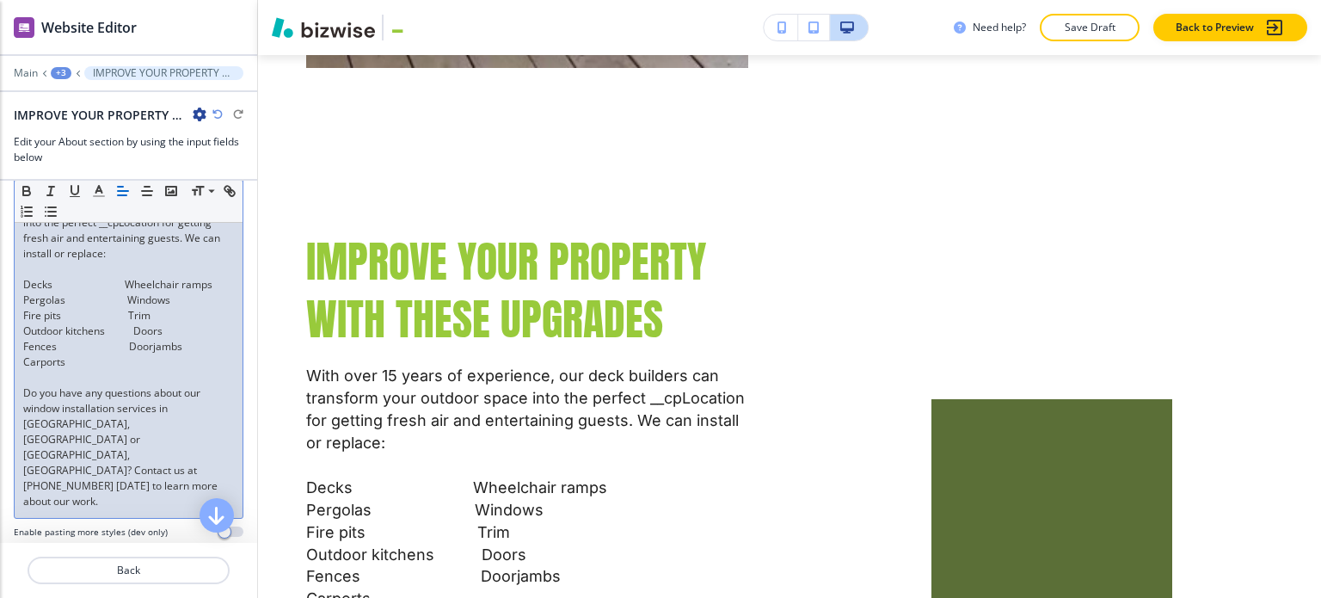
click at [17, 298] on div "With over 15 years of experience, our deck builders can transform your outdoor …" at bounding box center [129, 346] width 228 height 342
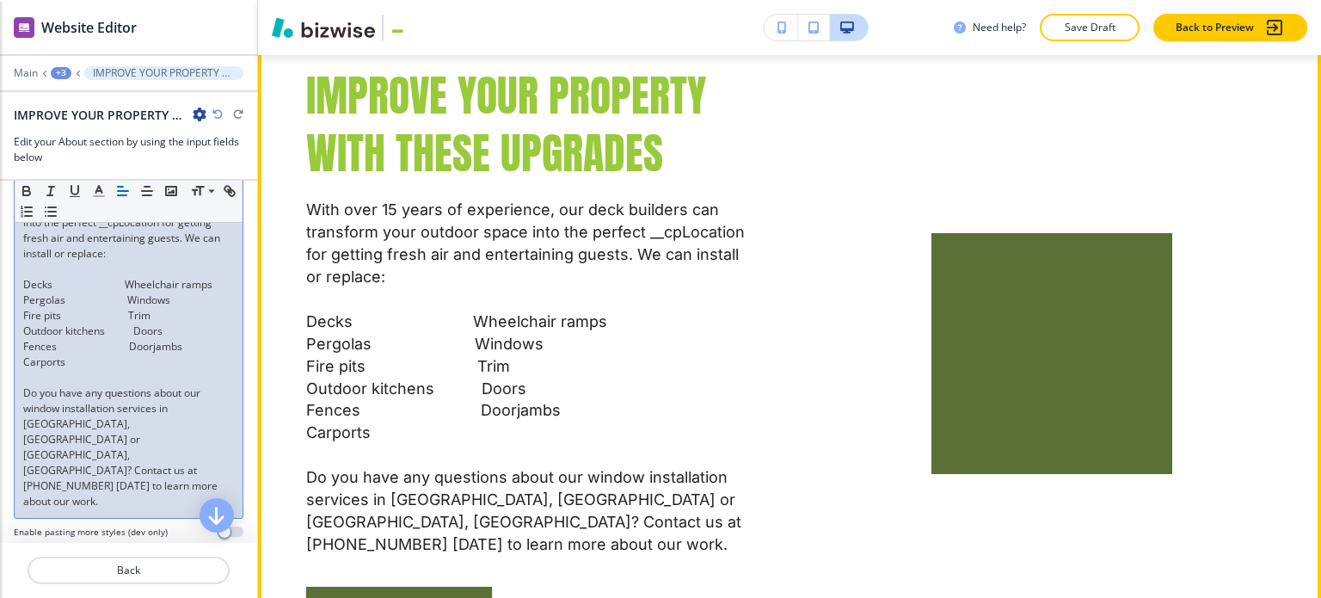
scroll to position [1720, 0]
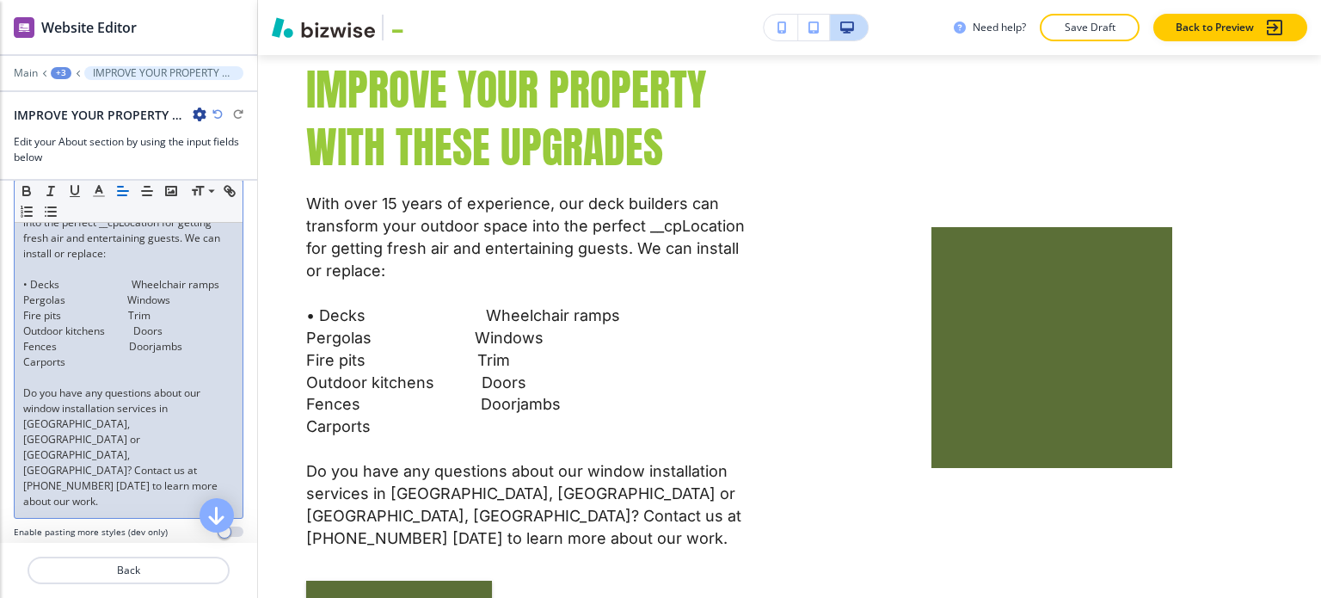
click at [23, 308] on p "Pergolas Windows" at bounding box center [128, 299] width 211 height 15
click at [26, 323] on p "Fire pits Trim" at bounding box center [128, 315] width 211 height 15
click at [21, 326] on div "With over 15 years of experience, our deck builders can transform your outdoor …" at bounding box center [129, 346] width 228 height 342
click at [22, 341] on div "With over 15 years of experience, our deck builders can transform your outdoor …" at bounding box center [129, 346] width 228 height 342
click at [27, 354] on p "Fences Doorjambs" at bounding box center [128, 346] width 211 height 15
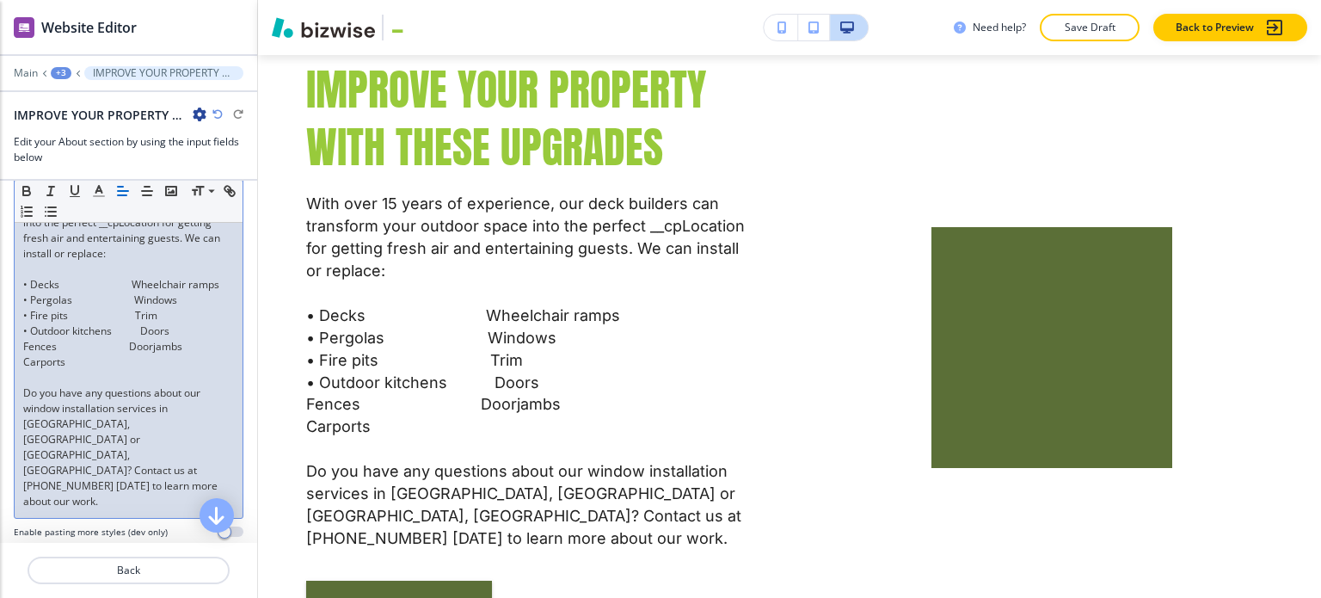
click at [21, 360] on div "With over 15 years of experience, our deck builders can transform your outdoor …" at bounding box center [129, 346] width 228 height 342
click at [24, 370] on p "Carports" at bounding box center [128, 361] width 211 height 15
click at [133, 292] on p "• Decks Wheelchair ramps" at bounding box center [128, 284] width 211 height 15
click at [134, 308] on p "• Pergolas Windows" at bounding box center [128, 299] width 211 height 15
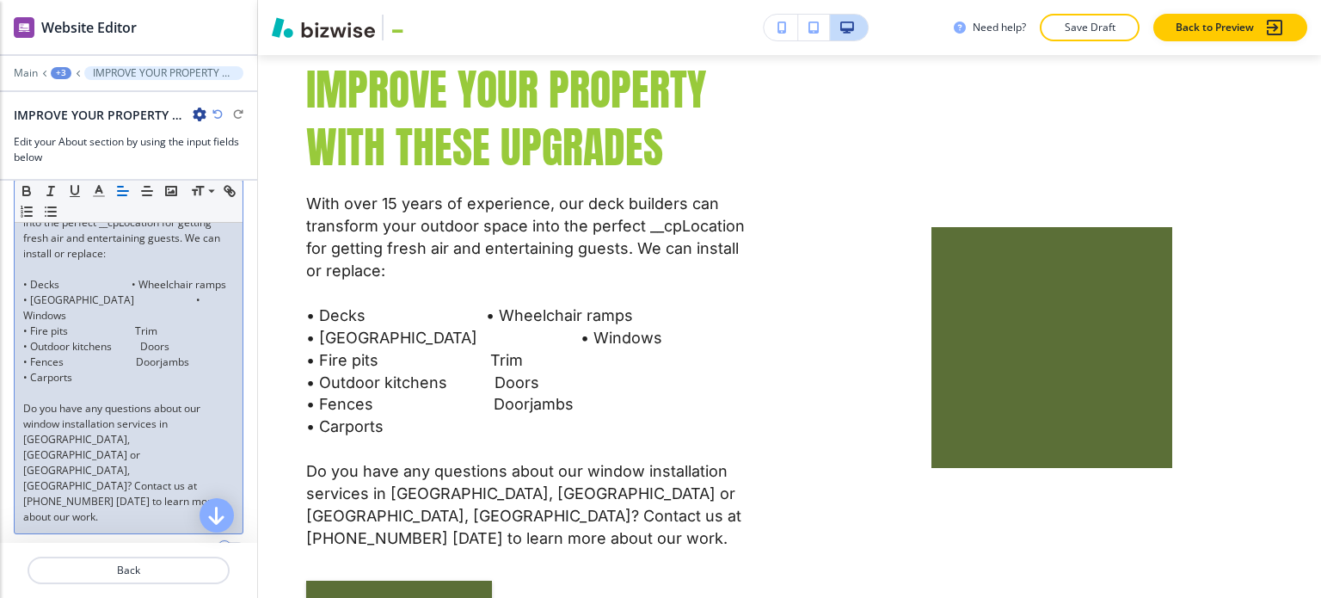
click at [138, 339] on p "• Fire pits Trim" at bounding box center [128, 330] width 211 height 15
click at [131, 339] on p "• Fire pits • Trim" at bounding box center [128, 330] width 211 height 15
click at [137, 354] on p "• Outdoor kitchens Doors" at bounding box center [128, 346] width 211 height 15
click at [144, 354] on p "• Outdoor kitchens • Doors" at bounding box center [128, 346] width 211 height 15
click at [128, 354] on p "• Outdoor kitchens • Doors" at bounding box center [128, 346] width 211 height 15
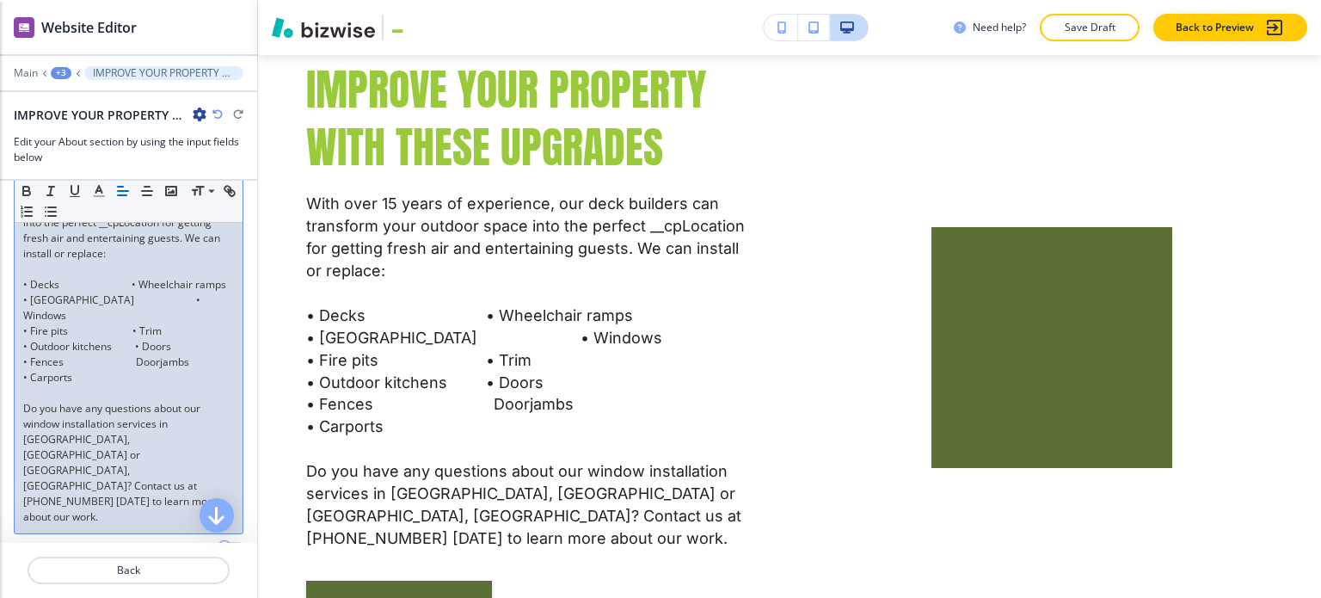
click at [131, 354] on p "• Outdoor kitchens • Doors" at bounding box center [128, 346] width 211 height 15
click at [132, 370] on p "• Fences Doorjambs" at bounding box center [128, 361] width 211 height 15
click at [140, 370] on p "• Fences • Doorjambs" at bounding box center [128, 361] width 211 height 15
click at [128, 370] on p "• Fences • Doorjambs" at bounding box center [128, 361] width 211 height 15
click at [132, 370] on p "• Fences • Doorjambs" at bounding box center [128, 361] width 211 height 15
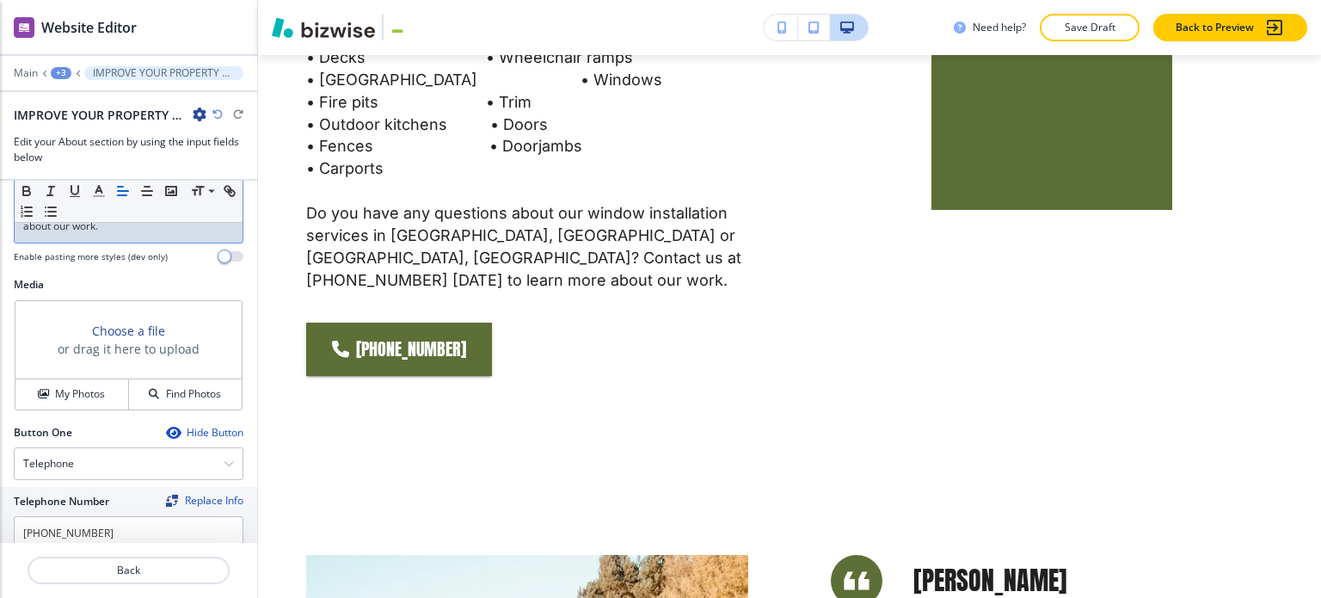
scroll to position [743, 0]
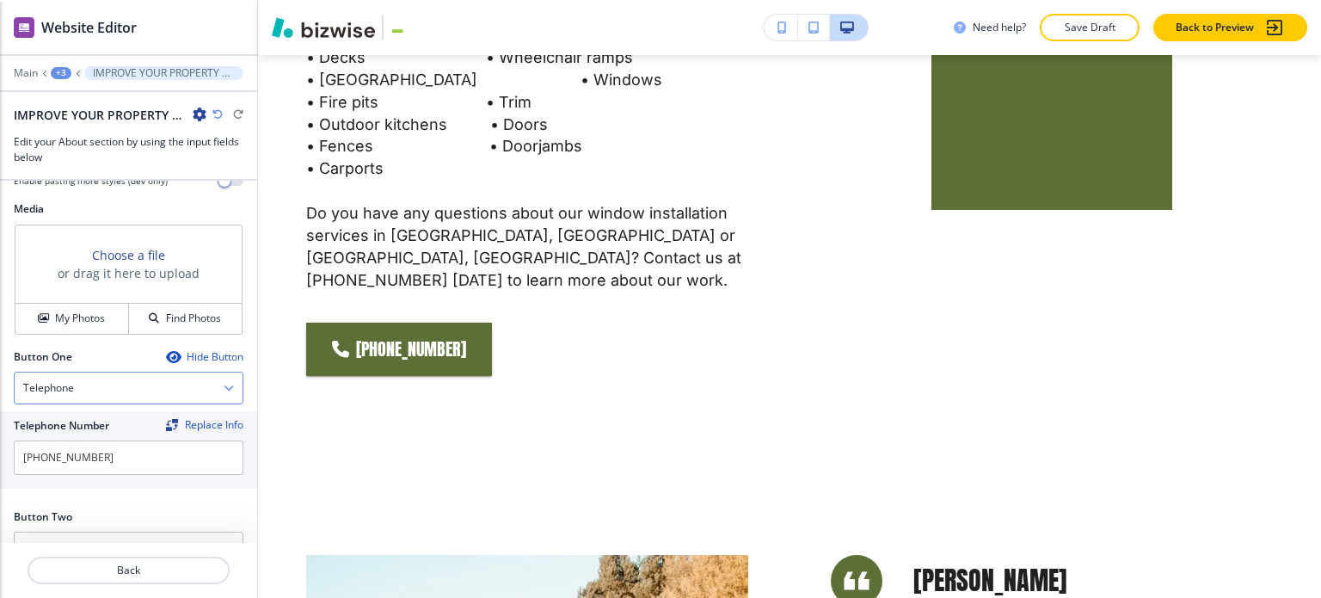
click at [129, 372] on div "Telephone" at bounding box center [129, 387] width 228 height 31
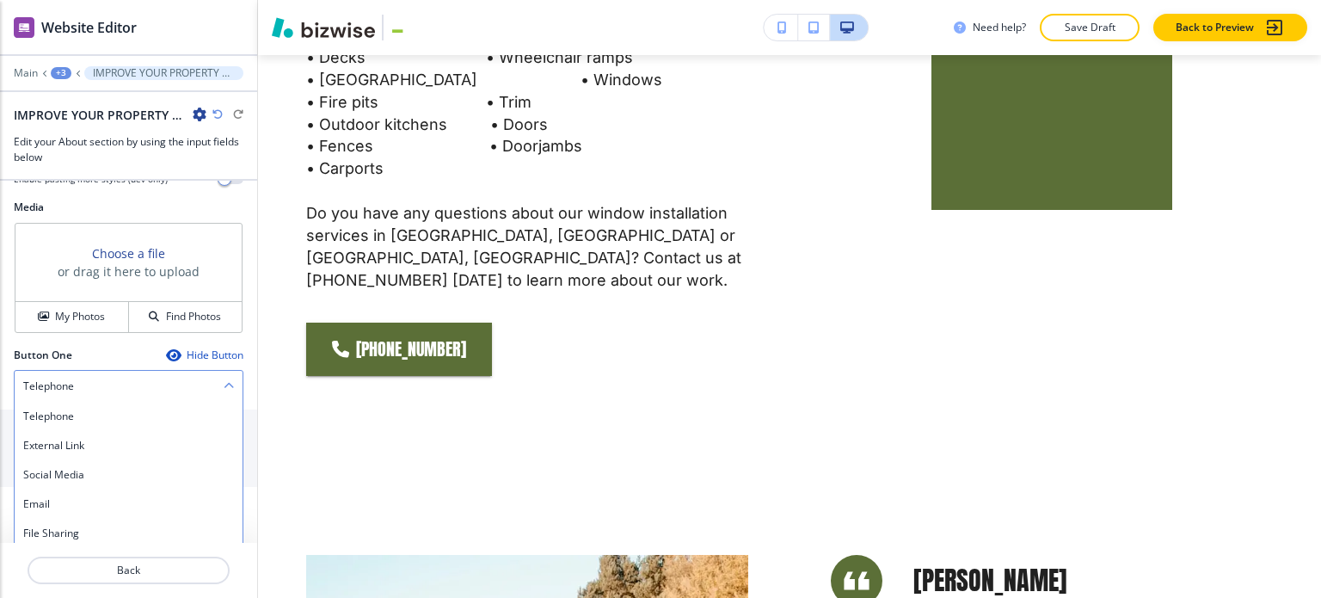
scroll to position [746, 0]
click at [95, 554] on h4 "Internal Link" at bounding box center [128, 561] width 211 height 15
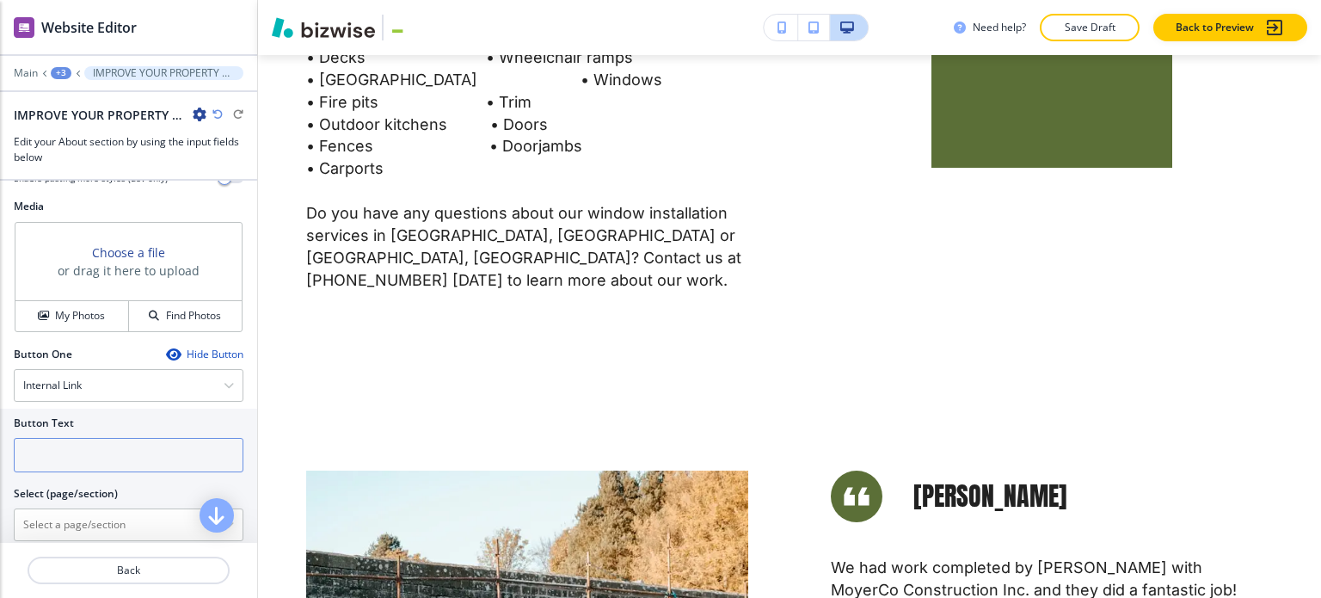
click at [101, 438] on input "text" at bounding box center [129, 455] width 230 height 34
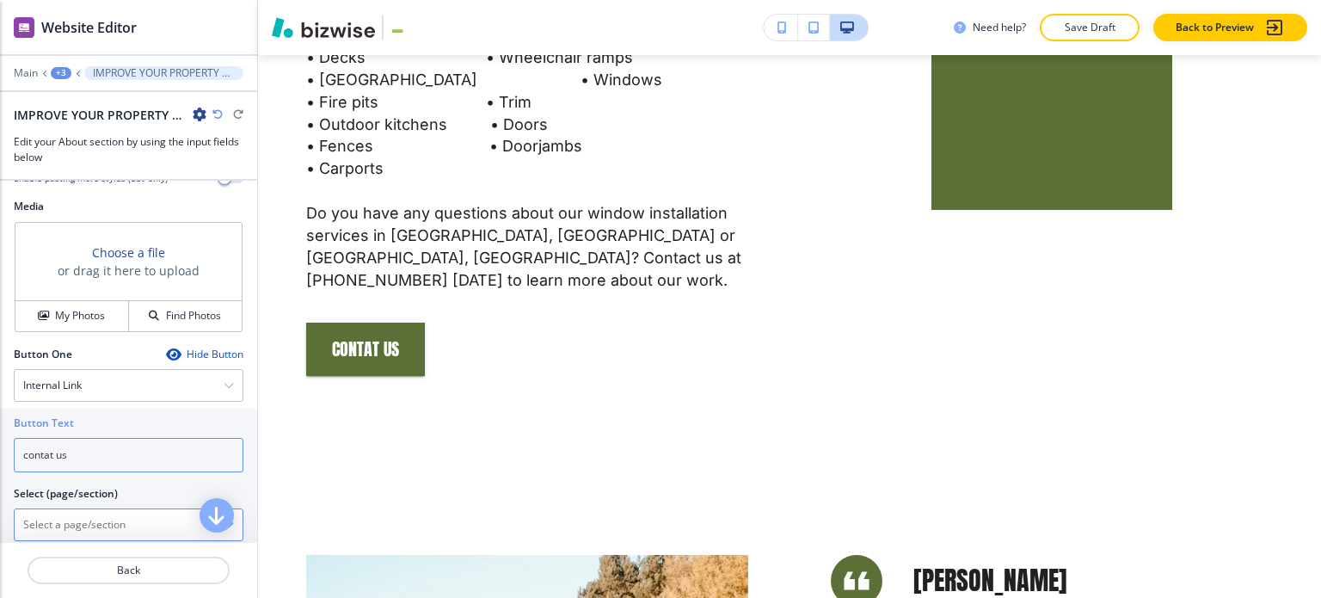
type input "contat us"
click at [71, 510] on \(page\/section\) "Manual Input" at bounding box center [119, 524] width 209 height 29
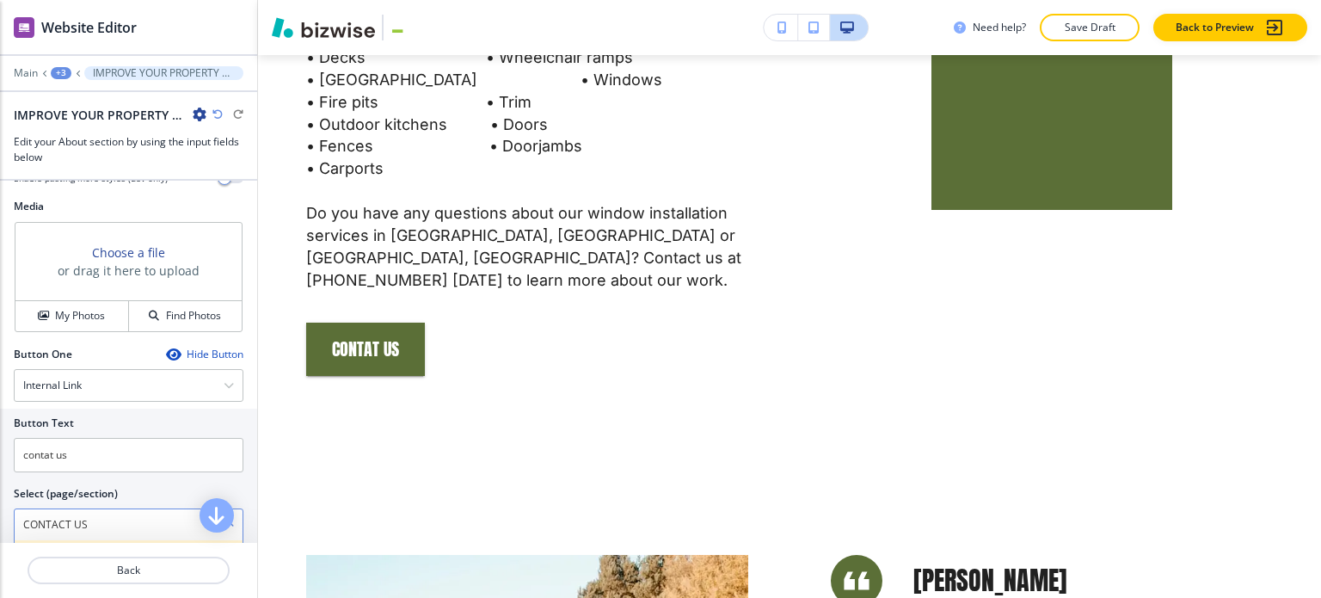
click at [108, 547] on h4 "Contact" at bounding box center [128, 554] width 211 height 15
type \(page\/section\) "Contact"
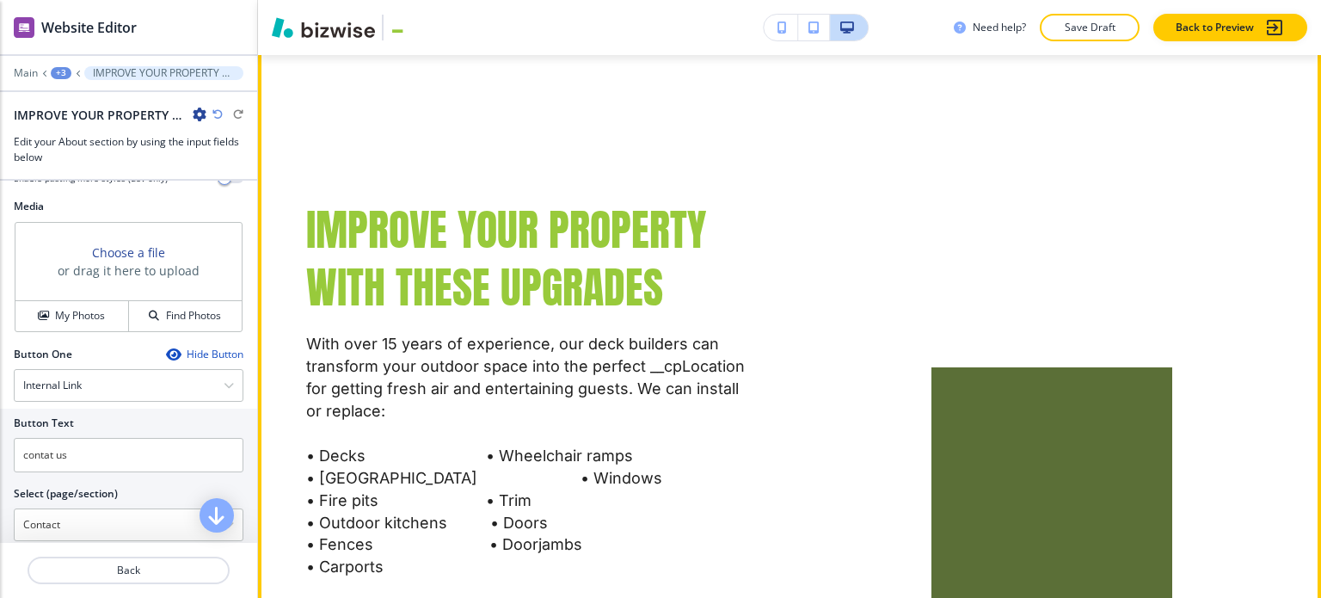
scroll to position [1720, 0]
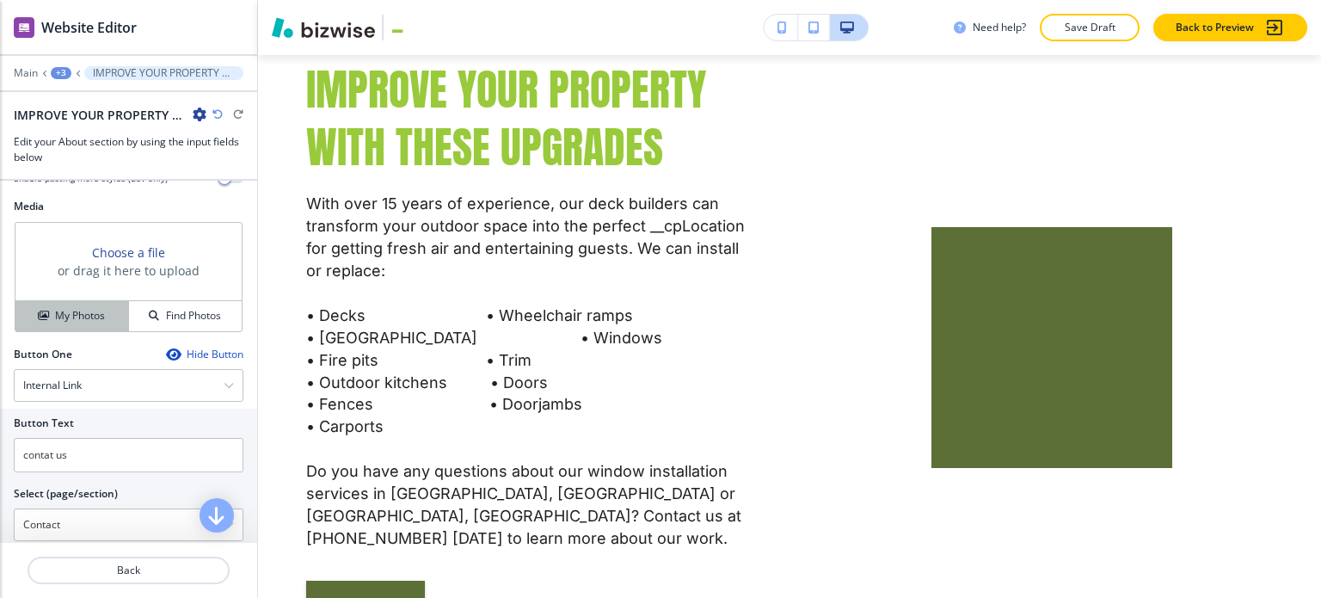
click at [88, 308] on h4 "My Photos" at bounding box center [80, 315] width 50 height 15
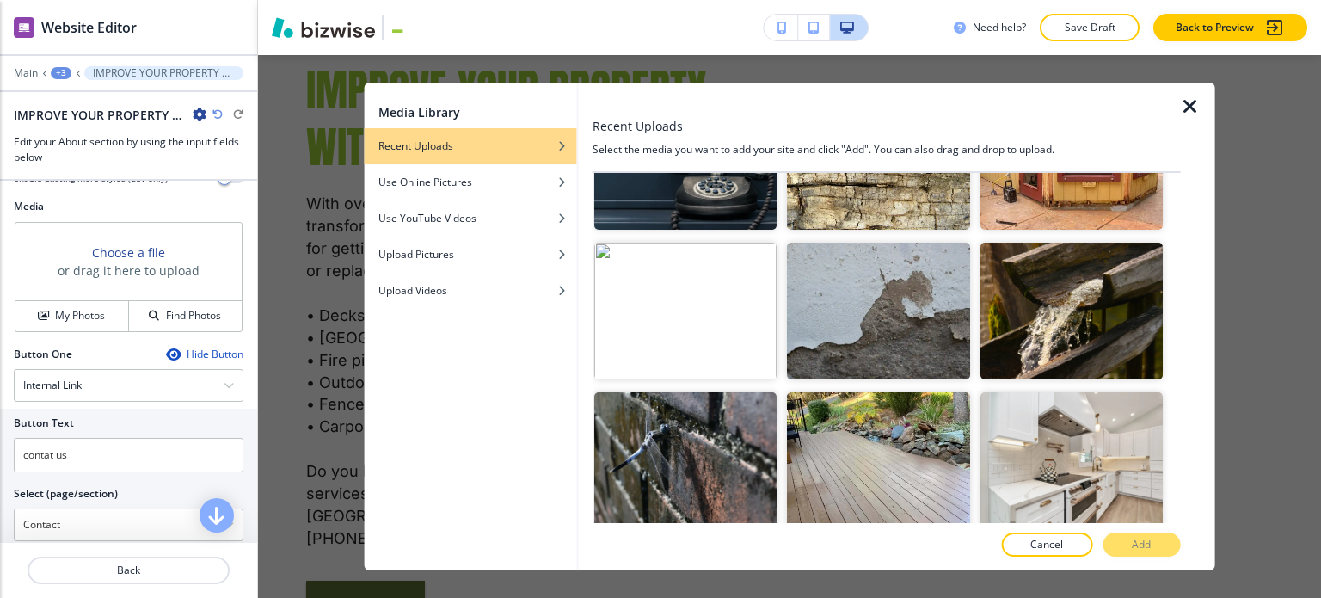
scroll to position [774, 0]
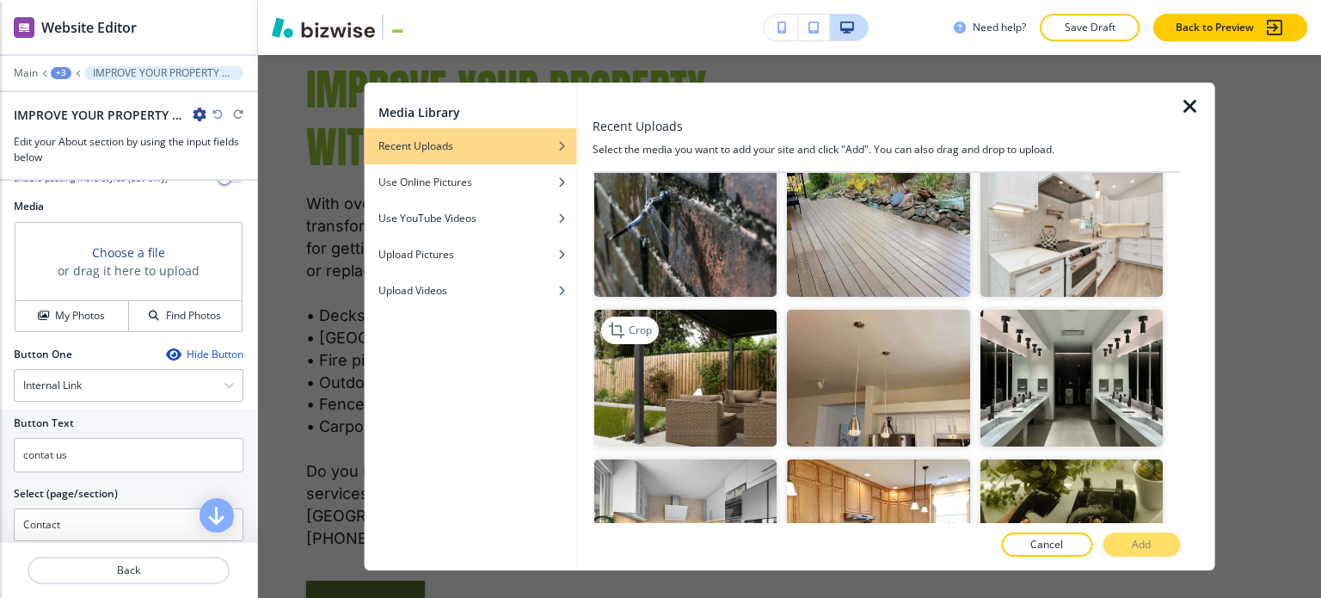
click at [625, 349] on img "button" at bounding box center [685, 378] width 182 height 137
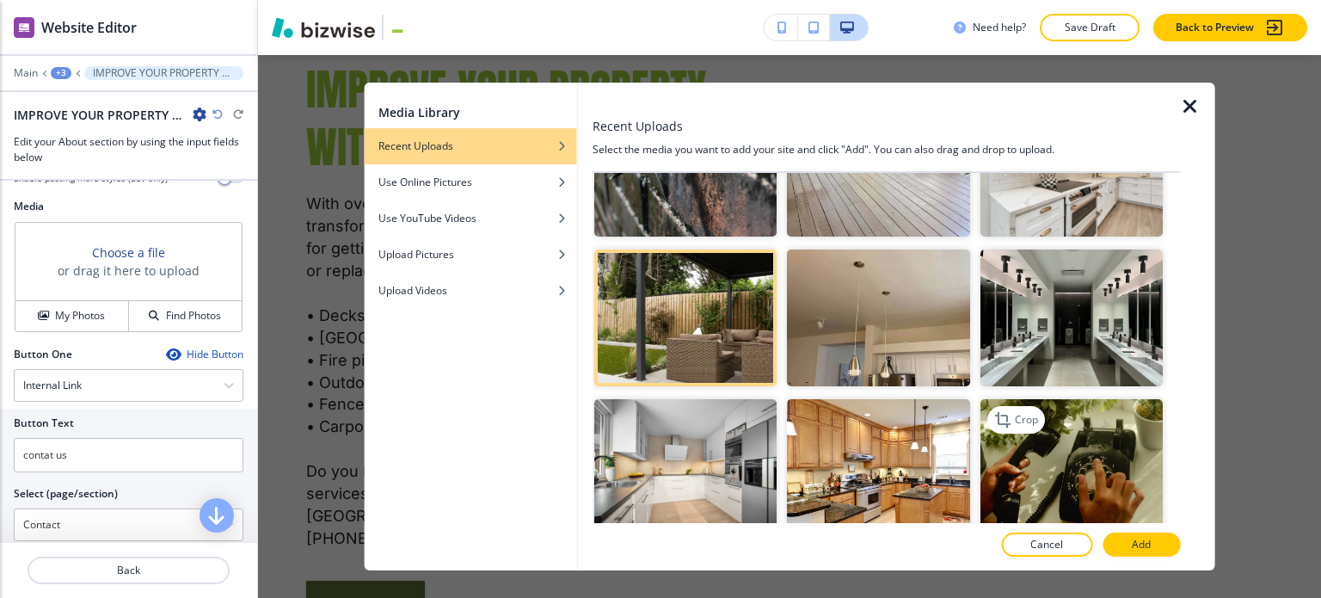
scroll to position [860, 0]
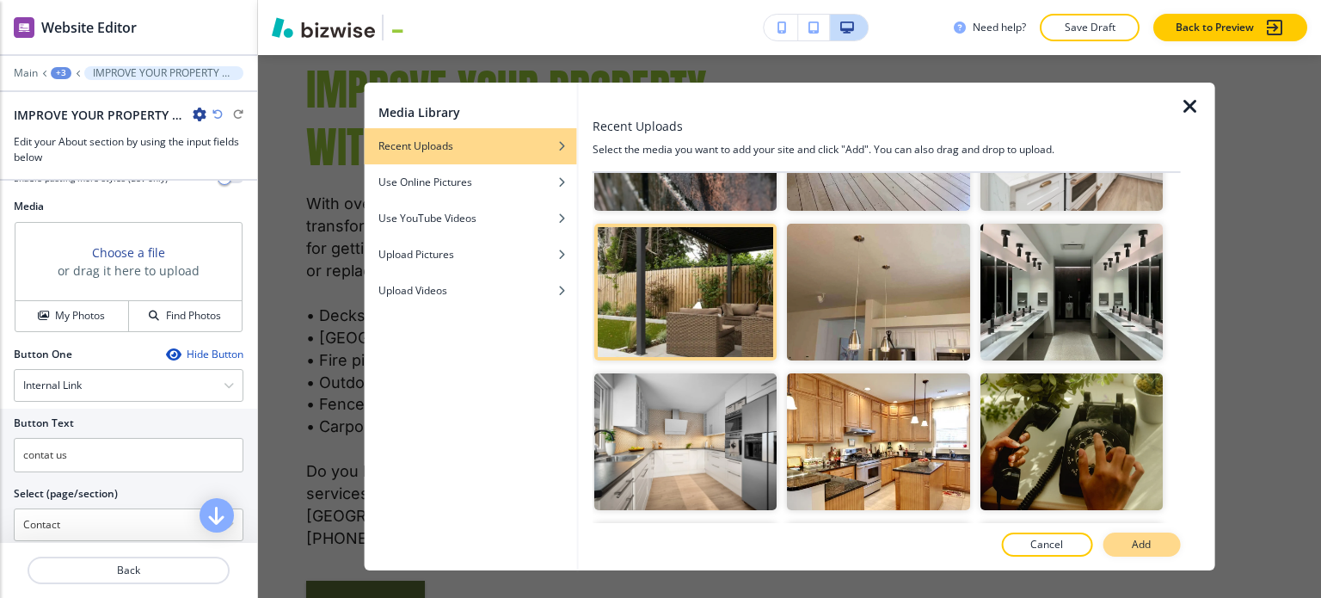
click at [1132, 545] on p "Add" at bounding box center [1141, 544] width 19 height 15
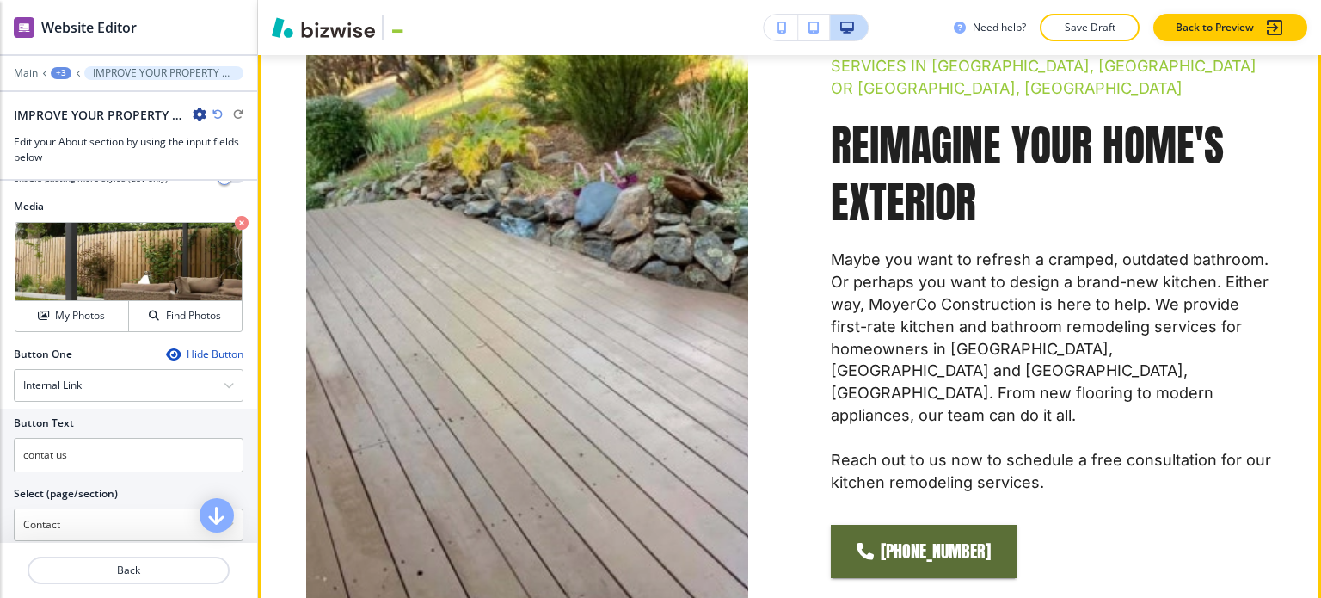
scroll to position [1376, 0]
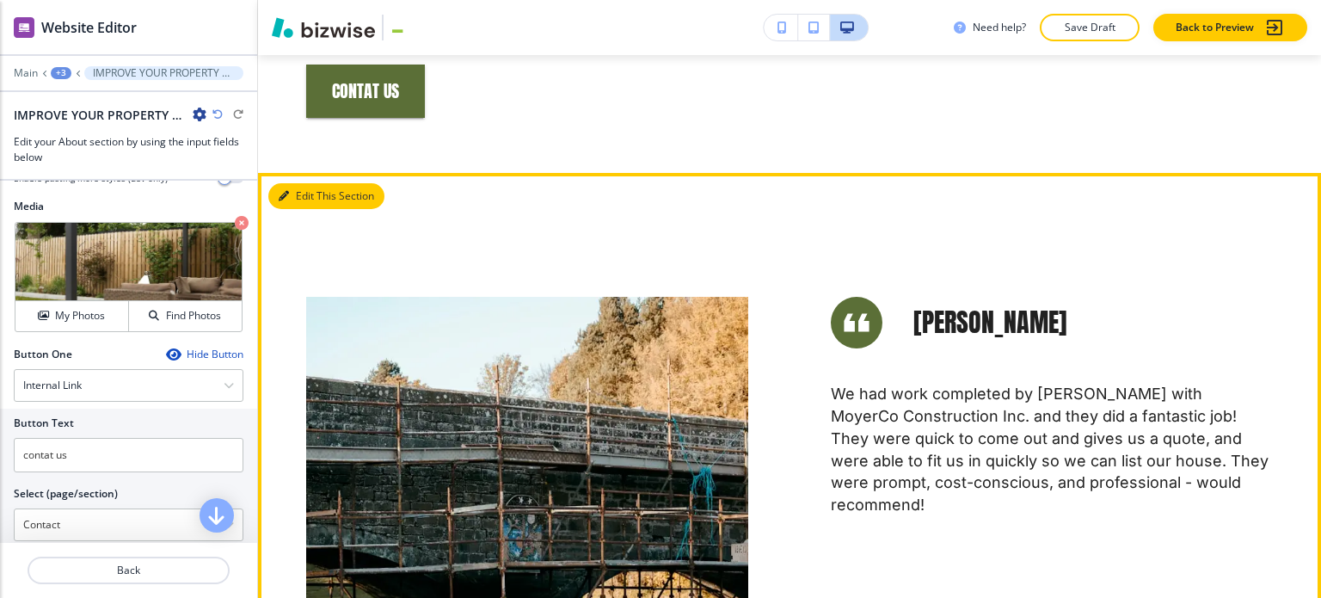
click at [302, 209] on button "Edit This Section" at bounding box center [326, 196] width 116 height 26
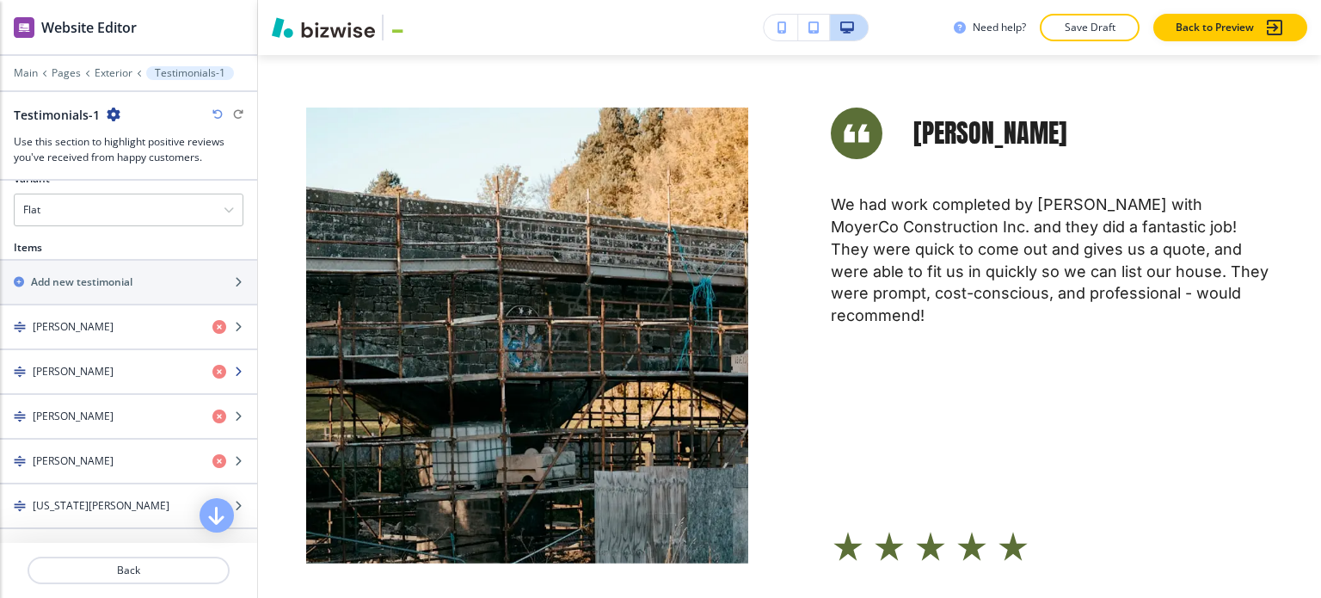
scroll to position [774, 0]
click at [93, 192] on div "Flat" at bounding box center [129, 207] width 228 height 31
click at [83, 267] on h4 "Slider" at bounding box center [128, 266] width 211 height 15
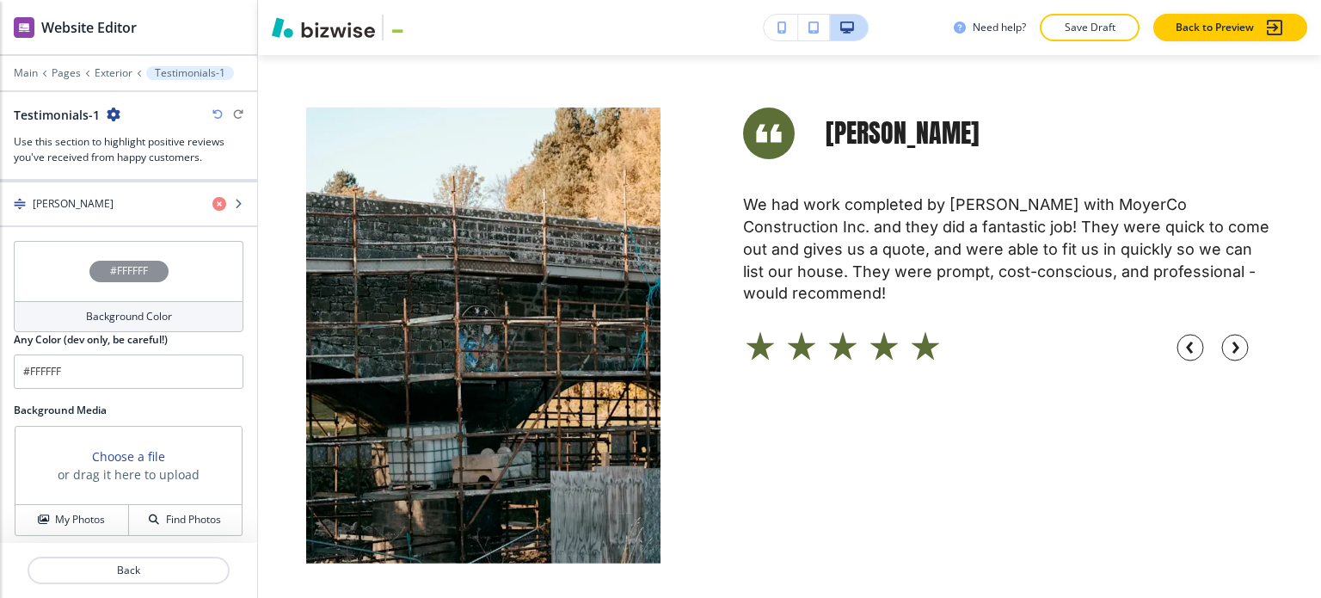
click at [117, 316] on h4 "Background Color" at bounding box center [129, 316] width 86 height 15
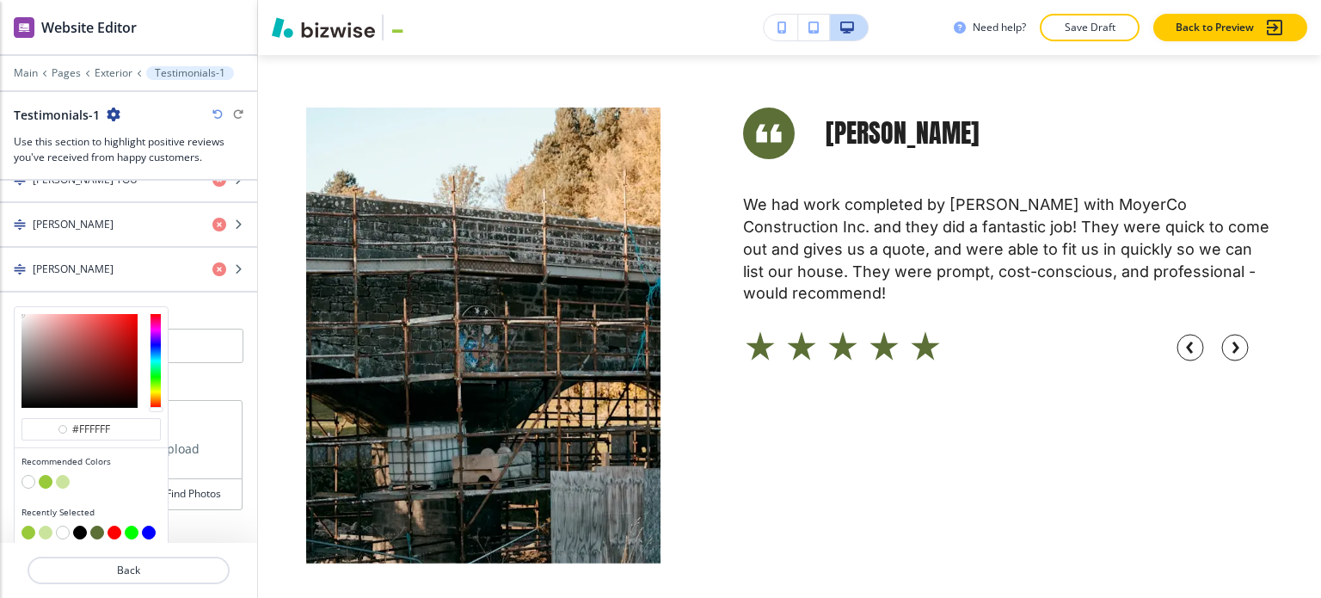
click at [65, 475] on button "button" at bounding box center [63, 482] width 14 height 14
type input "#cbe49d"
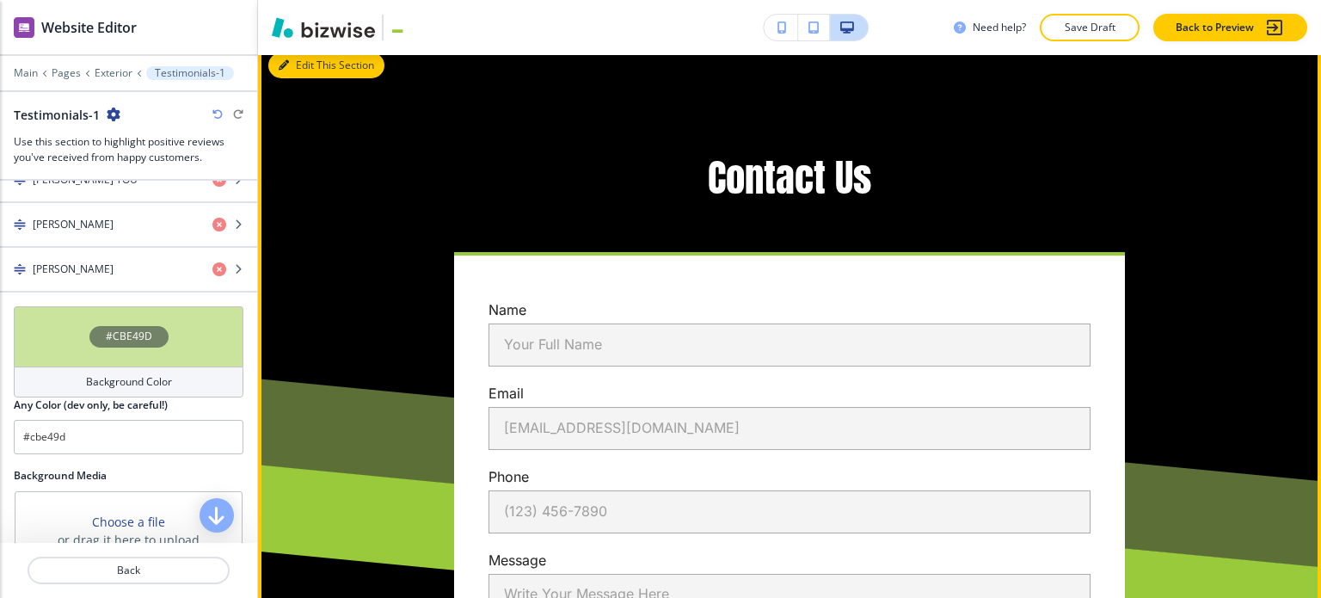
click at [292, 78] on button "Edit This Section" at bounding box center [326, 65] width 116 height 26
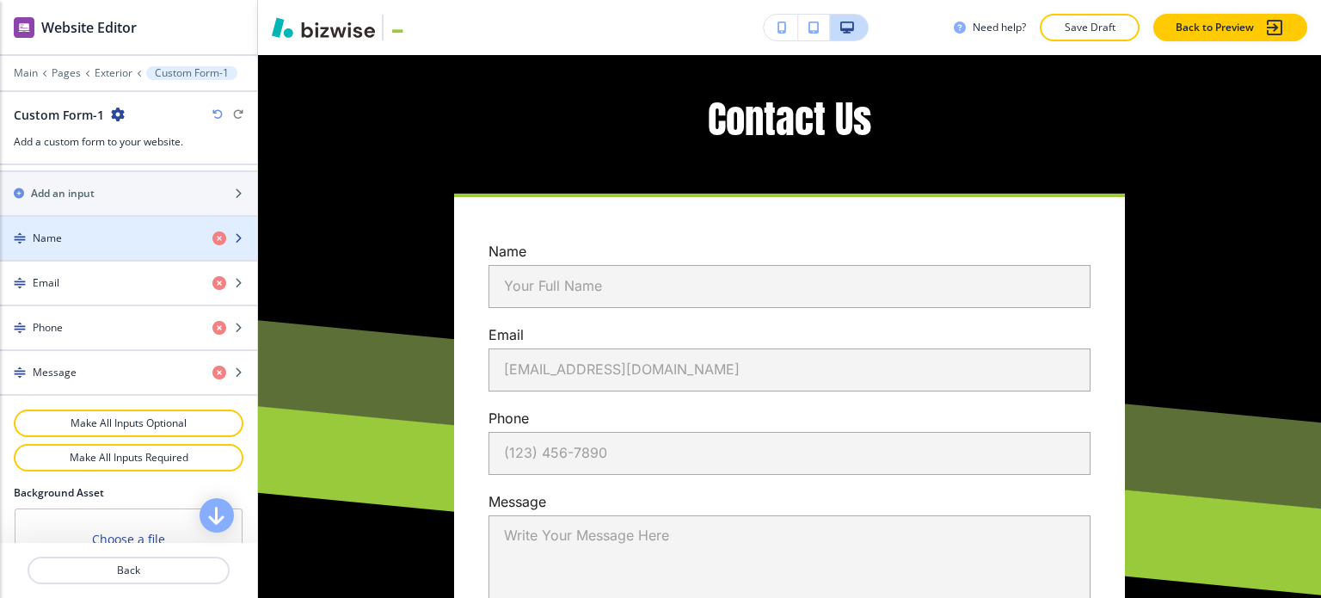
scroll to position [946, 0]
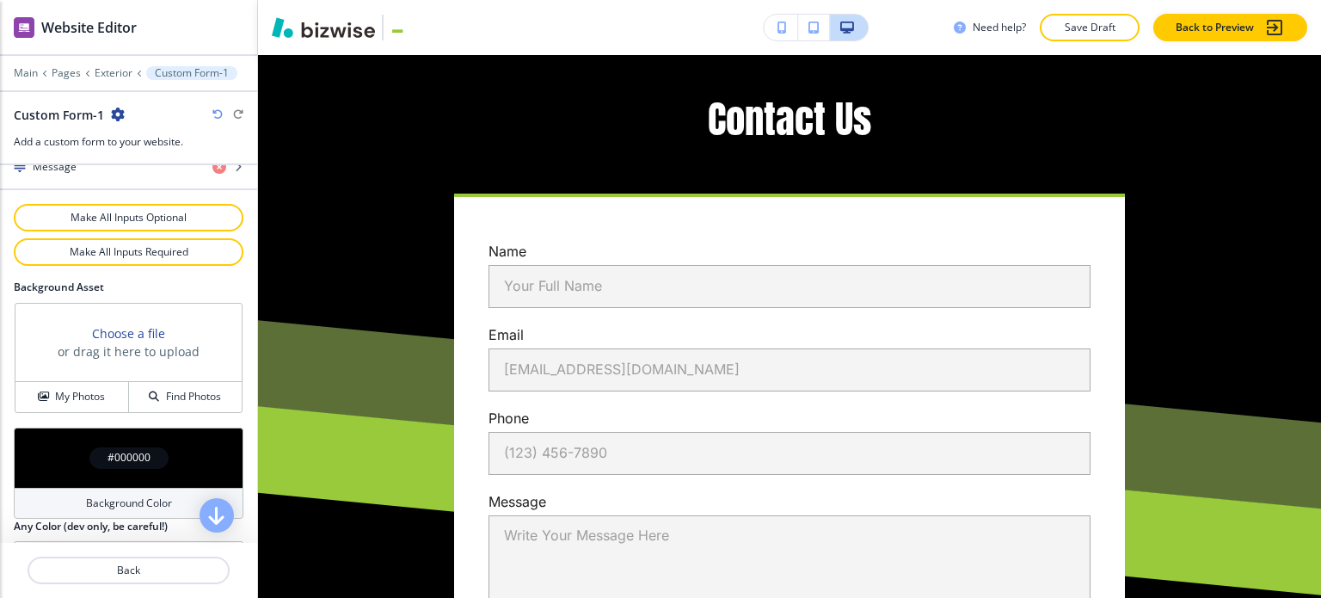
click at [111, 498] on h4 "Background Color" at bounding box center [129, 502] width 86 height 15
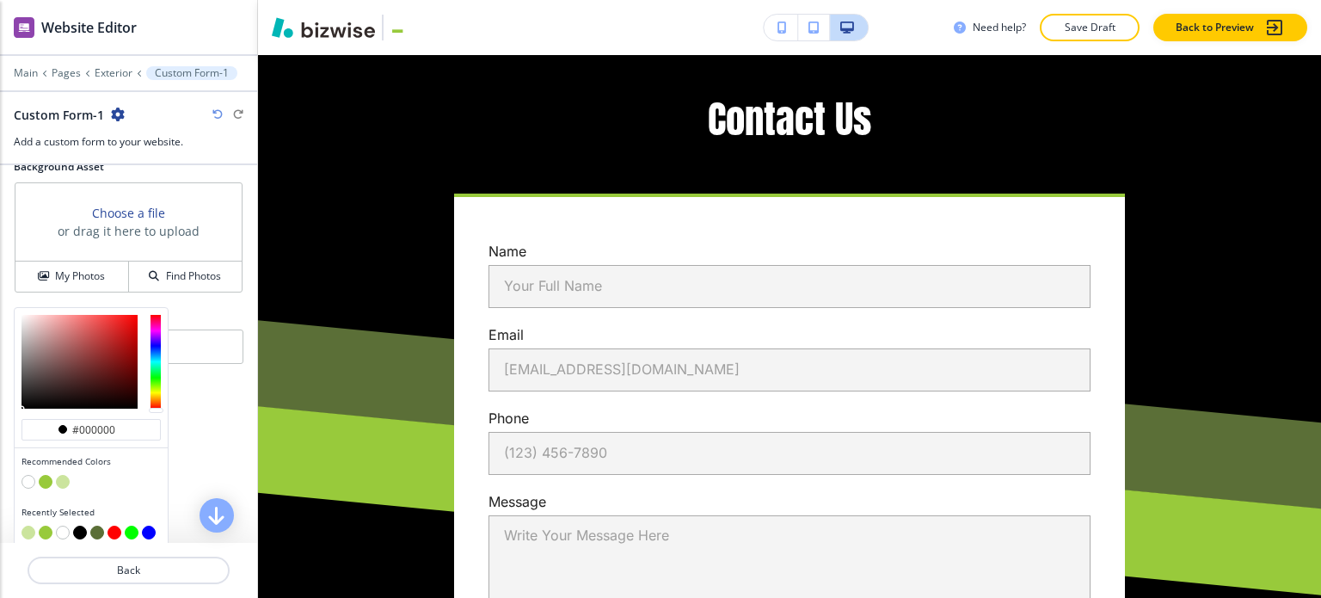
click at [67, 475] on button "button" at bounding box center [63, 482] width 14 height 14
type input "#cbe49d"
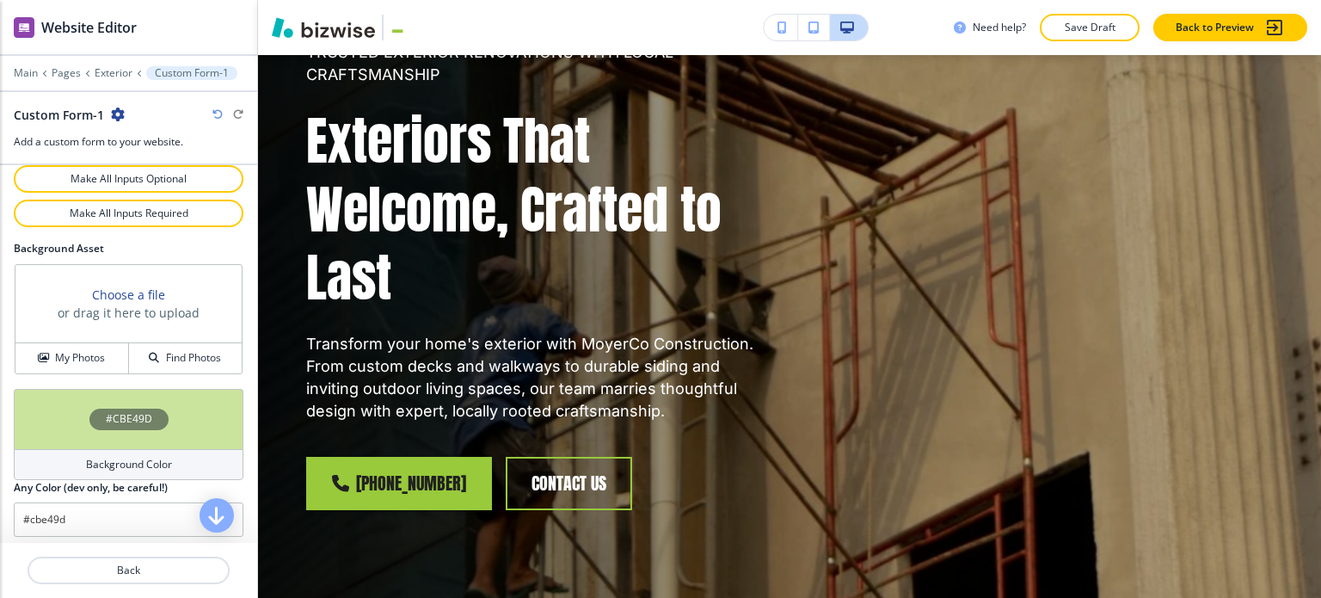
scroll to position [0, 0]
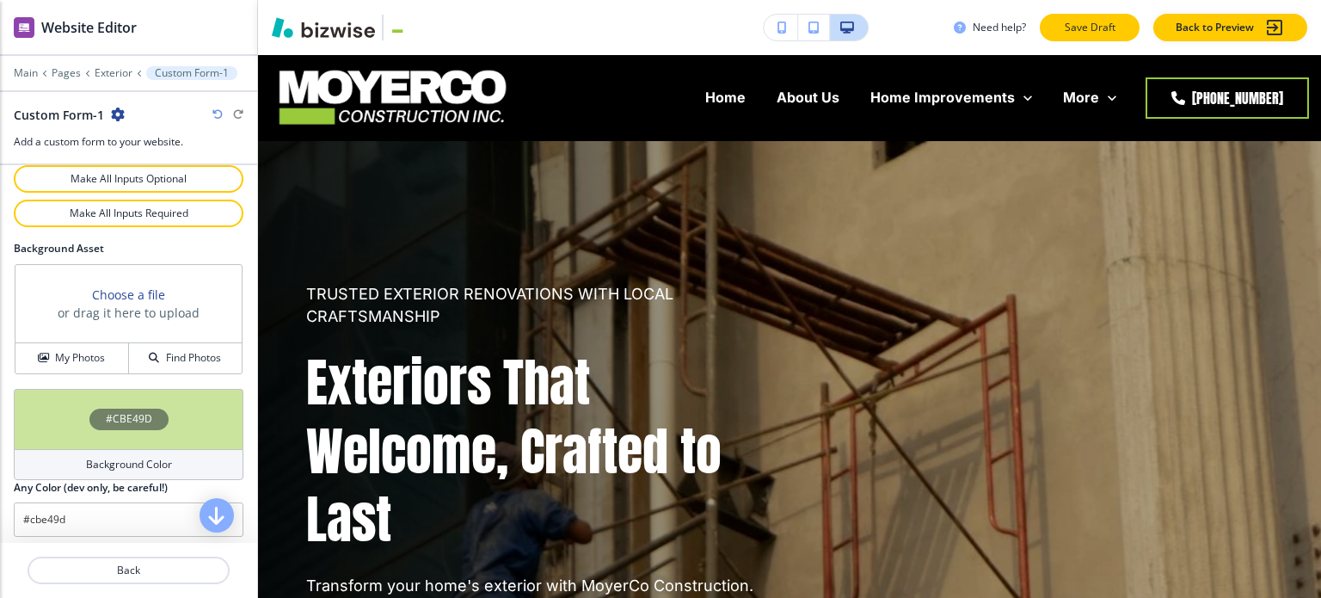
click at [1090, 36] on button "Save Draft" at bounding box center [1090, 28] width 100 height 28
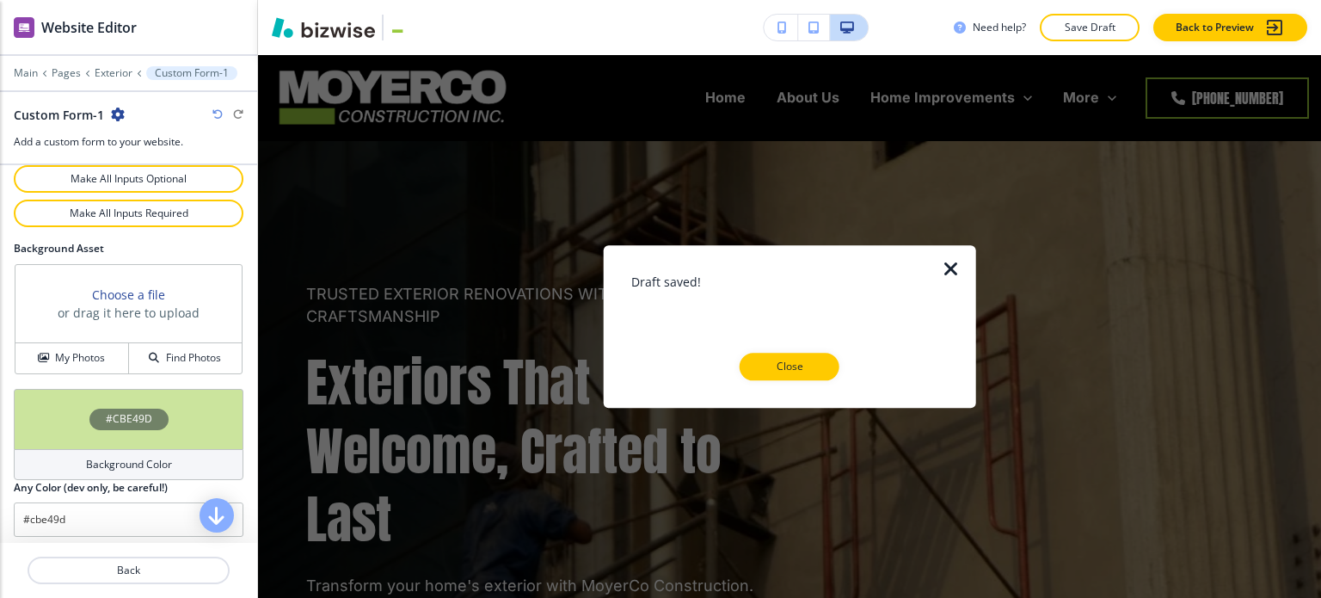
click at [776, 360] on p "Close" at bounding box center [789, 366] width 55 height 15
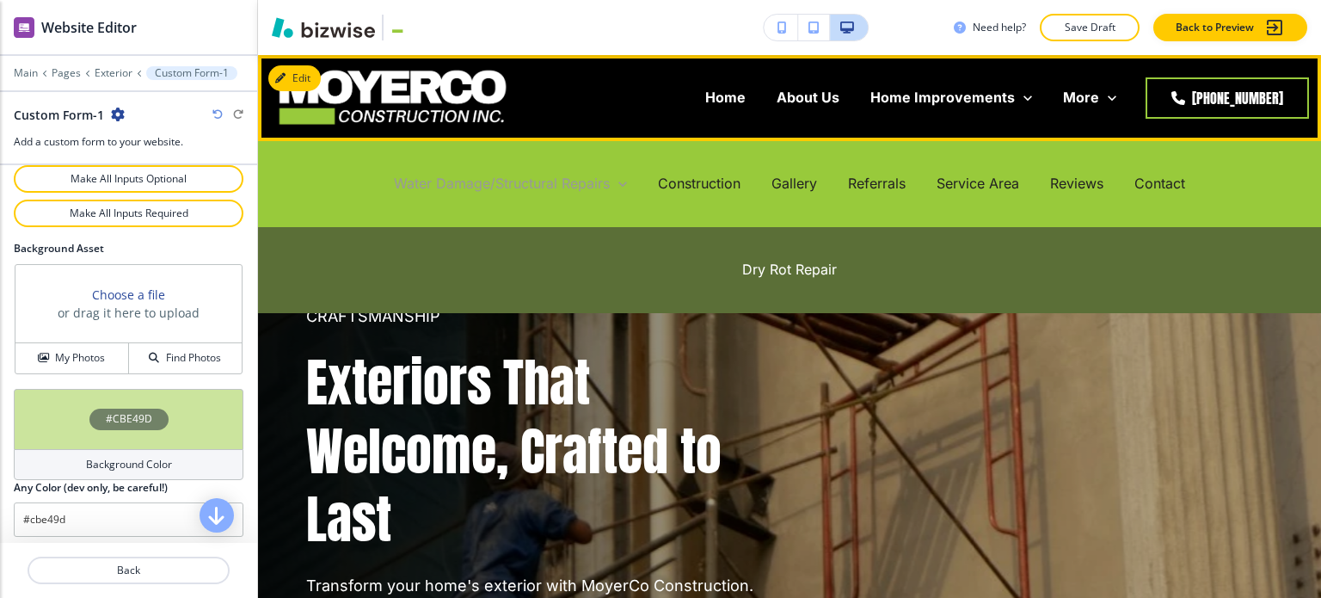
click at [544, 181] on p "Water Damage/Structural Repairs" at bounding box center [502, 184] width 216 height 20
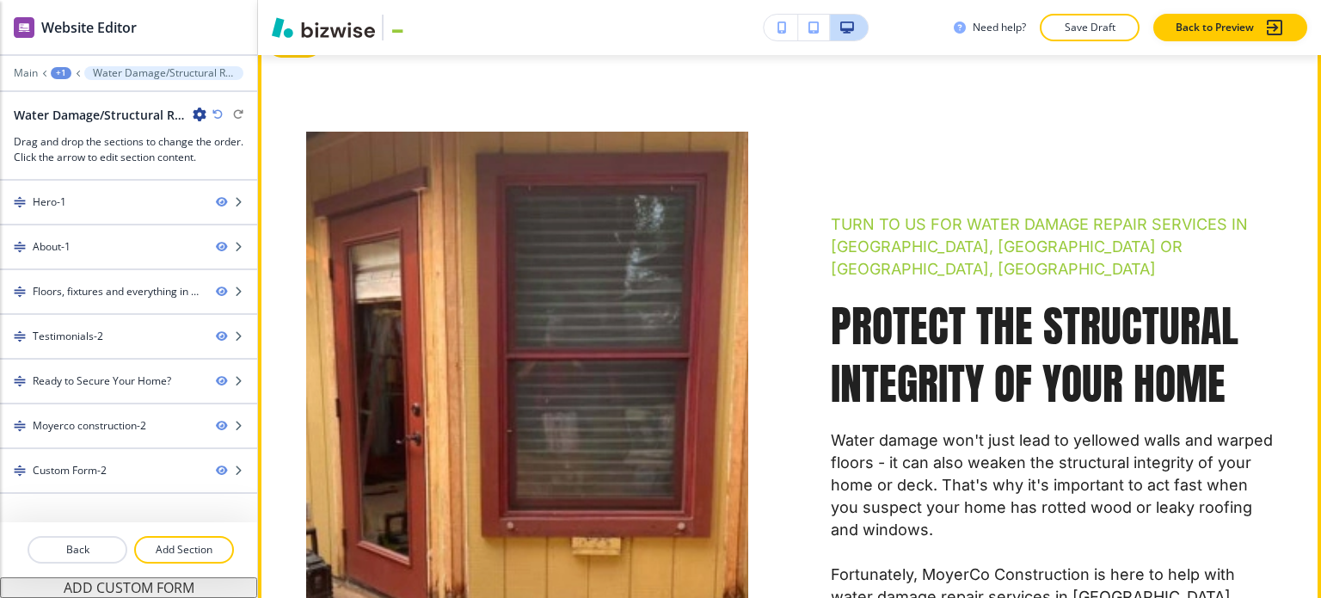
scroll to position [860, 0]
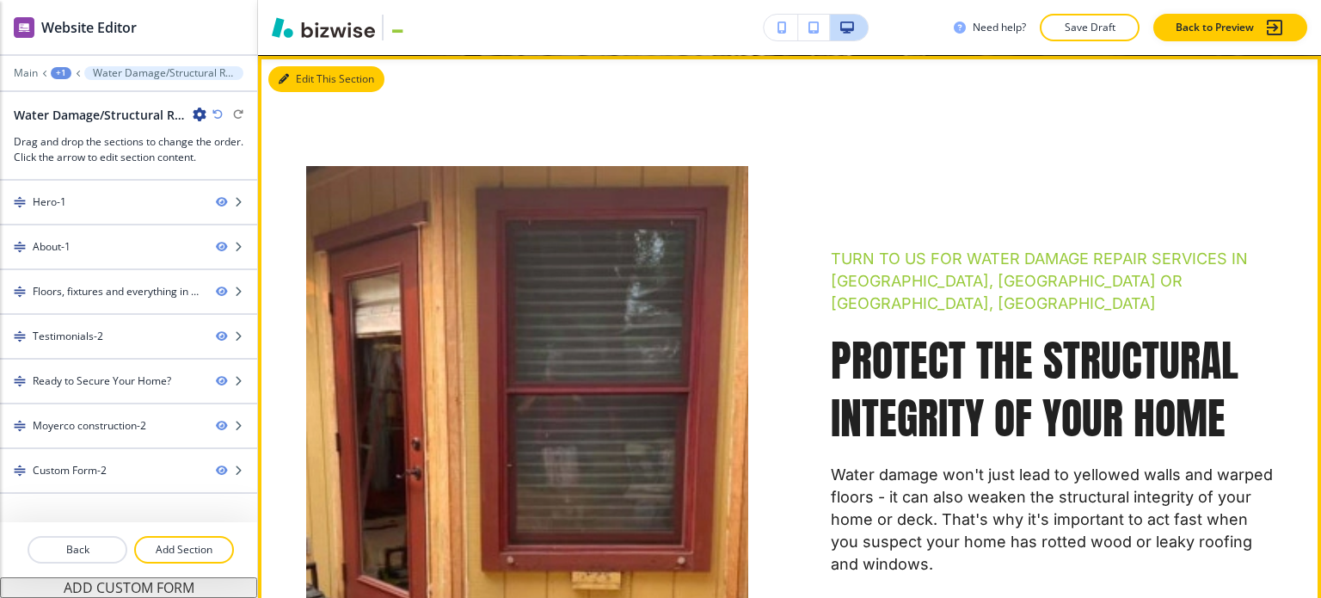
click at [289, 83] on button "Edit This Section" at bounding box center [326, 79] width 116 height 26
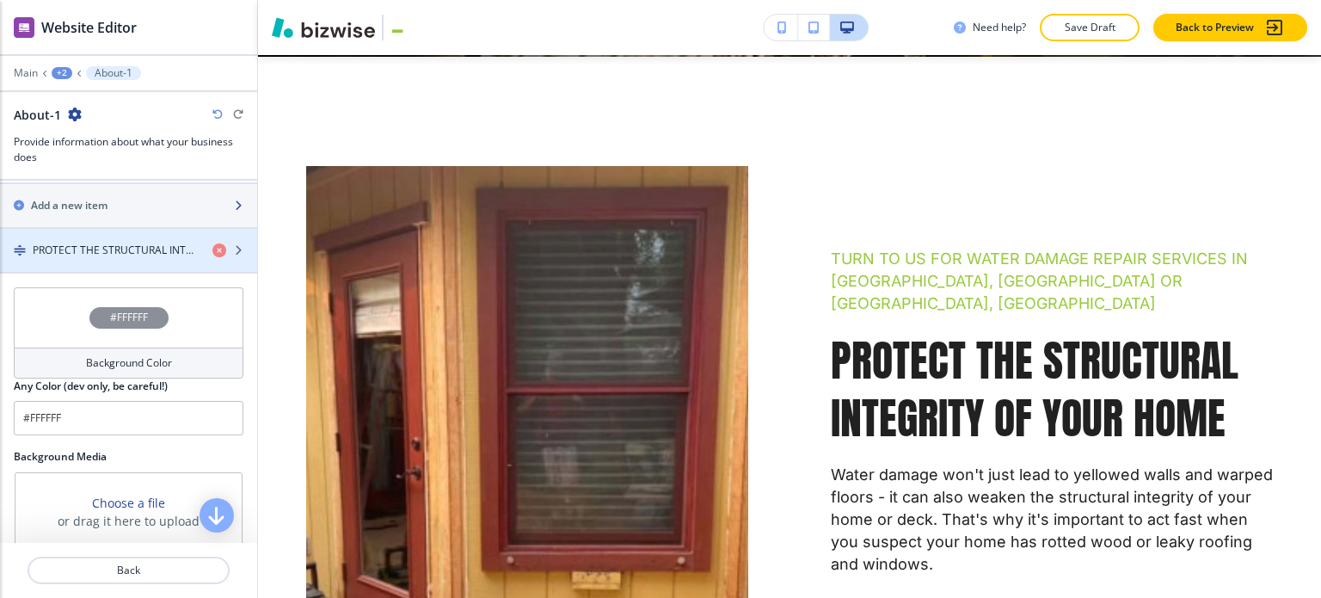
scroll to position [602, 0]
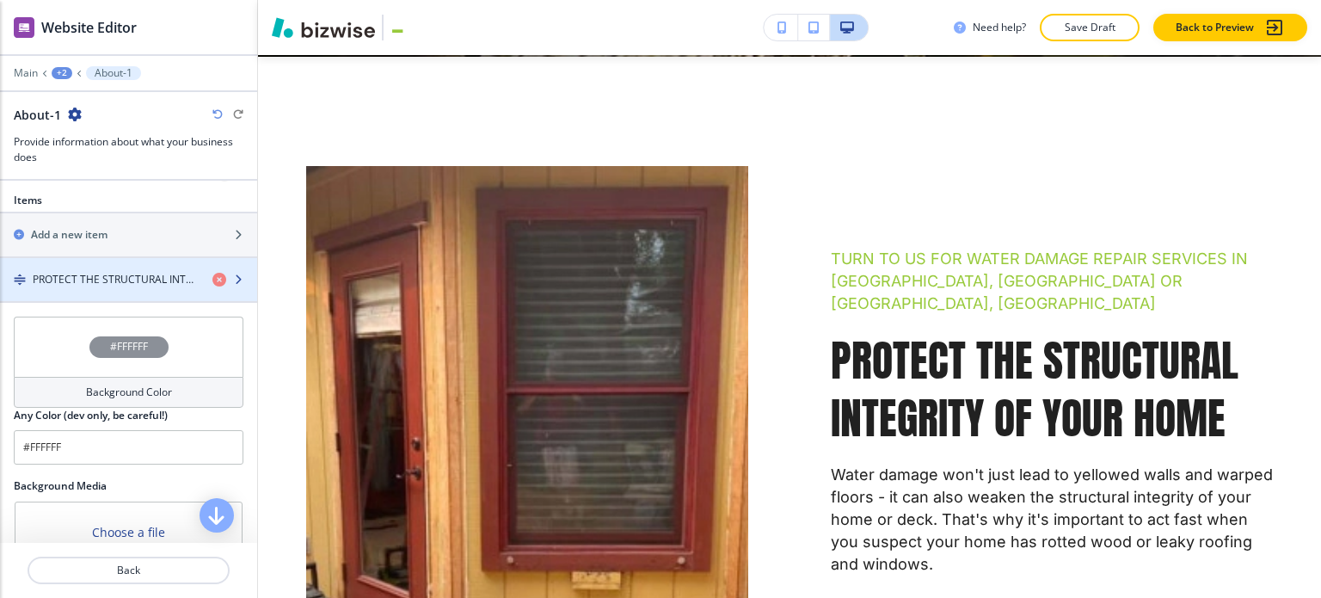
click at [89, 287] on div "button" at bounding box center [128, 294] width 257 height 14
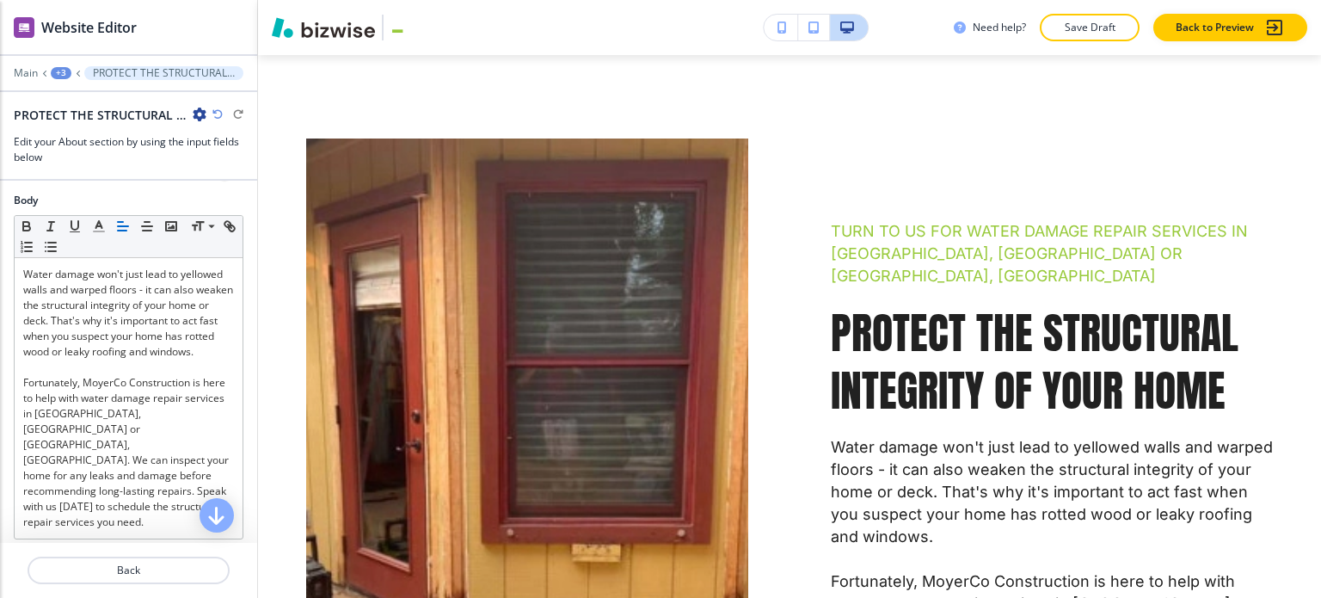
scroll to position [623, 0]
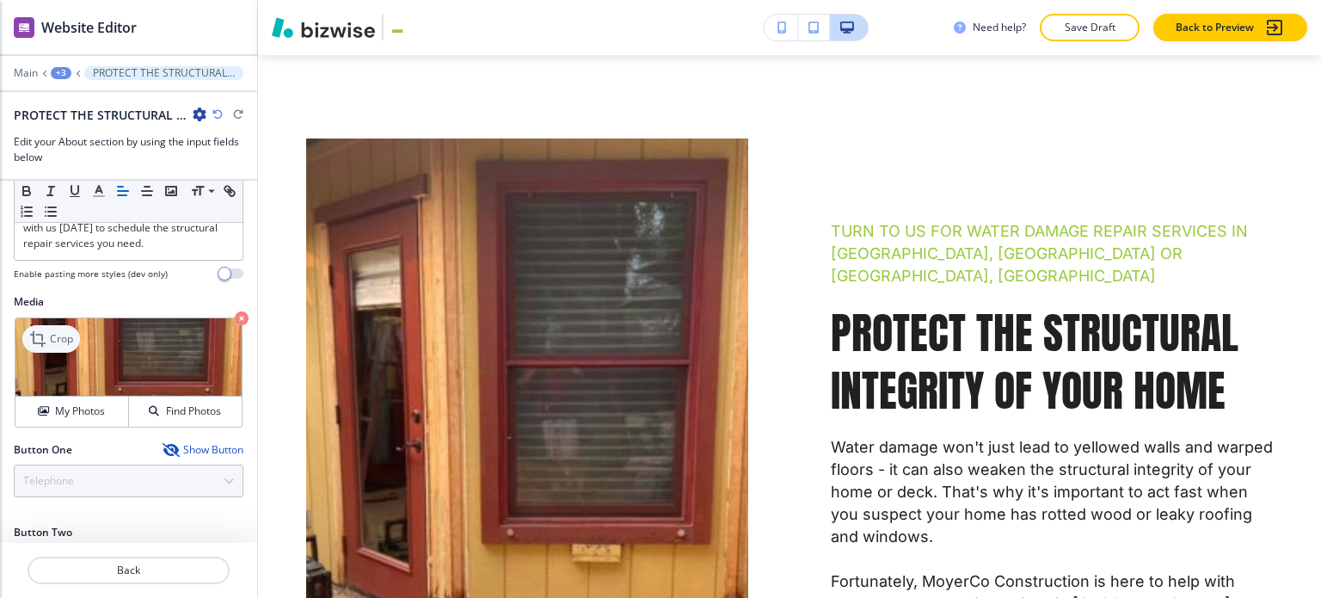
click at [59, 331] on p "Crop" at bounding box center [61, 338] width 23 height 15
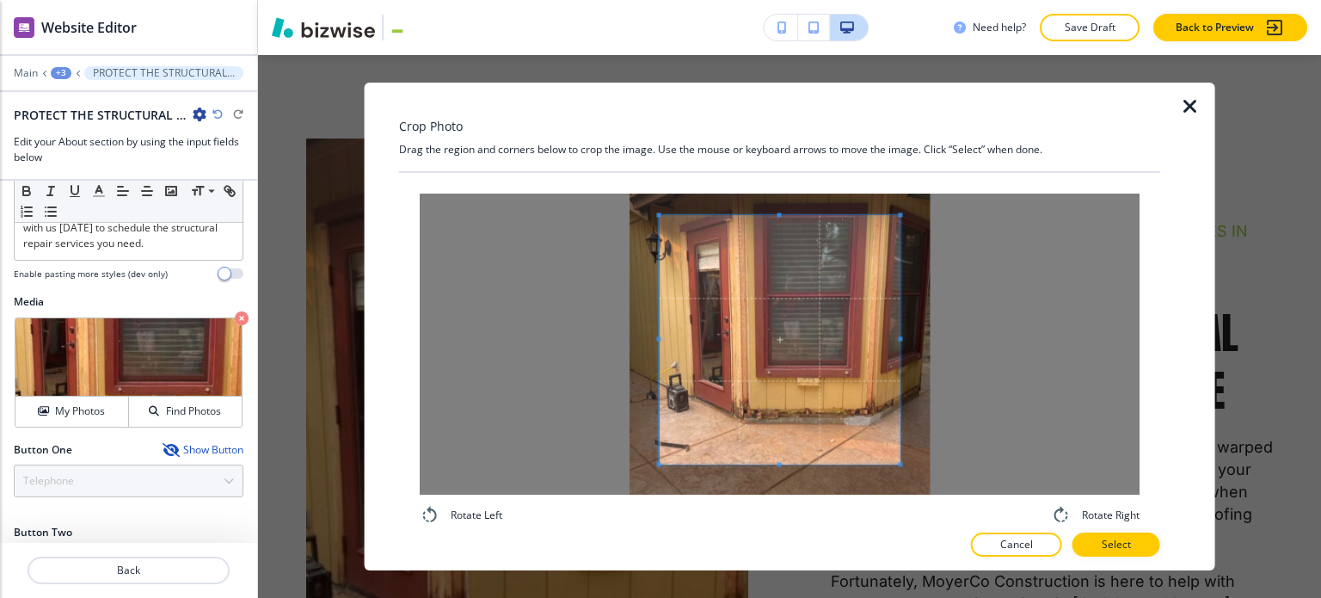
click at [777, 212] on span at bounding box center [779, 214] width 4 height 4
click at [1099, 539] on button "Select" at bounding box center [1117, 544] width 88 height 24
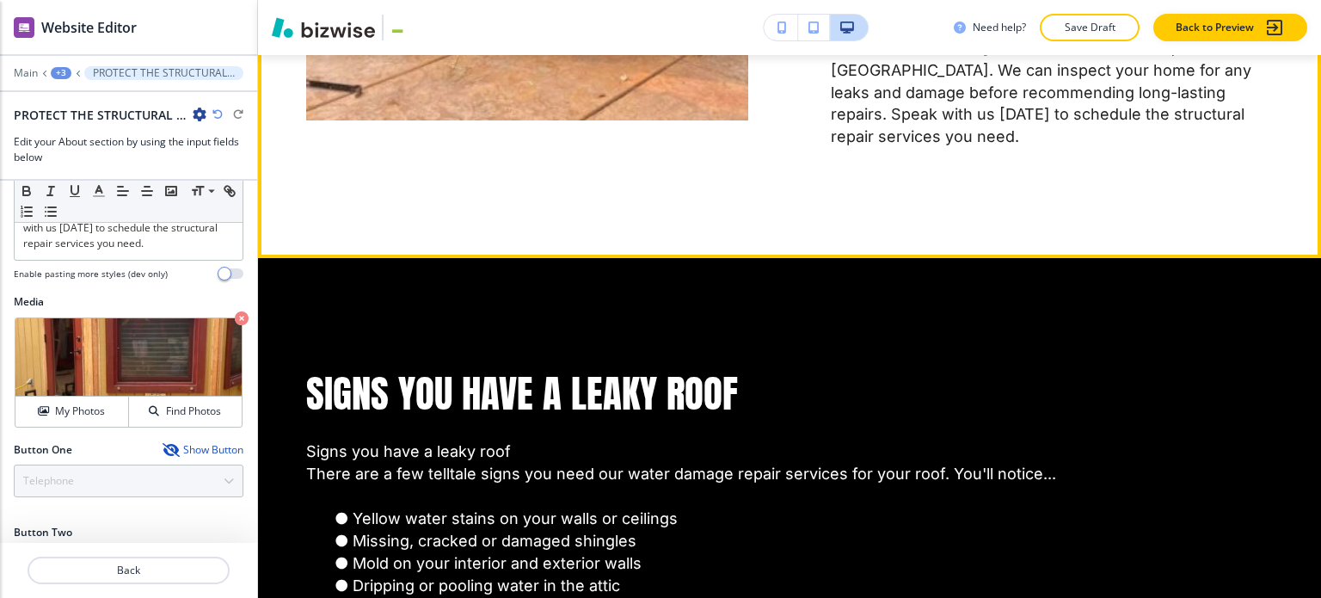
scroll to position [1490, 0]
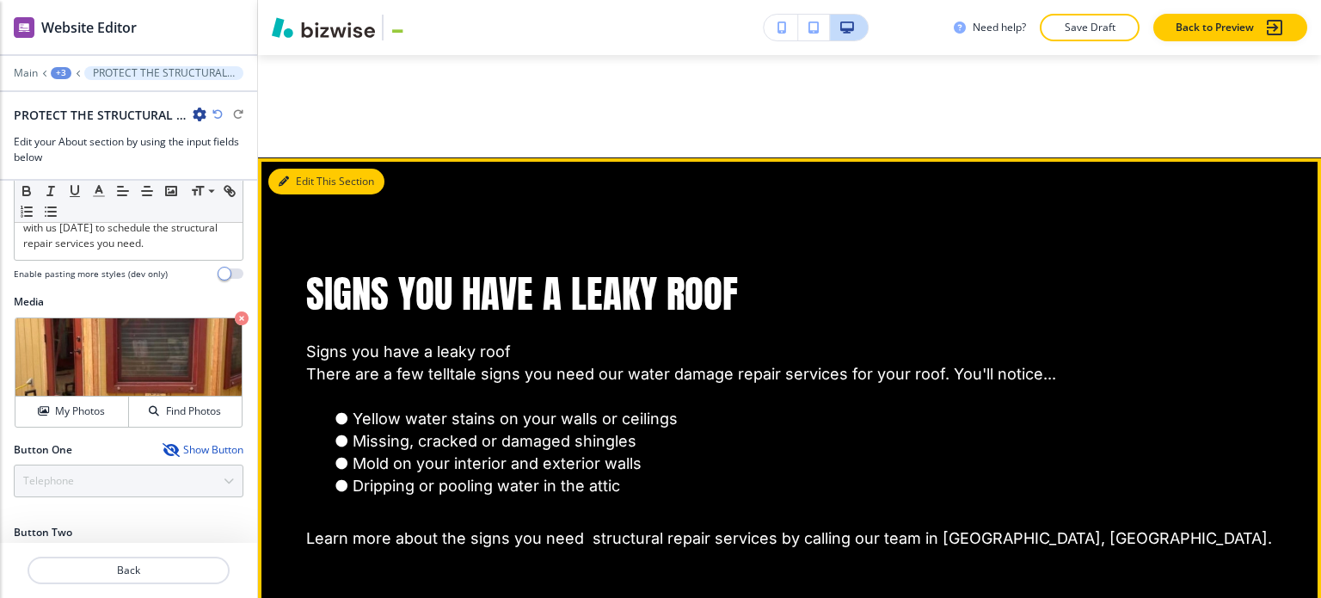
click at [302, 169] on button "Edit This Section" at bounding box center [326, 182] width 116 height 26
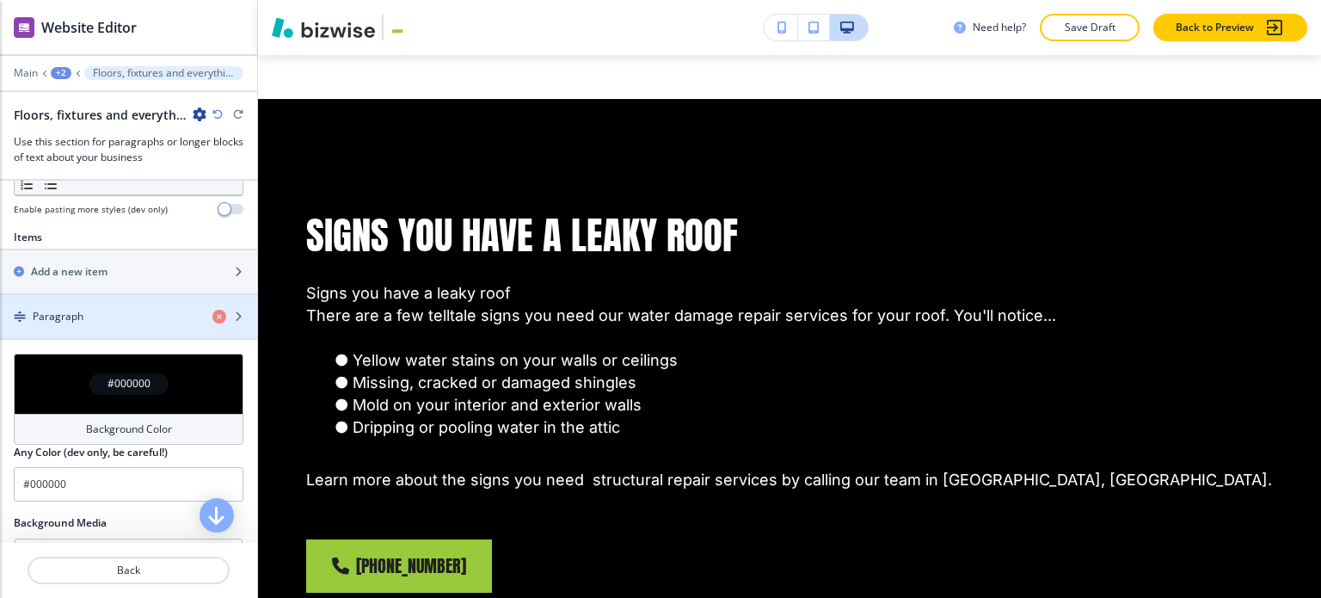
scroll to position [815, 0]
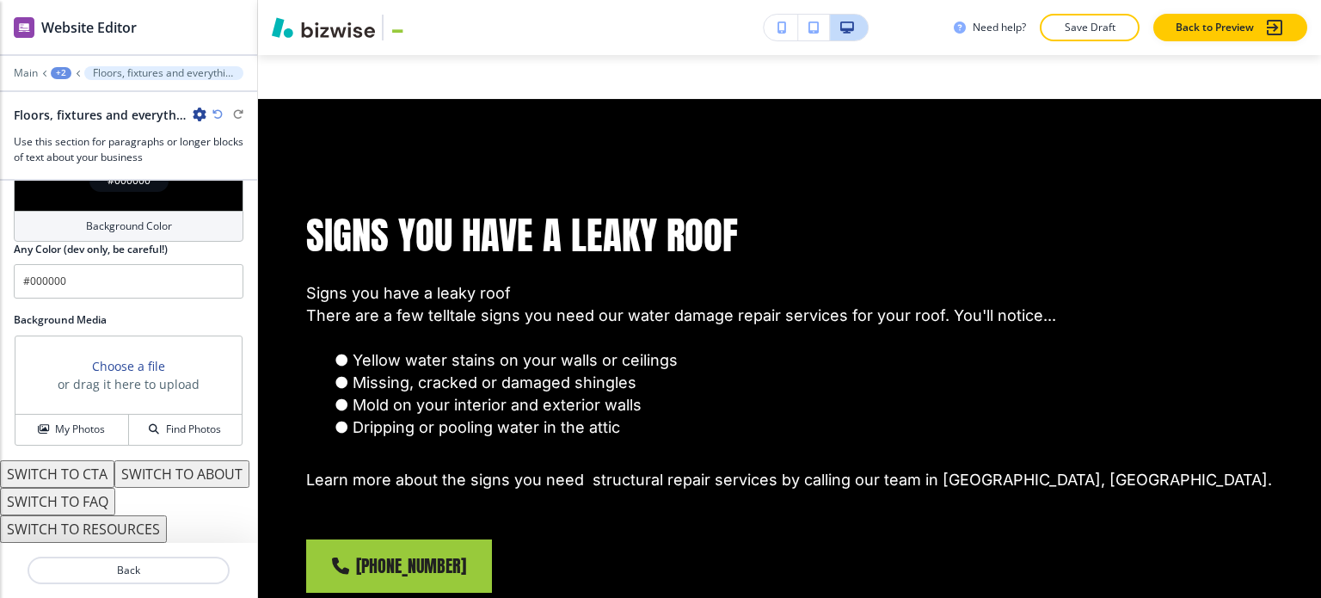
click at [124, 477] on button "SWITCH TO ABOUT" at bounding box center [181, 474] width 135 height 28
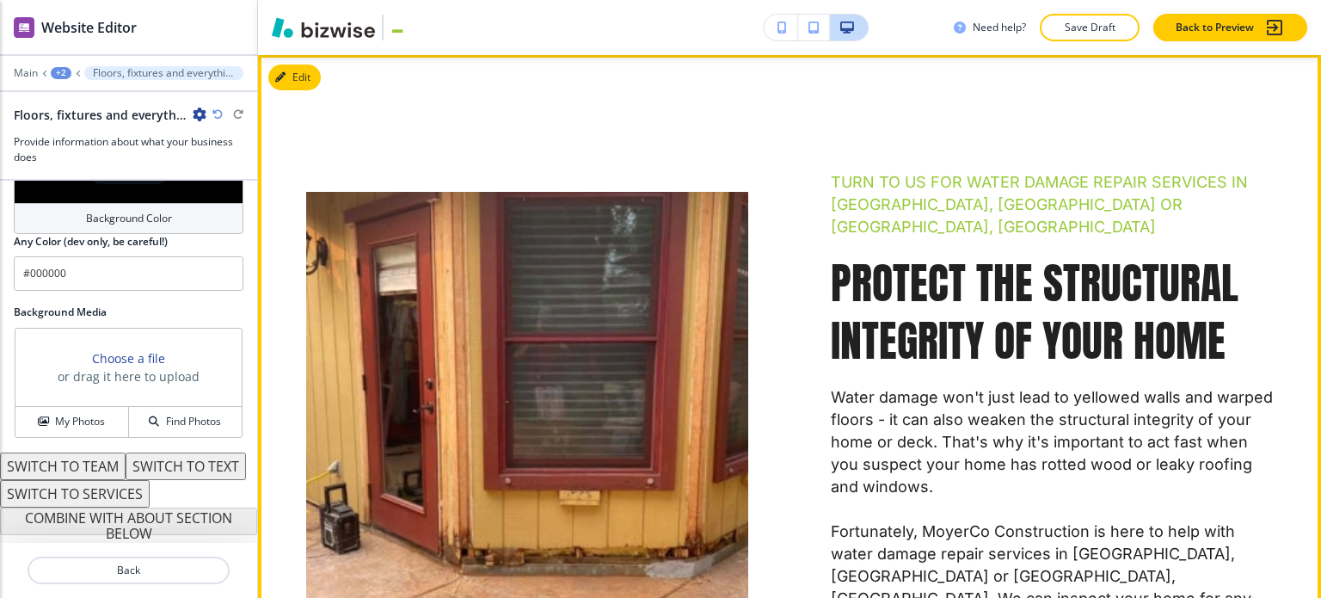
scroll to position [688, 0]
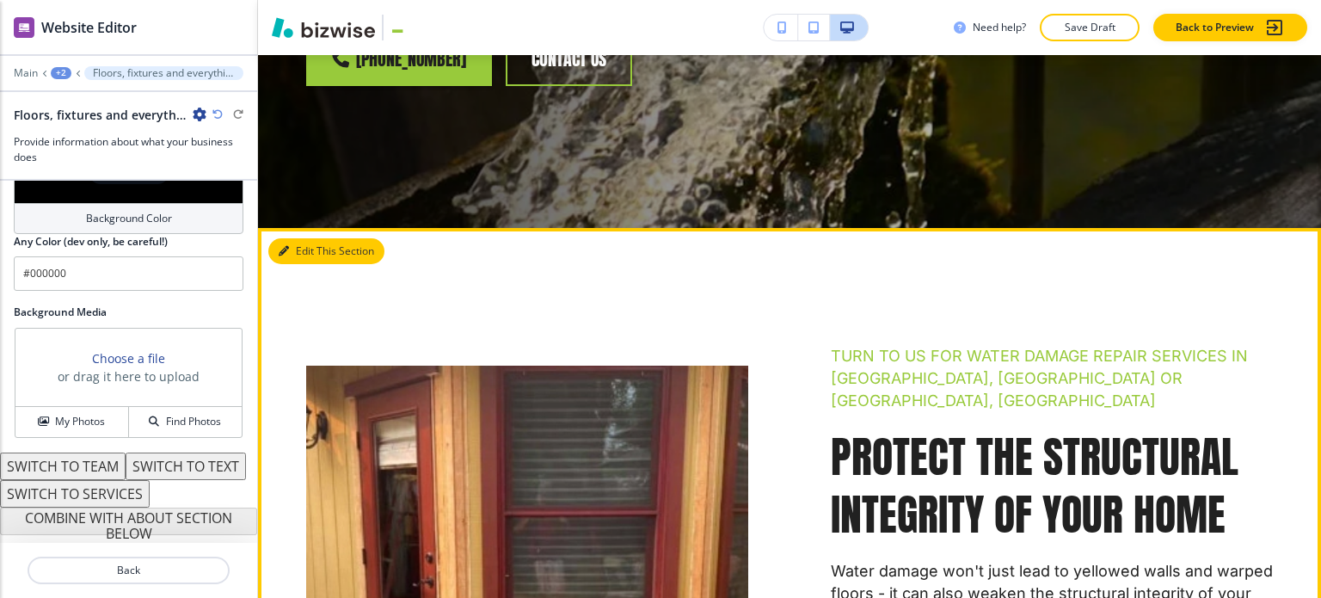
click at [303, 251] on button "Edit This Section" at bounding box center [326, 251] width 116 height 26
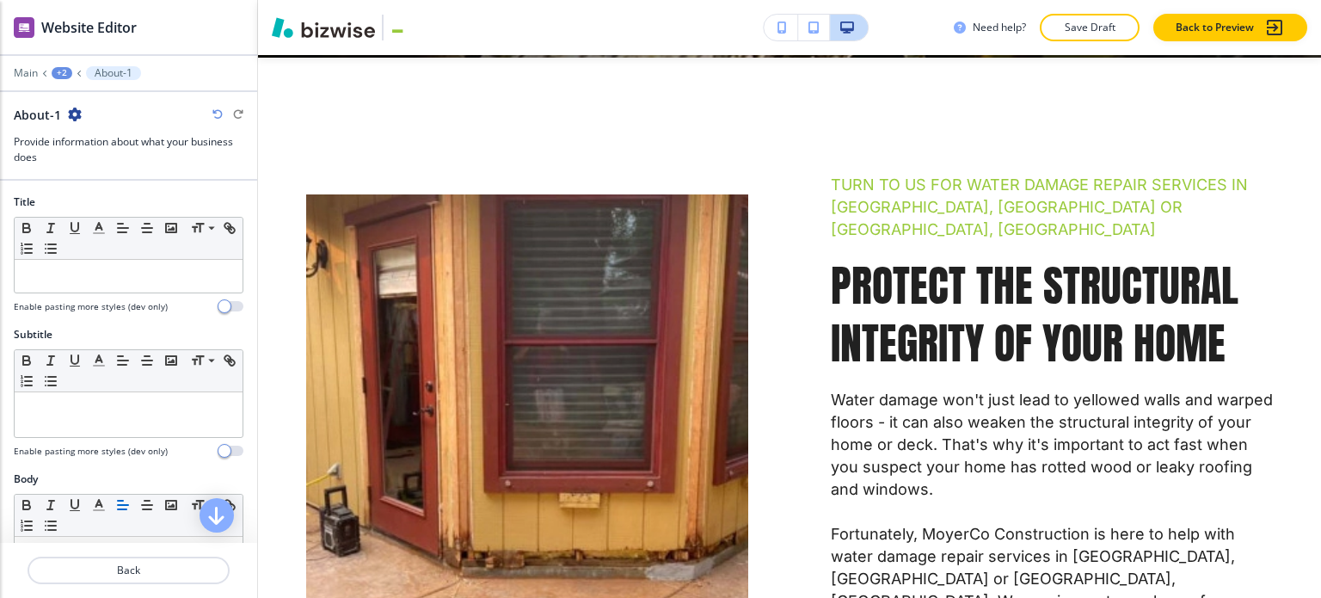
scroll to position [860, 0]
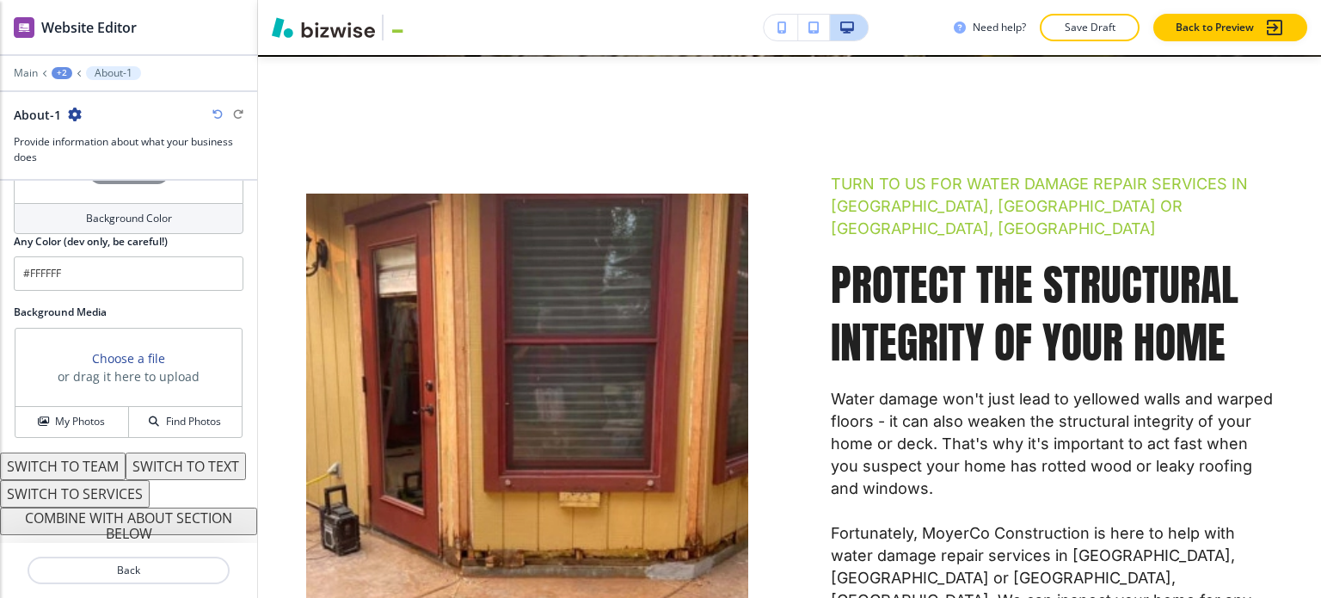
click at [155, 512] on button "COMBINE WITH ABOUT SECTION BELOW" at bounding box center [128, 521] width 257 height 28
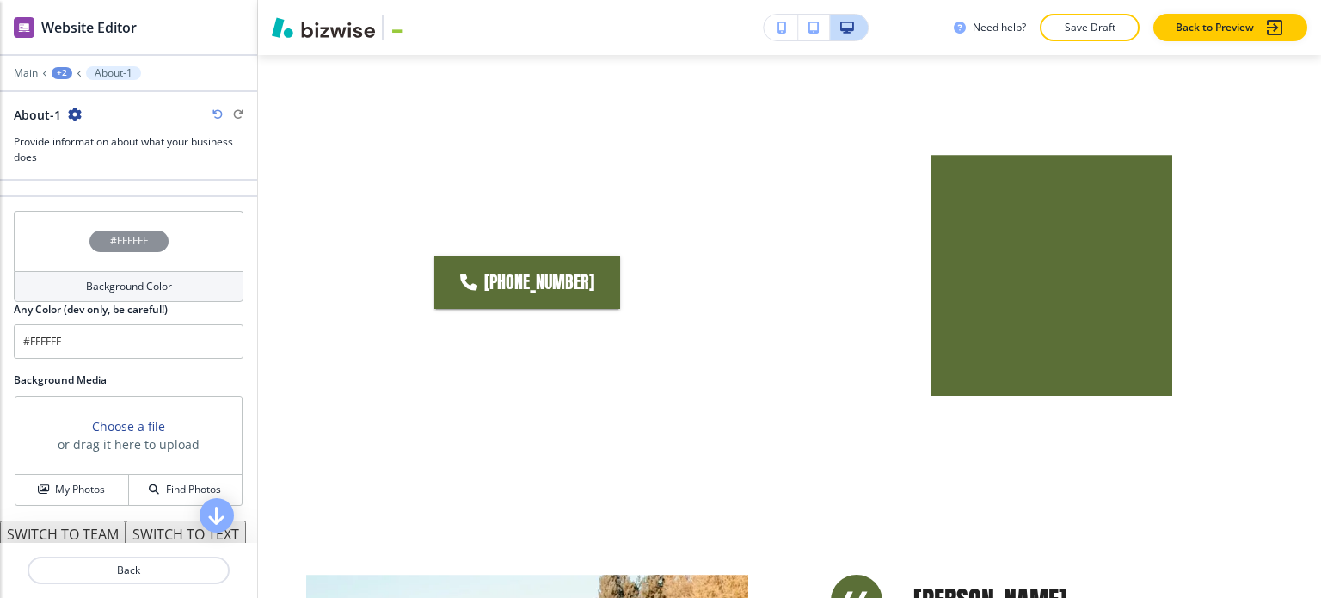
scroll to position [585, 0]
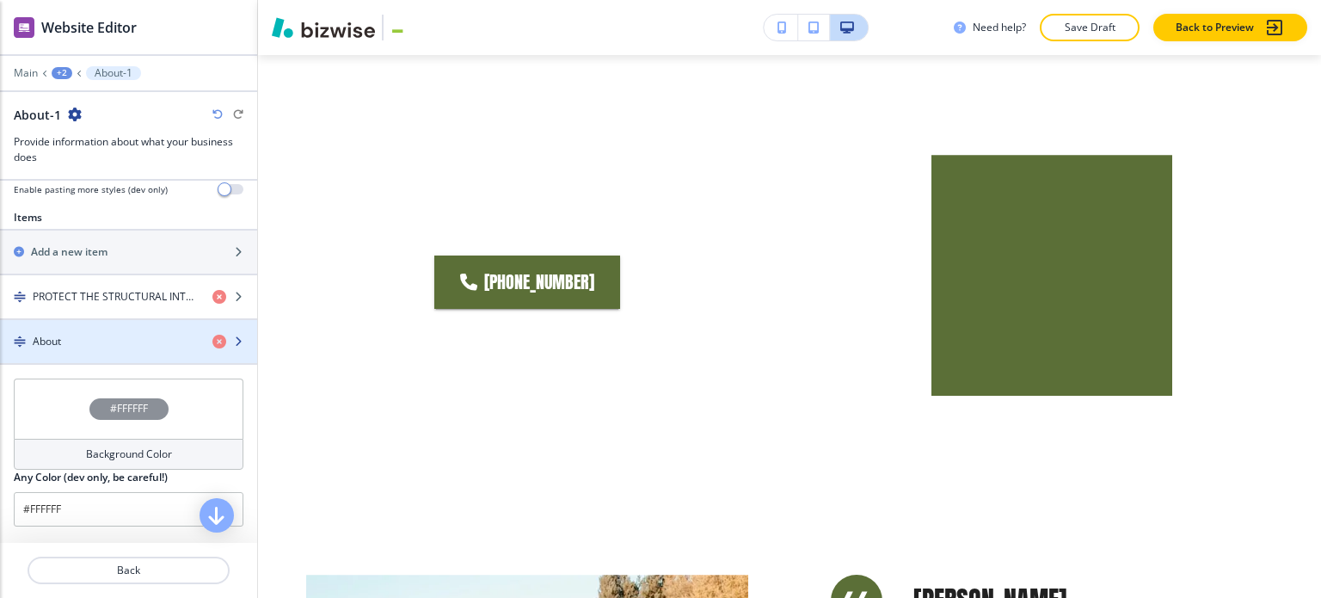
click at [100, 327] on div "button" at bounding box center [128, 327] width 257 height 14
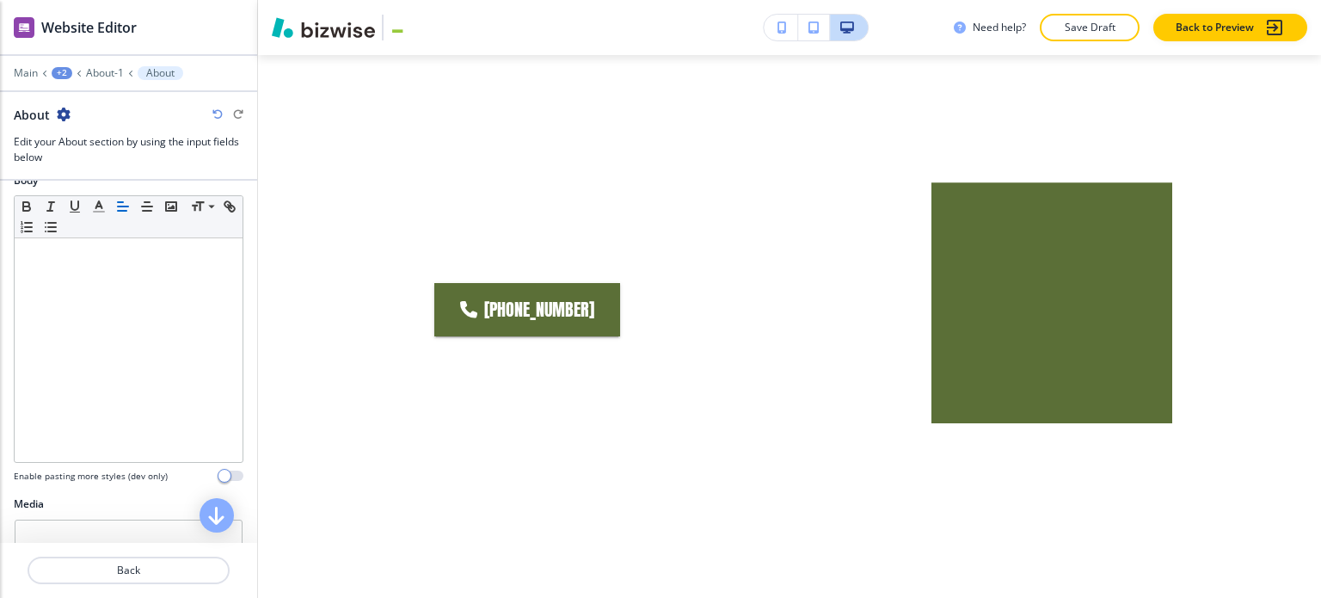
scroll to position [602, 0]
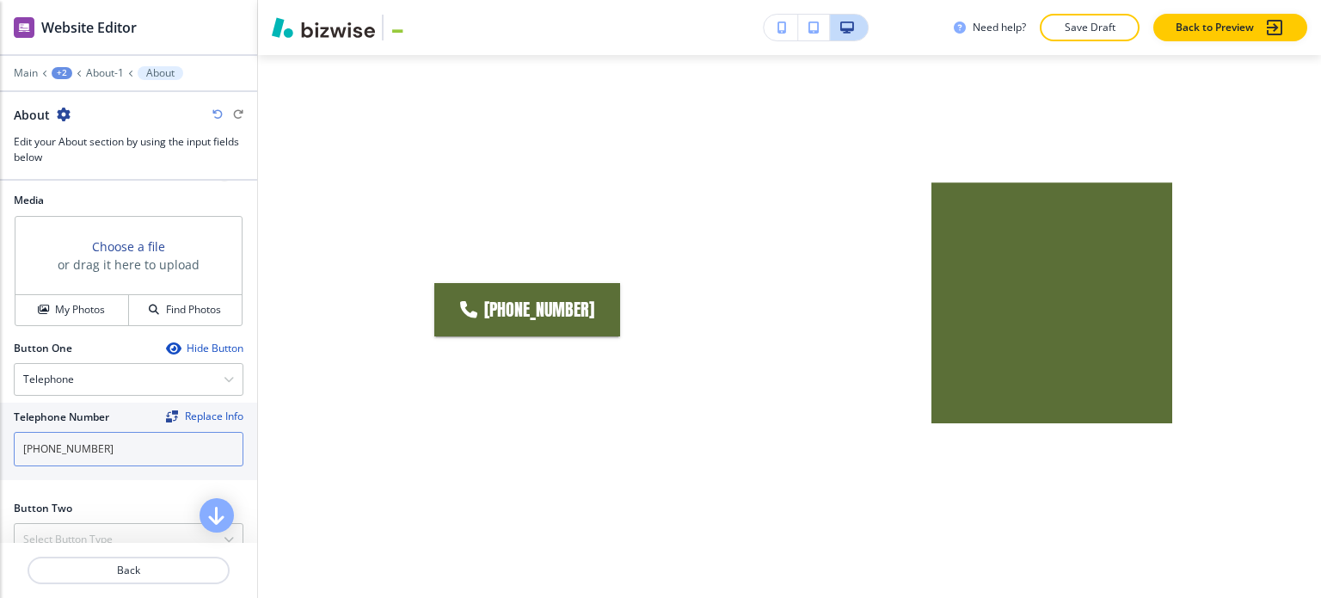
click at [117, 446] on input "[PHONE_NUMBER]" at bounding box center [129, 449] width 230 height 34
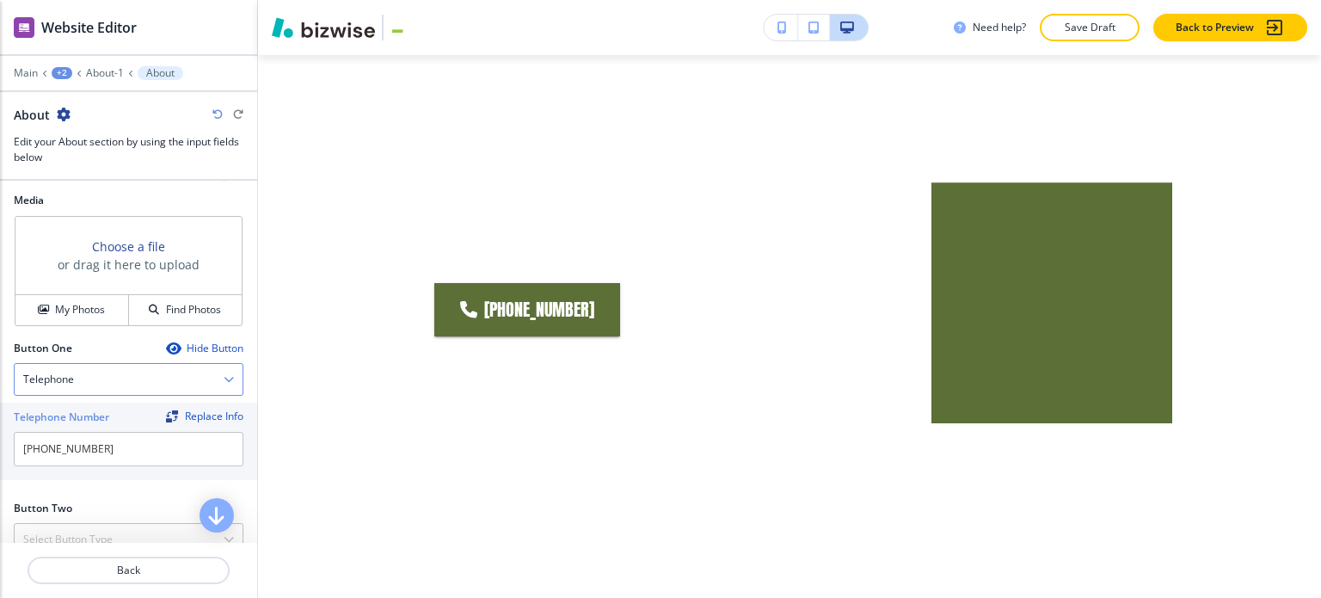
click at [108, 372] on div "Telephone" at bounding box center [129, 379] width 228 height 31
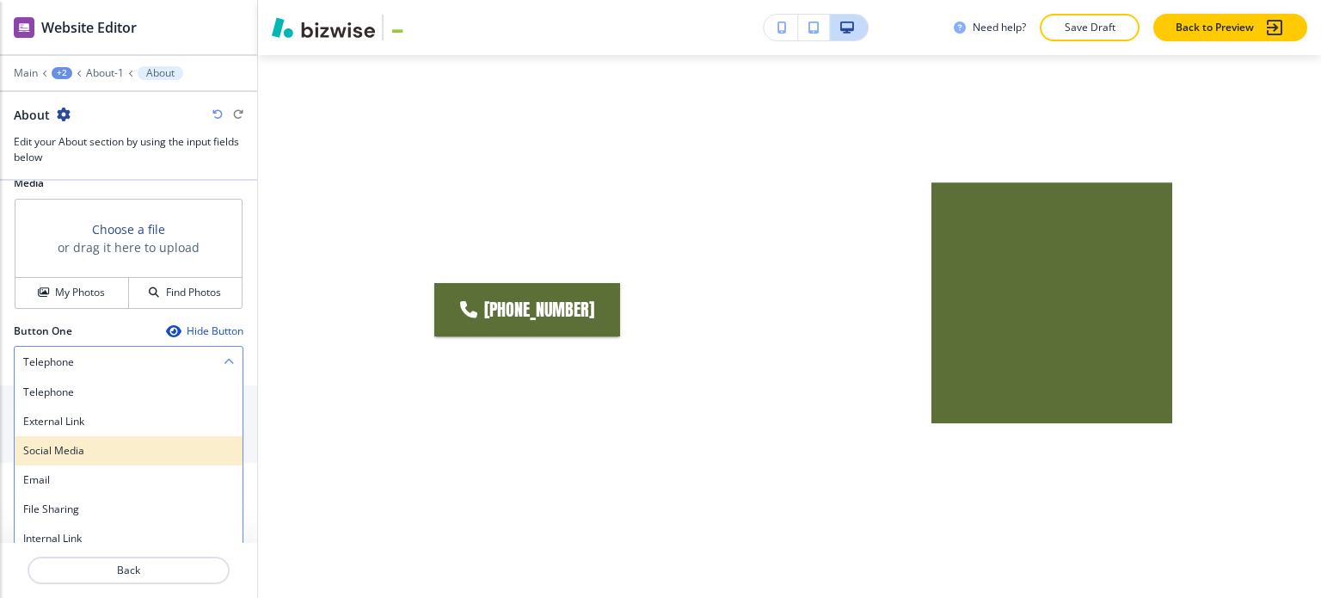
scroll to position [626, 0]
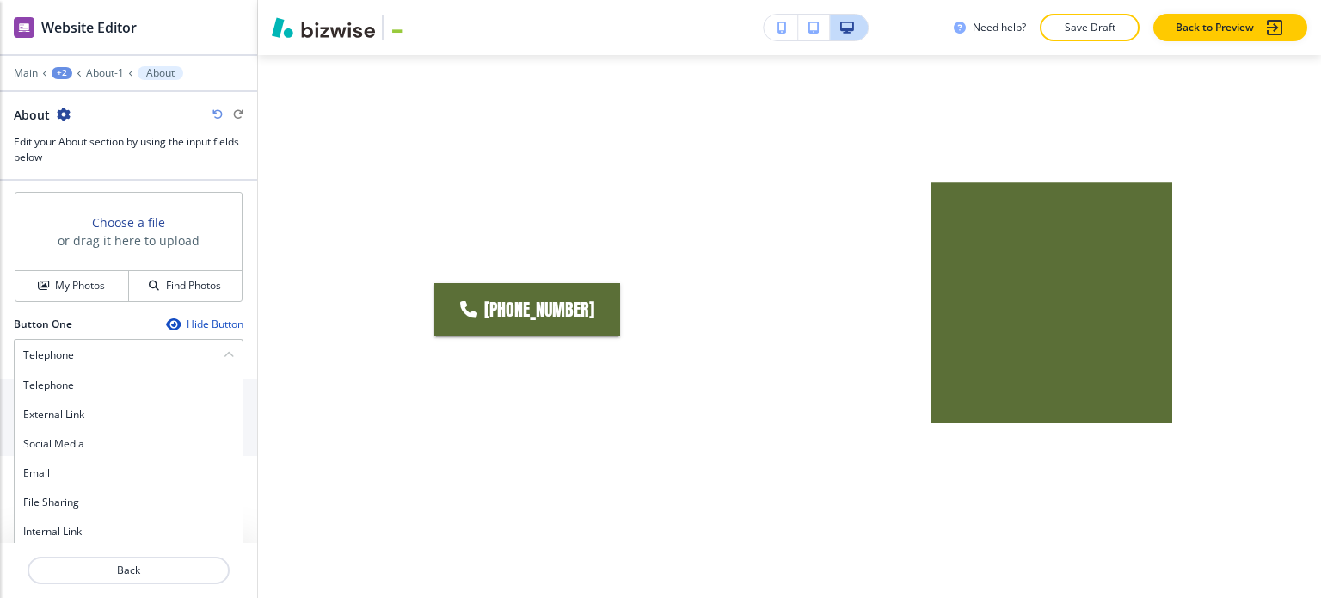
click at [86, 517] on div "Internal Link" at bounding box center [129, 531] width 228 height 29
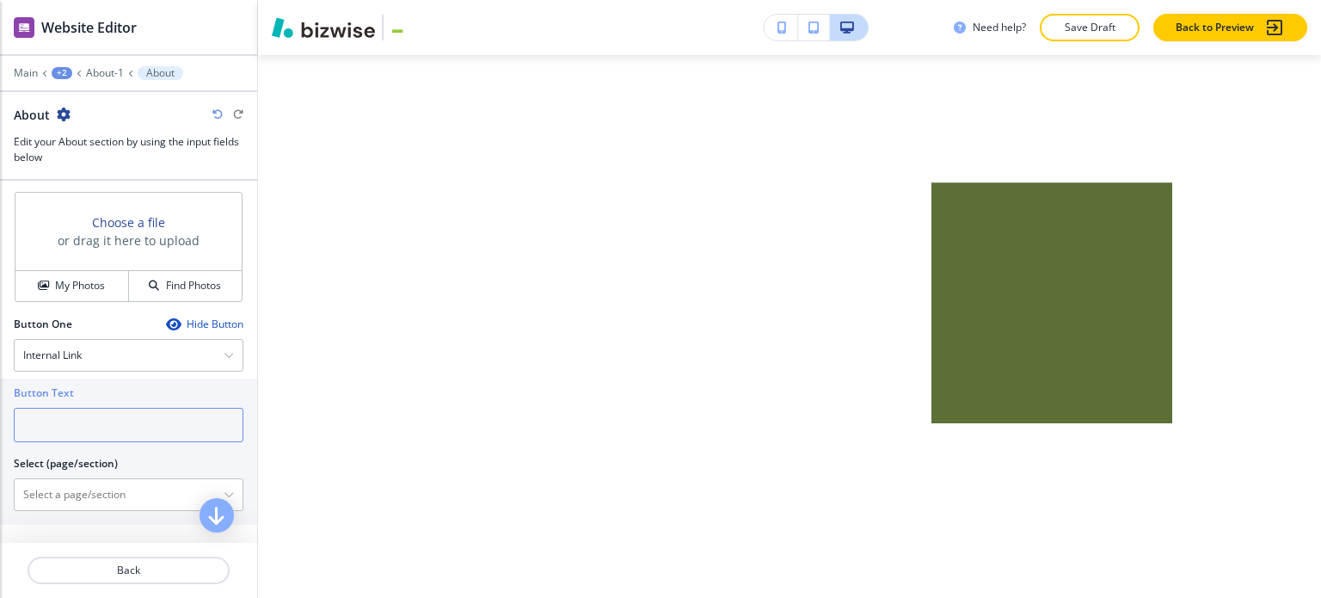
drag, startPoint x: 94, startPoint y: 427, endPoint x: 102, endPoint y: 426, distance: 8.8
click at [95, 427] on input "text" at bounding box center [129, 425] width 230 height 34
type input "Contact us"
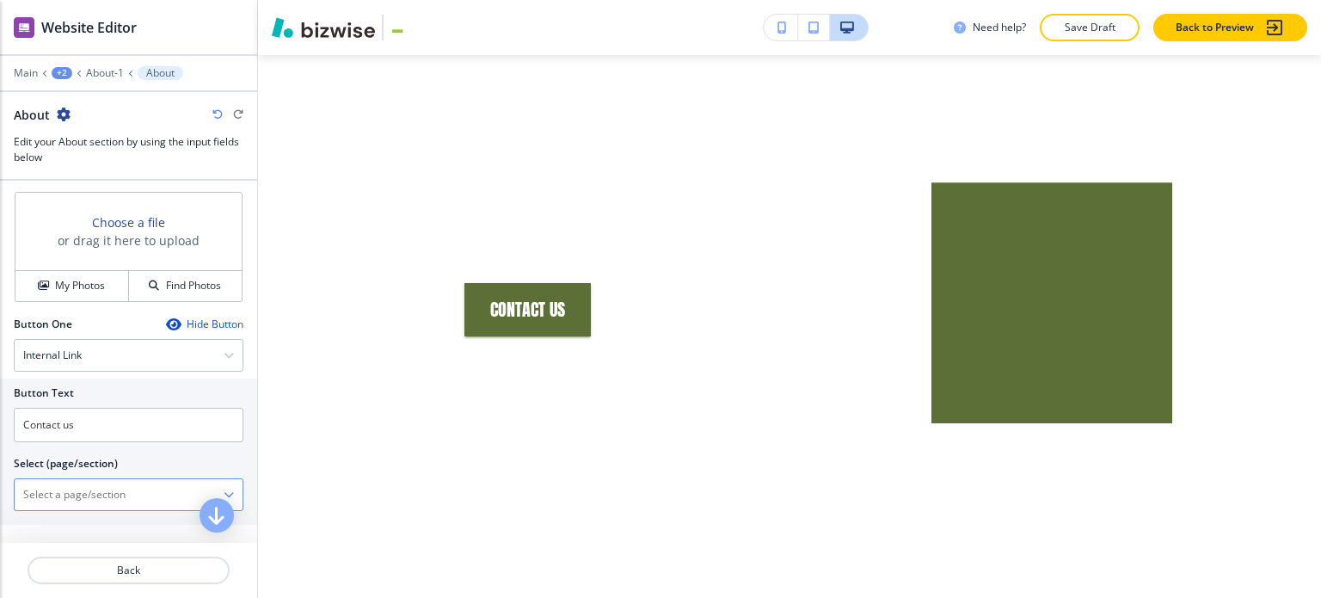
click at [169, 489] on \(page\/section\) "Manual Input" at bounding box center [119, 494] width 209 height 29
type \(page\/section\) "Contact"
click at [96, 517] on h4 "Contact" at bounding box center [128, 524] width 211 height 15
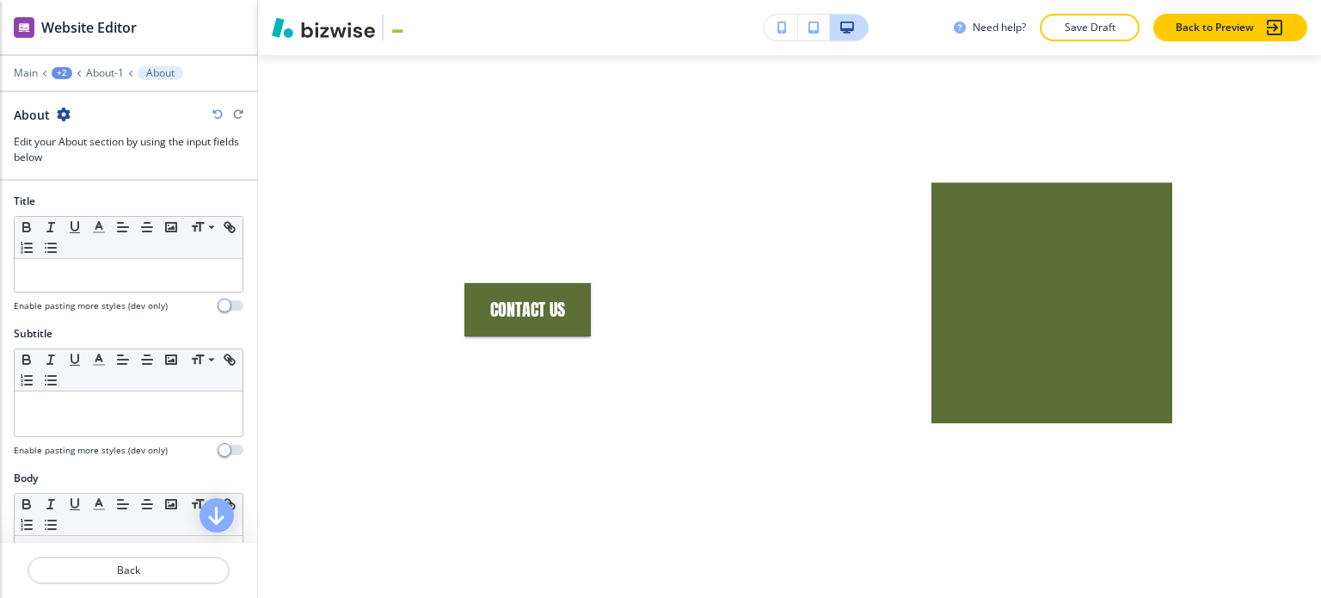
scroll to position [0, 0]
click at [110, 293] on div at bounding box center [129, 296] width 230 height 7
click at [117, 276] on p at bounding box center [128, 275] width 211 height 15
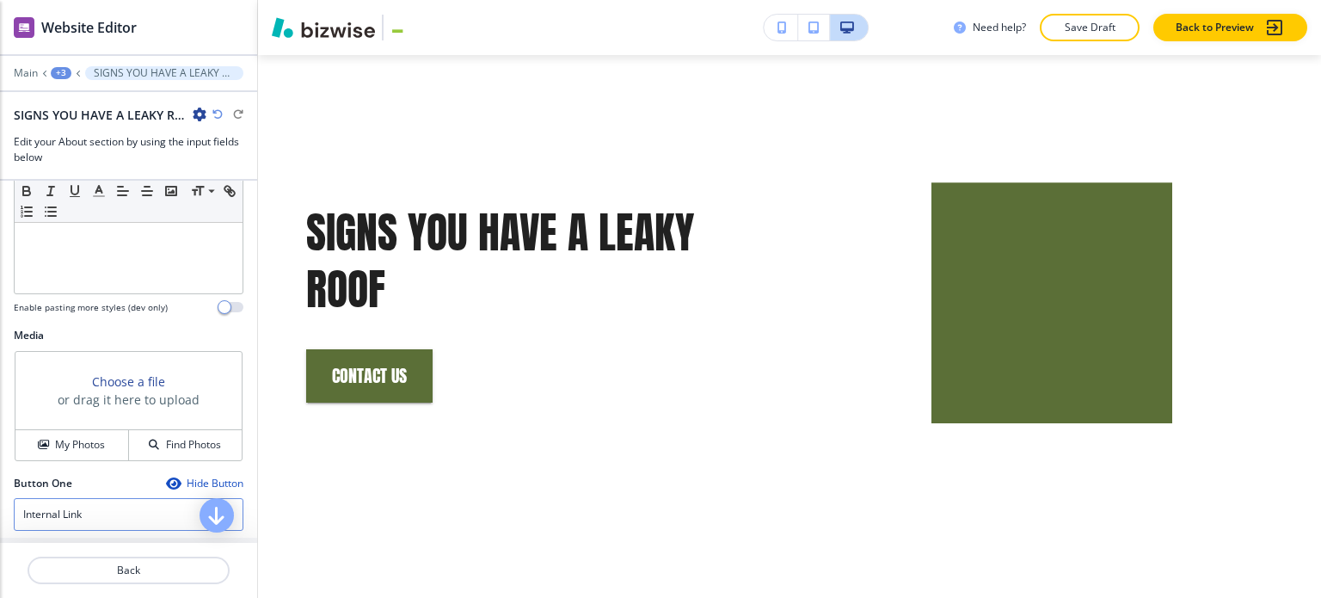
scroll to position [688, 0]
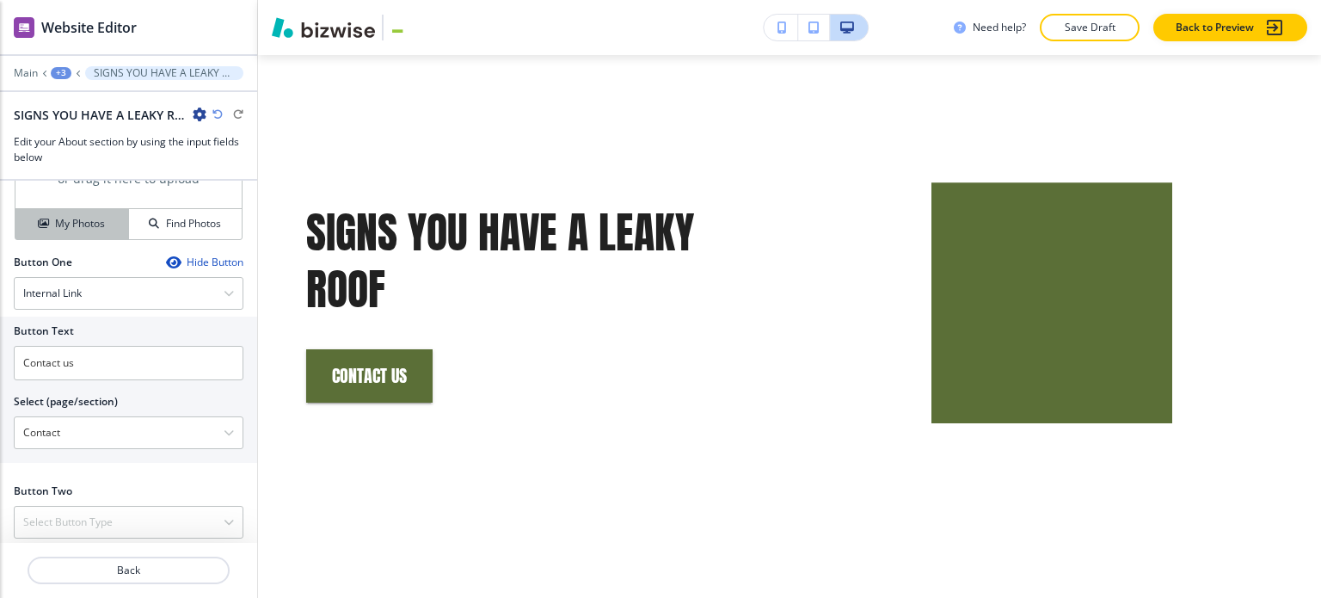
click at [79, 226] on h4 "My Photos" at bounding box center [80, 223] width 50 height 15
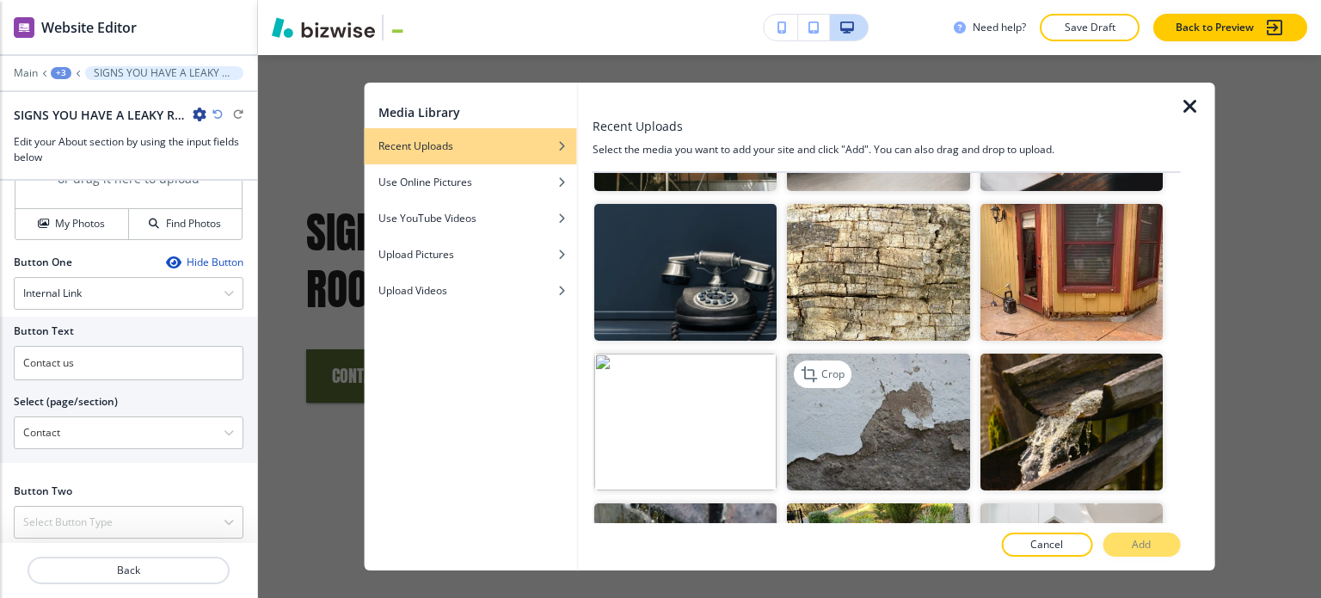
scroll to position [516, 0]
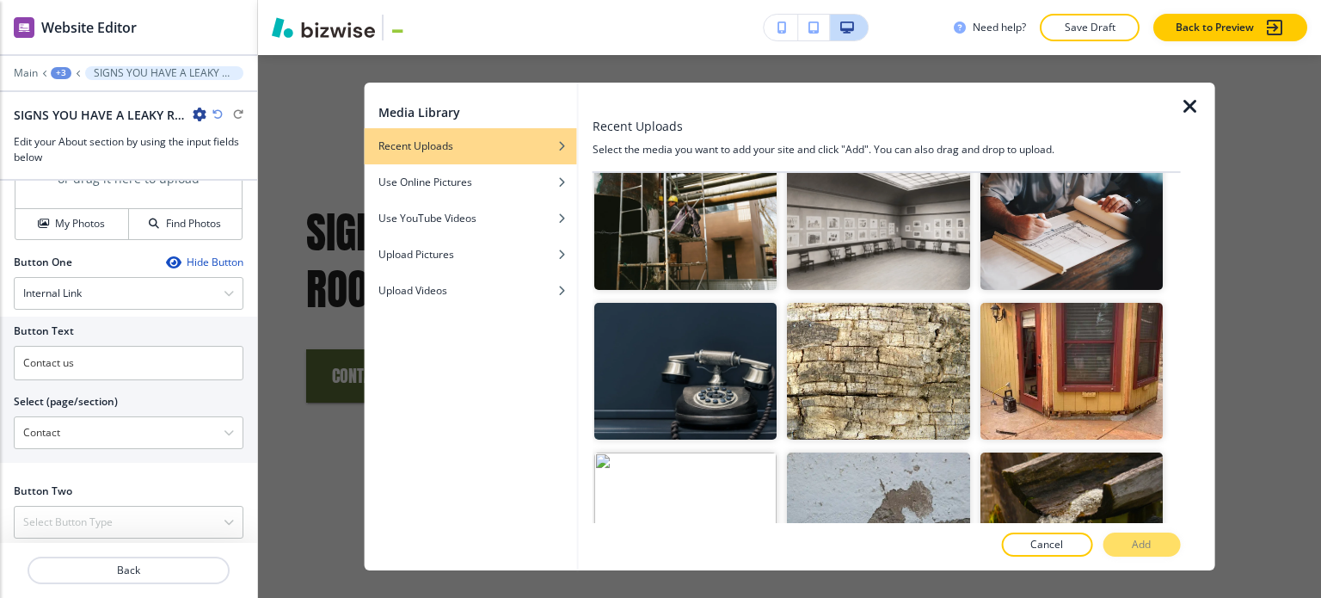
scroll to position [344, 0]
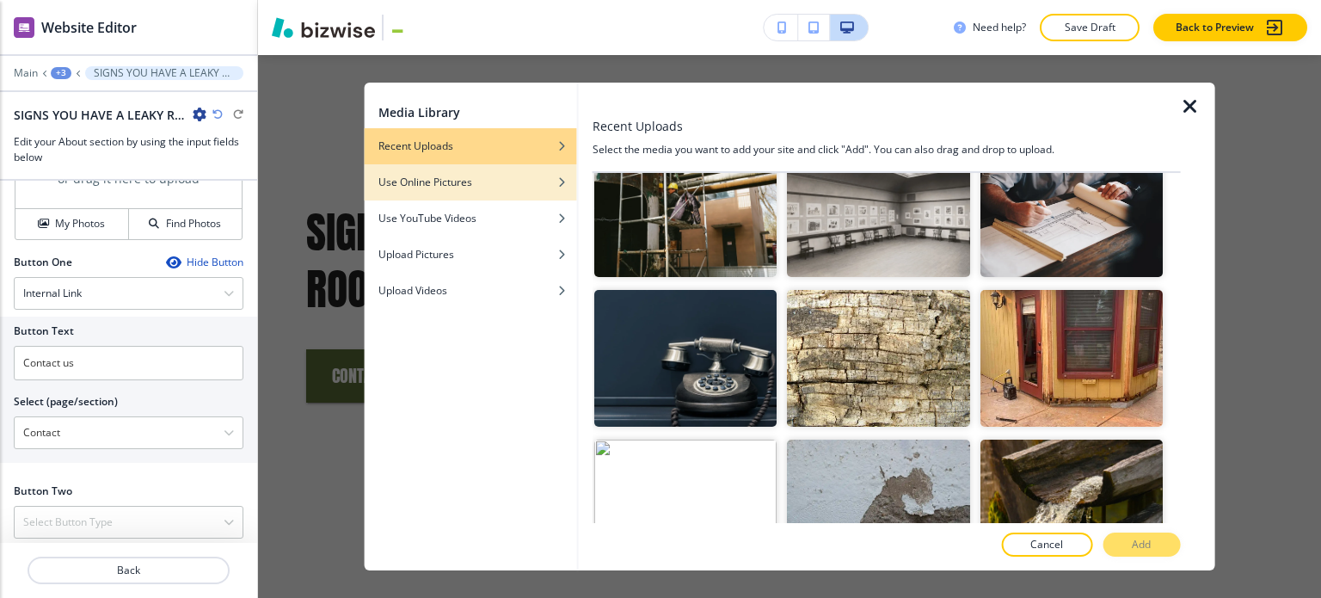
click at [452, 191] on div "button" at bounding box center [471, 195] width 212 height 10
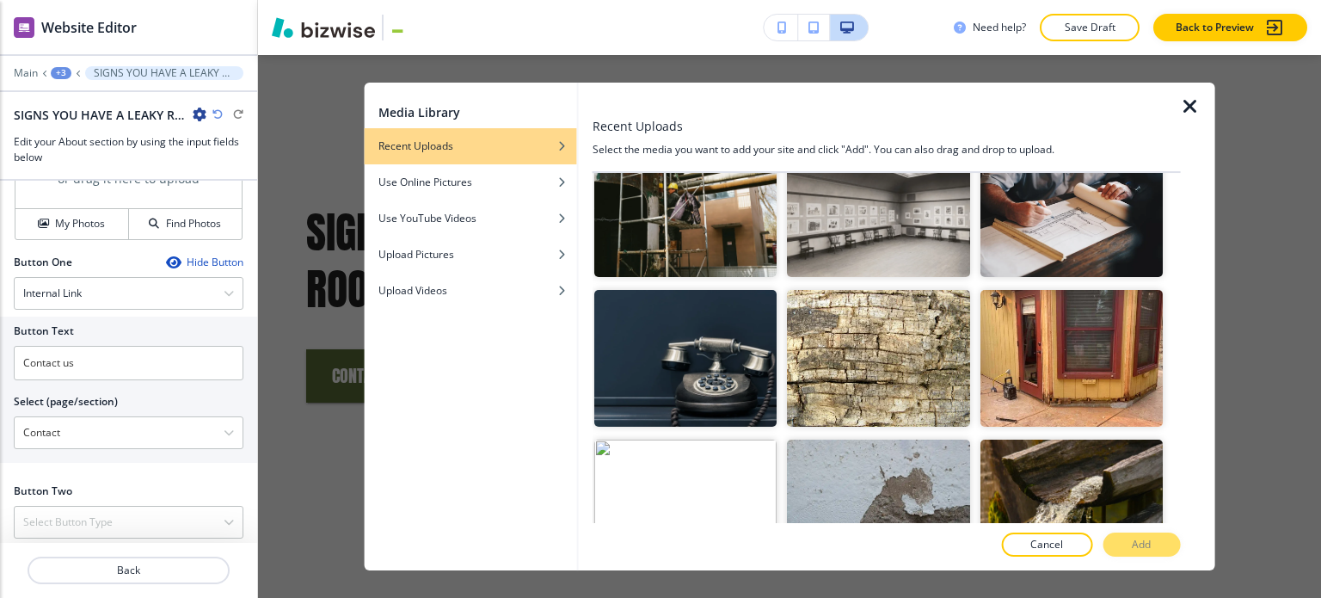
scroll to position [0, 0]
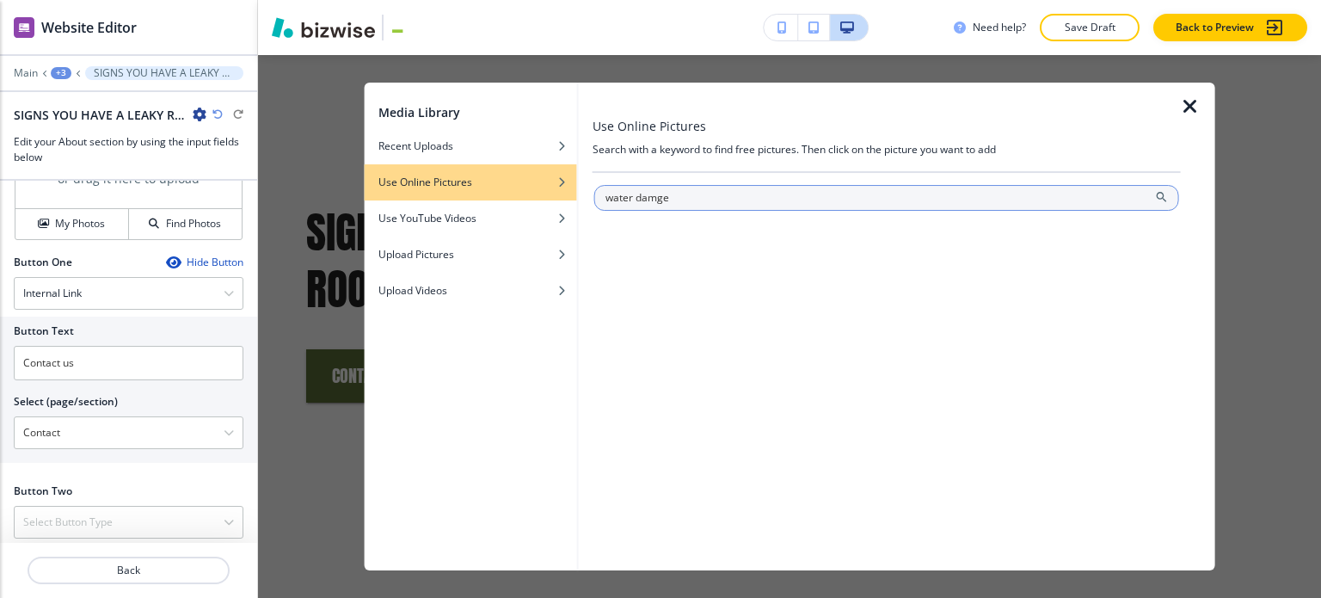
type input "water damge"
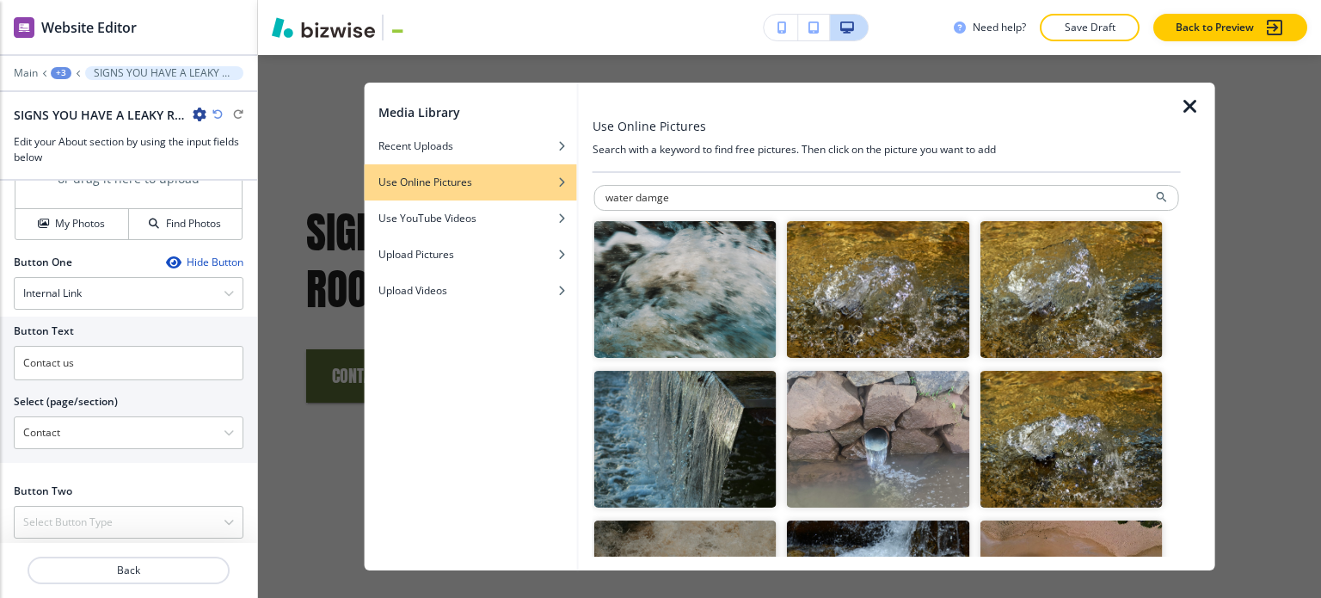
click at [1186, 109] on icon "button" at bounding box center [1190, 106] width 21 height 21
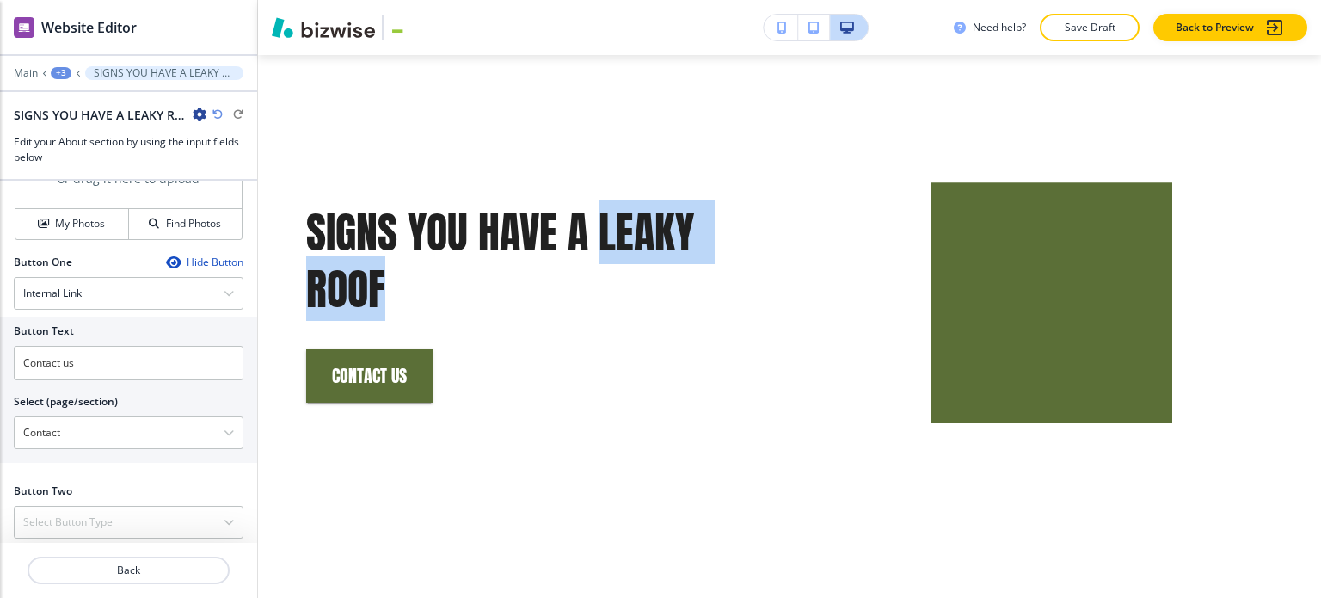
drag, startPoint x: 602, startPoint y: 177, endPoint x: 626, endPoint y: 233, distance: 60.9
click at [626, 233] on p "SIGNS YOU HAVE A LEAKY ROOF" at bounding box center [527, 261] width 442 height 114
copy p "LEAKY ROOF"
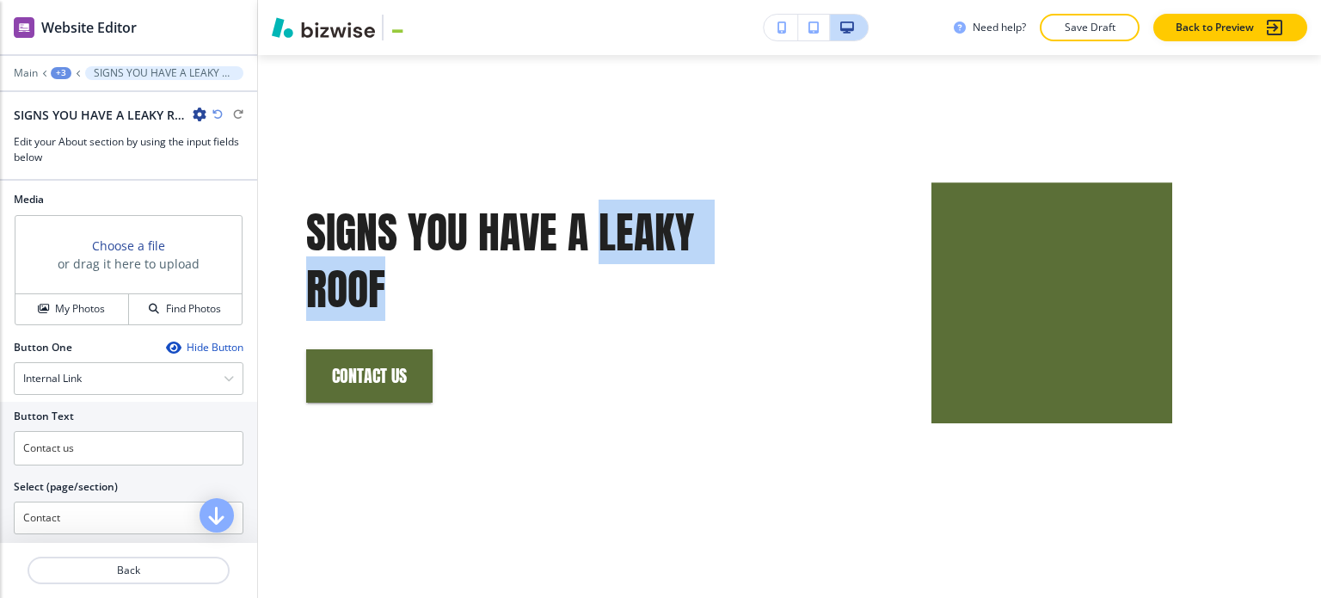
scroll to position [516, 0]
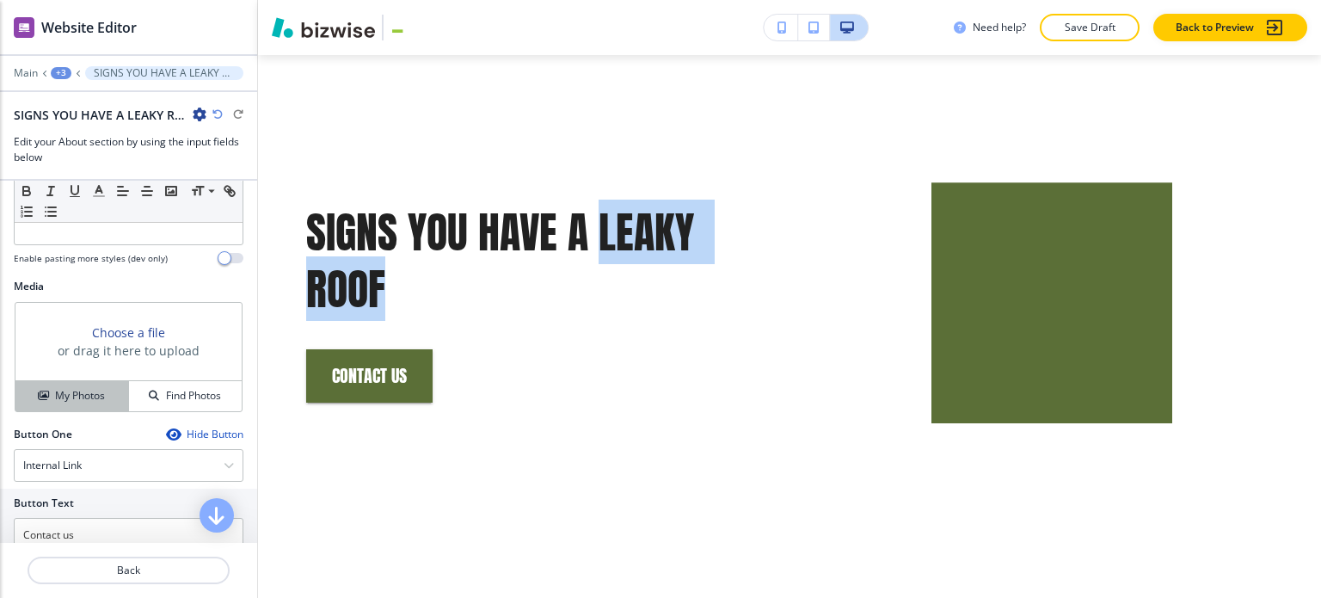
click at [98, 394] on h4 "My Photos" at bounding box center [80, 395] width 50 height 15
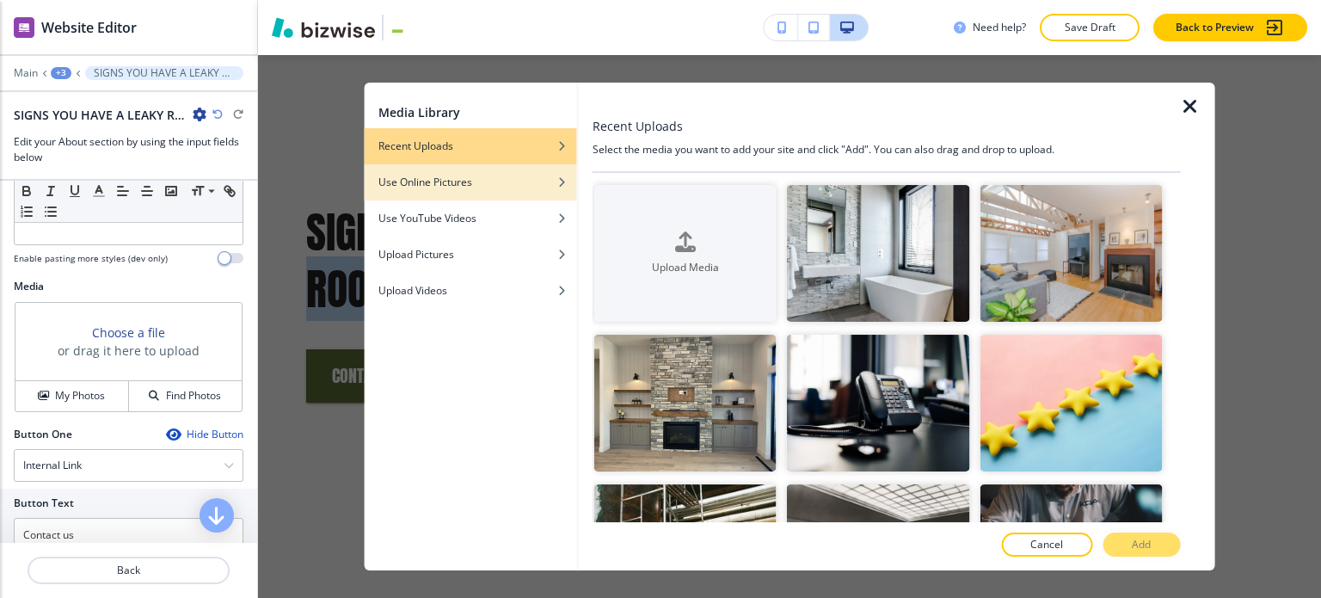
click at [471, 190] on div "button" at bounding box center [471, 195] width 212 height 10
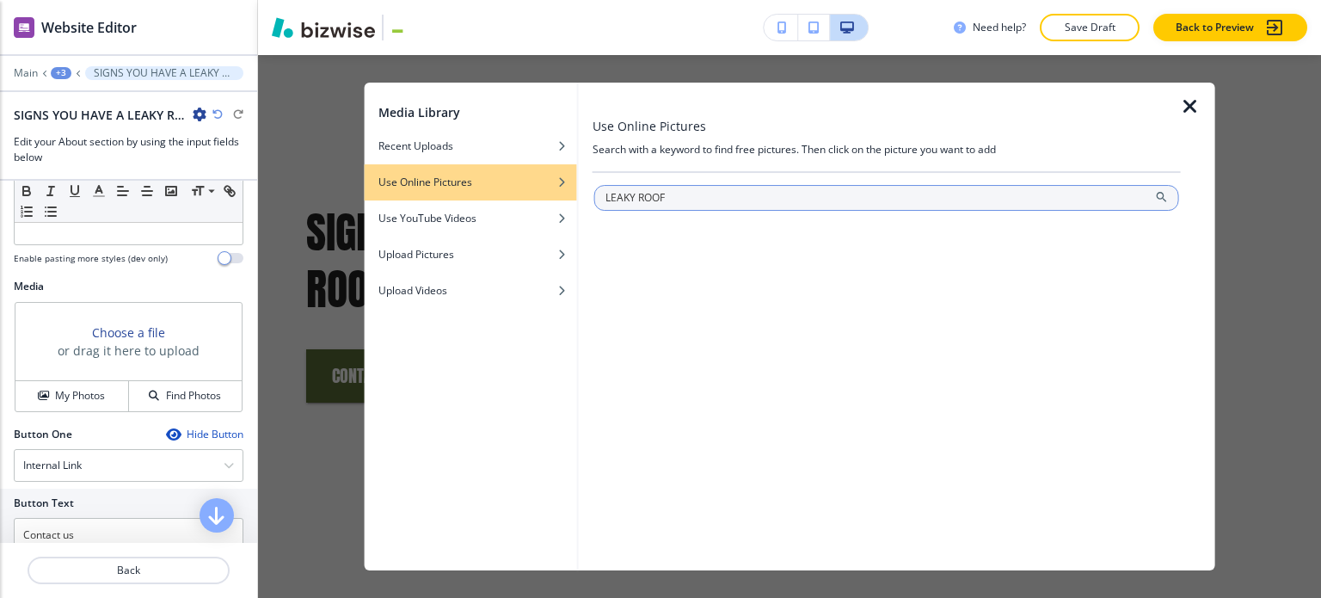
type input "LEAKY ROOF"
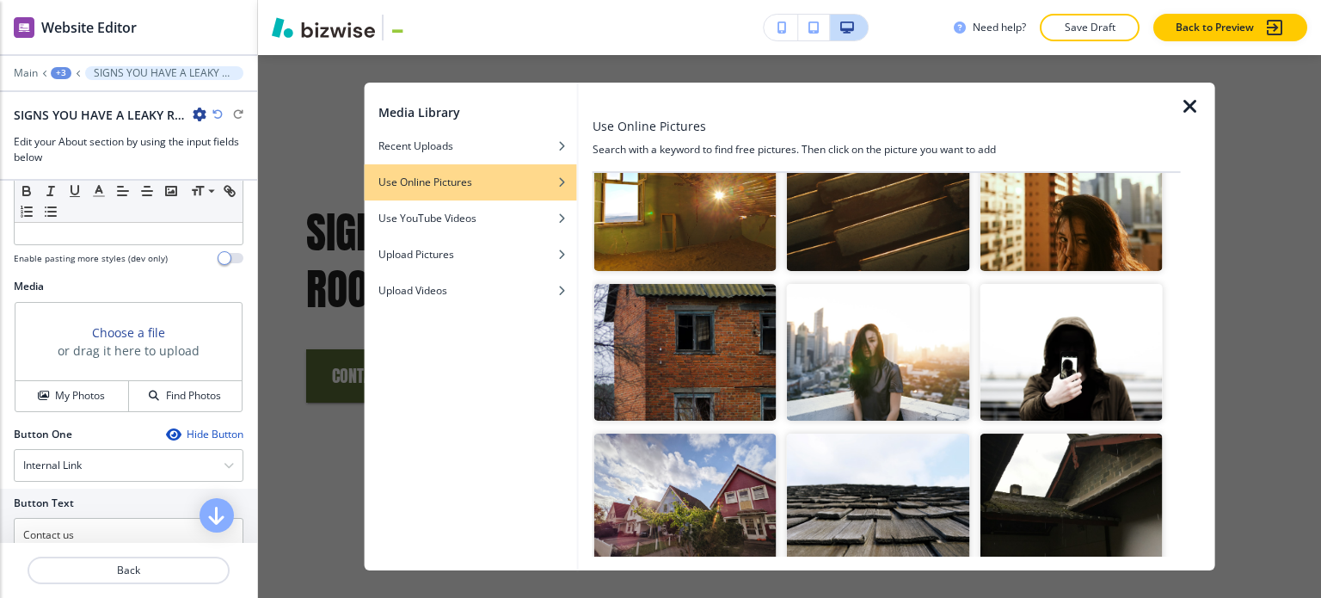
scroll to position [258, 0]
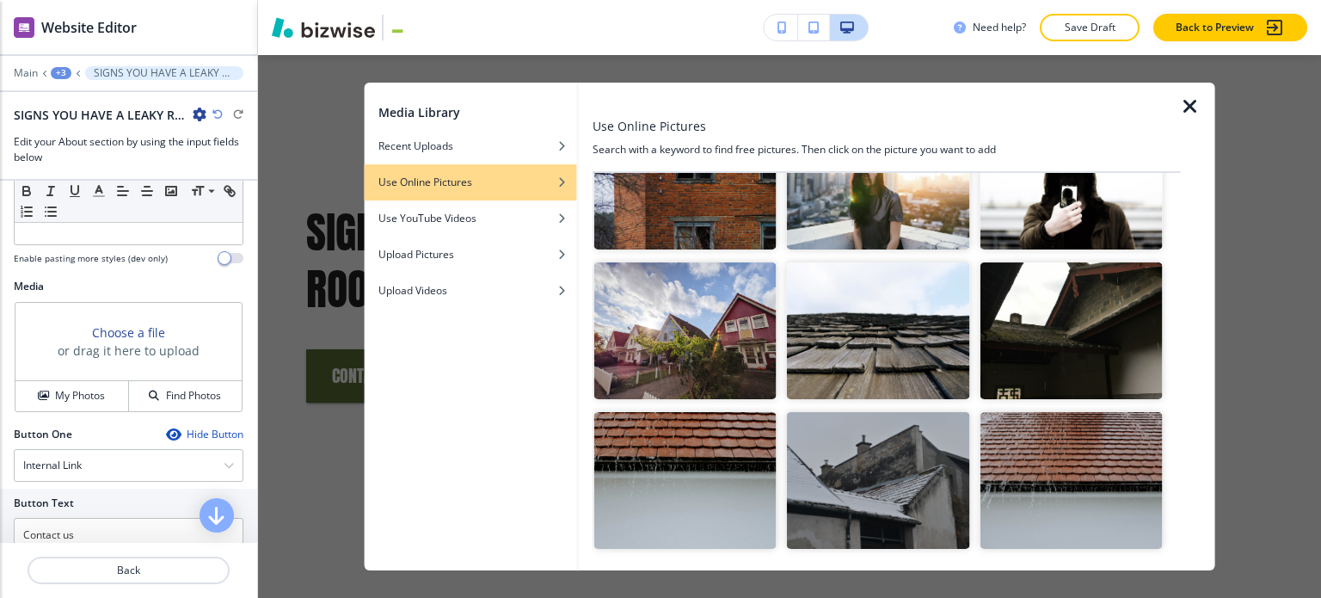
click at [1077, 299] on img "button" at bounding box center [1071, 330] width 182 height 137
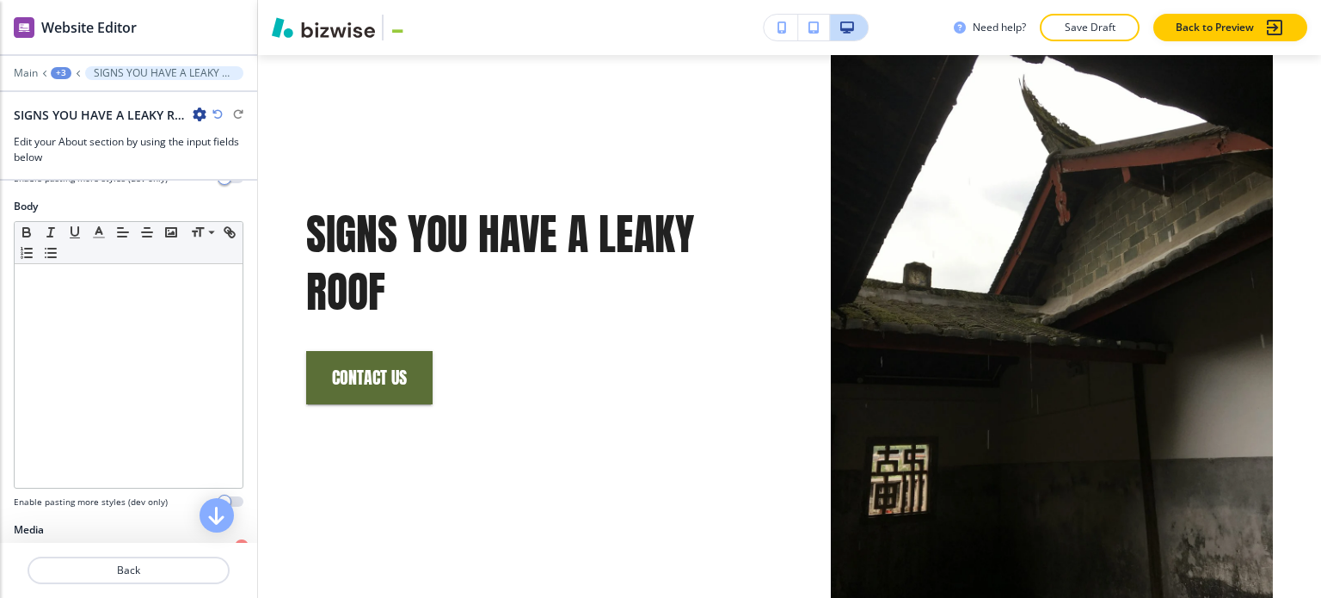
scroll to position [262, 0]
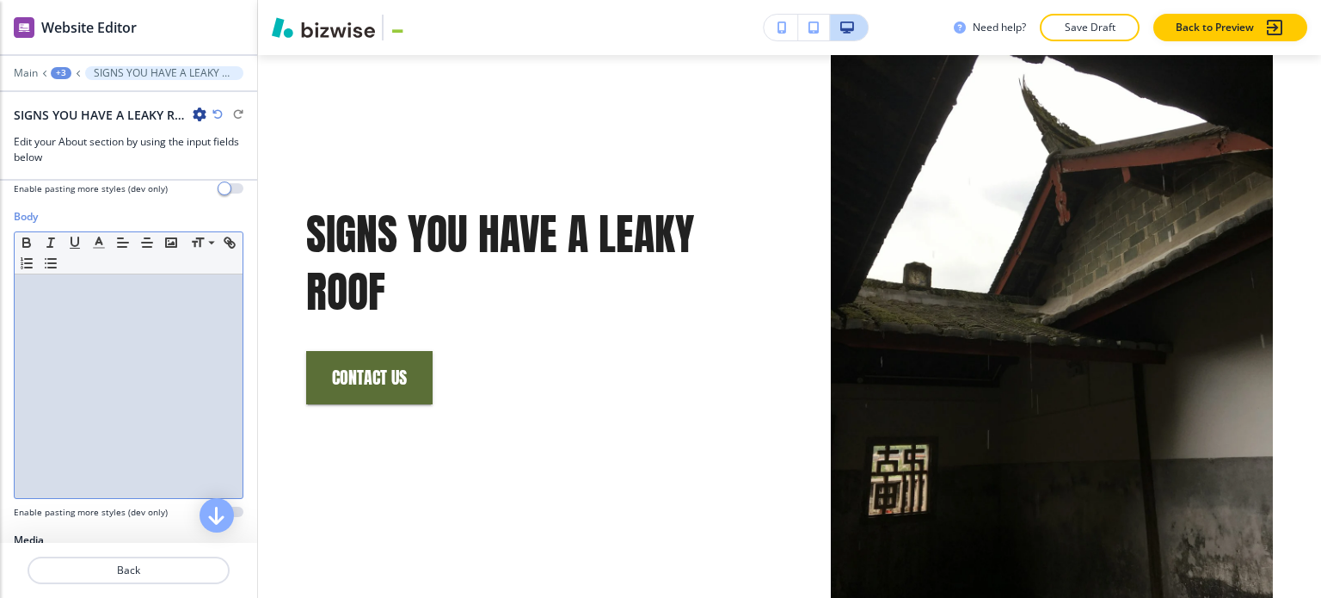
click at [109, 309] on div at bounding box center [129, 386] width 228 height 224
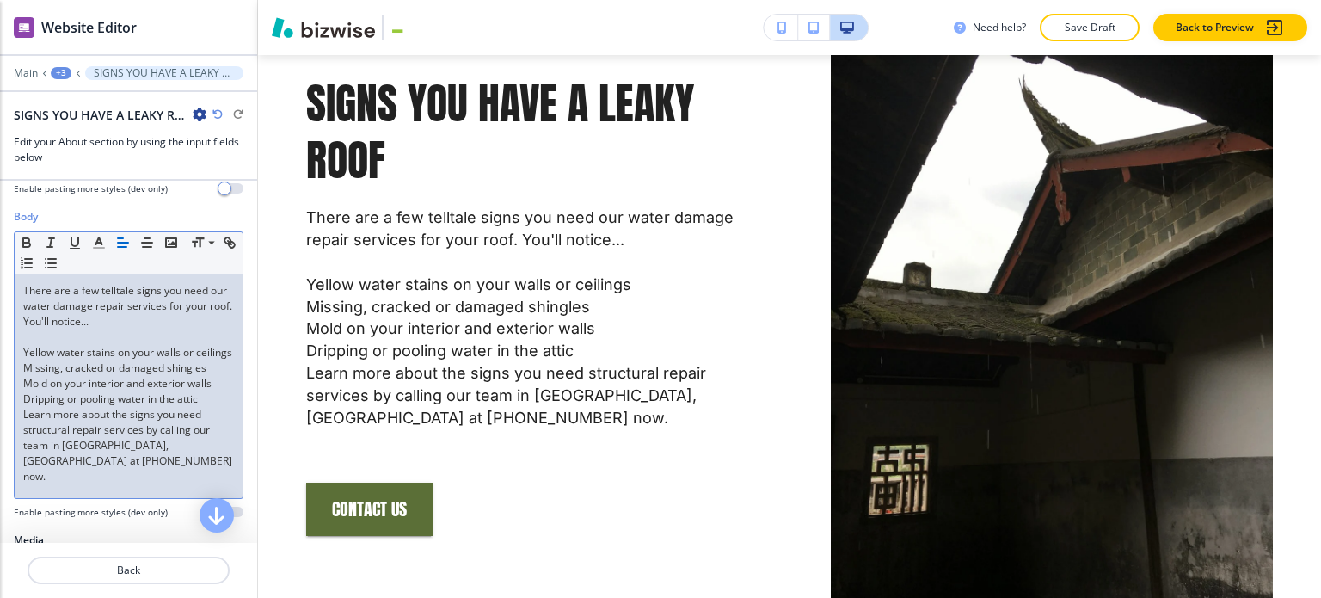
scroll to position [0, 0]
click at [18, 429] on div "There are a few telltale signs you need our water damage repair services for yo…" at bounding box center [129, 386] width 228 height 224
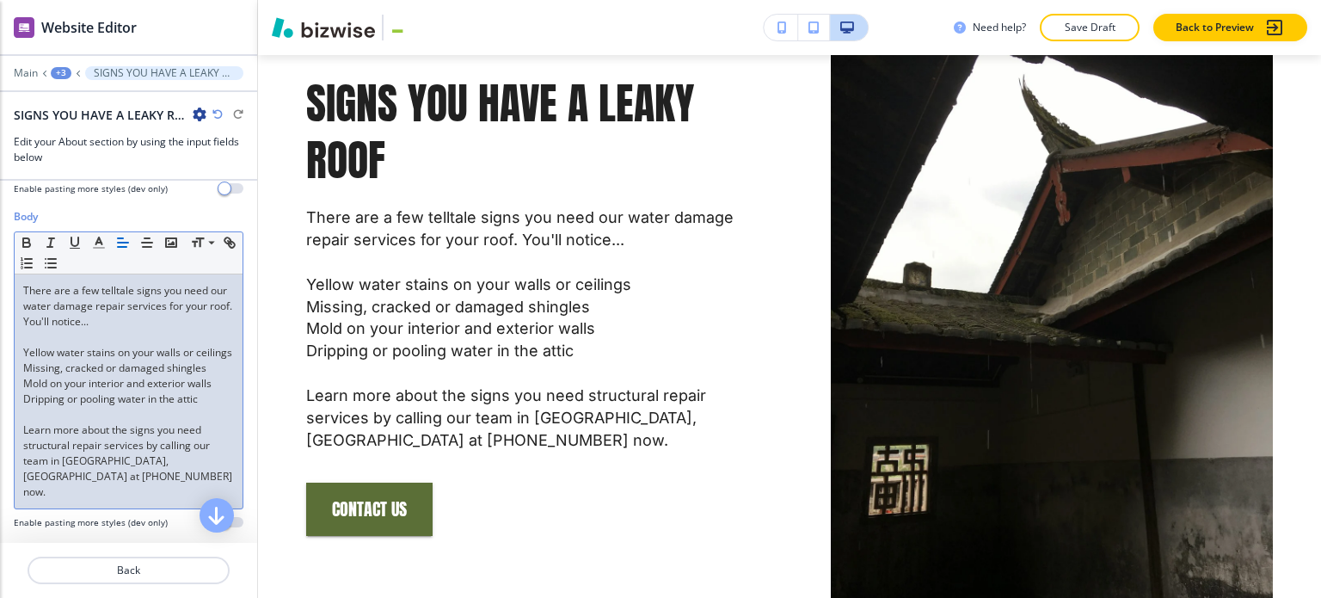
drag, startPoint x: 22, startPoint y: 350, endPoint x: 77, endPoint y: 348, distance: 54.2
click at [23, 350] on p "Yellow water stains on your walls or ceilings" at bounding box center [128, 352] width 211 height 15
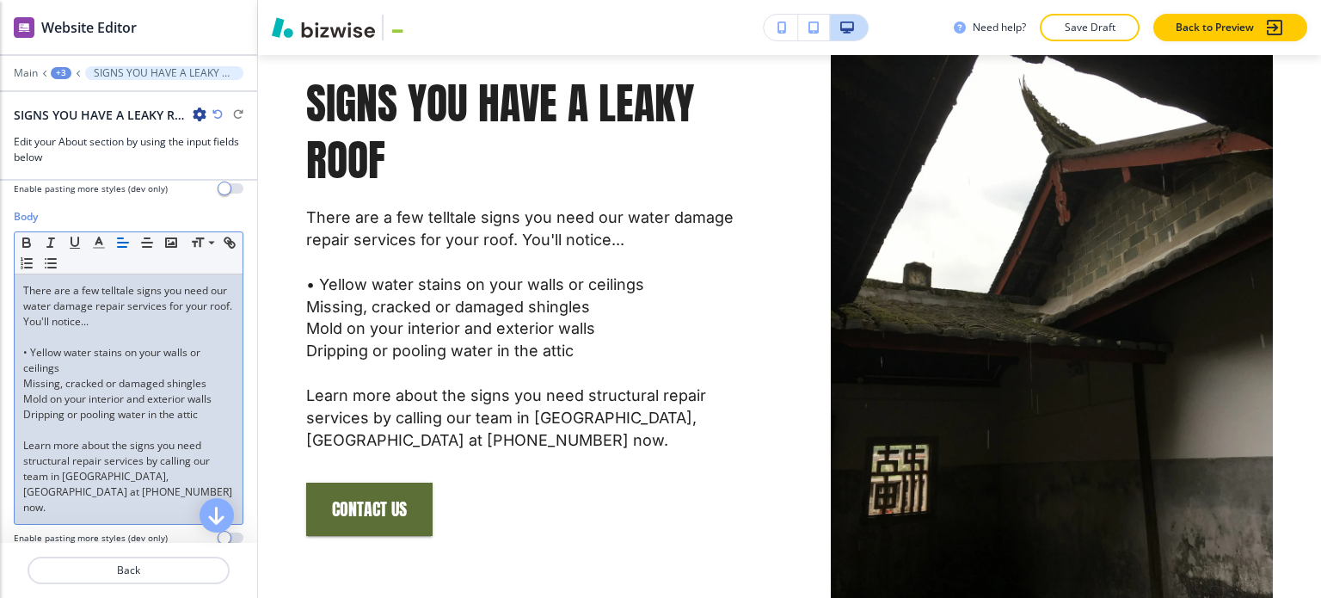
drag, startPoint x: 22, startPoint y: 379, endPoint x: 55, endPoint y: 380, distance: 33.6
click at [22, 380] on div "There are a few telltale signs you need our water damage repair services for yo…" at bounding box center [129, 398] width 228 height 249
click at [21, 395] on div "There are a few telltale signs you need our water damage repair services for yo…" at bounding box center [129, 398] width 228 height 249
click at [20, 417] on div "There are a few telltale signs you need our water damage repair services for yo…" at bounding box center [129, 398] width 228 height 249
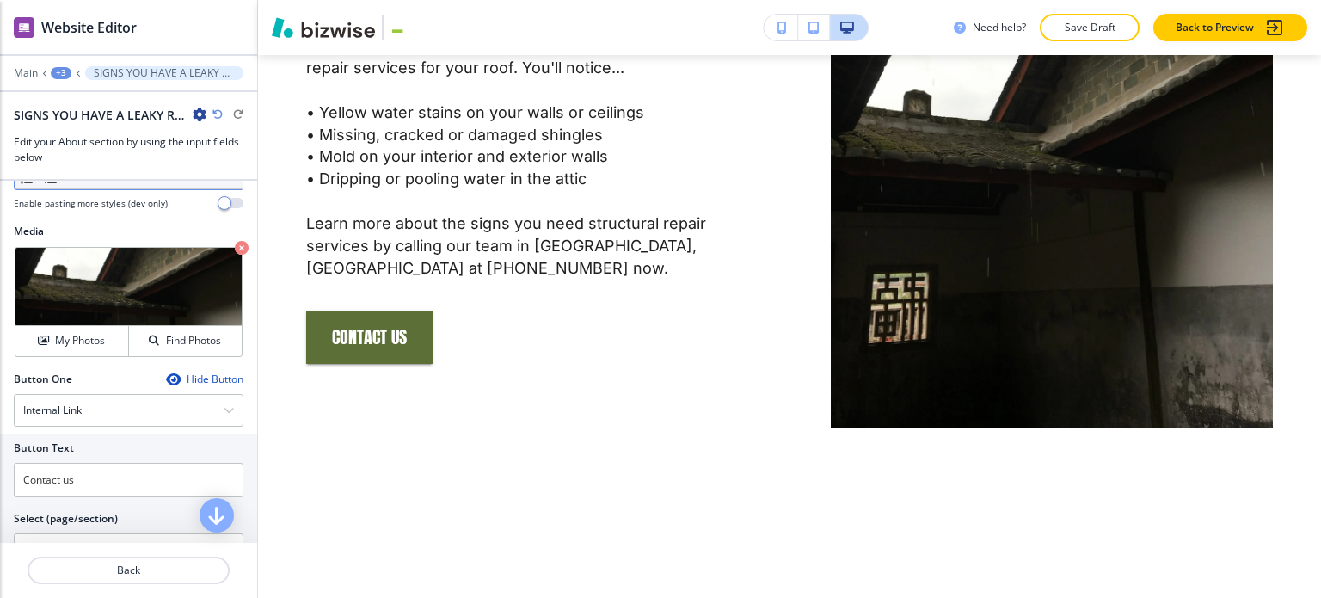
scroll to position [703, 0]
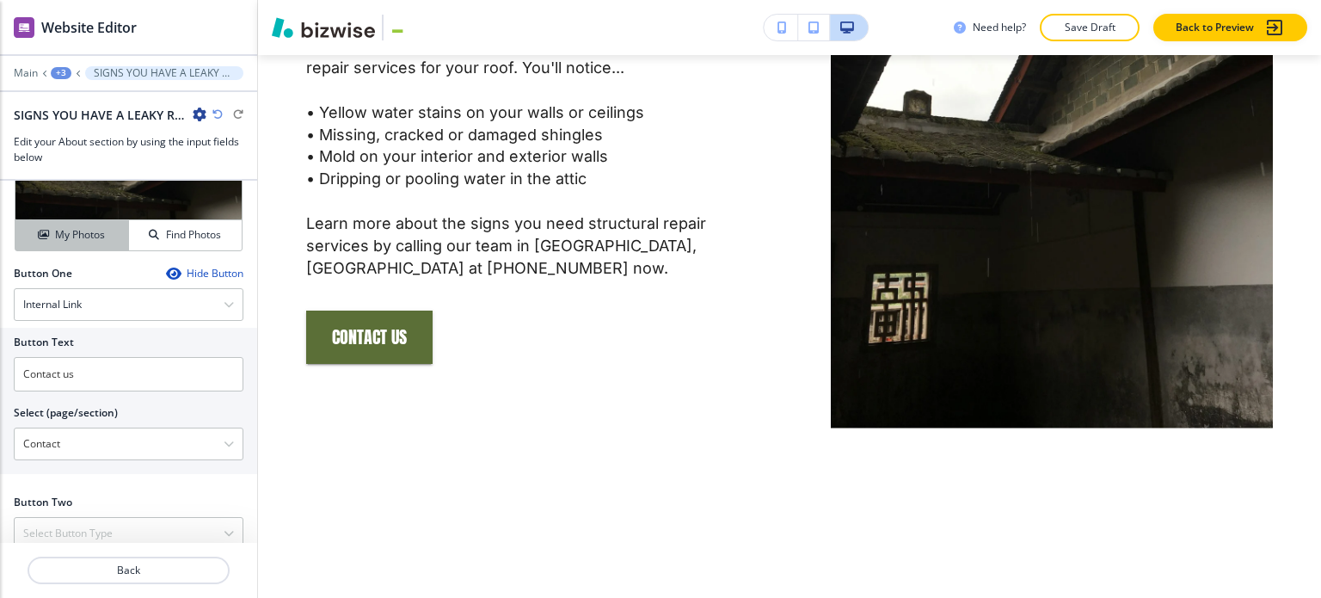
click at [83, 227] on h4 "My Photos" at bounding box center [80, 234] width 50 height 15
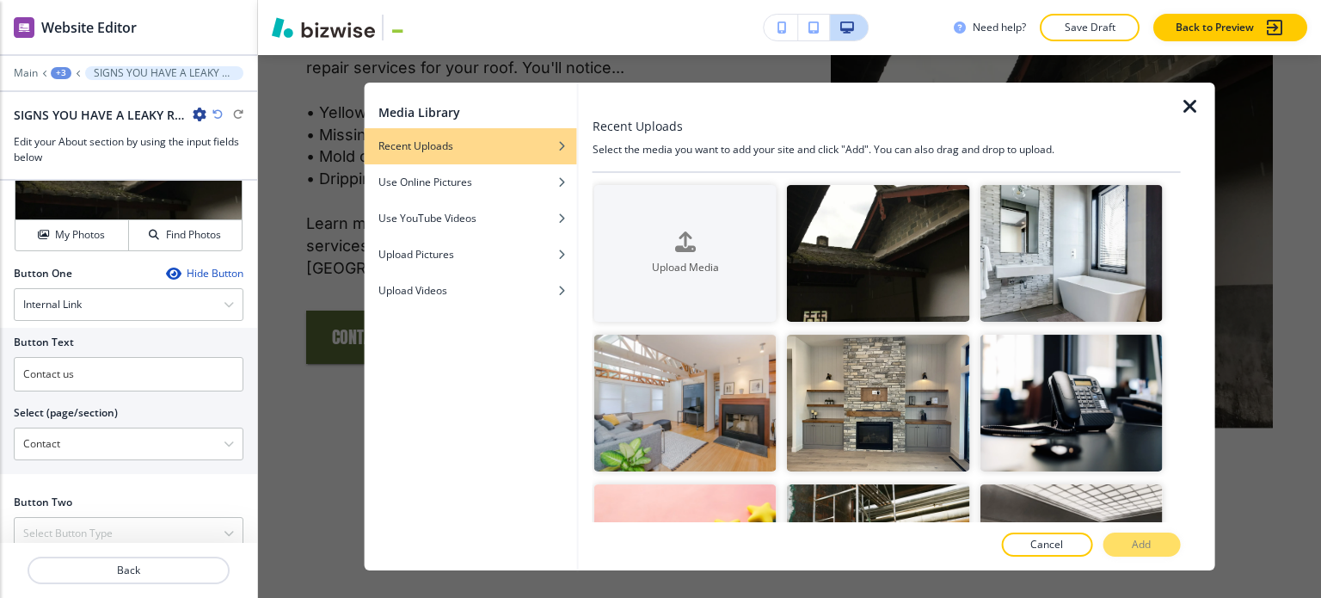
click at [323, 190] on div "Media Library Recent Uploads Use Online Pictures Use YouTube Videos Upload Pict…" at bounding box center [789, 326] width 1063 height 543
click at [1189, 108] on icon "button" at bounding box center [1190, 106] width 21 height 21
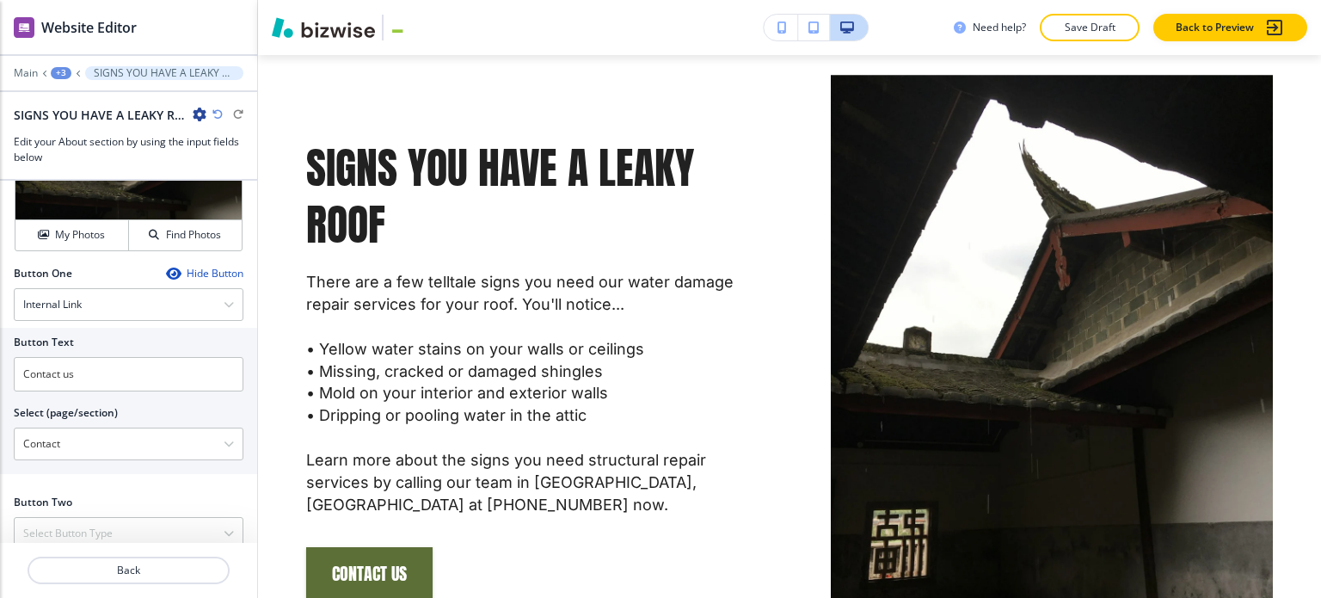
scroll to position [1607, 0]
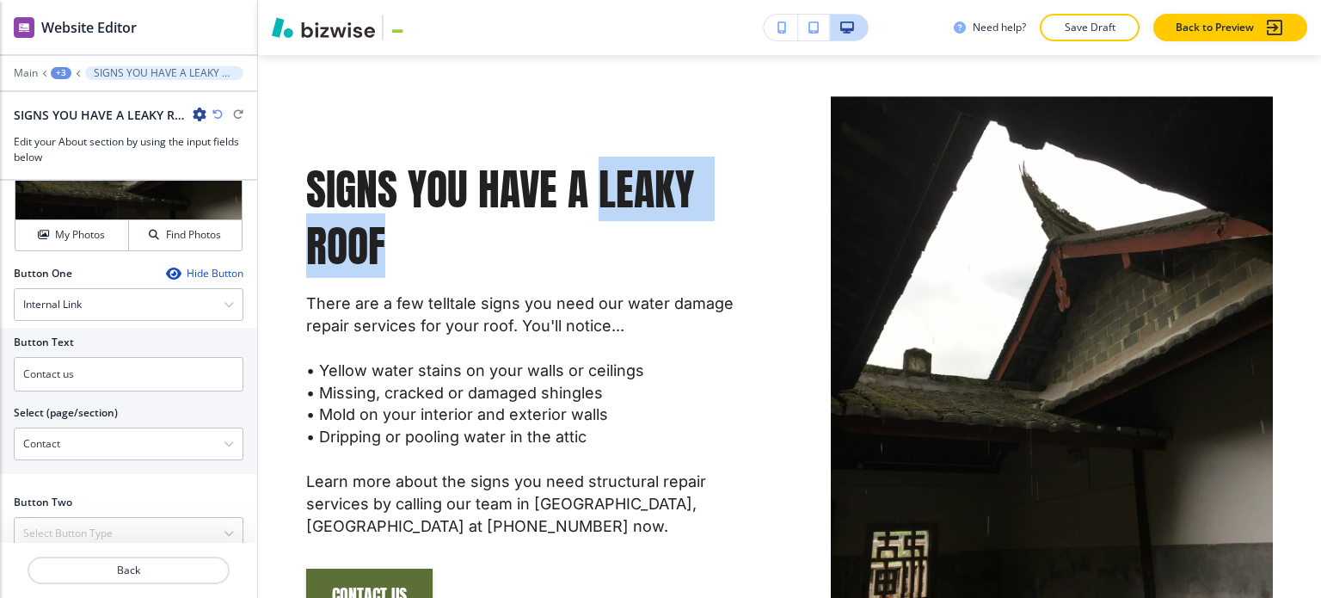
drag, startPoint x: 603, startPoint y: 146, endPoint x: 619, endPoint y: 177, distance: 35.0
click at [619, 177] on p "SIGNS YOU HAVE A LEAKY ROOF" at bounding box center [527, 218] width 442 height 114
copy p "LEAKY ROOF"
click at [101, 227] on div "My Photos" at bounding box center [71, 234] width 113 height 15
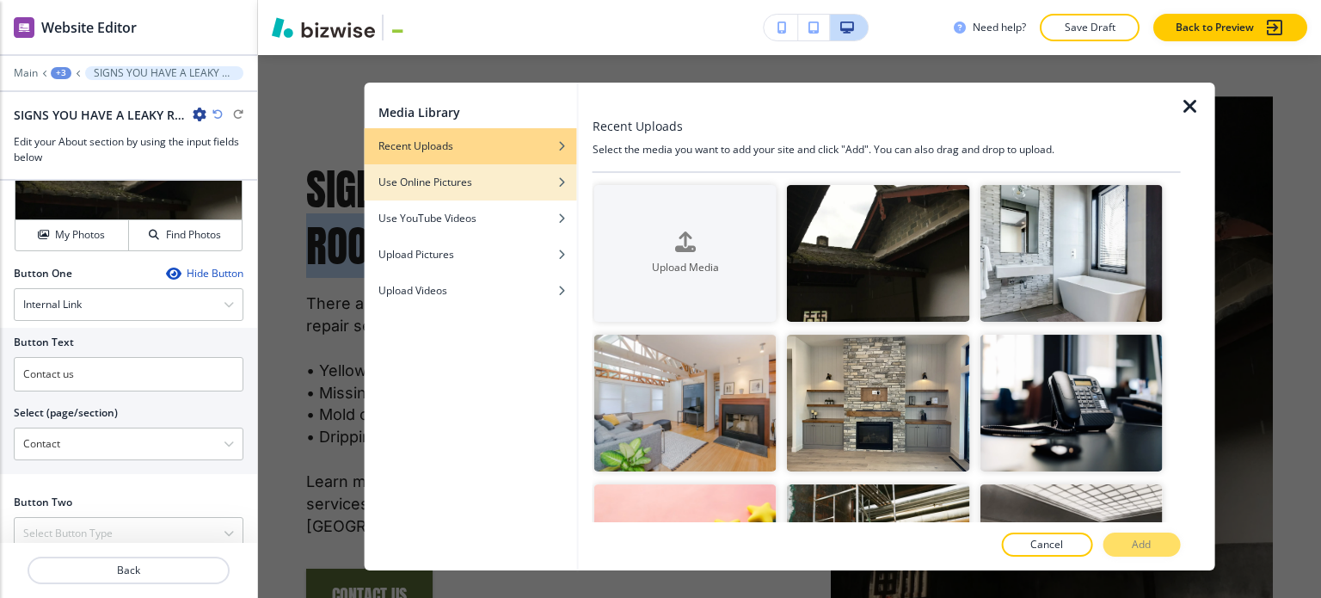
click at [433, 188] on button "Use Online Pictures" at bounding box center [471, 182] width 212 height 36
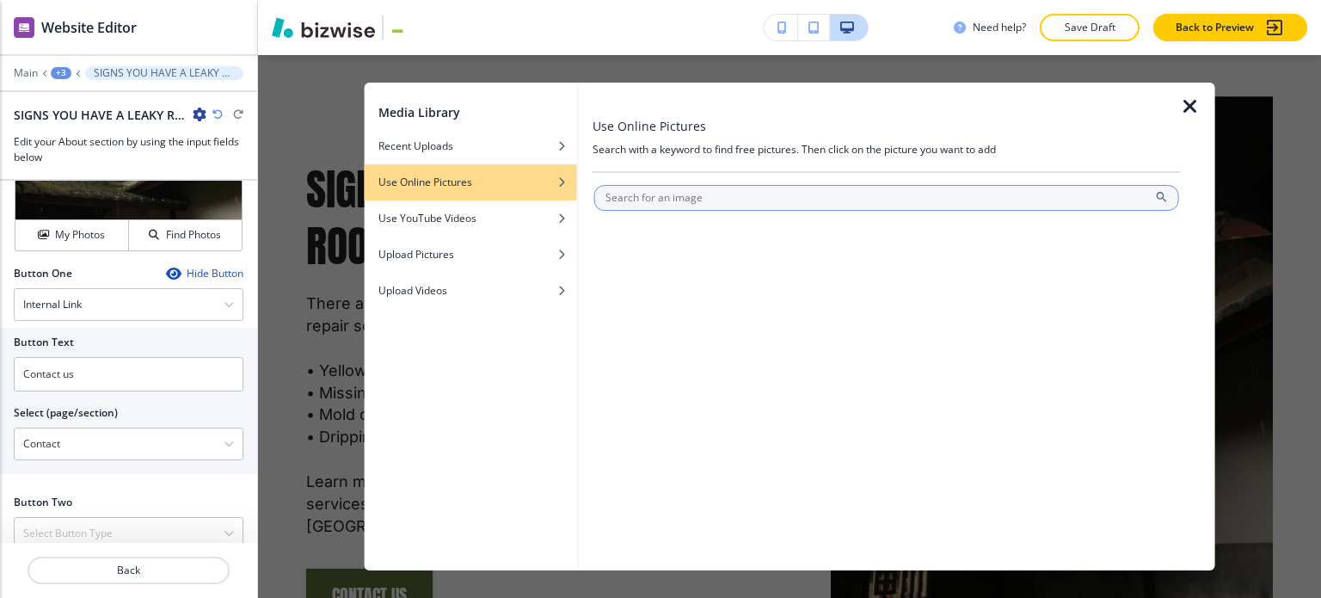
click at [675, 199] on input "text" at bounding box center [886, 198] width 585 height 26
type input "LEAKY ROOF"
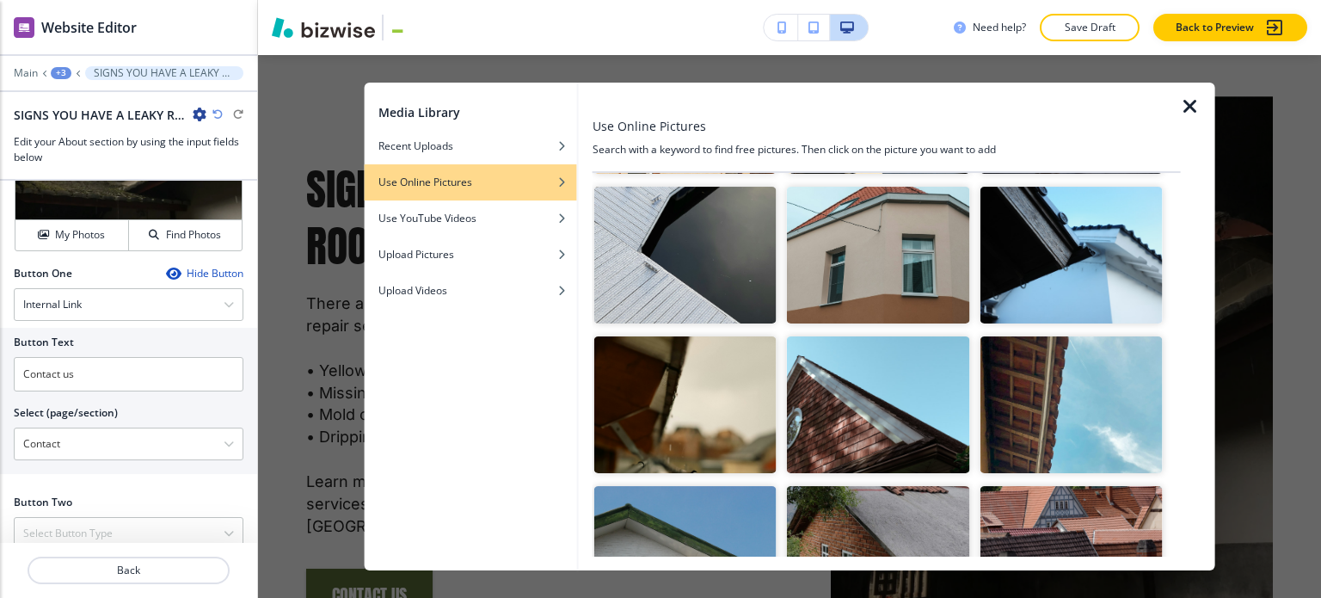
scroll to position [6698, 0]
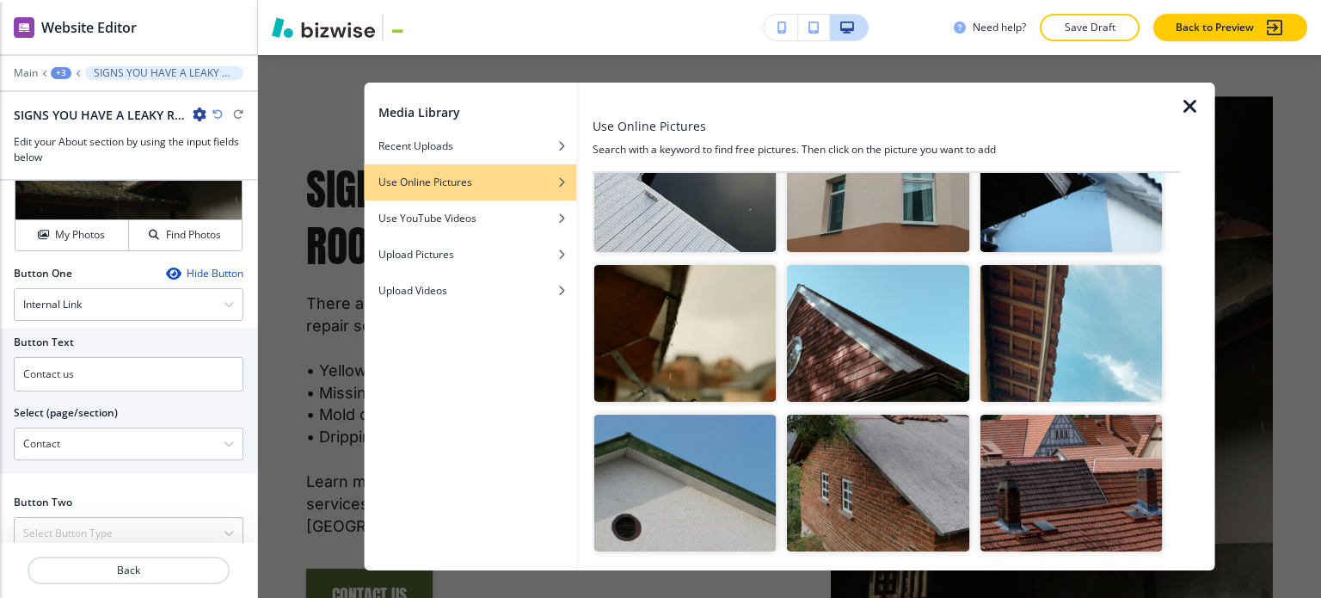
click at [1189, 111] on icon "button" at bounding box center [1190, 106] width 21 height 21
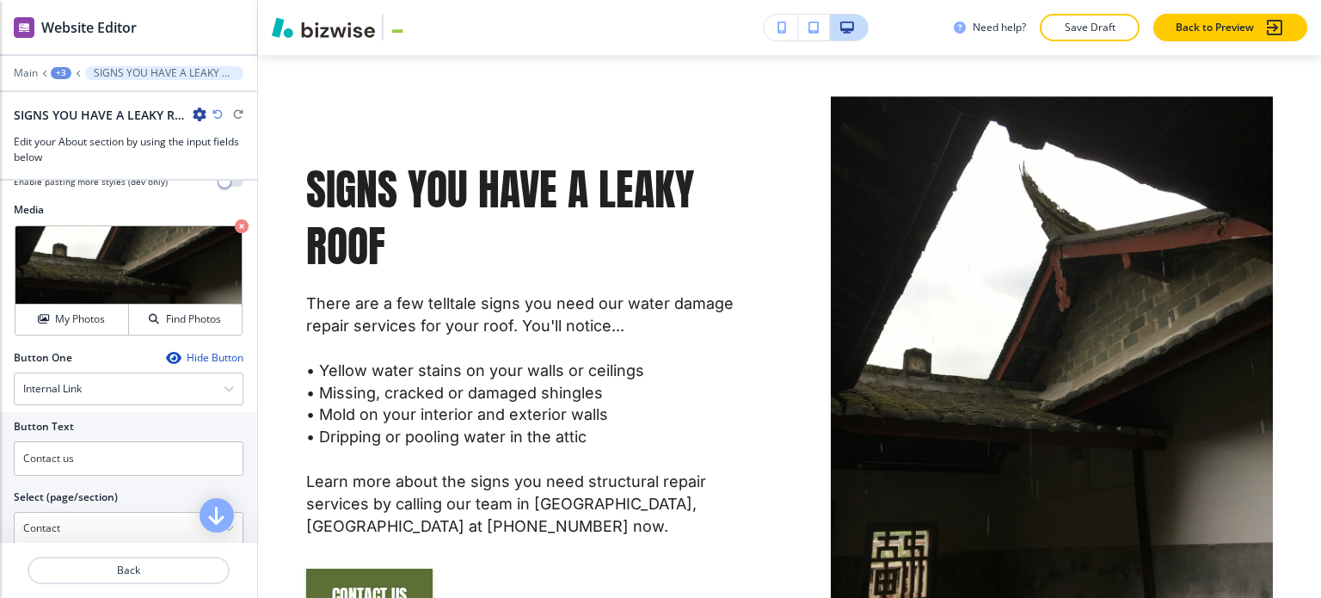
scroll to position [531, 0]
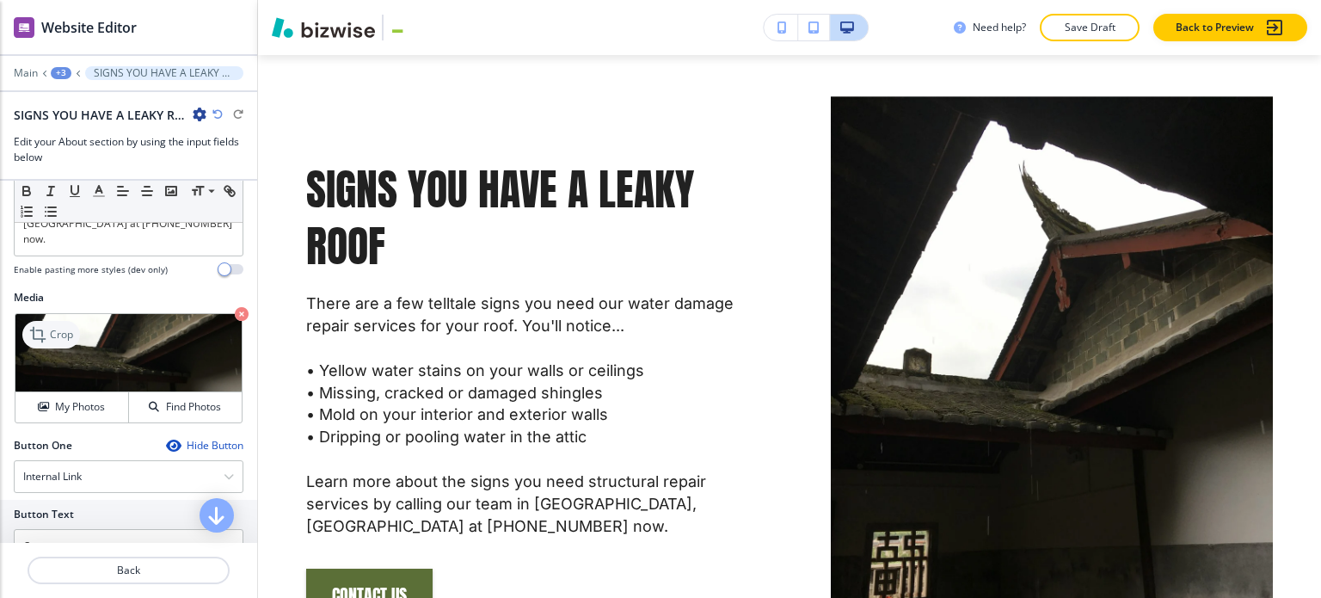
click at [58, 327] on p "Crop" at bounding box center [61, 334] width 23 height 15
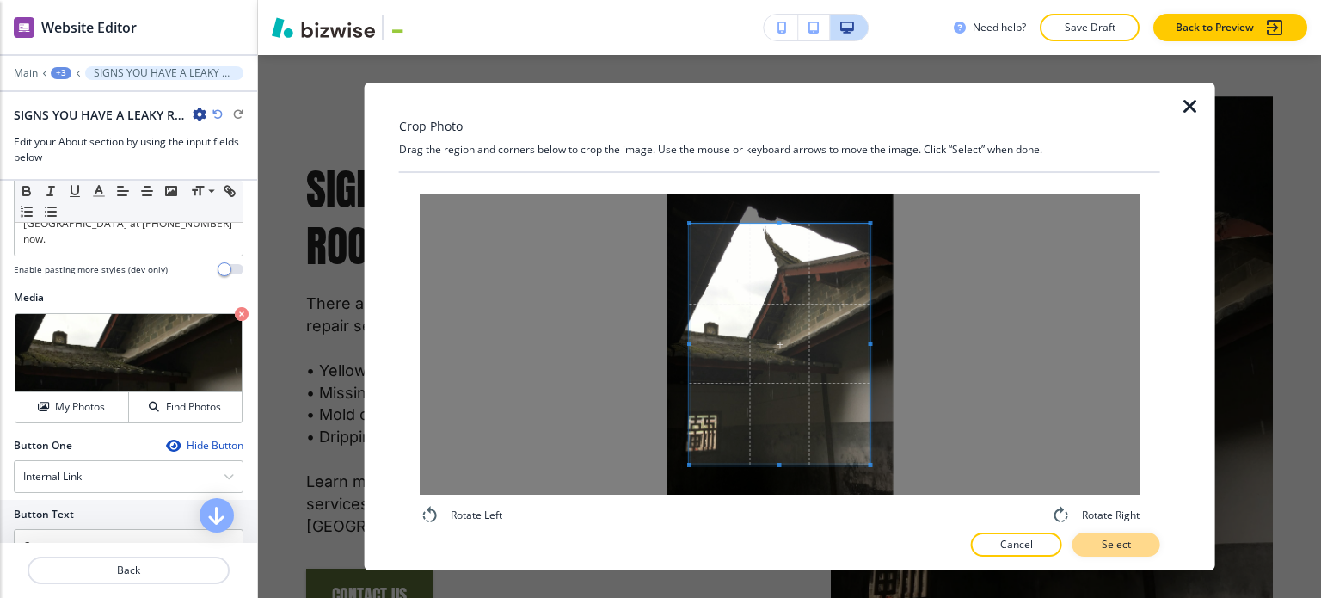
click at [1131, 547] on p "Select" at bounding box center [1116, 544] width 29 height 15
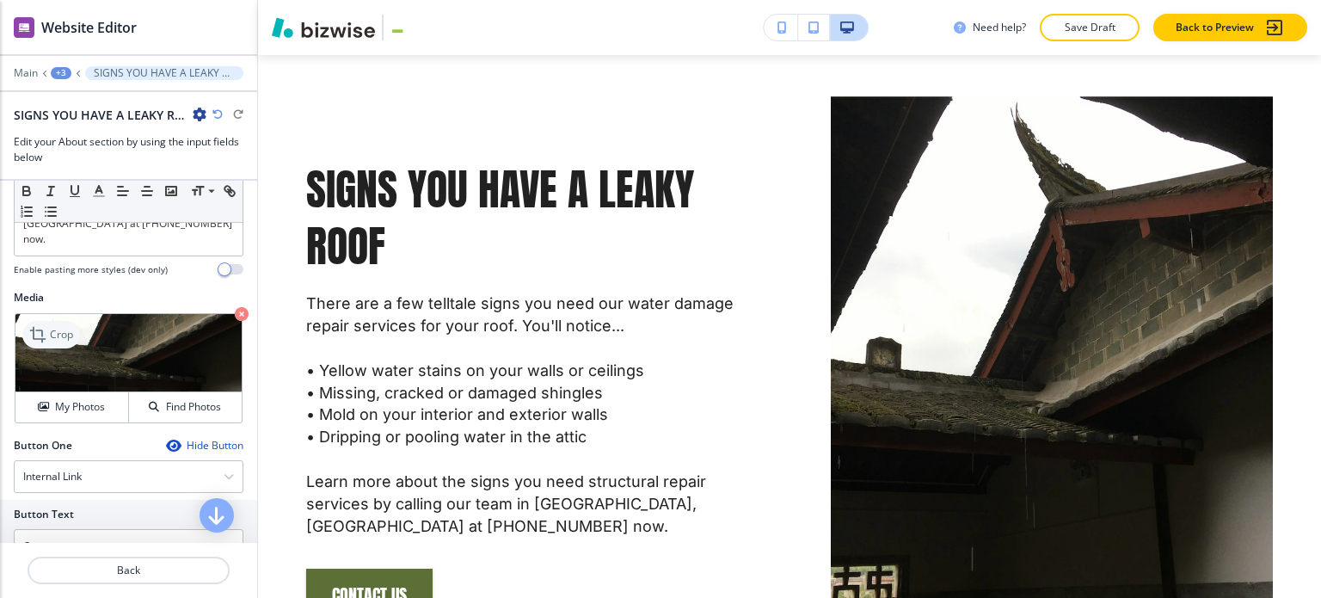
click at [65, 327] on p "Crop" at bounding box center [61, 334] width 23 height 15
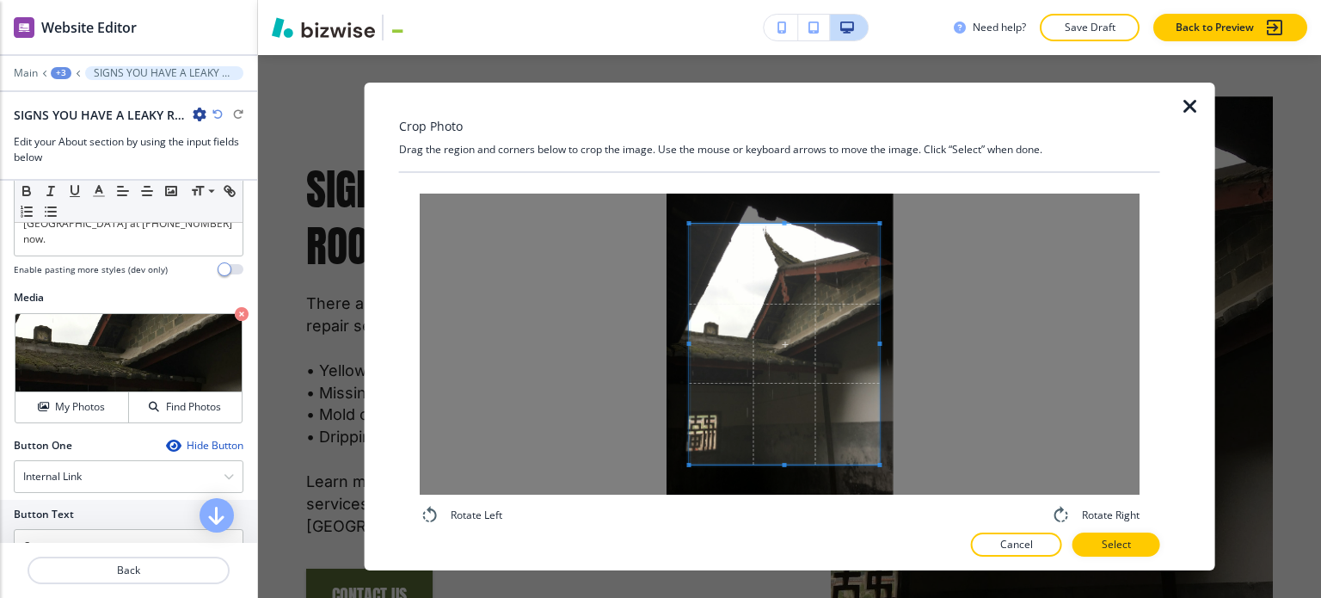
click at [912, 342] on div at bounding box center [780, 344] width 720 height 301
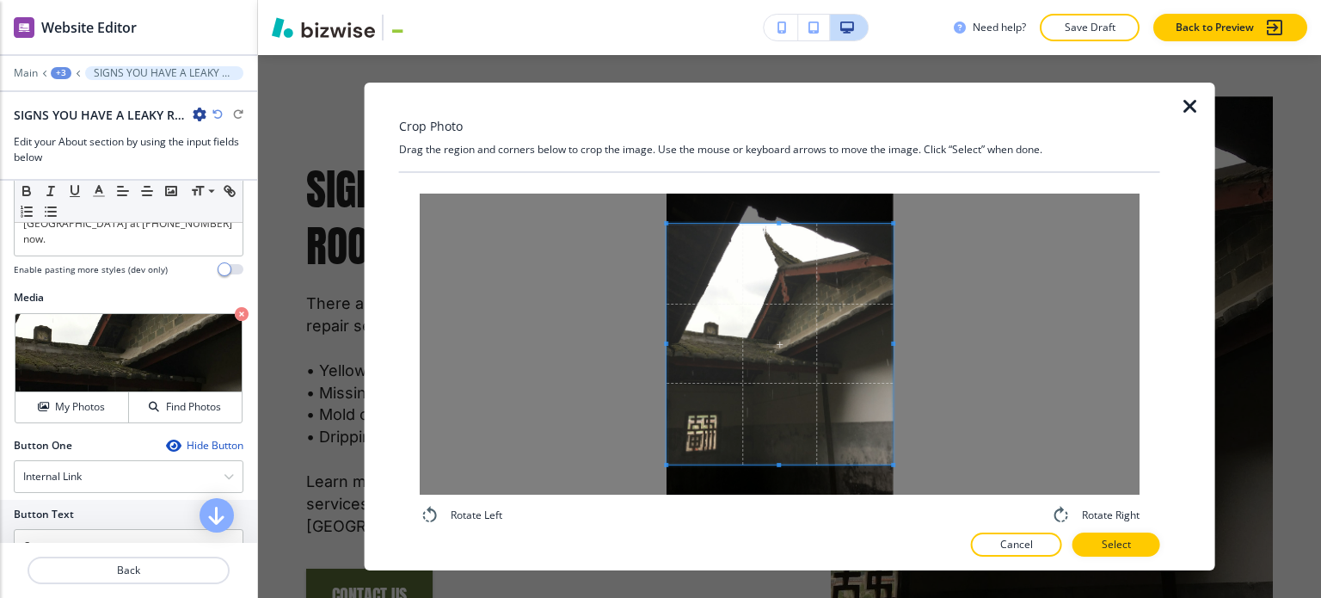
click at [609, 328] on div at bounding box center [780, 344] width 720 height 301
click at [1117, 538] on p "Select" at bounding box center [1116, 544] width 29 height 15
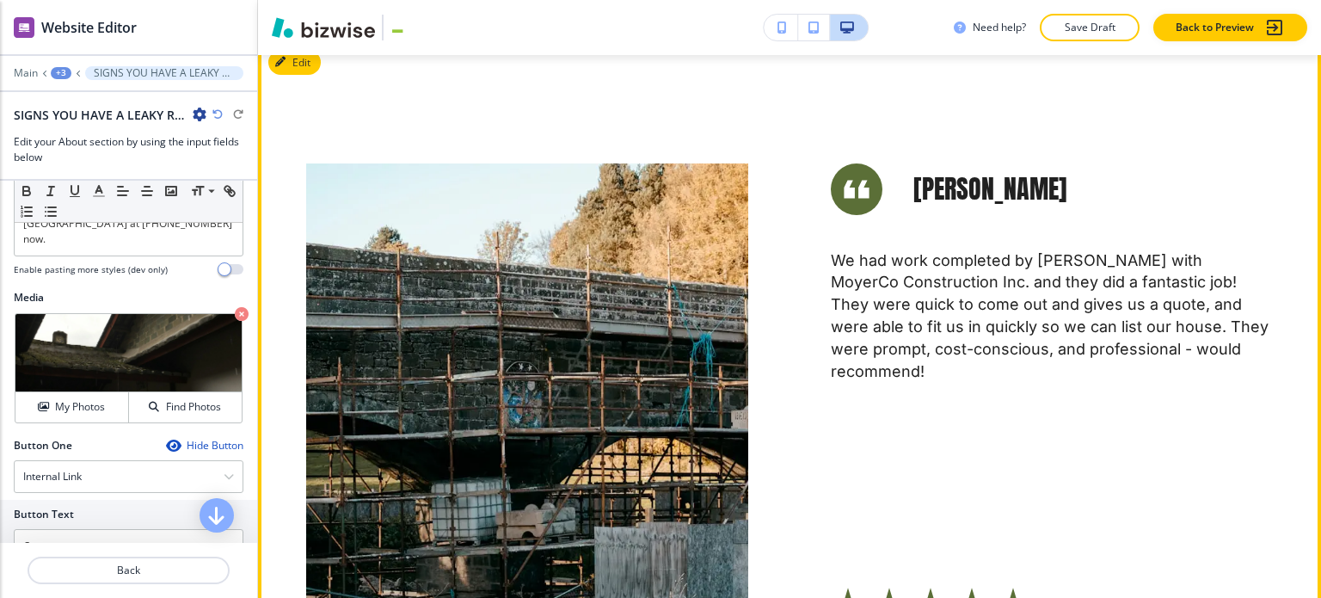
scroll to position [2123, 0]
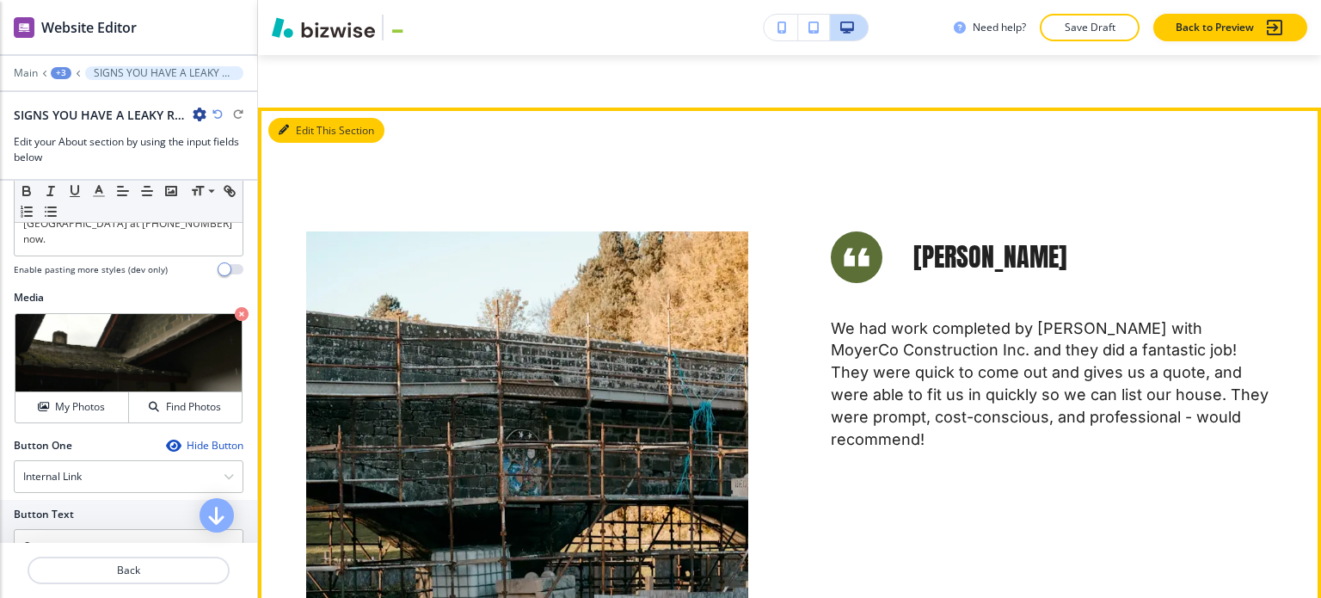
click at [296, 118] on button "Edit This Section" at bounding box center [326, 131] width 116 height 26
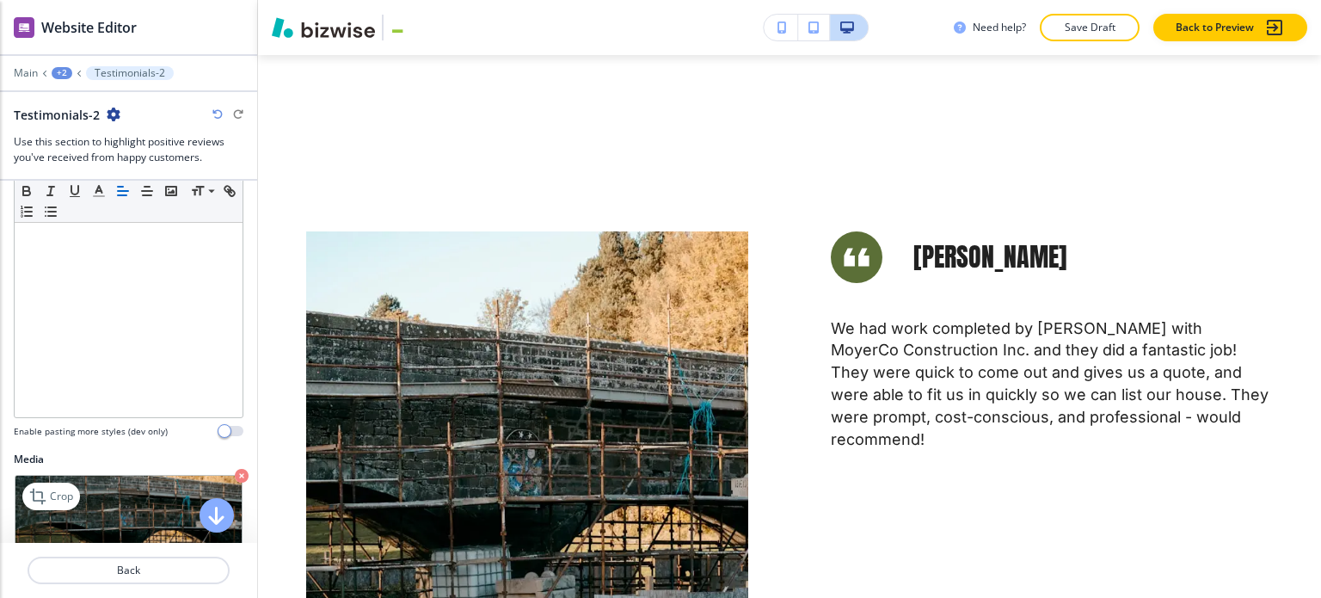
scroll to position [602, 0]
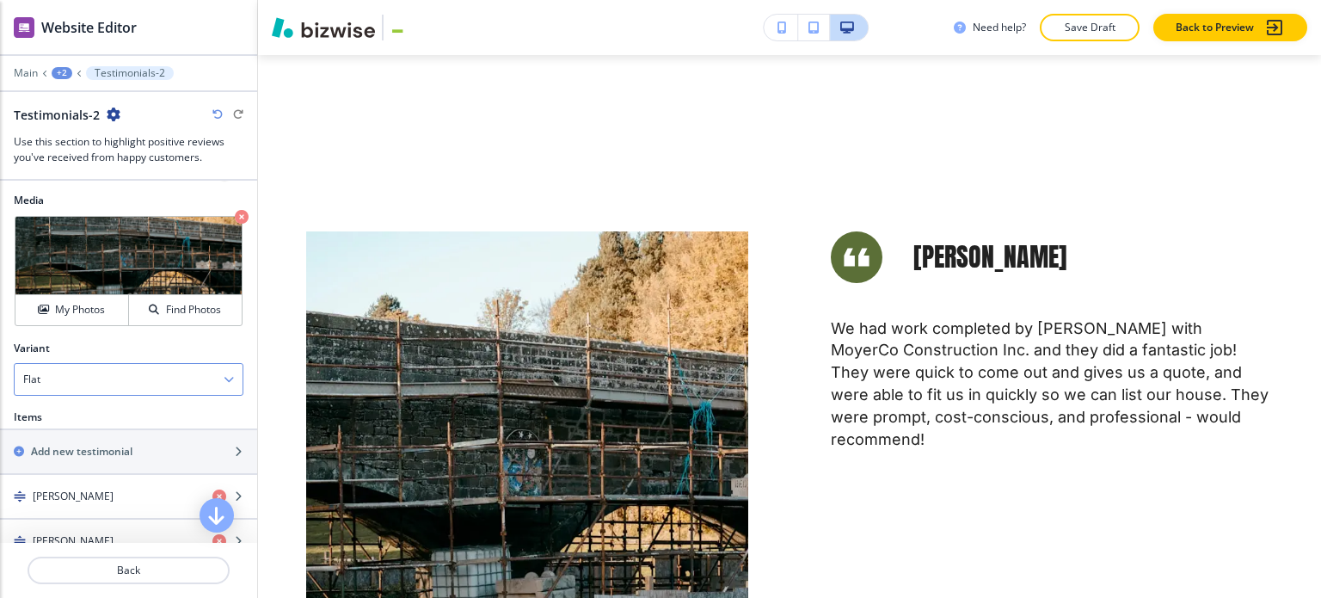
click at [109, 375] on div "Flat" at bounding box center [129, 379] width 228 height 31
click at [79, 436] on h4 "Slider" at bounding box center [128, 438] width 211 height 15
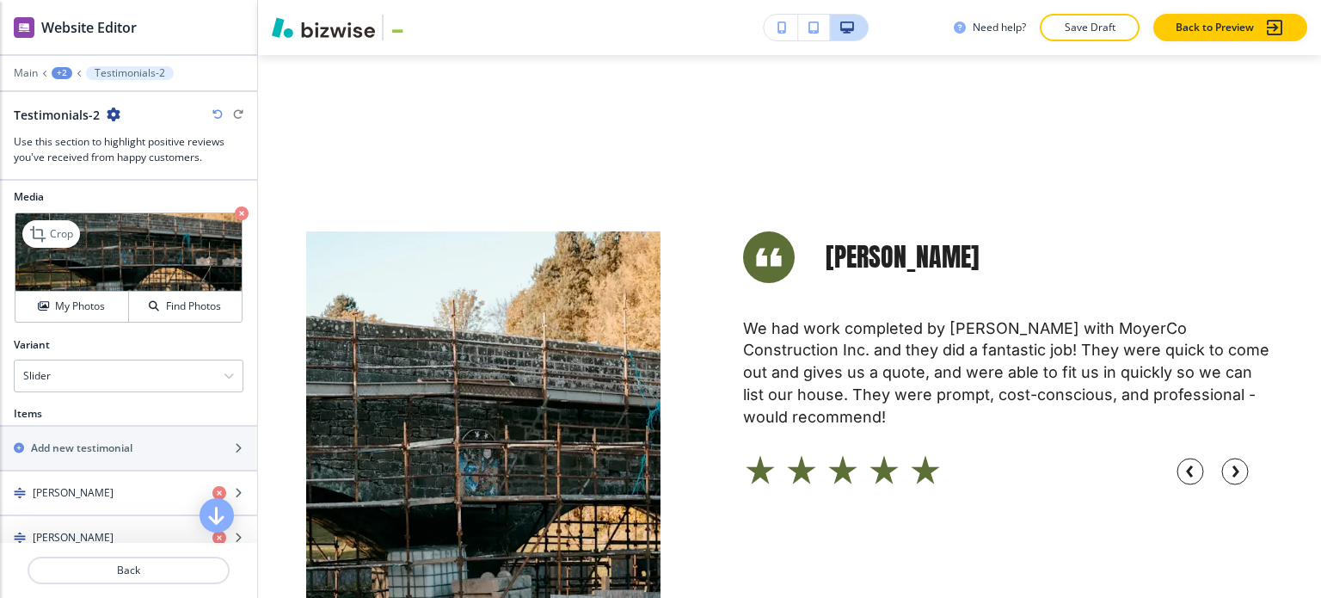
scroll to position [1118, 0]
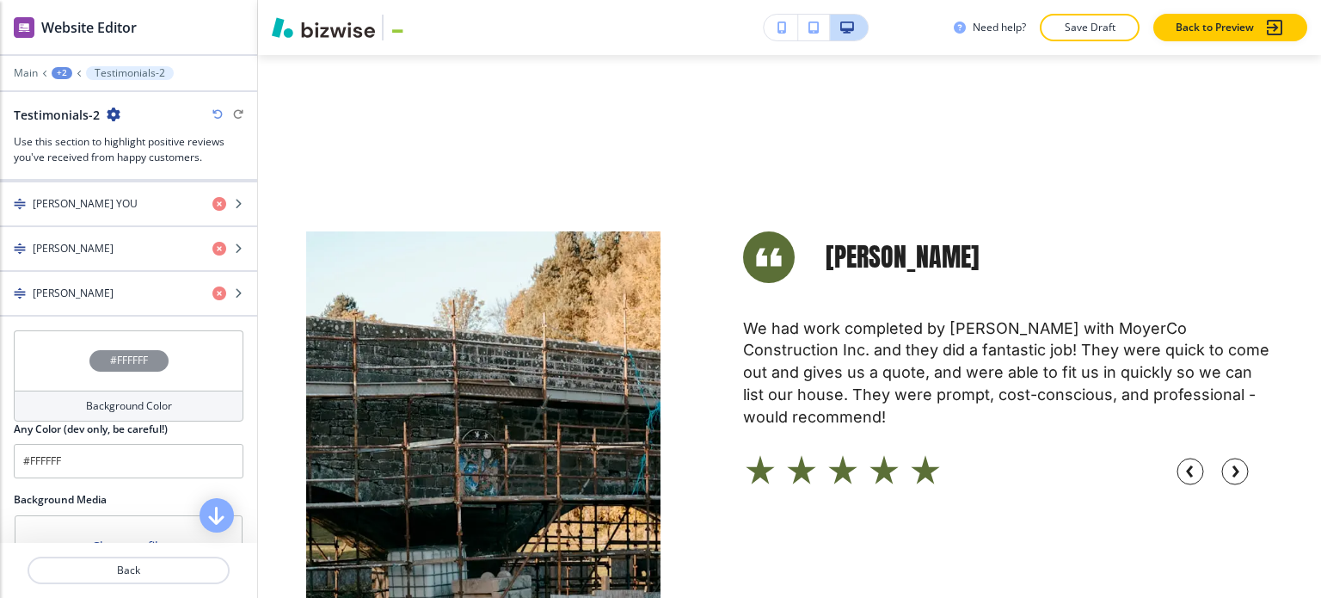
click at [103, 390] on div "Background Color" at bounding box center [129, 405] width 230 height 31
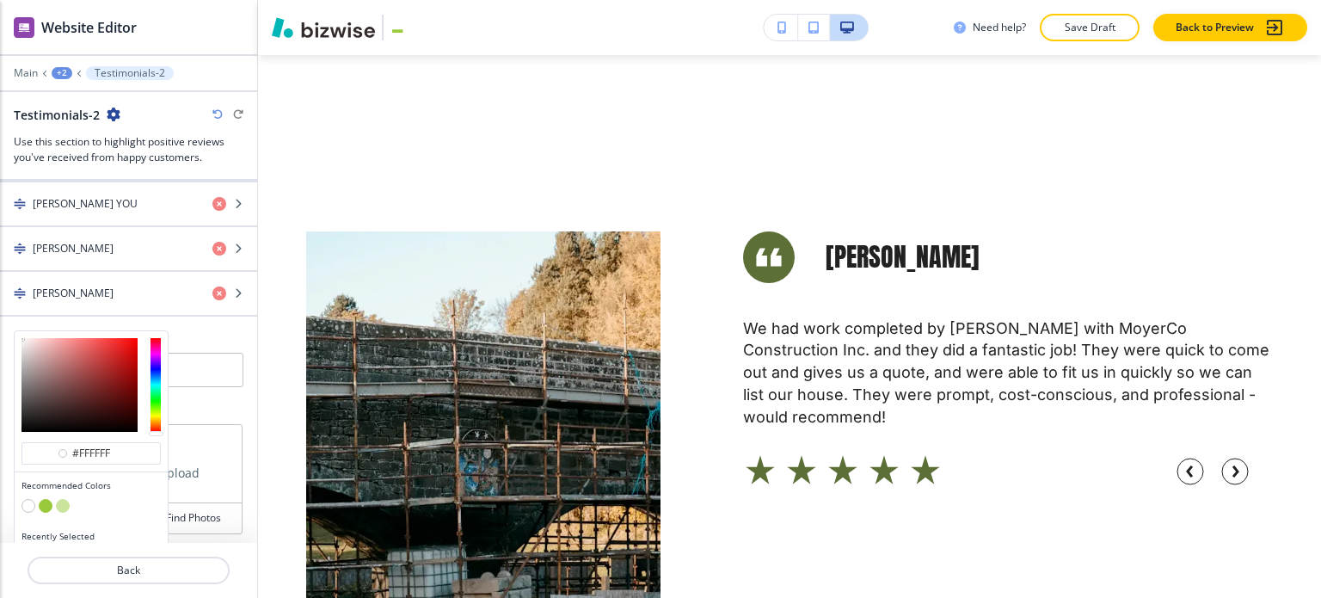
click at [62, 499] on button "button" at bounding box center [63, 506] width 14 height 14
type input "#cbe49d"
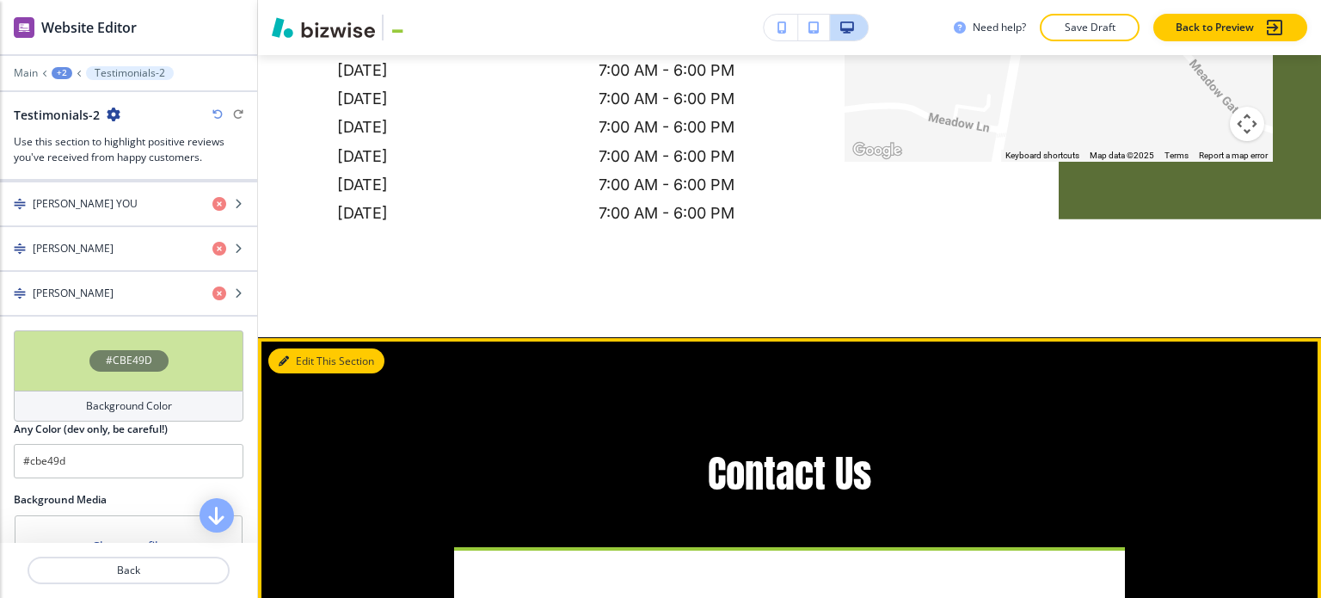
click at [306, 348] on button "Edit This Section" at bounding box center [326, 361] width 116 height 26
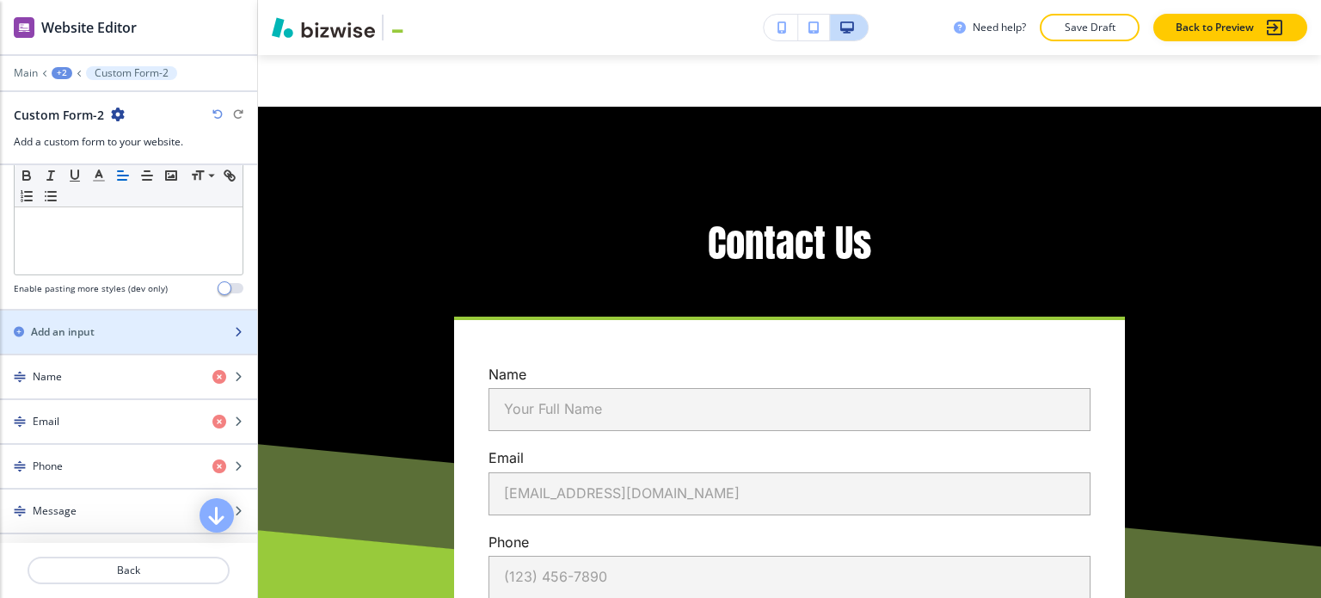
scroll to position [985, 0]
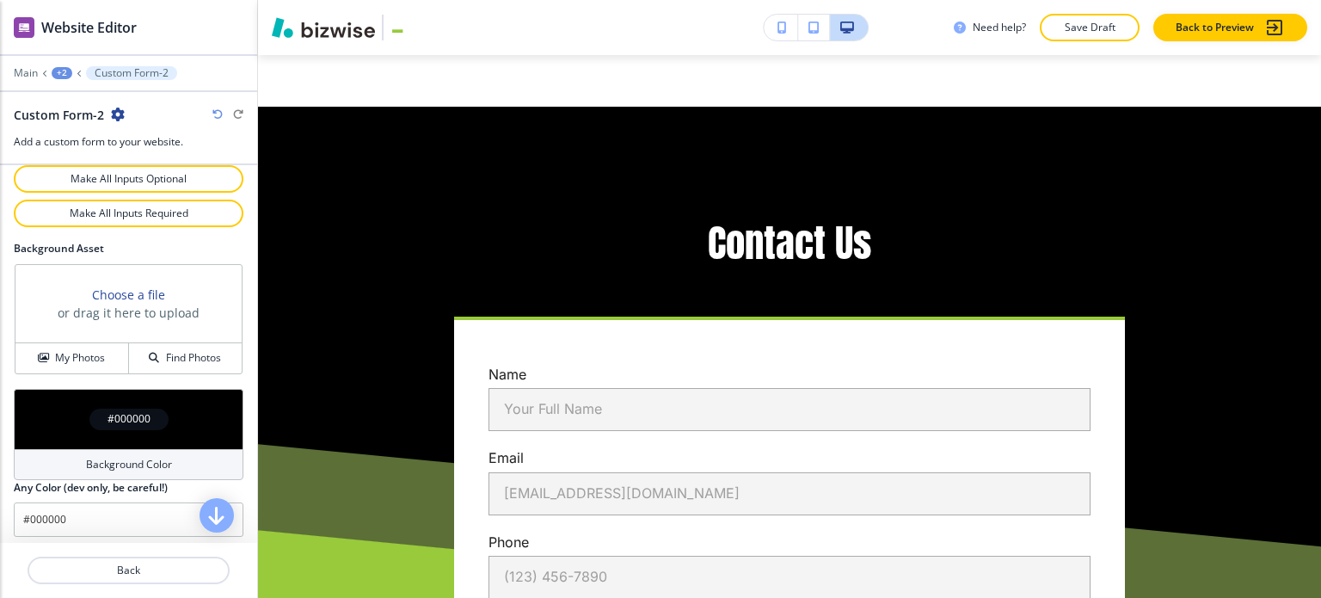
click at [132, 449] on div "Background Color" at bounding box center [129, 464] width 230 height 31
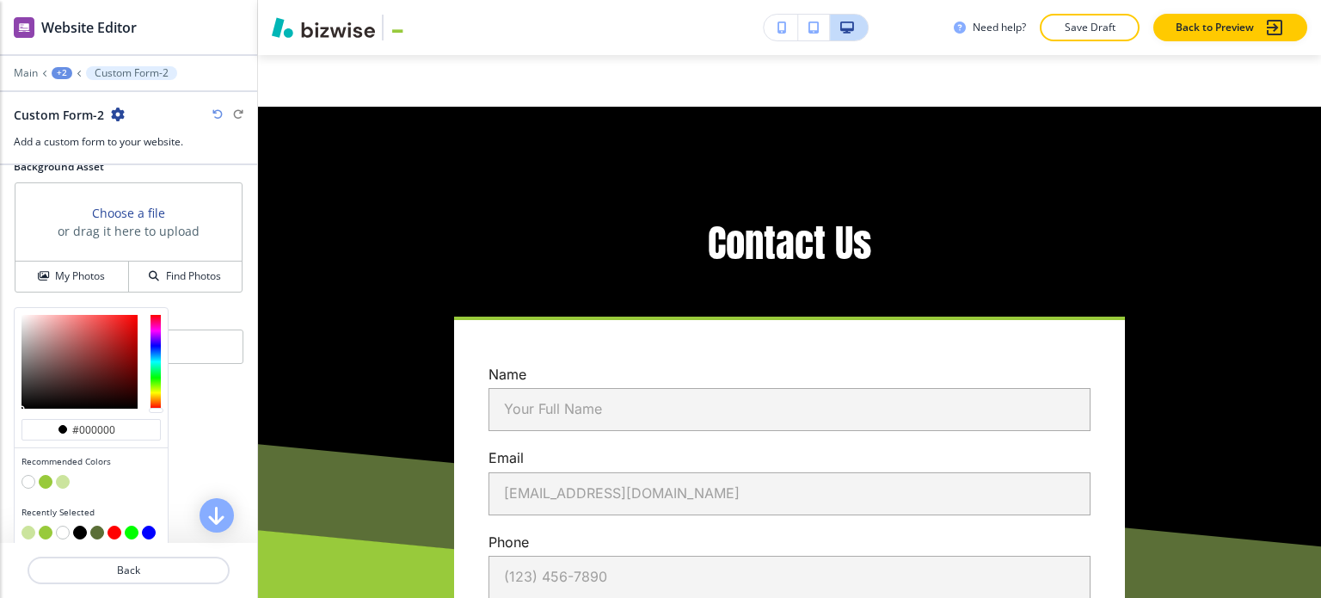
scroll to position [1067, 0]
click at [52, 475] on div at bounding box center [91, 483] width 139 height 17
click at [64, 475] on button "button" at bounding box center [63, 482] width 14 height 14
type input "#cbe49d"
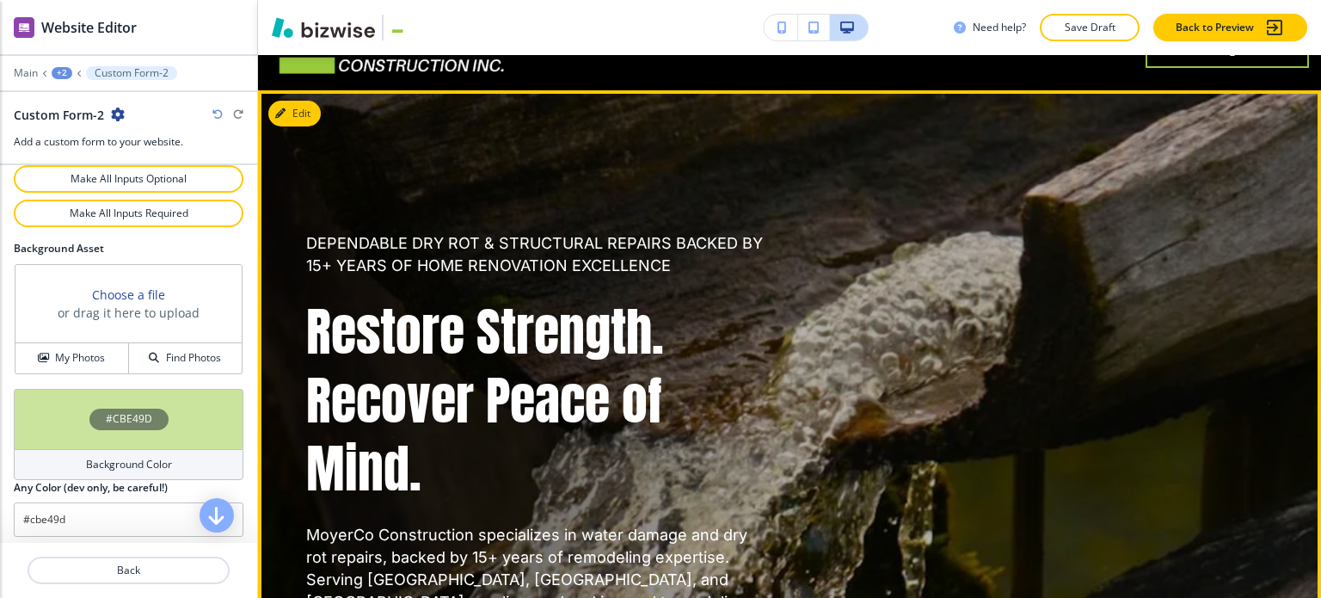
scroll to position [0, 0]
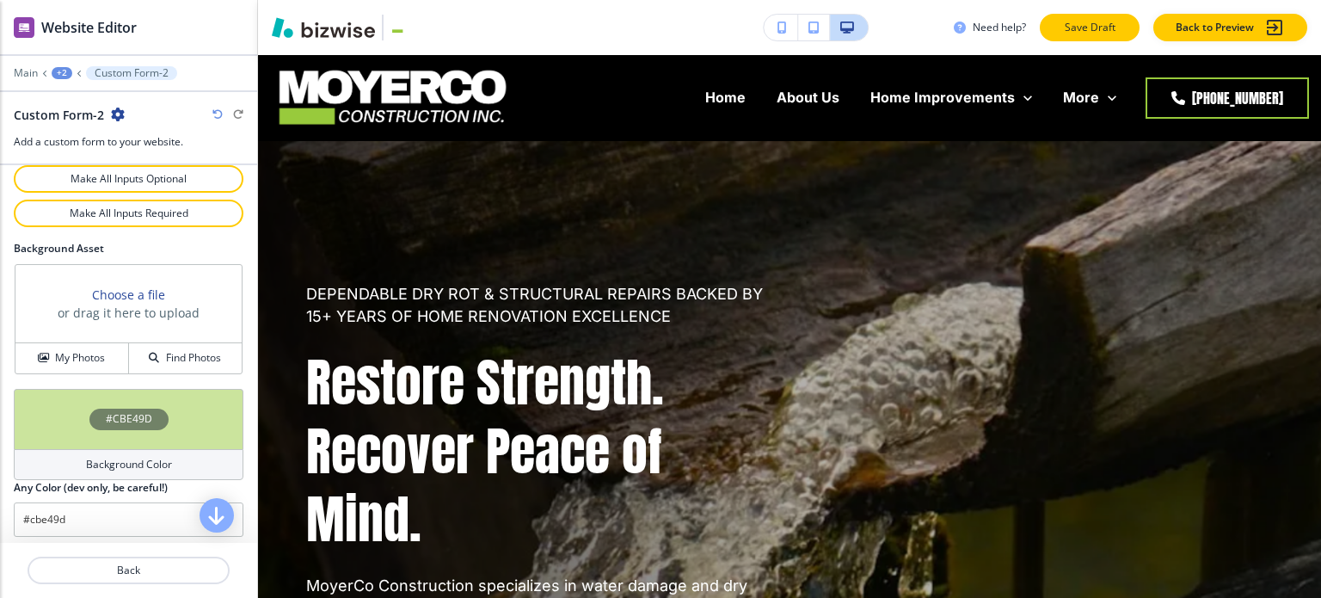
click at [1105, 28] on p "Save Draft" at bounding box center [1089, 27] width 55 height 15
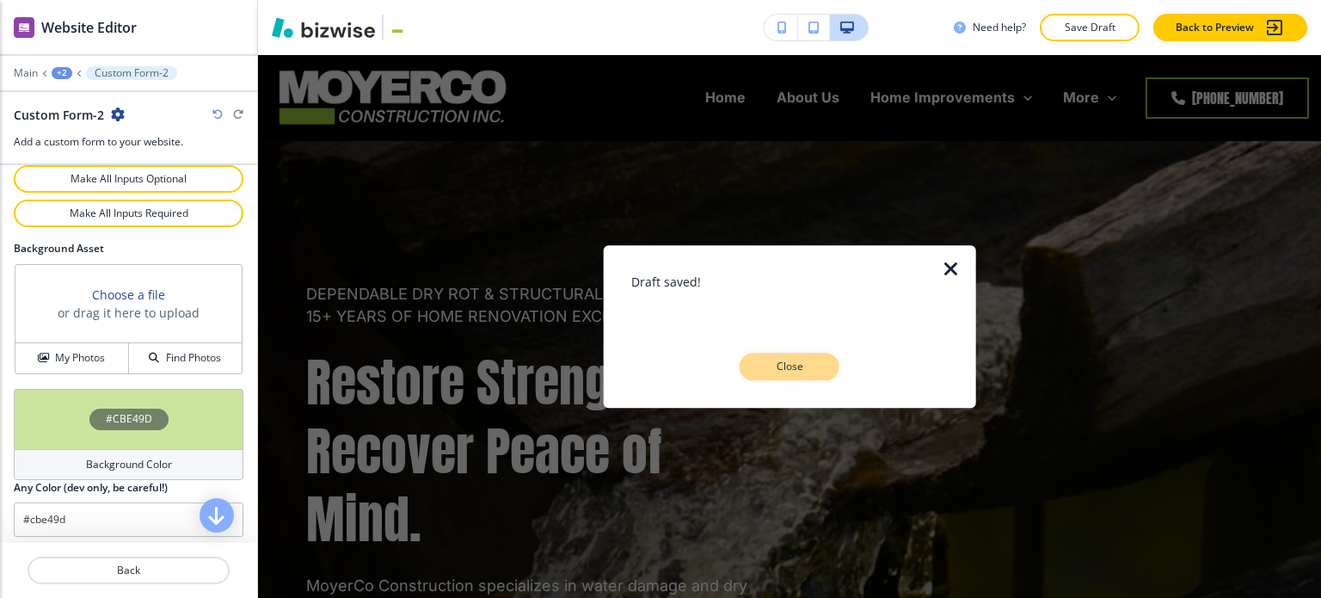
click at [822, 366] on button "Close" at bounding box center [790, 367] width 100 height 28
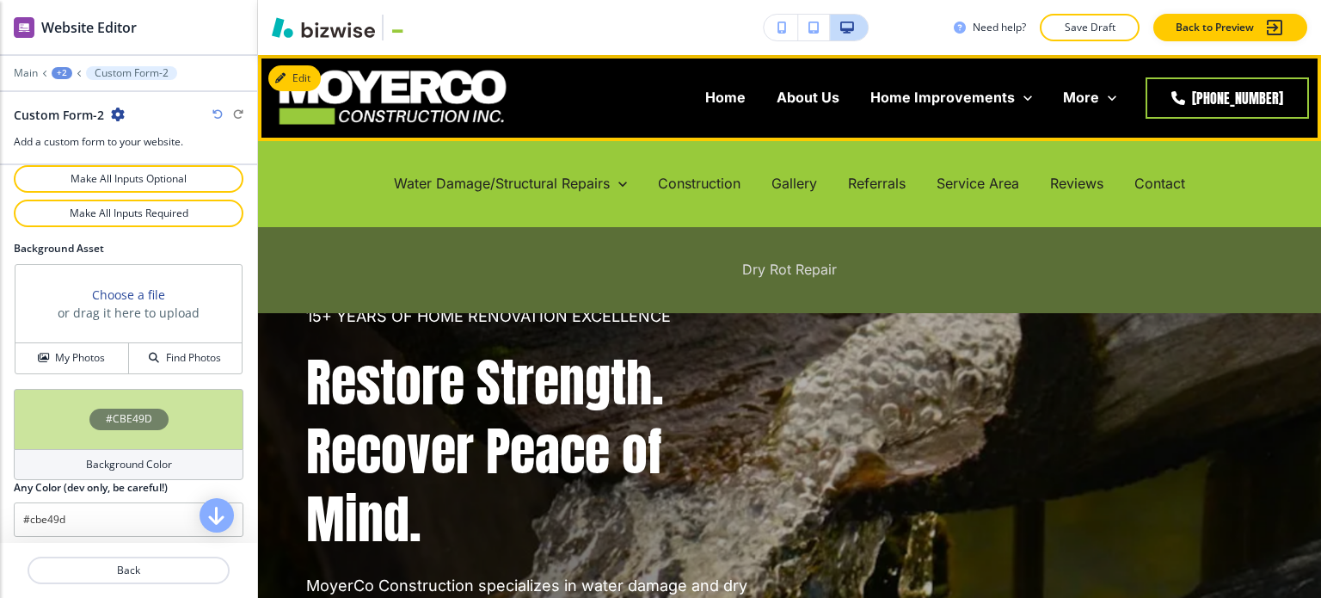
click at [784, 267] on p "Dry Rot Repair" at bounding box center [789, 270] width 95 height 20
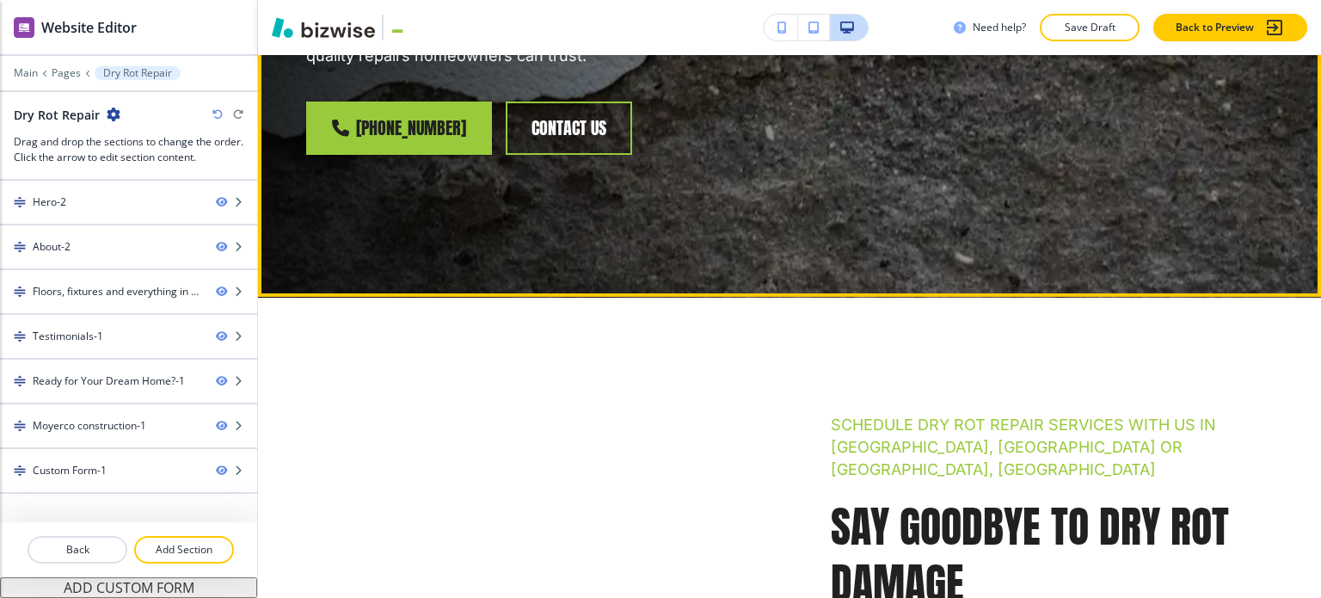
scroll to position [602, 0]
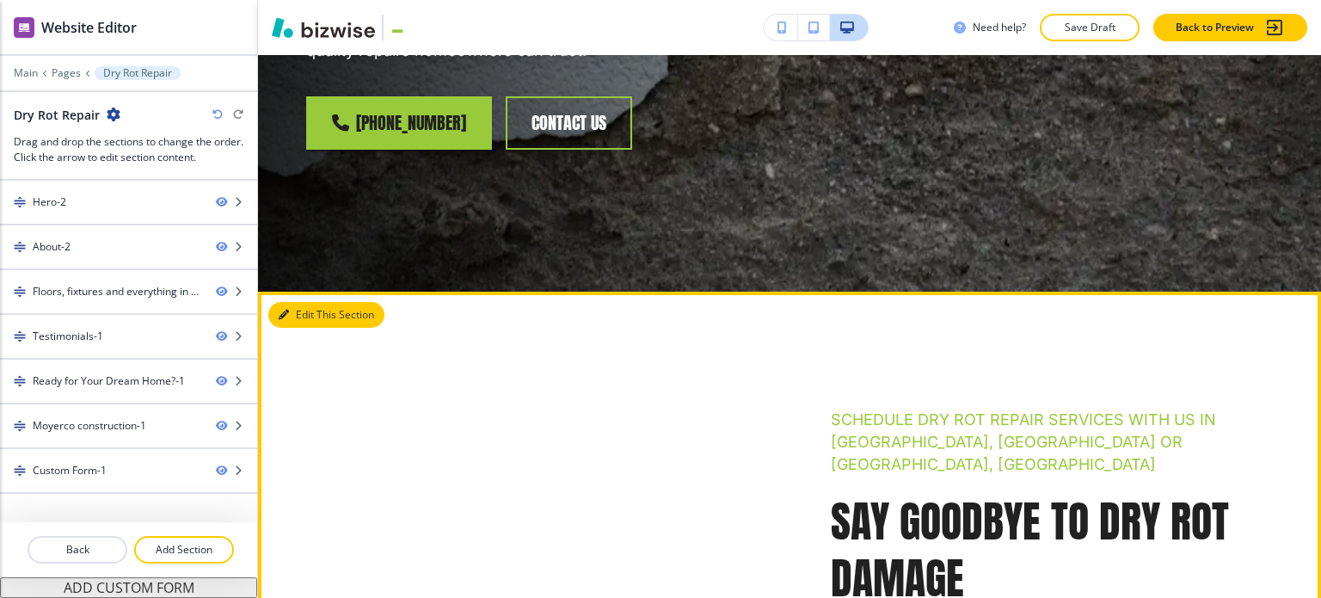
click at [305, 313] on button "Edit This Section" at bounding box center [326, 315] width 116 height 26
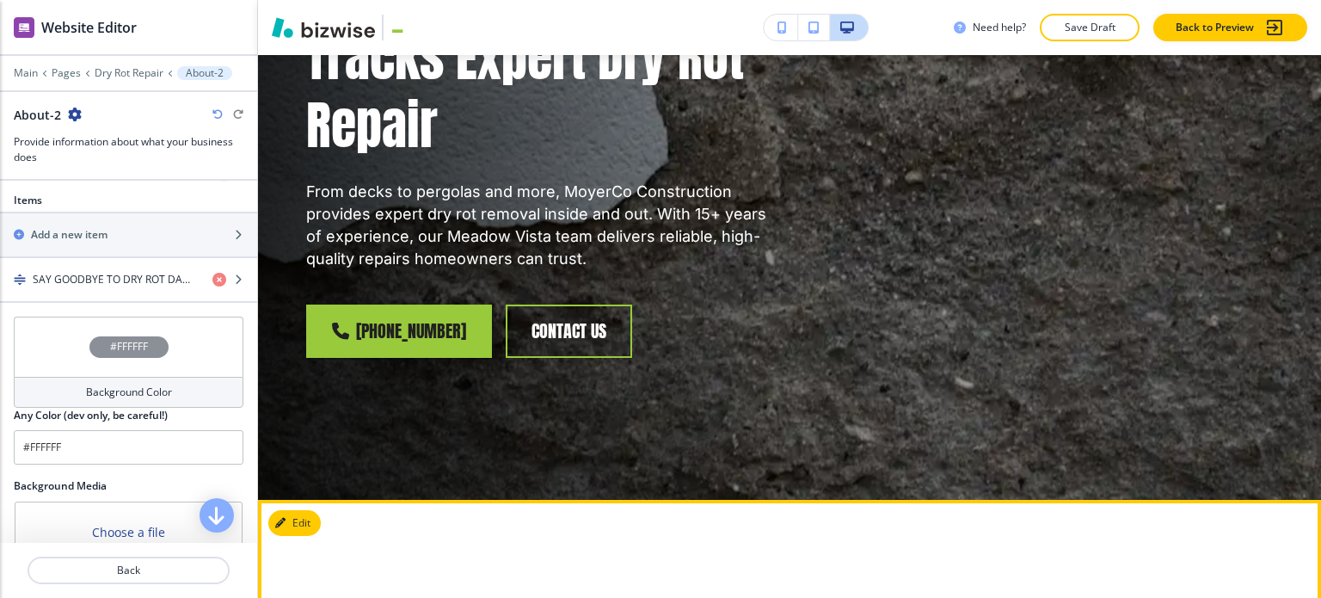
scroll to position [236, 0]
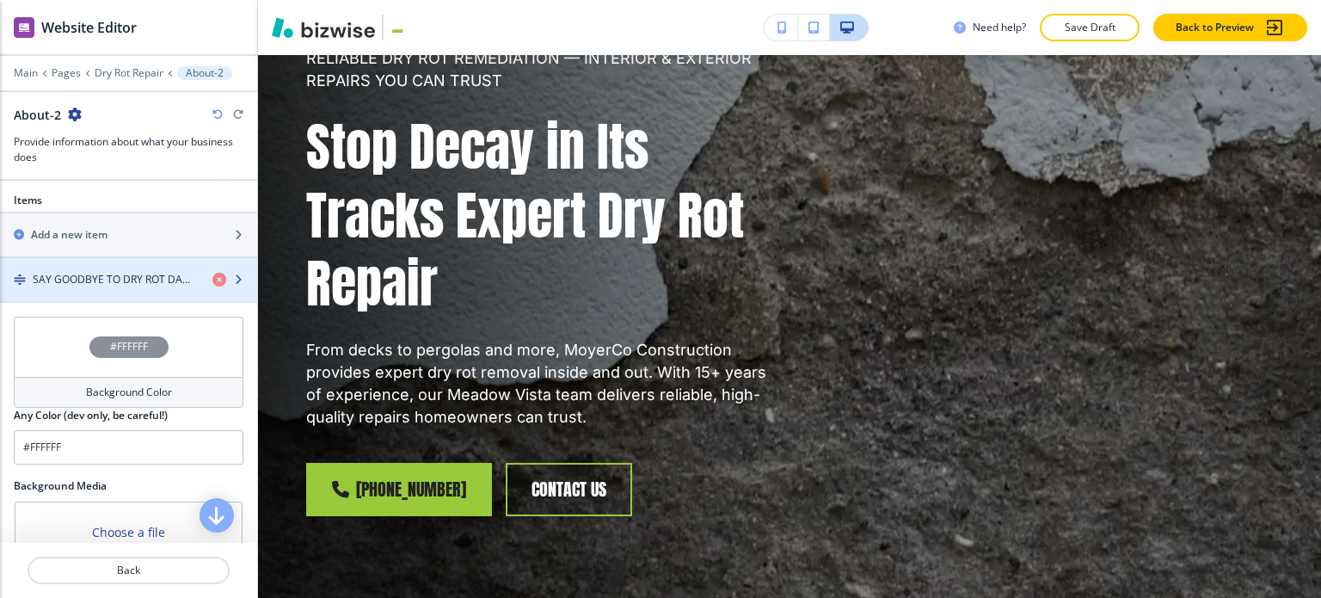
click at [119, 287] on div "button" at bounding box center [128, 294] width 257 height 14
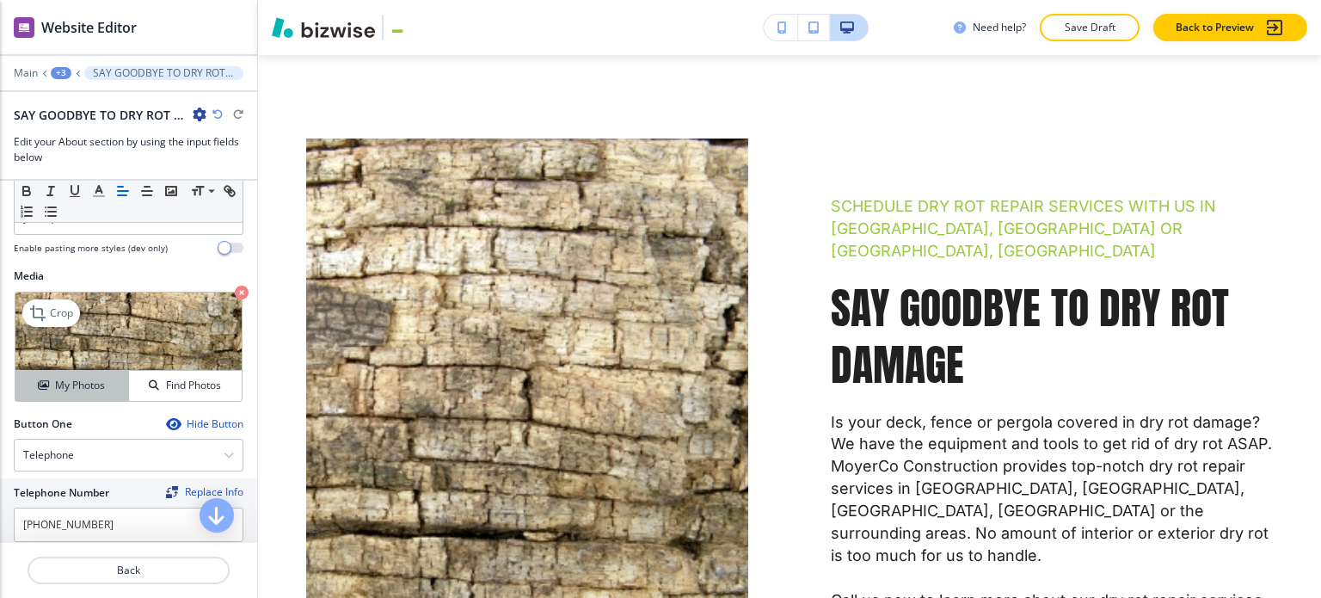
scroll to position [643, 0]
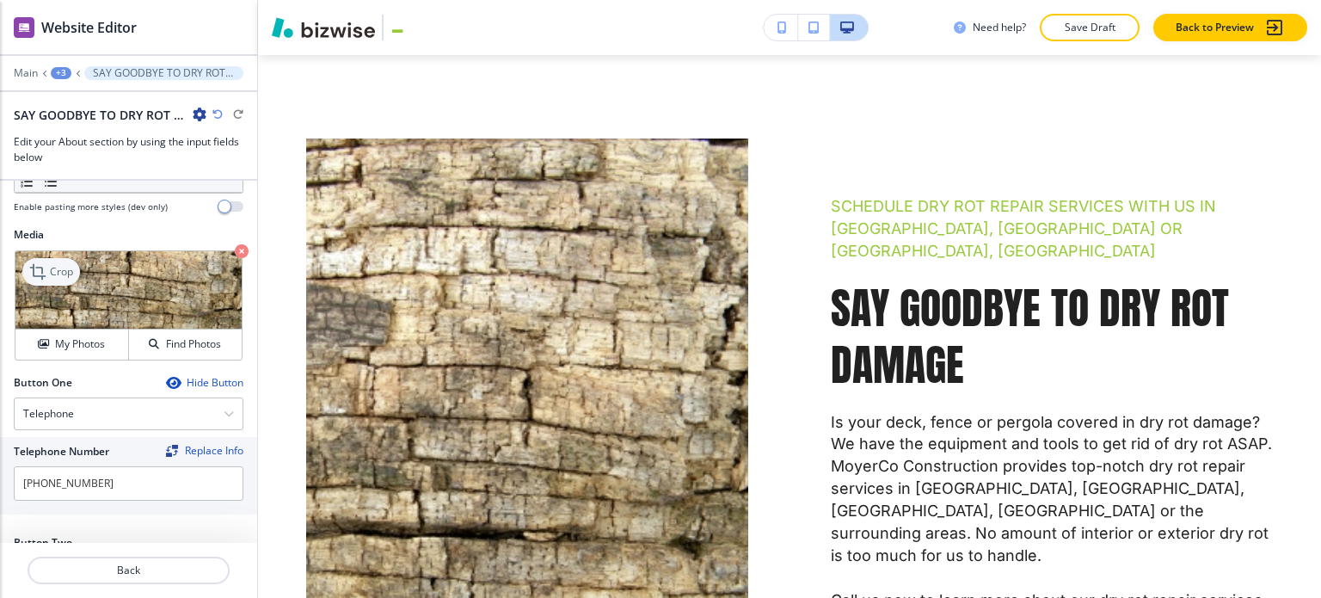
click at [63, 264] on p "Crop" at bounding box center [61, 271] width 23 height 15
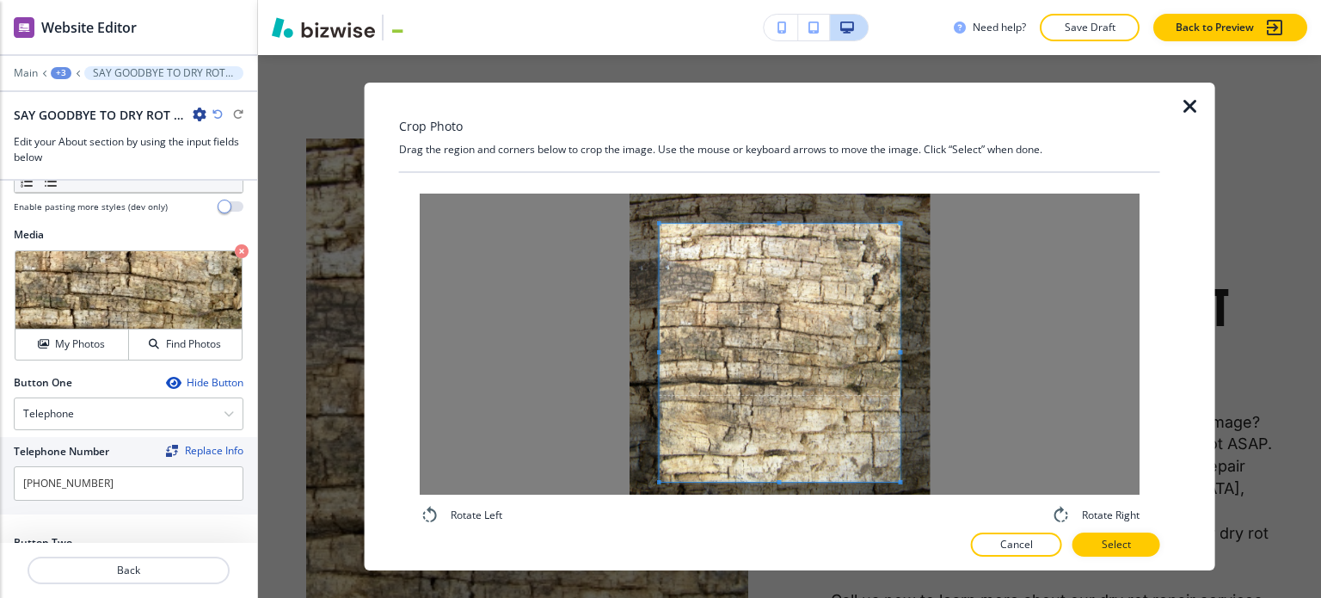
click at [778, 481] on span at bounding box center [779, 482] width 4 height 4
click at [778, 211] on span at bounding box center [779, 211] width 4 height 4
click at [1128, 539] on p "Select" at bounding box center [1116, 544] width 29 height 15
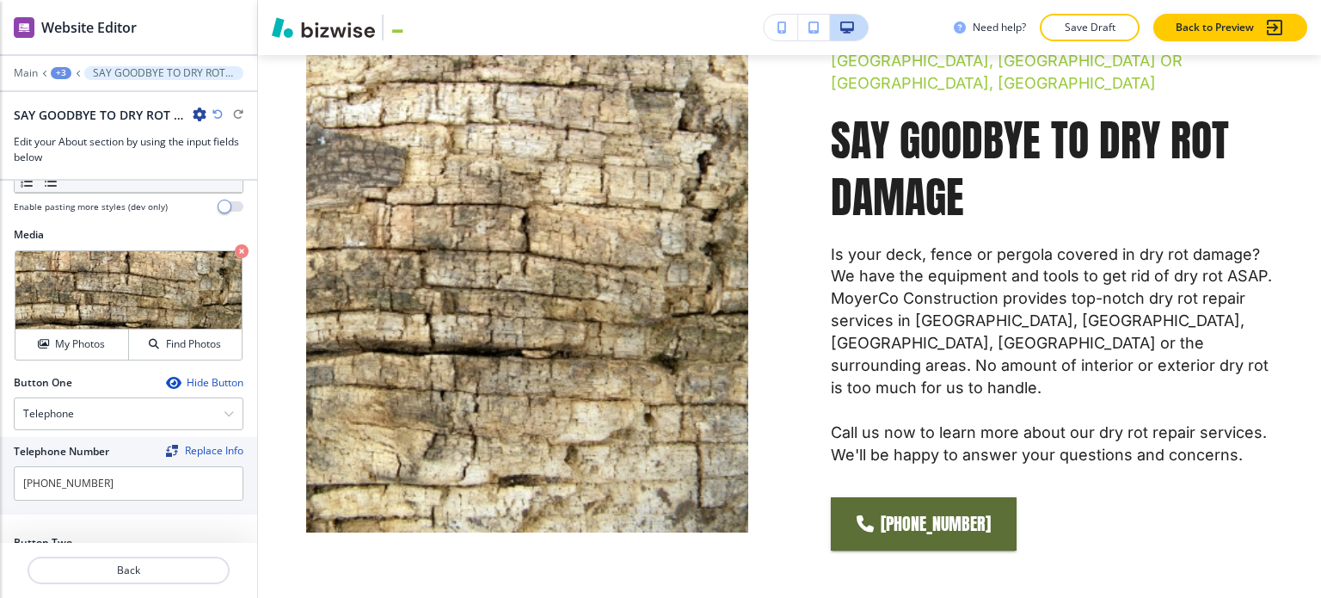
scroll to position [1209, 0]
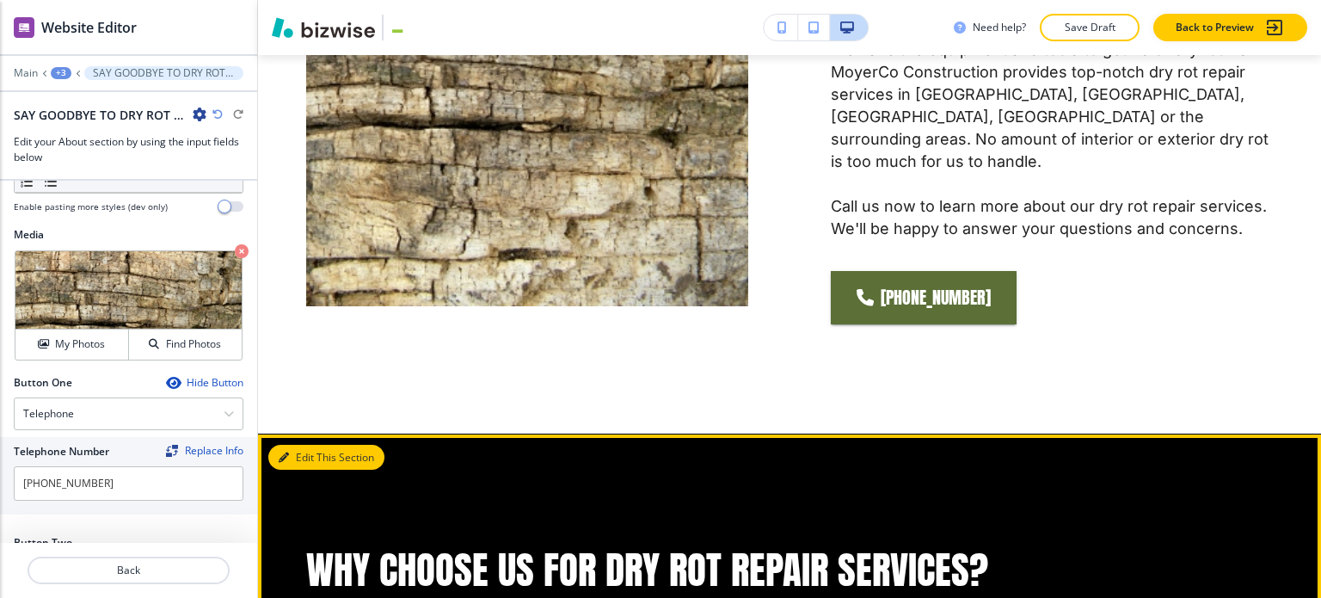
click at [308, 445] on button "Edit This Section" at bounding box center [326, 458] width 116 height 26
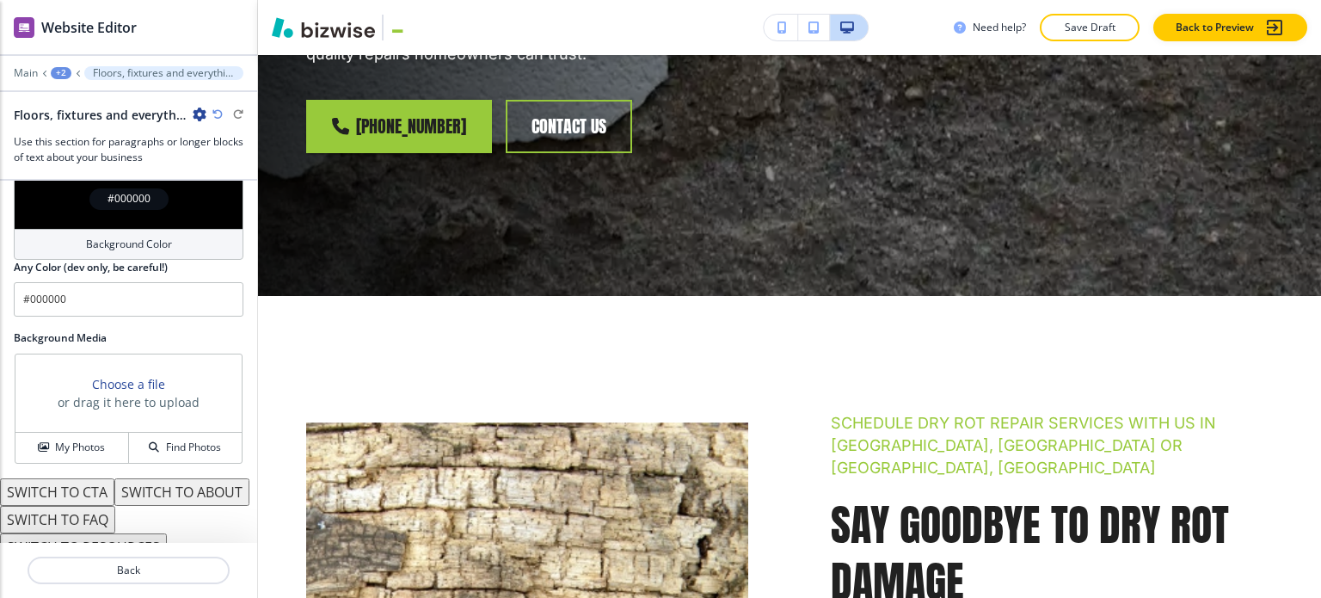
scroll to position [860, 0]
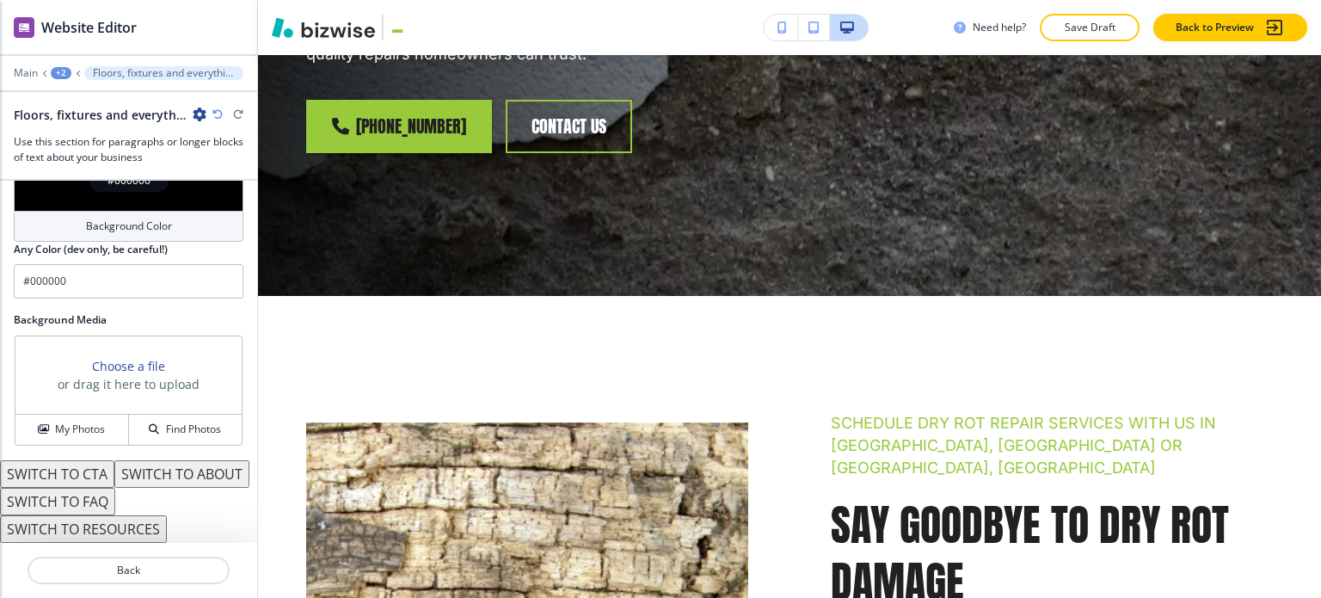
click at [114, 477] on button "SWITCH TO ABOUT" at bounding box center [181, 474] width 135 height 28
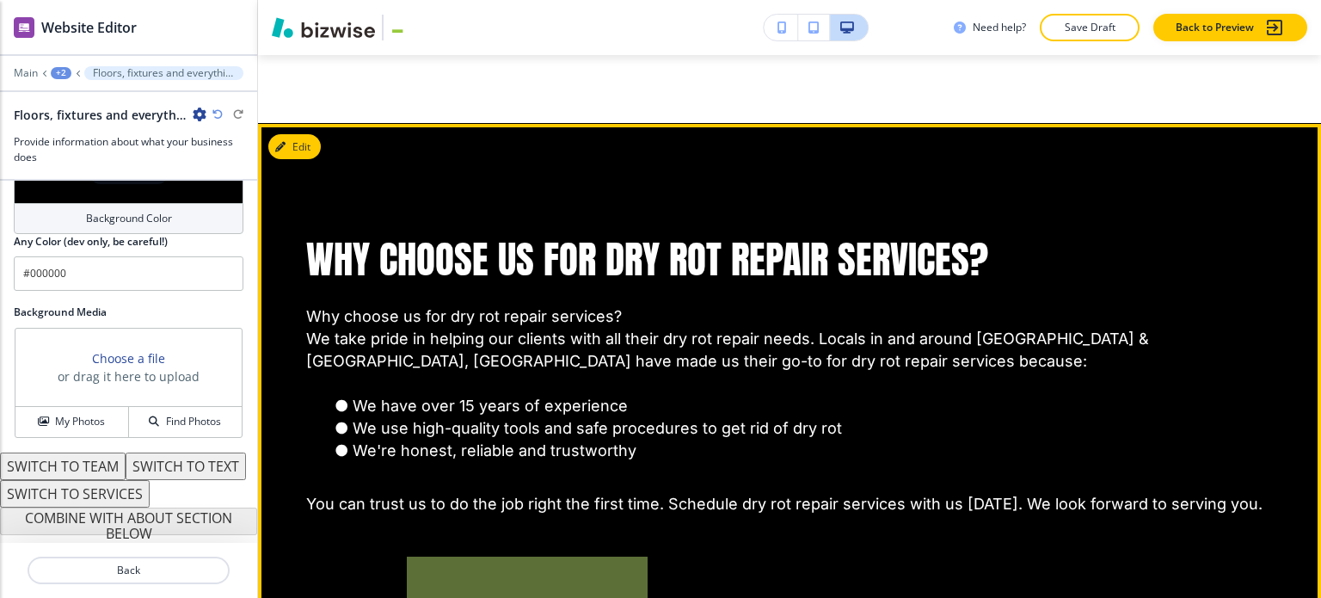
scroll to position [1545, 0]
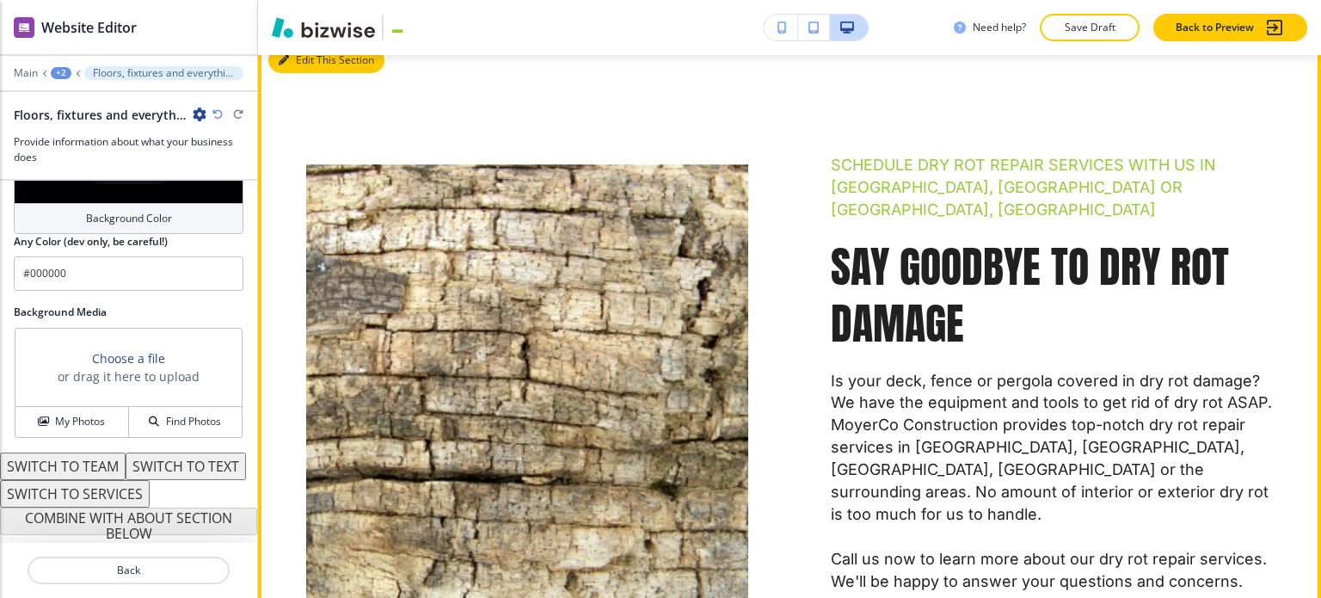
click at [302, 60] on button "Edit This Section" at bounding box center [326, 60] width 116 height 26
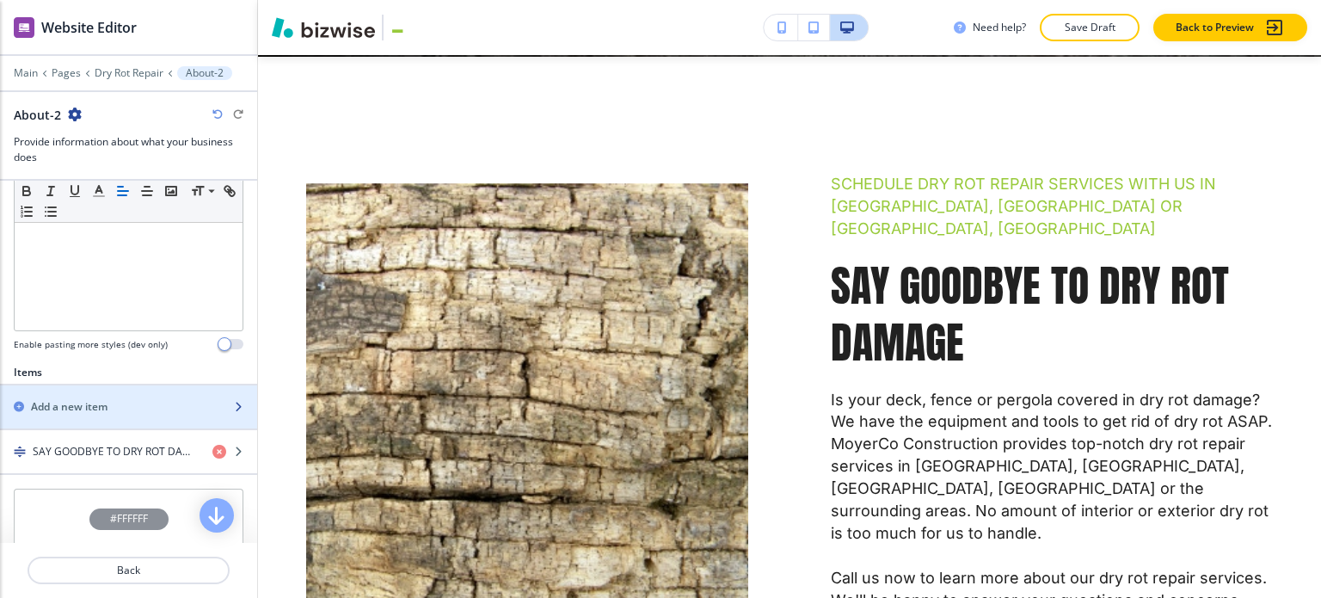
scroll to position [602, 0]
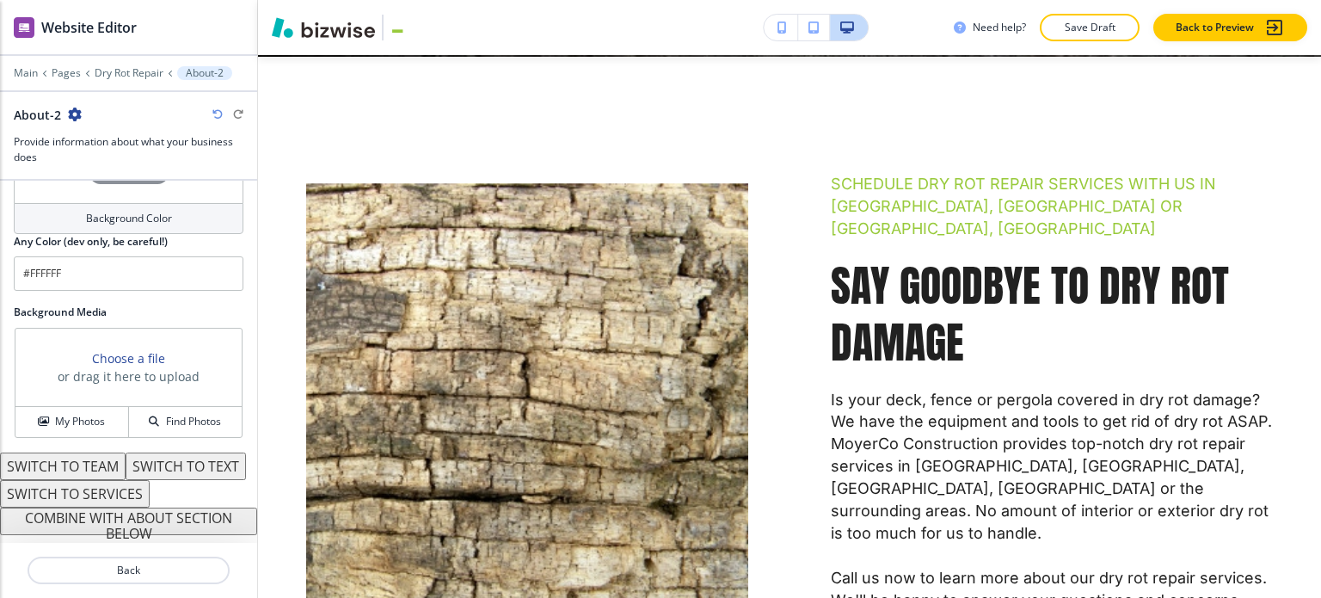
click at [151, 513] on button "COMBINE WITH ABOUT SECTION BELOW" at bounding box center [128, 521] width 257 height 28
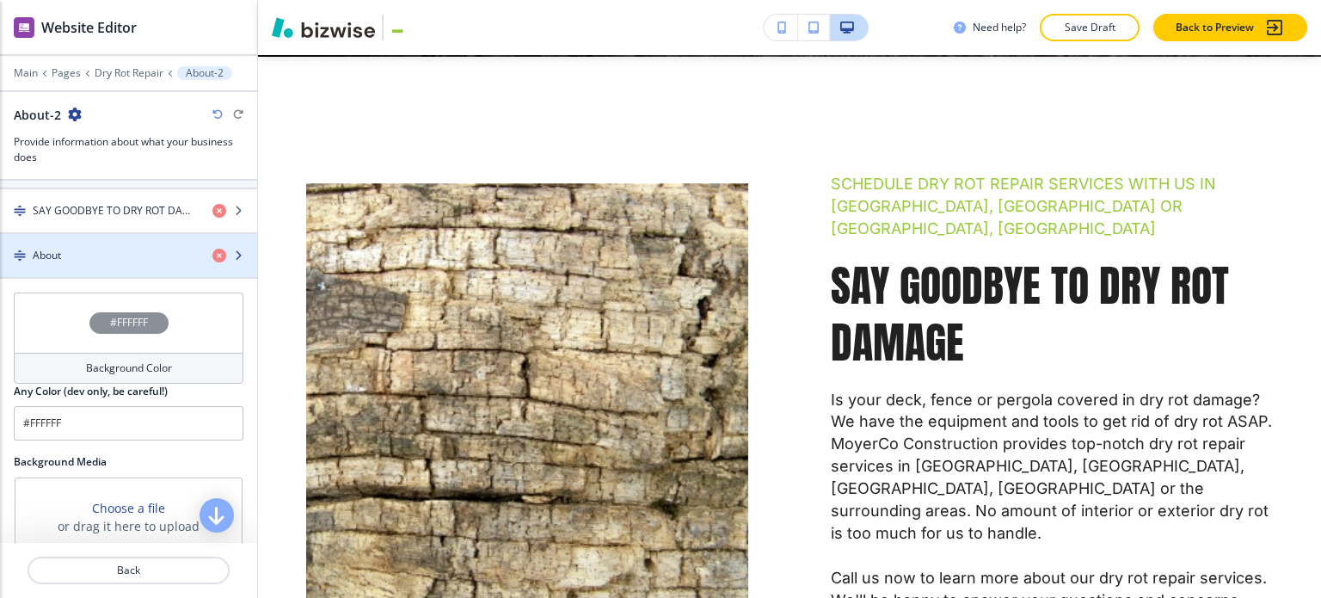
click at [136, 263] on div "button" at bounding box center [128, 270] width 257 height 14
click at [150, 267] on div "button" at bounding box center [128, 270] width 257 height 14
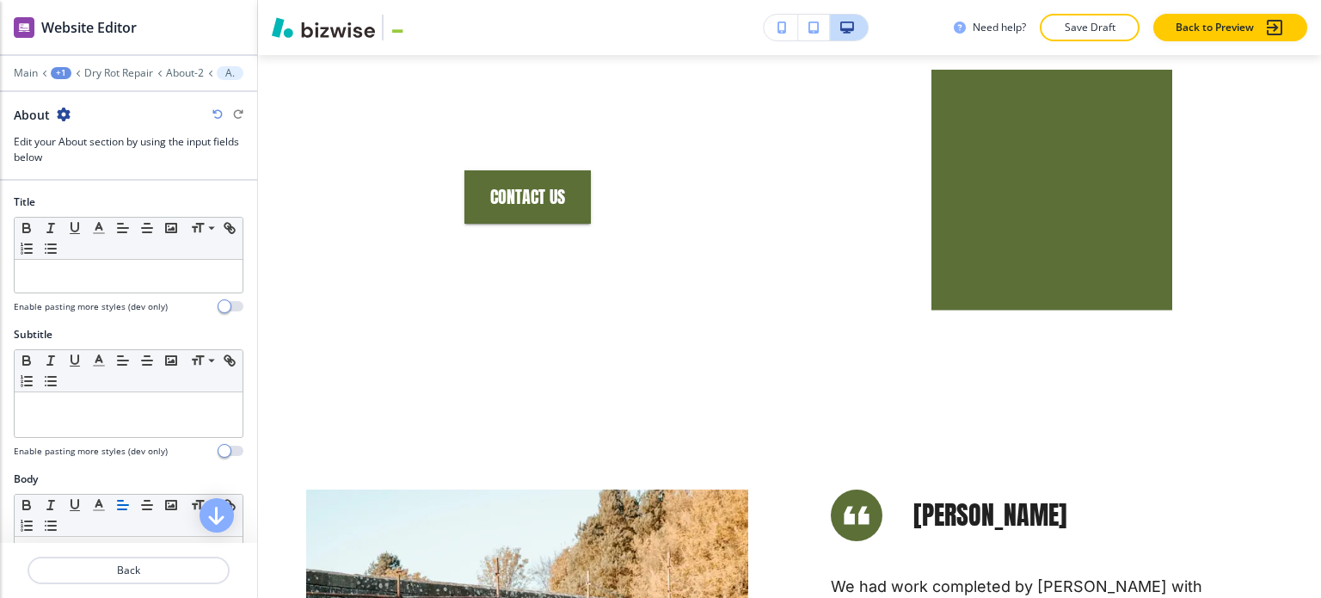
scroll to position [1638, 0]
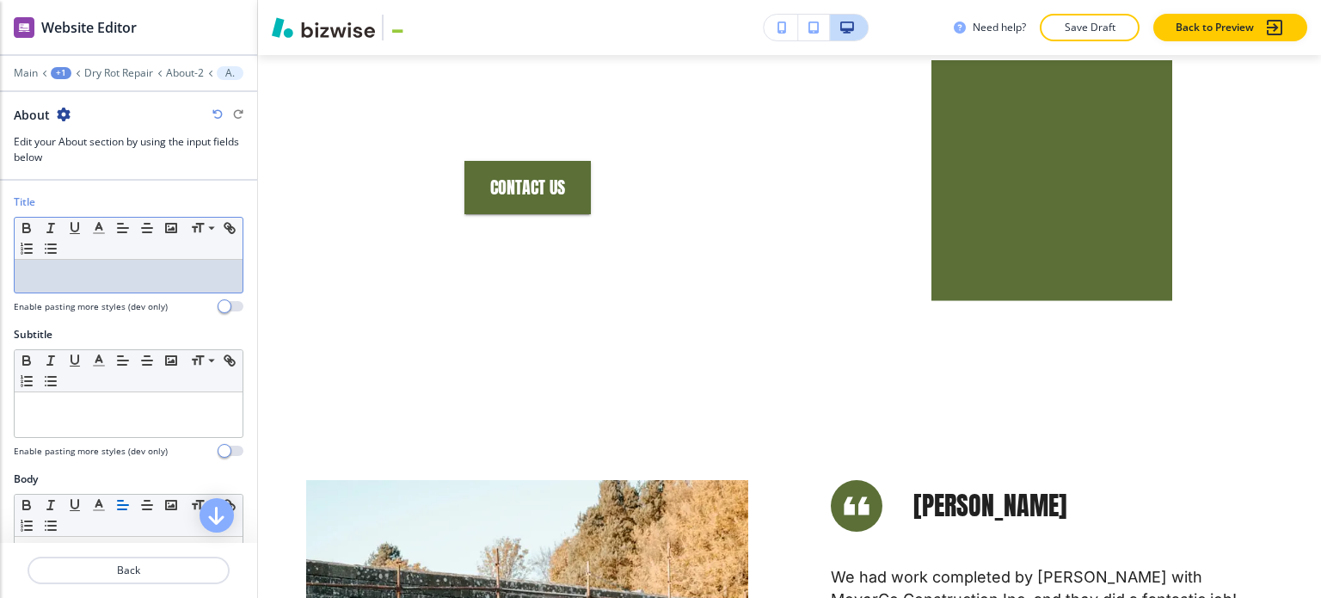
click at [165, 280] on p at bounding box center [128, 275] width 211 height 15
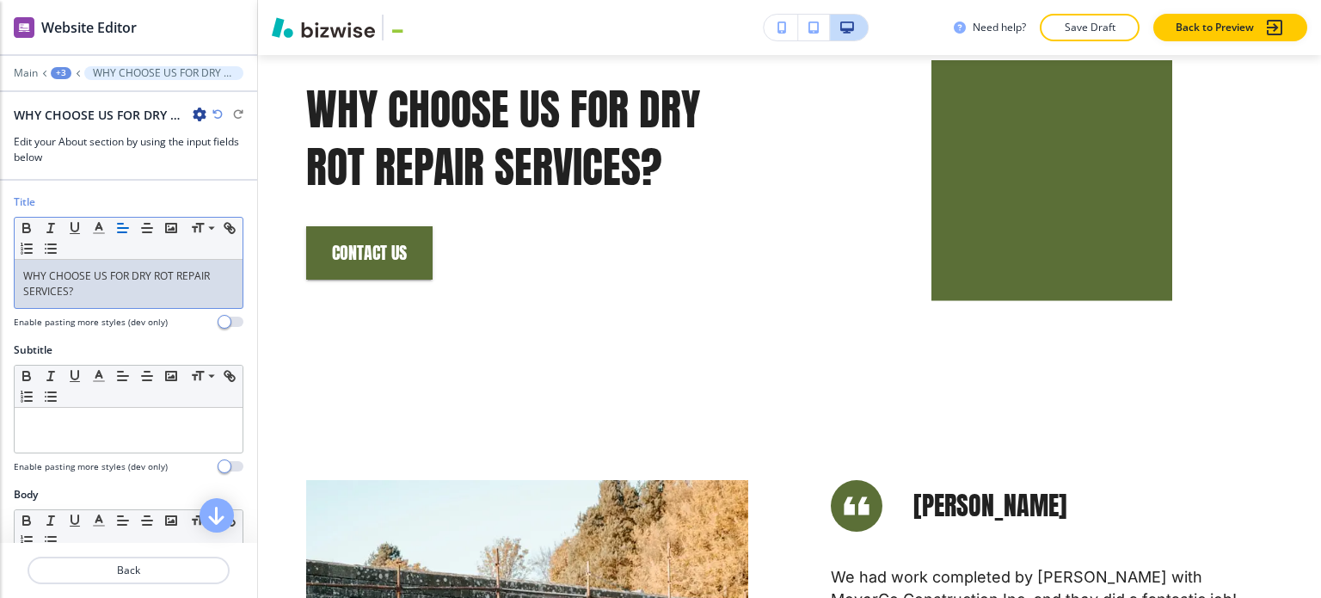
click at [149, 278] on p "WHY CHOOSE US FOR DRY ROT REPAIR SERVICES?" at bounding box center [128, 283] width 211 height 31
click at [101, 230] on icon "button" at bounding box center [98, 227] width 15 height 15
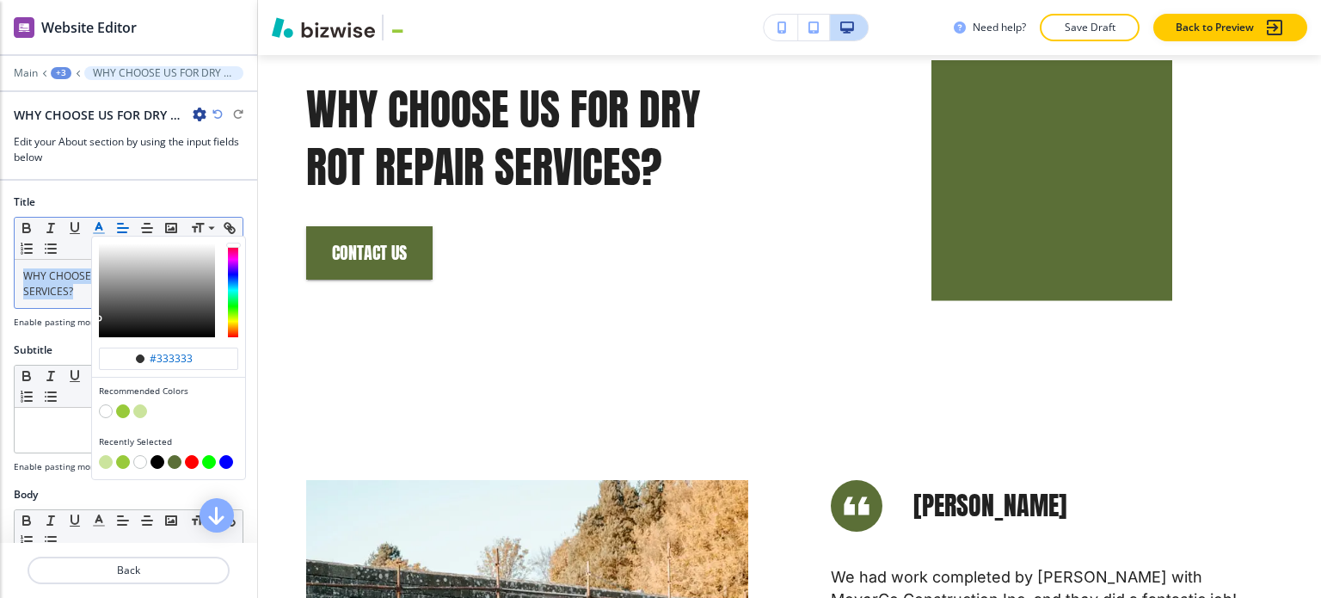
click at [144, 409] on button "button" at bounding box center [140, 411] width 14 height 14
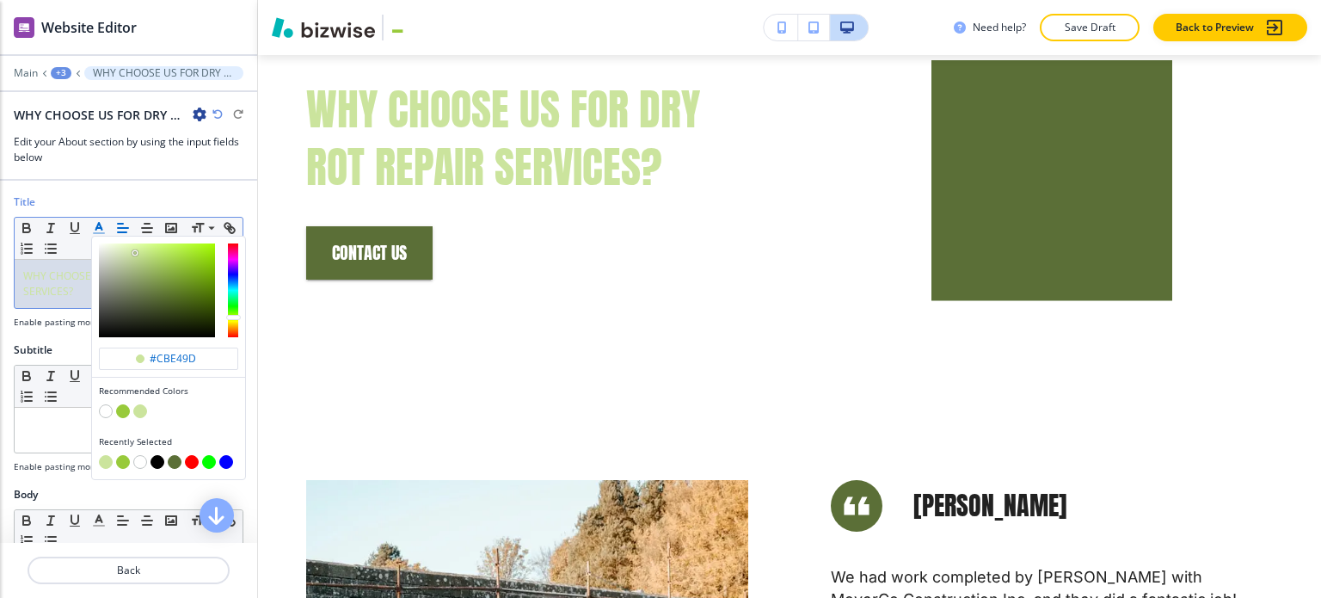
click at [120, 409] on button "button" at bounding box center [123, 411] width 14 height 14
type input "#98ca3b"
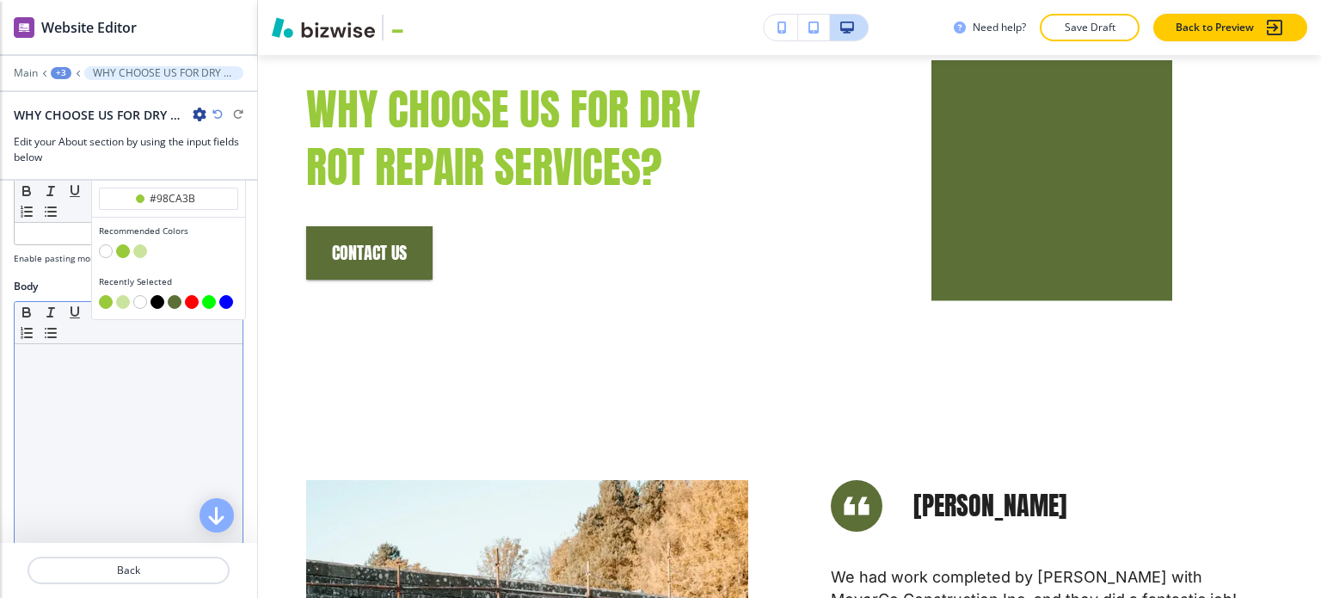
scroll to position [344, 0]
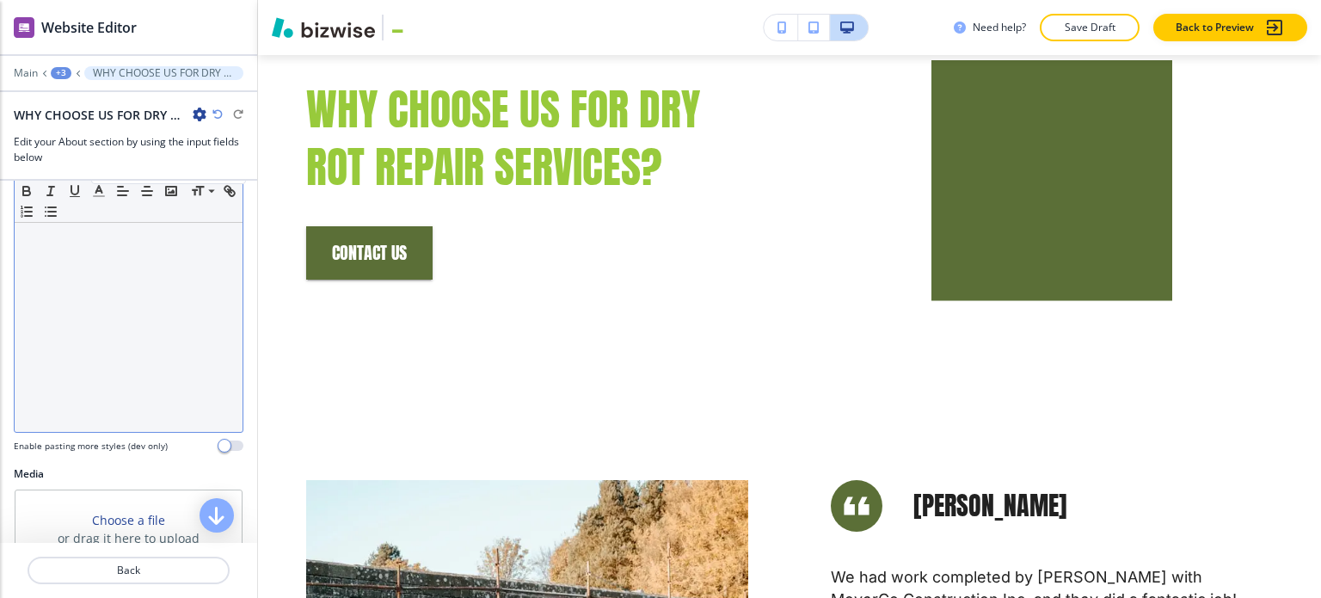
click at [64, 261] on div at bounding box center [129, 320] width 228 height 224
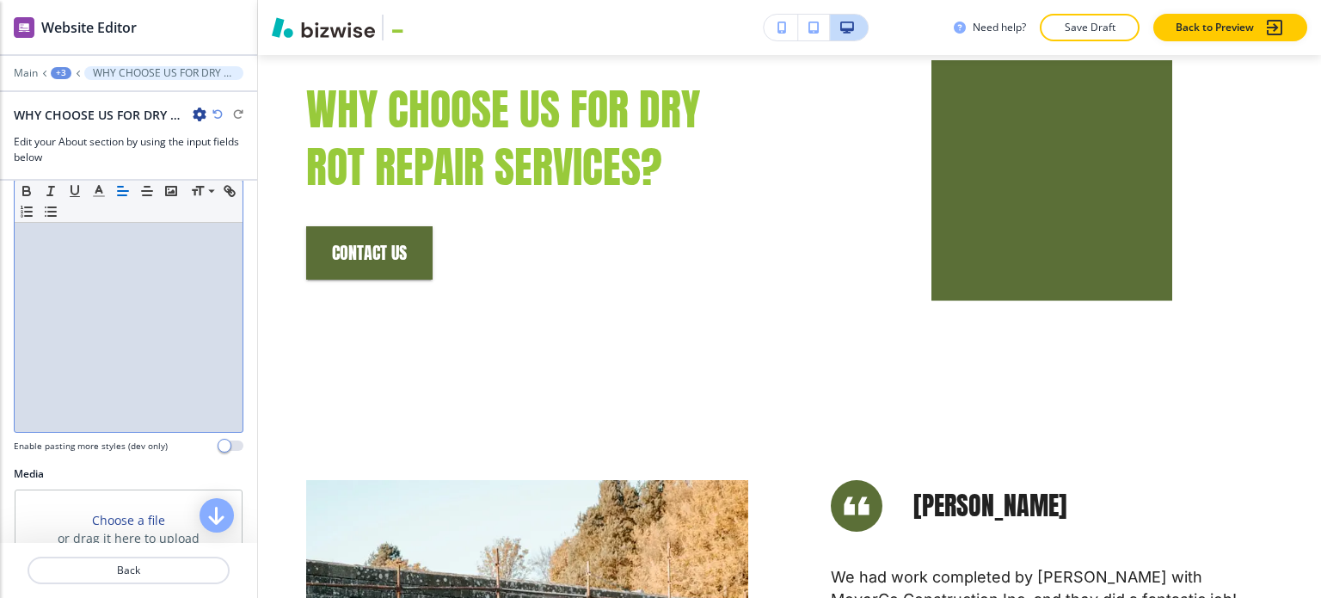
scroll to position [0, 0]
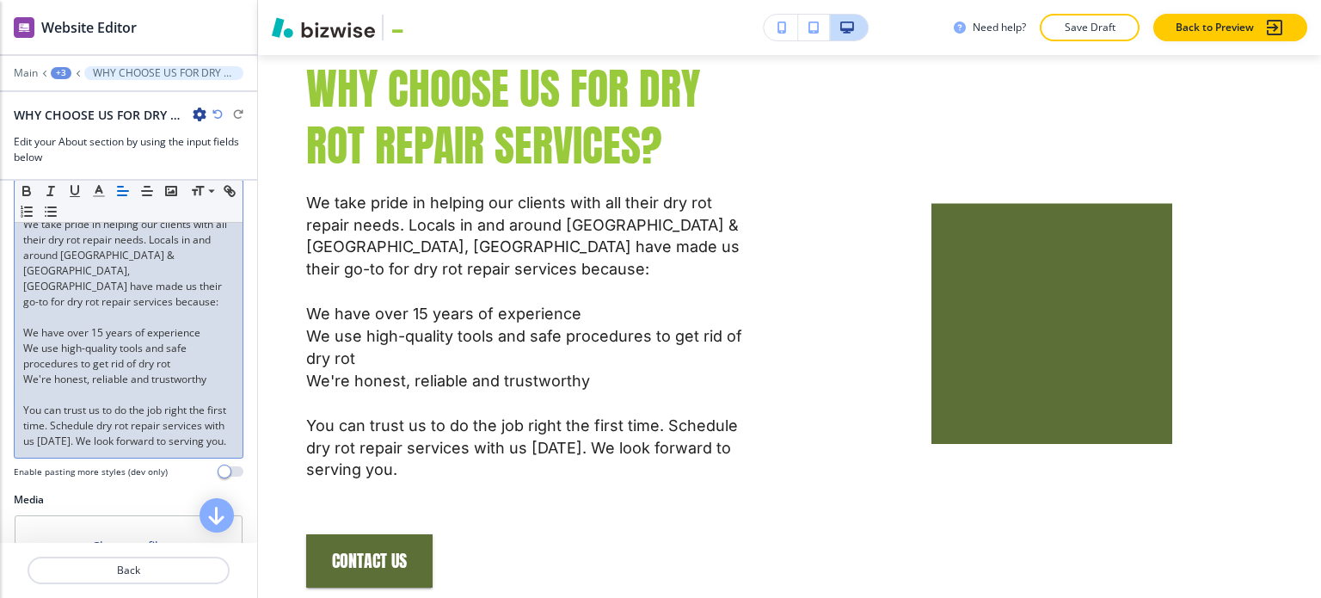
drag, startPoint x: 27, startPoint y: 316, endPoint x: 55, endPoint y: 316, distance: 28.4
click at [26, 325] on p "We have over 15 years of experience" at bounding box center [128, 332] width 211 height 15
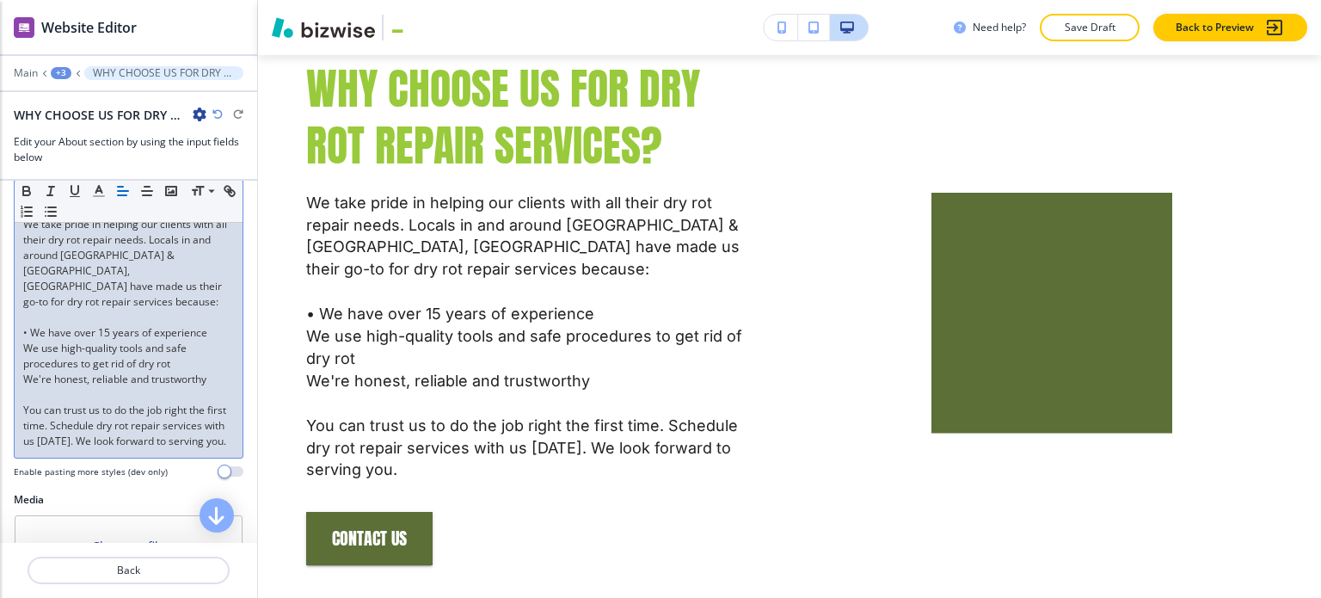
click at [24, 341] on p "We use high-quality tools and safe procedures to get rid of dry rot" at bounding box center [128, 356] width 211 height 31
click at [24, 372] on p "We're honest, reliable and trustworthy" at bounding box center [128, 379] width 211 height 15
click at [19, 343] on div "We take pride in helping our clients with all their dry rot repair needs. Local…" at bounding box center [129, 332] width 228 height 249
click at [25, 372] on p "We're honest, reliable and trustworthy" at bounding box center [128, 379] width 211 height 15
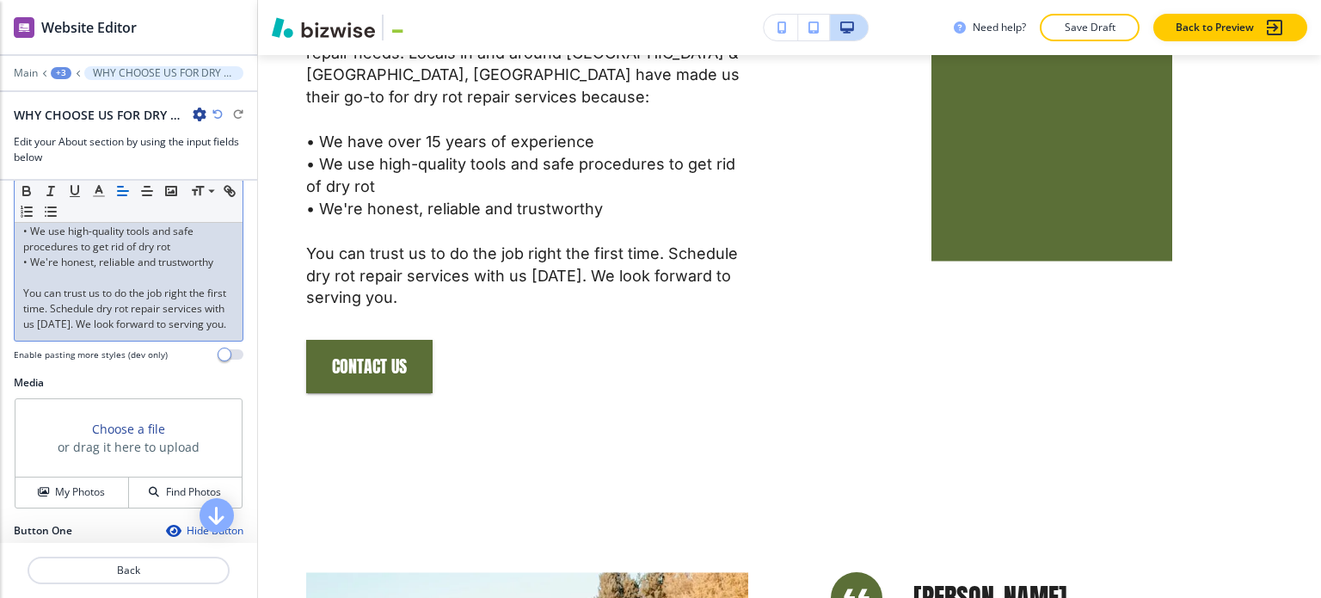
scroll to position [688, 0]
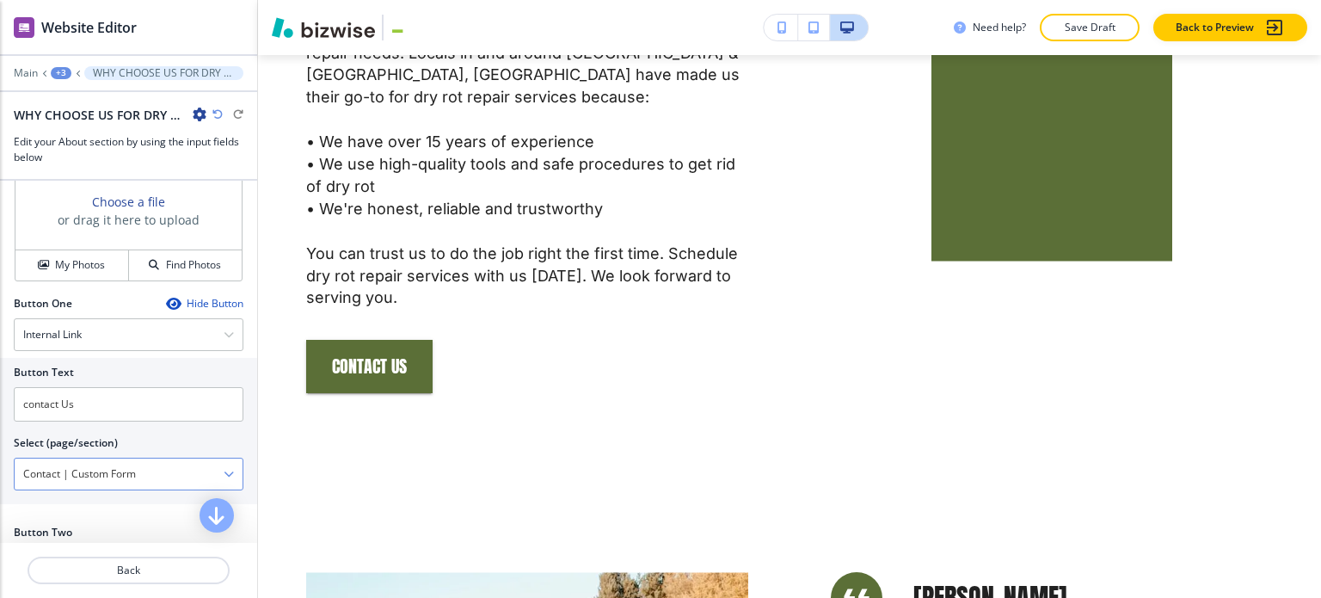
click at [224, 470] on icon "button" at bounding box center [229, 474] width 10 height 10
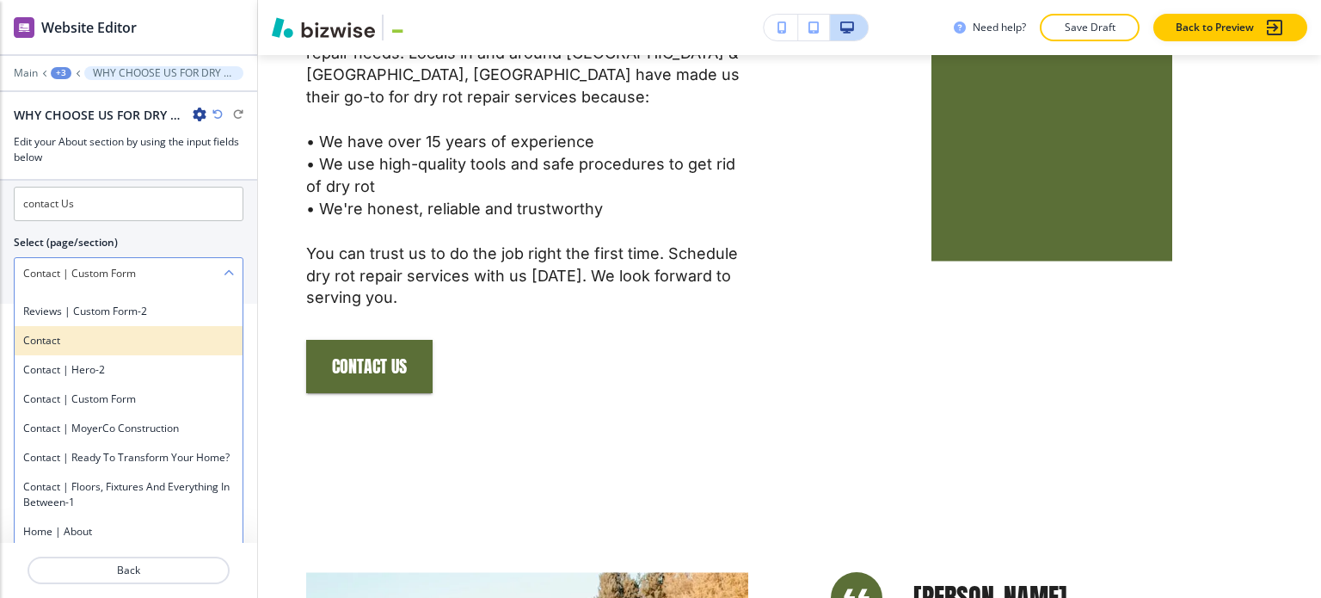
click at [113, 348] on h4 "Contact" at bounding box center [128, 340] width 211 height 15
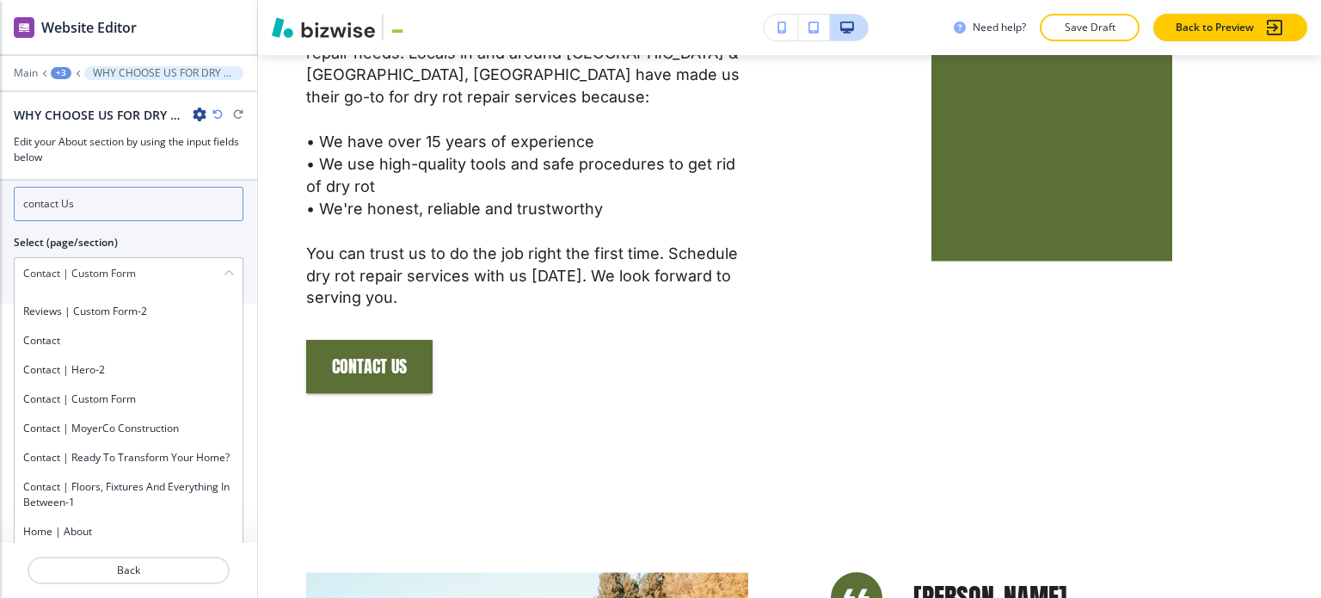
type \(page\/section\) "Contact"
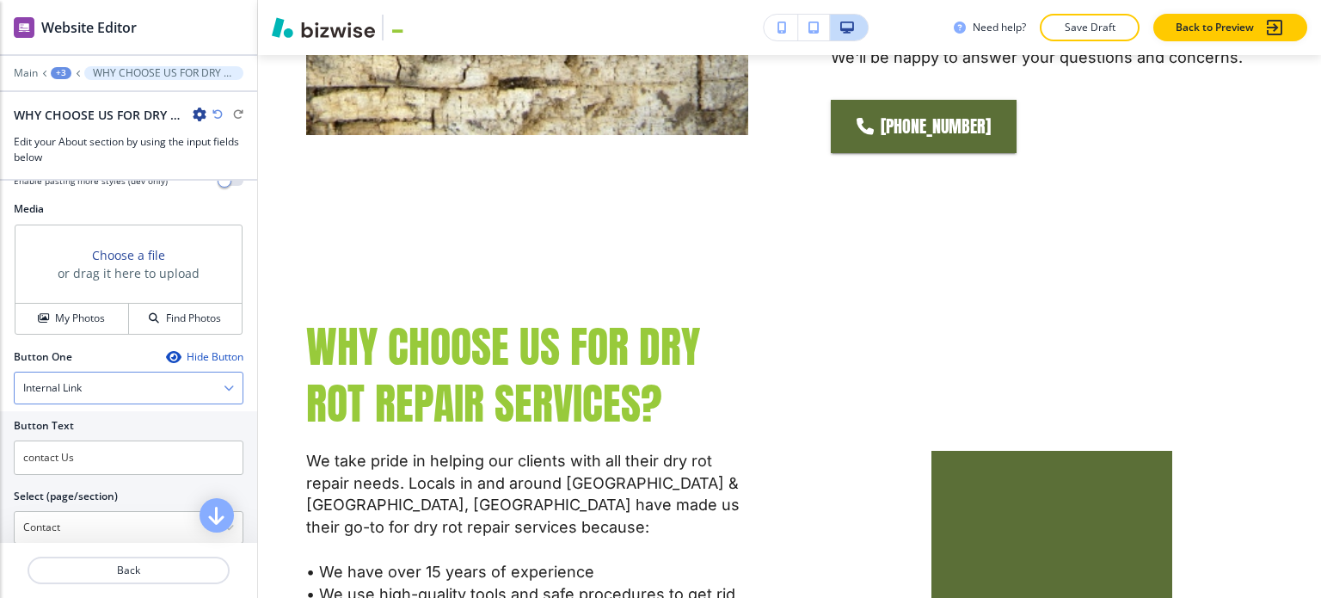
scroll to position [648, 0]
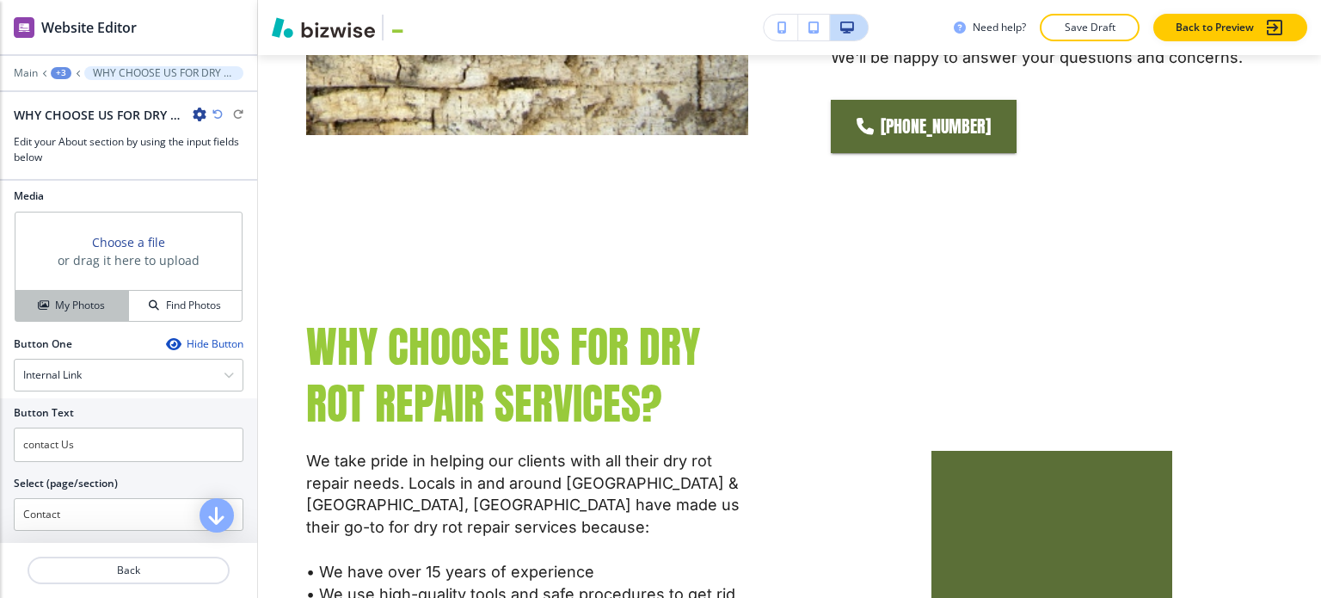
click at [94, 298] on h4 "My Photos" at bounding box center [80, 305] width 50 height 15
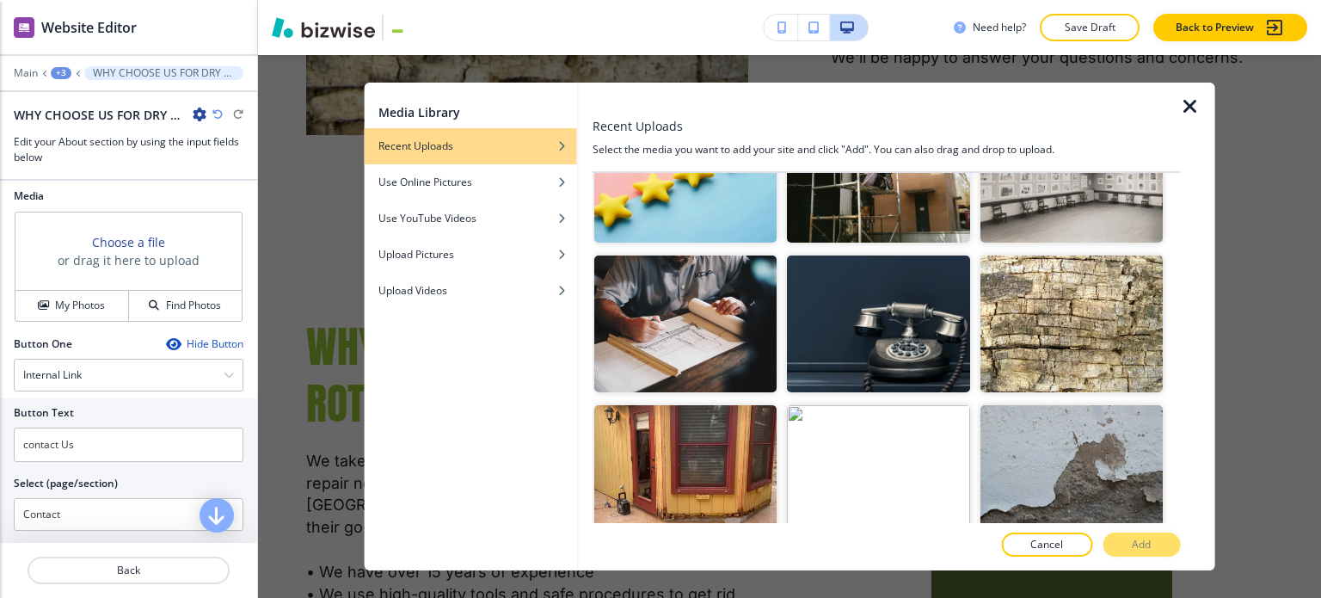
scroll to position [258, 0]
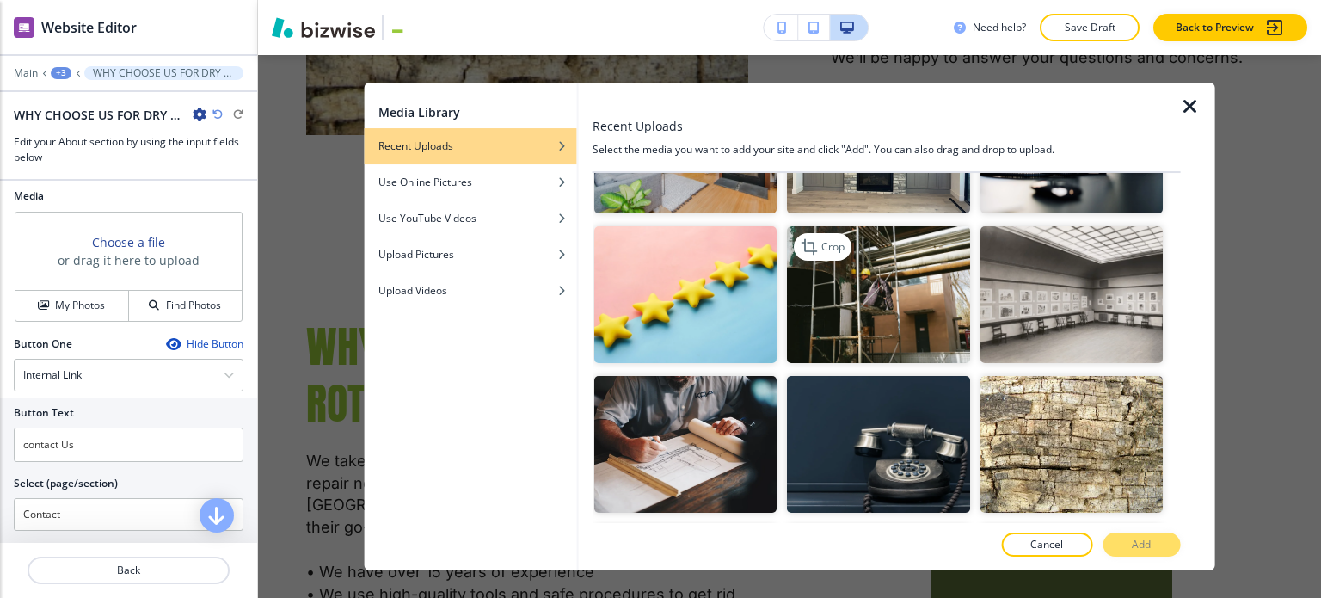
click at [891, 302] on img "button" at bounding box center [878, 294] width 182 height 137
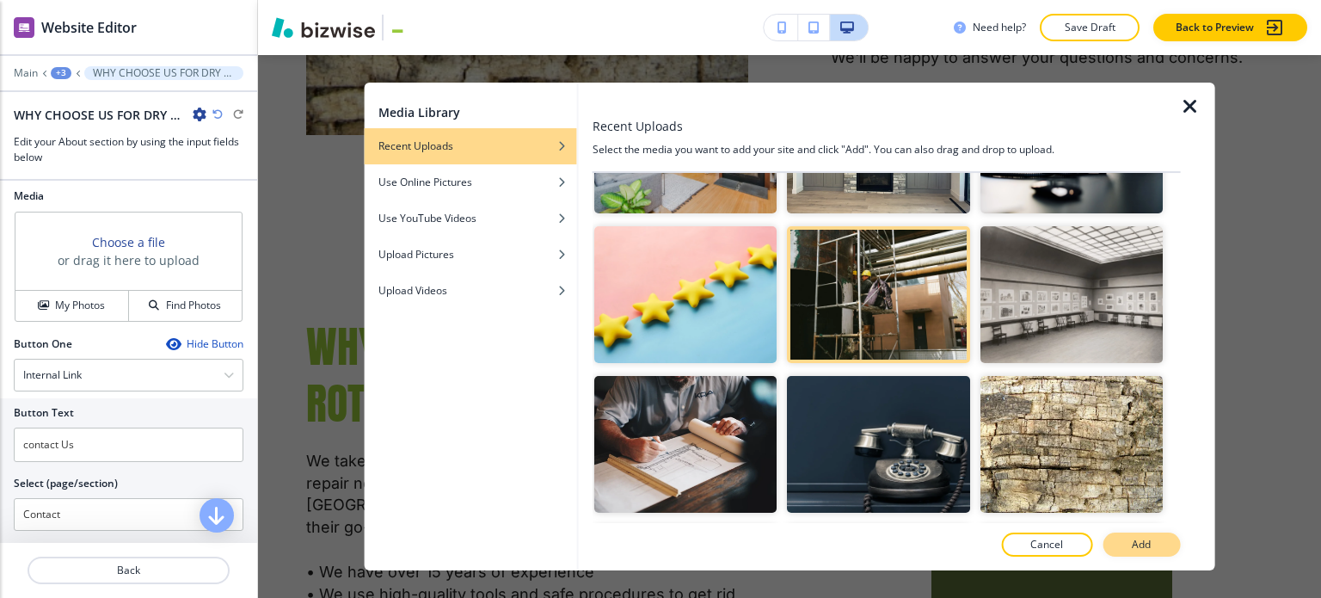
click at [1142, 540] on p "Add" at bounding box center [1141, 544] width 19 height 15
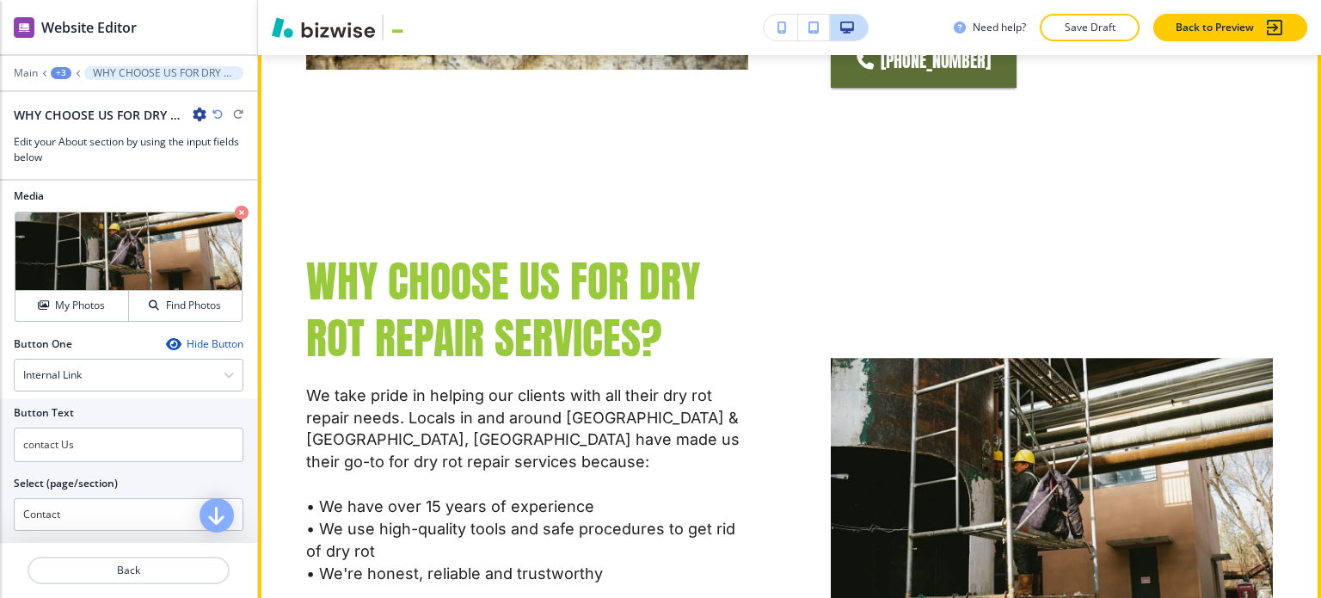
scroll to position [1552, 0]
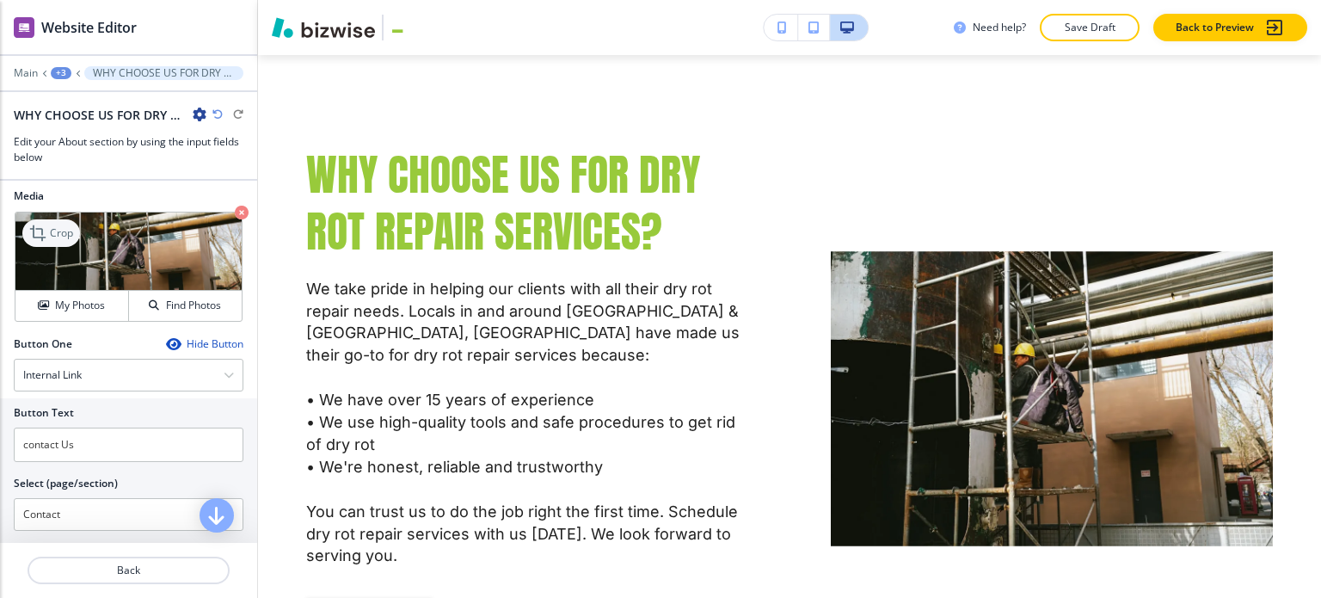
click at [77, 227] on div "Crop" at bounding box center [51, 233] width 58 height 28
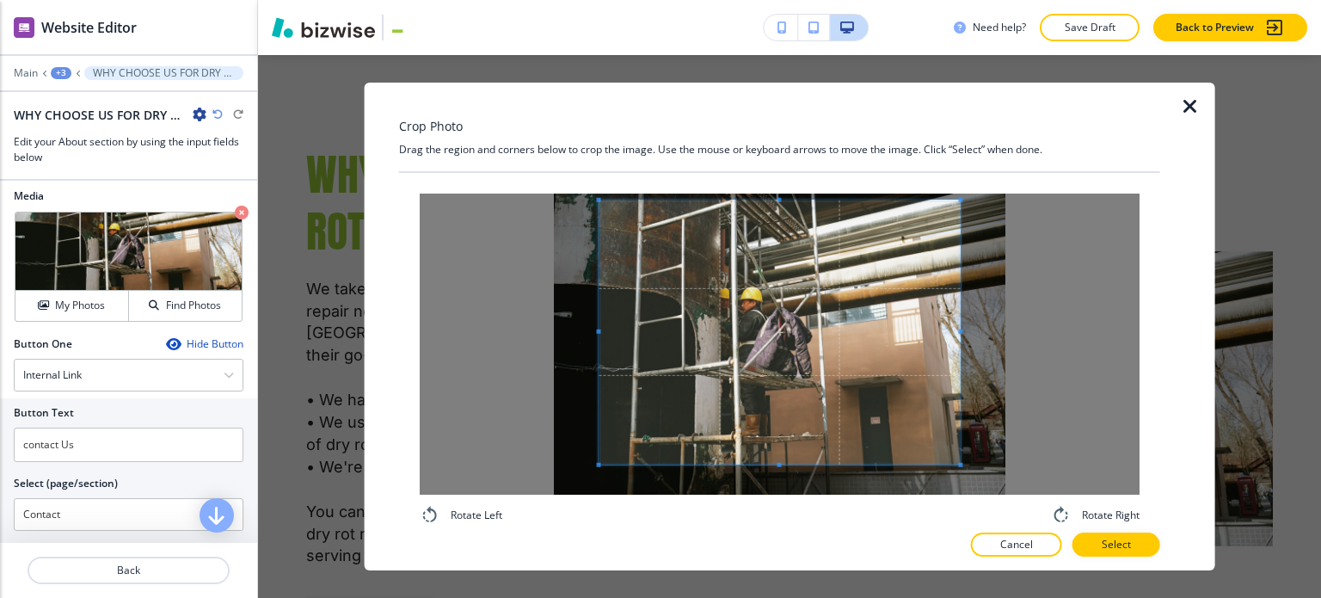
click at [774, 167] on div "Crop Photo Drag the region and corners below to crop the image. Use the mouse o…" at bounding box center [779, 327] width 761 height 489
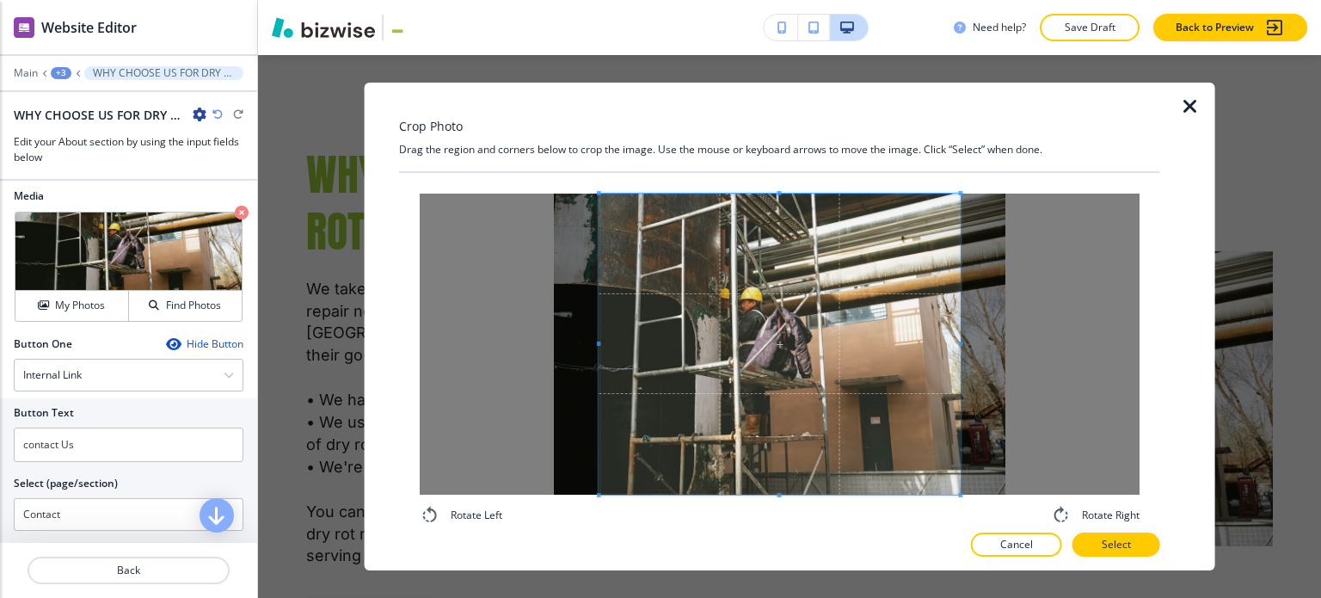
click at [737, 581] on div "Crop Photo Drag the region and corners below to crop the image. Use the mouse o…" at bounding box center [789, 326] width 1063 height 543
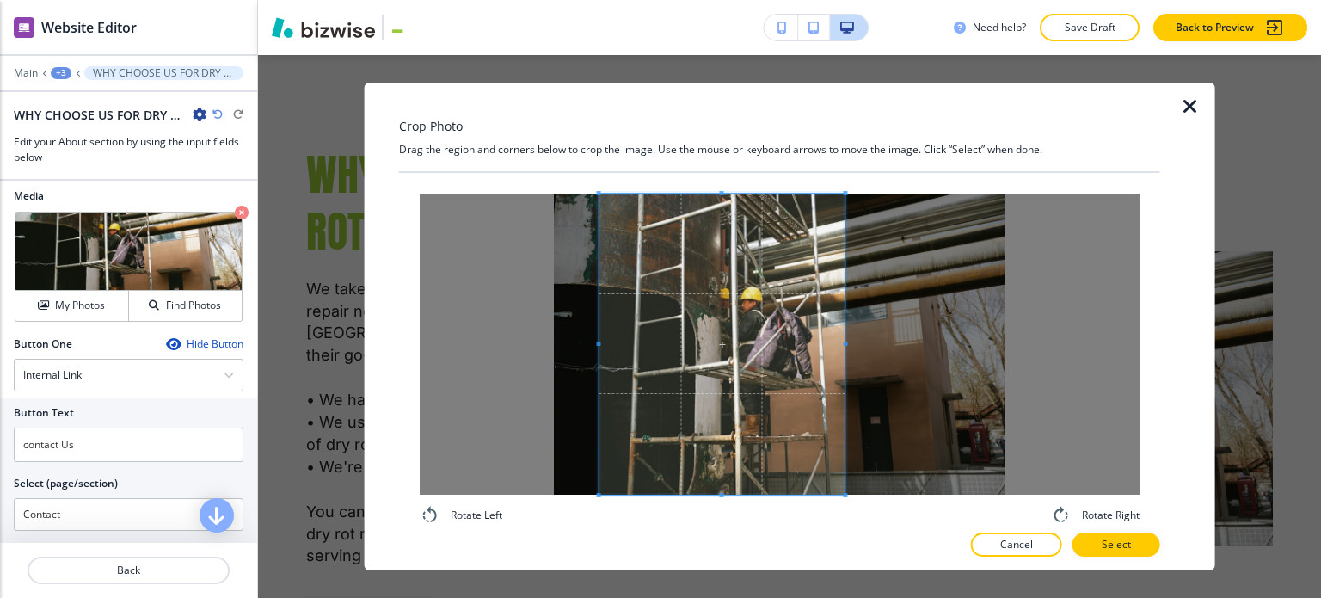
click at [843, 343] on div at bounding box center [722, 344] width 246 height 301
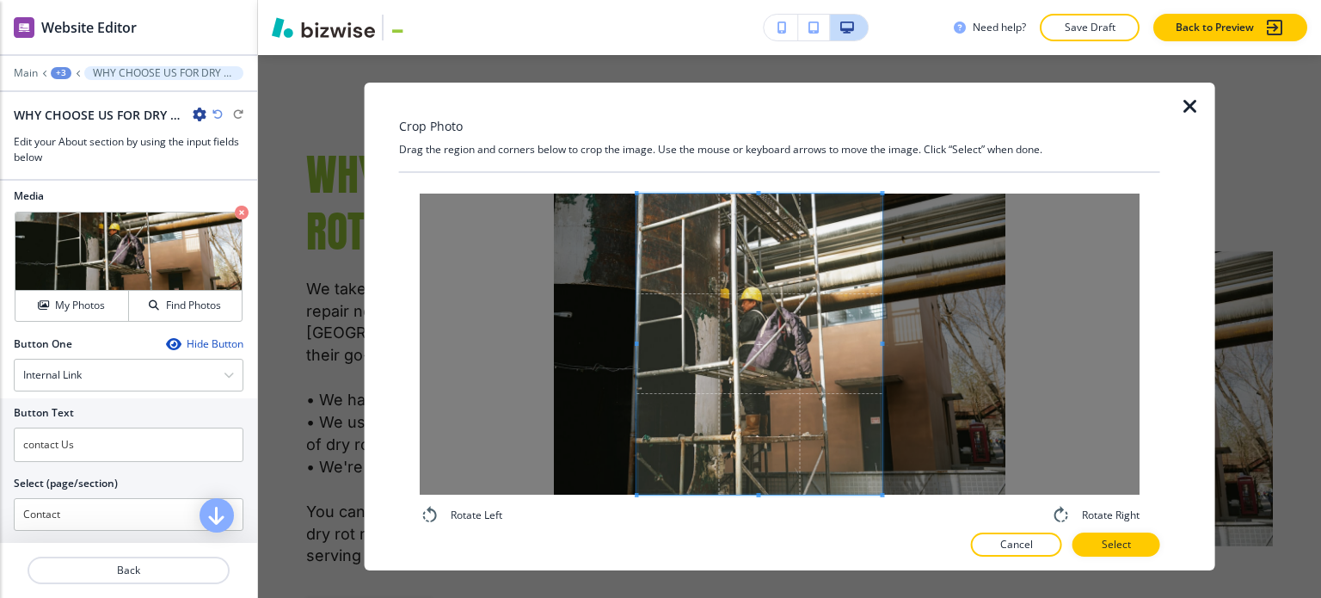
click at [802, 421] on span at bounding box center [758, 344] width 245 height 301
click at [1129, 548] on p "Select" at bounding box center [1116, 544] width 29 height 15
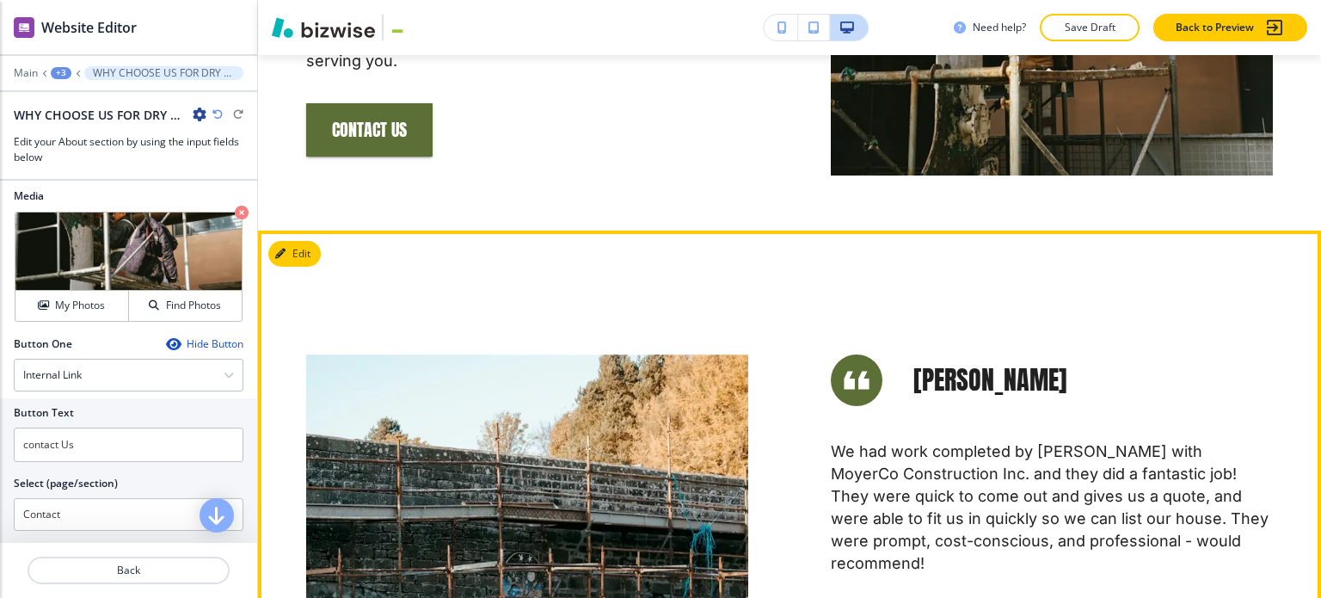
scroll to position [2069, 0]
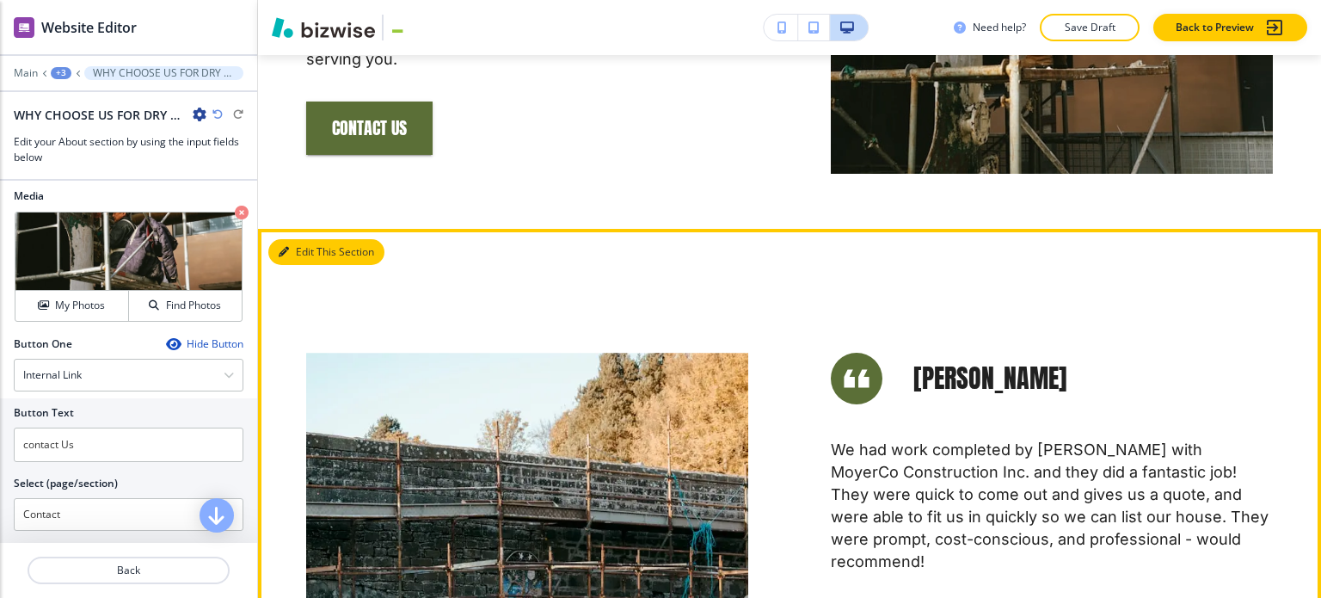
click at [309, 239] on button "Edit This Section" at bounding box center [326, 252] width 116 height 26
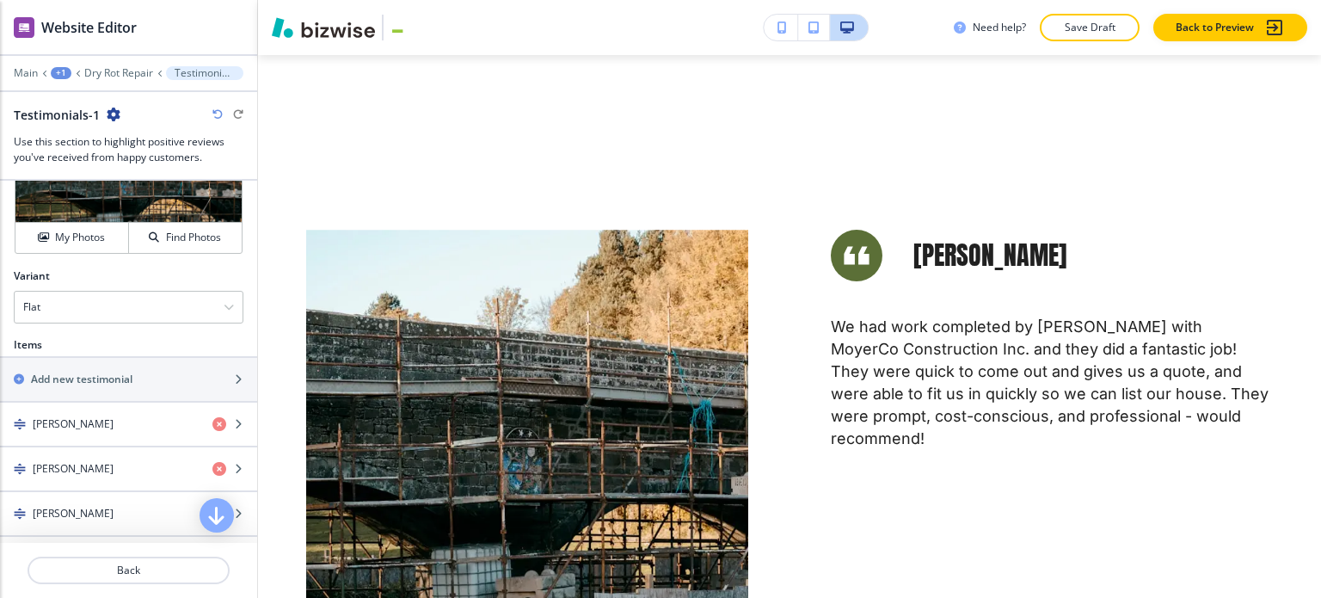
scroll to position [688, 0]
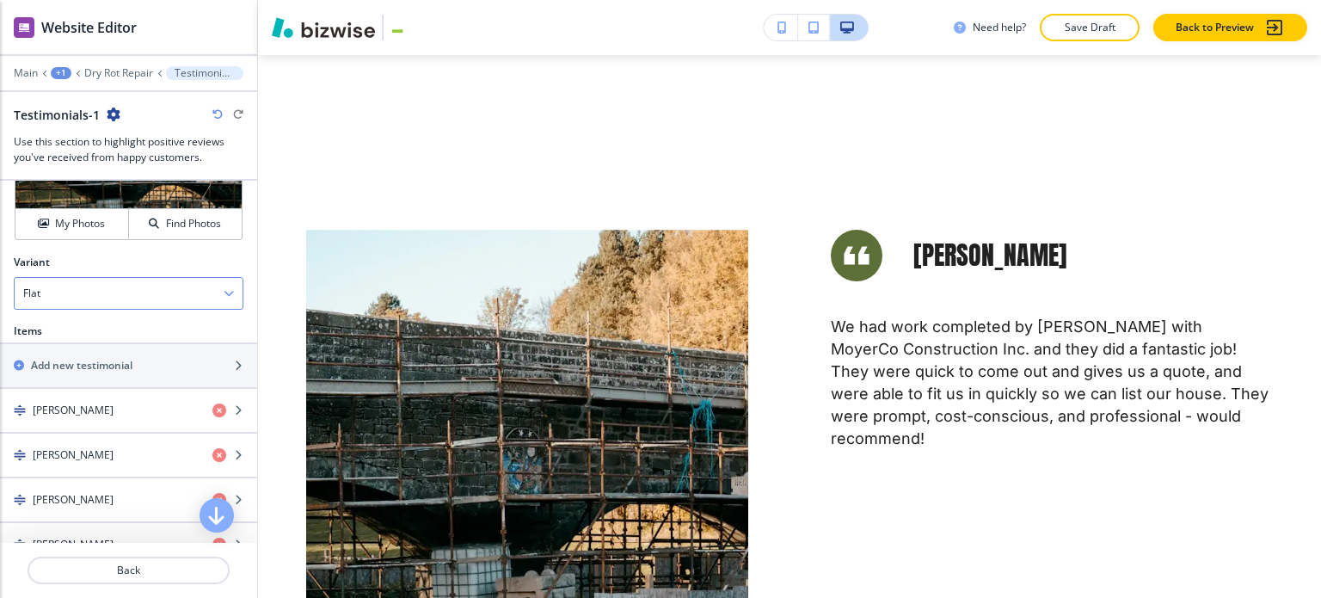
click at [118, 289] on div "Flat" at bounding box center [129, 293] width 228 height 31
click at [123, 345] on h4 "Slider" at bounding box center [128, 352] width 211 height 15
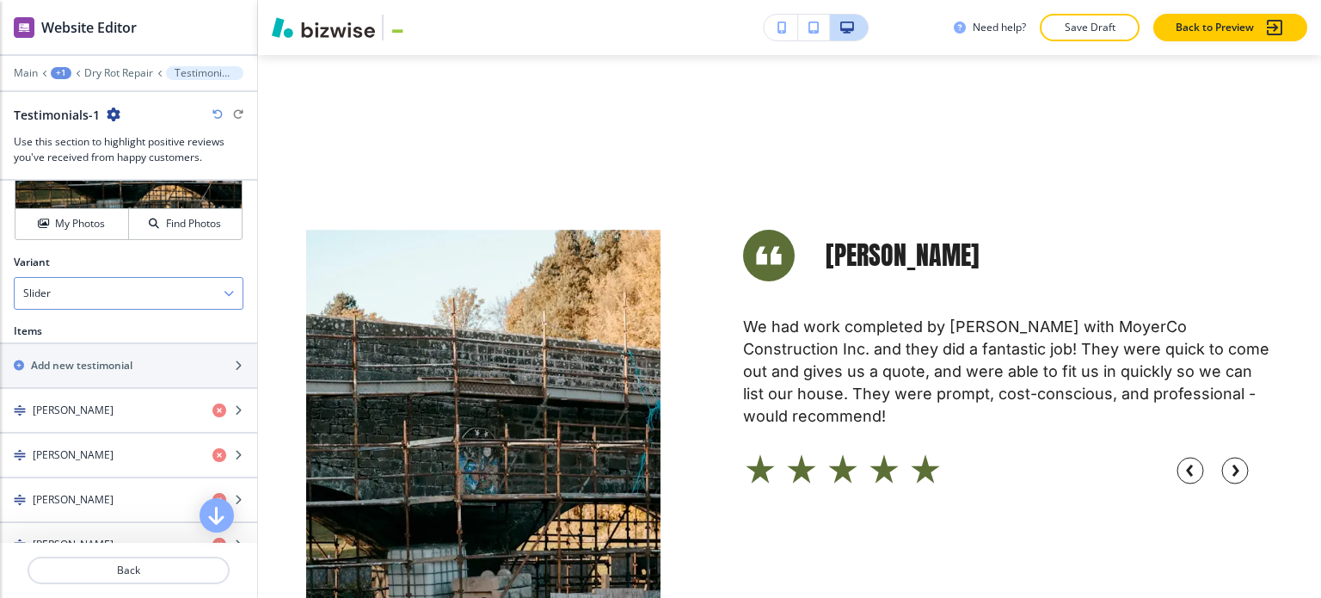
click at [124, 298] on div "Slider" at bounding box center [129, 293] width 228 height 31
click at [141, 257] on div "Variant" at bounding box center [129, 262] width 230 height 15
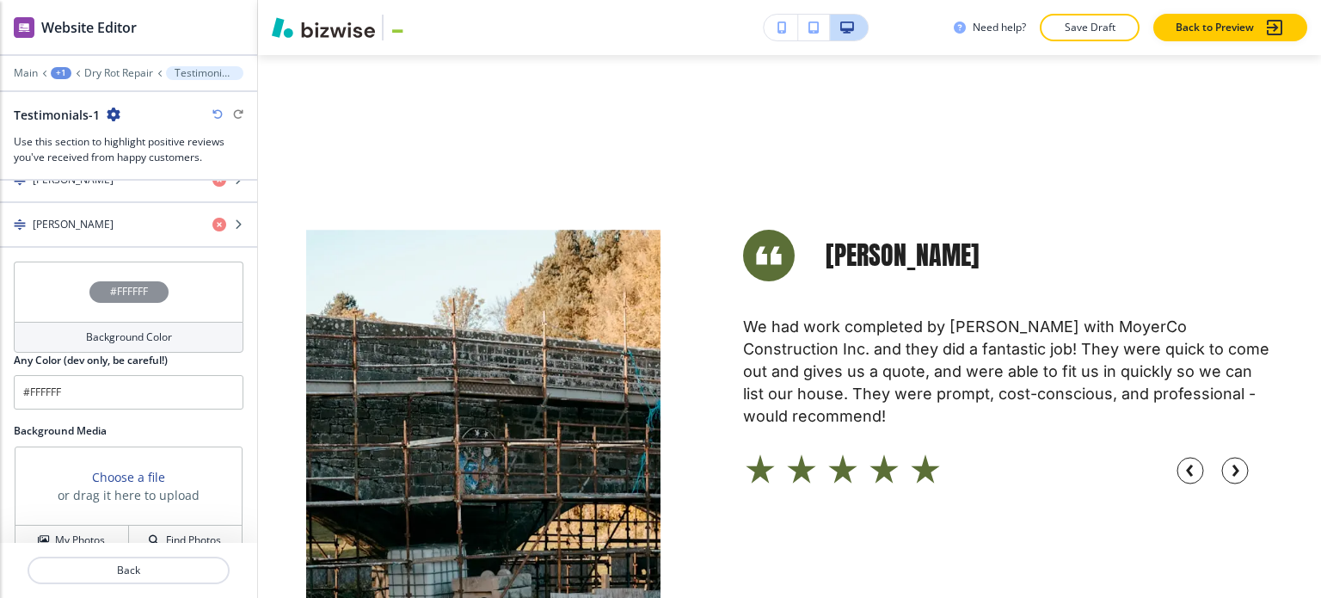
scroll to position [1204, 0]
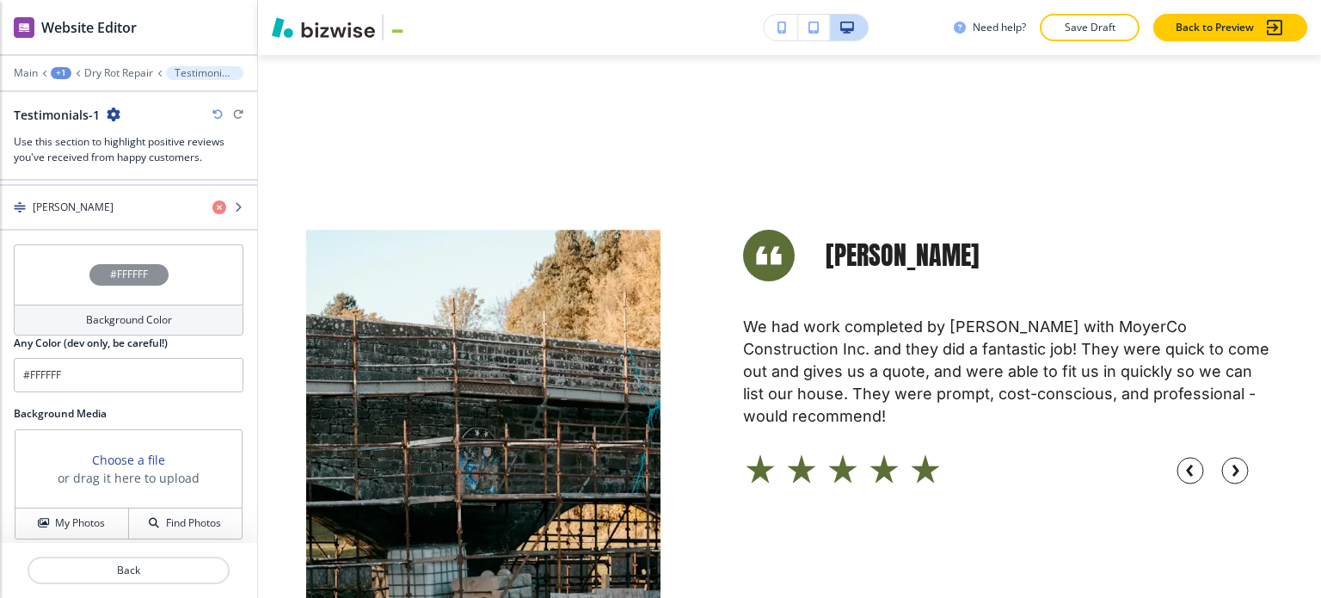
click at [122, 312] on h4 "Background Color" at bounding box center [129, 319] width 86 height 15
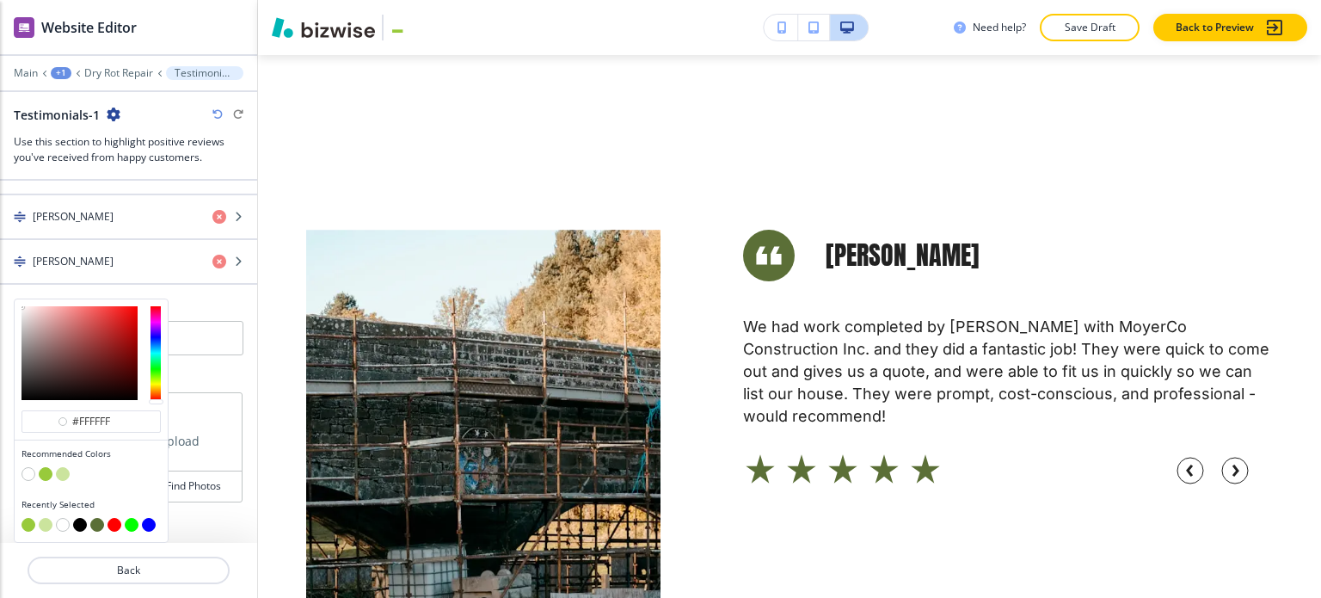
scroll to position [1142, 0]
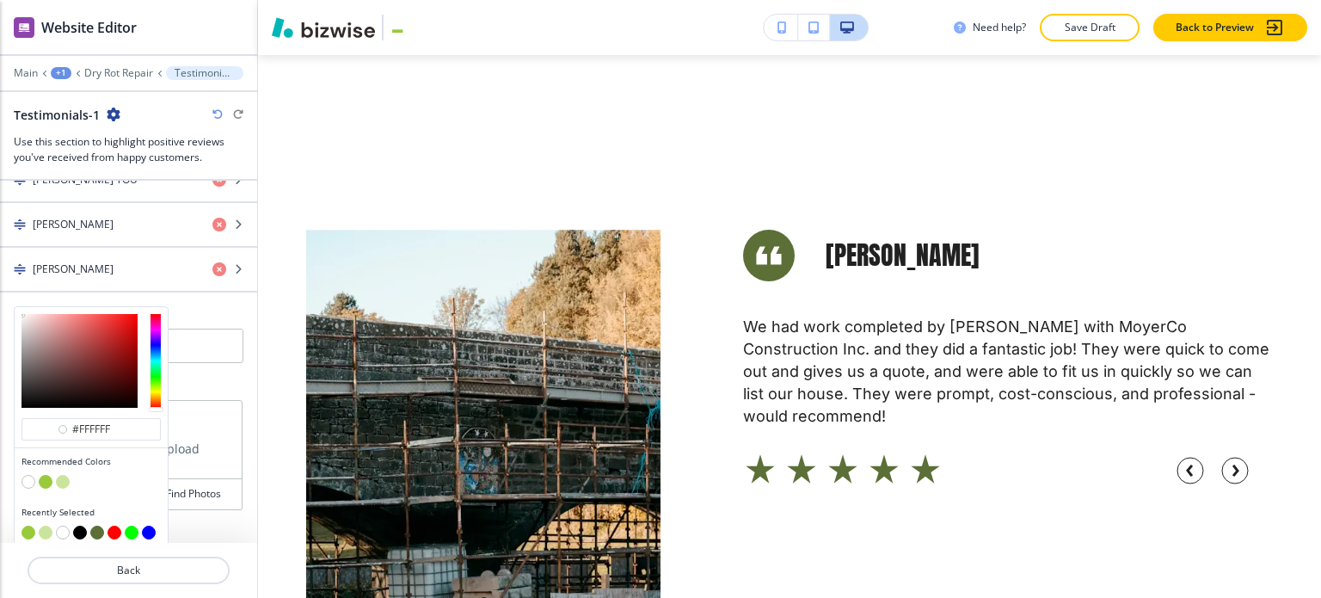
click at [65, 475] on button "button" at bounding box center [63, 482] width 14 height 14
type input "#cbe49d"
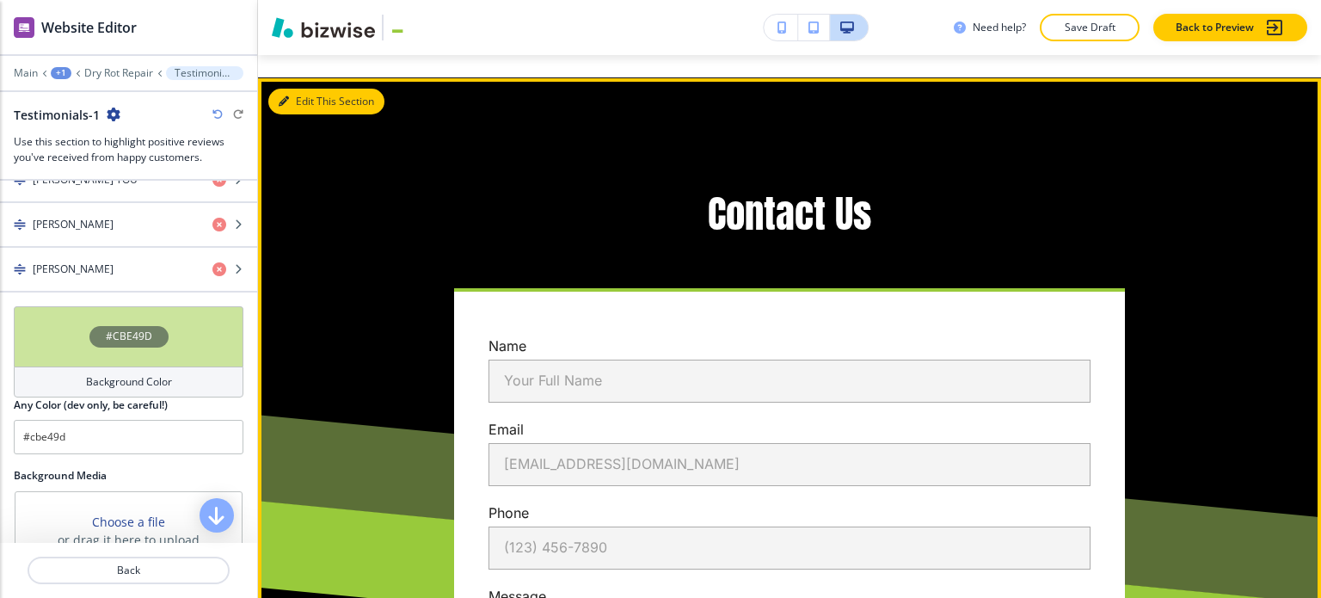
click at [302, 89] on button "Edit This Section" at bounding box center [326, 102] width 116 height 26
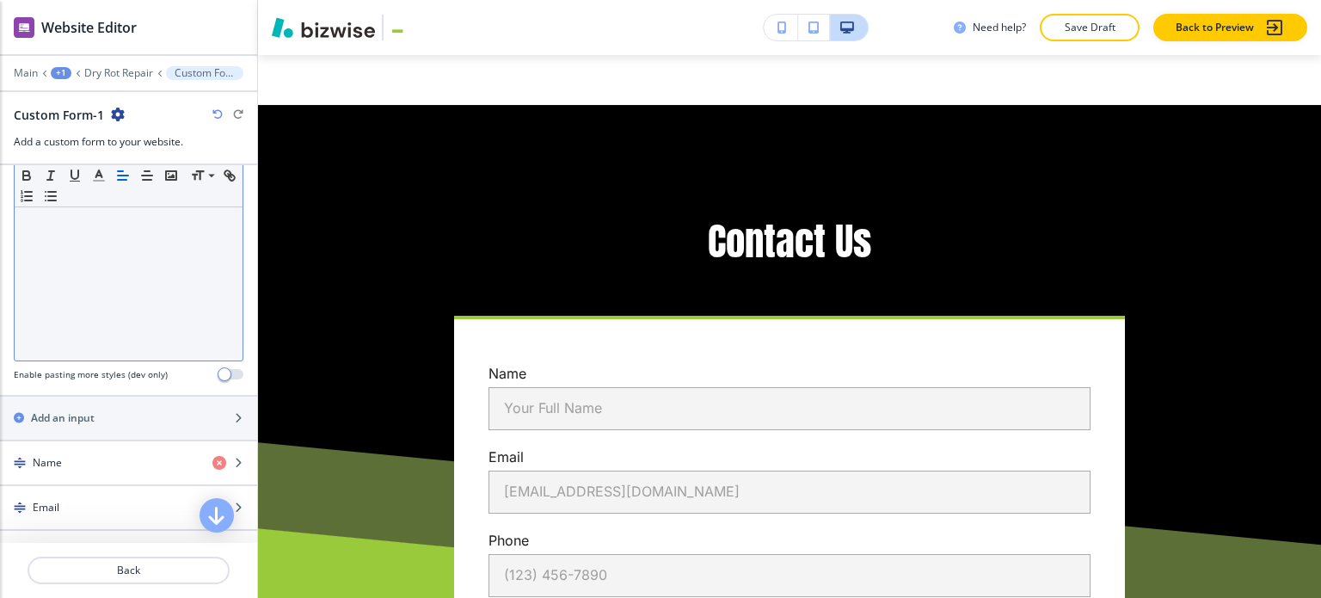
scroll to position [946, 0]
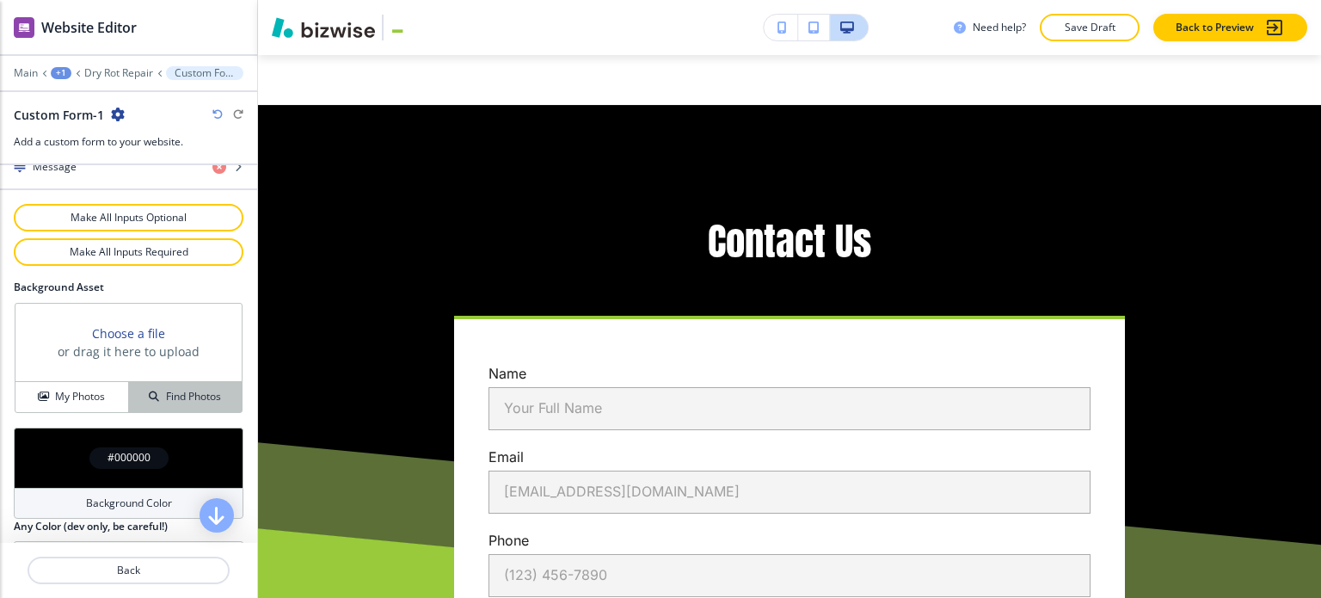
click at [149, 389] on div "Find Photos" at bounding box center [185, 396] width 113 height 15
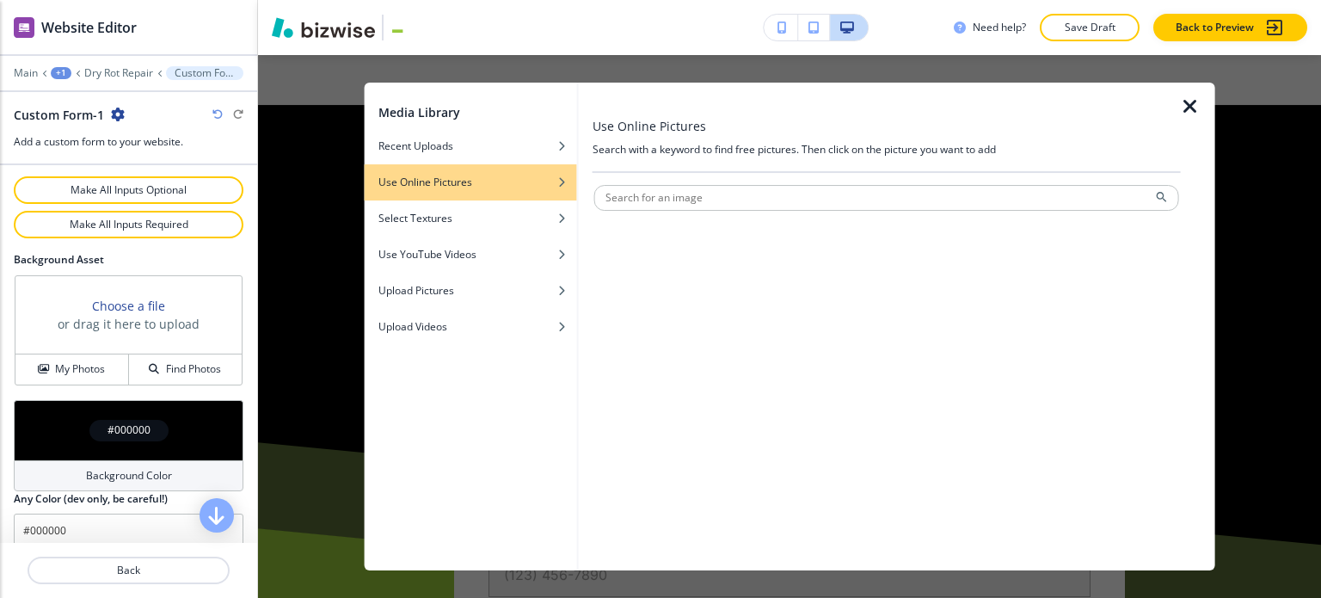
scroll to position [985, 0]
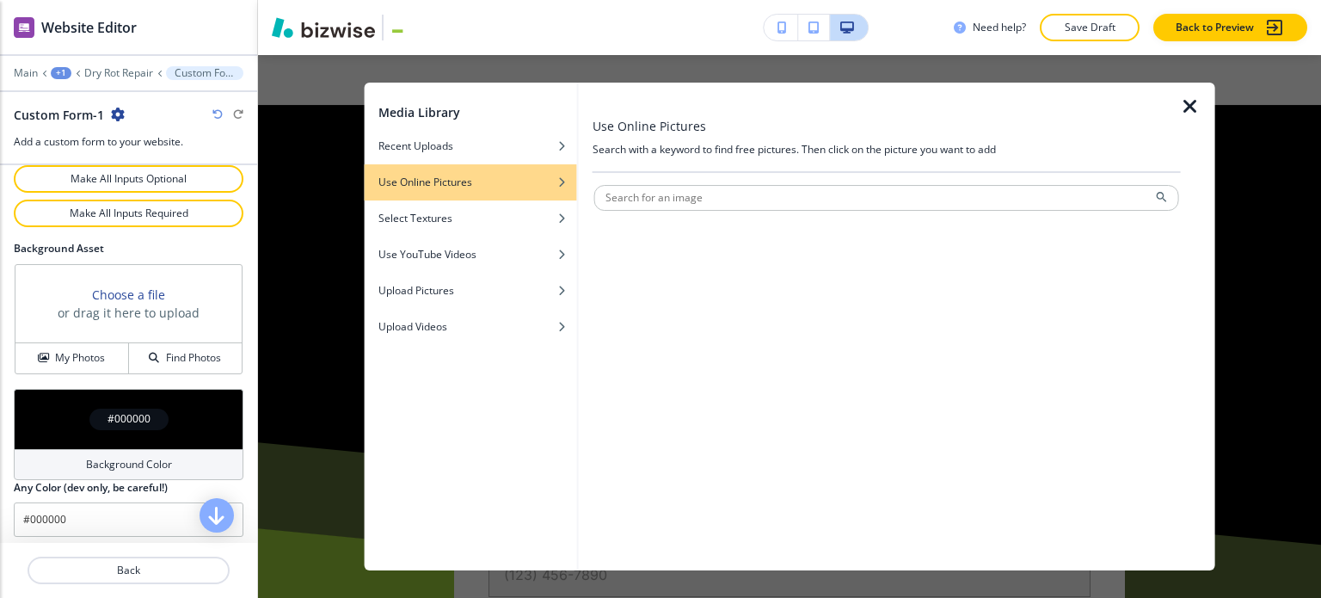
click at [117, 437] on div "#000000" at bounding box center [129, 419] width 230 height 60
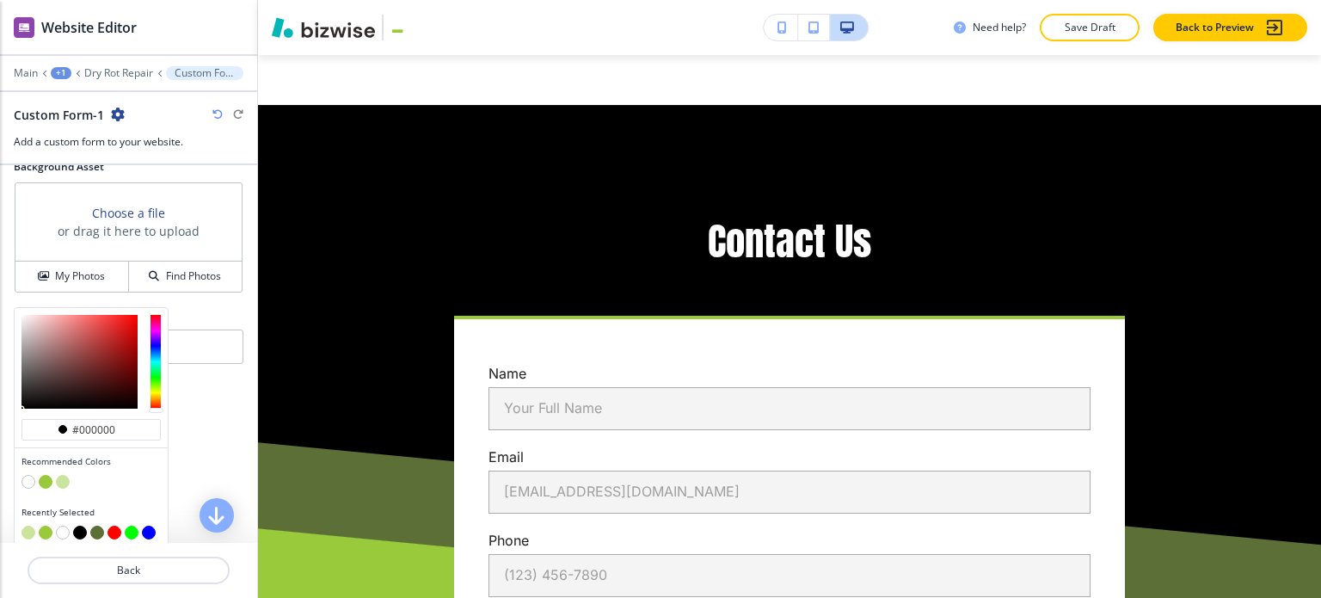
click at [60, 475] on button "button" at bounding box center [63, 482] width 14 height 14
type input "#cbe49d"
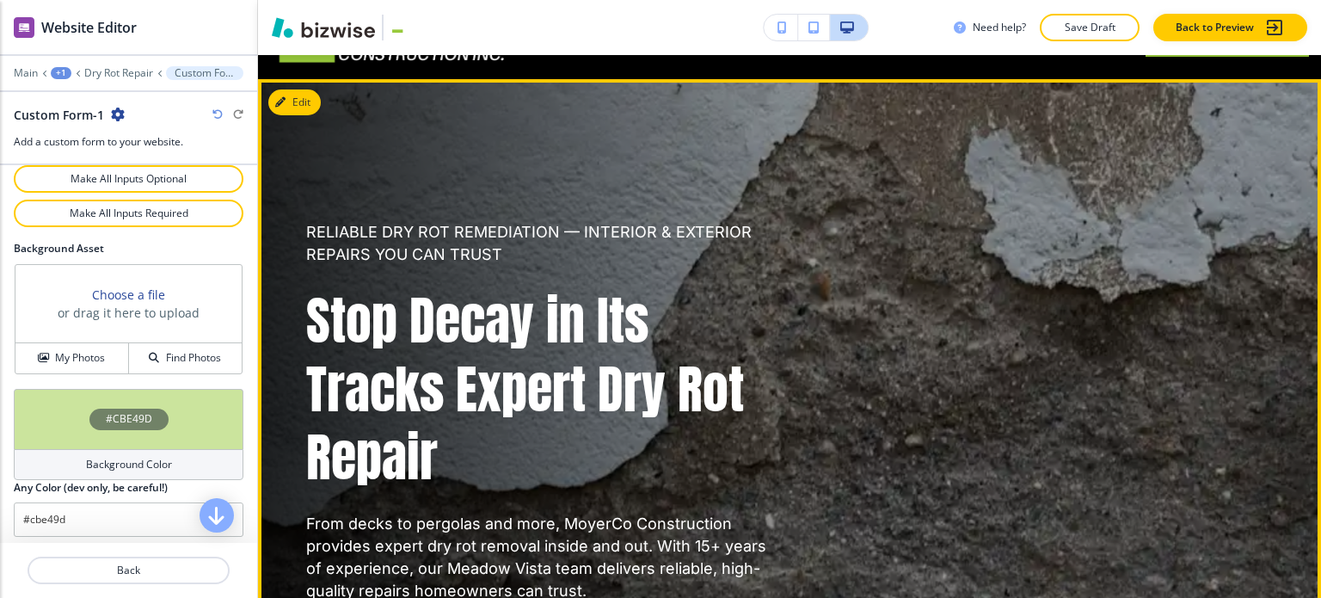
scroll to position [0, 0]
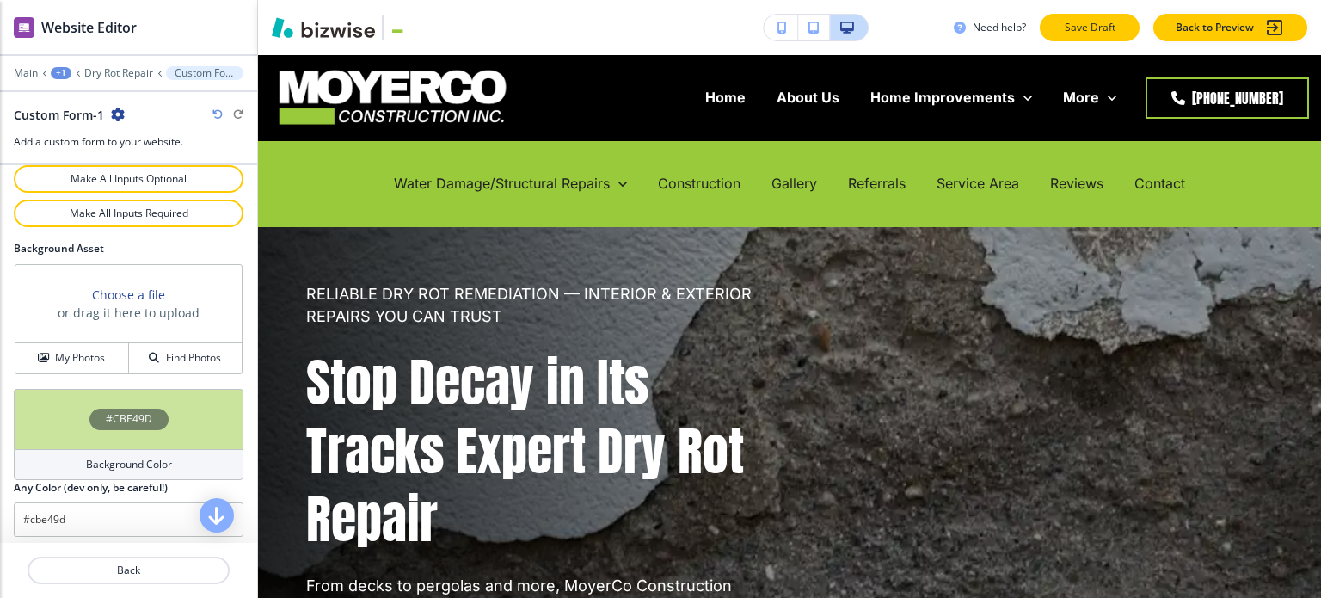
click at [1101, 27] on p "Save Draft" at bounding box center [1089, 27] width 55 height 15
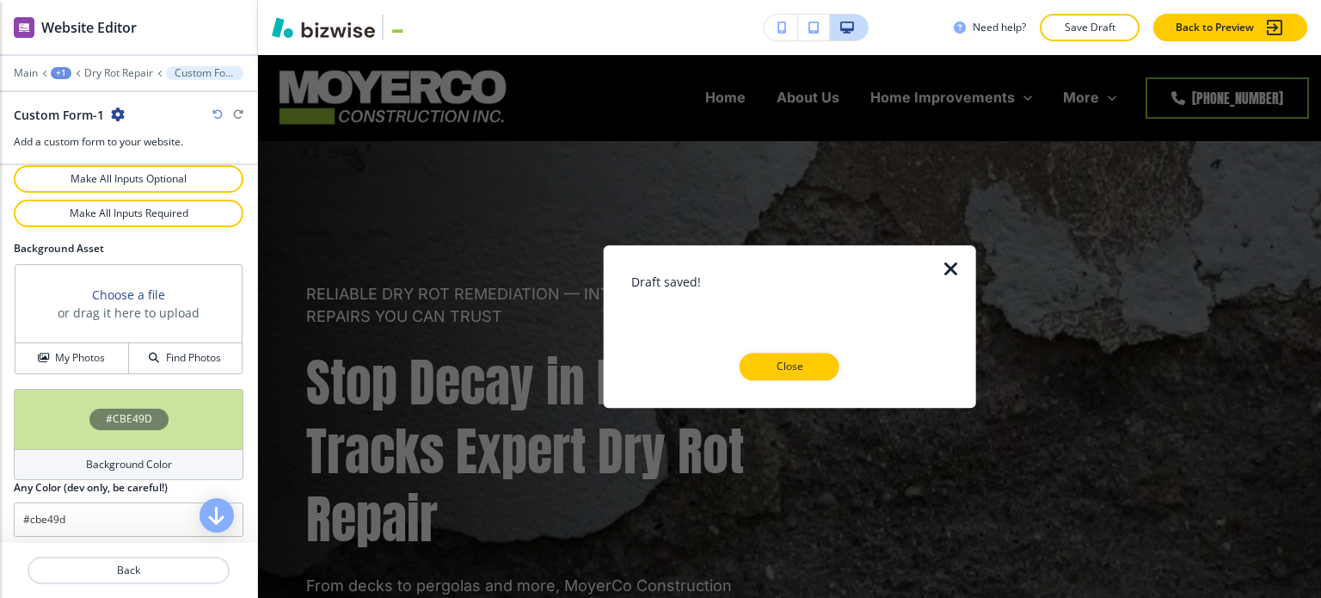
click at [805, 371] on p "Close" at bounding box center [789, 366] width 55 height 15
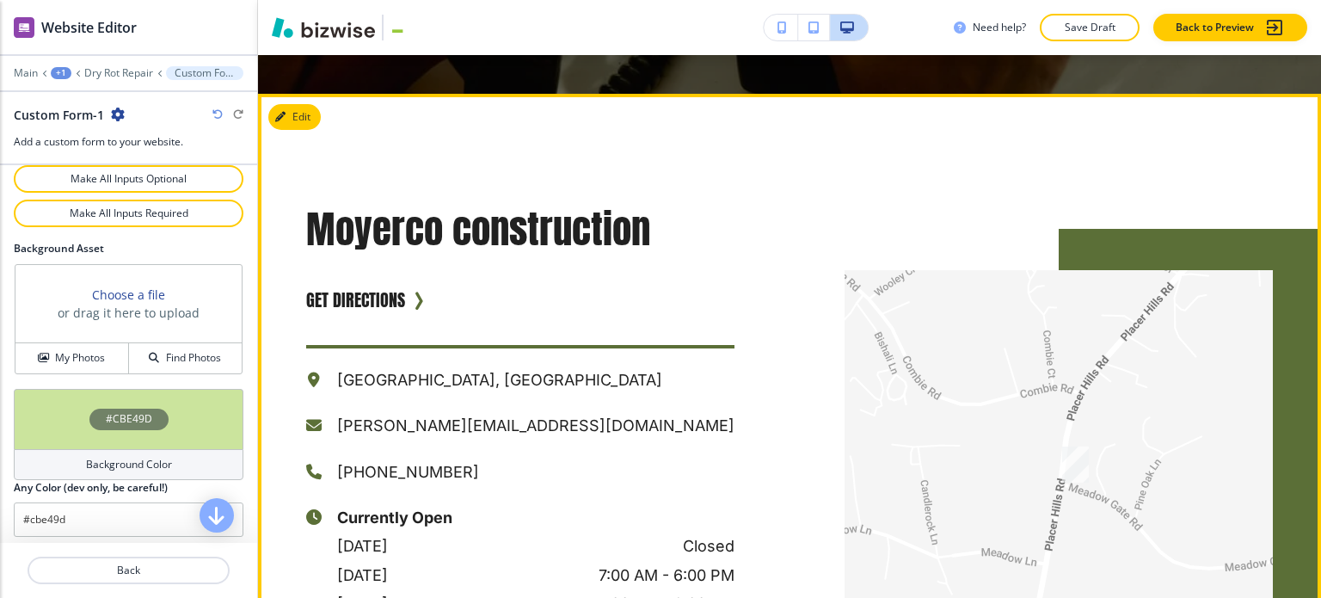
scroll to position [3449, 0]
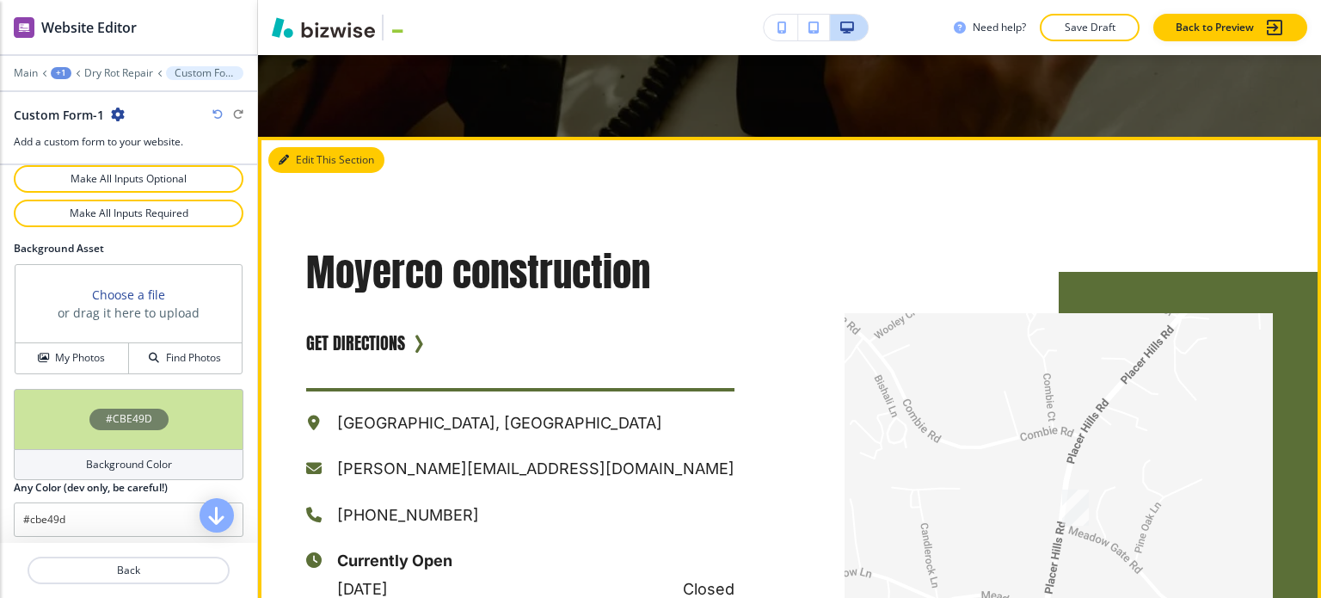
click at [302, 147] on button "Edit This Section" at bounding box center [326, 160] width 116 height 26
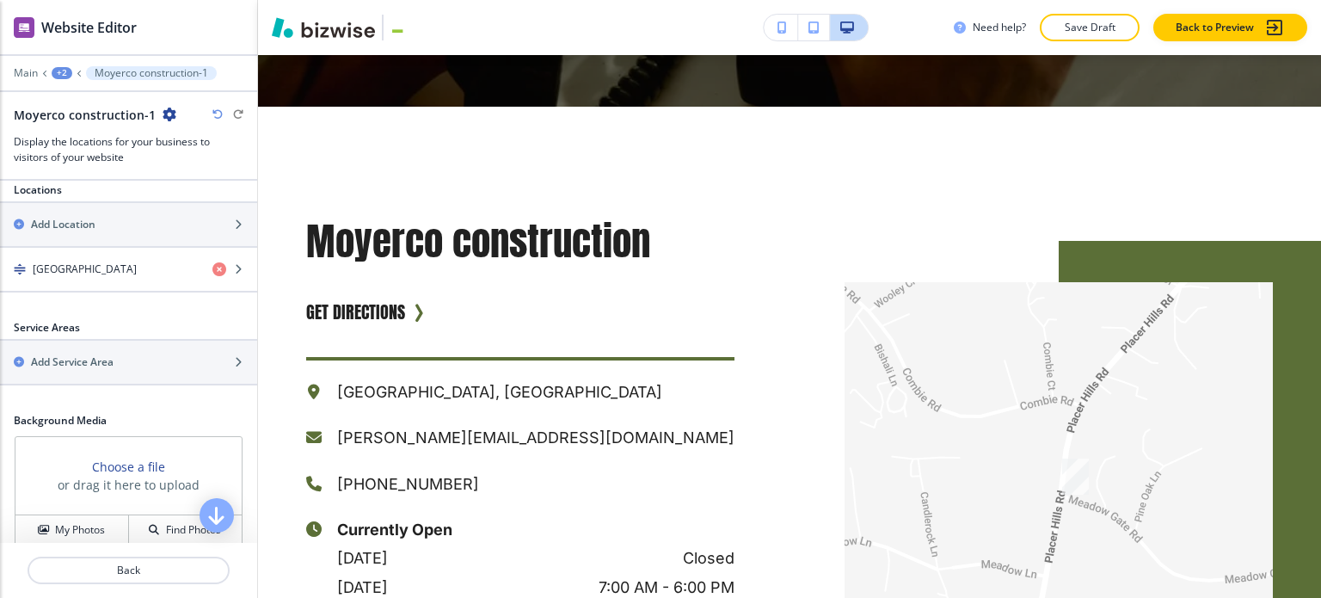
scroll to position [529, 0]
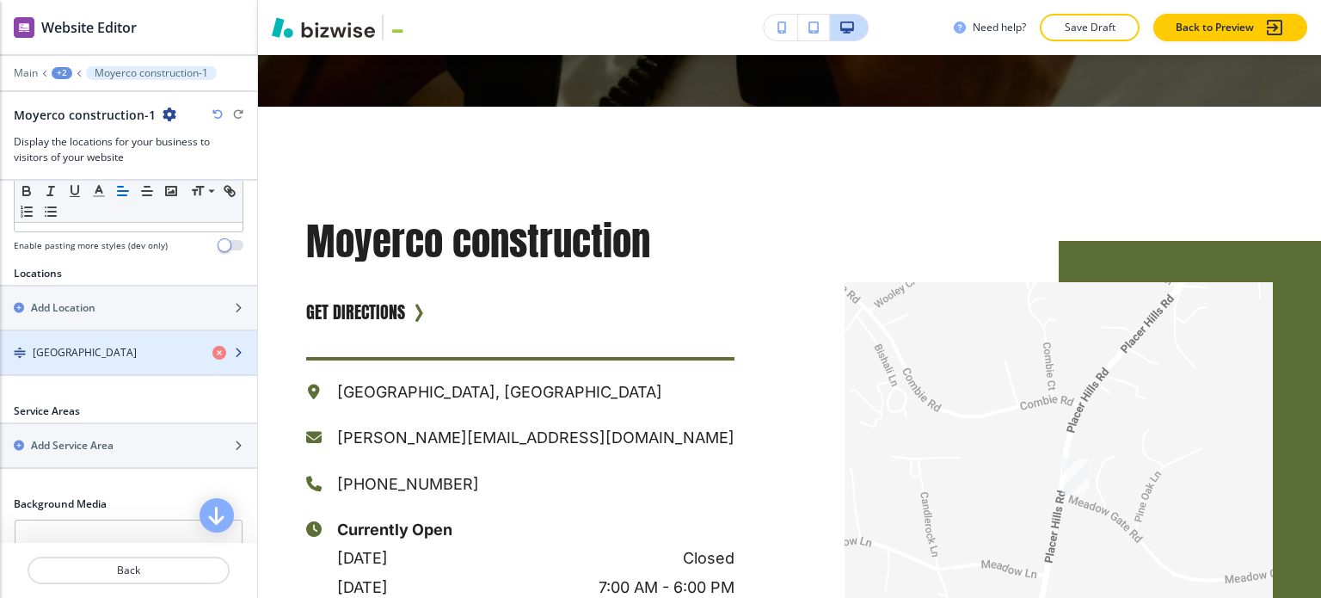
click at [117, 337] on div "button" at bounding box center [128, 338] width 257 height 14
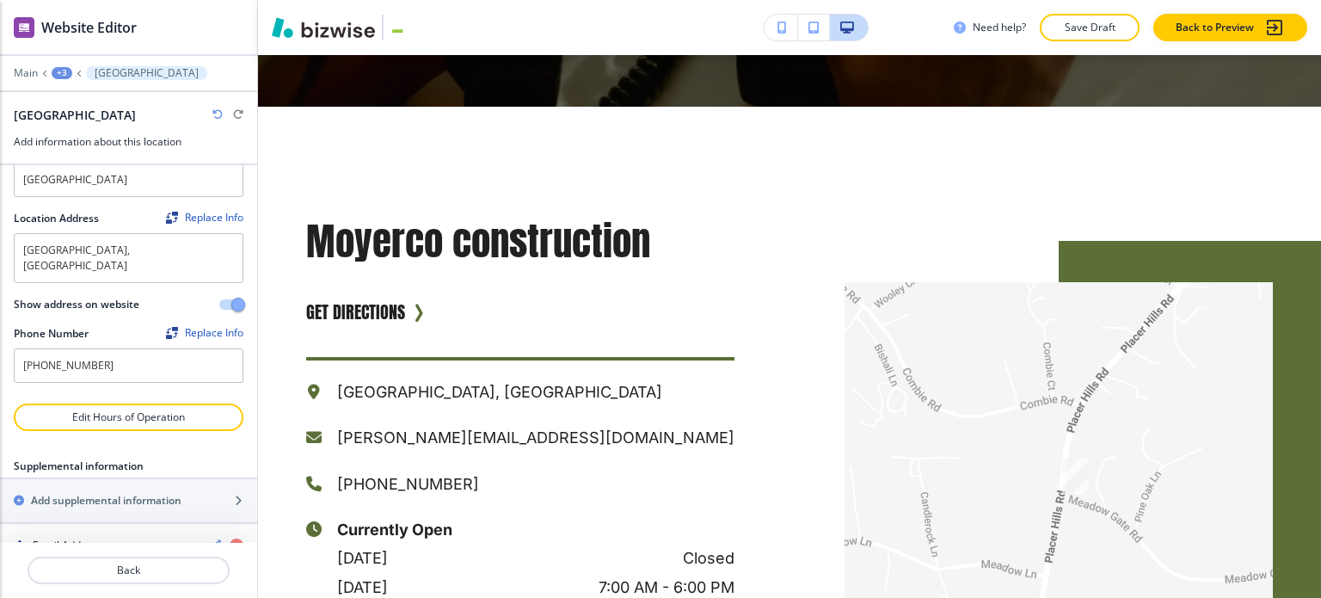
scroll to position [59, 0]
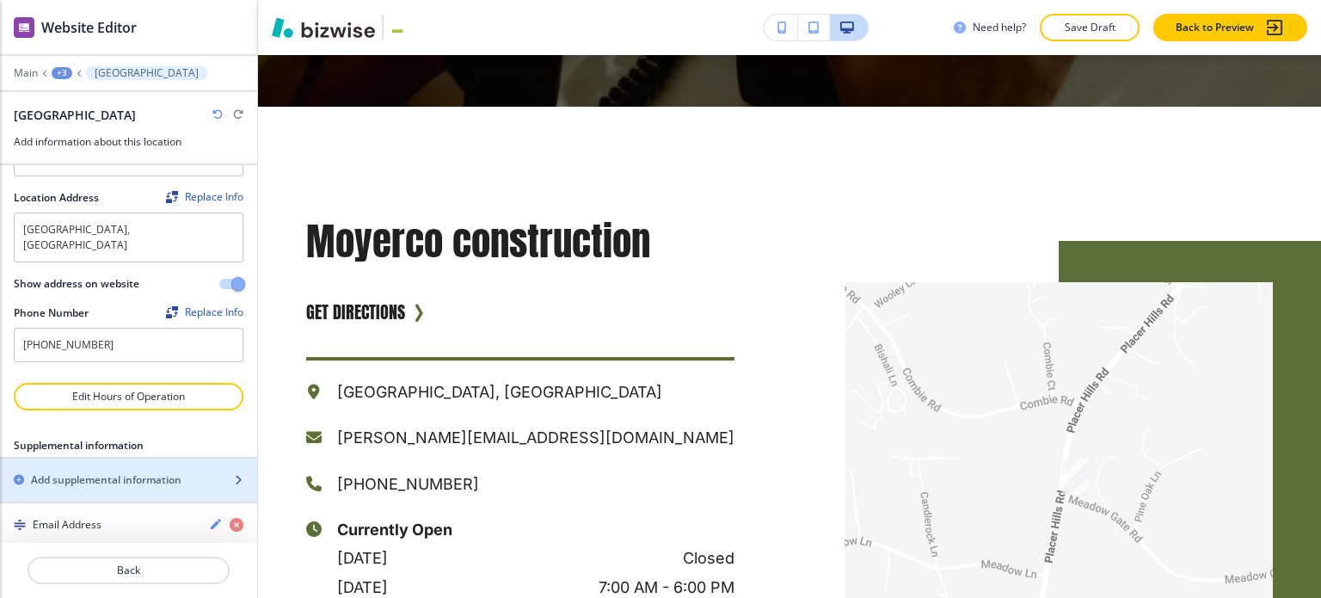
click at [100, 472] on h2 "Add supplemental information" at bounding box center [106, 479] width 151 height 15
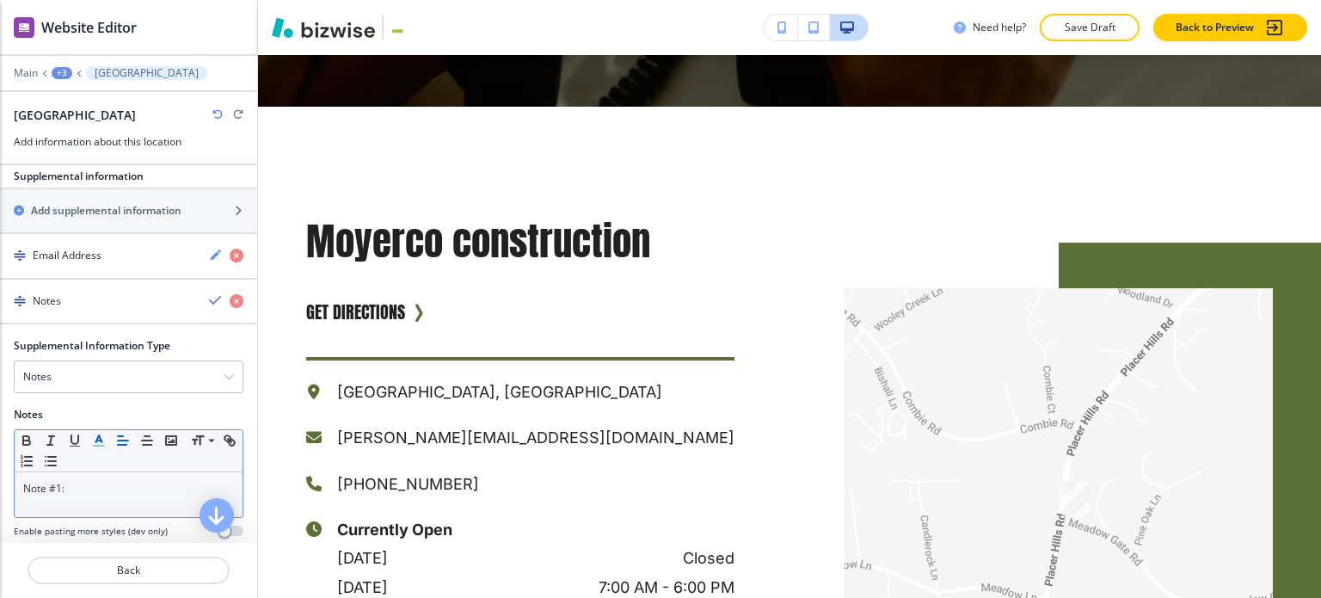
scroll to position [332, 0]
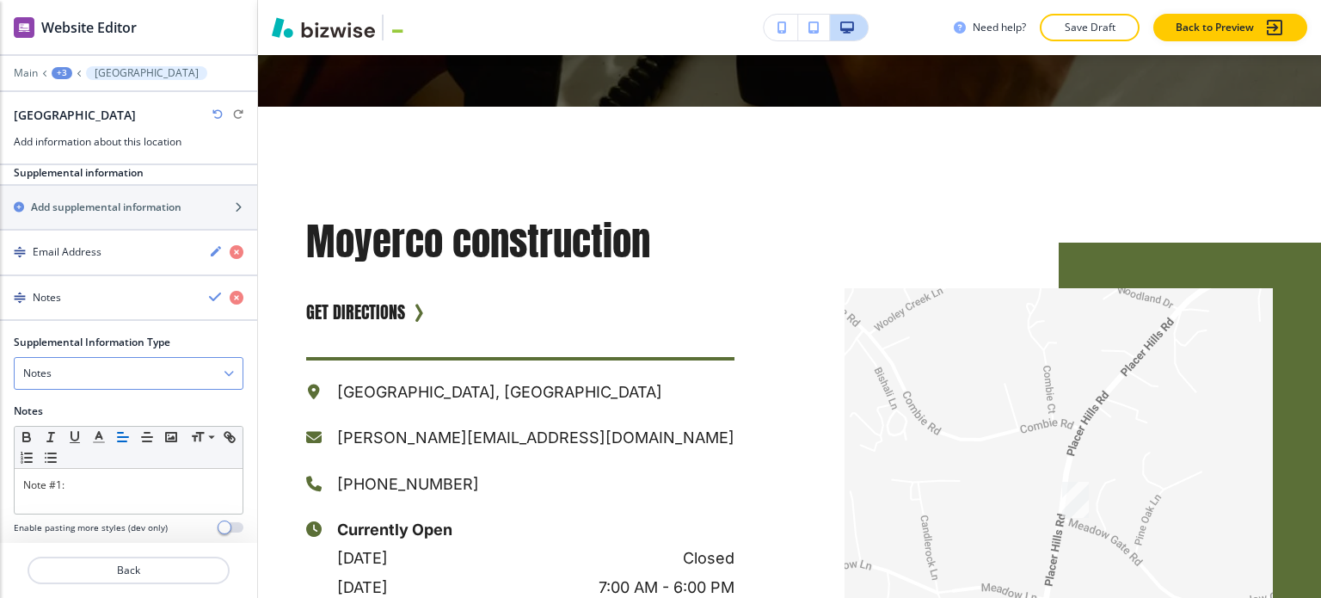
click at [121, 360] on div "Notes" at bounding box center [129, 373] width 228 height 31
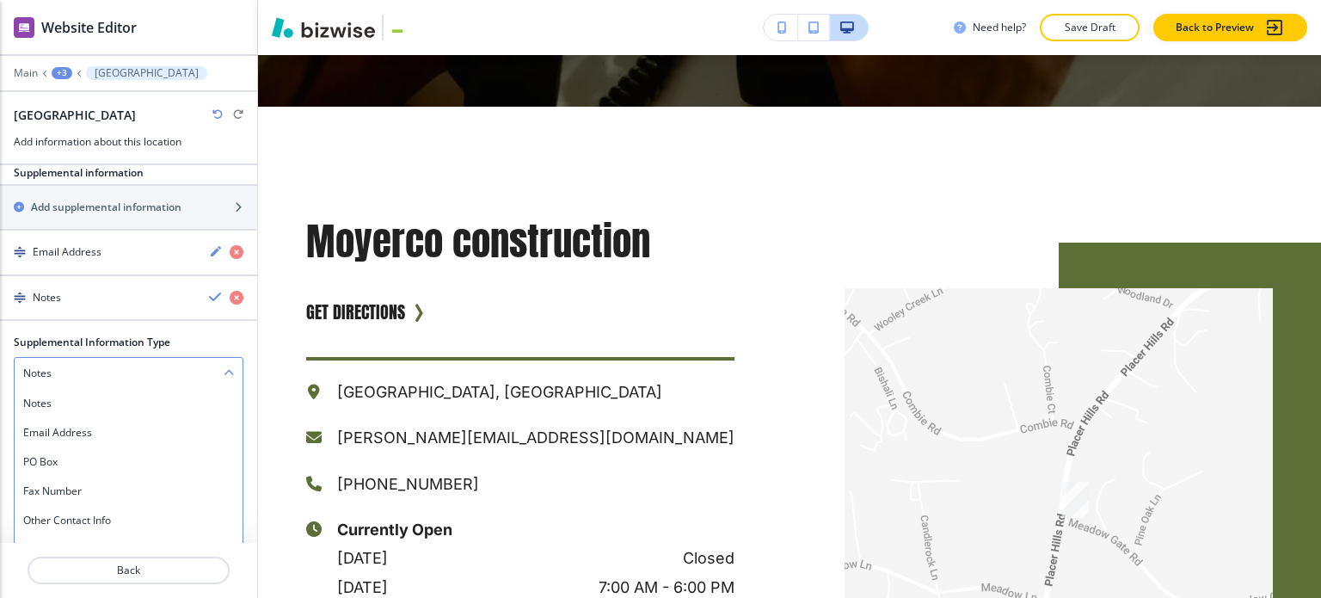
scroll to position [334, 0]
click at [117, 452] on h4 "PO Box" at bounding box center [128, 459] width 211 height 15
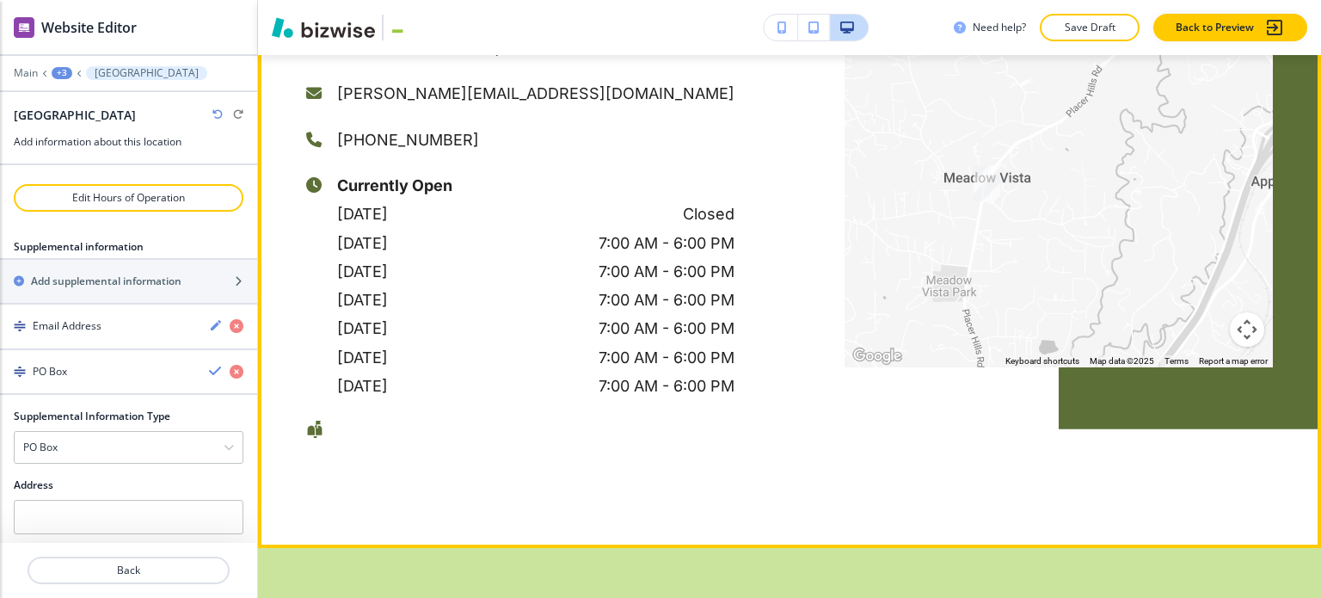
scroll to position [3996, 0]
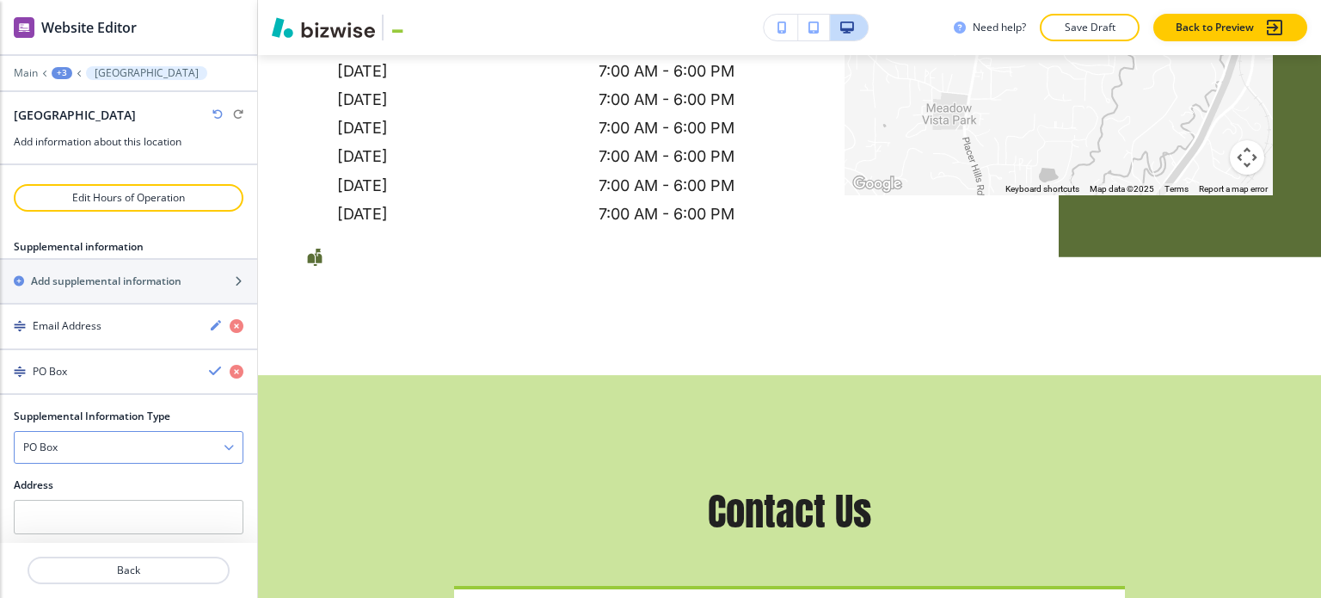
click at [99, 432] on div "PO Box" at bounding box center [129, 447] width 228 height 31
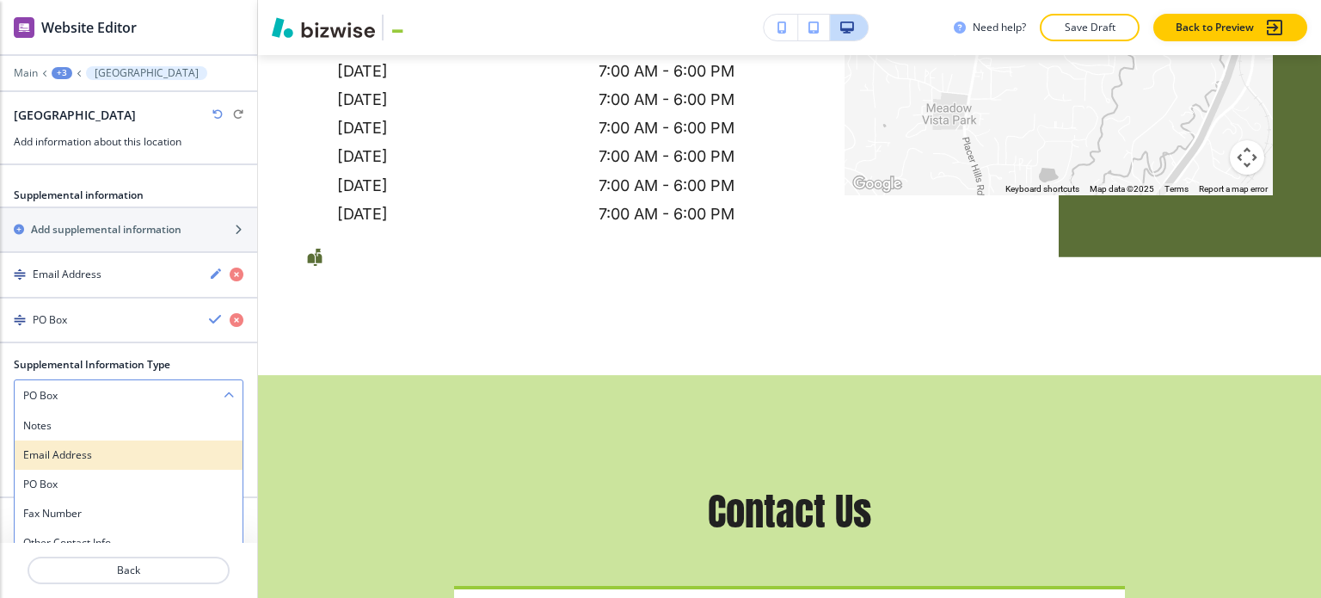
scroll to position [334, 0]
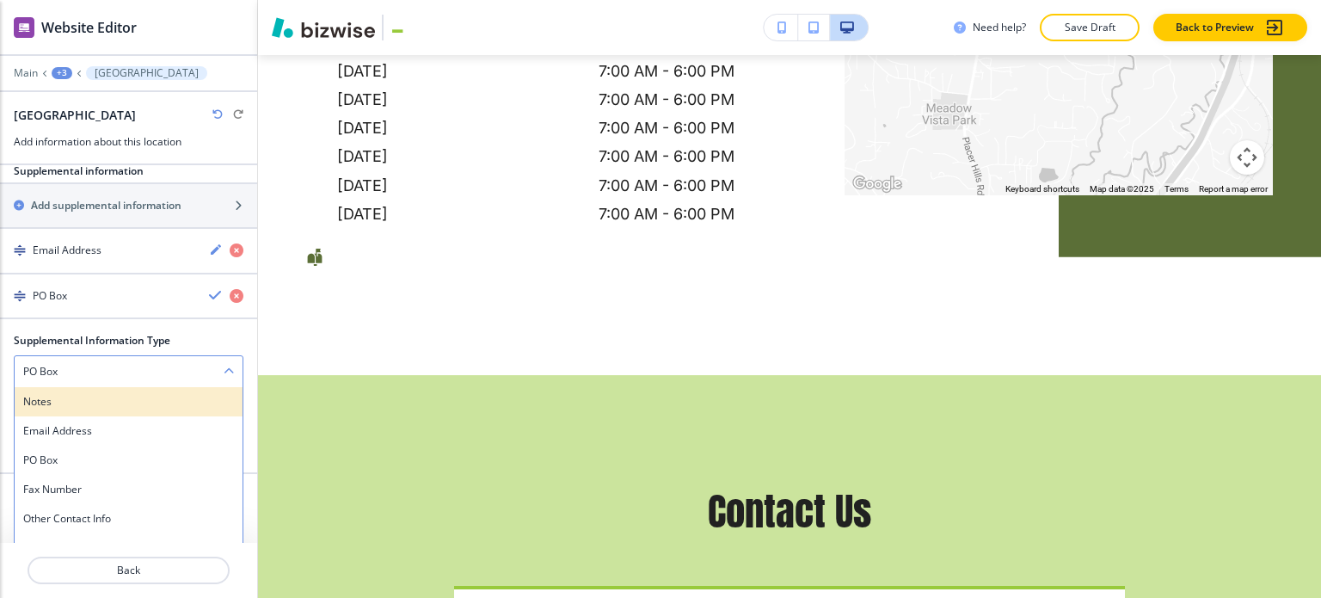
click at [104, 390] on div "Notes" at bounding box center [129, 401] width 228 height 29
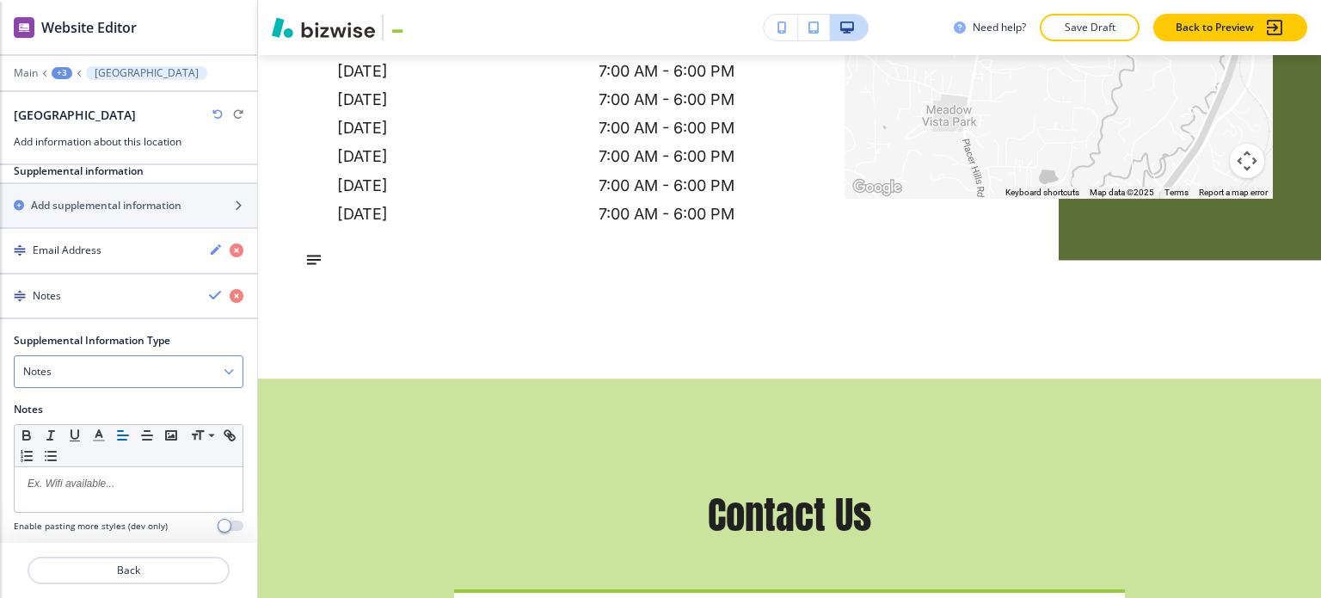
scroll to position [332, 0]
click at [101, 477] on p at bounding box center [128, 484] width 211 height 15
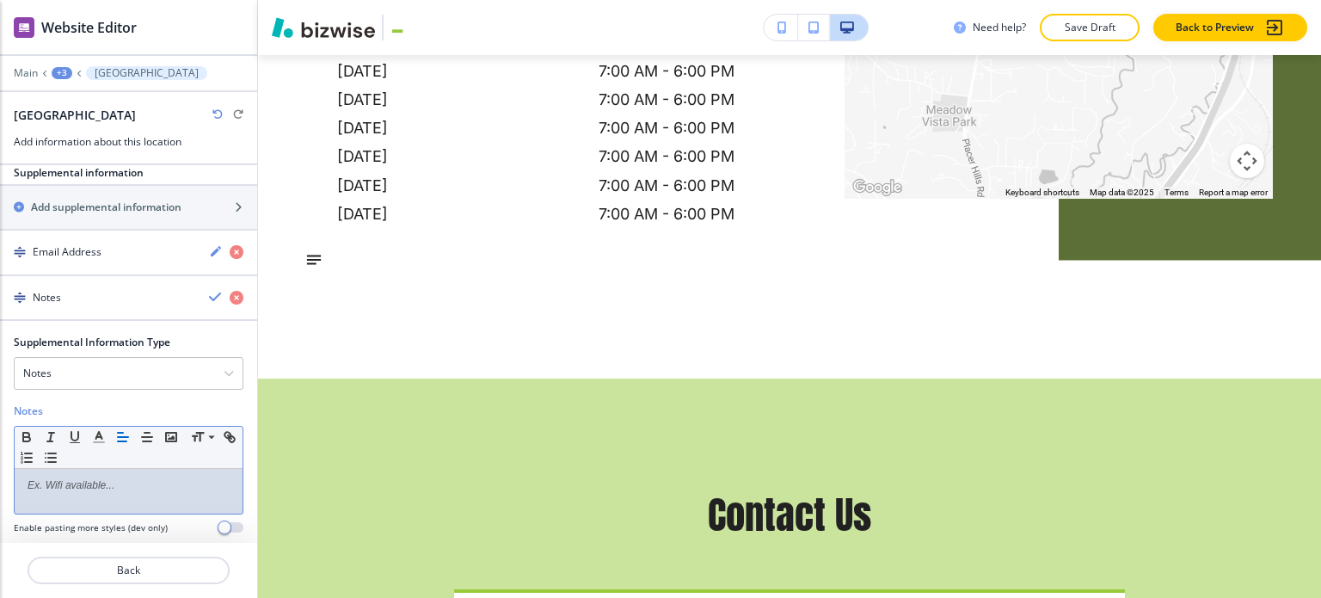
click at [122, 477] on p at bounding box center [128, 484] width 211 height 15
drag, startPoint x: 126, startPoint y: 464, endPoint x: 107, endPoint y: 467, distance: 19.1
click at [105, 477] on p at bounding box center [128, 484] width 211 height 15
click at [172, 435] on polyline "button" at bounding box center [171, 437] width 7 height 4
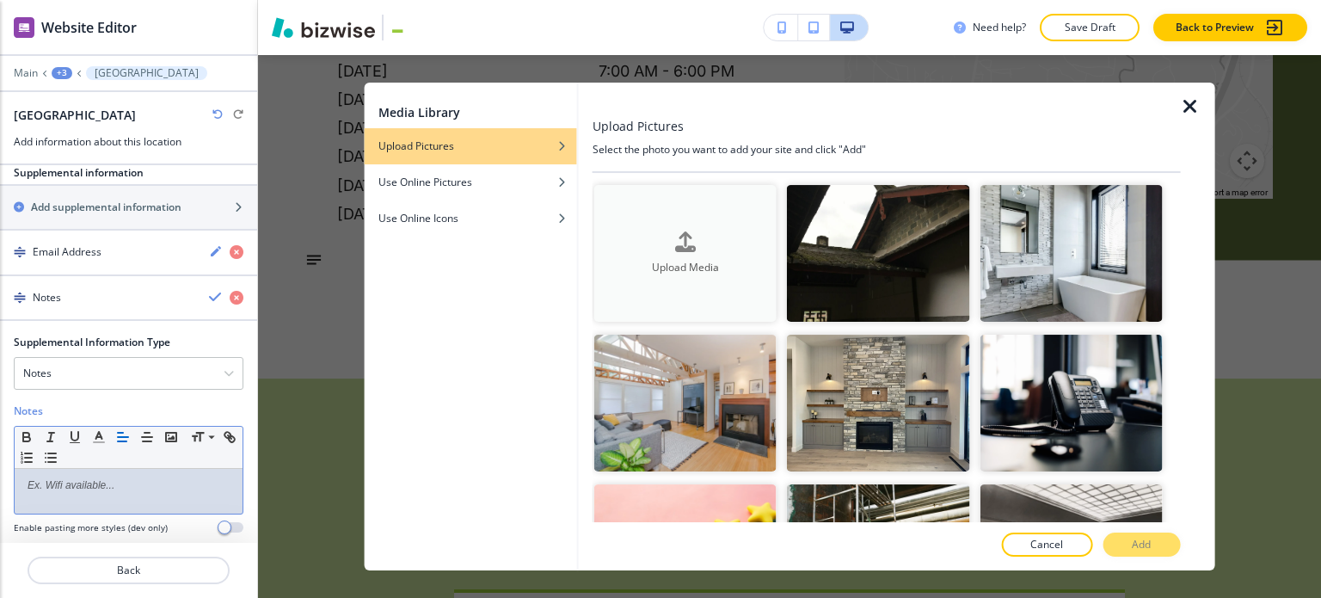
click at [644, 253] on div "button" at bounding box center [685, 256] width 182 height 7
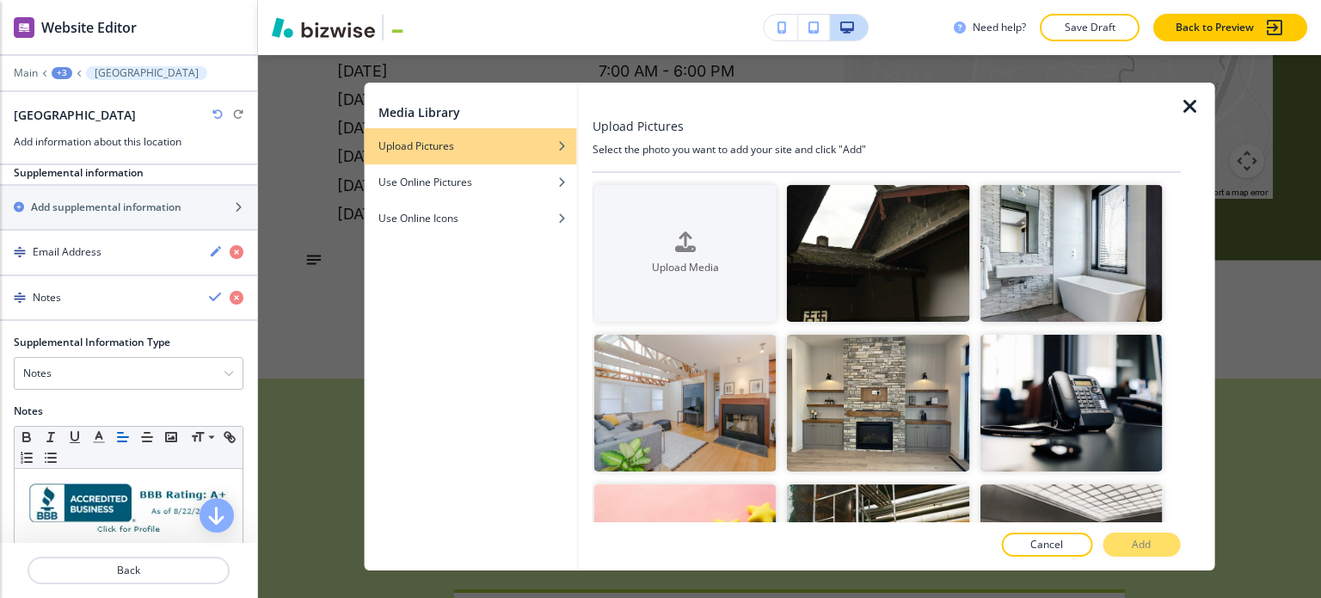
click at [1188, 108] on icon "button" at bounding box center [1190, 106] width 21 height 21
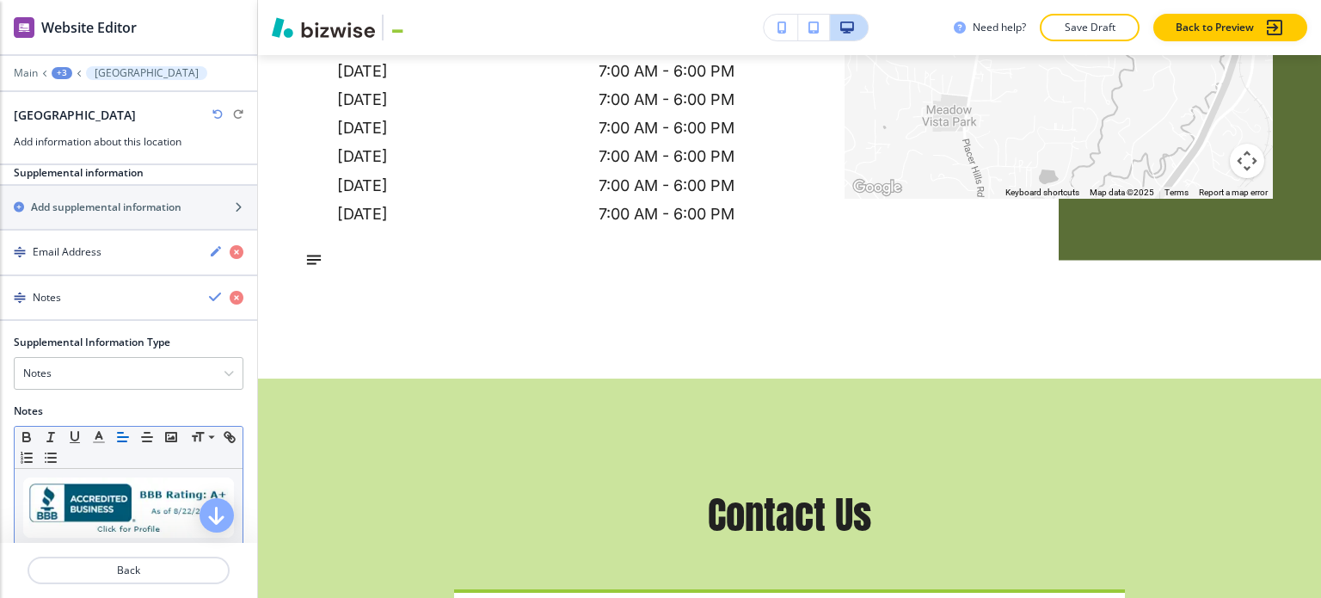
scroll to position [365, 0]
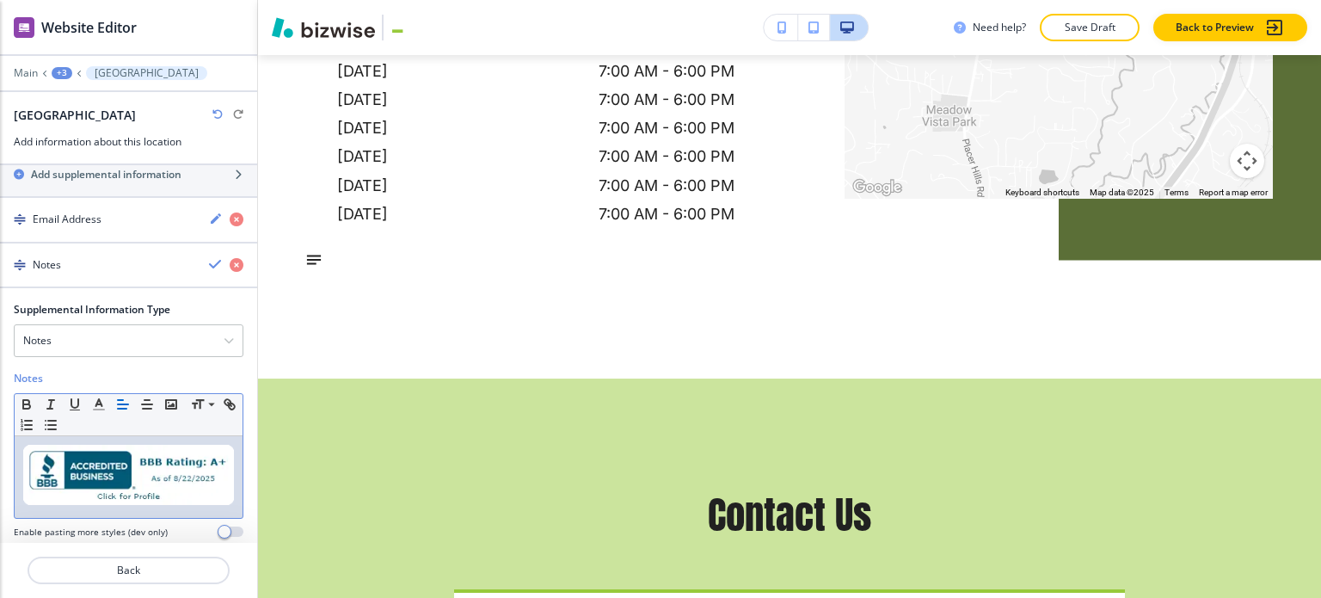
drag, startPoint x: 221, startPoint y: 444, endPoint x: 17, endPoint y: 441, distance: 203.9
click at [17, 441] on div at bounding box center [129, 477] width 228 height 82
click at [222, 407] on icon "button" at bounding box center [229, 404] width 15 height 15
click at [132, 408] on input "text" at bounding box center [129, 419] width 103 height 22
paste input "https://51.159.111.45/us/ca/meadow-vista/profile/general-contractor/moyerco-con…"
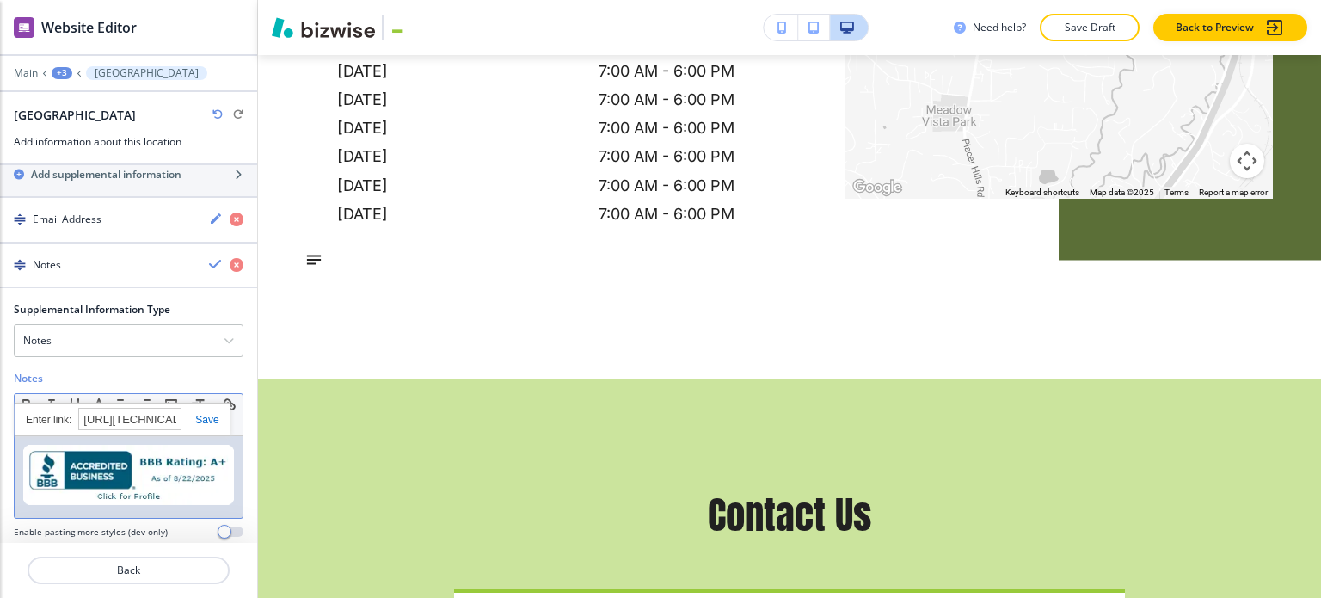
scroll to position [0, 716]
type input "https://51.159.111.45/us/ca/meadow-vista/profile/general-contractor/moyerco-con…"
click at [203, 414] on link at bounding box center [199, 420] width 37 height 12
click at [17, 436] on div at bounding box center [129, 477] width 228 height 82
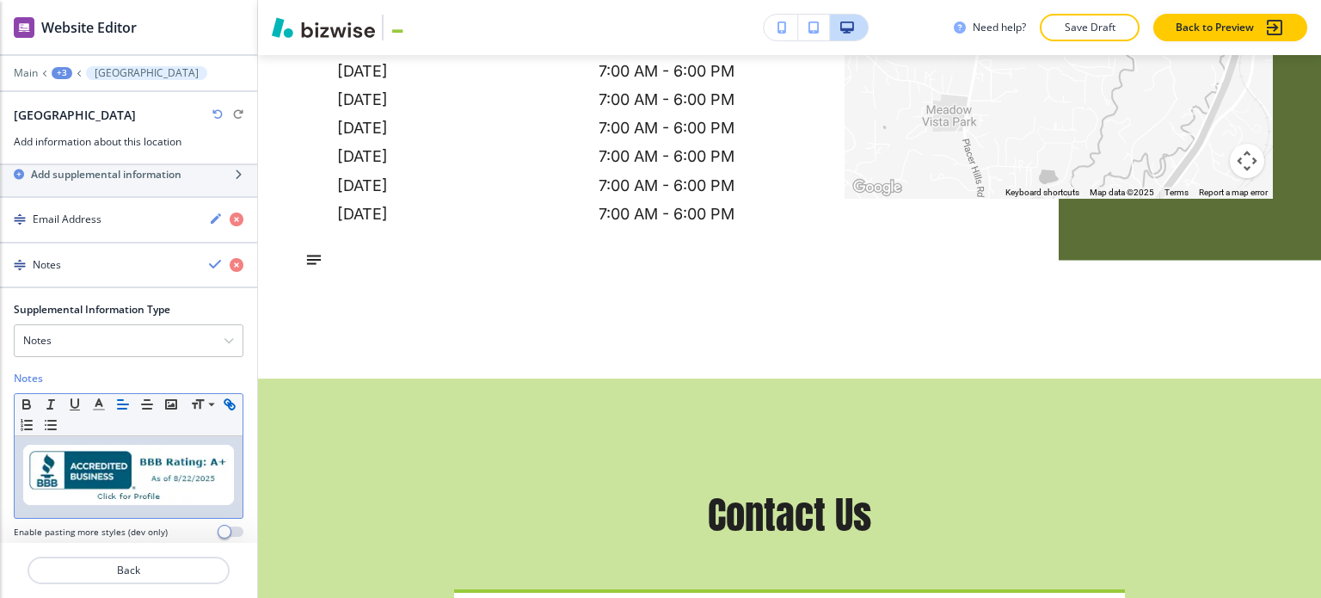
click at [224, 482] on div at bounding box center [129, 477] width 228 height 82
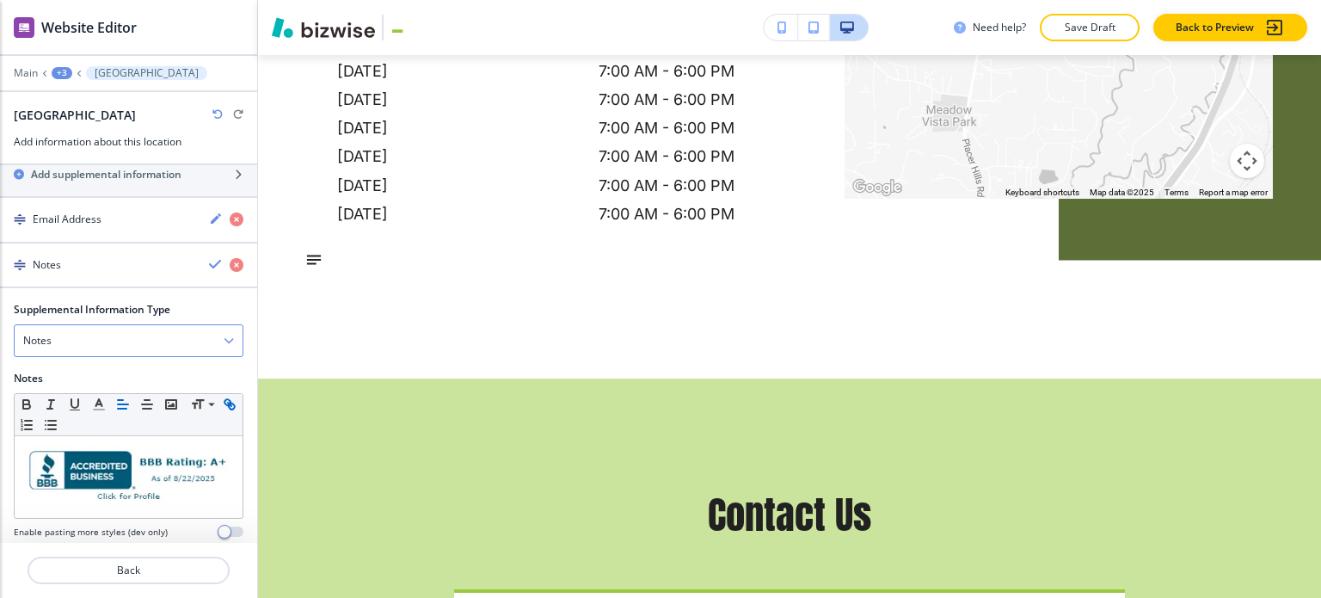
click at [162, 325] on div "Notes" at bounding box center [129, 340] width 228 height 31
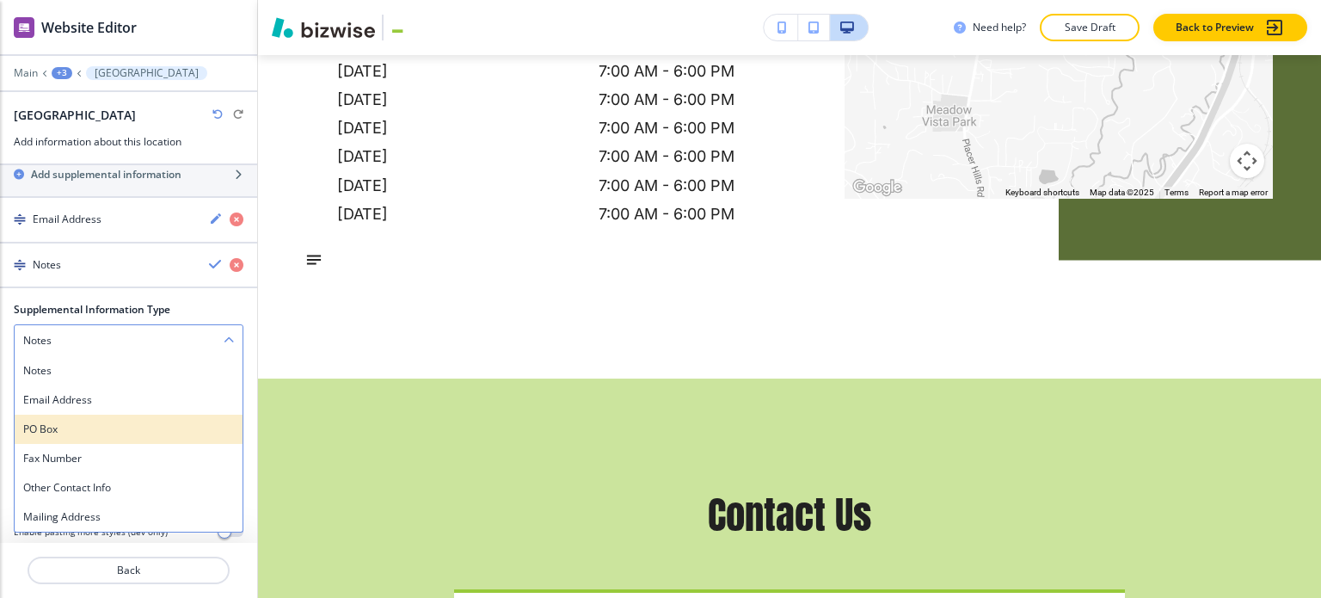
click at [121, 421] on h4 "PO Box" at bounding box center [128, 428] width 211 height 15
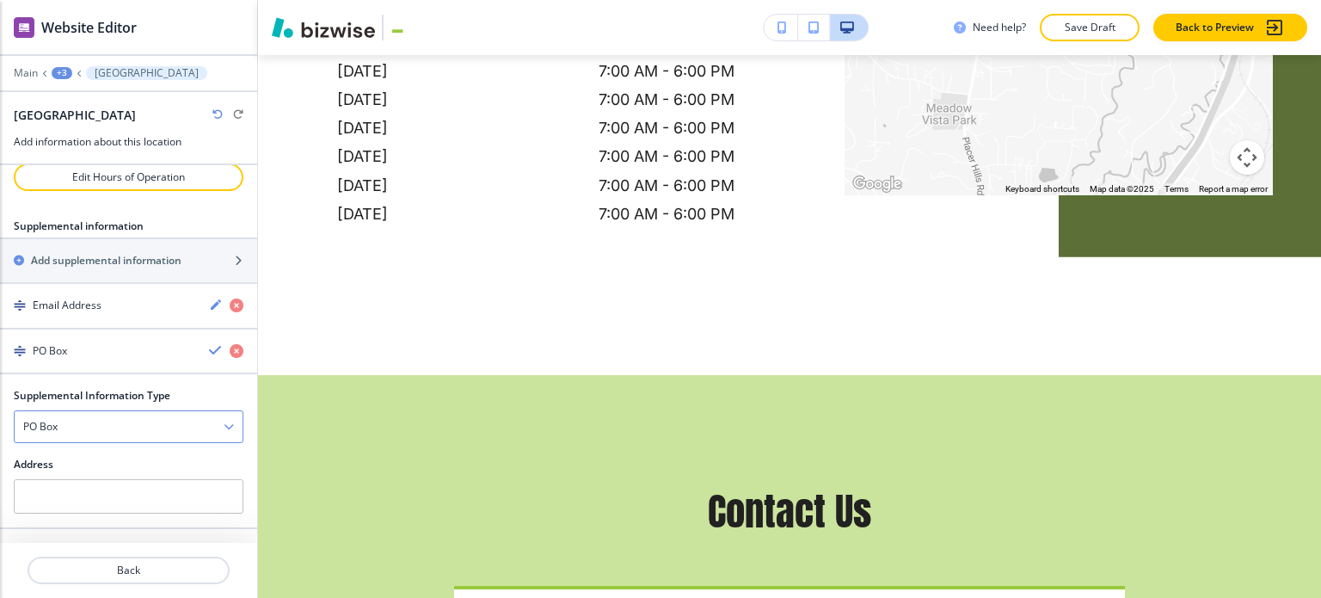
scroll to position [258, 0]
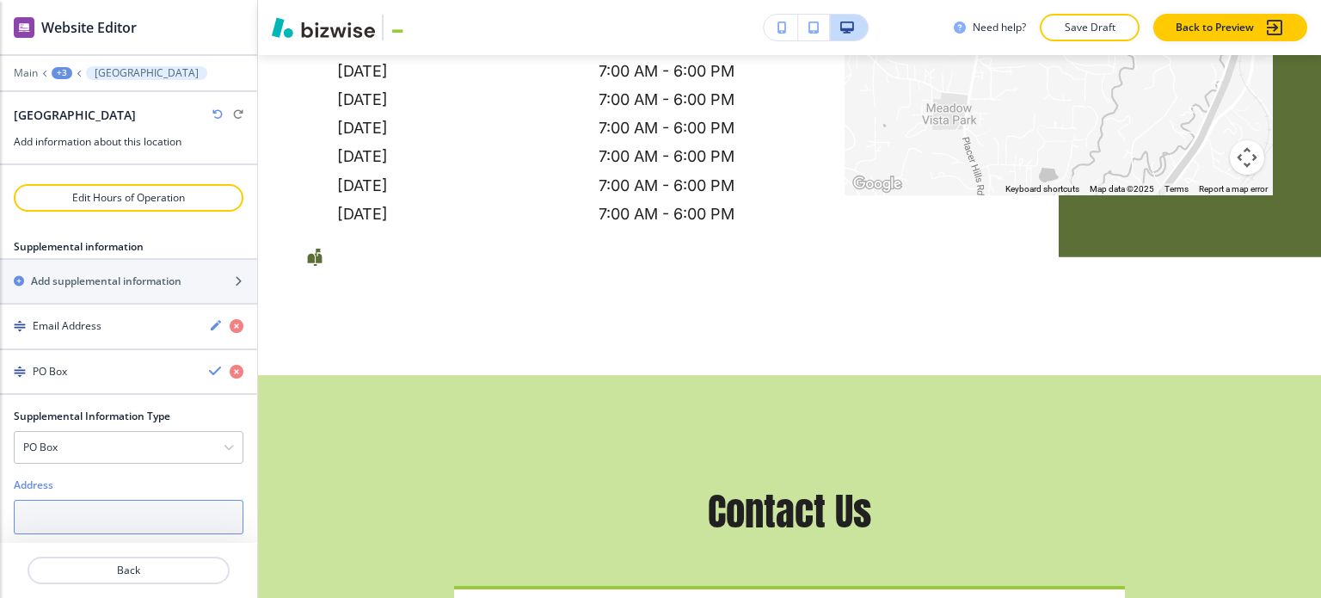
click at [132, 505] on input "text" at bounding box center [129, 517] width 230 height 34
click at [135, 432] on div "PO Box" at bounding box center [129, 447] width 228 height 31
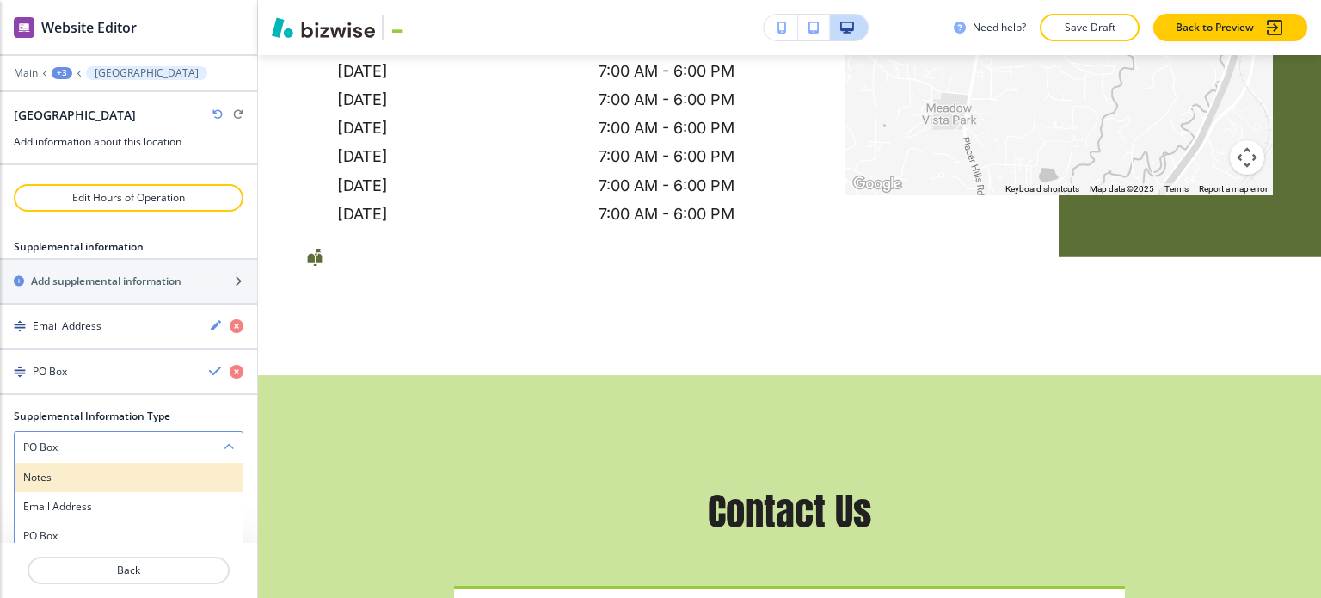
click at [128, 463] on div "Notes" at bounding box center [129, 477] width 228 height 29
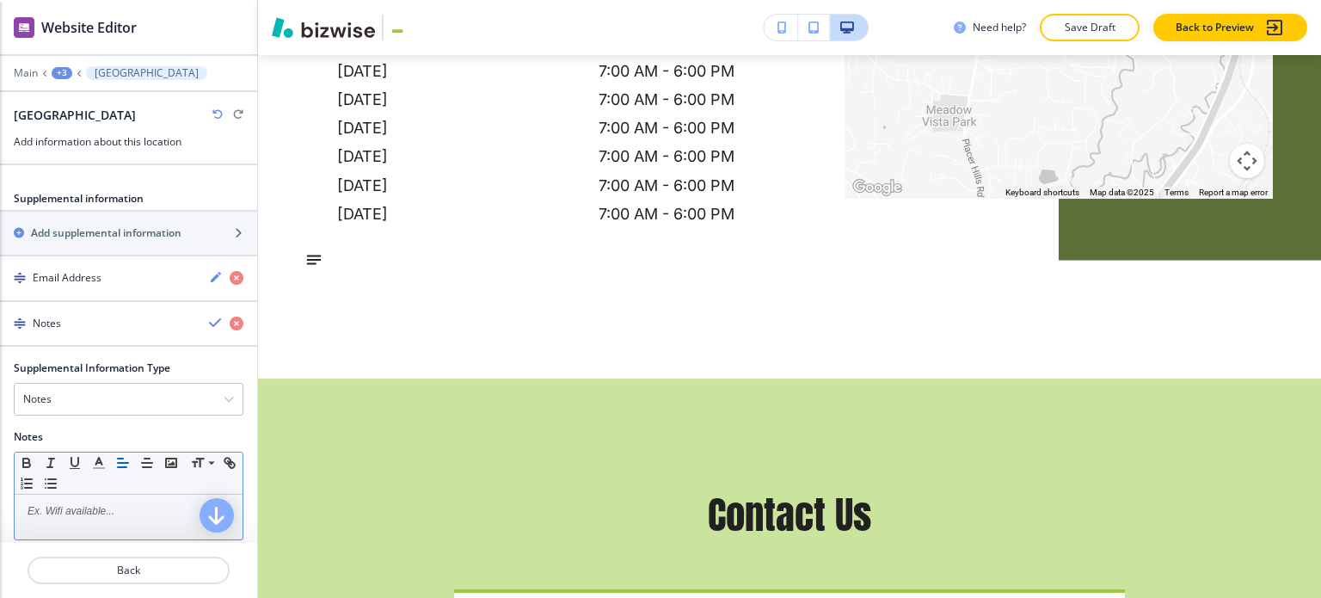
scroll to position [332, 0]
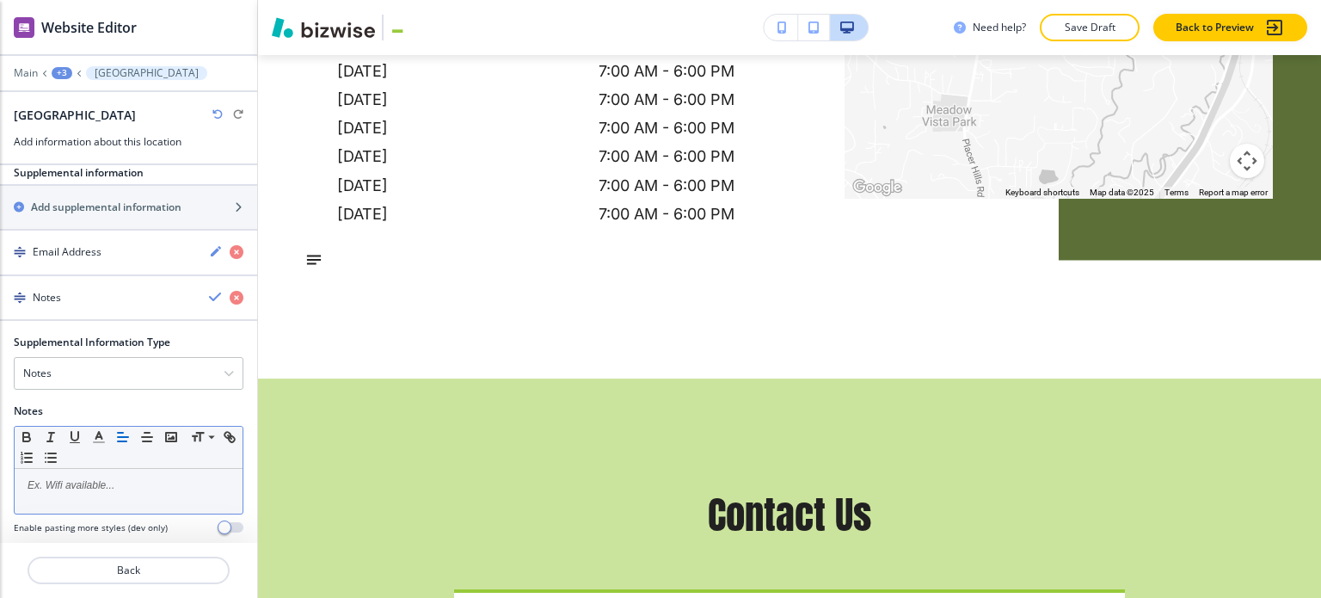
click at [120, 477] on p at bounding box center [128, 484] width 211 height 15
click at [177, 429] on icon "button" at bounding box center [170, 436] width 15 height 15
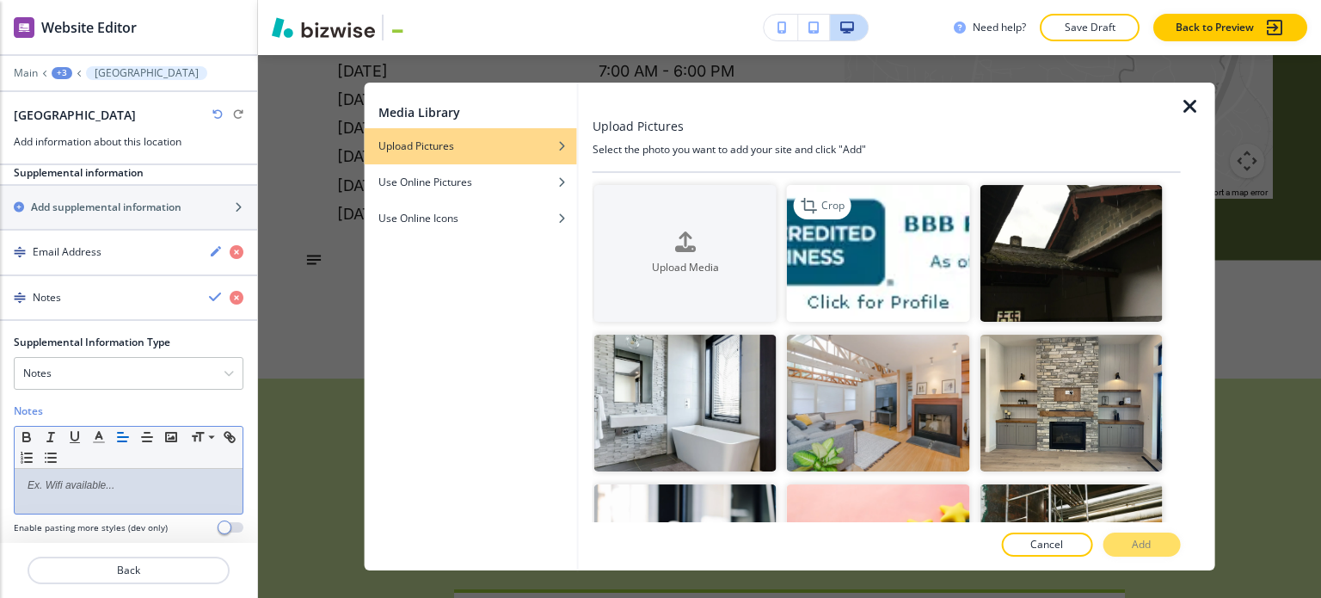
click at [847, 231] on img "button" at bounding box center [878, 253] width 182 height 137
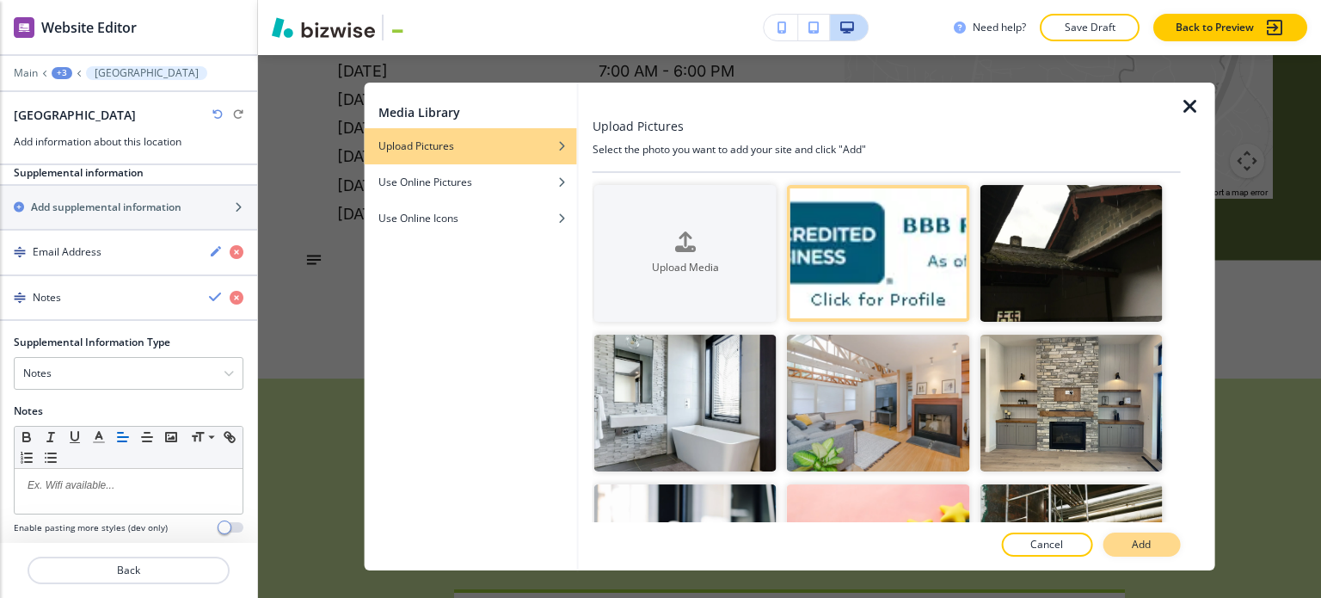
click at [1128, 548] on button "Add" at bounding box center [1141, 544] width 77 height 24
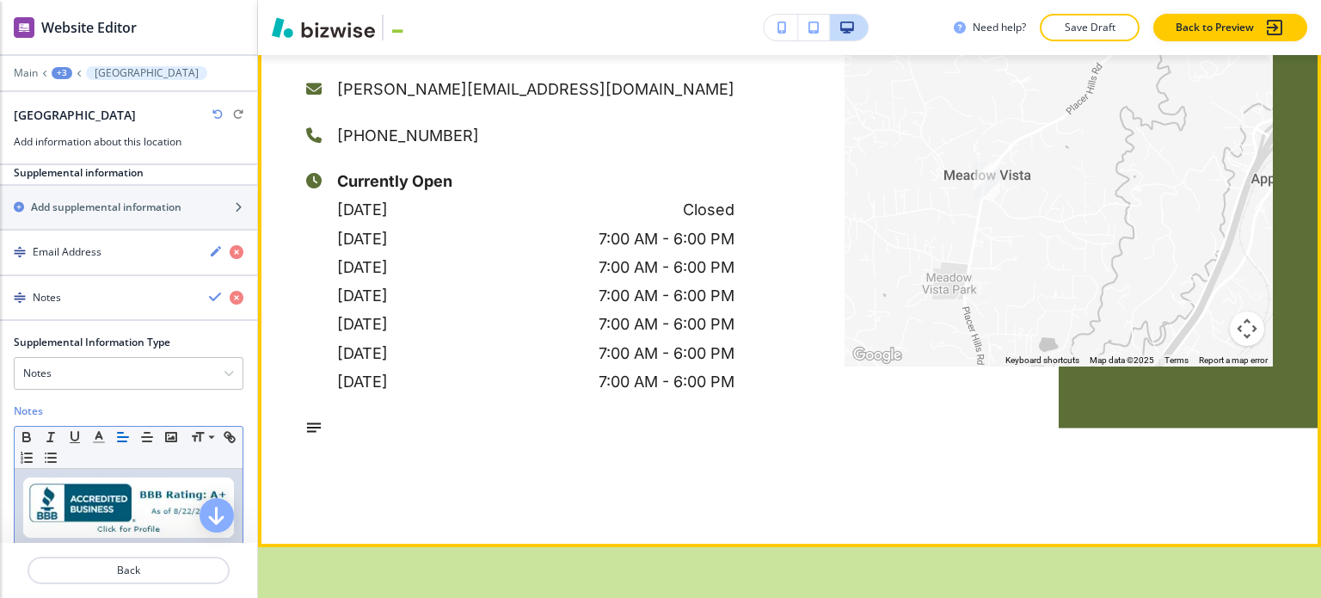
scroll to position [3824, 0]
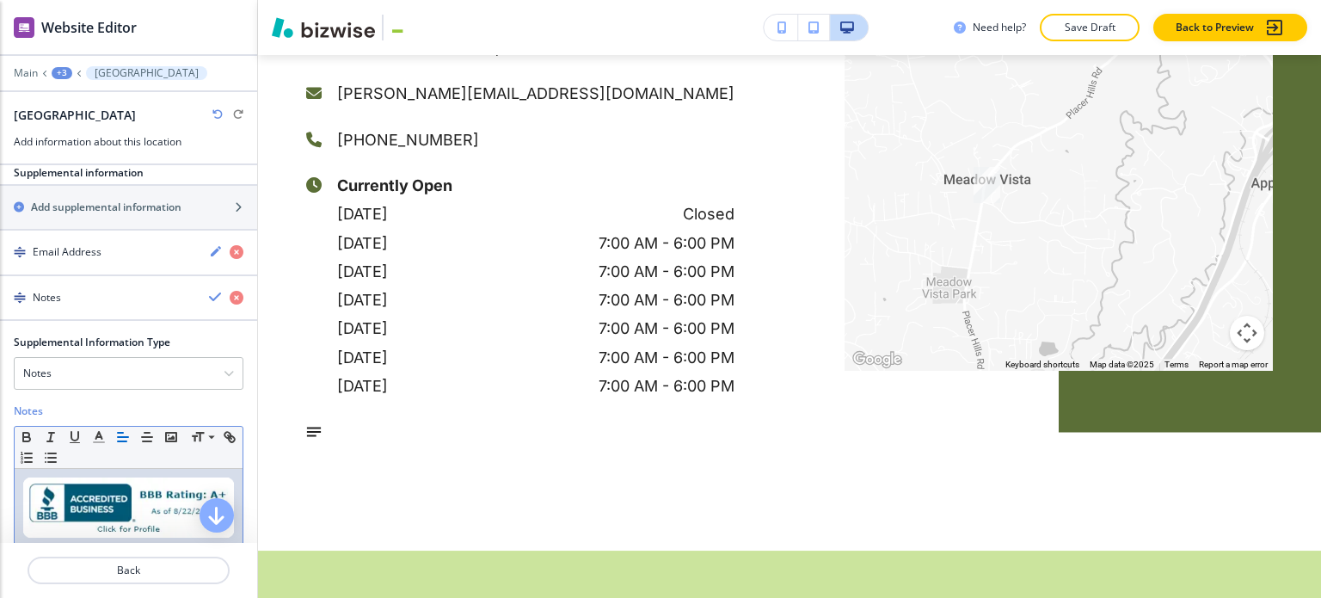
drag, startPoint x: 224, startPoint y: 477, endPoint x: 34, endPoint y: 444, distance: 193.0
click at [28, 471] on div at bounding box center [129, 510] width 228 height 82
click at [222, 439] on icon "button" at bounding box center [229, 436] width 15 height 15
click at [125, 440] on input "text" at bounding box center [129, 451] width 103 height 22
paste input "https://51.159.111.45/us/ca/meadow-vista/profile/general-contractor/moyerco-con…"
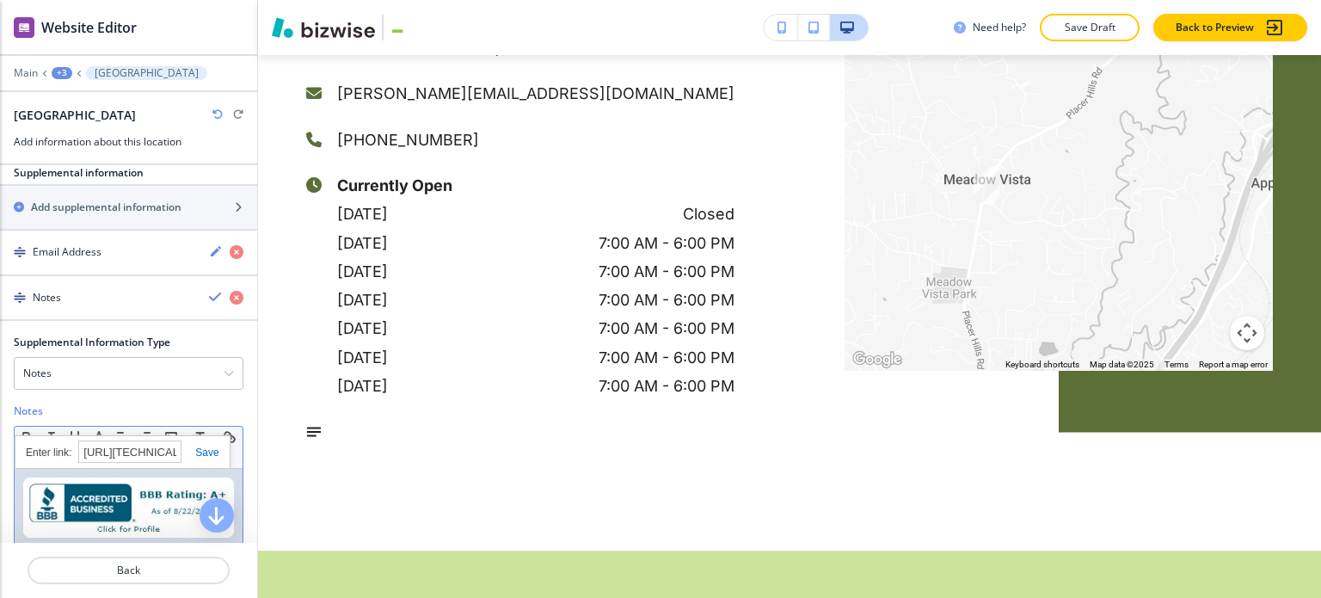
scroll to position [0, 716]
type input "https://51.159.111.45/us/ca/meadow-vista/profile/general-contractor/moyerco-con…"
click at [200, 446] on link at bounding box center [199, 452] width 37 height 12
click at [24, 477] on img at bounding box center [128, 507] width 211 height 60
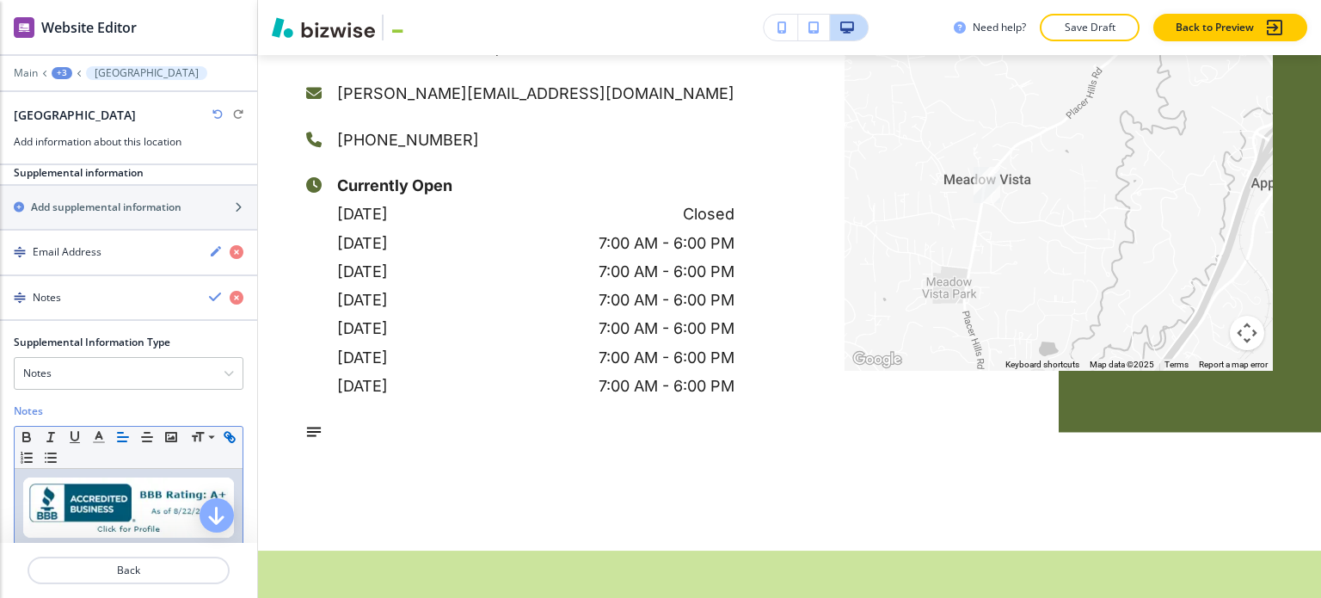
click at [17, 491] on div at bounding box center [129, 510] width 228 height 82
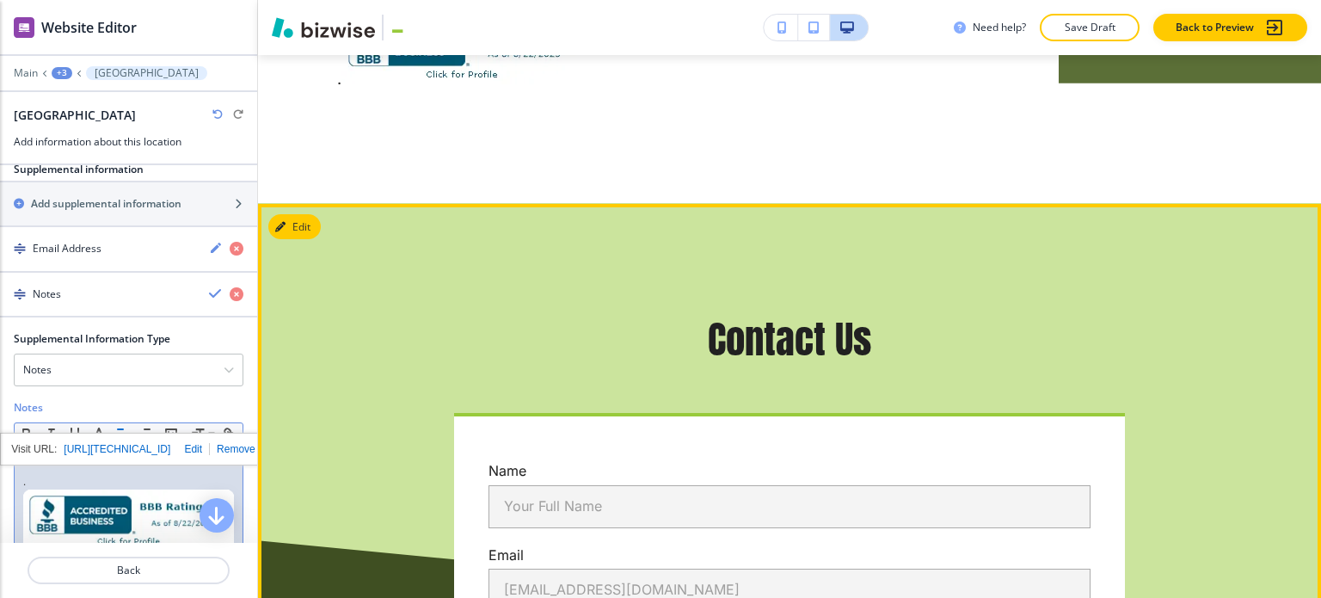
scroll to position [4232, 0]
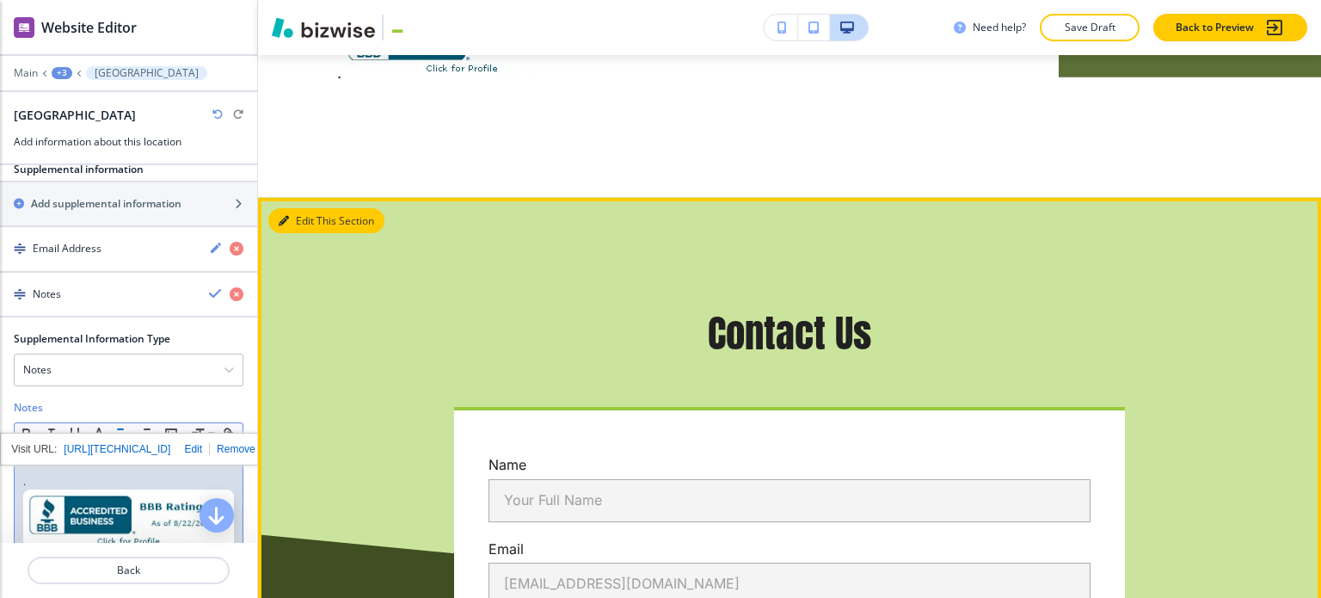
click at [289, 208] on button "Edit This Section" at bounding box center [326, 221] width 116 height 26
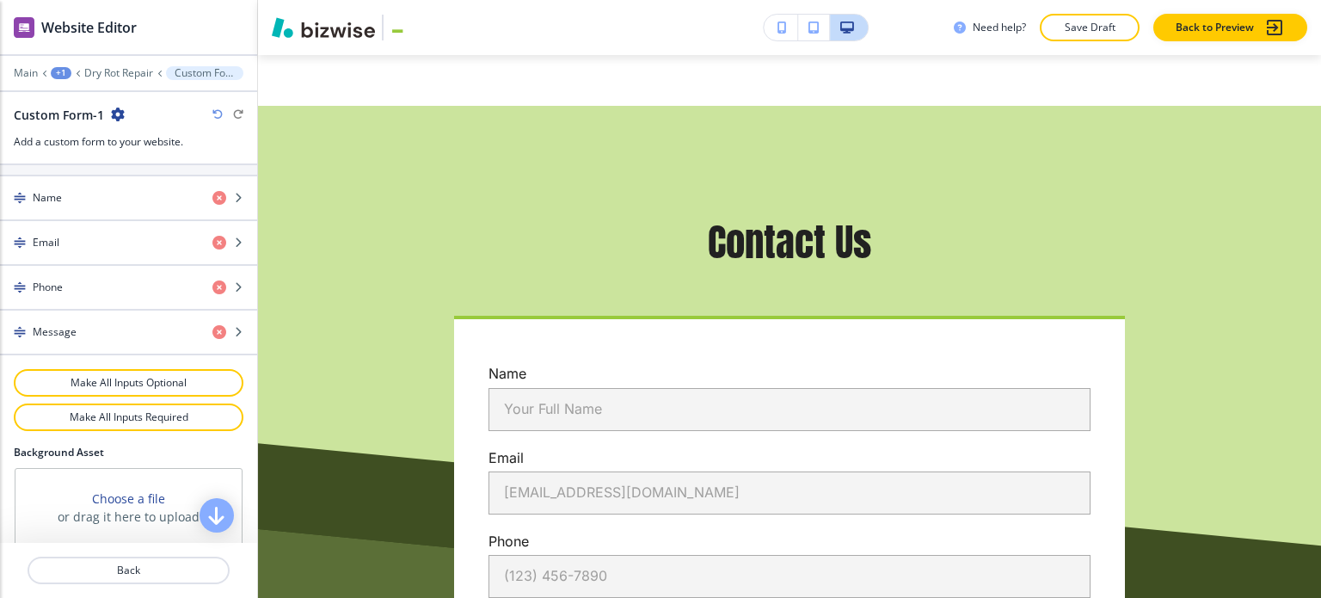
scroll to position [555, 0]
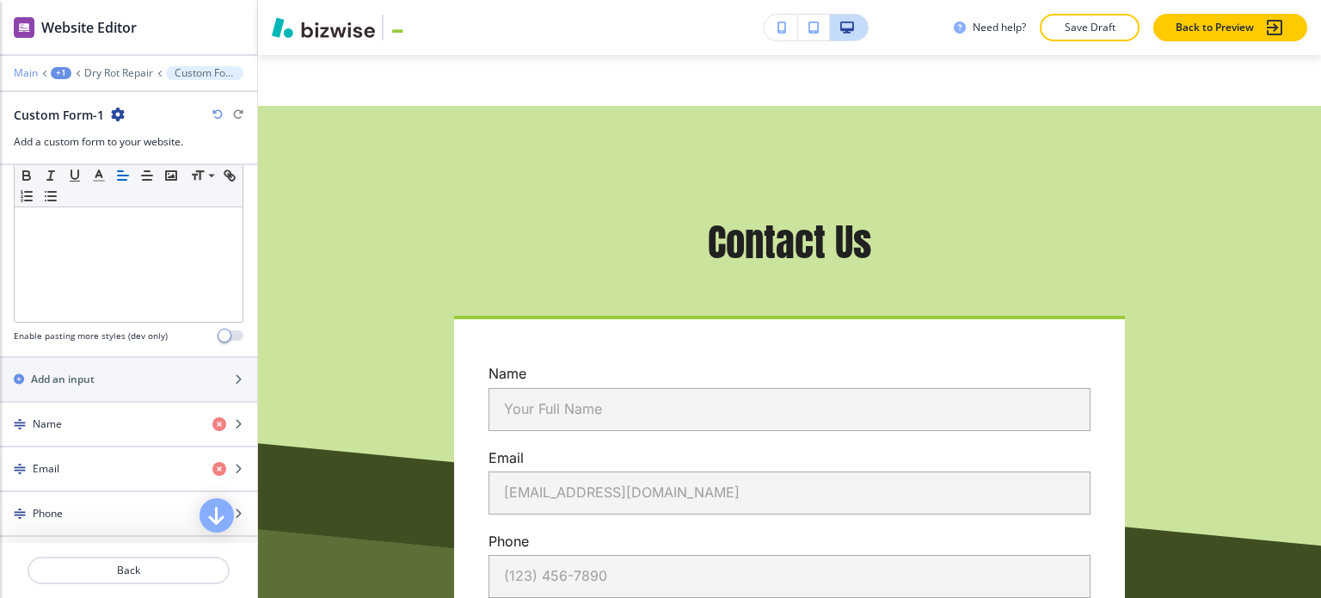
click at [31, 75] on p "Main" at bounding box center [26, 73] width 24 height 12
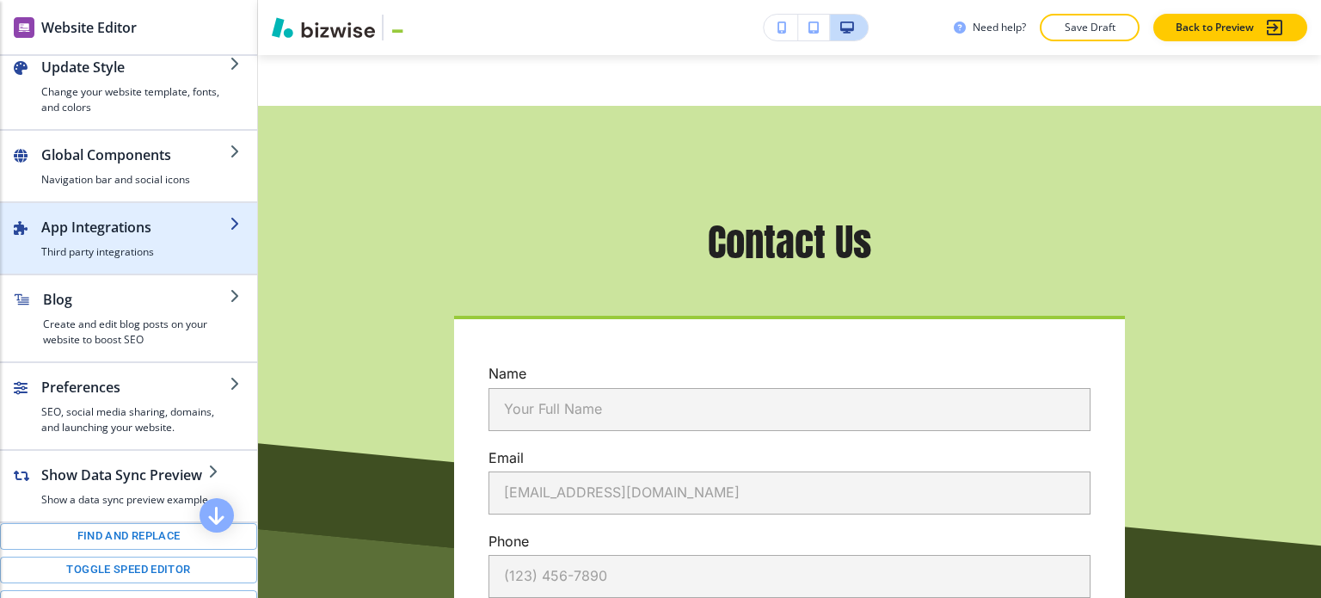
scroll to position [0, 0]
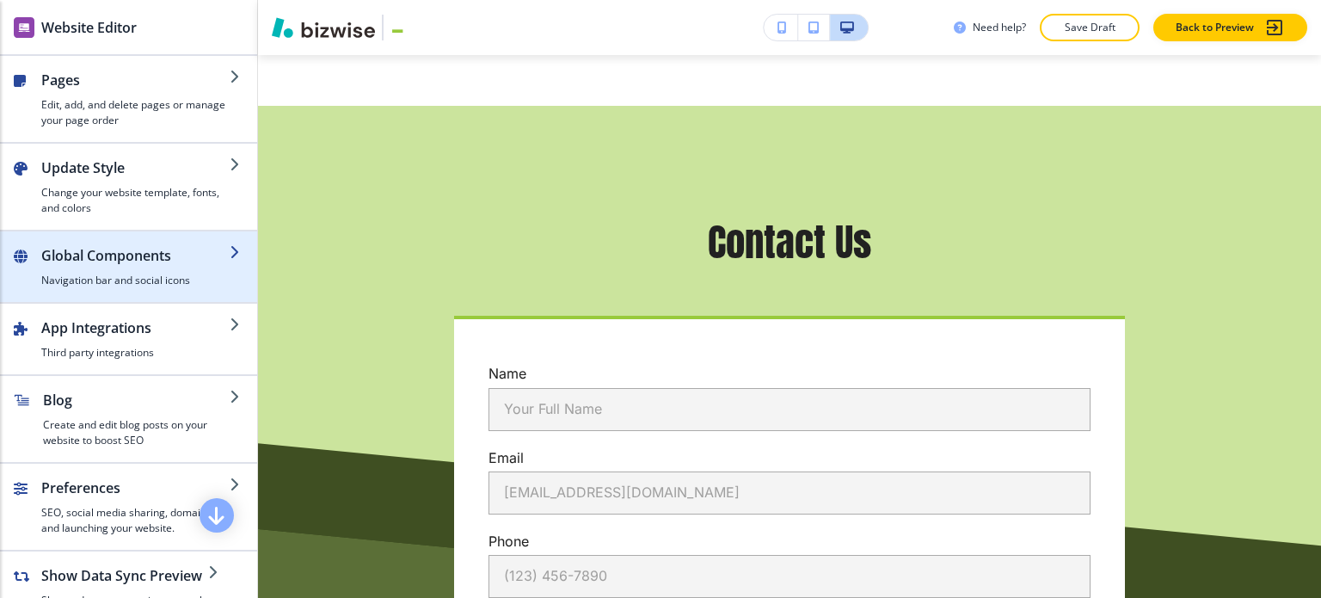
click at [144, 268] on div "button" at bounding box center [135, 269] width 188 height 7
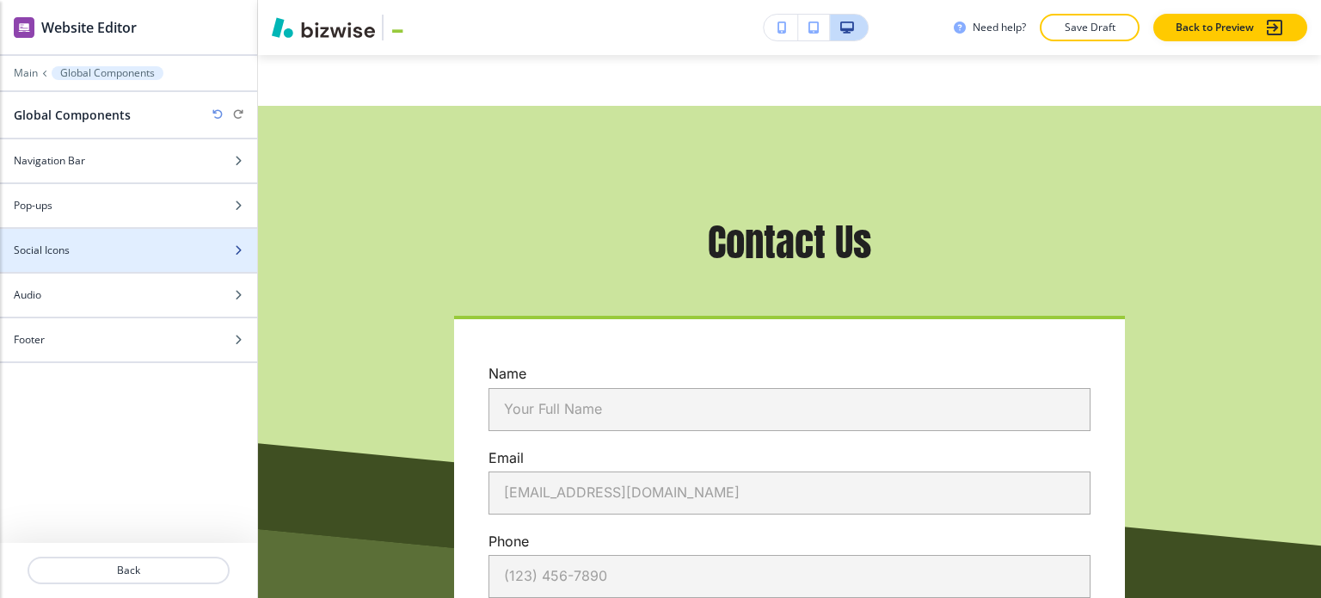
click at [141, 250] on div "Social Icons" at bounding box center [109, 250] width 219 height 15
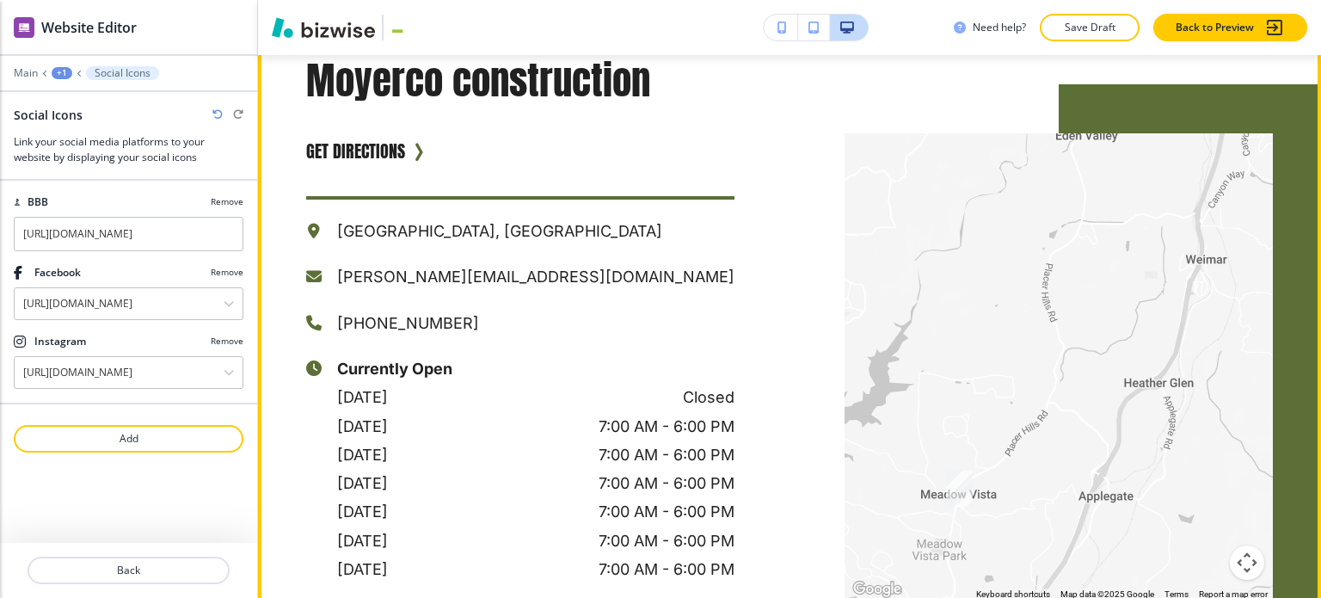
scroll to position [3458, 0]
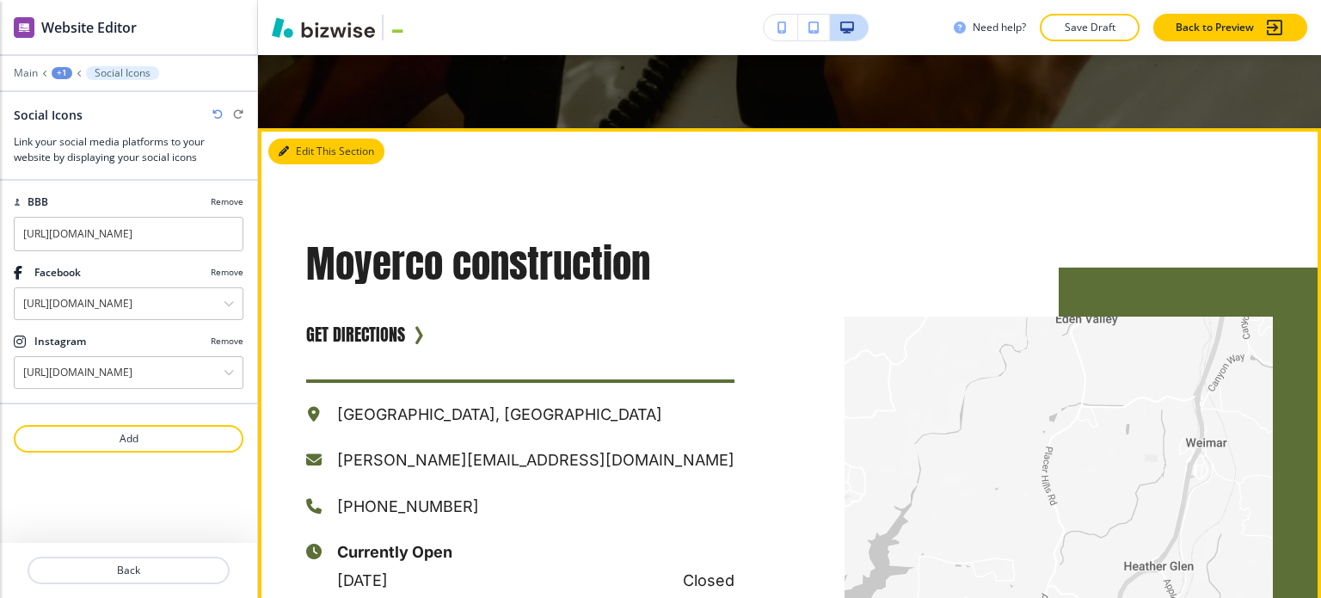
click at [306, 138] on button "Edit This Section" at bounding box center [326, 151] width 116 height 26
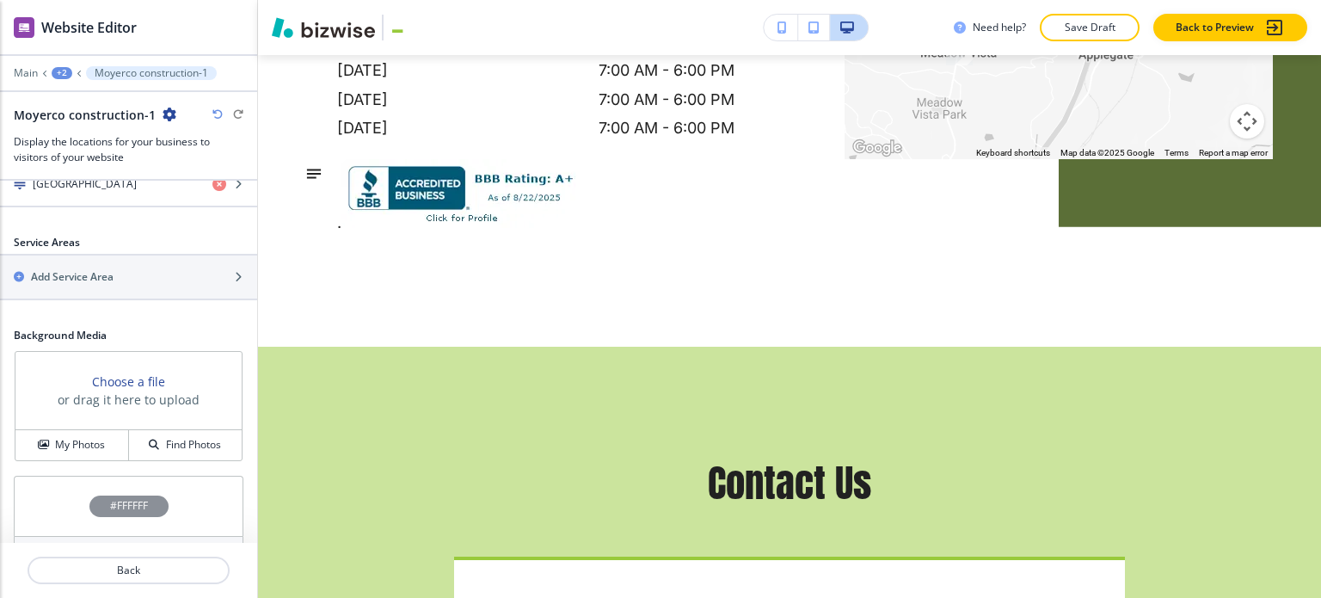
scroll to position [529, 0]
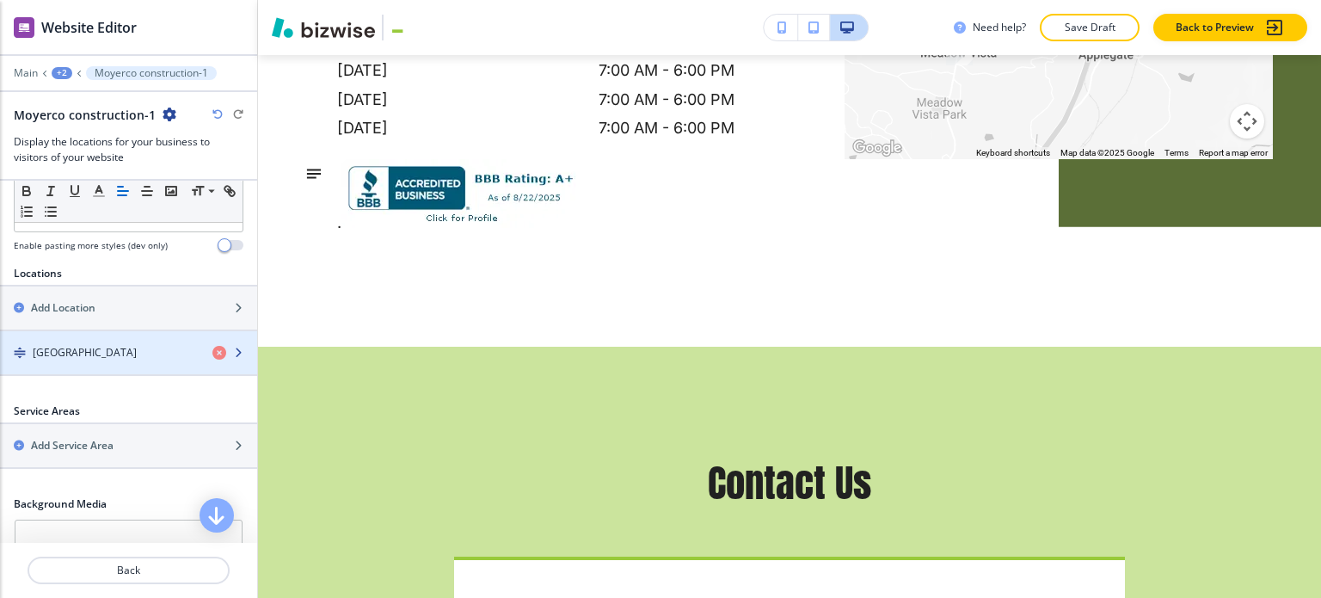
click at [127, 345] on h4 "Meadow Vista, CA 95722" at bounding box center [85, 352] width 104 height 15
click at [120, 360] on div "button" at bounding box center [128, 367] width 257 height 14
click at [137, 352] on h4 "Meadow Vista, CA 95722" at bounding box center [85, 352] width 104 height 15
click at [158, 346] on div "Meadow Vista, CA 95722" at bounding box center [99, 352] width 199 height 15
click at [121, 346] on h4 "Meadow Vista, CA 95722" at bounding box center [85, 352] width 104 height 15
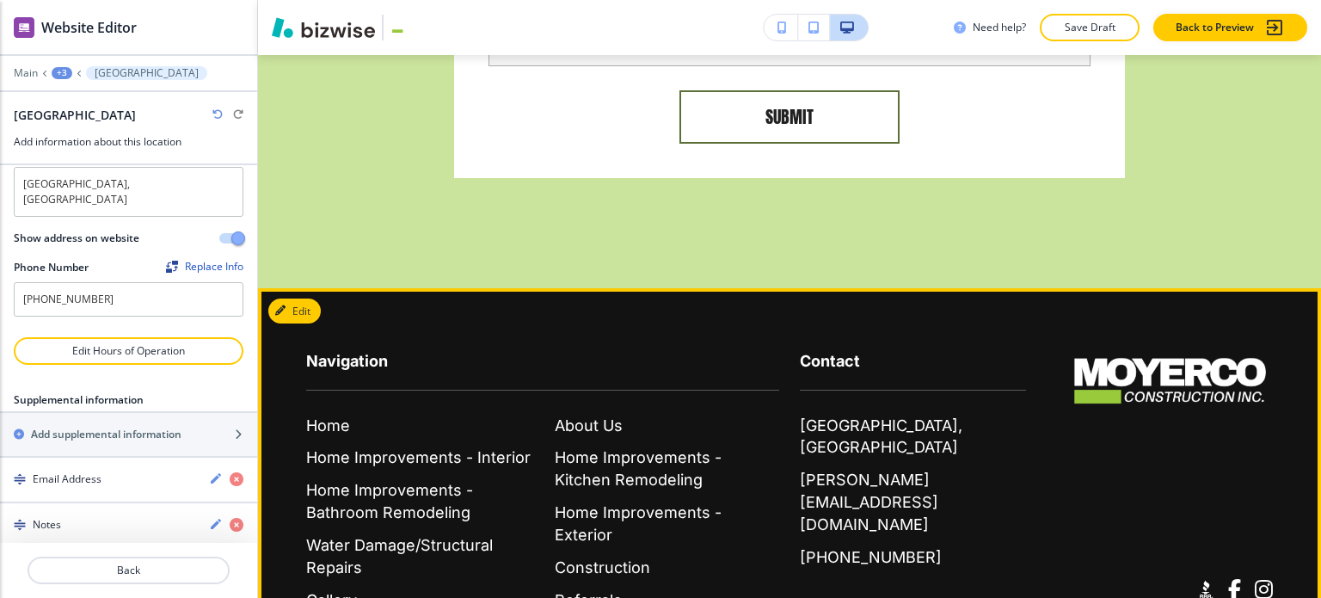
scroll to position [5092, 0]
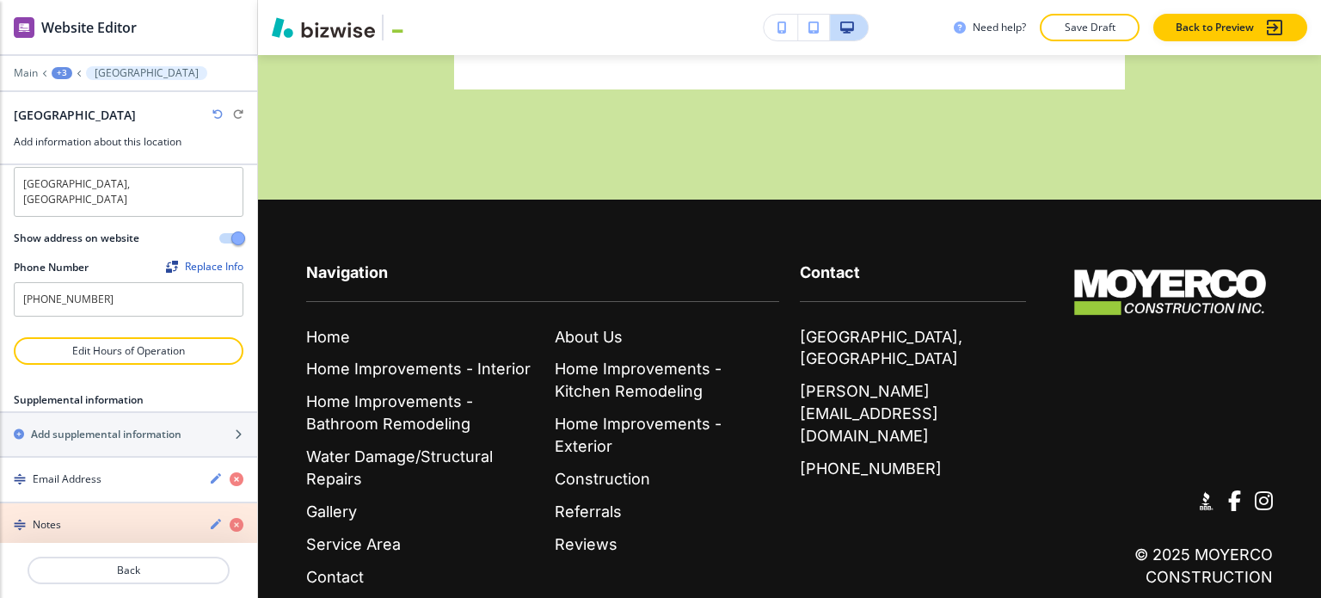
click at [230, 518] on icon "button" at bounding box center [237, 525] width 14 height 14
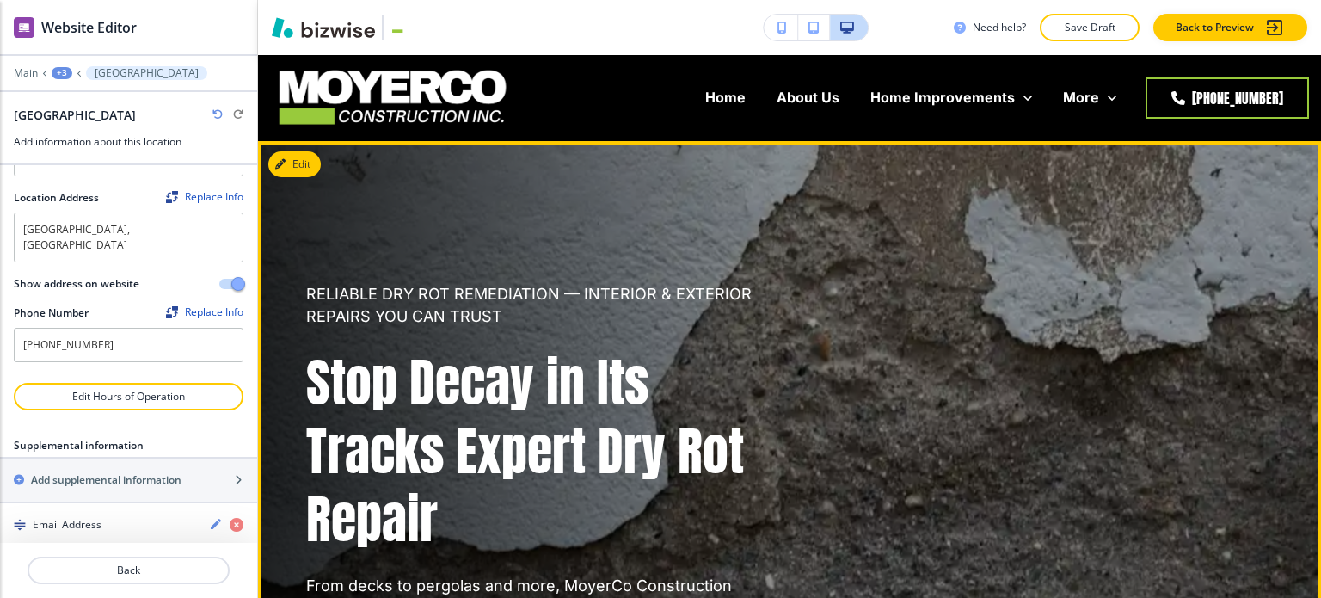
scroll to position [0, 0]
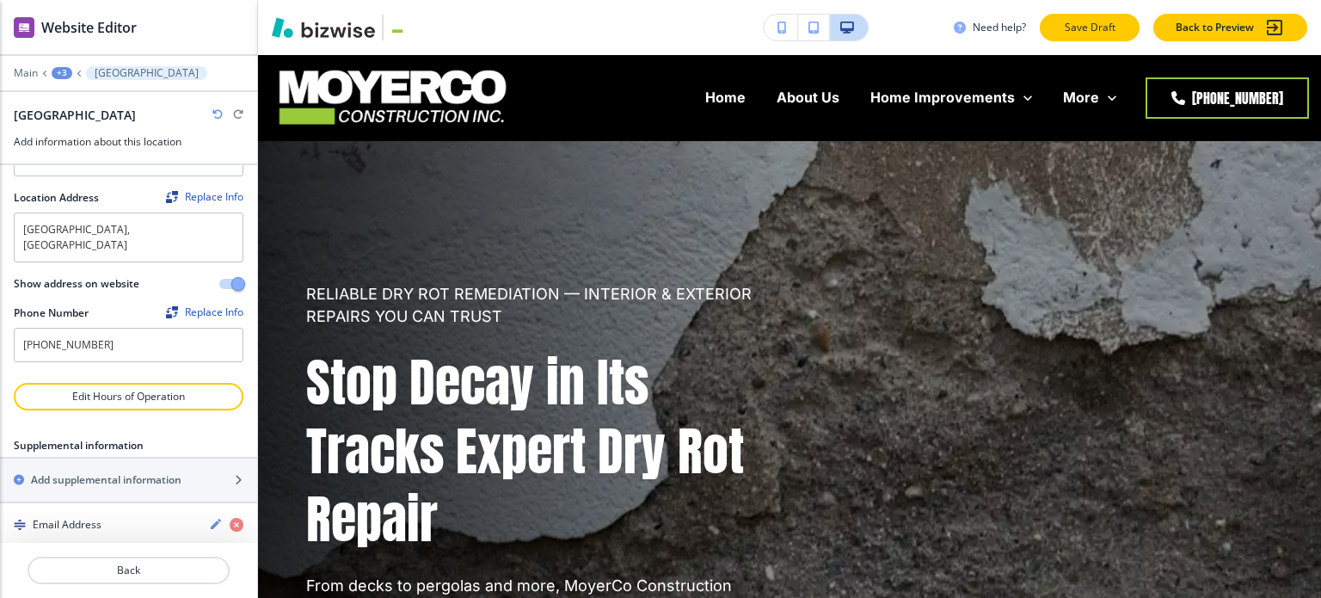
click at [1100, 26] on p "Save Draft" at bounding box center [1089, 27] width 55 height 15
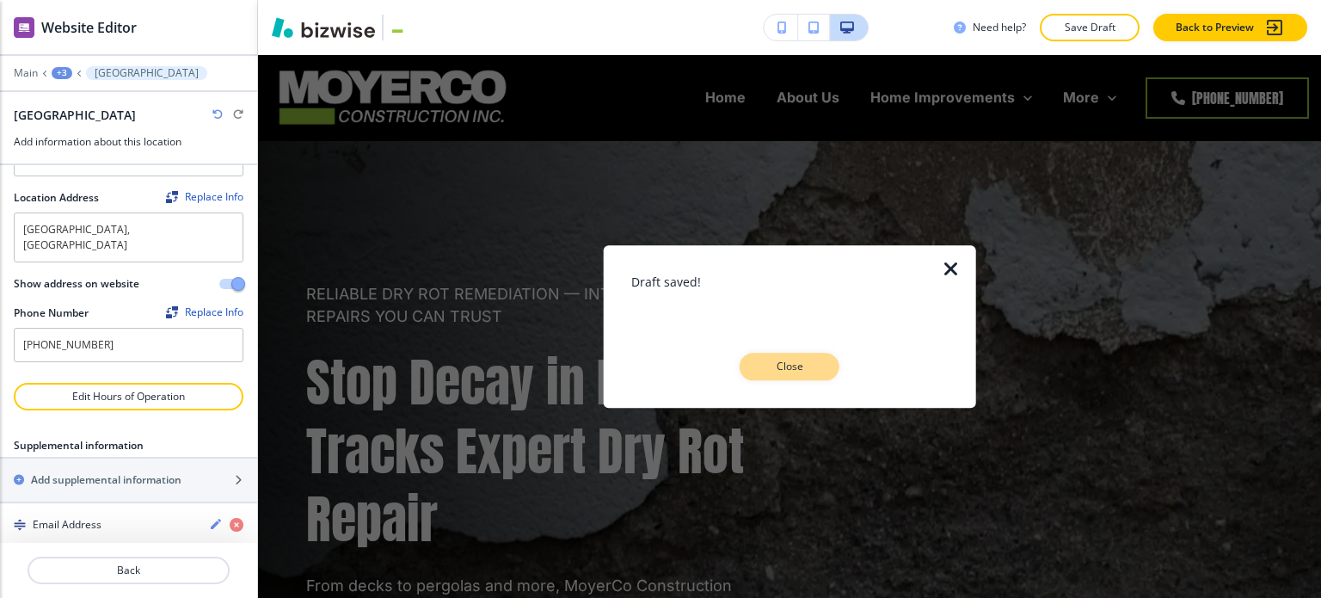
click at [827, 371] on button "Close" at bounding box center [790, 367] width 100 height 28
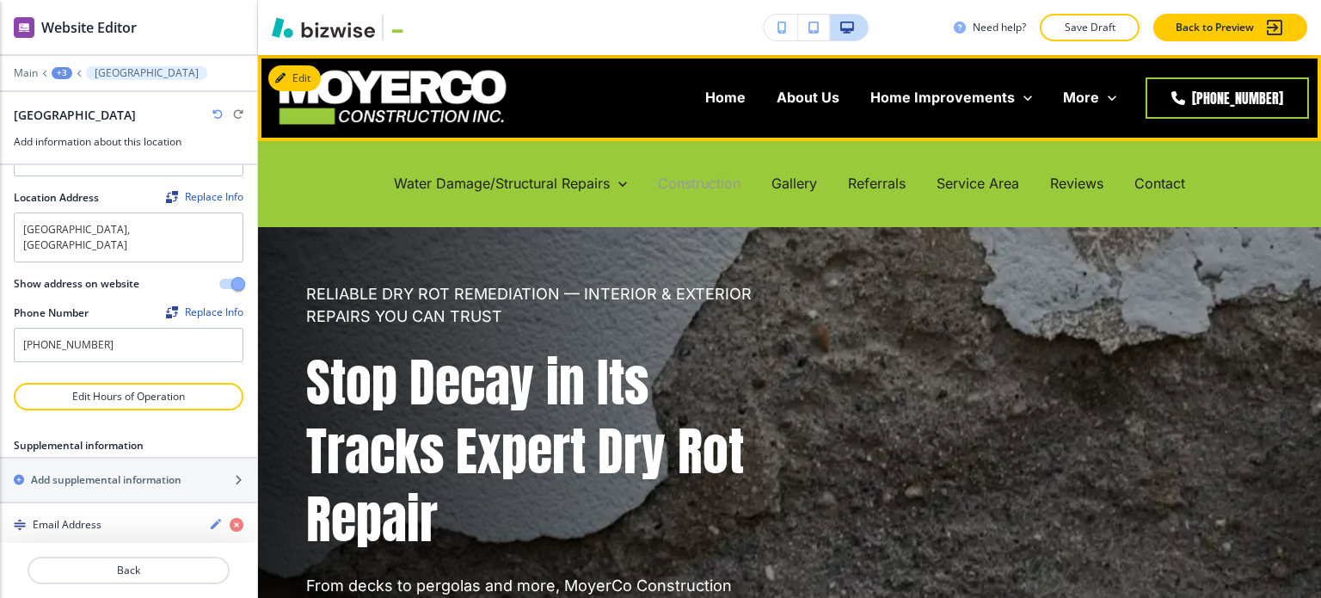
click at [698, 181] on p "Construction" at bounding box center [699, 184] width 83 height 20
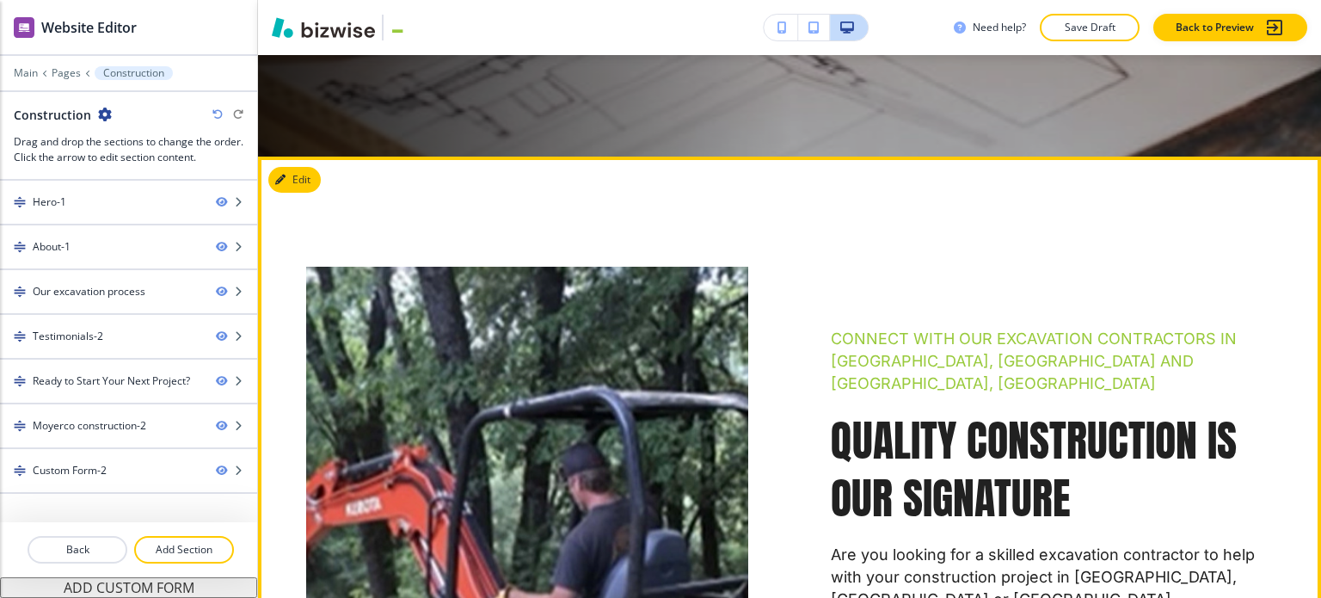
scroll to position [602, 0]
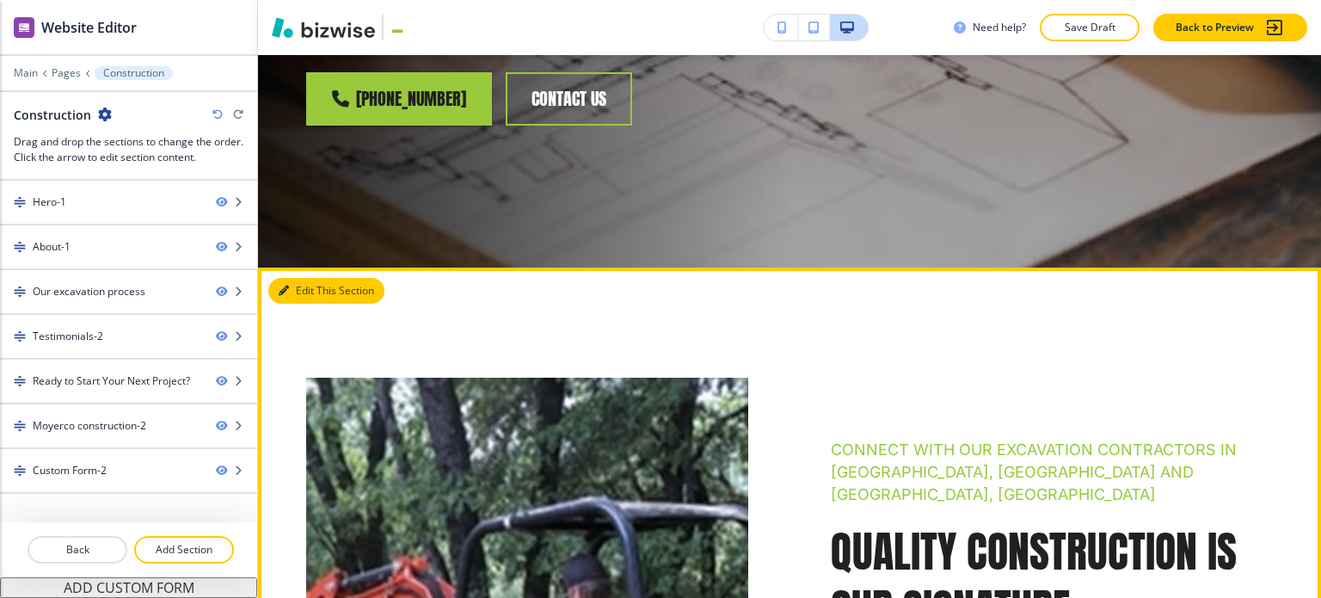
click at [302, 278] on button "Edit This Section" at bounding box center [326, 291] width 116 height 26
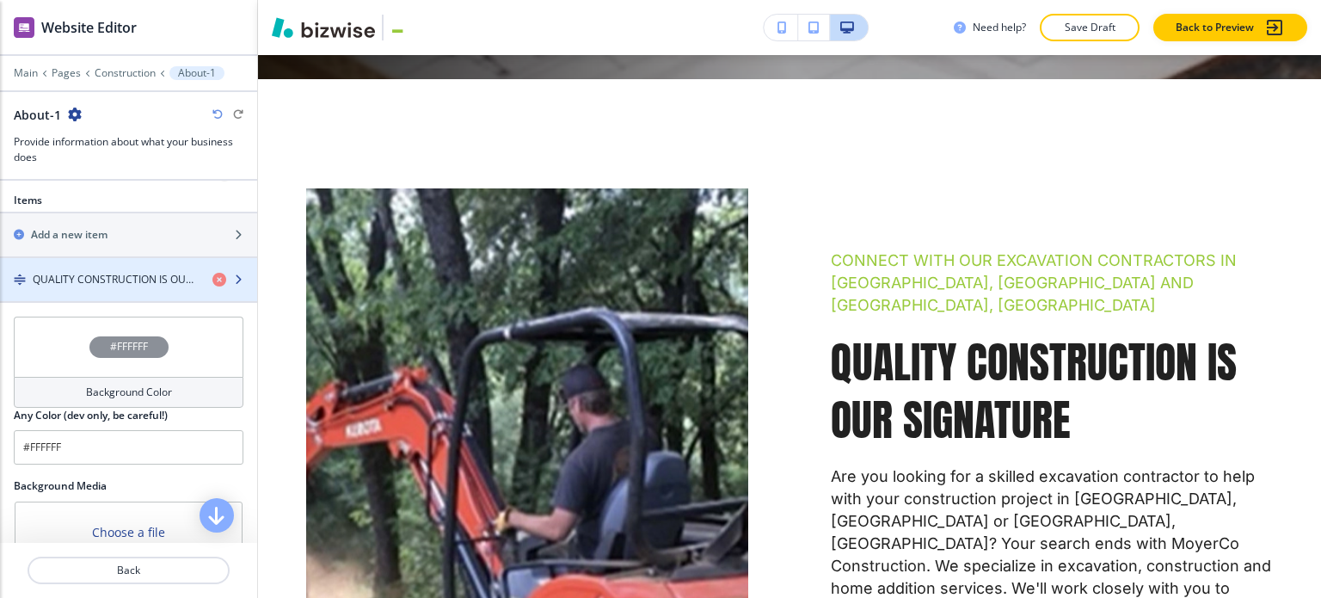
click at [114, 272] on h4 "QUALITY CONSTRUCTION IS OUR SIGNATURE" at bounding box center [116, 279] width 166 height 15
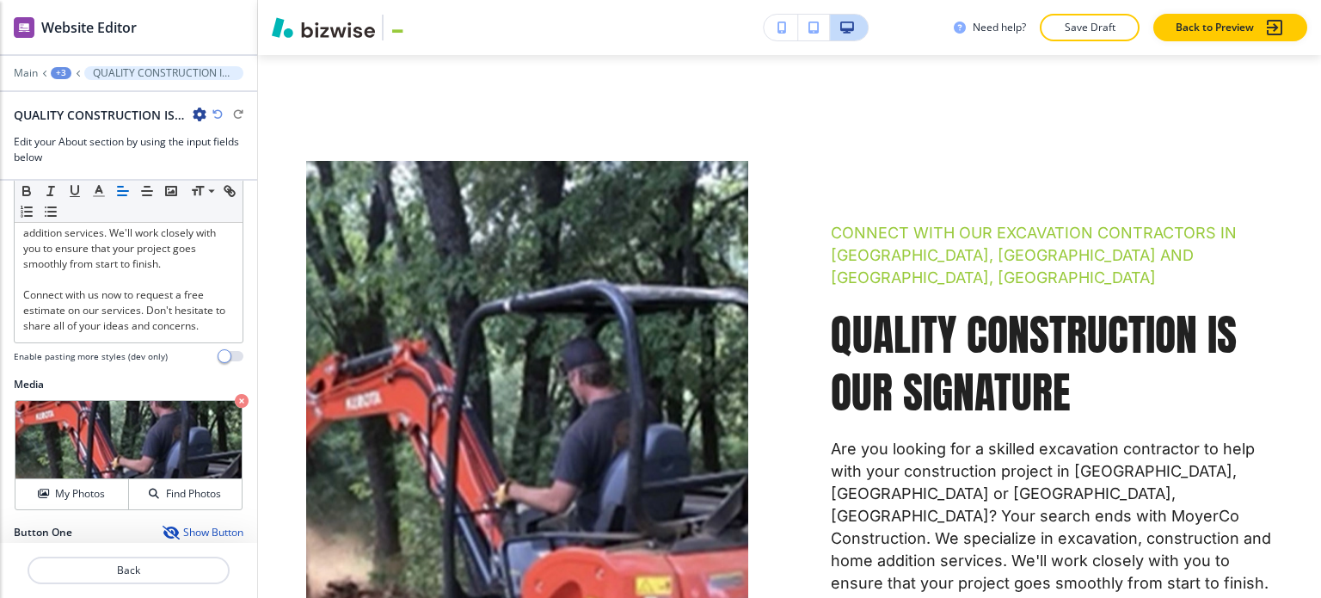
scroll to position [592, 0]
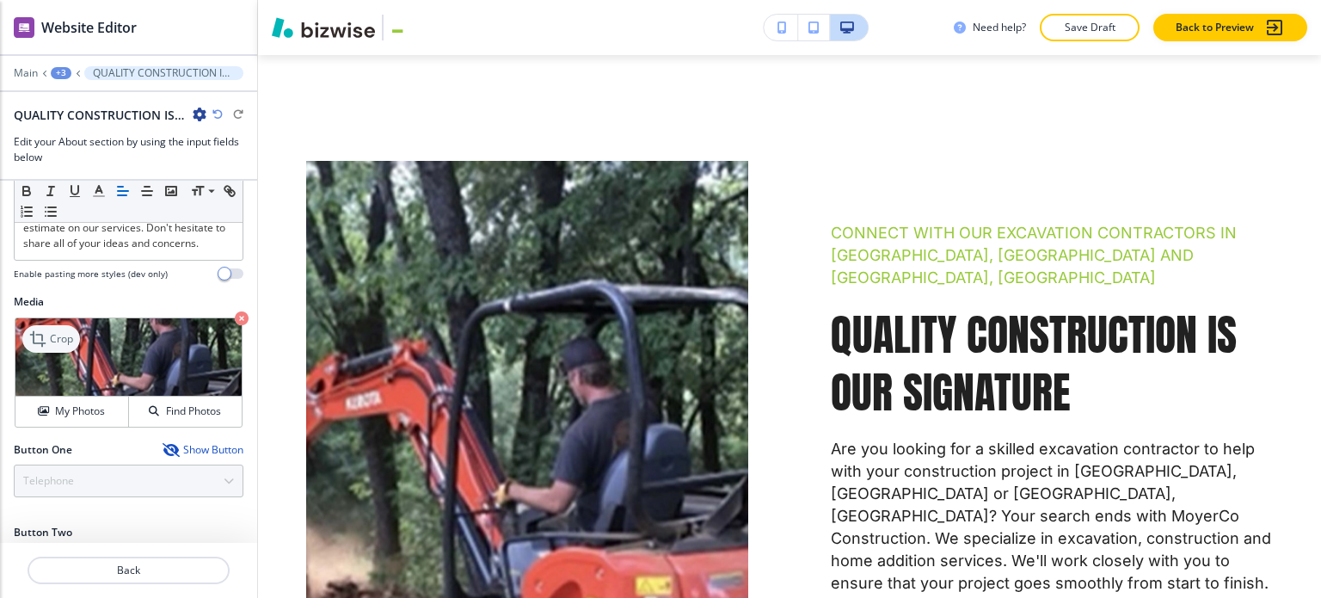
click at [58, 331] on p "Crop" at bounding box center [61, 338] width 23 height 15
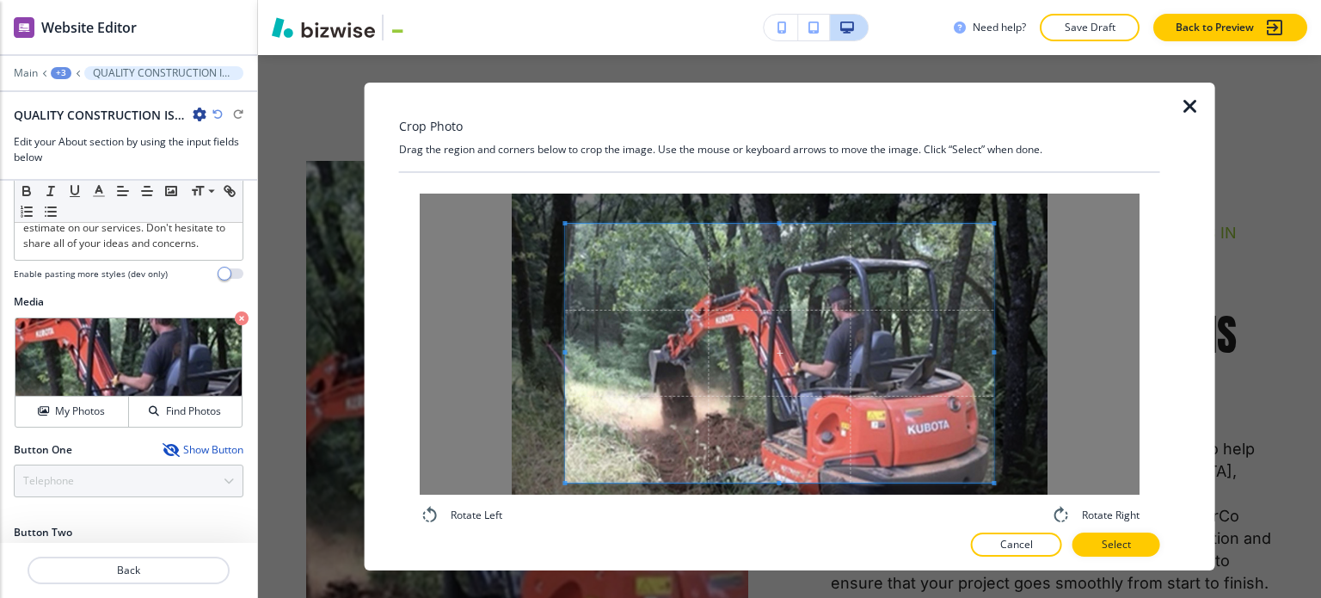
click at [781, 483] on div at bounding box center [779, 354] width 428 height 260
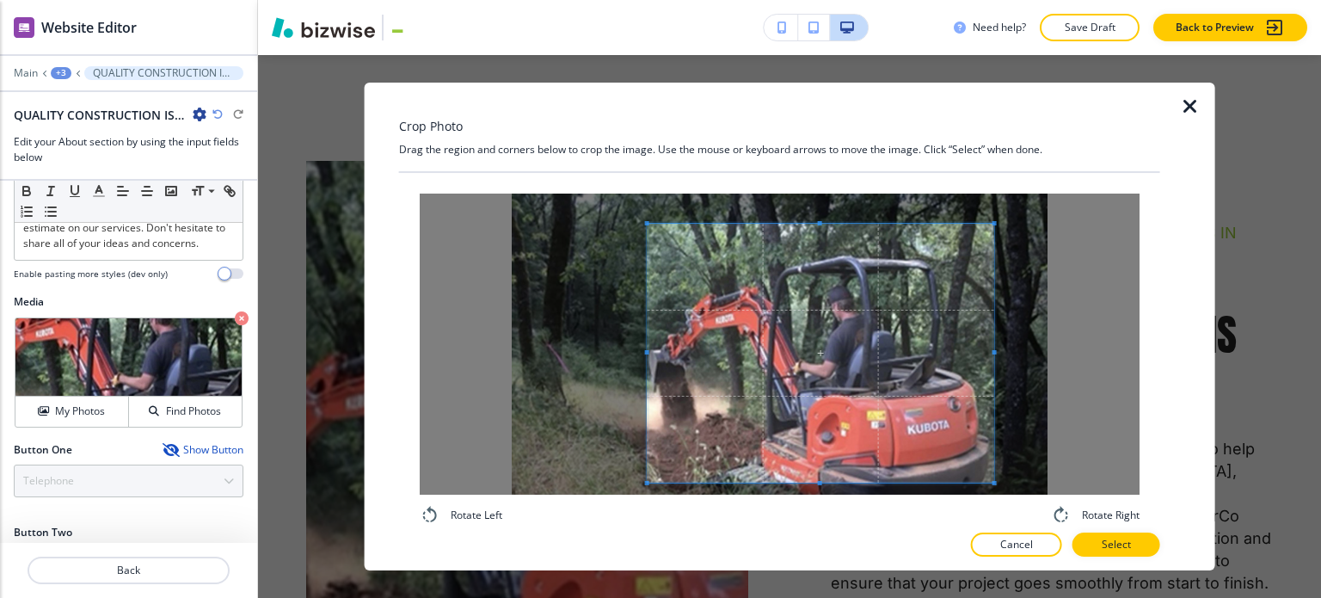
click at [647, 357] on div at bounding box center [820, 354] width 347 height 260
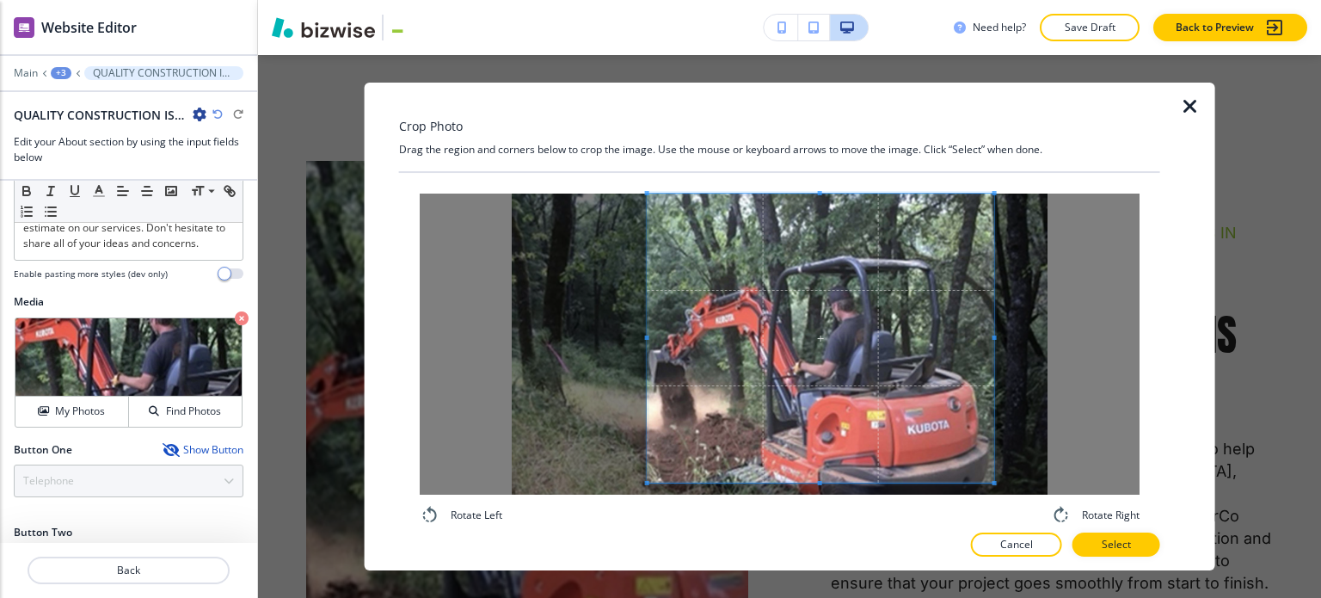
click at [823, 185] on div "Rotate Left Rotate Right" at bounding box center [779, 348] width 761 height 350
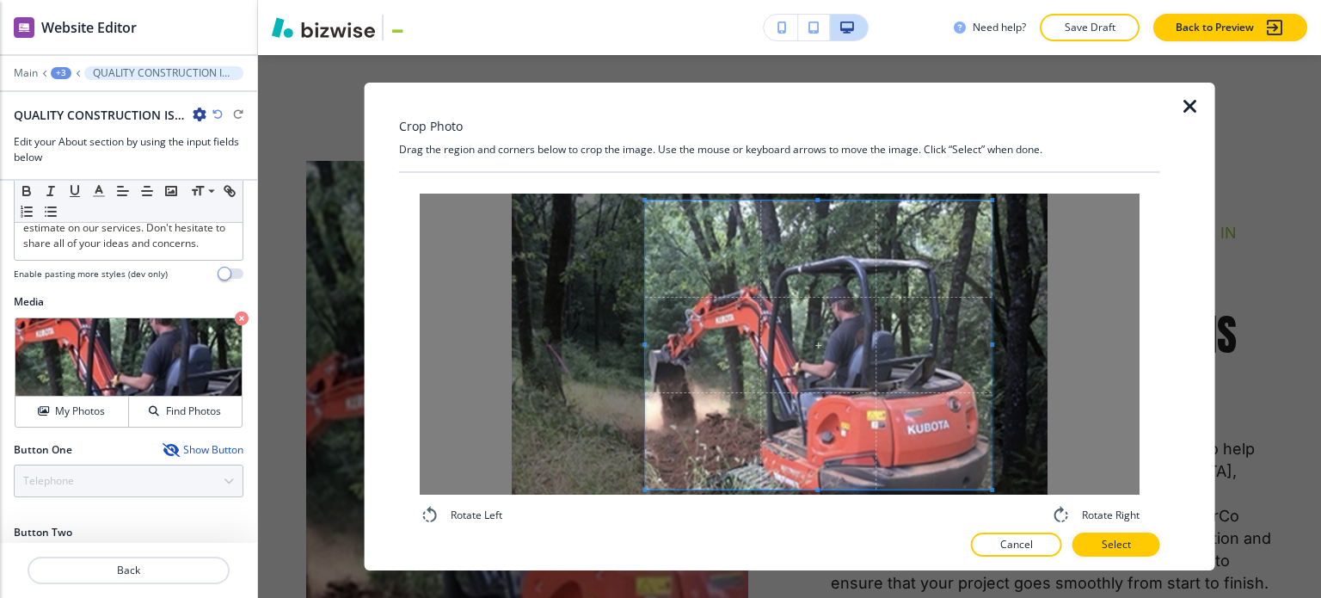
click at [786, 408] on span at bounding box center [818, 345] width 347 height 290
click at [1109, 541] on button "Select" at bounding box center [1117, 544] width 88 height 24
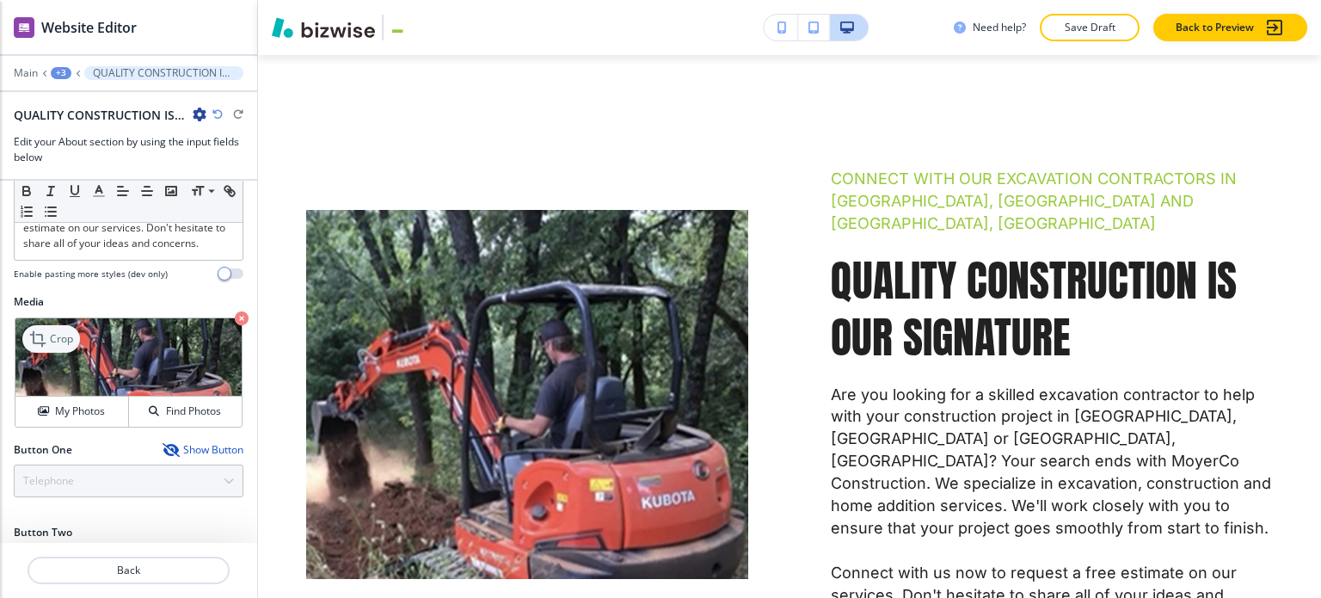
click at [63, 331] on p "Crop" at bounding box center [61, 338] width 23 height 15
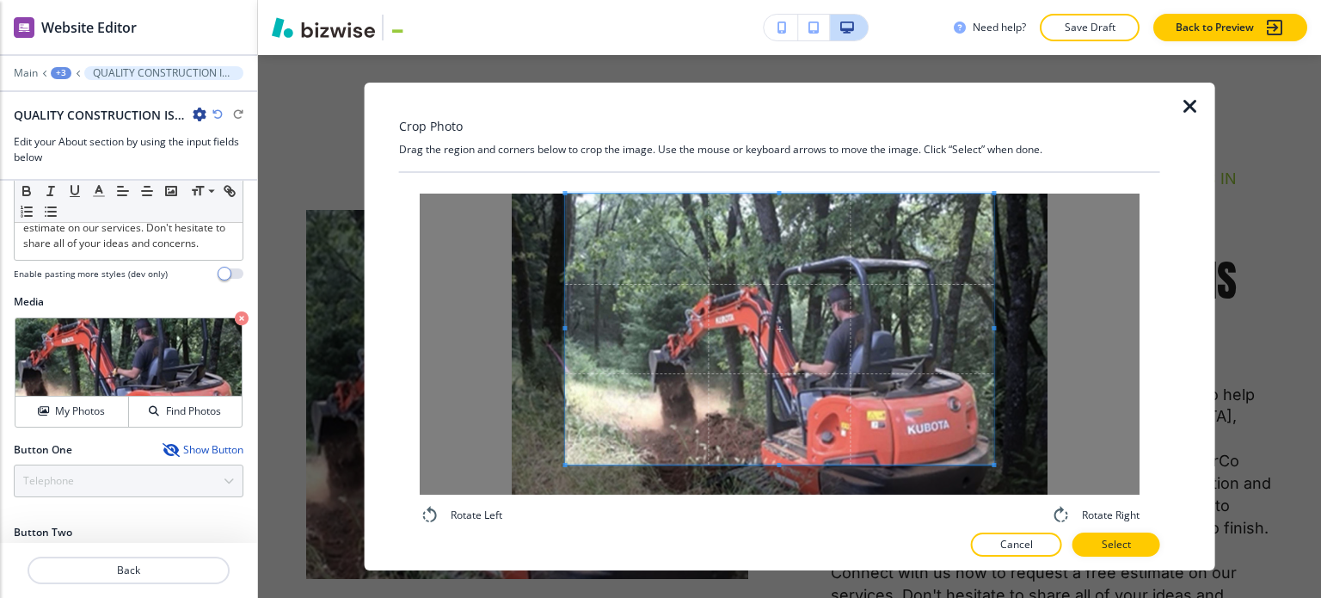
click at [777, 165] on div "Crop Photo Drag the region and corners below to crop the image. Use the mouse o…" at bounding box center [779, 327] width 761 height 489
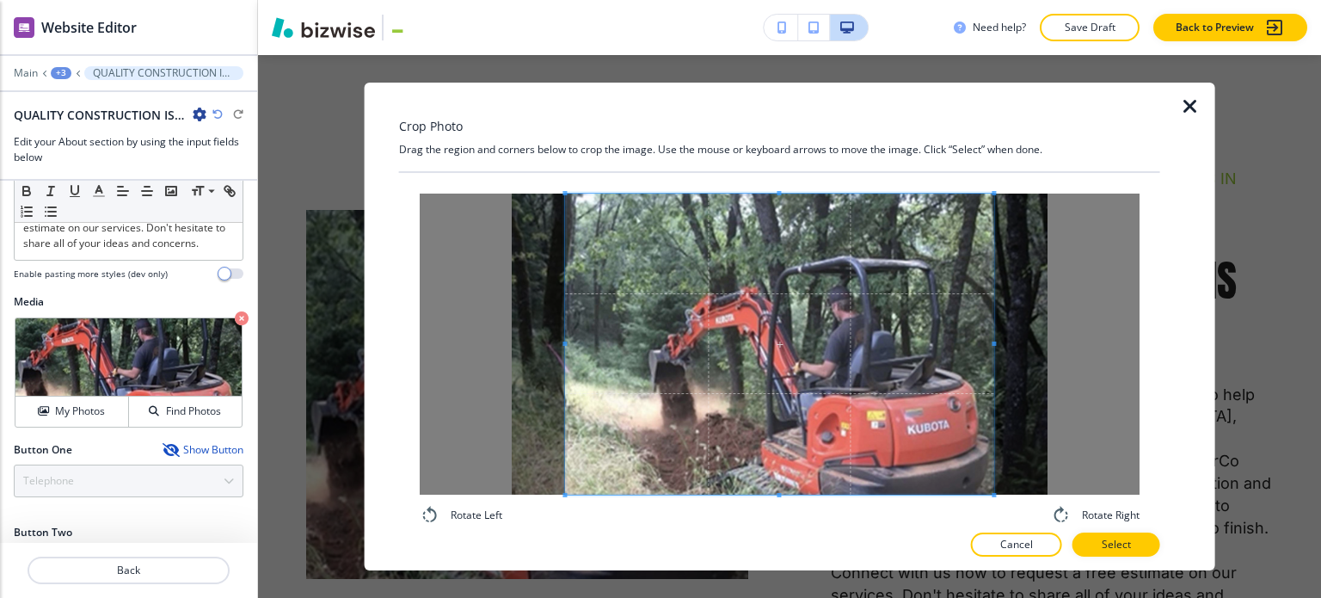
click at [781, 541] on div "Crop Photo Drag the region and corners below to crop the image. Use the mouse o…" at bounding box center [779, 327] width 761 height 489
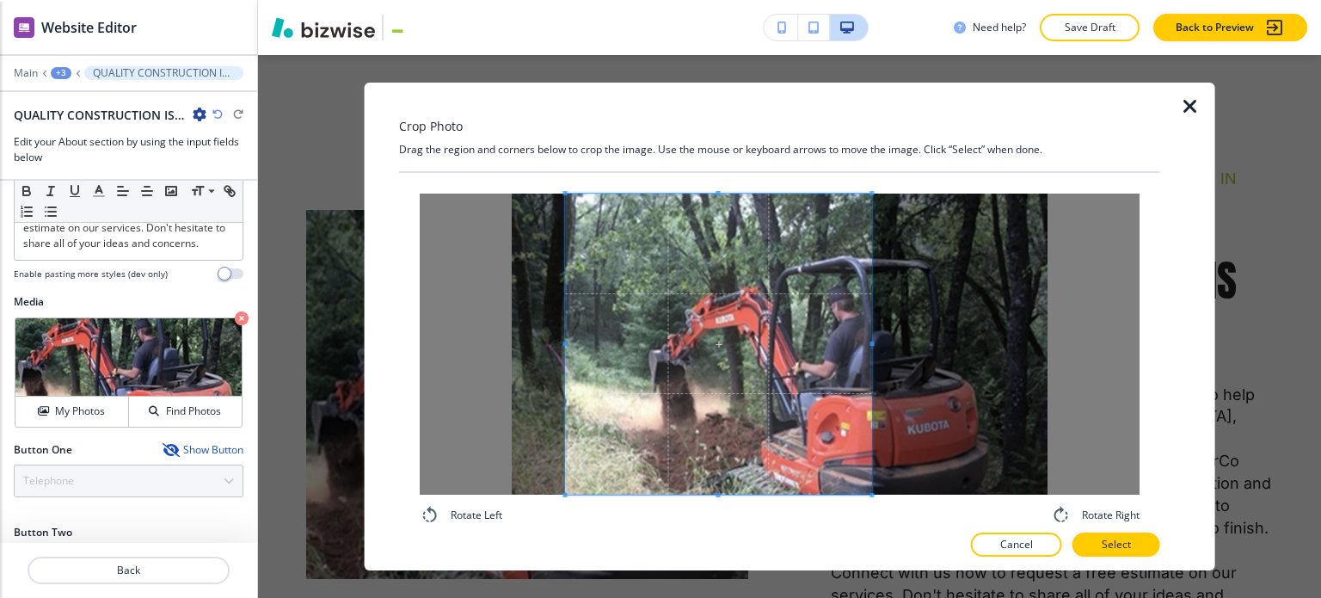
click at [870, 354] on span at bounding box center [872, 344] width 4 height 301
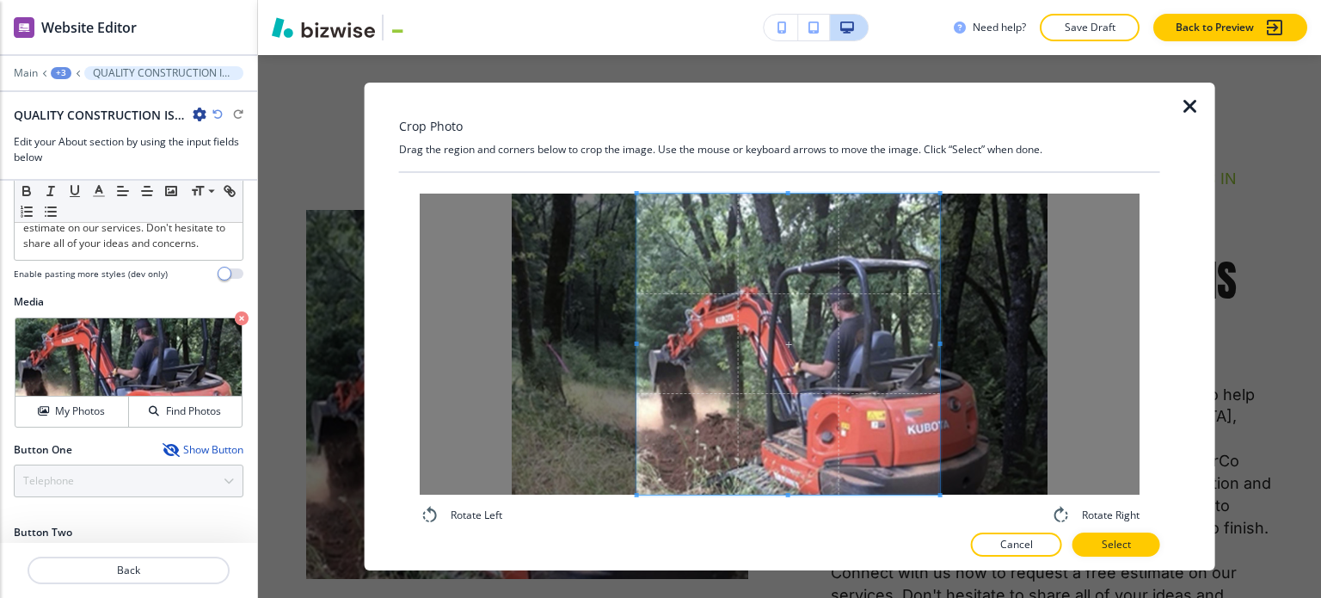
click at [808, 436] on span at bounding box center [787, 344] width 303 height 301
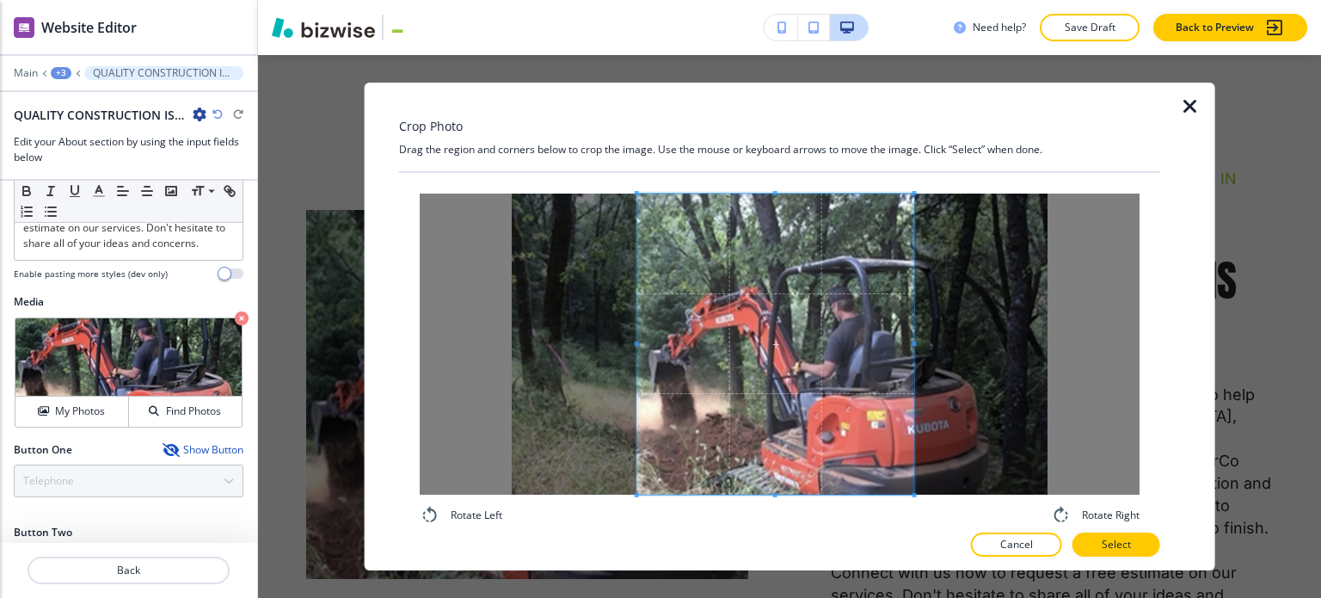
click at [870, 351] on div at bounding box center [774, 344] width 277 height 301
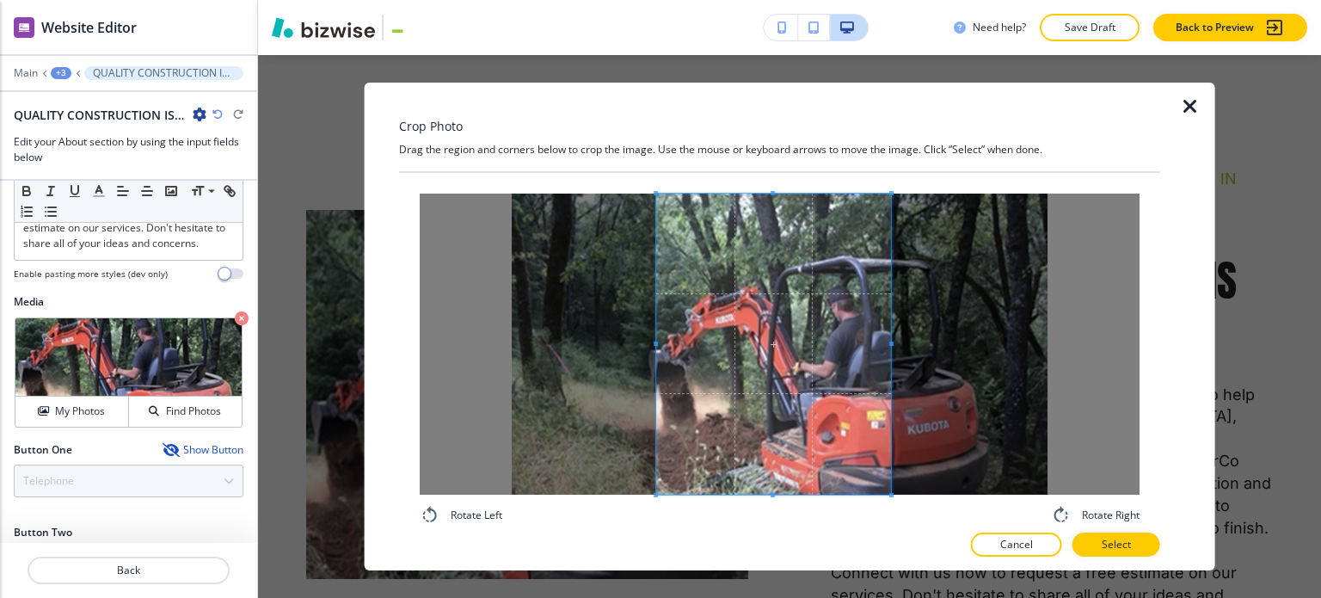
click at [806, 470] on span at bounding box center [773, 344] width 235 height 301
click at [1124, 542] on p "Select" at bounding box center [1116, 544] width 29 height 15
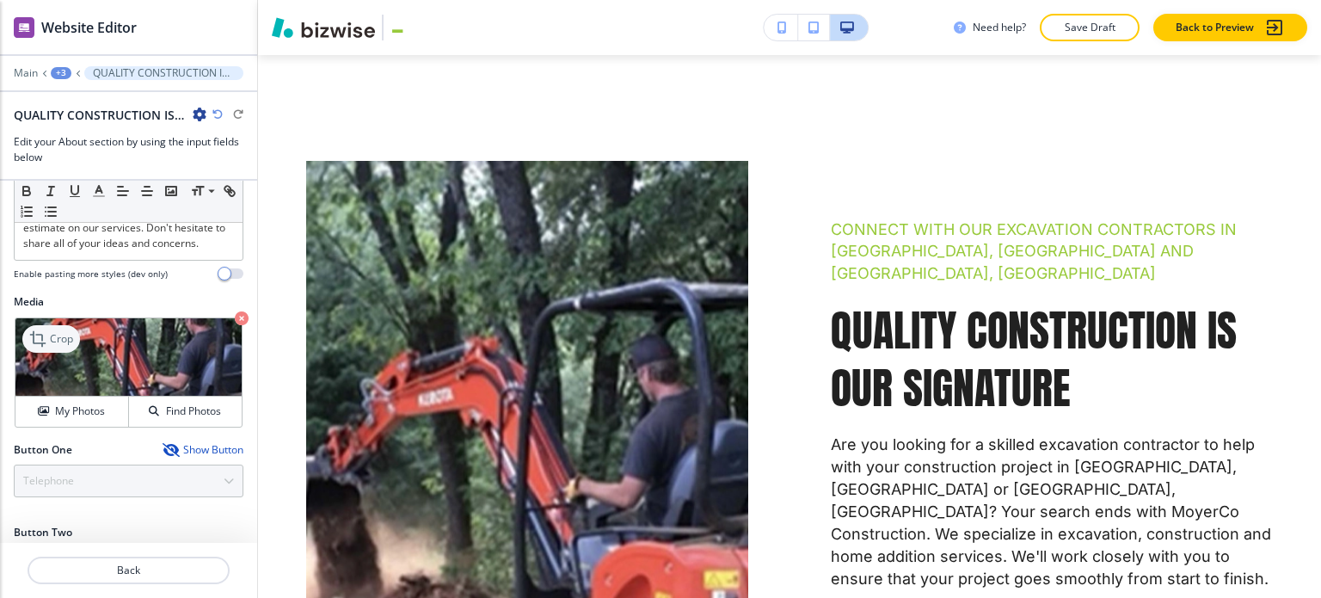
click at [64, 331] on p "Crop" at bounding box center [61, 338] width 23 height 15
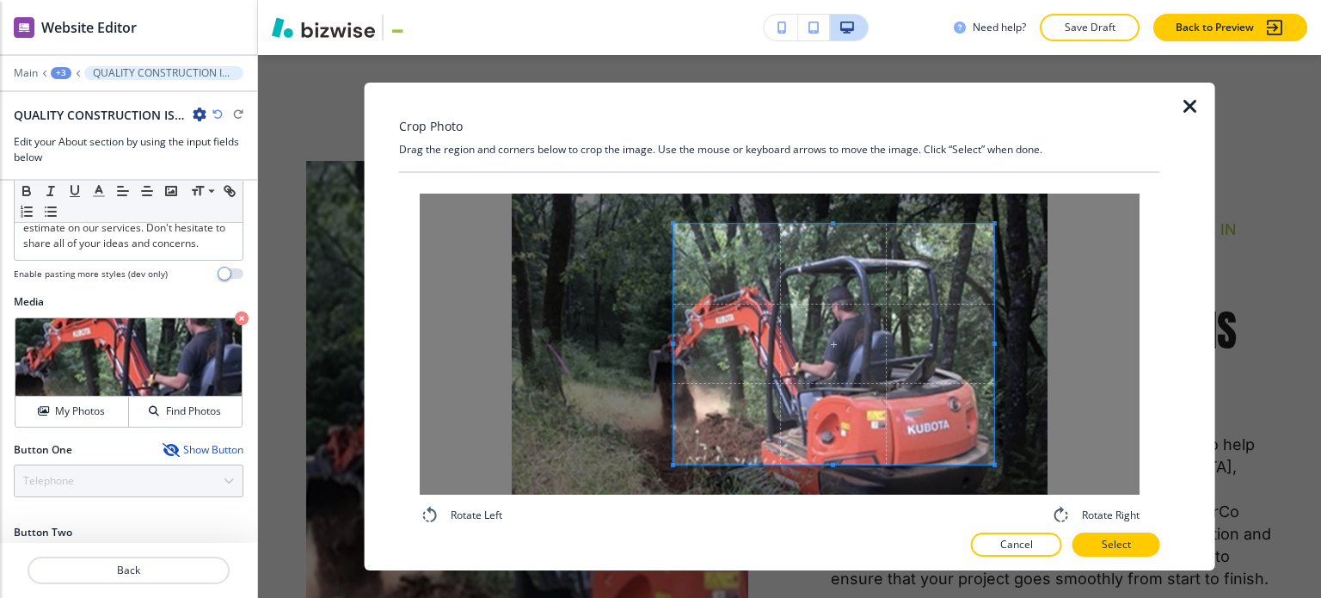
click at [673, 354] on div at bounding box center [833, 344] width 321 height 241
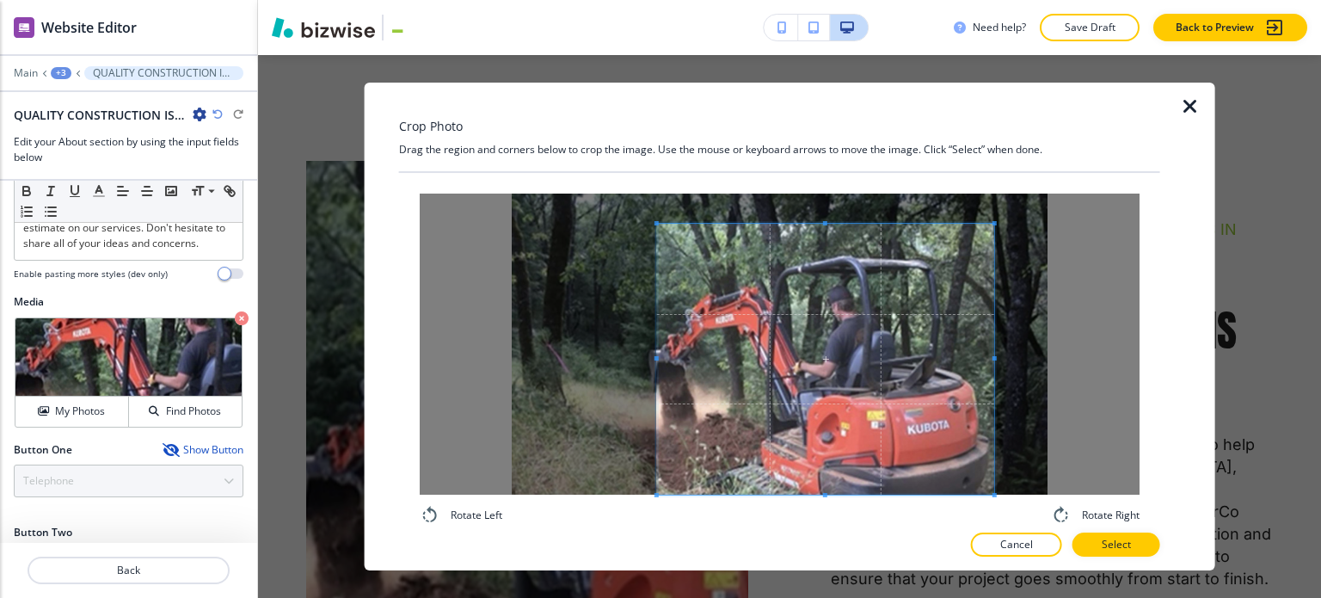
click at [808, 526] on div "Crop Photo Drag the region and corners below to crop the image. Use the mouse o…" at bounding box center [779, 327] width 761 height 489
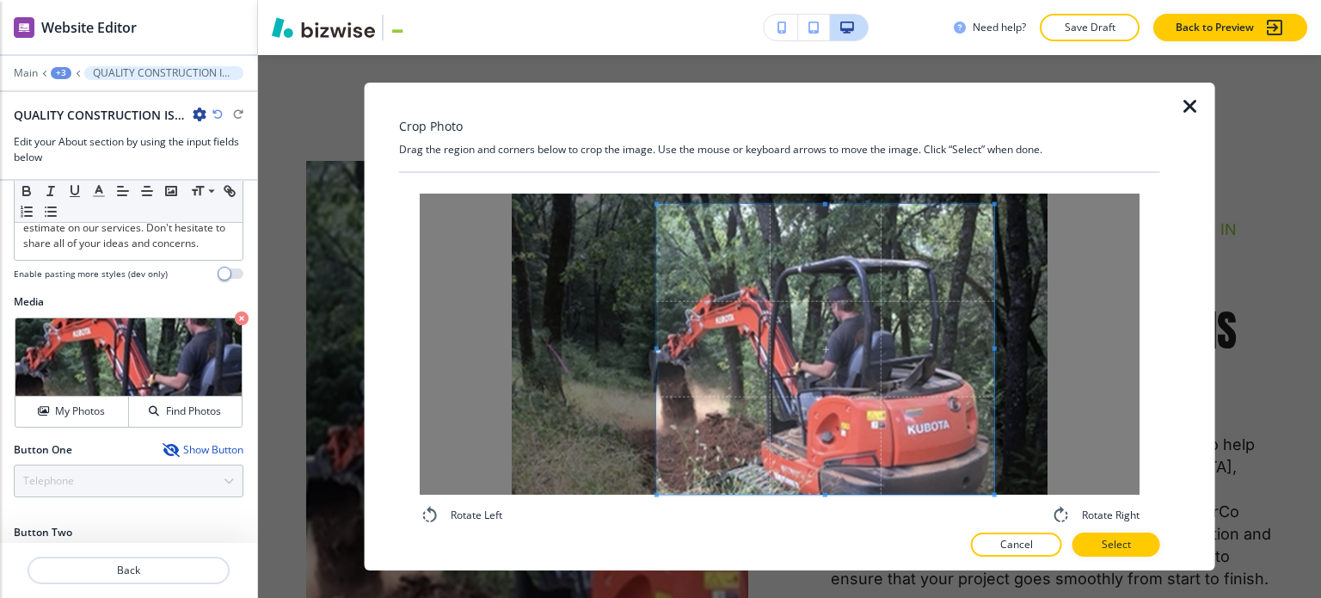
click at [816, 168] on div "Crop Photo Drag the region and corners below to crop the image. Use the mouse o…" at bounding box center [779, 327] width 761 height 489
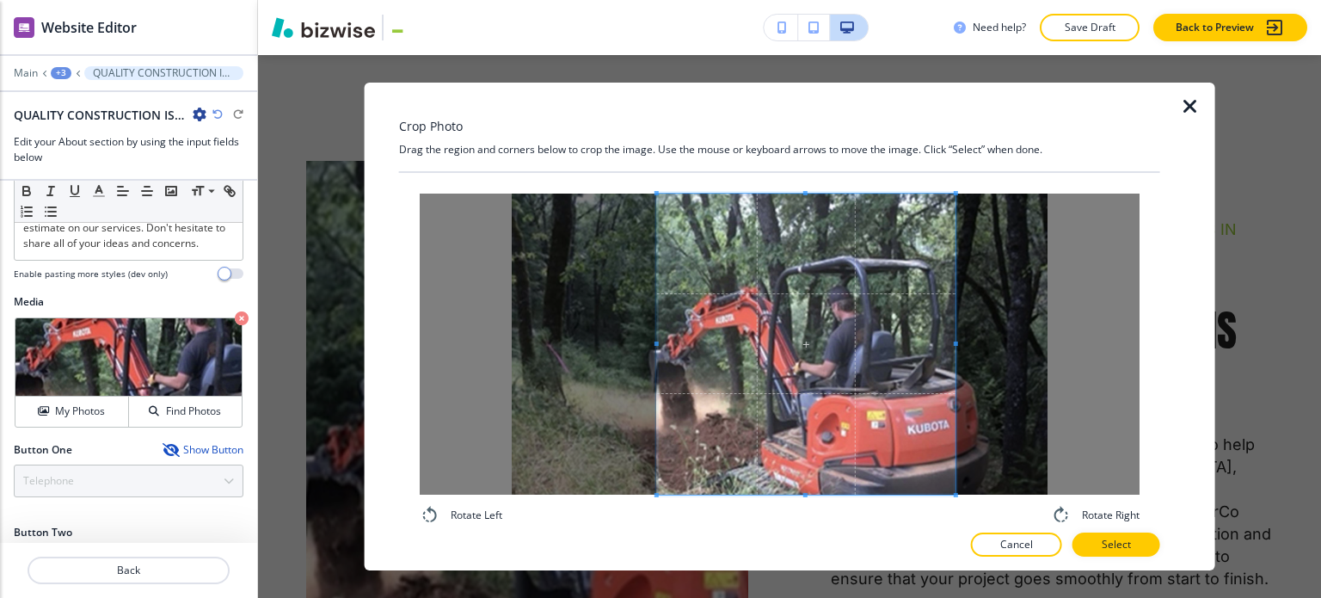
click at [955, 343] on span at bounding box center [955, 343] width 4 height 4
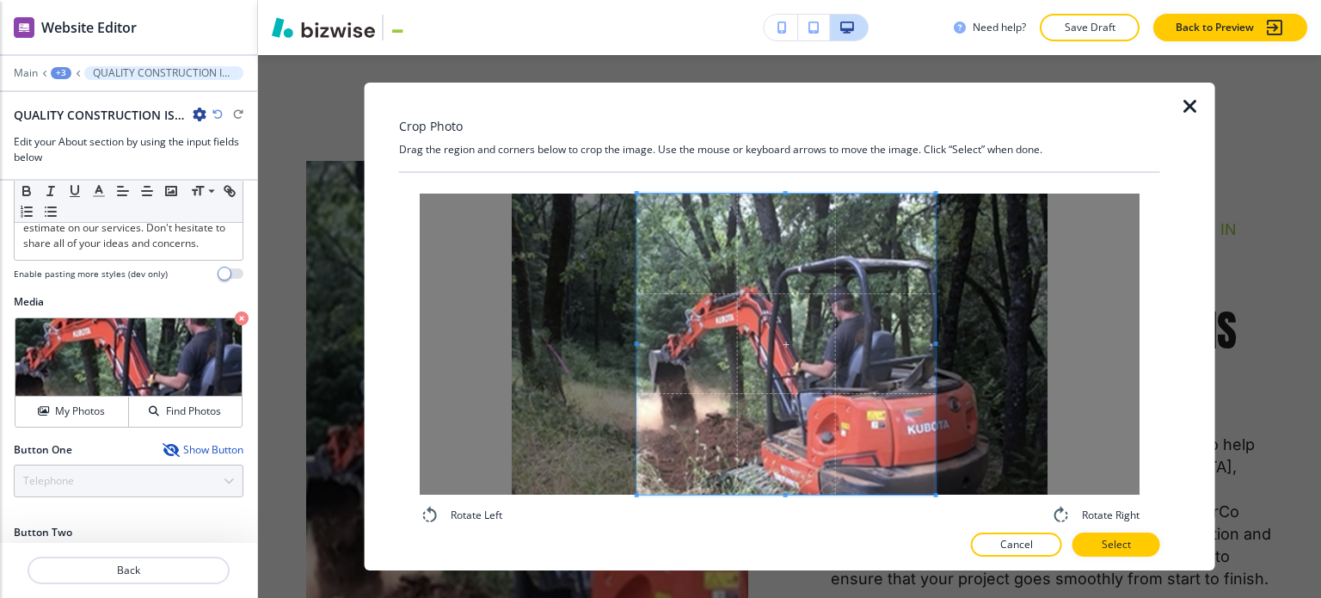
click at [881, 395] on span at bounding box center [785, 344] width 298 height 301
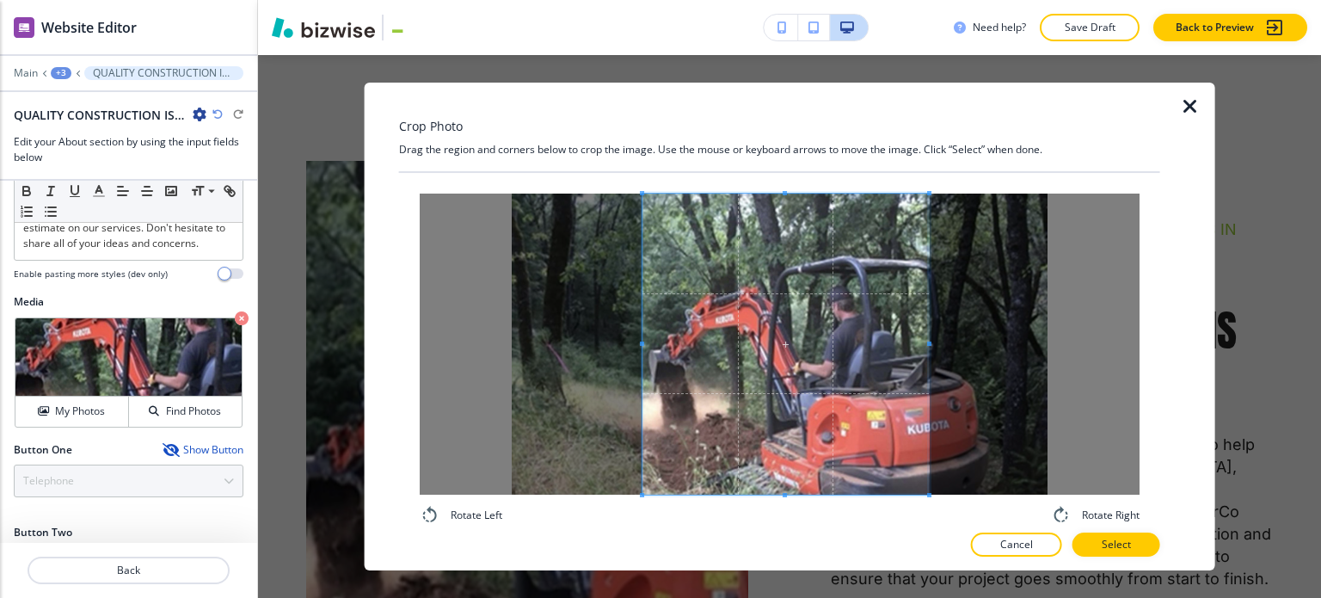
click at [925, 345] on div at bounding box center [785, 344] width 286 height 301
click at [871, 398] on span at bounding box center [787, 344] width 286 height 301
click at [1104, 537] on button "Select" at bounding box center [1117, 544] width 88 height 24
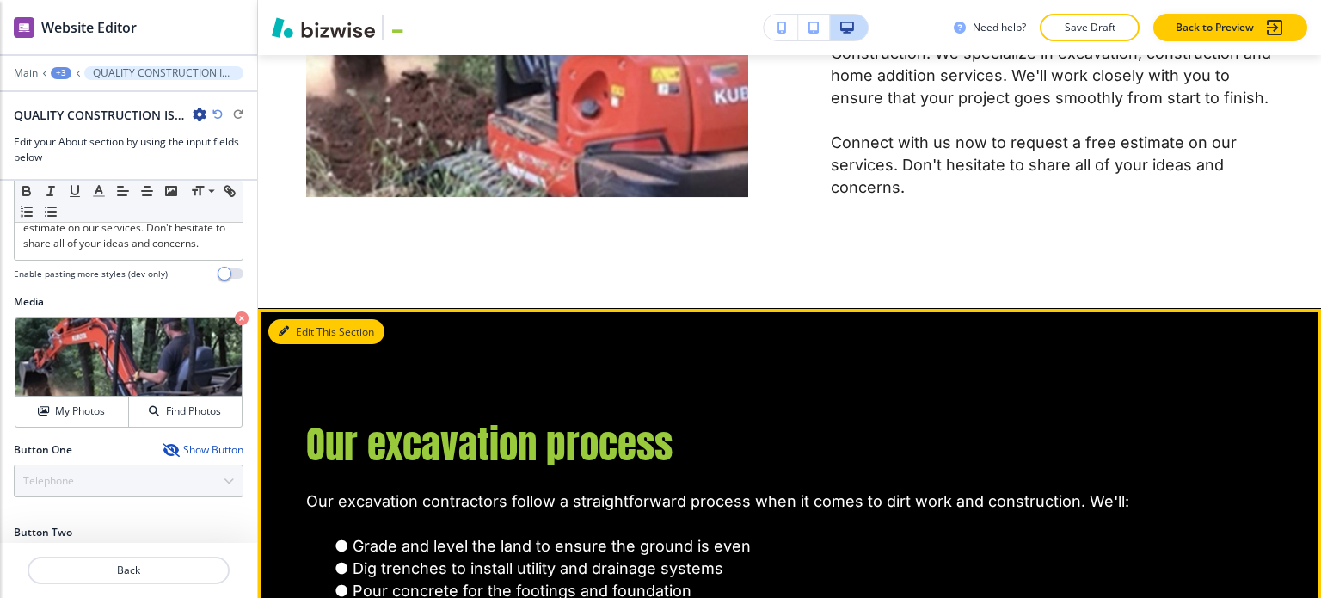
click at [310, 319] on button "Edit This Section" at bounding box center [326, 332] width 116 height 26
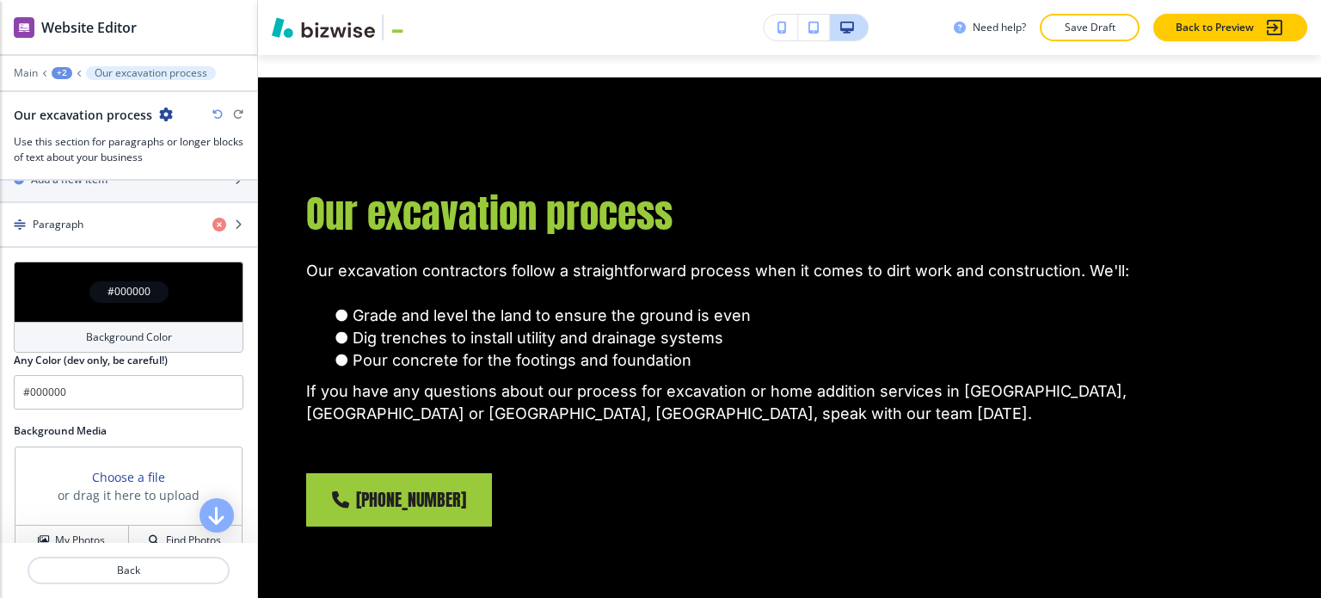
scroll to position [791, 0]
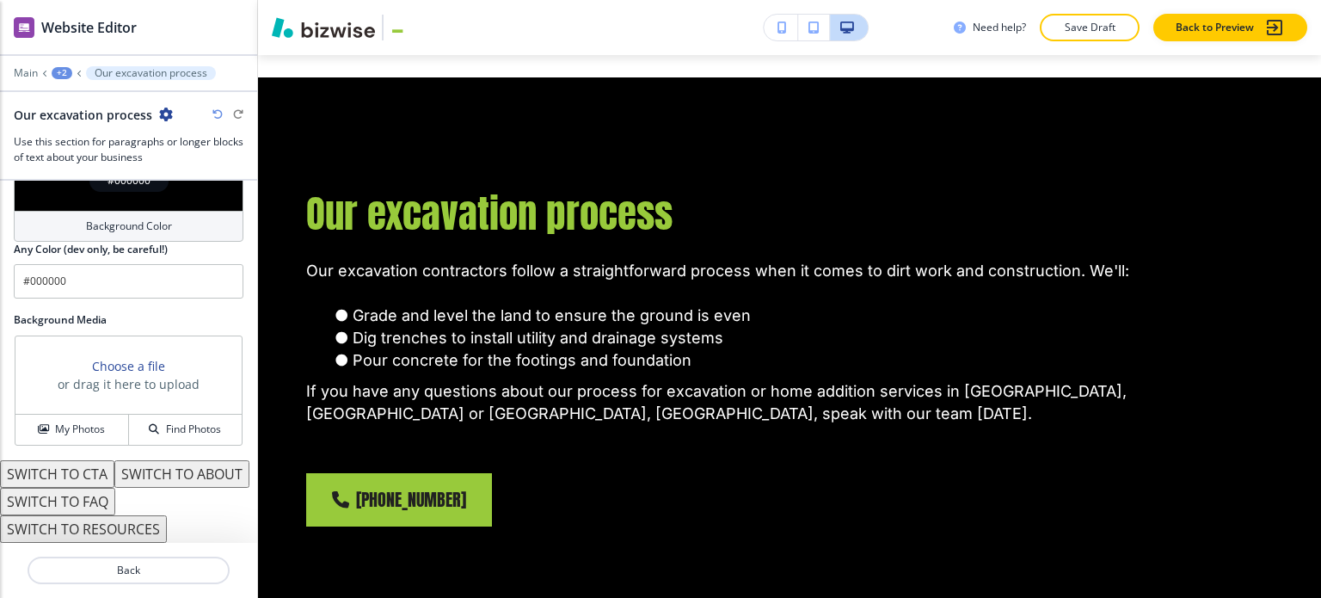
click at [114, 471] on button "SWITCH TO ABOUT" at bounding box center [181, 474] width 135 height 28
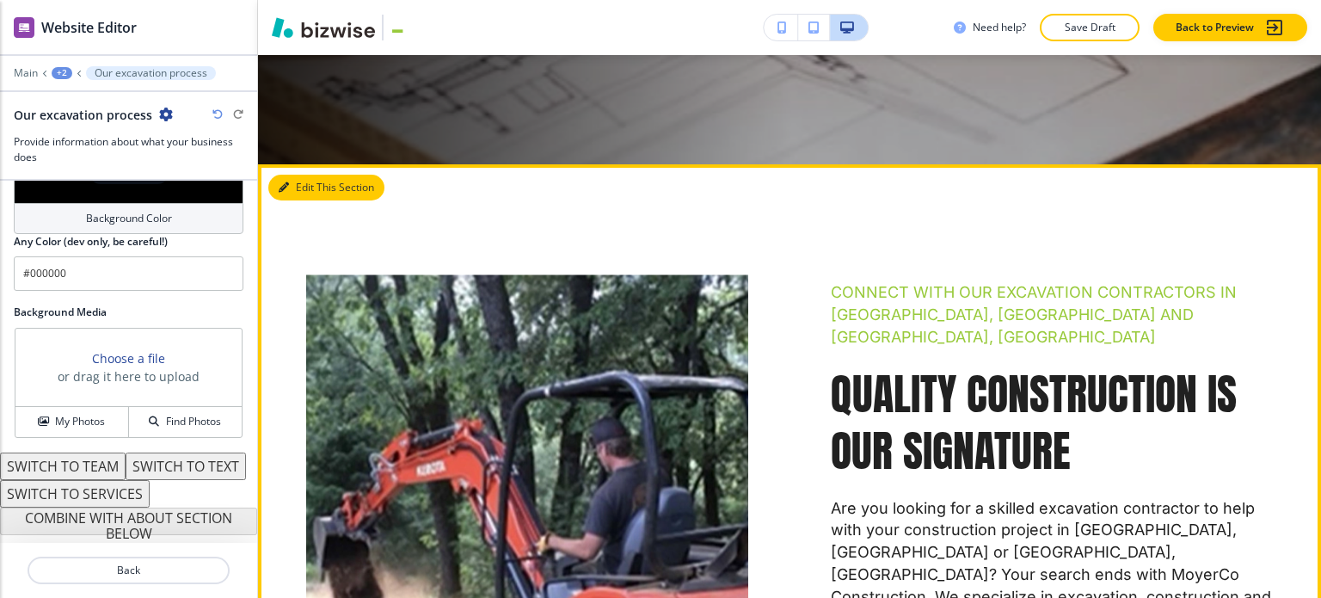
click at [313, 175] on button "Edit This Section" at bounding box center [326, 188] width 116 height 26
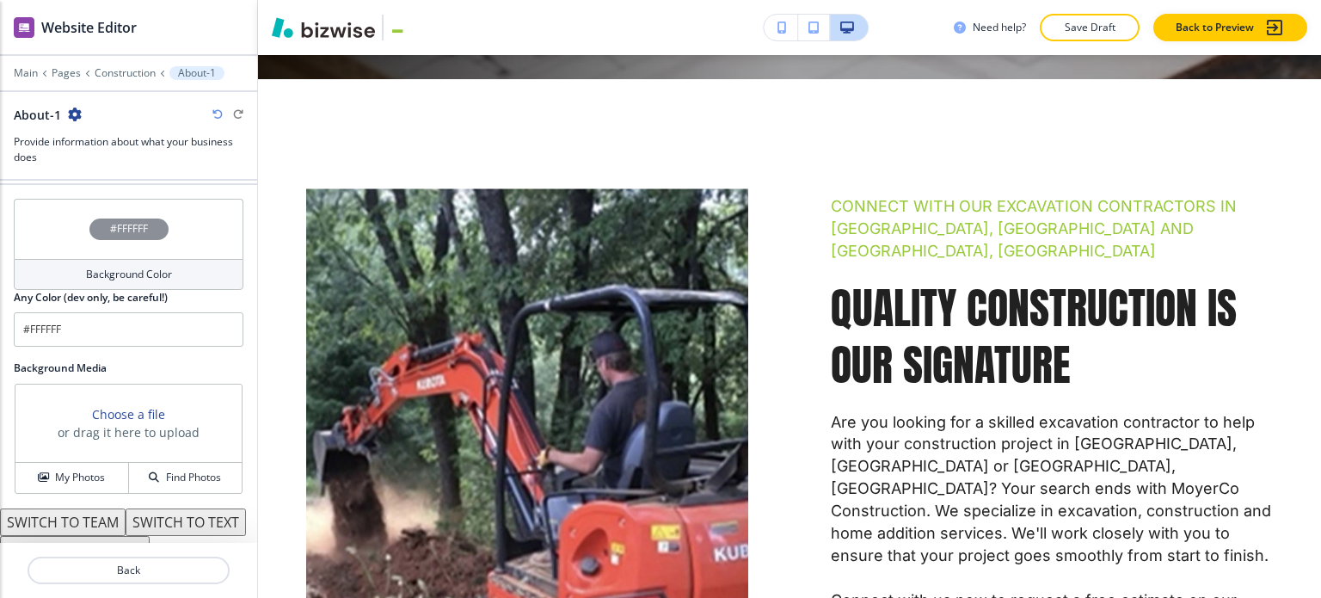
scroll to position [798, 0]
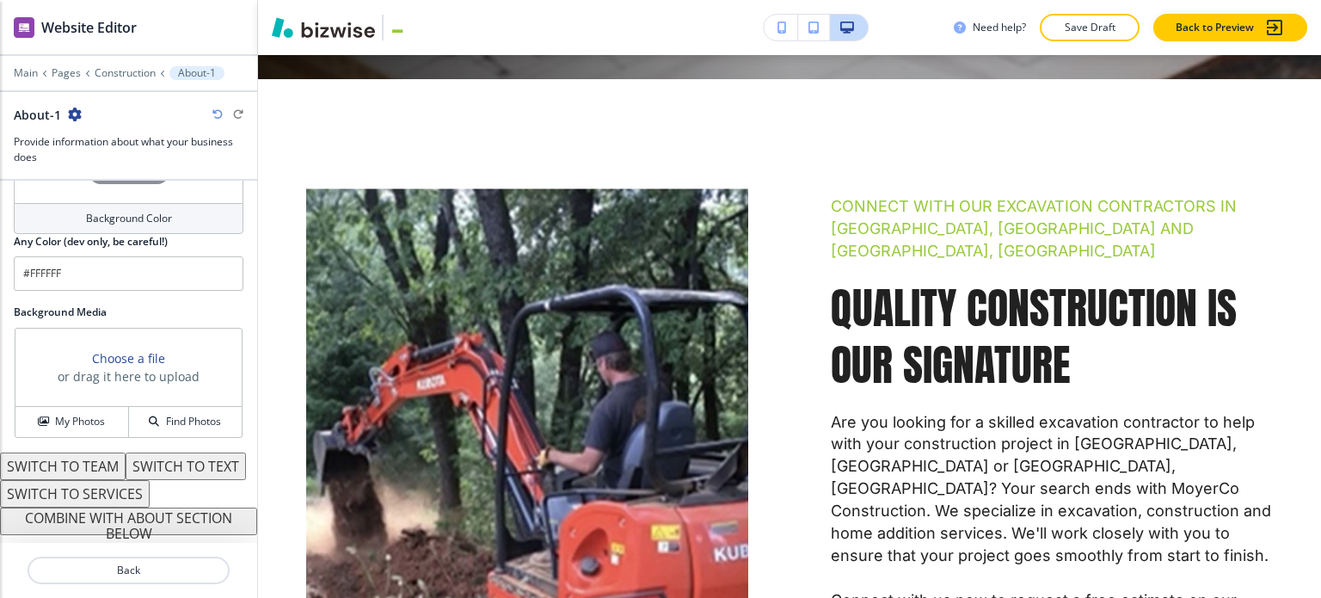
click at [109, 512] on button "COMBINE WITH ABOUT SECTION BELOW" at bounding box center [128, 521] width 257 height 28
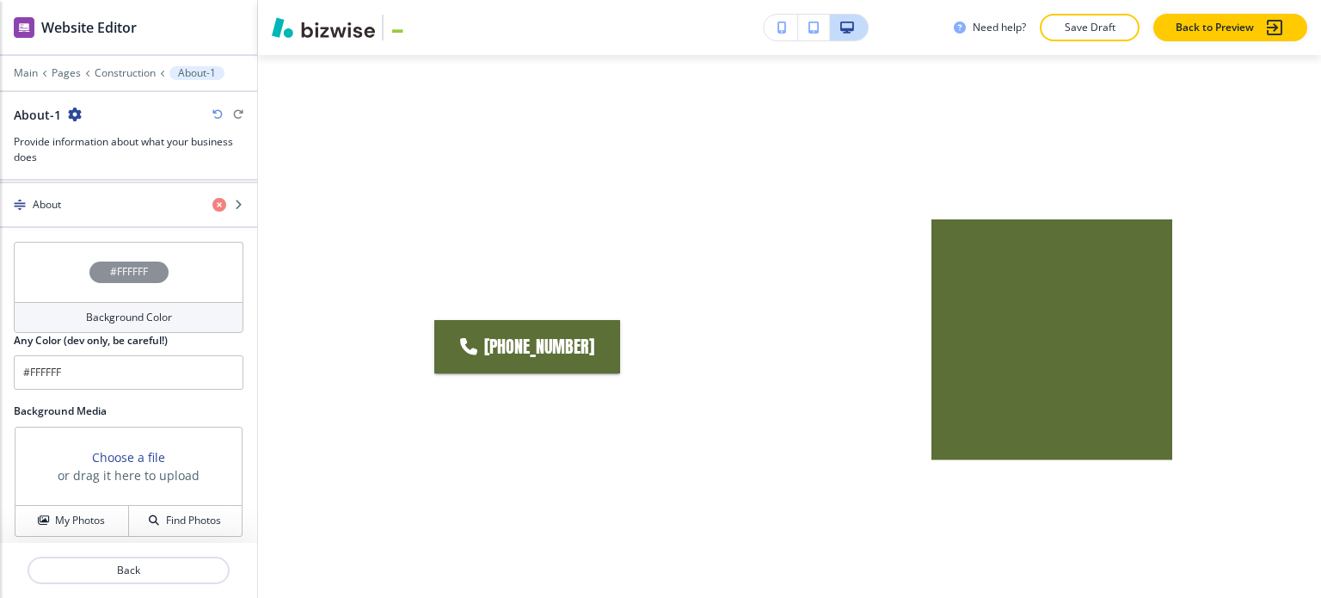
scroll to position [585, 0]
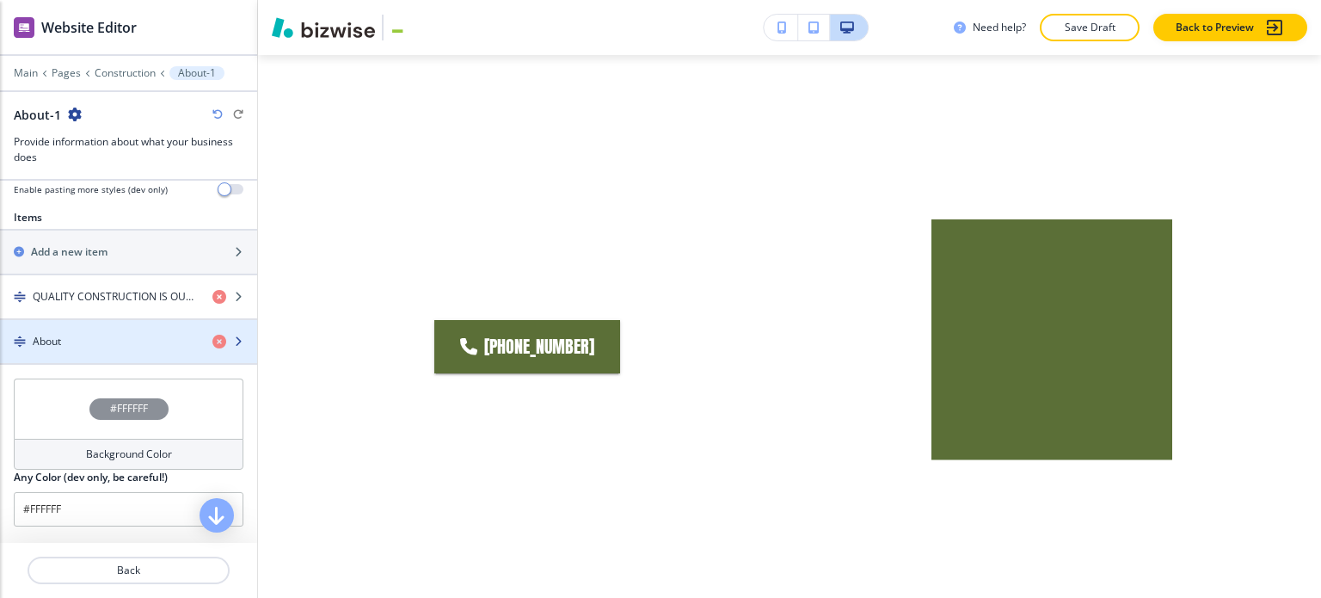
click at [104, 329] on div "button" at bounding box center [128, 327] width 257 height 14
click at [100, 350] on div "button" at bounding box center [128, 356] width 257 height 14
click at [103, 349] on div "button" at bounding box center [128, 356] width 257 height 14
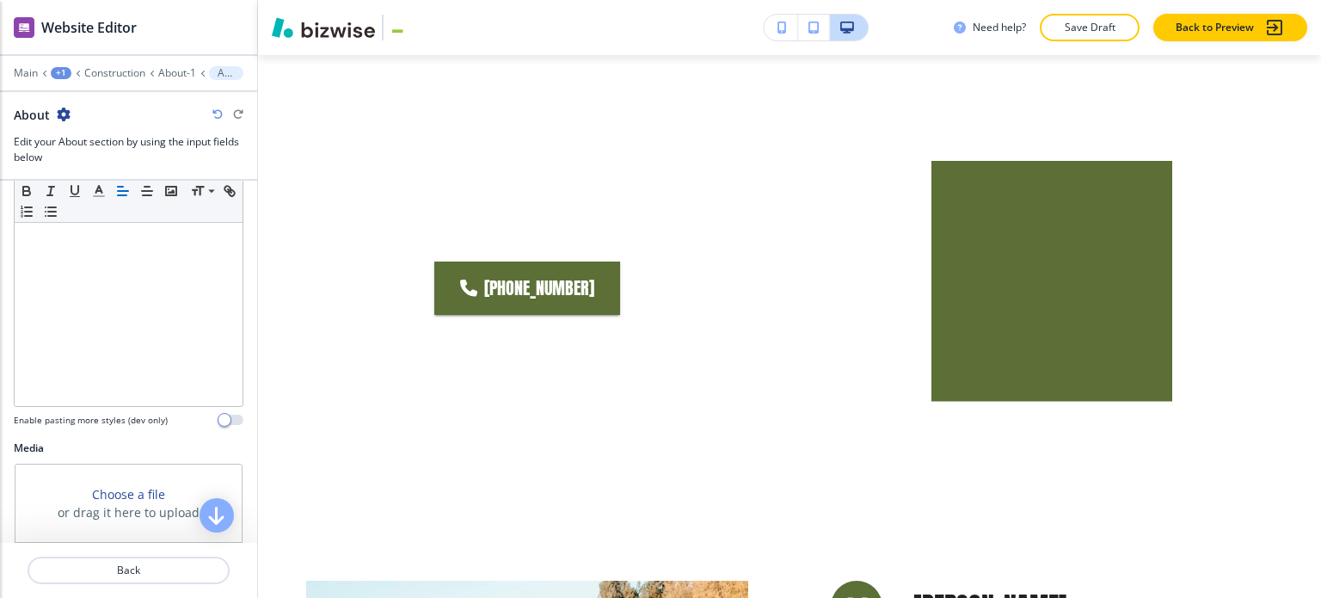
scroll to position [624, 0]
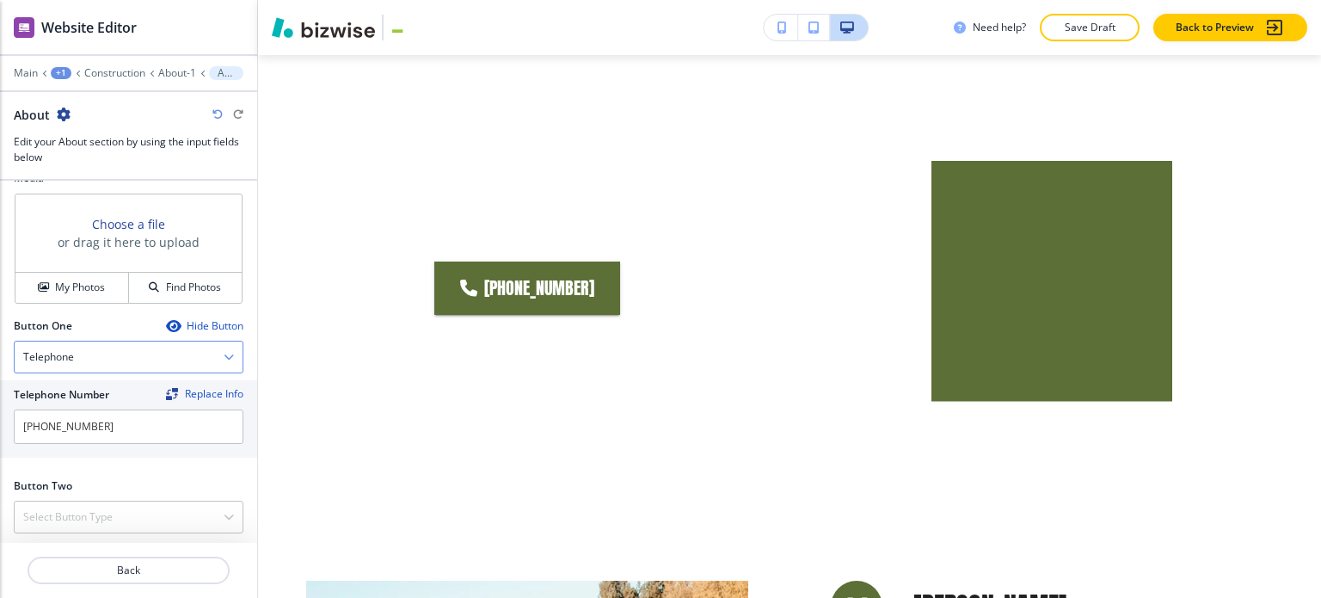
click at [93, 354] on div "Telephone" at bounding box center [129, 356] width 228 height 31
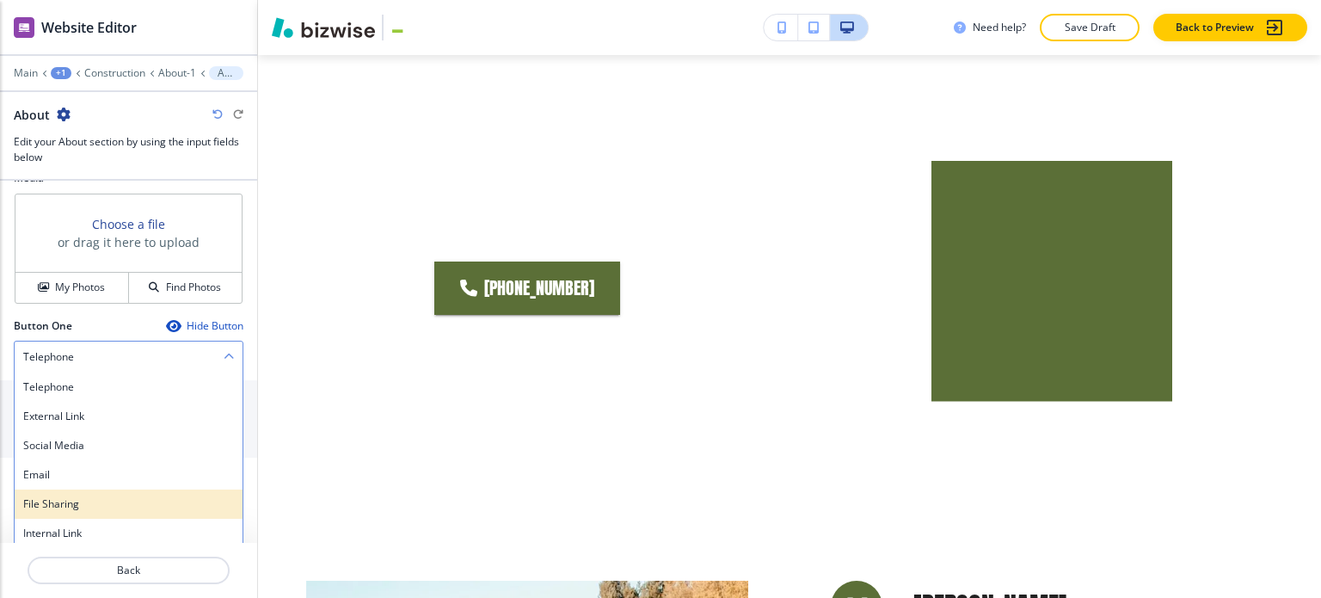
scroll to position [626, 0]
drag, startPoint x: 66, startPoint y: 526, endPoint x: 69, endPoint y: 517, distance: 9.0
click at [67, 526] on h4 "Internal Link" at bounding box center [128, 531] width 211 height 15
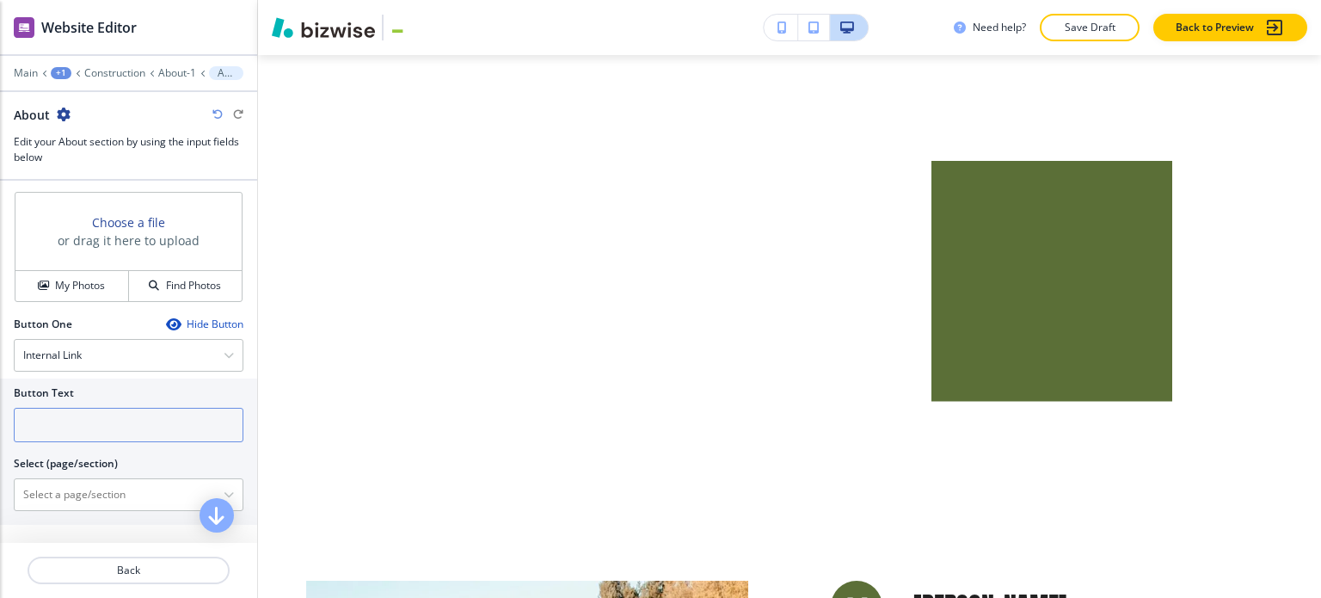
click at [99, 413] on input "text" at bounding box center [129, 425] width 230 height 34
type input "Contact us"
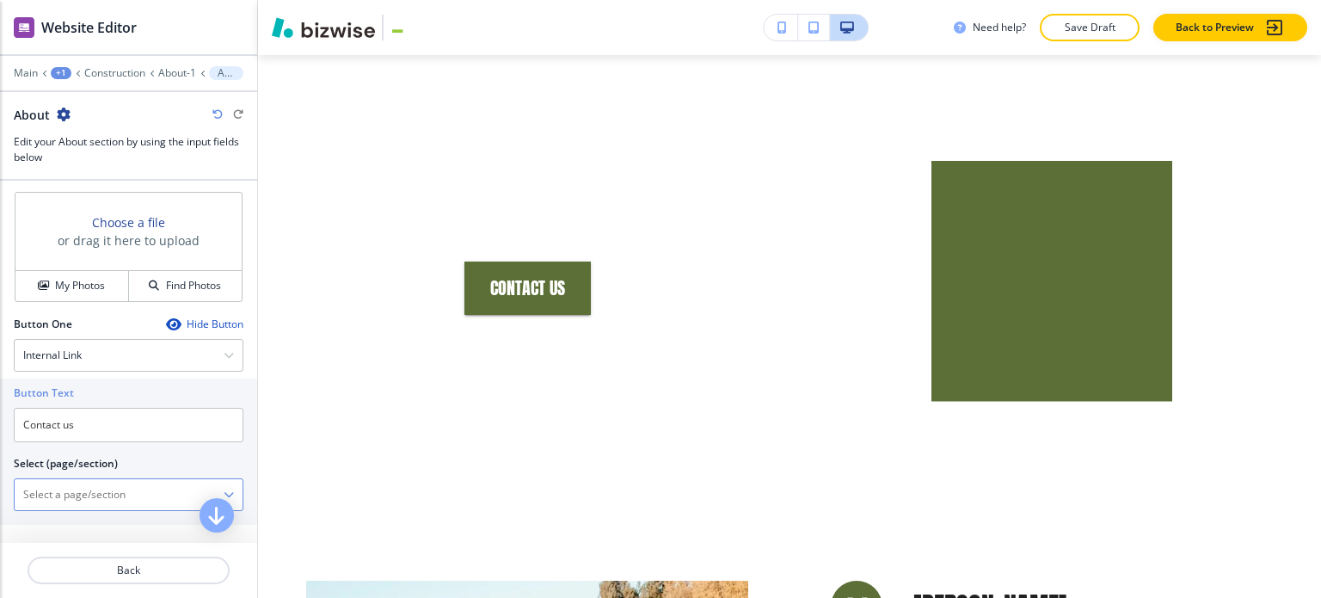
click at [103, 490] on \(page\/section\) "Manual Input" at bounding box center [119, 494] width 209 height 29
type \(page\/section\) "Contact"
click at [83, 511] on div "Contact" at bounding box center [129, 524] width 228 height 29
click at [108, 292] on button "My Photos" at bounding box center [72, 286] width 114 height 30
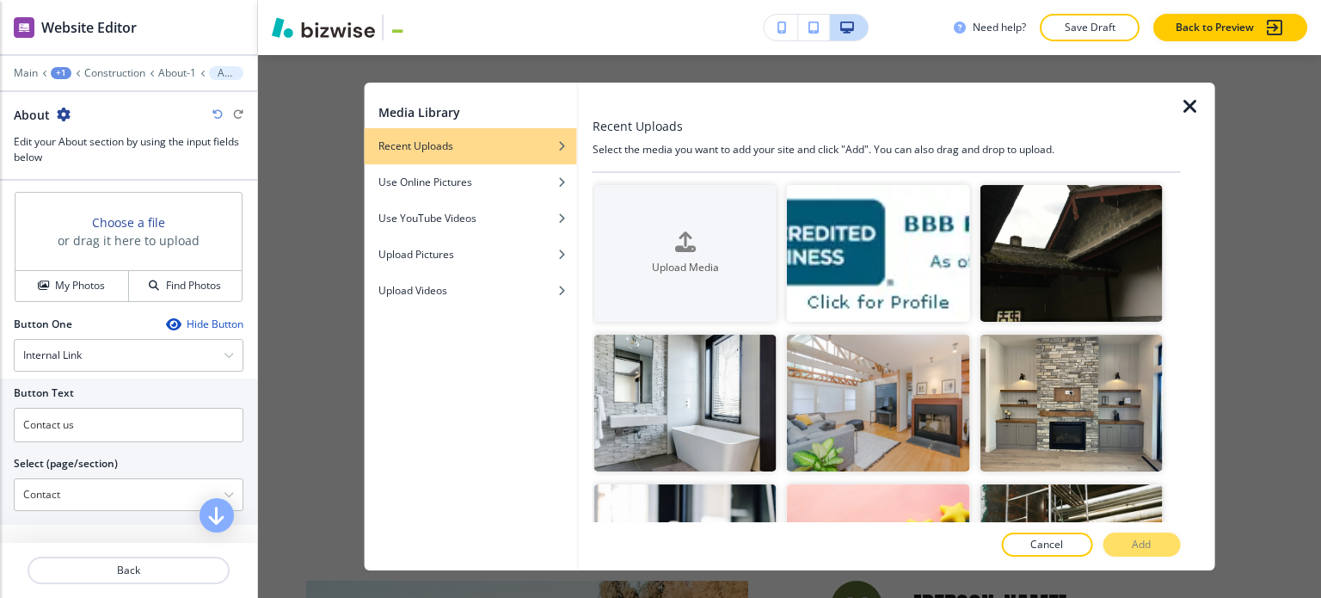
click at [1189, 110] on icon "button" at bounding box center [1190, 106] width 21 height 21
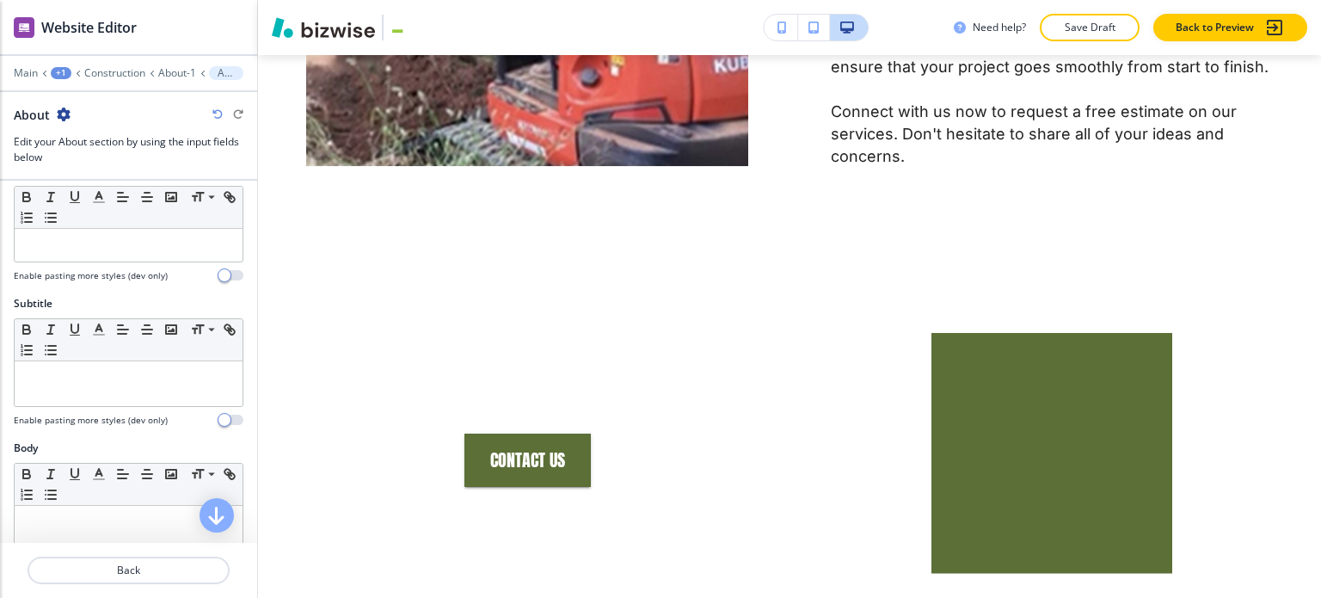
scroll to position [24, 0]
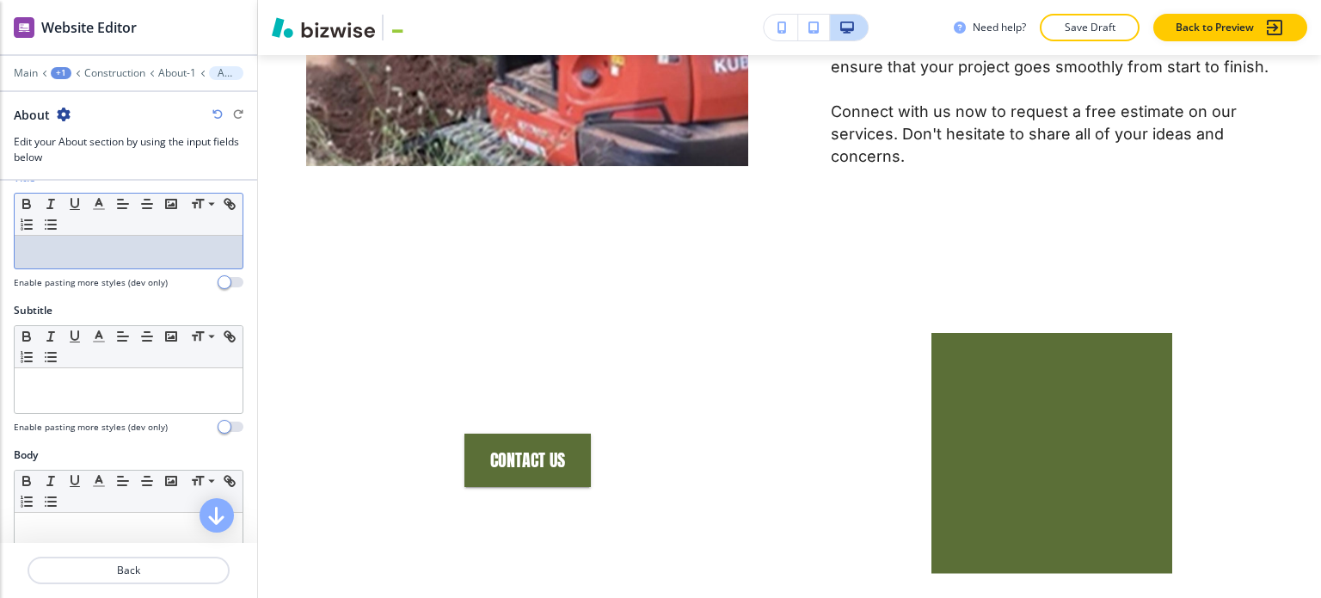
click at [96, 245] on p at bounding box center [128, 251] width 211 height 15
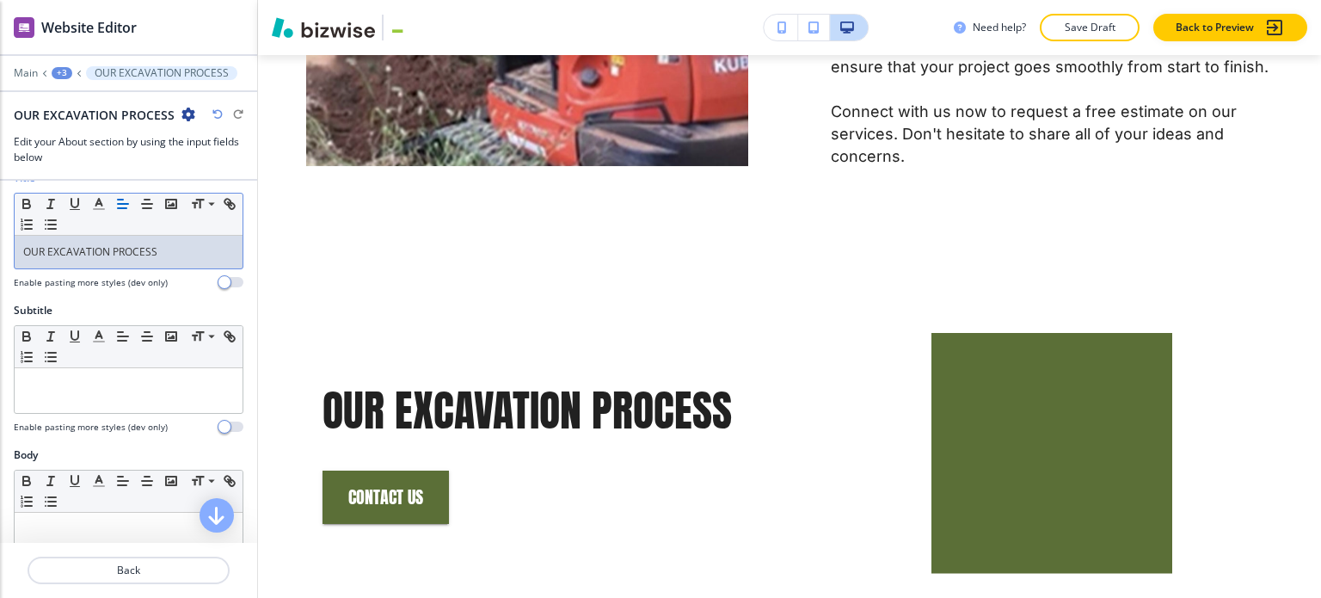
click at [96, 245] on p "OUR EXCAVATION PROCESS" at bounding box center [128, 251] width 211 height 15
click at [101, 202] on polyline "button" at bounding box center [99, 202] width 6 height 7
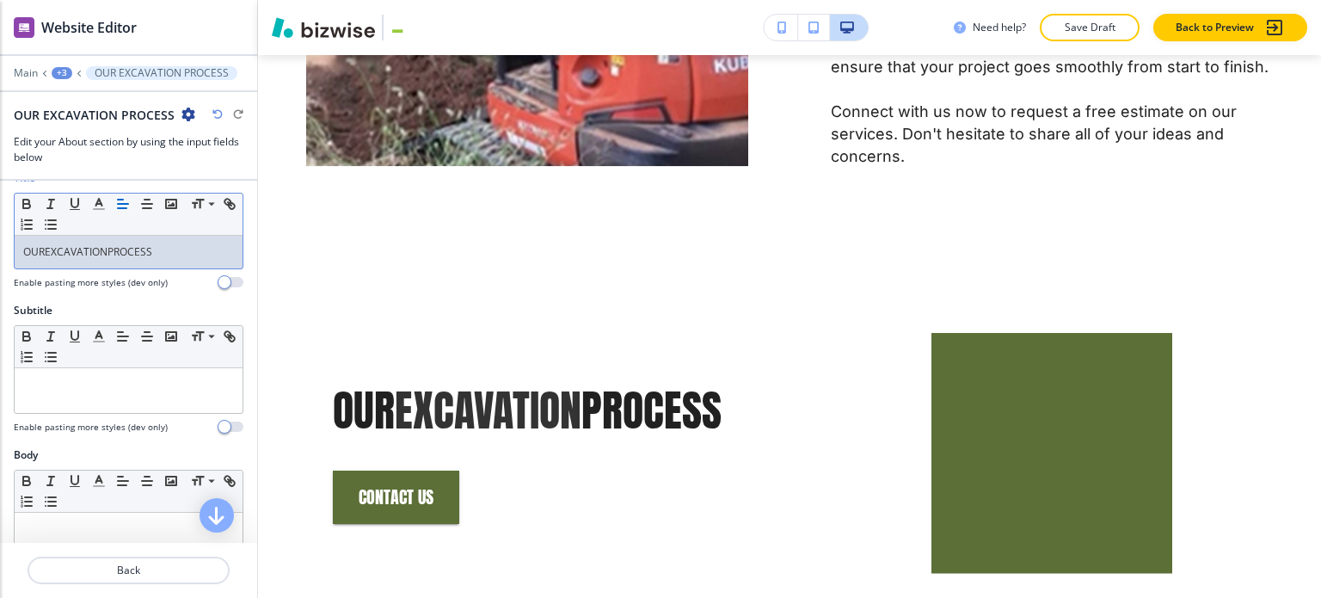
click at [70, 244] on p "OUR EXCAVATION PROCESS" at bounding box center [128, 251] width 211 height 15
click at [70, 244] on span "EXCAVATION" at bounding box center [76, 251] width 63 height 15
click at [93, 207] on icon "button" at bounding box center [98, 203] width 15 height 15
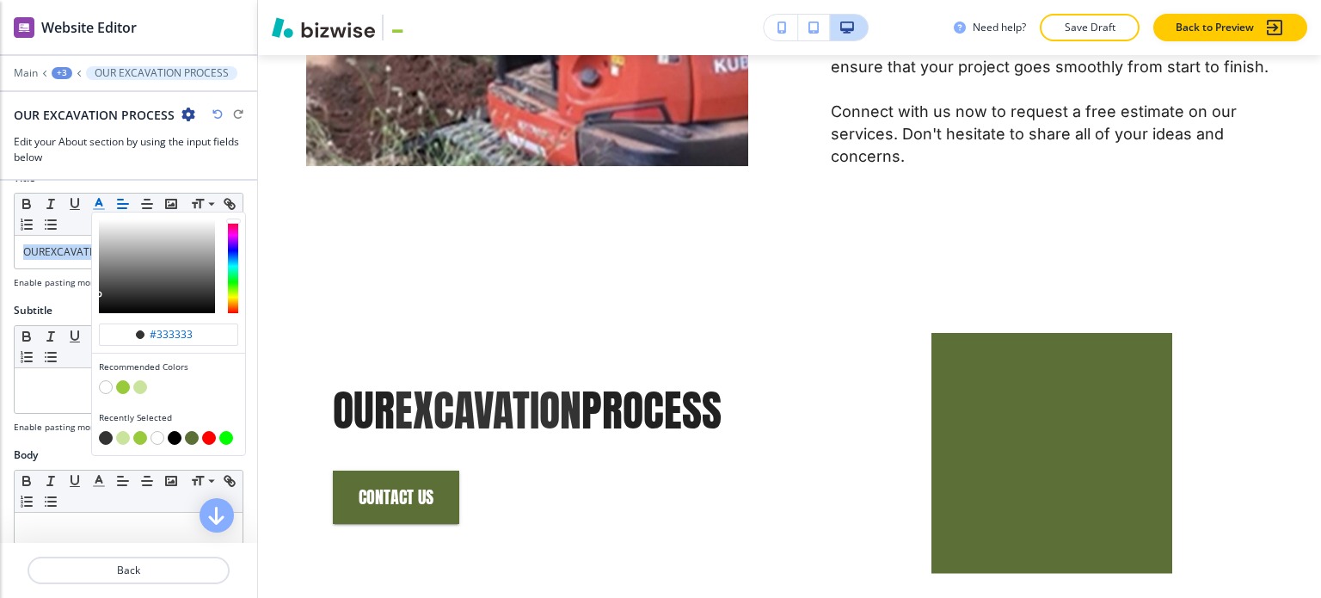
click at [124, 380] on button "button" at bounding box center [123, 387] width 14 height 14
type input "#98ca3b"
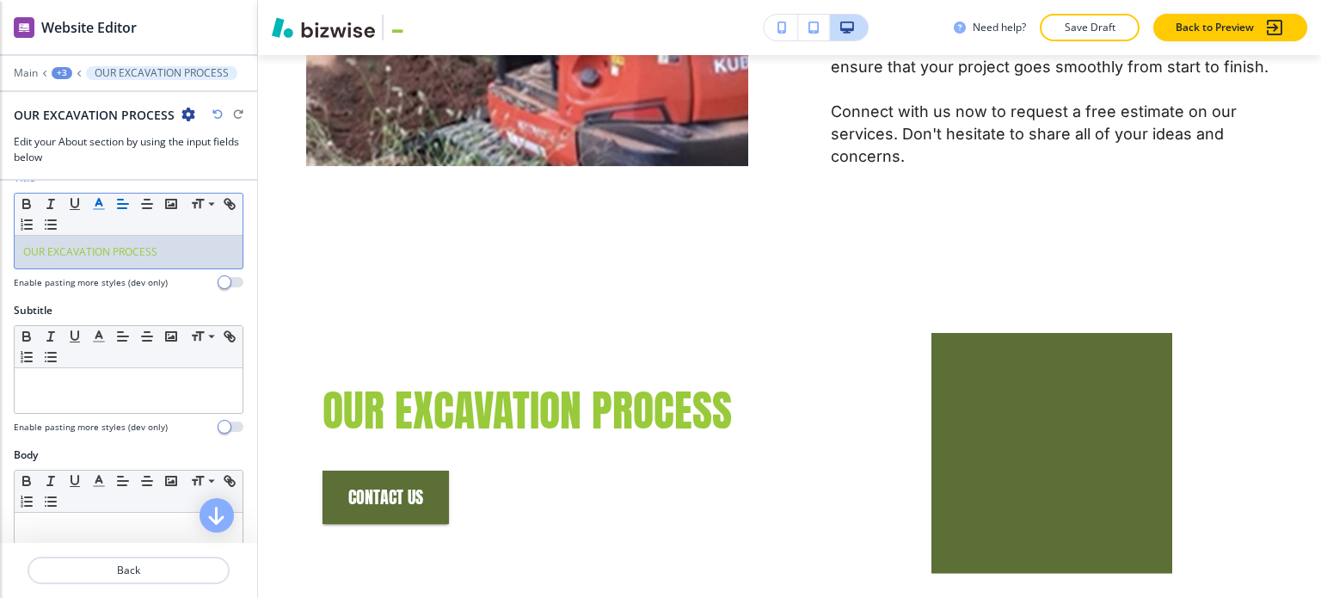
click at [61, 254] on span "OUR EXCAVATION PROCESS" at bounding box center [90, 251] width 134 height 15
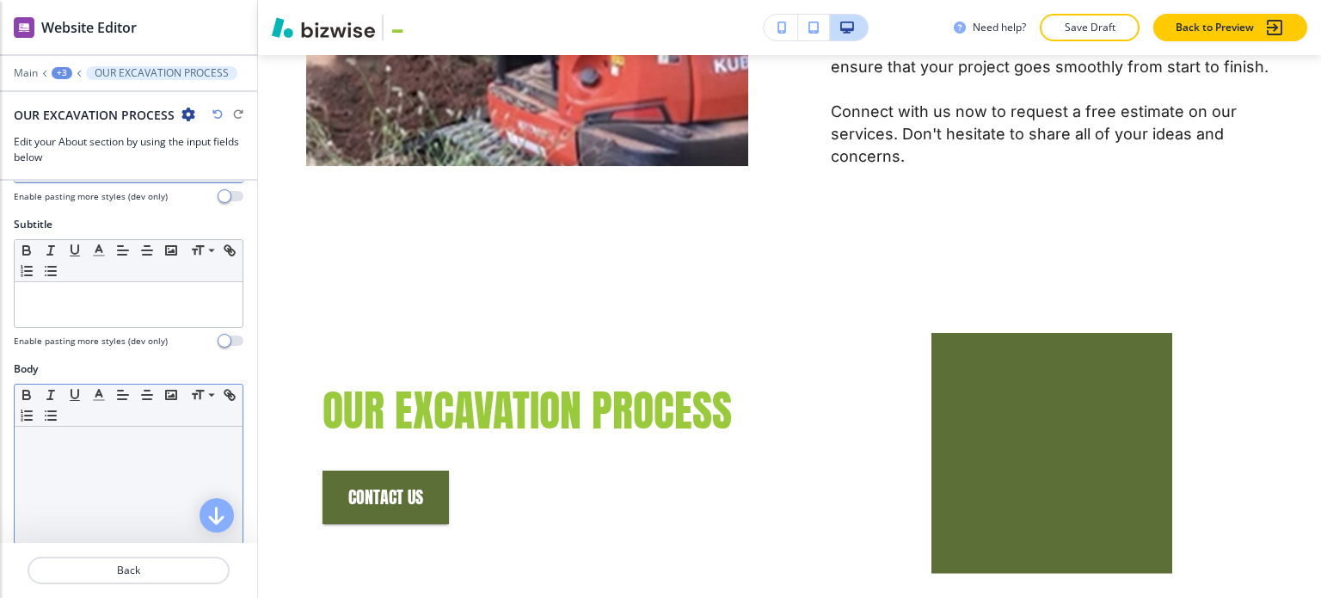
scroll to position [196, 0]
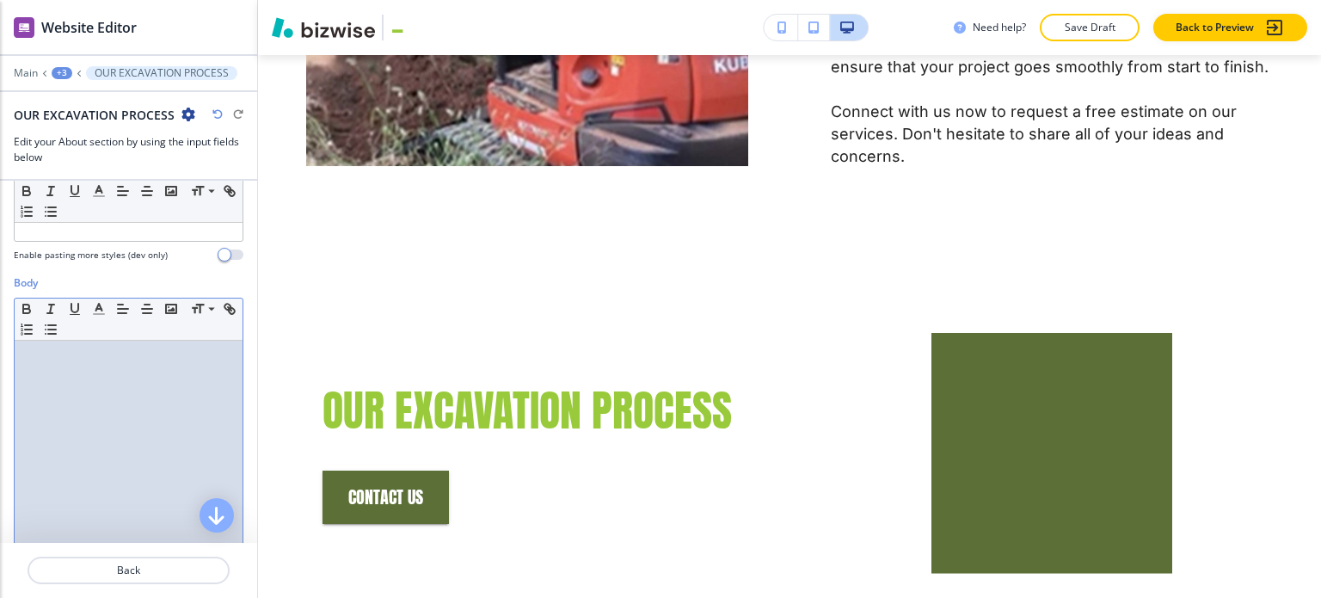
click at [111, 378] on div at bounding box center [129, 453] width 228 height 224
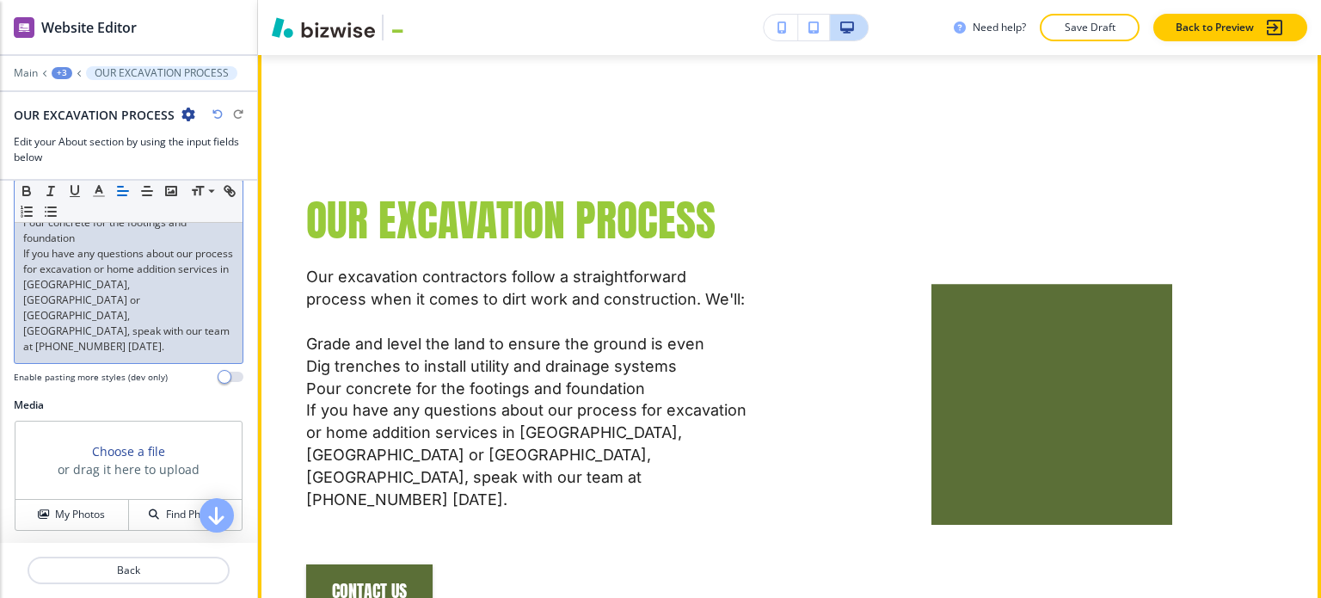
scroll to position [1452, 0]
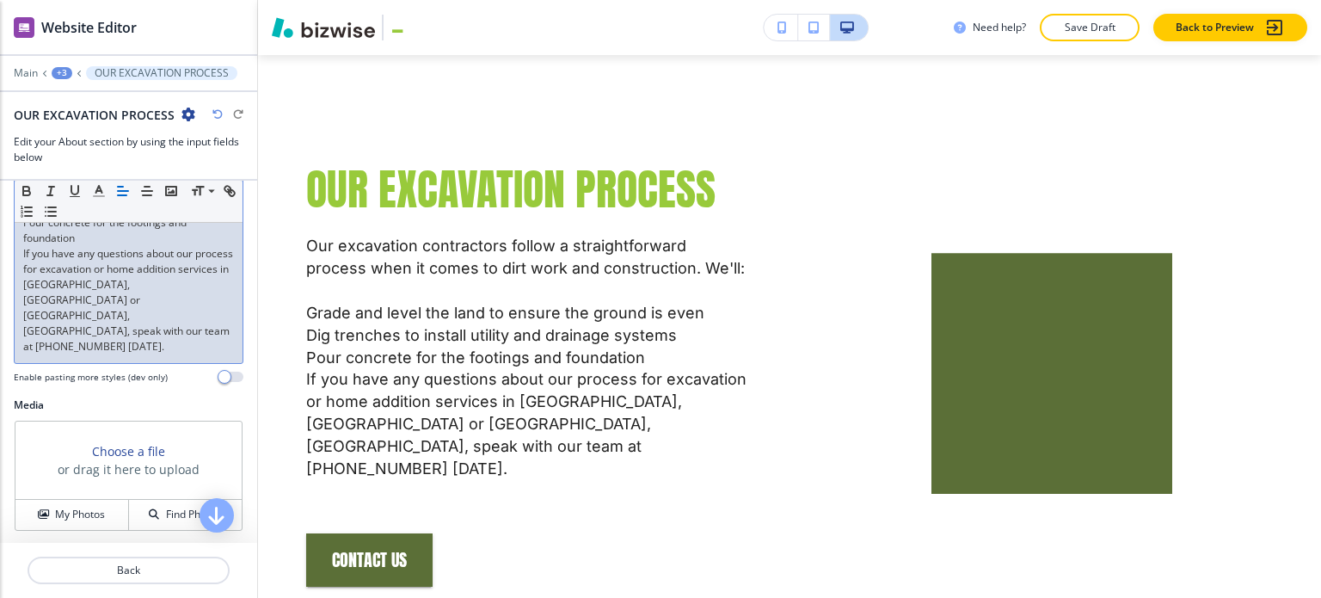
click at [21, 255] on div "Our excavation contractors follow a straightforward process when it comes to di…" at bounding box center [129, 223] width 228 height 280
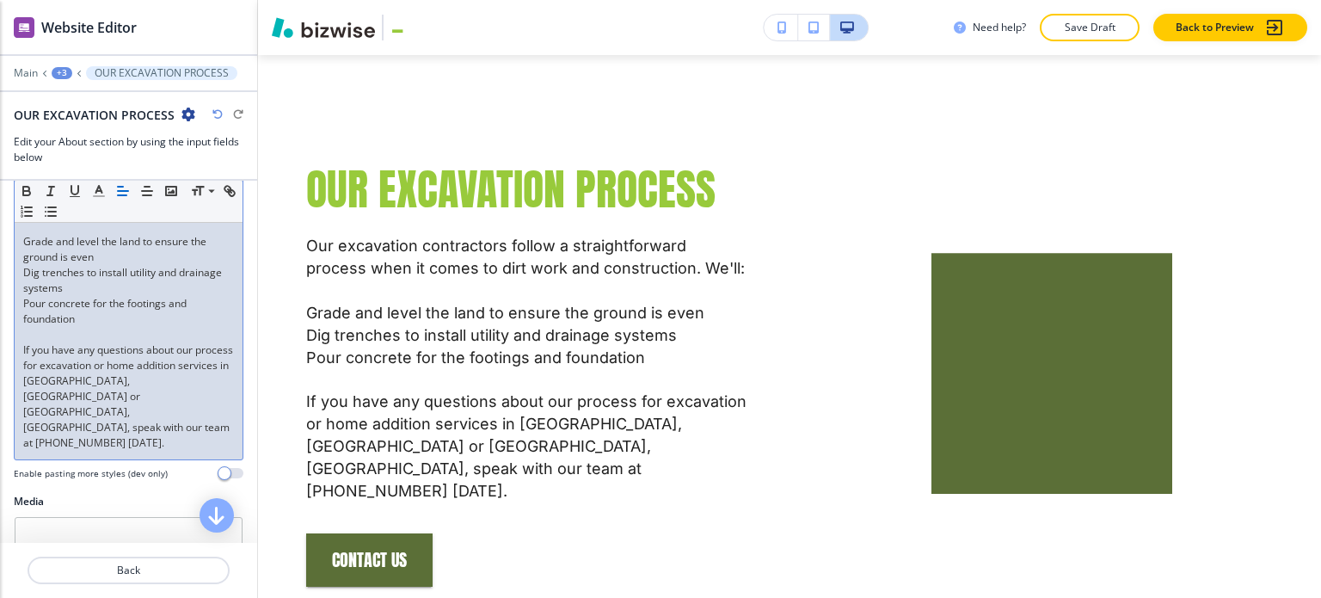
scroll to position [282, 0]
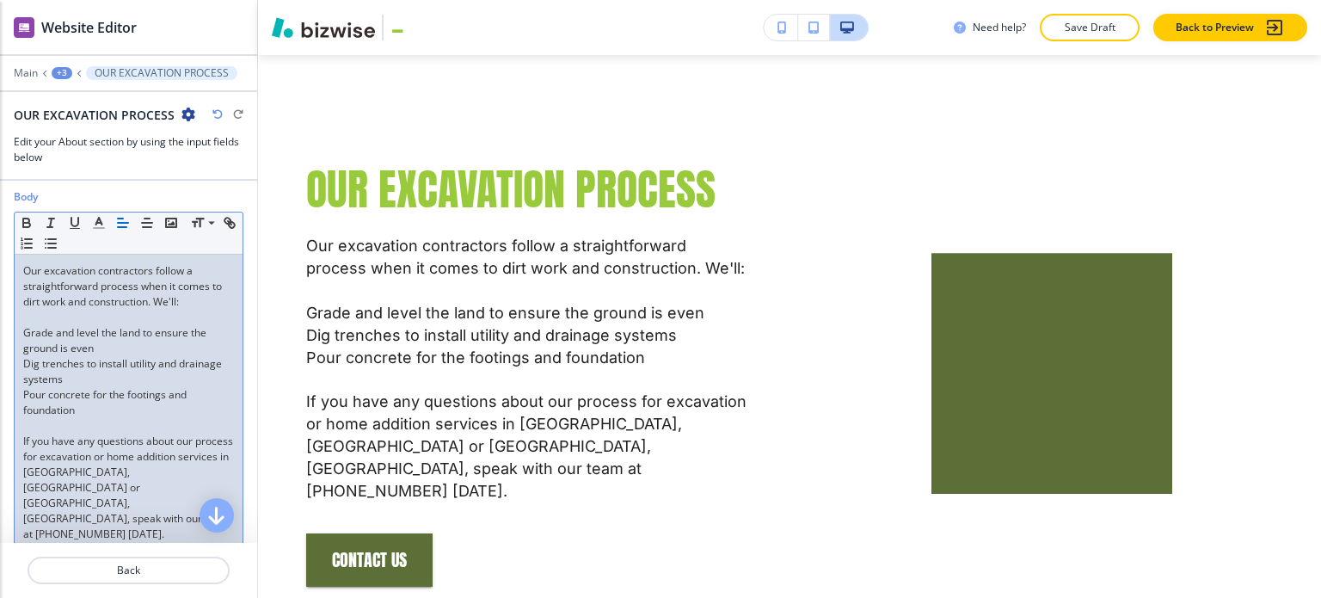
click at [26, 333] on p "Grade and level the land to ensure the ground is even" at bounding box center [128, 340] width 211 height 31
click at [23, 362] on p "Dig trenches to install utility and drainage systems" at bounding box center [128, 371] width 211 height 31
click at [17, 391] on div "Our excavation contractors follow a straightforward process when it comes to di…" at bounding box center [129, 403] width 228 height 296
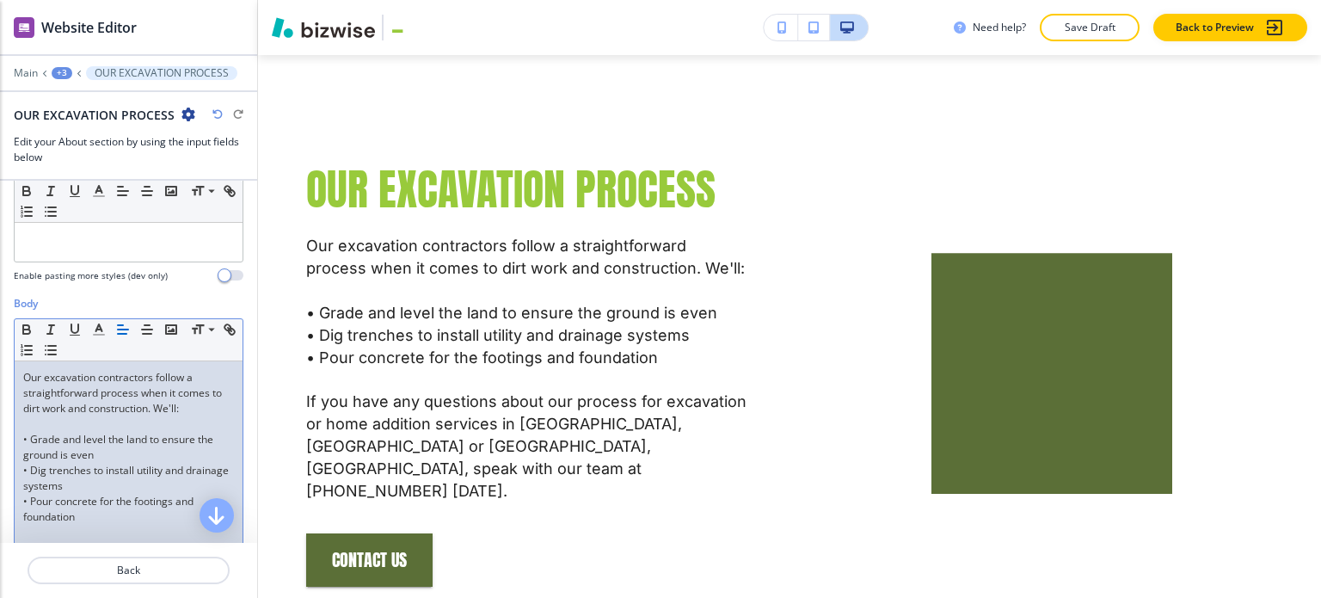
scroll to position [24, 0]
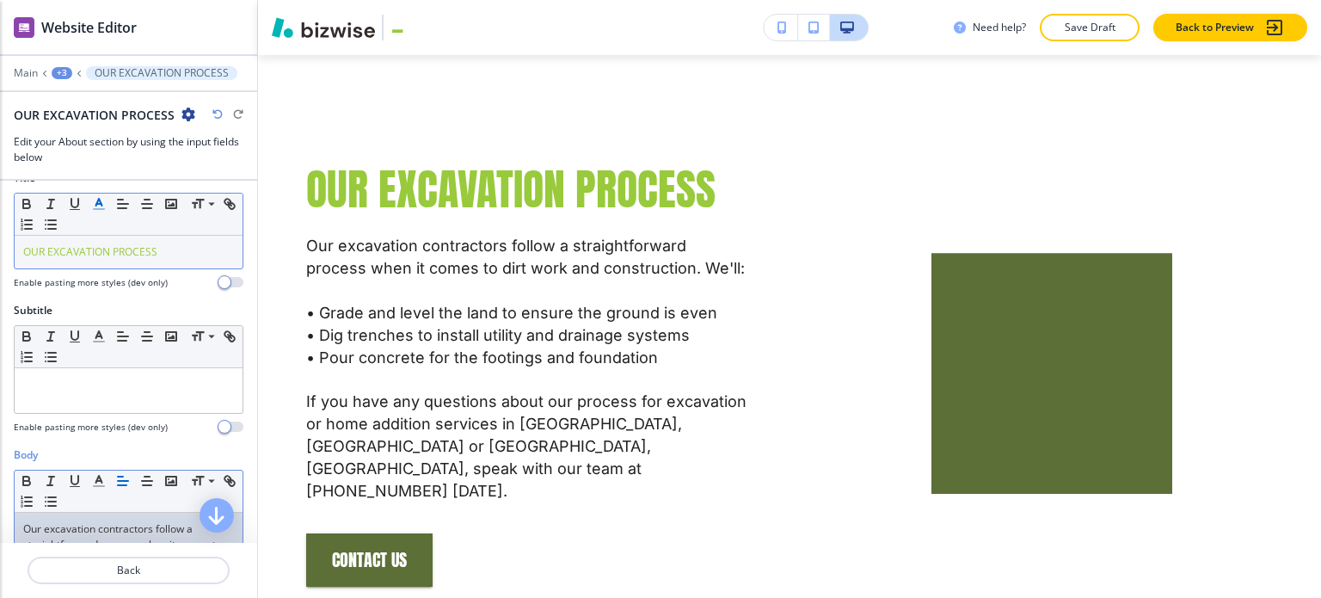
click at [124, 251] on span "OUR EXCAVATION PROCESS" at bounding box center [90, 251] width 134 height 15
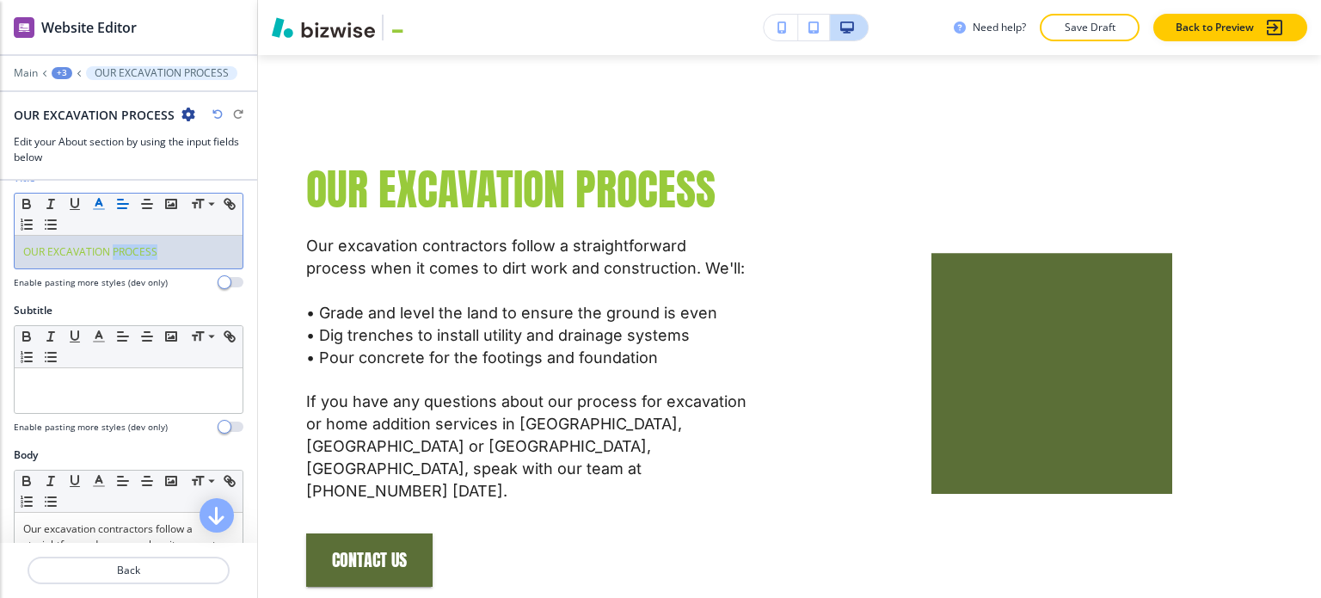
click at [124, 251] on span "OUR EXCAVATION PROCESS" at bounding box center [90, 251] width 134 height 15
click at [165, 250] on p "OUR EXCAVATION PROCESS" at bounding box center [128, 251] width 211 height 15
drag, startPoint x: 165, startPoint y: 251, endPoint x: 46, endPoint y: 251, distance: 119.6
click at [46, 251] on p "OUR EXCAVATION PROCESS" at bounding box center [128, 251] width 211 height 15
copy span "EXCAVATION PROCESS"
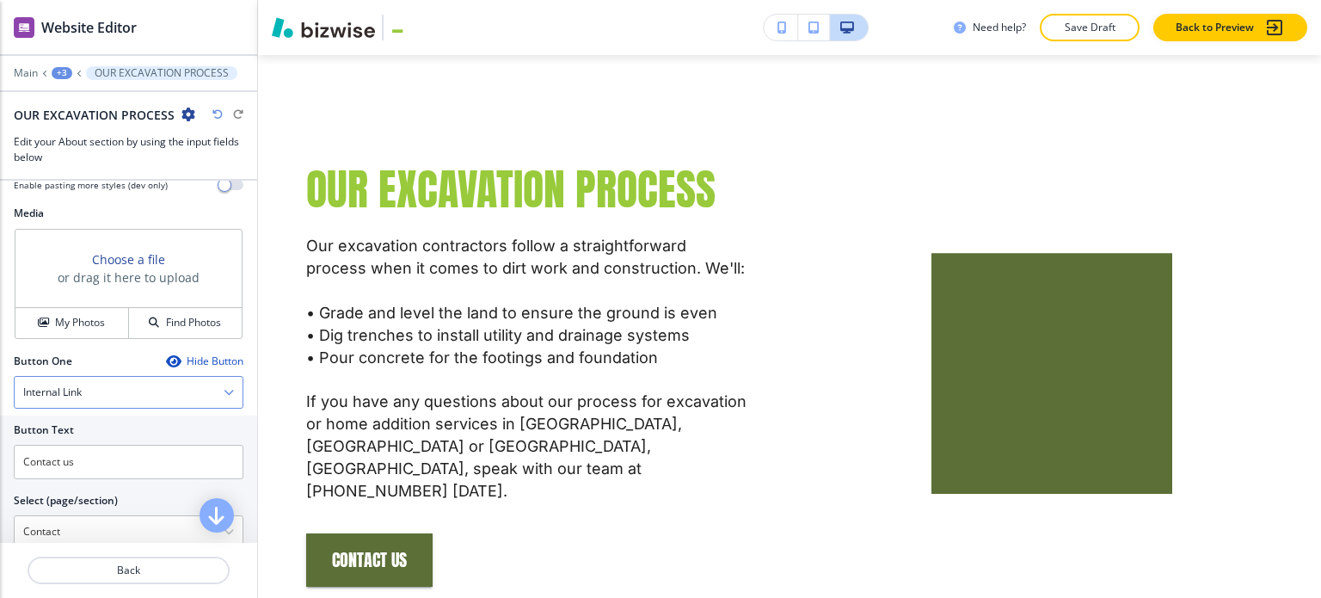
scroll to position [712, 0]
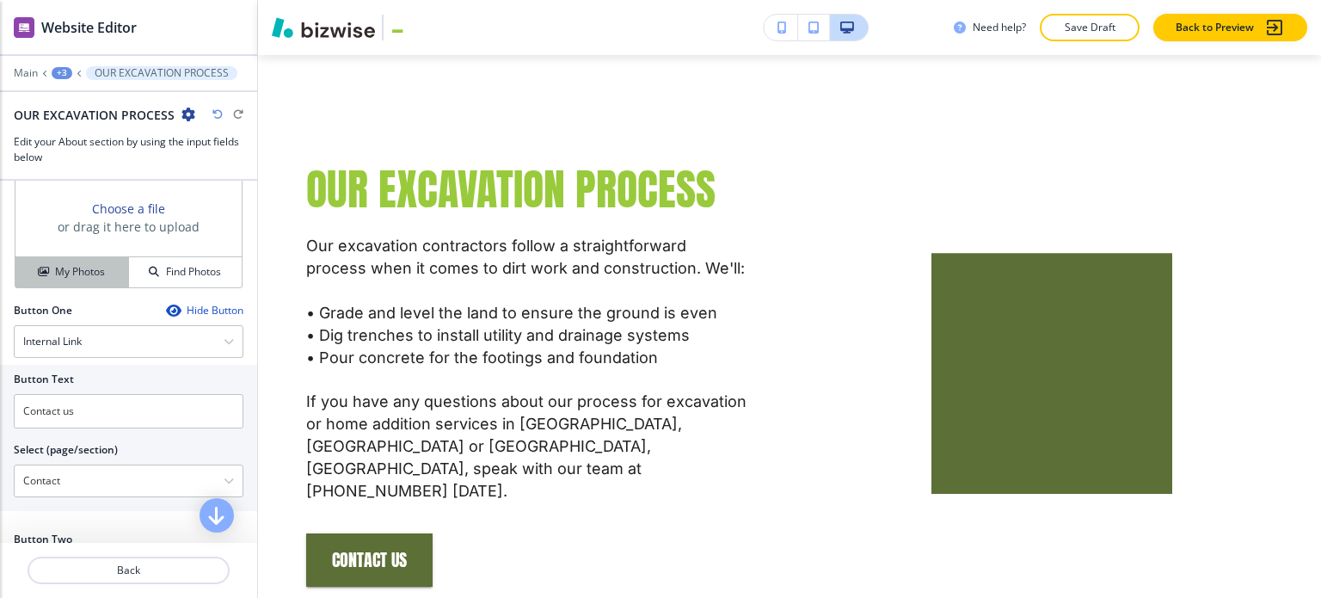
click at [99, 264] on h4 "My Photos" at bounding box center [80, 271] width 50 height 15
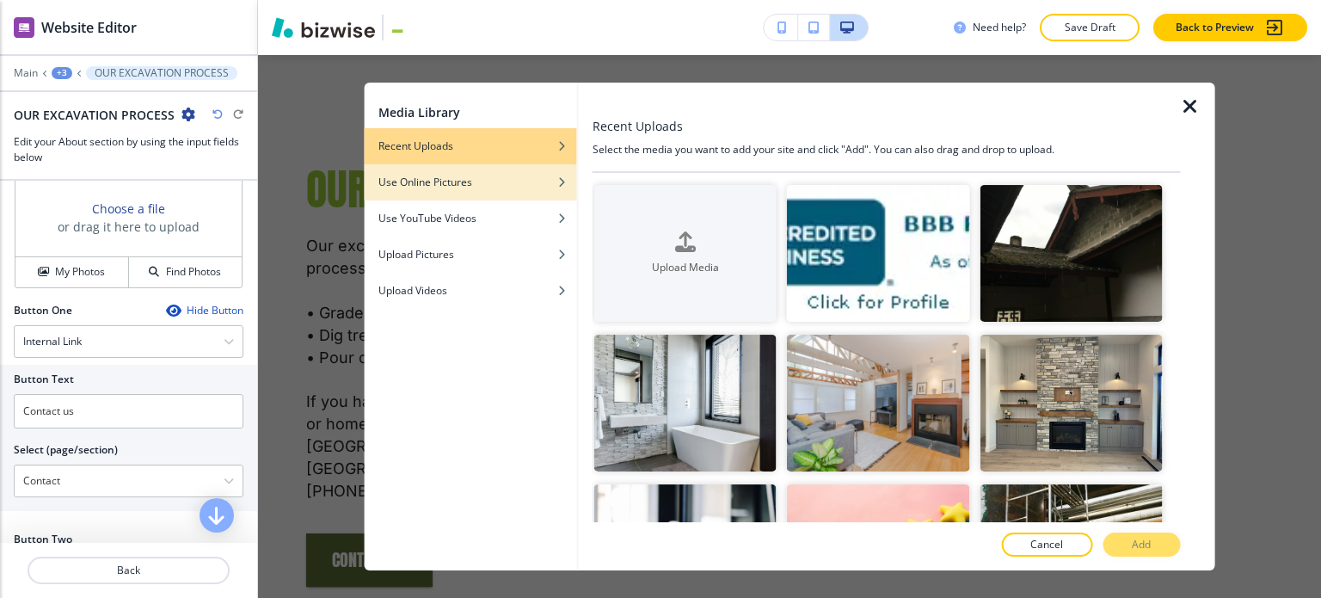
click at [456, 186] on h4 "Use Online Pictures" at bounding box center [425, 182] width 94 height 15
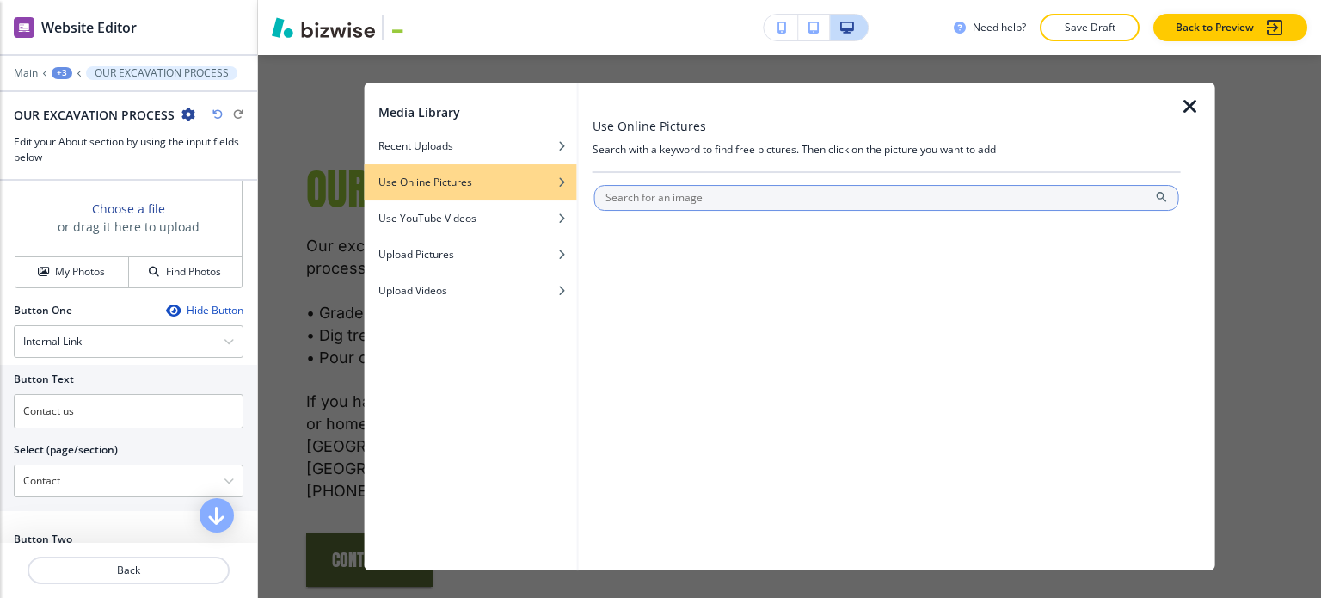
click at [690, 200] on input "text" at bounding box center [886, 198] width 585 height 26
type input "EXCAVATION PROCESS"
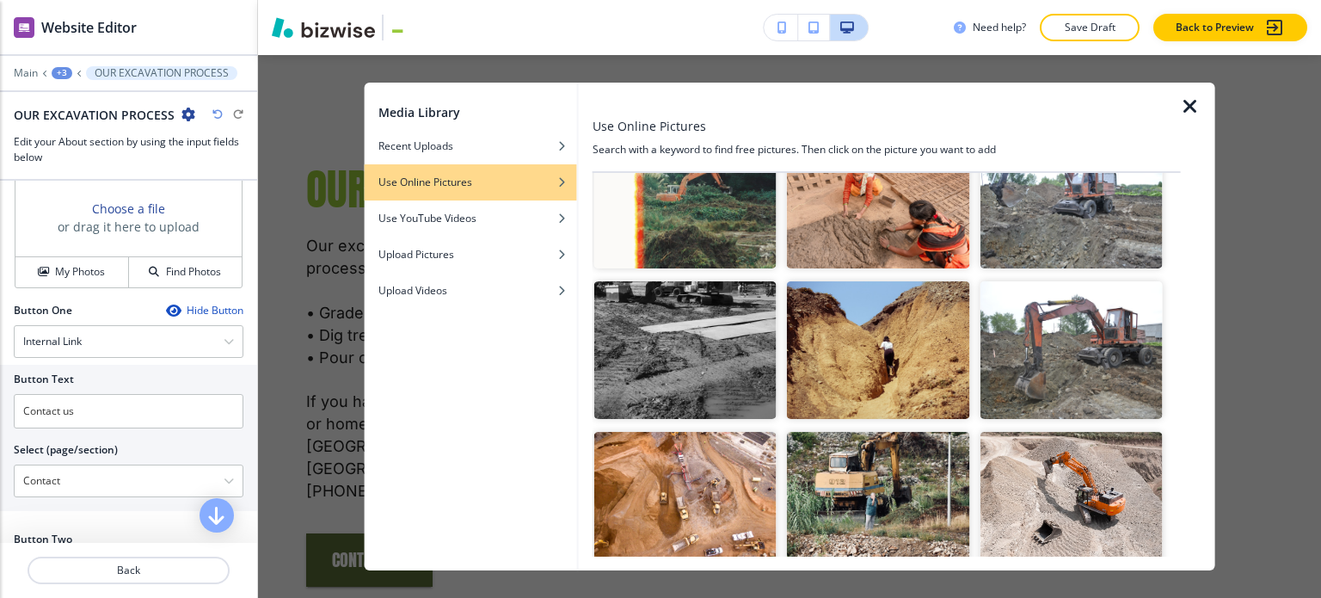
scroll to position [860, 0]
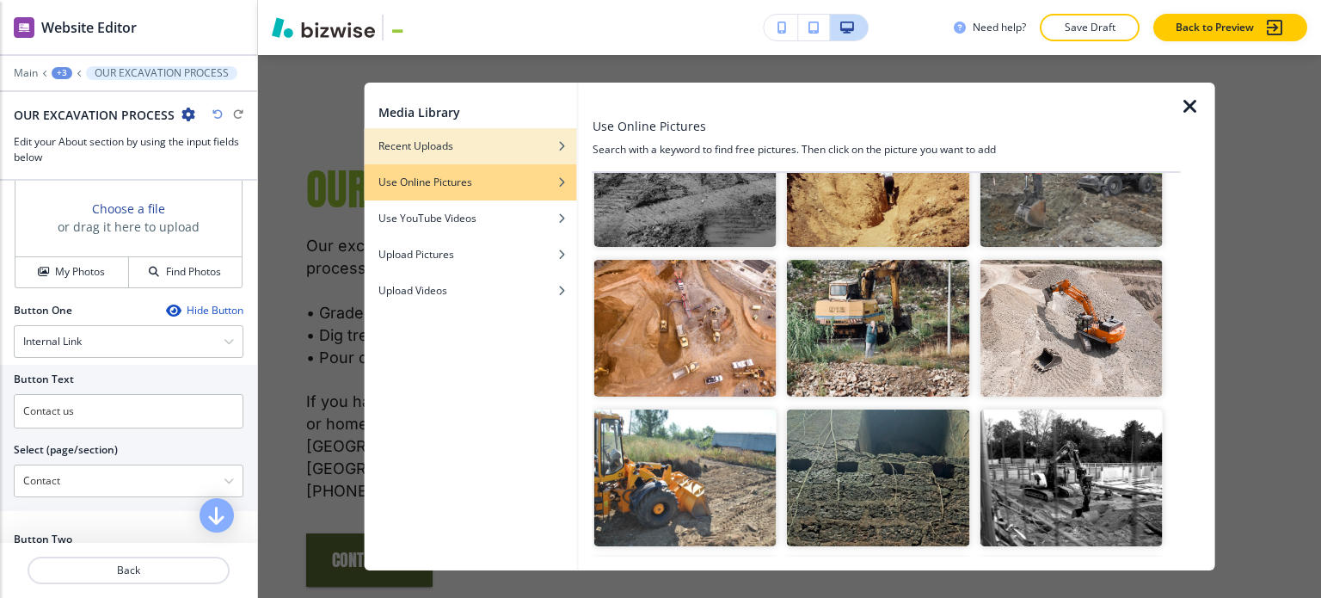
click at [493, 148] on div "Recent Uploads" at bounding box center [471, 145] width 212 height 15
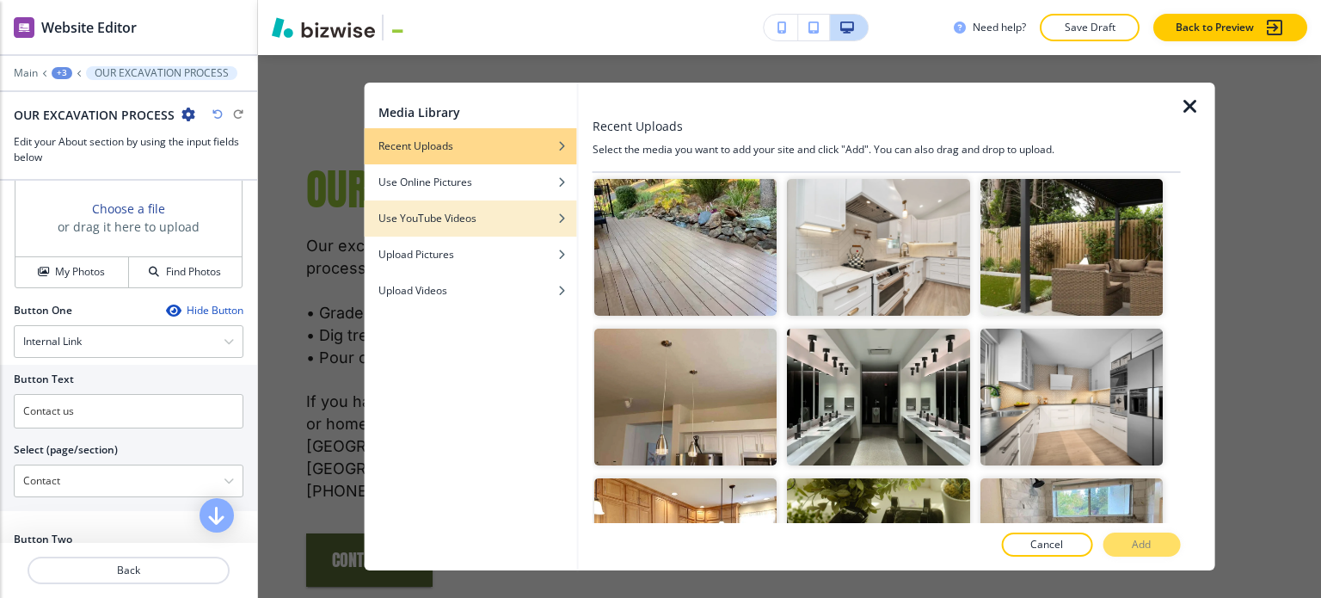
scroll to position [876, 0]
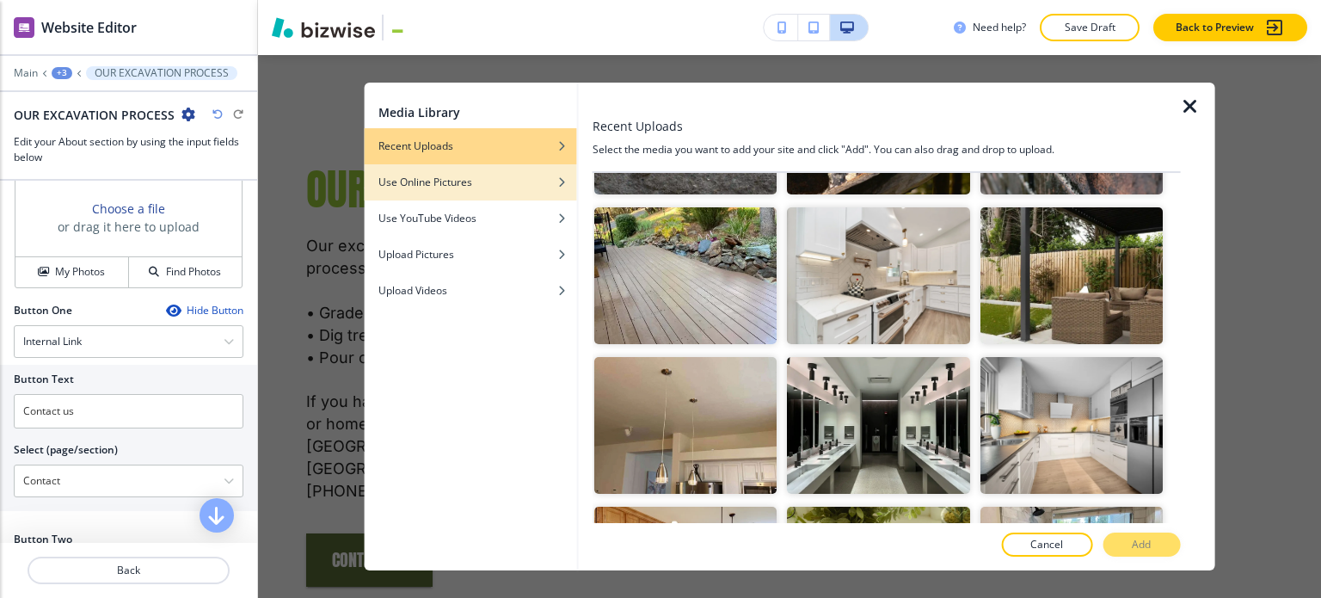
click at [453, 188] on h4 "Use Online Pictures" at bounding box center [425, 182] width 94 height 15
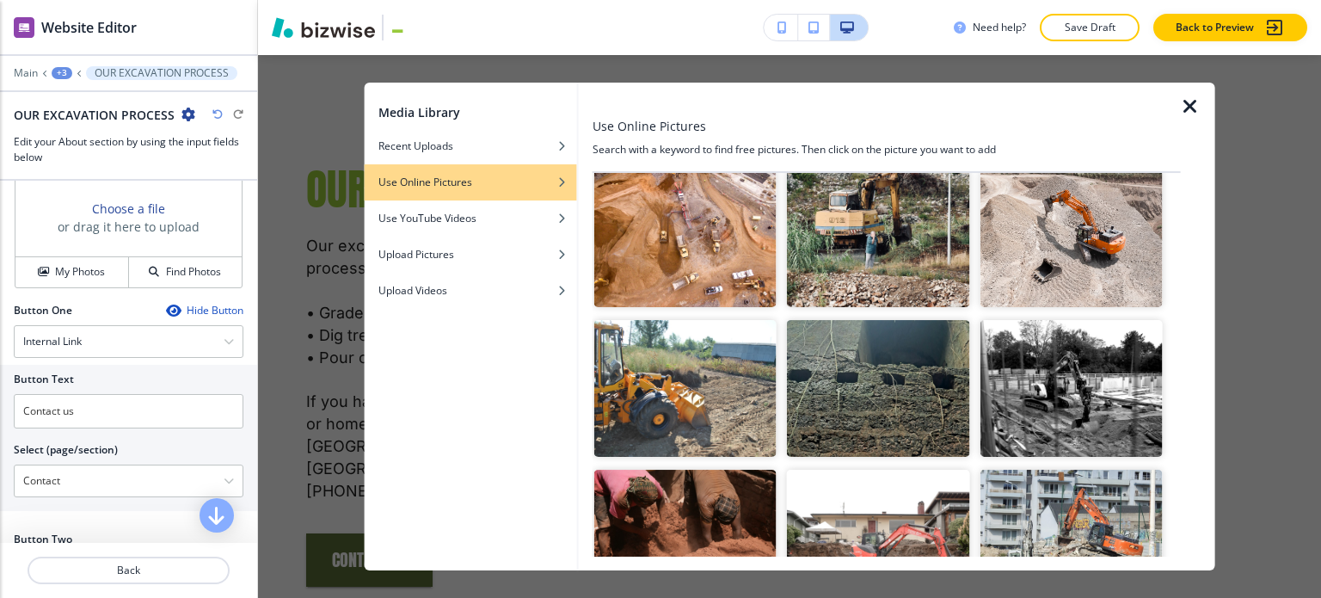
scroll to position [1032, 0]
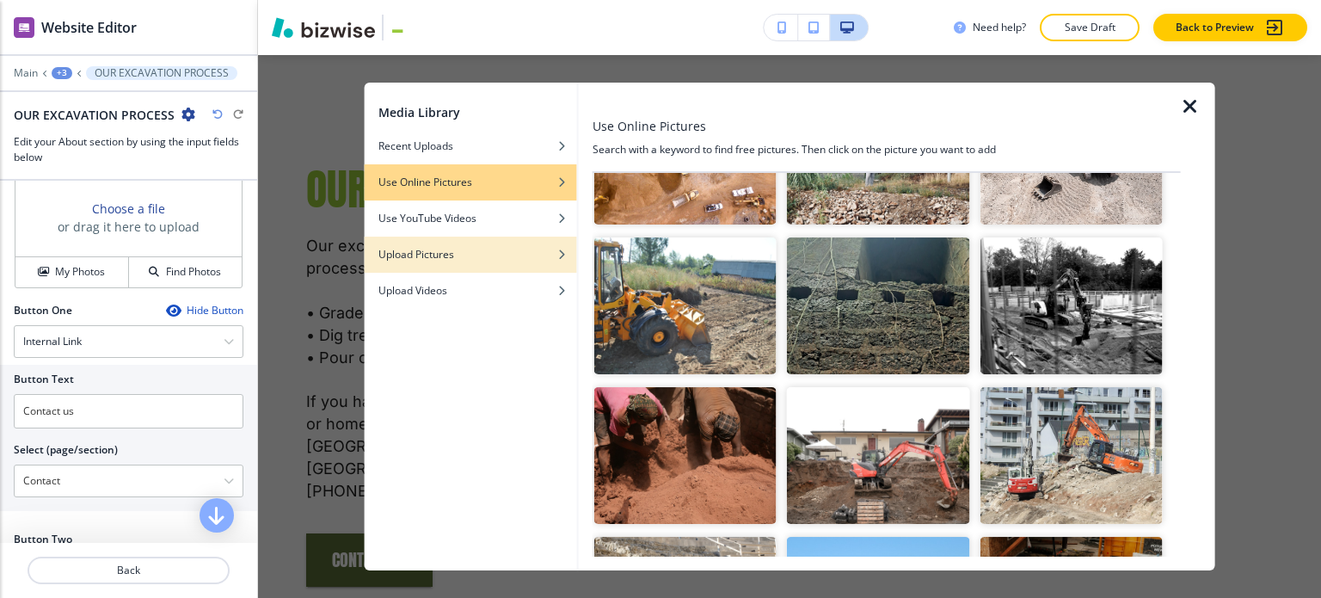
click at [494, 255] on div "Upload Pictures" at bounding box center [471, 254] width 212 height 15
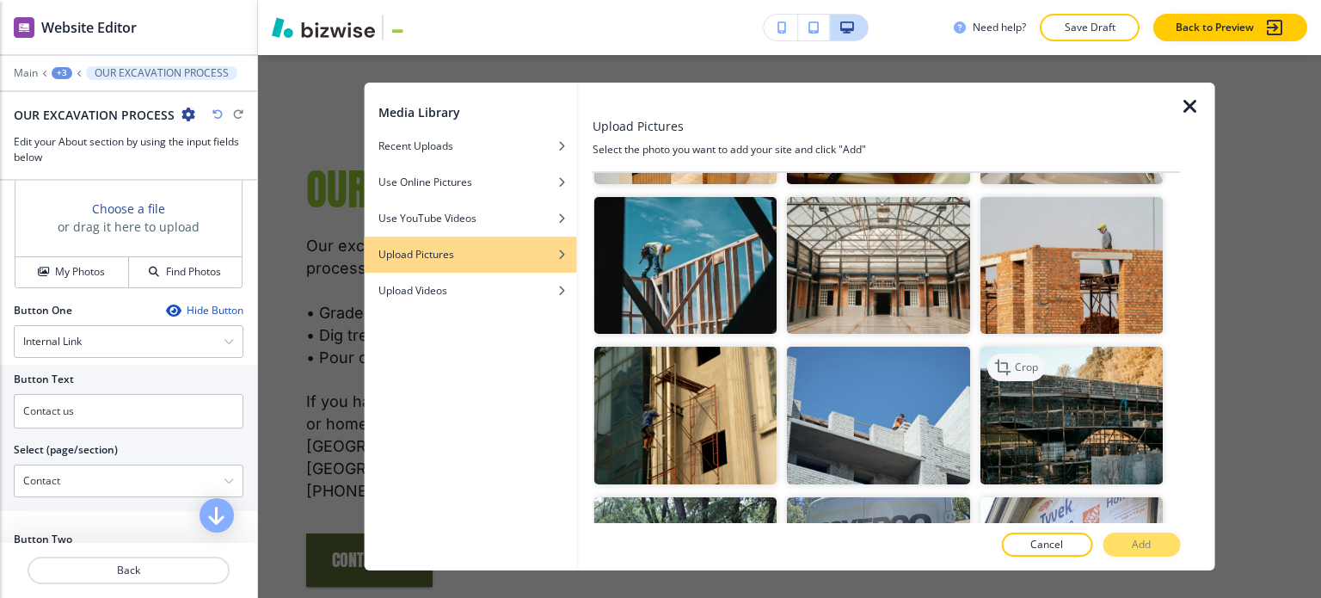
scroll to position [1306, 0]
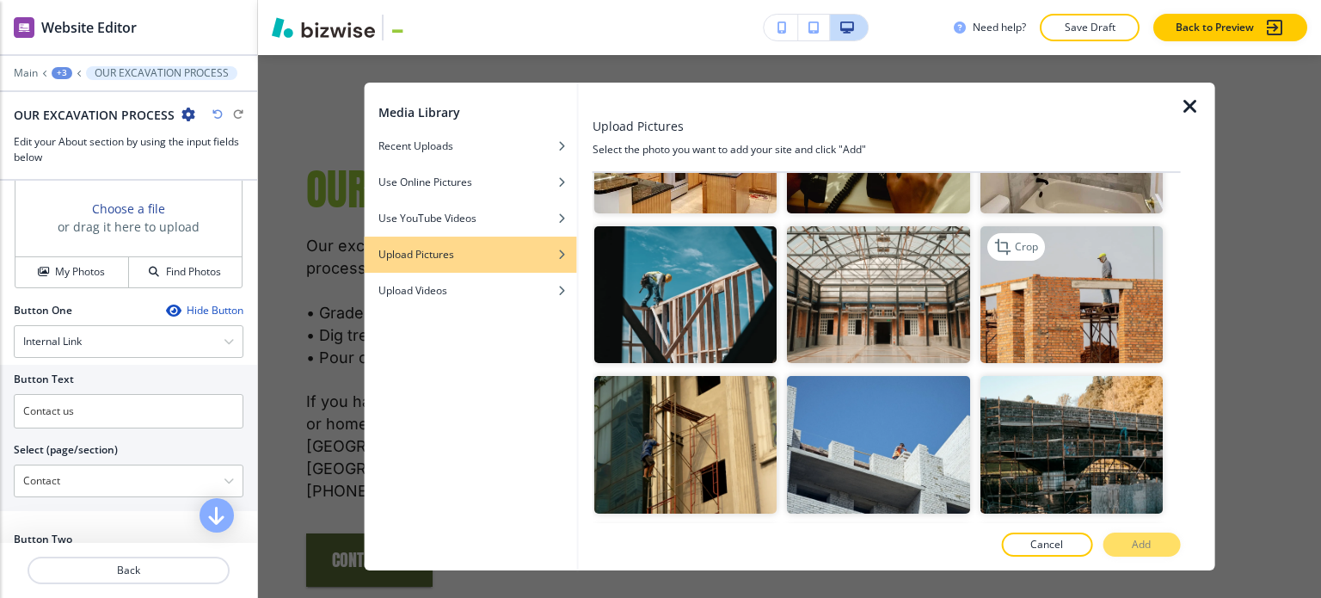
click at [1039, 285] on img "button" at bounding box center [1071, 294] width 182 height 137
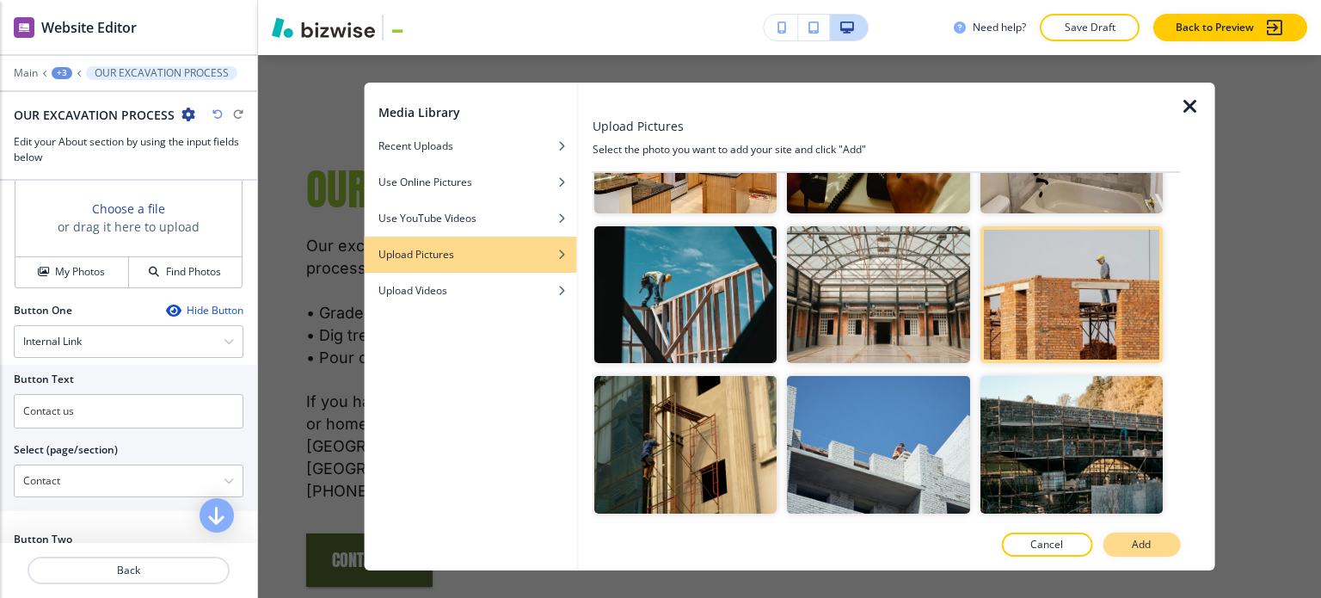
click at [1127, 539] on button "Add" at bounding box center [1141, 544] width 77 height 24
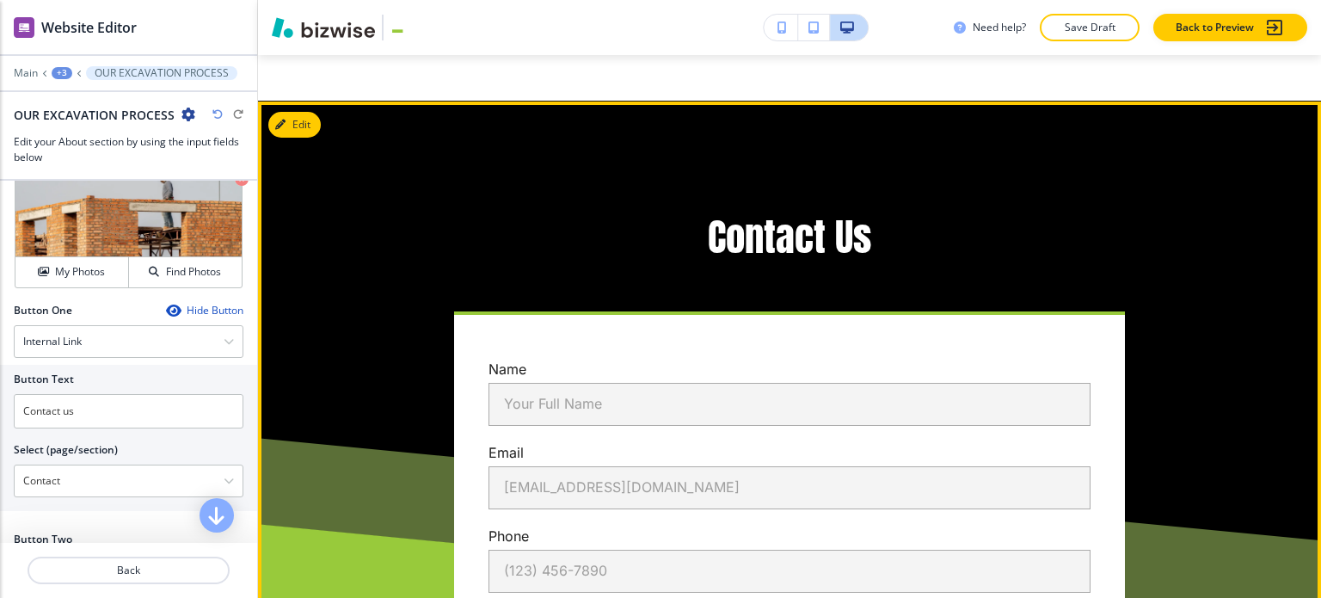
click at [301, 101] on div "Edit Contact Us Name Your Full Name Your Full Name Email email@example.com emai…" at bounding box center [789, 532] width 1063 height 862
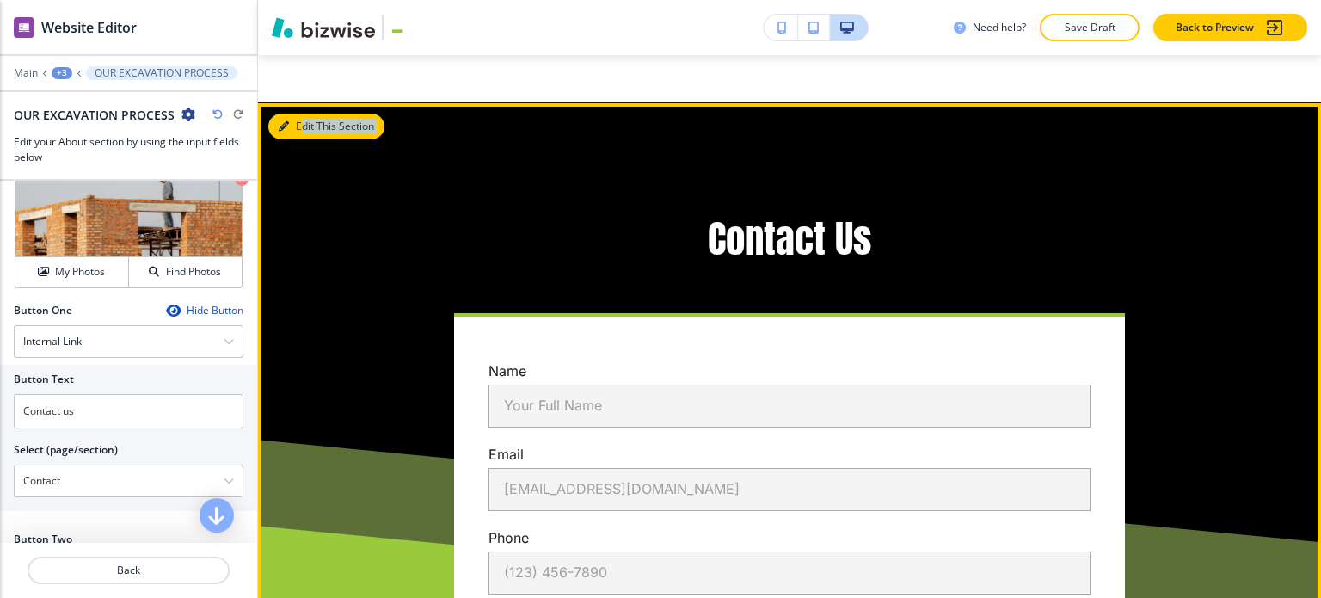
click at [301, 114] on button "Edit This Section" at bounding box center [326, 127] width 116 height 26
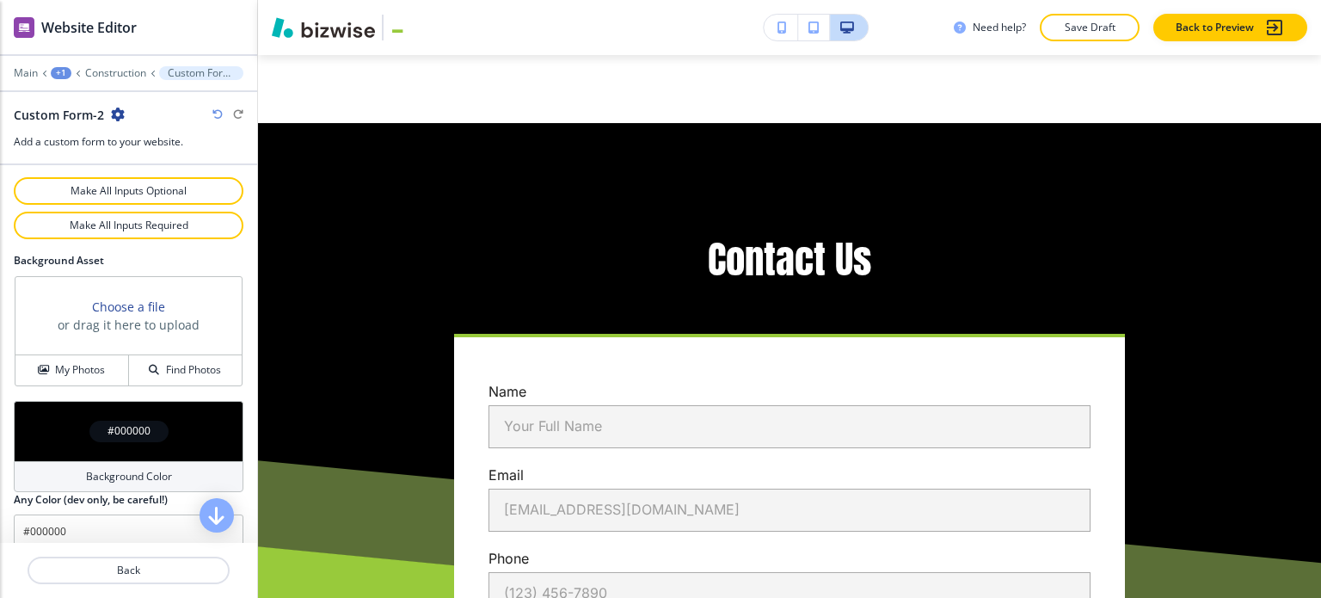
scroll to position [985, 0]
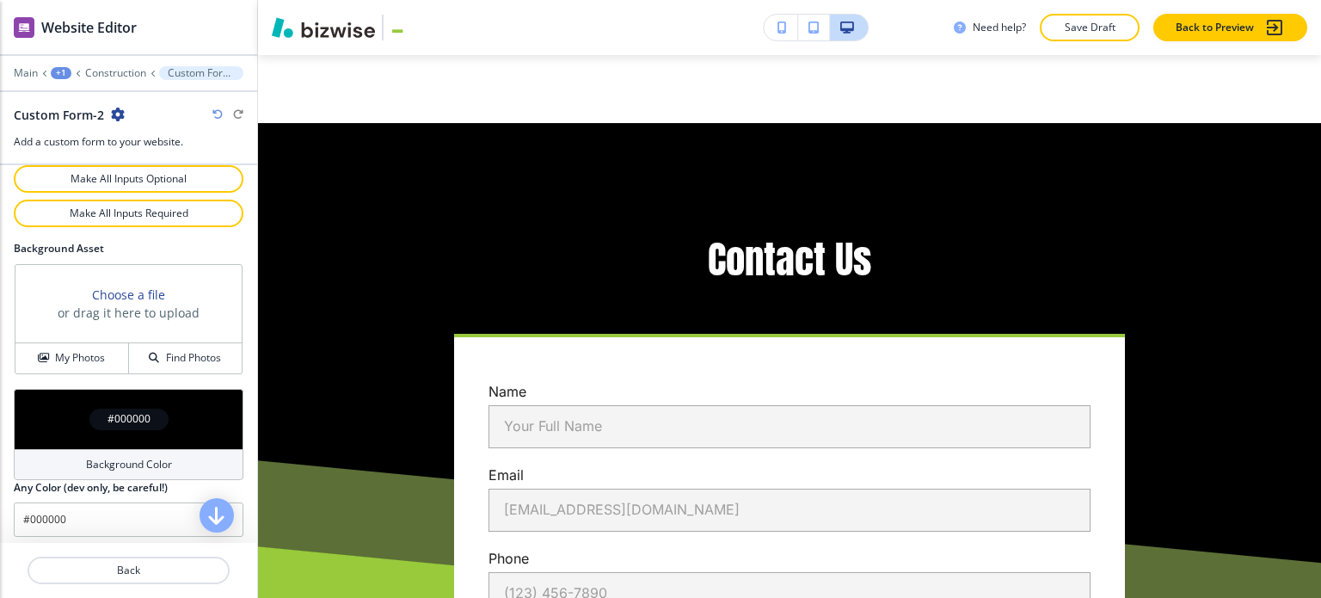
click at [114, 449] on div "Background Color" at bounding box center [129, 464] width 230 height 31
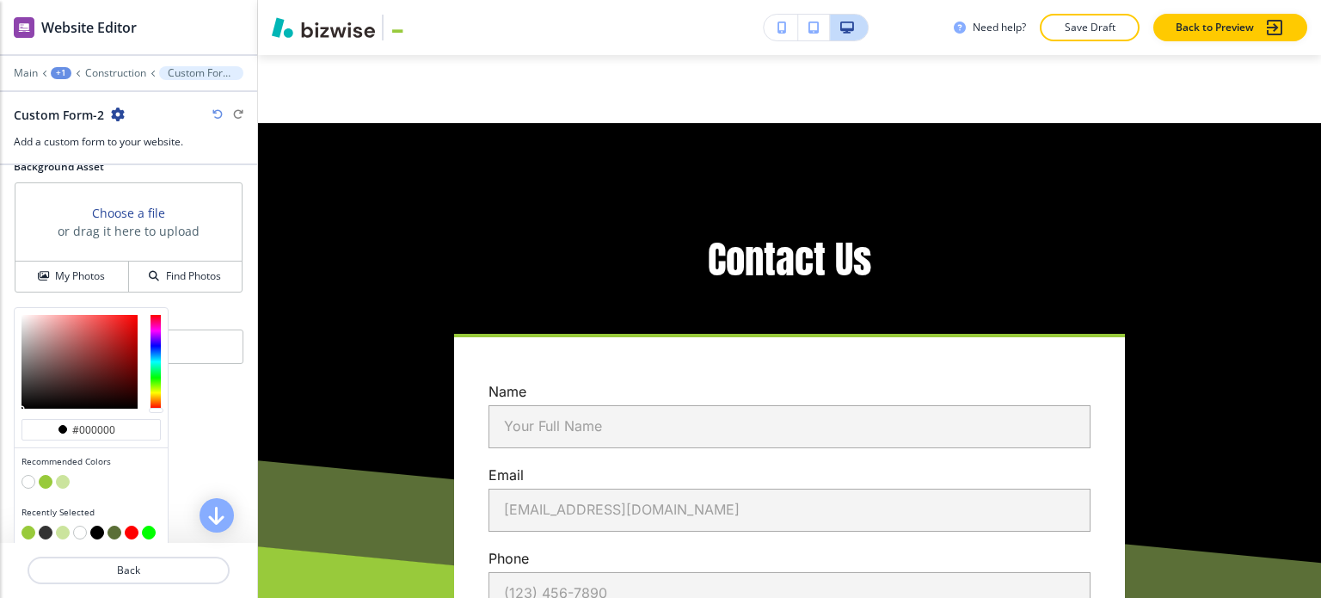
click at [65, 475] on button "button" at bounding box center [63, 482] width 14 height 14
type input "#cbe49d"
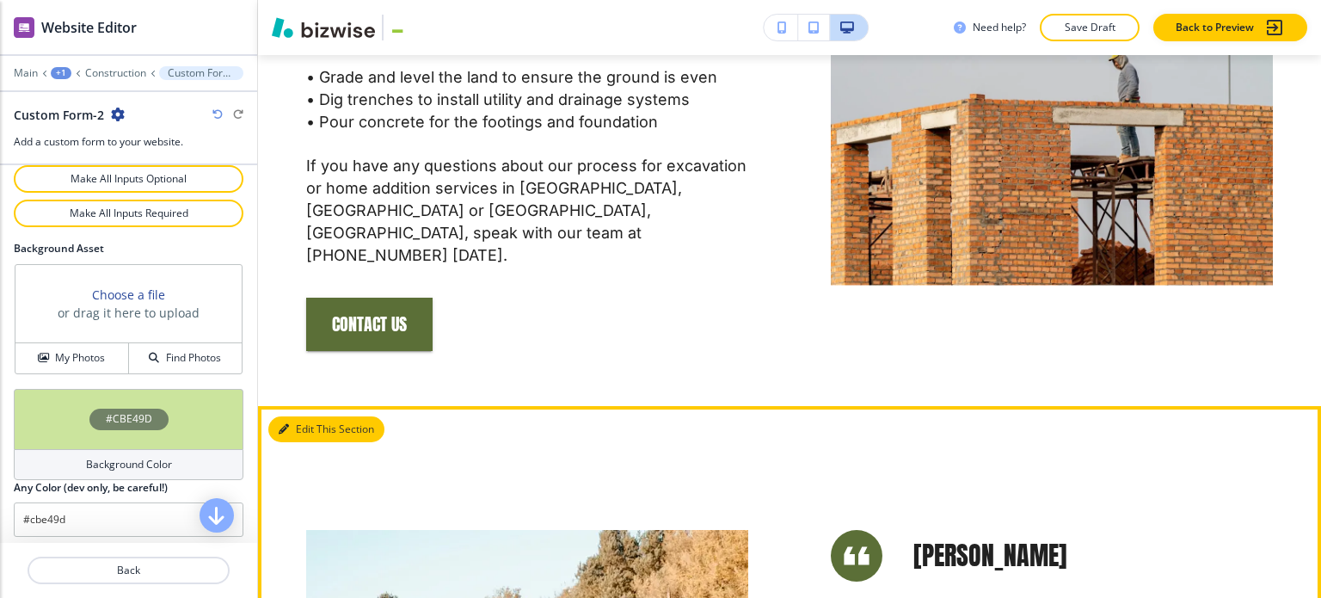
click at [315, 416] on button "Edit This Section" at bounding box center [326, 429] width 116 height 26
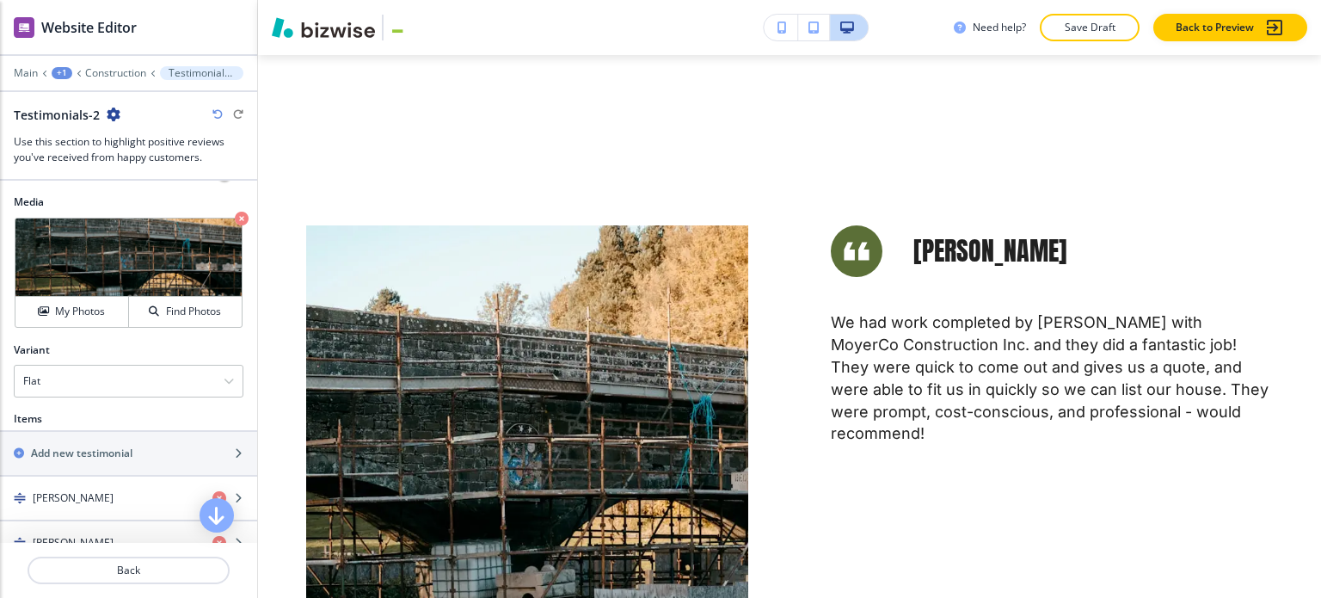
scroll to position [602, 0]
click at [141, 382] on div "Flat" at bounding box center [129, 379] width 228 height 31
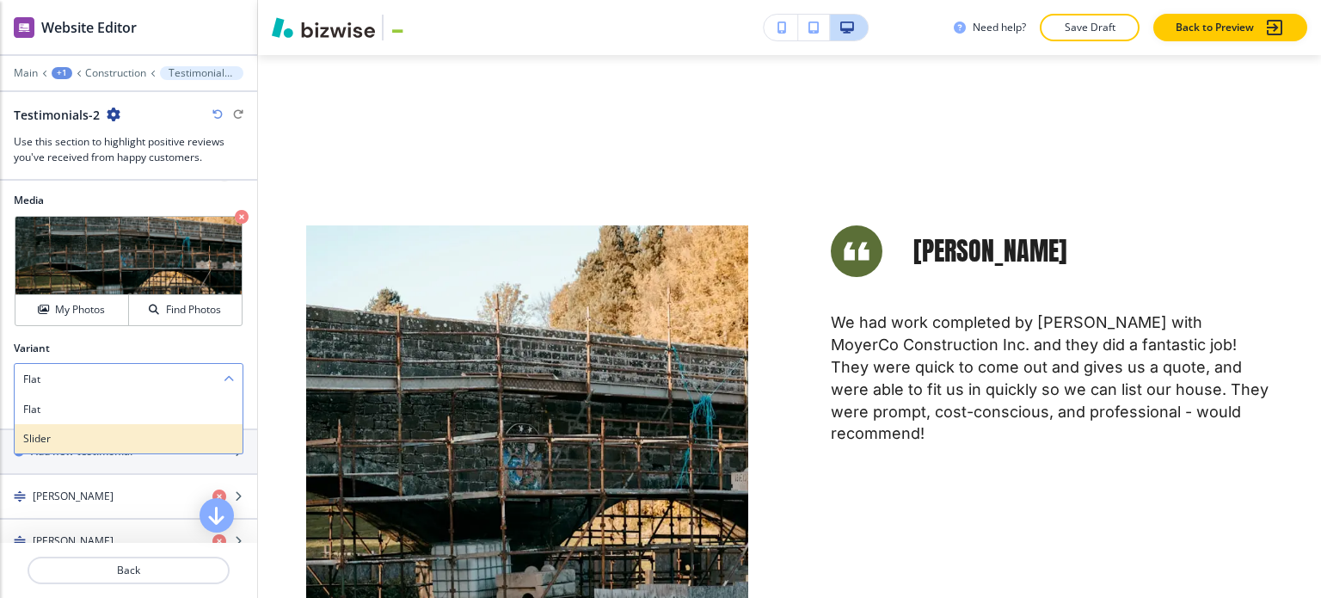
click at [139, 431] on h4 "Slider" at bounding box center [128, 438] width 211 height 15
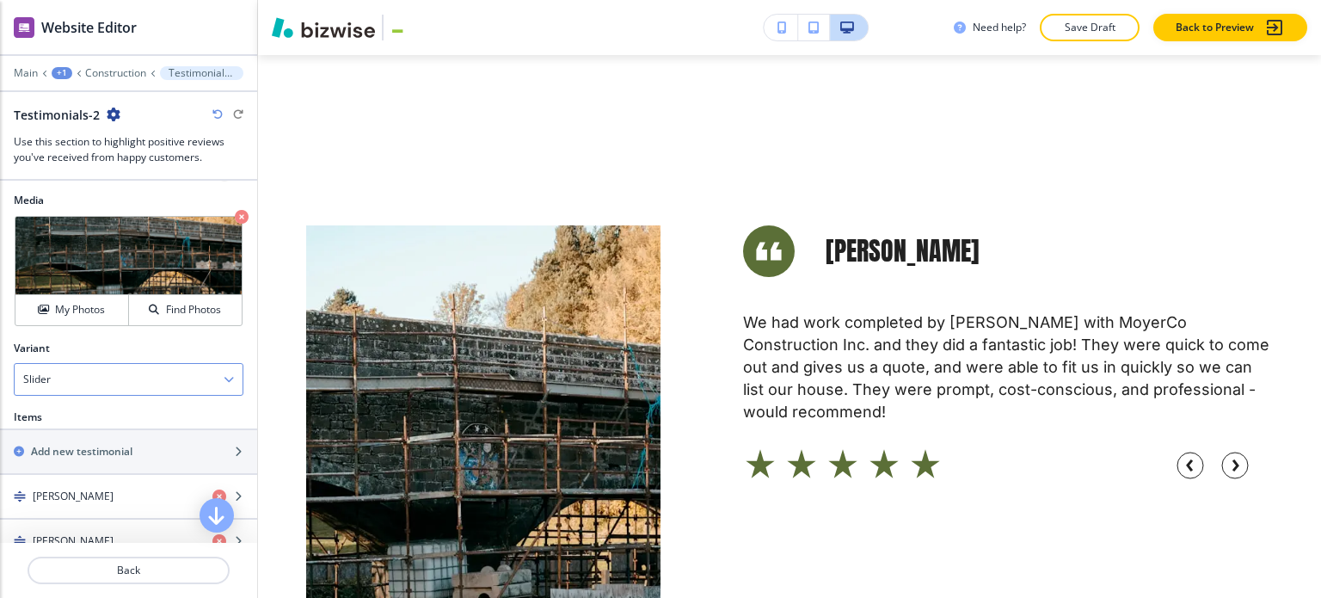
scroll to position [1118, 0]
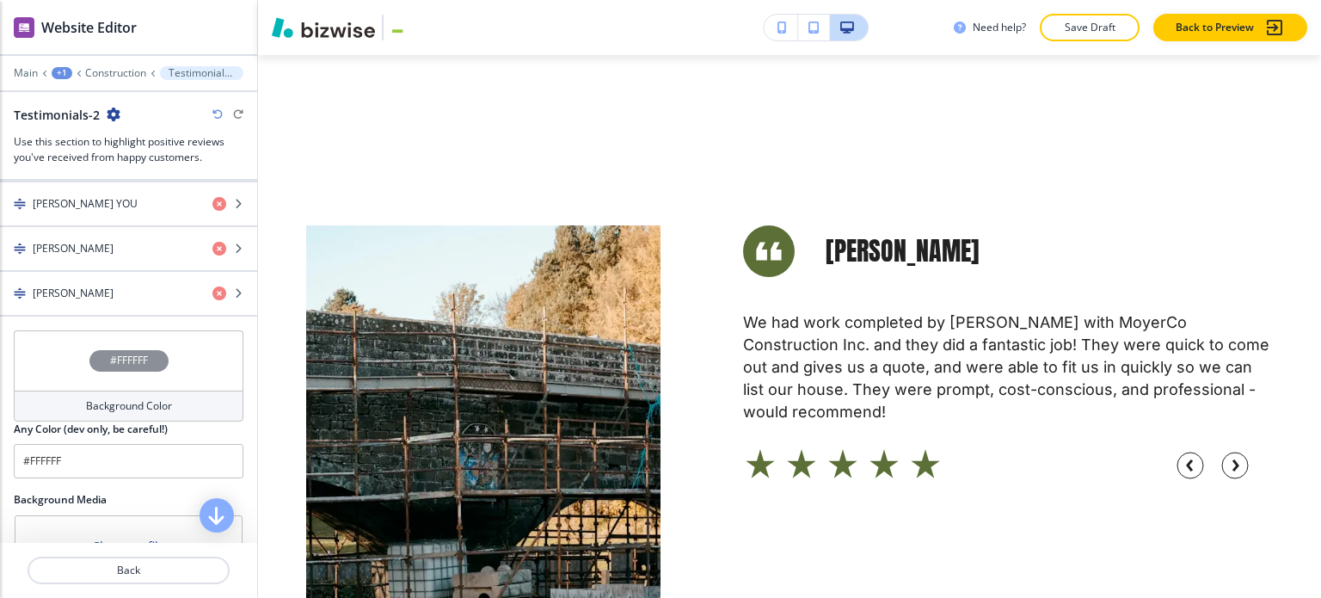
click at [117, 398] on h4 "Background Color" at bounding box center [129, 405] width 86 height 15
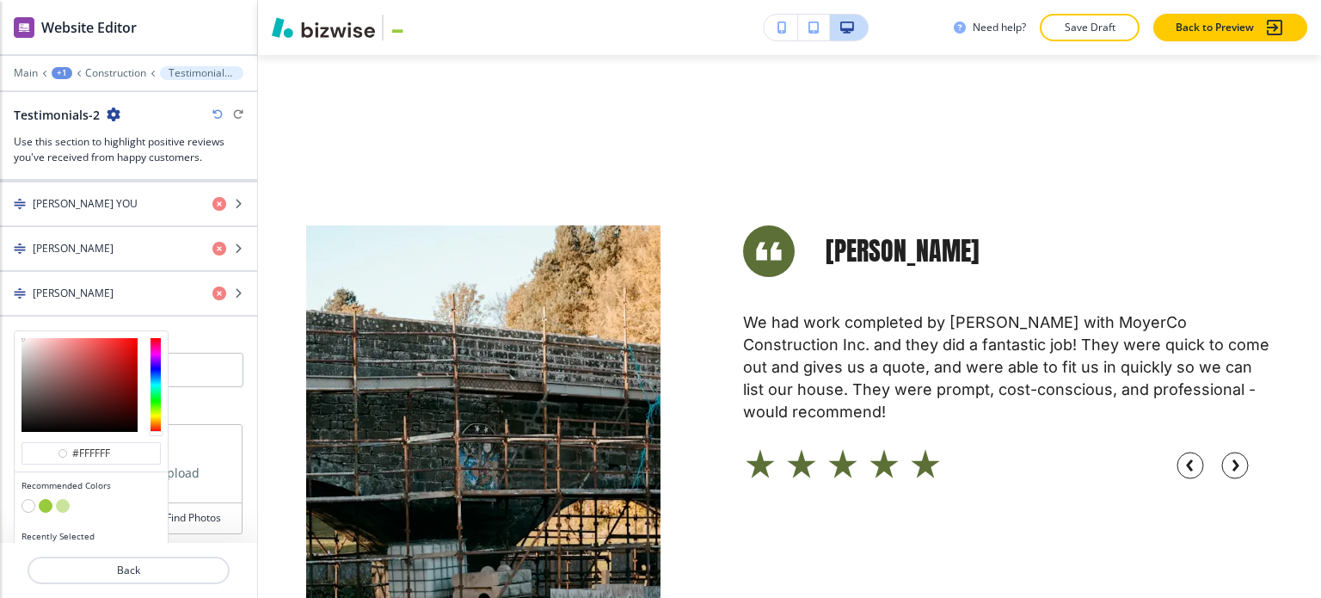
click at [62, 499] on button "button" at bounding box center [63, 506] width 14 height 14
type input "#cbe49d"
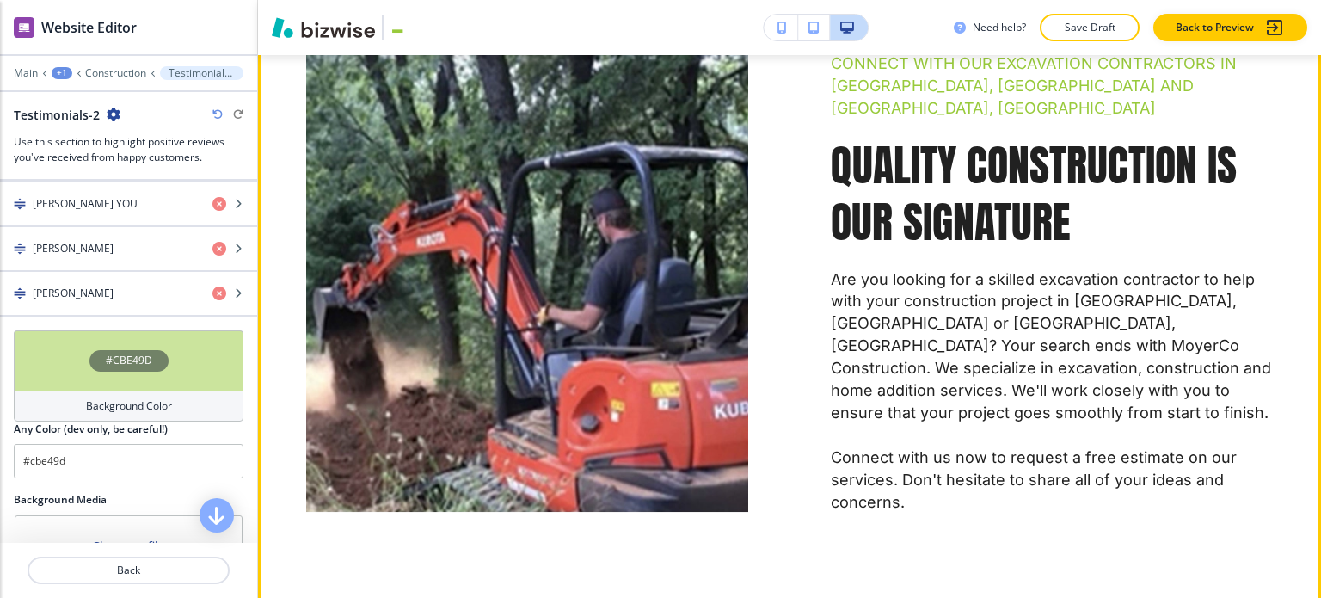
scroll to position [702, 0]
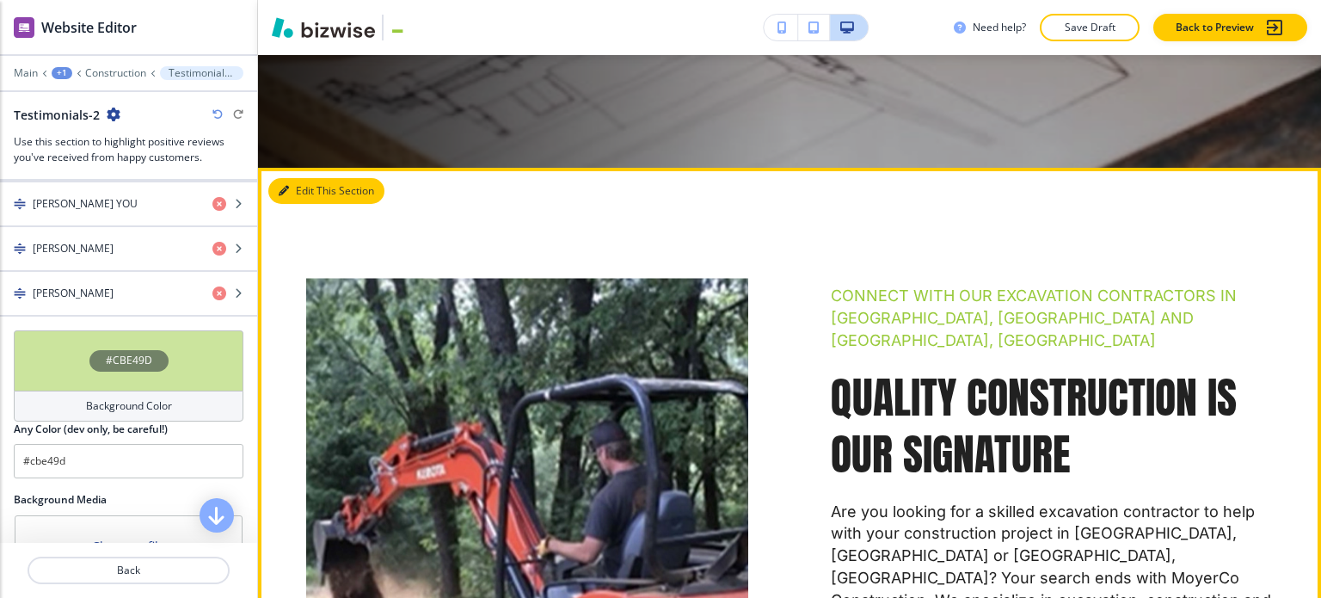
click at [300, 178] on button "Edit This Section" at bounding box center [326, 191] width 116 height 26
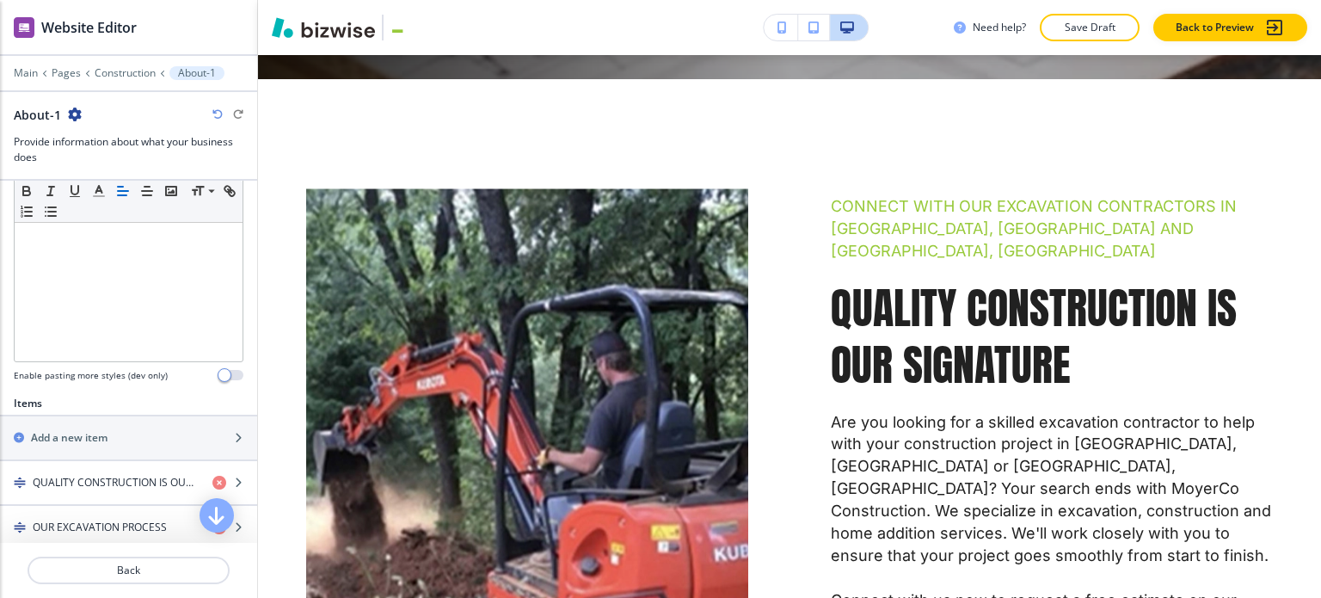
scroll to position [602, 0]
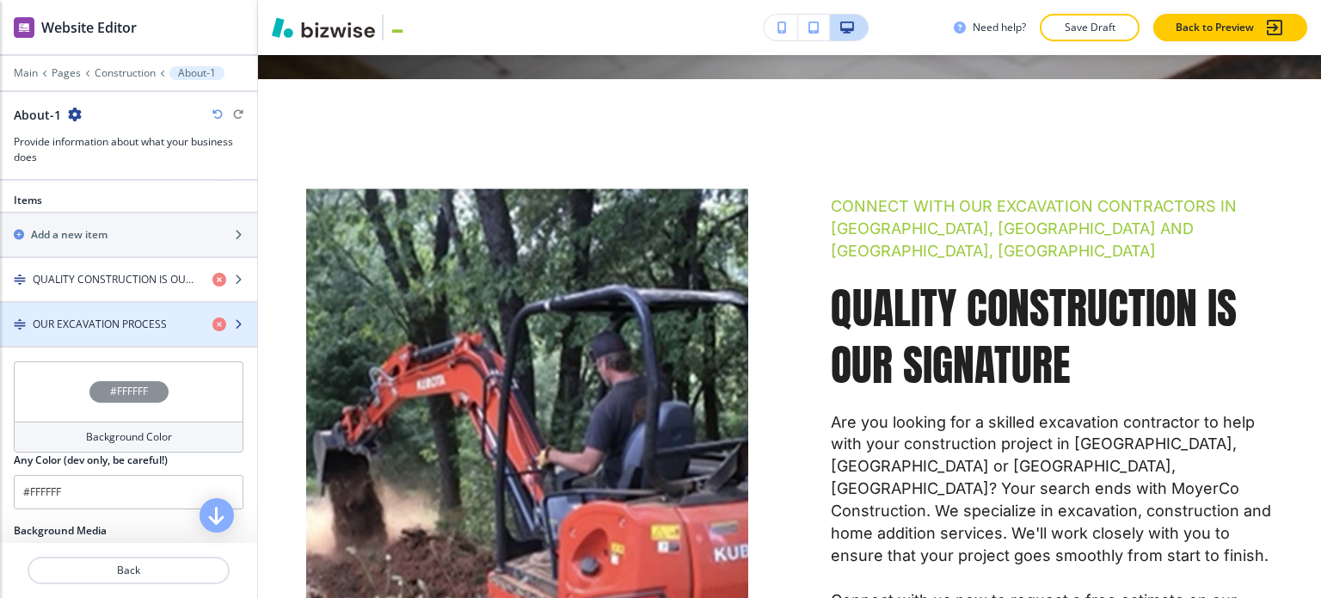
click at [112, 335] on div "button" at bounding box center [128, 339] width 257 height 14
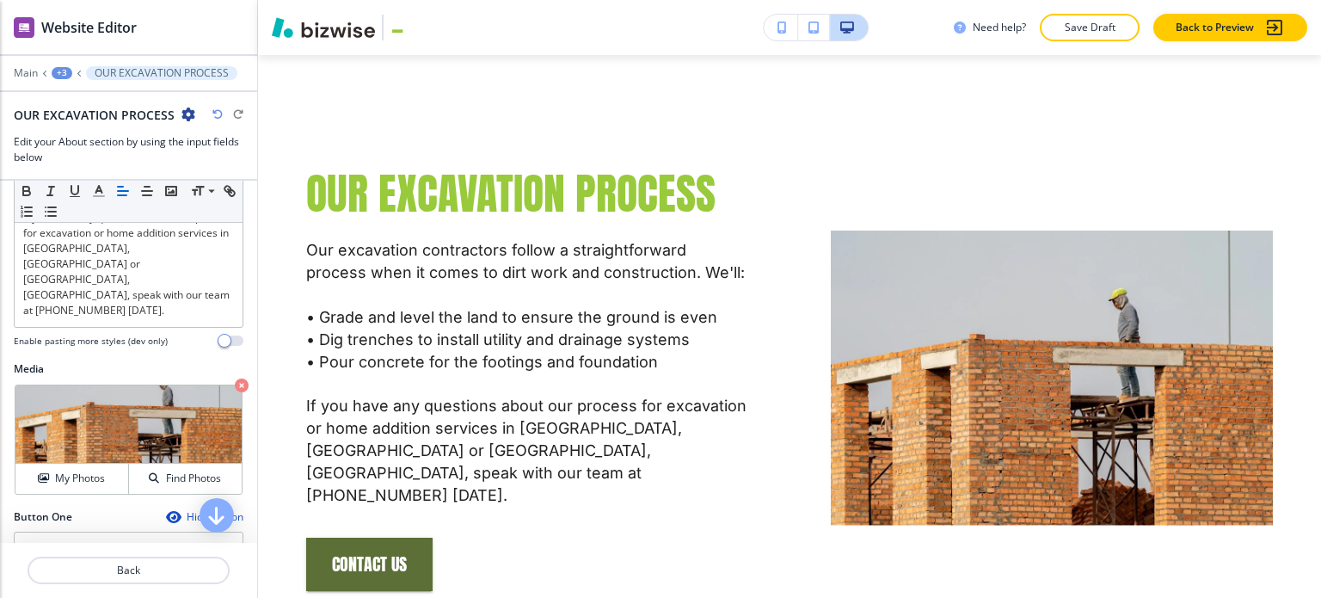
scroll to position [1452, 0]
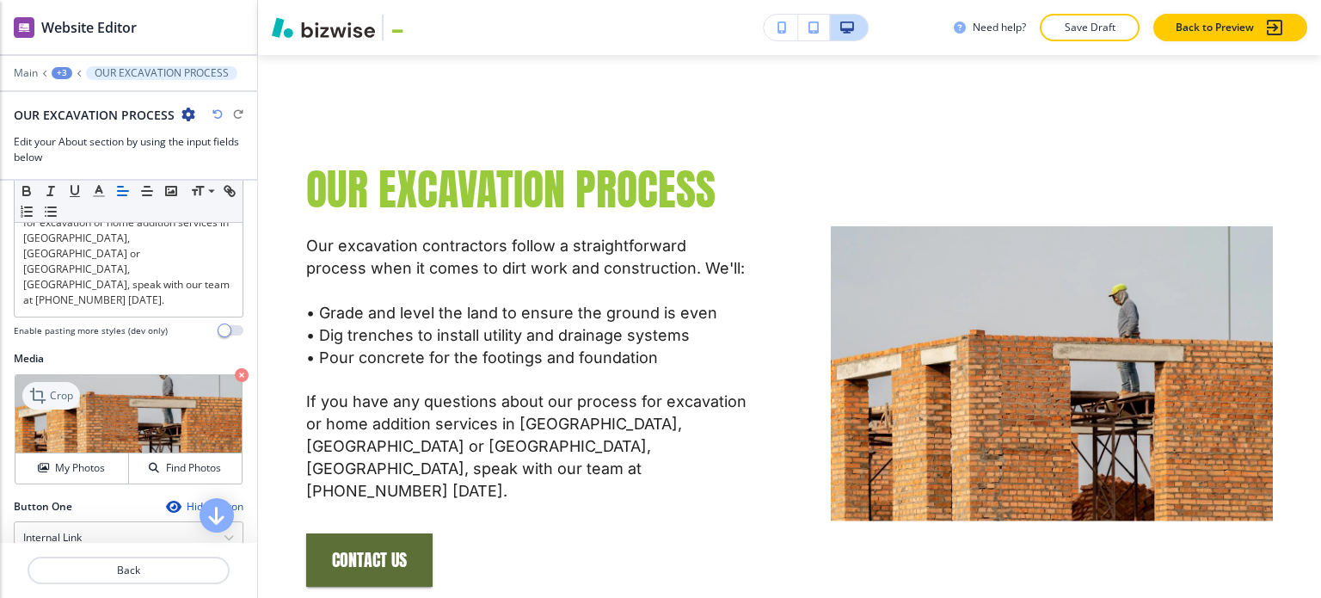
click at [55, 388] on p "Crop" at bounding box center [61, 395] width 23 height 15
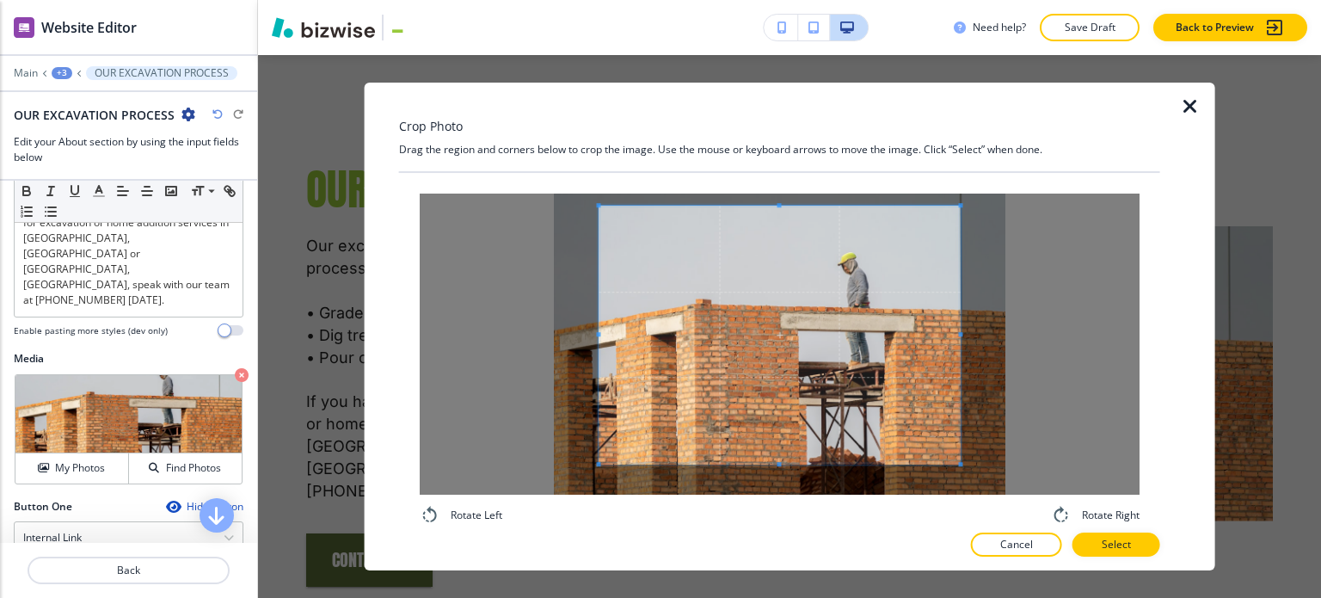
click at [784, 206] on div at bounding box center [779, 335] width 361 height 259
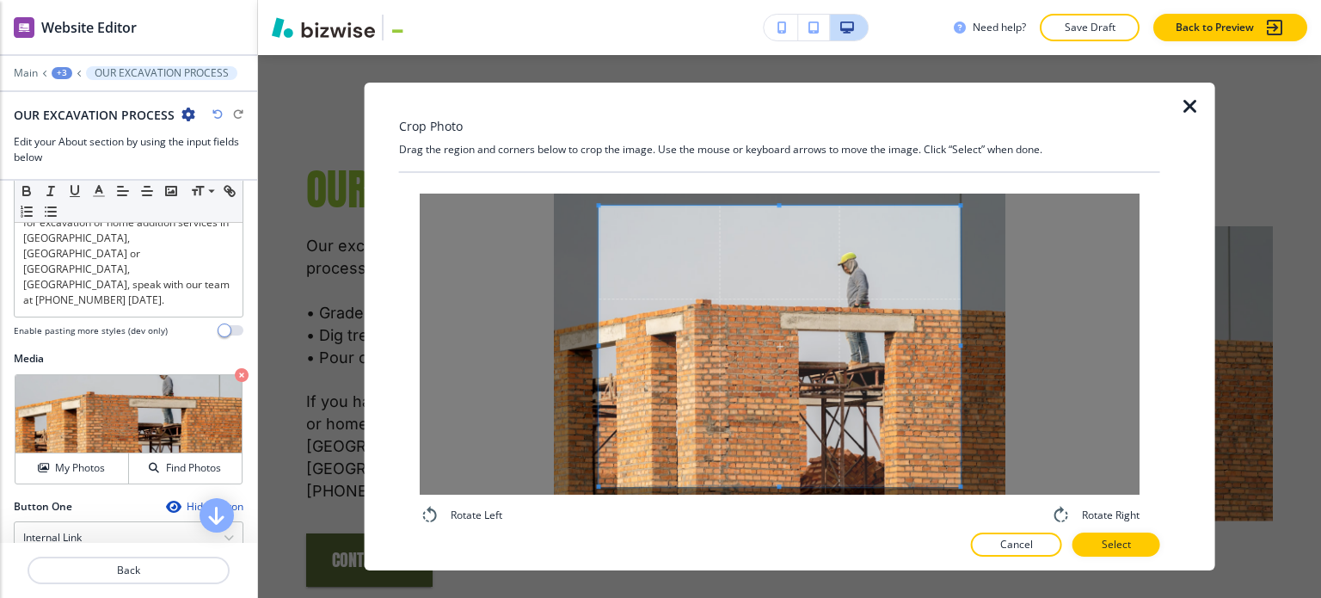
click at [778, 486] on span at bounding box center [779, 486] width 4 height 4
click at [1128, 535] on button "Select" at bounding box center [1117, 544] width 88 height 24
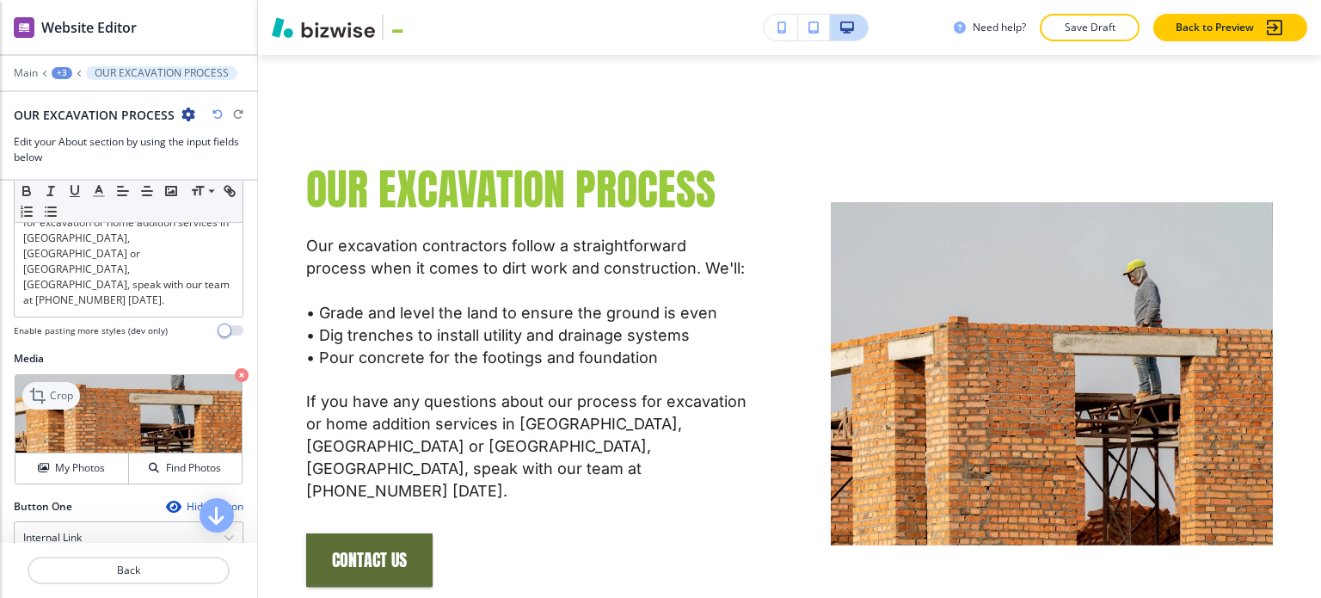
click at [73, 382] on div "Crop" at bounding box center [51, 396] width 58 height 28
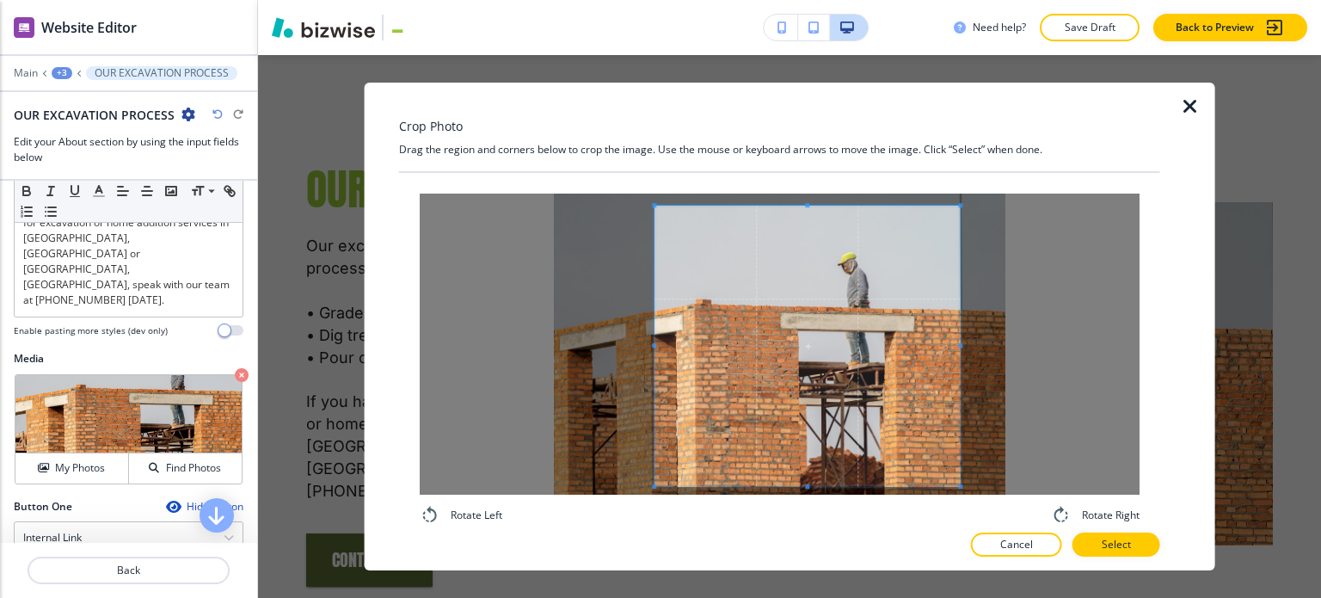
click at [655, 343] on div at bounding box center [807, 346] width 305 height 280
click at [1122, 539] on p "Select" at bounding box center [1116, 544] width 29 height 15
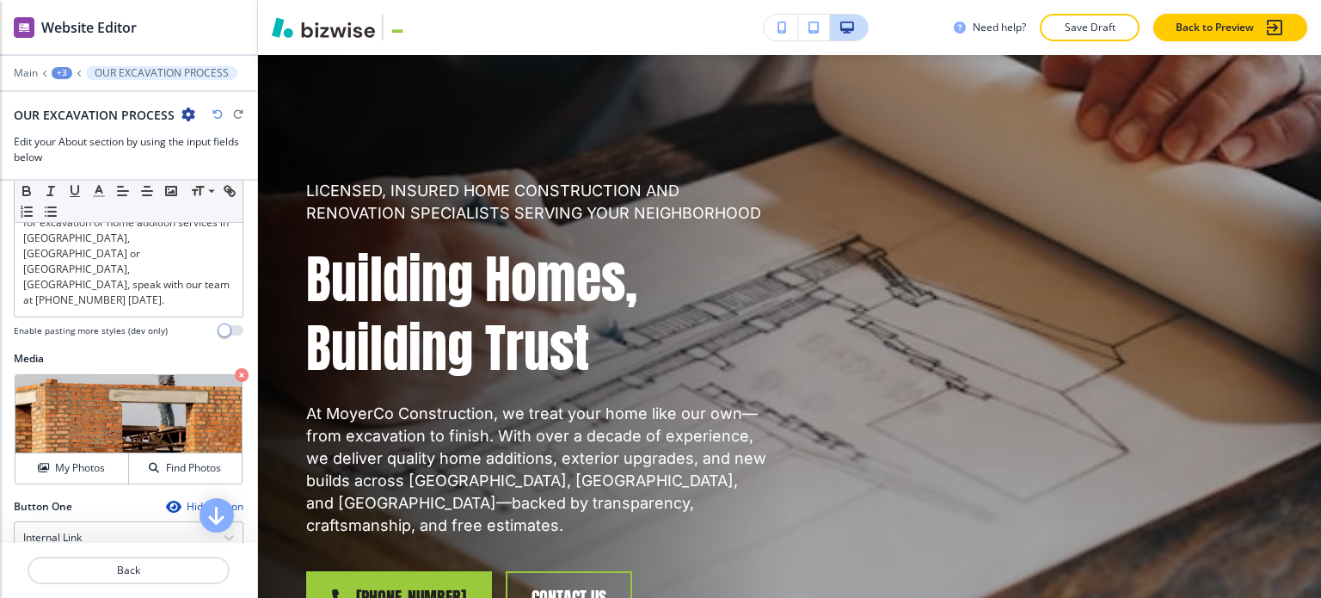
scroll to position [0, 0]
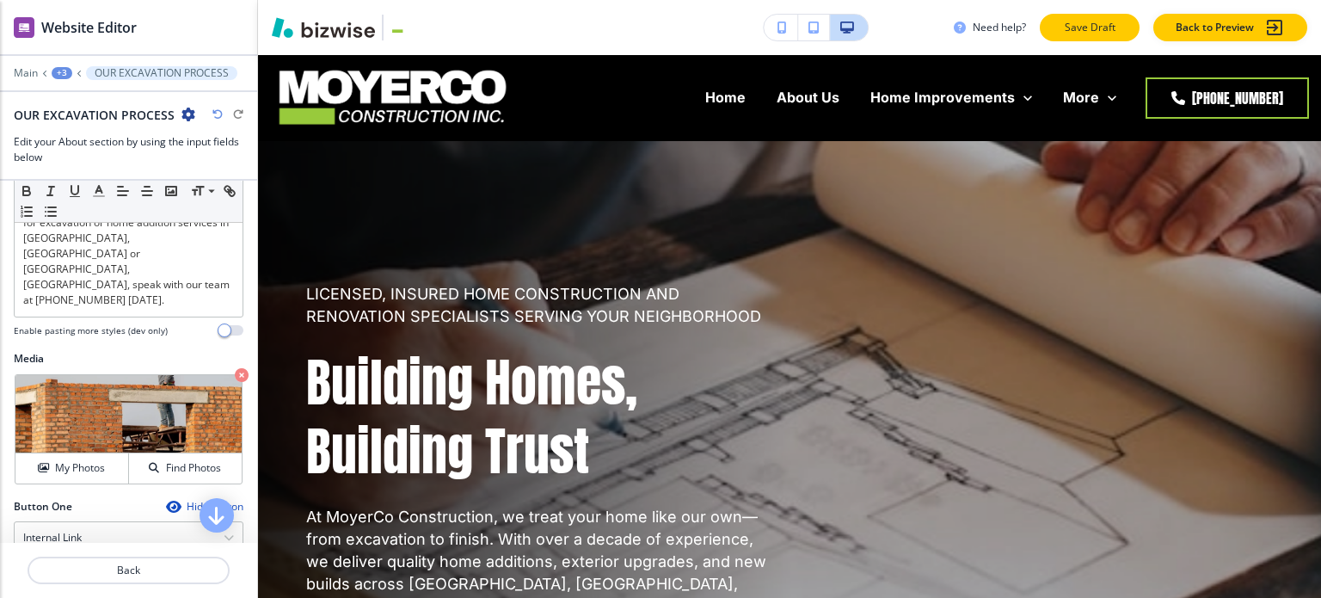
click at [1094, 32] on p "Save Draft" at bounding box center [1089, 27] width 55 height 15
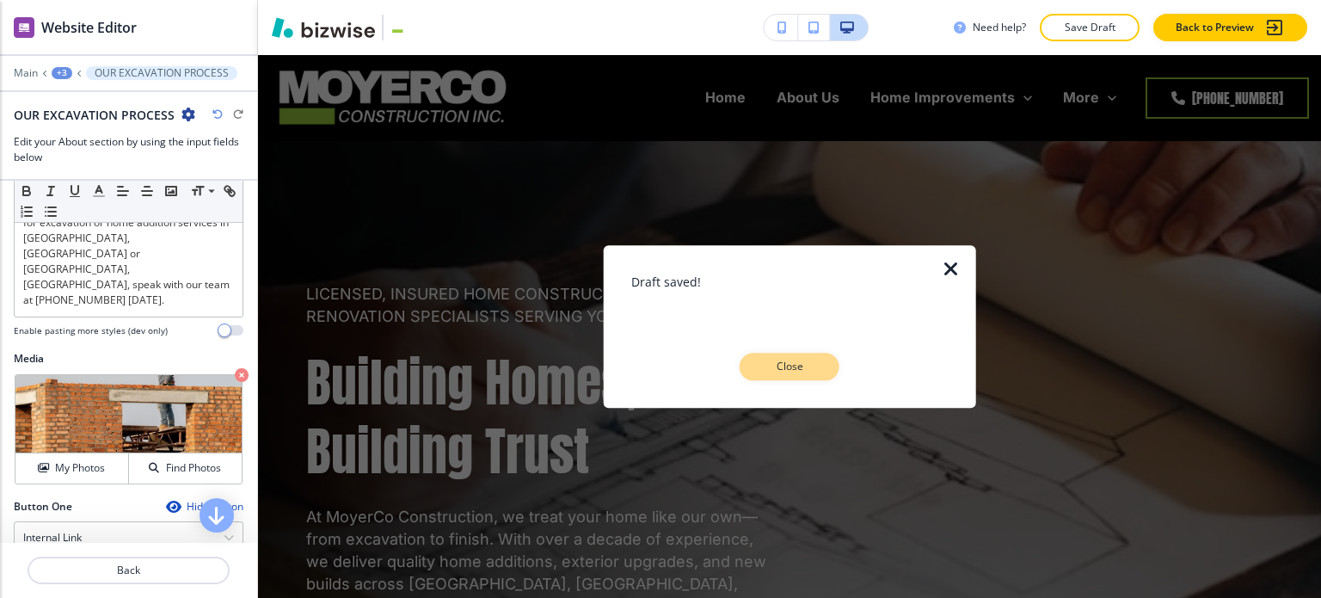
click at [809, 364] on p "Close" at bounding box center [789, 366] width 55 height 15
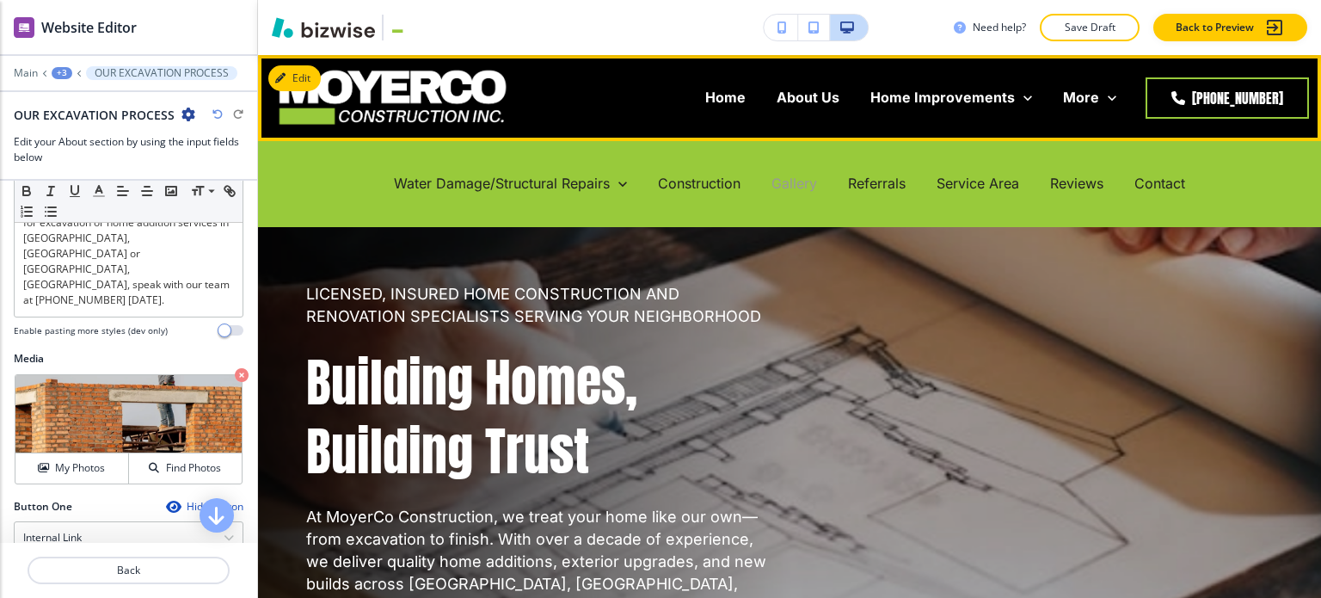
click at [798, 185] on p "Gallery" at bounding box center [795, 184] width 46 height 20
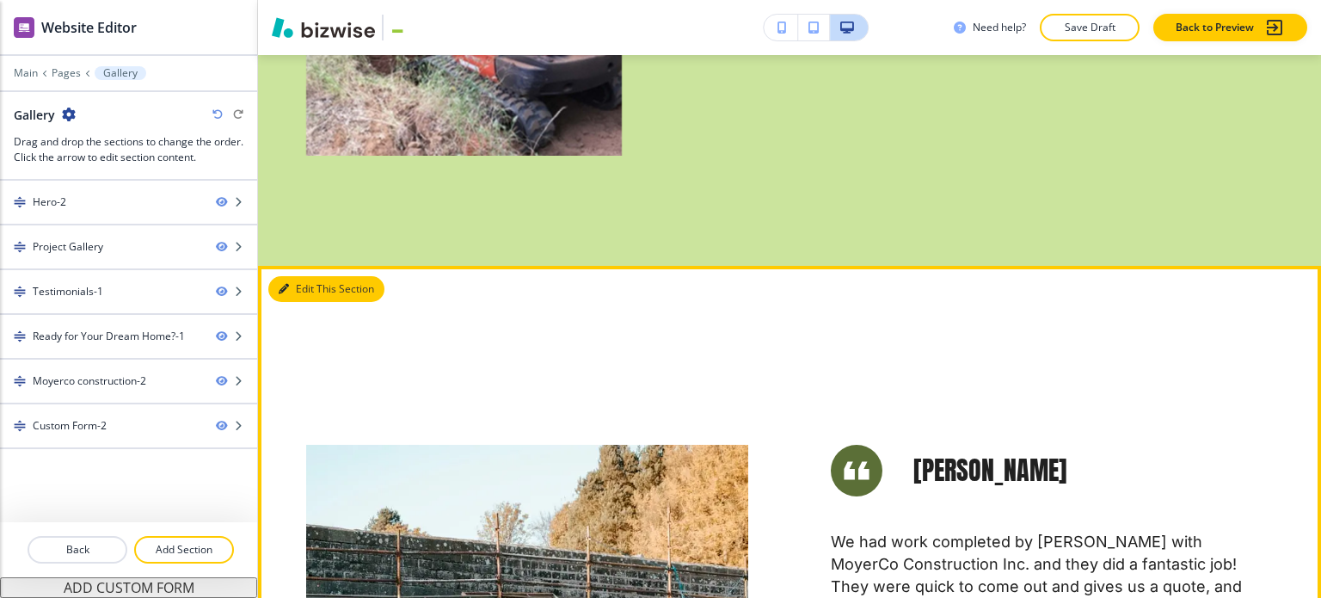
click at [323, 276] on button "Edit This Section" at bounding box center [326, 289] width 116 height 26
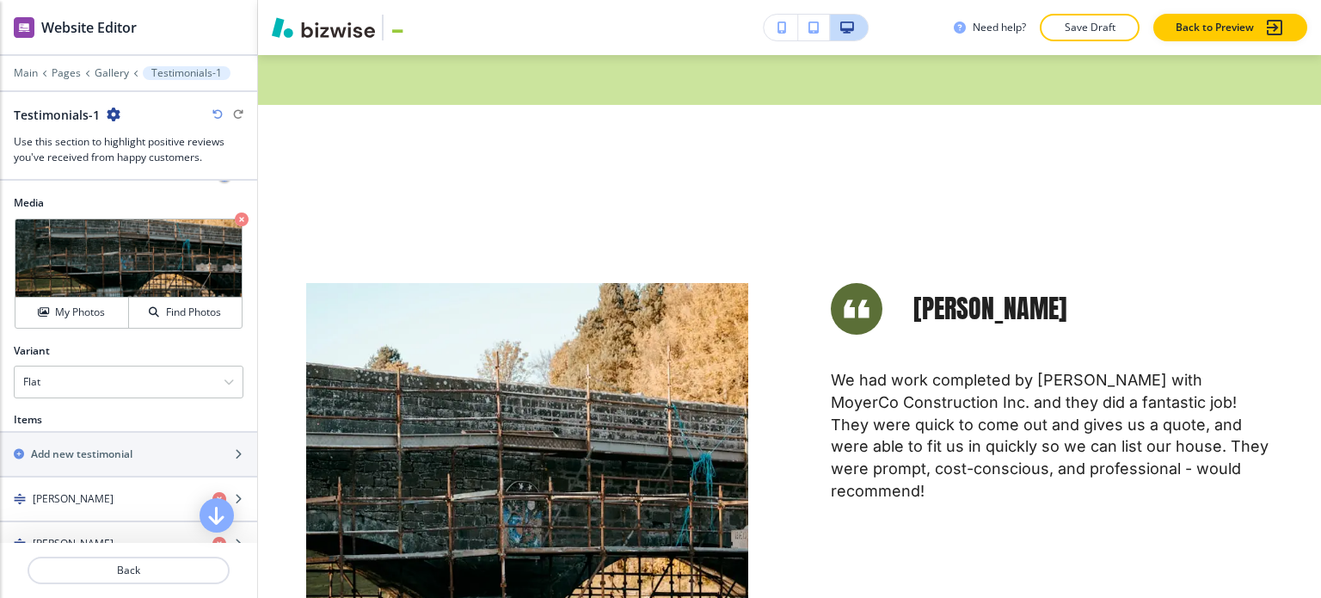
scroll to position [602, 0]
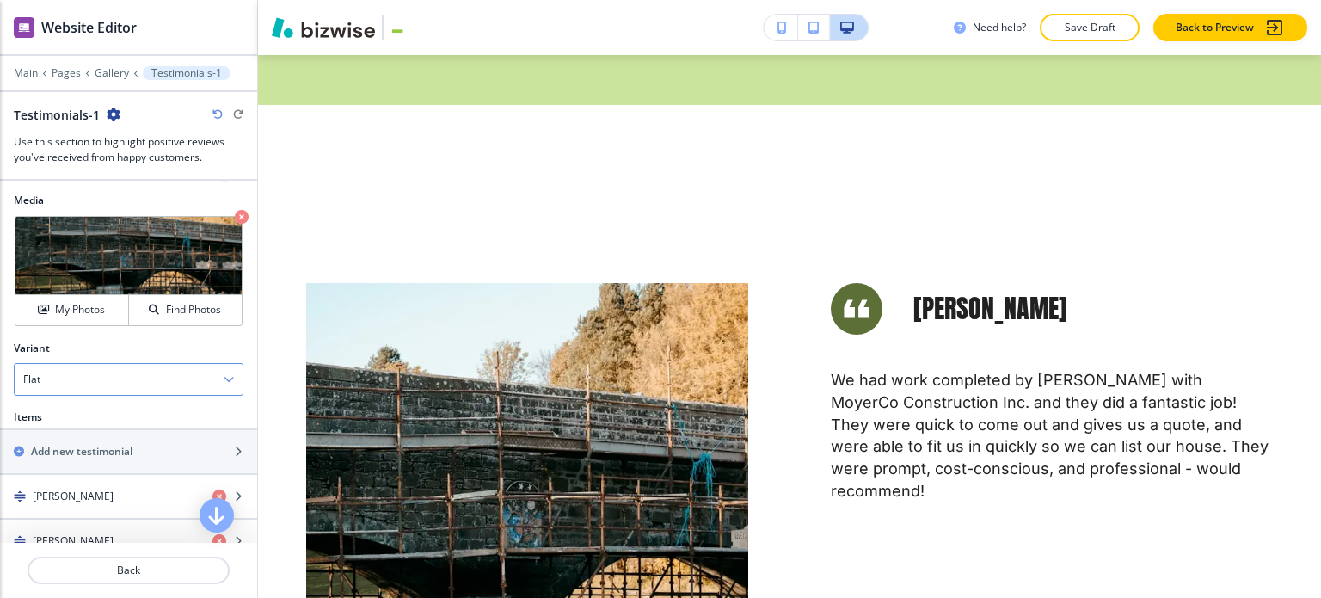
click at [111, 381] on div "Flat" at bounding box center [129, 379] width 228 height 31
click at [111, 431] on h4 "Slider" at bounding box center [128, 438] width 211 height 15
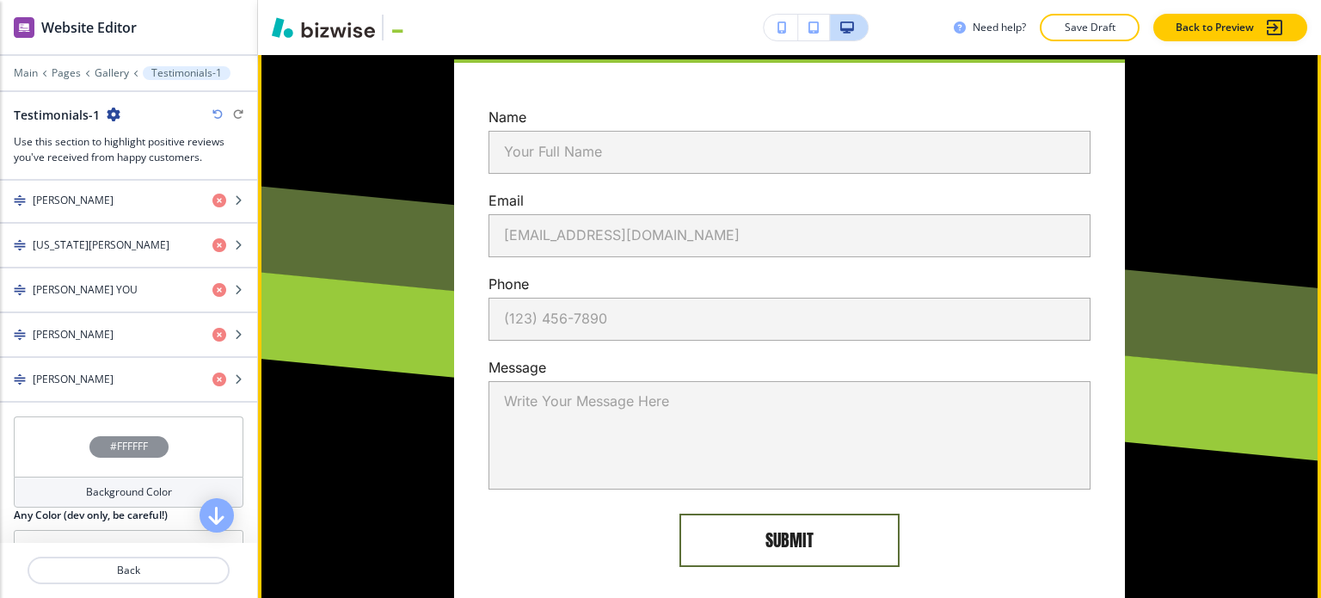
scroll to position [4720, 0]
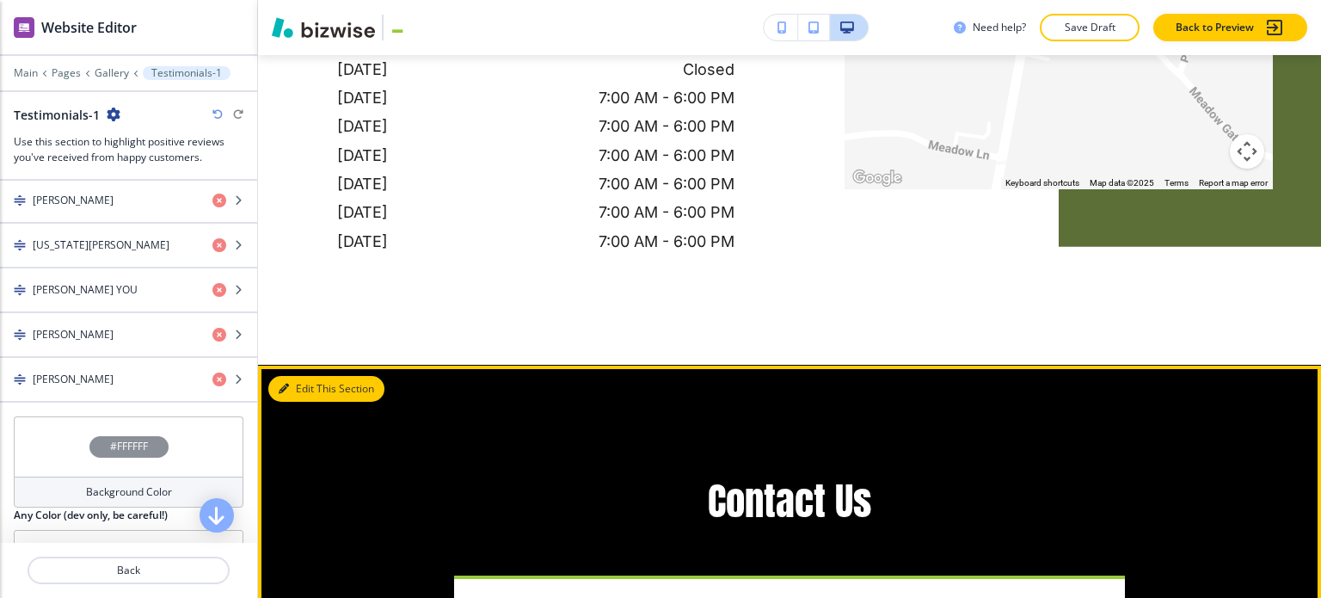
click at [289, 376] on button "Edit This Section" at bounding box center [326, 389] width 116 height 26
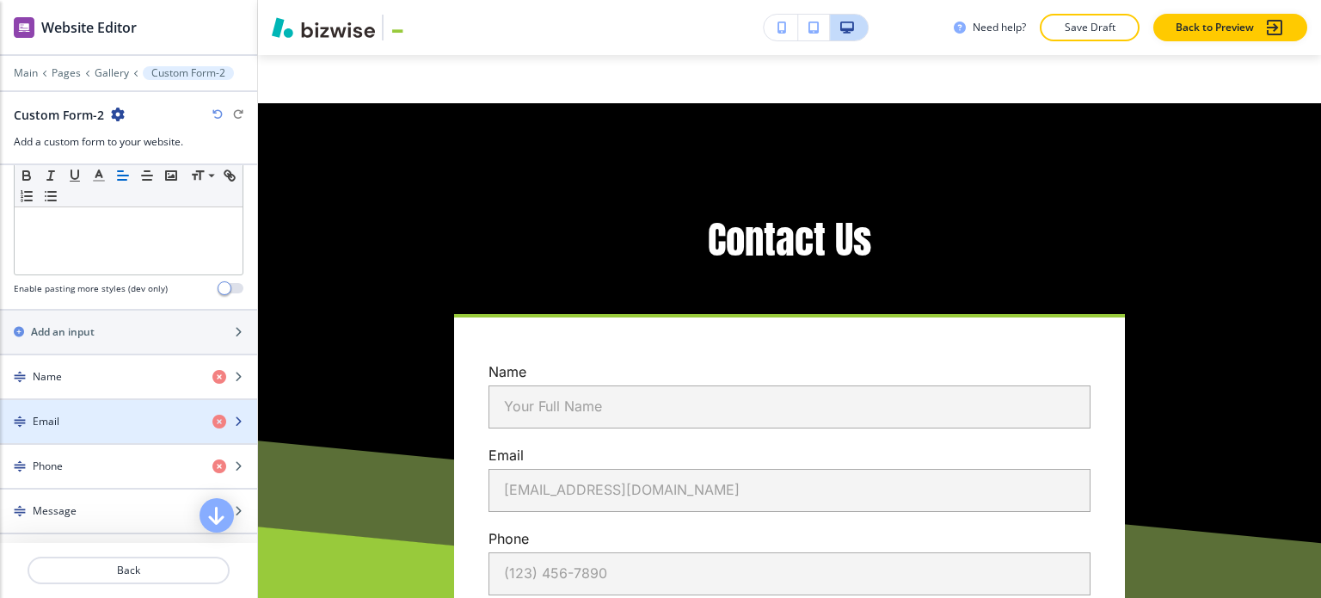
scroll to position [985, 0]
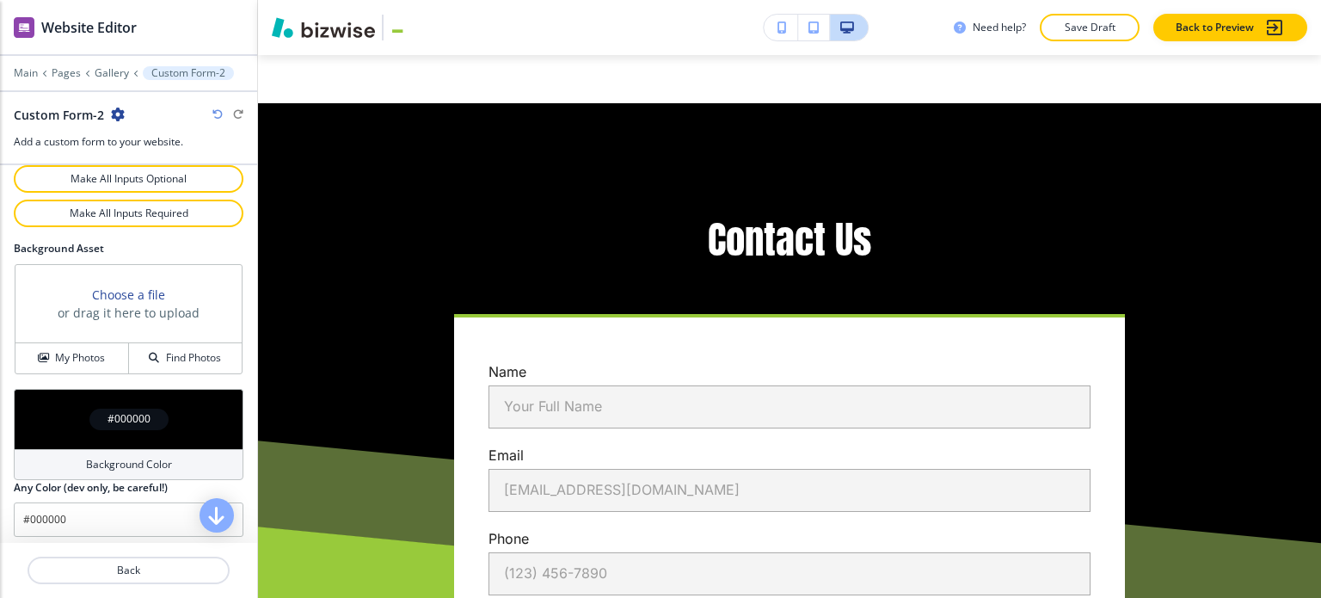
click at [95, 457] on h4 "Background Color" at bounding box center [129, 464] width 86 height 15
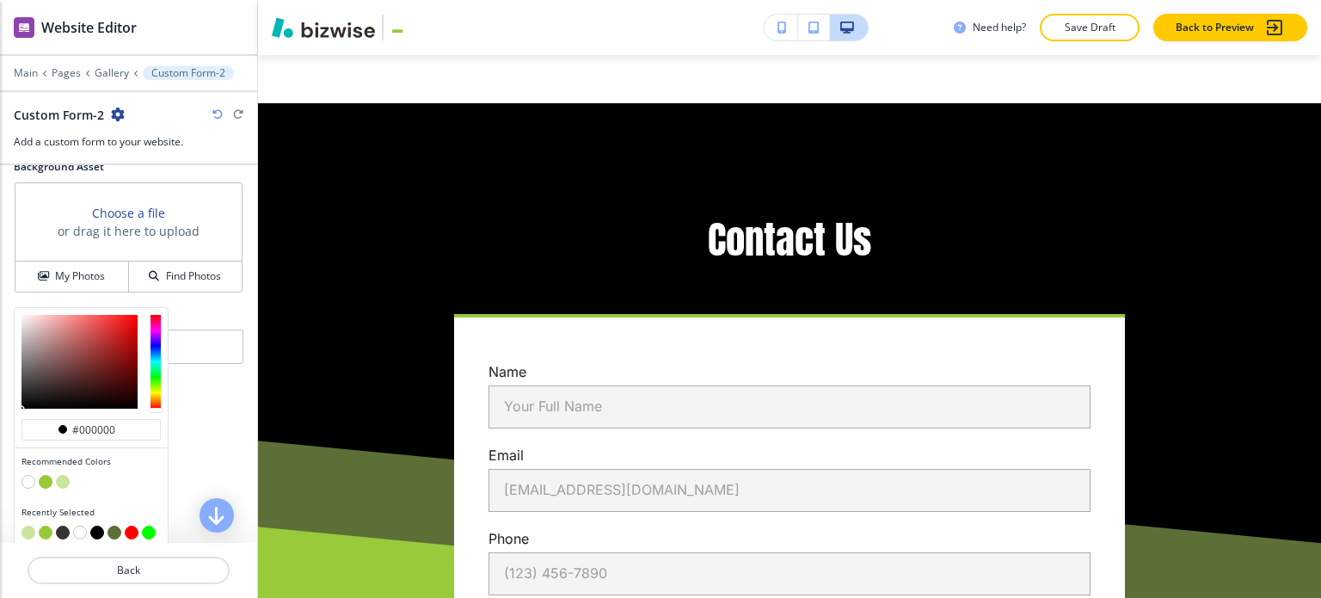
click at [62, 475] on button "button" at bounding box center [63, 482] width 14 height 14
type input "#cbe49d"
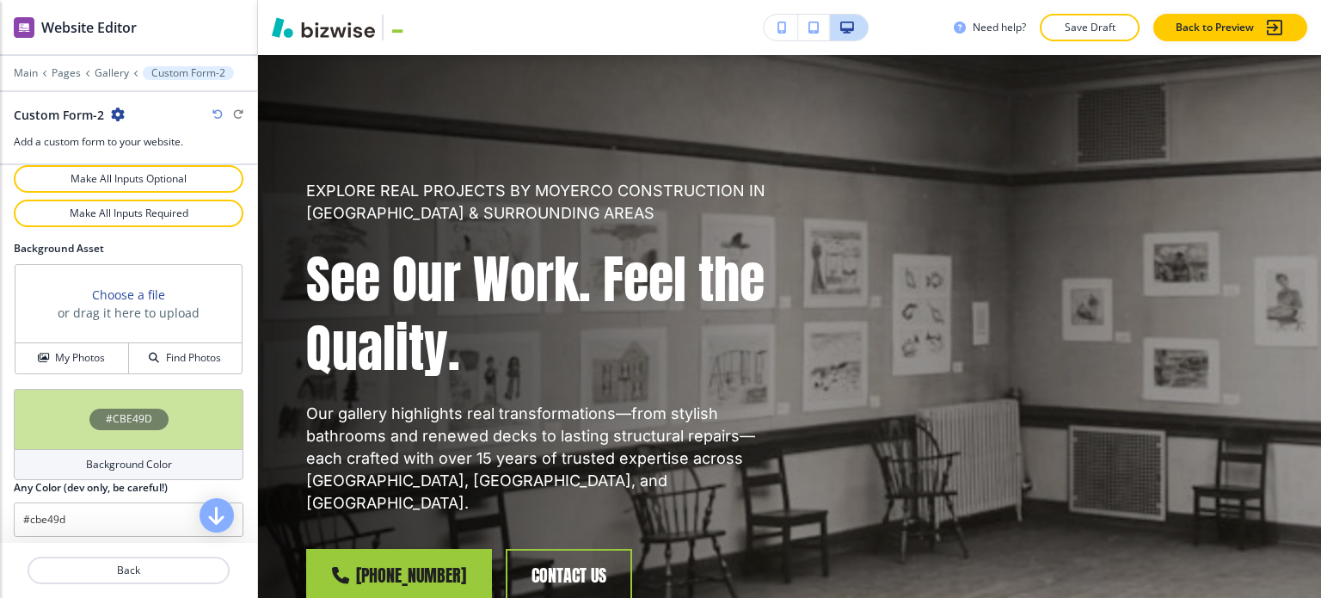
scroll to position [0, 0]
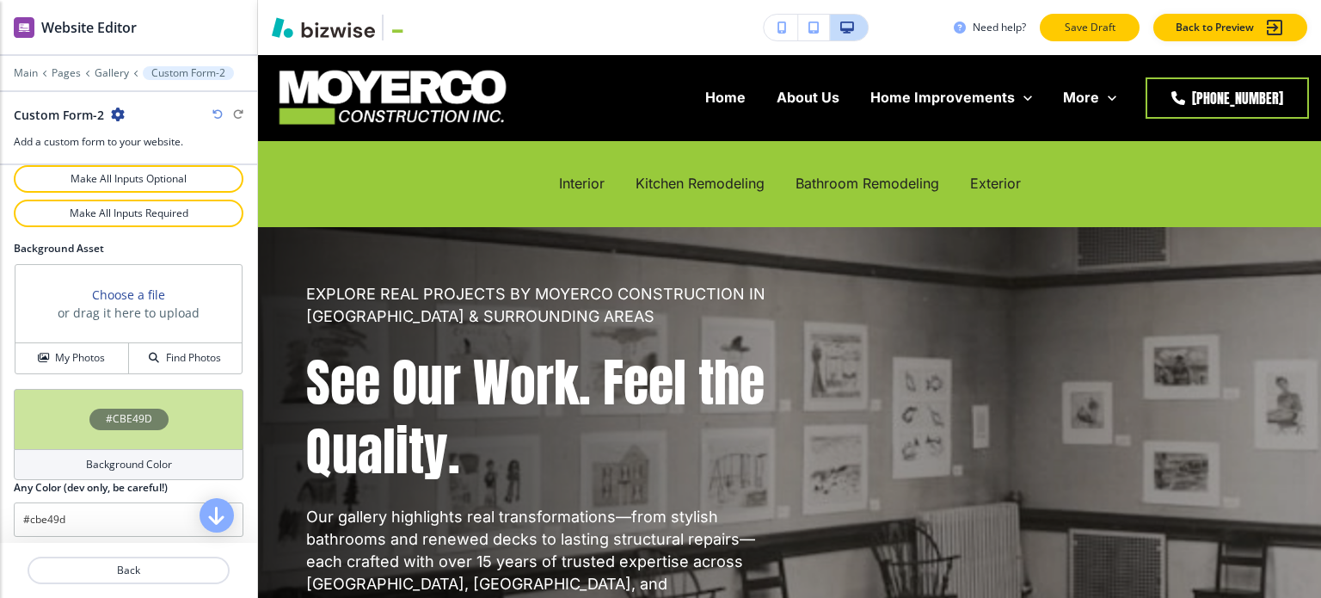
click at [1084, 24] on p "Save Draft" at bounding box center [1089, 27] width 55 height 15
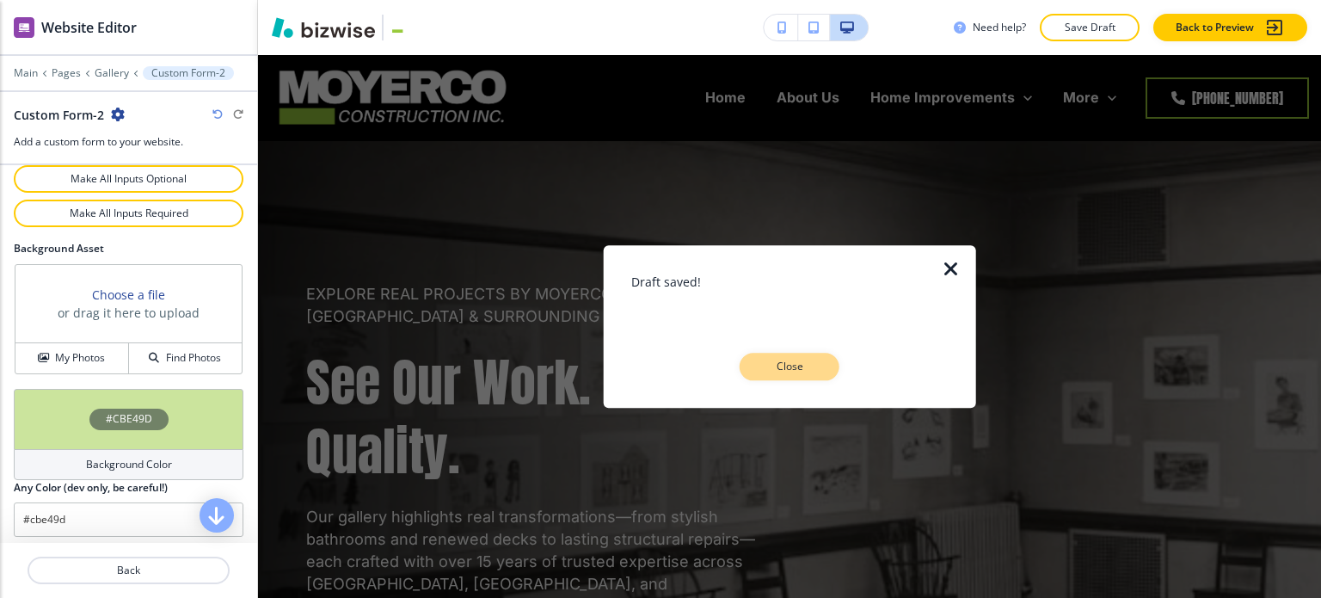
click at [814, 363] on p "Close" at bounding box center [789, 366] width 55 height 15
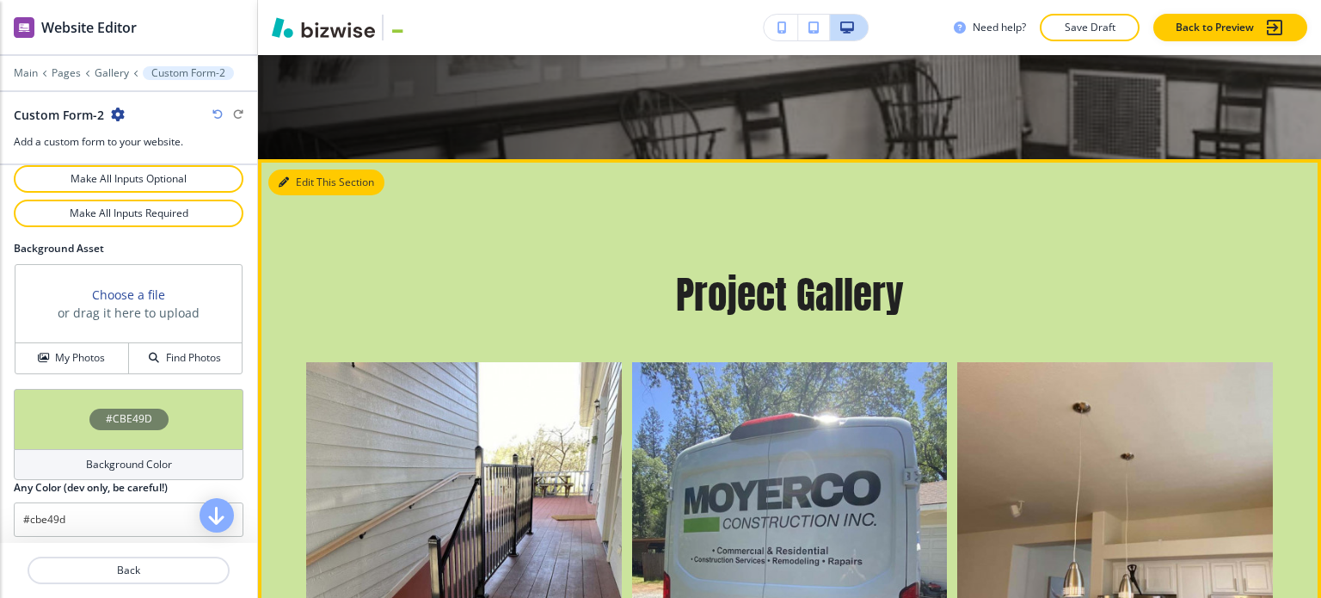
click at [305, 169] on button "Edit This Section" at bounding box center [326, 182] width 116 height 26
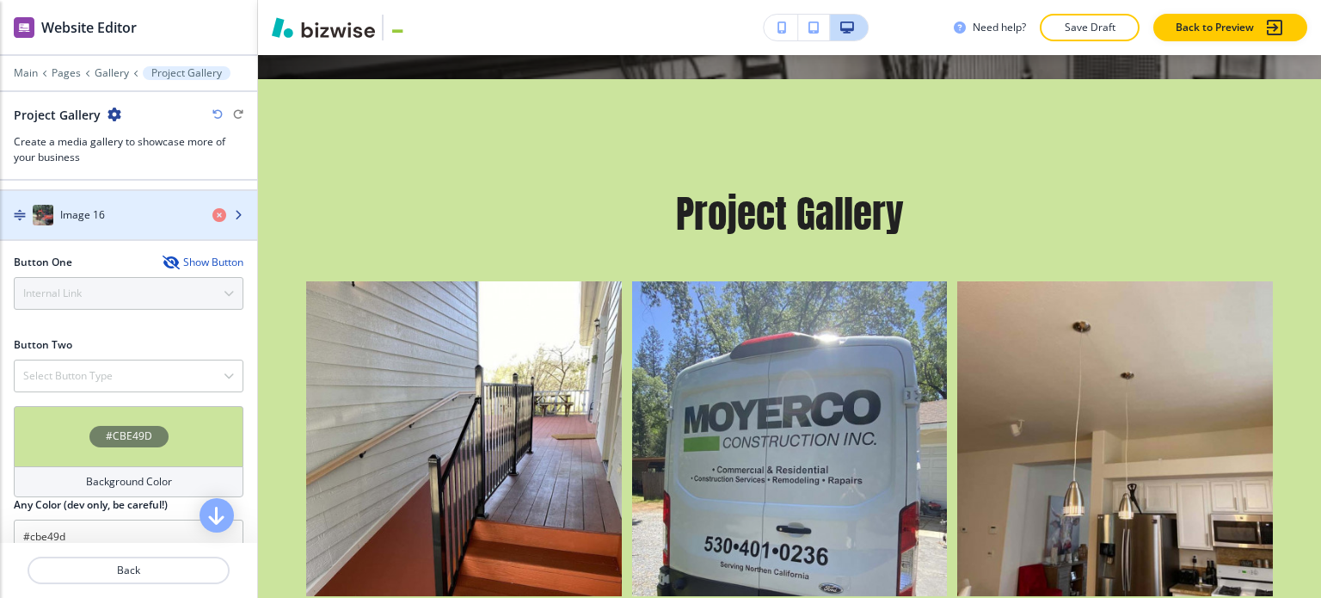
scroll to position [1462, 0]
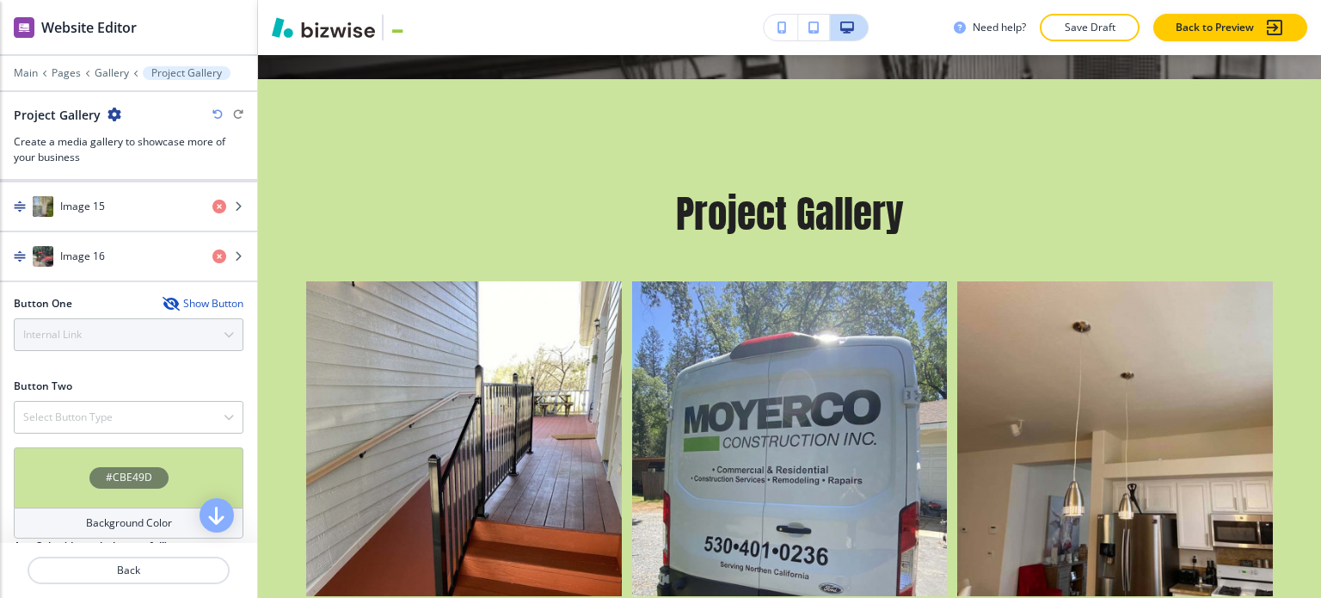
click at [163, 297] on icon "button" at bounding box center [170, 304] width 14 height 14
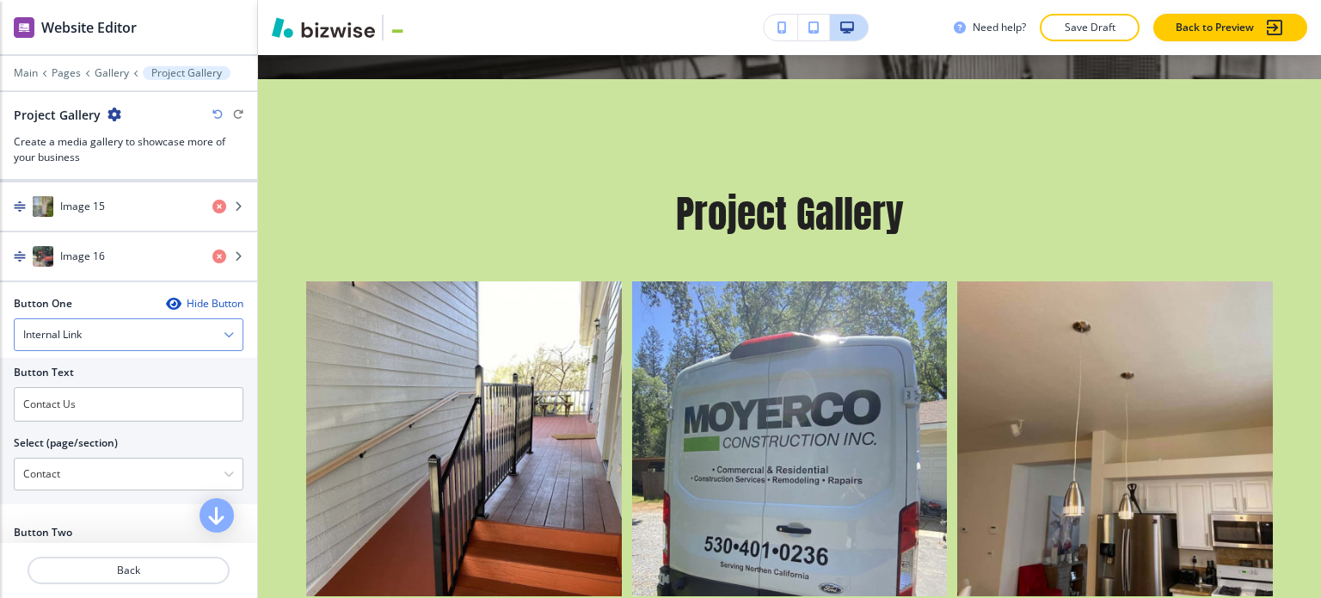
click at [135, 329] on div "Internal Link" at bounding box center [129, 334] width 228 height 31
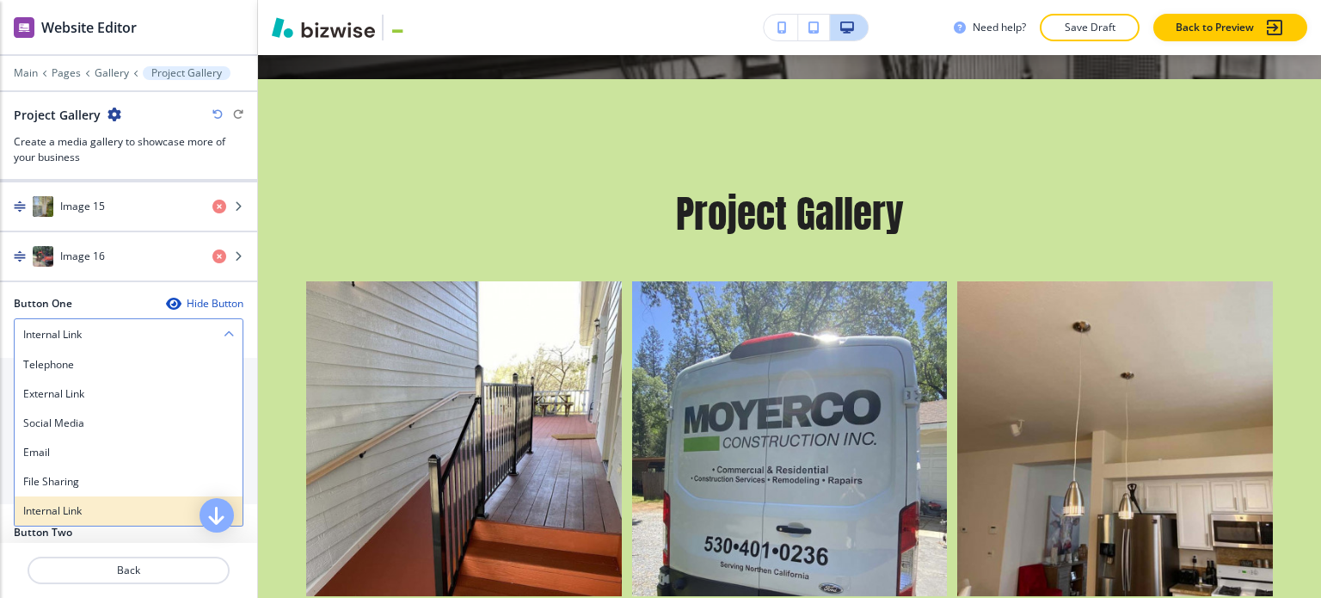
click at [77, 496] on div "Internal Link" at bounding box center [129, 510] width 228 height 29
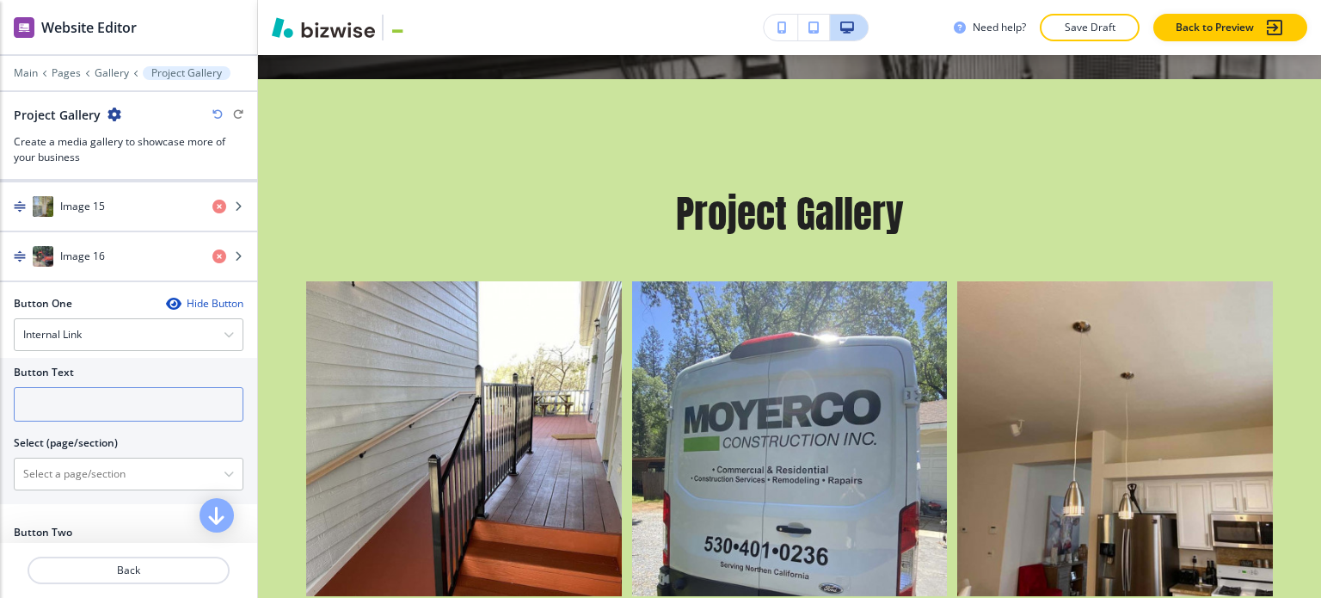
click at [107, 392] on input "text" at bounding box center [129, 404] width 230 height 34
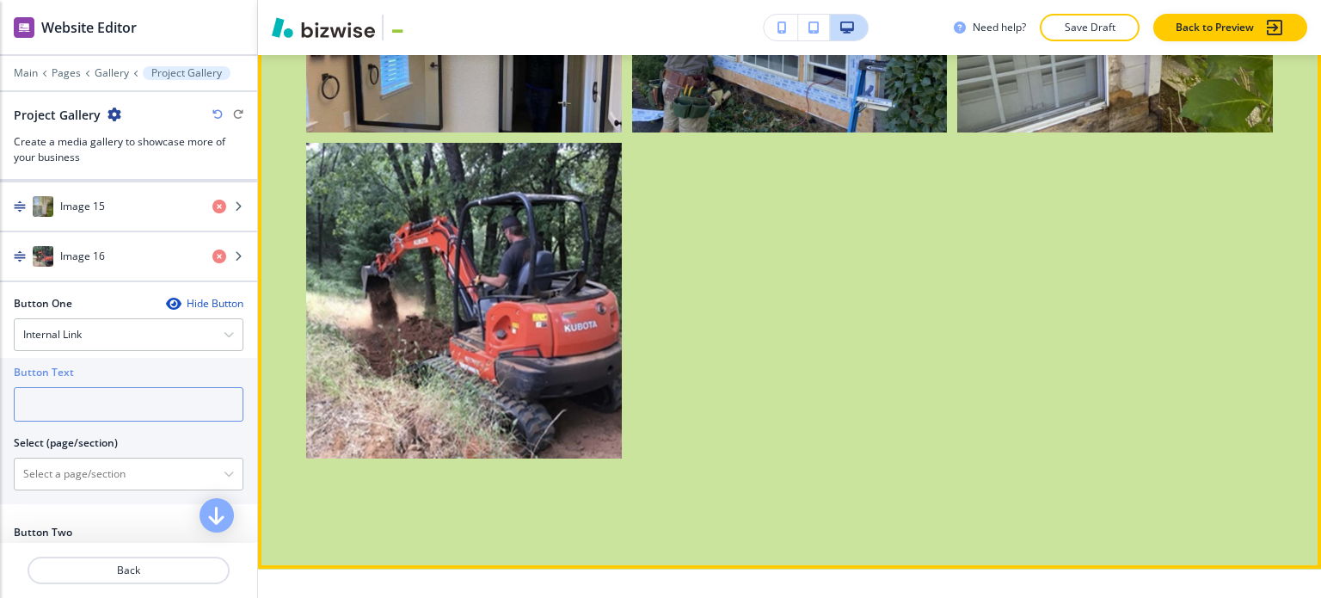
scroll to position [2661, 0]
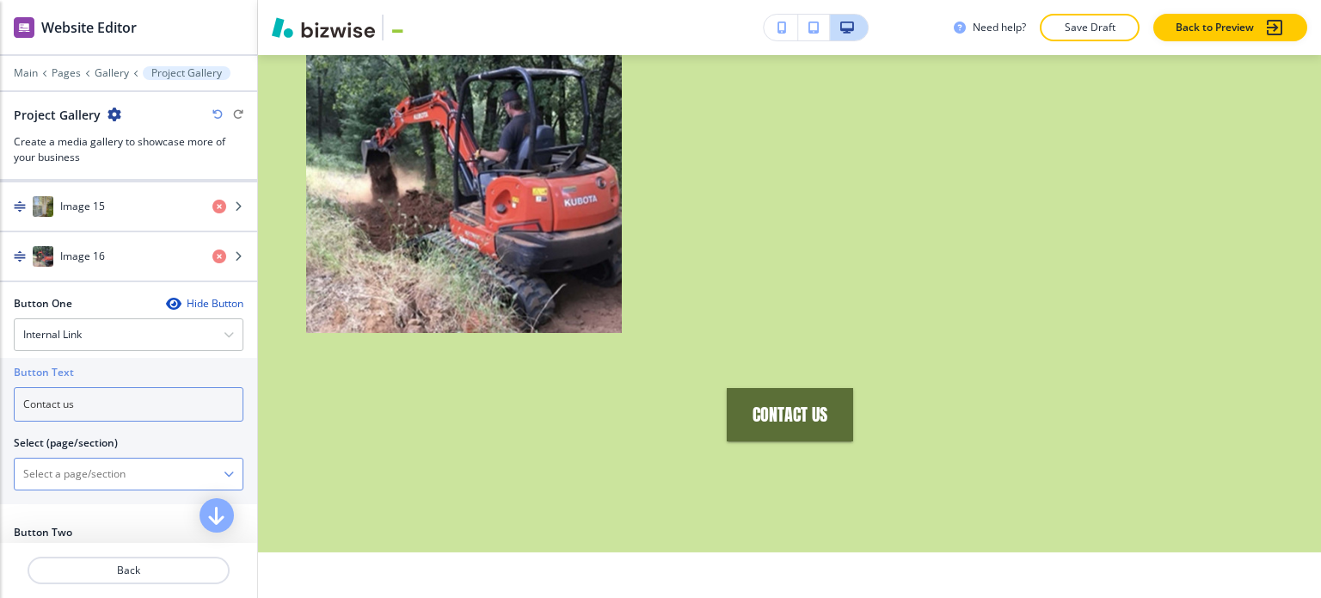
type input "Contact us"
click at [83, 459] on \(page\/section\) "Manual Input" at bounding box center [119, 473] width 209 height 29
type \(page\/section\) "Contact"
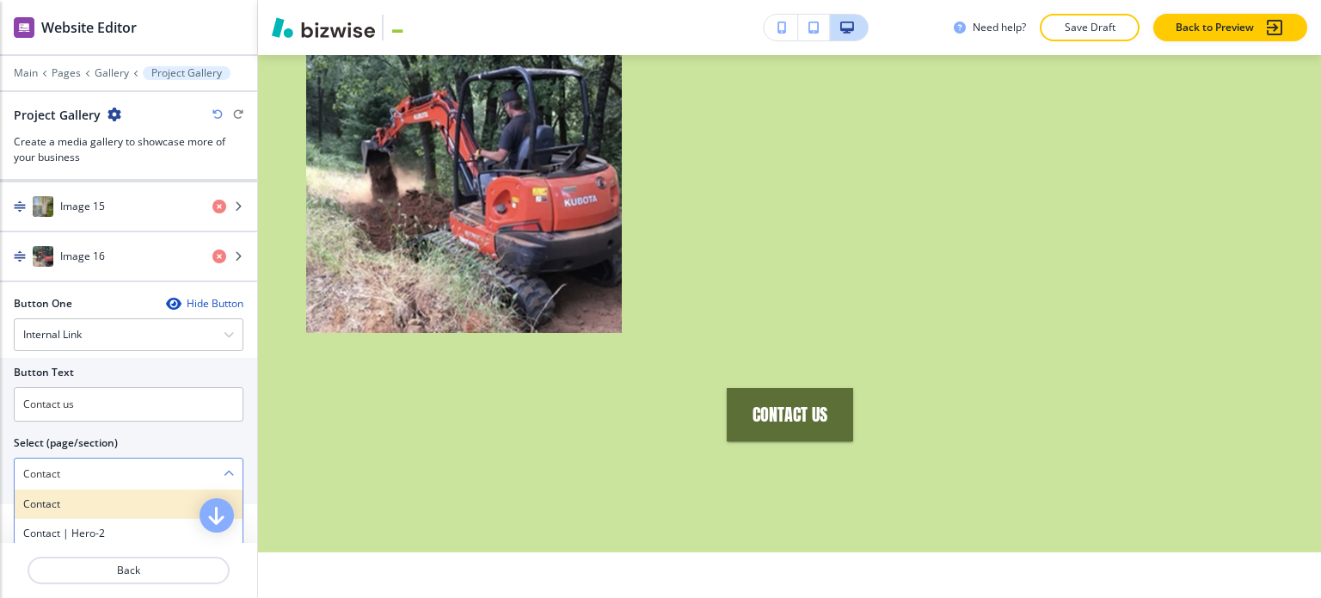
click at [89, 496] on h4 "Contact" at bounding box center [128, 503] width 211 height 15
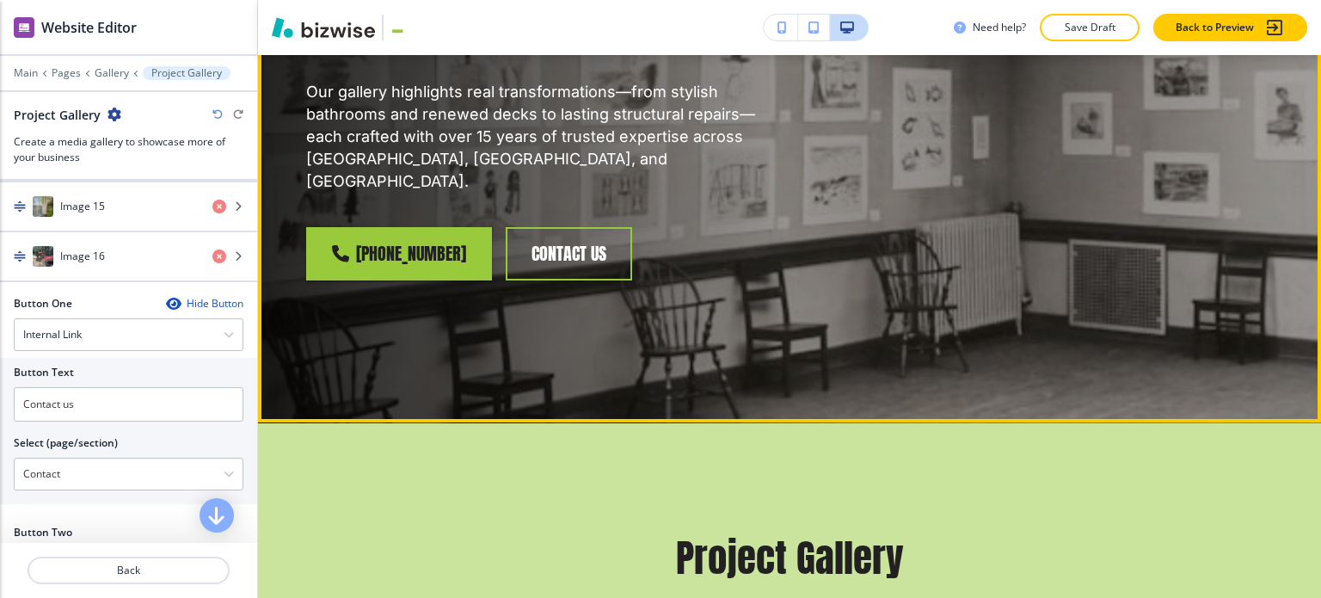
scroll to position [0, 0]
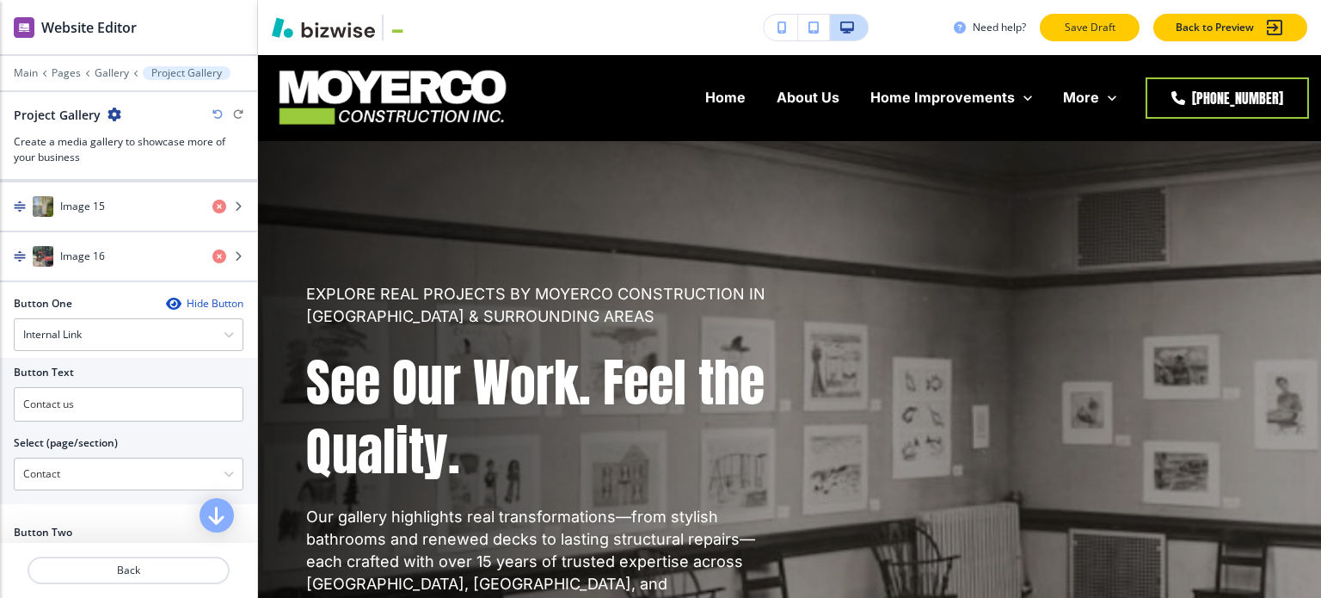
click at [1091, 33] on p "Save Draft" at bounding box center [1089, 27] width 55 height 15
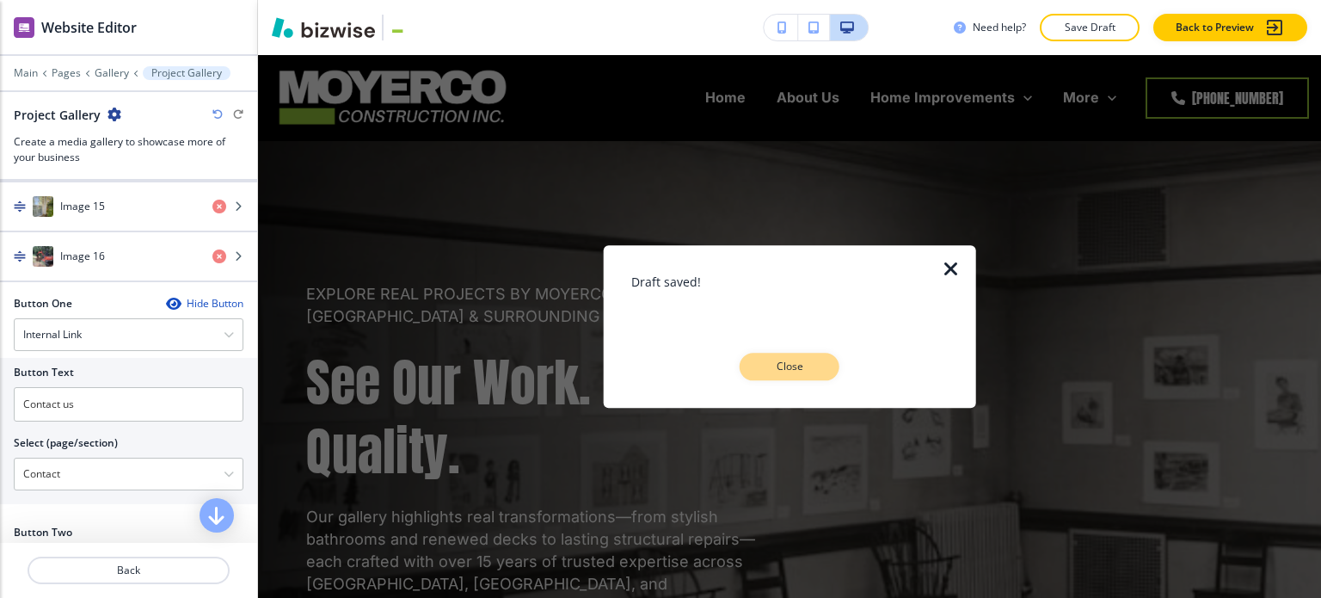
click at [797, 359] on button "Close" at bounding box center [790, 367] width 100 height 28
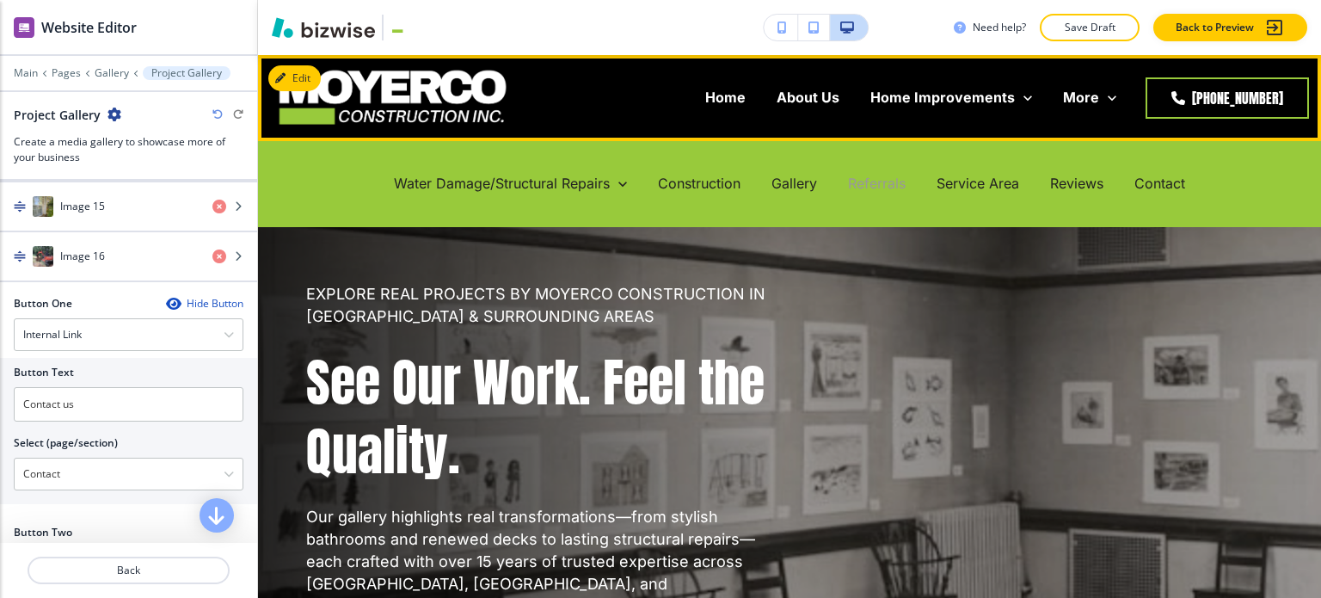
click at [870, 175] on p "Referrals" at bounding box center [877, 184] width 58 height 20
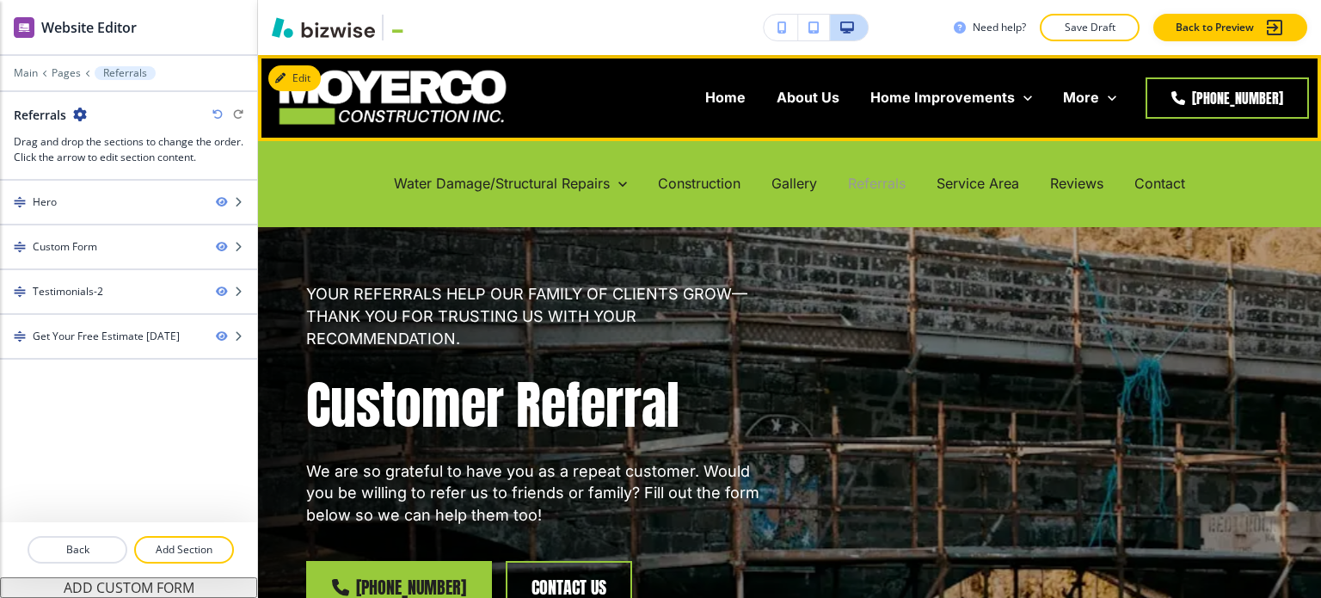
click at [877, 176] on p "Referrals" at bounding box center [877, 184] width 58 height 20
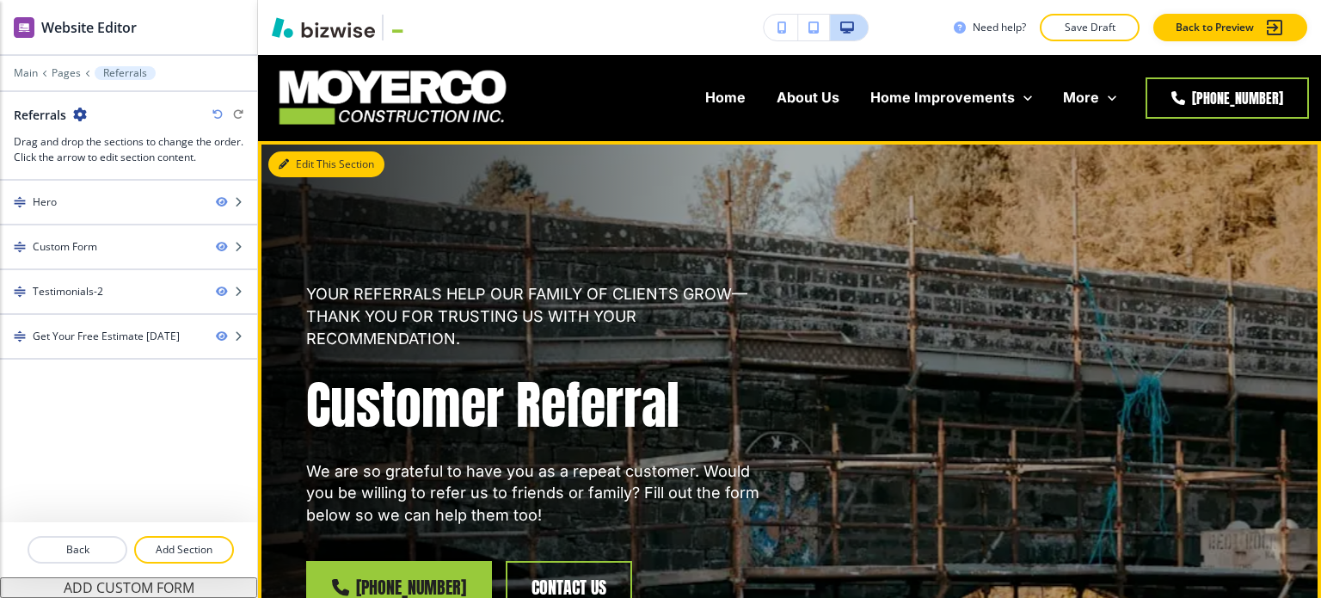
click at [307, 168] on button "Edit This Section" at bounding box center [326, 164] width 116 height 26
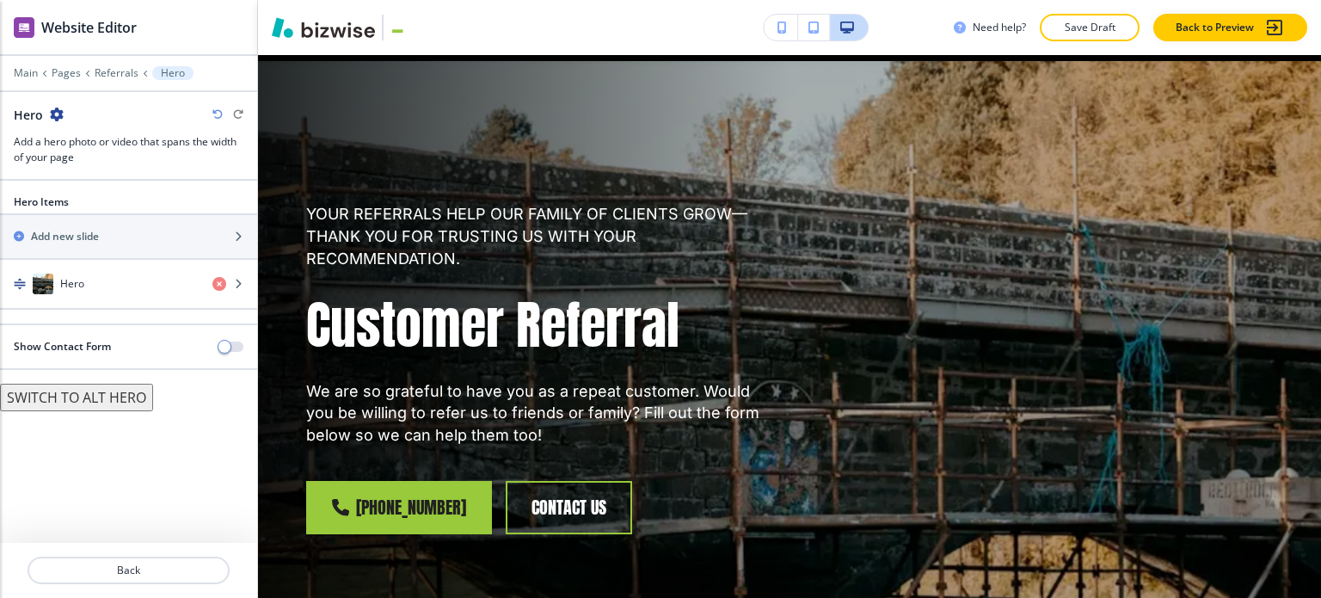
scroll to position [86, 0]
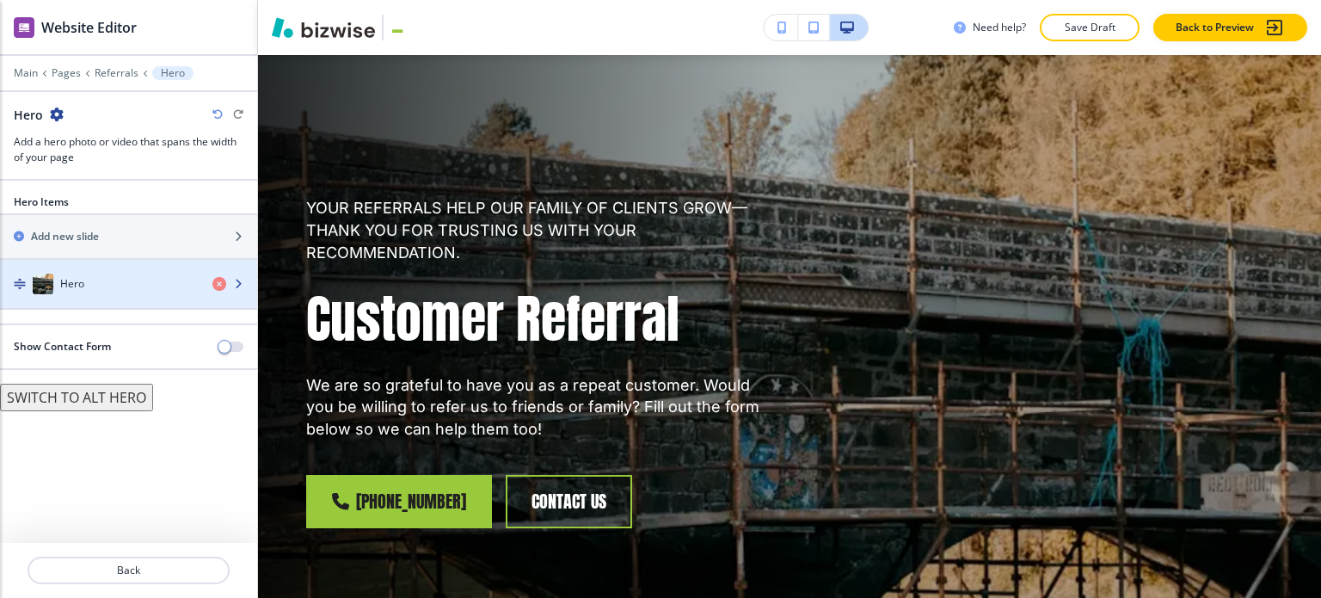
click at [125, 285] on div "Hero" at bounding box center [99, 284] width 199 height 21
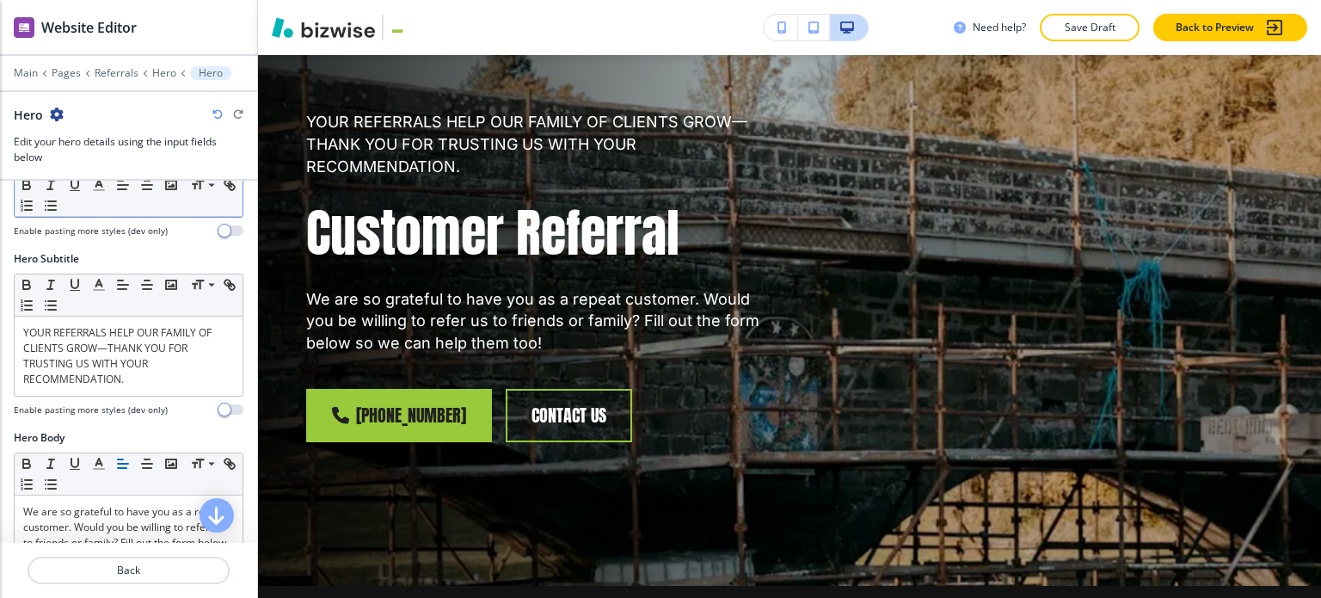
scroll to position [34, 0]
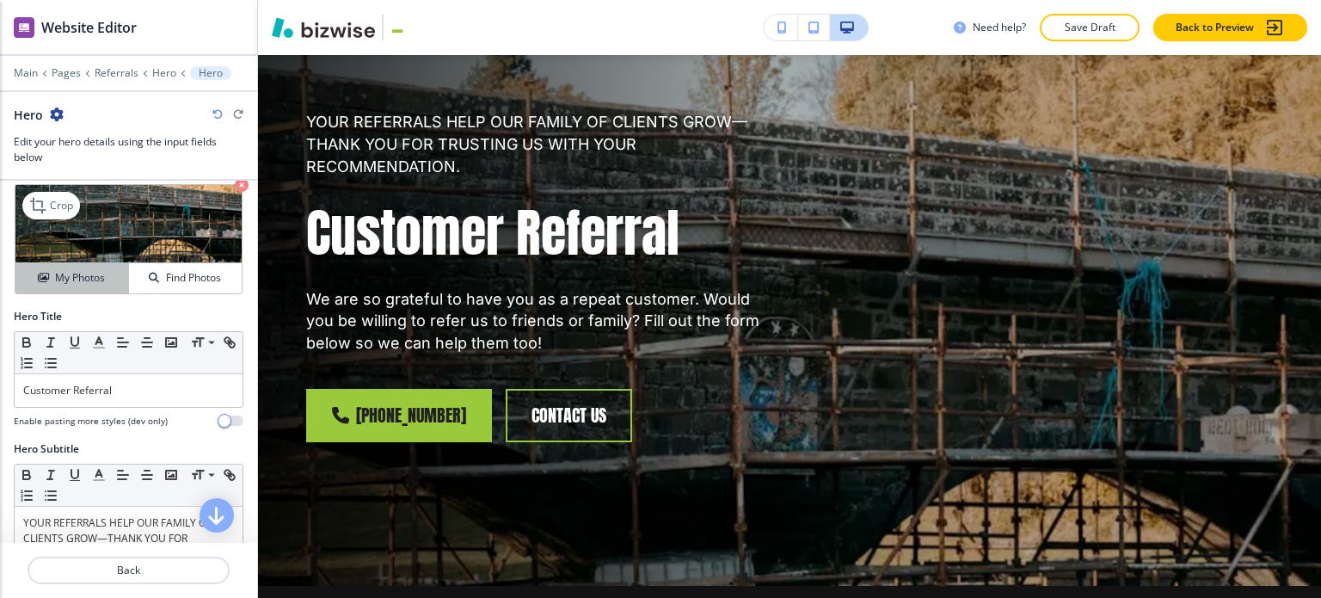
click at [66, 279] on h4 "My Photos" at bounding box center [80, 277] width 50 height 15
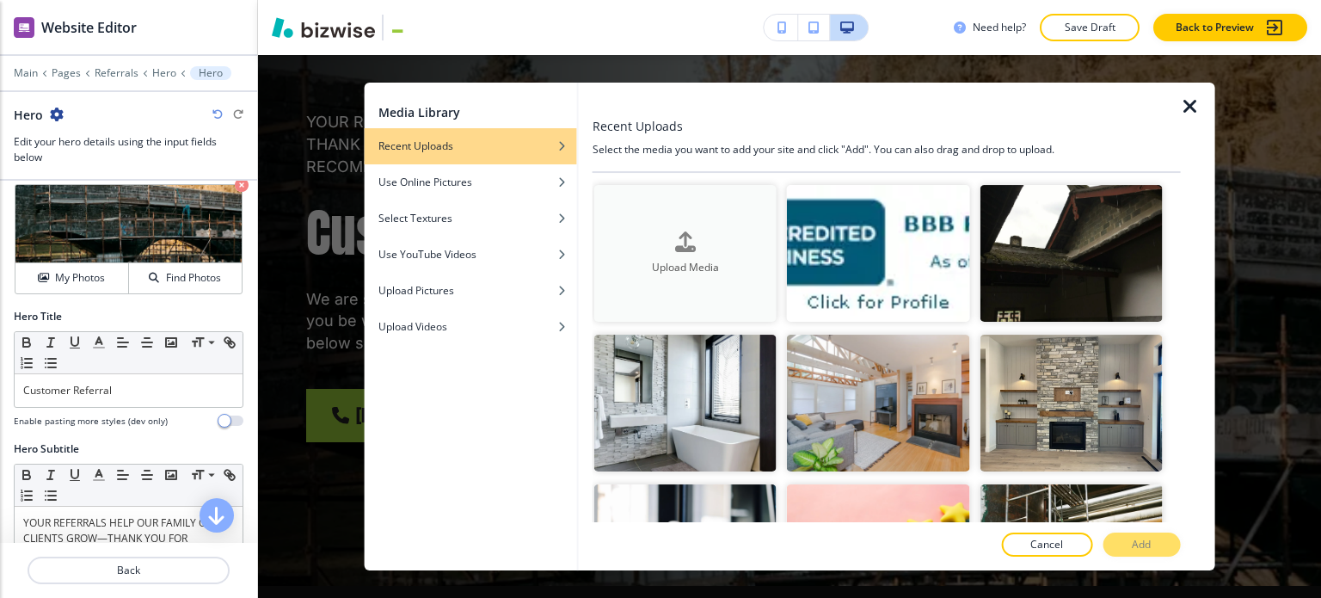
click at [661, 260] on h4 "Upload Media" at bounding box center [685, 267] width 182 height 15
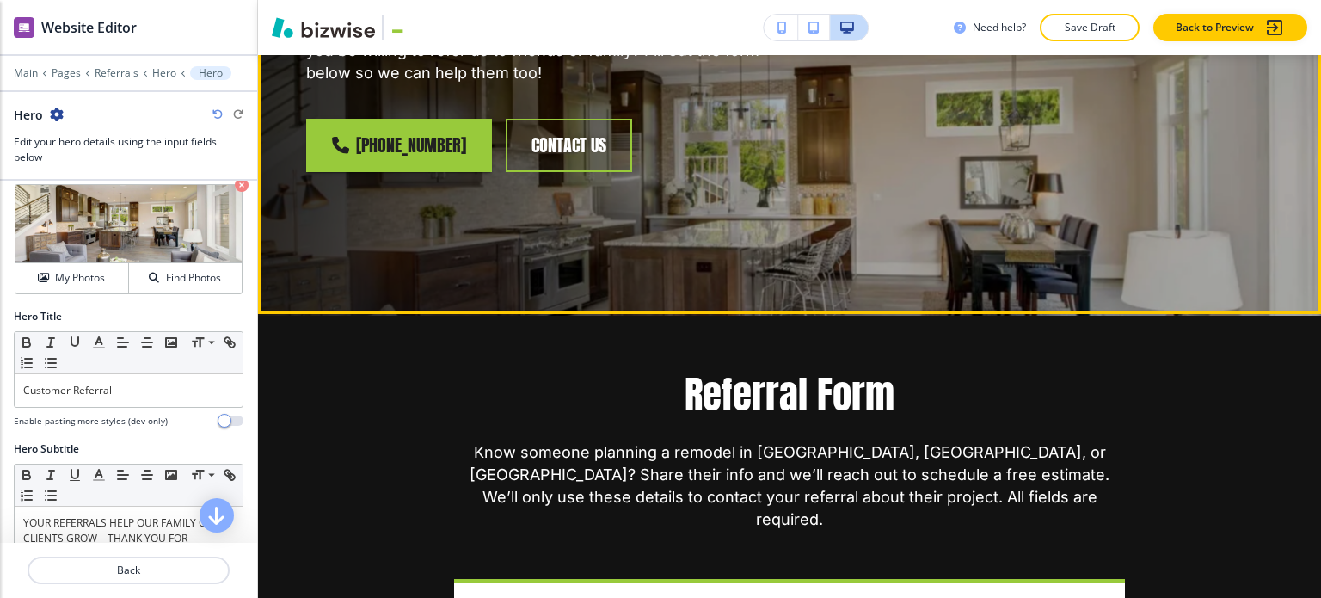
scroll to position [516, 0]
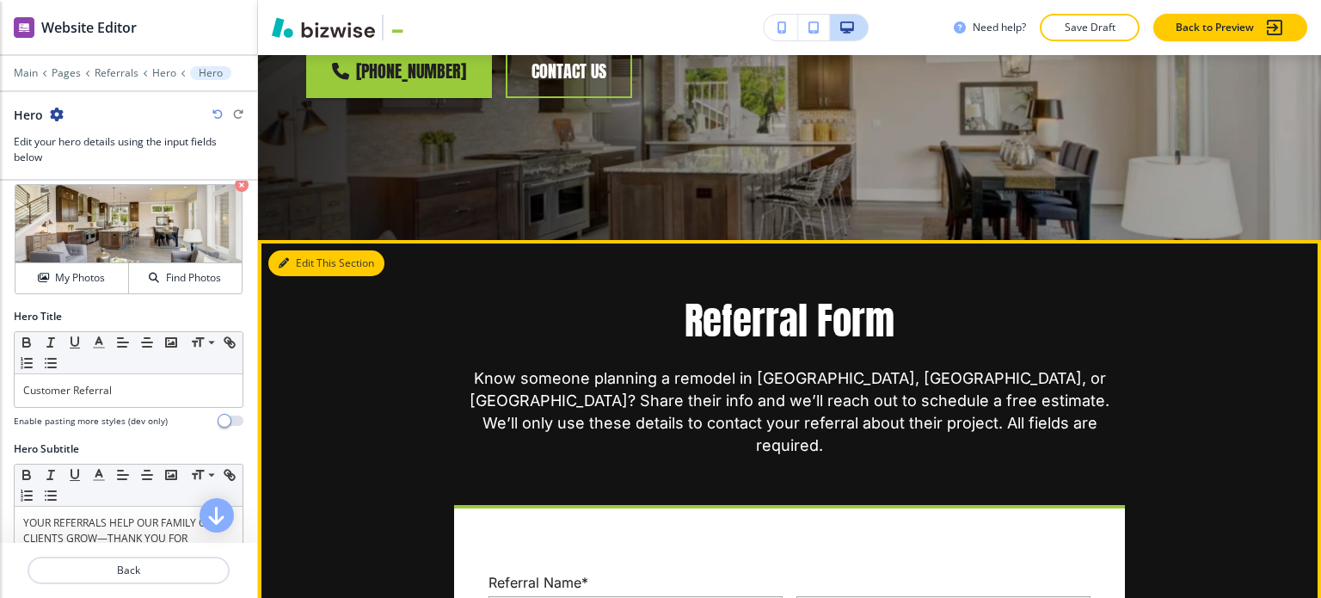
click at [284, 255] on button "Edit This Section" at bounding box center [326, 263] width 116 height 26
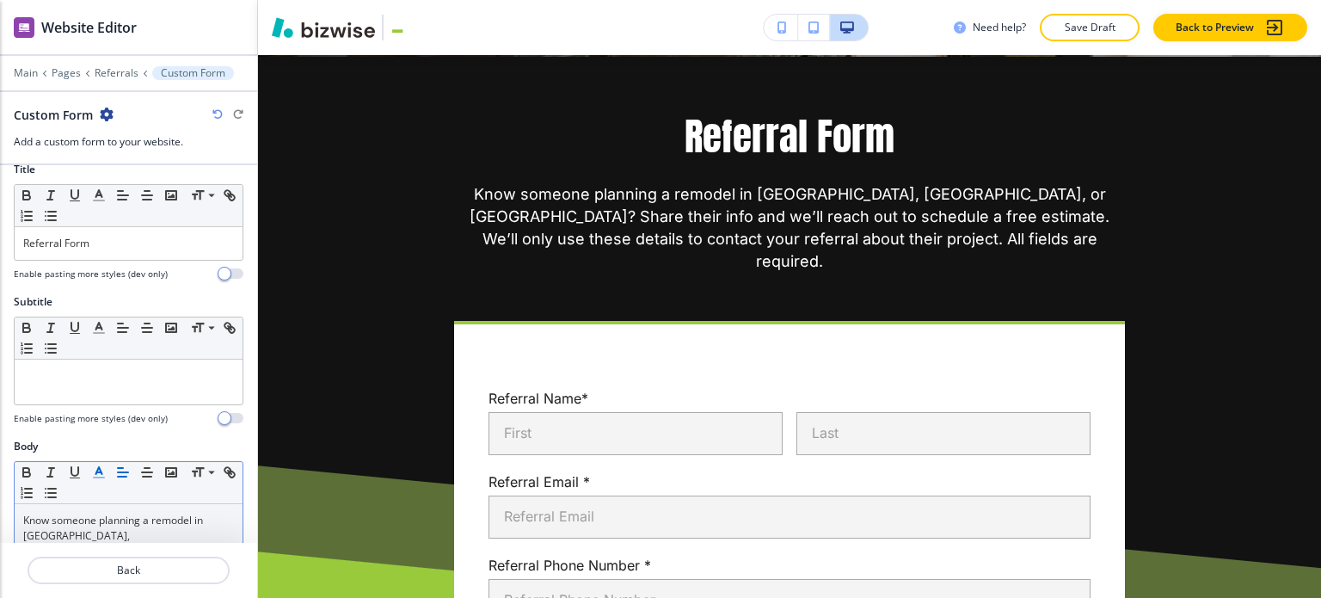
scroll to position [258, 0]
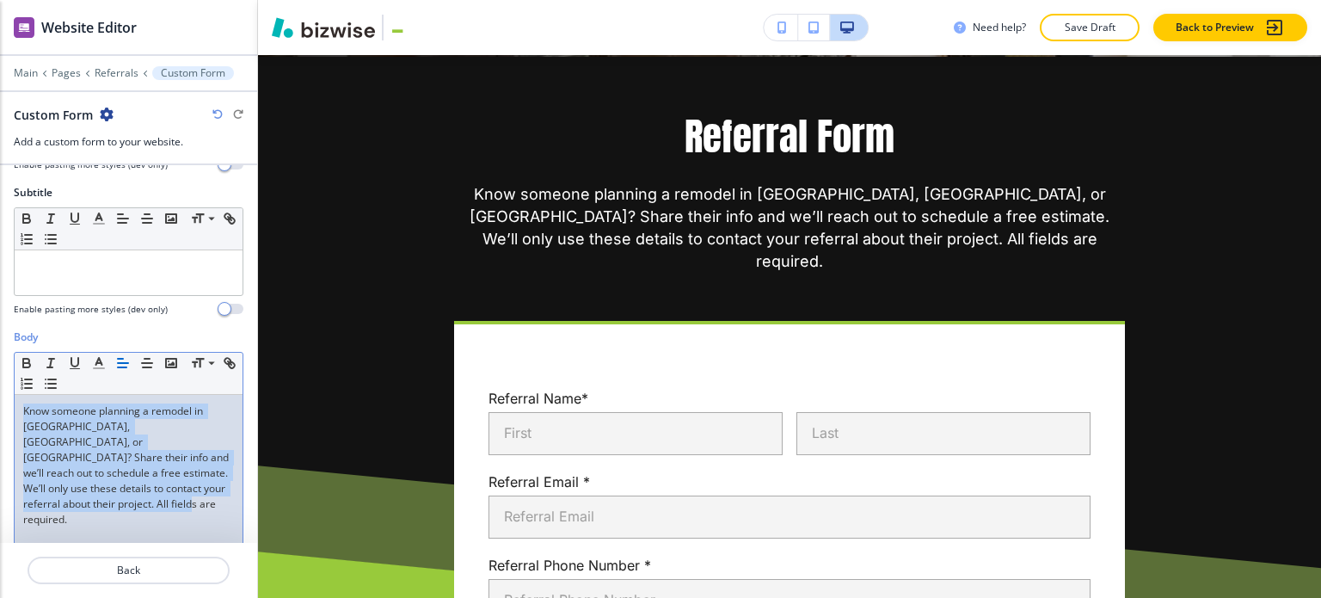
drag, startPoint x: 72, startPoint y: 502, endPoint x: 3, endPoint y: 395, distance: 127.6
click at [3, 395] on div "Body Small Normal Large Huge Know someone planning a remodel in Meadow Vista, N…" at bounding box center [128, 490] width 257 height 323
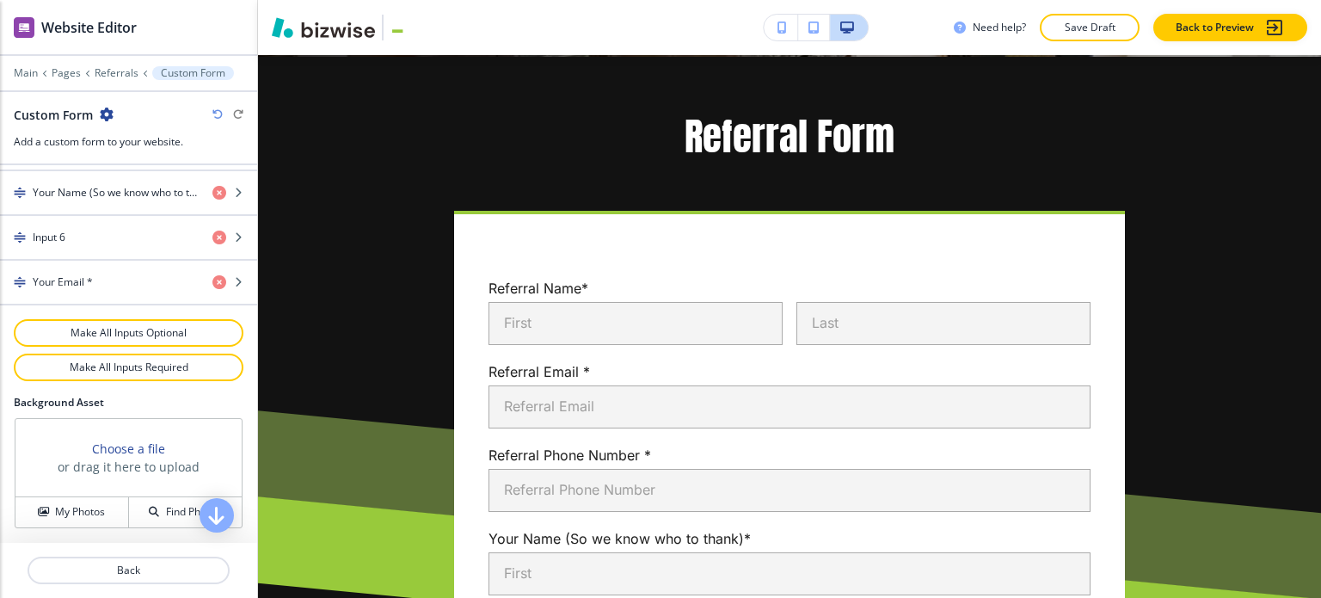
scroll to position [1116, 0]
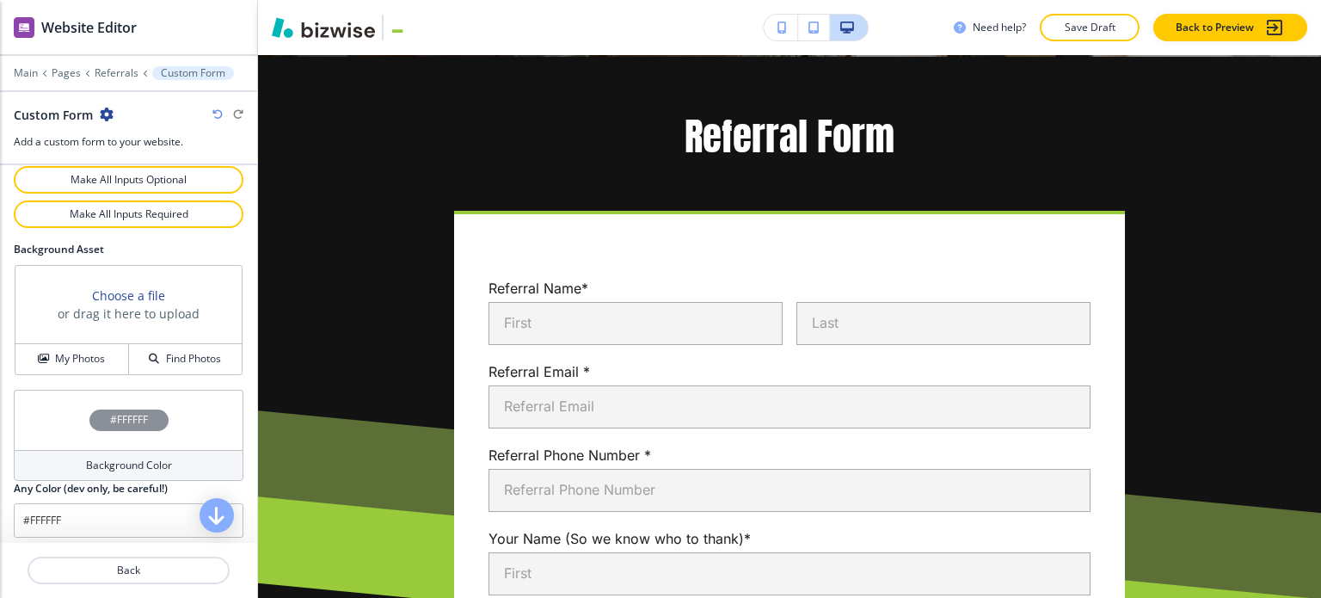
click at [96, 458] on h4 "Background Color" at bounding box center [129, 465] width 86 height 15
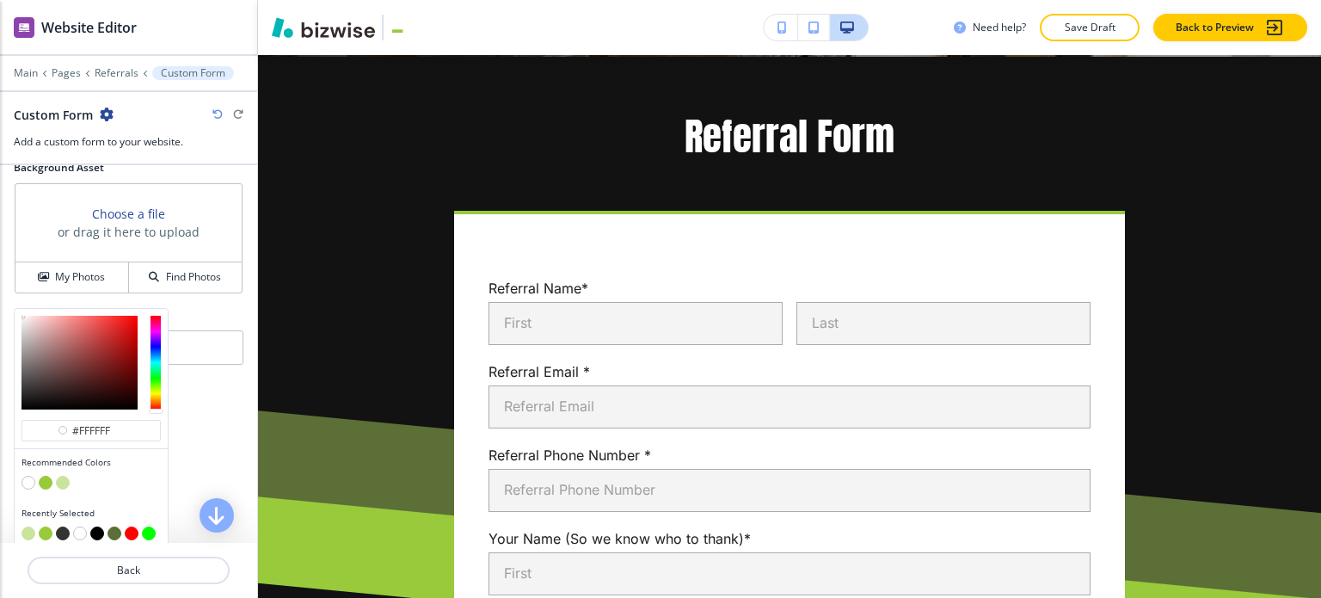
click at [65, 476] on button "button" at bounding box center [63, 483] width 14 height 14
type input "#cbe49d"
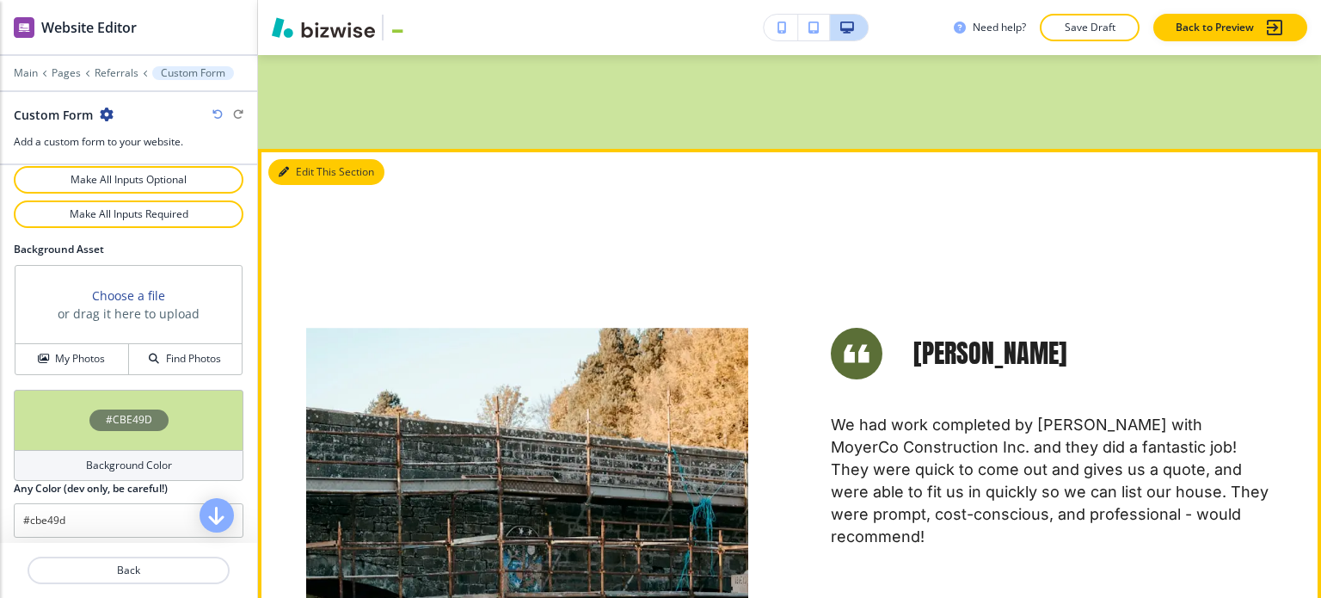
click at [286, 167] on icon "button" at bounding box center [284, 172] width 10 height 10
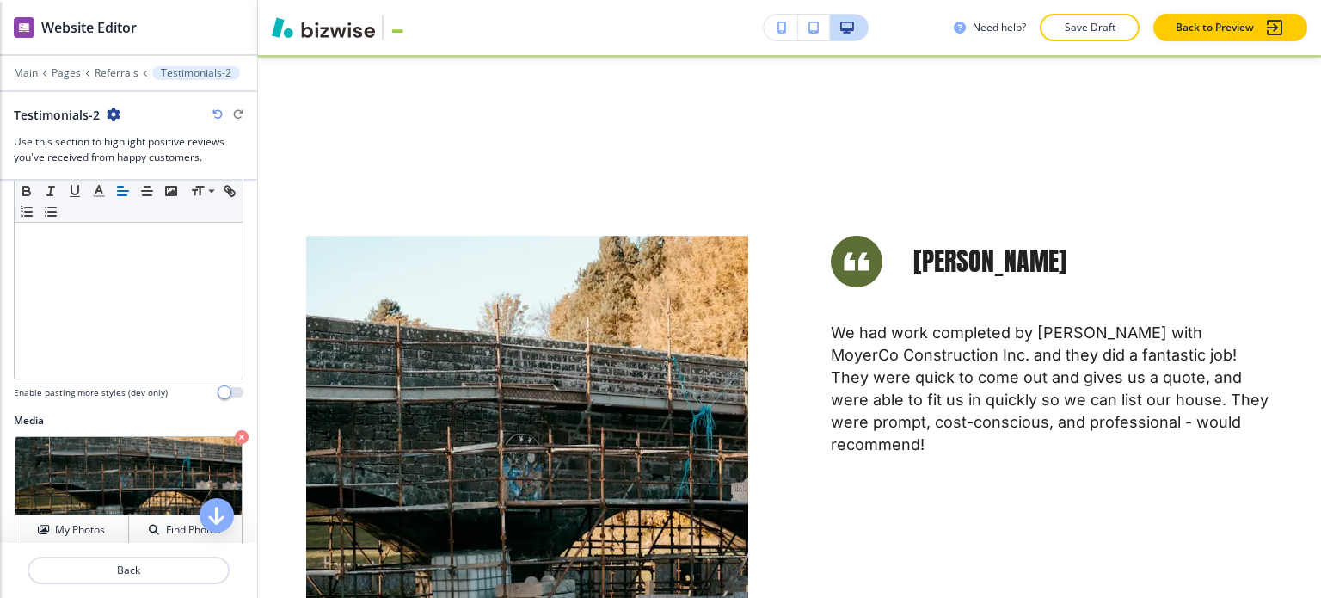
scroll to position [602, 0]
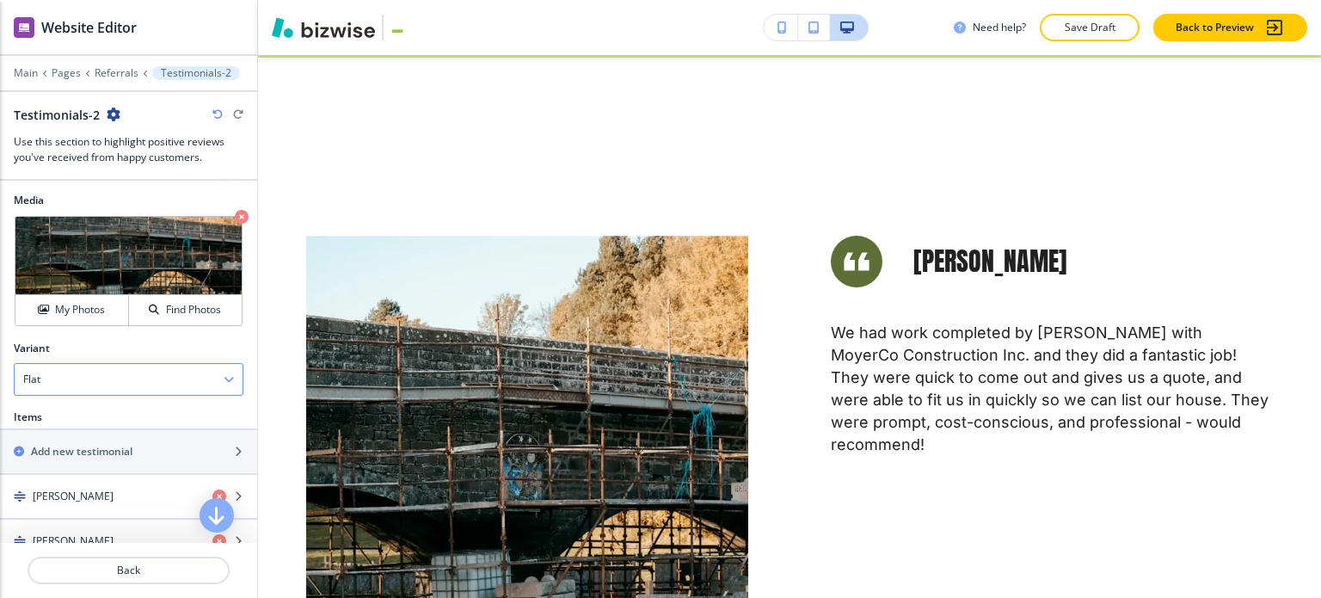
click at [131, 366] on div "Flat" at bounding box center [129, 379] width 228 height 31
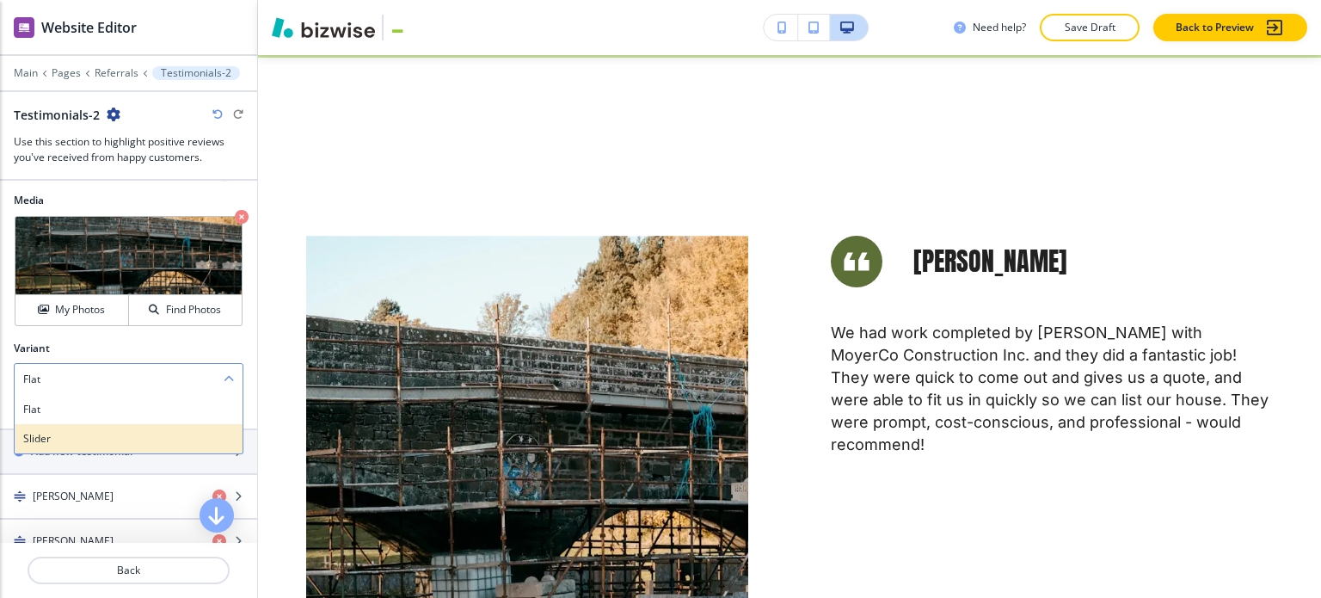
click at [109, 439] on h4 "Slider" at bounding box center [128, 438] width 211 height 15
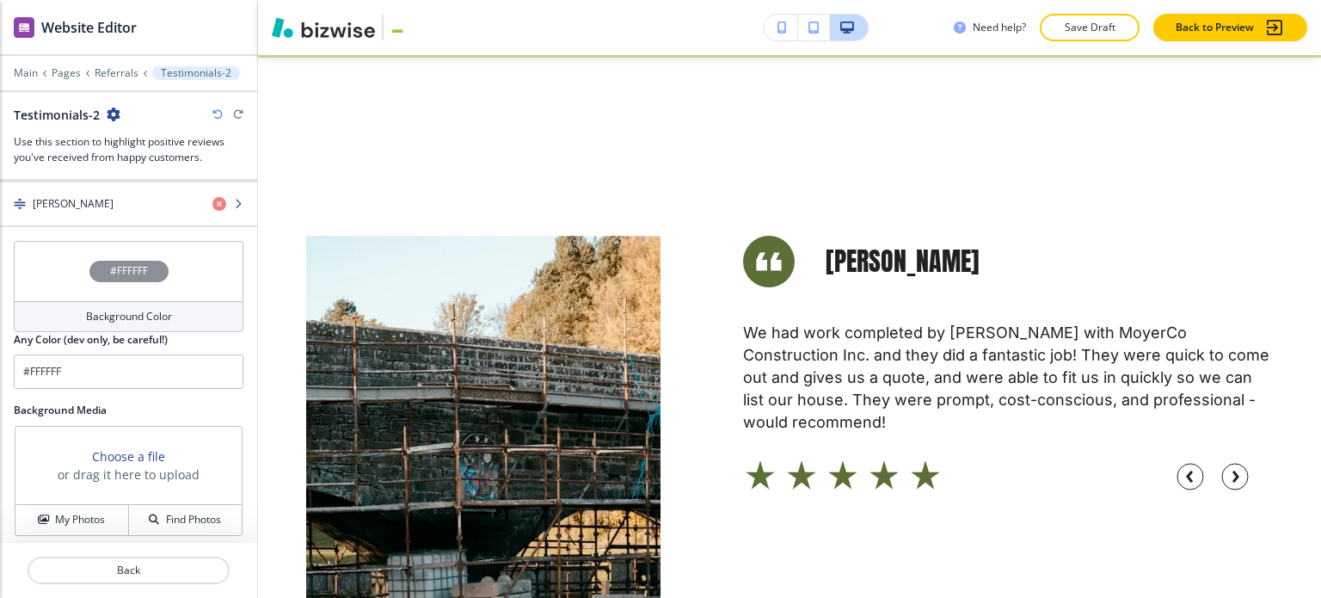
click at [134, 310] on h4 "Background Color" at bounding box center [129, 316] width 86 height 15
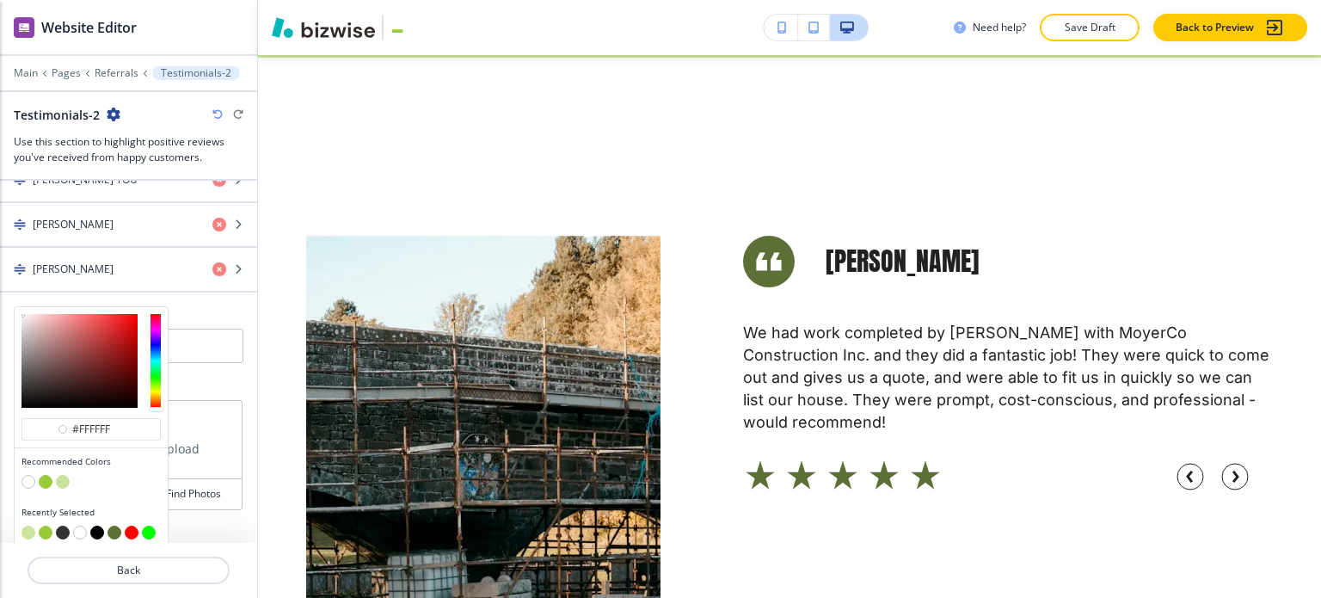
click at [61, 475] on button "button" at bounding box center [63, 482] width 14 height 14
type input "#cbe49d"
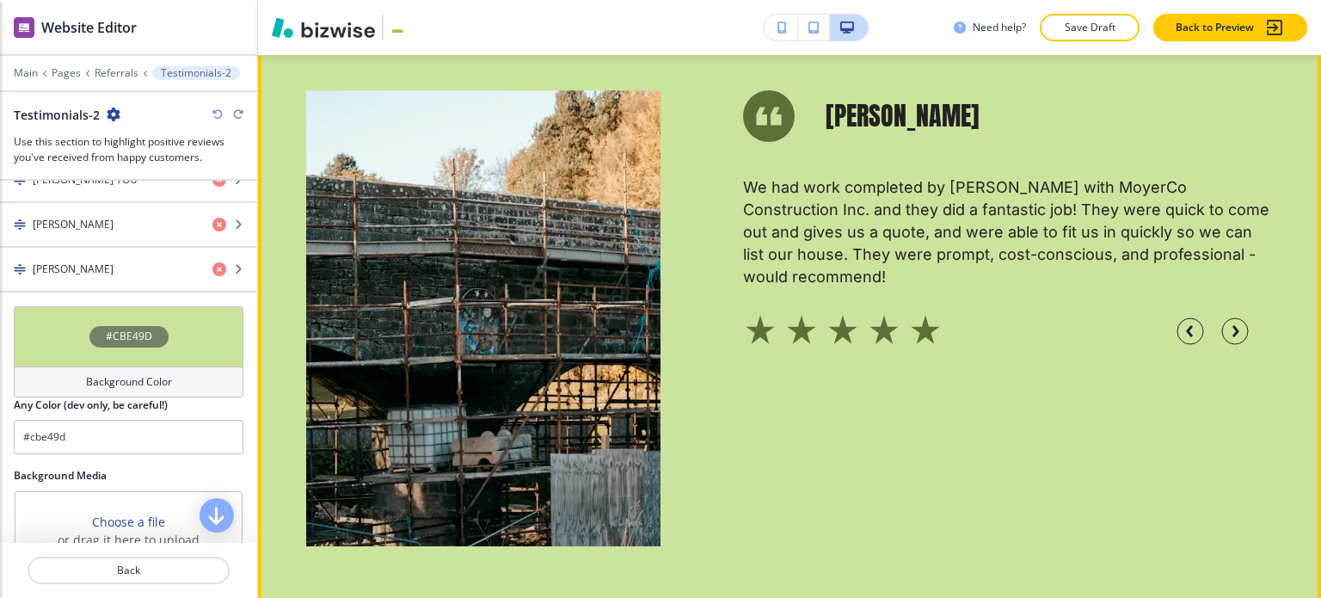
scroll to position [2064, 0]
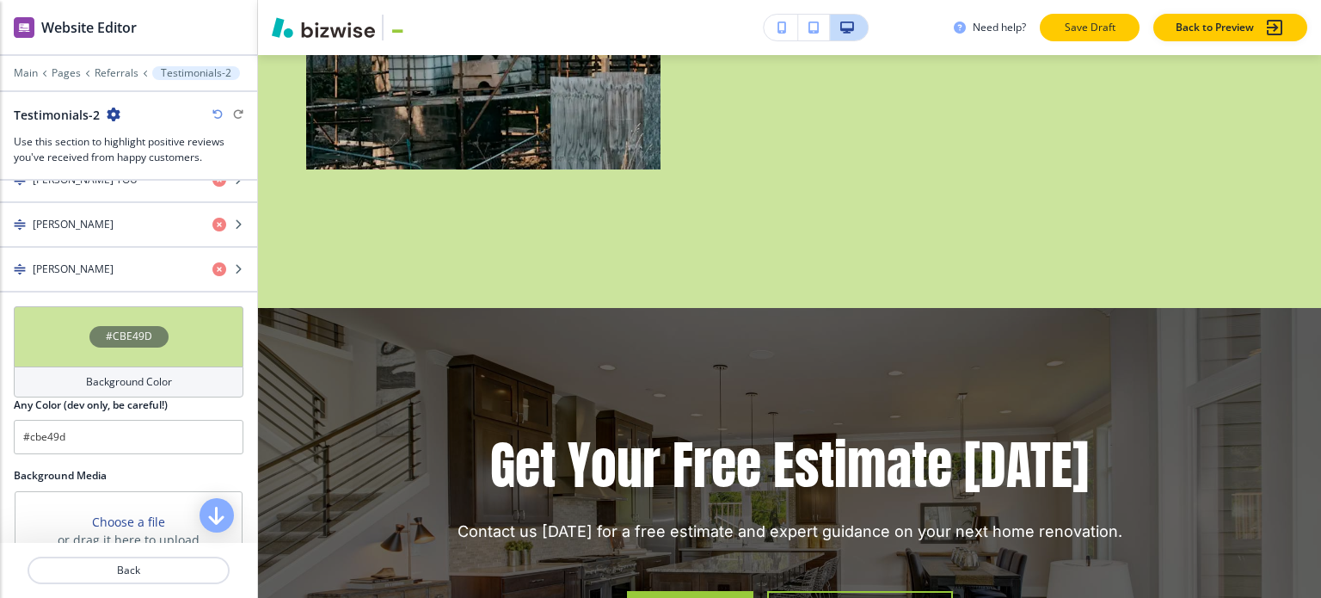
click at [1094, 28] on p "Save Draft" at bounding box center [1089, 27] width 55 height 15
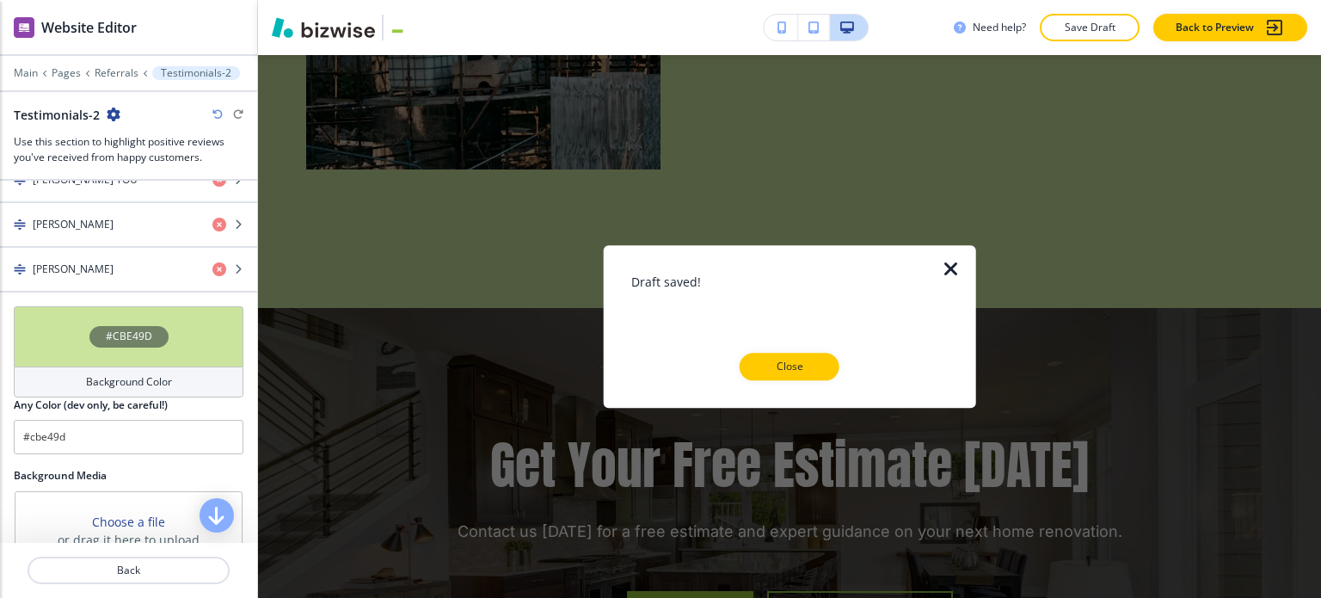
click at [793, 360] on p "Close" at bounding box center [789, 366] width 55 height 15
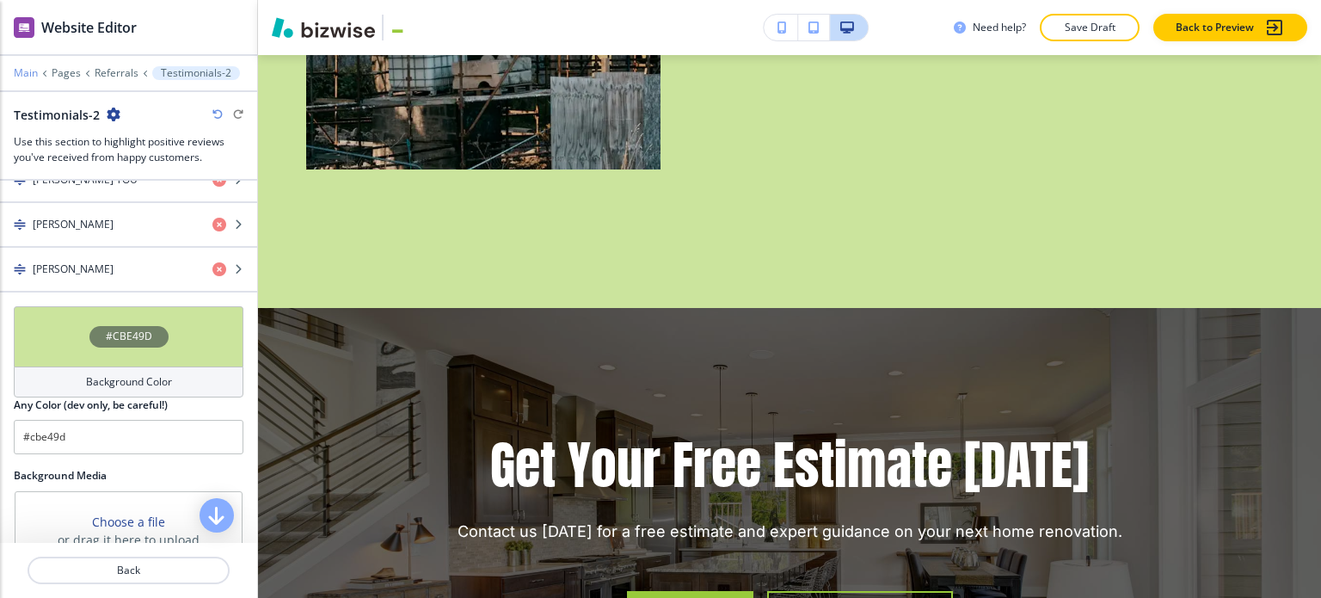
click at [28, 71] on p "Main" at bounding box center [26, 73] width 24 height 12
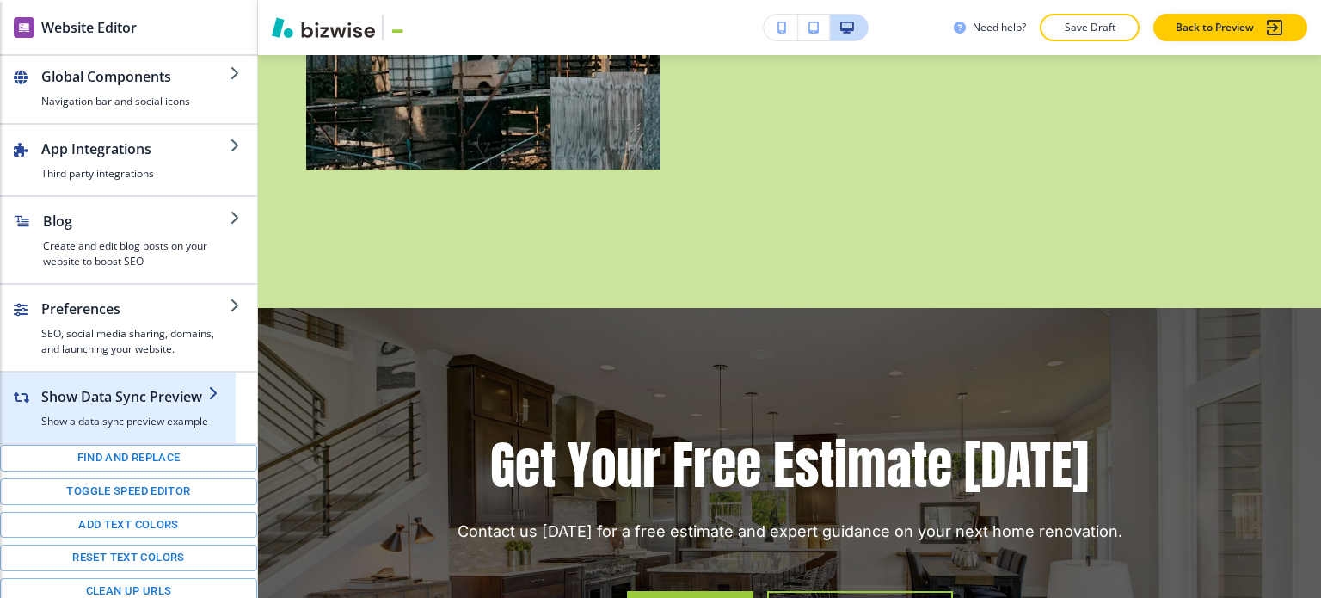
scroll to position [313, 0]
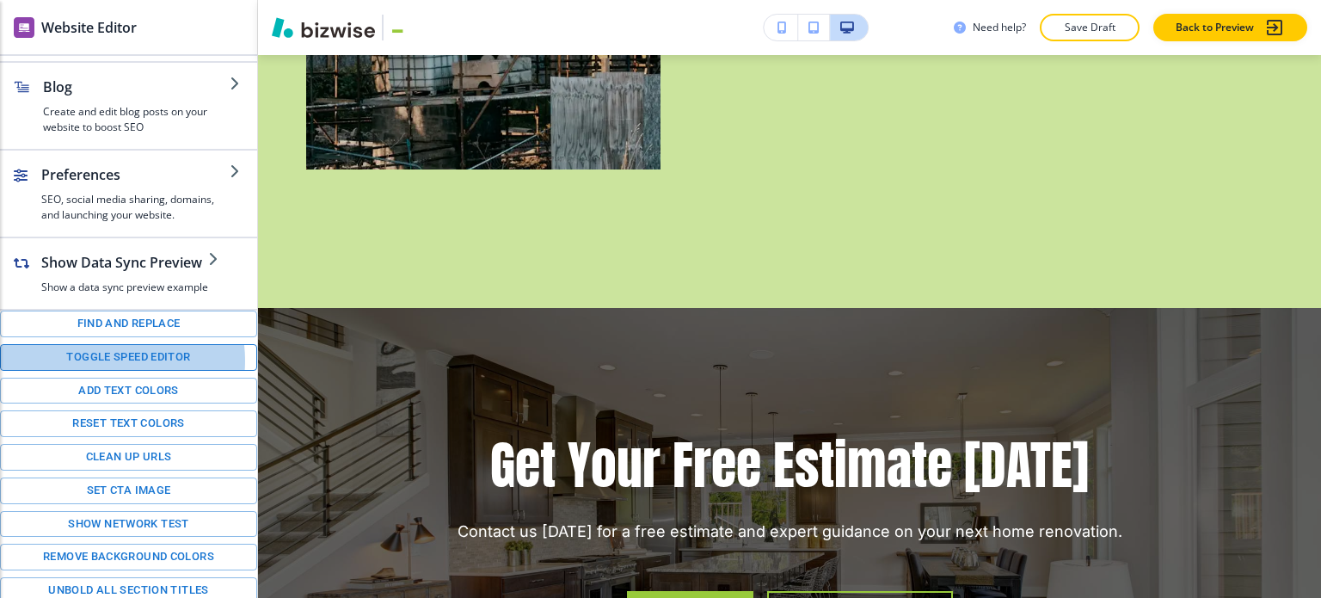
click at [108, 357] on button "Toggle speed editor" at bounding box center [128, 357] width 257 height 27
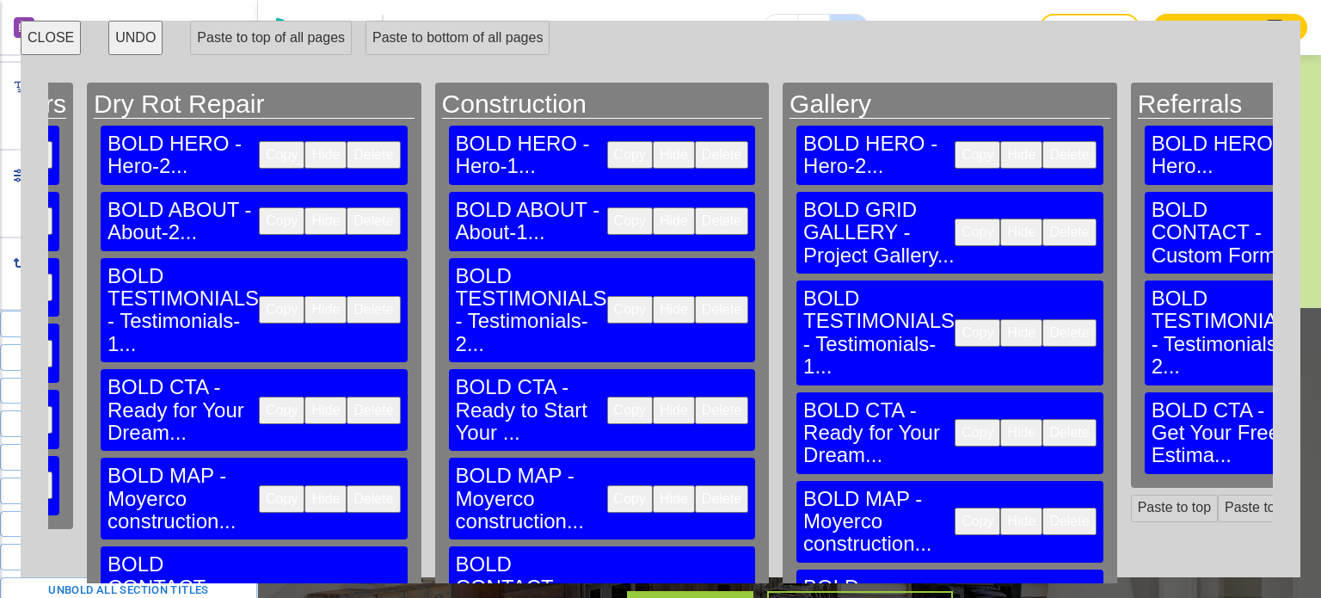
scroll to position [0, 2842]
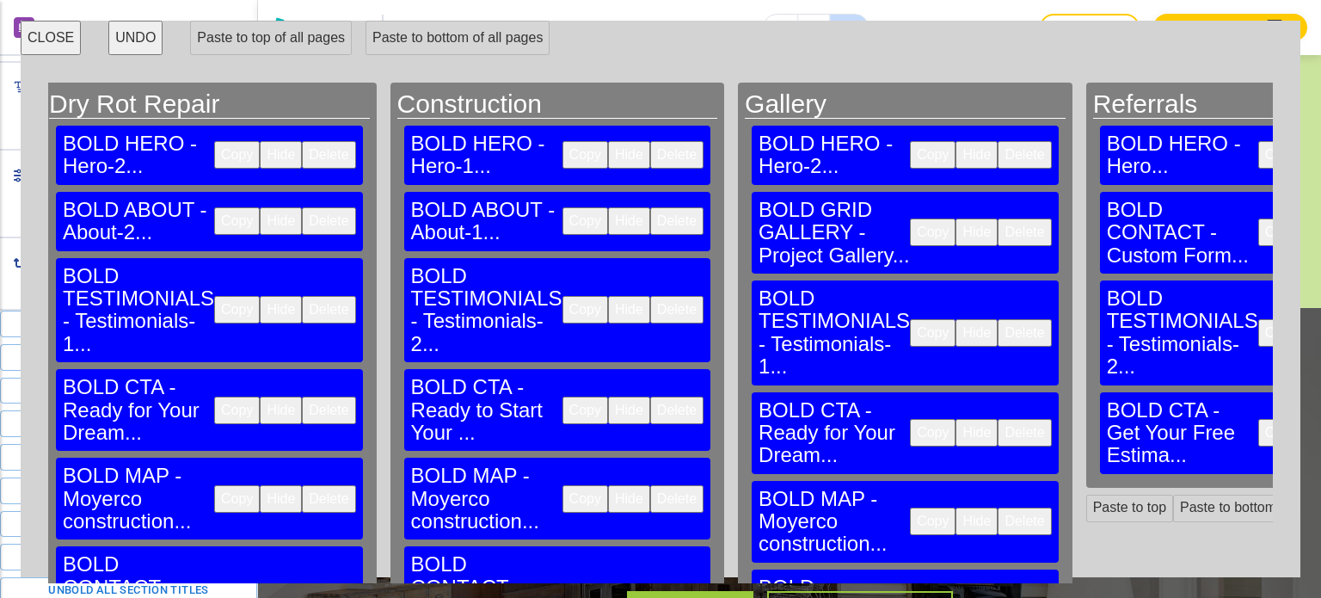
click at [910, 507] on button "Copy" at bounding box center [933, 521] width 46 height 28
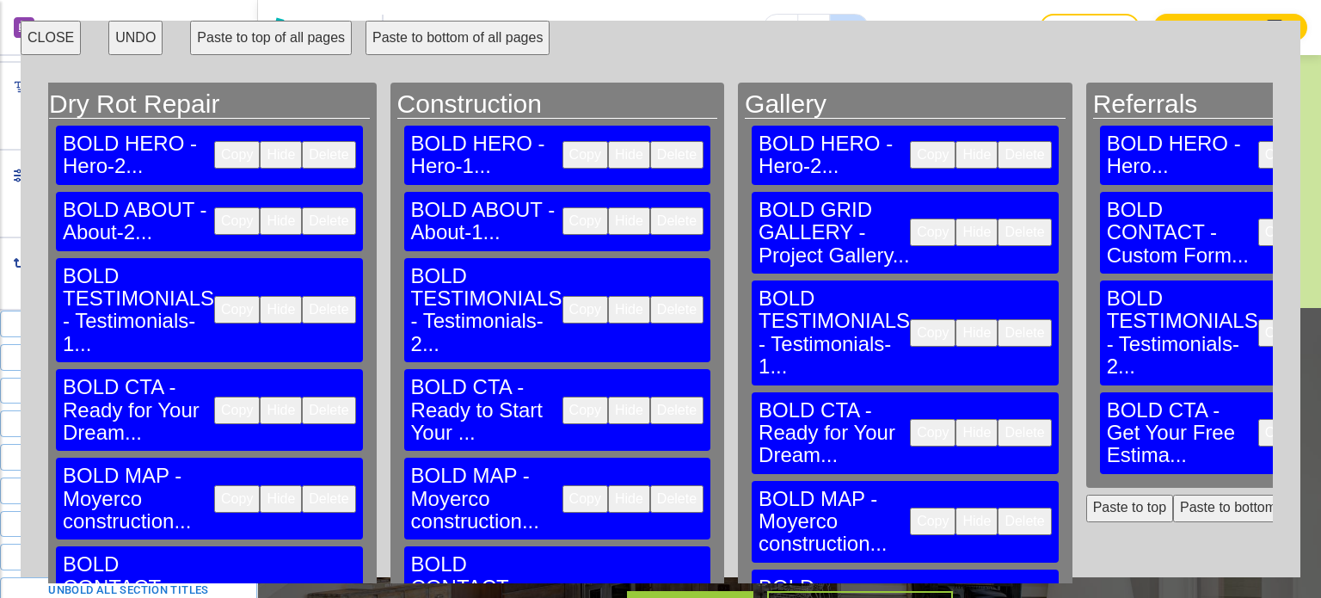
click at [1173, 495] on button "Paste to bottom" at bounding box center [1228, 509] width 110 height 28
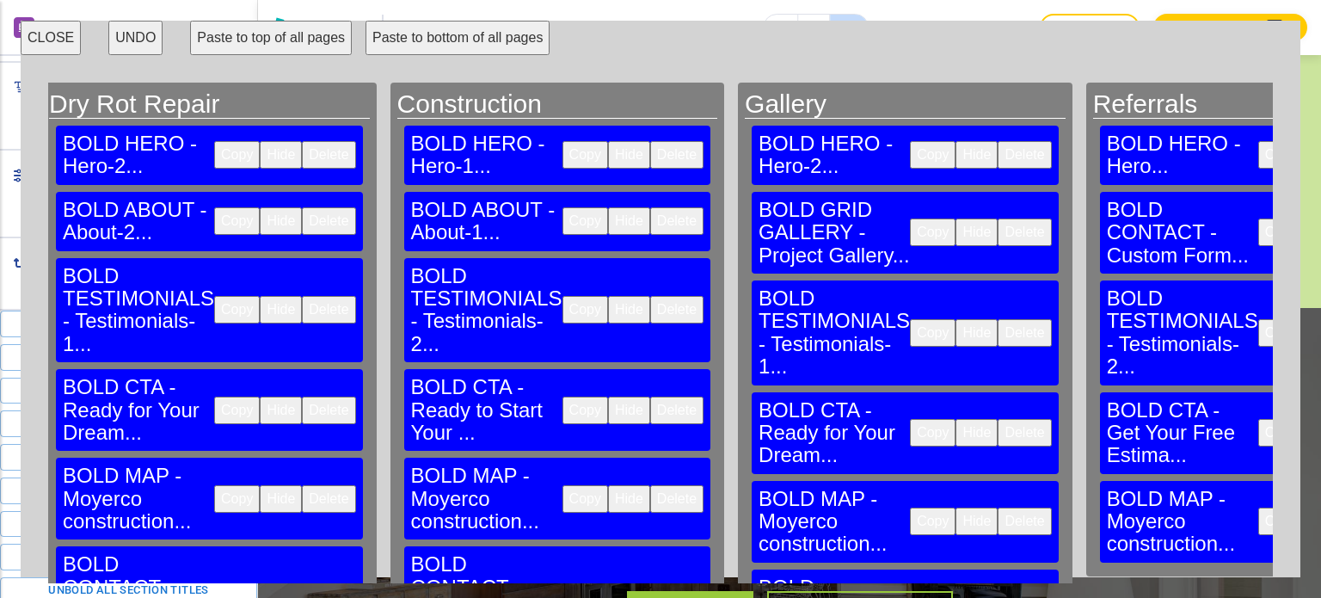
click at [59, 37] on button "CLOSE" at bounding box center [51, 38] width 60 height 34
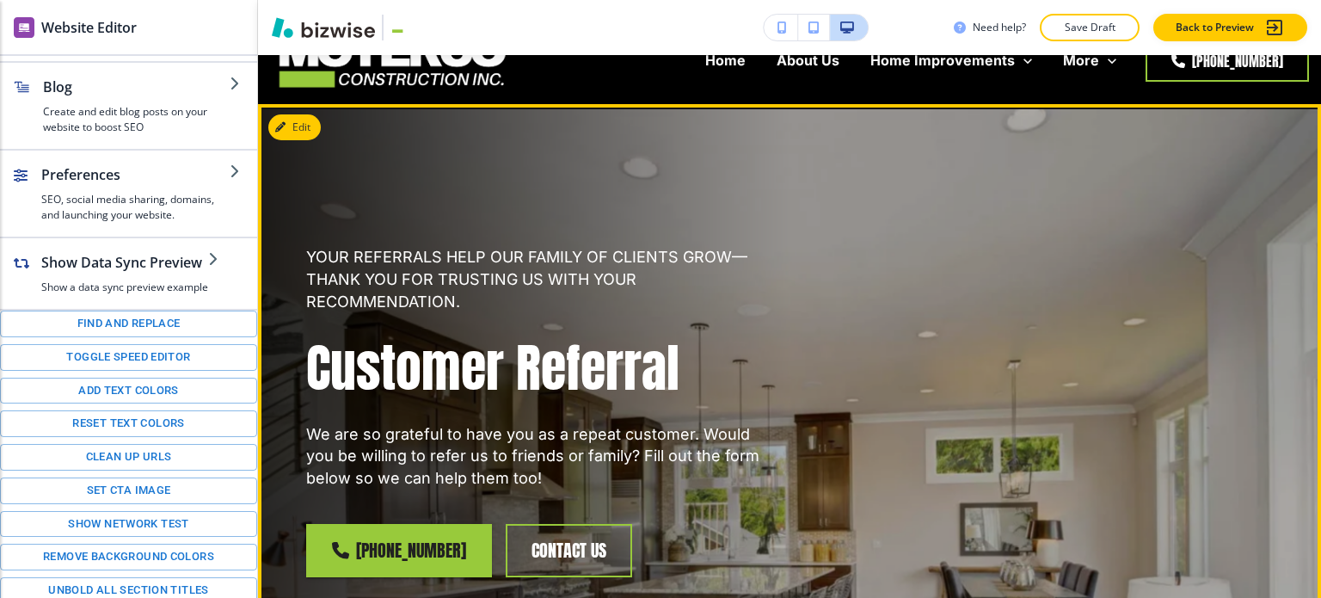
scroll to position [0, 0]
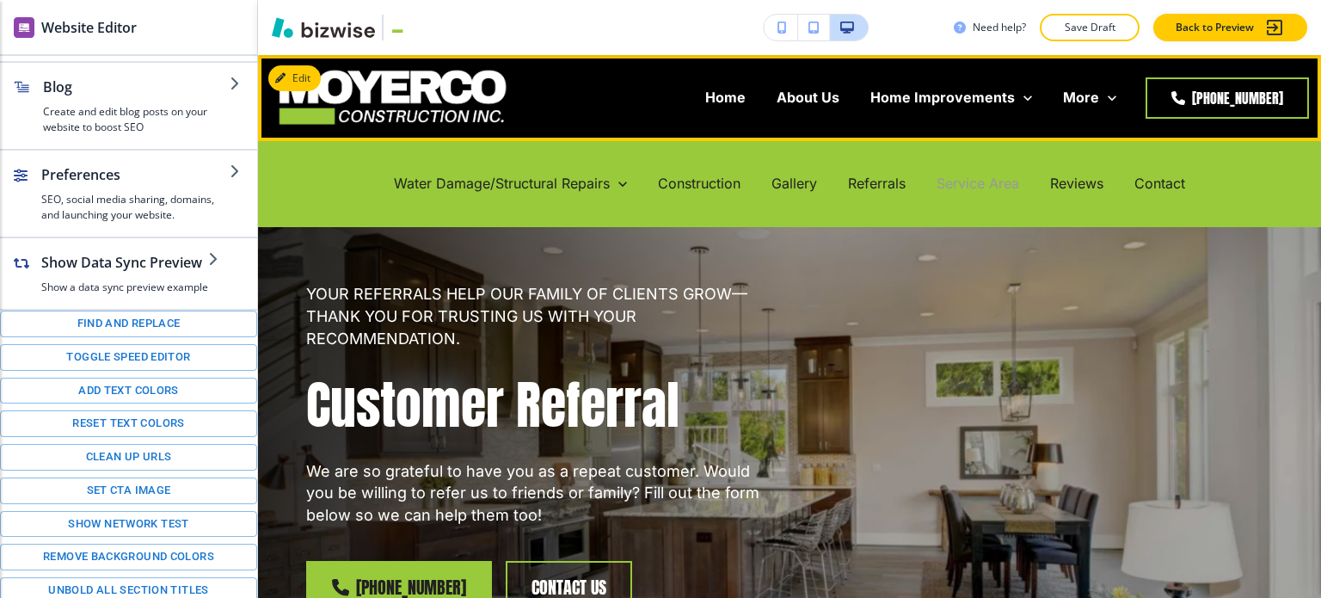
click at [987, 186] on p "Service Area" at bounding box center [978, 184] width 83 height 20
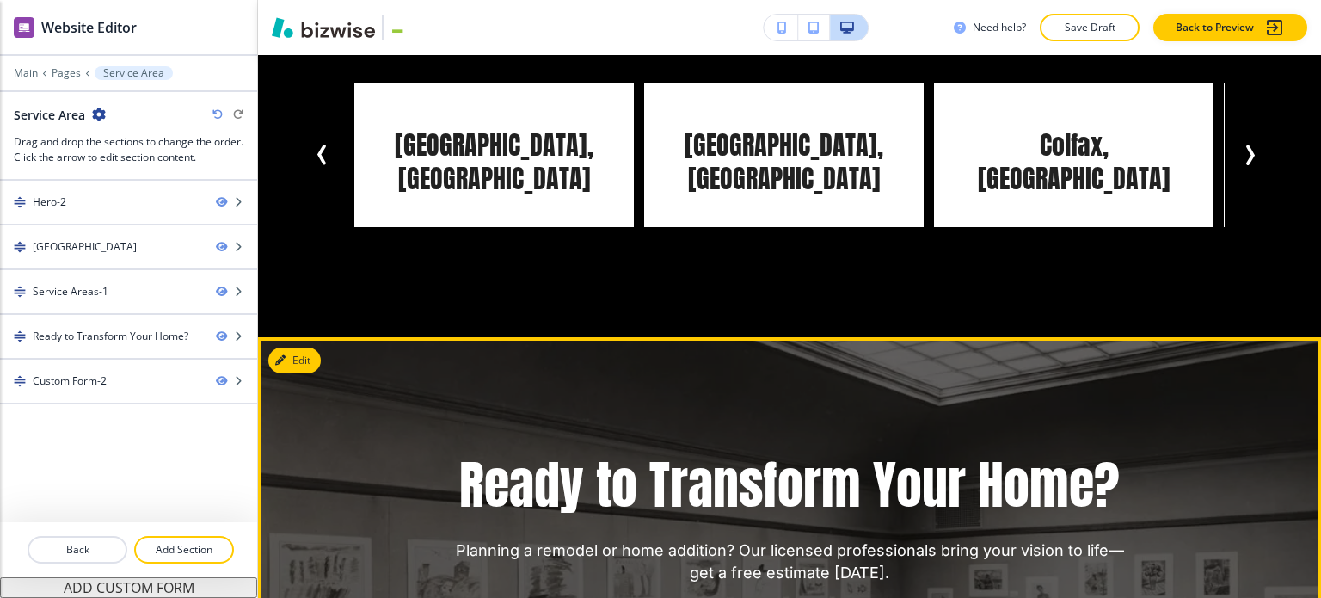
scroll to position [1548, 0]
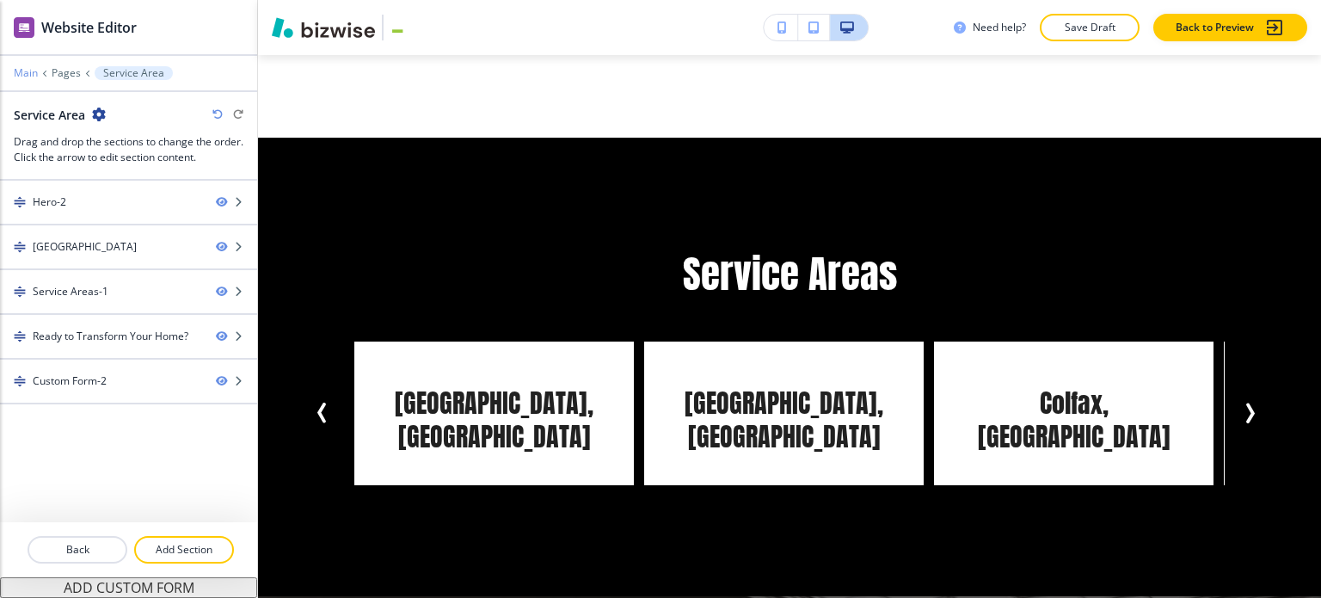
click at [25, 74] on p "Main" at bounding box center [26, 73] width 24 height 12
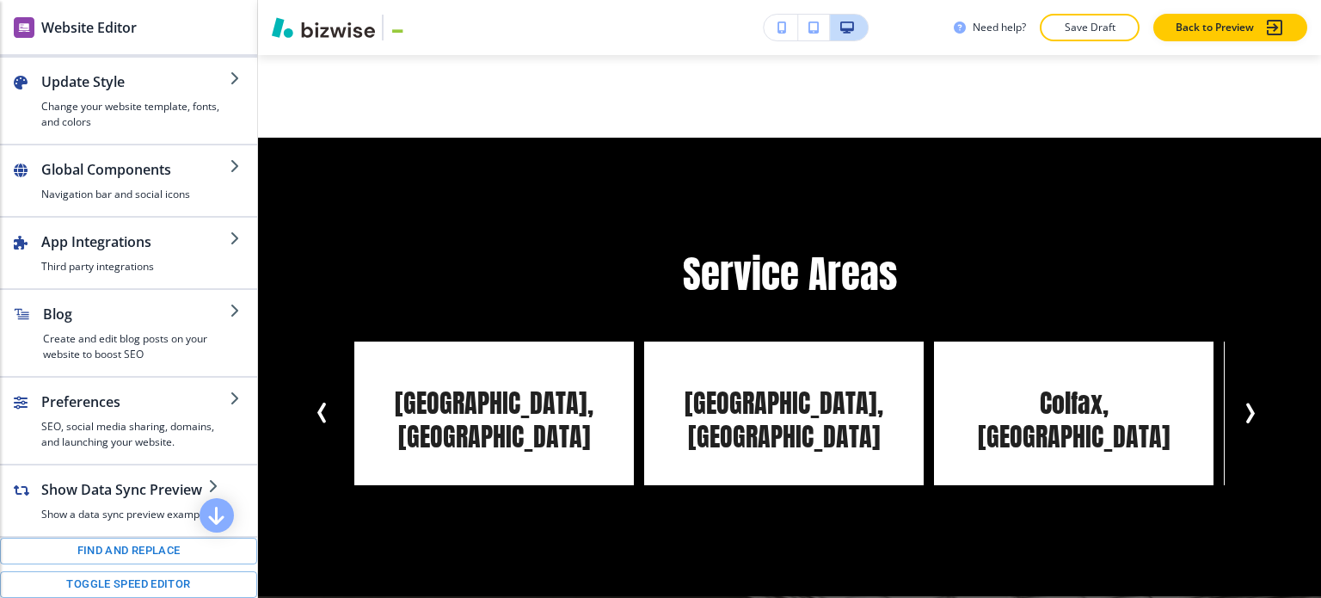
scroll to position [258, 0]
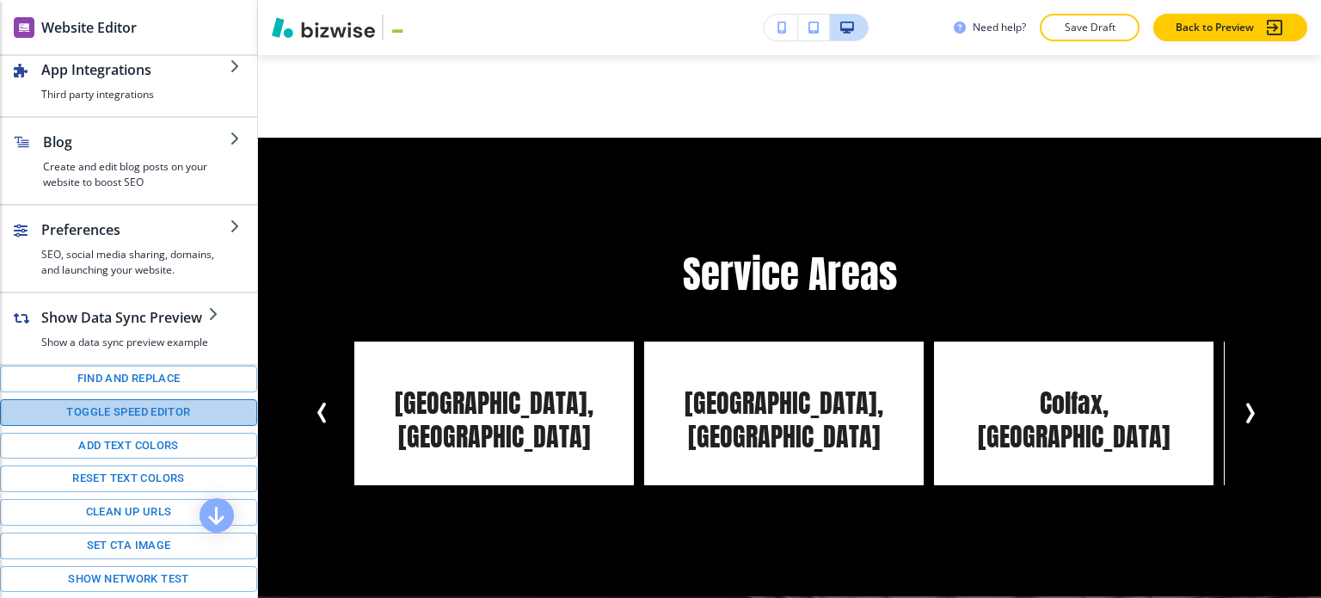
click at [141, 405] on button "Toggle speed editor" at bounding box center [128, 412] width 257 height 27
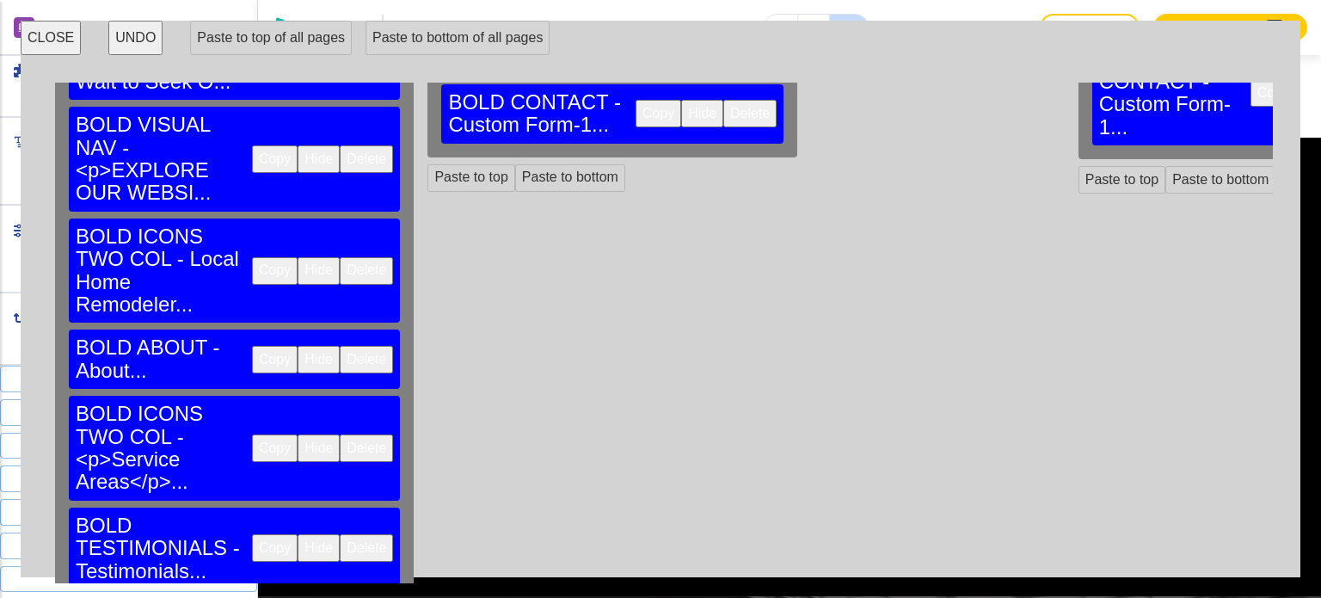
scroll to position [516, 0]
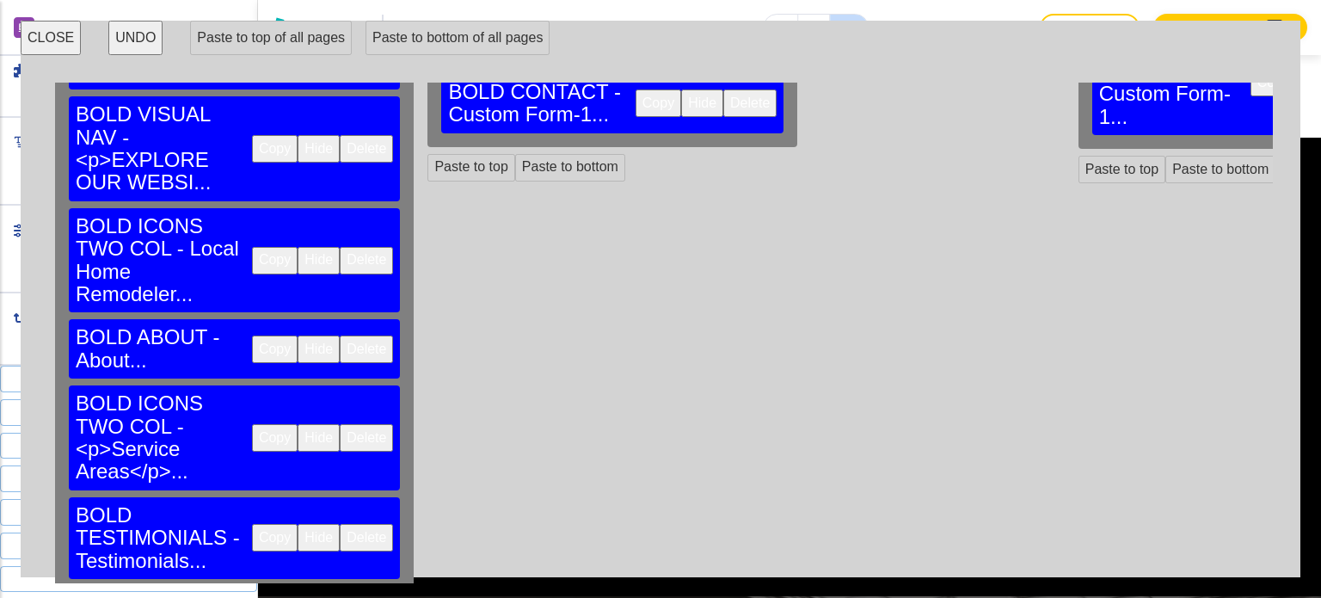
click at [252, 424] on button "Copy" at bounding box center [275, 438] width 46 height 28
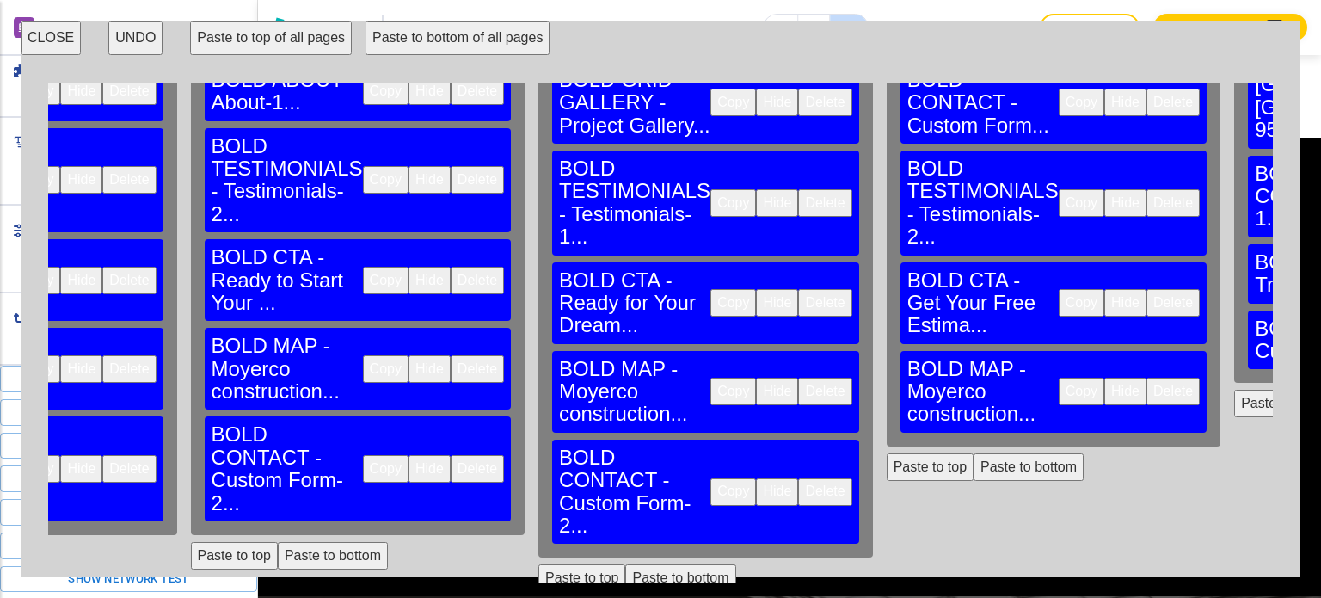
scroll to position [172, 3041]
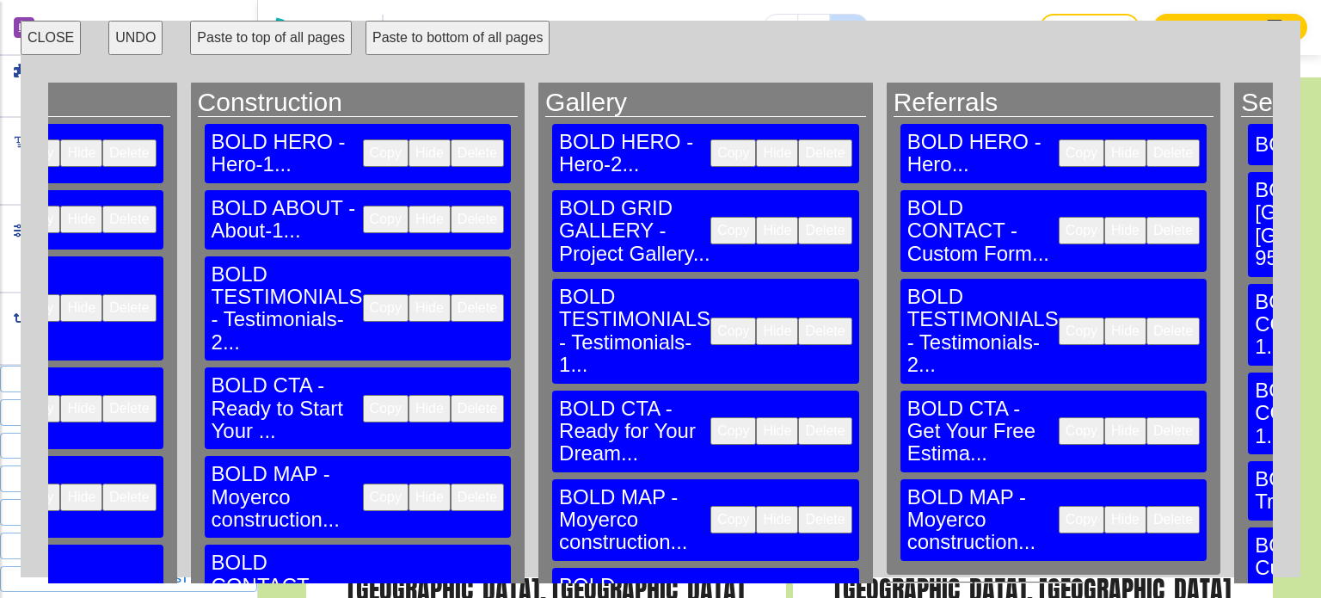
scroll to position [0, 3041]
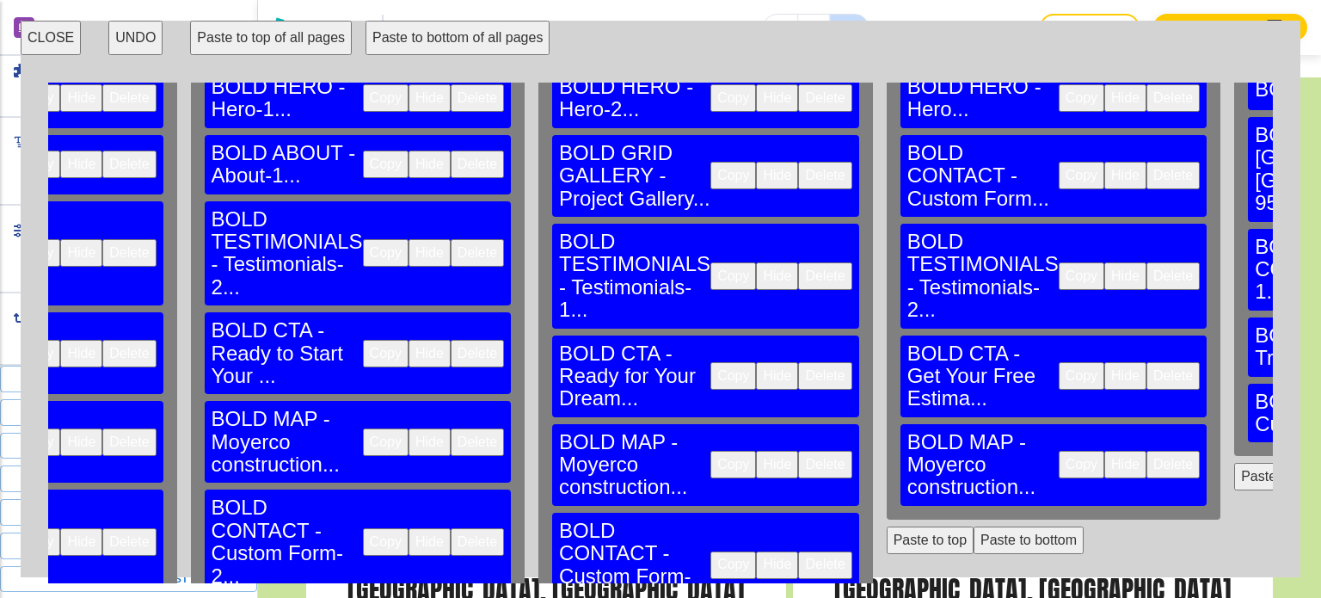
scroll to position [86, 3041]
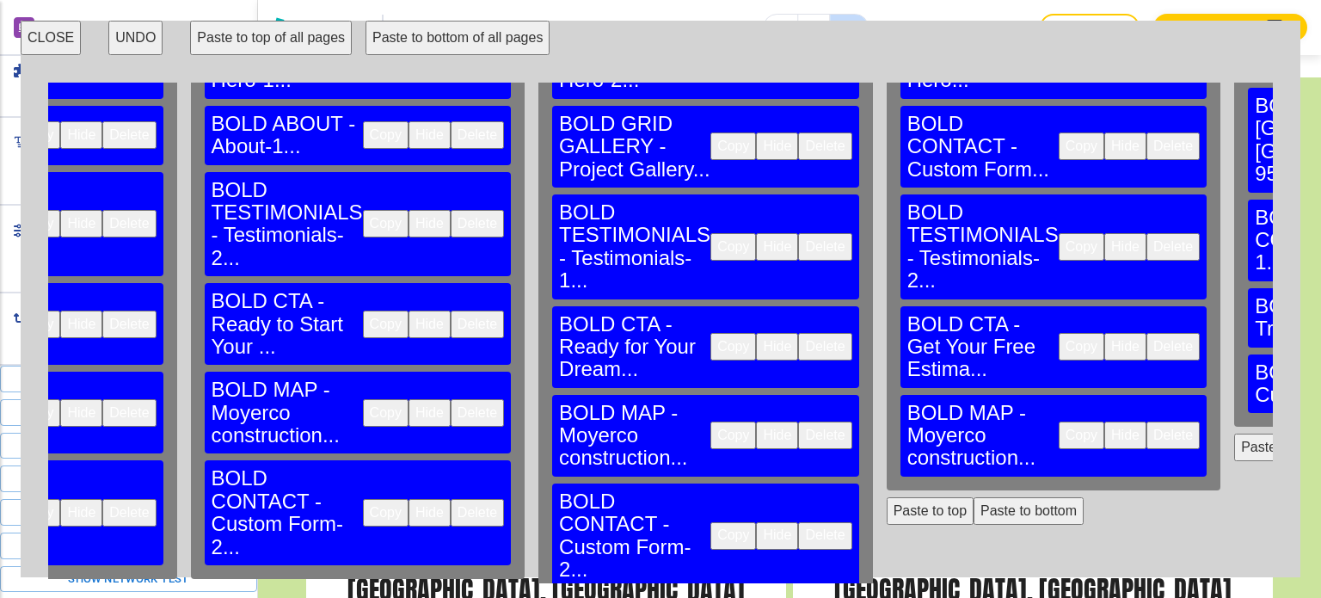
click at [59, 37] on button "CLOSE" at bounding box center [51, 38] width 60 height 34
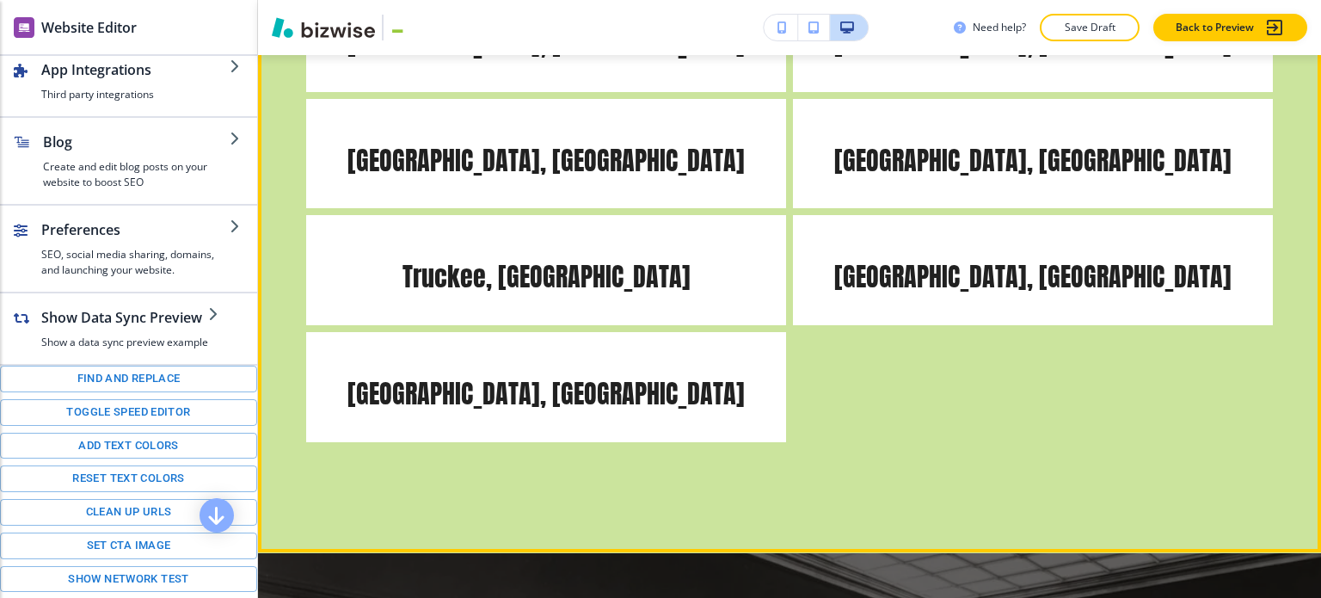
scroll to position [2985, 0]
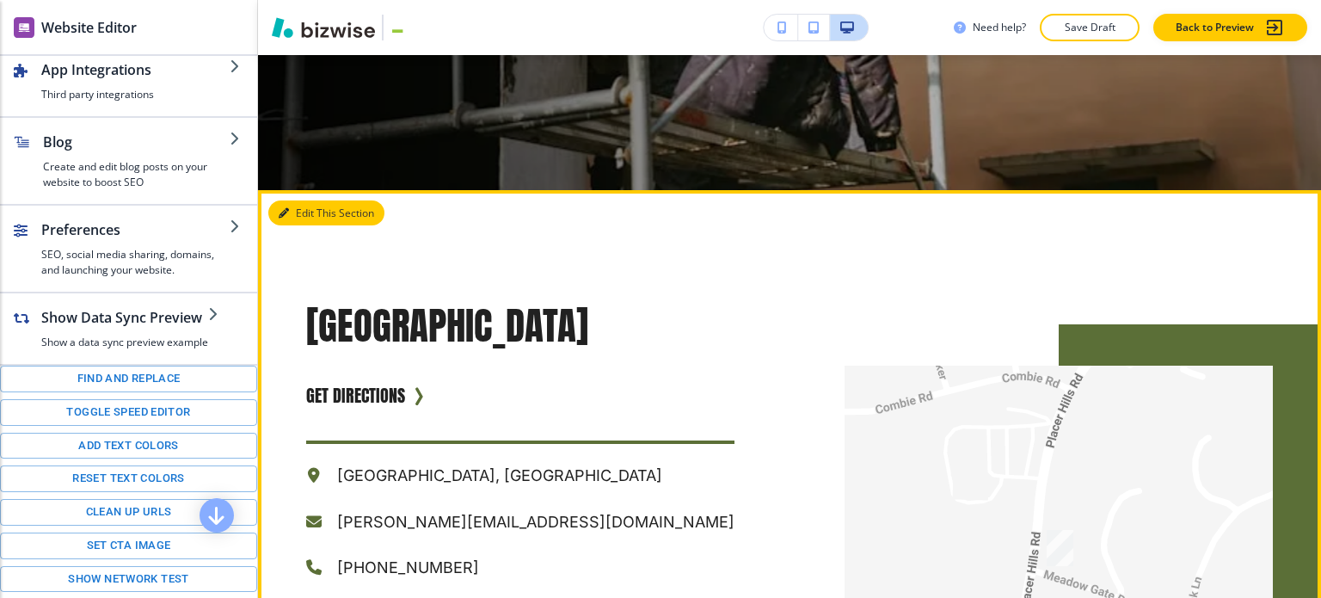
click at [302, 200] on button "Edit This Section" at bounding box center [326, 213] width 116 height 26
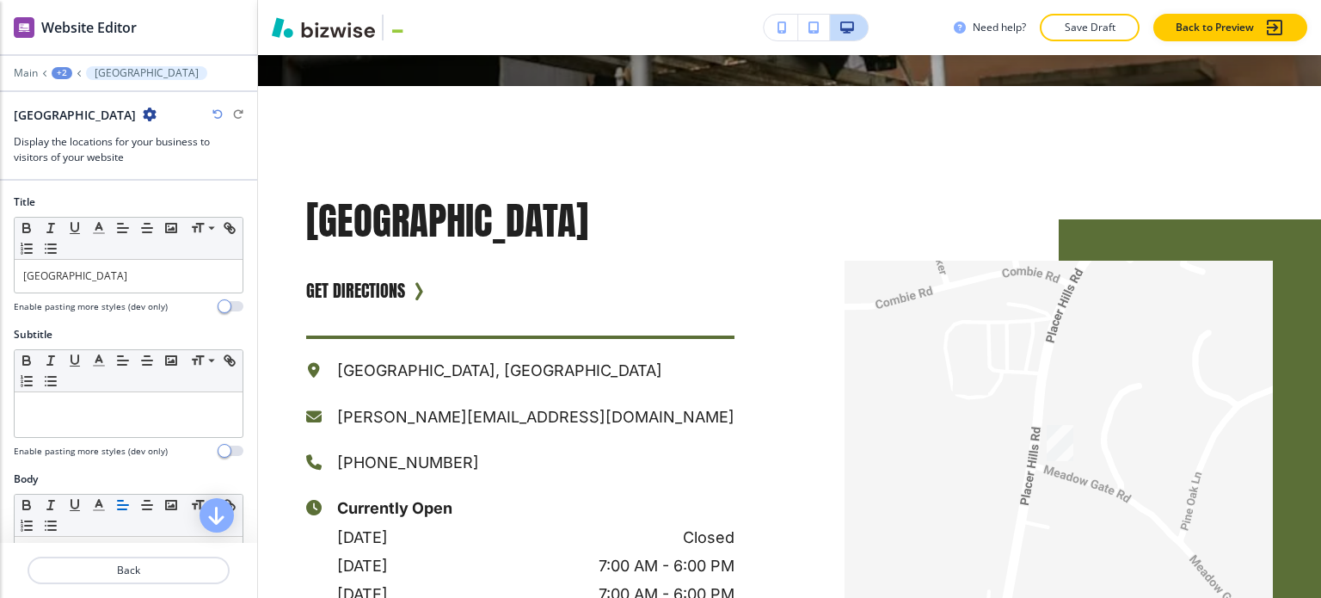
scroll to position [860, 0]
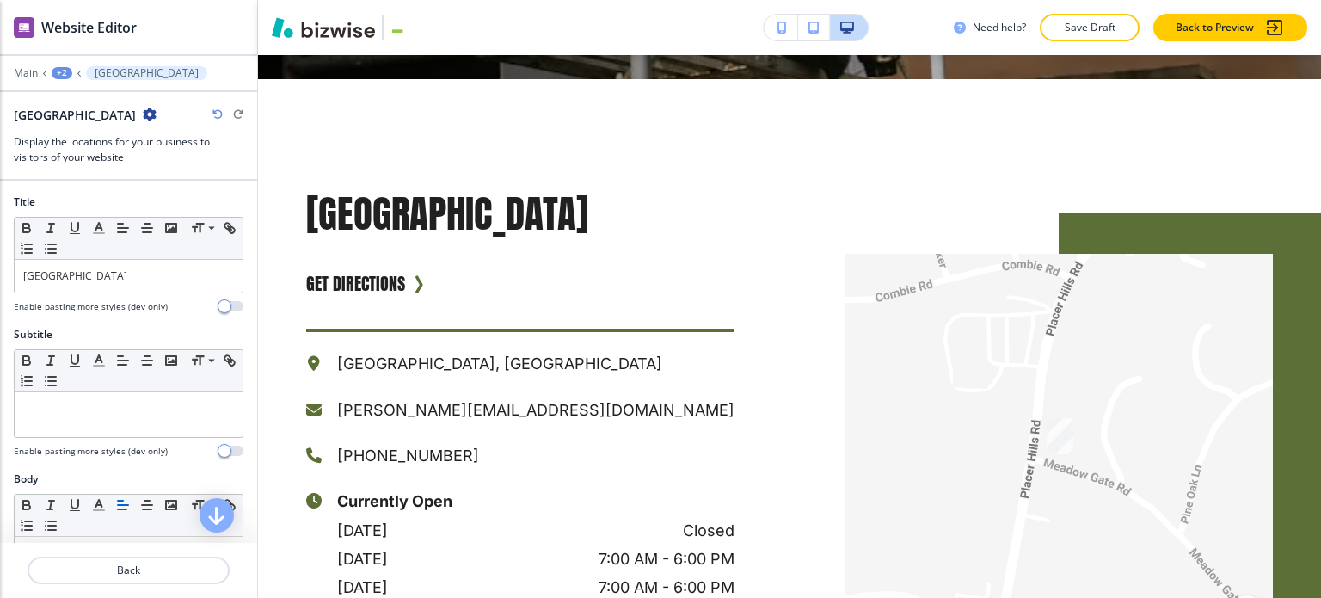
click at [62, 71] on div "+2" at bounding box center [62, 73] width 21 height 12
click at [111, 120] on button "Service Area" at bounding box center [107, 130] width 110 height 31
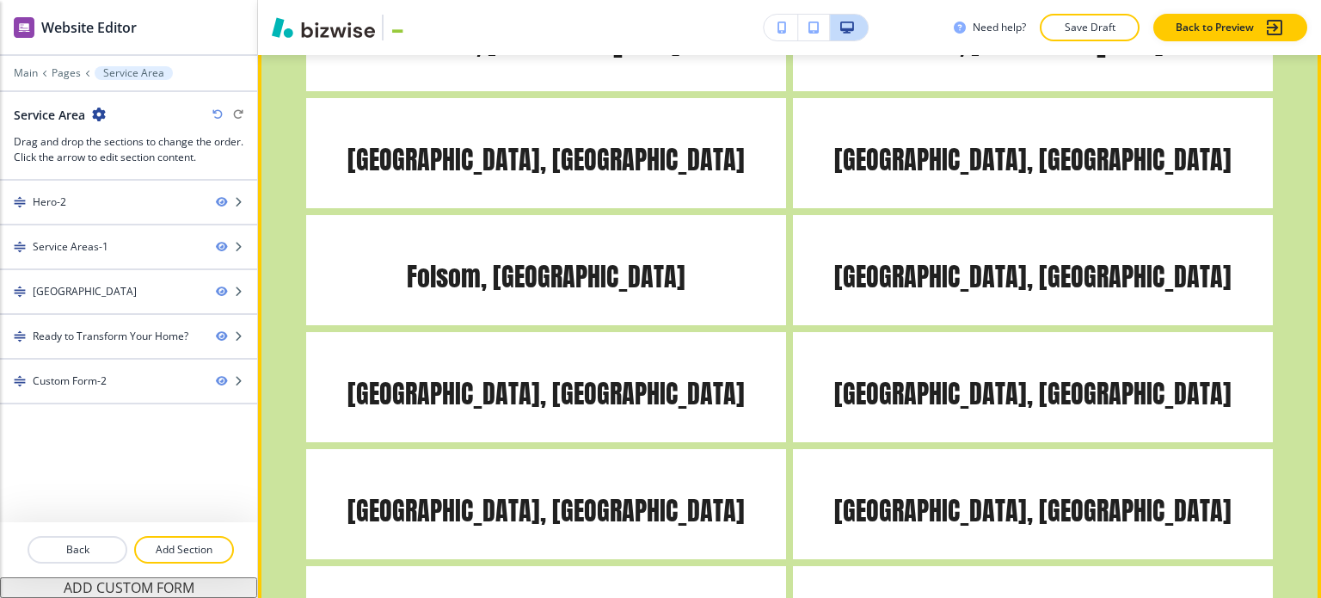
scroll to position [946, 0]
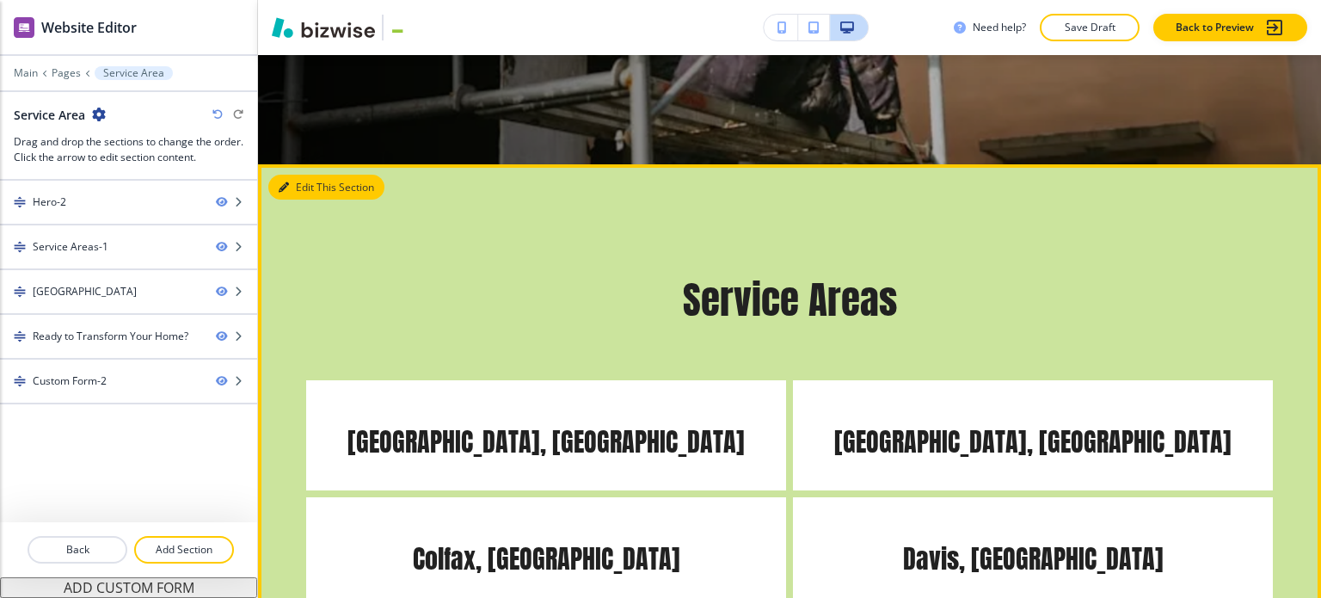
click at [304, 175] on button "Edit This Section" at bounding box center [326, 188] width 116 height 26
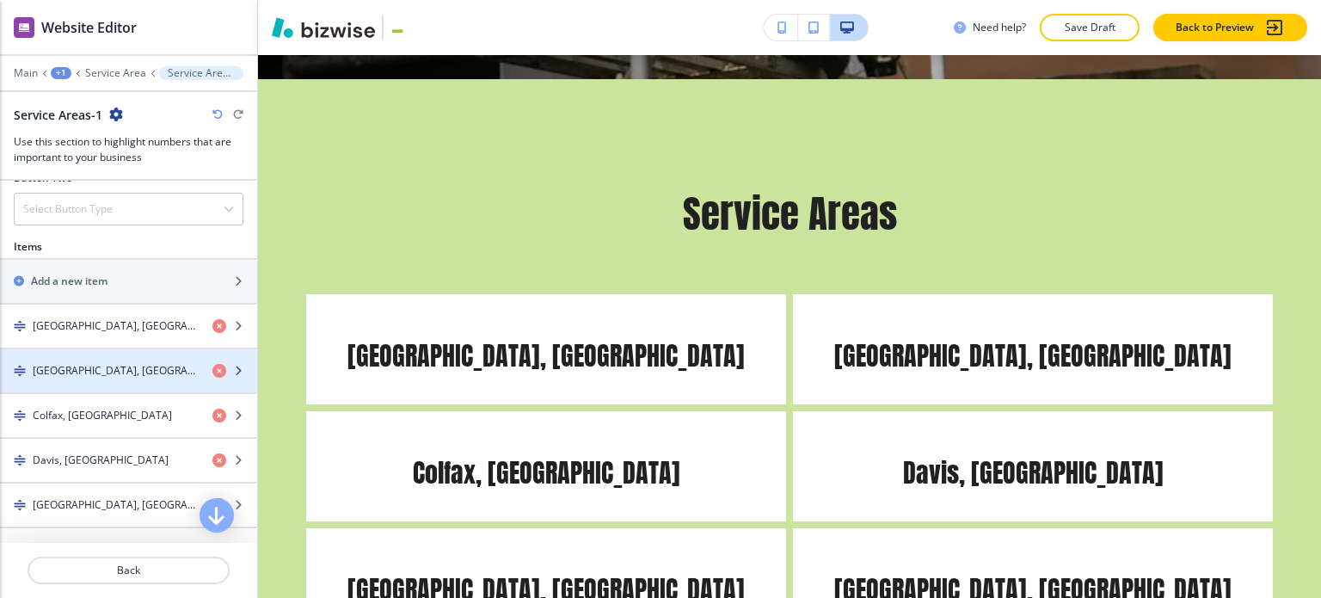
scroll to position [602, 0]
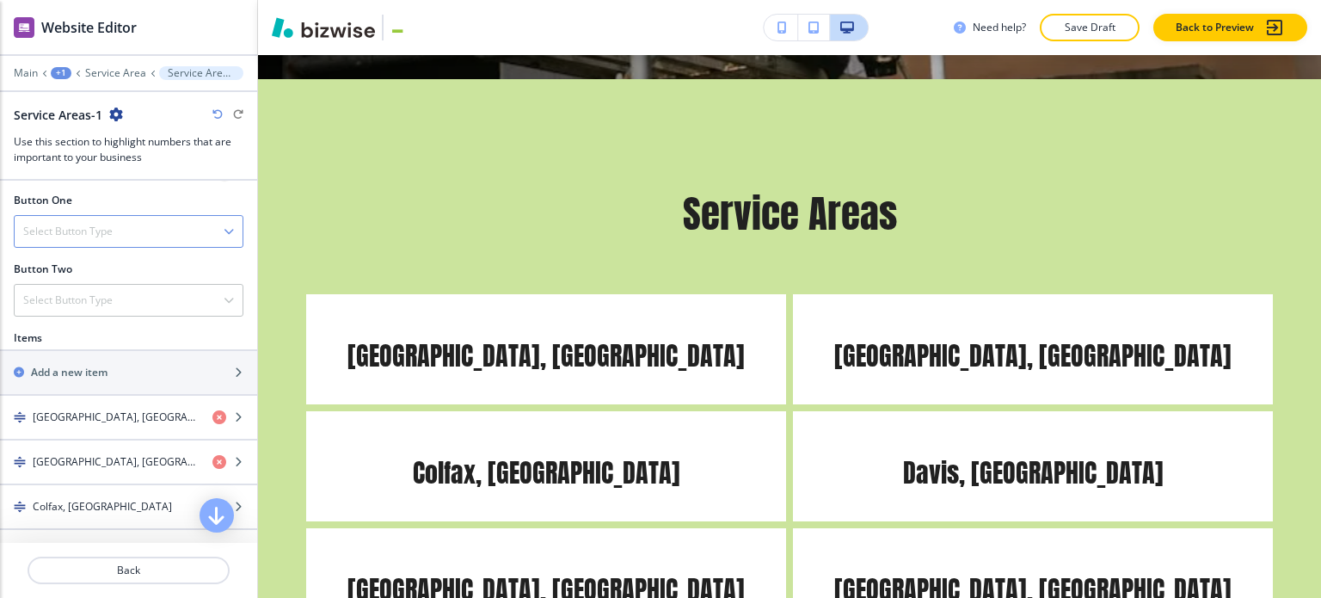
click at [141, 227] on div "Select Button Type" at bounding box center [129, 231] width 228 height 31
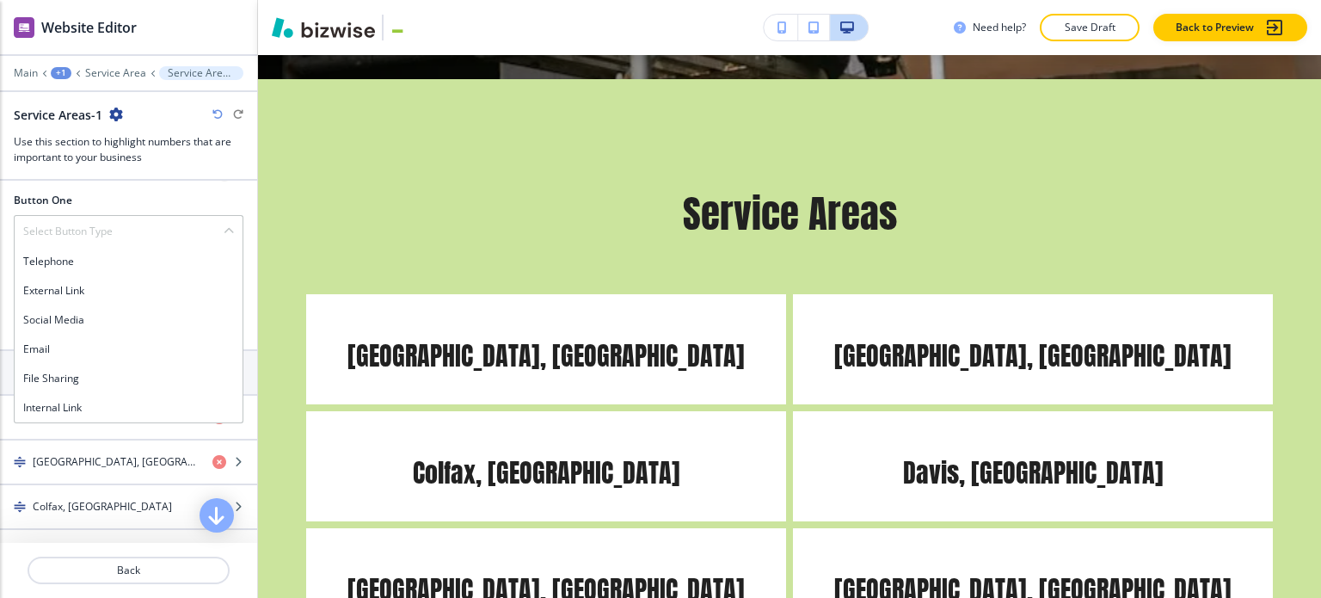
drag, startPoint x: 120, startPoint y: 398, endPoint x: 120, endPoint y: 386, distance: 12.0
click at [120, 395] on div "Internal Link" at bounding box center [129, 407] width 228 height 29
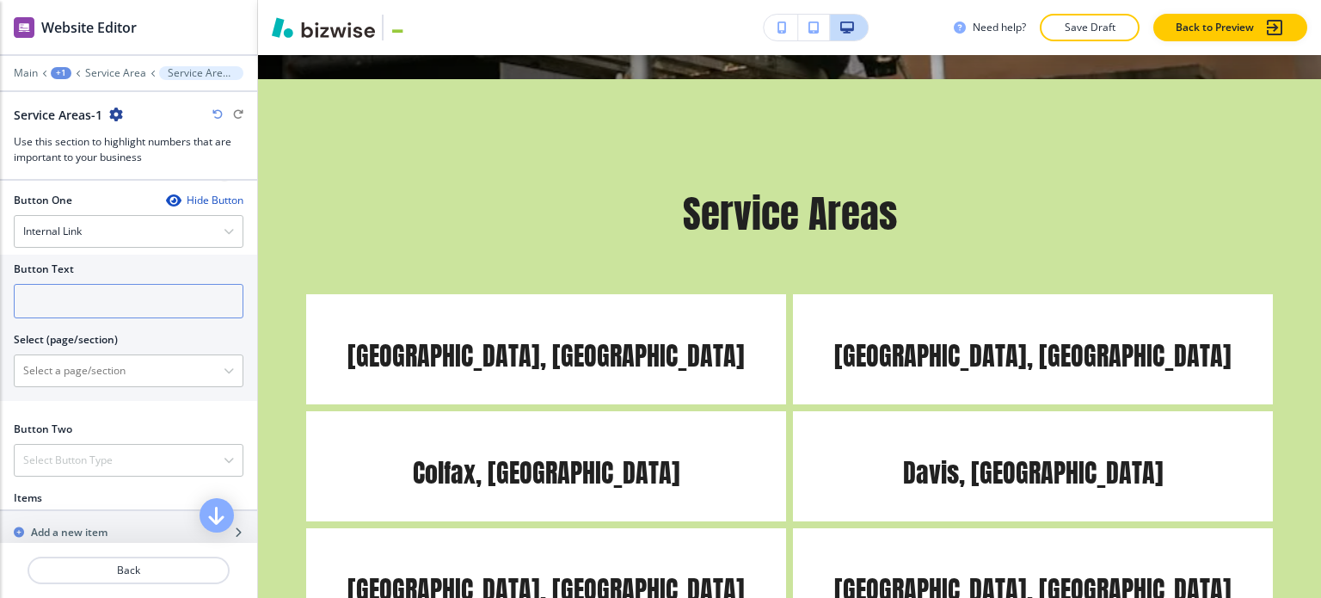
click at [118, 286] on input "text" at bounding box center [129, 301] width 230 height 34
type input "Contact us"
click at [112, 362] on \(page\/section\) "Manual Input" at bounding box center [119, 370] width 209 height 29
type \(page\/section\) "Contact"
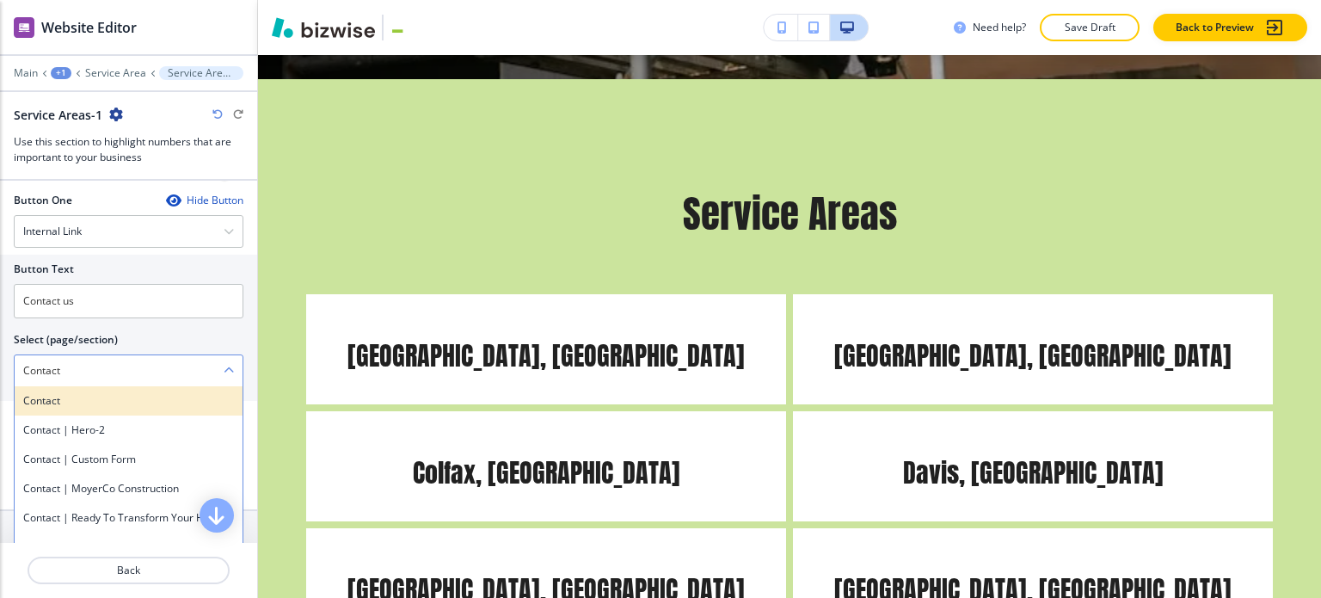
click at [101, 408] on div "Contact" at bounding box center [129, 400] width 228 height 29
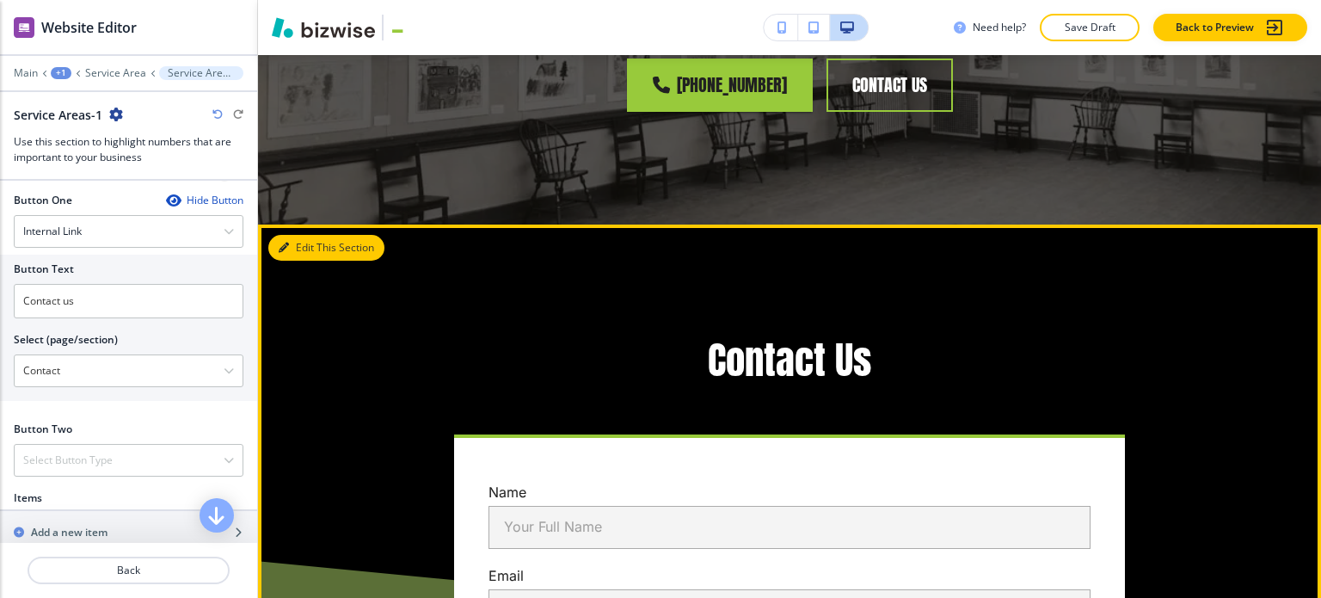
click at [304, 235] on button "Edit This Section" at bounding box center [326, 248] width 116 height 26
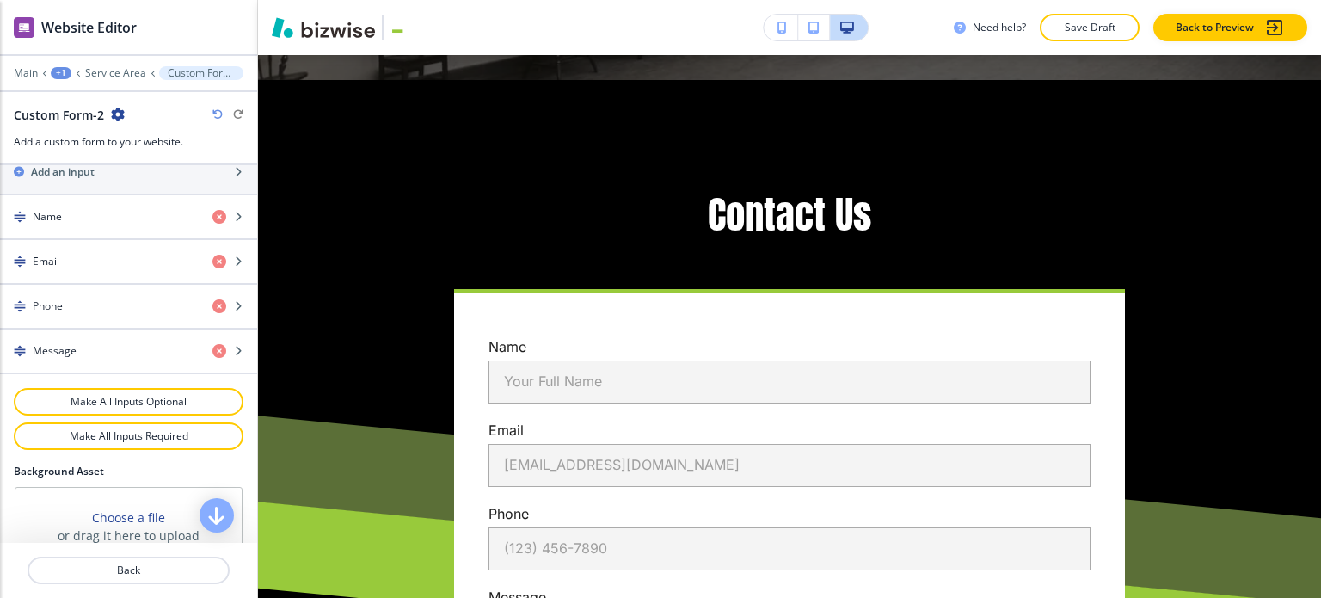
scroll to position [985, 0]
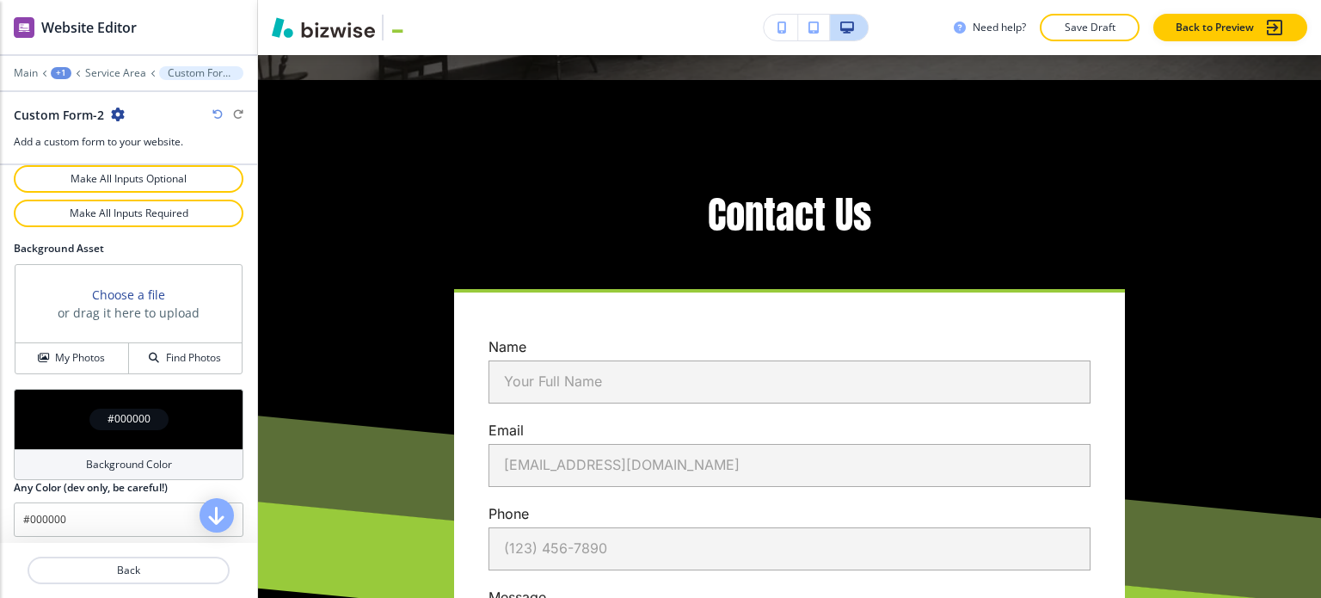
click at [123, 457] on h4 "Background Color" at bounding box center [129, 464] width 86 height 15
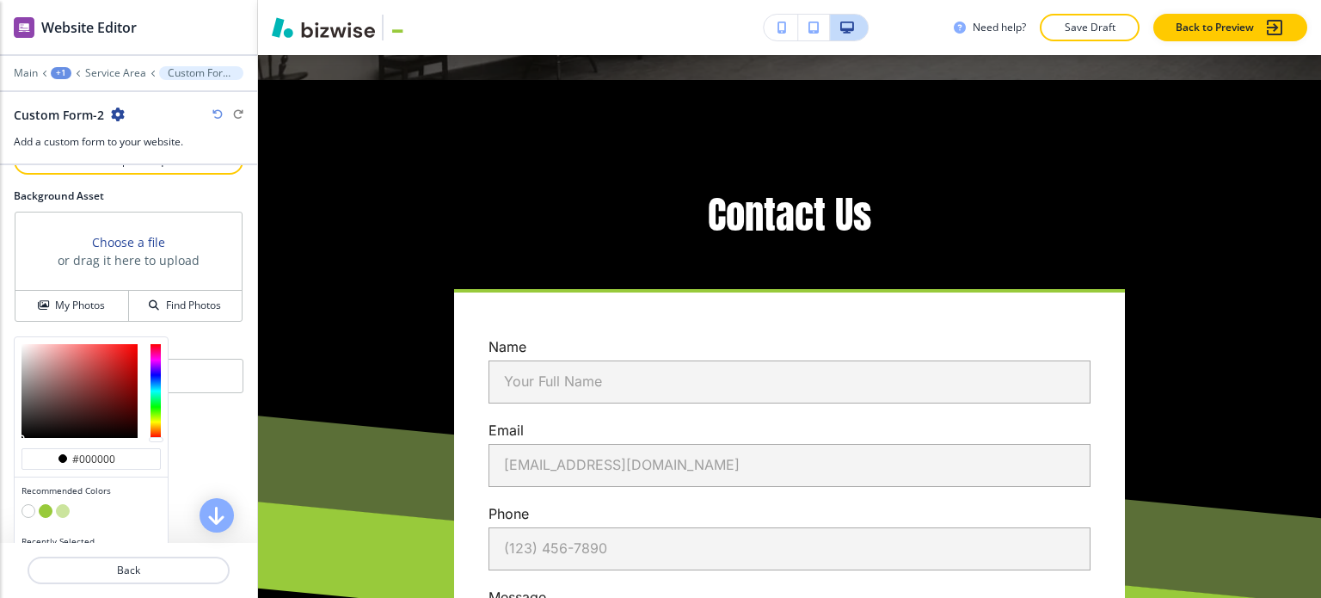
scroll to position [1067, 0]
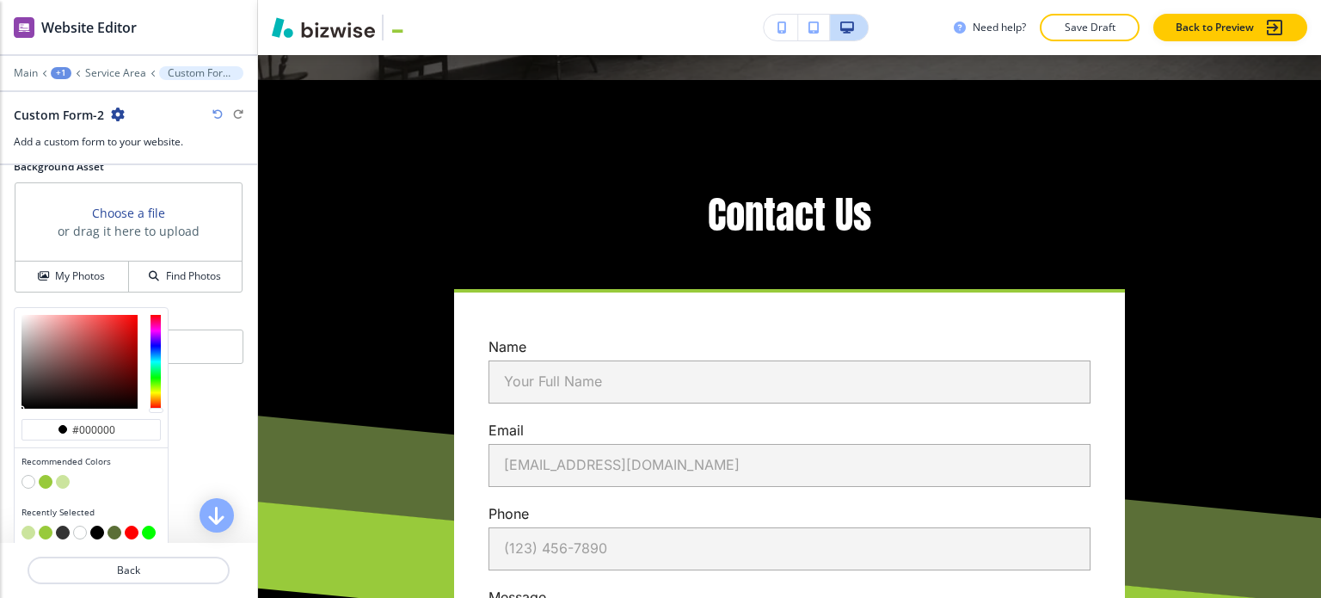
click at [70, 475] on div at bounding box center [91, 483] width 139 height 17
drag, startPoint x: 60, startPoint y: 476, endPoint x: 75, endPoint y: 474, distance: 14.8
click at [59, 476] on button "button" at bounding box center [63, 482] width 14 height 14
type input "#cbe49d"
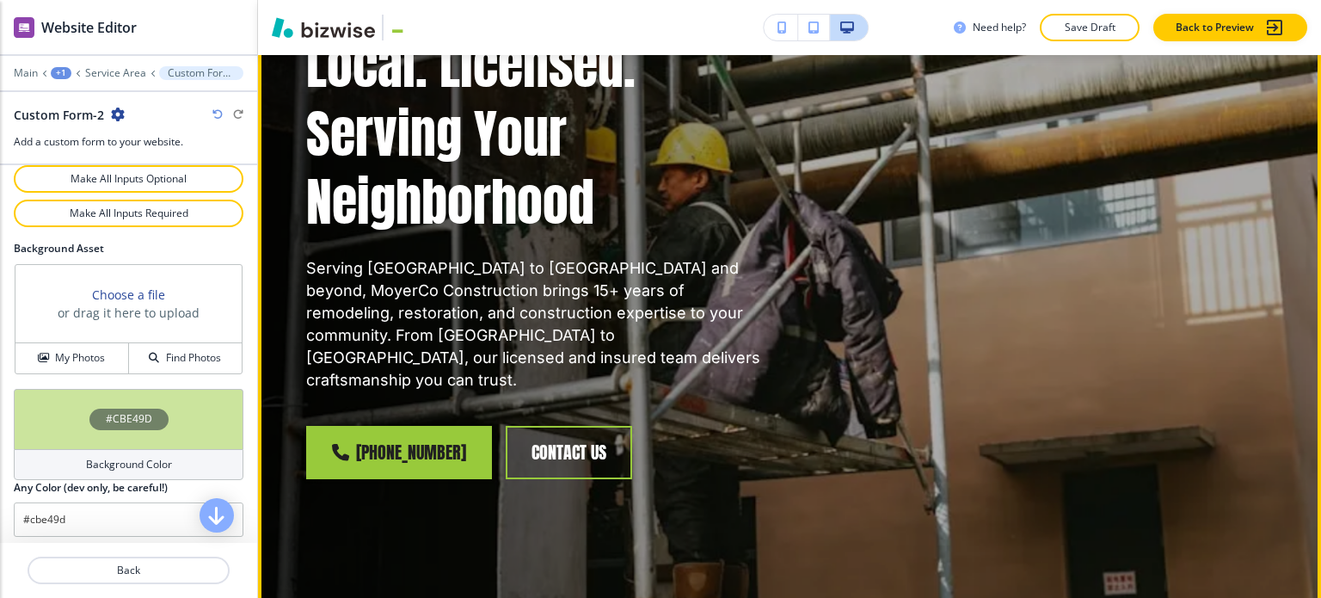
scroll to position [0, 0]
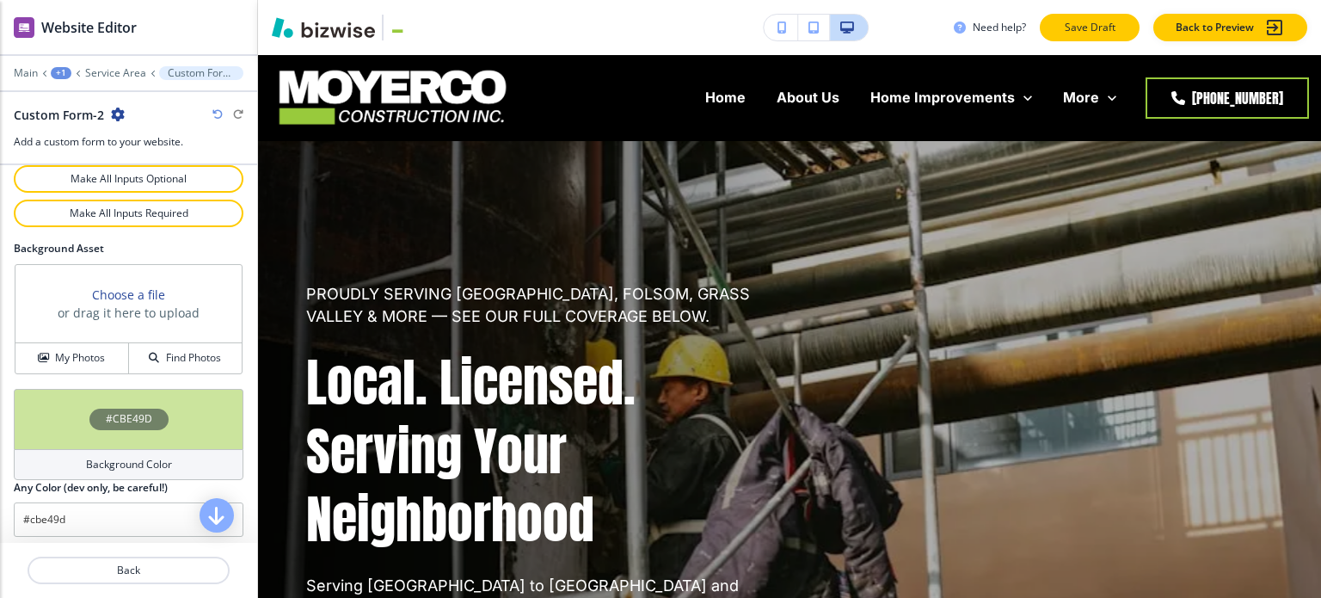
click at [1122, 22] on button "Save Draft" at bounding box center [1090, 28] width 100 height 28
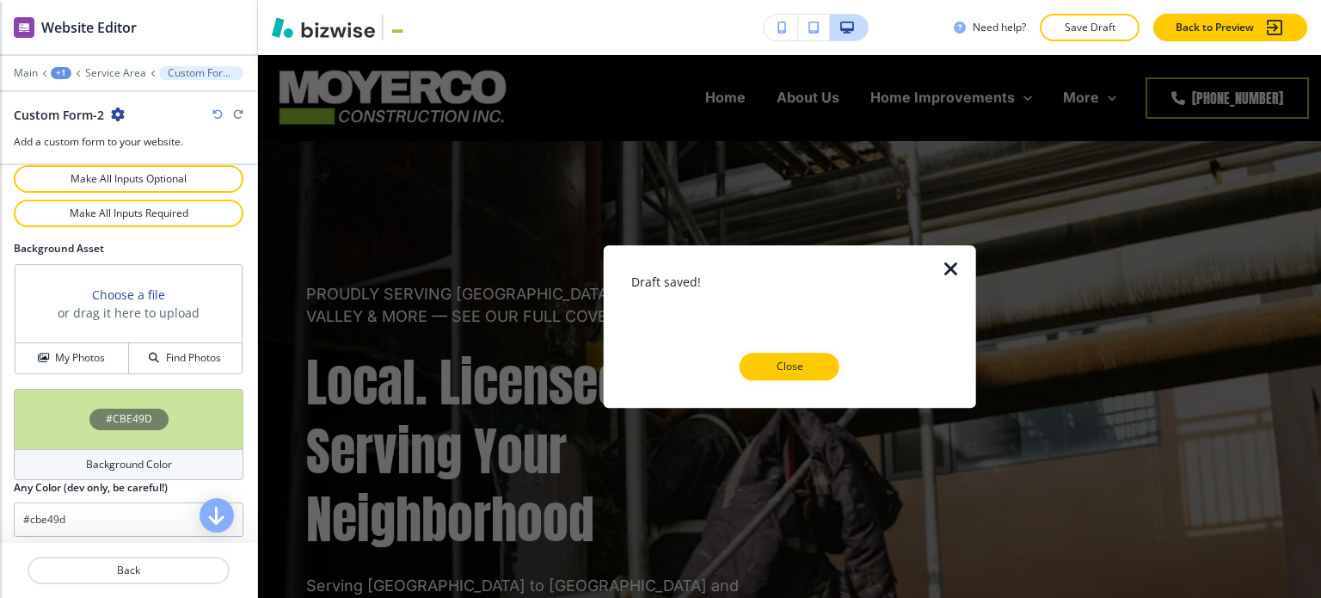
click at [784, 371] on p "Close" at bounding box center [789, 366] width 55 height 15
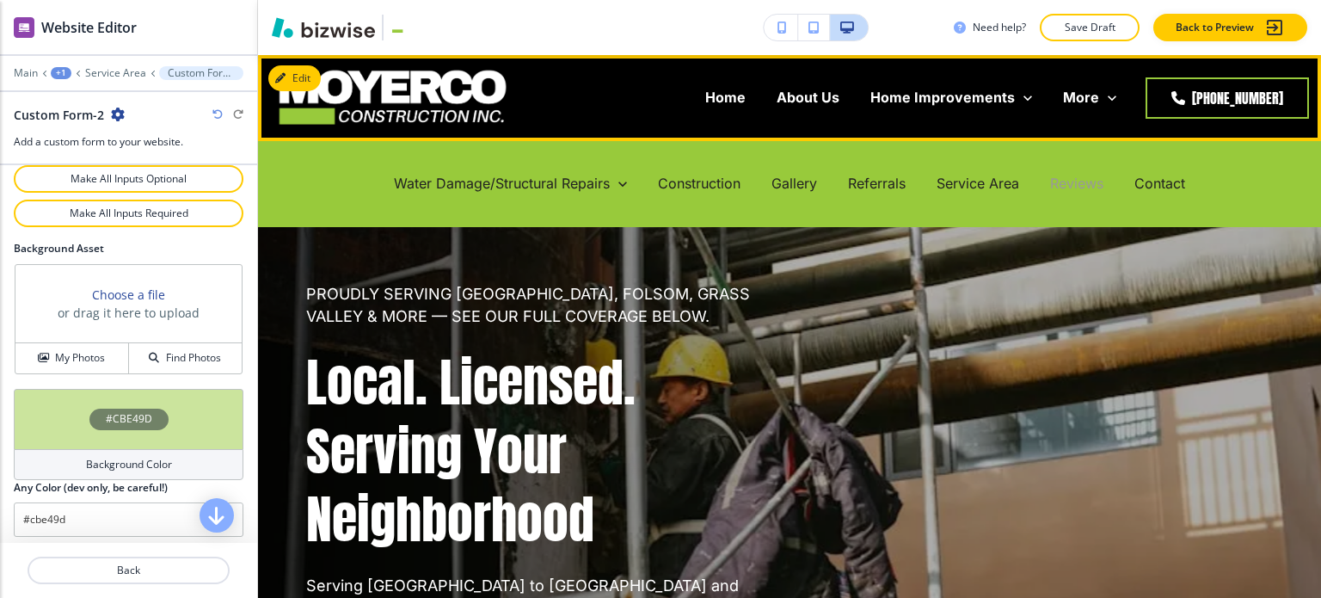
click at [1064, 180] on p "Reviews" at bounding box center [1076, 184] width 53 height 20
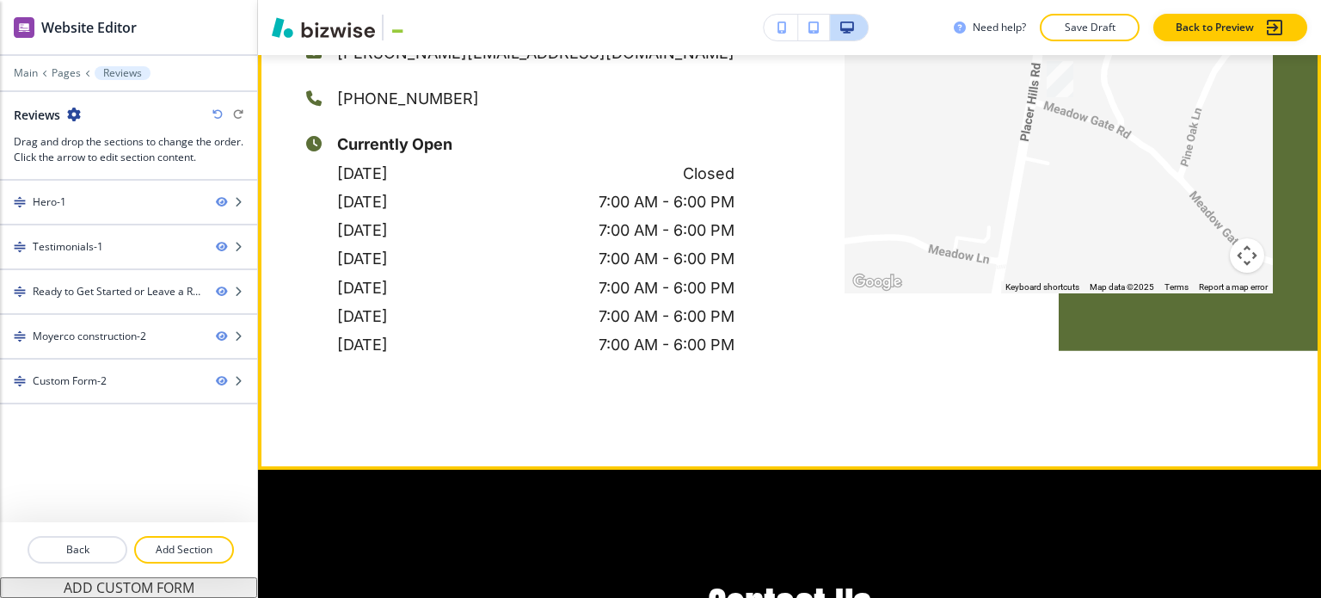
scroll to position [3870, 0]
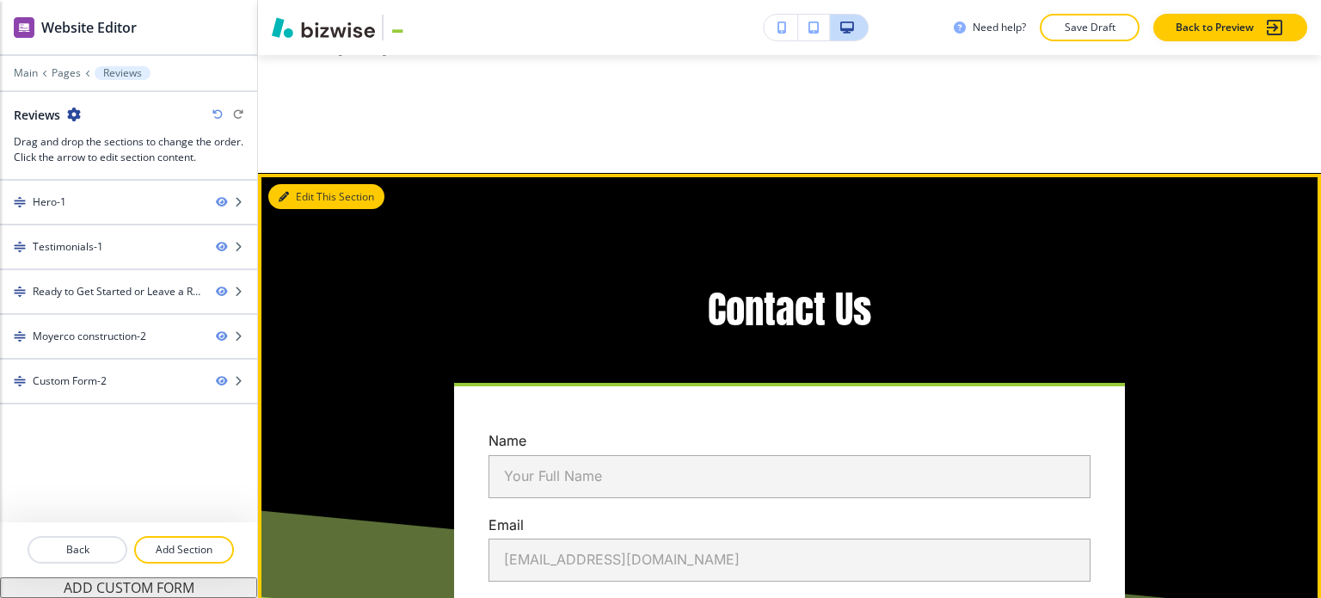
click at [315, 184] on button "Edit This Section" at bounding box center [326, 197] width 116 height 26
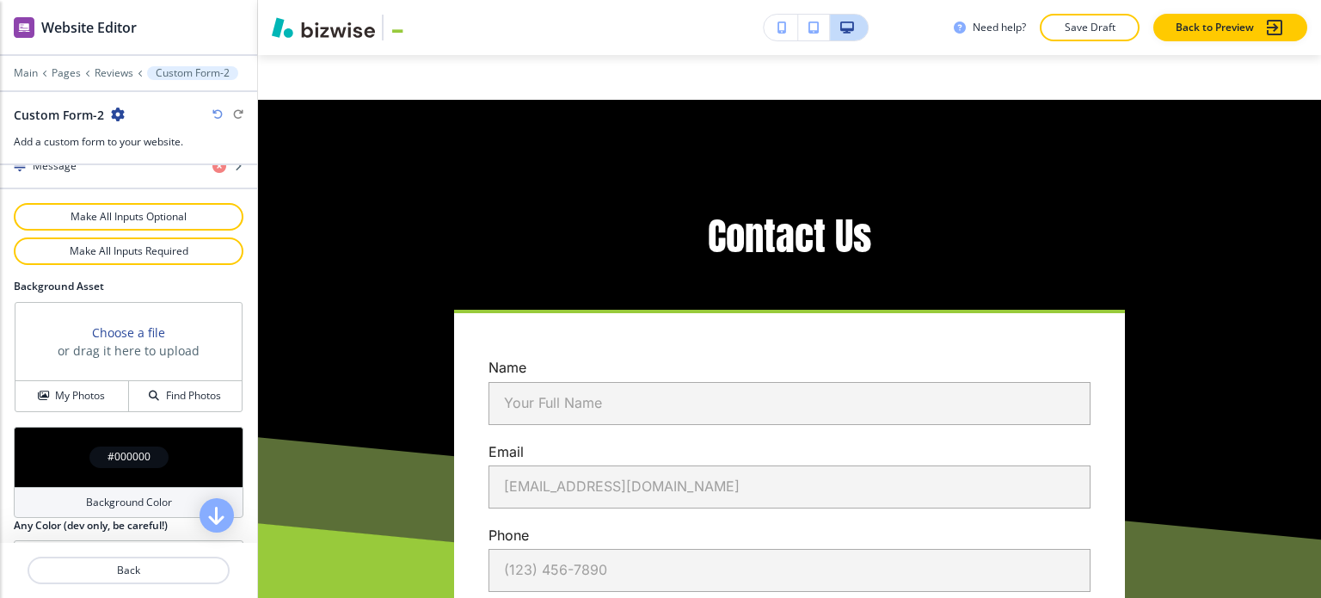
scroll to position [985, 0]
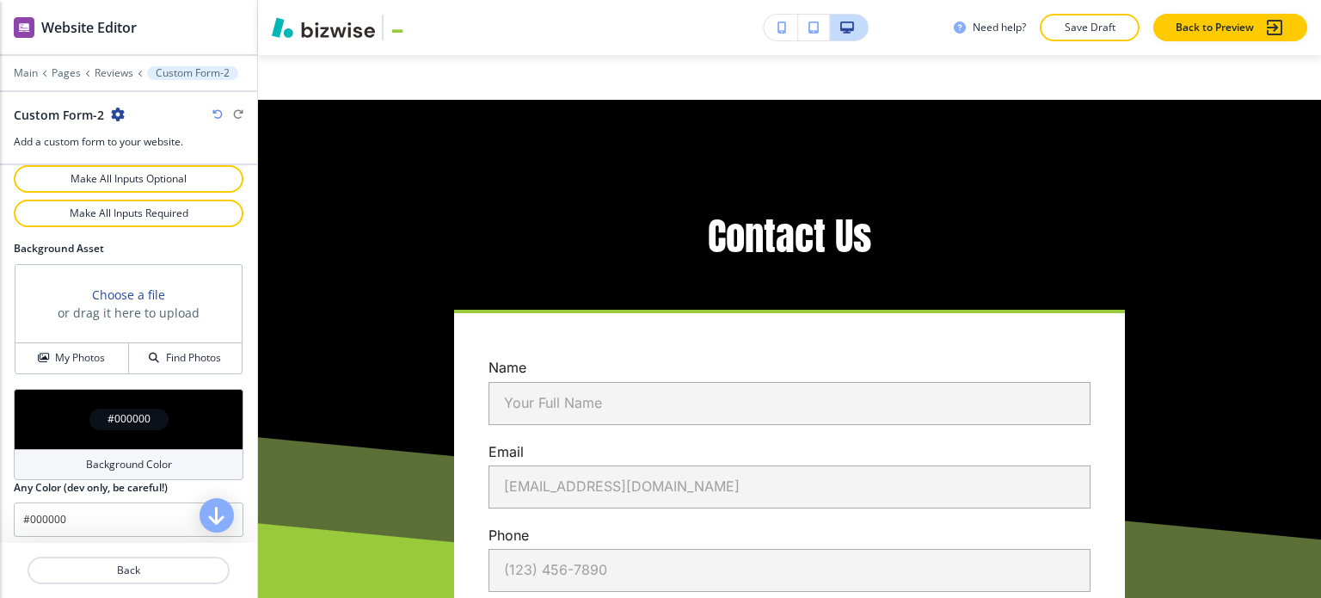
click at [120, 467] on div "Background Color" at bounding box center [129, 464] width 230 height 31
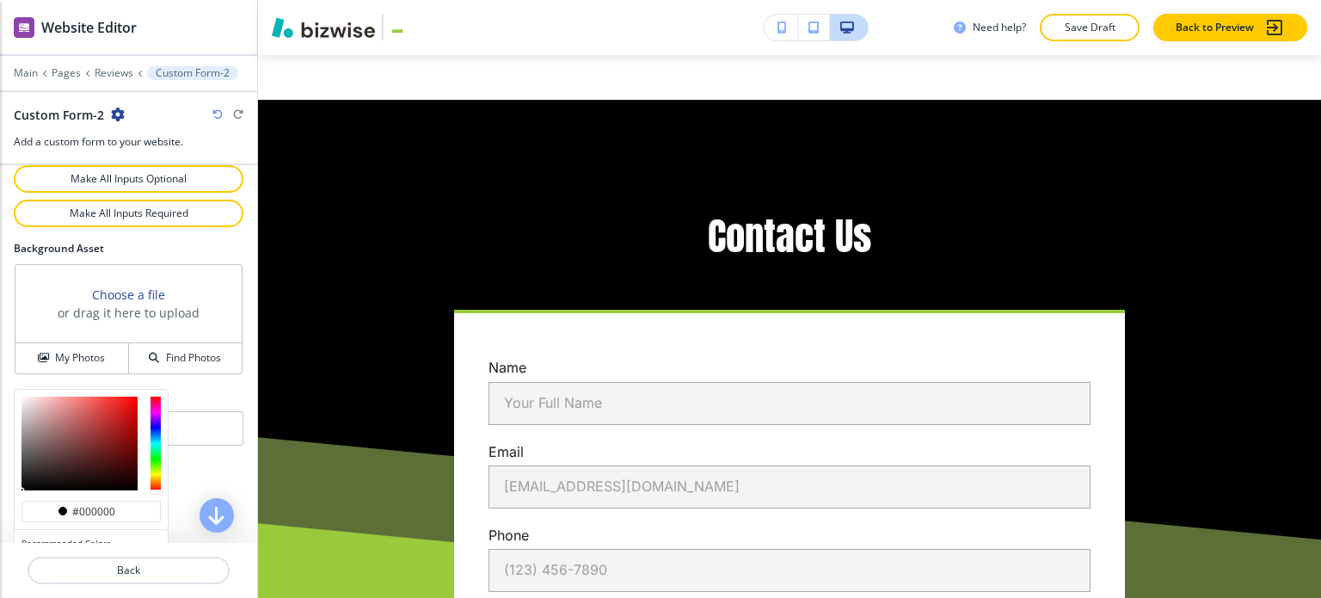
scroll to position [1067, 0]
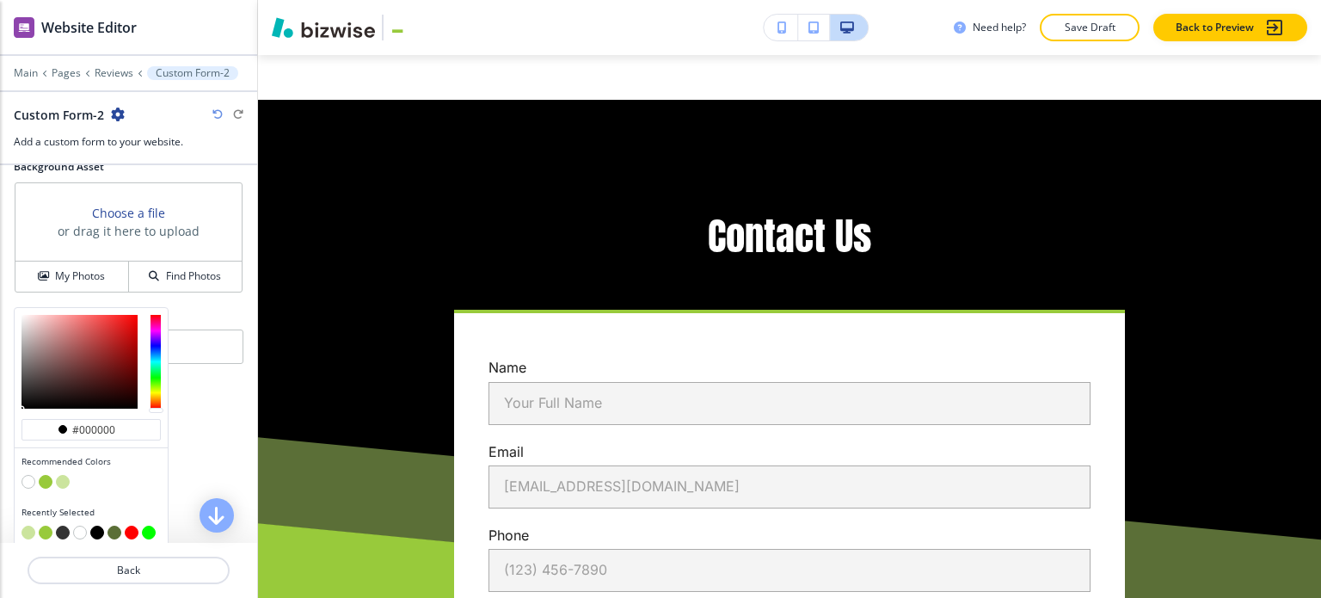
click at [65, 475] on button "button" at bounding box center [63, 482] width 14 height 14
type input "#cbe49d"
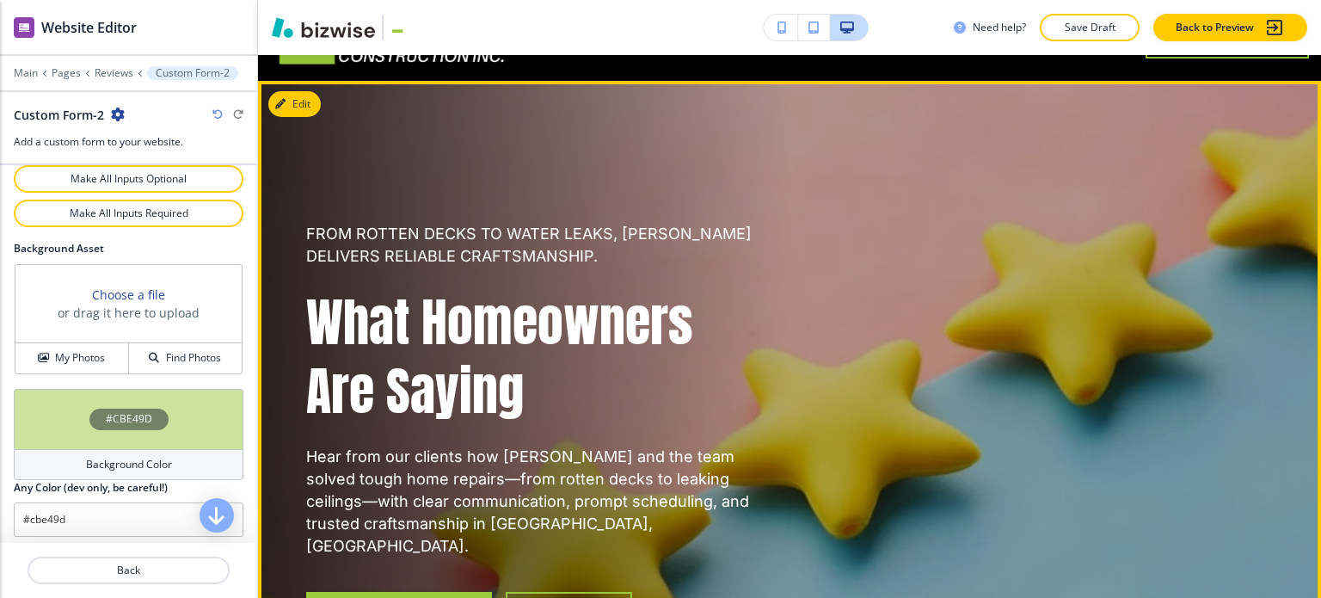
scroll to position [0, 0]
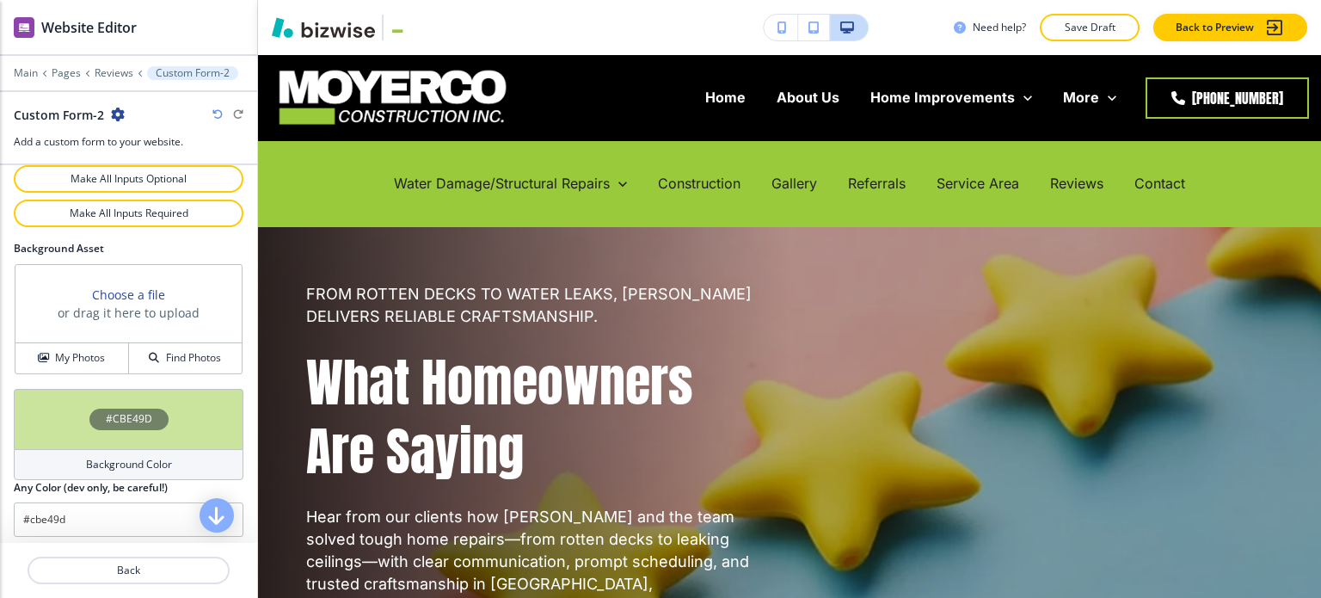
click at [1088, 35] on button "Save Draft" at bounding box center [1090, 28] width 100 height 28
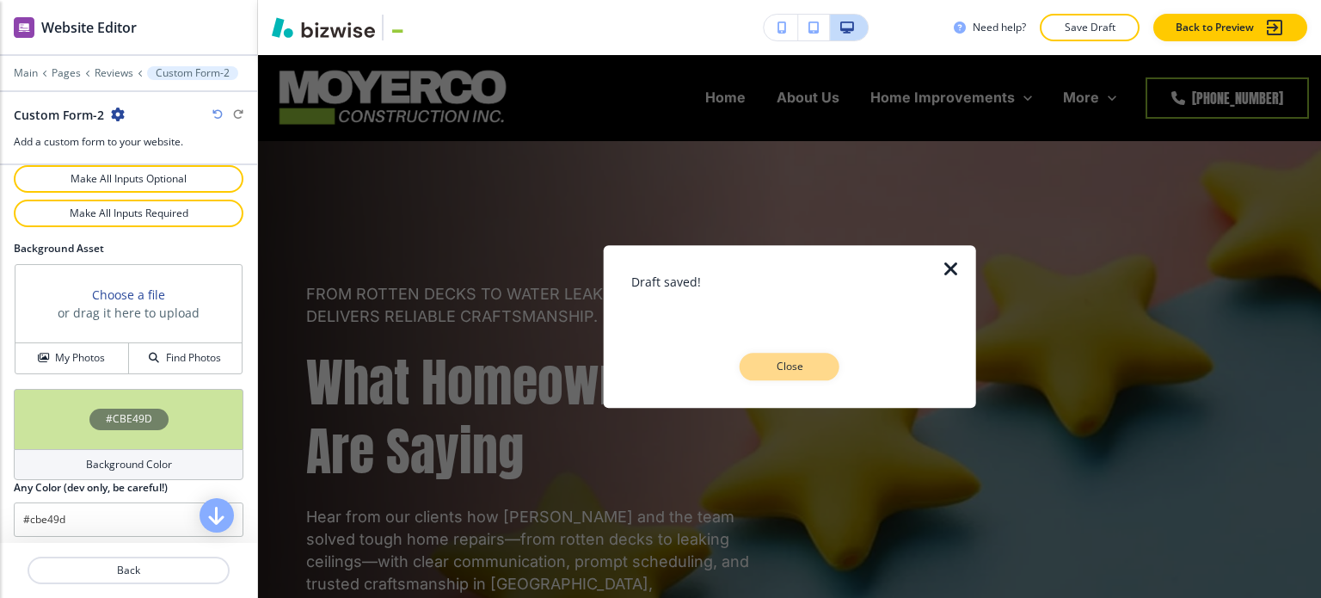
click at [810, 365] on p "Close" at bounding box center [789, 366] width 55 height 15
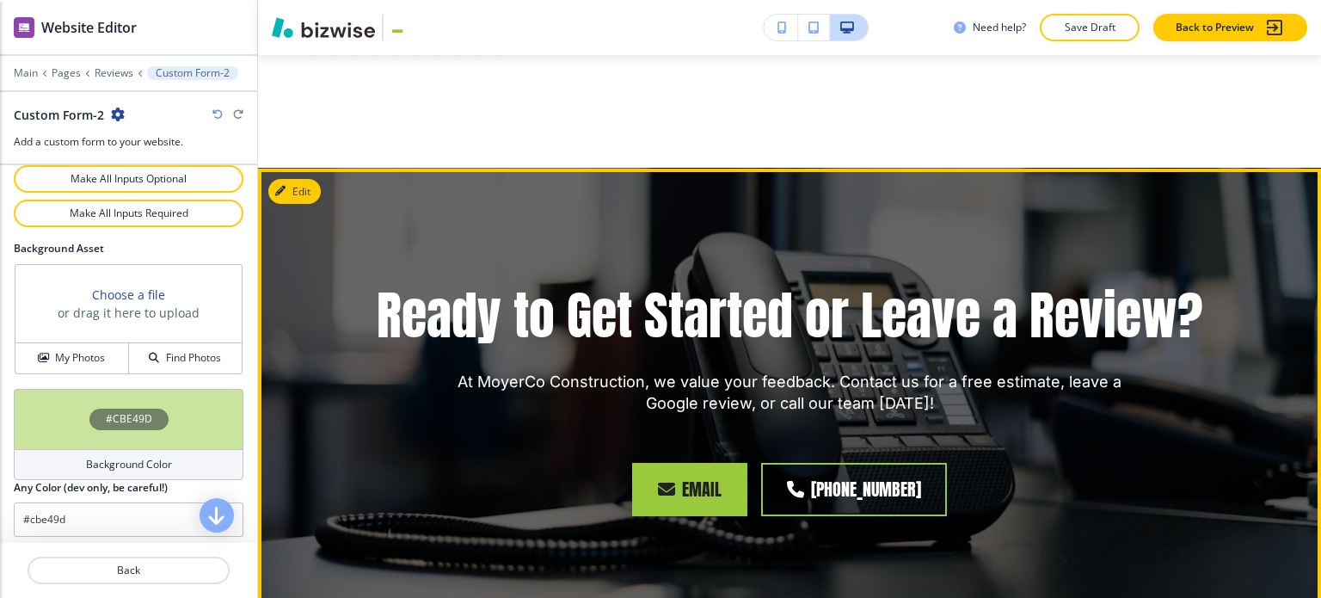
scroll to position [2752, 0]
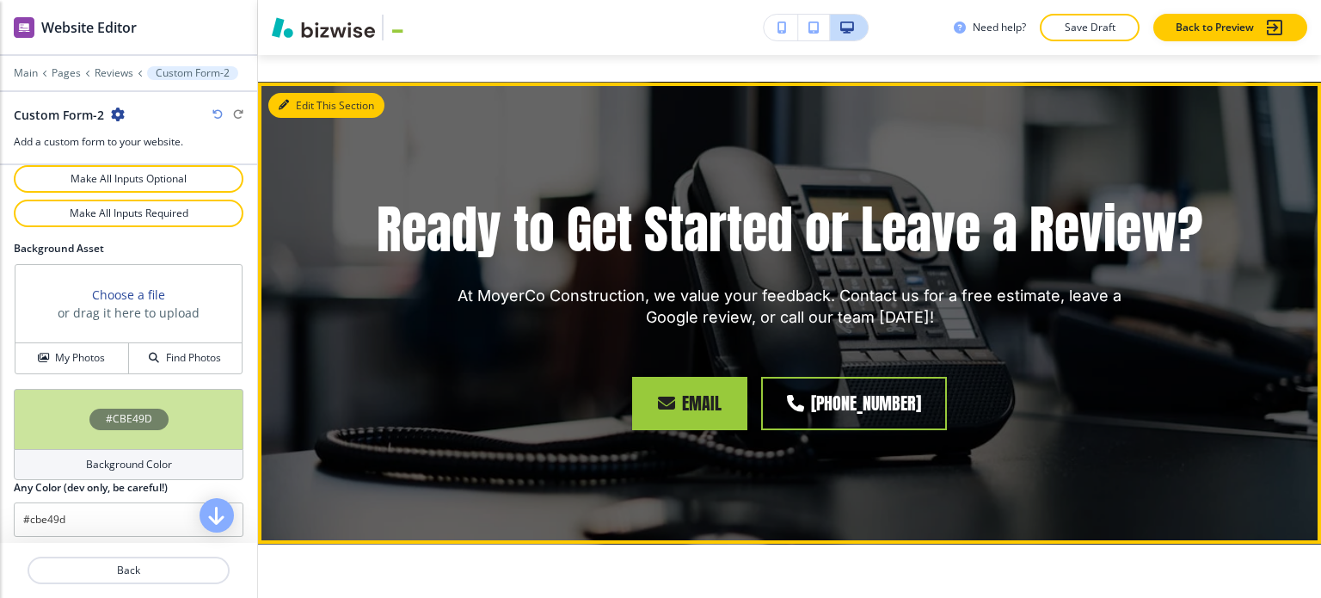
click at [311, 93] on button "Edit This Section" at bounding box center [326, 106] width 116 height 26
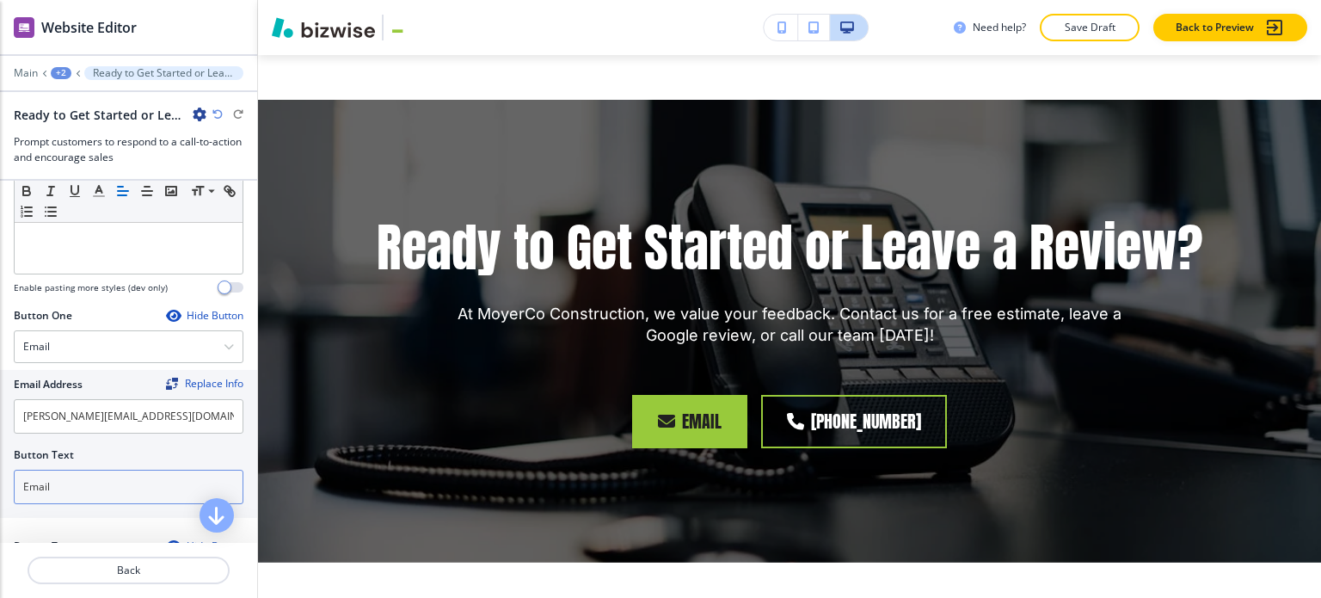
scroll to position [602, 0]
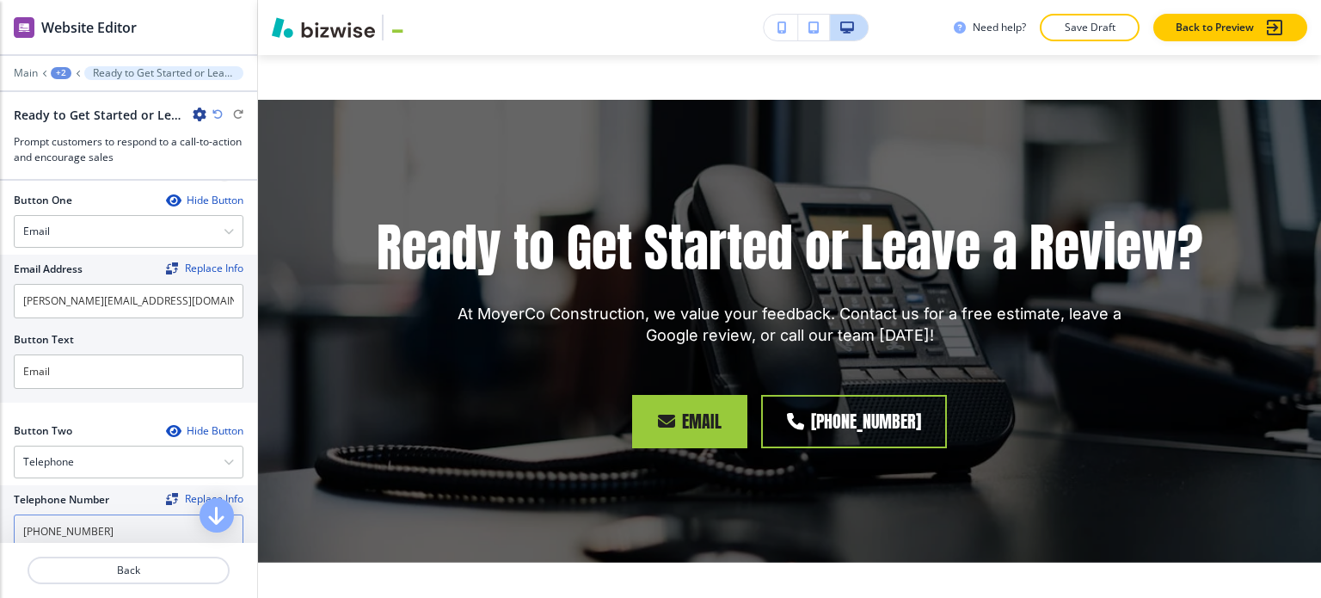
click at [119, 519] on input "[PHONE_NUMBER]" at bounding box center [129, 531] width 230 height 34
click at [137, 228] on div "Email" at bounding box center [129, 231] width 228 height 31
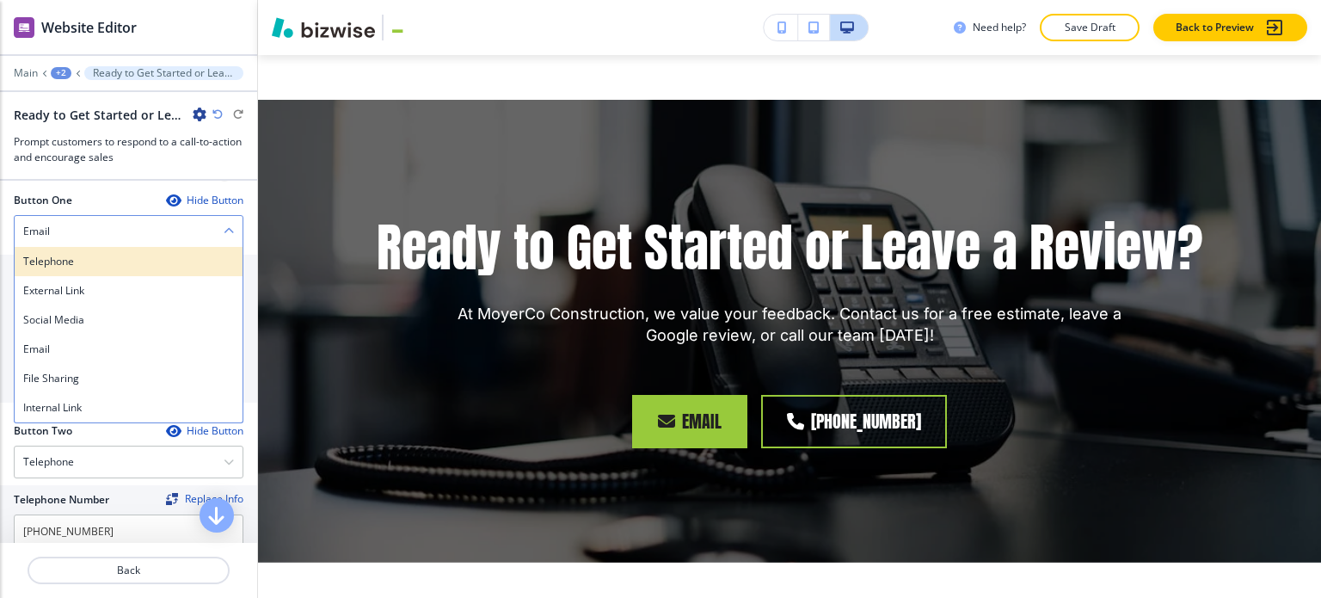
click at [114, 254] on h4 "Telephone" at bounding box center [128, 261] width 211 height 15
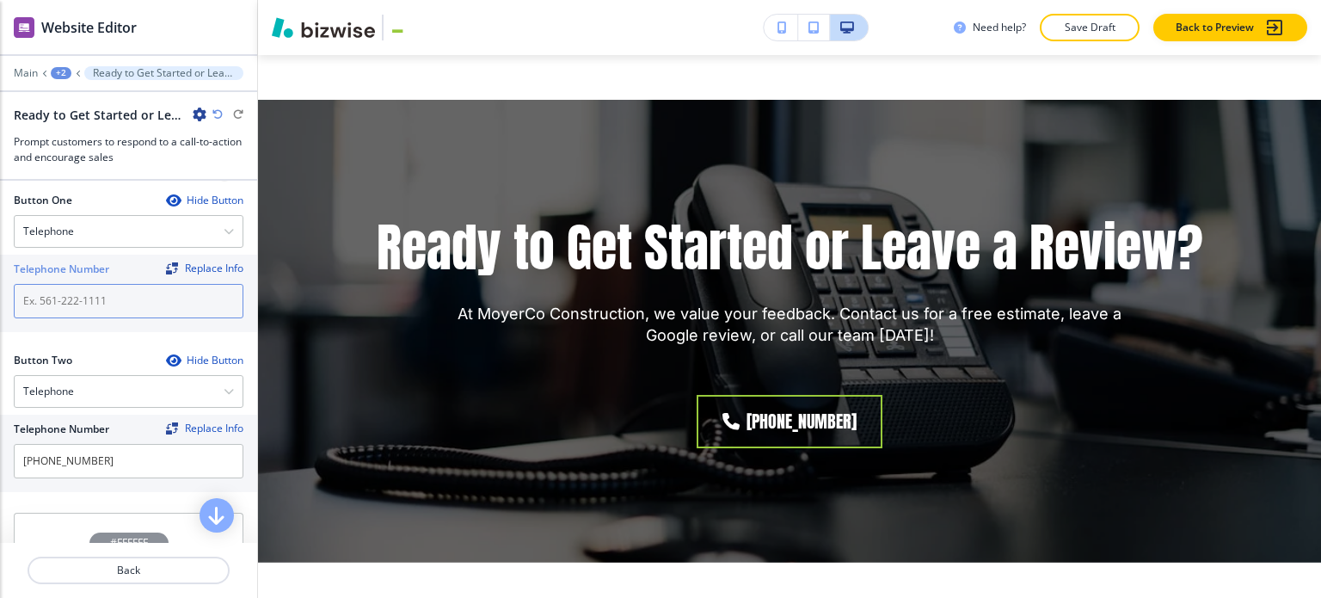
click at [115, 298] on input "text" at bounding box center [129, 301] width 230 height 34
paste input "[PHONE_NUMBER]"
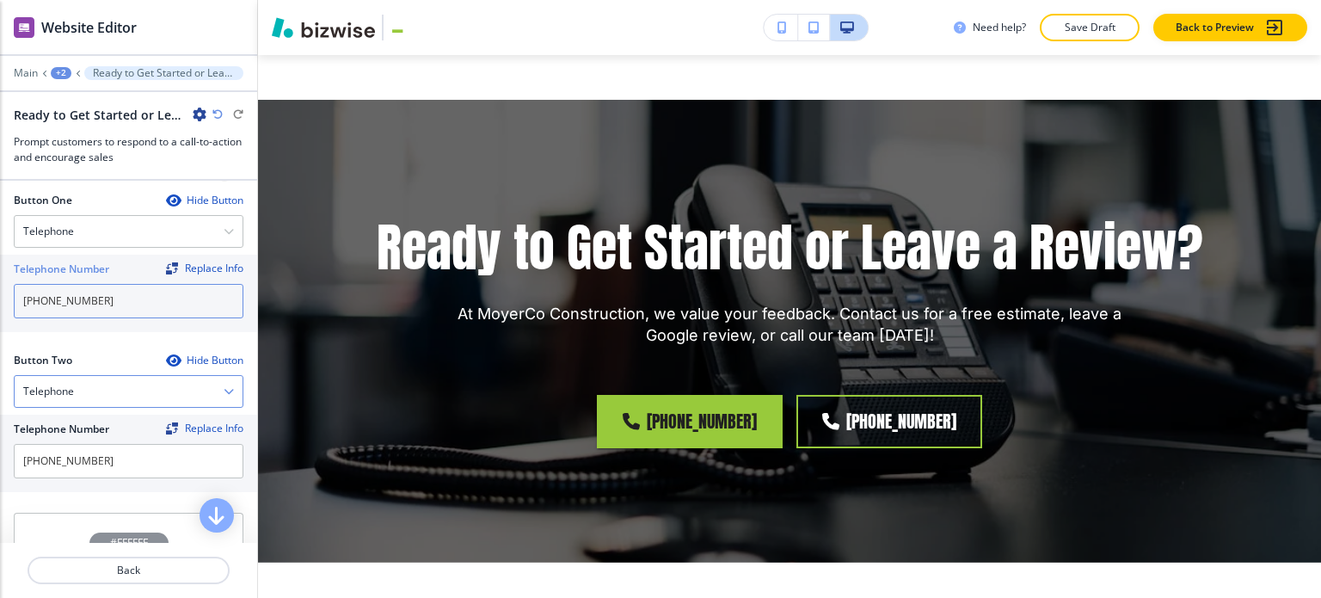
type input "[PHONE_NUMBER]"
click at [138, 388] on div "Telephone" at bounding box center [129, 391] width 228 height 31
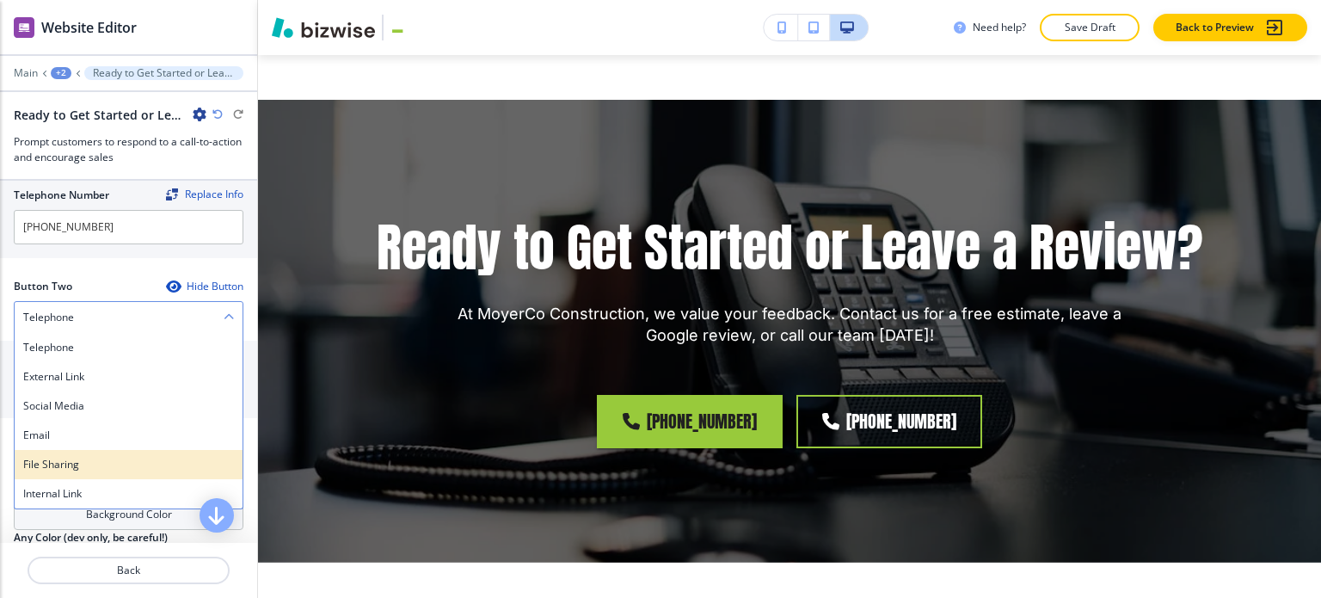
scroll to position [774, 0]
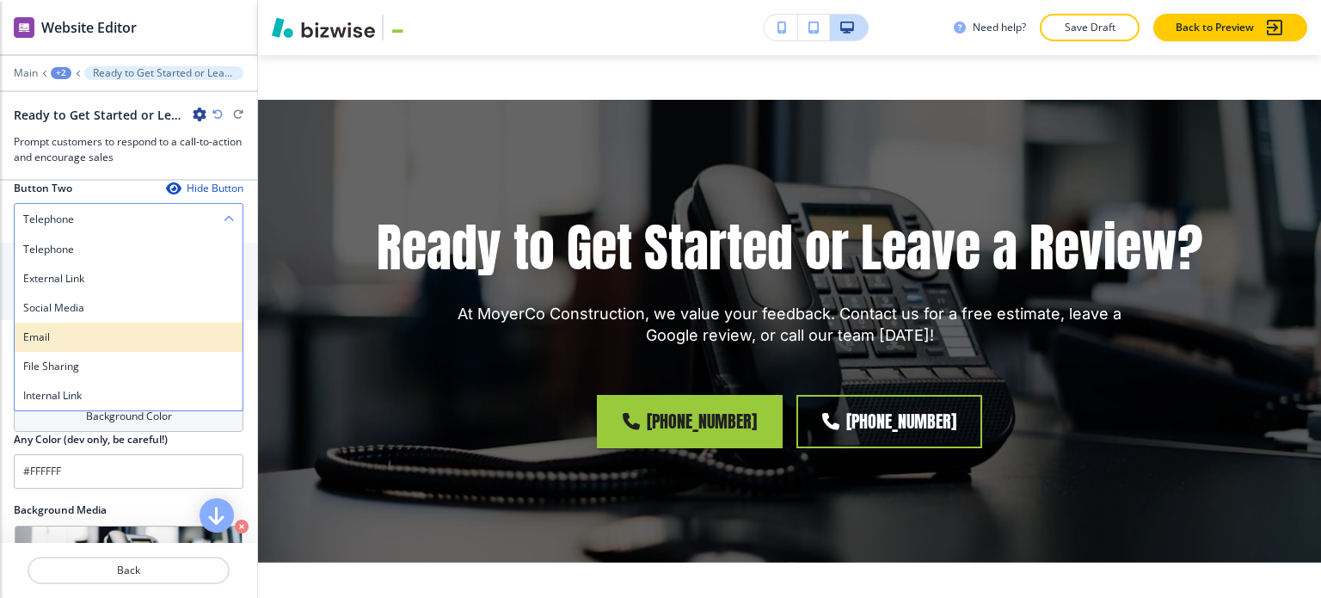
click at [91, 333] on h4 "Email" at bounding box center [128, 336] width 211 height 15
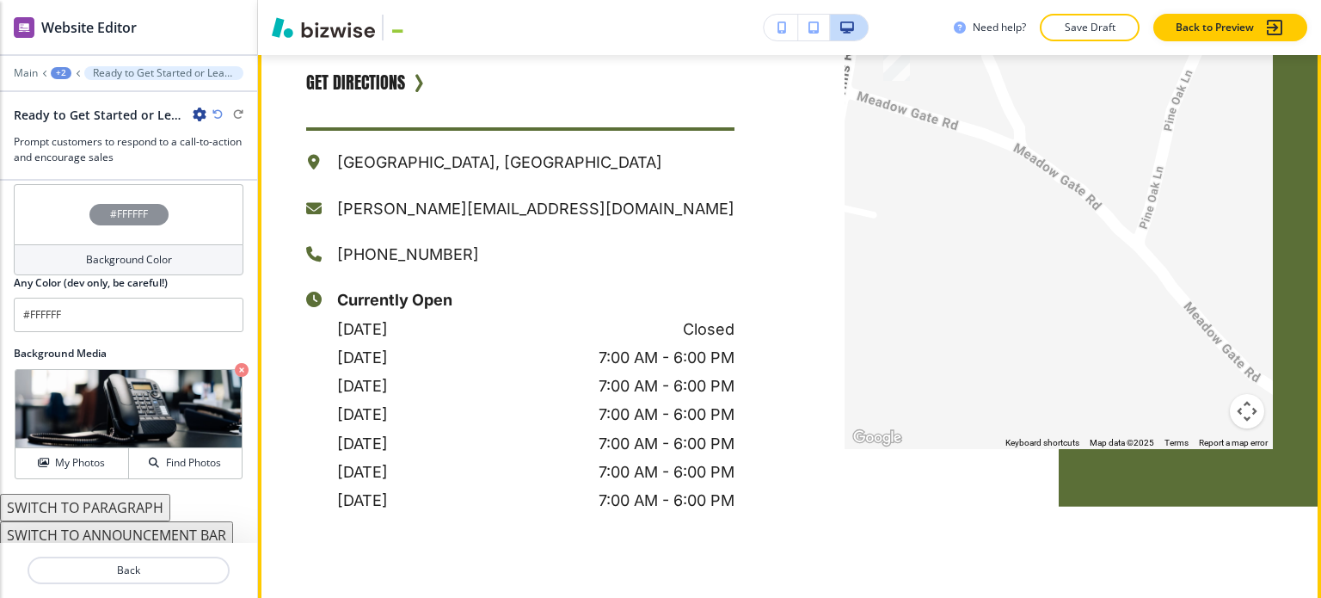
scroll to position [3422, 0]
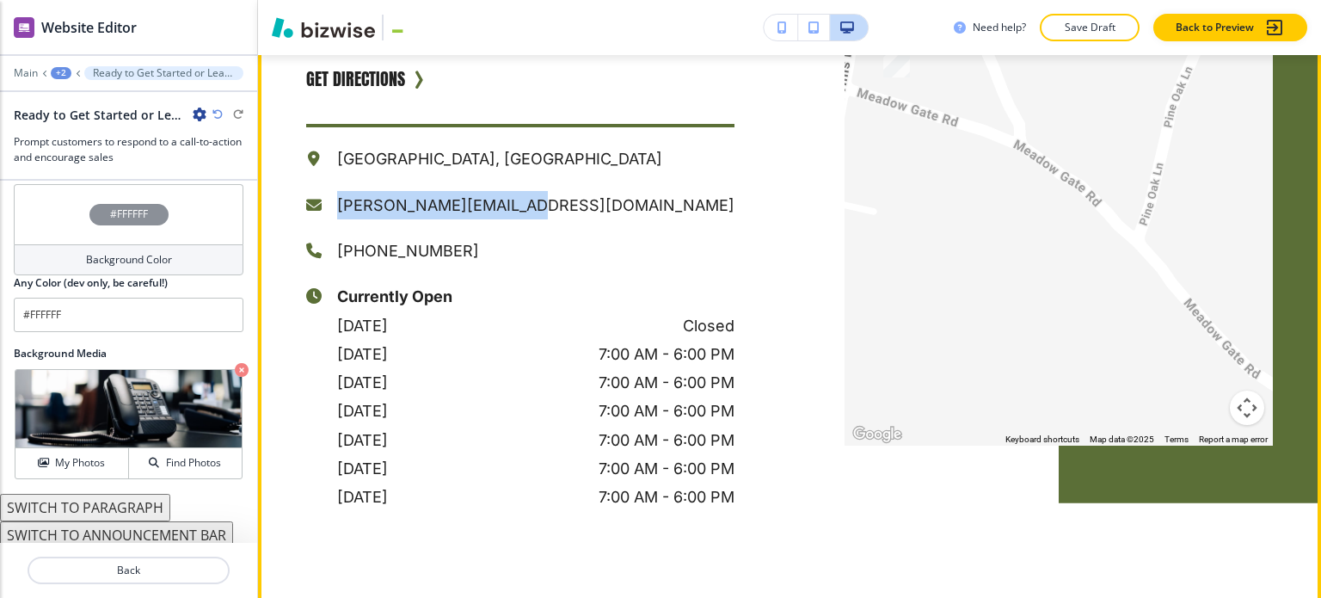
drag, startPoint x: 547, startPoint y: 166, endPoint x: 337, endPoint y: 154, distance: 210.2
click at [337, 191] on p "[PERSON_NAME][EMAIL_ADDRESS][DOMAIN_NAME]" at bounding box center [535, 205] width 397 height 28
copy p "[PERSON_NAME][EMAIL_ADDRESS][DOMAIN_NAME]"
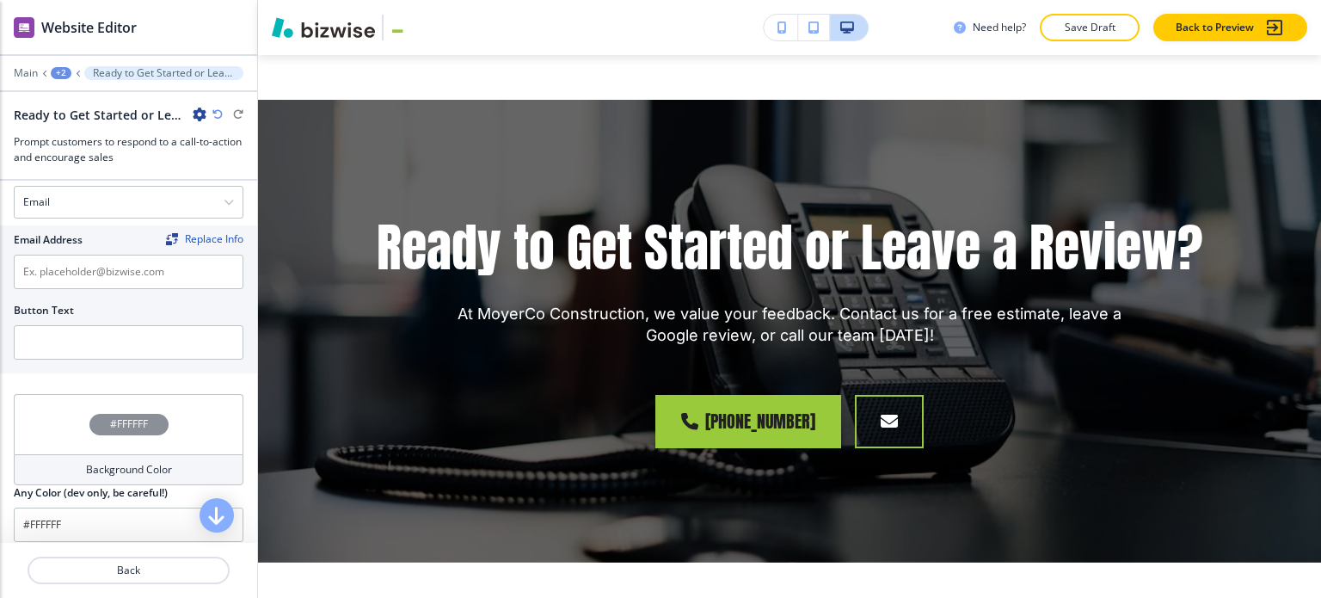
scroll to position [657, 0]
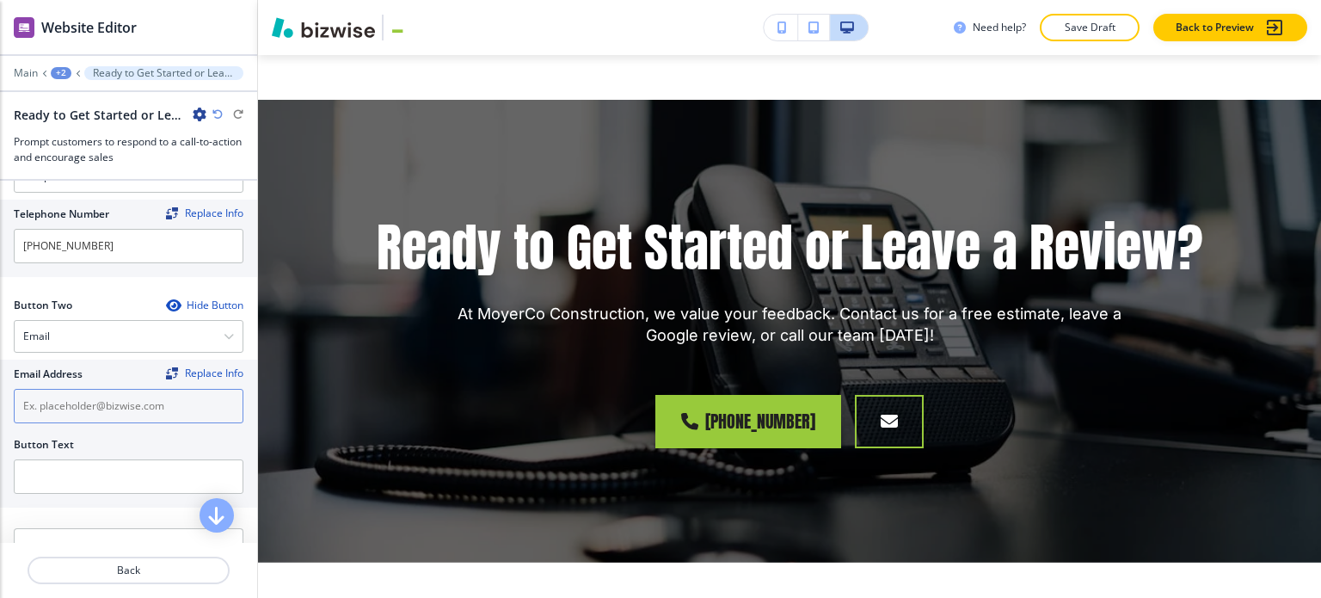
click at [99, 410] on input "text" at bounding box center [129, 406] width 230 height 34
paste input "[PERSON_NAME][EMAIL_ADDRESS][DOMAIN_NAME]"
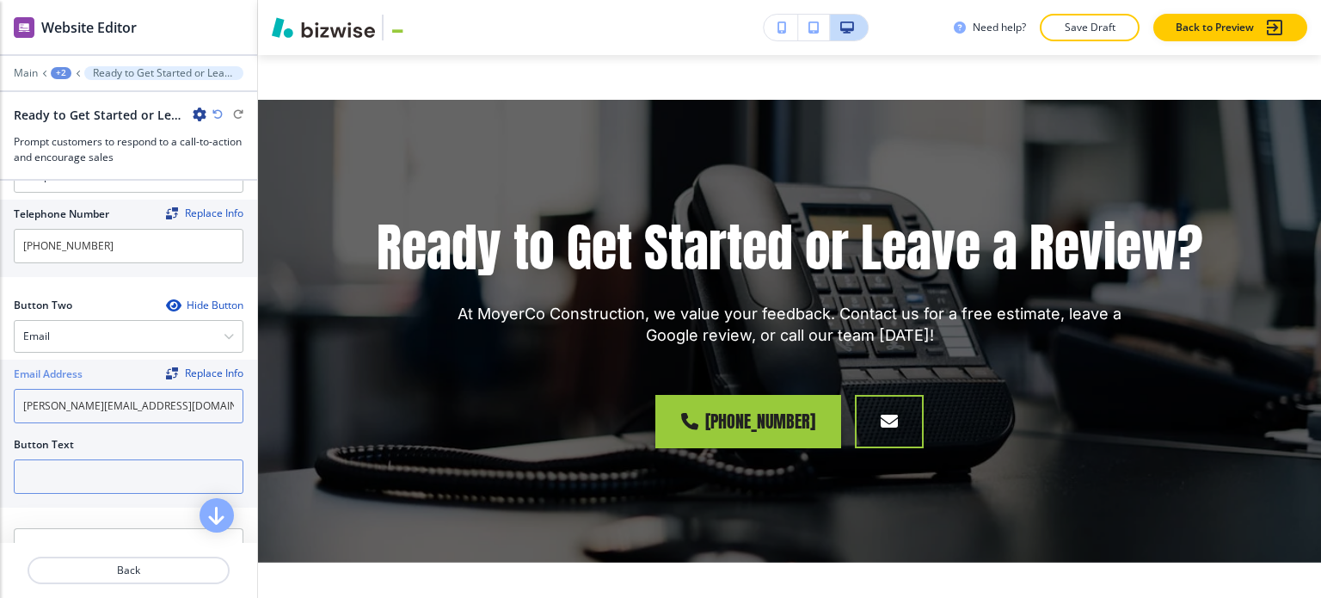
type input "[PERSON_NAME][EMAIL_ADDRESS][DOMAIN_NAME]"
click at [117, 481] on input "text" at bounding box center [129, 476] width 230 height 34
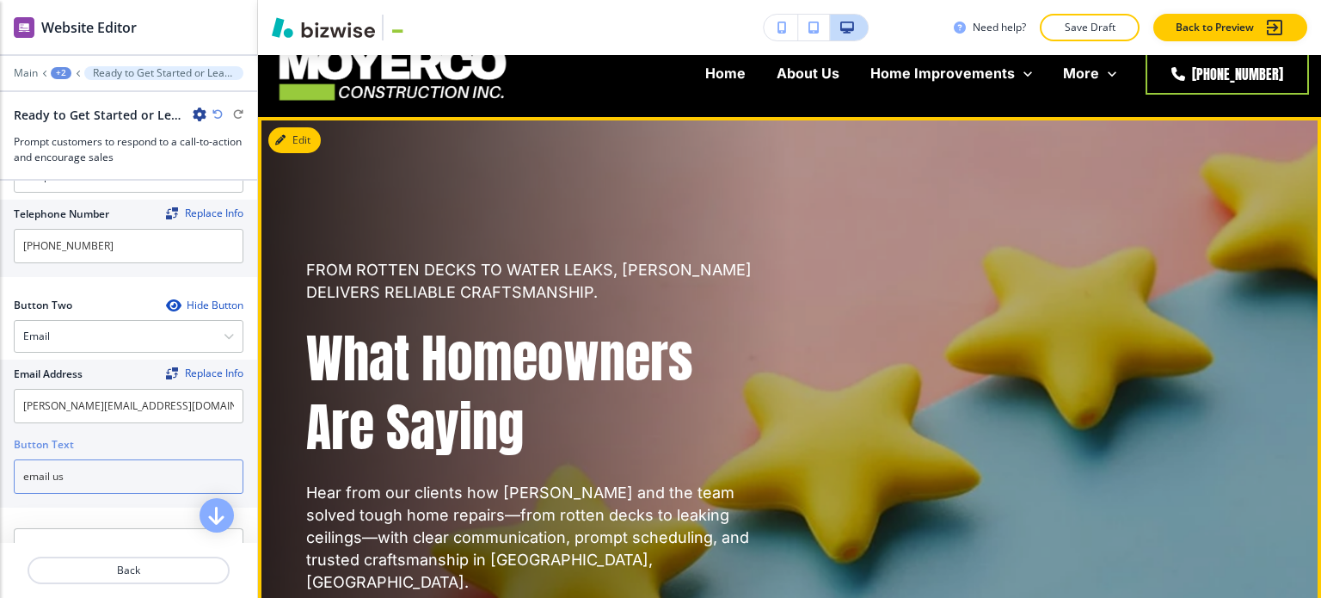
scroll to position [0, 0]
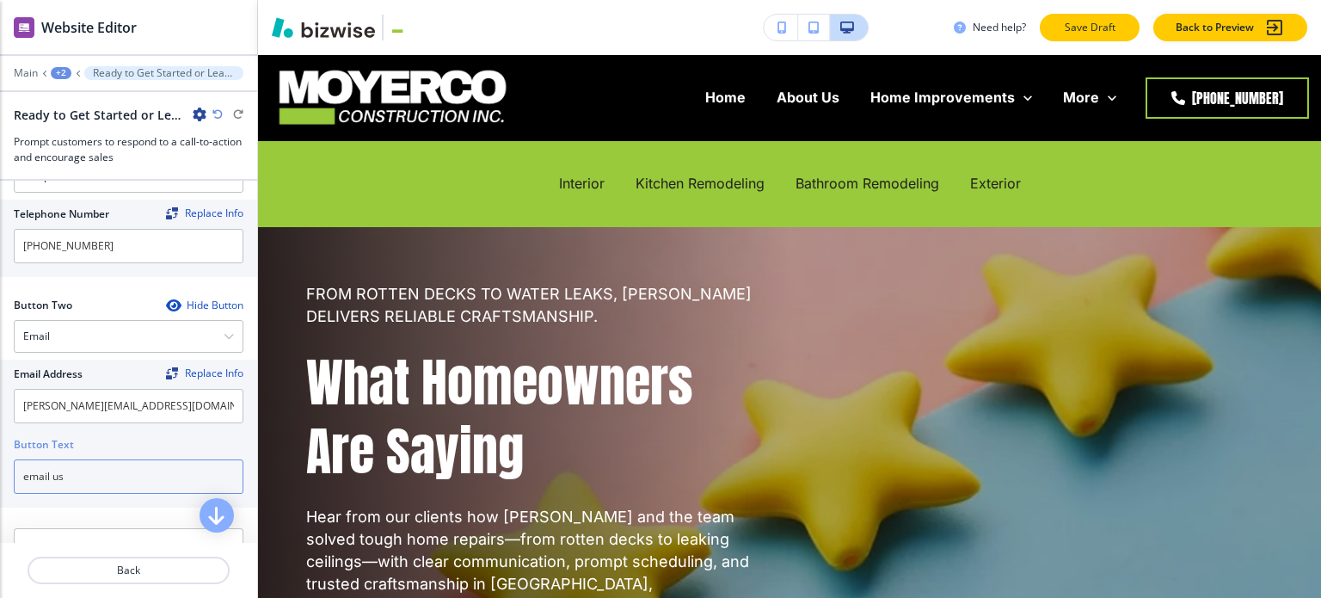
type input "email us"
click at [1084, 27] on p "Save Draft" at bounding box center [1089, 27] width 55 height 15
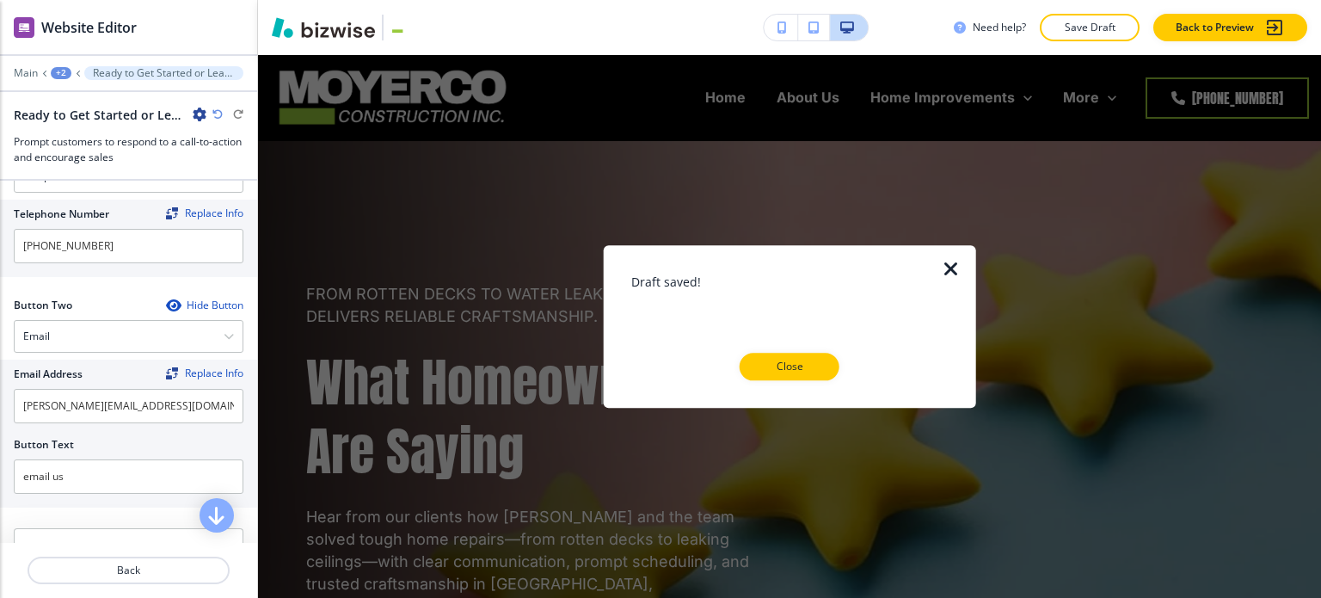
click at [953, 259] on icon "button" at bounding box center [951, 269] width 21 height 21
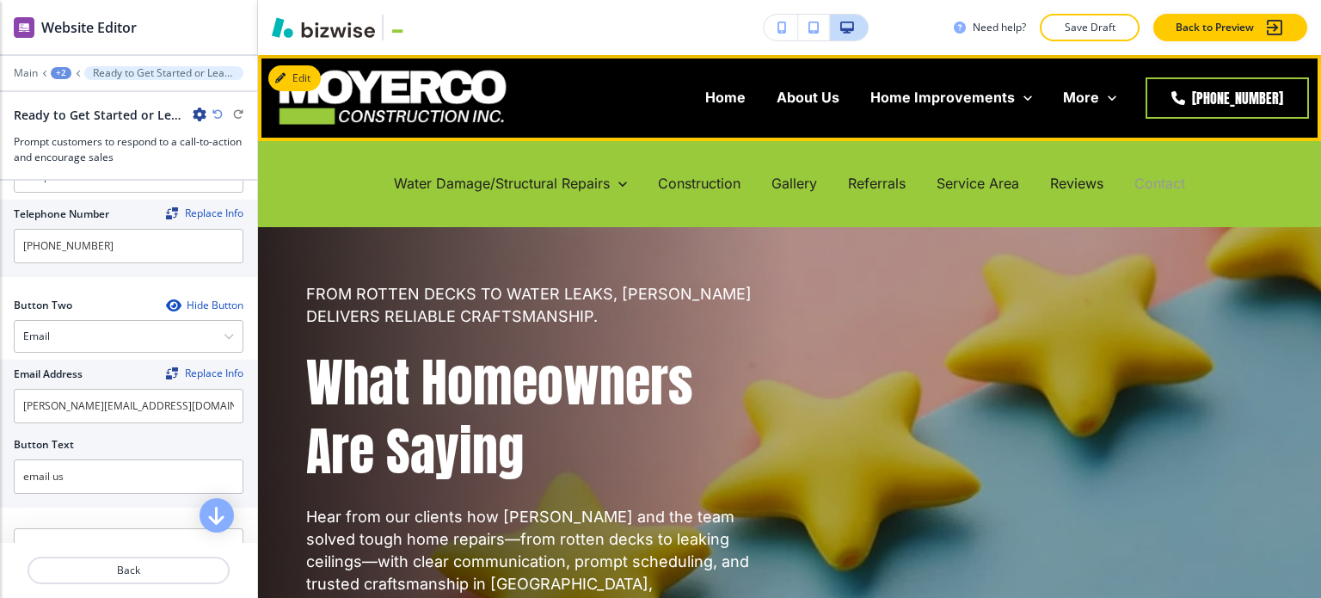
click at [1153, 181] on p "Contact" at bounding box center [1159, 184] width 51 height 20
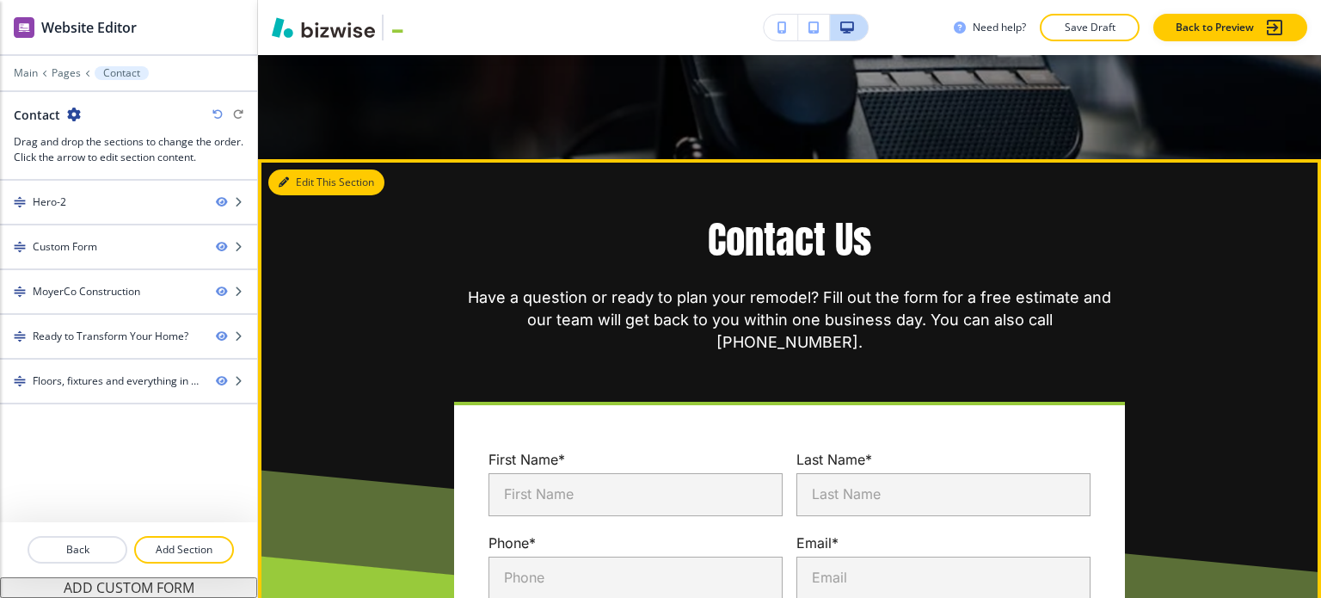
click at [294, 169] on button "Edit This Section" at bounding box center [326, 182] width 116 height 26
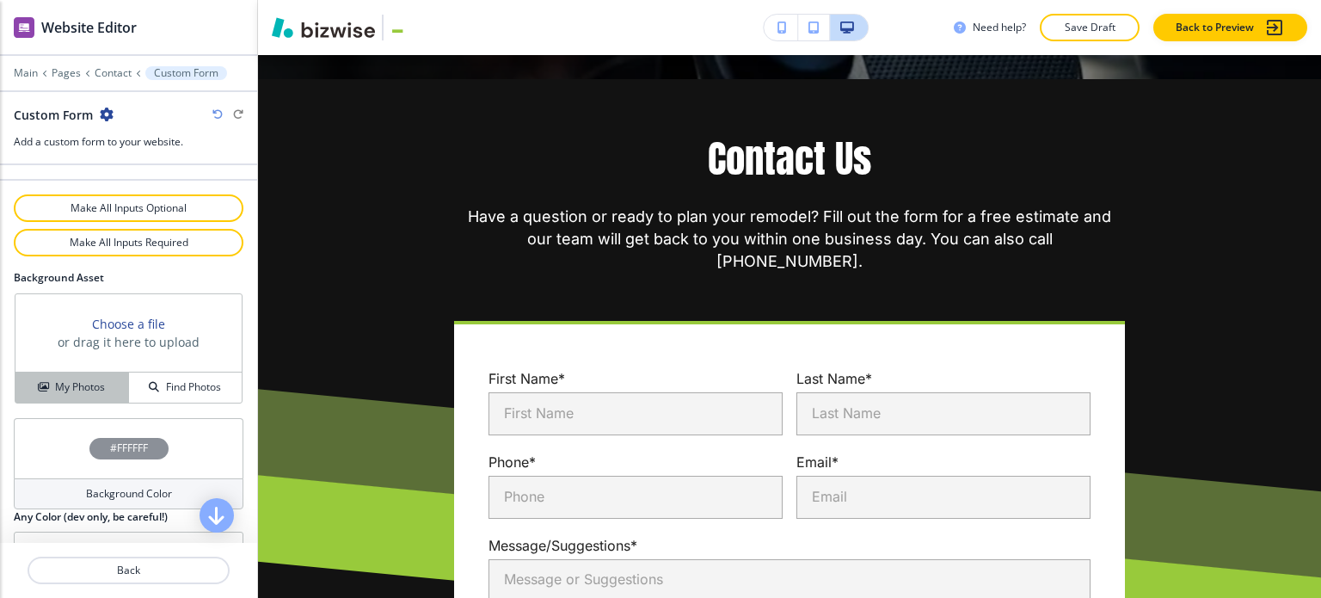
scroll to position [1029, 0]
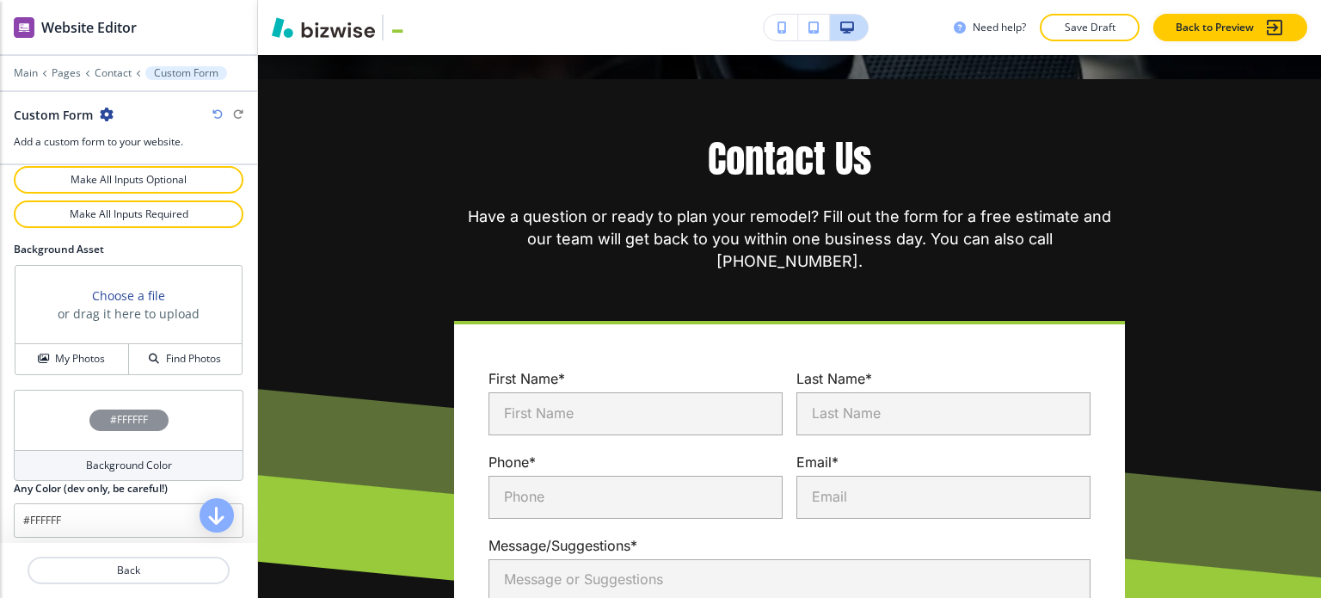
click at [101, 458] on h4 "Background Color" at bounding box center [129, 465] width 86 height 15
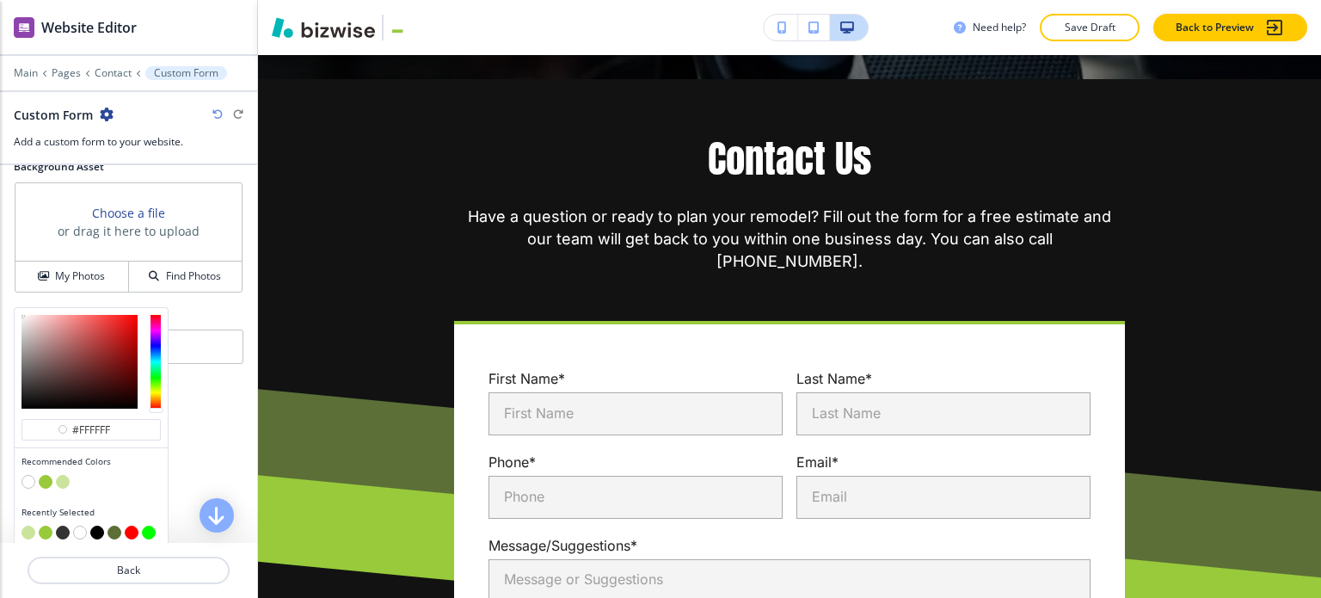
click at [63, 475] on button "button" at bounding box center [63, 482] width 14 height 14
type input "#cbe49d"
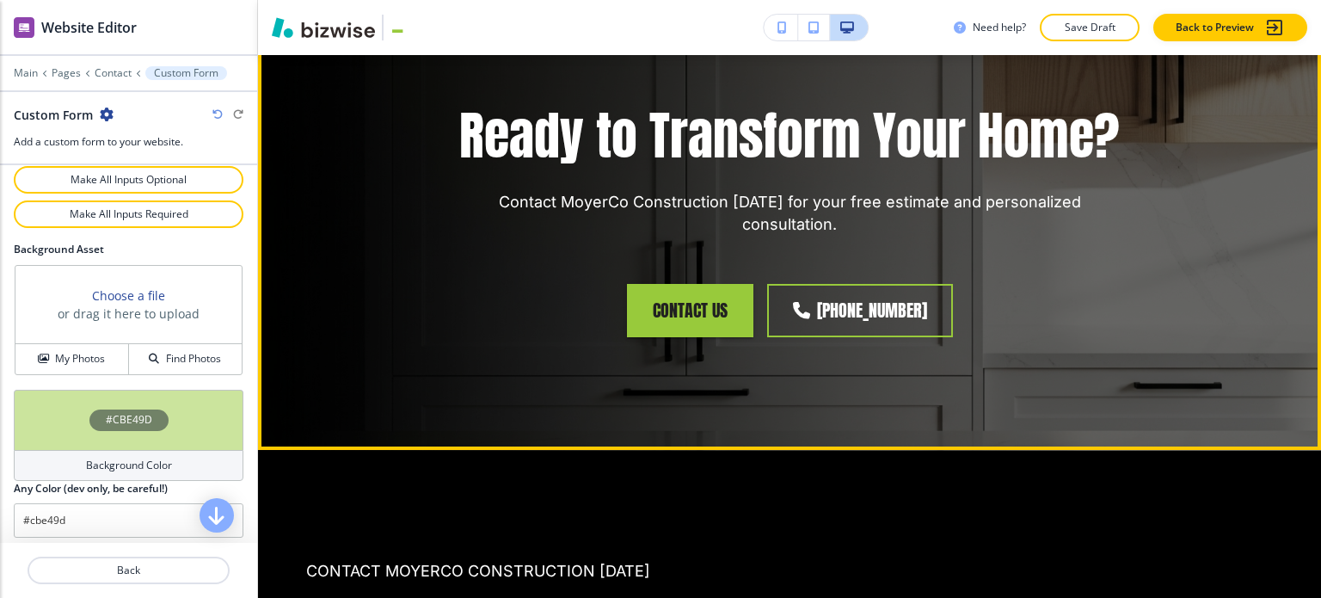
scroll to position [2317, 0]
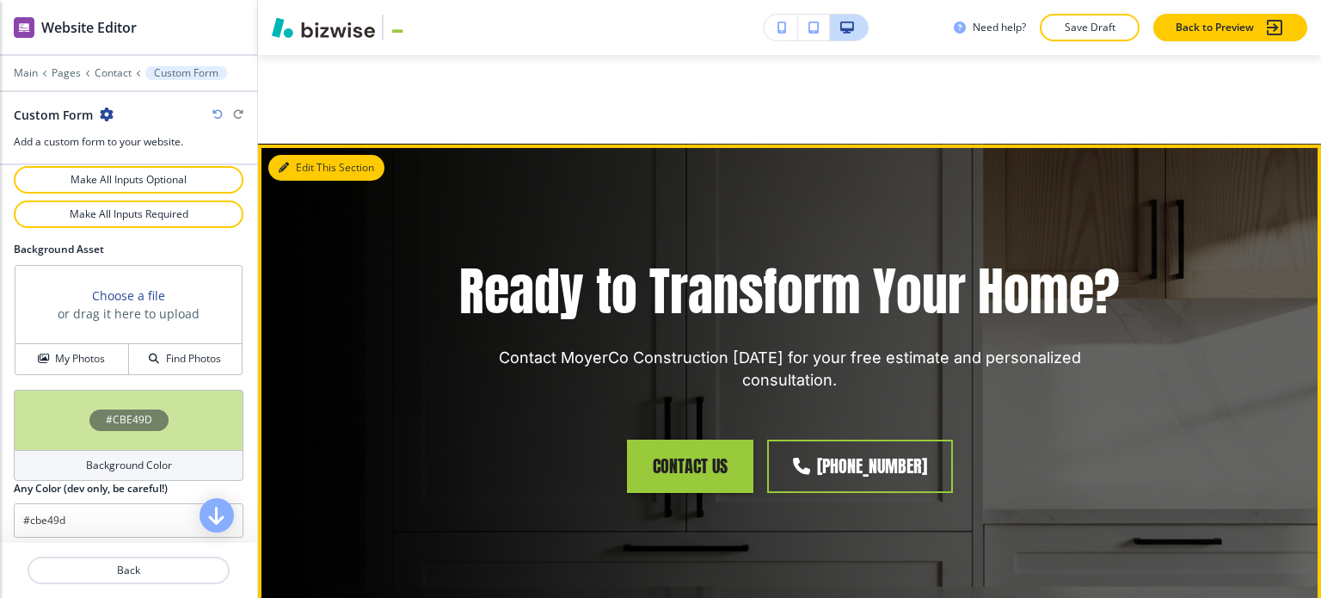
click at [297, 155] on button "Edit This Section" at bounding box center [326, 168] width 116 height 26
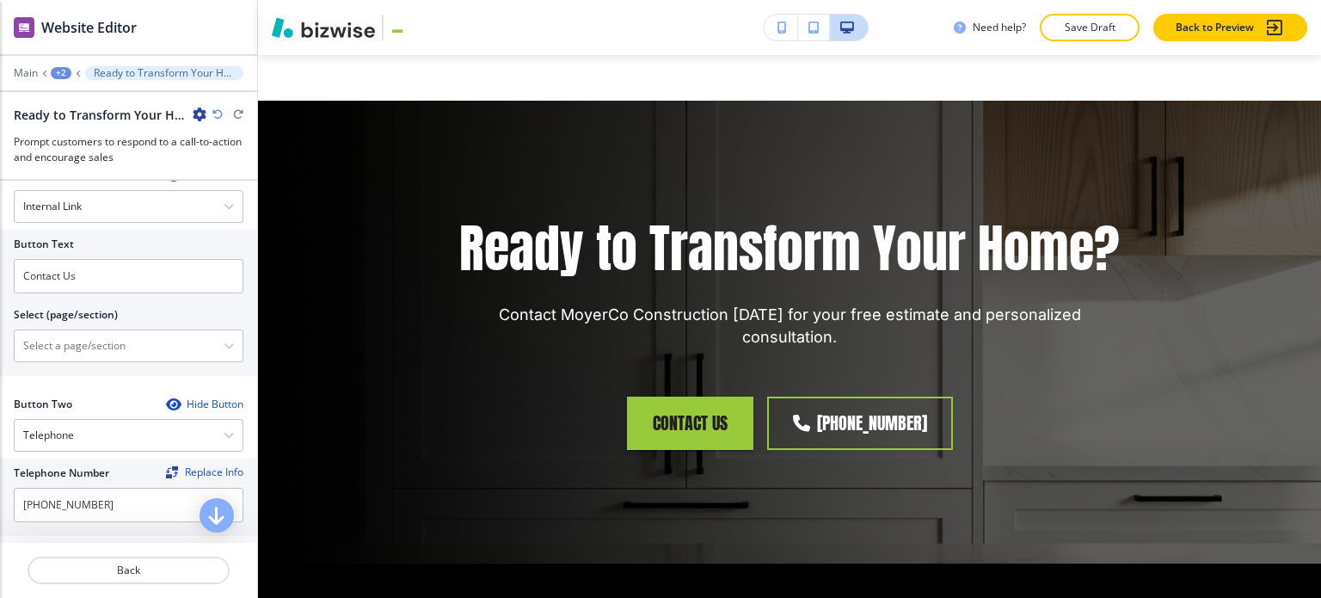
scroll to position [602, 0]
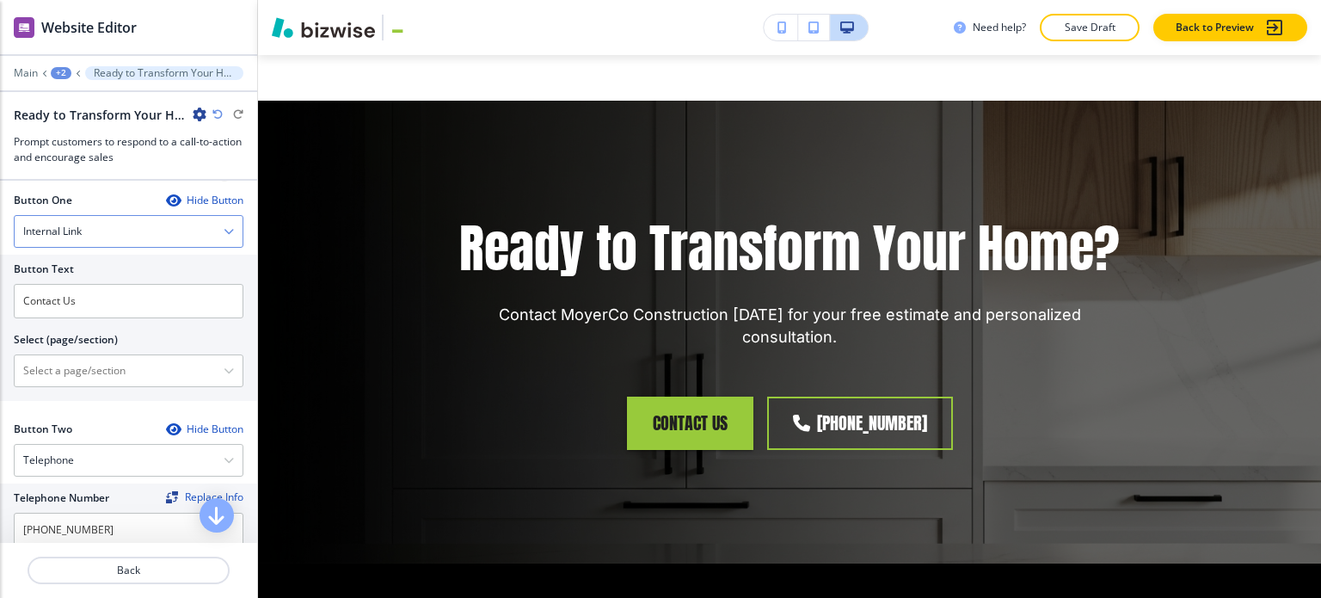
click at [127, 233] on div "Internal Link" at bounding box center [129, 231] width 228 height 31
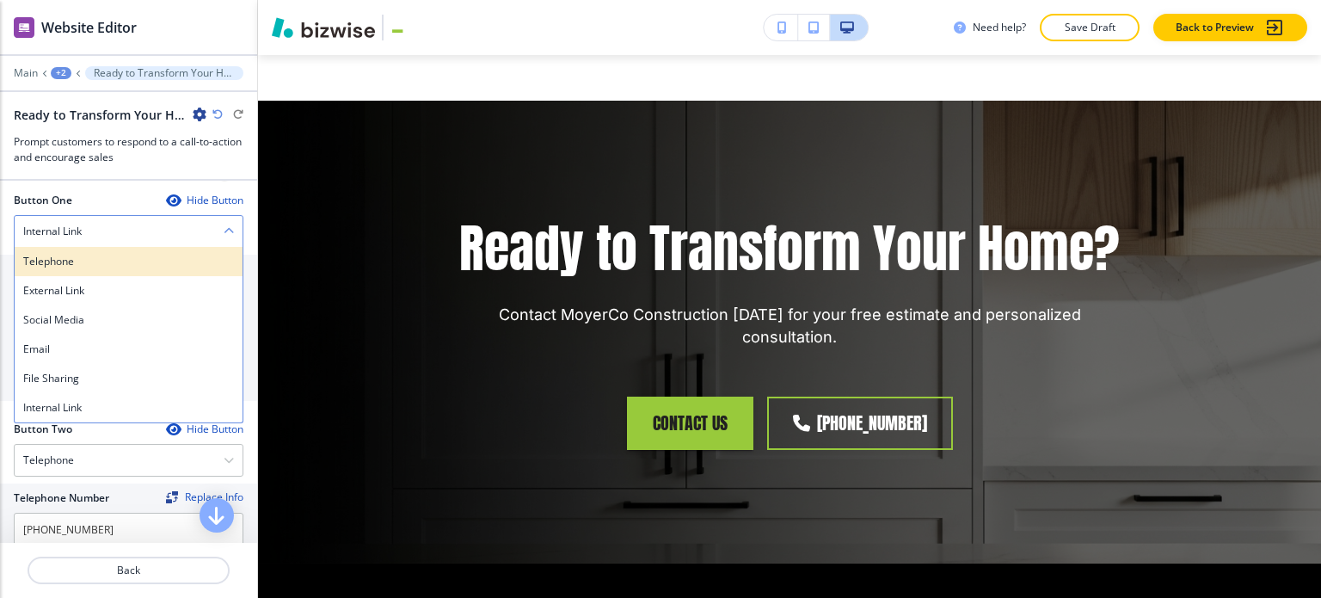
click at [131, 267] on div "Telephone" at bounding box center [129, 261] width 228 height 29
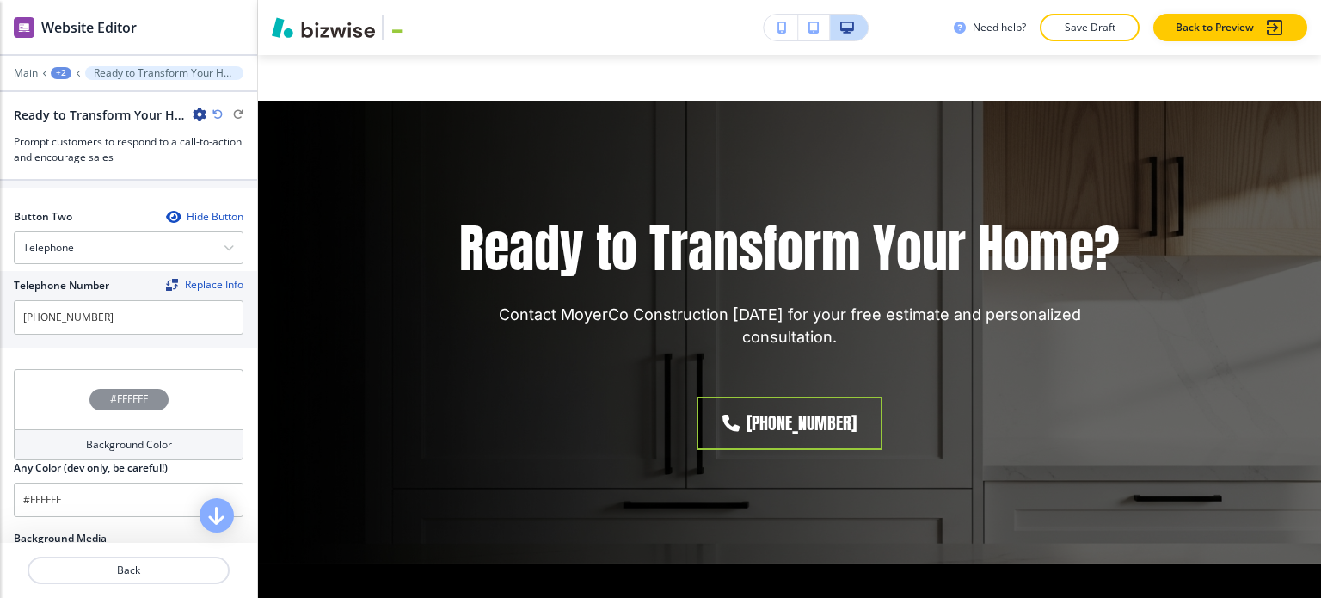
scroll to position [774, 0]
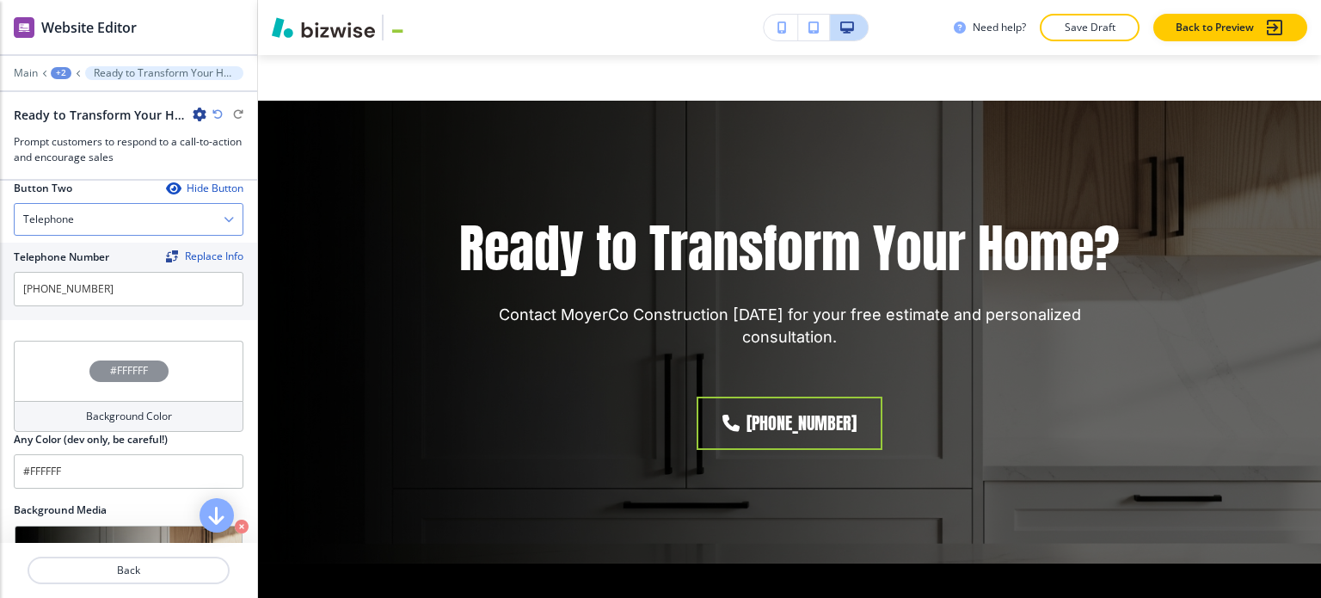
click at [147, 216] on div "Telephone" at bounding box center [129, 219] width 228 height 31
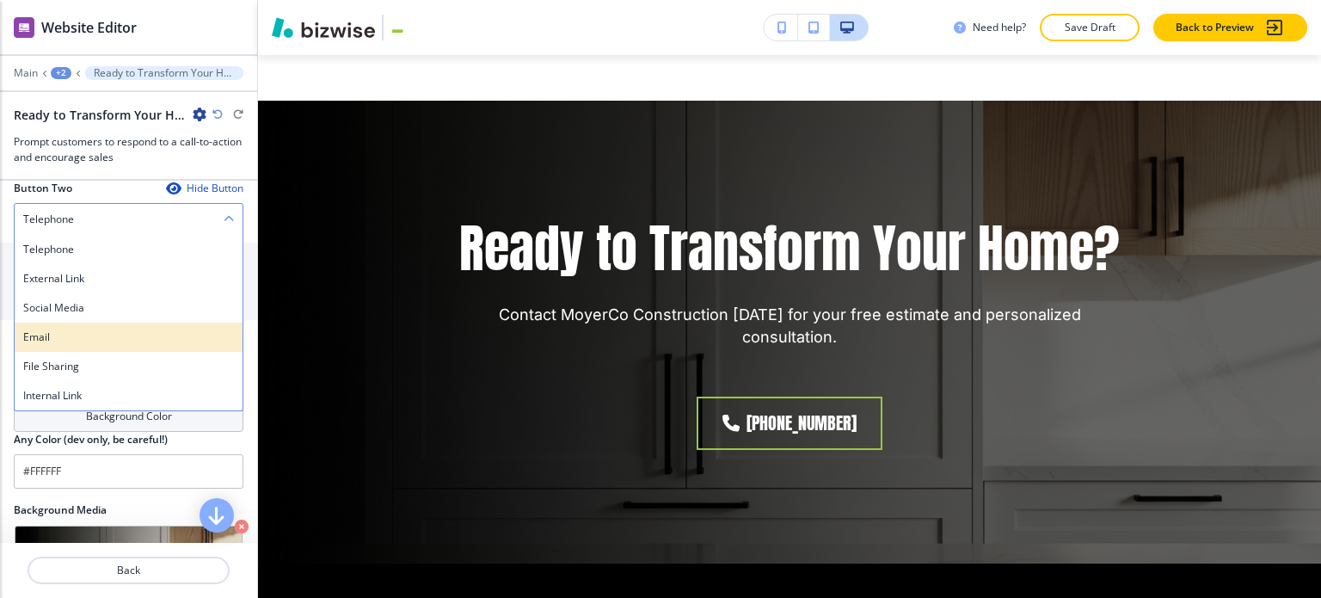
click at [106, 336] on h4 "Email" at bounding box center [128, 336] width 211 height 15
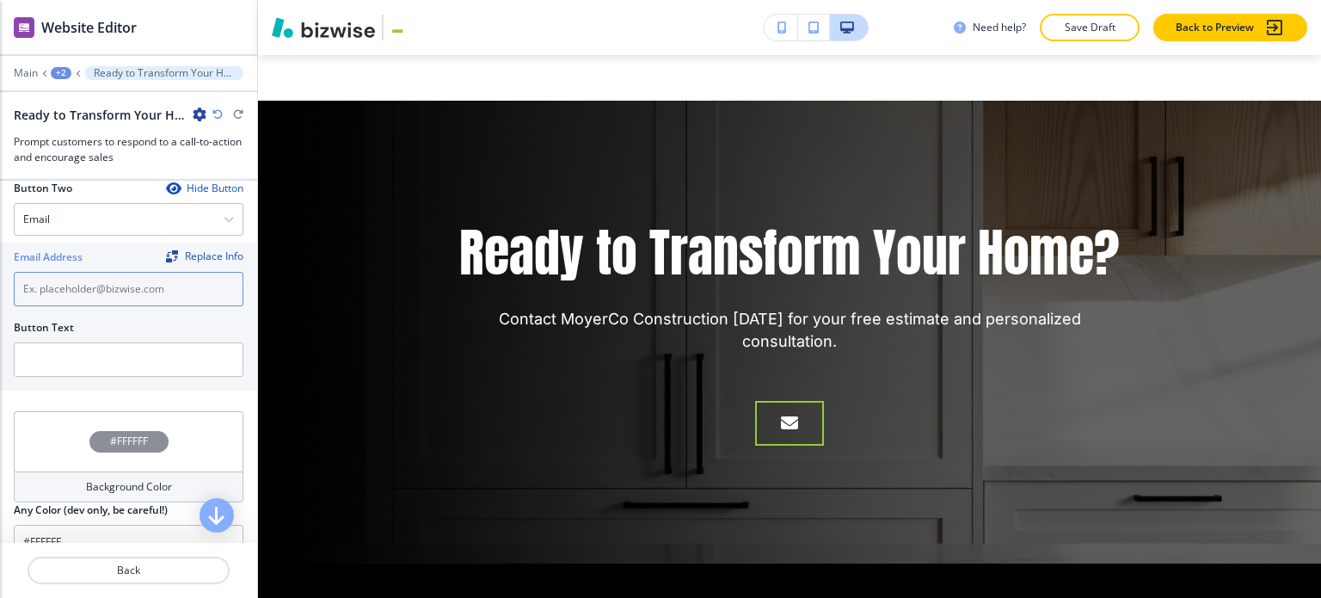
click at [113, 280] on input "text" at bounding box center [129, 289] width 230 height 34
paste input "[PERSON_NAME][EMAIL_ADDRESS][DOMAIN_NAME]"
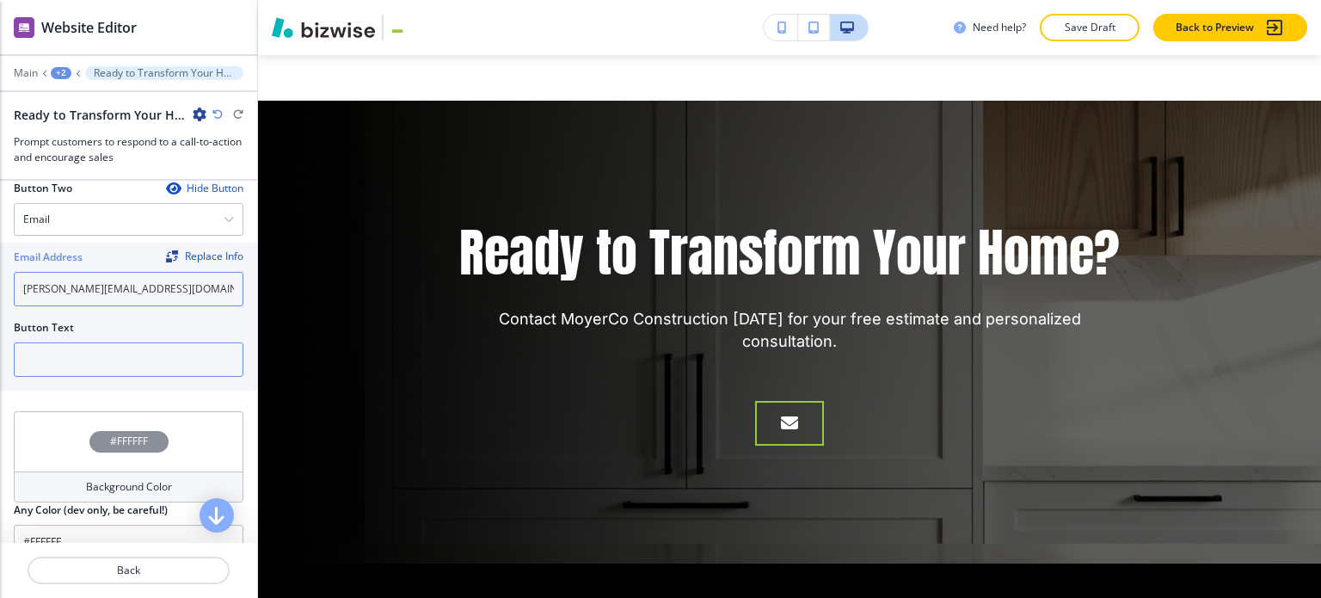
type input "[PERSON_NAME][EMAIL_ADDRESS][DOMAIN_NAME]"
click at [104, 342] on input "text" at bounding box center [129, 359] width 230 height 34
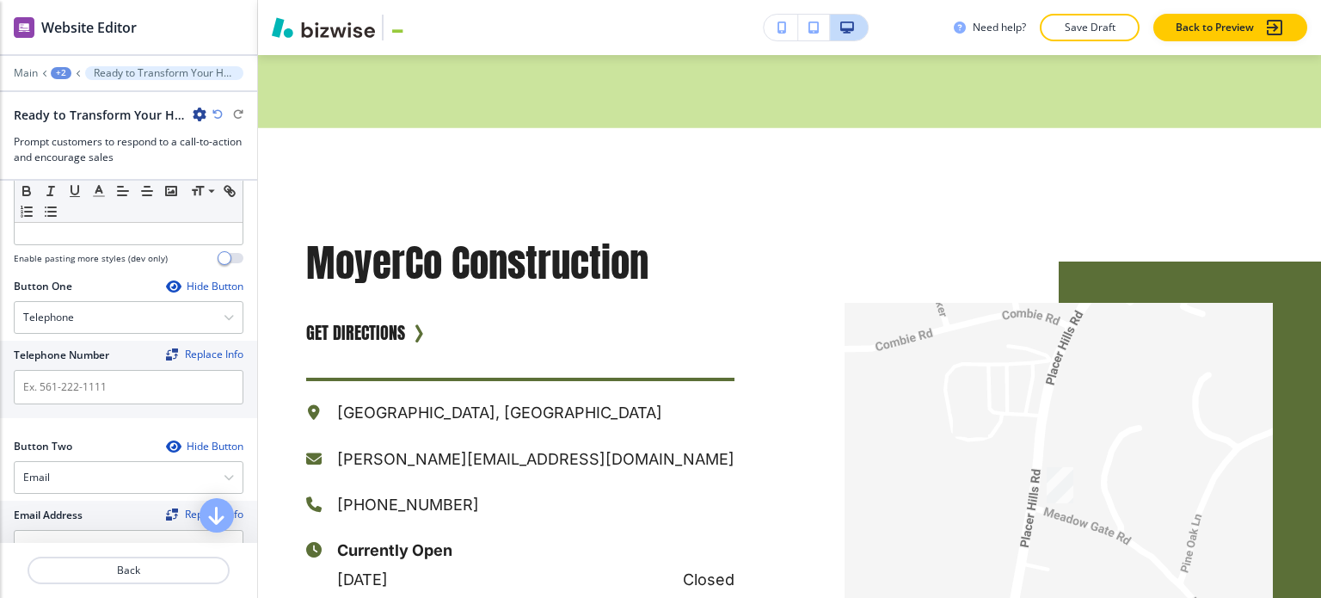
scroll to position [1586, 0]
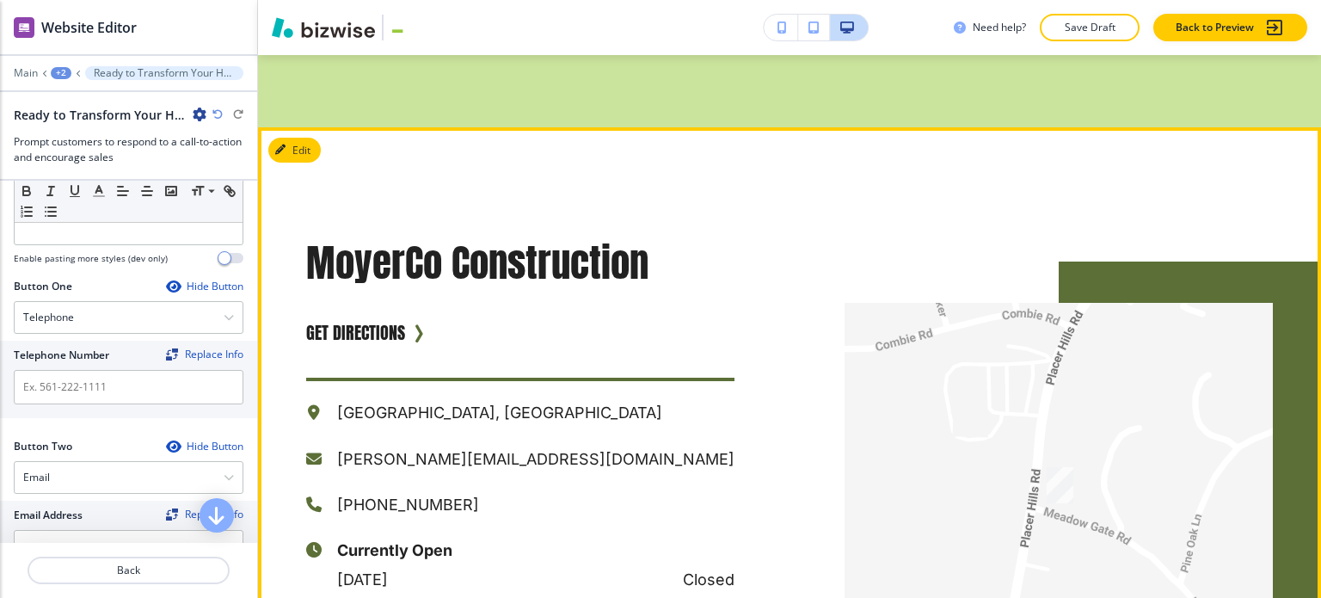
type input "Email us"
drag, startPoint x: 480, startPoint y: 458, endPoint x: 331, endPoint y: 456, distance: 148.8
click at [331, 490] on div "[PHONE_NUMBER]" at bounding box center [520, 504] width 428 height 28
copy p "[PHONE_NUMBER]"
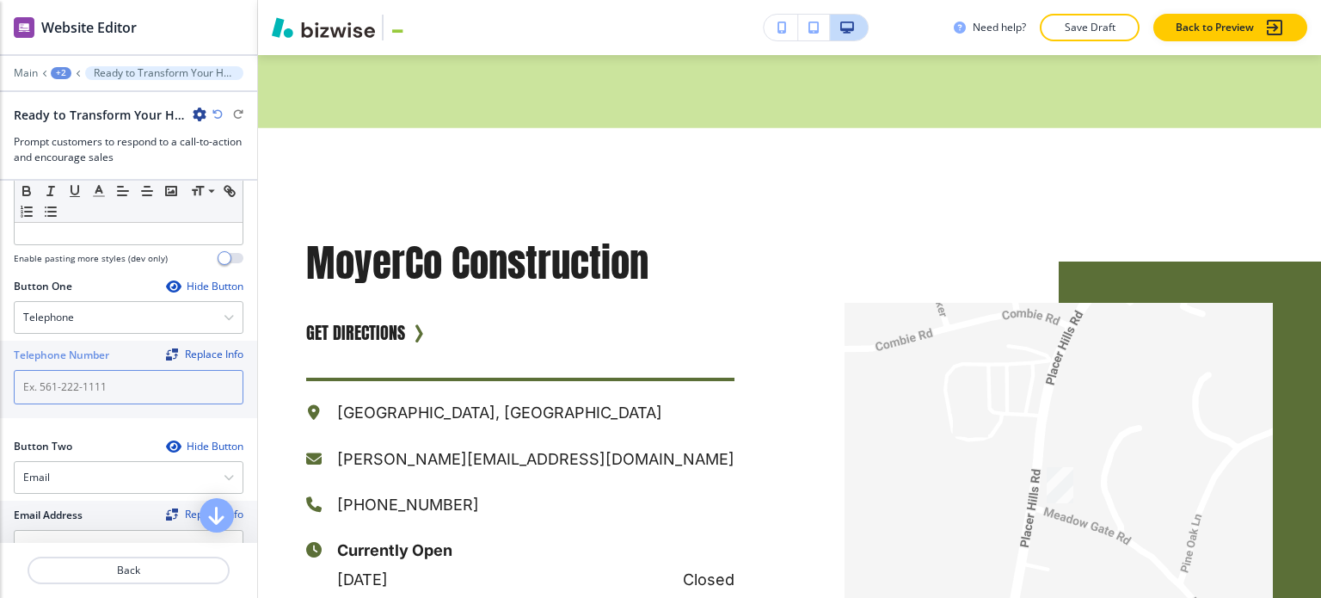
click at [148, 381] on input "text" at bounding box center [129, 387] width 230 height 34
paste input "[PHONE_NUMBER]"
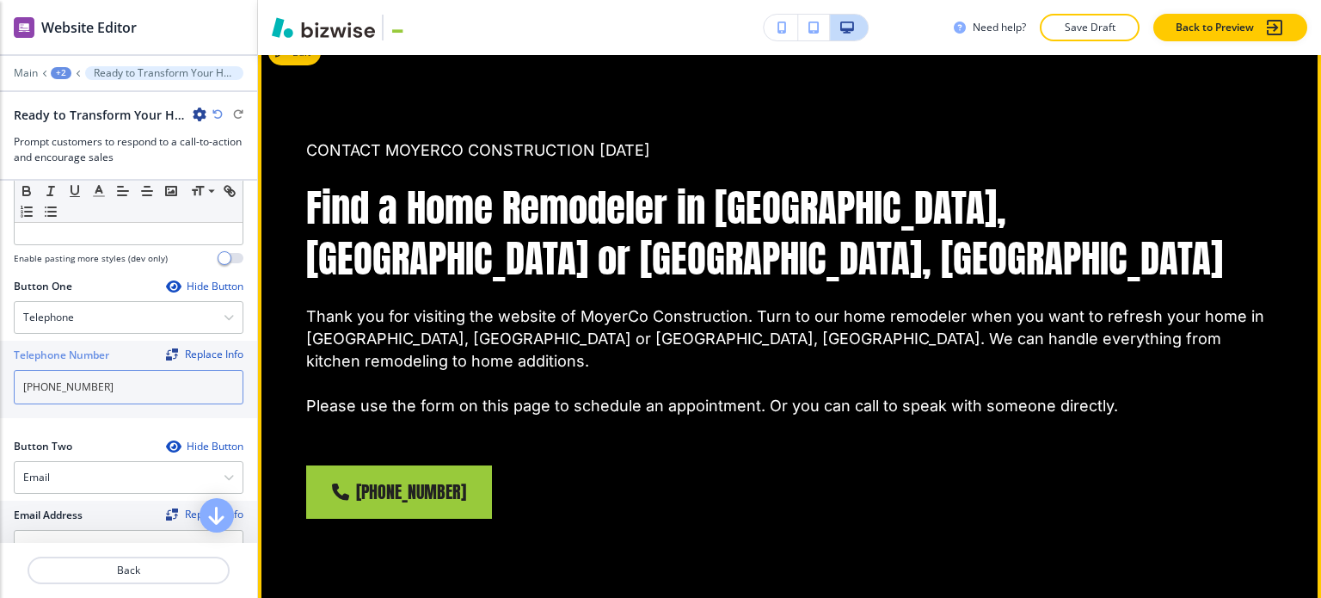
scroll to position [2790, 0]
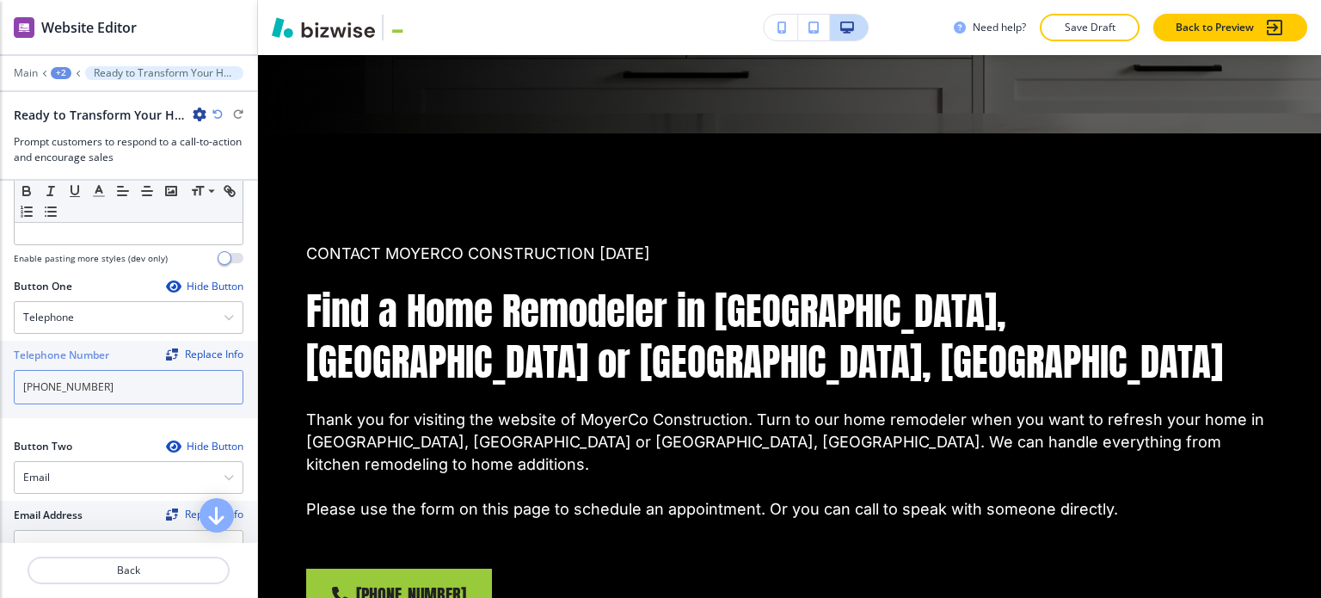
type input "[PHONE_NUMBER]"
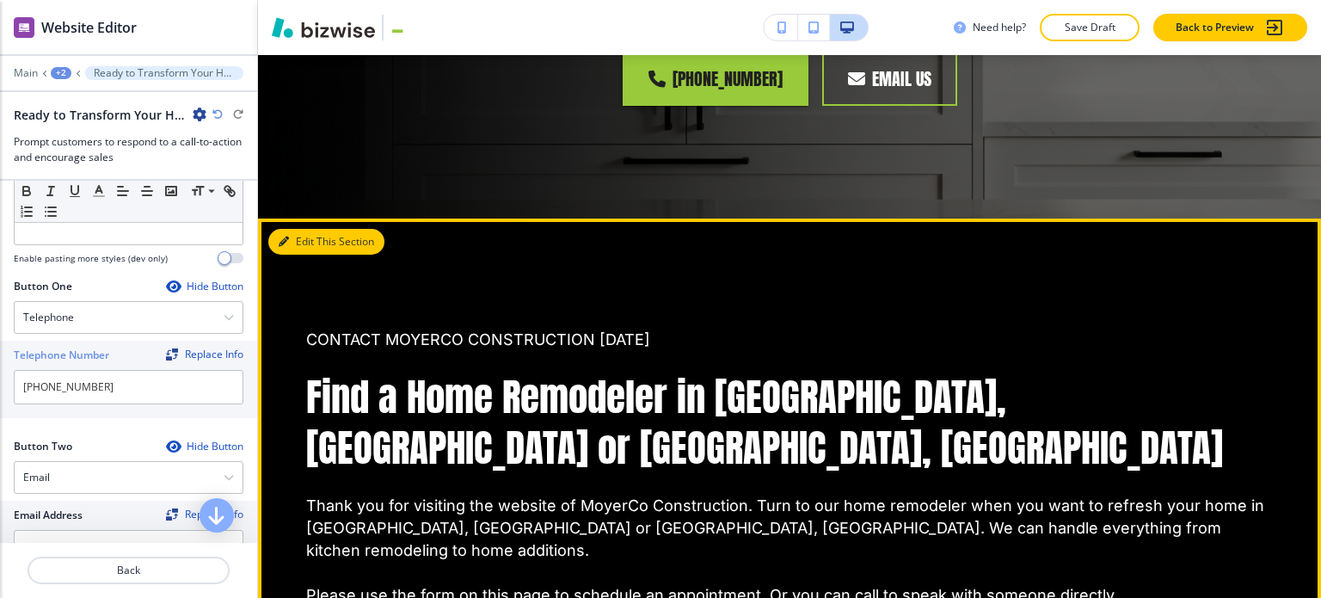
click at [311, 229] on button "Edit This Section" at bounding box center [326, 242] width 116 height 26
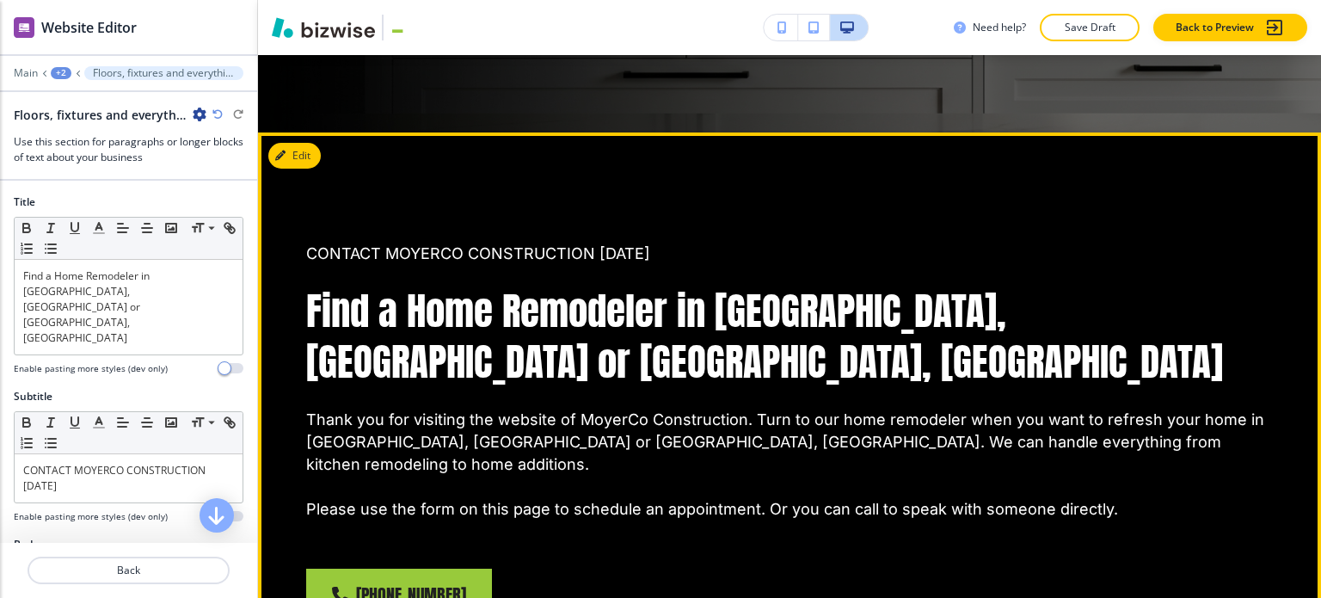
scroll to position [2821, 0]
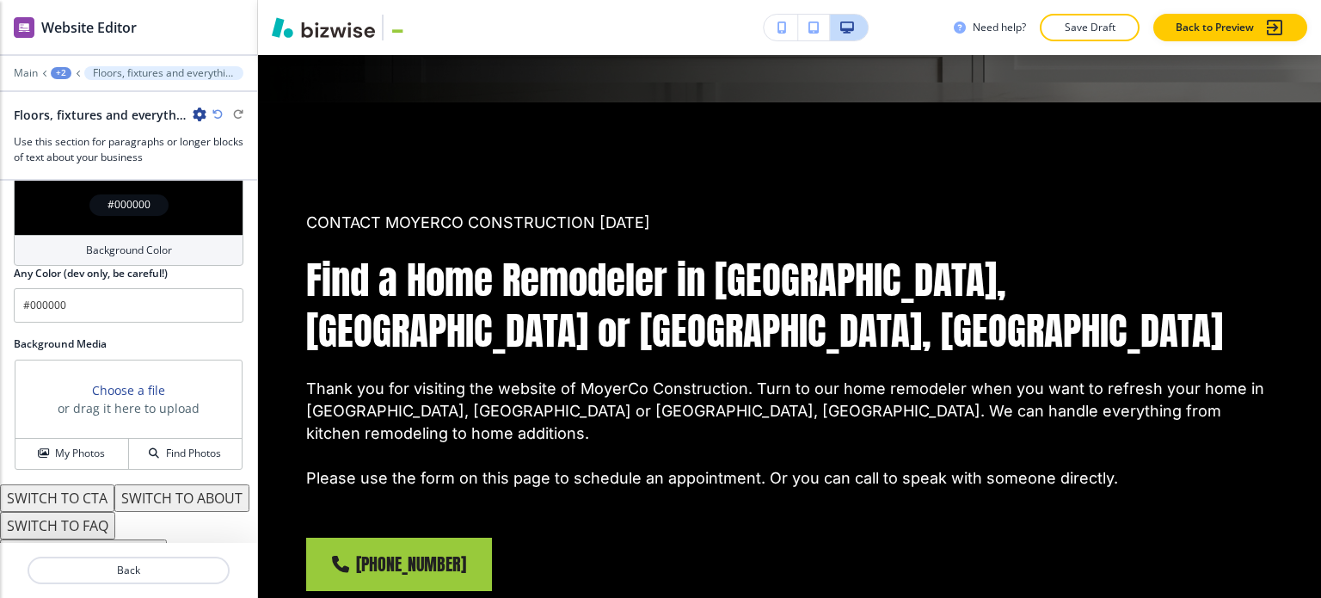
click at [131, 243] on h4 "Background Color" at bounding box center [129, 250] width 86 height 15
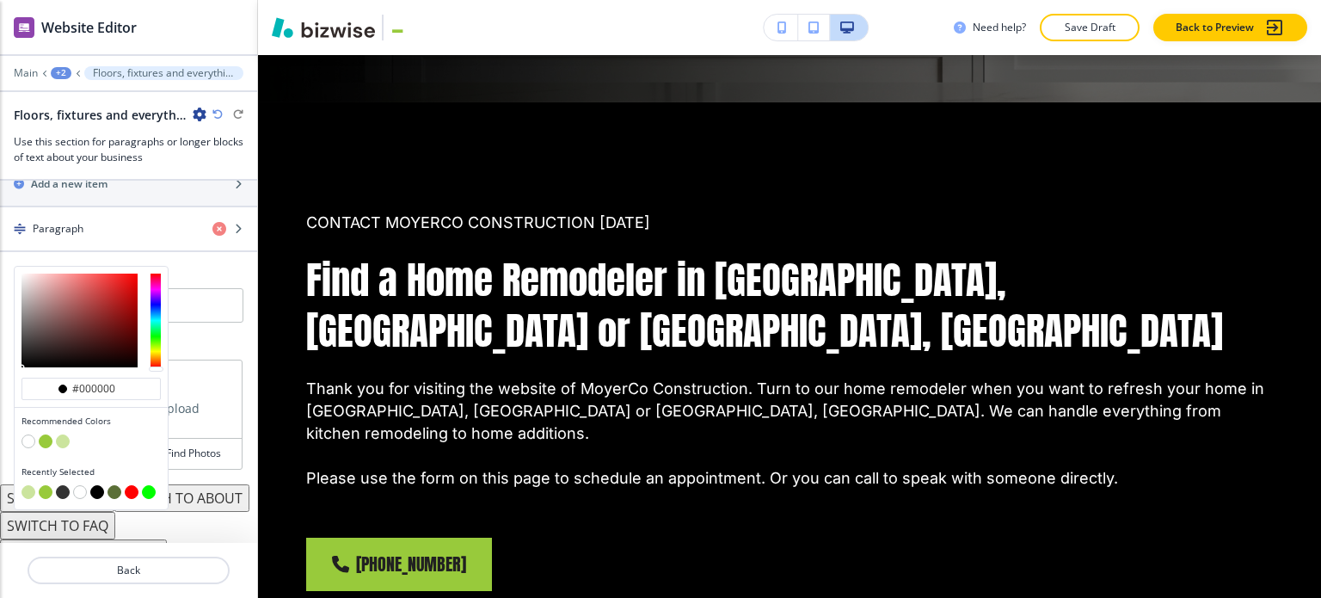
click at [31, 434] on button "button" at bounding box center [29, 441] width 14 height 14
type input "#FFFFFF"
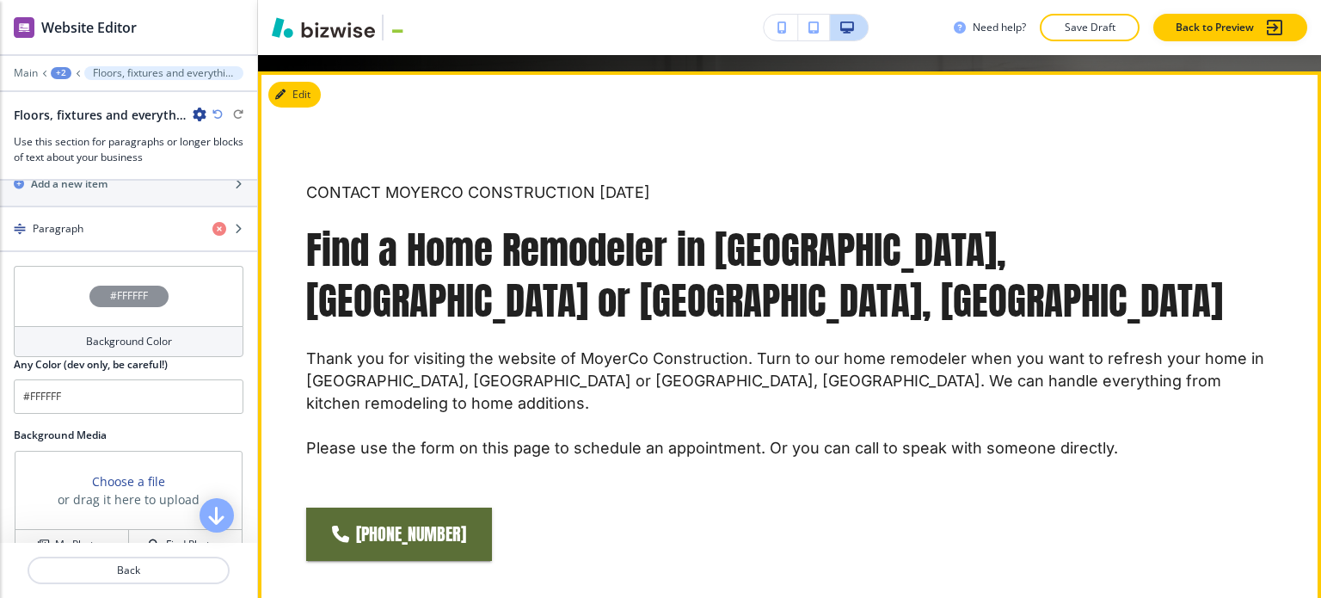
scroll to position [2821, 0]
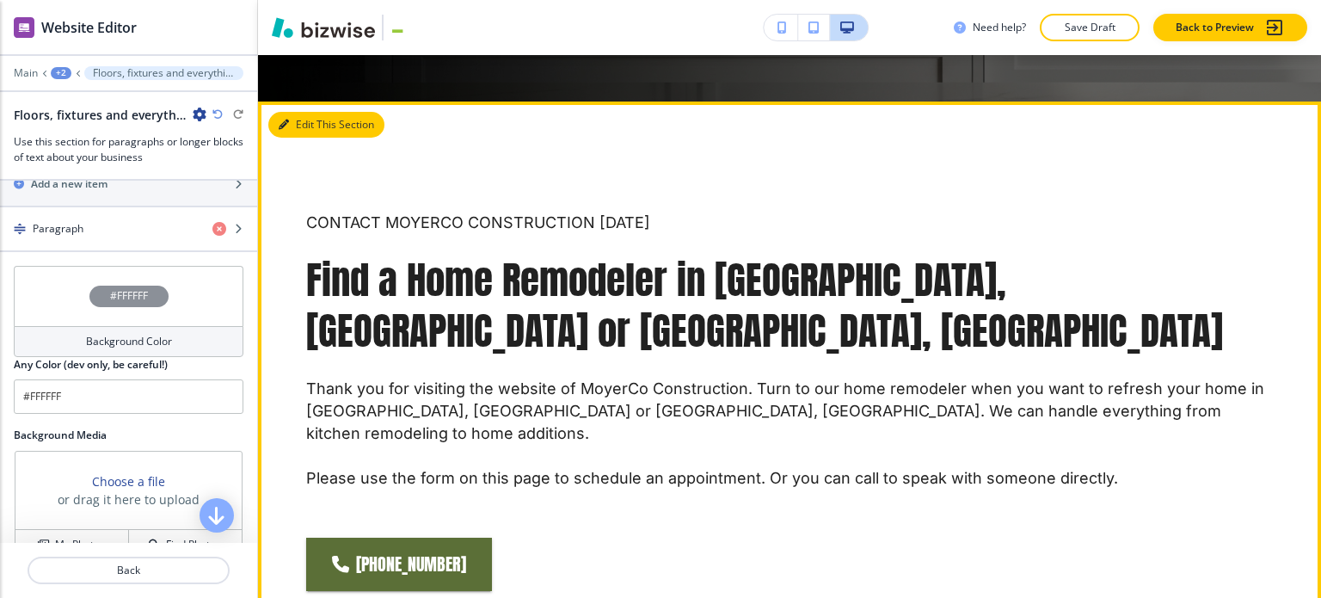
click at [304, 112] on button "Edit This Section" at bounding box center [326, 125] width 116 height 26
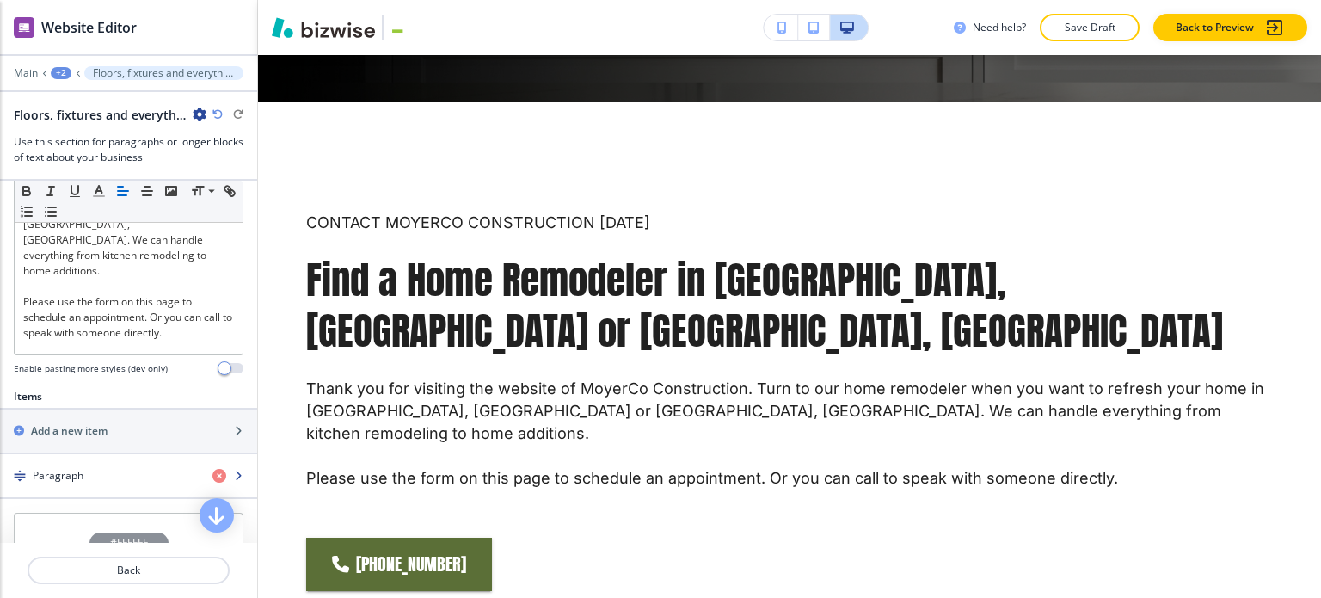
scroll to position [551, 0]
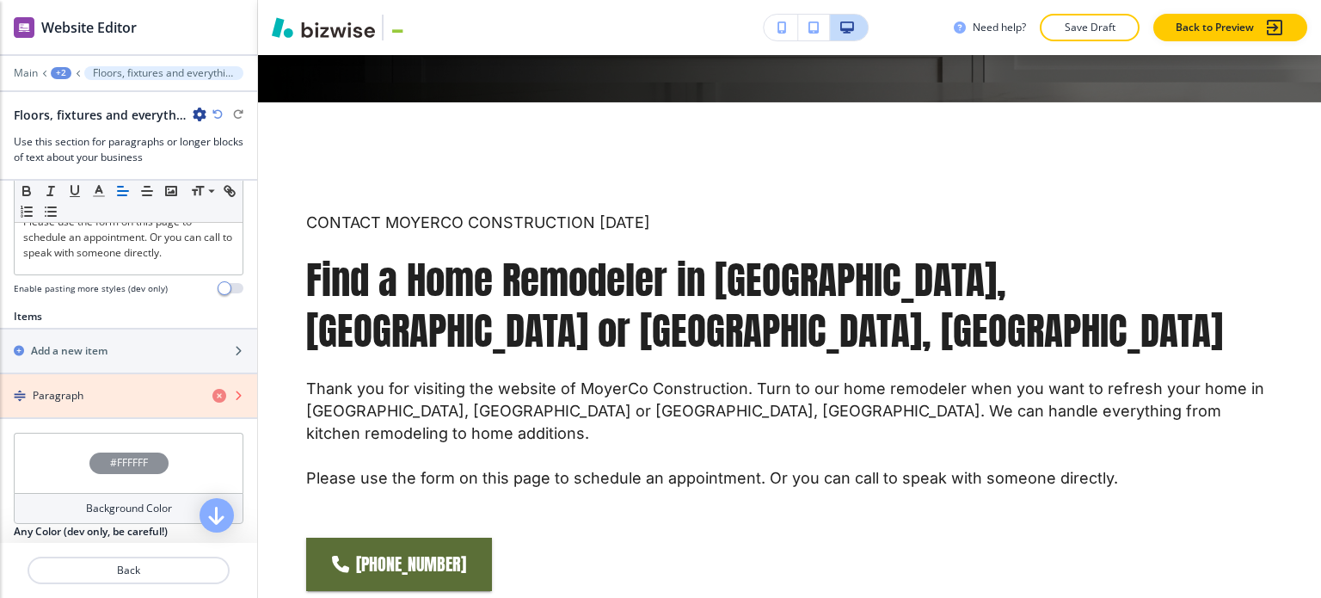
click at [212, 389] on icon "button" at bounding box center [219, 396] width 14 height 14
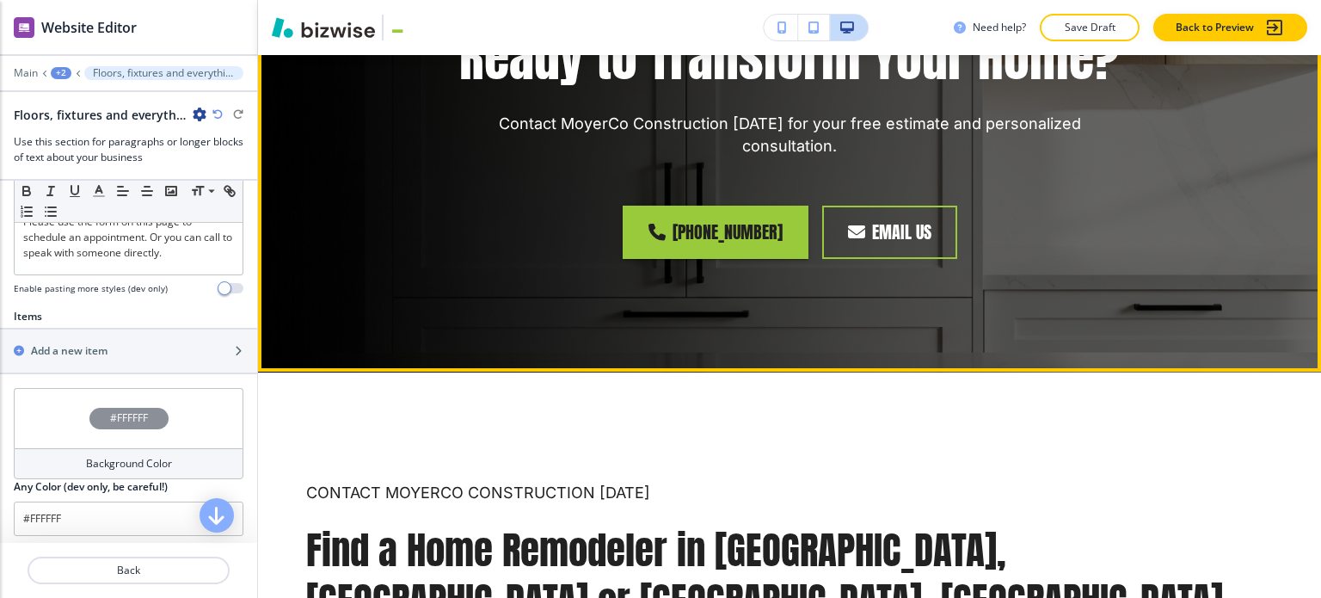
scroll to position [2752, 0]
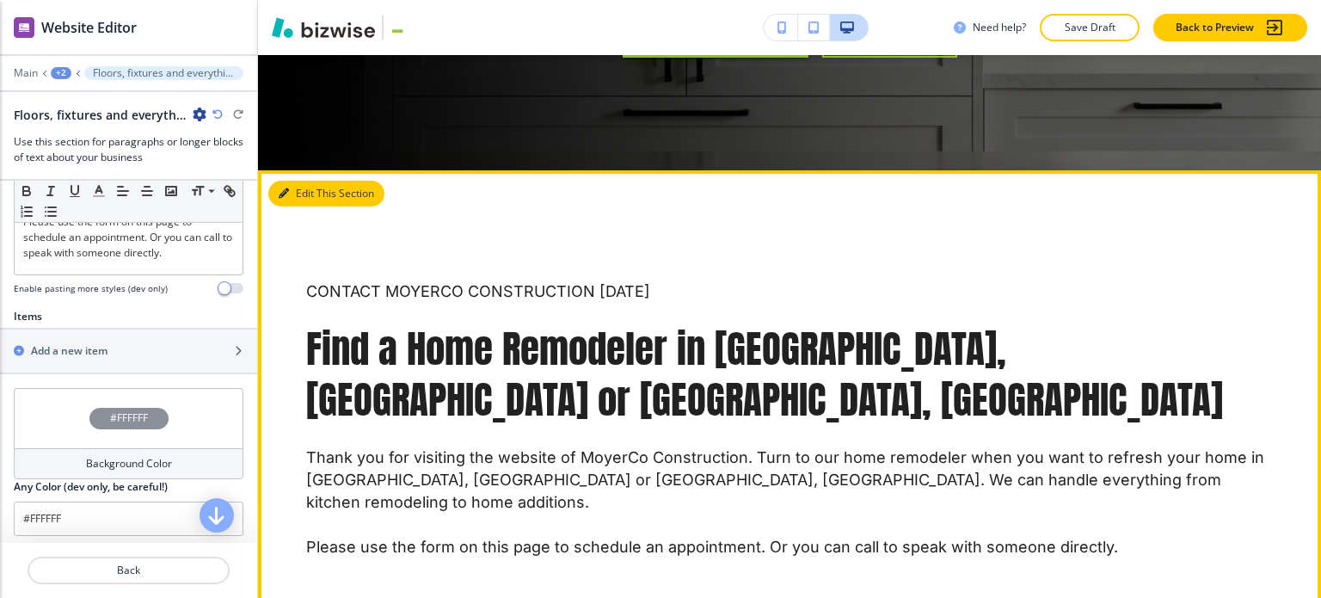
click at [292, 181] on button "Edit This Section" at bounding box center [326, 194] width 116 height 26
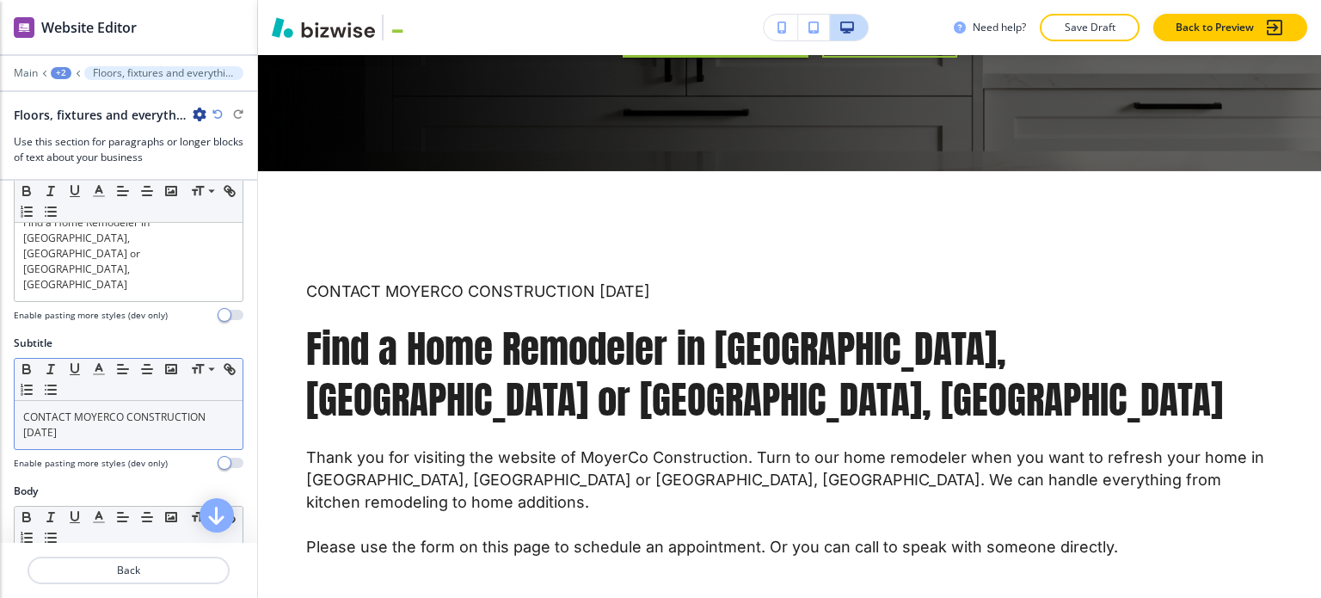
scroll to position [0, 0]
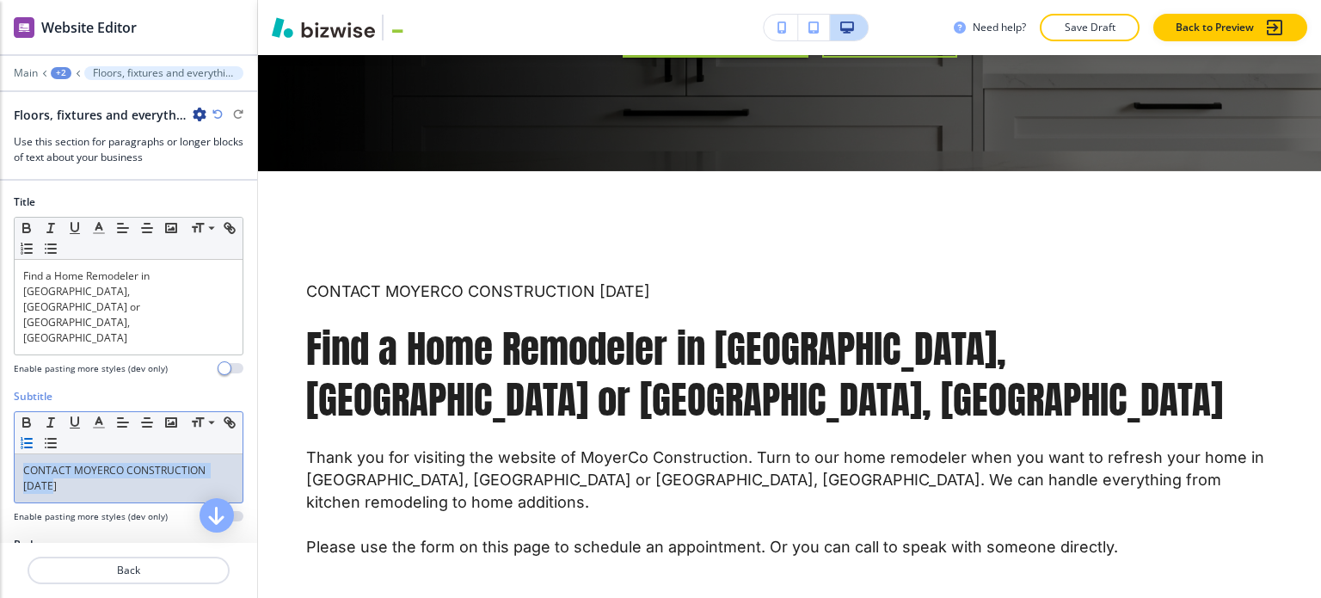
drag, startPoint x: 65, startPoint y: 440, endPoint x: 51, endPoint y: 392, distance: 50.3
click at [21, 454] on div "CONTACT MOYERCO CONSTRUCTION TODAY" at bounding box center [129, 478] width 228 height 48
click at [96, 415] on icon "button" at bounding box center [98, 422] width 15 height 15
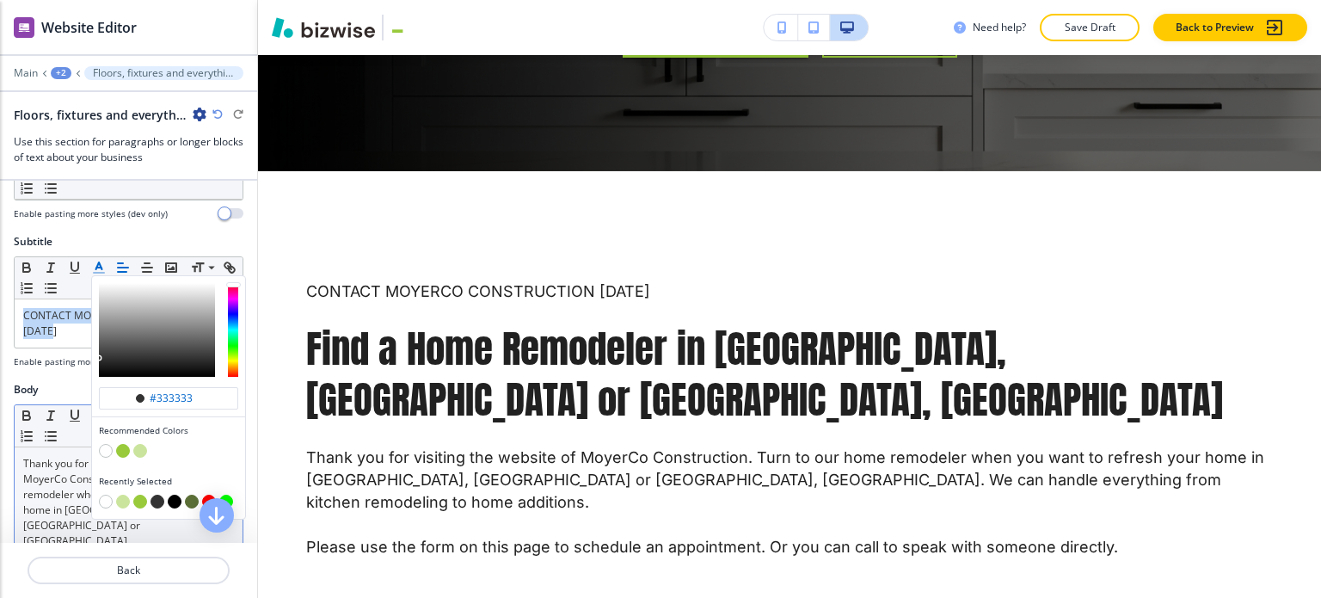
scroll to position [172, 0]
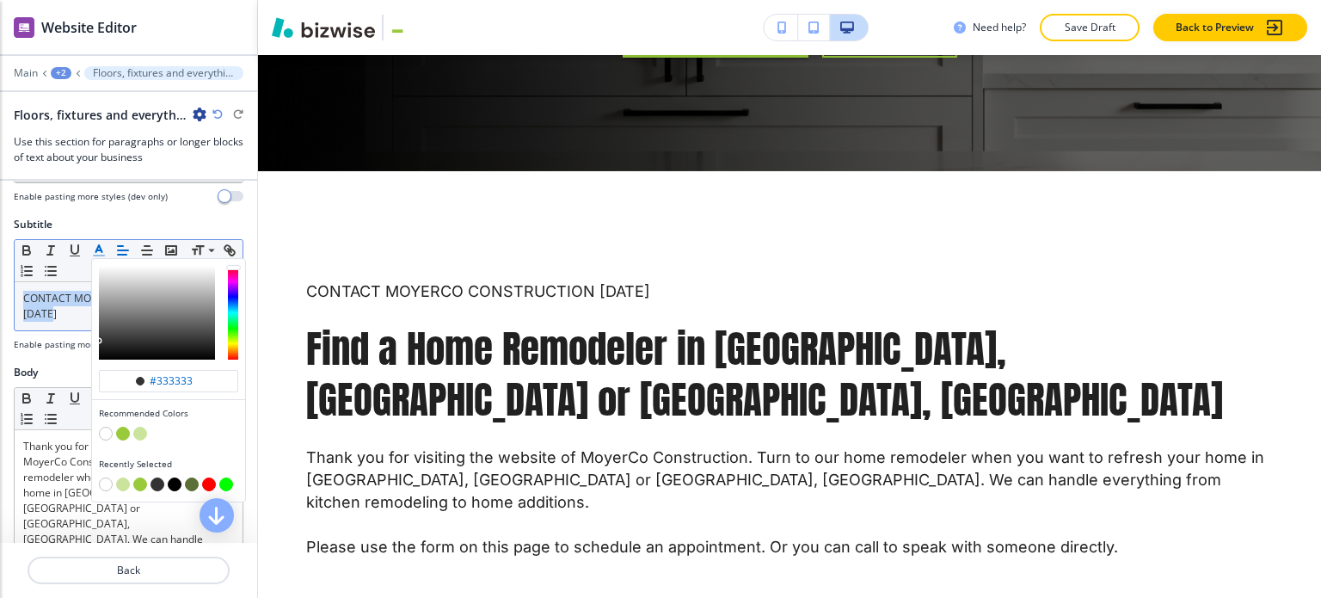
click at [124, 427] on button "button" at bounding box center [123, 434] width 14 height 14
type input "#98ca3b"
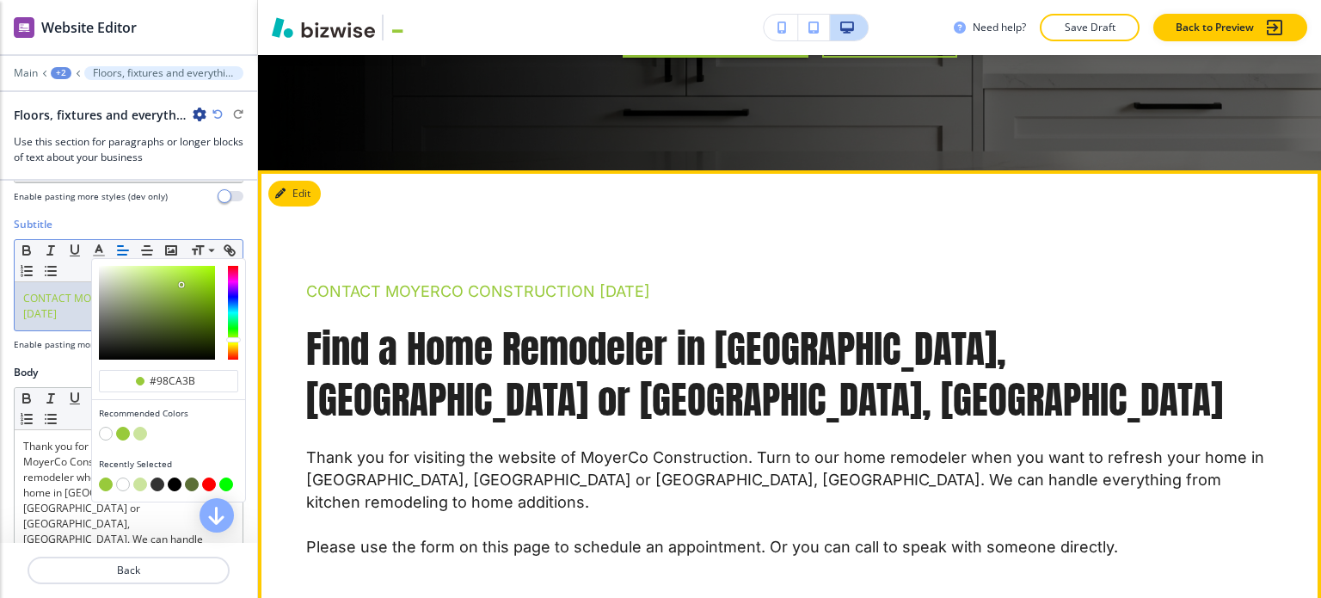
click at [757, 280] on p "CONTACT MOYERCO CONSTRUCTION TODAY" at bounding box center [789, 291] width 967 height 22
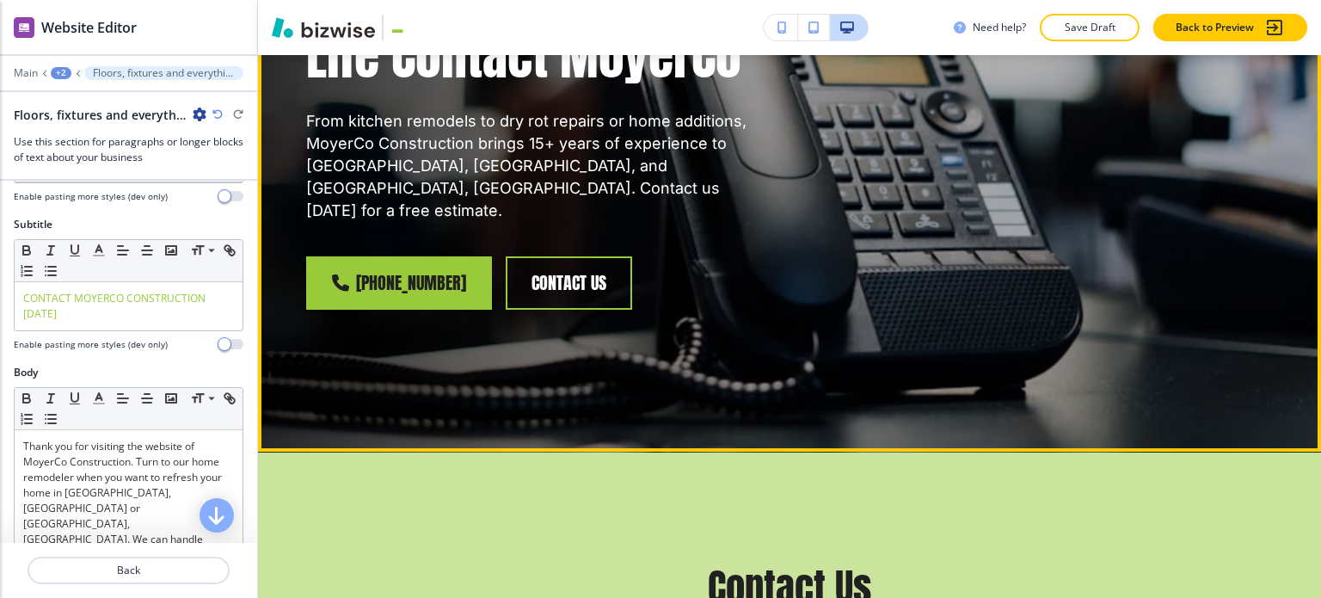
scroll to position [602, 0]
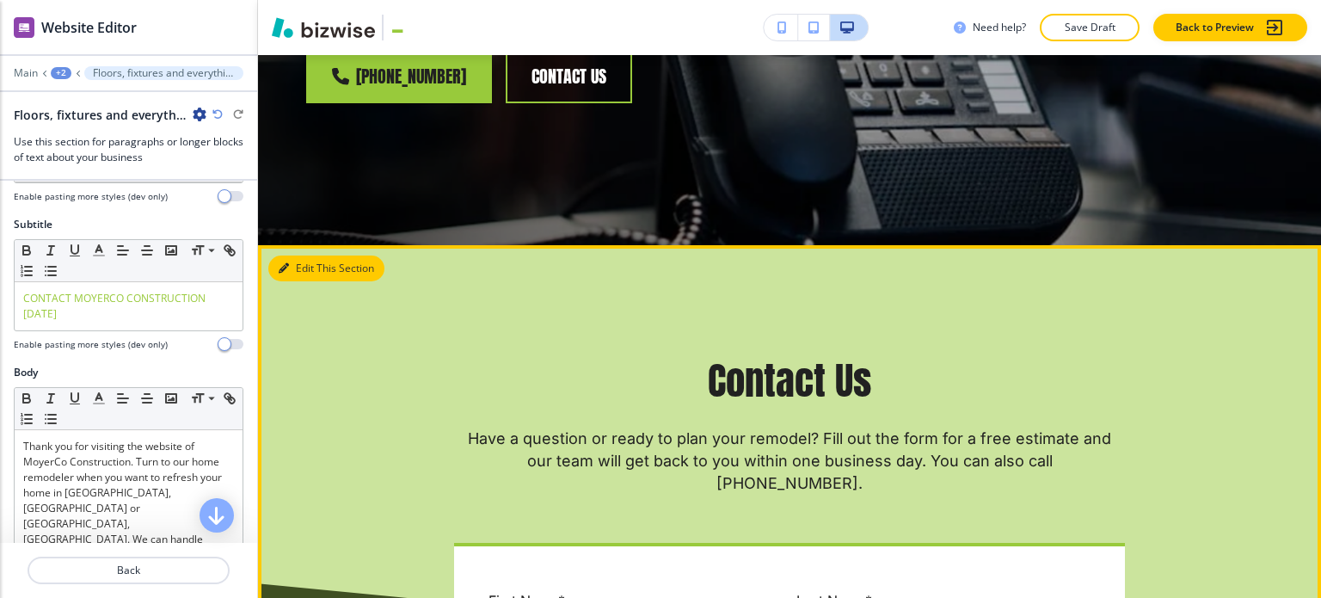
click at [294, 255] on button "Edit This Section" at bounding box center [326, 268] width 116 height 26
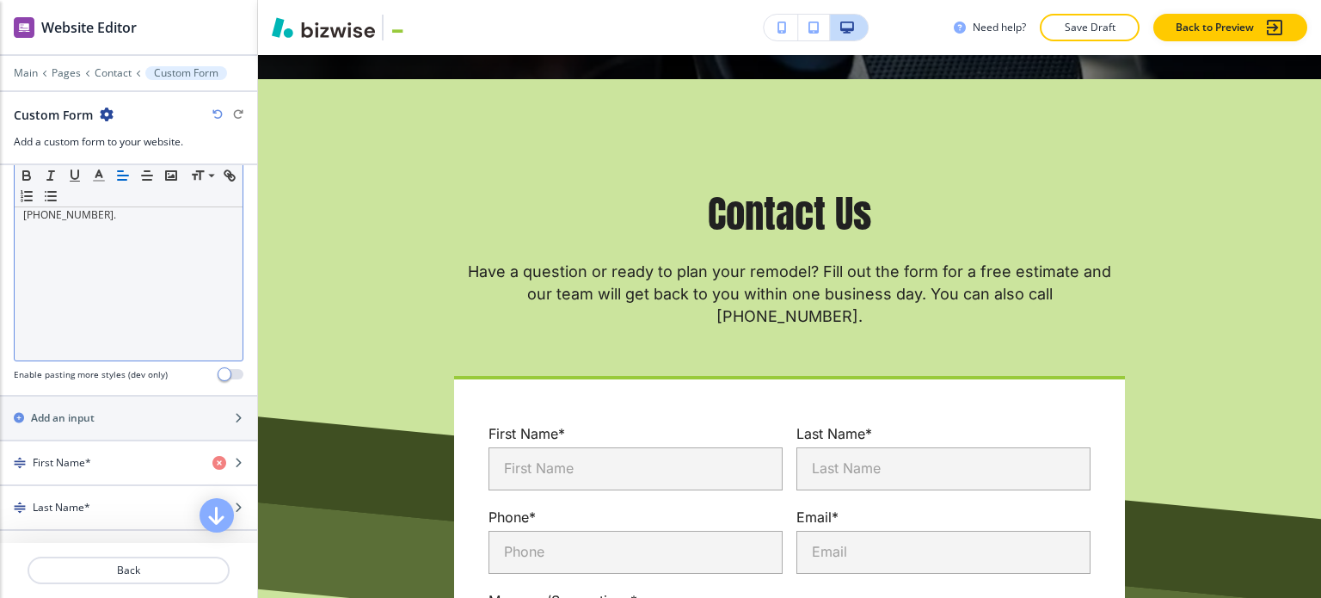
scroll to position [344, 0]
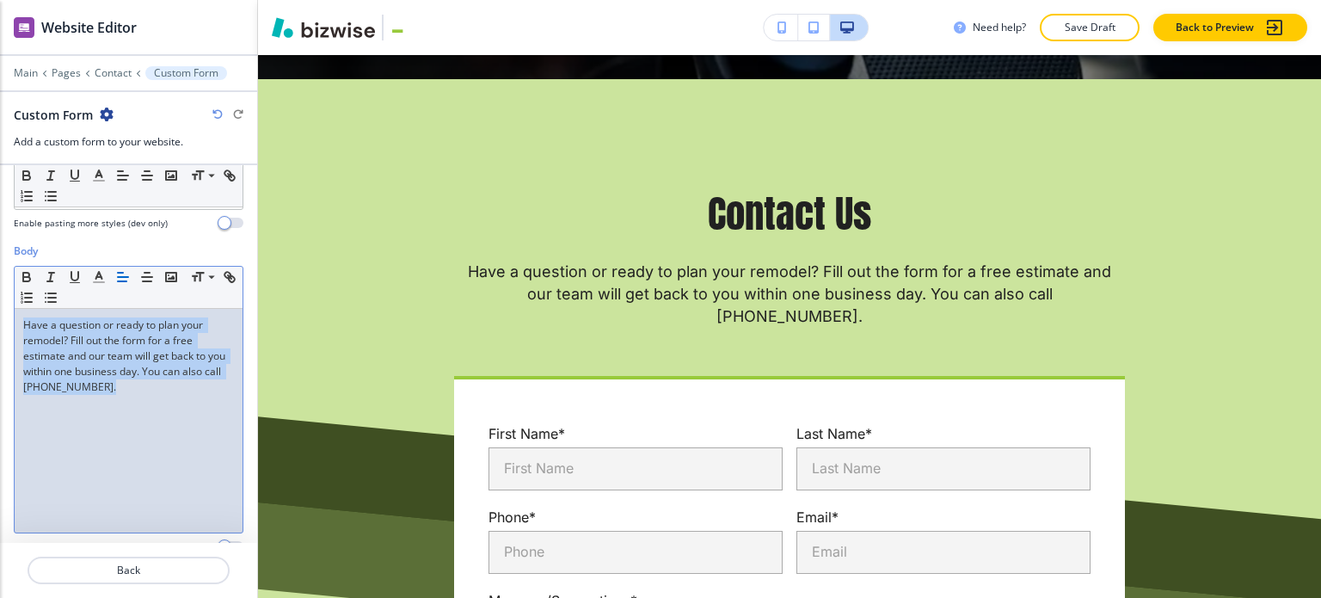
drag, startPoint x: 151, startPoint y: 385, endPoint x: 19, endPoint y: 316, distance: 149.7
click at [19, 316] on div "Have a question or ready to plan your remodel? Fill out the form for a free est…" at bounding box center [129, 421] width 228 height 224
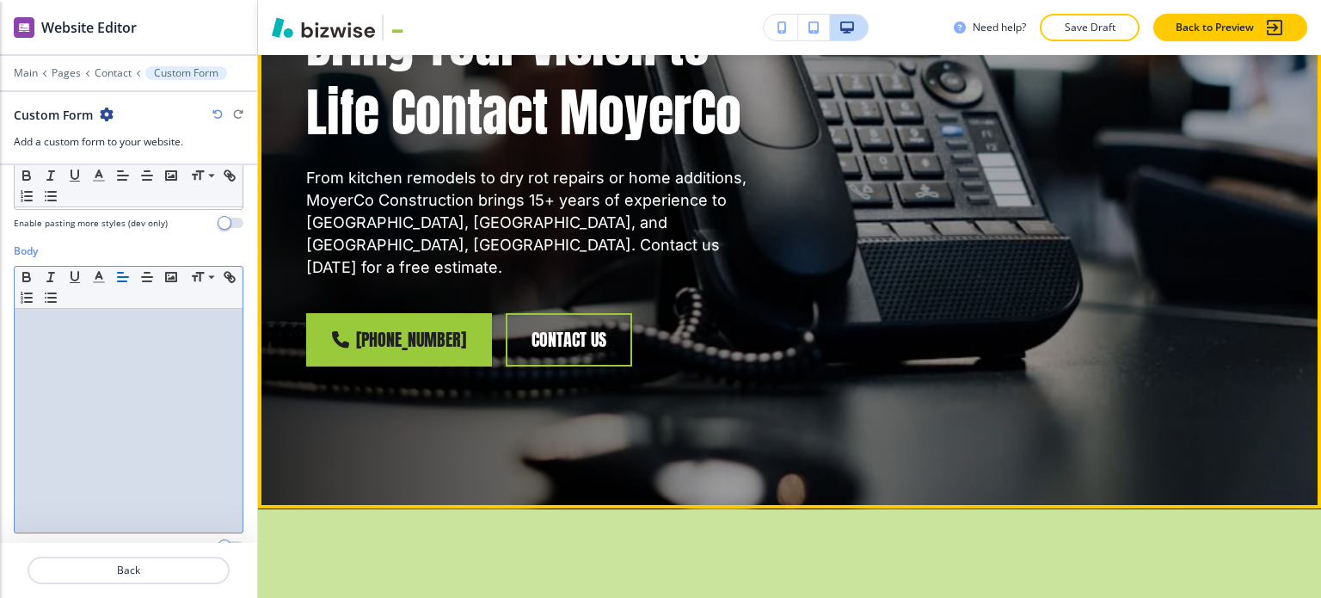
scroll to position [0, 0]
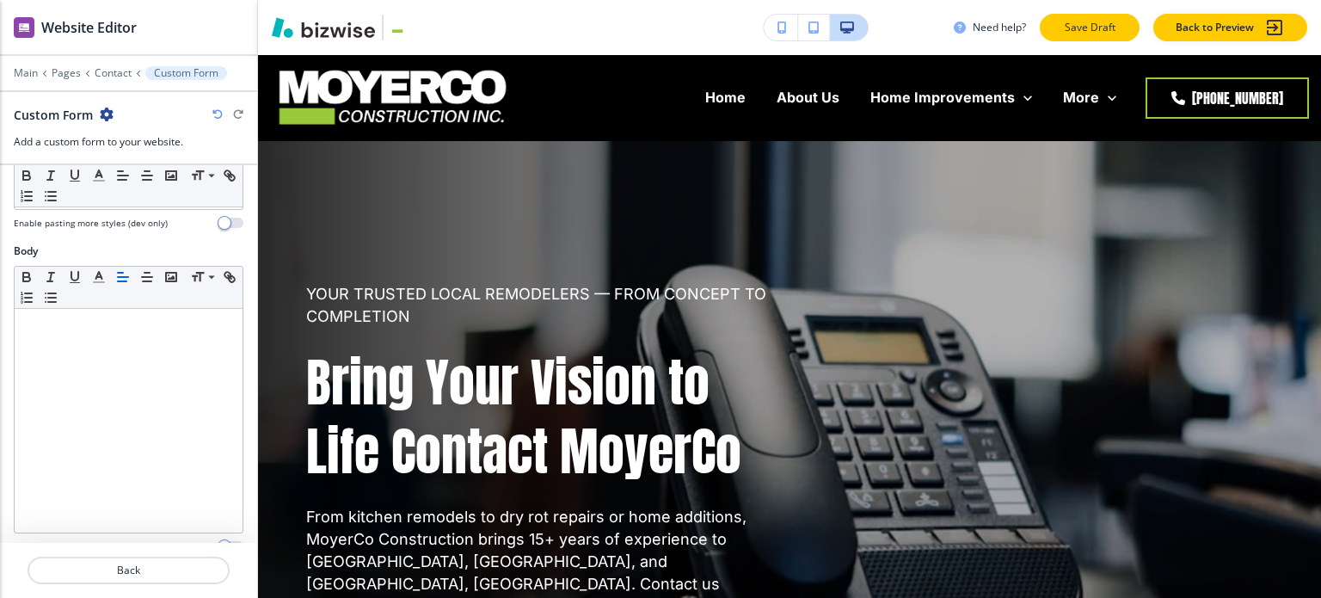
click at [1067, 23] on p "Save Draft" at bounding box center [1089, 27] width 55 height 15
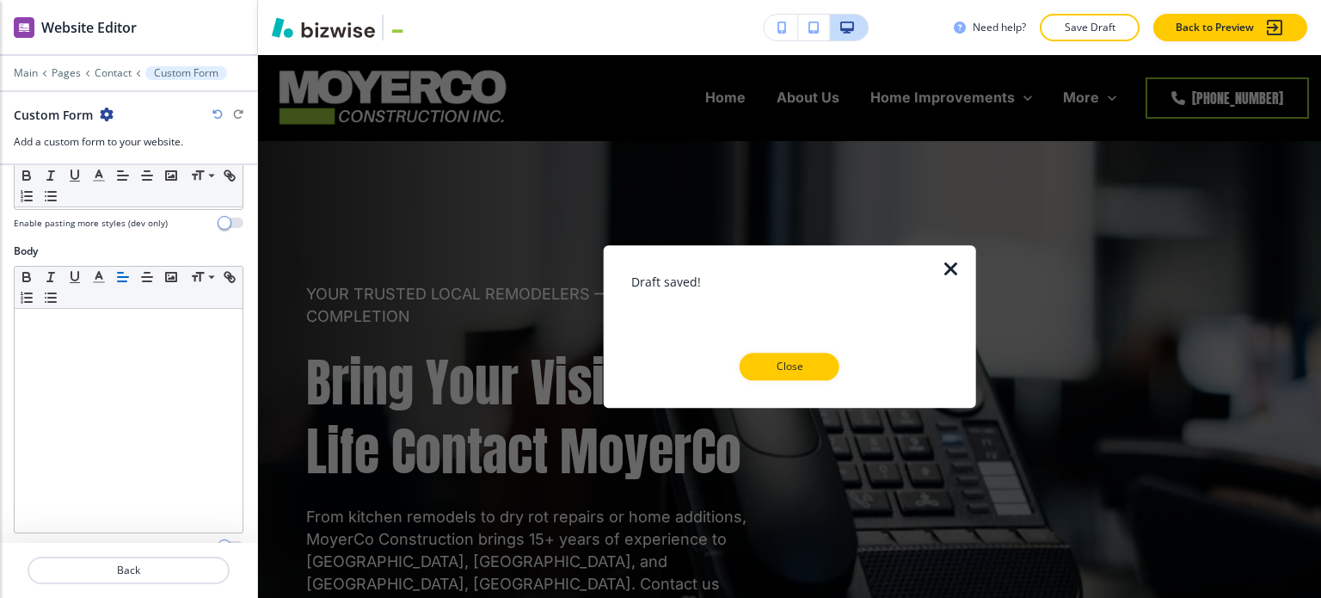
drag, startPoint x: 781, startPoint y: 373, endPoint x: 765, endPoint y: 361, distance: 20.3
click at [781, 374] on p "Close" at bounding box center [789, 366] width 55 height 15
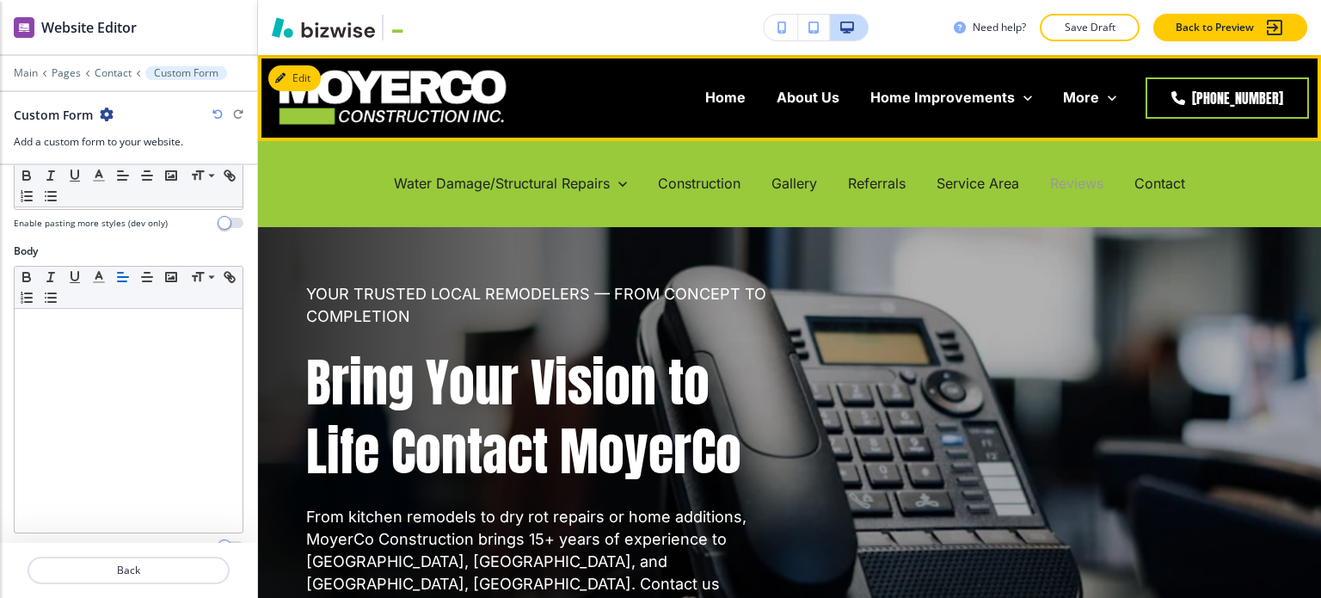
click at [1060, 178] on p "Reviews" at bounding box center [1076, 184] width 53 height 20
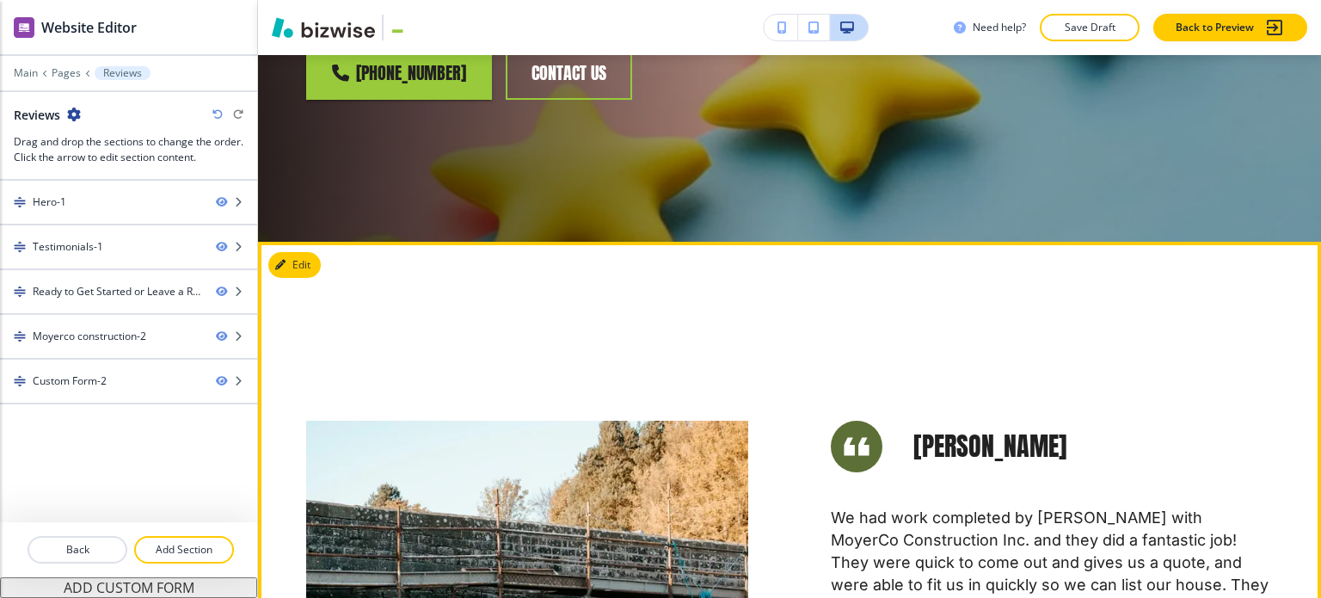
scroll to position [584, 0]
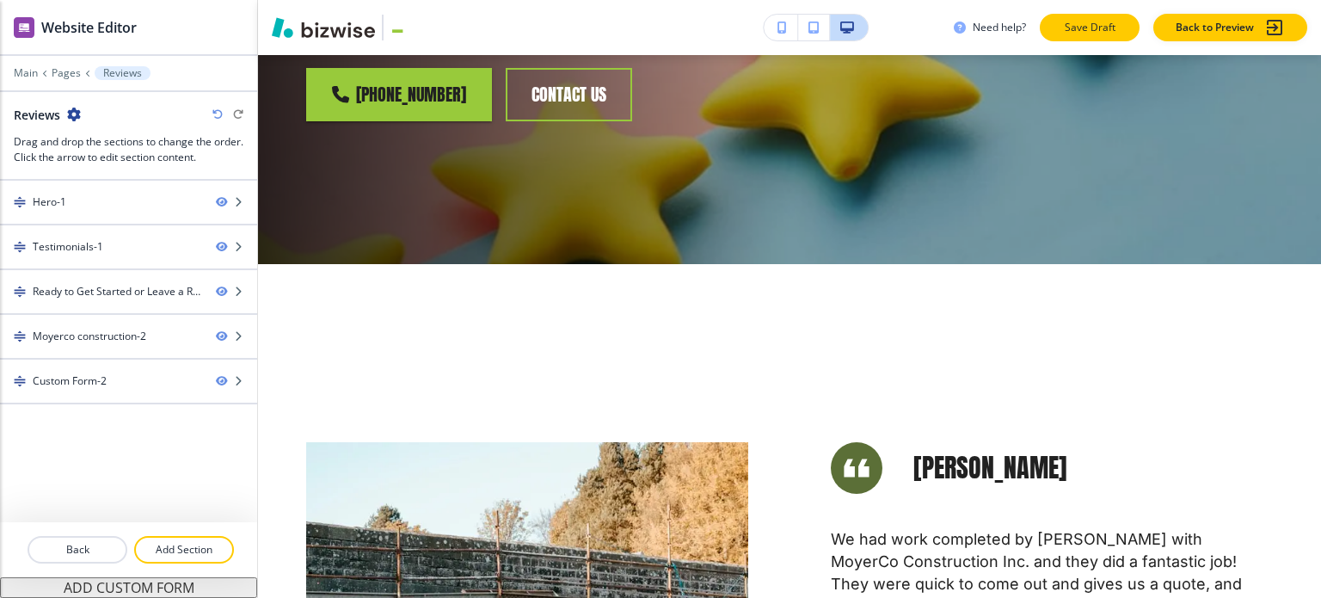
click at [1097, 23] on p "Save Draft" at bounding box center [1089, 27] width 55 height 15
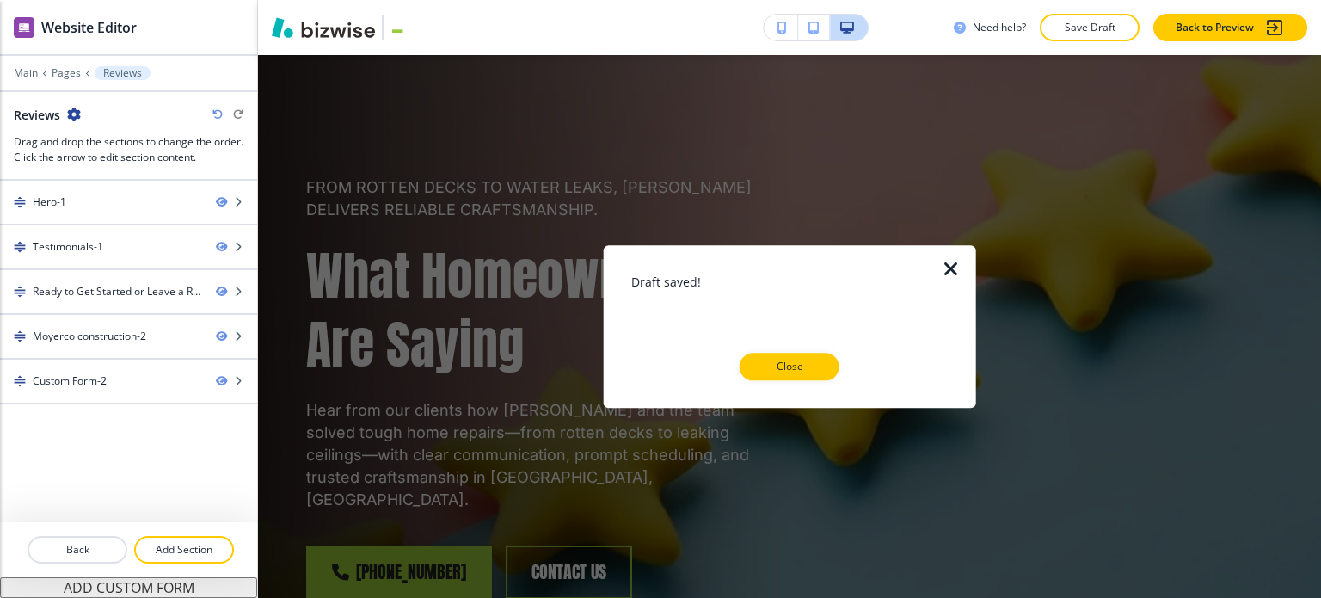
scroll to position [0, 0]
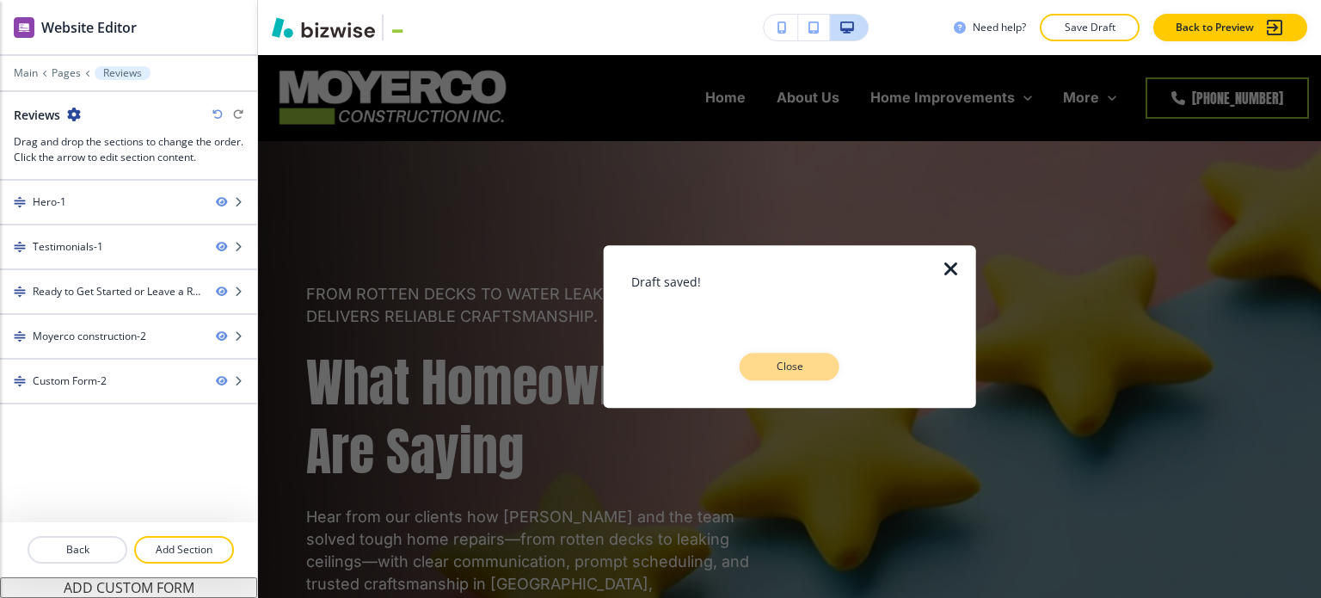
click at [808, 360] on p "Close" at bounding box center [789, 366] width 55 height 15
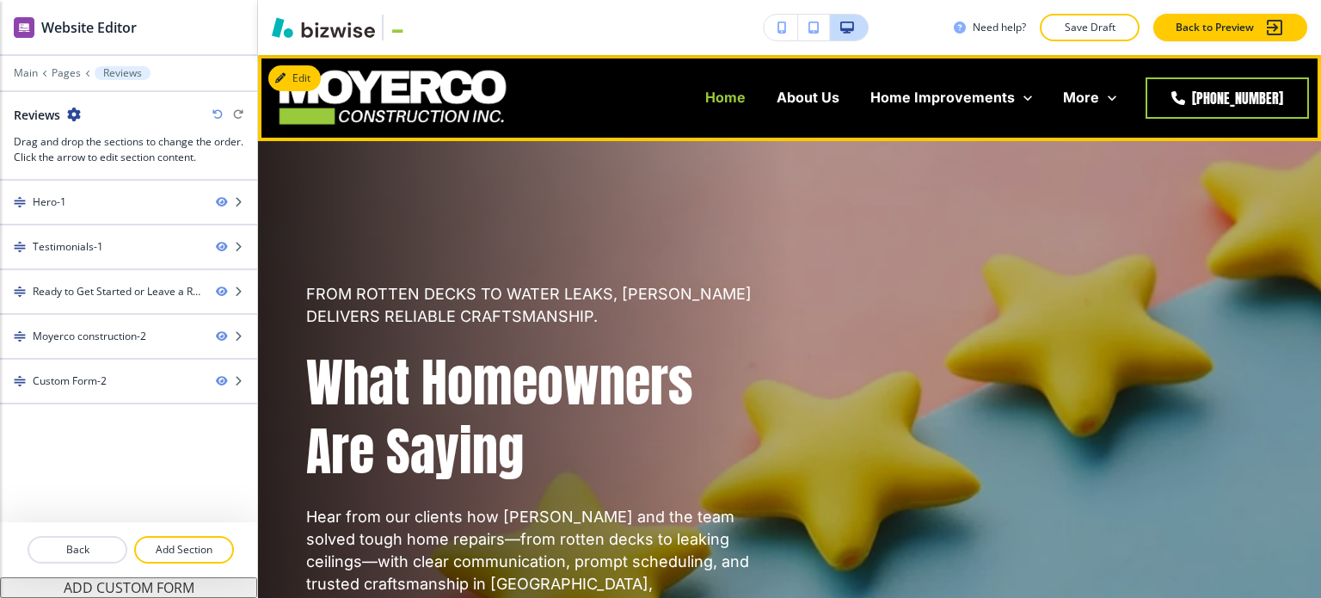
click at [728, 95] on p "Home" at bounding box center [725, 98] width 40 height 20
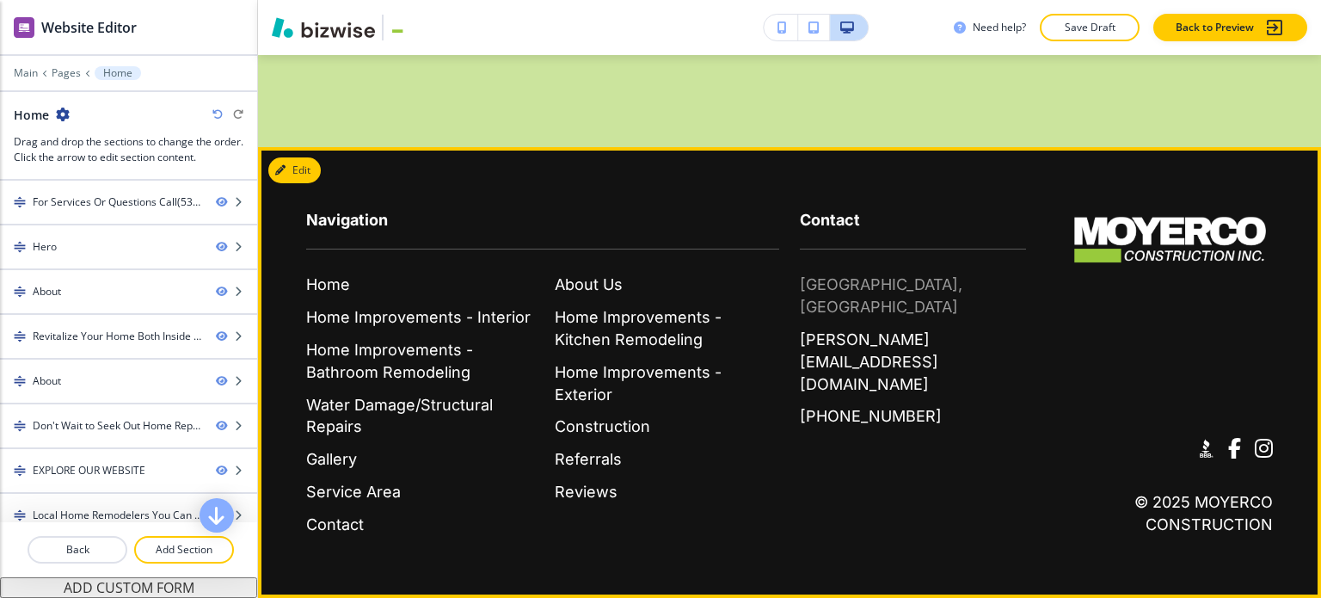
scroll to position [12169, 0]
